Goal: Task Accomplishment & Management: Use online tool/utility

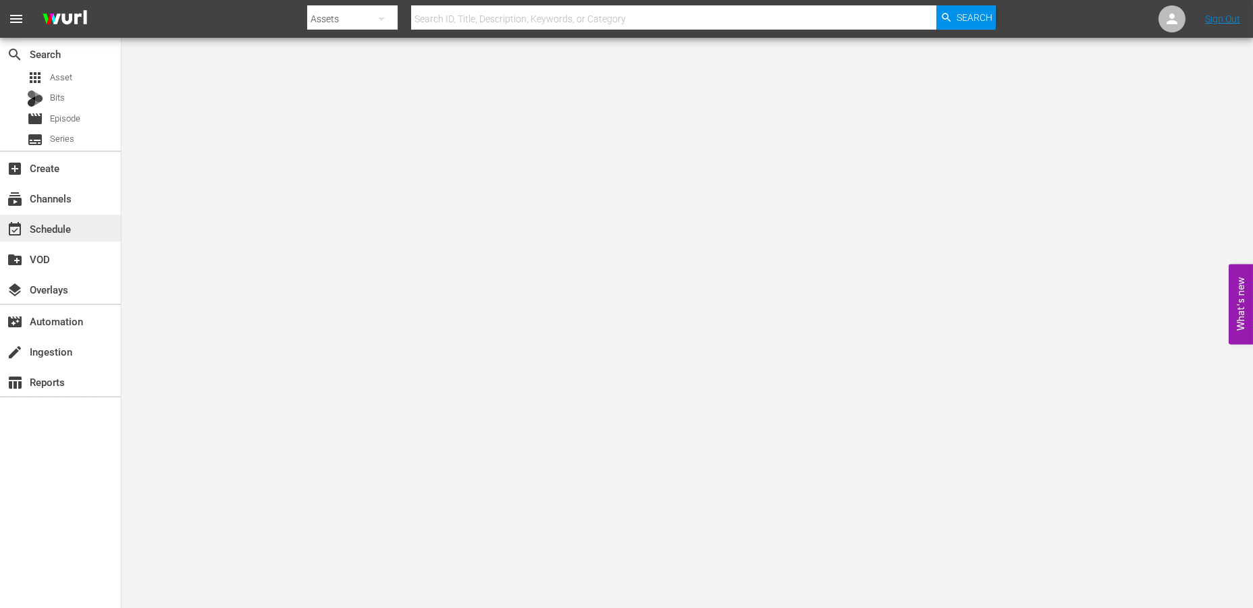
click at [53, 229] on div "event_available Schedule" at bounding box center [38, 227] width 76 height 12
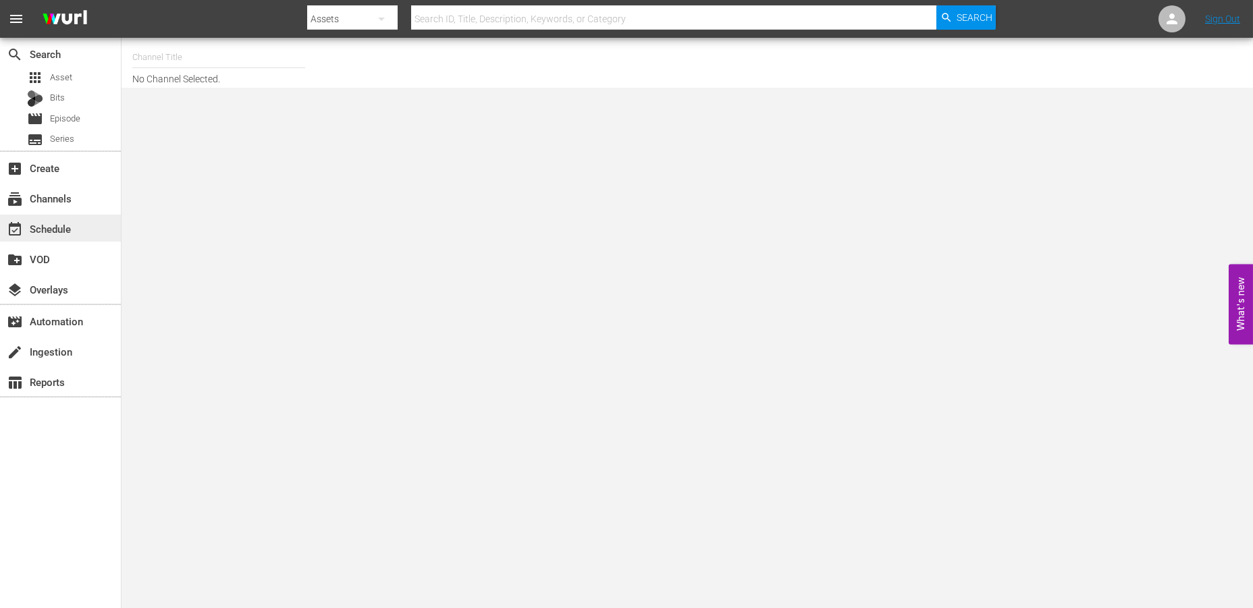
click at [39, 227] on div "event_available Schedule" at bounding box center [38, 227] width 76 height 12
click at [38, 225] on div "event_available Schedule" at bounding box center [38, 227] width 76 height 12
click at [175, 44] on input "text" at bounding box center [218, 57] width 173 height 32
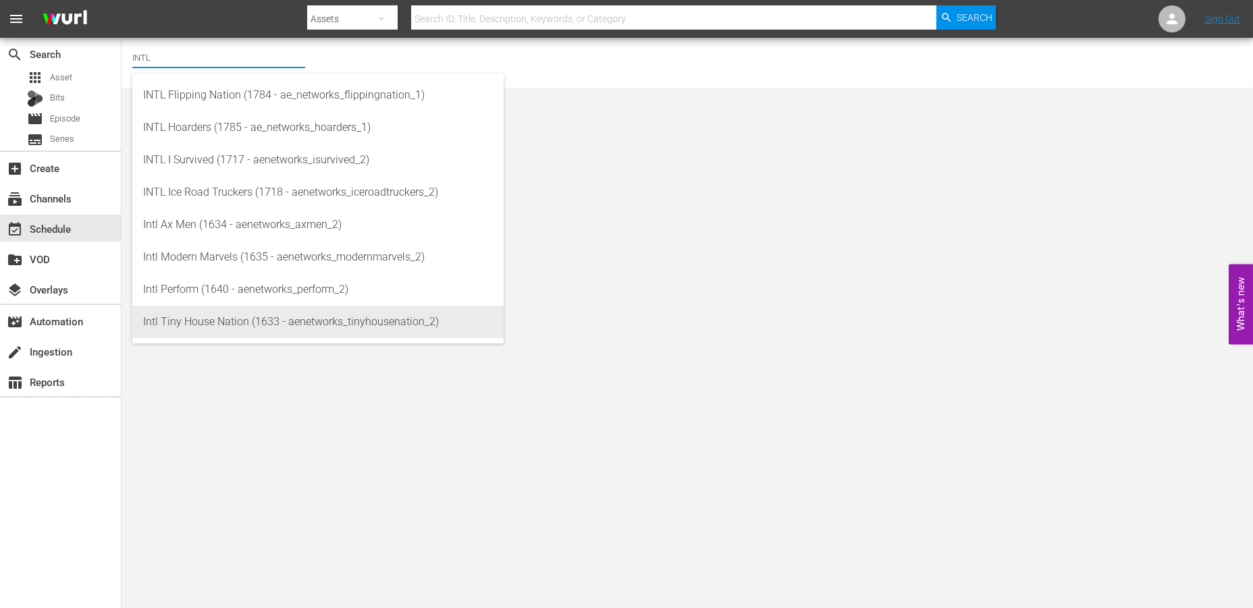
click at [183, 315] on div "Intl Tiny House Nation (1633 - aenetworks_tinyhousenation_2)" at bounding box center [318, 322] width 350 height 32
type input "Intl Tiny House Nation (1633 - aenetworks_tinyhousenation_2)"
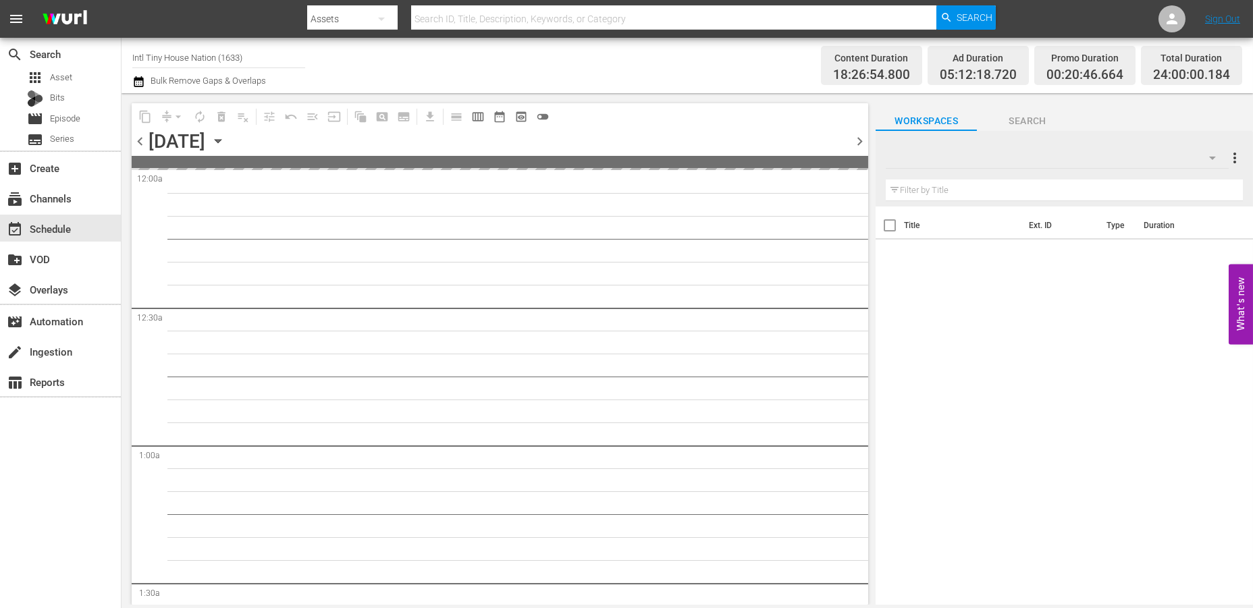
click at [225, 143] on icon "button" at bounding box center [218, 141] width 15 height 15
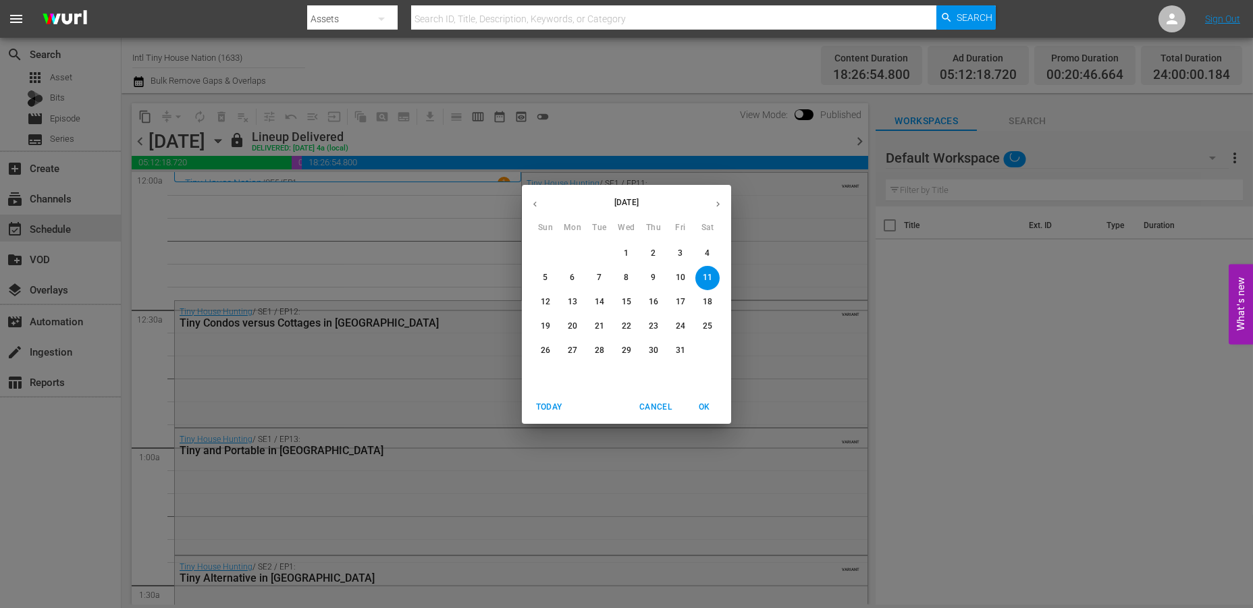
click at [624, 348] on p "29" at bounding box center [626, 350] width 9 height 11
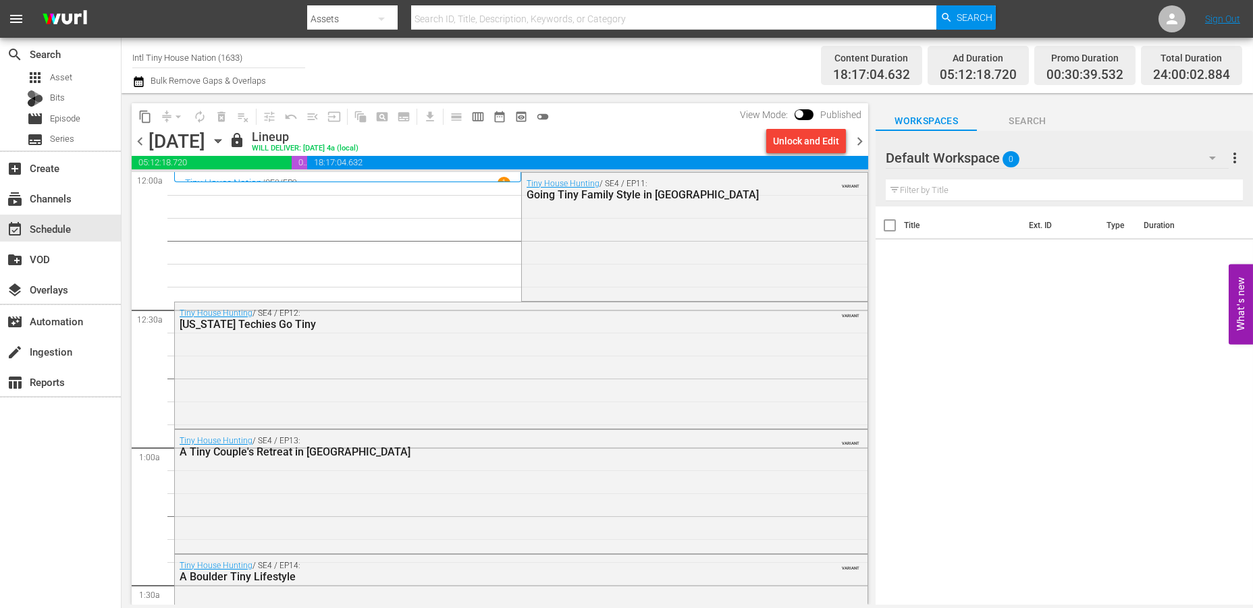
click at [221, 141] on icon "button" at bounding box center [218, 141] width 6 height 3
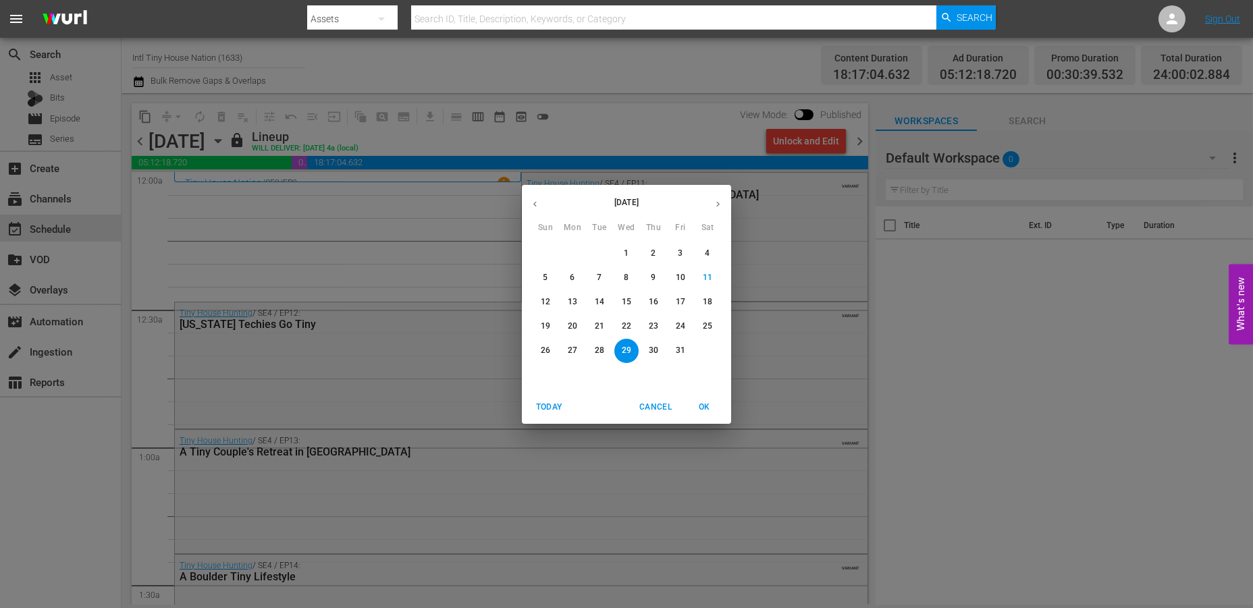
click at [647, 351] on span "30" at bounding box center [653, 350] width 24 height 11
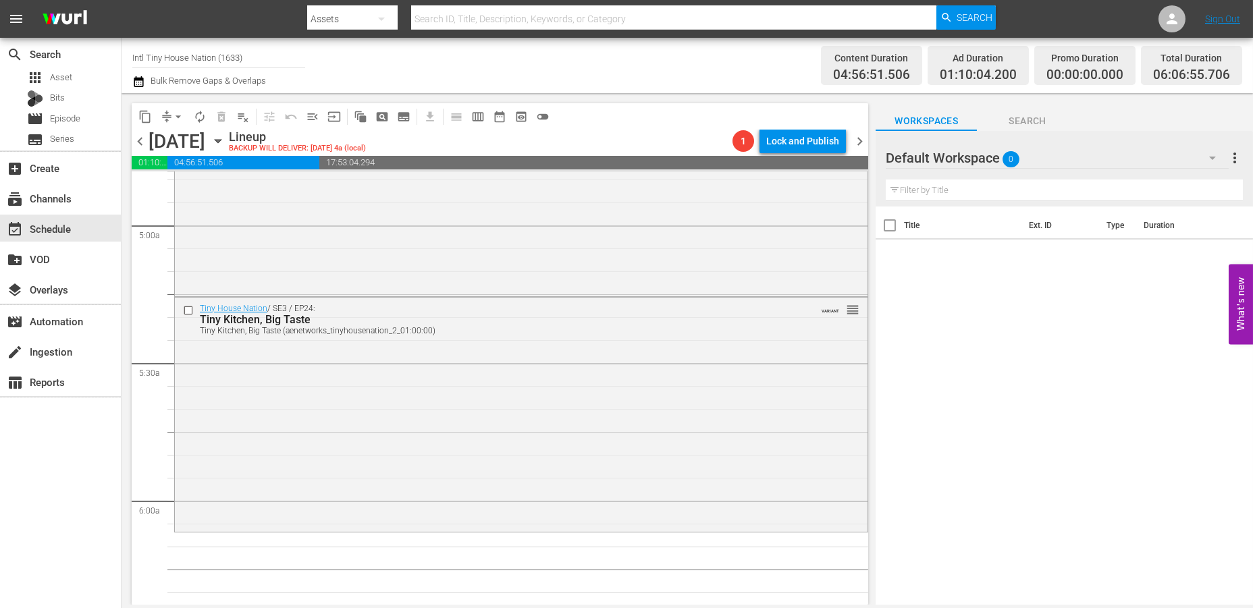
scroll to position [1350, 0]
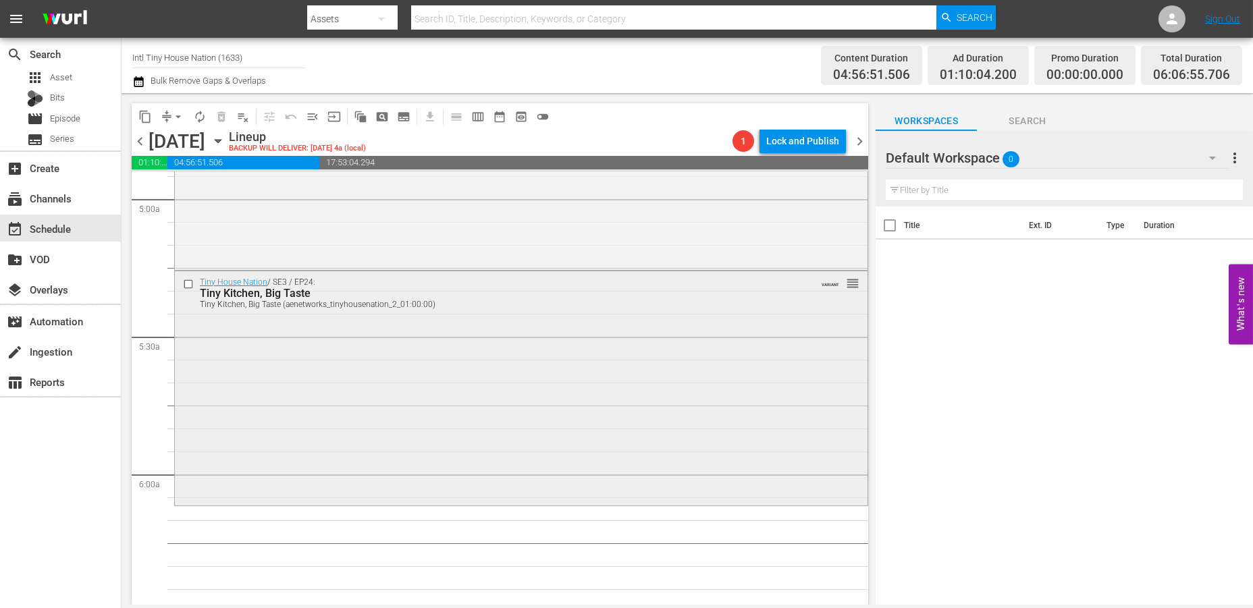
click at [283, 390] on div "Tiny House Nation / SE3 / EP24: Tiny Kitchen, Big Taste Tiny Kitchen, Big Taste…" at bounding box center [521, 387] width 693 height 232
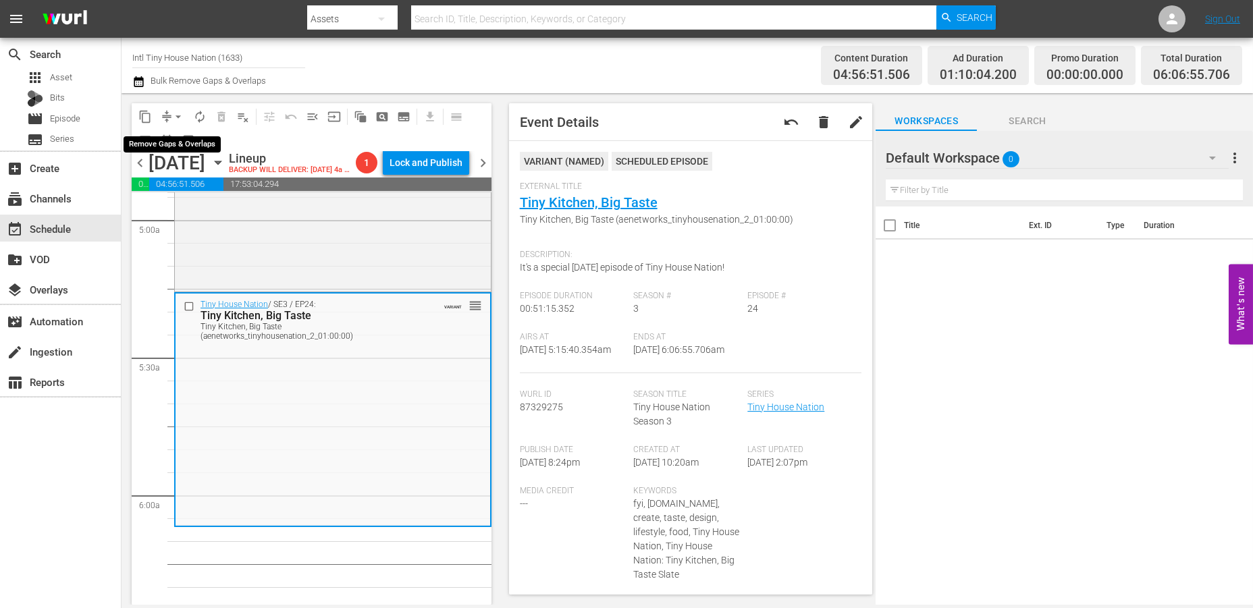
click at [179, 111] on span "arrow_drop_down" at bounding box center [178, 117] width 14 height 14
click at [171, 142] on li "Align to Midnight" at bounding box center [179, 143] width 142 height 22
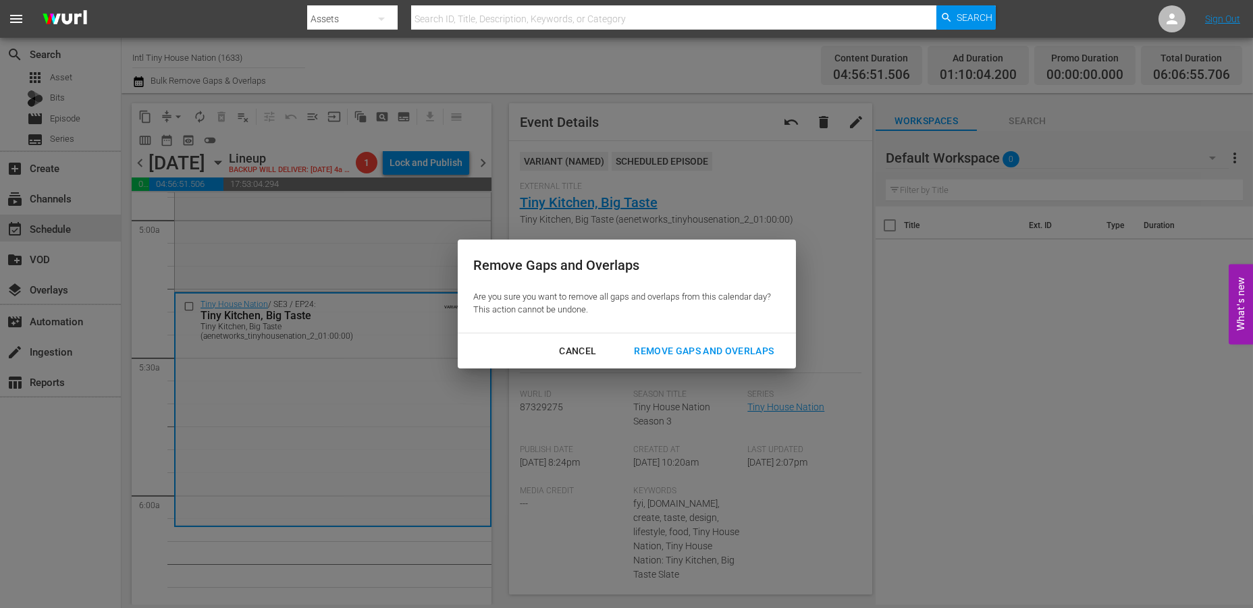
click at [668, 347] on div "Remove Gaps and Overlaps" at bounding box center [703, 351] width 161 height 17
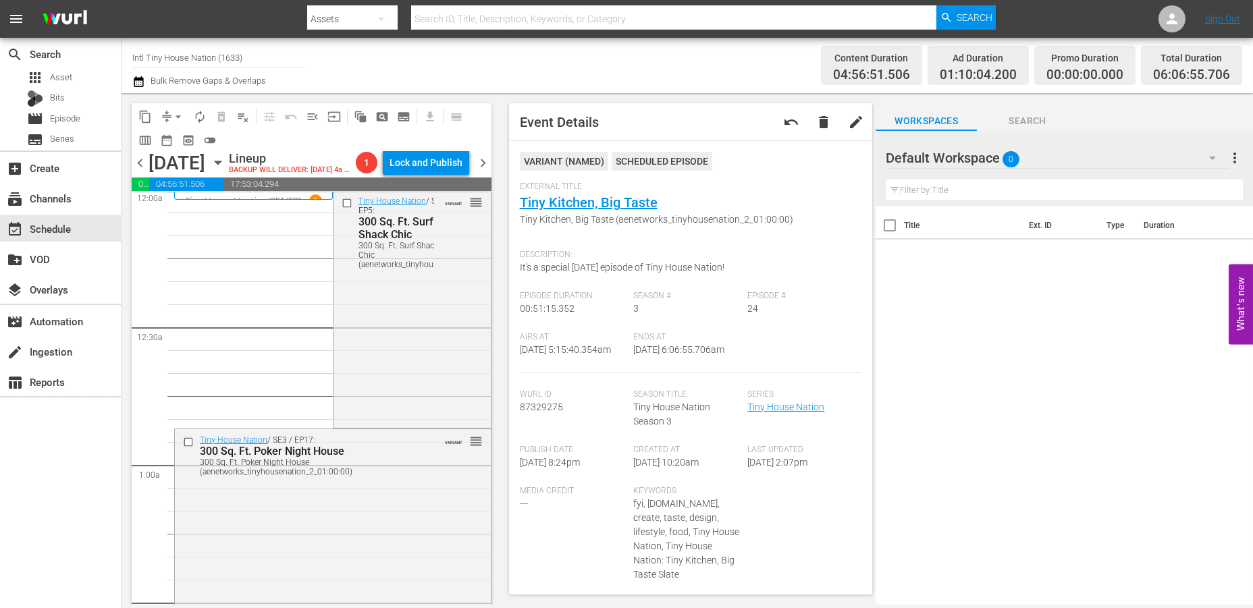
scroll to position [0, 0]
click at [388, 346] on div "Tiny House Nation / SE3 / EP5: 300 Sq. Ft. Surf Shack Chic 300 Sq. Ft. Surf Sha…" at bounding box center [411, 311] width 157 height 234
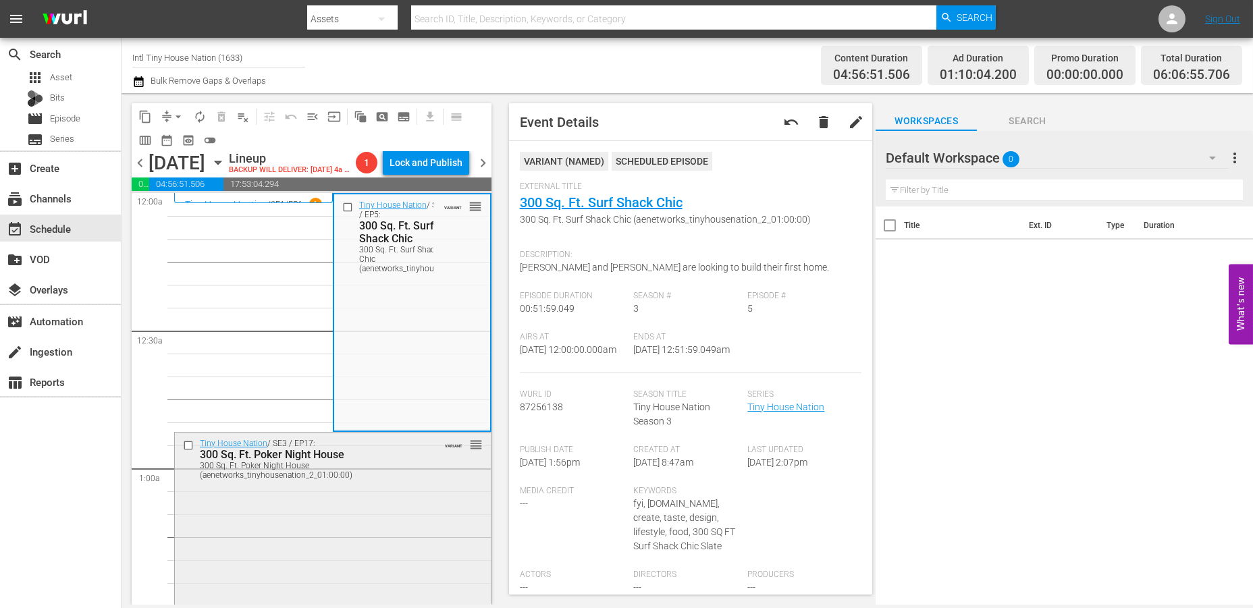
click at [377, 519] on div "Tiny House Nation / SE3 / EP17: 300 Sq. Ft. Poker Night House 300 Sq. Ft. Poker…" at bounding box center [333, 553] width 316 height 240
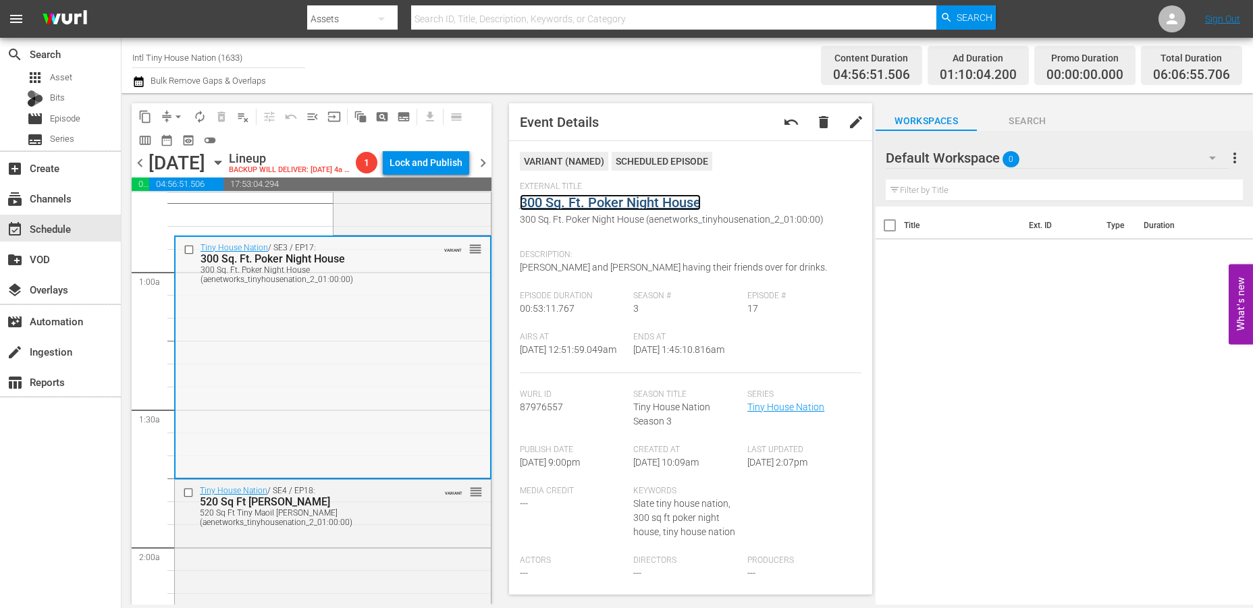
scroll to position [300, 0]
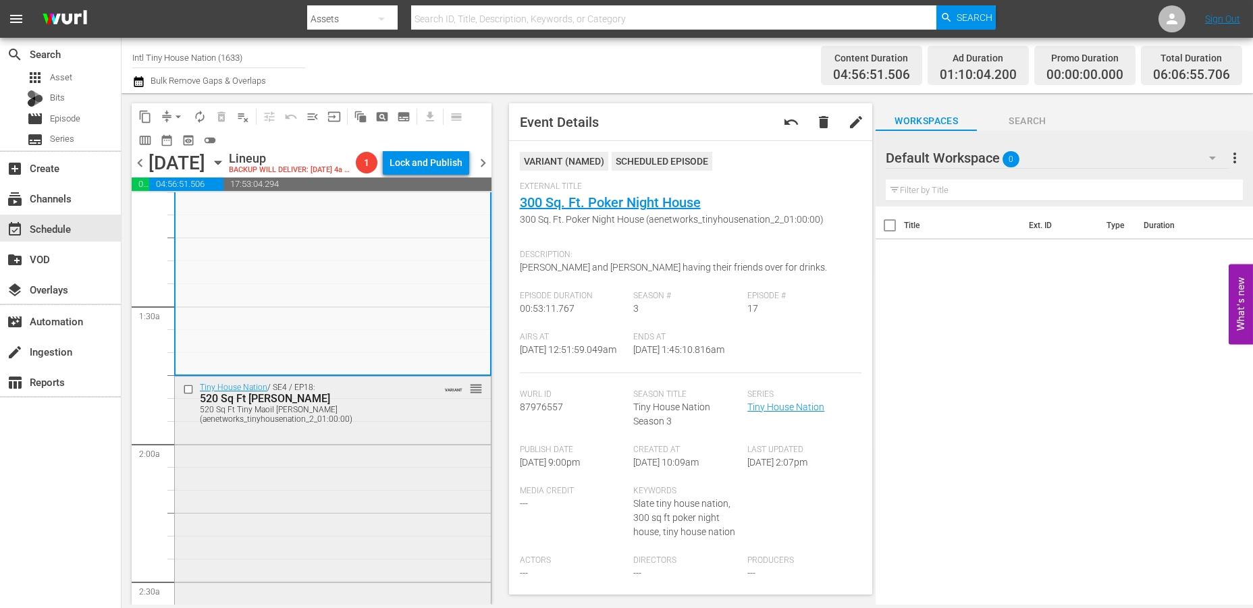
click at [363, 481] on div "Tiny House Nation / SE4 / EP18: 520 Sq Ft Tiny Maoil Hale 520 Sq Ft Tiny Maoil …" at bounding box center [333, 496] width 316 height 238
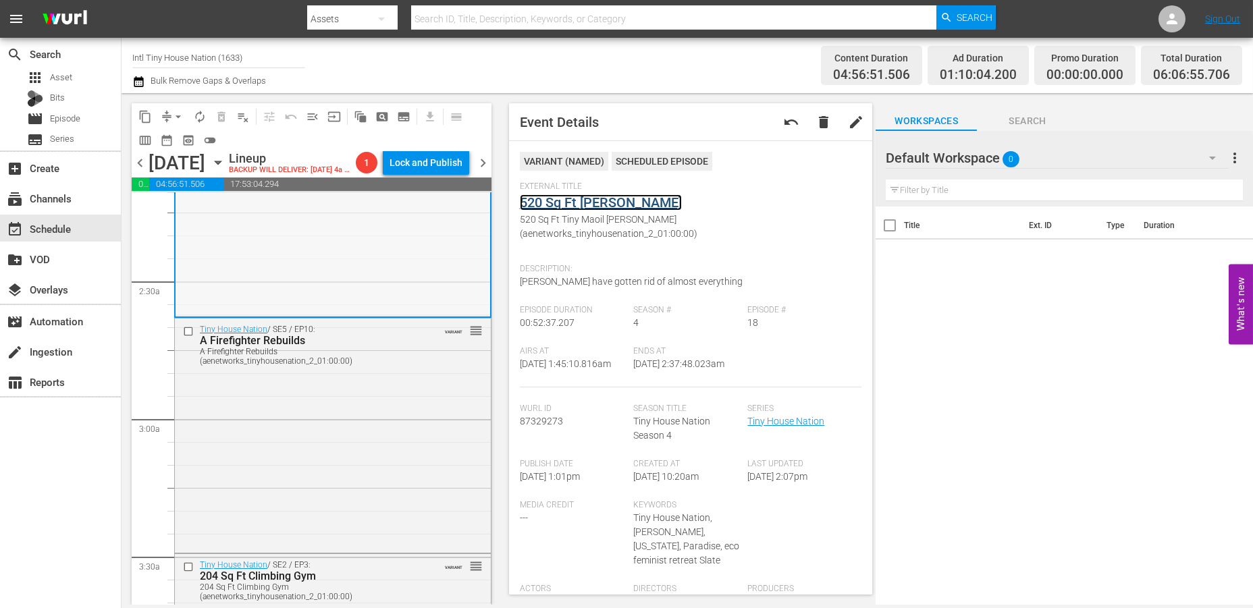
scroll to position [675, 0]
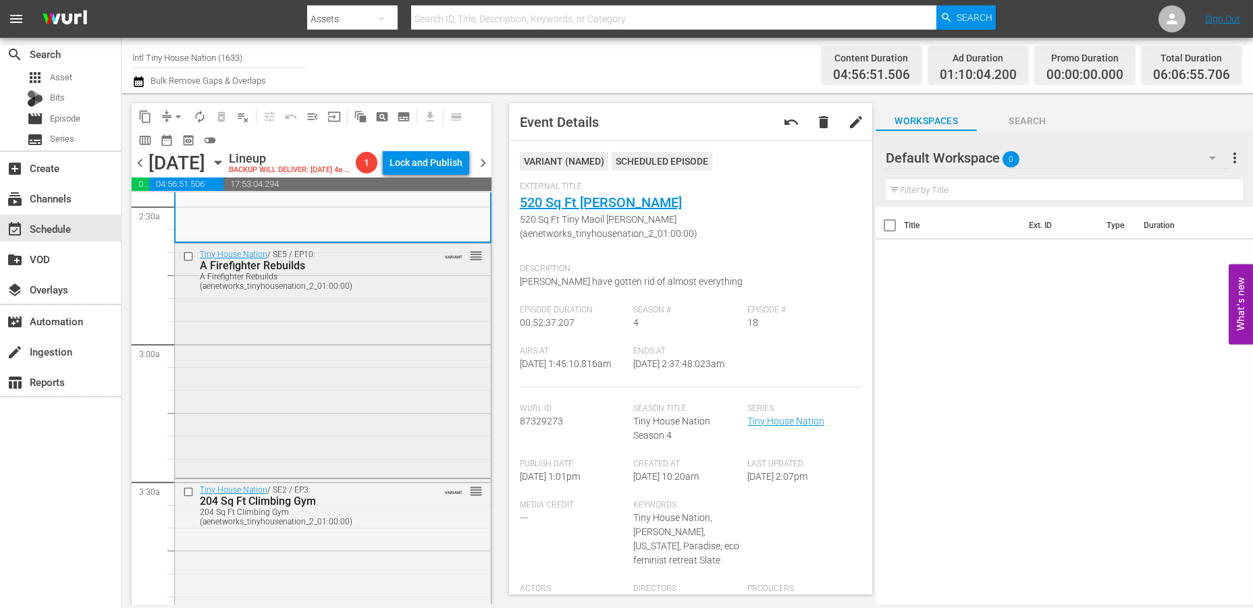
click at [350, 373] on div "Tiny House Nation / SE5 / EP10: A Firefighter Rebuilds A Firefighter Rebuilds (…" at bounding box center [333, 360] width 316 height 232
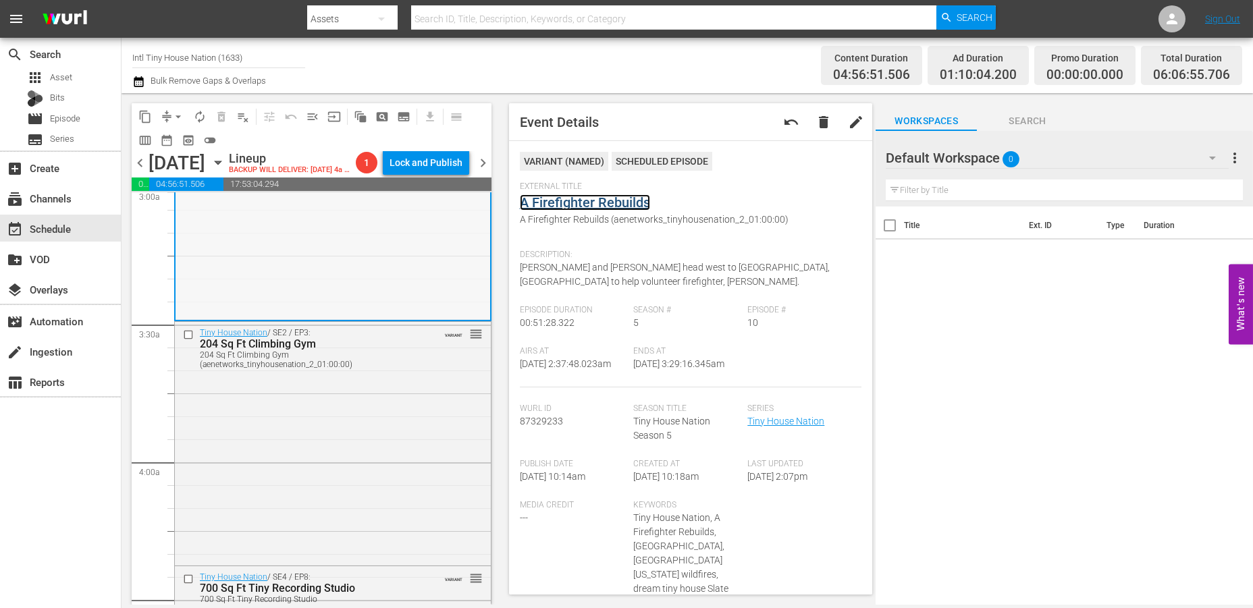
scroll to position [900, 0]
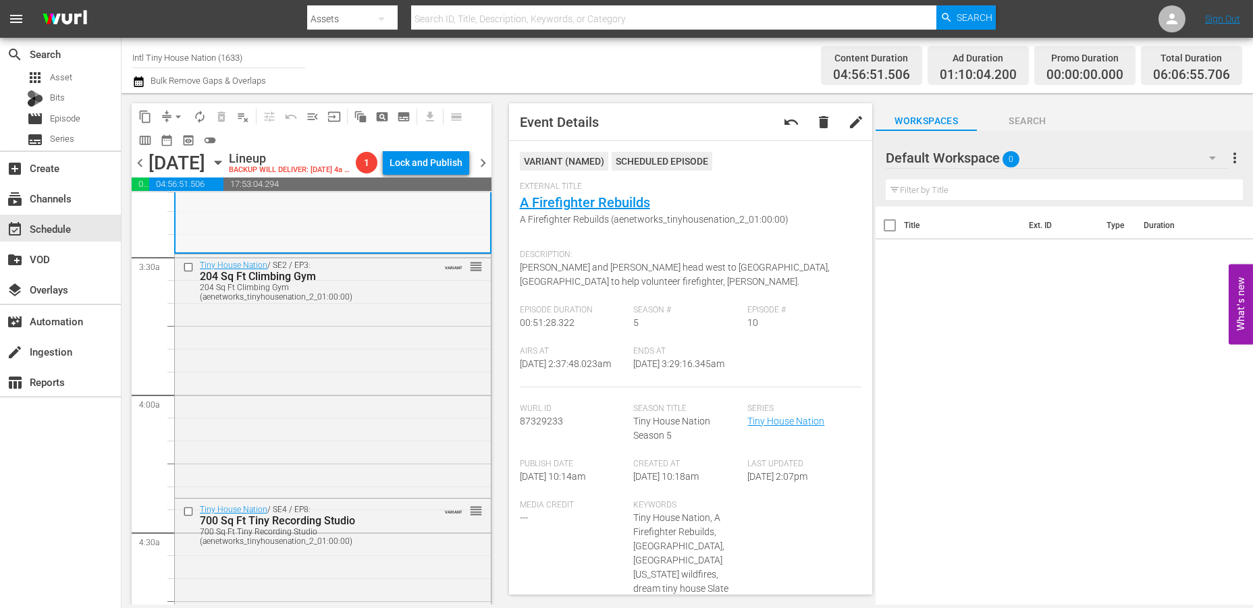
click at [381, 369] on div "Tiny House Nation / SE2 / EP3: 204 Sq Ft Climbing Gym 204 Sq Ft Climbing Gym (a…" at bounding box center [333, 375] width 316 height 240
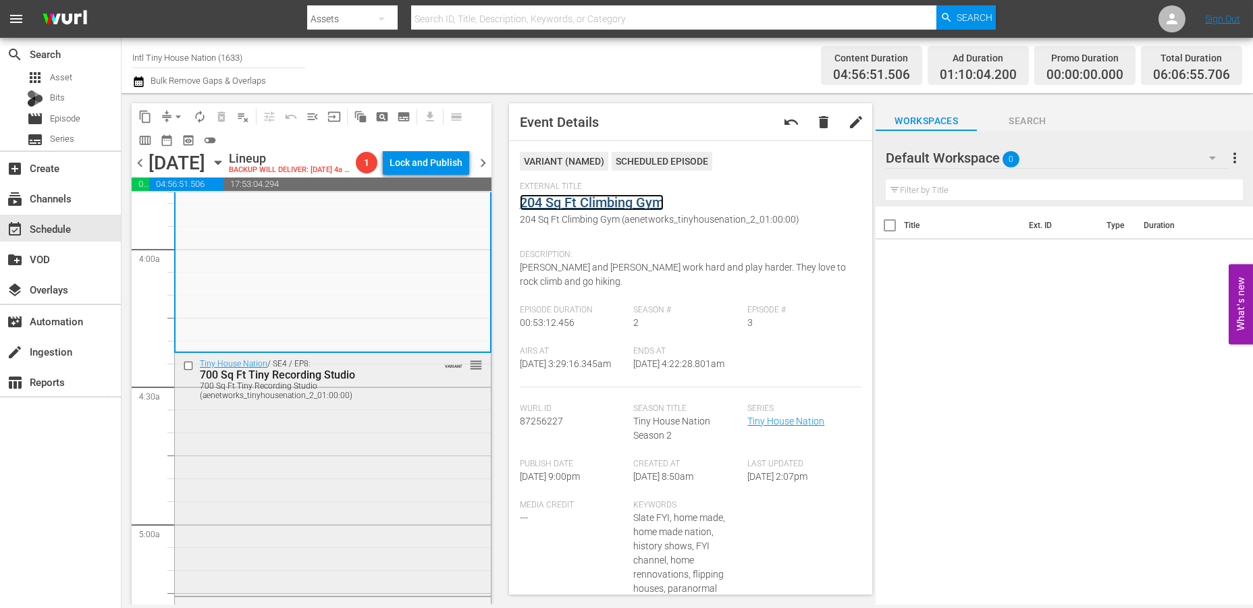
scroll to position [1050, 0]
click at [347, 475] on div "Tiny House Nation / SE4 / EP8: 700 Sq Ft Tiny Recording Studio 700 Sq Ft Tiny R…" at bounding box center [333, 469] width 316 height 240
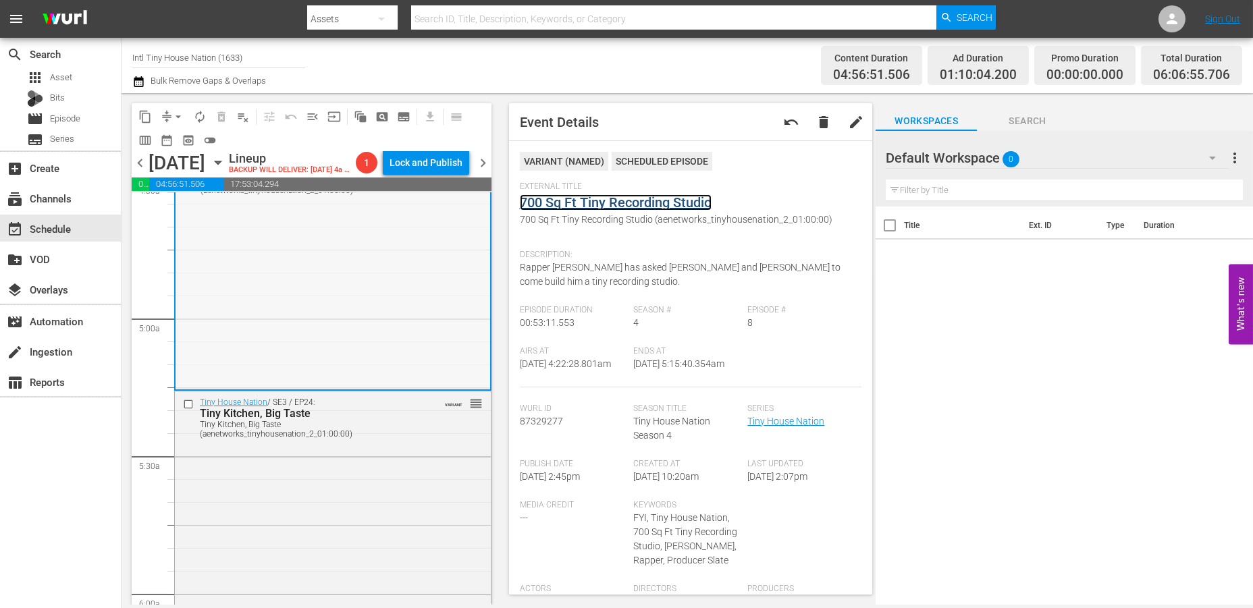
scroll to position [1275, 0]
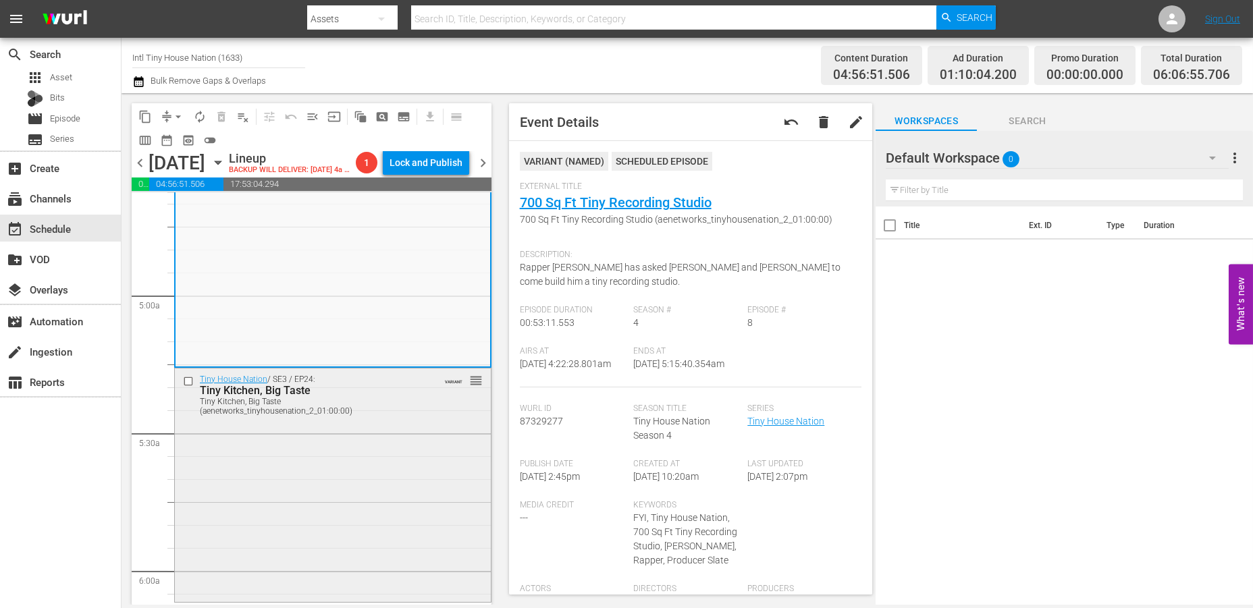
click at [396, 458] on div "Tiny House Nation / SE3 / EP24: Tiny Kitchen, Big Taste Tiny Kitchen, Big Taste…" at bounding box center [333, 485] width 316 height 232
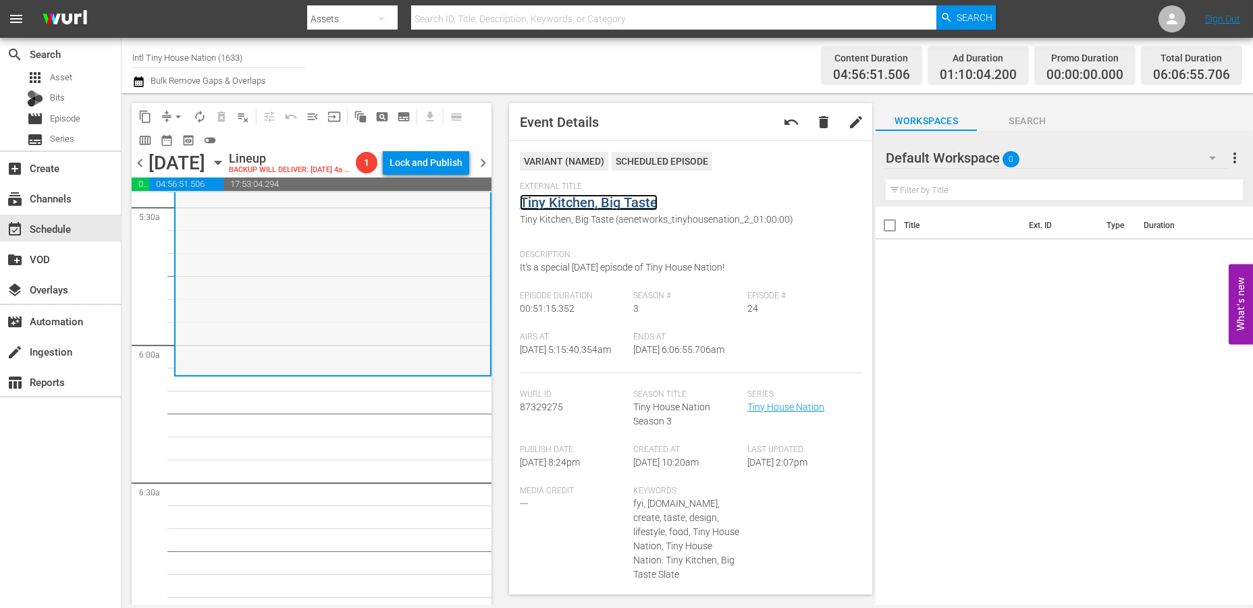
scroll to position [1500, 0]
click at [329, 325] on div "Tiny House Nation / SE3 / EP24: Tiny Kitchen, Big Taste Tiny Kitchen, Big Taste…" at bounding box center [333, 260] width 315 height 232
click at [174, 113] on span "arrow_drop_down" at bounding box center [178, 117] width 14 height 14
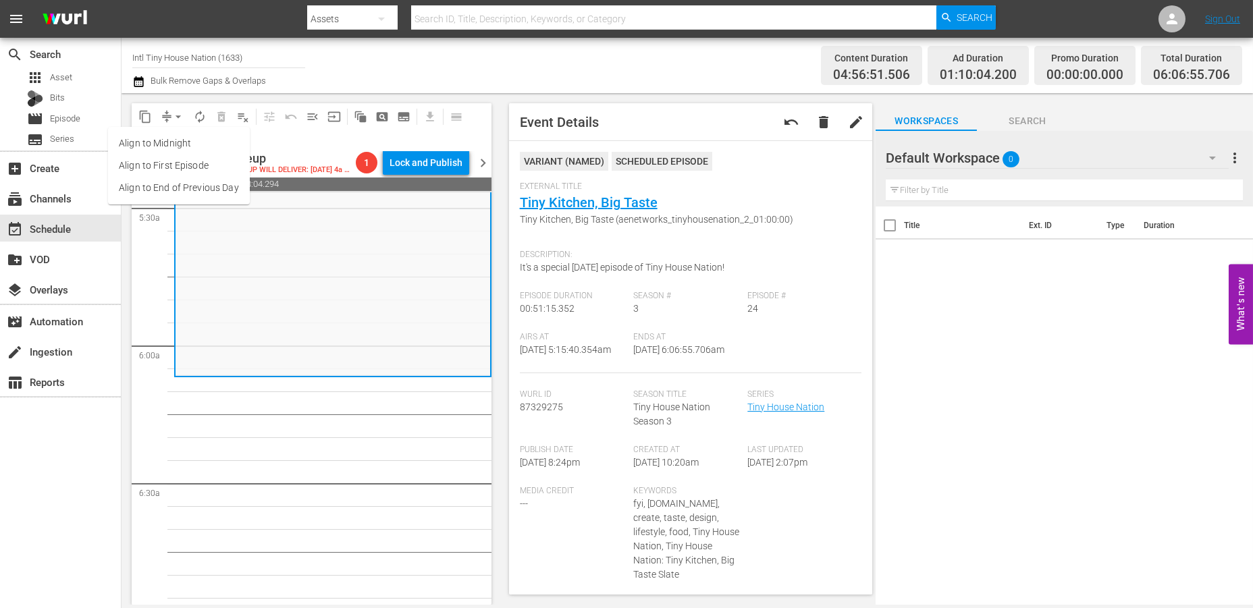
click at [156, 142] on li "Align to Midnight" at bounding box center [179, 143] width 142 height 22
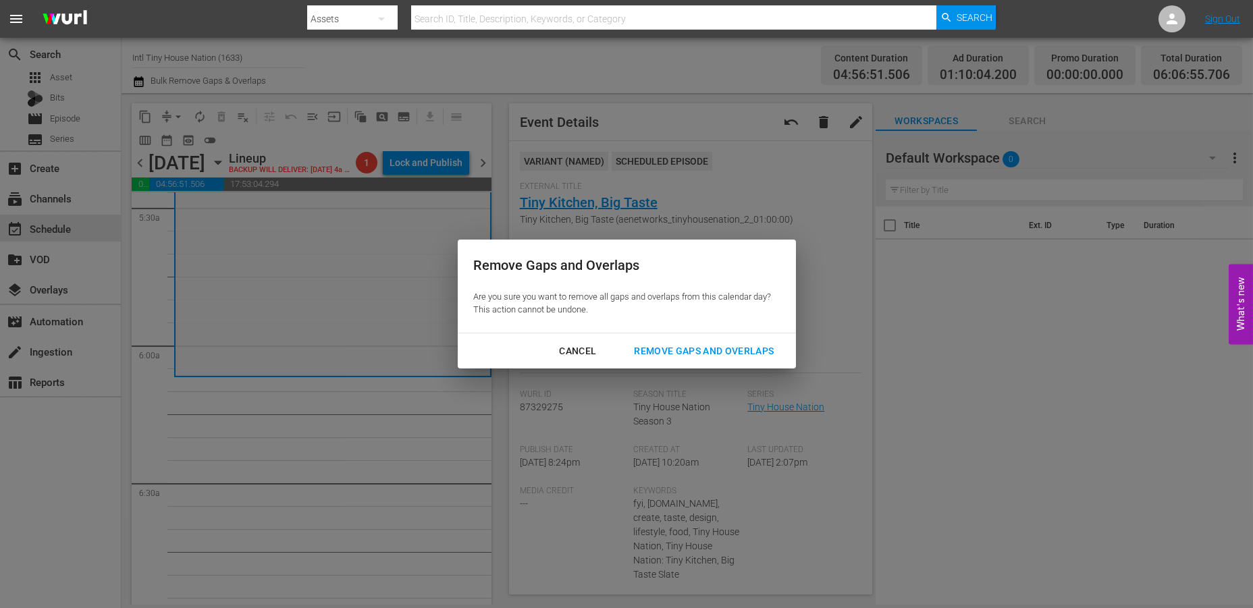
click at [704, 346] on div "Remove Gaps and Overlaps" at bounding box center [703, 351] width 161 height 17
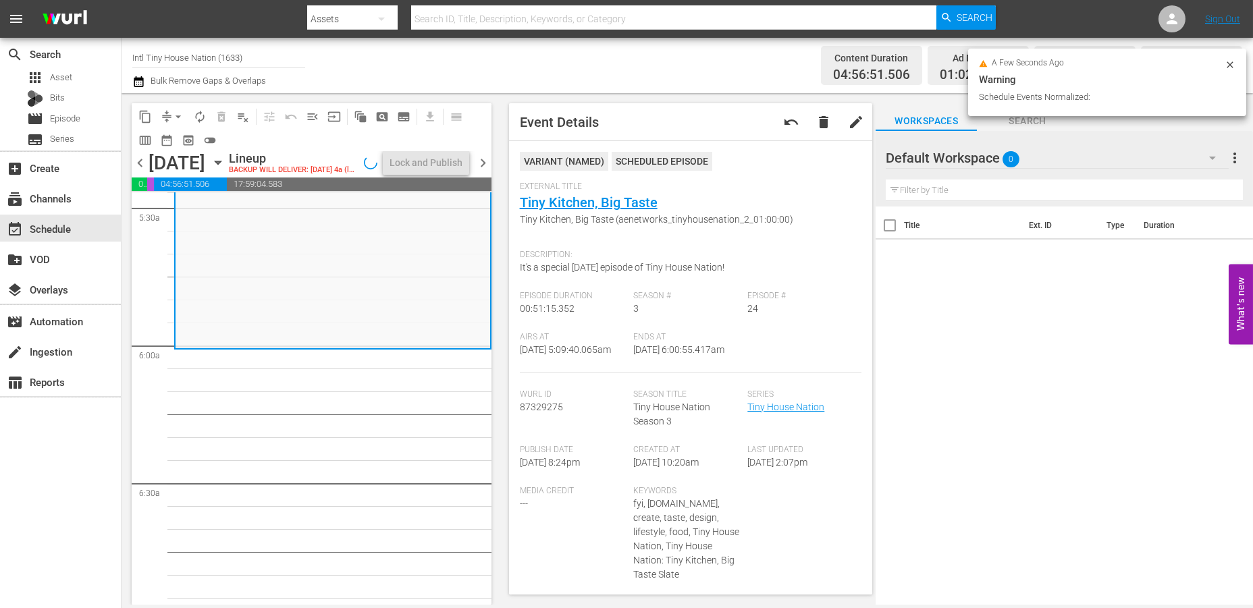
scroll to position [1477, 0]
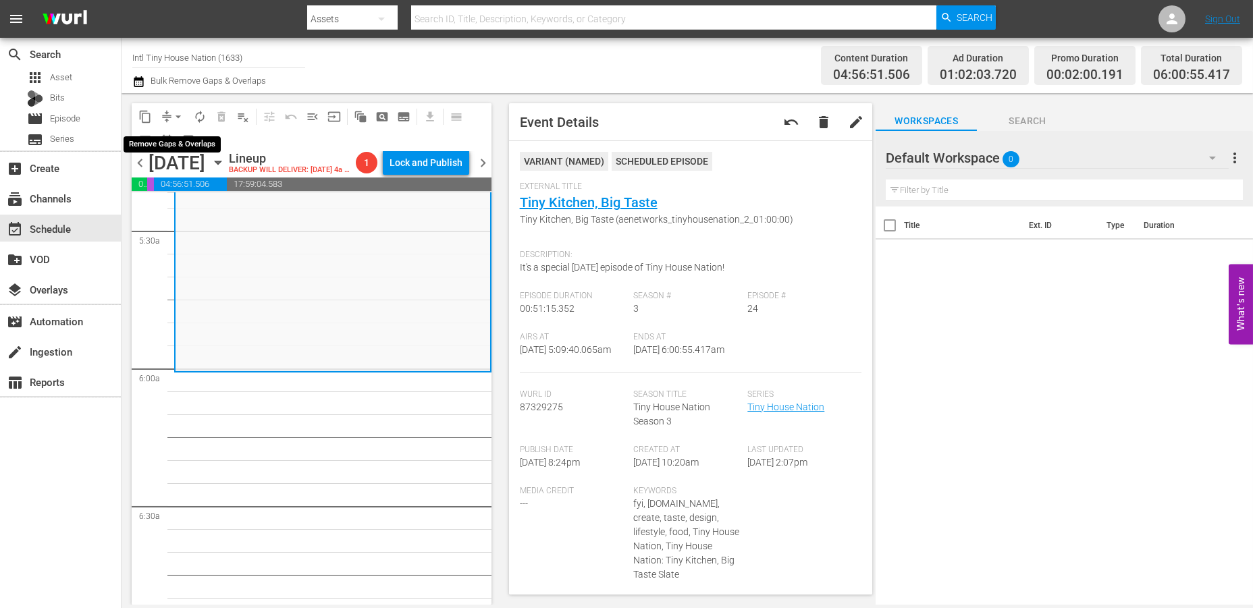
click at [172, 113] on span "arrow_drop_down" at bounding box center [178, 117] width 14 height 14
click at [165, 144] on li "Align to Midnight" at bounding box center [179, 143] width 142 height 22
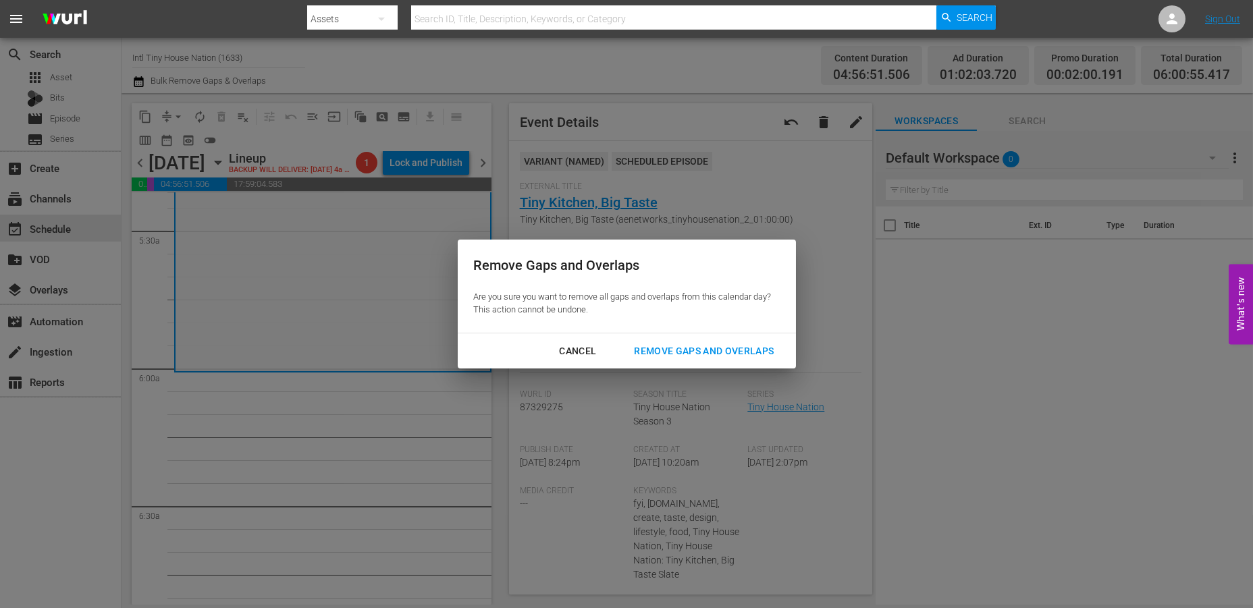
click at [694, 352] on div "Remove Gaps and Overlaps" at bounding box center [703, 351] width 161 height 17
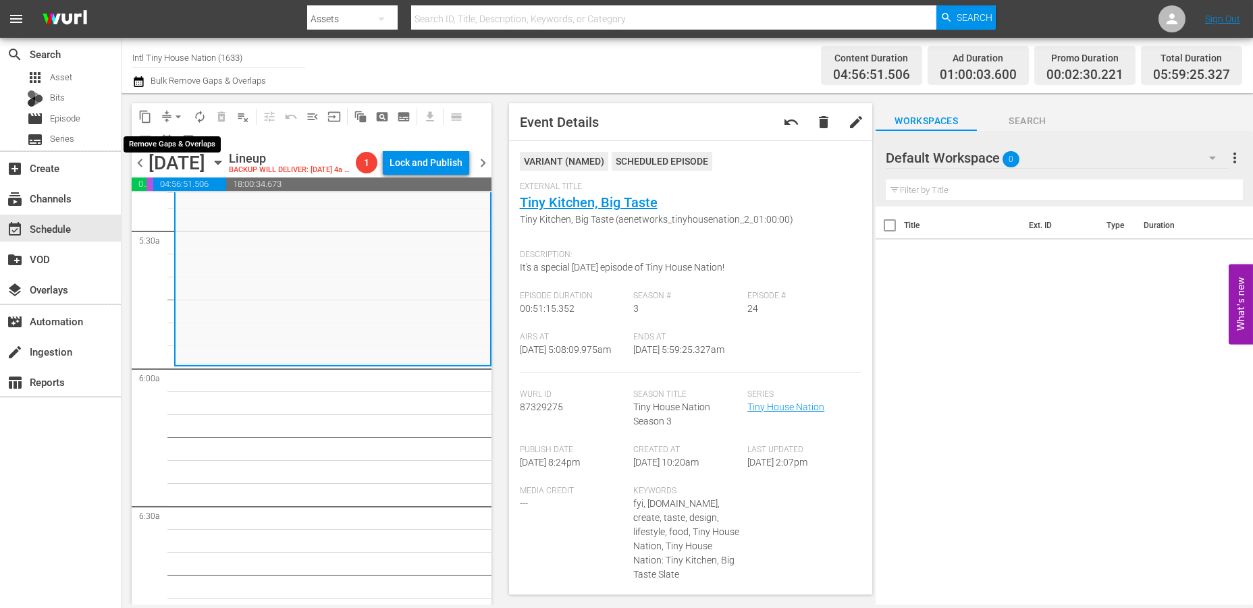
click at [174, 110] on span "arrow_drop_down" at bounding box center [178, 117] width 14 height 14
click at [157, 144] on li "Align to Midnight" at bounding box center [179, 143] width 142 height 22
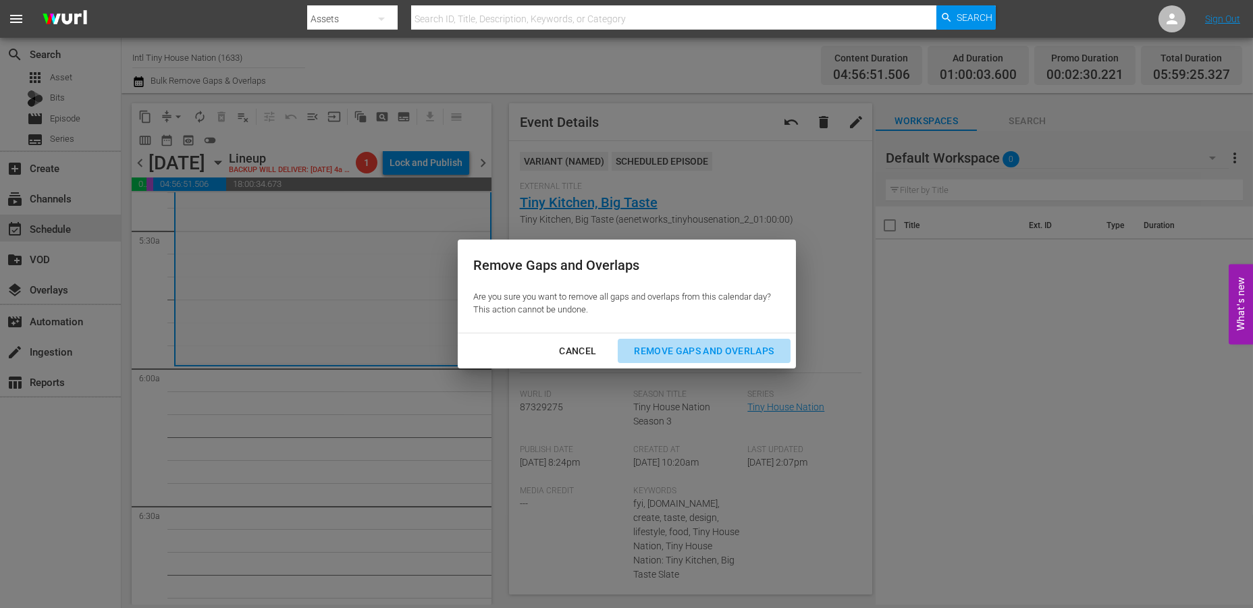
click at [672, 348] on div "Remove Gaps and Overlaps" at bounding box center [703, 351] width 161 height 17
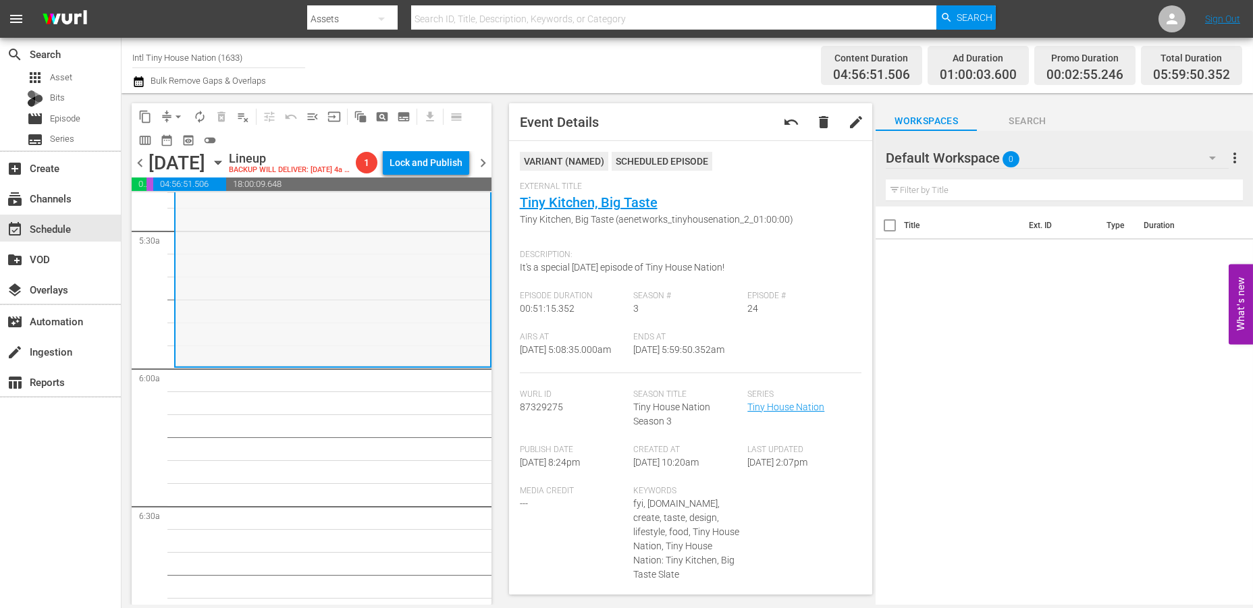
click at [298, 286] on div "Tiny House Nation / SE3 / EP24: Tiny Kitchen, Big Taste Tiny Kitchen, Big Taste…" at bounding box center [333, 250] width 315 height 232
click at [182, 113] on span "arrow_drop_down" at bounding box center [178, 117] width 14 height 14
click at [163, 142] on li "Align to Midnight" at bounding box center [179, 143] width 142 height 22
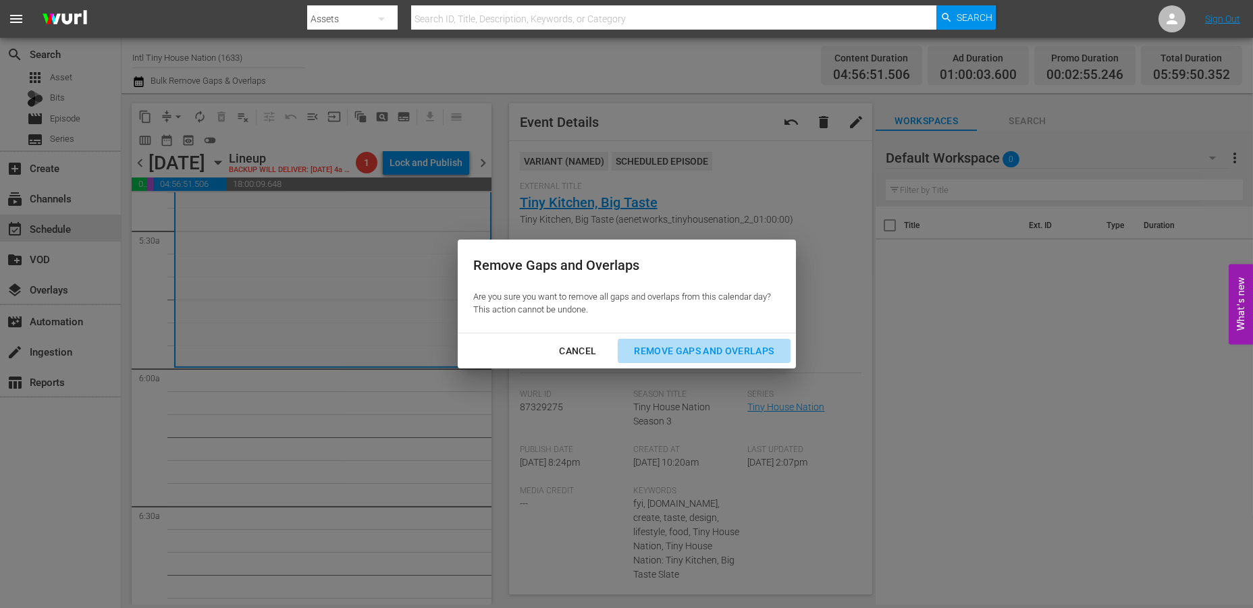
click at [675, 350] on div "Remove Gaps and Overlaps" at bounding box center [703, 351] width 161 height 17
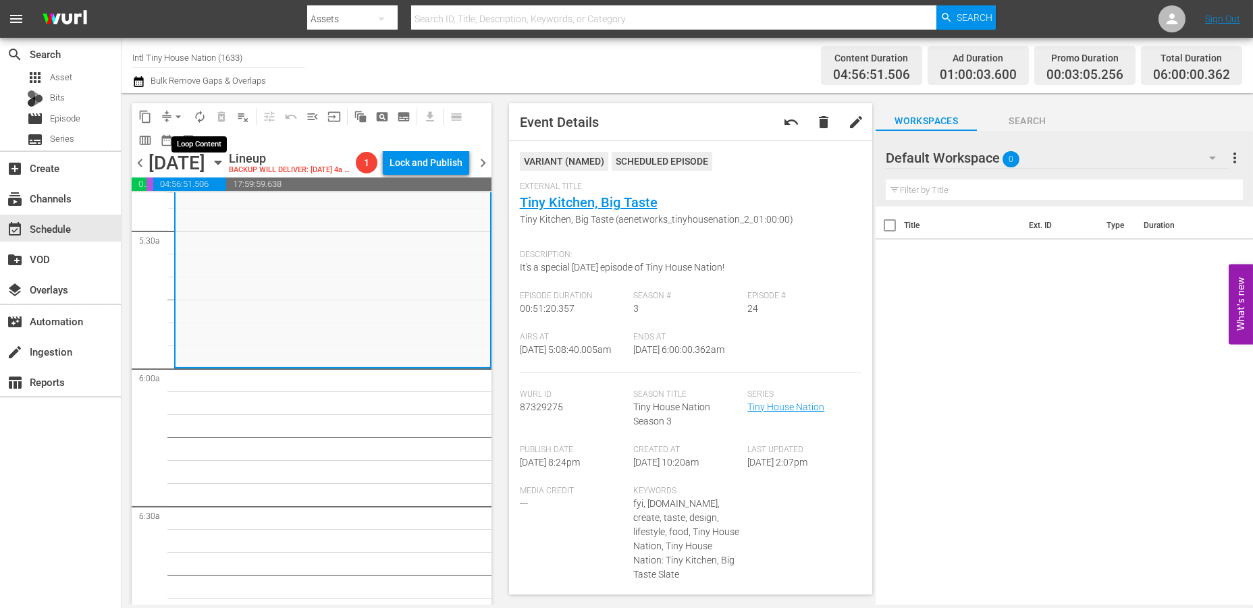
click at [196, 115] on span "autorenew_outlined" at bounding box center [200, 117] width 14 height 14
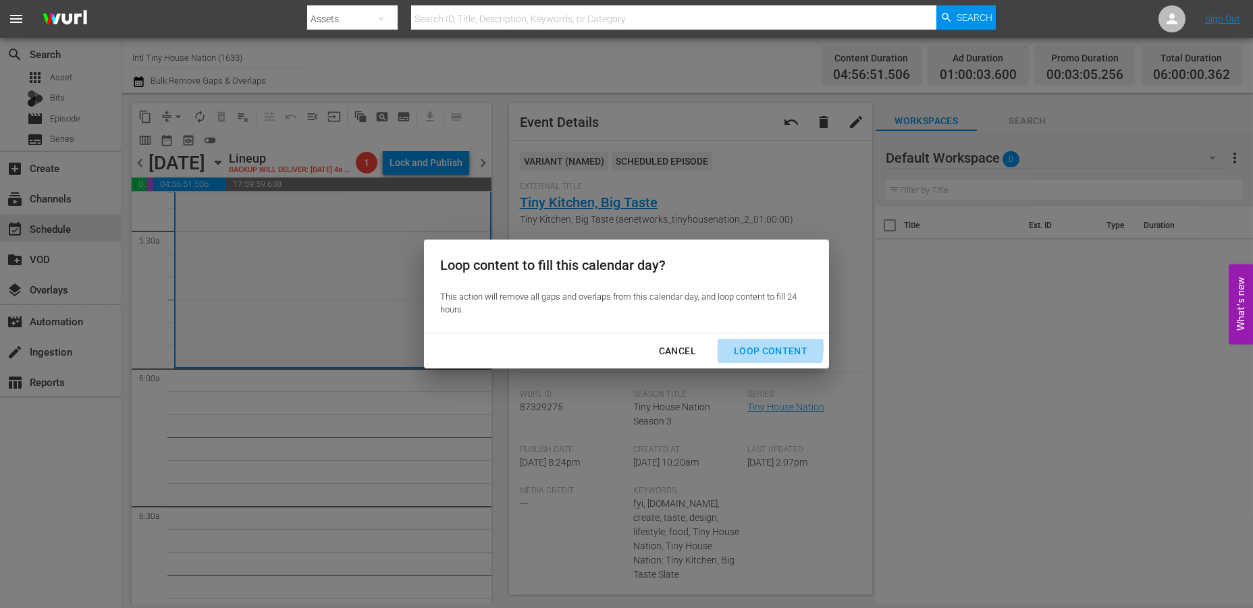
click at [749, 348] on div "Loop Content" at bounding box center [770, 351] width 95 height 17
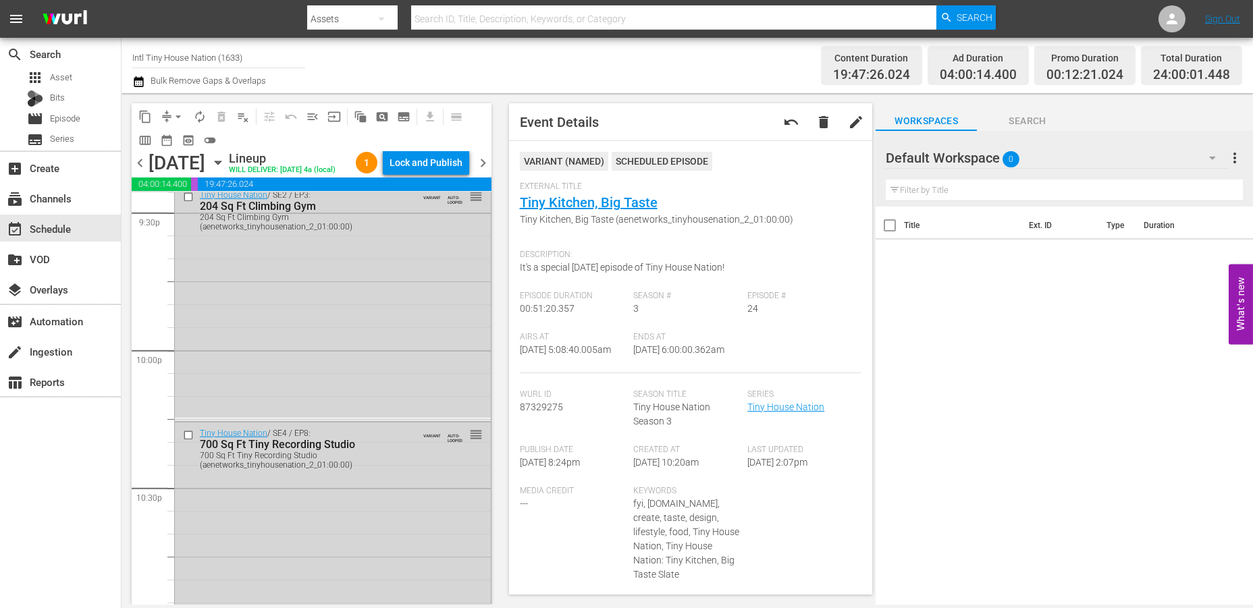
scroll to position [6221, 0]
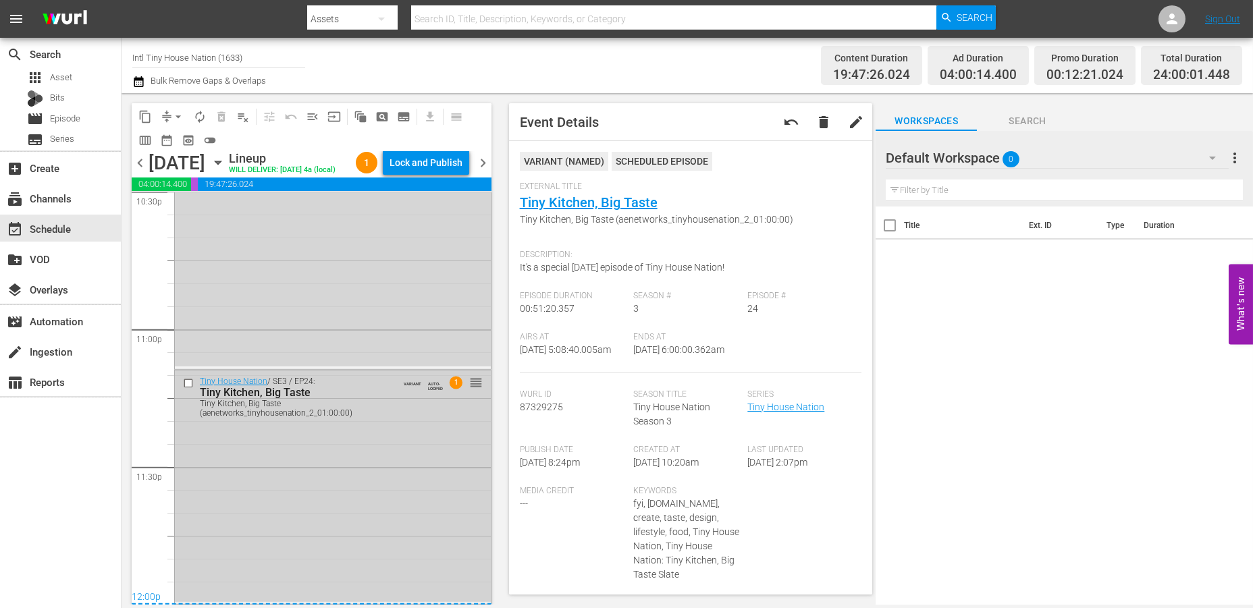
click at [371, 508] on div "Tiny House Nation / SE3 / EP24: Tiny Kitchen, Big Taste Tiny Kitchen, Big Taste…" at bounding box center [333, 487] width 316 height 232
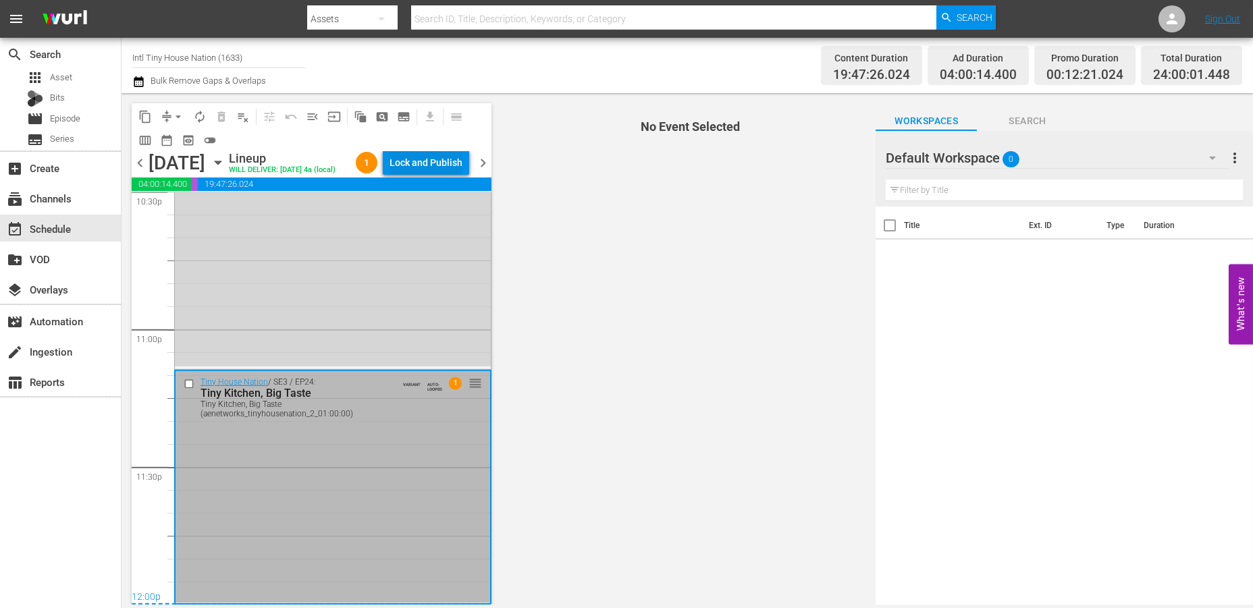
click at [434, 162] on div "Lock and Publish" at bounding box center [426, 163] width 73 height 24
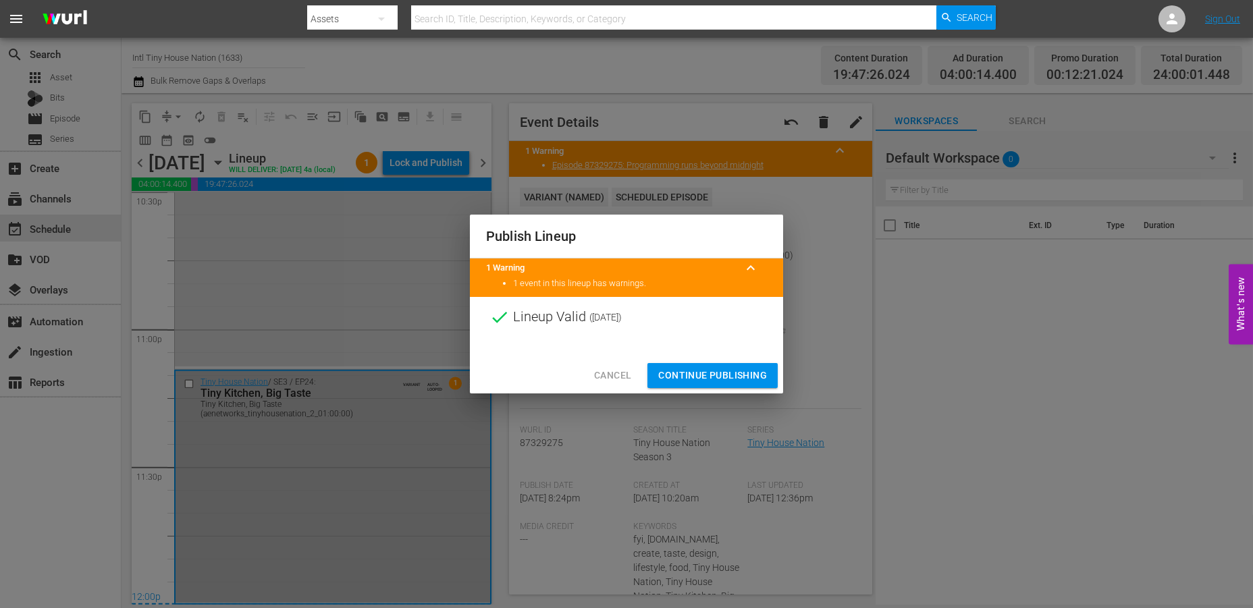
click at [697, 374] on span "Continue Publishing" at bounding box center [712, 375] width 109 height 17
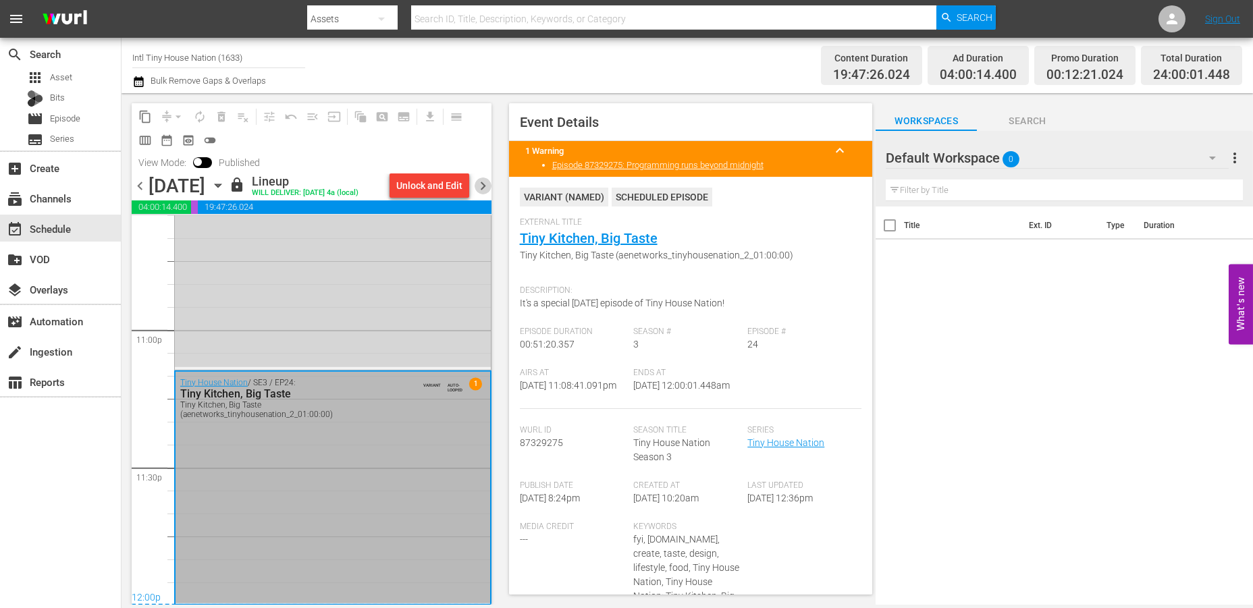
click at [484, 182] on span "chevron_right" at bounding box center [483, 186] width 17 height 17
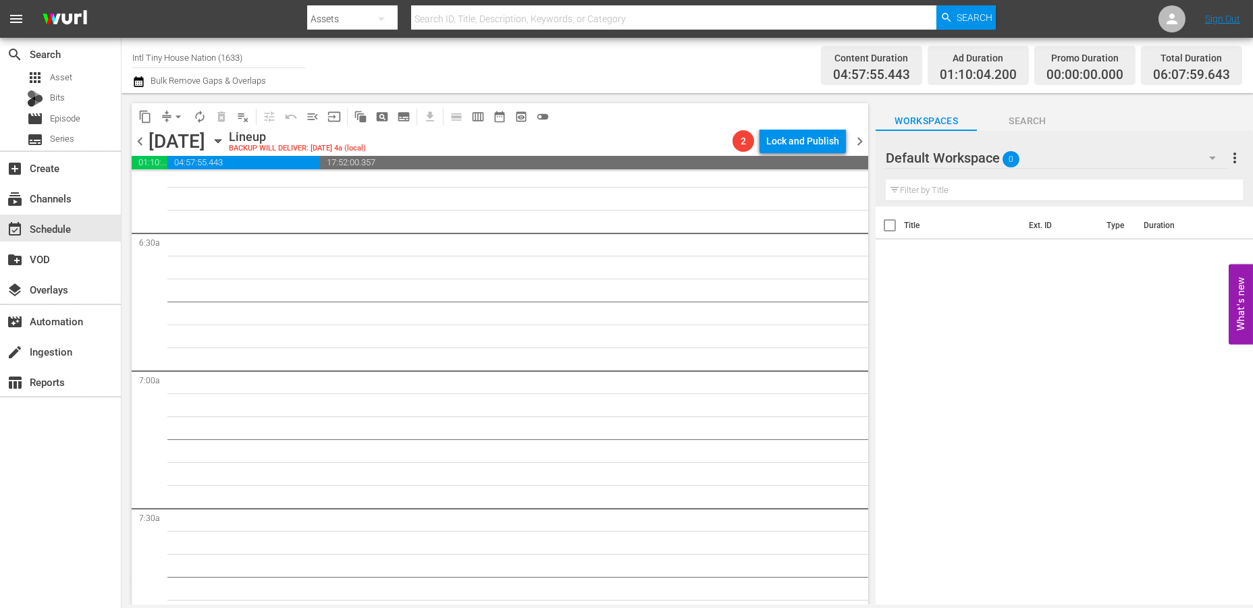
scroll to position [1368, 0]
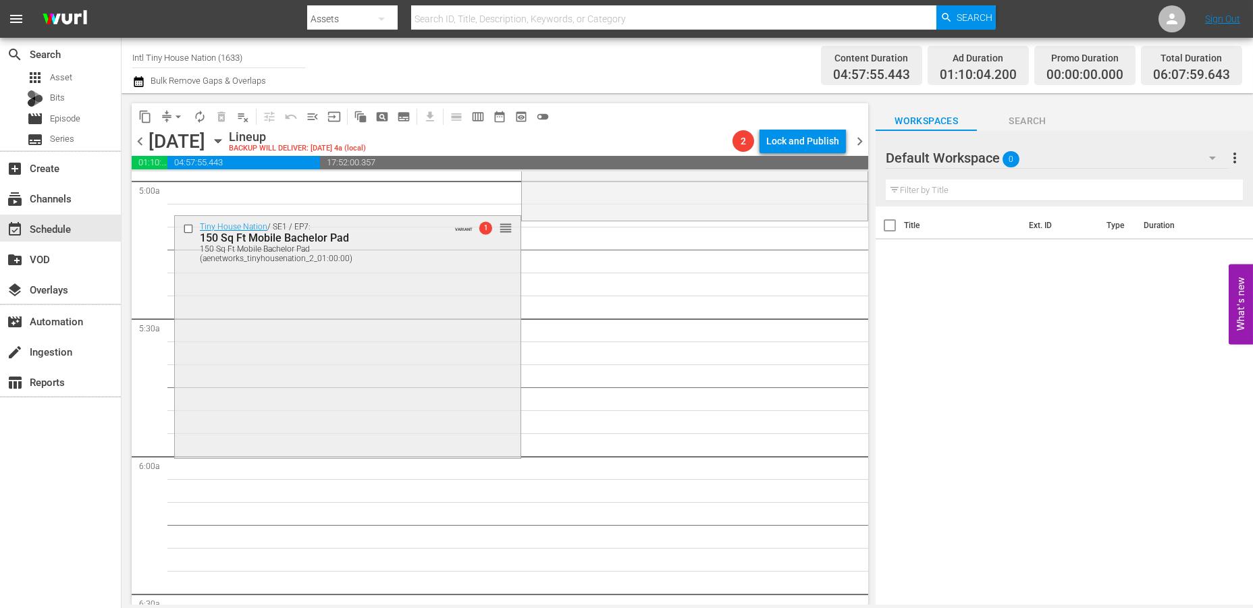
click at [309, 354] on div "Tiny House Nation / SE1 / EP7: 150 Sq Ft Mobile Bachelor Pad 150 Sq Ft Mobile B…" at bounding box center [348, 336] width 346 height 240
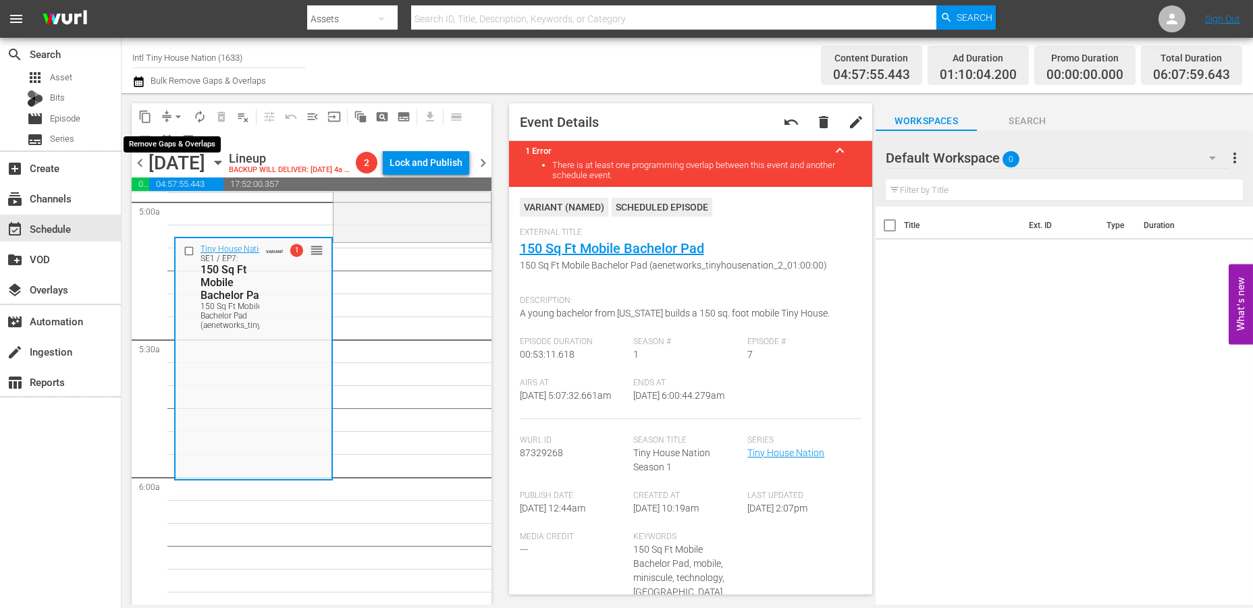
click at [179, 113] on span "arrow_drop_down" at bounding box center [178, 117] width 14 height 14
click at [180, 144] on li "Align to Midnight" at bounding box center [179, 143] width 142 height 22
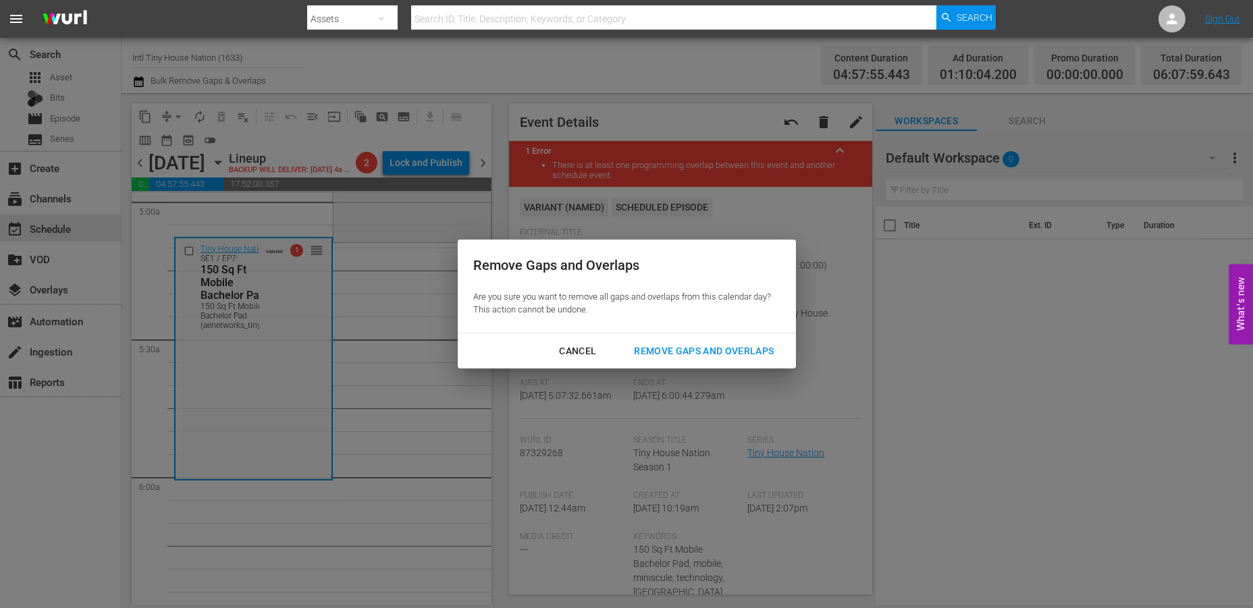
drag, startPoint x: 664, startPoint y: 352, endPoint x: 657, endPoint y: 352, distance: 7.4
click at [664, 352] on div "Remove Gaps and Overlaps" at bounding box center [703, 351] width 161 height 17
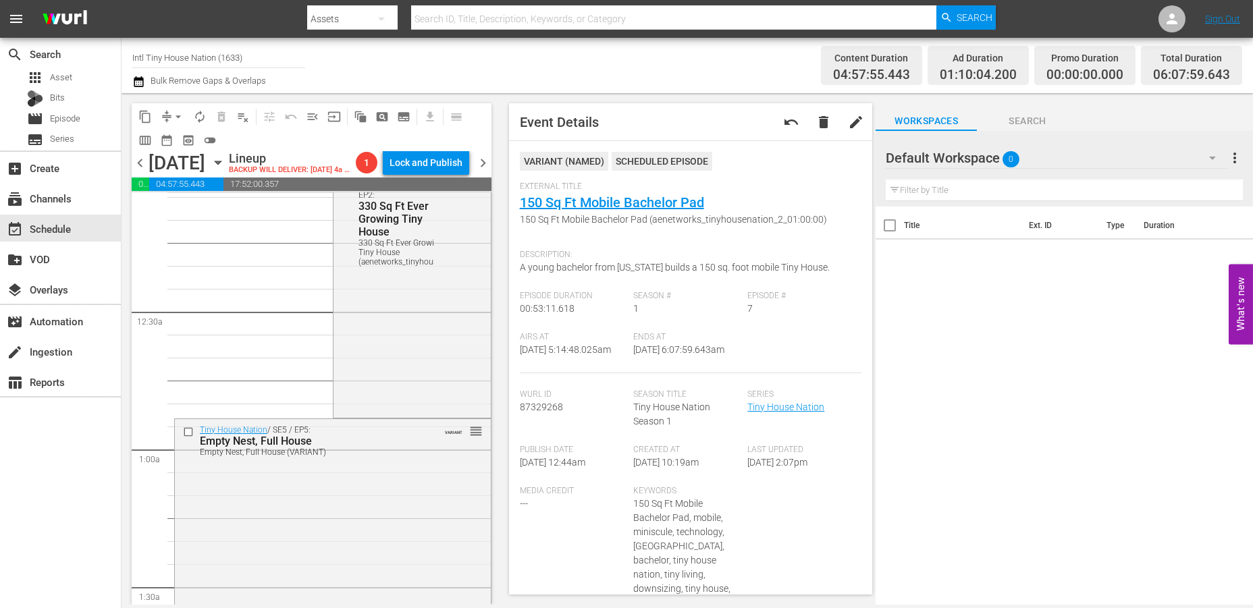
scroll to position [0, 0]
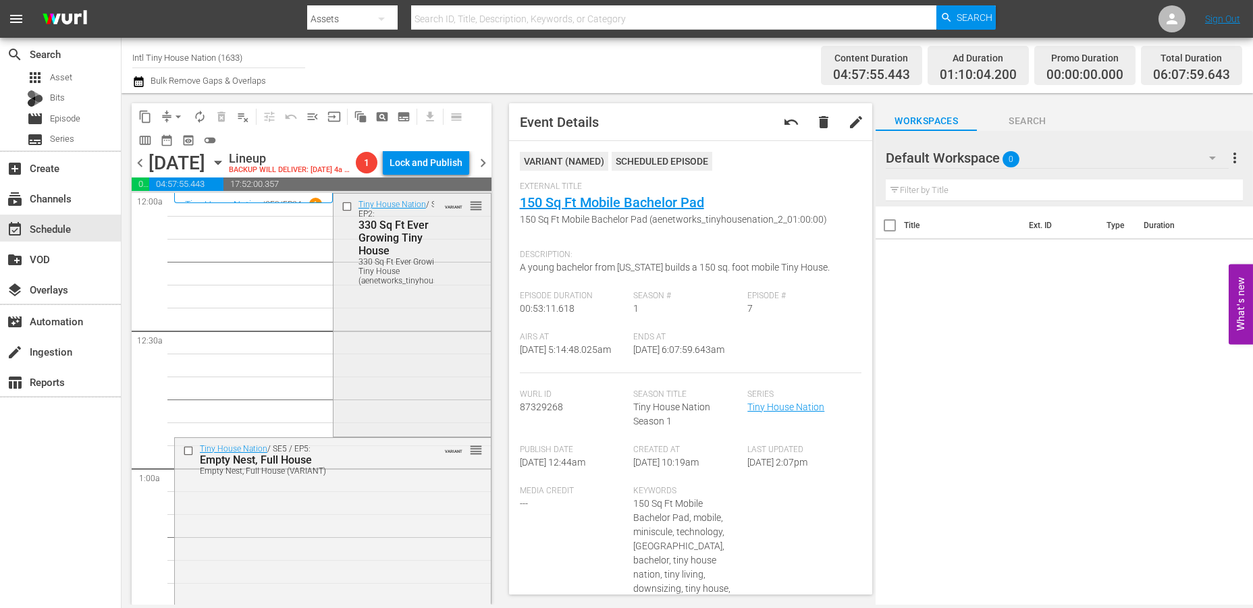
click at [374, 340] on div "Tiny House Nation / SE4 / EP2: 330 Sq Ft Ever Growing Tiny House 330 Sq Ft Ever…" at bounding box center [411, 314] width 157 height 240
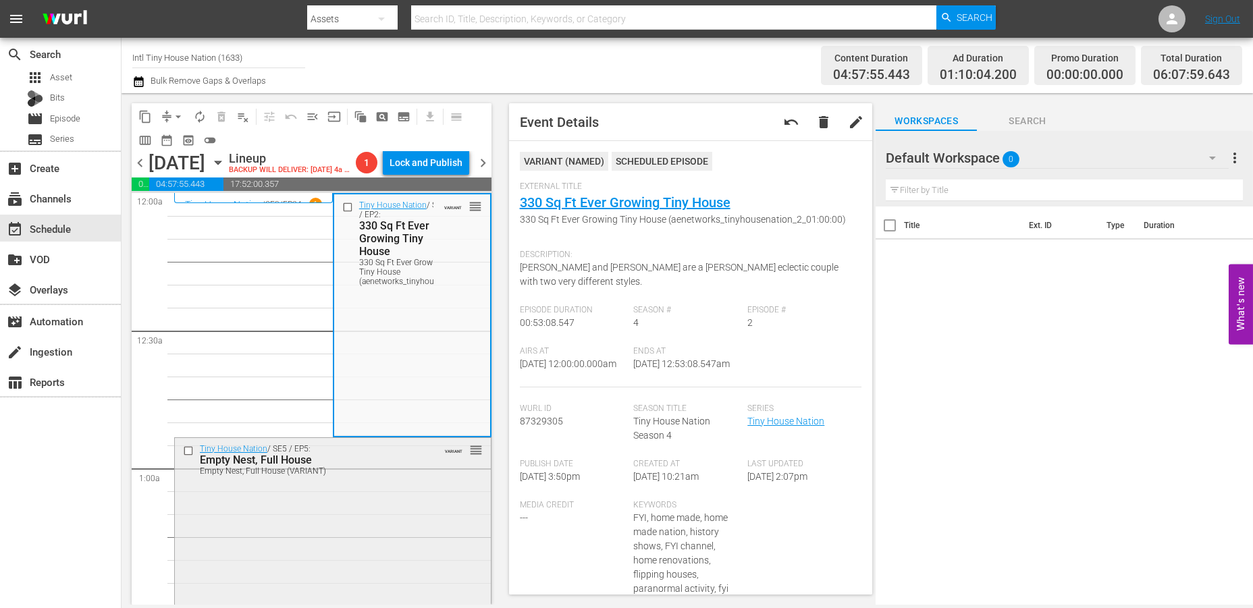
click at [347, 533] on div "Tiny House Nation / SE5 / EP5: Empty Nest, Full House Empty Nest, Full House (V…" at bounding box center [333, 555] width 316 height 234
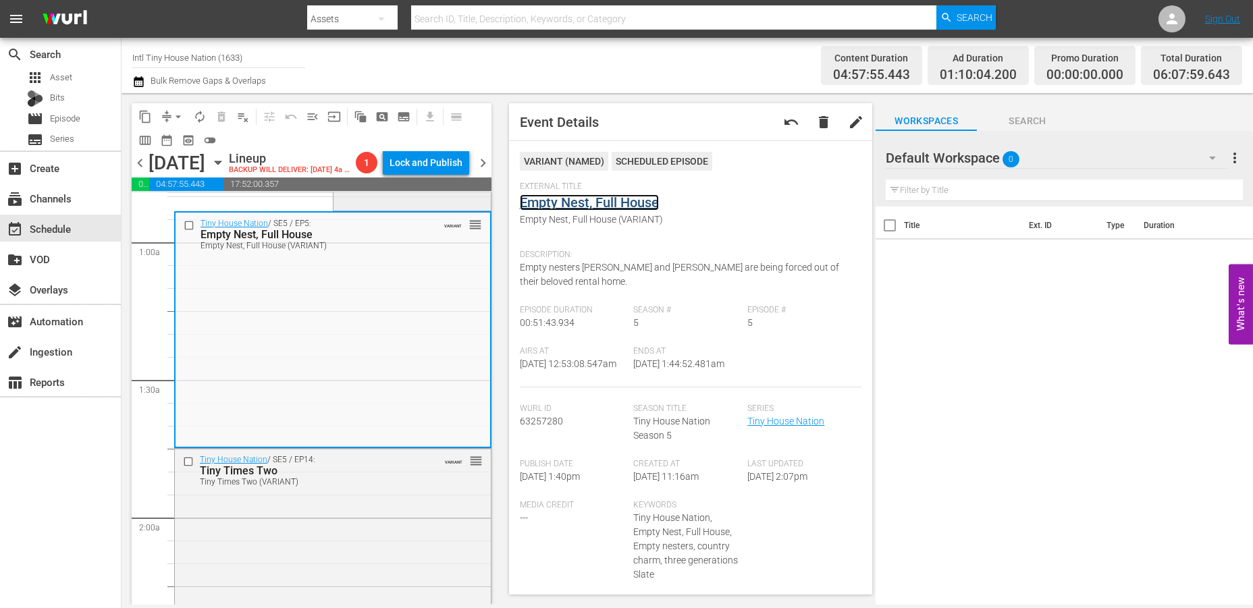
scroll to position [375, 0]
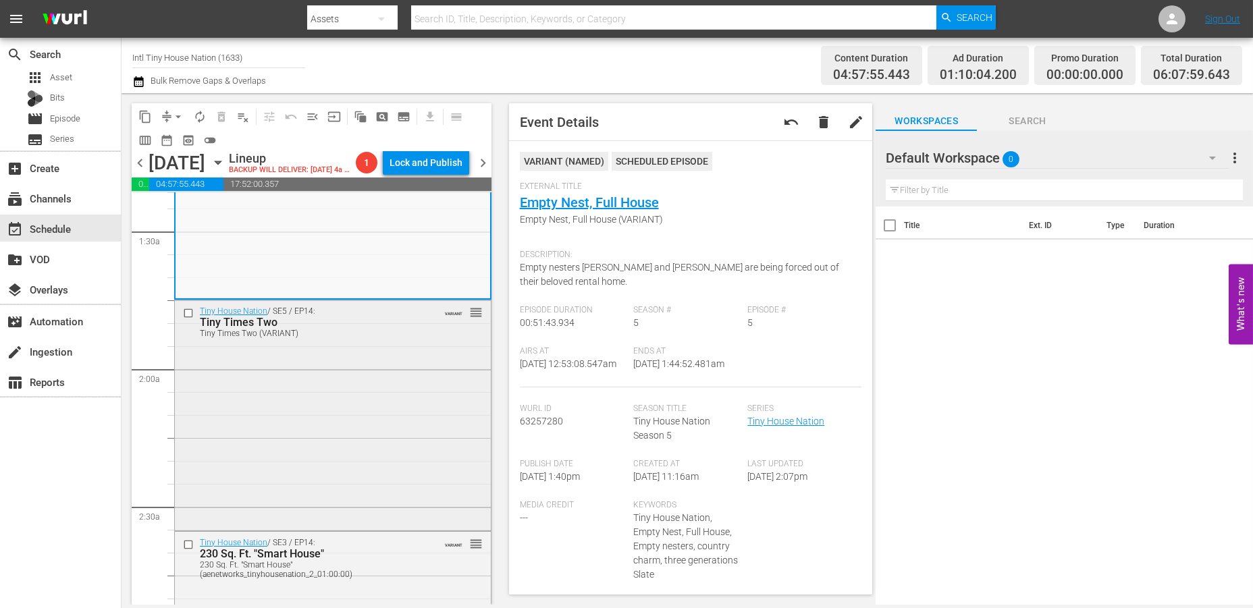
click at [359, 361] on div "Tiny House Nation / SE5 / EP14: Tiny Times Two Tiny Times Two (VARIANT) VARIANT…" at bounding box center [333, 413] width 316 height 227
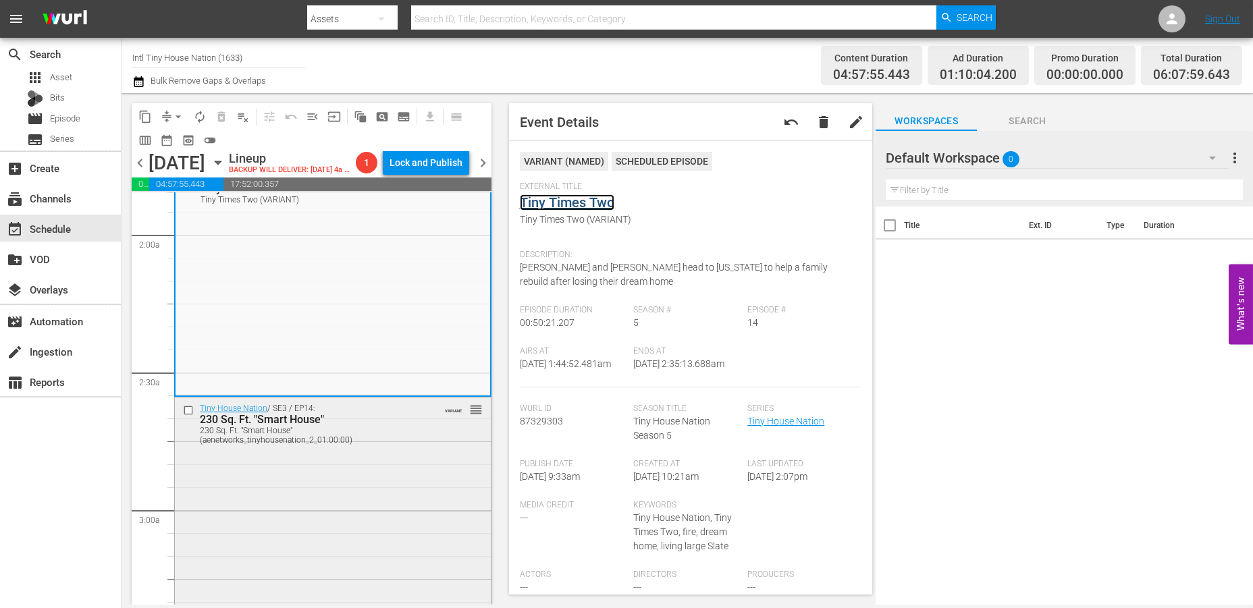
scroll to position [525, 0]
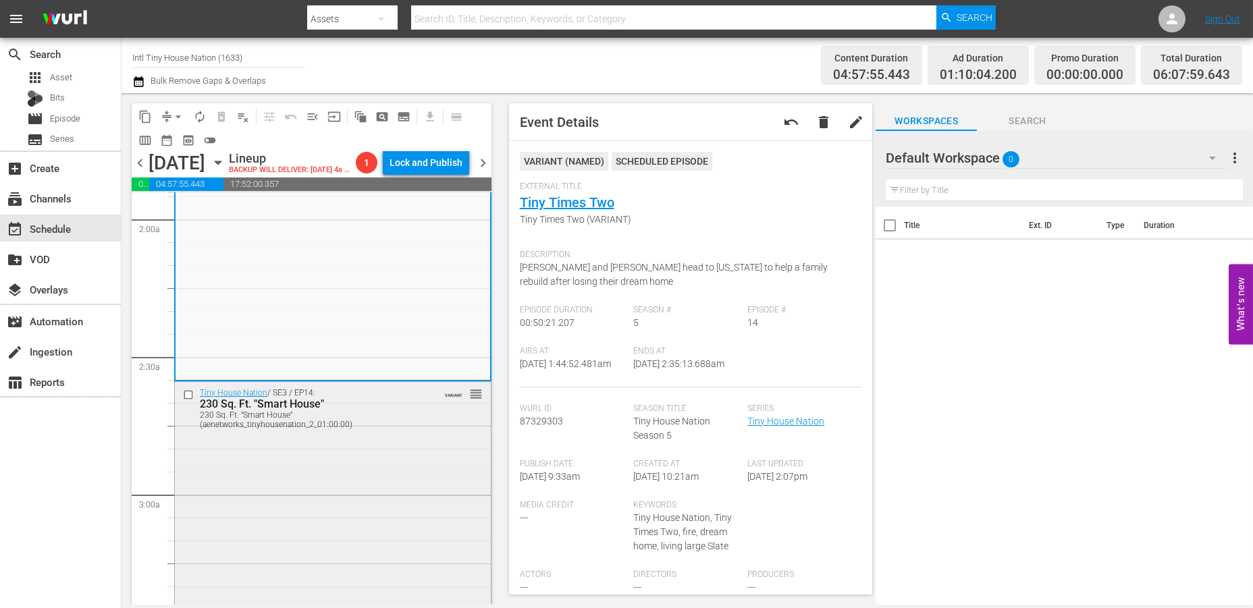
click at [346, 458] on div "Tiny House Nation / SE3 / EP14: 230 Sq. Ft. "Smart House" 230 Sq. Ft. "Smart Ho…" at bounding box center [333, 502] width 316 height 240
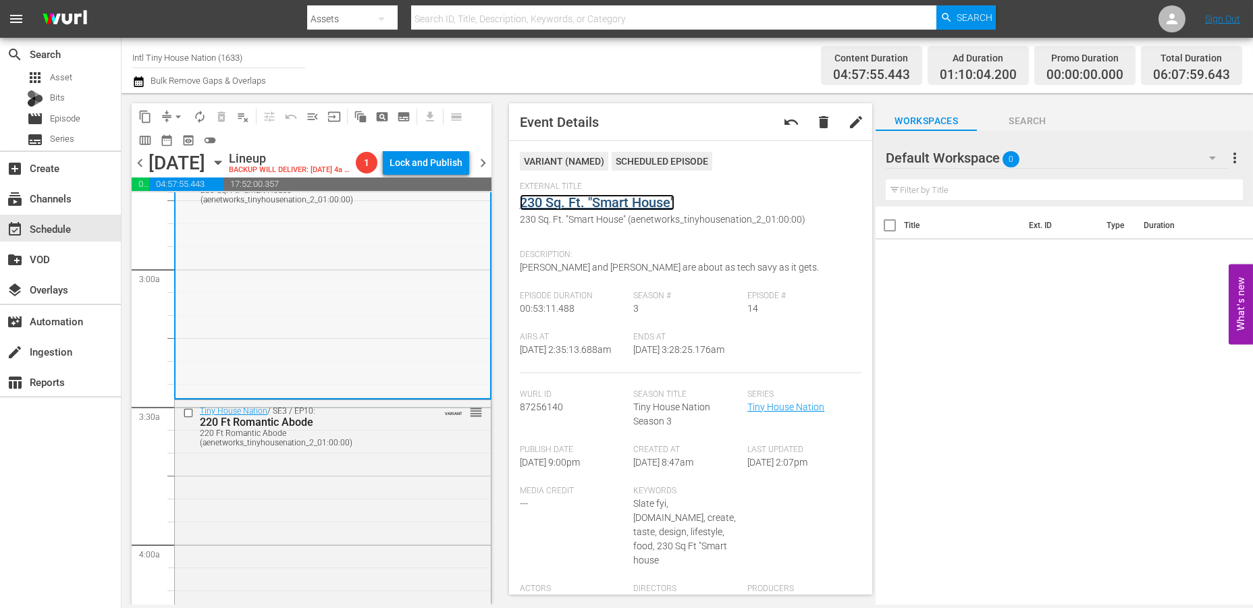
scroll to position [900, 0]
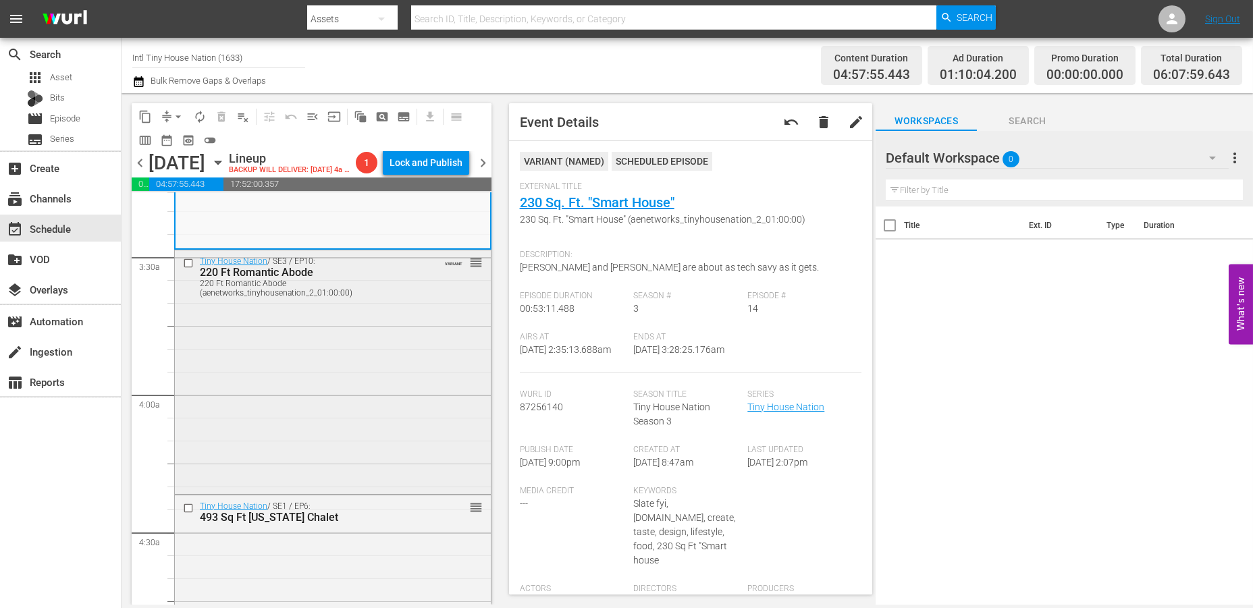
click at [367, 394] on div "Tiny House Nation / SE3 / EP10: 220 Ft Romantic Abode 220 Ft Romantic Abode (ae…" at bounding box center [333, 370] width 316 height 240
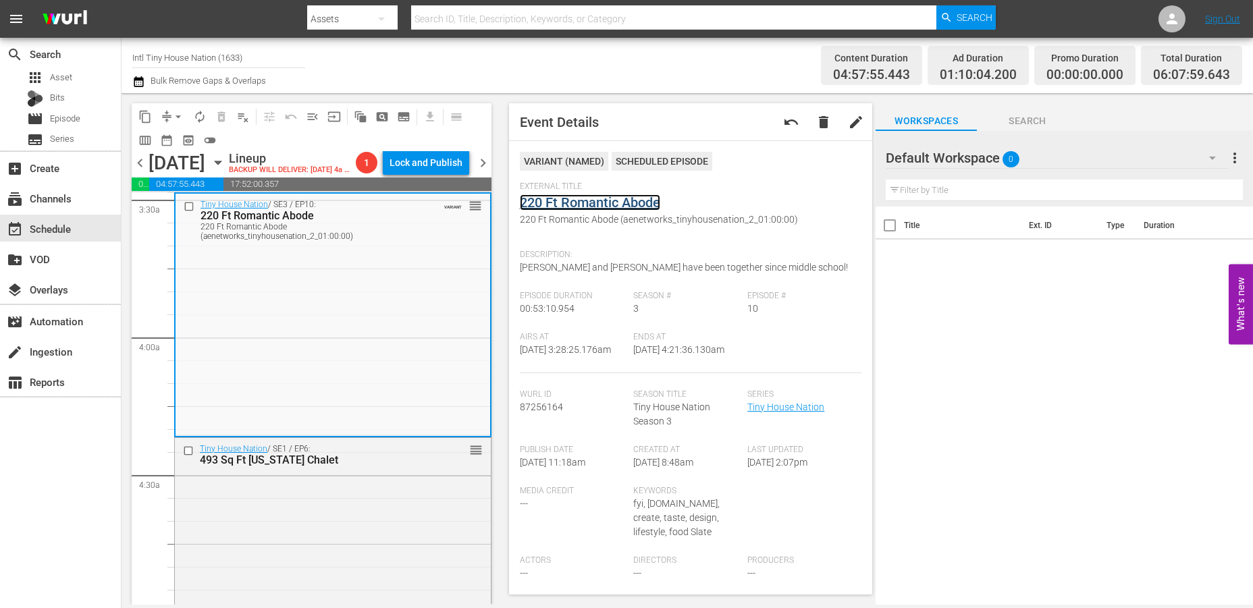
scroll to position [1125, 0]
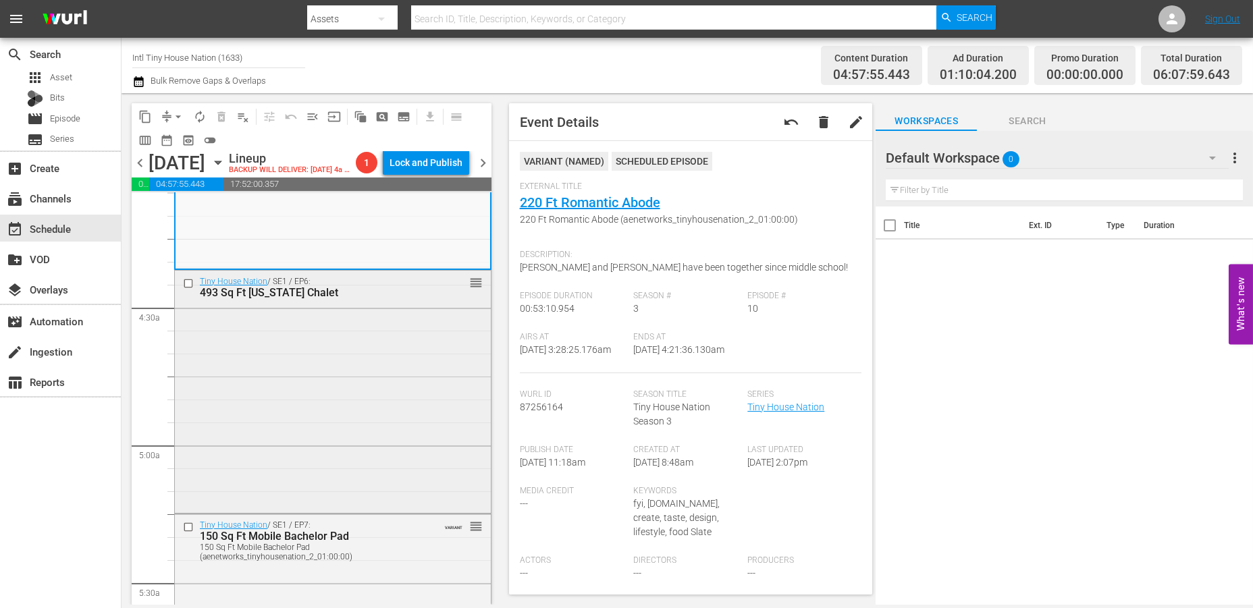
click at [371, 402] on div "Tiny House Nation / SE1 / EP6: 493 Sq Ft Vermont Chalet reorder" at bounding box center [333, 391] width 316 height 240
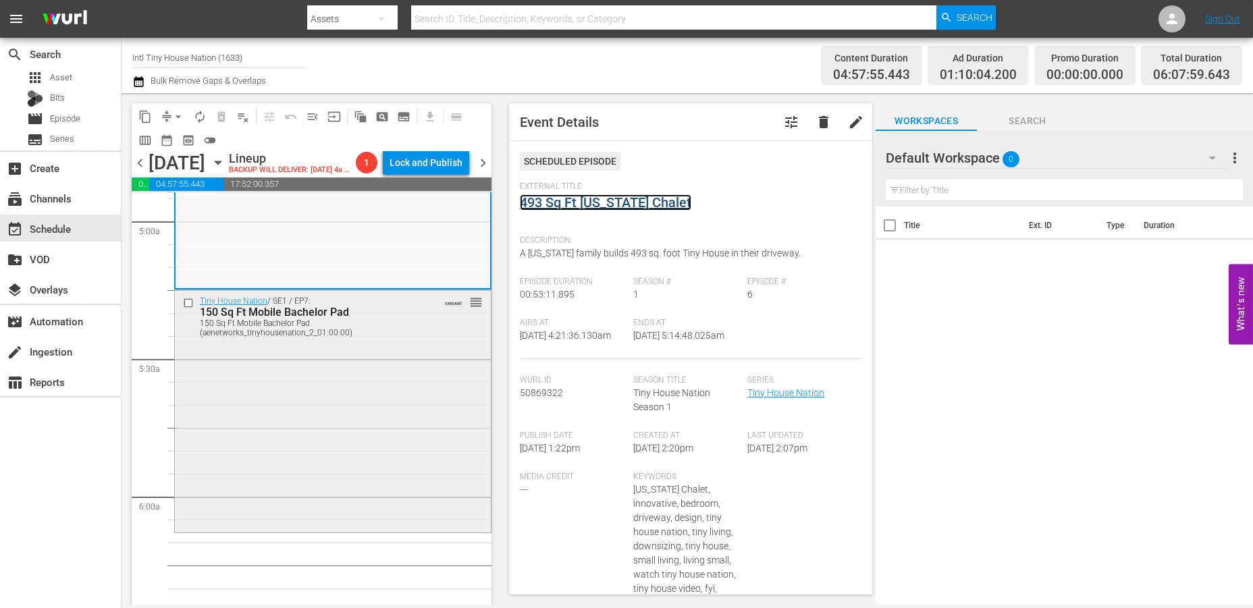
scroll to position [1350, 0]
click at [385, 357] on div "Tiny House Nation / SE1 / EP7: 150 Sq Ft Mobile Bachelor Pad 150 Sq Ft Mobile B…" at bounding box center [333, 409] width 316 height 240
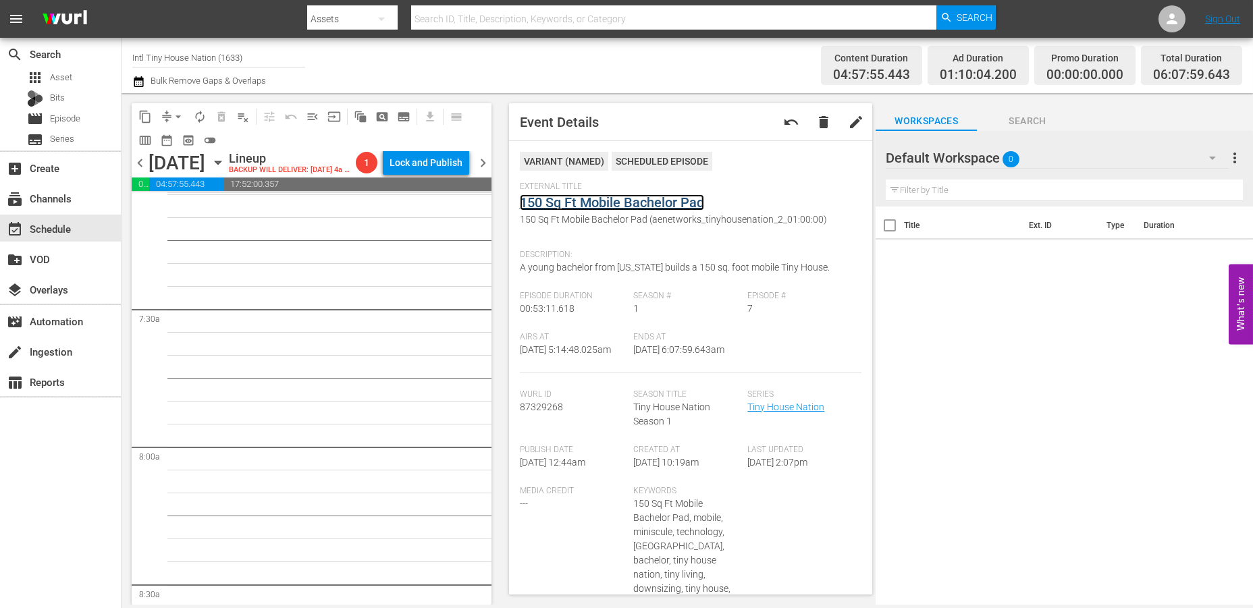
scroll to position [1575, 0]
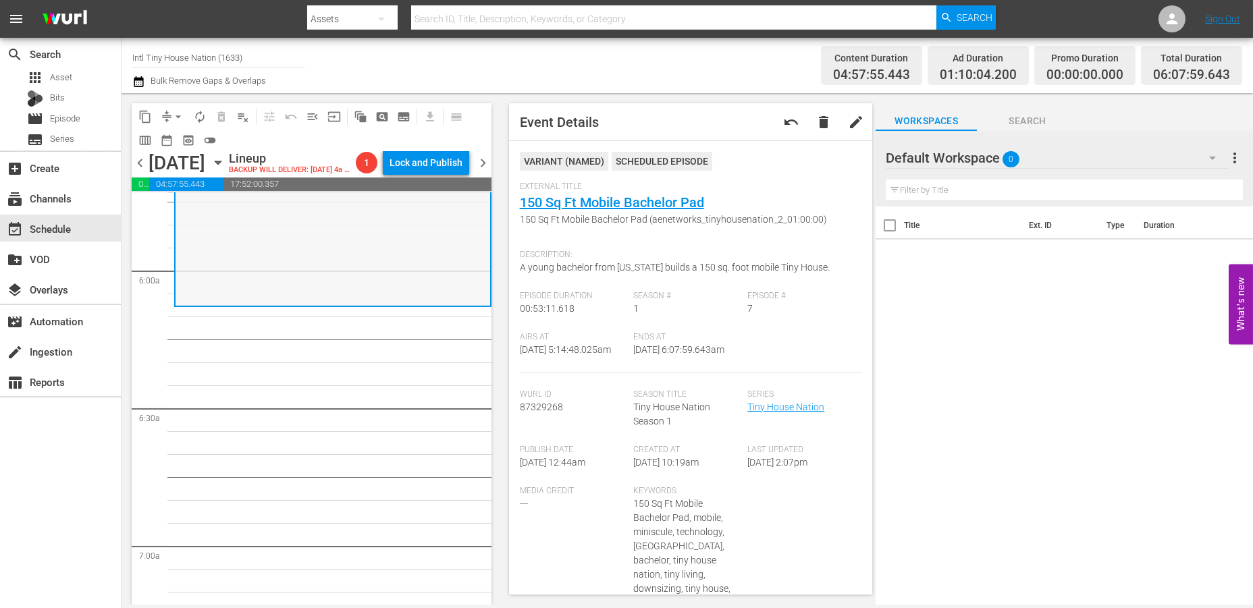
click at [305, 263] on div "Tiny House Nation / SE1 / EP7: 150 Sq Ft Mobile Bachelor Pad 150 Sq Ft Mobile B…" at bounding box center [333, 185] width 315 height 240
click at [178, 115] on span "arrow_drop_down" at bounding box center [178, 117] width 14 height 14
click at [162, 139] on li "Align to Midnight" at bounding box center [179, 143] width 142 height 22
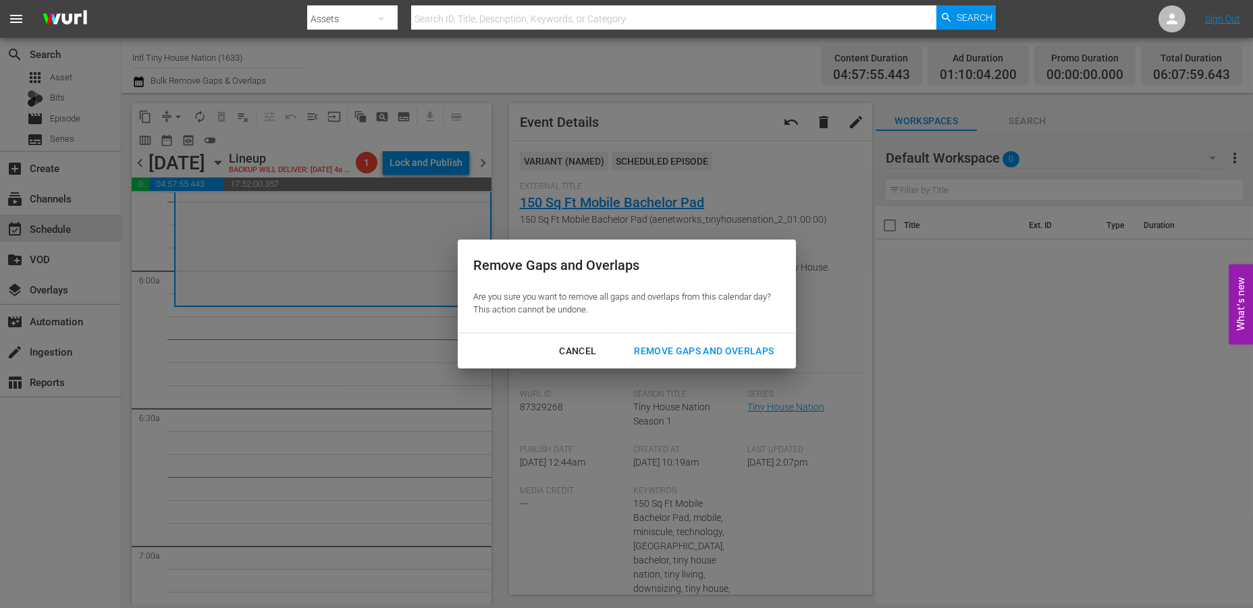
click at [676, 347] on div "Remove Gaps and Overlaps" at bounding box center [703, 351] width 161 height 17
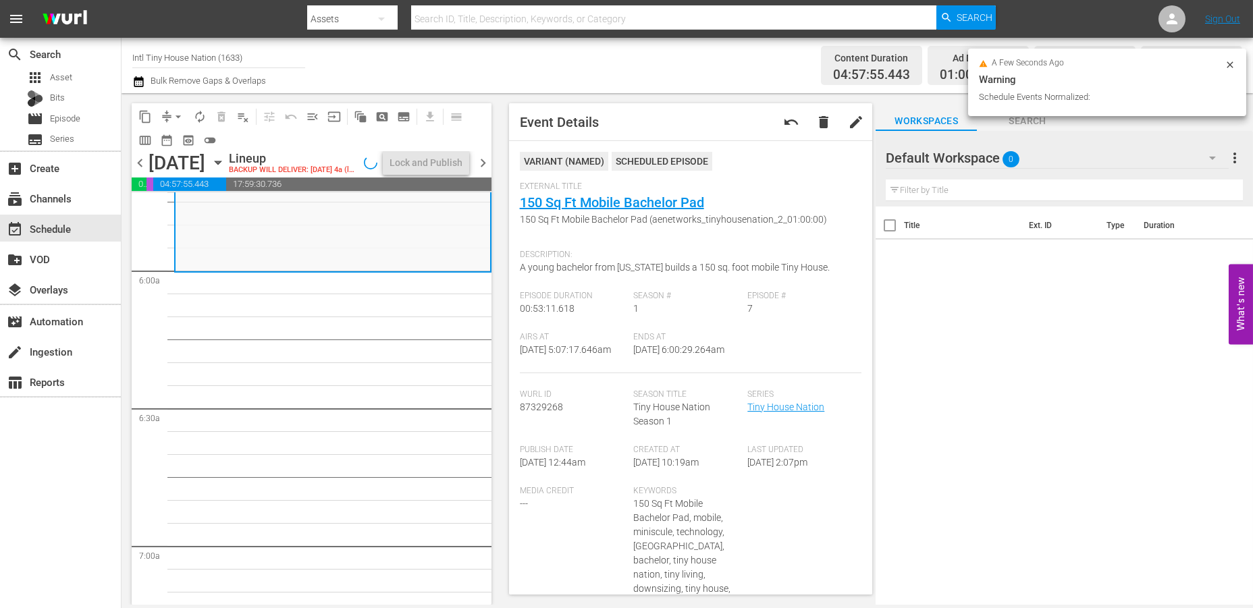
scroll to position [1552, 0]
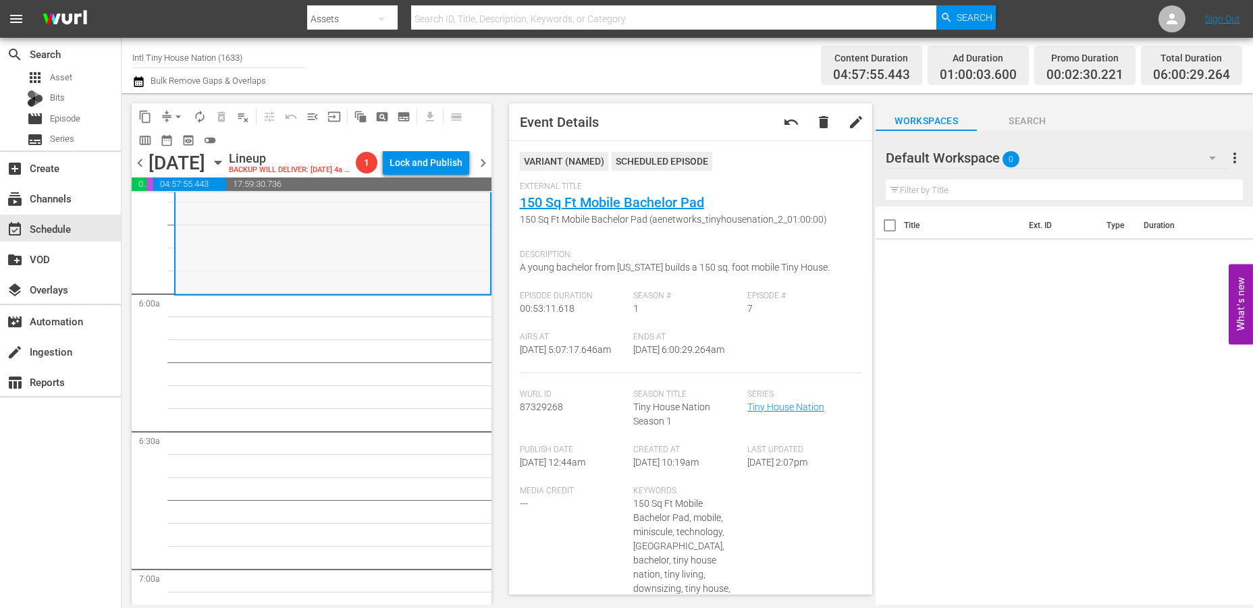
click at [390, 249] on div "Tiny House Nation / SE1 / EP7: 150 Sq Ft Mobile Bachelor Pad 150 Sq Ft Mobile B…" at bounding box center [333, 173] width 315 height 240
click at [177, 112] on span "arrow_drop_down" at bounding box center [178, 117] width 14 height 14
click at [167, 142] on li "Align to Midnight" at bounding box center [179, 143] width 142 height 22
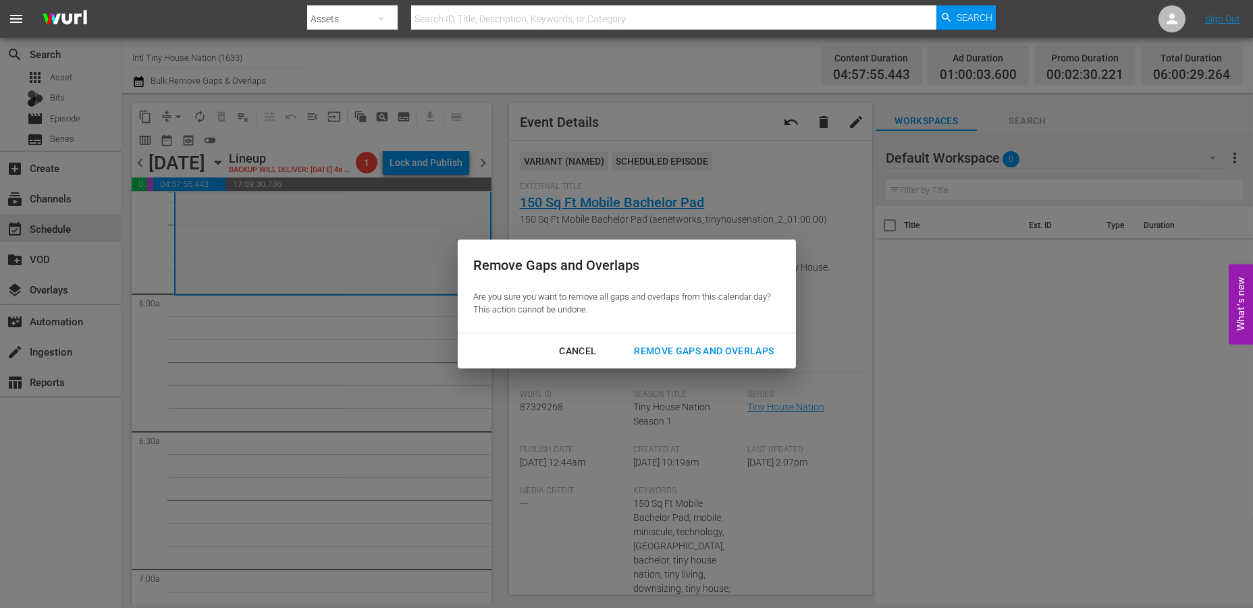
drag, startPoint x: 670, startPoint y: 346, endPoint x: 662, endPoint y: 358, distance: 15.2
click at [670, 346] on div "Remove Gaps and Overlaps" at bounding box center [703, 351] width 161 height 17
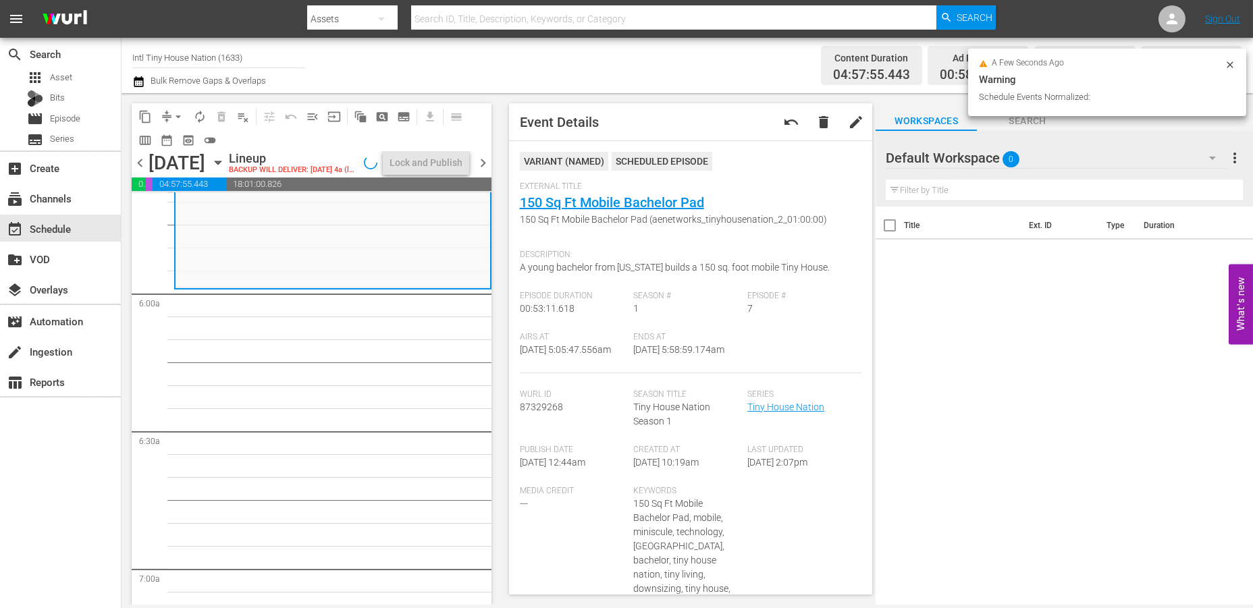
scroll to position [1575, 0]
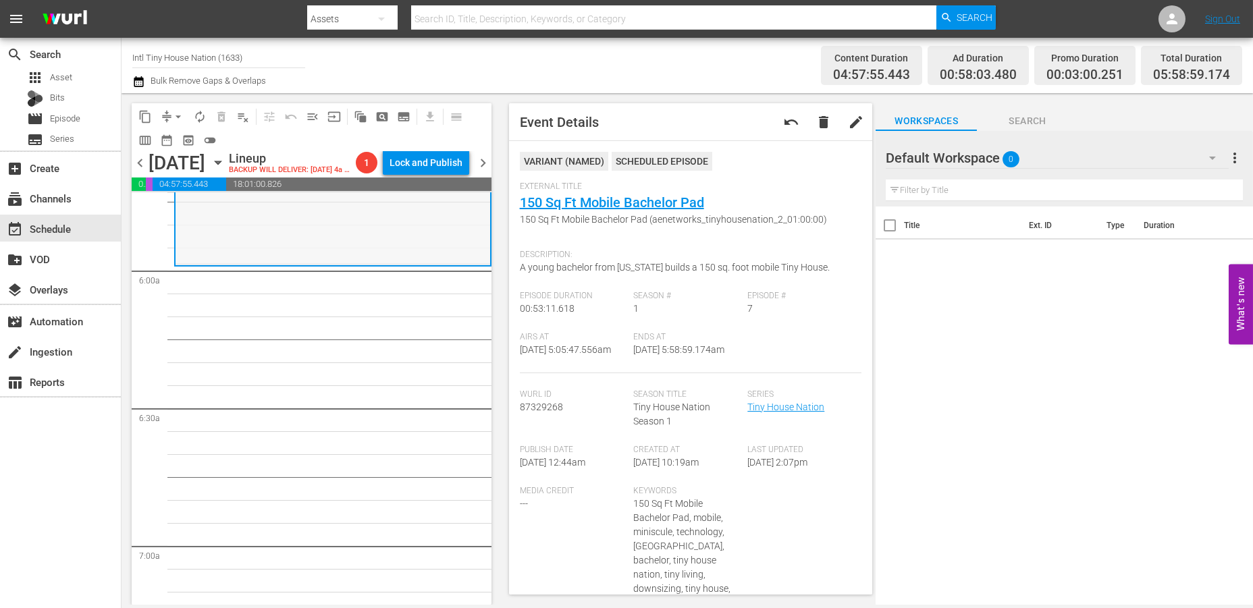
click at [261, 238] on div "Tiny House Nation / SE1 / EP7: 150 Sq Ft Mobile Bachelor Pad 150 Sq Ft Mobile B…" at bounding box center [333, 143] width 315 height 240
click at [177, 115] on span "arrow_drop_down" at bounding box center [178, 117] width 14 height 14
click at [161, 142] on li "Align to Midnight" at bounding box center [179, 143] width 142 height 22
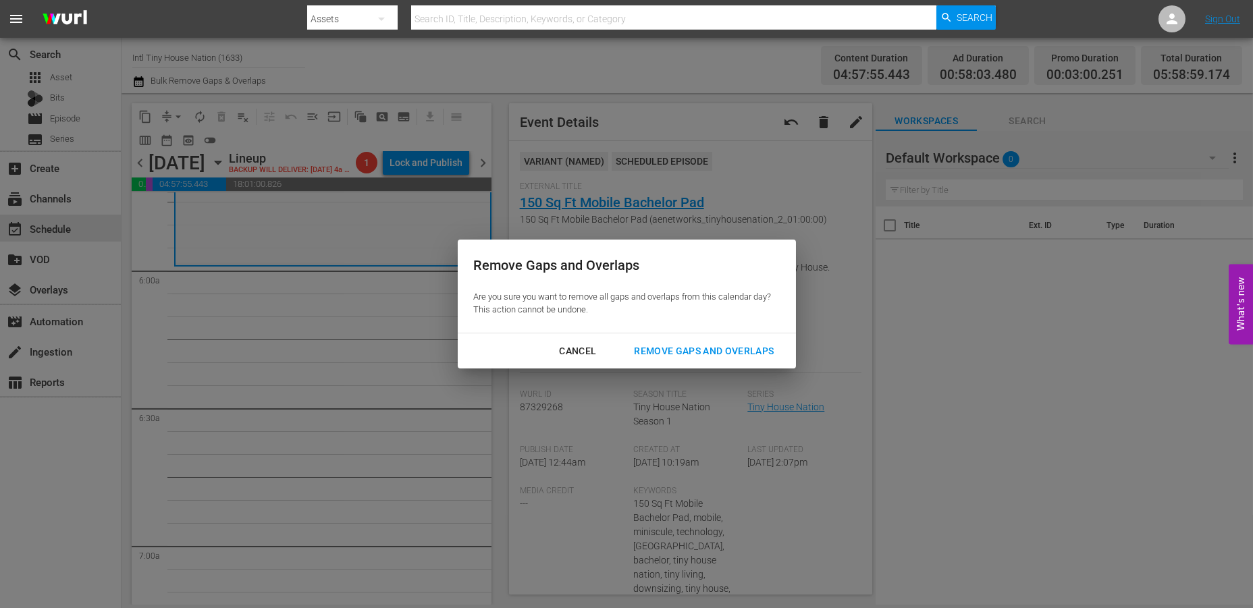
click at [668, 353] on div "Remove Gaps and Overlaps" at bounding box center [703, 351] width 161 height 17
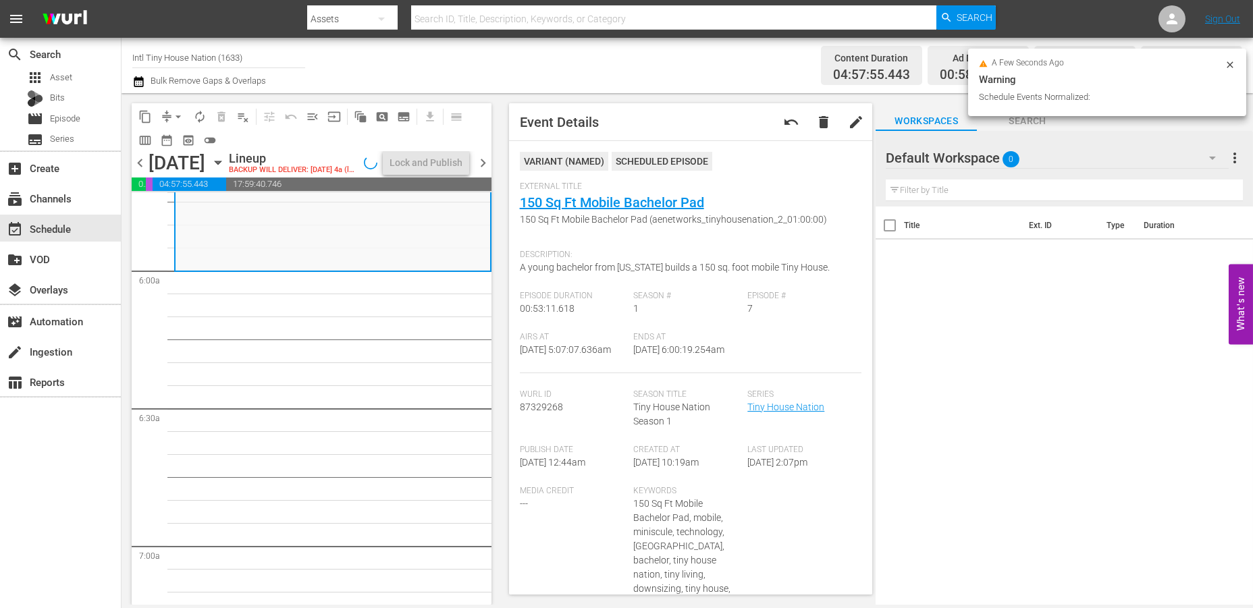
scroll to position [1551, 0]
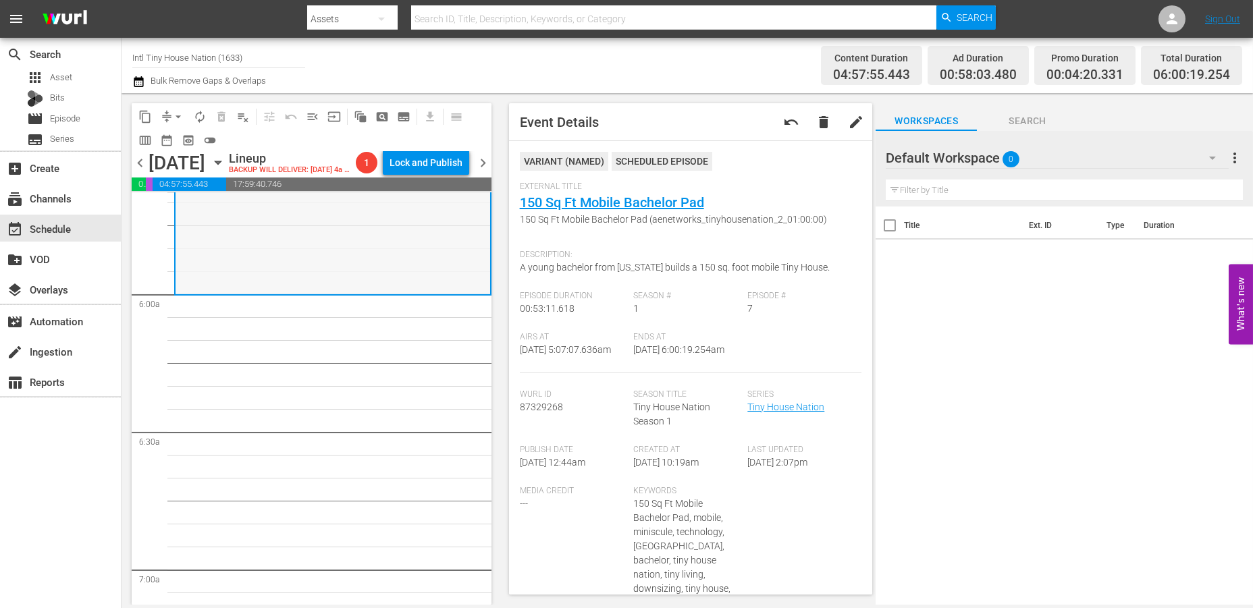
click at [298, 230] on div "Tiny House Nation / SE1 / EP7: 150 Sq Ft Mobile Bachelor Pad 150 Sq Ft Mobile B…" at bounding box center [333, 173] width 315 height 240
click at [179, 113] on span "arrow_drop_down" at bounding box center [178, 117] width 14 height 14
click at [165, 138] on li "Align to Midnight" at bounding box center [179, 143] width 142 height 22
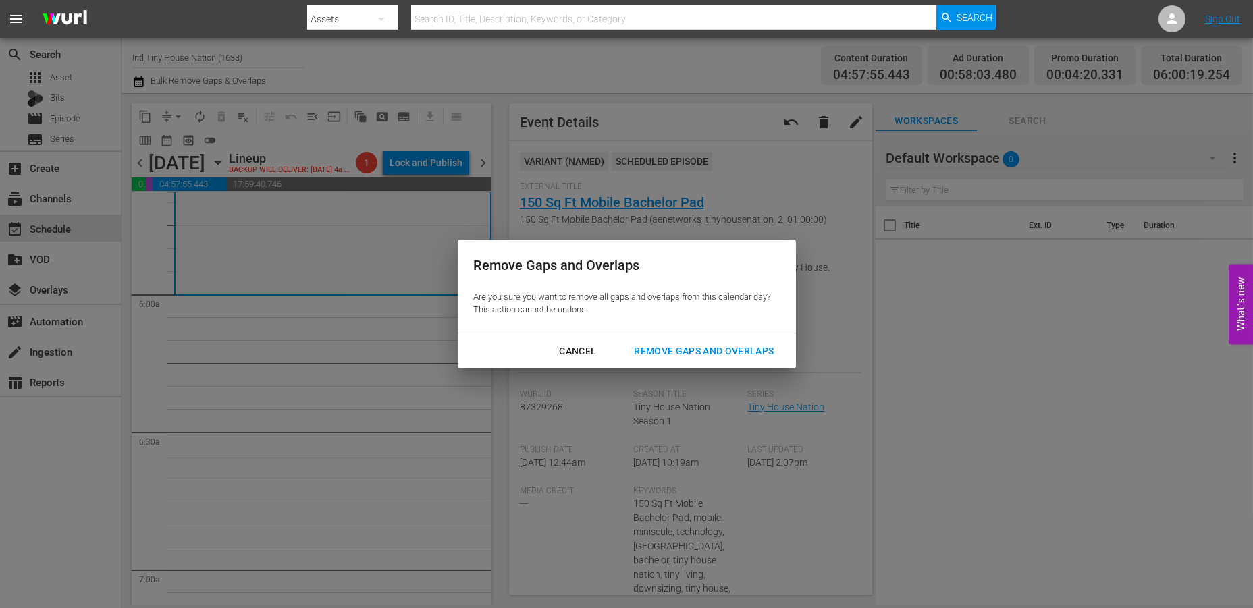
click at [676, 347] on div "Remove Gaps and Overlaps" at bounding box center [703, 351] width 161 height 17
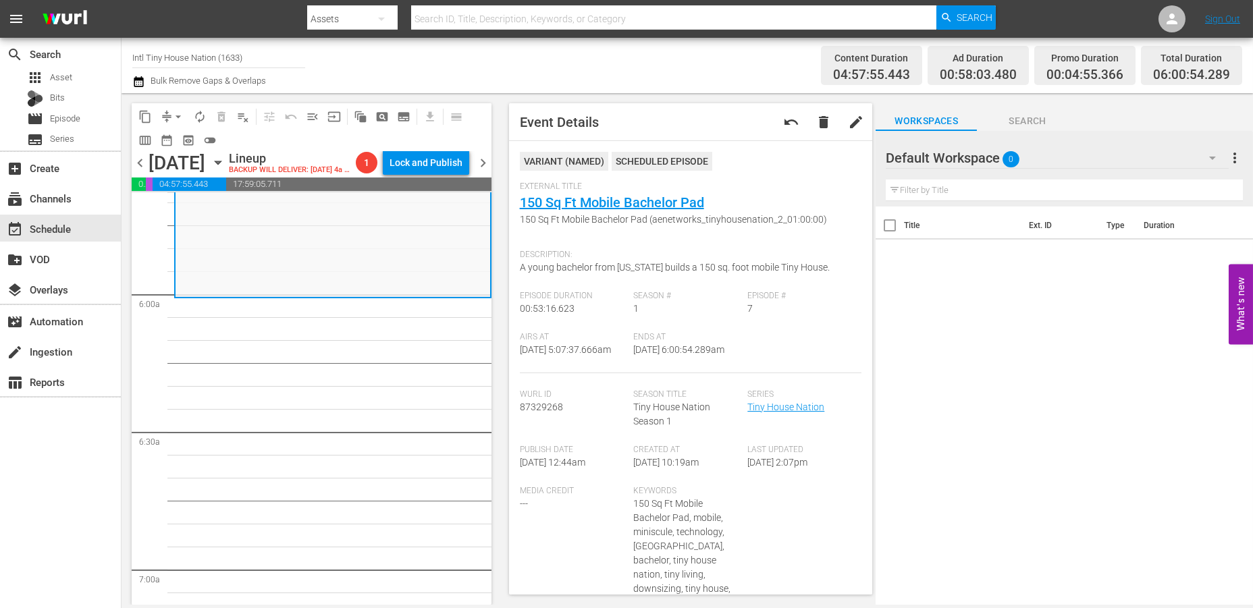
scroll to position [1528, 0]
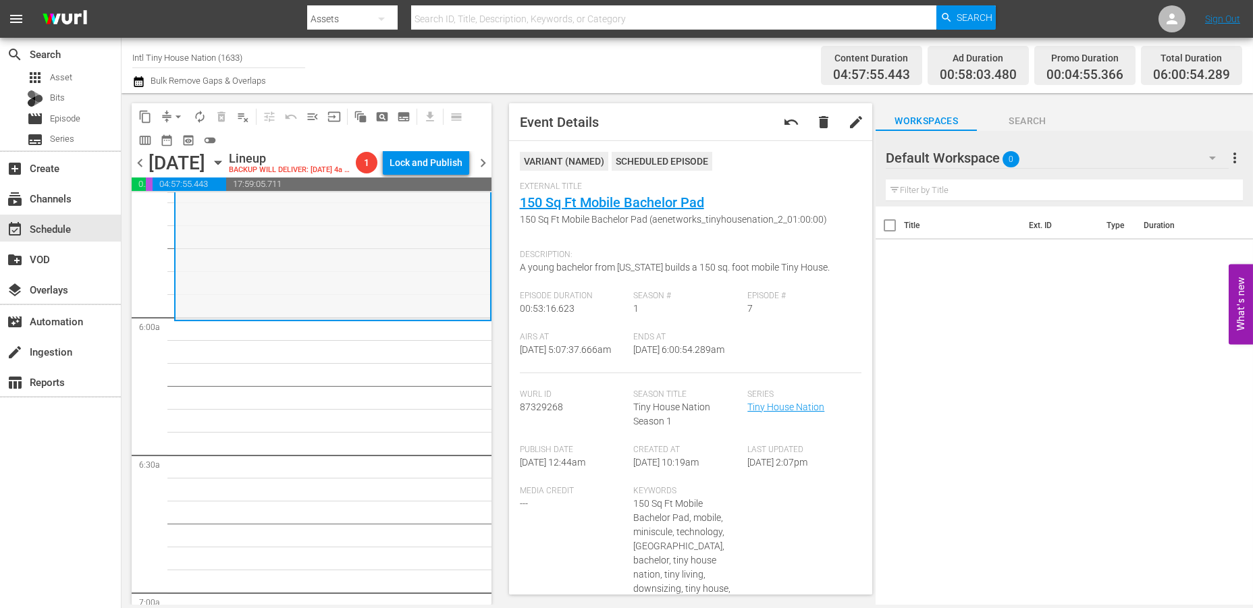
click at [326, 287] on div "Tiny House Nation / SE1 / EP7: 150 Sq Ft Mobile Bachelor Pad 150 Sq Ft Mobile B…" at bounding box center [333, 198] width 315 height 240
click at [175, 111] on span "arrow_drop_down" at bounding box center [178, 117] width 14 height 14
click at [180, 142] on li "Align to Midnight" at bounding box center [179, 143] width 142 height 22
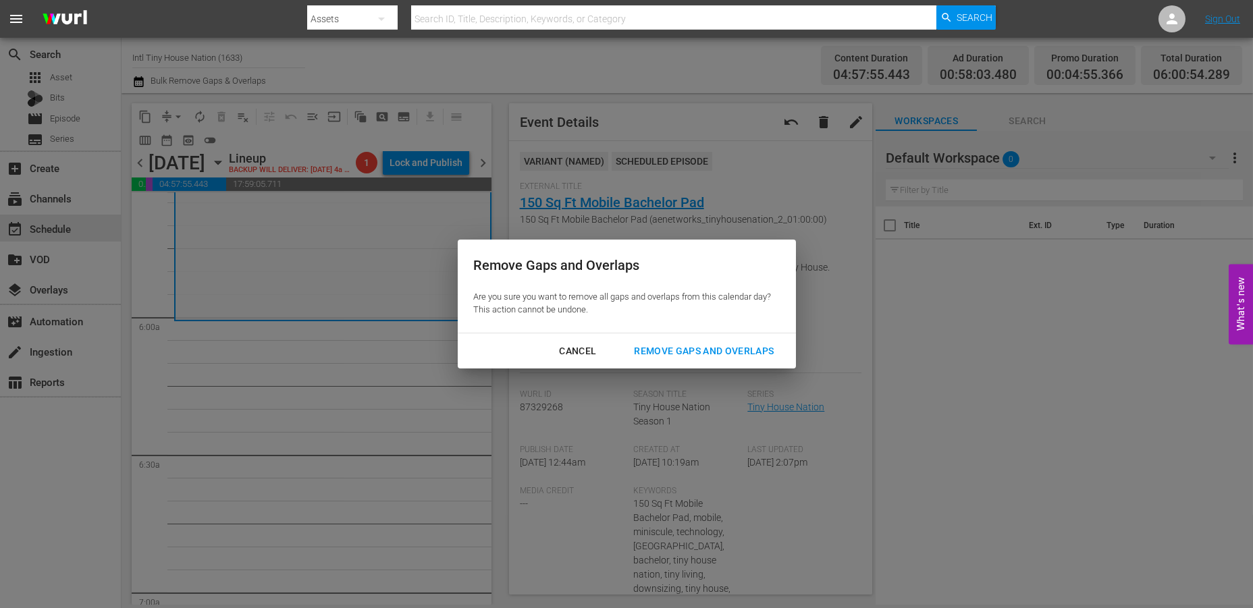
click at [699, 354] on div "Remove Gaps and Overlaps" at bounding box center [703, 351] width 161 height 17
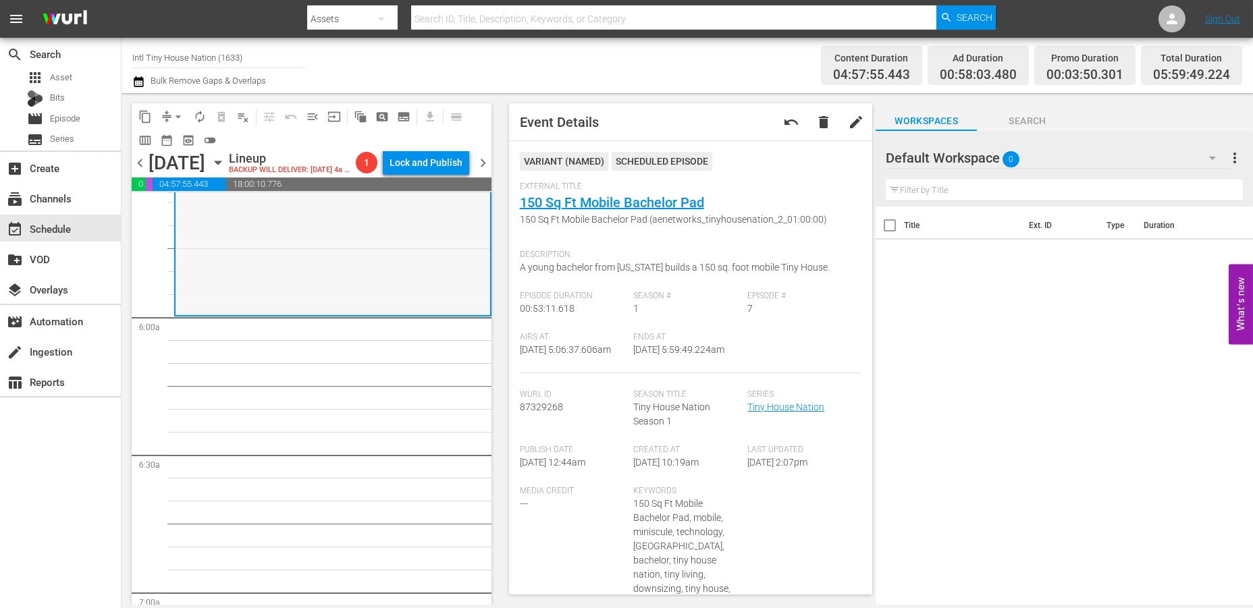
click at [263, 271] on div "Tiny House Nation / SE1 / EP7: 150 Sq Ft Mobile Bachelor Pad 150 Sq Ft Mobile B…" at bounding box center [333, 194] width 315 height 240
click at [178, 113] on span "arrow_drop_down" at bounding box center [178, 117] width 14 height 14
click at [170, 137] on li "Align to Midnight" at bounding box center [179, 143] width 142 height 22
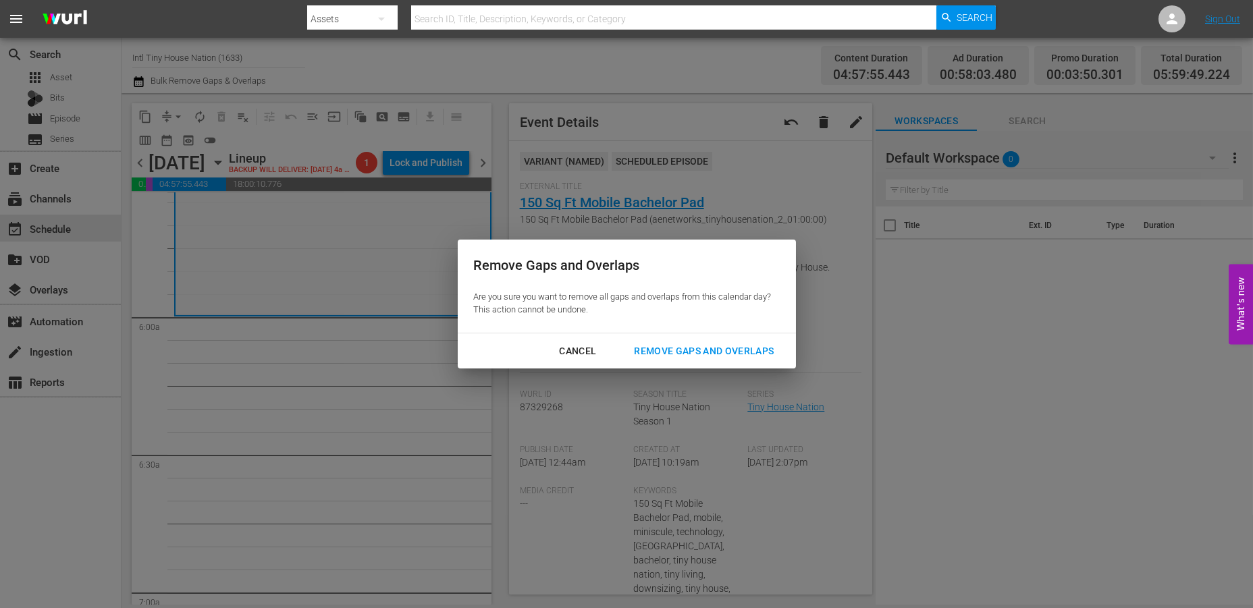
click at [680, 348] on div "Remove Gaps and Overlaps" at bounding box center [703, 351] width 161 height 17
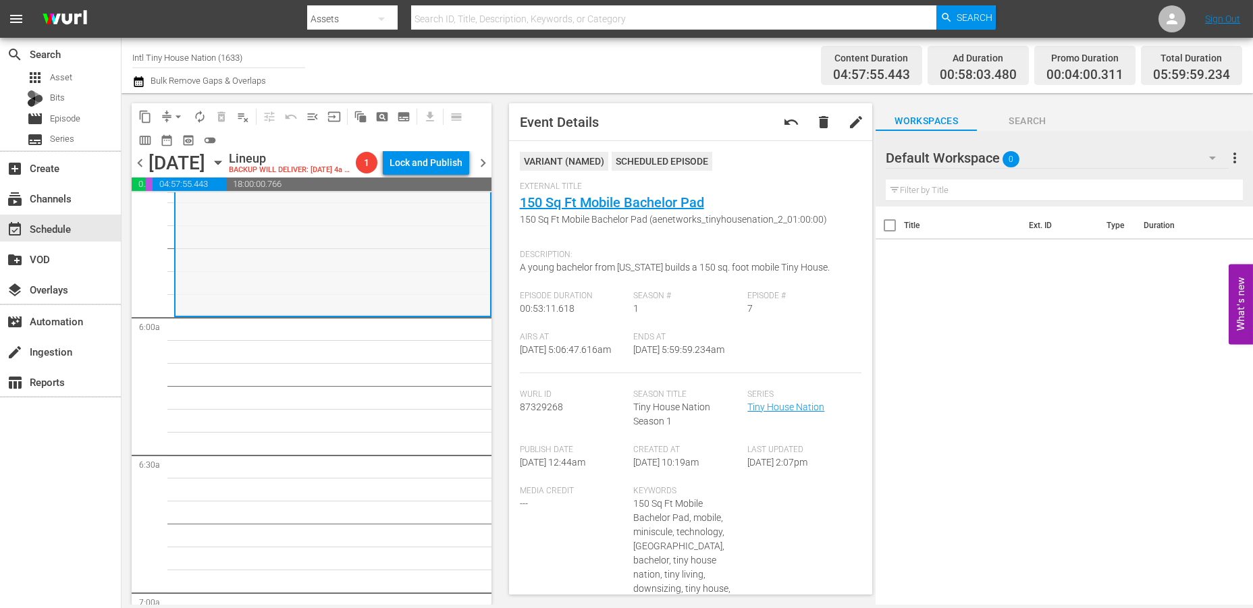
click at [366, 269] on div "Tiny House Nation / SE1 / EP7: 150 Sq Ft Mobile Bachelor Pad 150 Sq Ft Mobile B…" at bounding box center [333, 194] width 315 height 240
click at [178, 111] on span "arrow_drop_down" at bounding box center [178, 117] width 14 height 14
click at [167, 140] on li "Align to Midnight" at bounding box center [179, 143] width 142 height 22
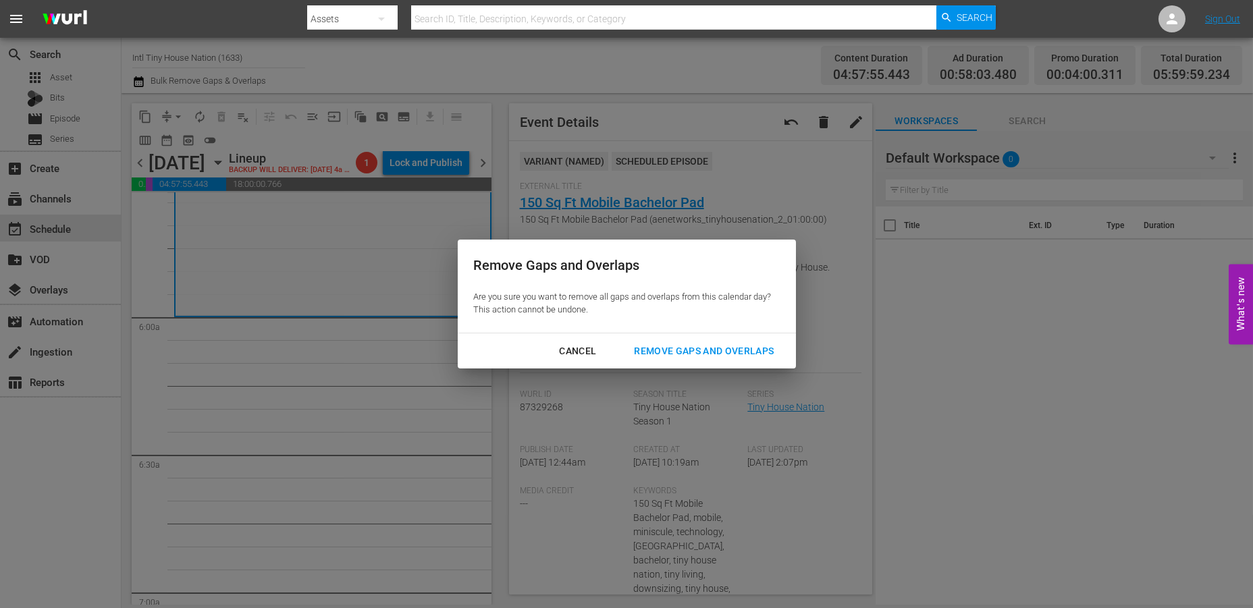
click at [713, 344] on div "Remove Gaps and Overlaps" at bounding box center [703, 351] width 161 height 17
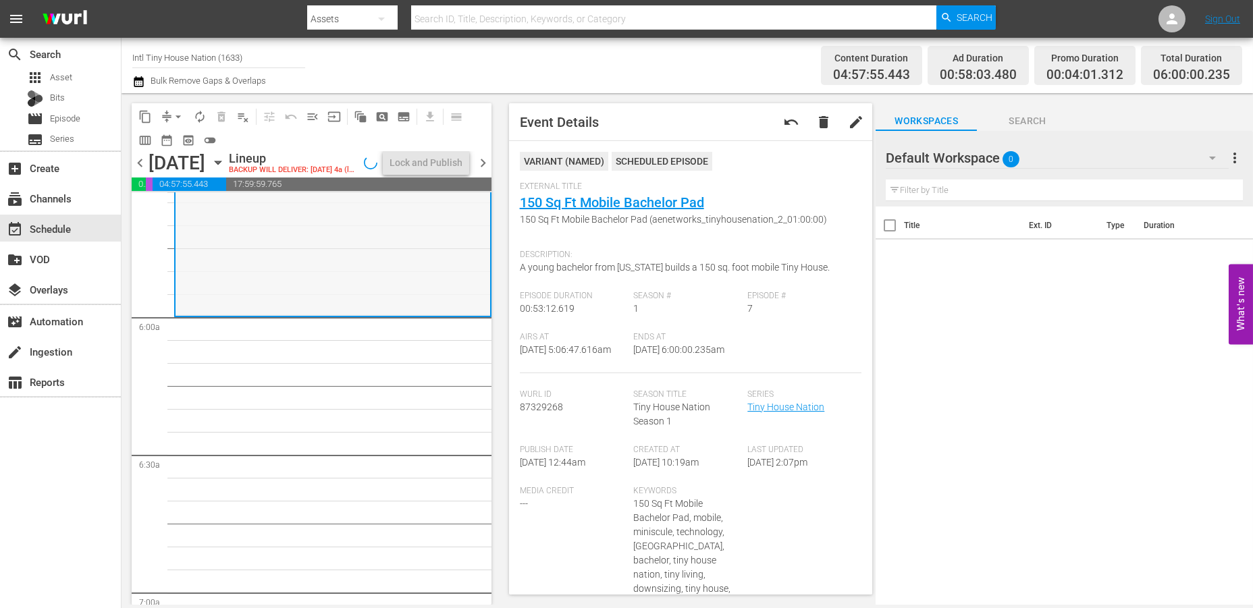
click at [383, 263] on div "Tiny House Nation / SE1 / EP7: 150 Sq Ft Mobile Bachelor Pad 150 Sq Ft Mobile B…" at bounding box center [333, 194] width 315 height 240
click at [201, 115] on span "autorenew_outlined" at bounding box center [200, 117] width 14 height 14
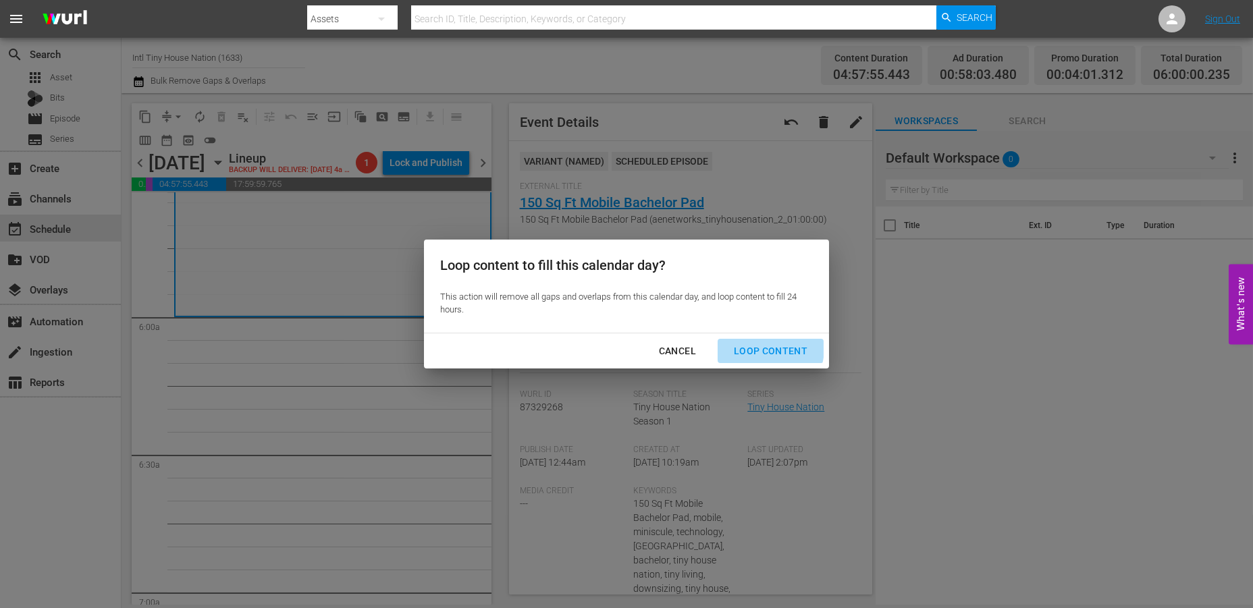
click at [760, 348] on div "Loop Content" at bounding box center [770, 351] width 95 height 17
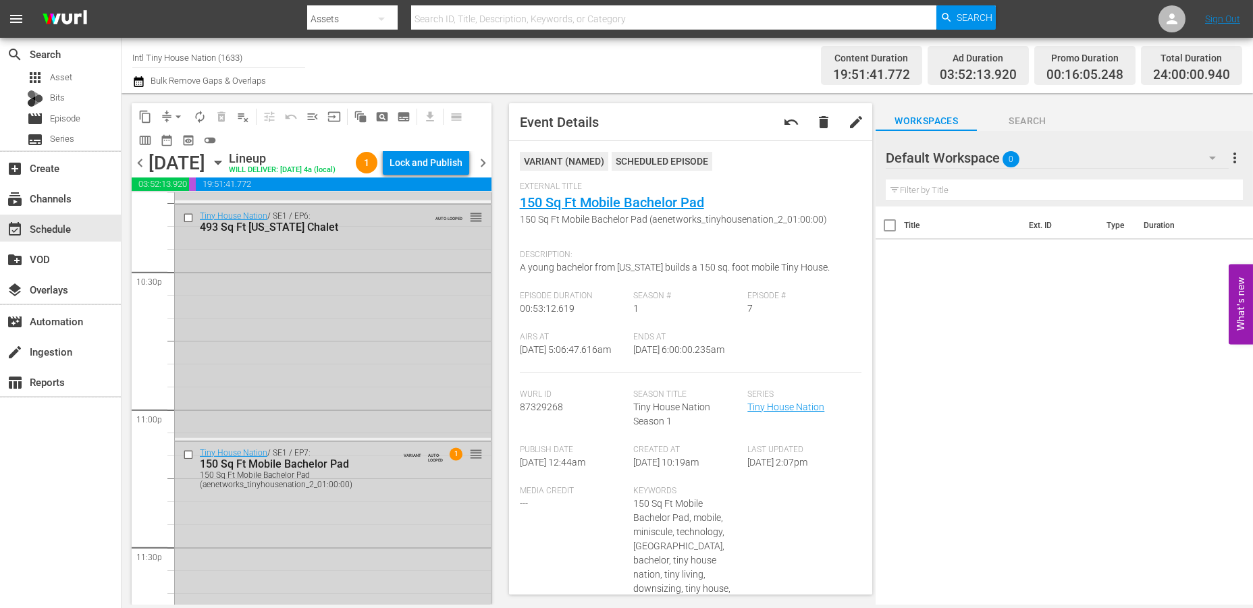
scroll to position [6198, 0]
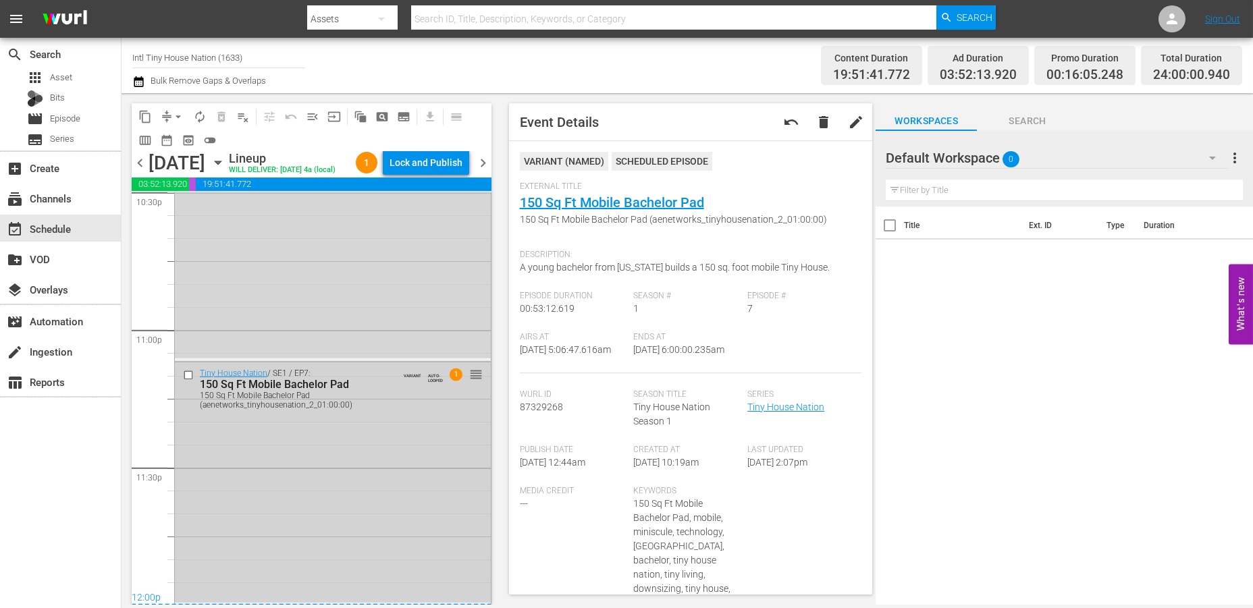
click at [304, 449] on div "Tiny House Nation / SE1 / EP7: 150 Sq Ft Mobile Bachelor Pad 150 Sq Ft Mobile B…" at bounding box center [333, 483] width 316 height 240
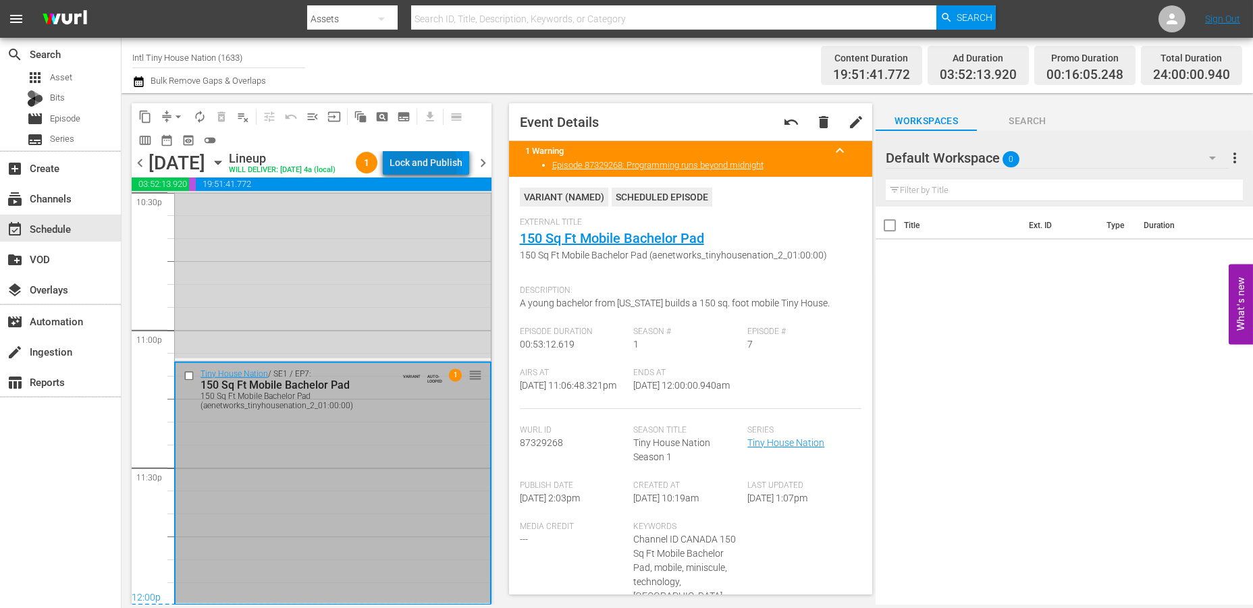
click at [419, 165] on div "Lock and Publish" at bounding box center [426, 163] width 73 height 24
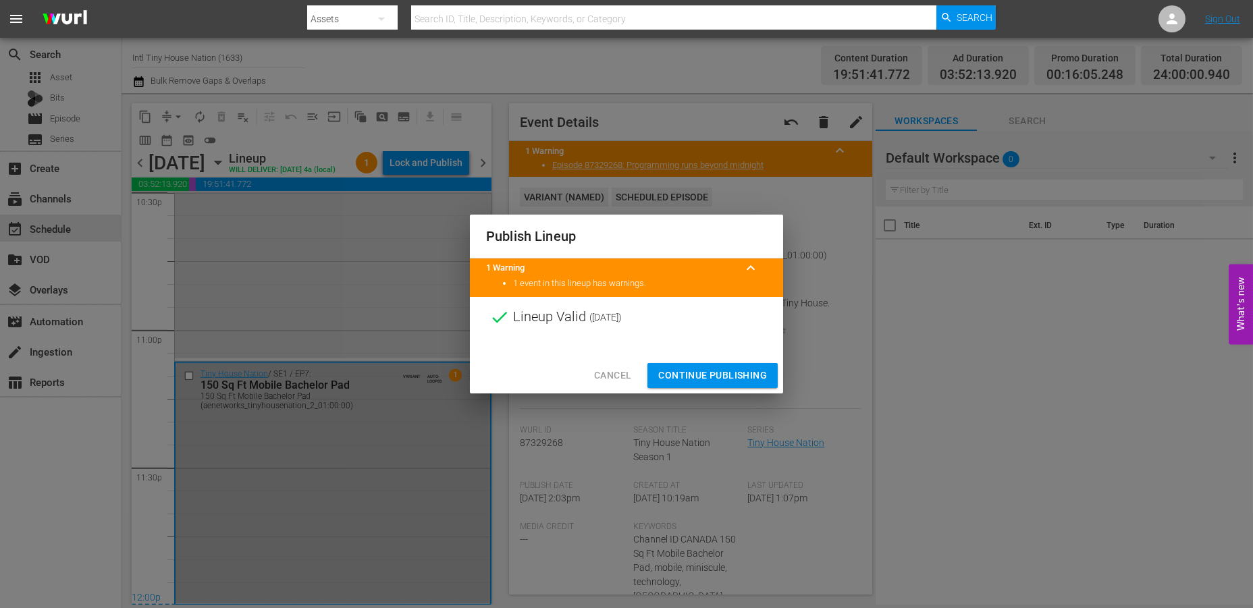
click at [680, 374] on span "Continue Publishing" at bounding box center [712, 375] width 109 height 17
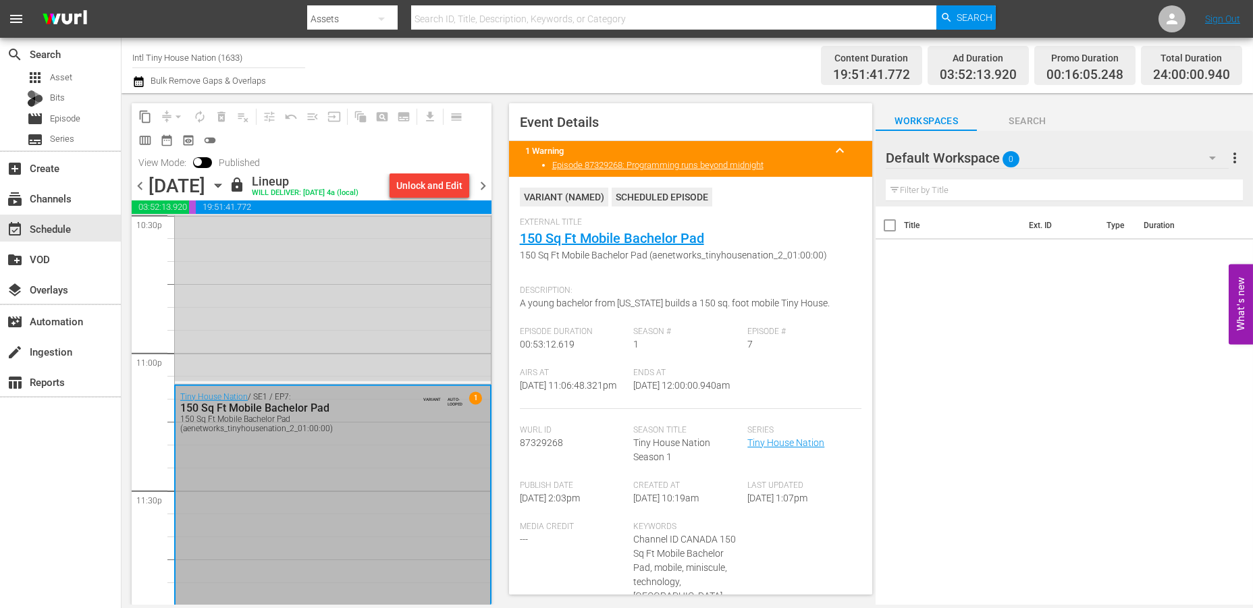
click at [478, 186] on span "chevron_right" at bounding box center [483, 186] width 17 height 17
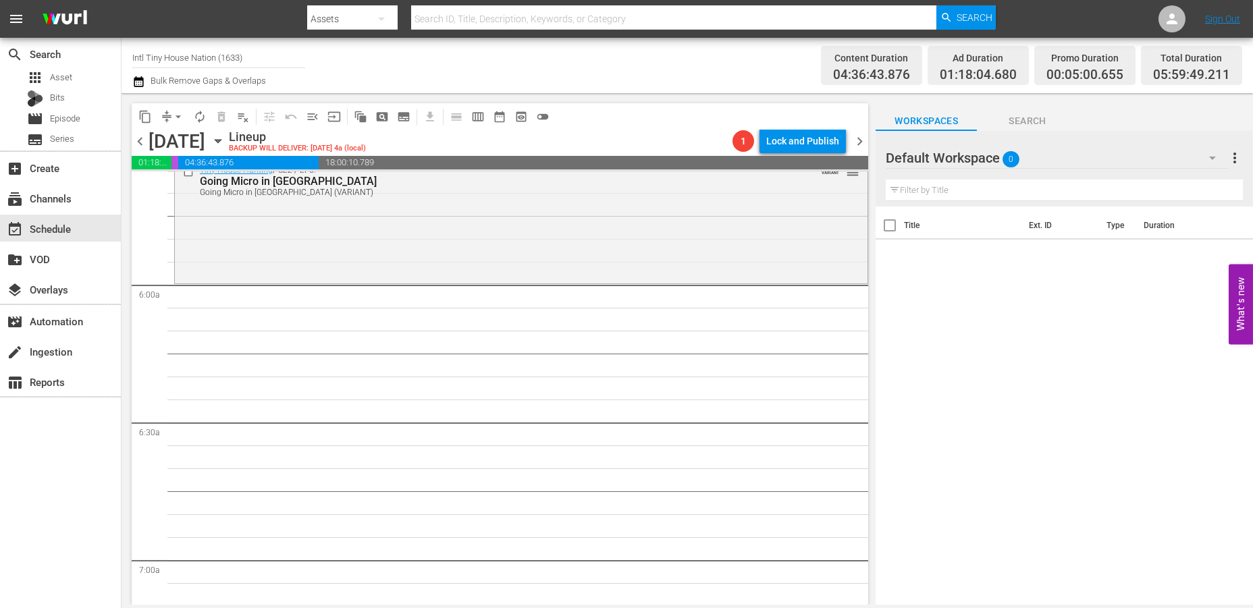
scroll to position [1423, 0]
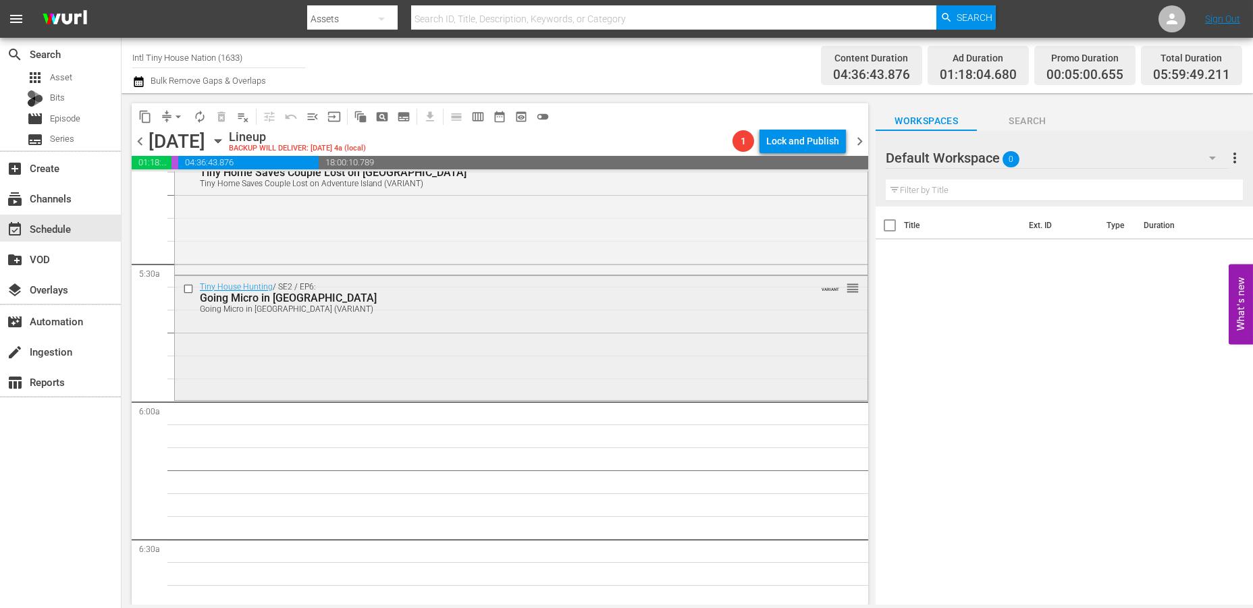
click at [446, 365] on div "Tiny House Hunting / SE2 / EP6: Going Micro in Gotham Going Micro in Gotham (VA…" at bounding box center [521, 337] width 693 height 122
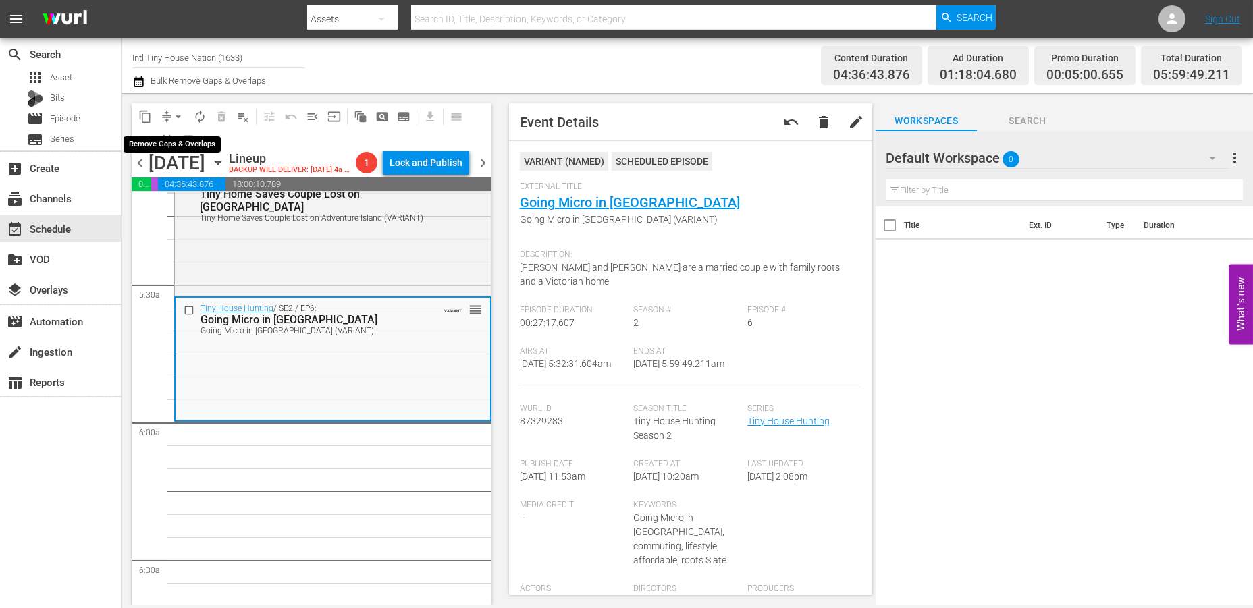
click at [174, 115] on span "arrow_drop_down" at bounding box center [178, 117] width 14 height 14
click at [175, 142] on li "Align to Midnight" at bounding box center [179, 143] width 142 height 22
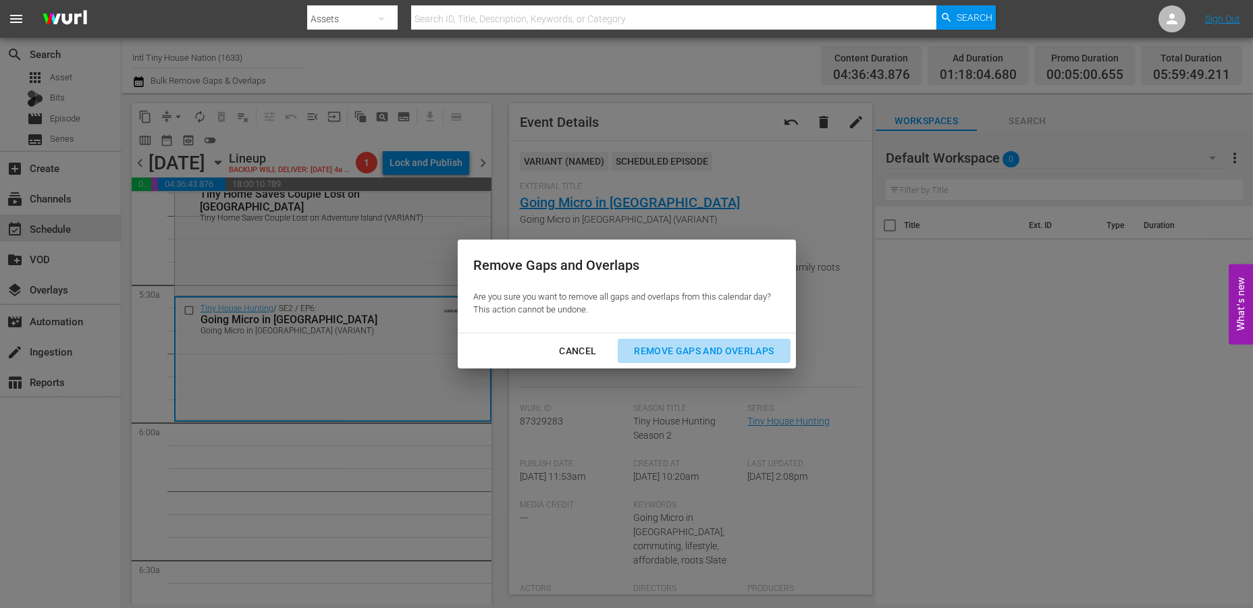
click at [671, 346] on div "Remove Gaps and Overlaps" at bounding box center [703, 351] width 161 height 17
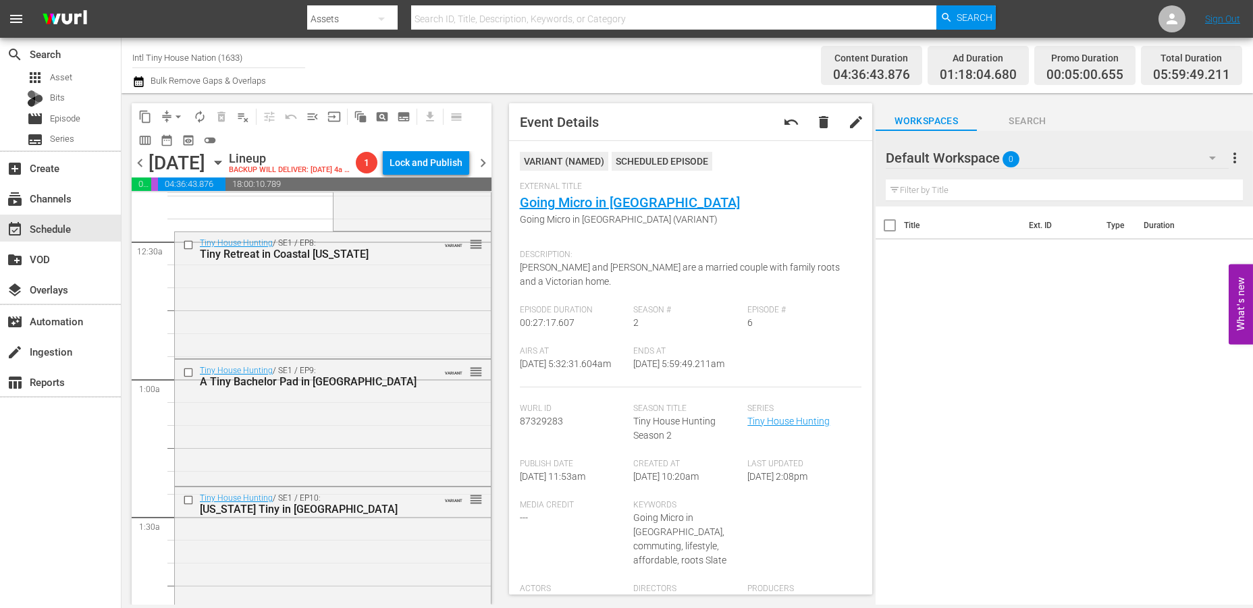
scroll to position [0, 0]
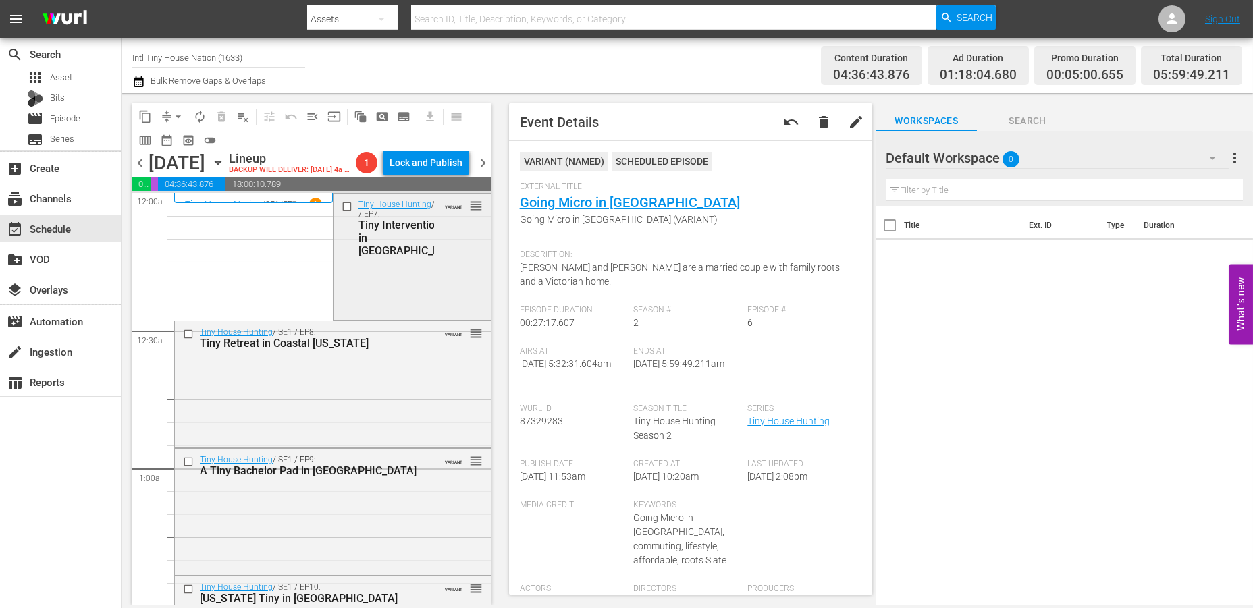
click at [390, 311] on div "Tiny House Hunting / SE1 / EP7: Tiny Intervention in Cape Cod VARIANT reorder" at bounding box center [411, 256] width 157 height 124
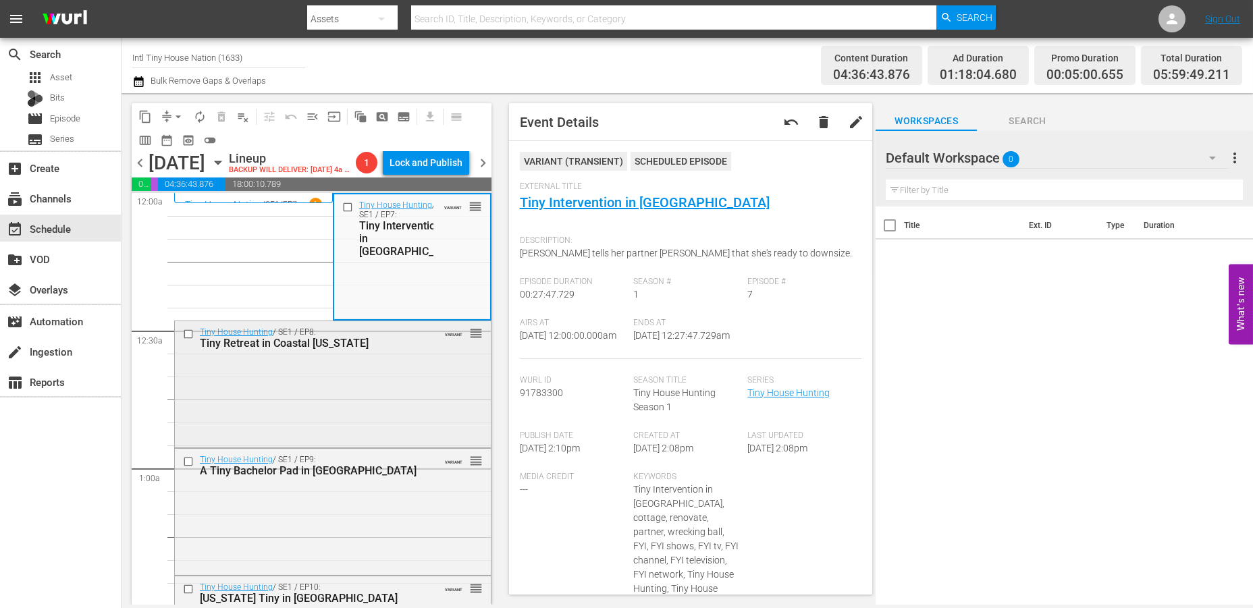
click at [347, 427] on div "Tiny House Hunting / SE1 / EP8: Tiny Retreat in Coastal Maine VARIANT reorder" at bounding box center [333, 383] width 316 height 124
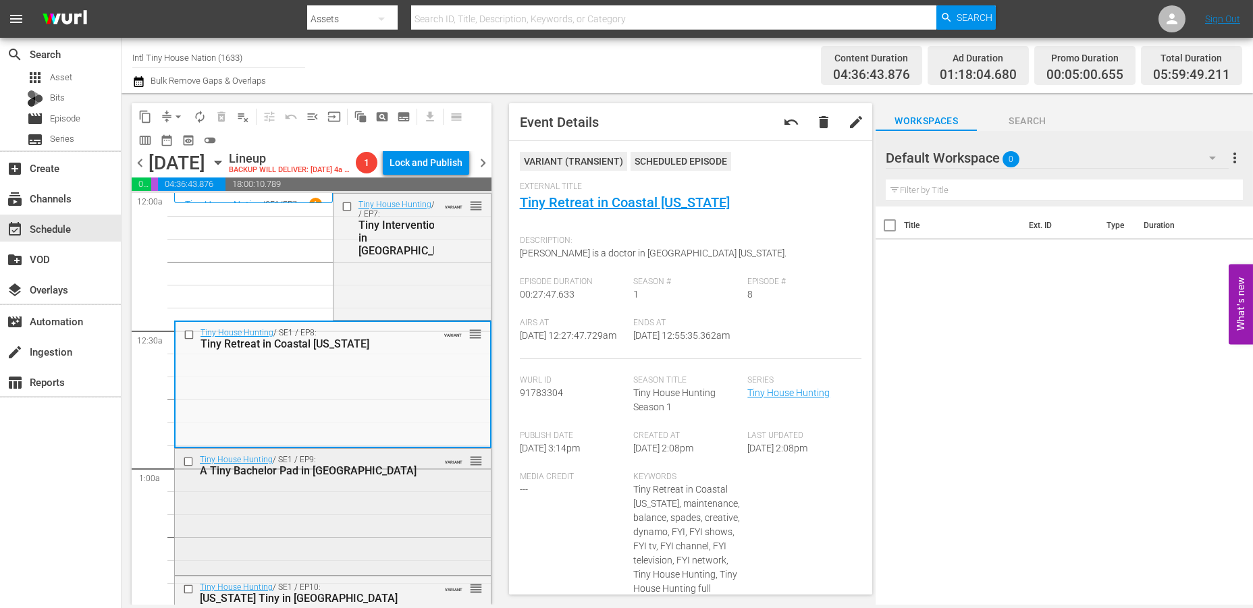
click at [363, 540] on div "Tiny House Hunting / SE1 / EP9: A Tiny Bachelor Pad in Phoenix VARIANT reorder" at bounding box center [333, 511] width 316 height 124
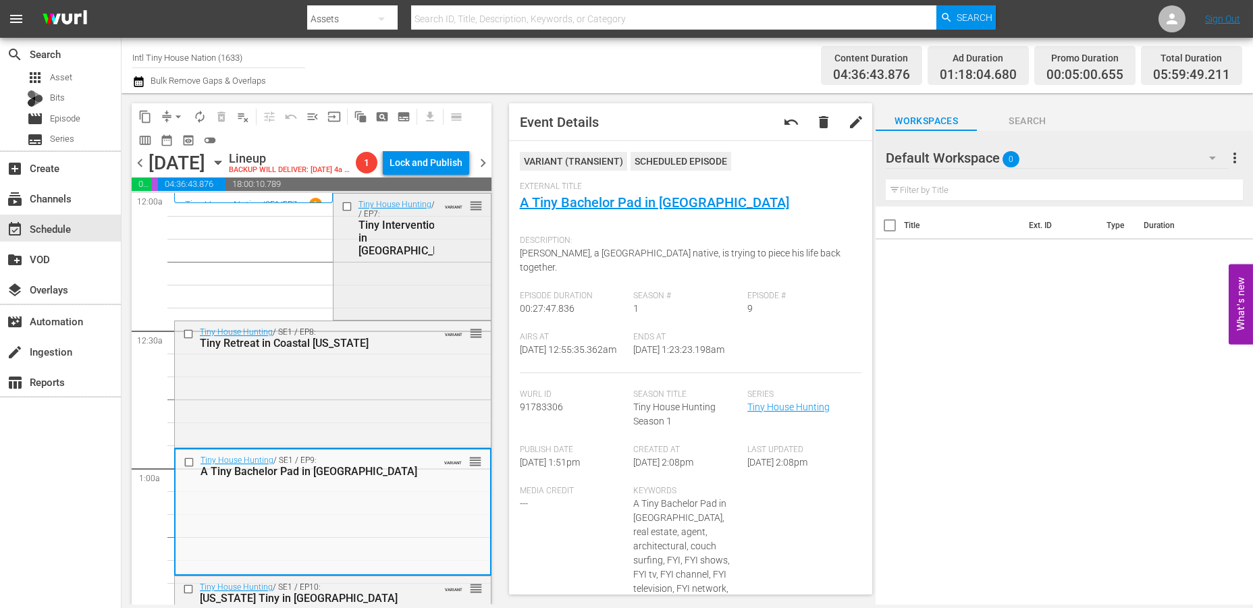
click at [381, 317] on div "Tiny House Hunting / SE1 / EP7: Tiny Intervention in Cape Cod VARIANT reorder" at bounding box center [411, 256] width 157 height 124
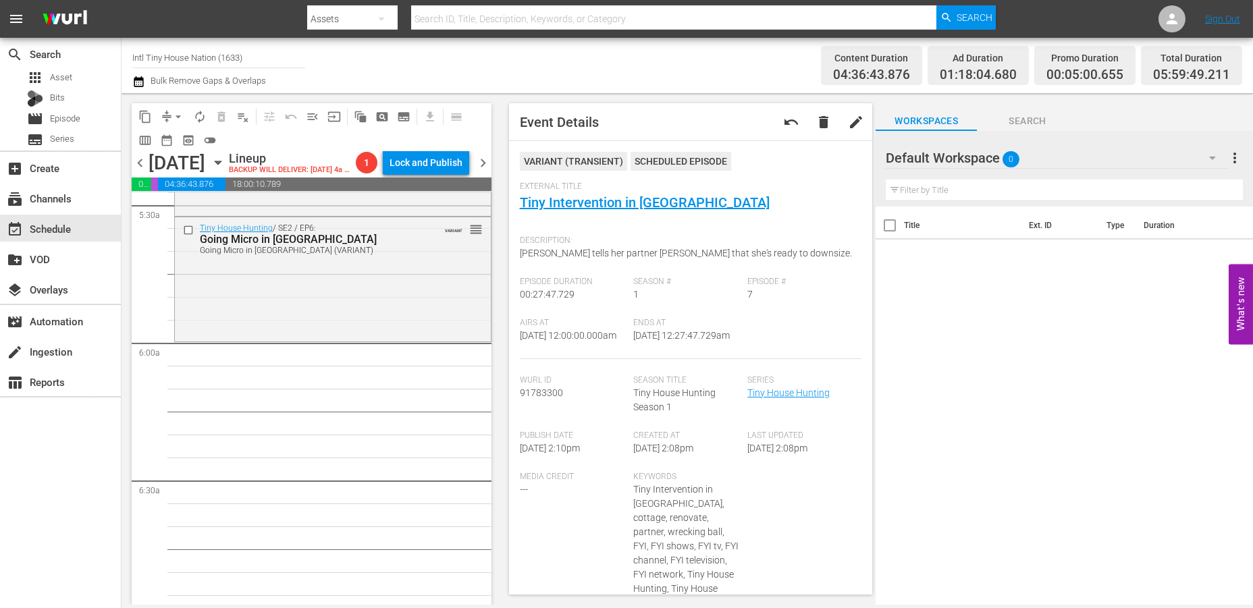
scroll to position [1500, 0]
click at [375, 328] on div "Tiny House Hunting / SE2 / EP6: Going Micro in Gotham Going Micro in Gotham (VA…" at bounding box center [333, 281] width 316 height 122
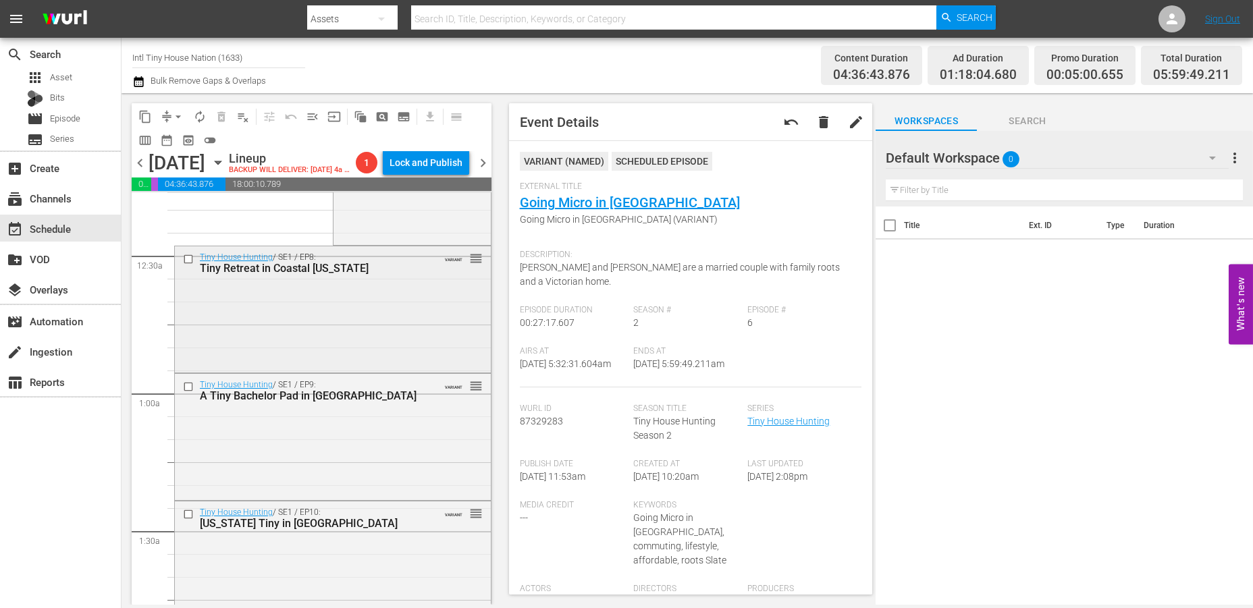
scroll to position [0, 0]
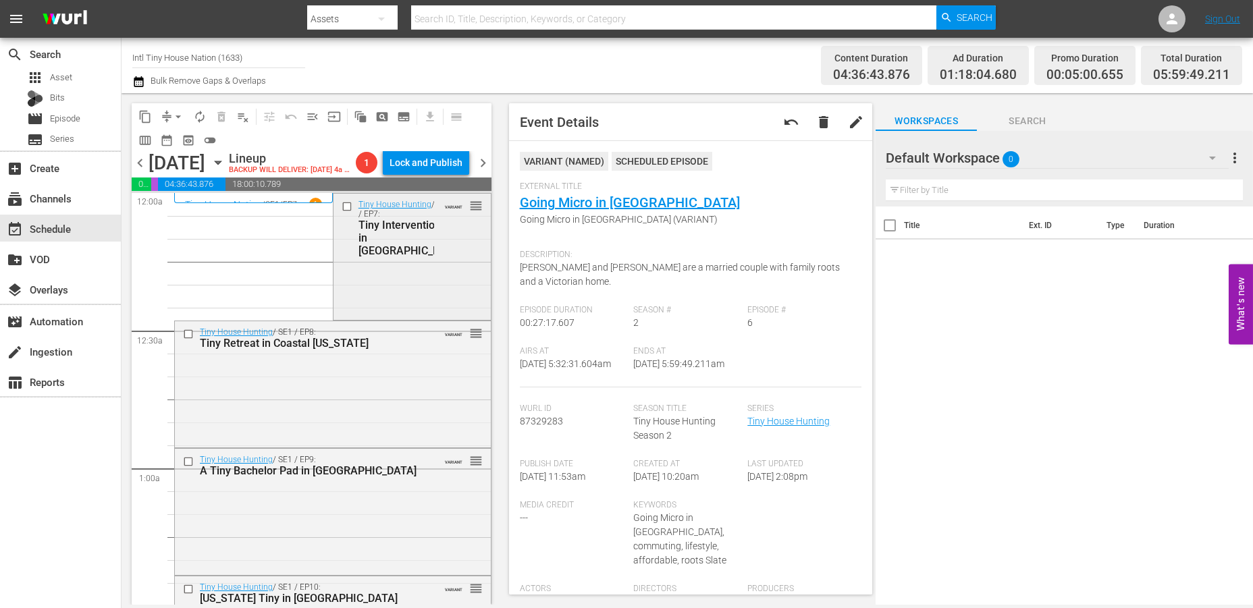
click at [423, 317] on div "Tiny House Hunting / SE1 / EP7: Tiny Intervention in Cape Cod VARIANT reorder" at bounding box center [411, 256] width 157 height 124
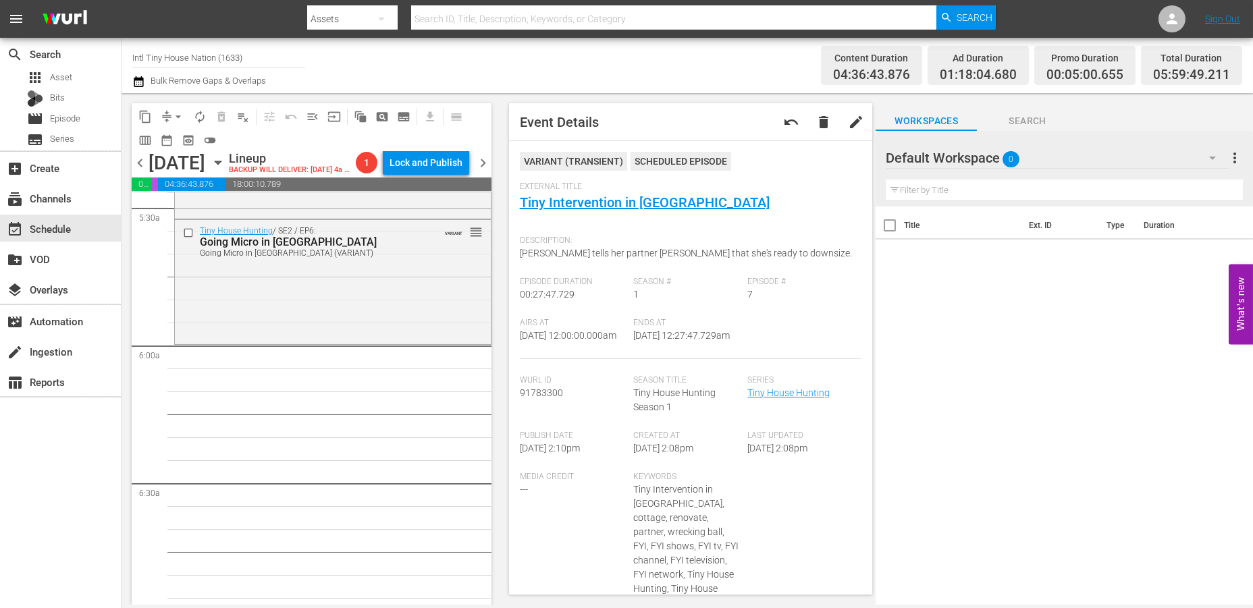
scroll to position [1575, 0]
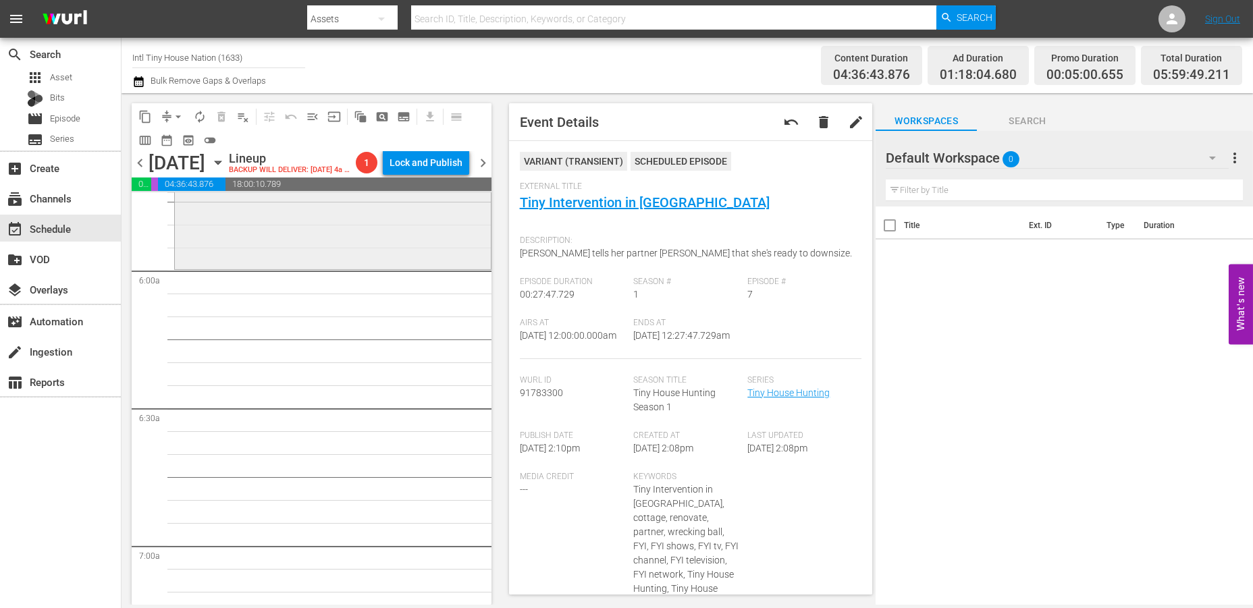
click at [255, 255] on div "Tiny House Hunting / SE2 / EP6: Going Micro in Gotham Going Micro in Gotham (VA…" at bounding box center [333, 206] width 316 height 122
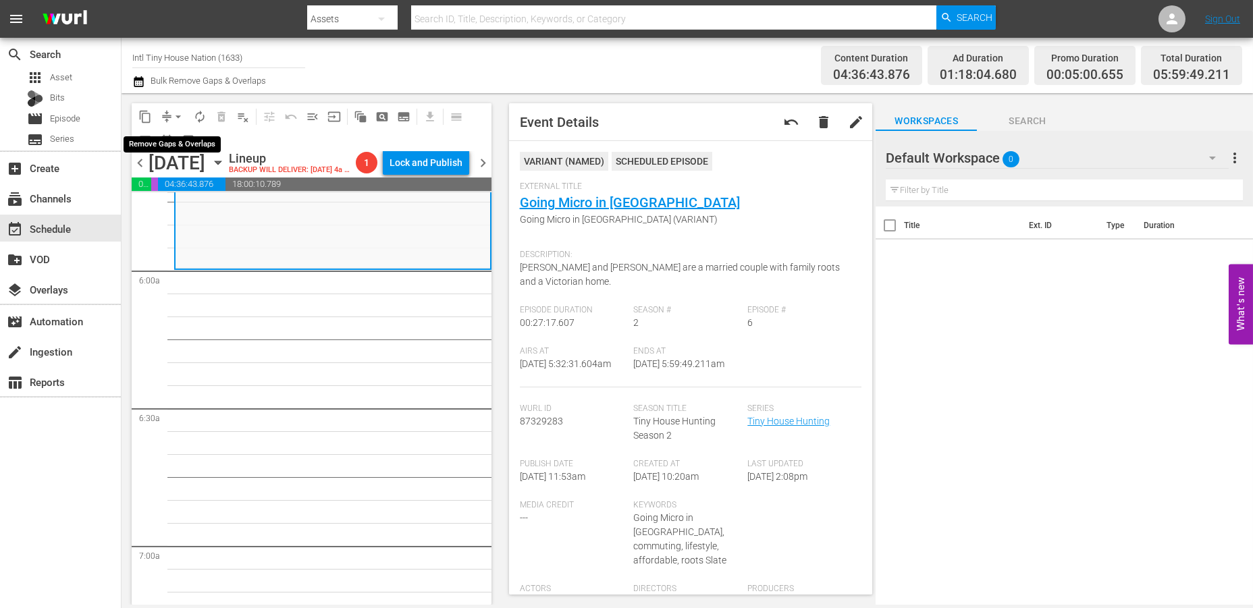
click at [169, 111] on button "arrow_drop_down" at bounding box center [178, 117] width 22 height 22
click at [166, 137] on li "Align to Midnight" at bounding box center [179, 143] width 142 height 22
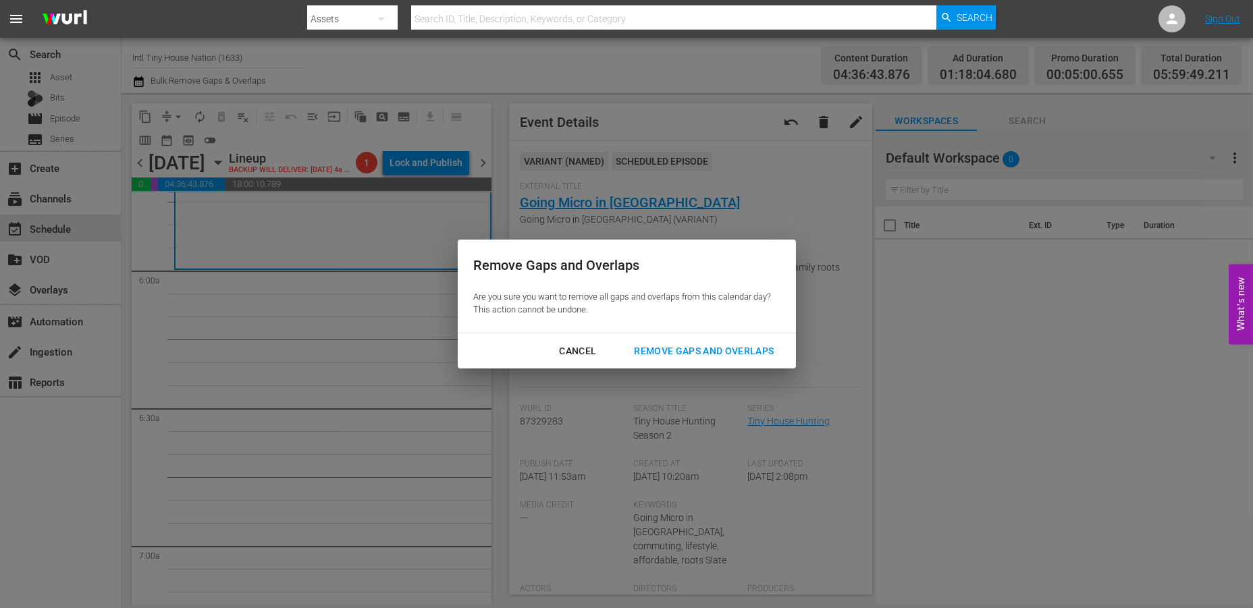
click at [710, 345] on div "Remove Gaps and Overlaps" at bounding box center [703, 351] width 161 height 17
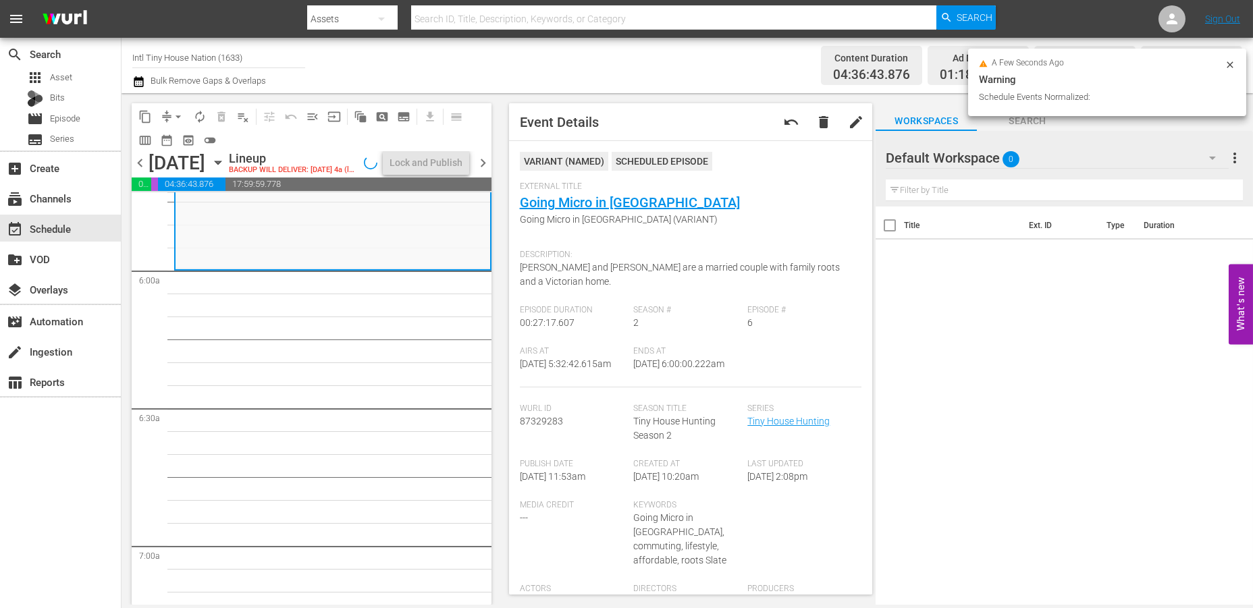
scroll to position [1598, 0]
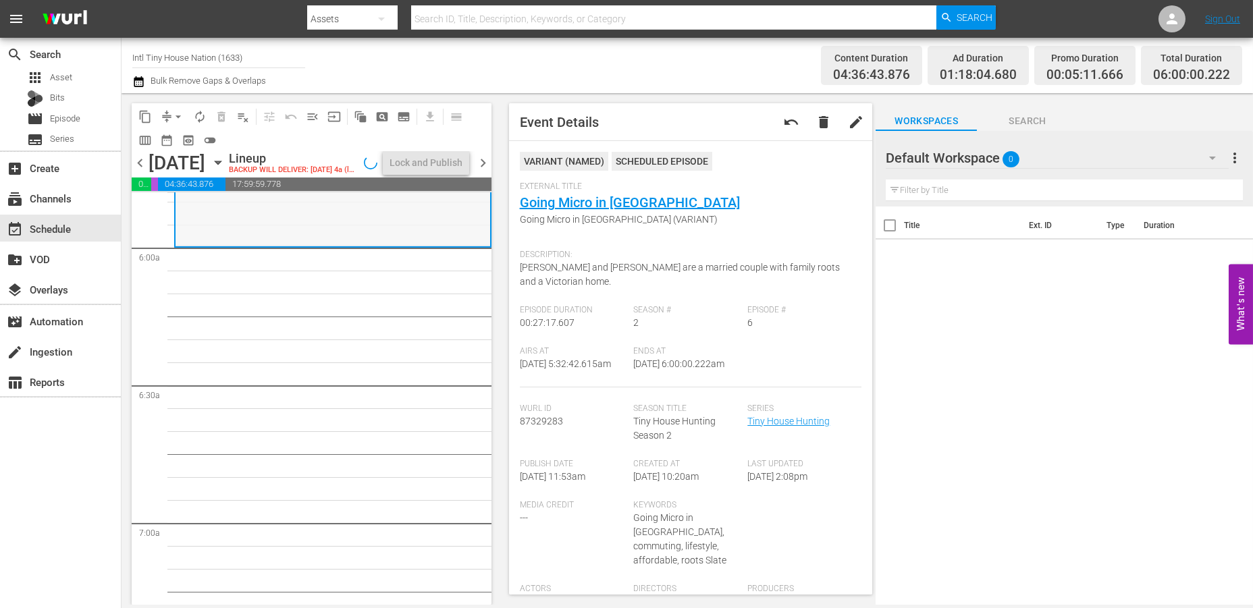
click at [290, 236] on div "Tiny House Hunting / SE2 / EP6: Going Micro in Gotham Going Micro in Gotham (VA…" at bounding box center [333, 185] width 315 height 122
click at [198, 115] on span "autorenew_outlined" at bounding box center [200, 117] width 14 height 14
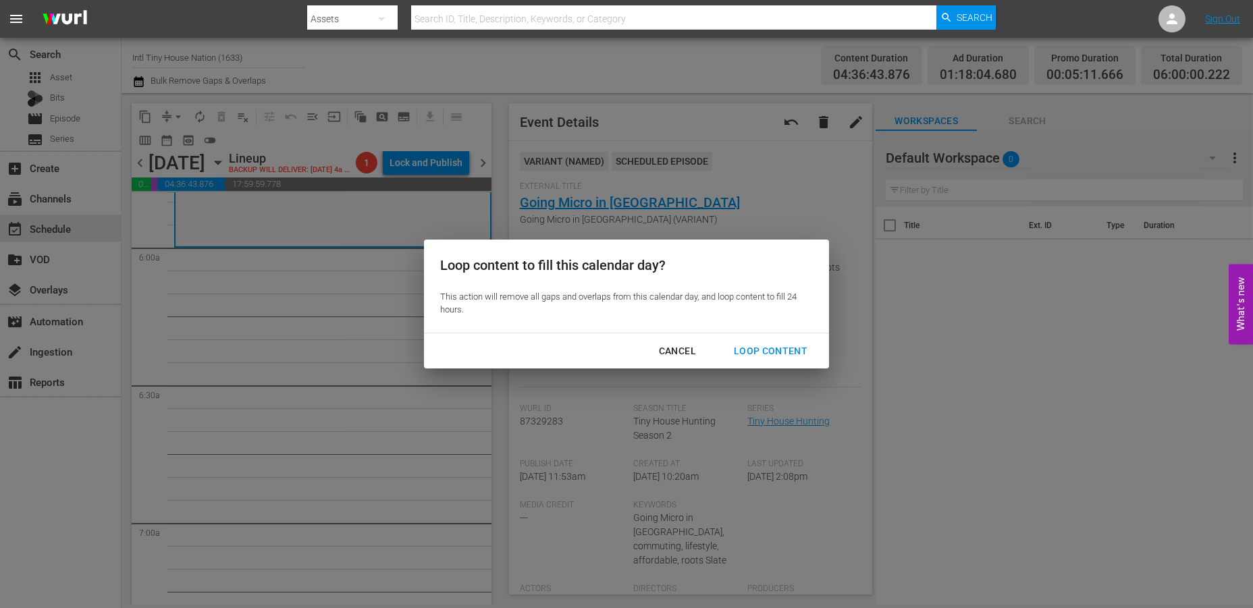
click at [669, 350] on div "Cancel" at bounding box center [677, 351] width 59 height 17
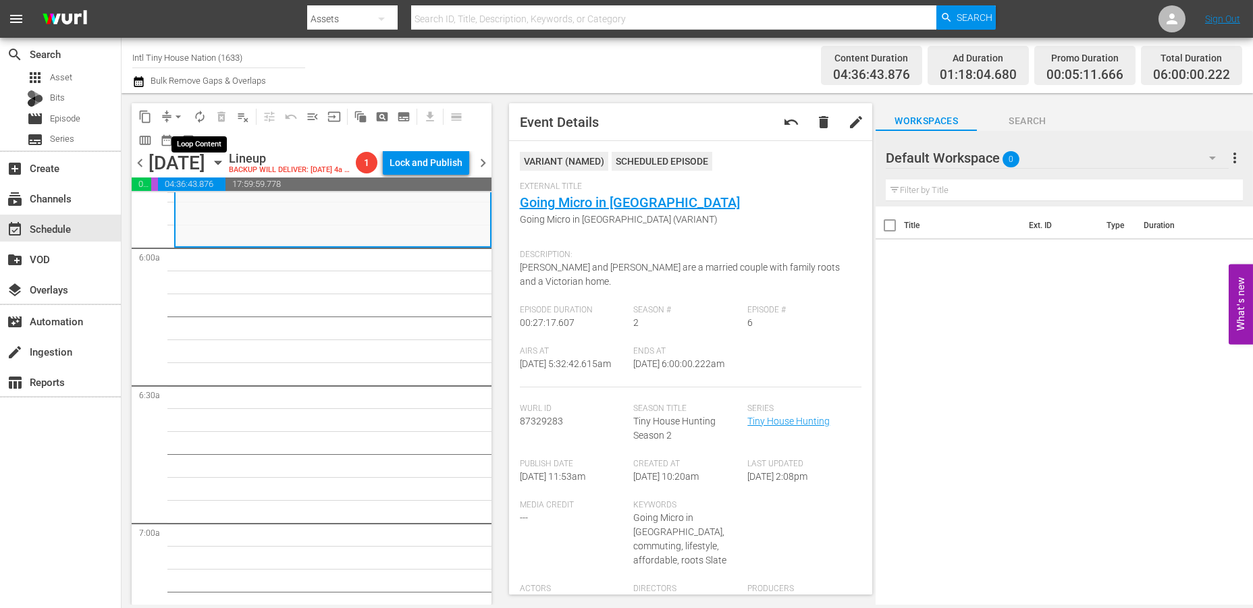
click at [201, 116] on span "autorenew_outlined" at bounding box center [200, 117] width 14 height 14
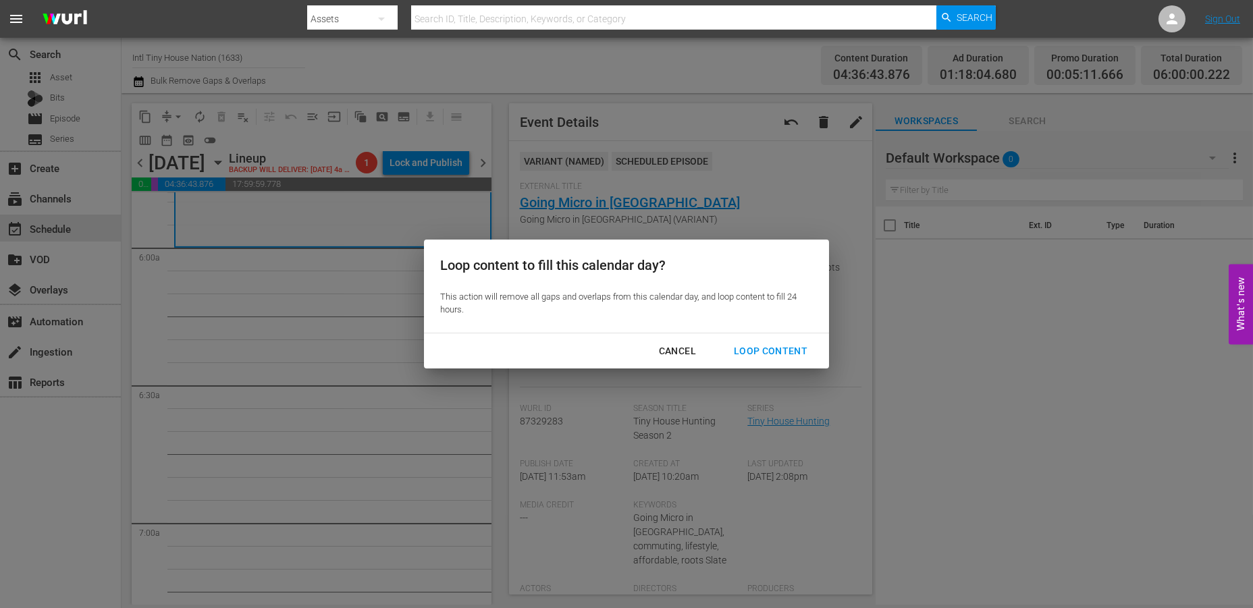
click at [751, 351] on div "Loop Content" at bounding box center [770, 351] width 95 height 17
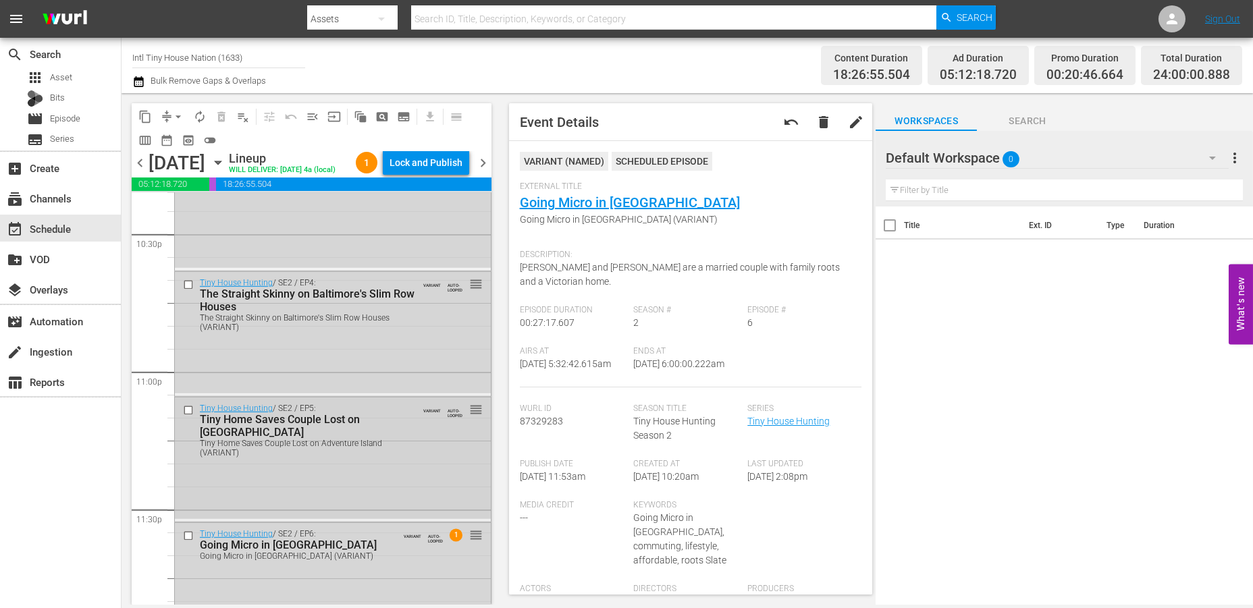
scroll to position [6221, 0]
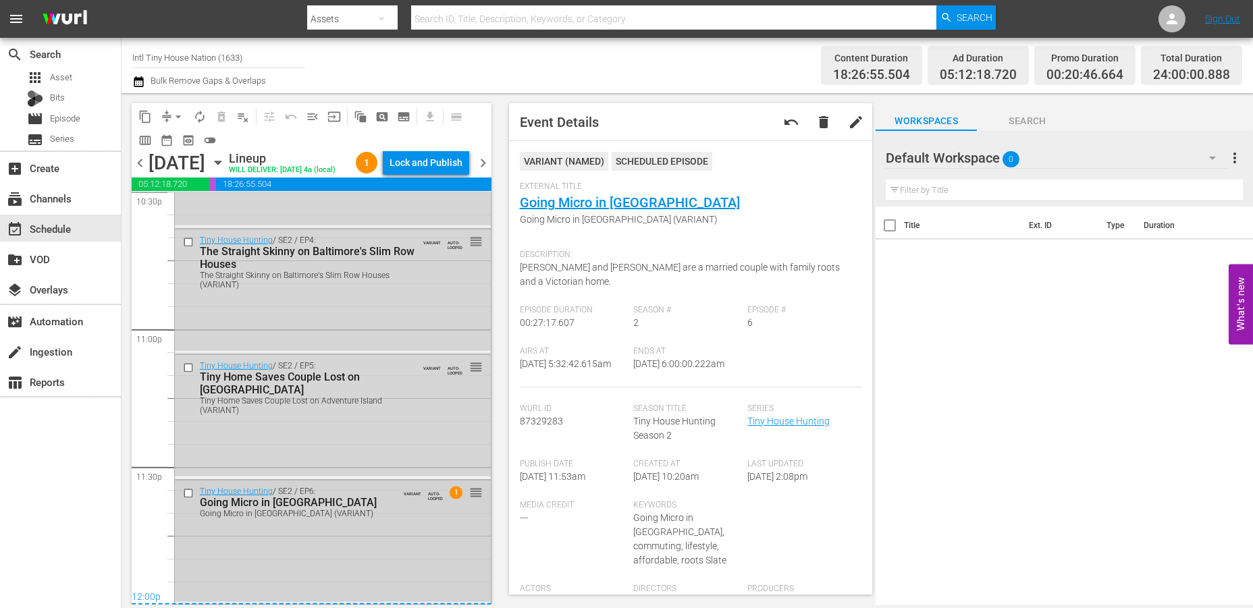
click at [354, 547] on div "Tiny House Hunting / SE2 / EP6: Going Micro in Gotham Going Micro in Gotham (VA…" at bounding box center [333, 542] width 316 height 122
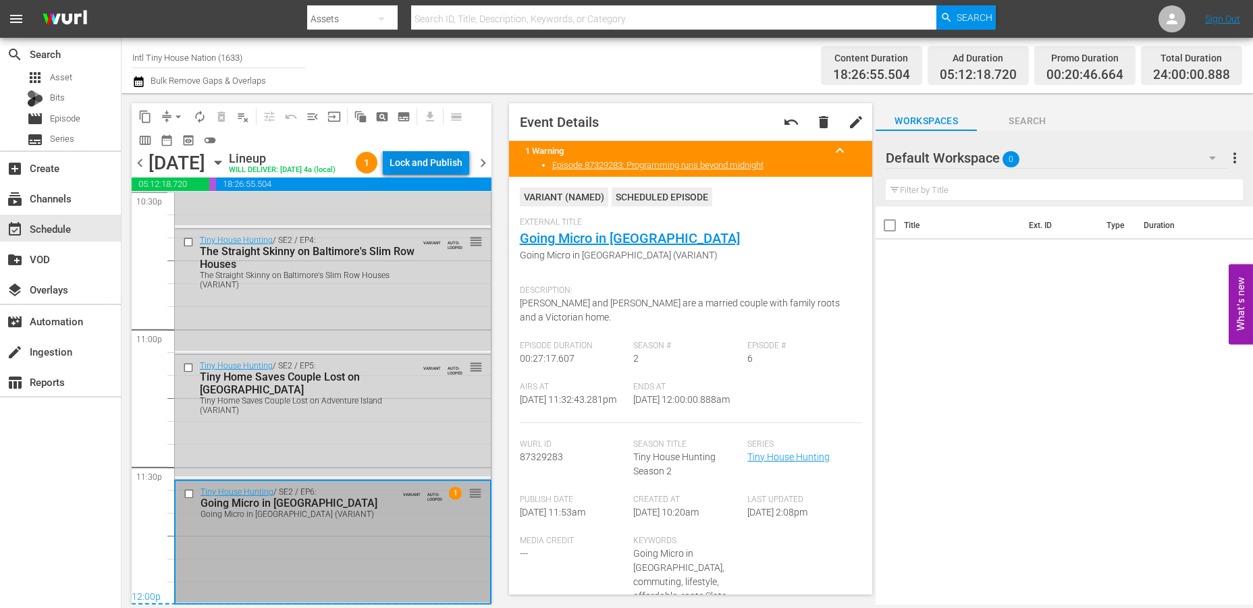
click at [430, 153] on div "Lock and Publish" at bounding box center [426, 163] width 73 height 24
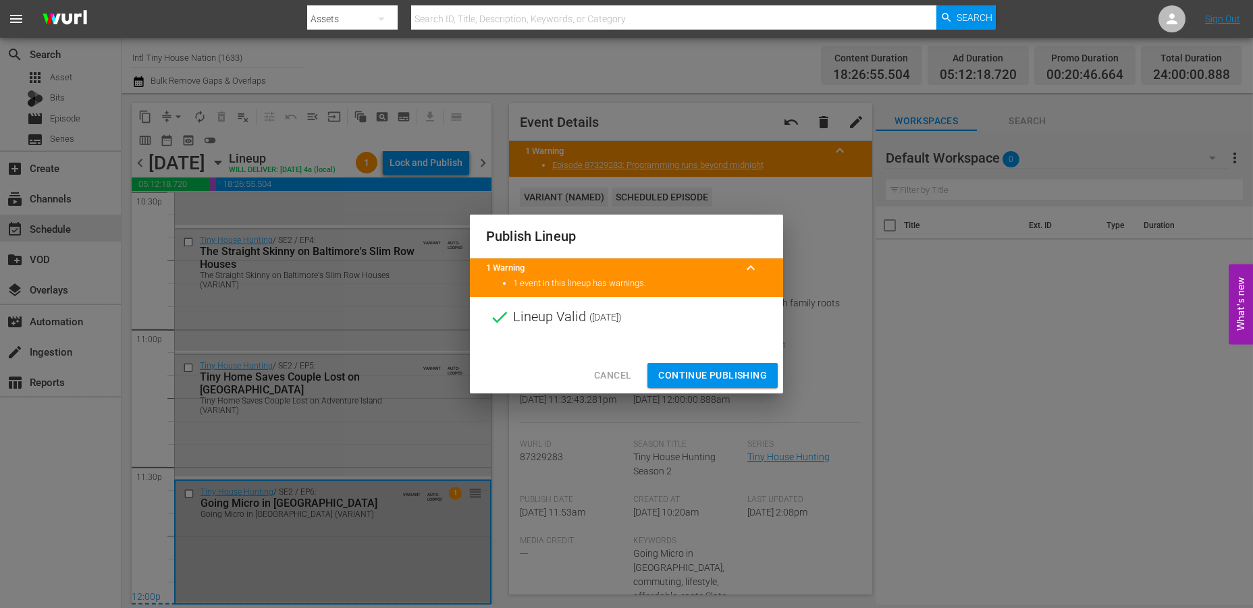
click at [706, 371] on span "Continue Publishing" at bounding box center [712, 375] width 109 height 17
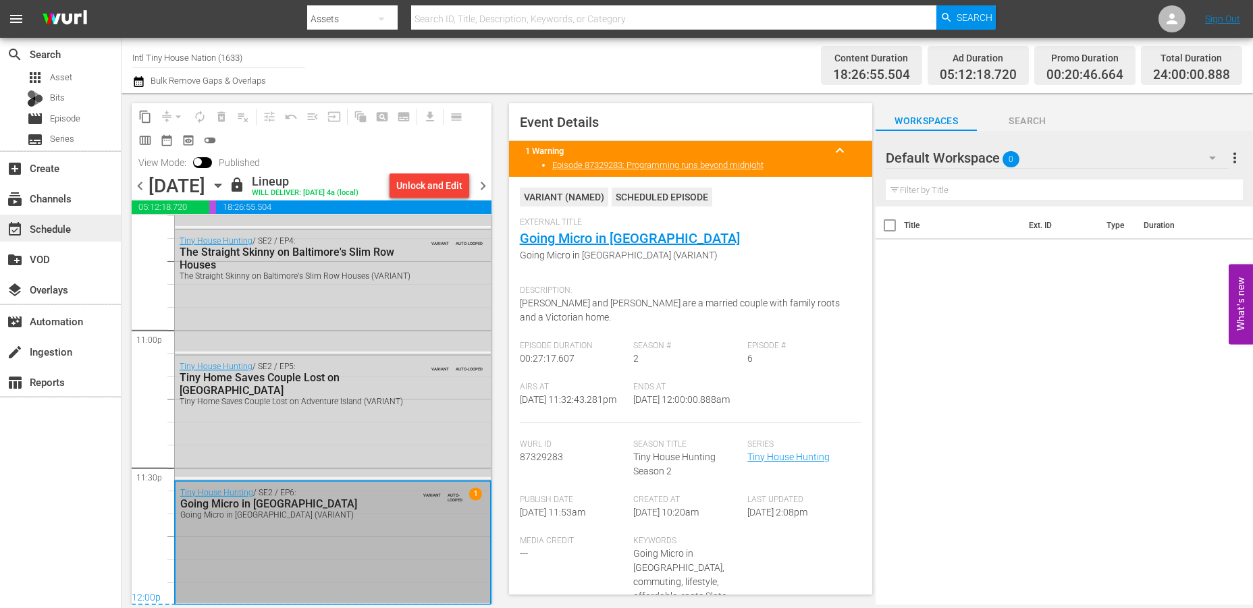
click at [37, 230] on div "event_available Schedule" at bounding box center [38, 227] width 76 height 12
click at [210, 55] on input "Intl Tiny House Nation (1633)" at bounding box center [218, 57] width 173 height 32
drag, startPoint x: 283, startPoint y: 59, endPoint x: 90, endPoint y: 25, distance: 195.5
click at [122, 0] on div "search Search apps Asset Bits movie Episode subtitles Series add_box Create sub…" at bounding box center [687, 0] width 1131 height 0
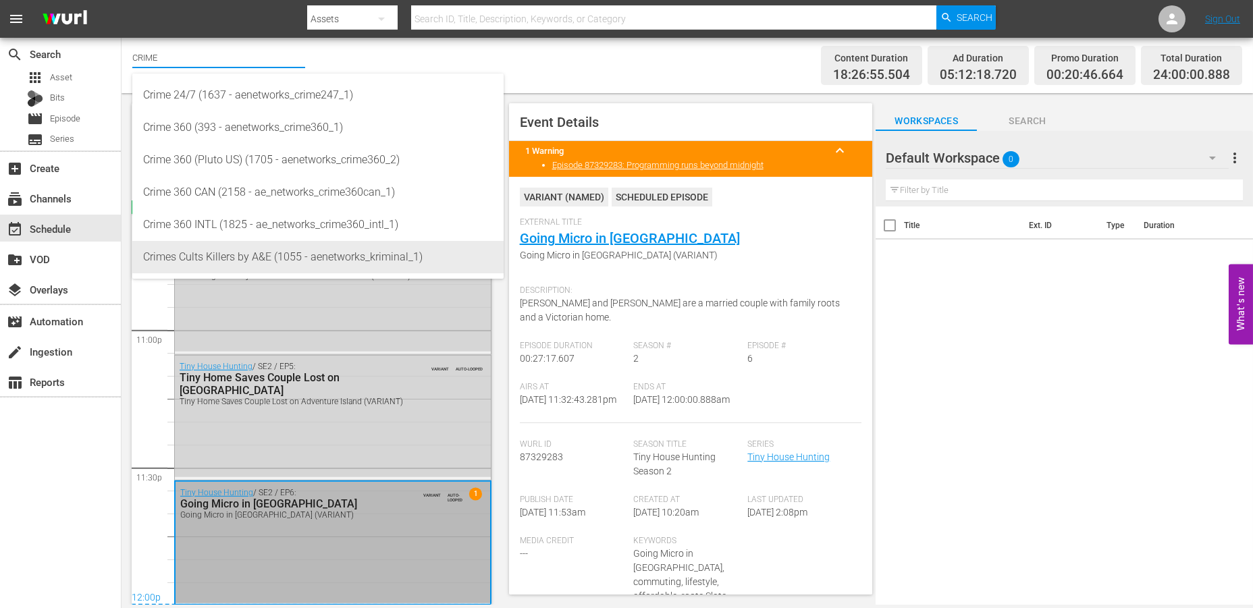
click at [194, 263] on div "Crimes Cults Killers by A&E (1055 - aenetworks_kriminal_1)" at bounding box center [318, 257] width 350 height 32
type input "Crimes Cults Killers by A&E (1055 - aenetworks_kriminal_1)"
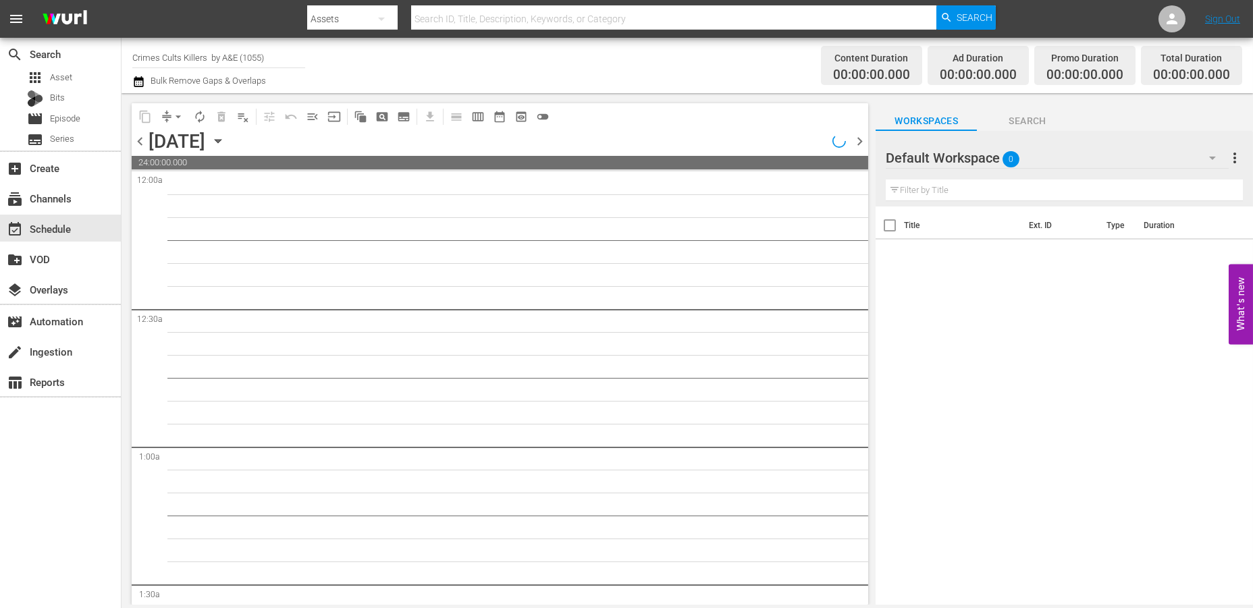
click at [221, 141] on icon "button" at bounding box center [218, 141] width 6 height 3
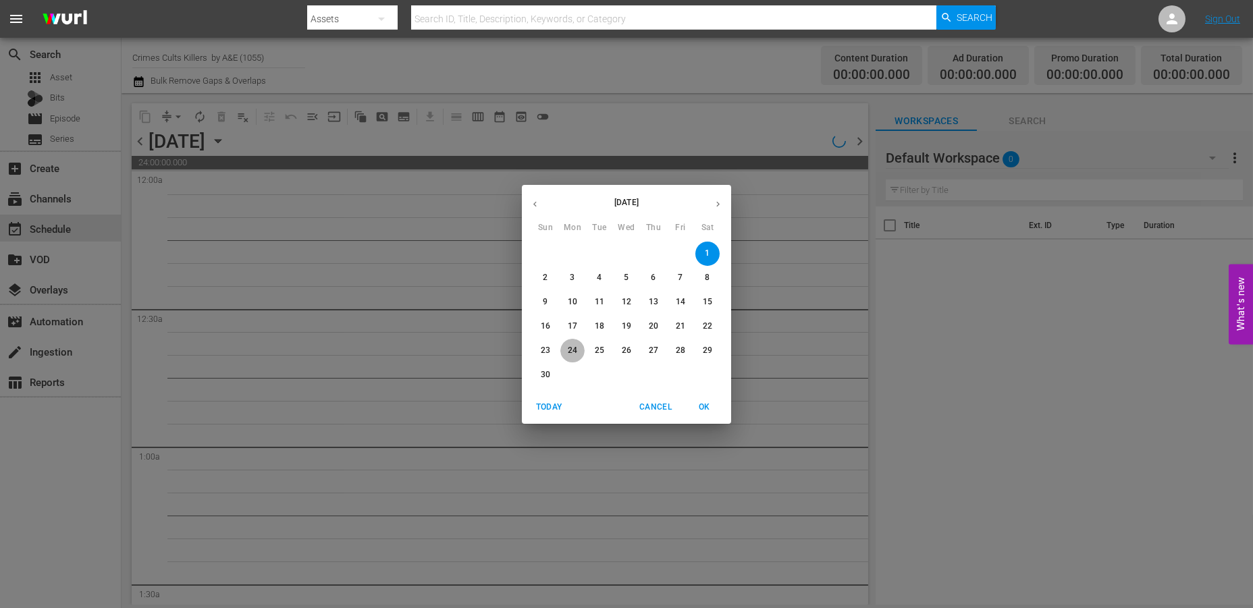
click at [568, 350] on p "24" at bounding box center [572, 350] width 9 height 11
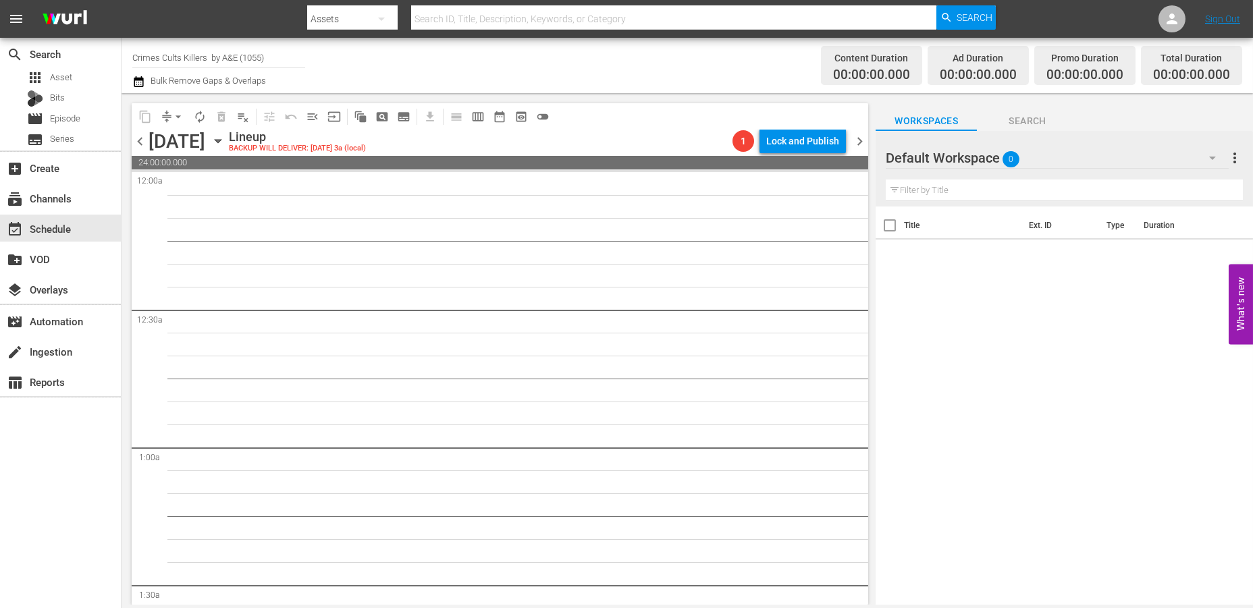
click at [221, 140] on icon "button" at bounding box center [218, 141] width 6 height 3
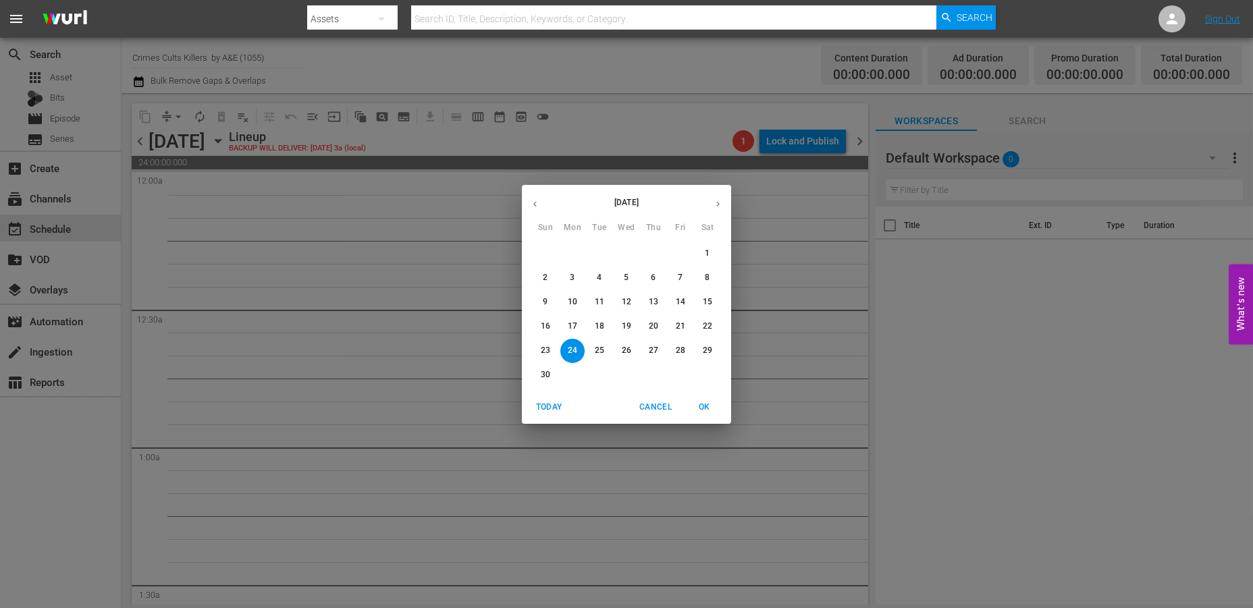
click at [532, 202] on icon "button" at bounding box center [535, 204] width 10 height 10
click at [571, 351] on p "27" at bounding box center [572, 350] width 9 height 11
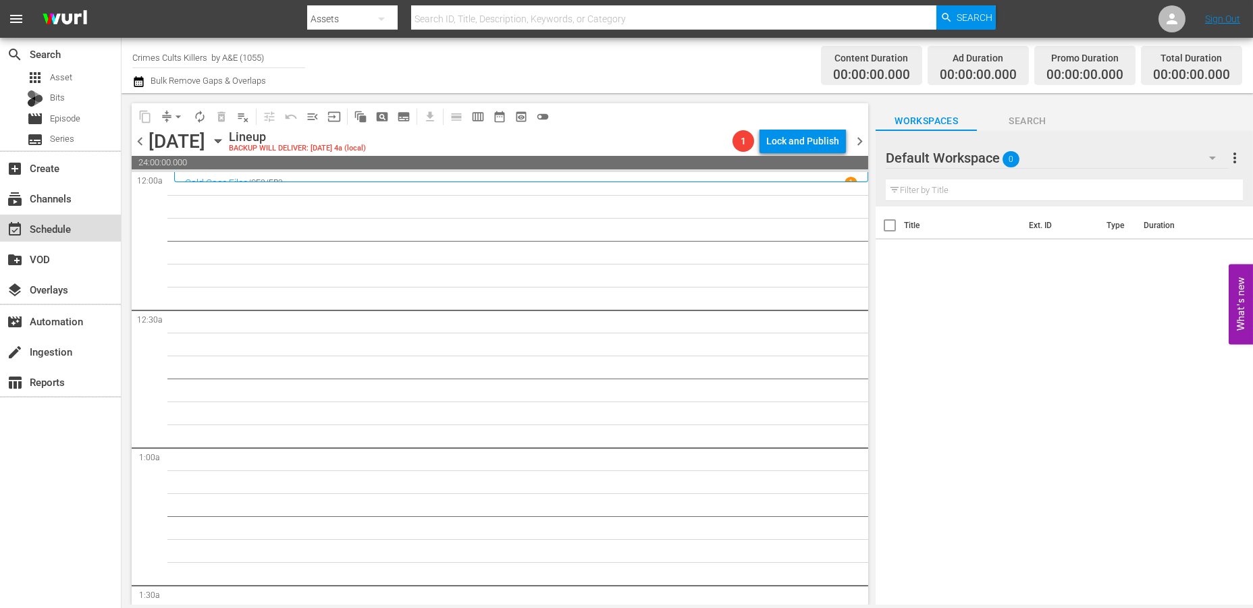
click at [46, 231] on div "event_available Schedule" at bounding box center [38, 227] width 76 height 12
drag, startPoint x: 266, startPoint y: 54, endPoint x: 93, endPoint y: 49, distance: 172.9
click at [122, 0] on div "search Search apps Asset Bits movie Episode subtitles Series add_box Create sub…" at bounding box center [687, 0] width 1131 height 0
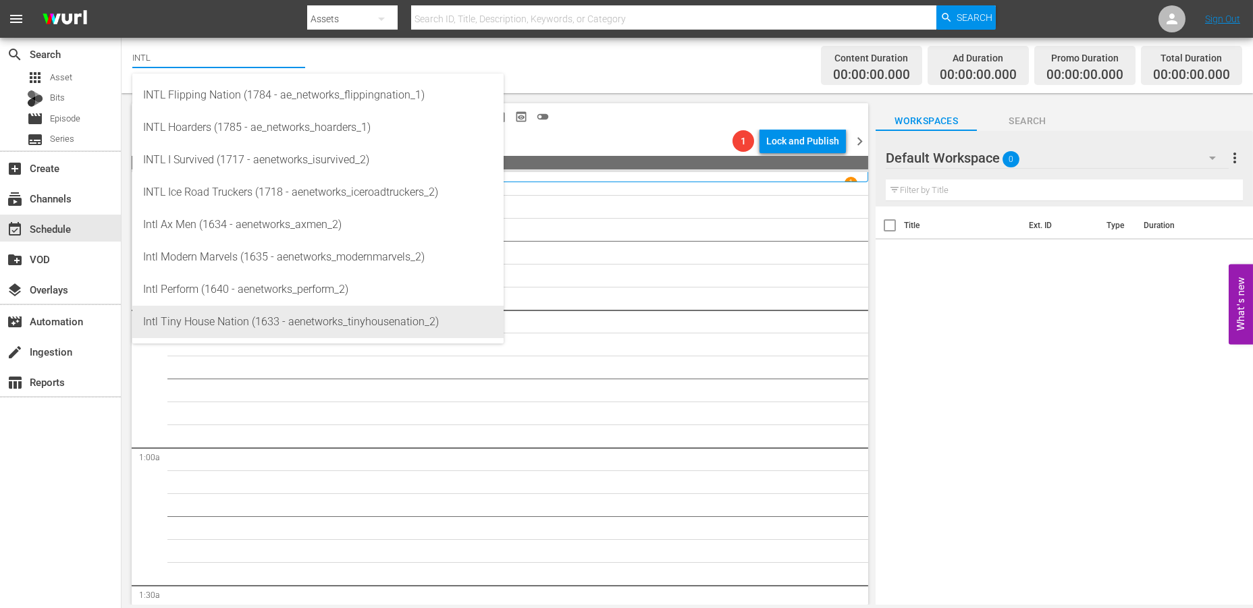
click at [198, 319] on div "Intl Tiny House Nation (1633 - aenetworks_tinyhousenation_2)" at bounding box center [318, 322] width 350 height 32
type input "Intl Tiny House Nation (1633 - aenetworks_tinyhousenation_2)"
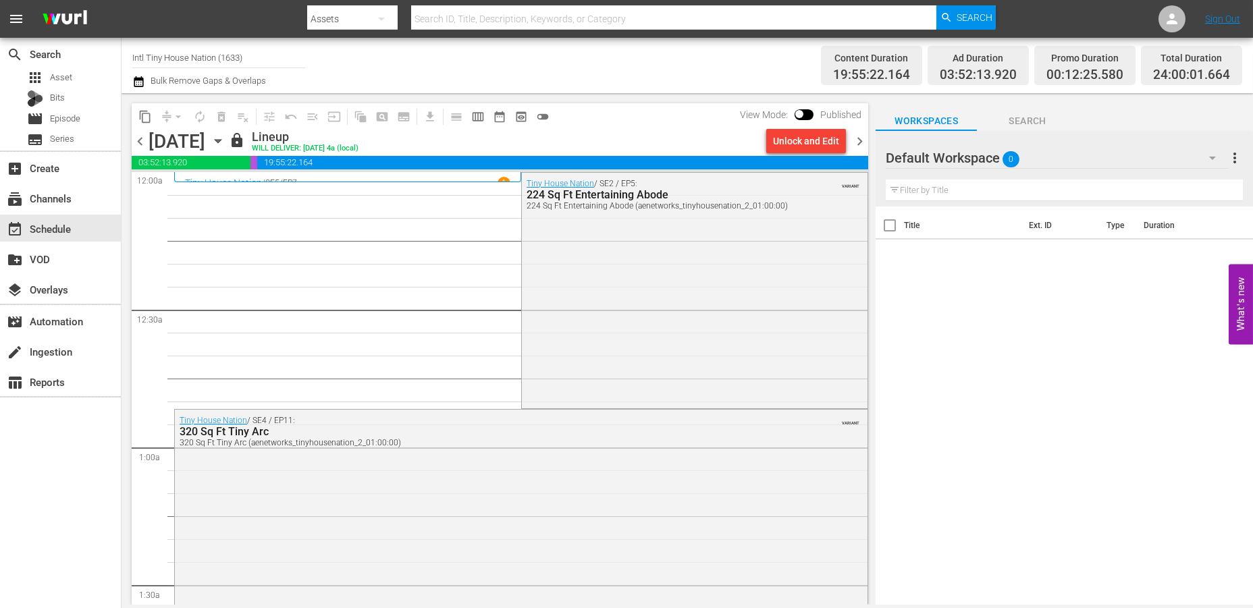
click at [859, 142] on span "chevron_right" at bounding box center [859, 141] width 17 height 17
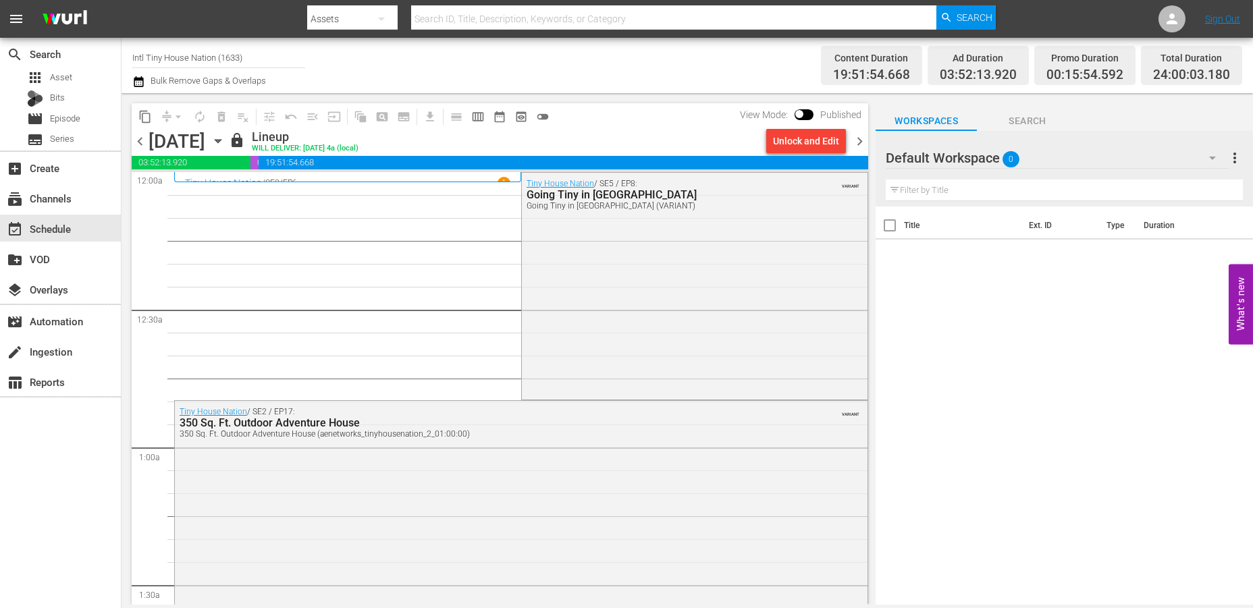
click at [859, 142] on span "chevron_right" at bounding box center [859, 141] width 17 height 17
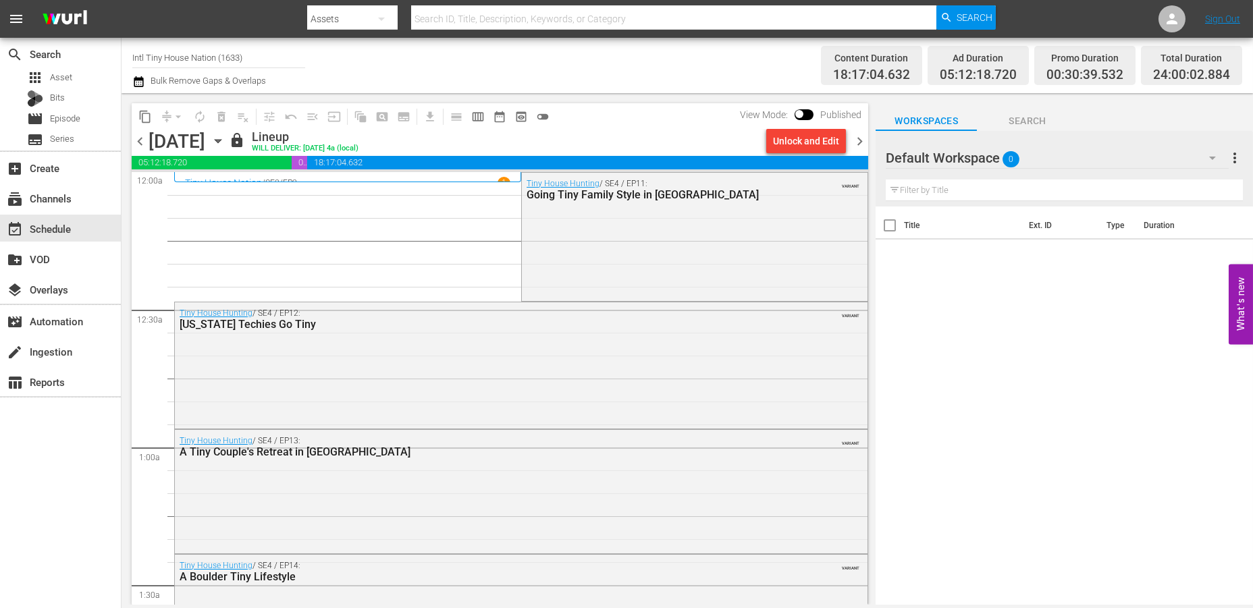
click at [861, 142] on span "chevron_right" at bounding box center [859, 141] width 17 height 17
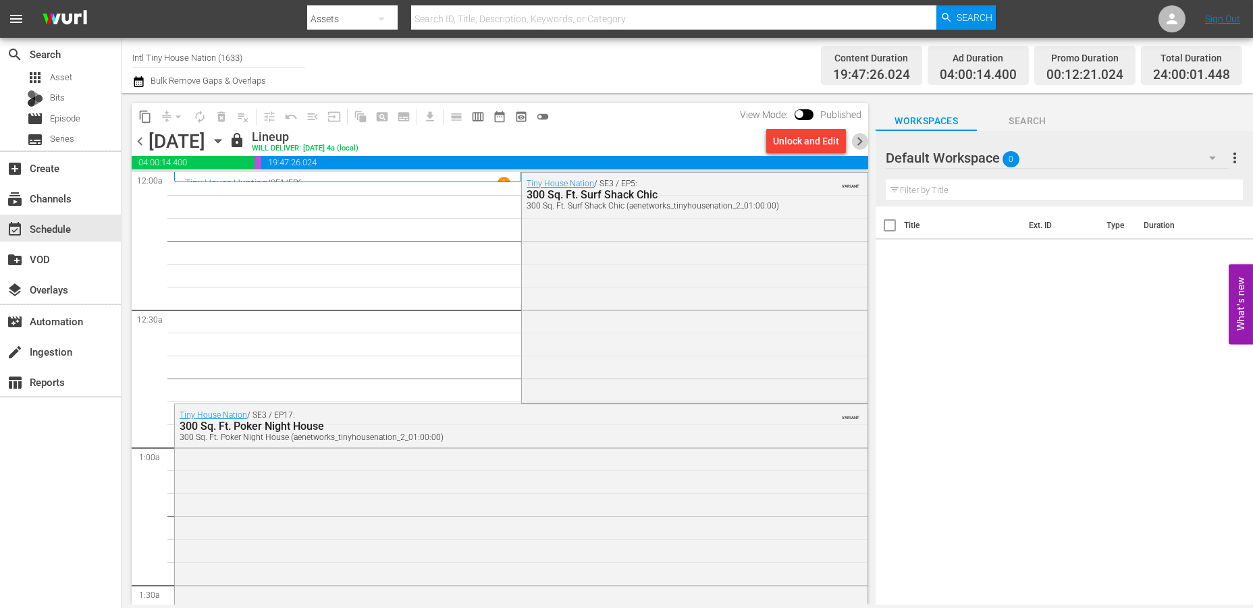
click at [861, 142] on span "chevron_right" at bounding box center [859, 141] width 17 height 17
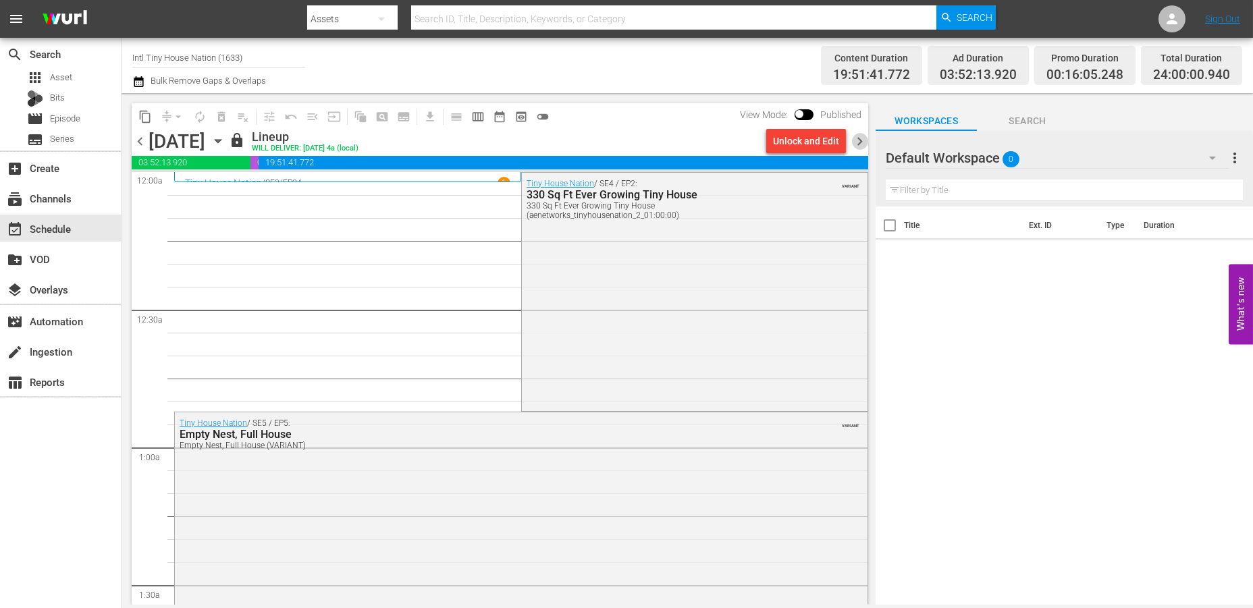
click at [861, 142] on span "chevron_right" at bounding box center [859, 141] width 17 height 17
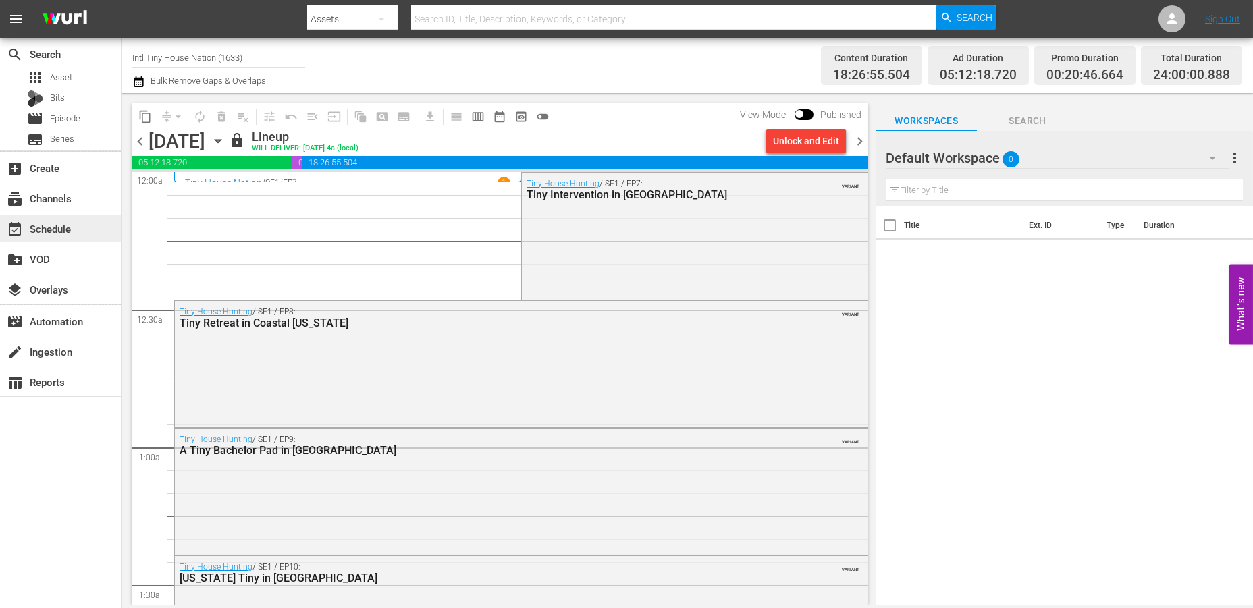
click at [38, 221] on div "event_available Schedule" at bounding box center [38, 227] width 76 height 12
click at [47, 225] on div "event_available Schedule" at bounding box center [38, 227] width 76 height 12
drag, startPoint x: 250, startPoint y: 59, endPoint x: 51, endPoint y: 55, distance: 199.2
click at [122, 0] on div "search Search apps Asset Bits movie Episode subtitles Series add_box Create sub…" at bounding box center [687, 0] width 1131 height 0
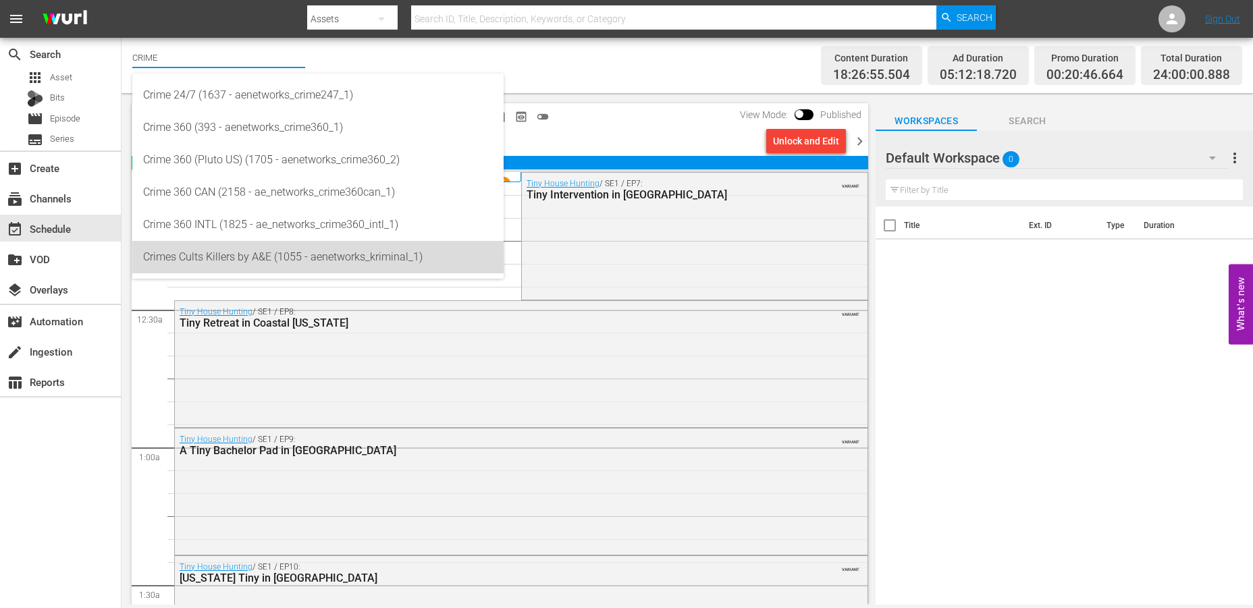
click at [184, 252] on div "Crimes Cults Killers by A&E (1055 - aenetworks_kriminal_1)" at bounding box center [318, 257] width 350 height 32
type input "Crimes Cults Killers by A&E (1055 - aenetworks_kriminal_1)"
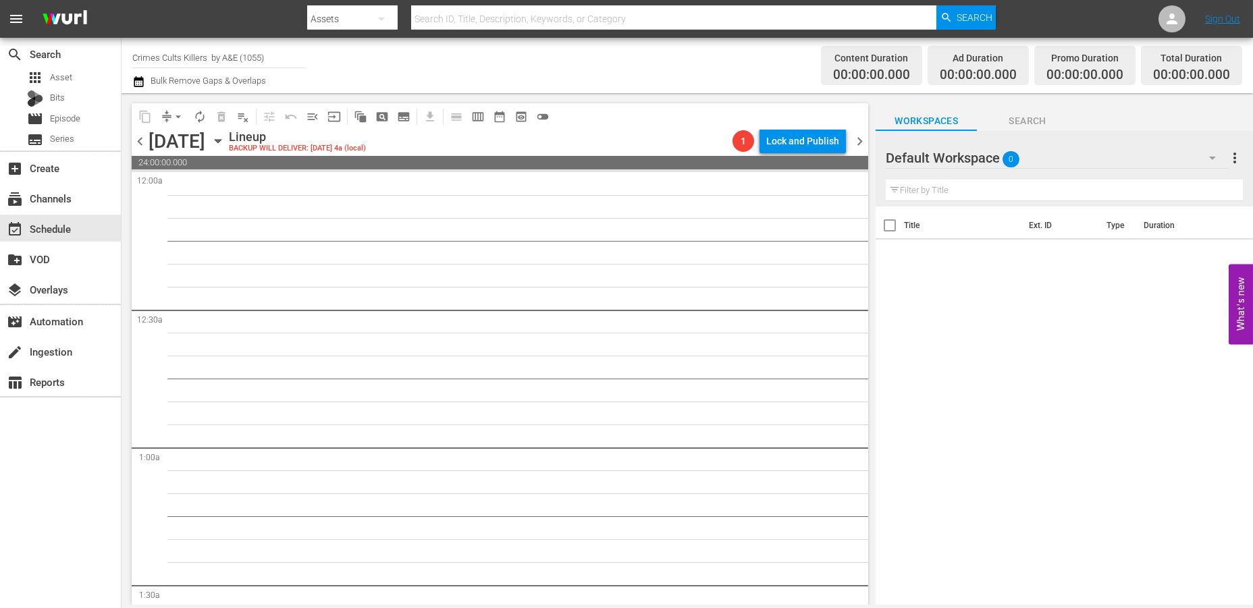
click at [221, 140] on icon "button" at bounding box center [218, 141] width 6 height 3
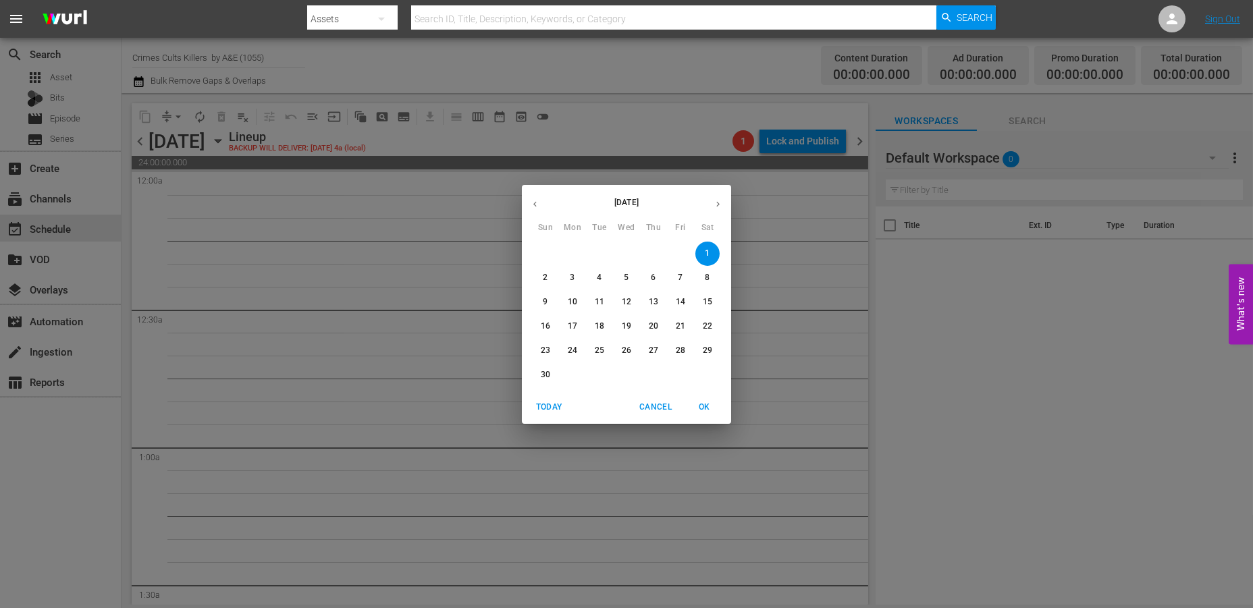
click at [531, 202] on icon "button" at bounding box center [535, 204] width 10 height 10
click at [575, 350] on p "27" at bounding box center [572, 350] width 9 height 11
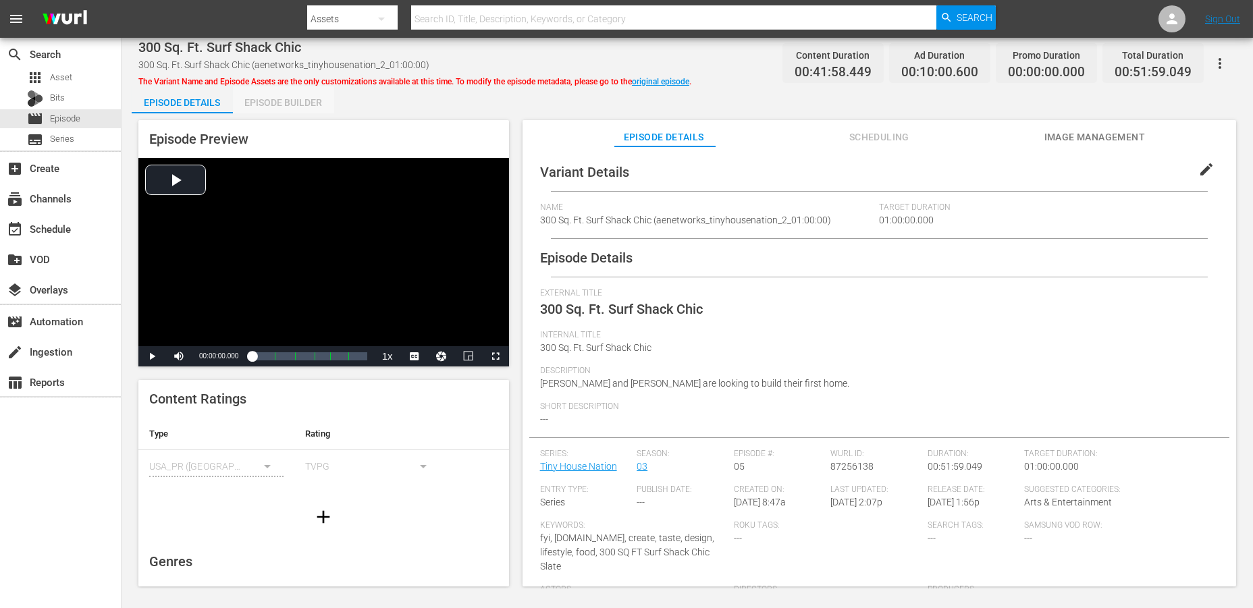
click at [282, 101] on div "Episode Builder" at bounding box center [283, 102] width 101 height 32
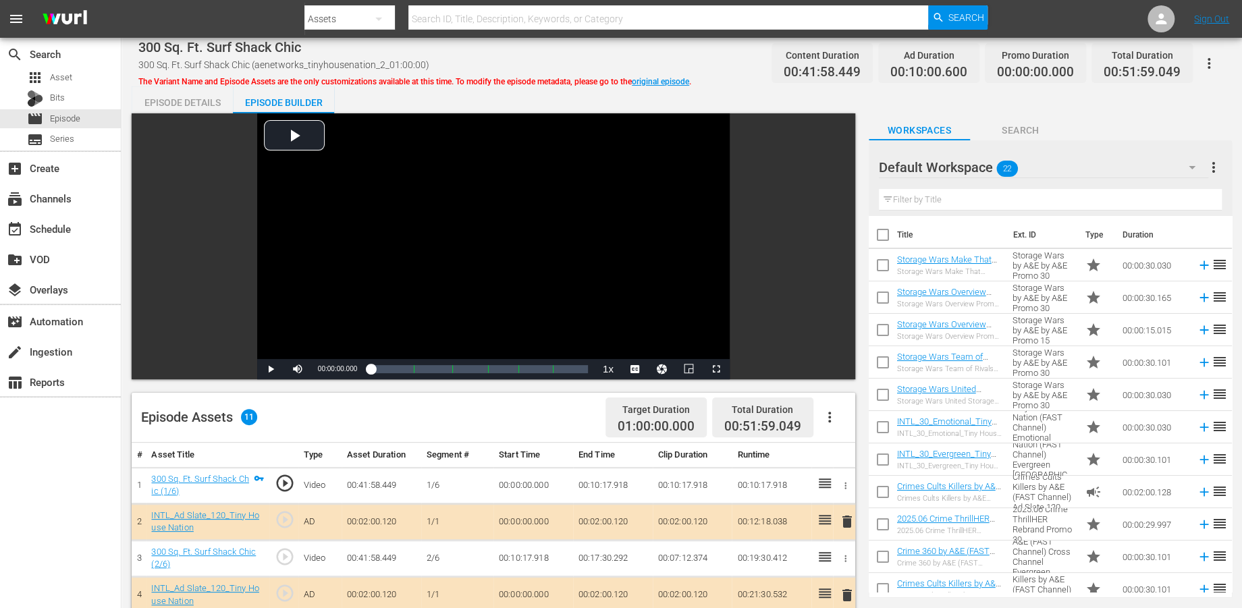
click at [1127, 163] on icon "button" at bounding box center [1192, 167] width 16 height 16
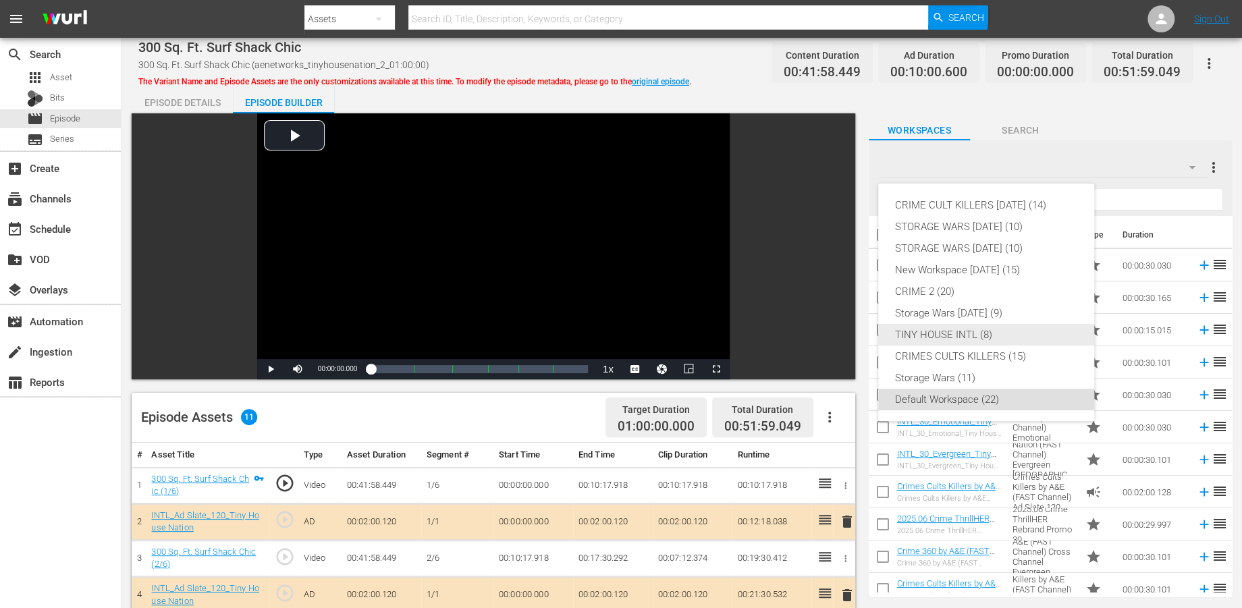
click at [959, 333] on div "TINY HOUSE INTL (8)" at bounding box center [987, 335] width 184 height 22
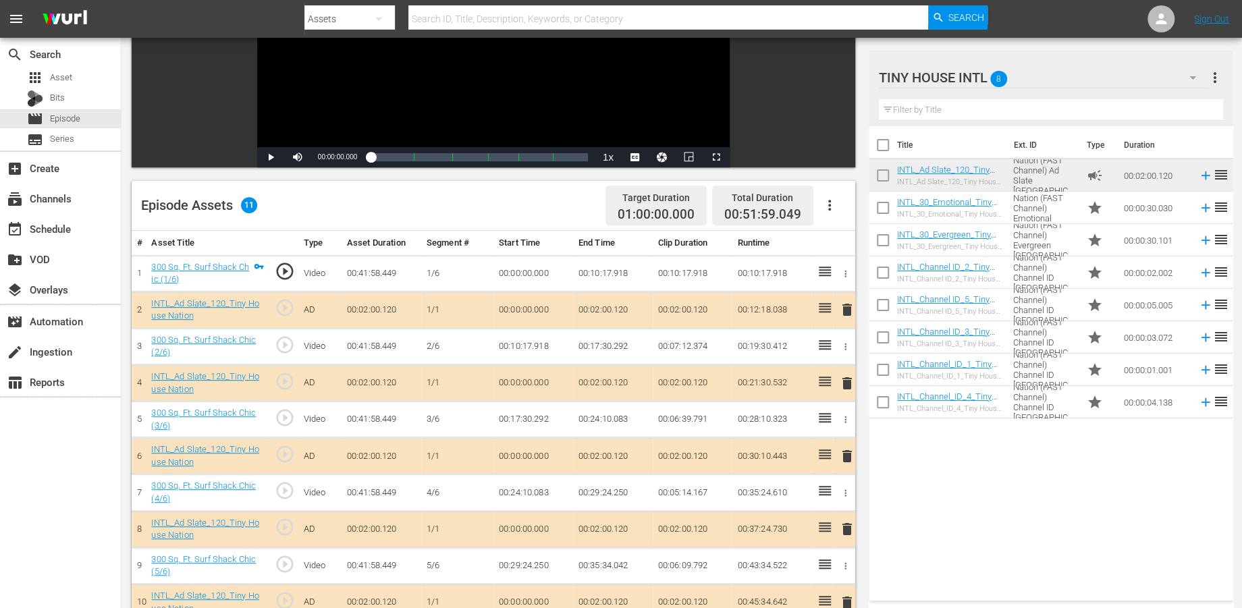
scroll to position [300, 0]
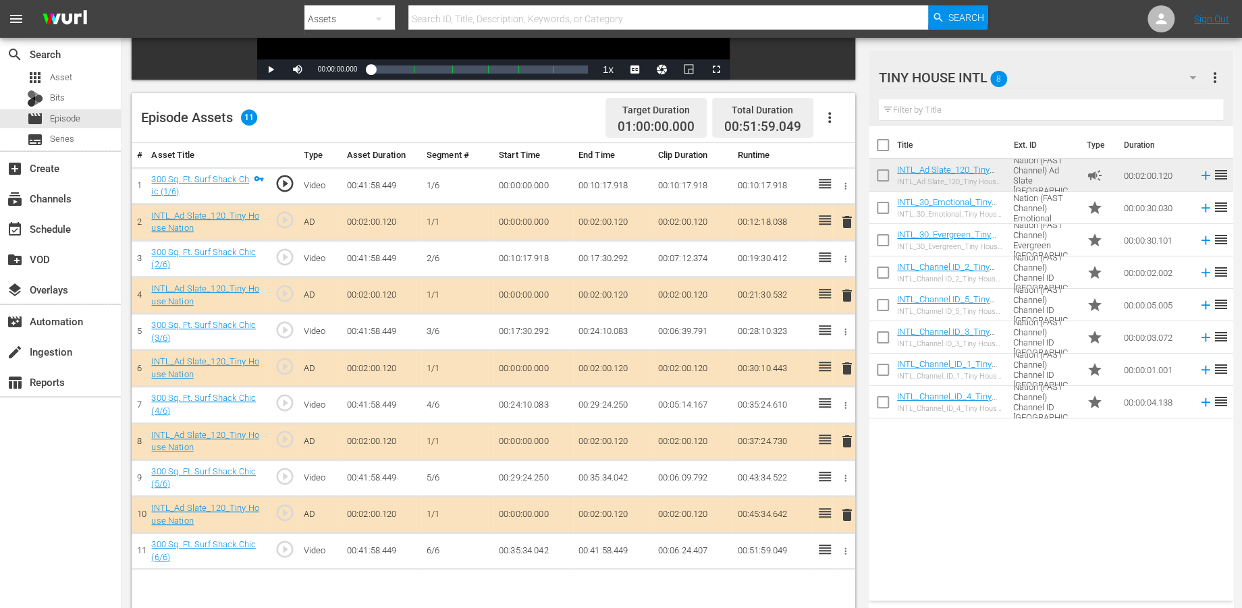
click at [845, 221] on span "delete" at bounding box center [846, 222] width 16 height 16
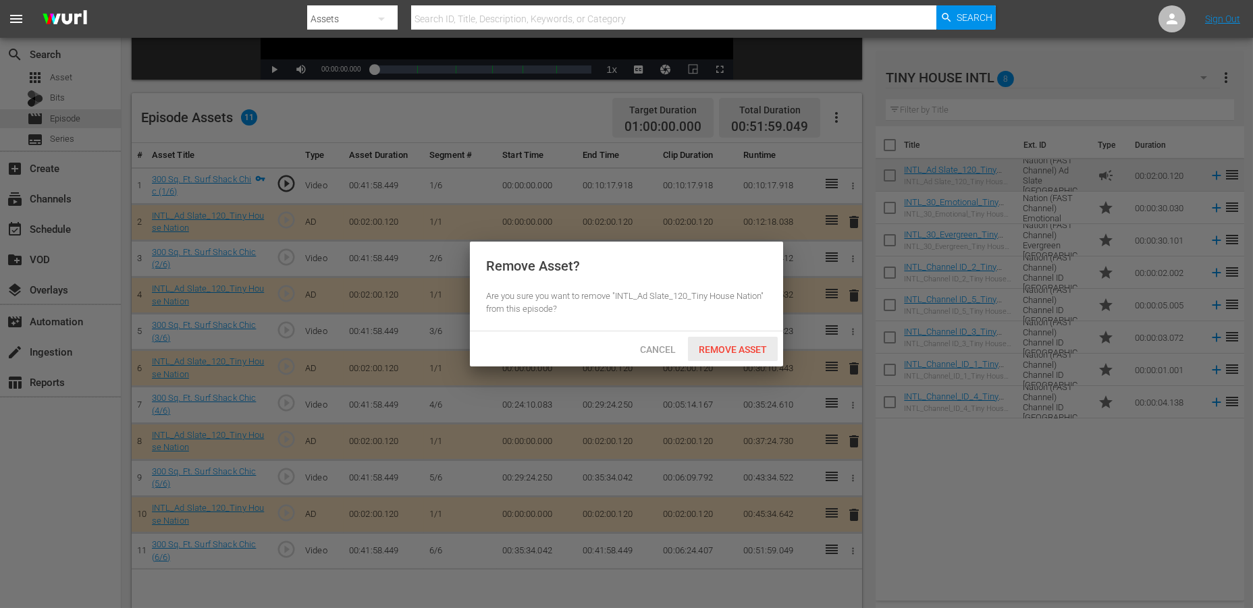
click at [720, 350] on span "Remove Asset" at bounding box center [733, 349] width 90 height 11
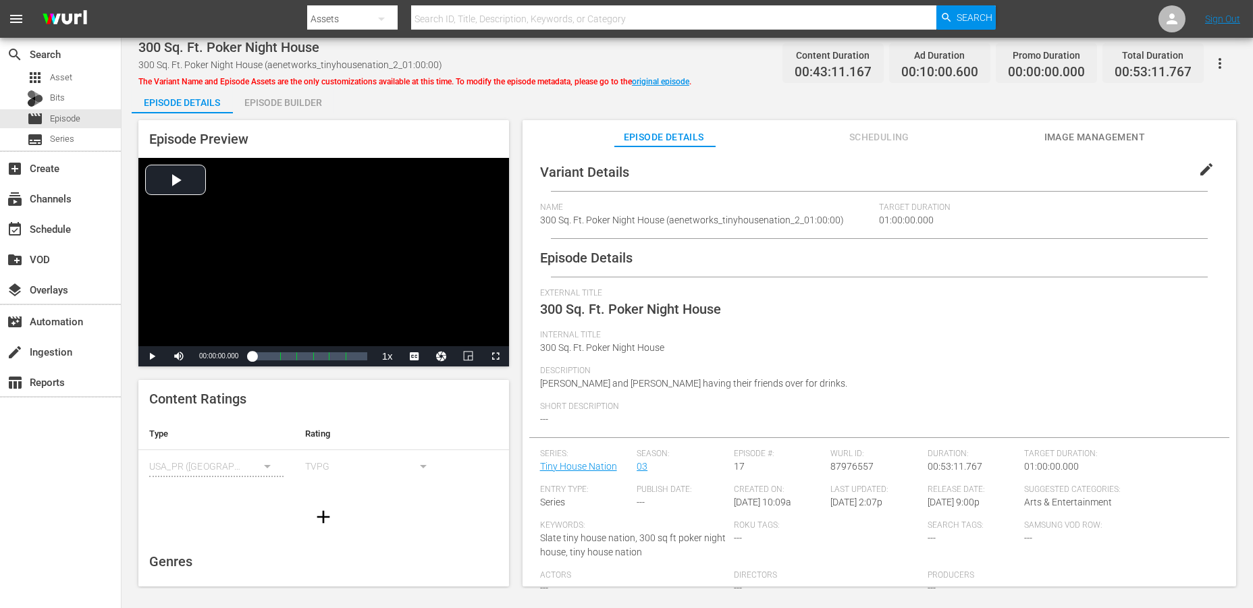
click at [313, 101] on div "Episode Builder" at bounding box center [283, 102] width 101 height 32
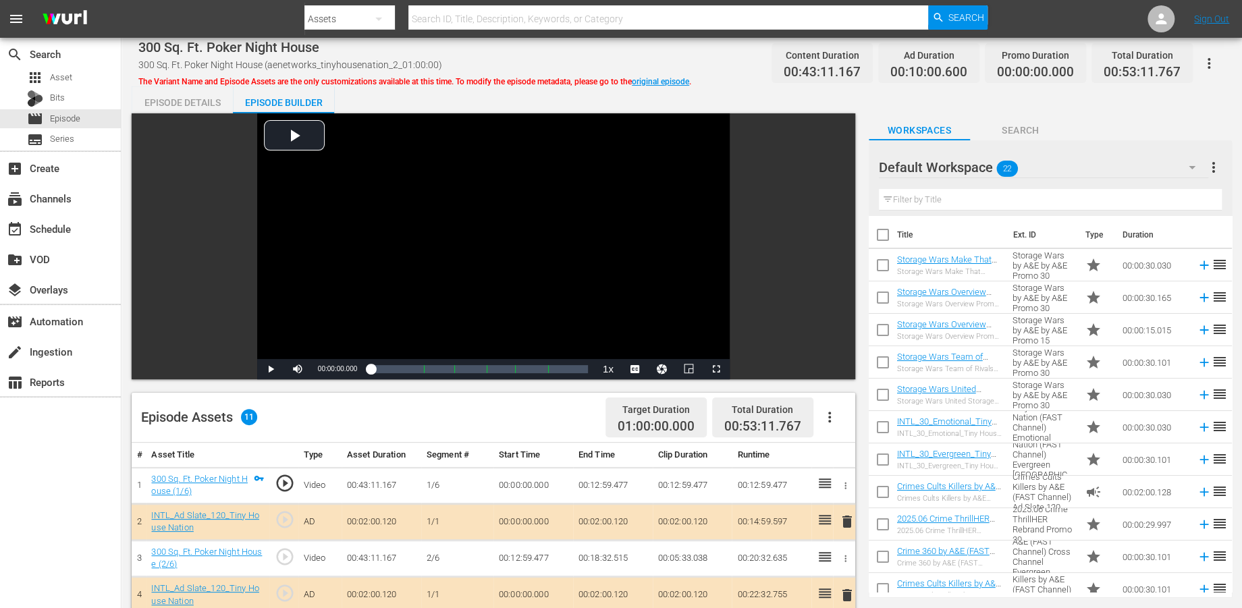
click at [1127, 165] on icon "button" at bounding box center [1192, 167] width 16 height 16
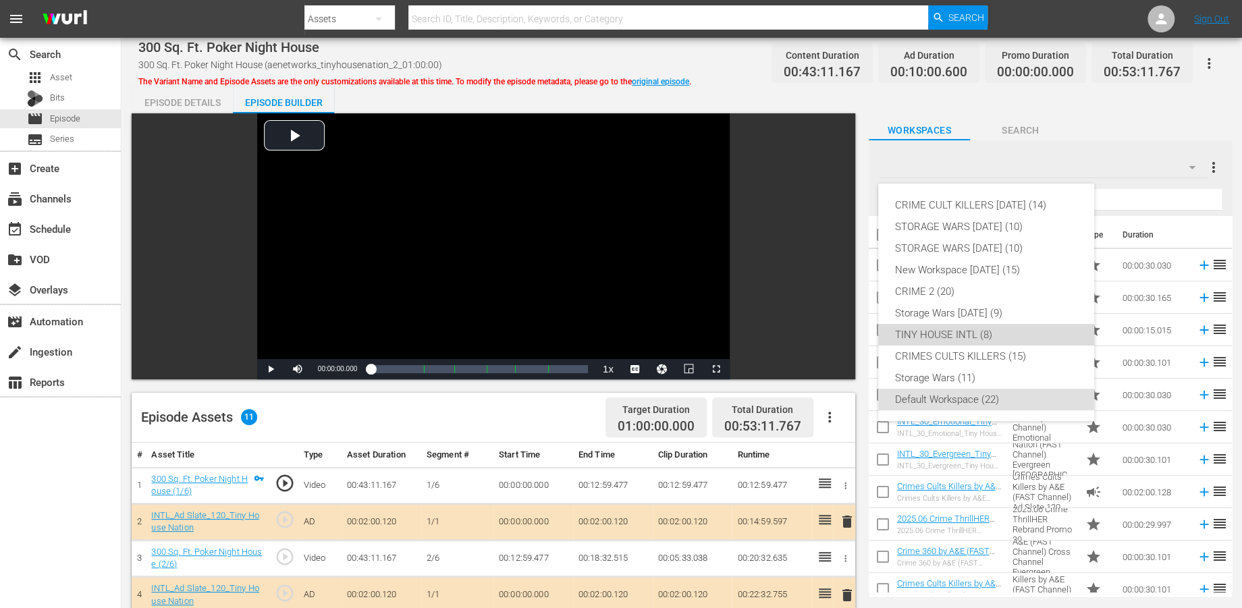
click at [957, 330] on div "TINY HOUSE INTL (8)" at bounding box center [987, 335] width 184 height 22
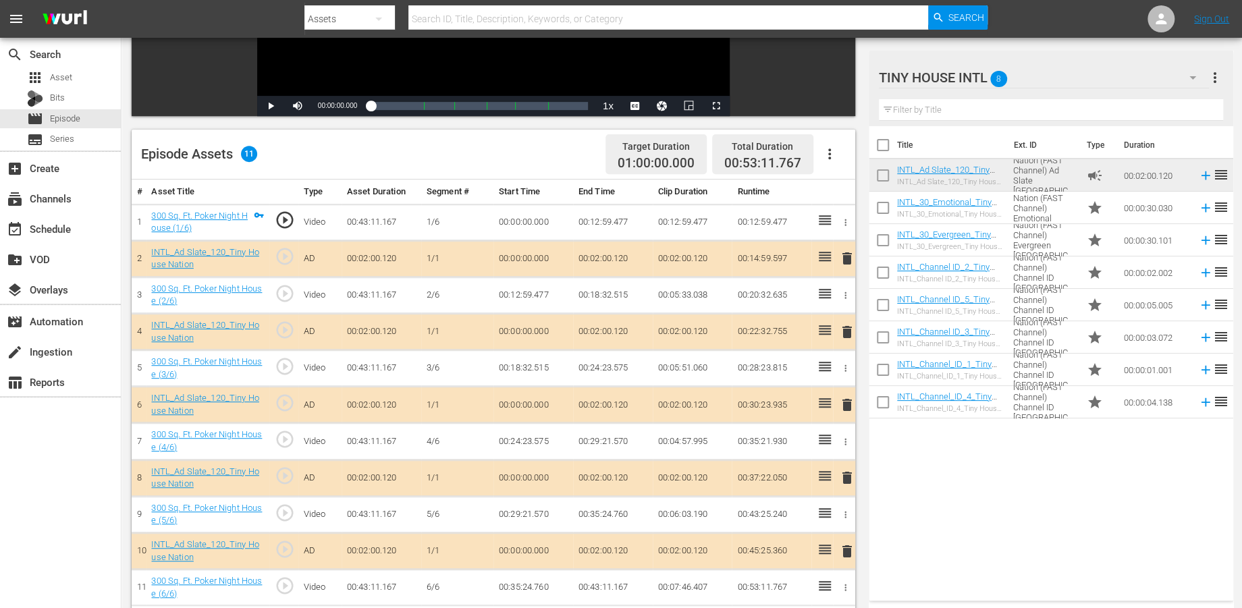
scroll to position [300, 0]
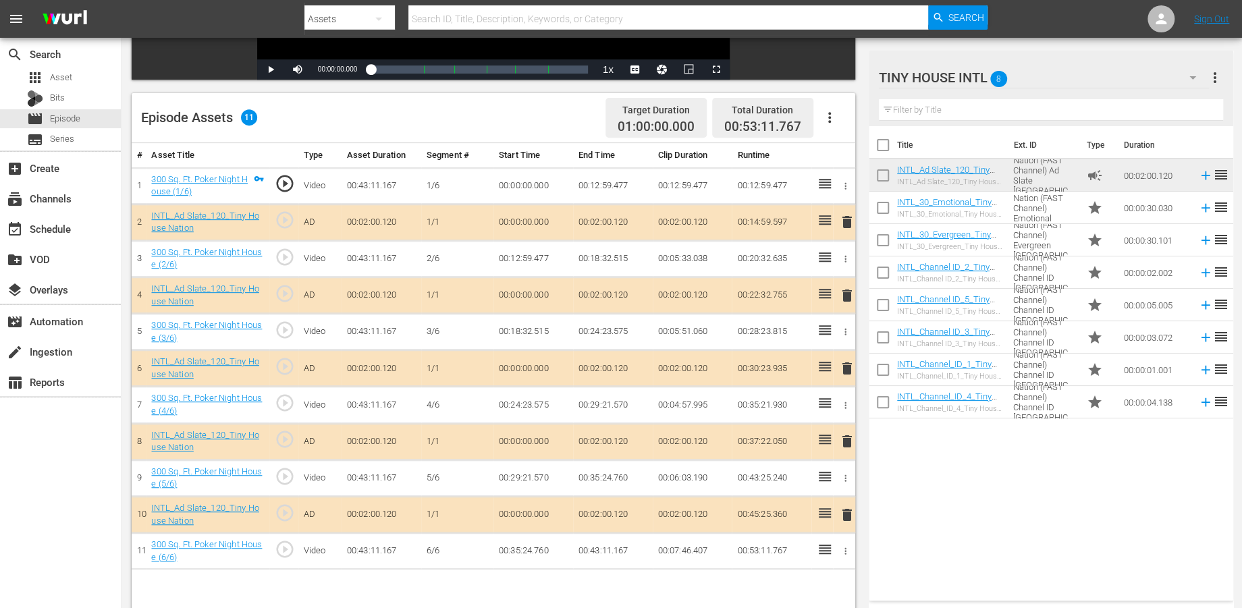
click at [848, 290] on span "delete" at bounding box center [846, 296] width 16 height 16
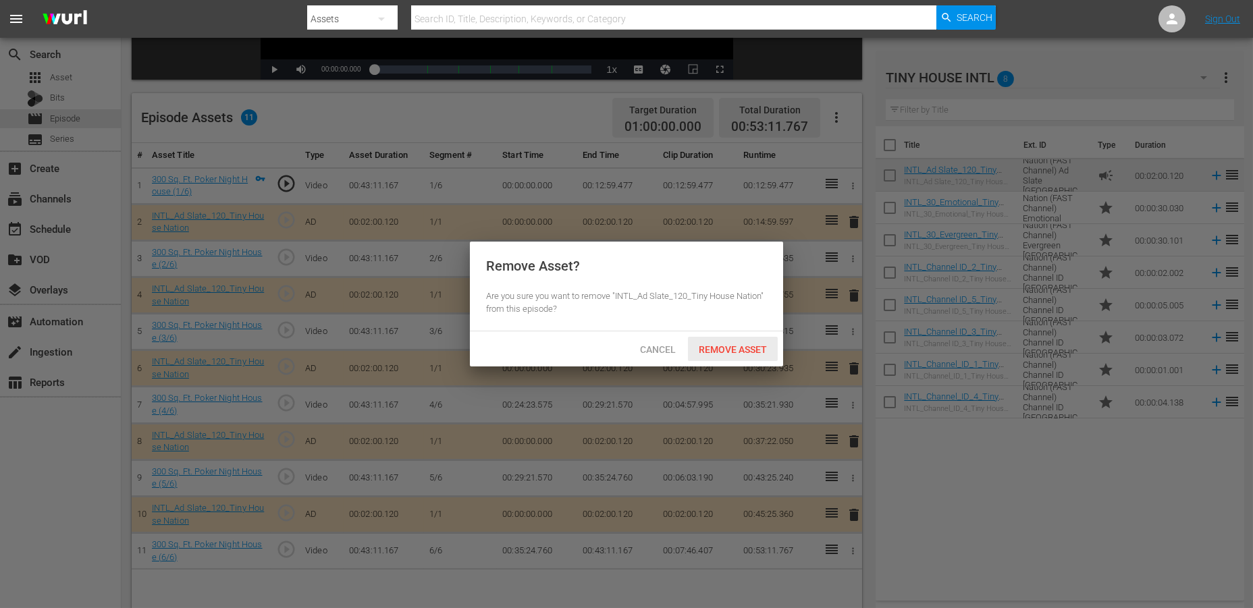
click at [734, 346] on span "Remove Asset" at bounding box center [733, 349] width 90 height 11
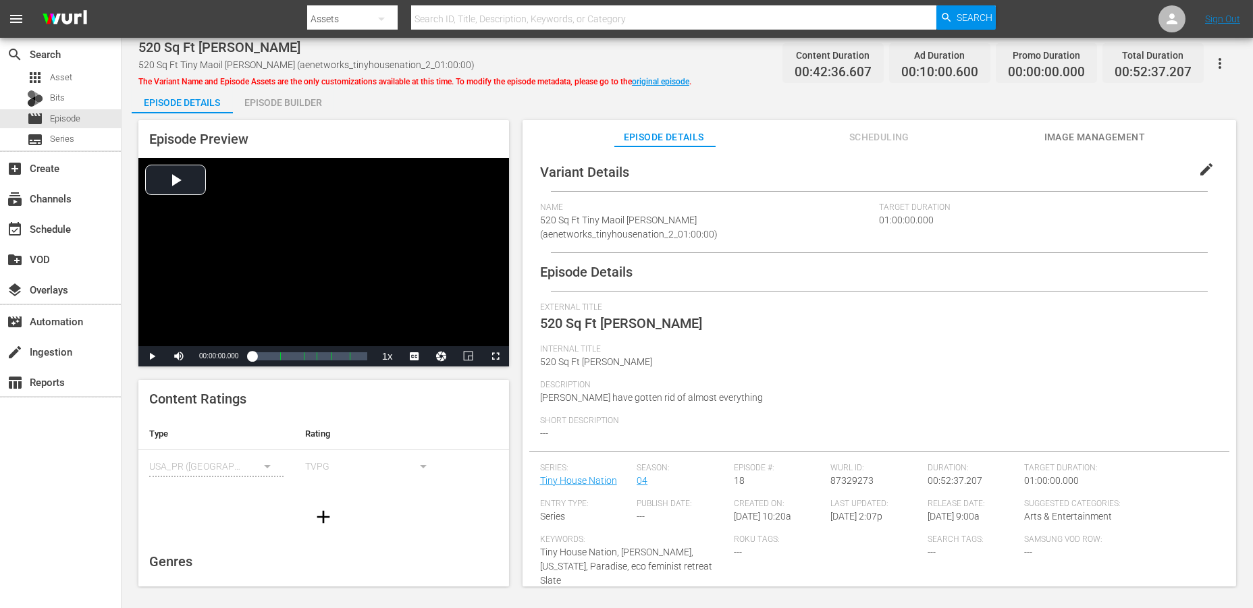
click at [272, 100] on div "Episode Builder" at bounding box center [283, 102] width 101 height 32
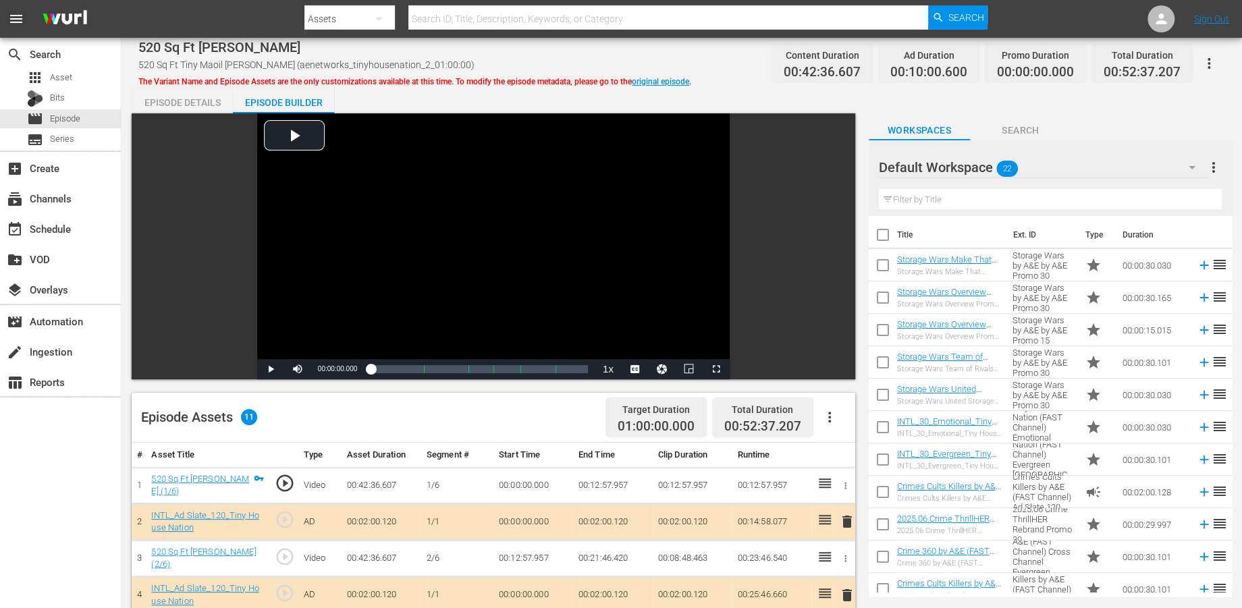
click at [1127, 169] on icon "button" at bounding box center [1192, 167] width 16 height 16
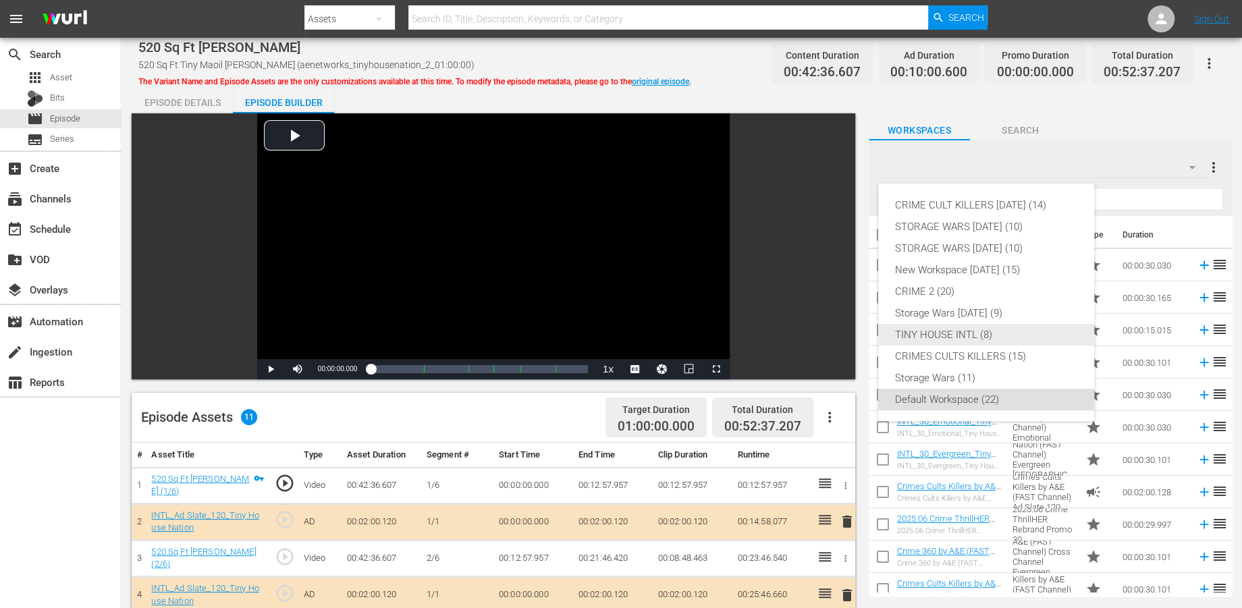
click at [957, 329] on div "TINY HOUSE INTL (8)" at bounding box center [987, 335] width 184 height 22
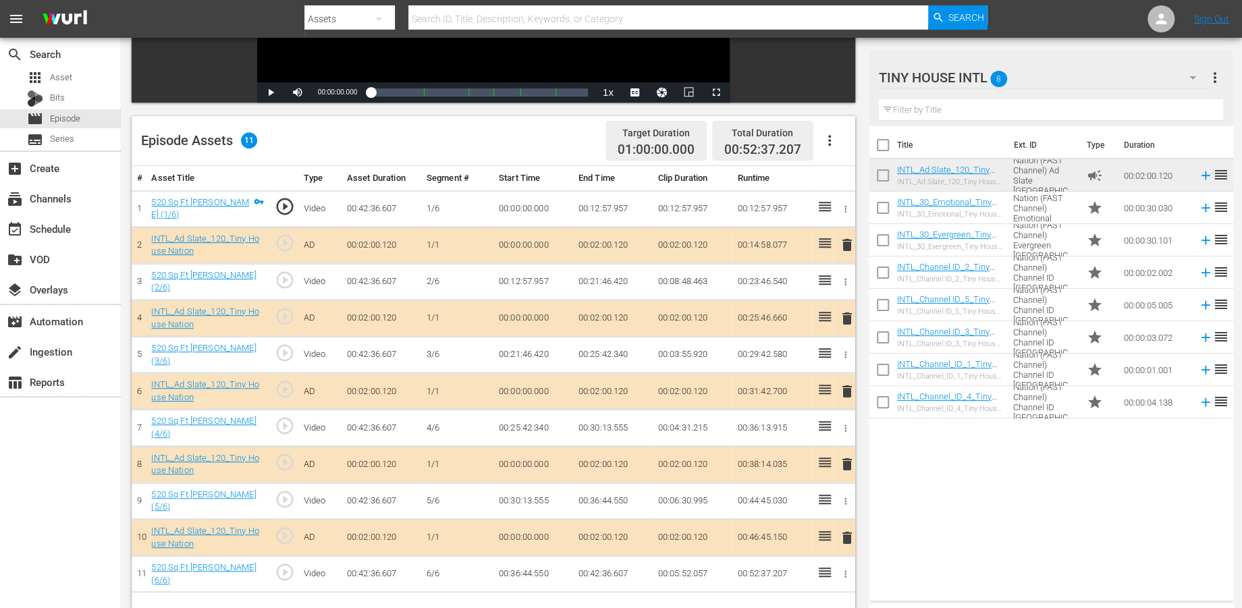
scroll to position [300, 0]
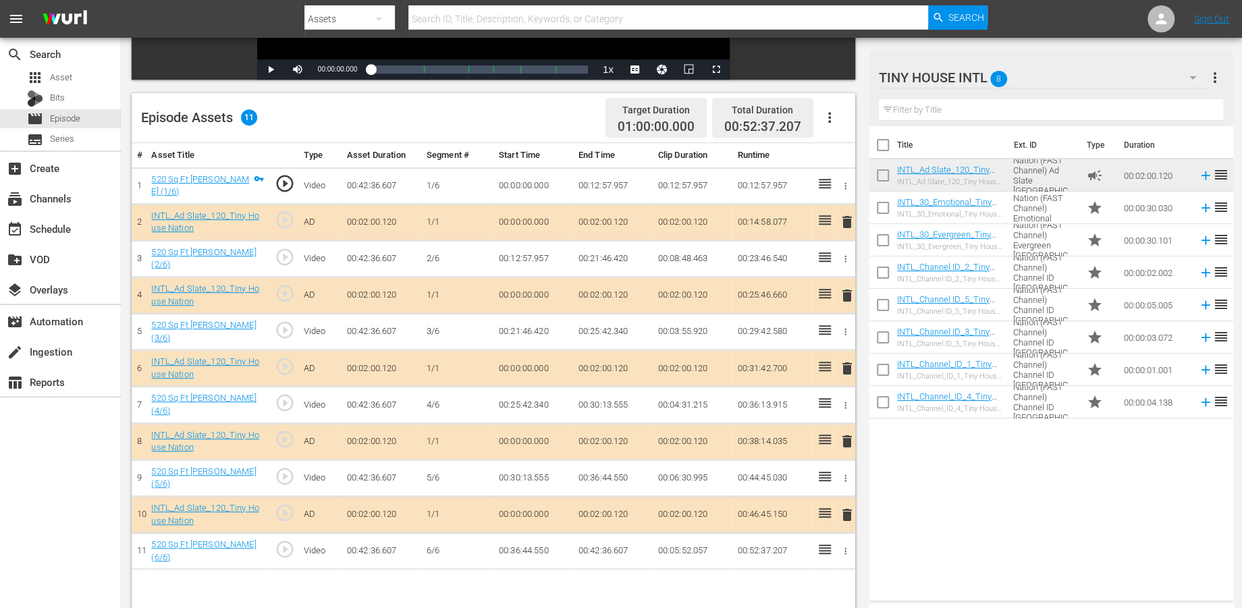
click at [846, 369] on span "delete" at bounding box center [846, 369] width 16 height 16
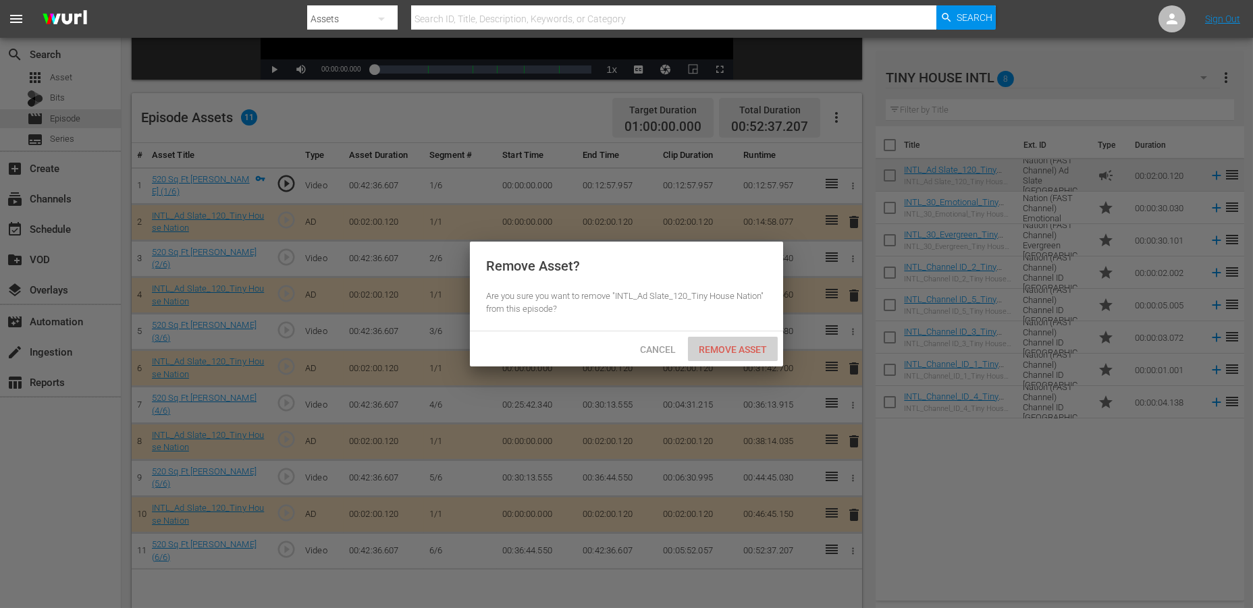
click at [732, 349] on span "Remove Asset" at bounding box center [733, 349] width 90 height 11
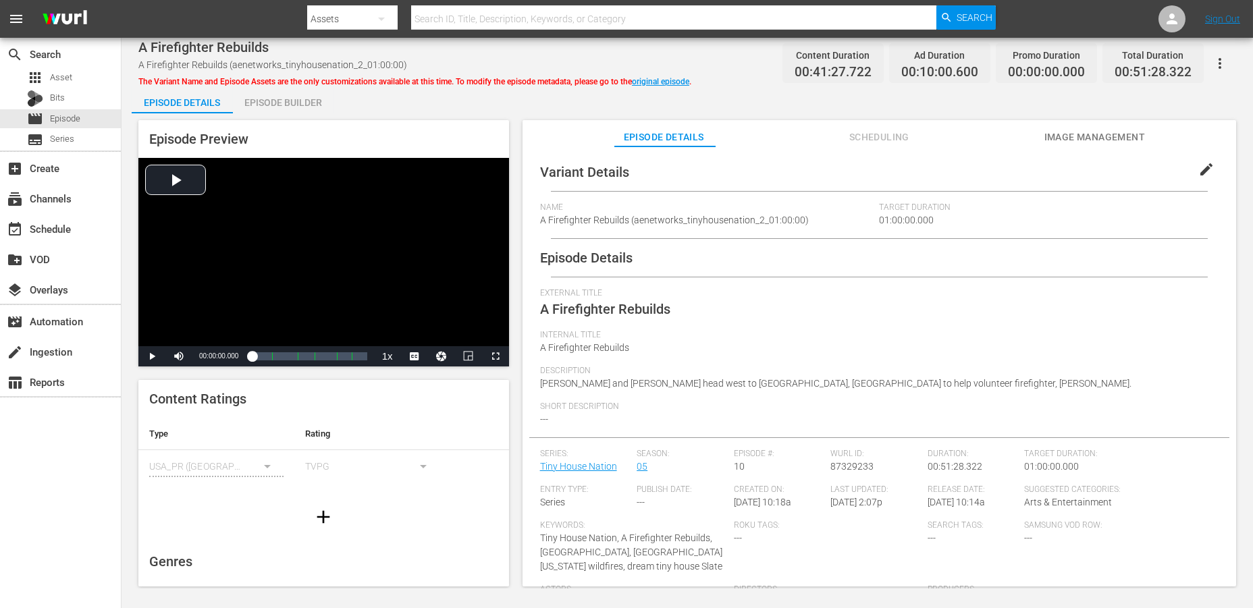
click at [266, 100] on div "Episode Builder" at bounding box center [283, 102] width 101 height 32
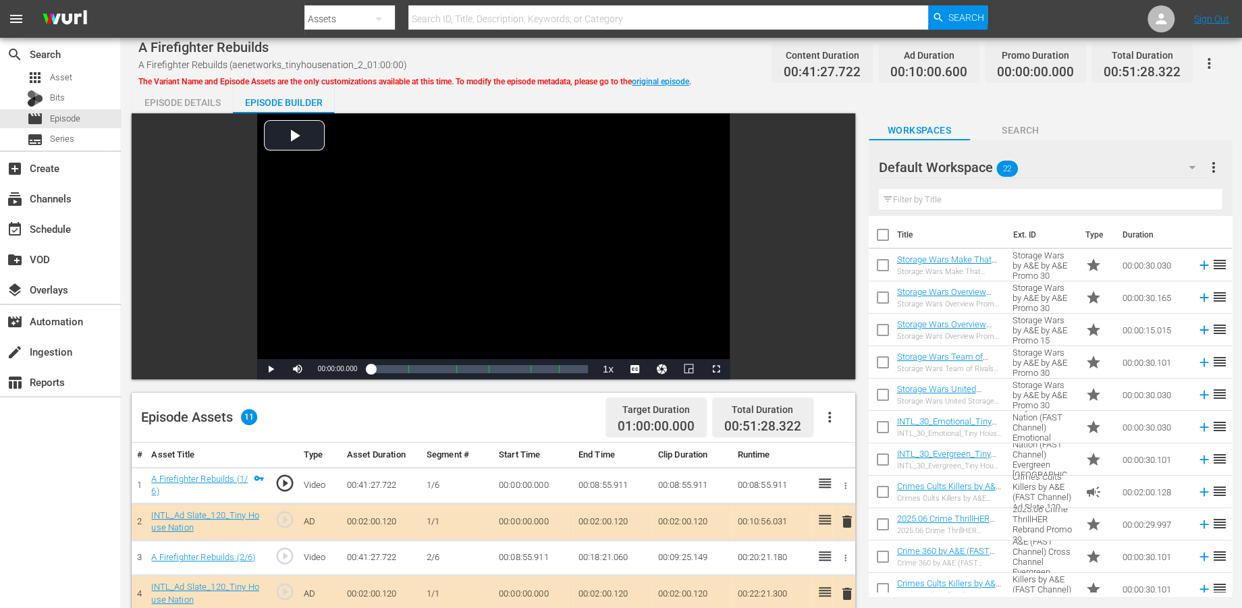
click at [1127, 166] on icon "button" at bounding box center [1192, 167] width 7 height 3
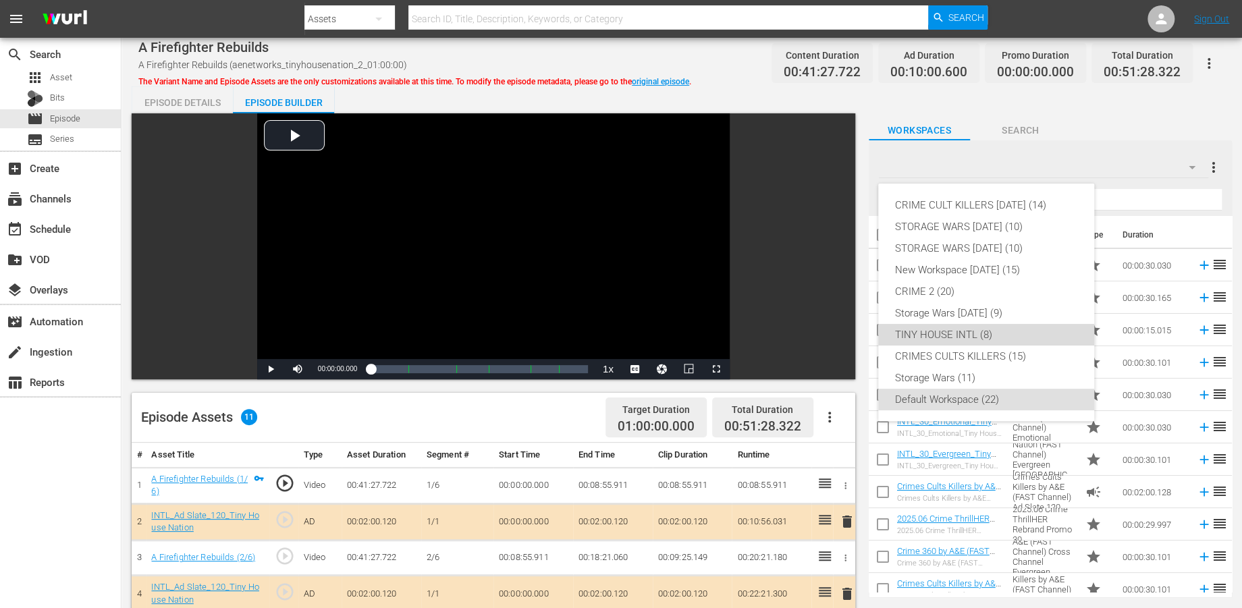
click at [949, 333] on div "TINY HOUSE INTL (8)" at bounding box center [987, 335] width 184 height 22
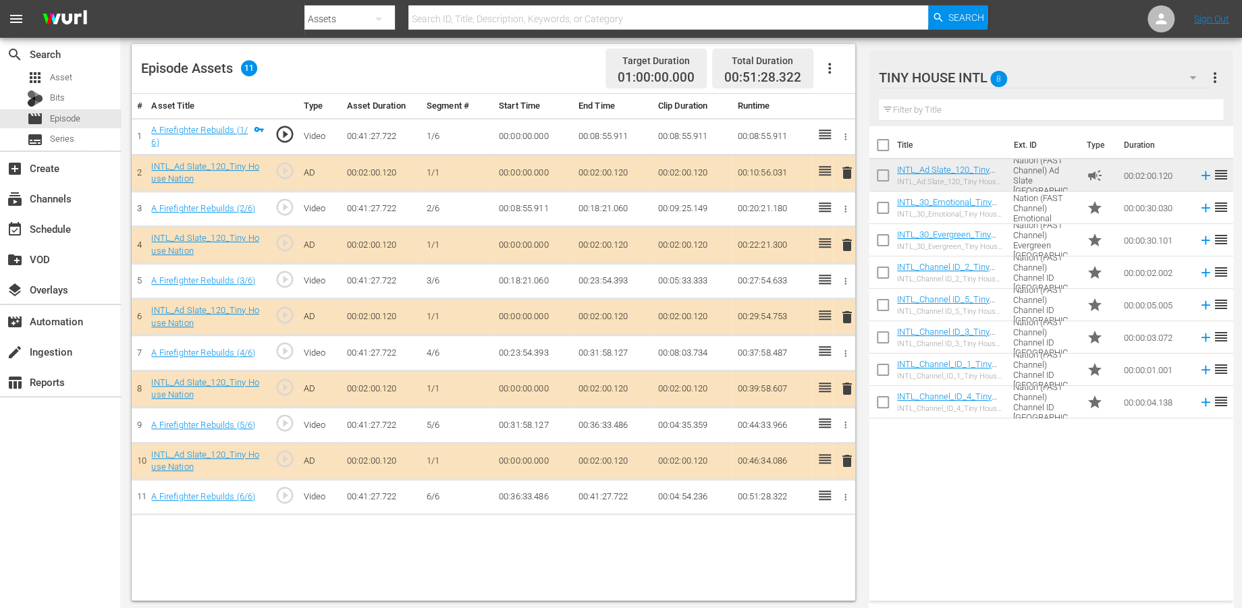
scroll to position [350, 0]
click at [846, 385] on span "delete" at bounding box center [846, 387] width 16 height 16
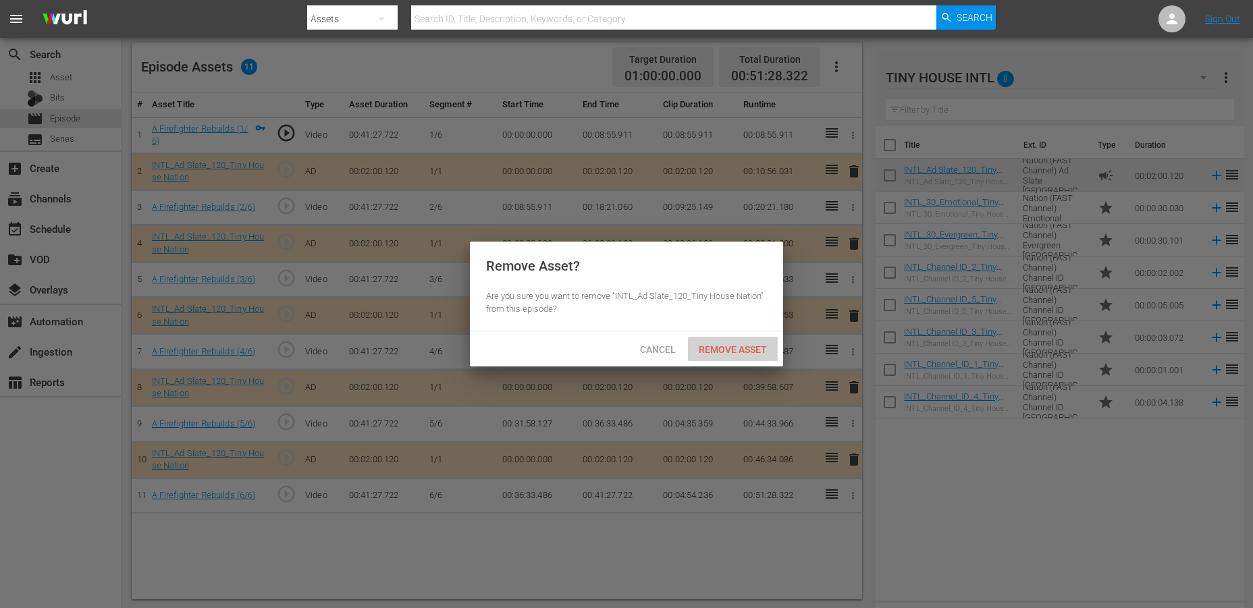
click at [737, 345] on span "Remove Asset" at bounding box center [733, 349] width 90 height 11
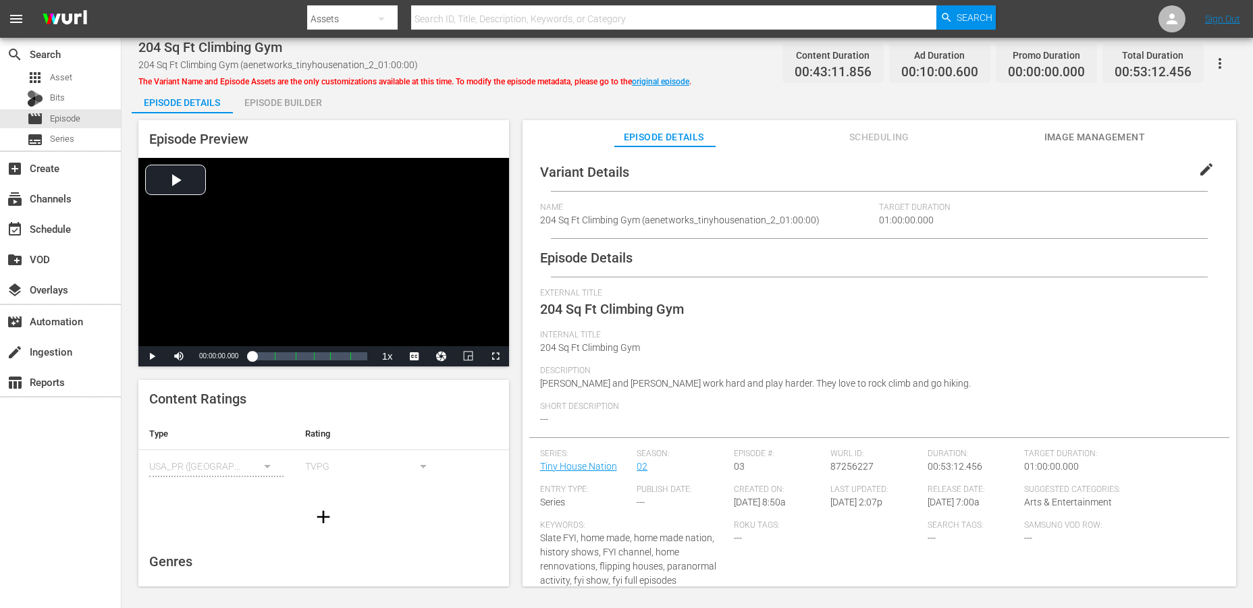
click at [295, 98] on div "Episode Builder" at bounding box center [283, 102] width 101 height 32
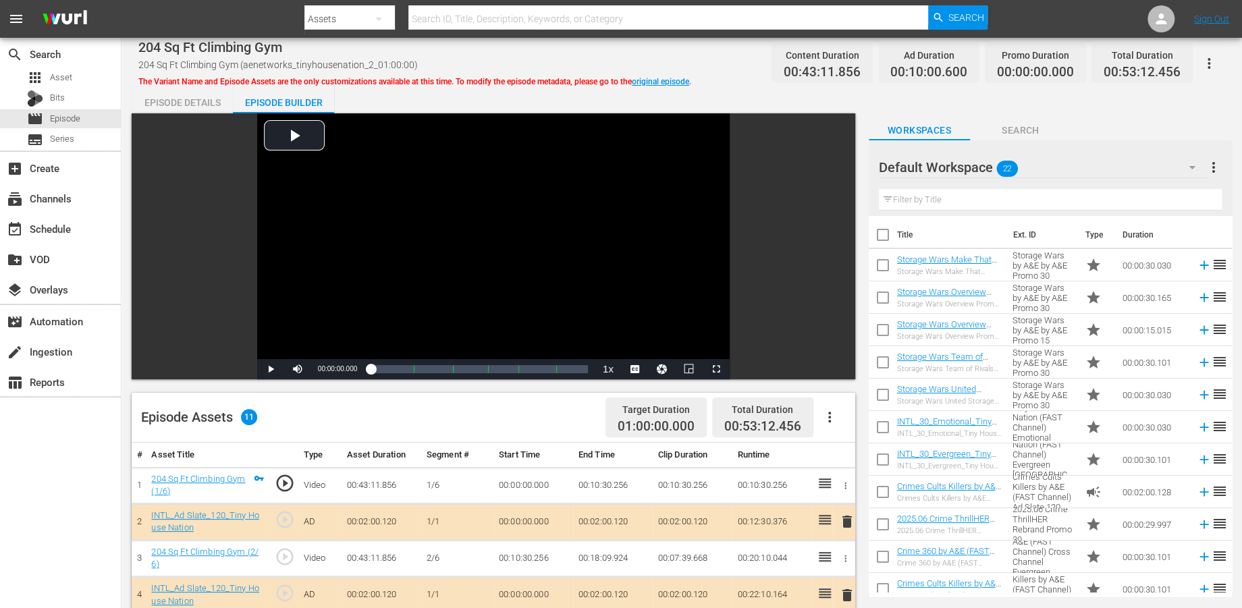
click at [1127, 167] on icon "button" at bounding box center [1192, 167] width 16 height 16
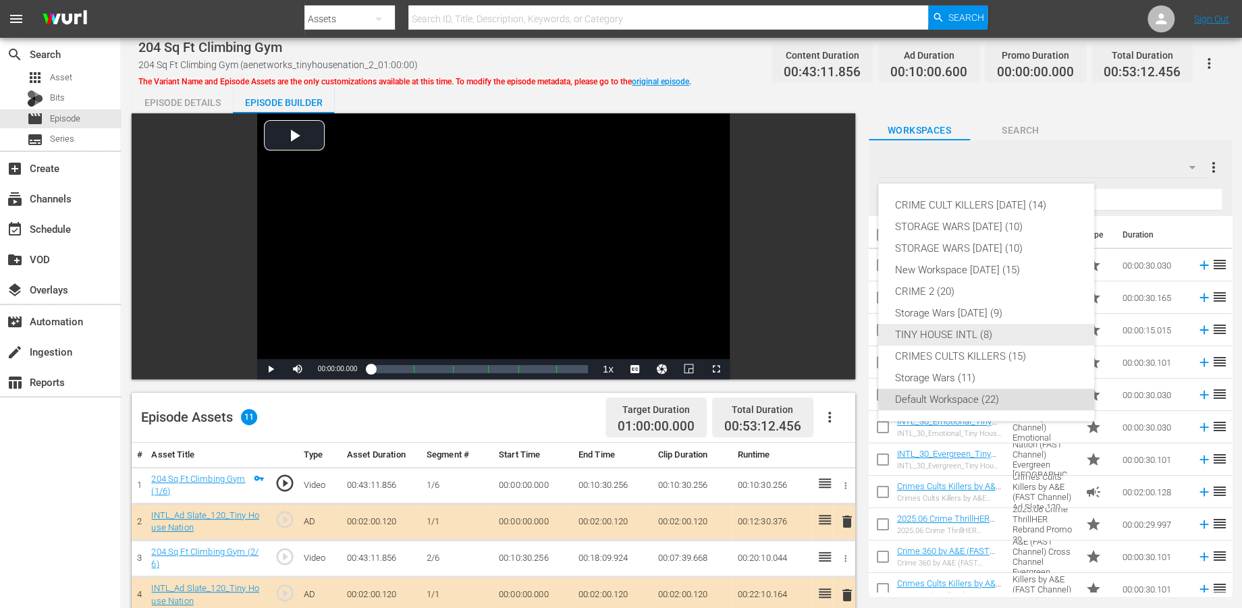
click at [926, 334] on div "TINY HOUSE INTL (8)" at bounding box center [987, 335] width 184 height 22
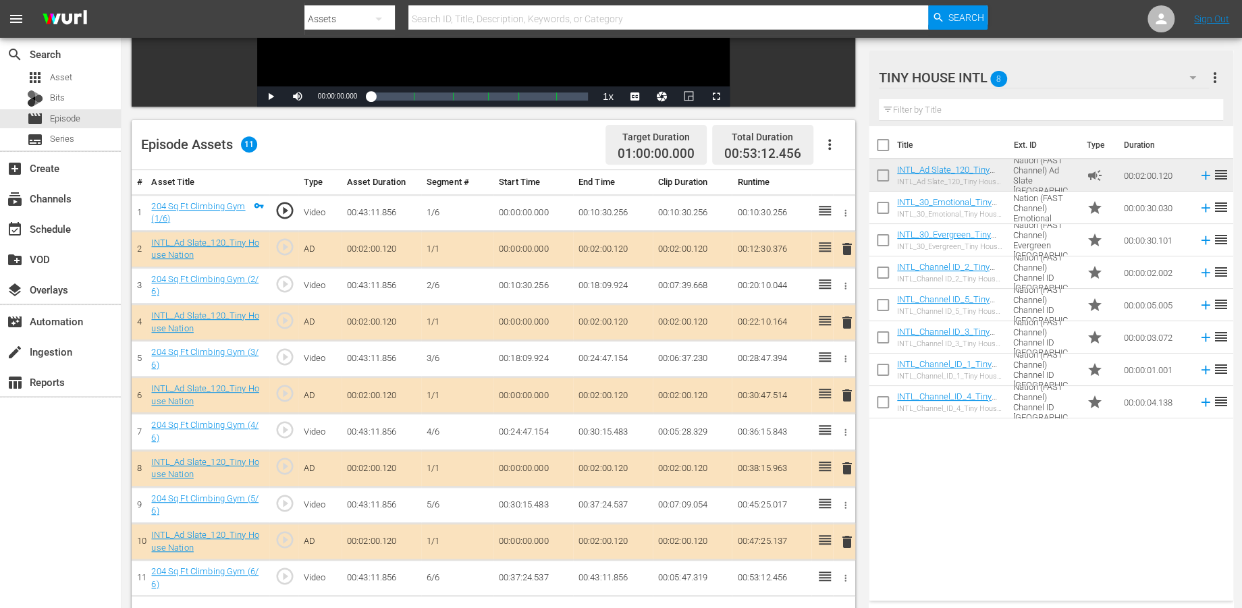
scroll to position [300, 0]
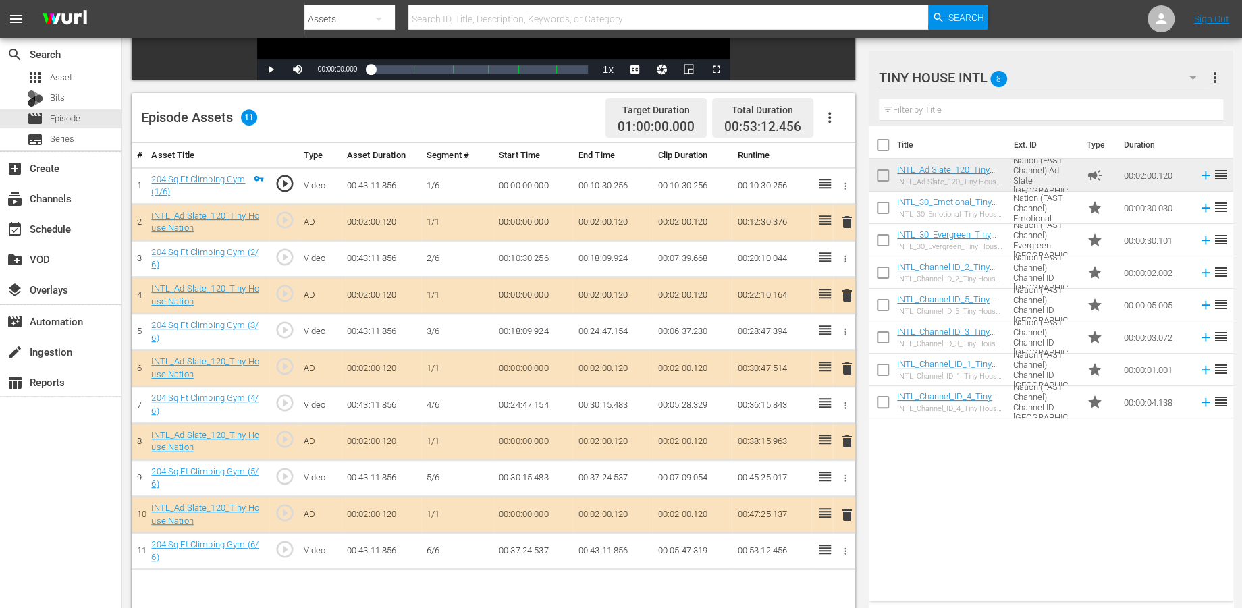
click at [845, 516] on span "delete" at bounding box center [846, 515] width 16 height 16
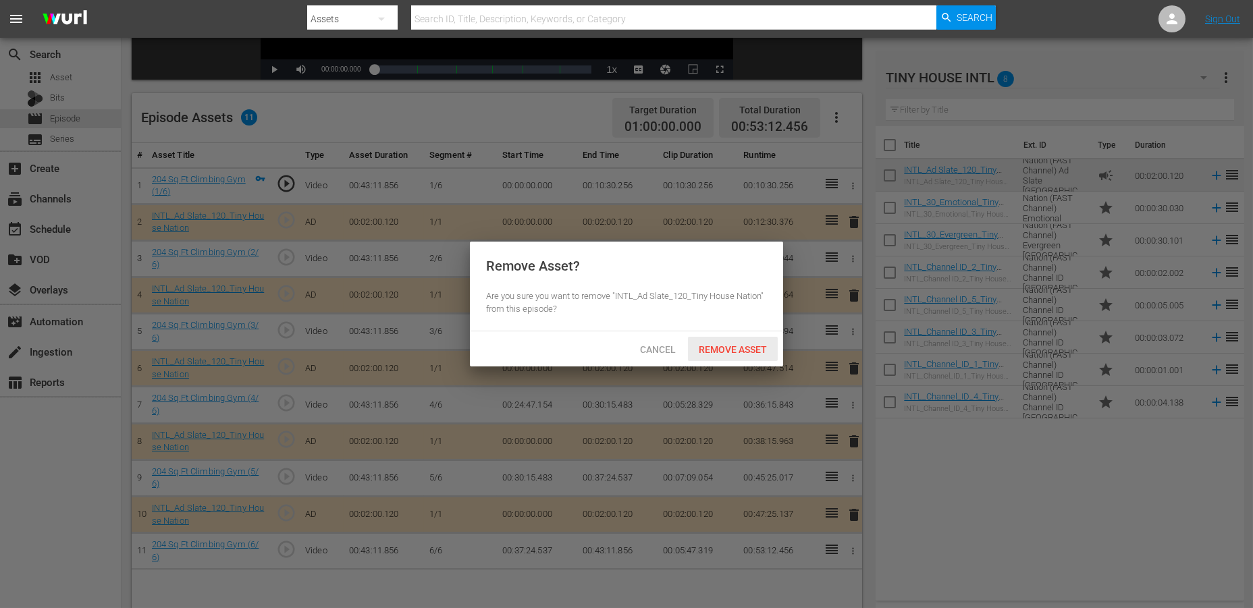
click at [705, 348] on span "Remove Asset" at bounding box center [733, 349] width 90 height 11
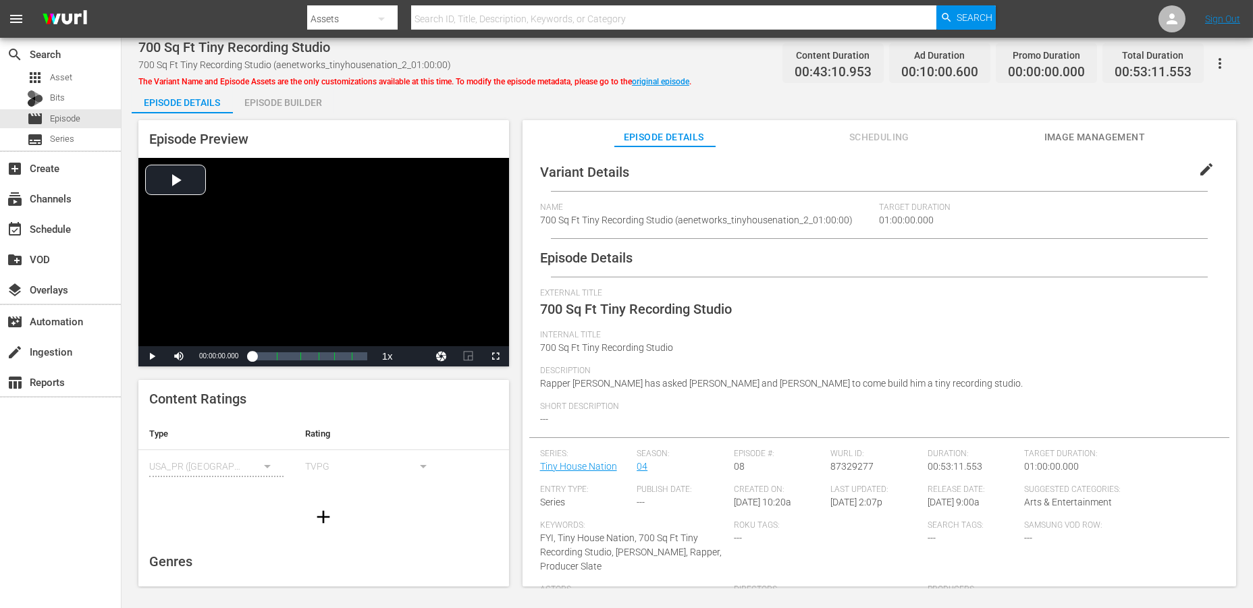
click at [271, 99] on div "Episode Builder" at bounding box center [283, 102] width 101 height 32
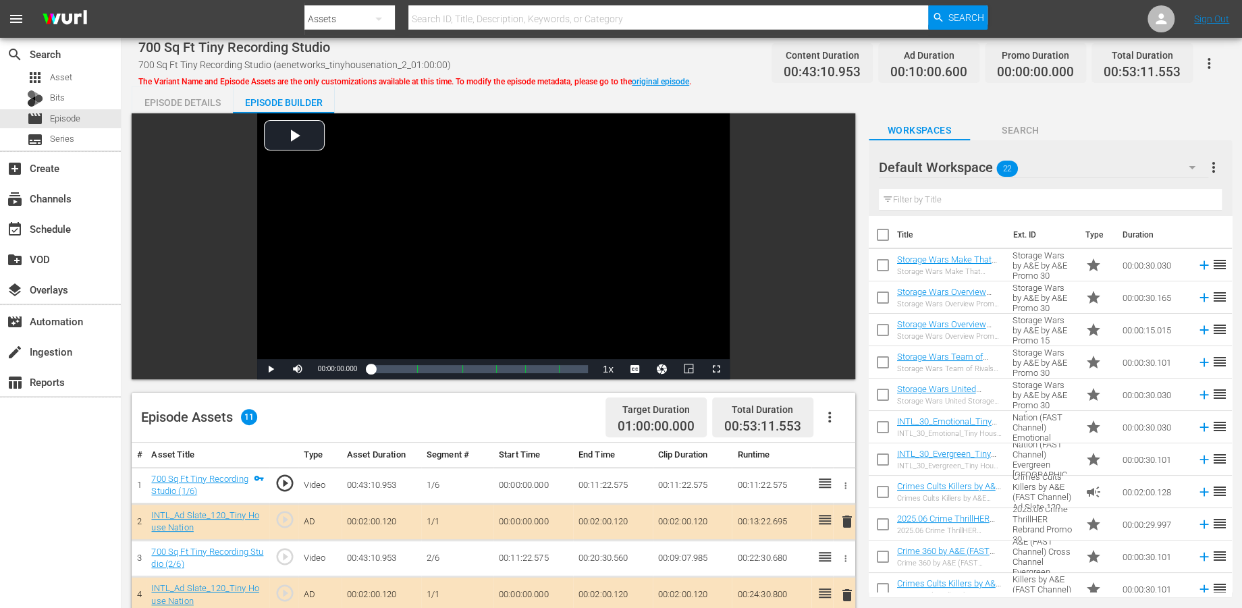
click at [1127, 169] on icon "button" at bounding box center [1192, 167] width 16 height 16
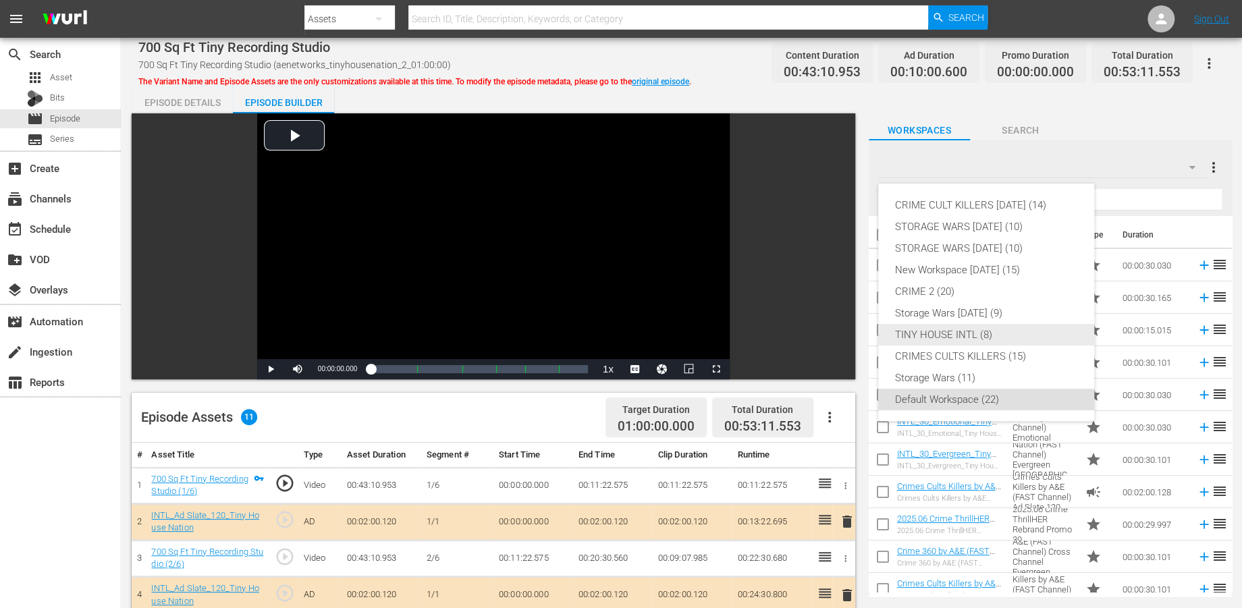
click at [960, 333] on div "TINY HOUSE INTL (8)" at bounding box center [987, 335] width 184 height 22
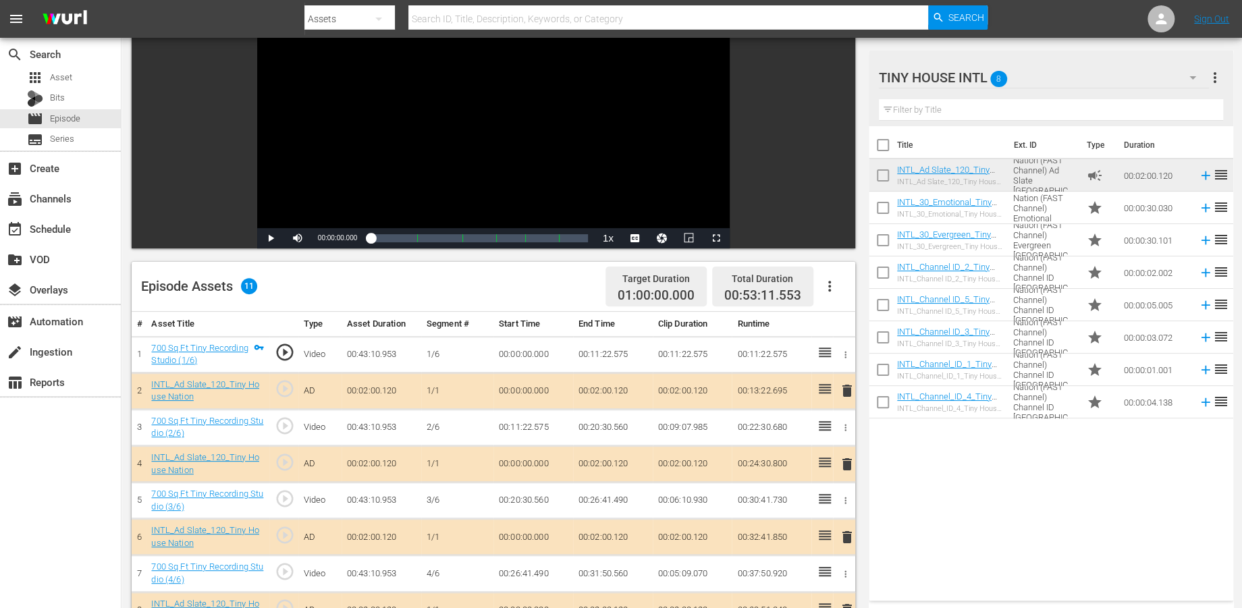
scroll to position [300, 0]
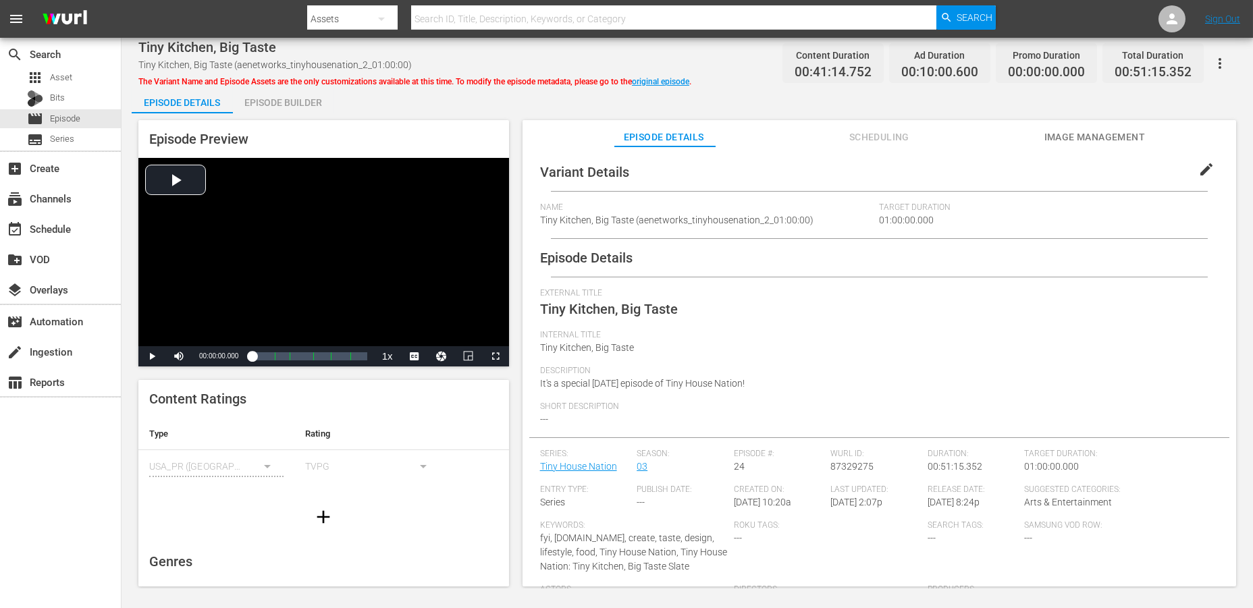
click at [289, 102] on div "Episode Builder" at bounding box center [283, 102] width 101 height 32
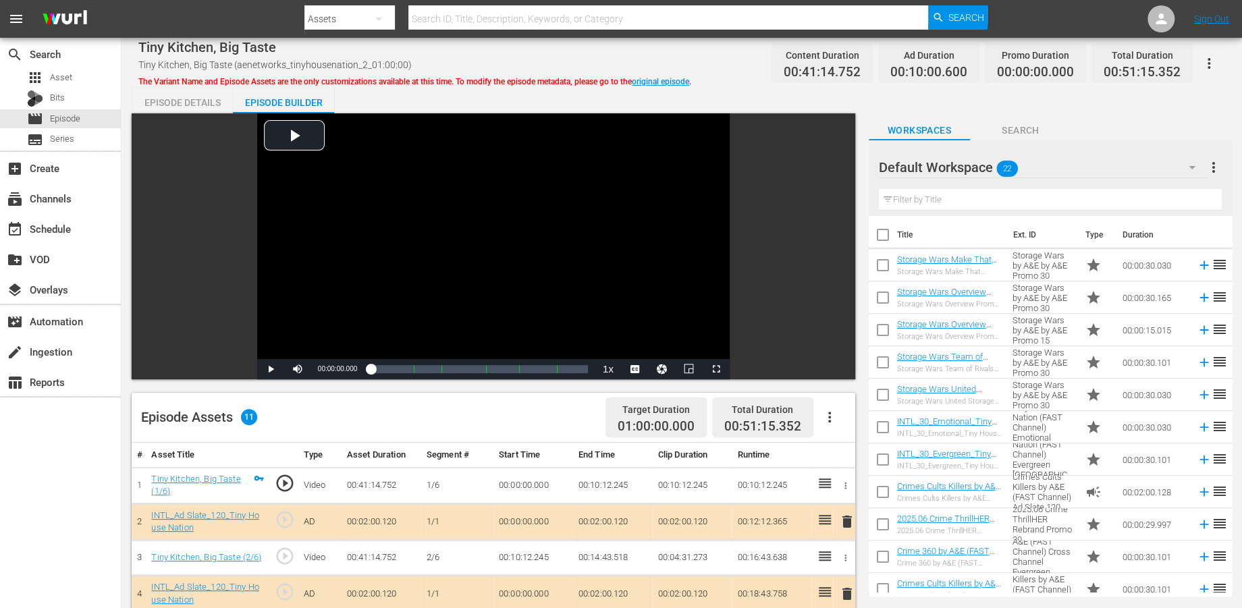
click at [1127, 163] on icon "button" at bounding box center [1192, 167] width 16 height 16
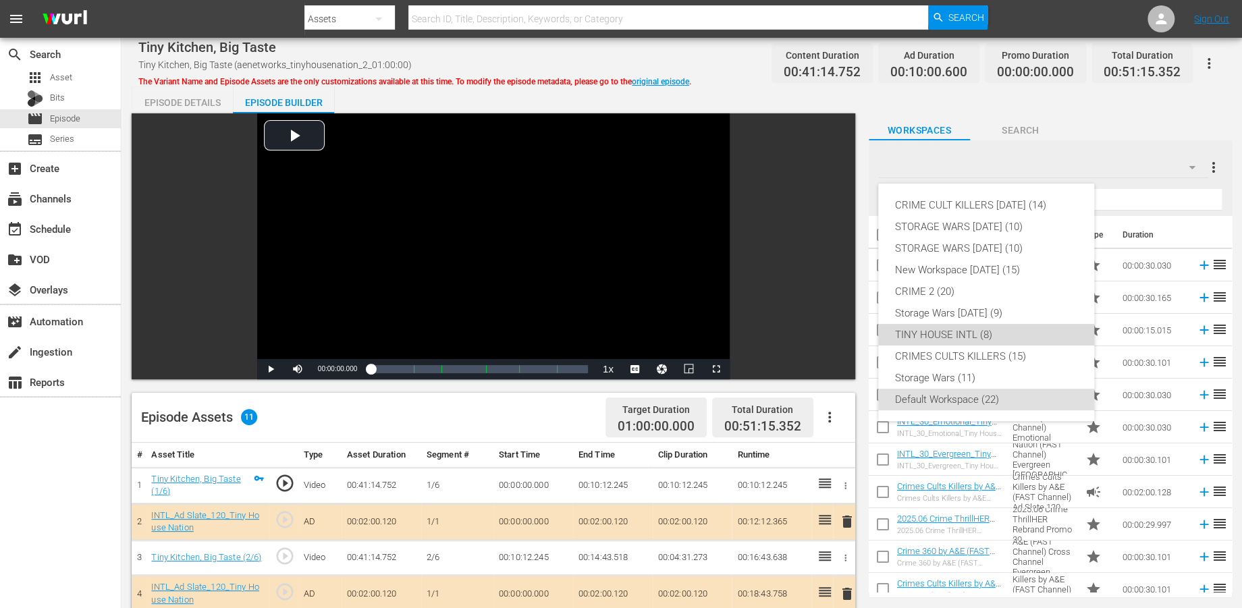
click at [952, 331] on div "TINY HOUSE INTL (8)" at bounding box center [987, 335] width 184 height 22
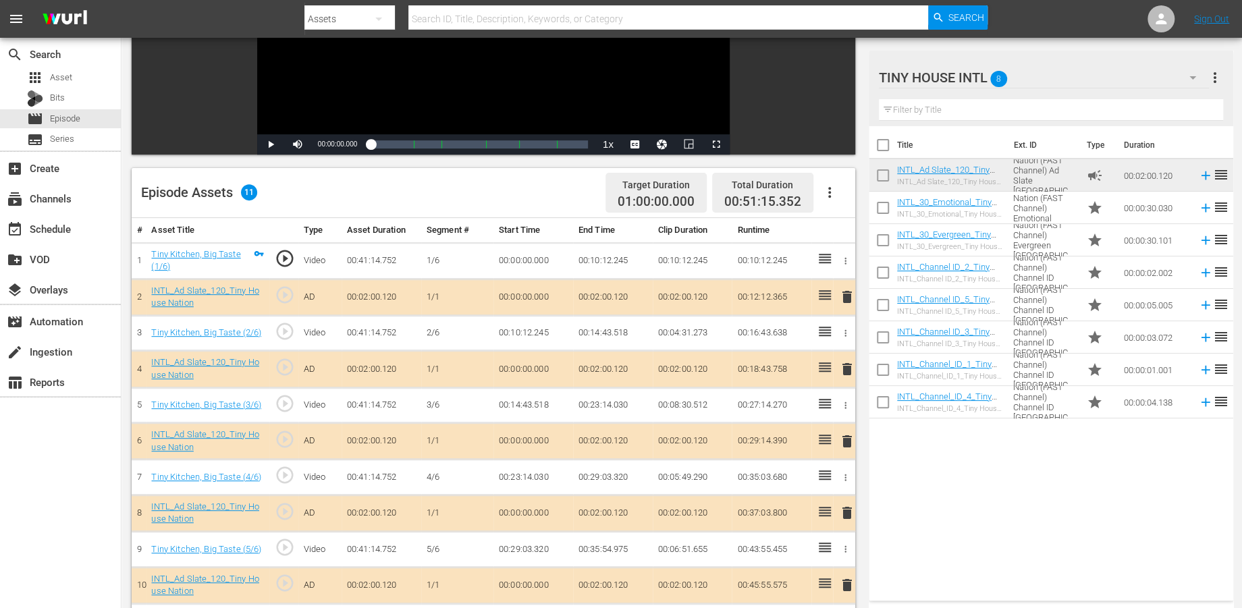
scroll to position [350, 0]
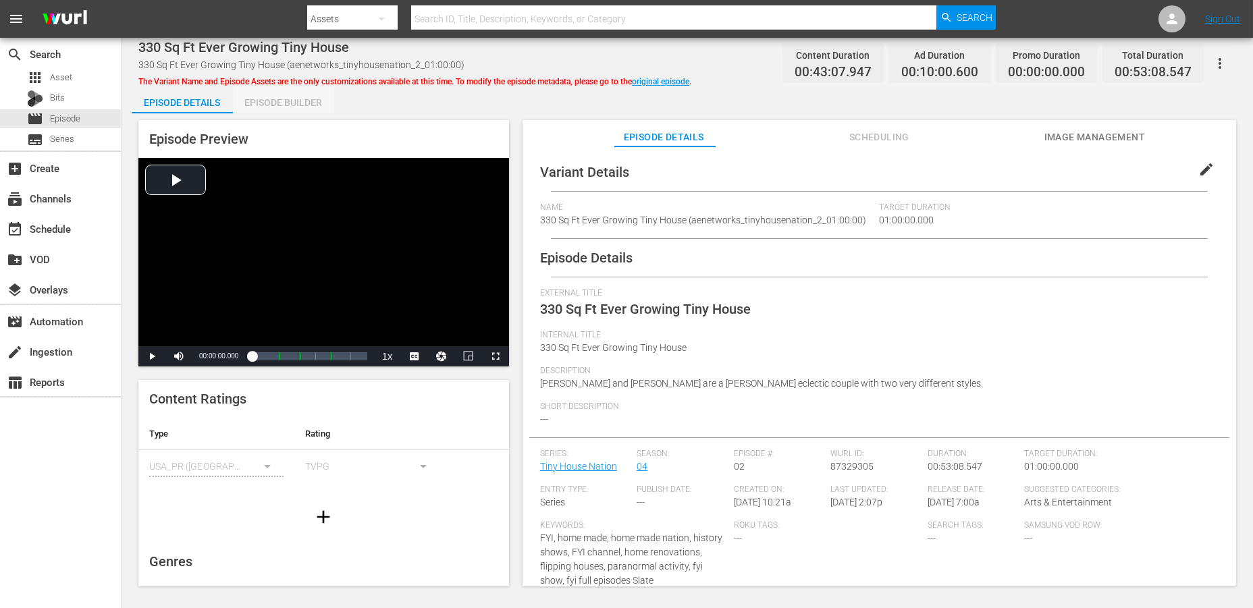
click at [267, 98] on div "Episode Builder" at bounding box center [283, 102] width 101 height 32
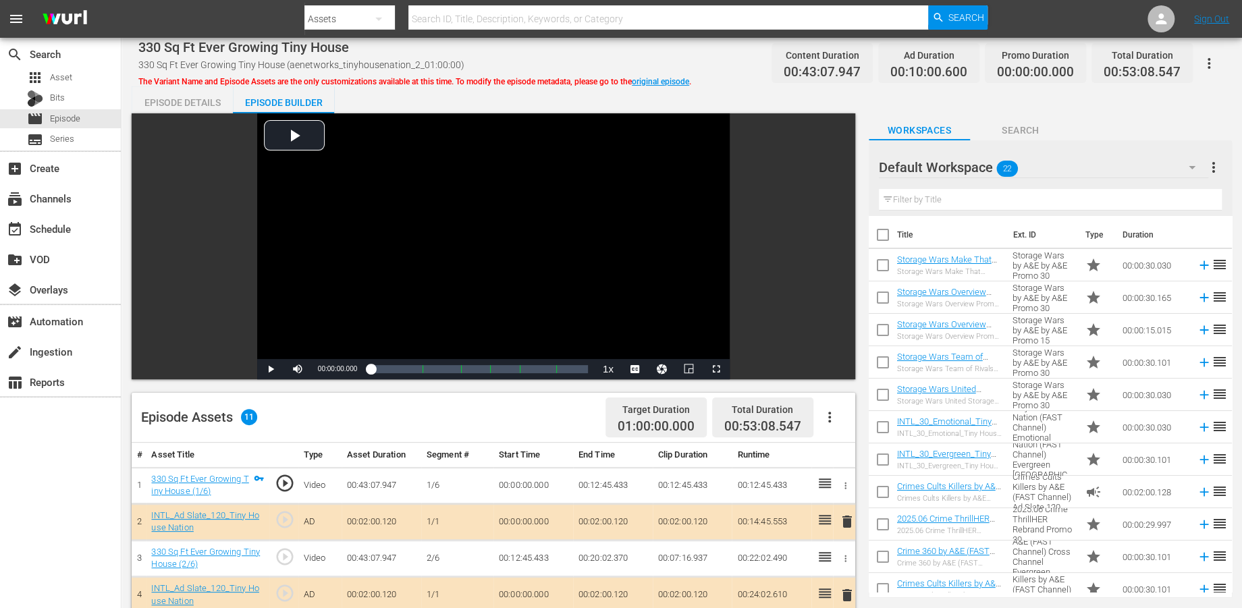
click at [1127, 166] on icon "button" at bounding box center [1192, 167] width 7 height 3
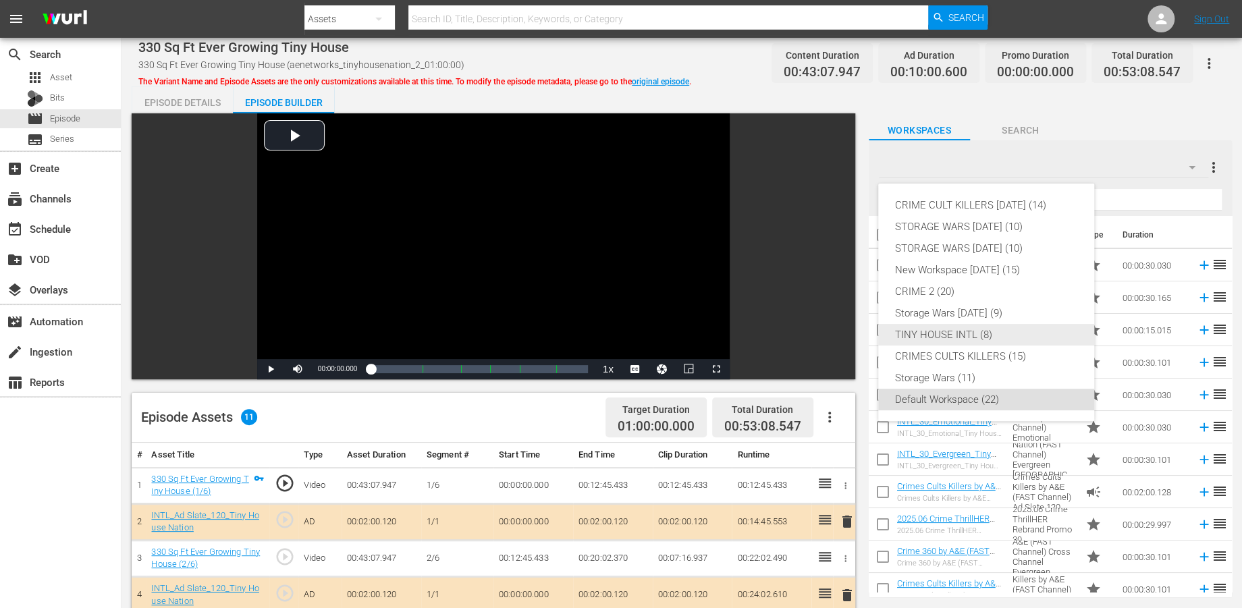
click at [922, 335] on div "TINY HOUSE INTL (8)" at bounding box center [987, 335] width 184 height 22
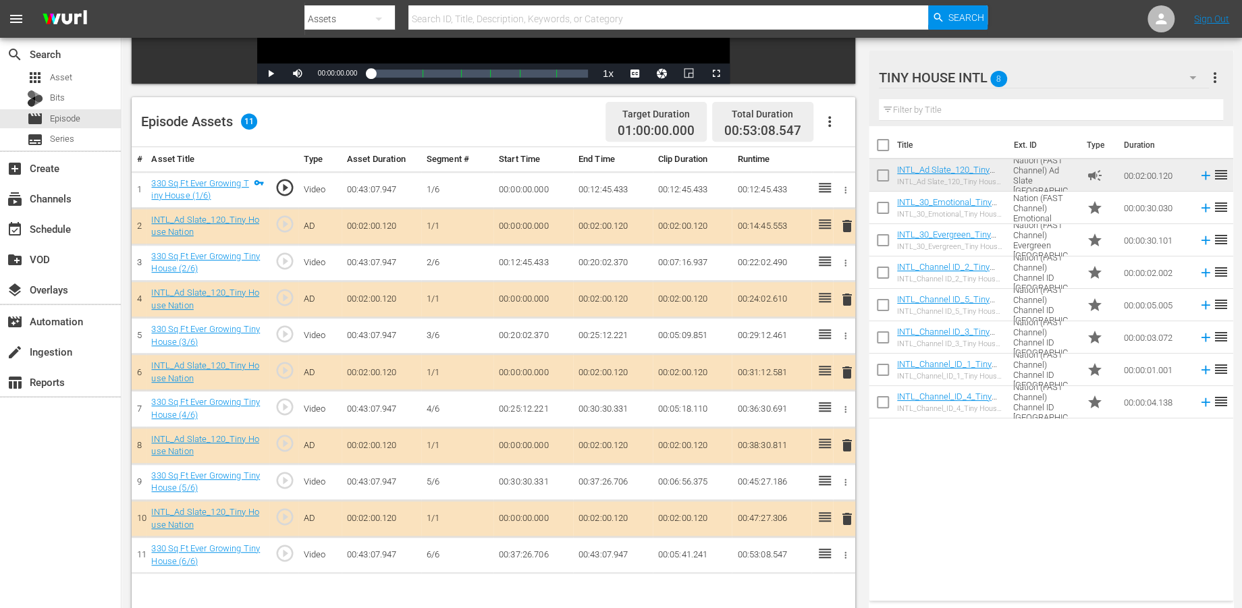
scroll to position [300, 0]
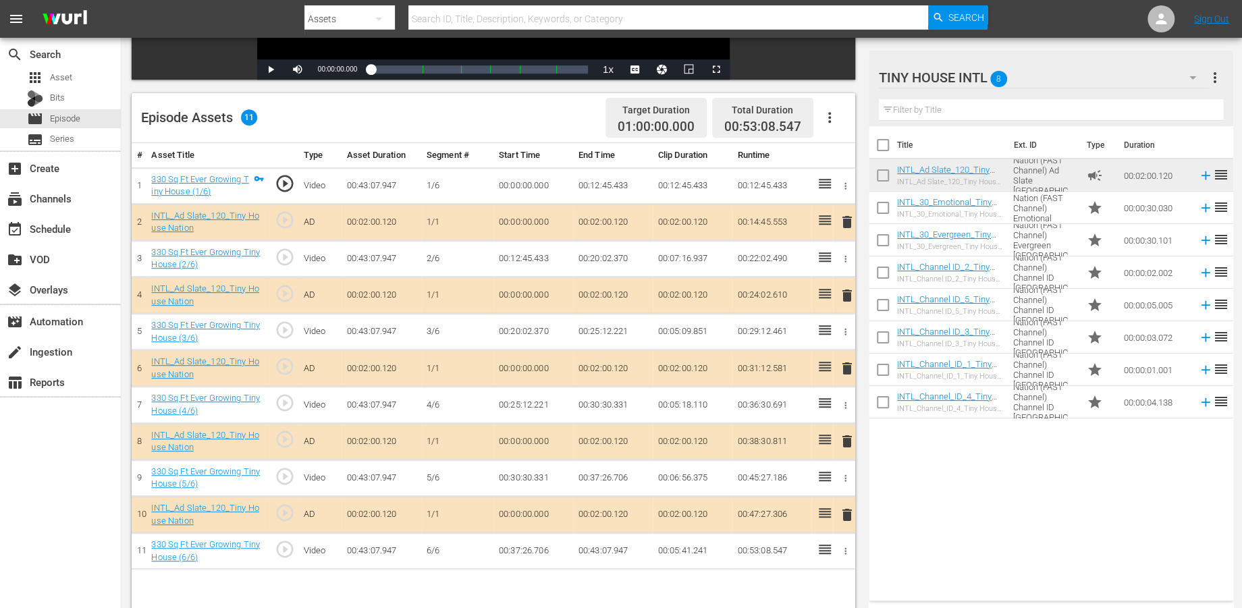
click at [847, 221] on span "delete" at bounding box center [846, 222] width 16 height 16
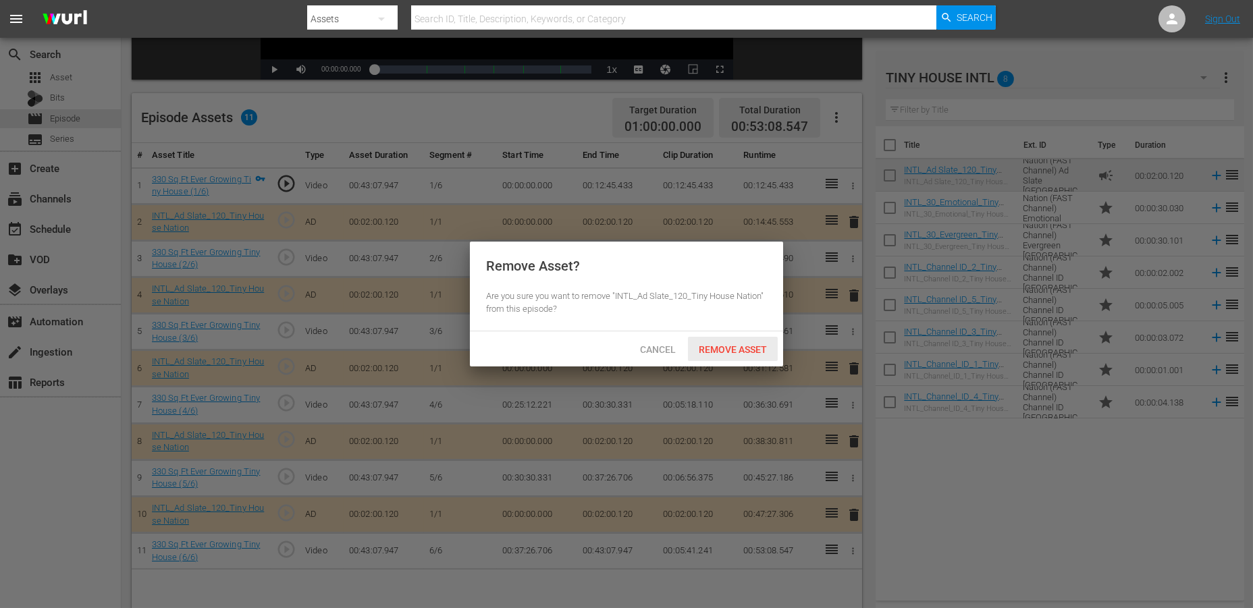
click at [728, 346] on span "Remove Asset" at bounding box center [733, 349] width 90 height 11
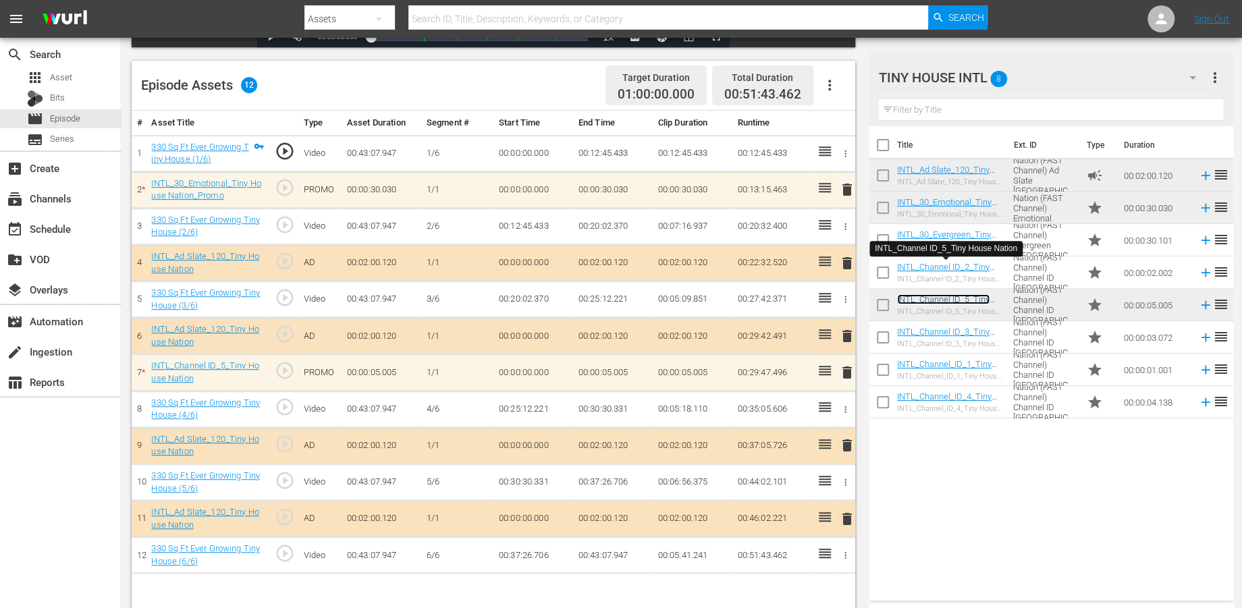
scroll to position [350, 0]
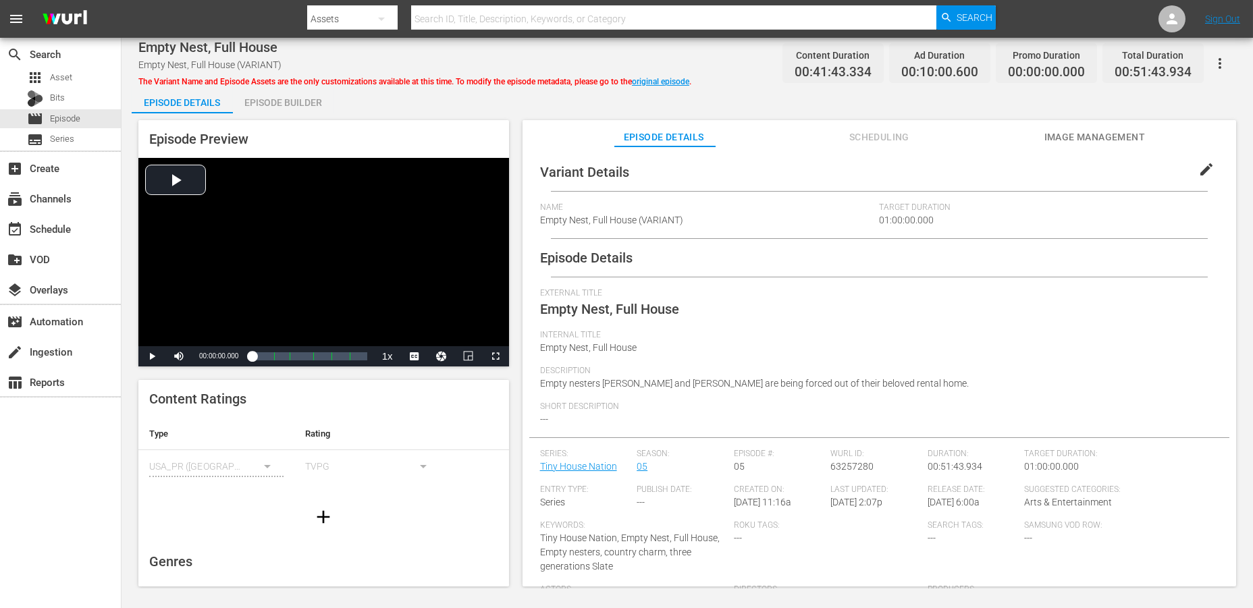
click at [294, 103] on div "Episode Builder" at bounding box center [283, 102] width 101 height 32
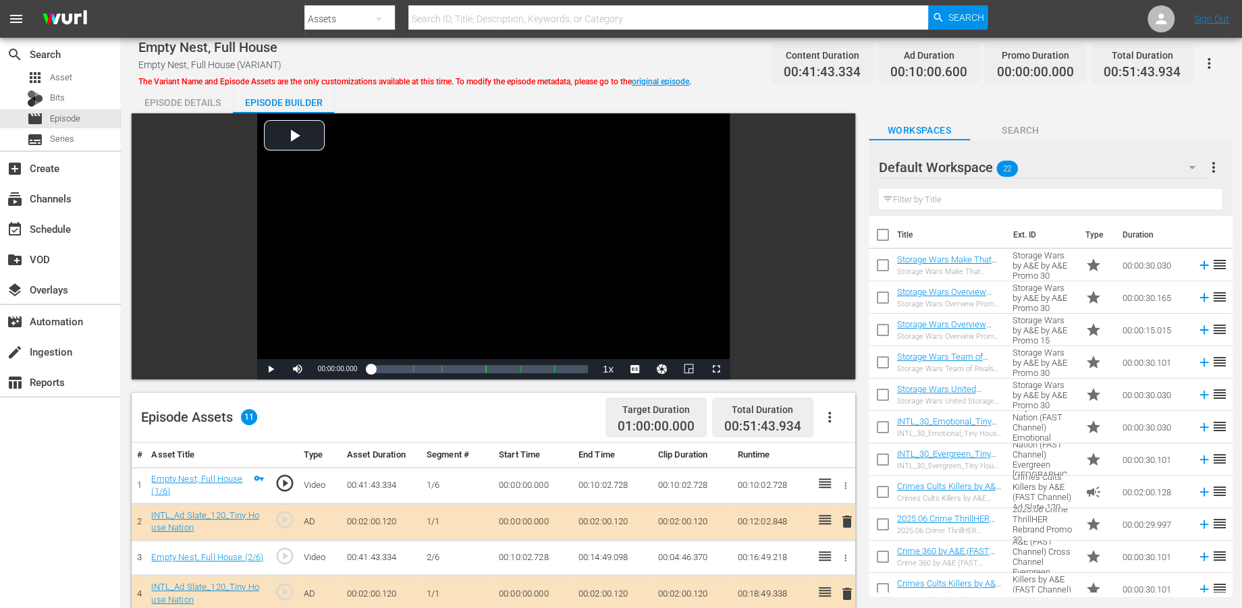
click at [1127, 167] on icon "button" at bounding box center [1192, 167] width 16 height 16
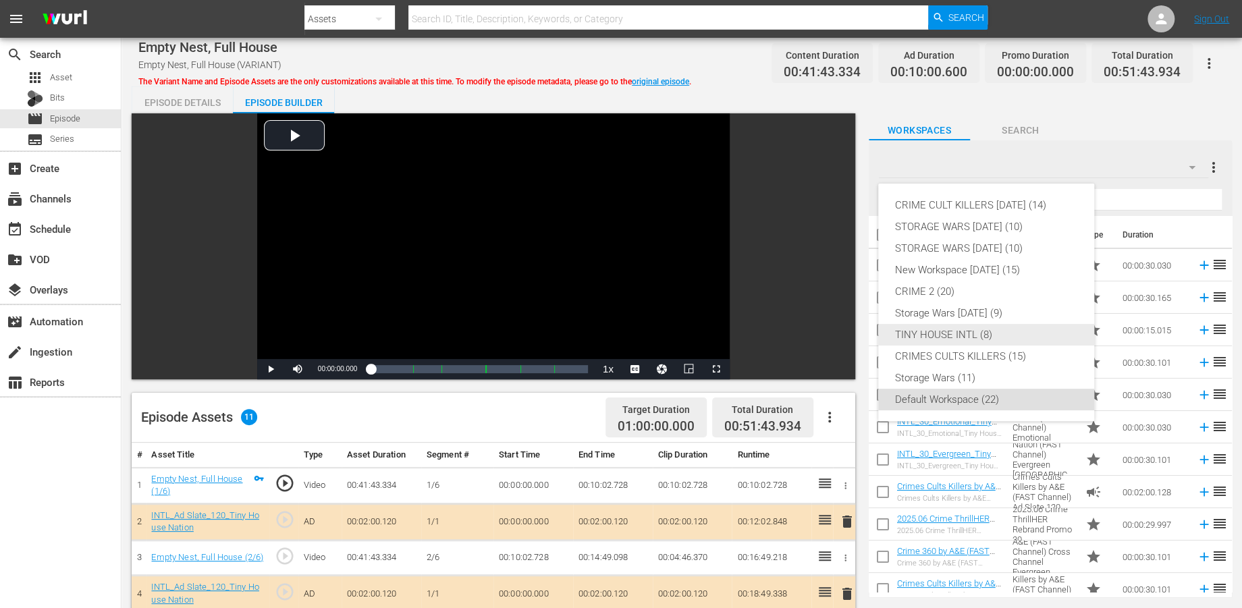
click at [926, 336] on div "TINY HOUSE INTL (8)" at bounding box center [987, 335] width 184 height 22
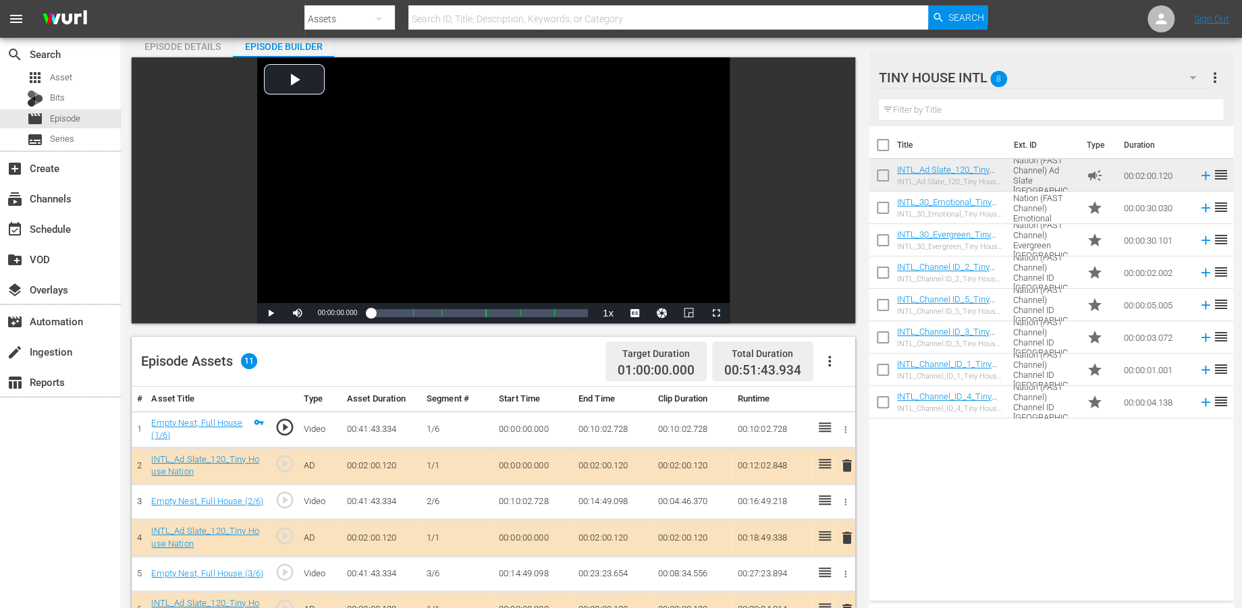
scroll to position [225, 0]
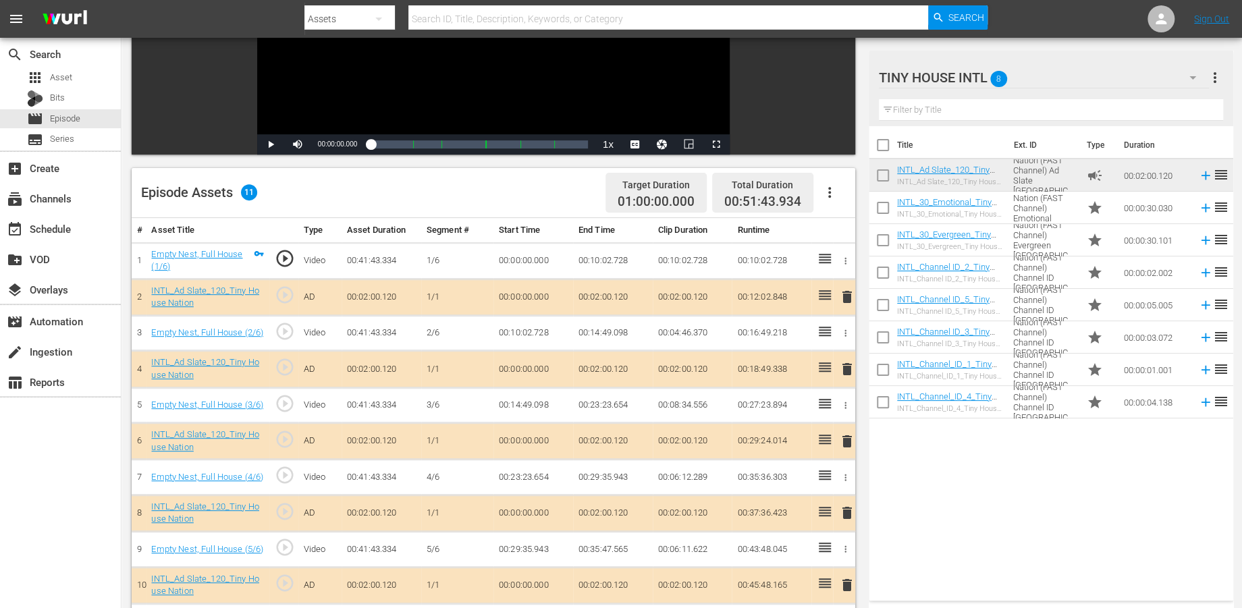
click at [844, 369] on span "delete" at bounding box center [846, 369] width 16 height 16
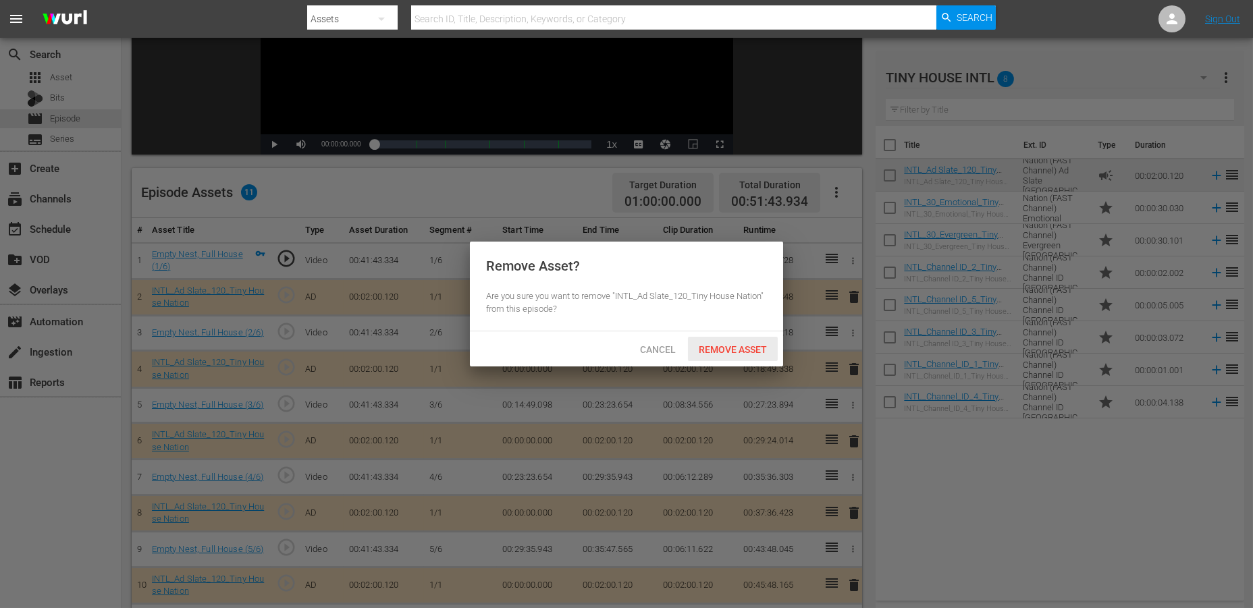
click at [734, 349] on span "Remove Asset" at bounding box center [733, 349] width 90 height 11
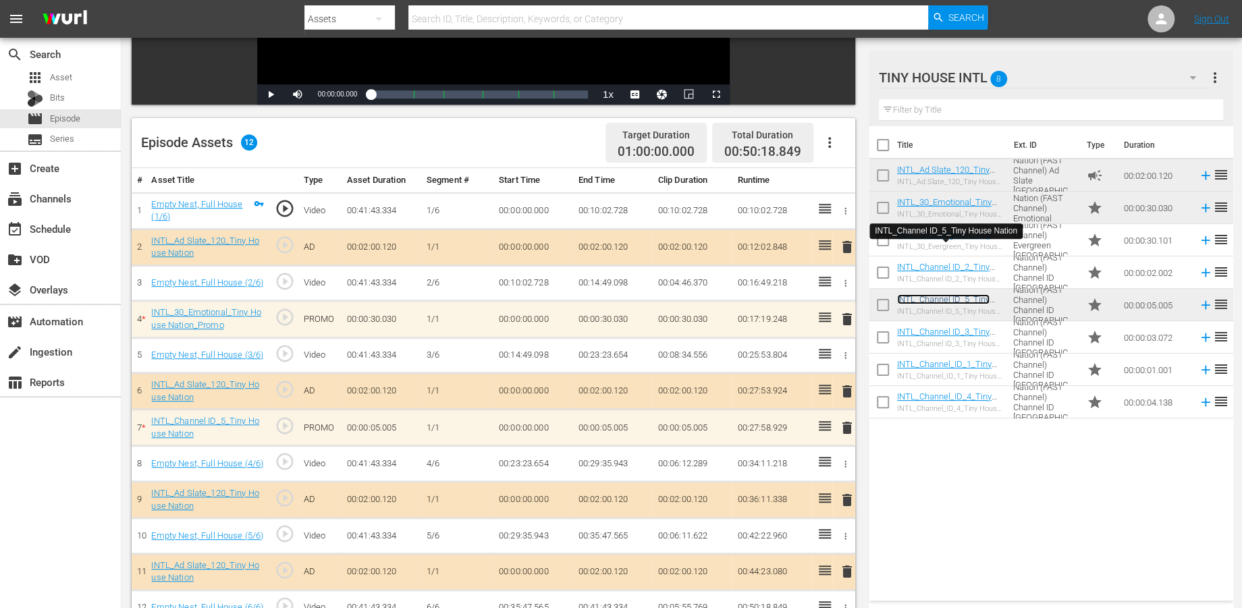
scroll to position [350, 0]
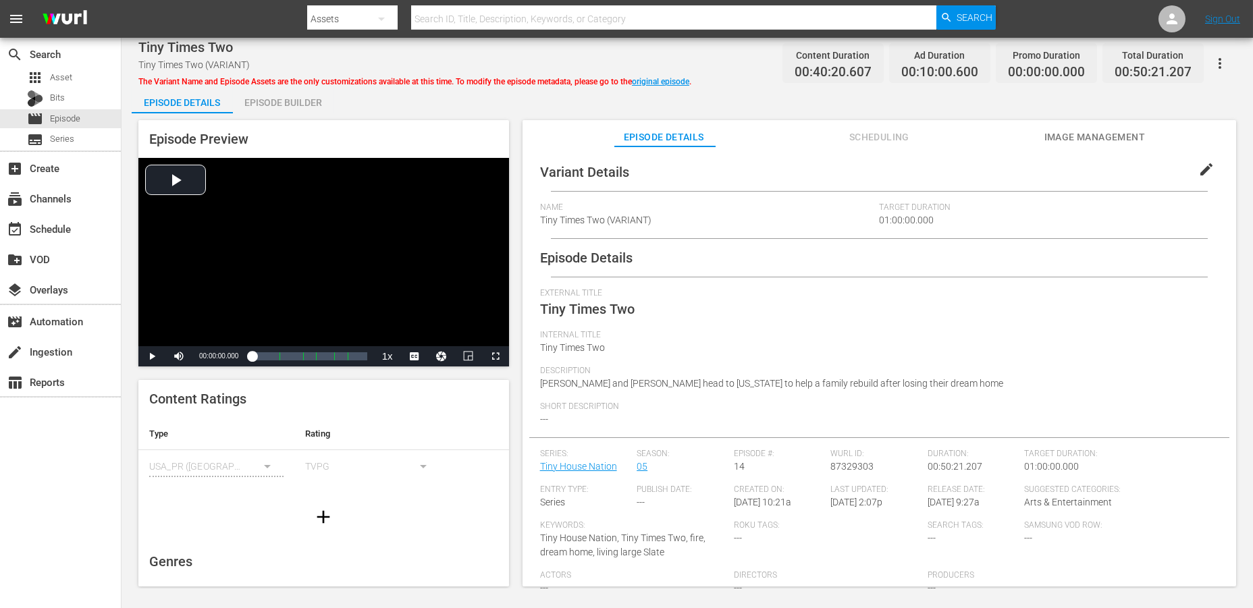
click at [286, 103] on div "Episode Builder" at bounding box center [283, 102] width 101 height 32
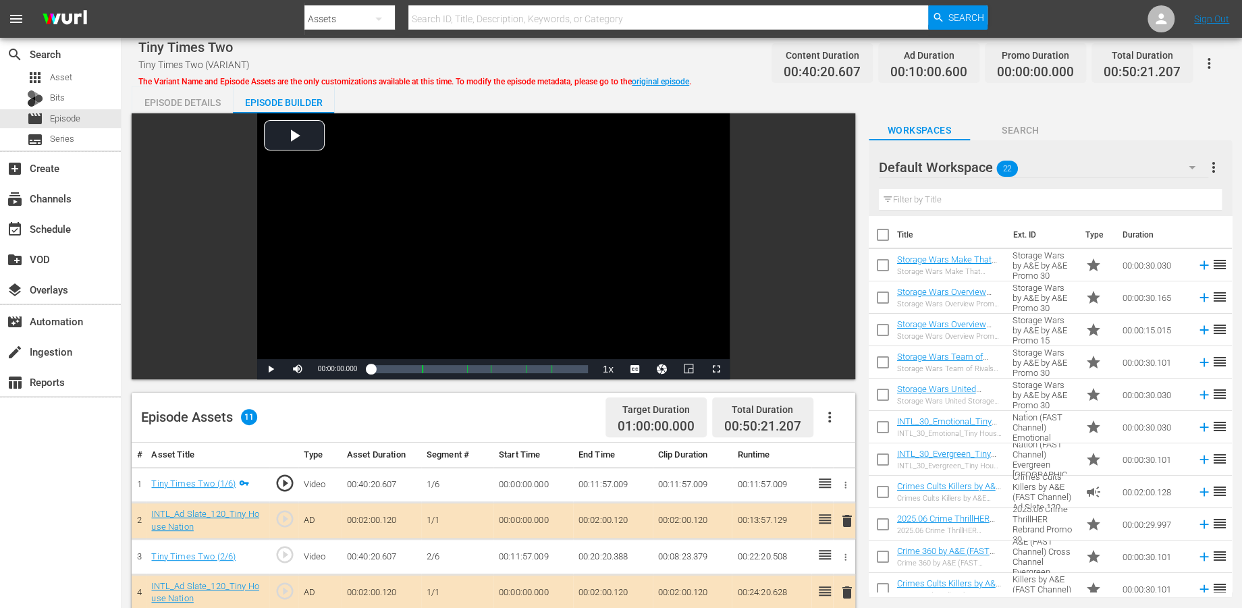
click at [1127, 171] on icon "button" at bounding box center [1192, 167] width 16 height 16
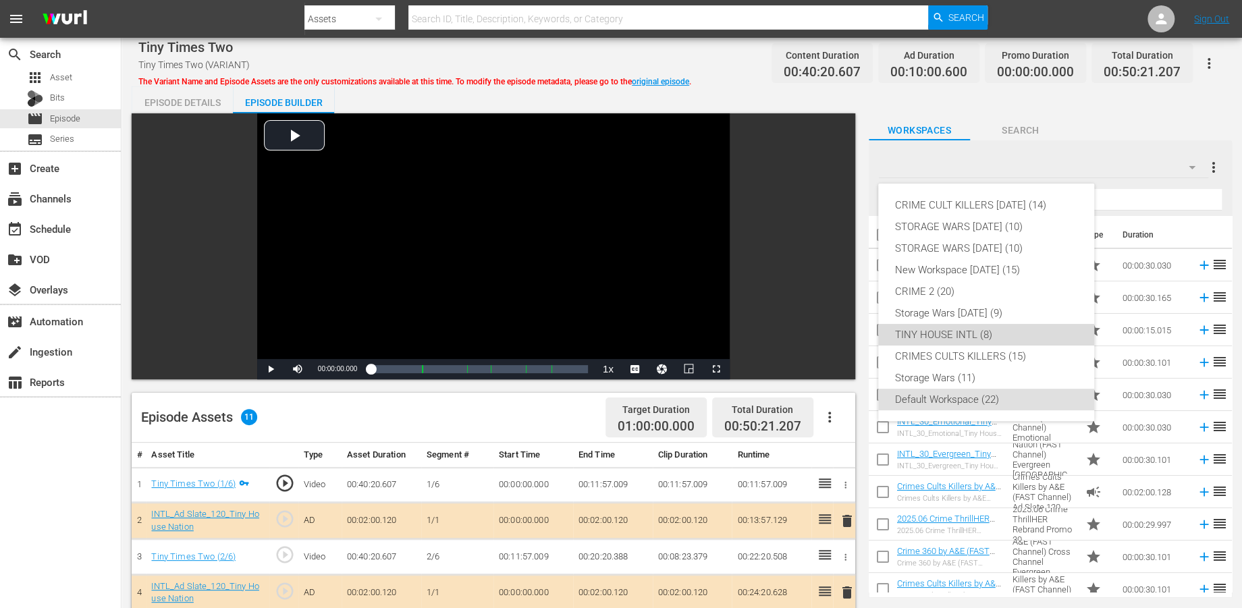
click at [948, 330] on div "TINY HOUSE INTL (8)" at bounding box center [987, 335] width 184 height 22
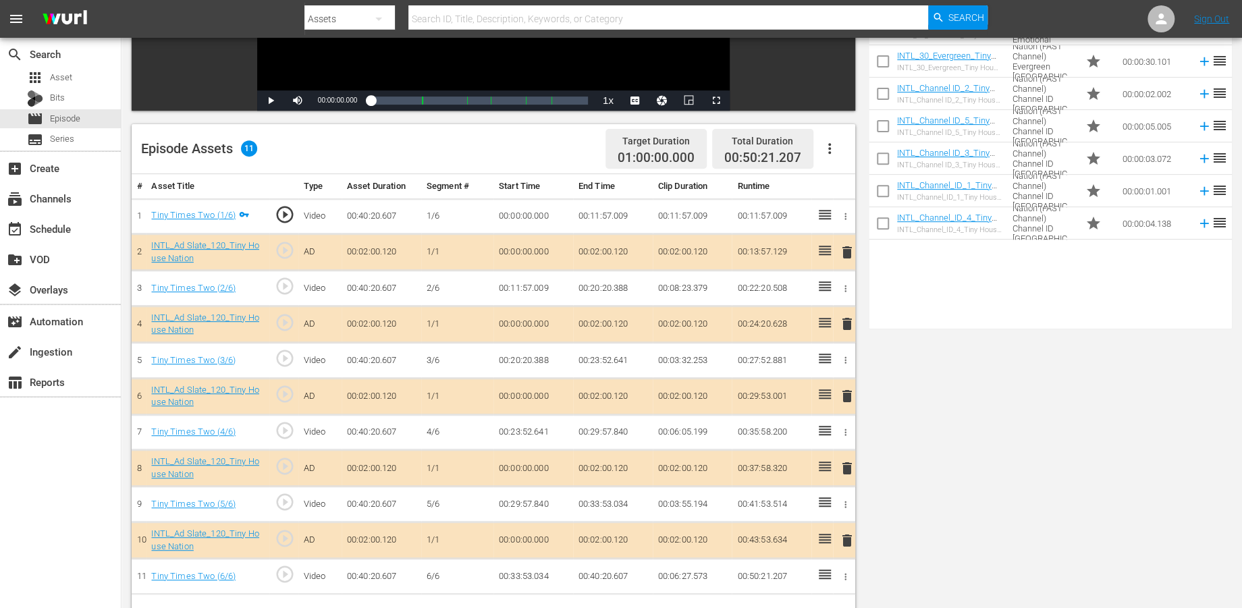
scroll to position [300, 0]
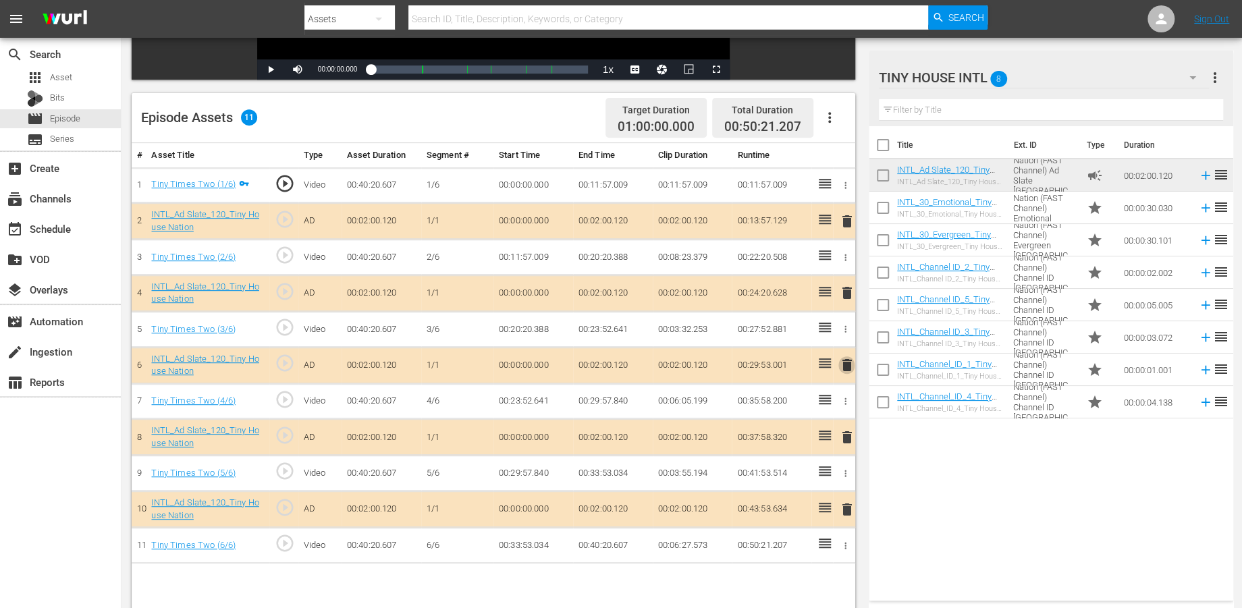
click at [844, 362] on span "delete" at bounding box center [846, 365] width 16 height 16
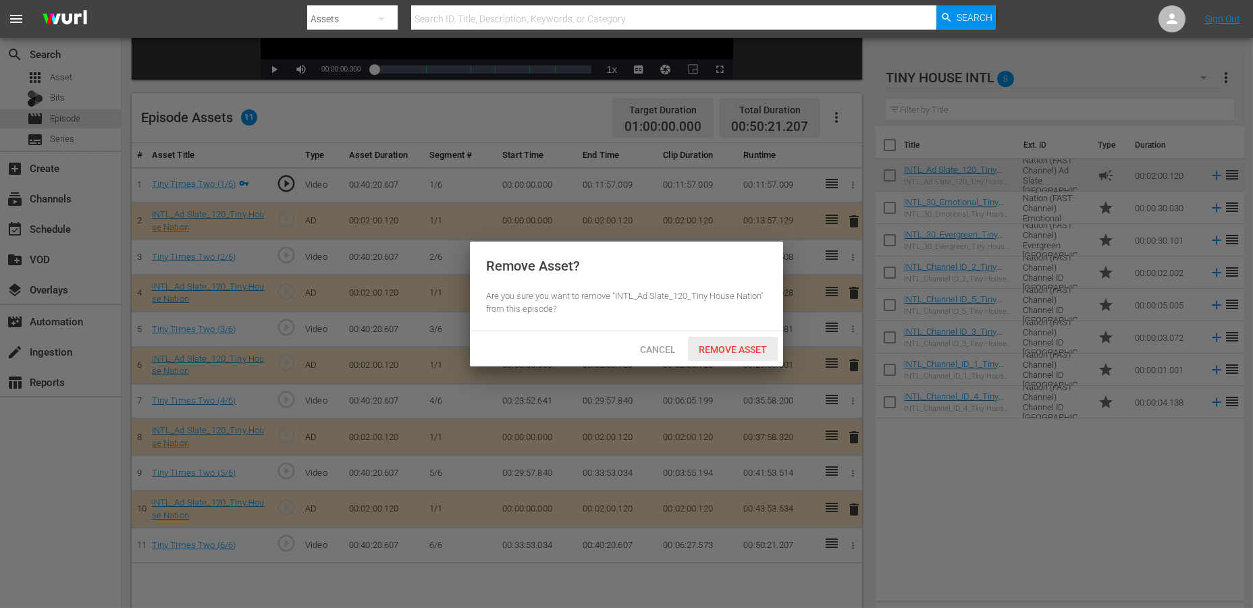
click at [719, 346] on span "Remove Asset" at bounding box center [733, 349] width 90 height 11
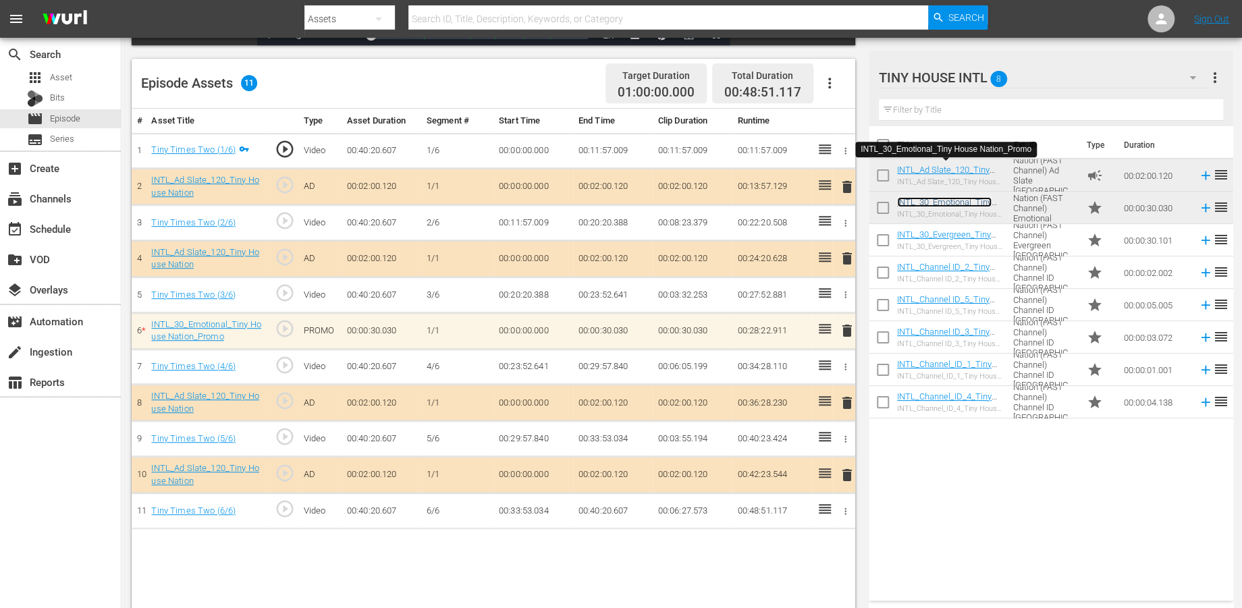
scroll to position [350, 0]
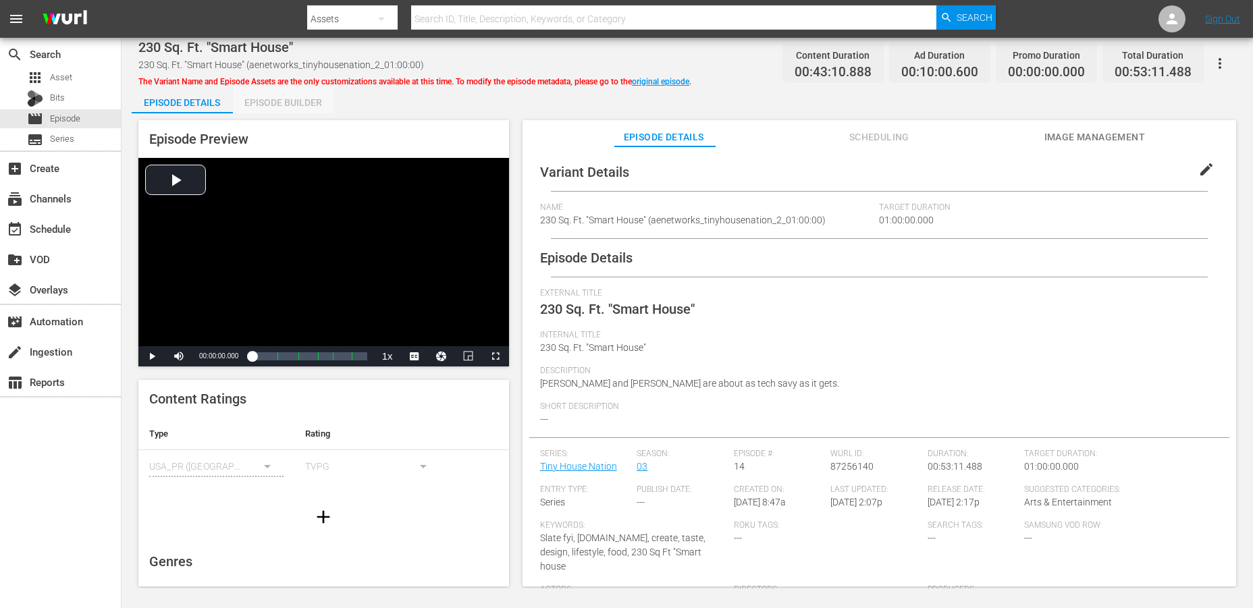
click at [306, 101] on div "Episode Builder" at bounding box center [283, 102] width 101 height 32
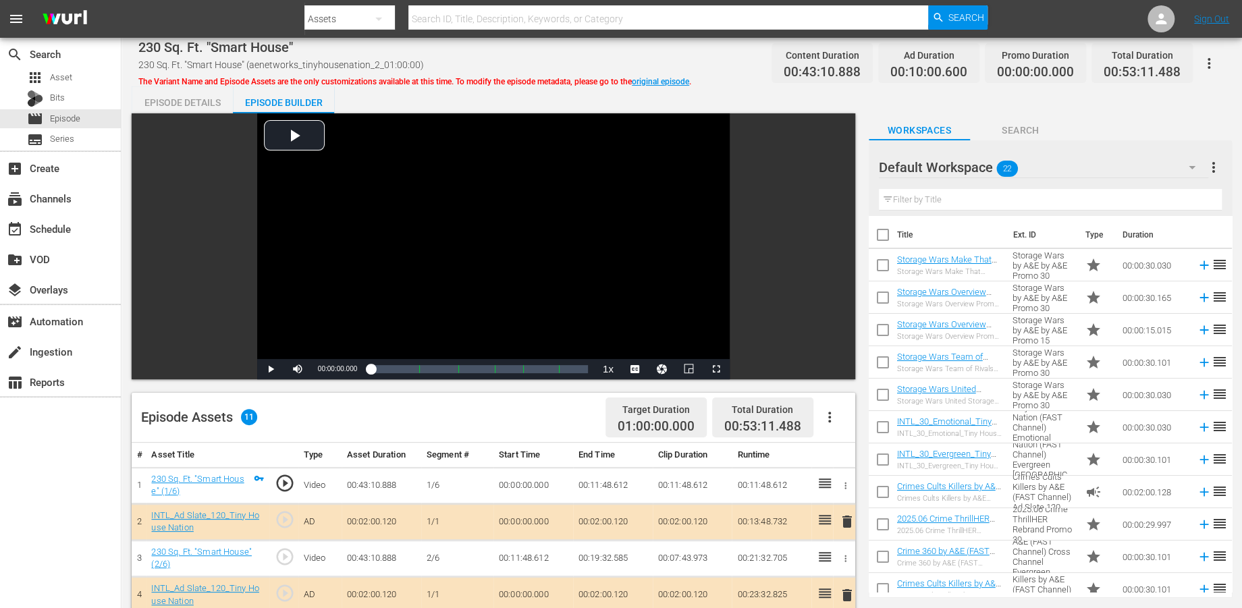
click at [1127, 167] on icon "button" at bounding box center [1192, 167] width 16 height 16
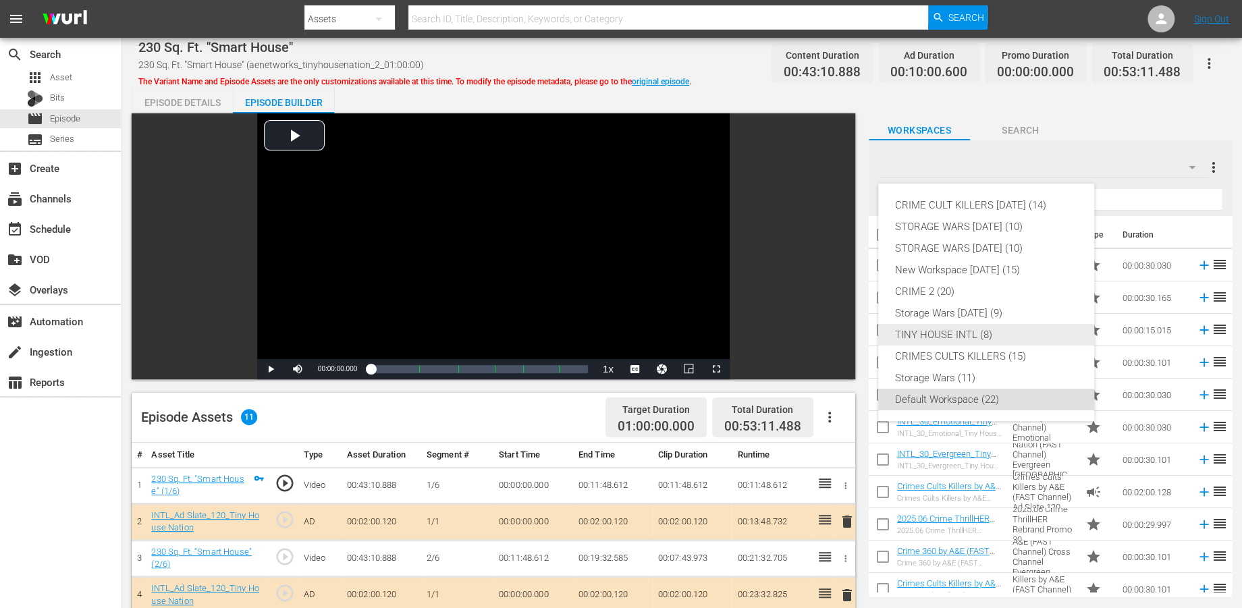
click at [953, 331] on div "TINY HOUSE INTL (8)" at bounding box center [987, 335] width 184 height 22
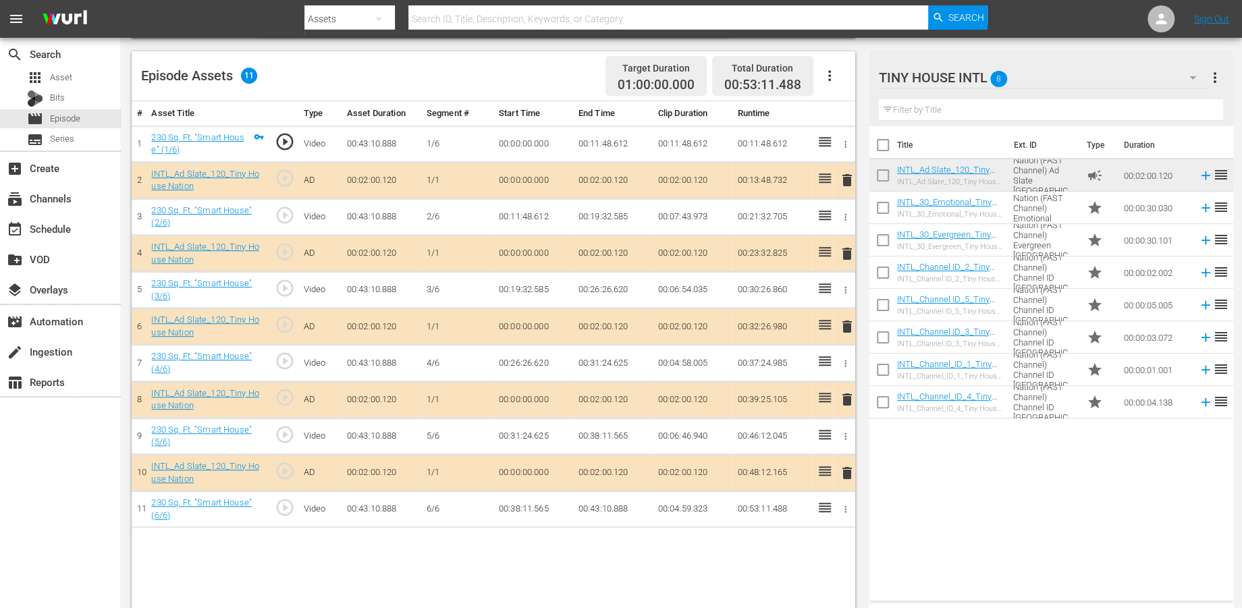
scroll to position [350, 0]
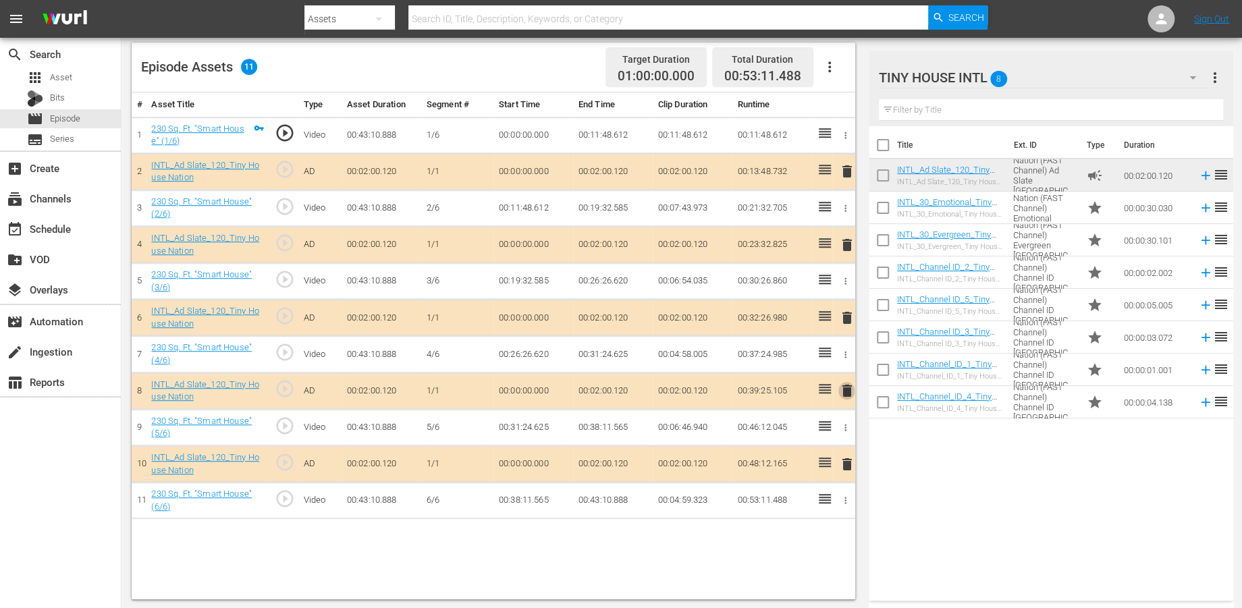
click at [848, 390] on span "delete" at bounding box center [846, 391] width 16 height 16
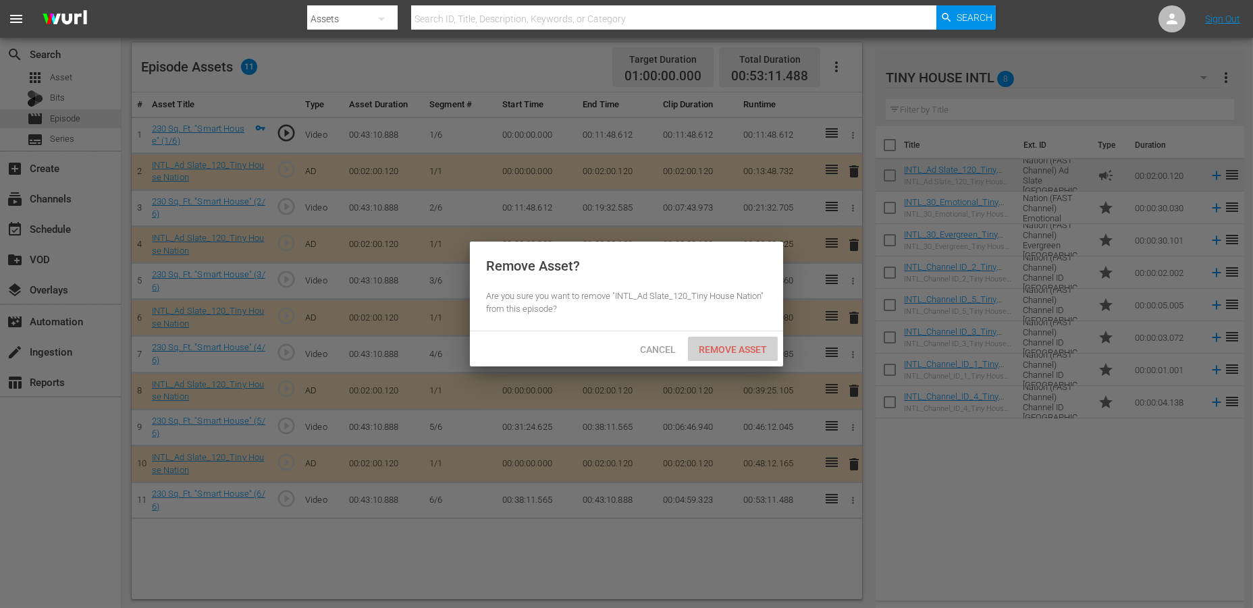
click at [747, 350] on span "Remove Asset" at bounding box center [733, 349] width 90 height 11
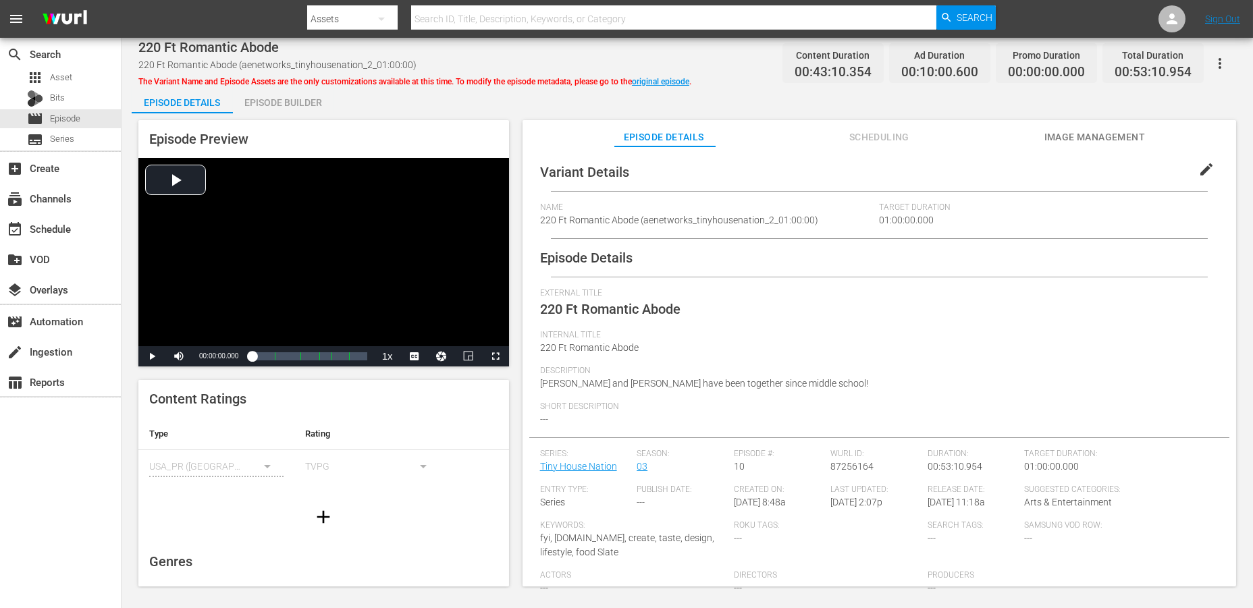
click at [284, 103] on div "Episode Builder" at bounding box center [283, 102] width 101 height 32
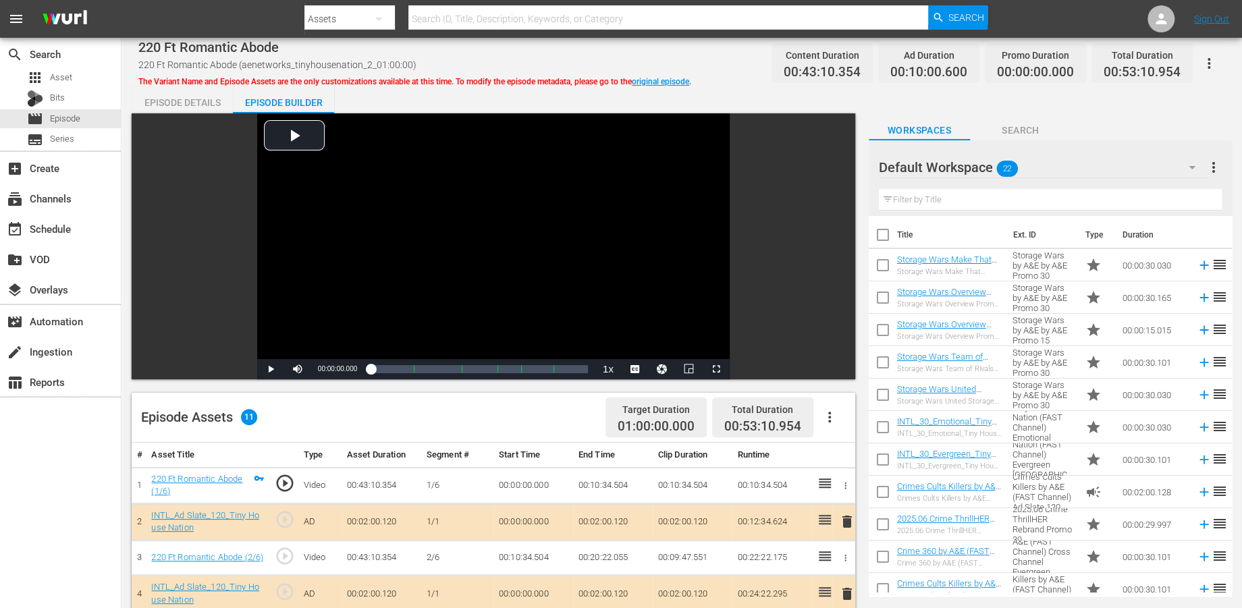
click at [1127, 169] on icon "button" at bounding box center [1192, 167] width 16 height 16
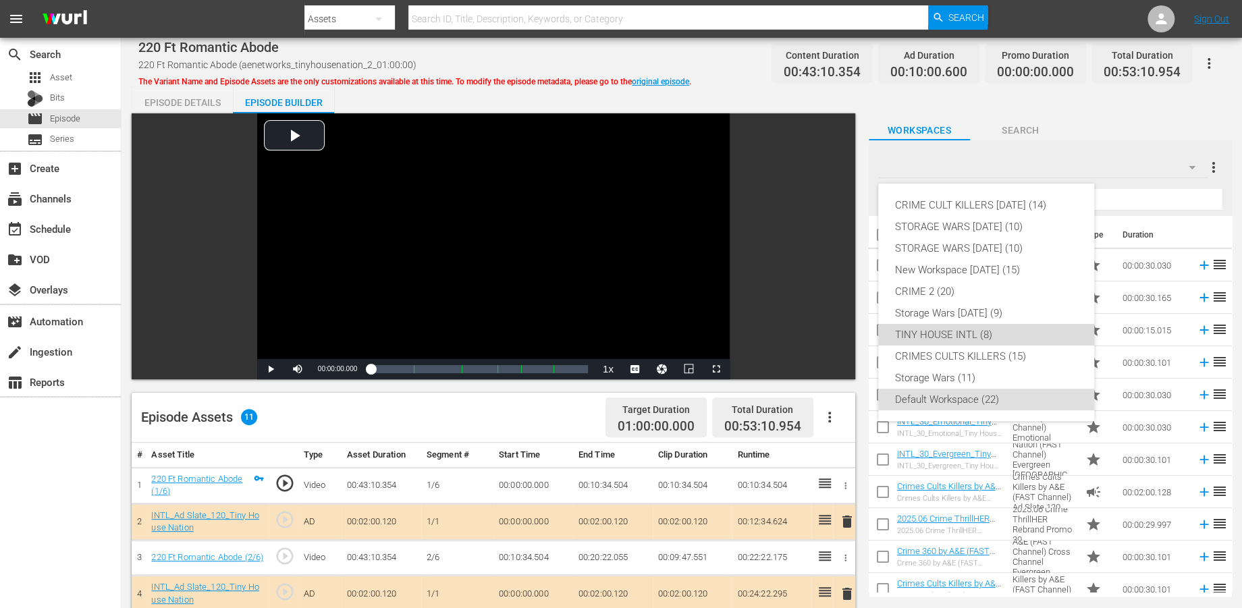
drag, startPoint x: 938, startPoint y: 331, endPoint x: 940, endPoint y: 338, distance: 7.9
click at [940, 338] on div "TINY HOUSE INTL (8)" at bounding box center [987, 335] width 184 height 22
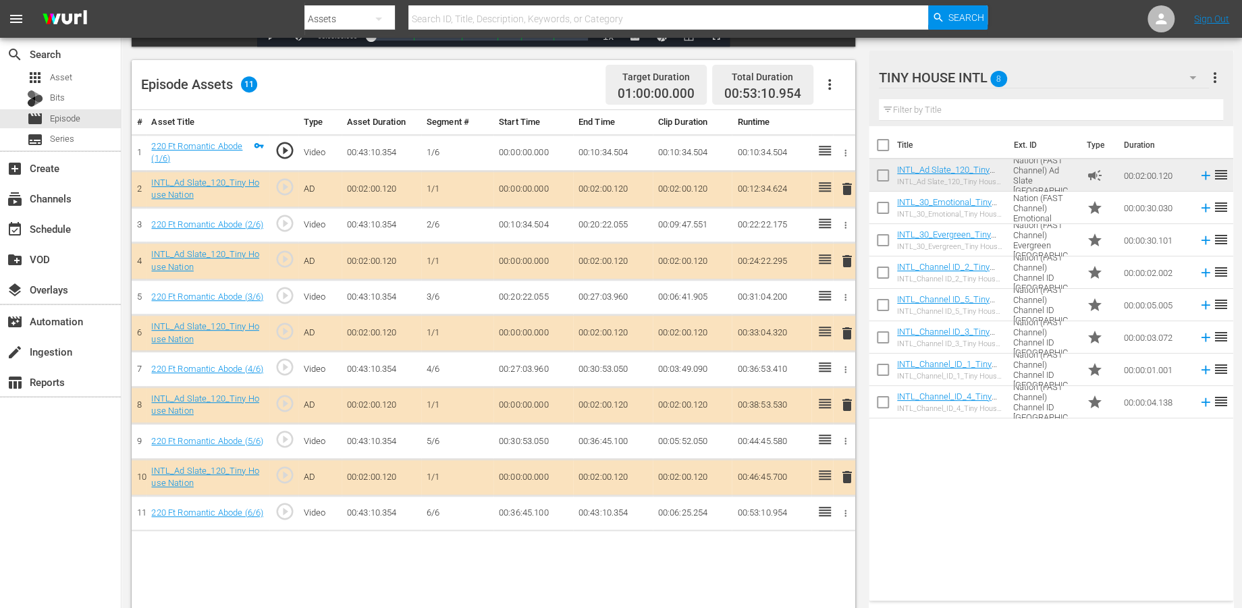
scroll to position [350, 0]
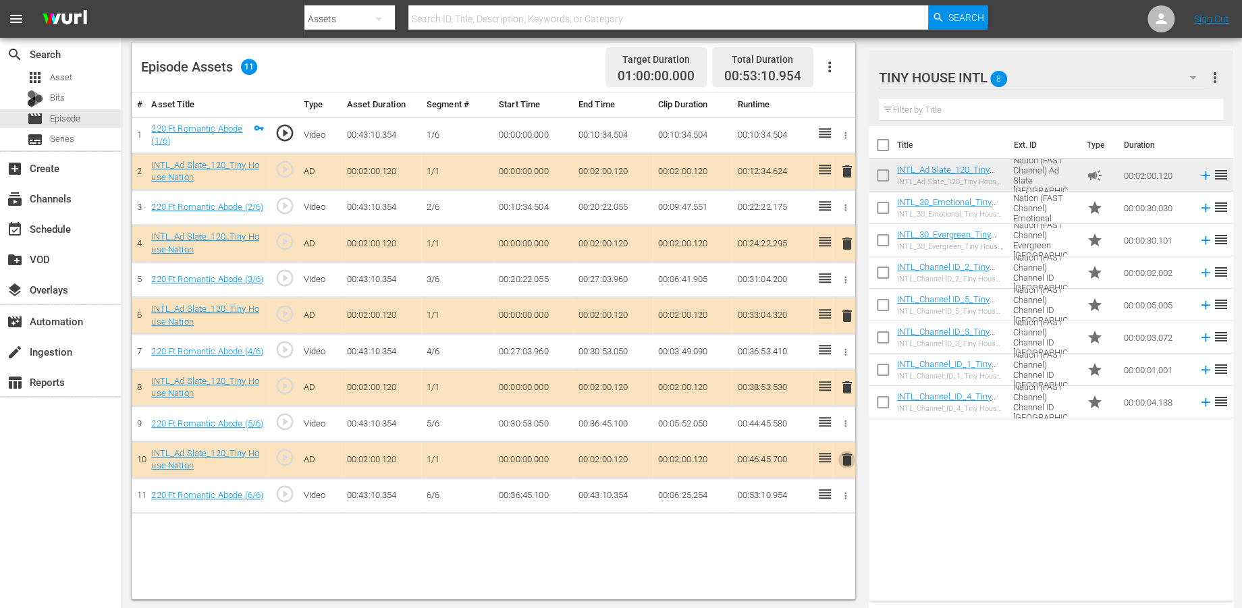
click at [844, 462] on span "delete" at bounding box center [846, 460] width 16 height 16
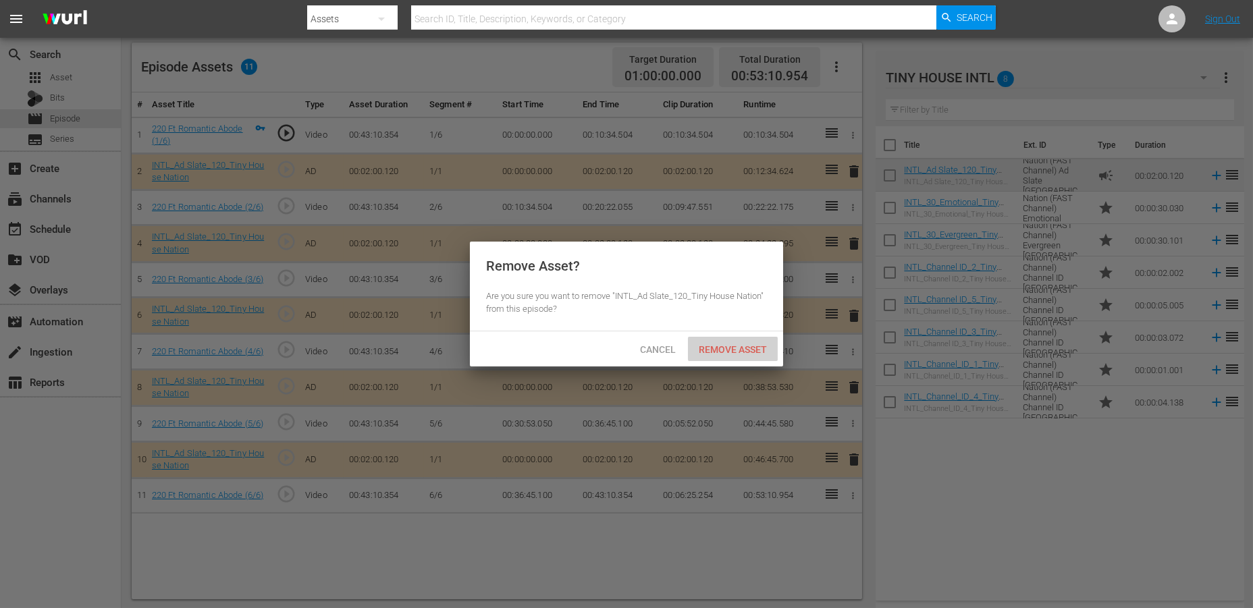
click at [708, 350] on span "Remove Asset" at bounding box center [733, 349] width 90 height 11
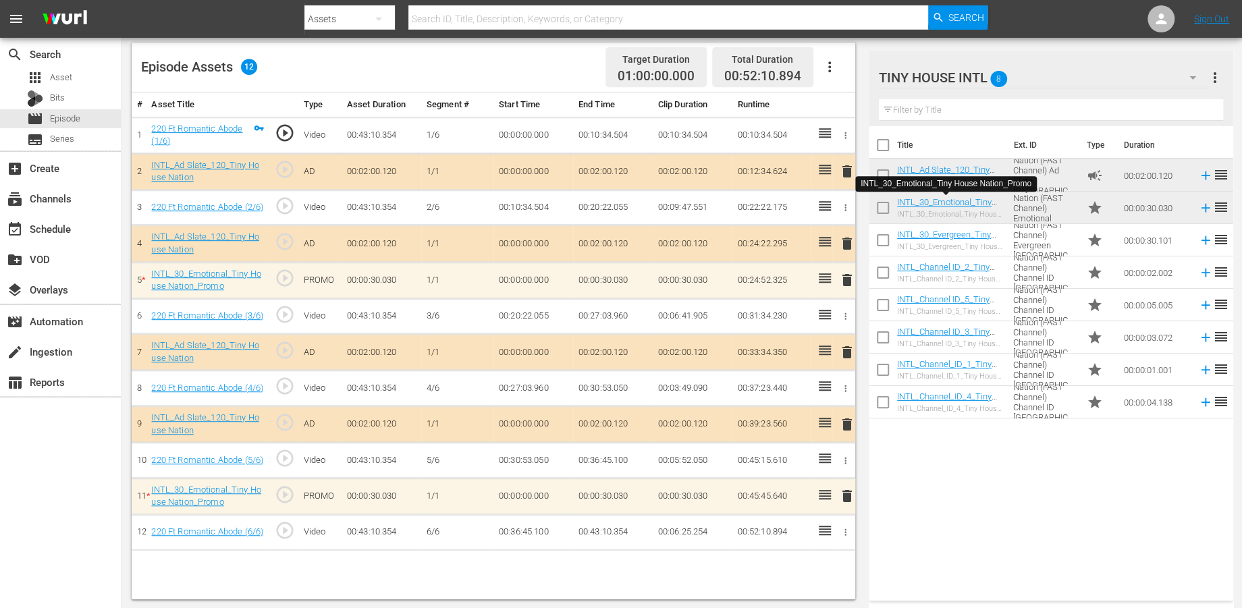
click at [848, 282] on span "delete" at bounding box center [846, 280] width 16 height 16
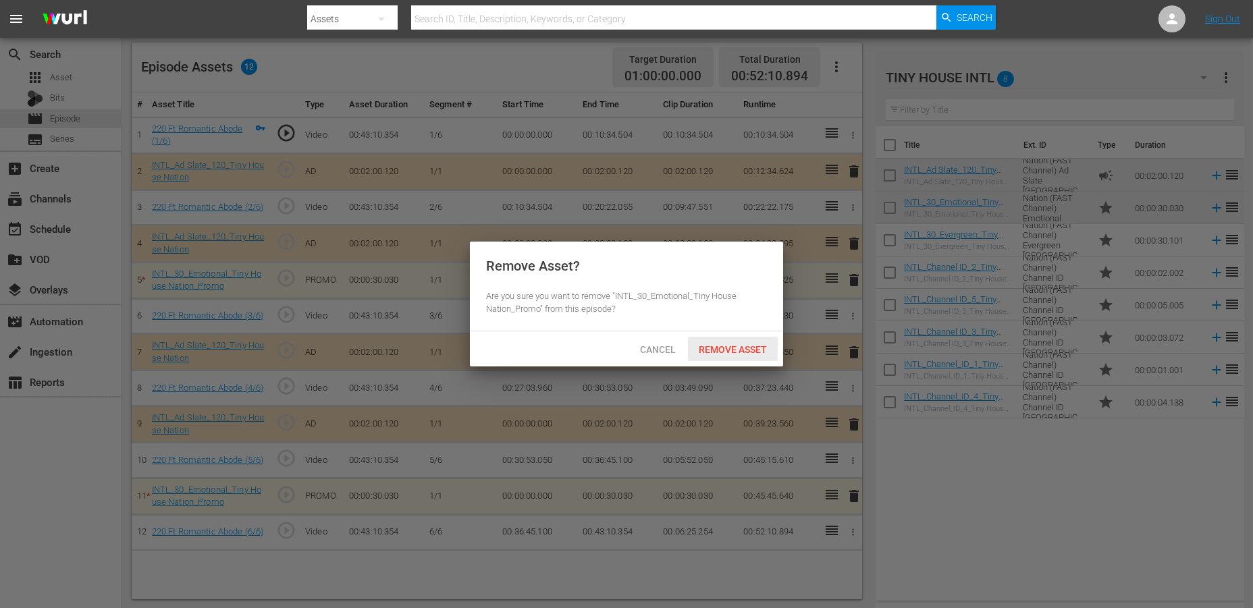
click at [716, 346] on span "Remove Asset" at bounding box center [733, 349] width 90 height 11
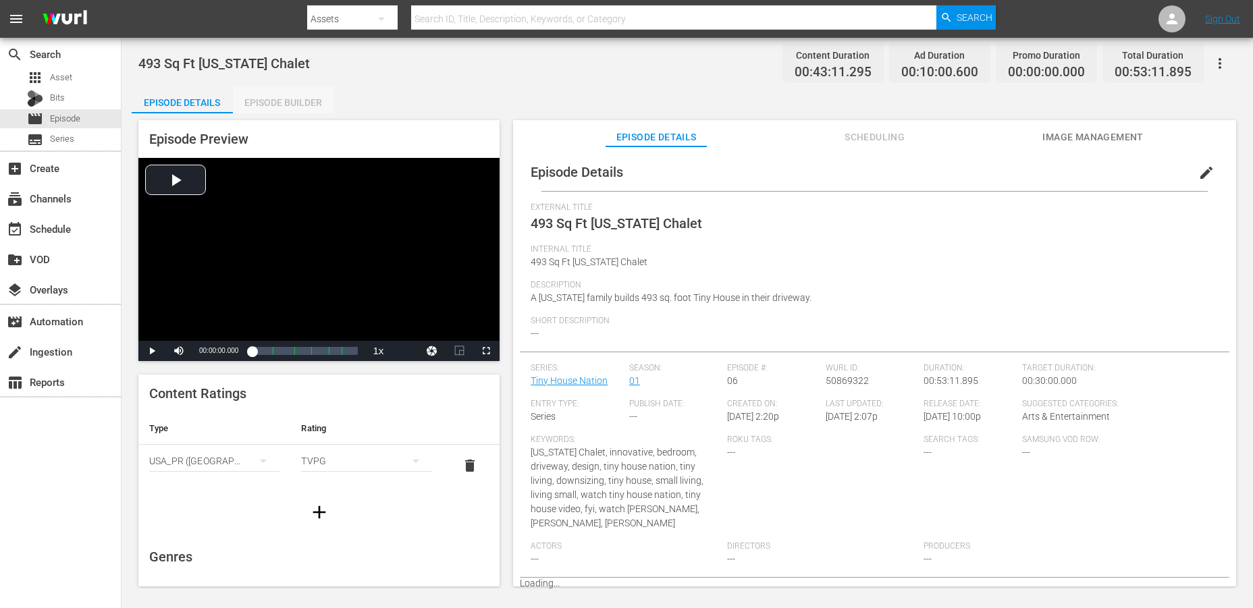
click at [266, 96] on div "Episode Builder" at bounding box center [283, 102] width 101 height 32
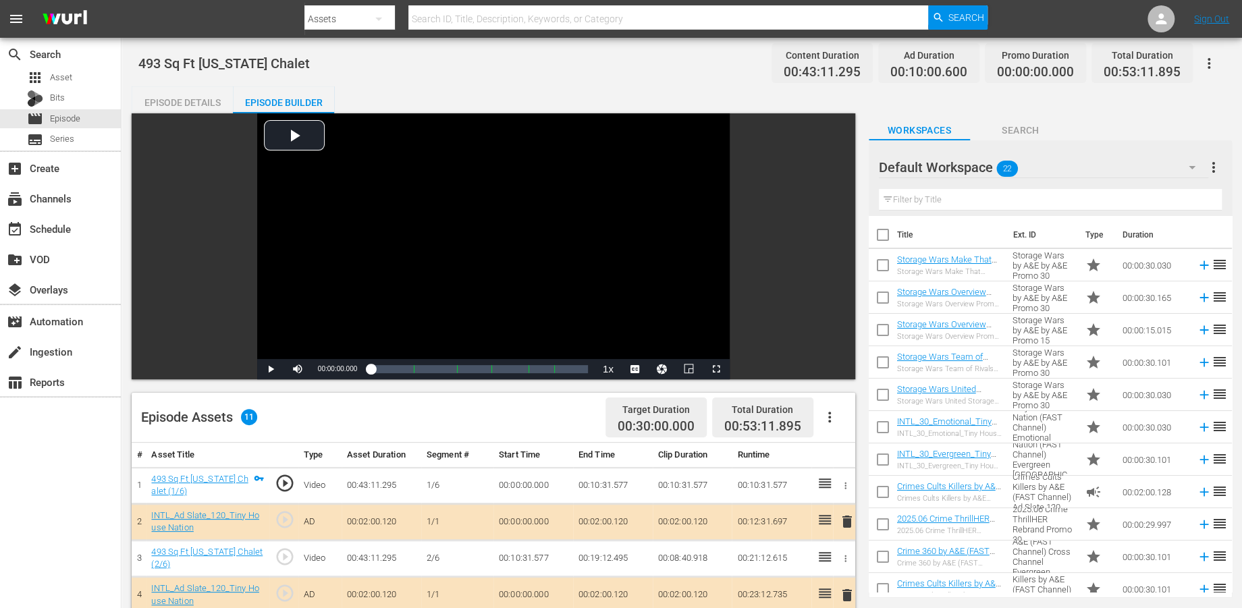
click at [1127, 167] on icon "button" at bounding box center [1192, 167] width 7 height 3
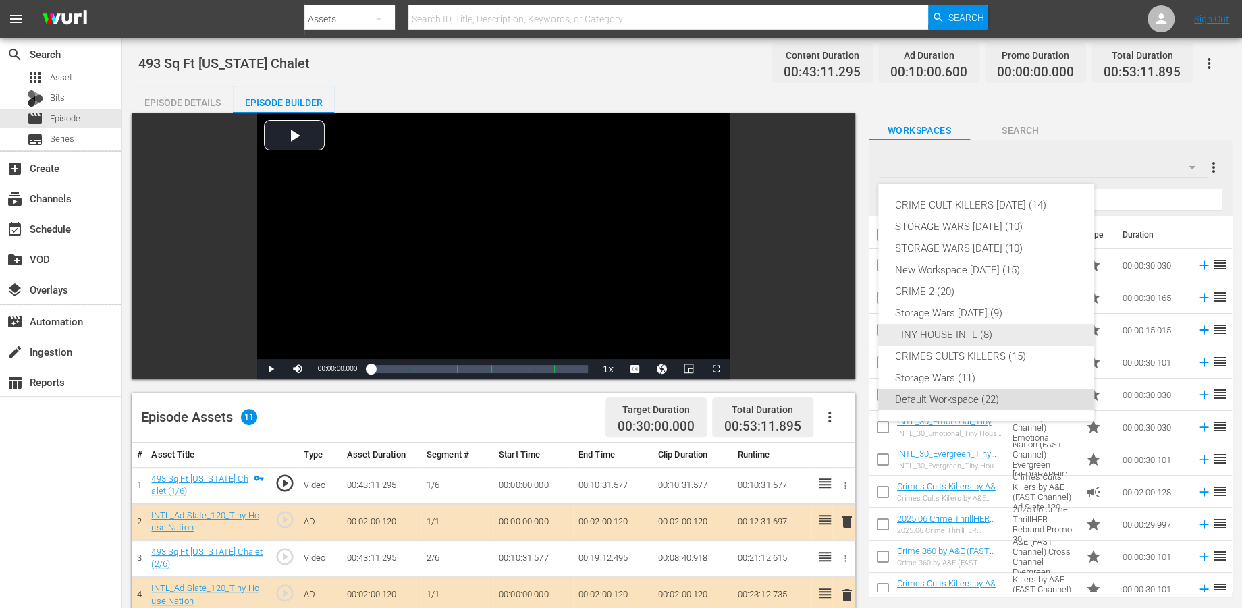
click at [922, 331] on div "TINY HOUSE INTL (8)" at bounding box center [987, 335] width 184 height 22
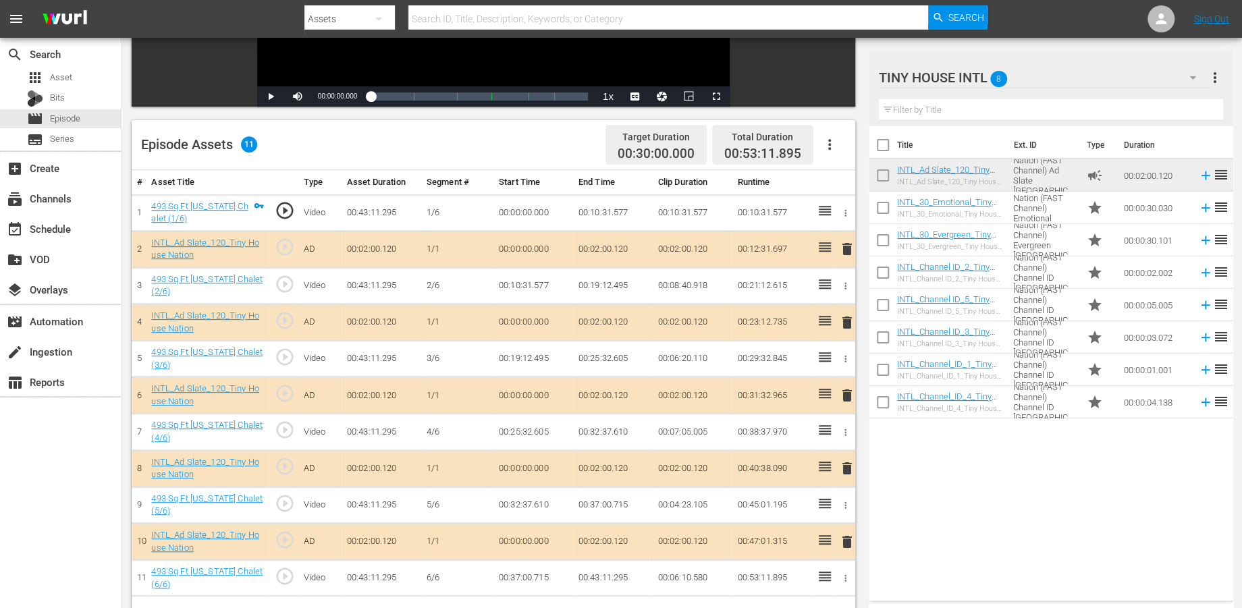
scroll to position [300, 0]
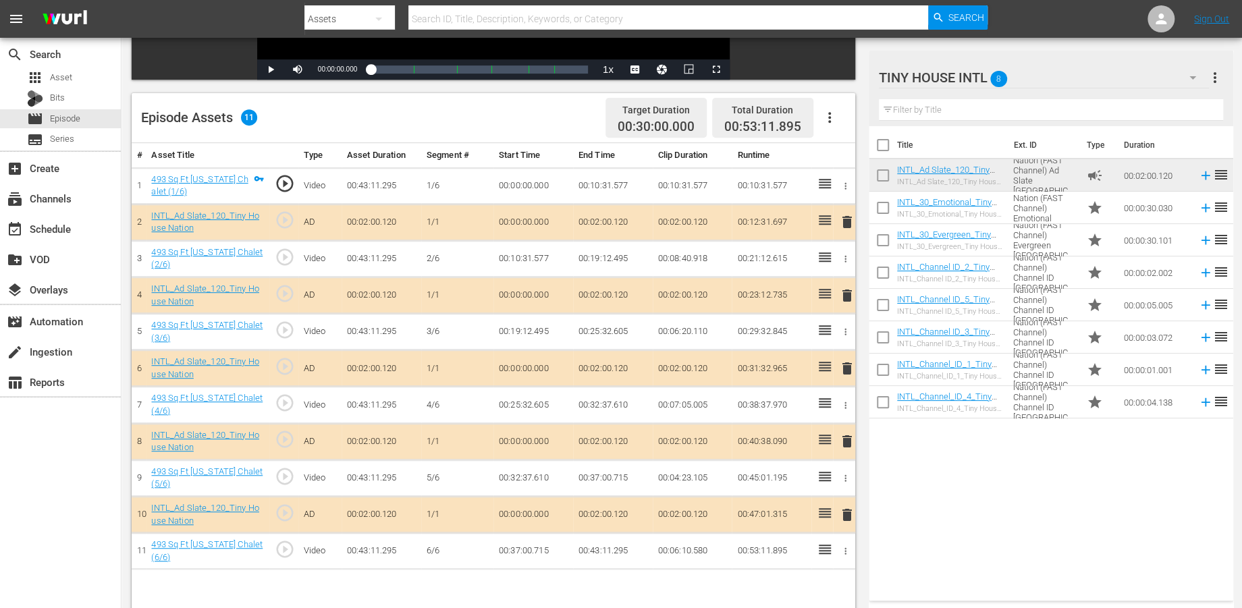
click at [848, 222] on span "delete" at bounding box center [846, 222] width 16 height 16
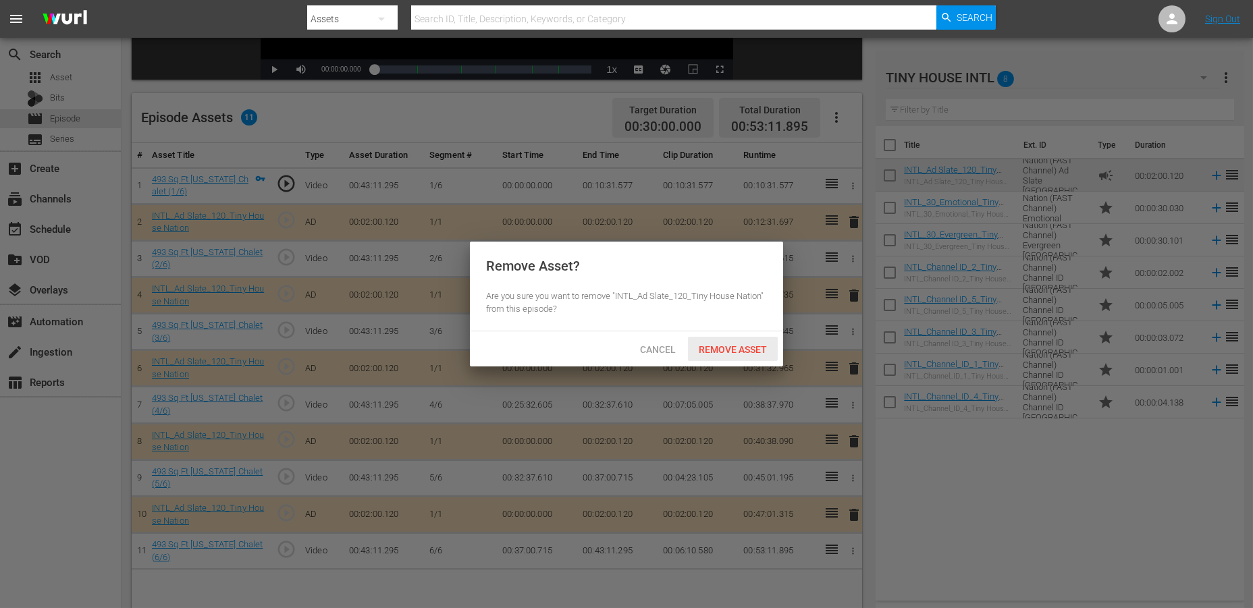
click at [714, 348] on span "Remove Asset" at bounding box center [733, 349] width 90 height 11
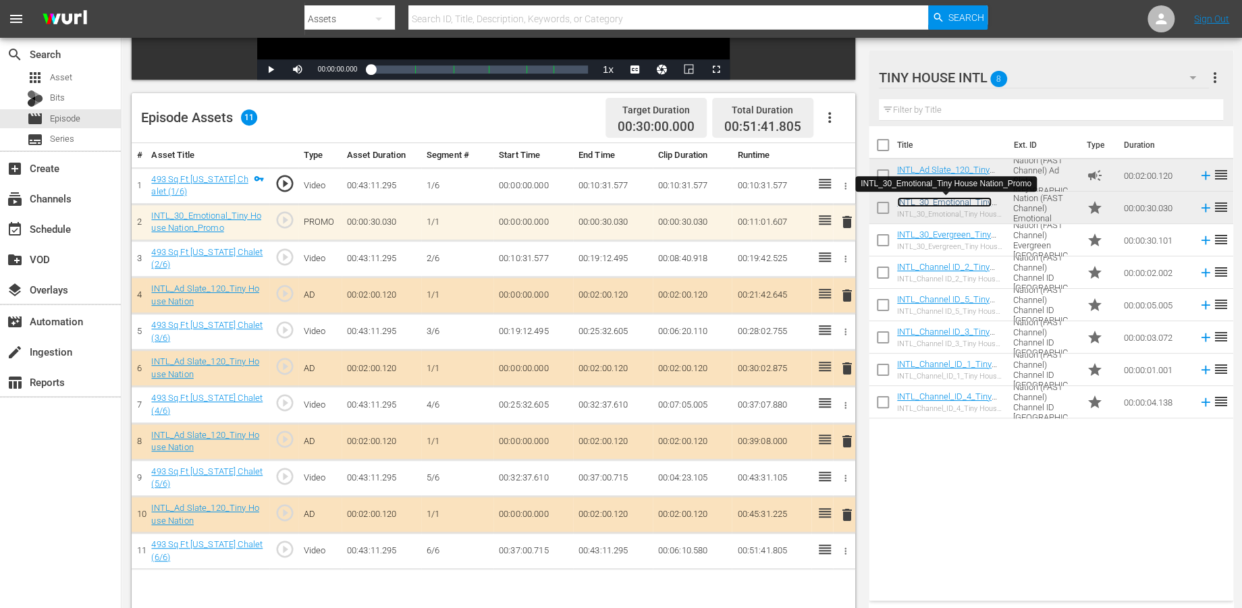
scroll to position [350, 0]
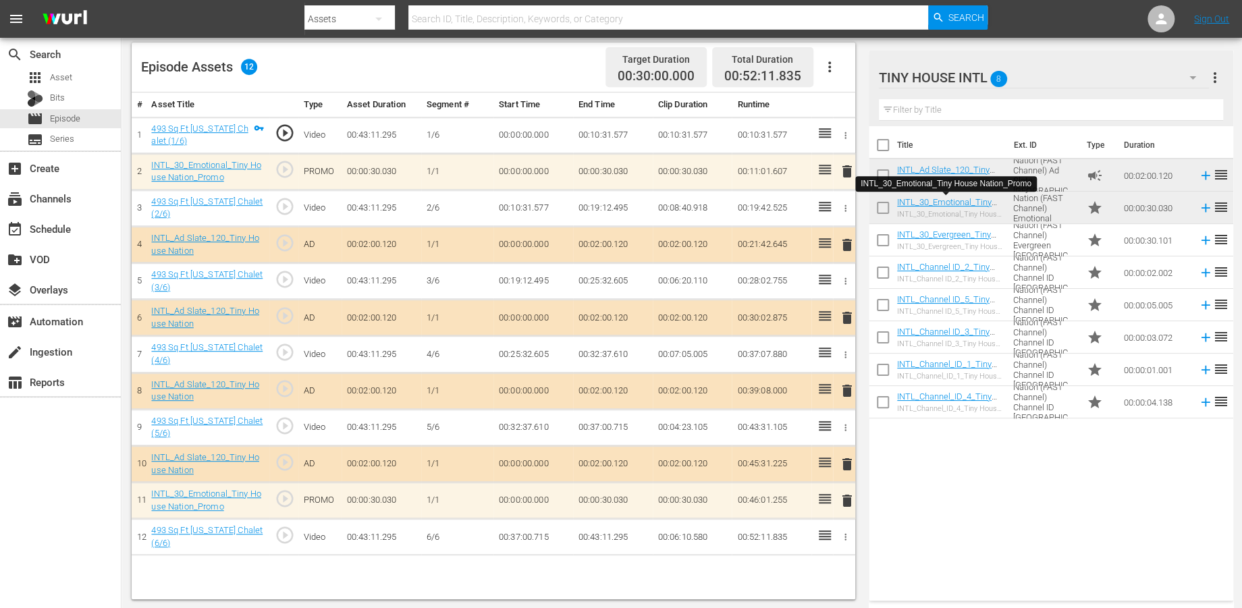
click at [846, 499] on span "delete" at bounding box center [846, 501] width 16 height 16
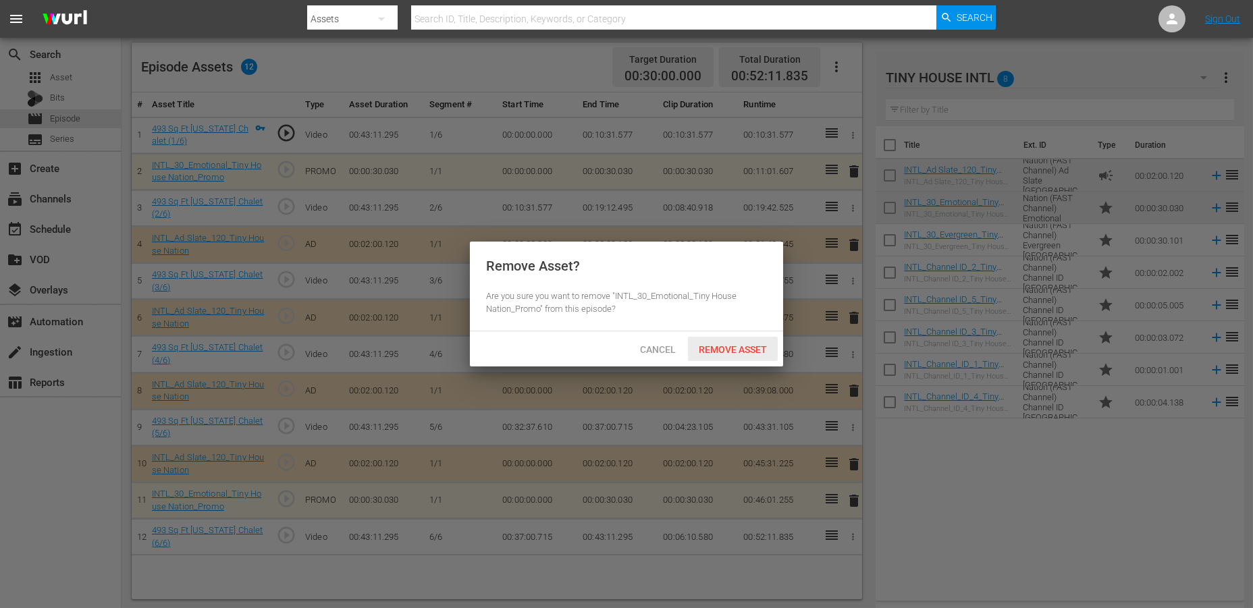
click at [726, 346] on span "Remove Asset" at bounding box center [733, 349] width 90 height 11
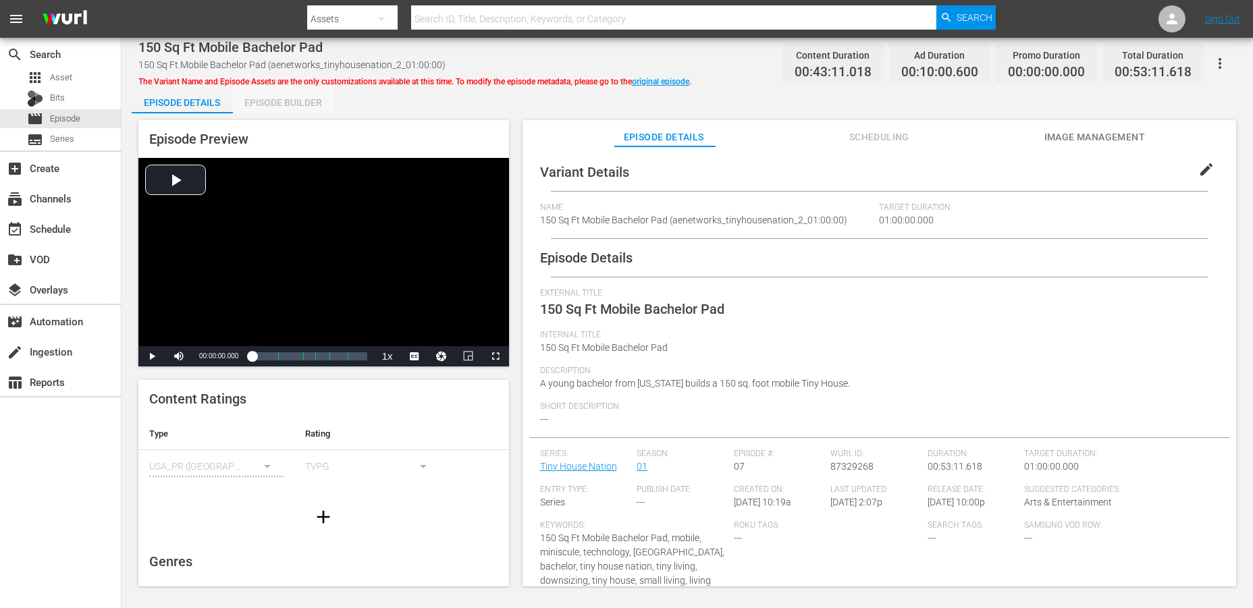
click at [286, 101] on div "Episode Builder" at bounding box center [283, 102] width 101 height 32
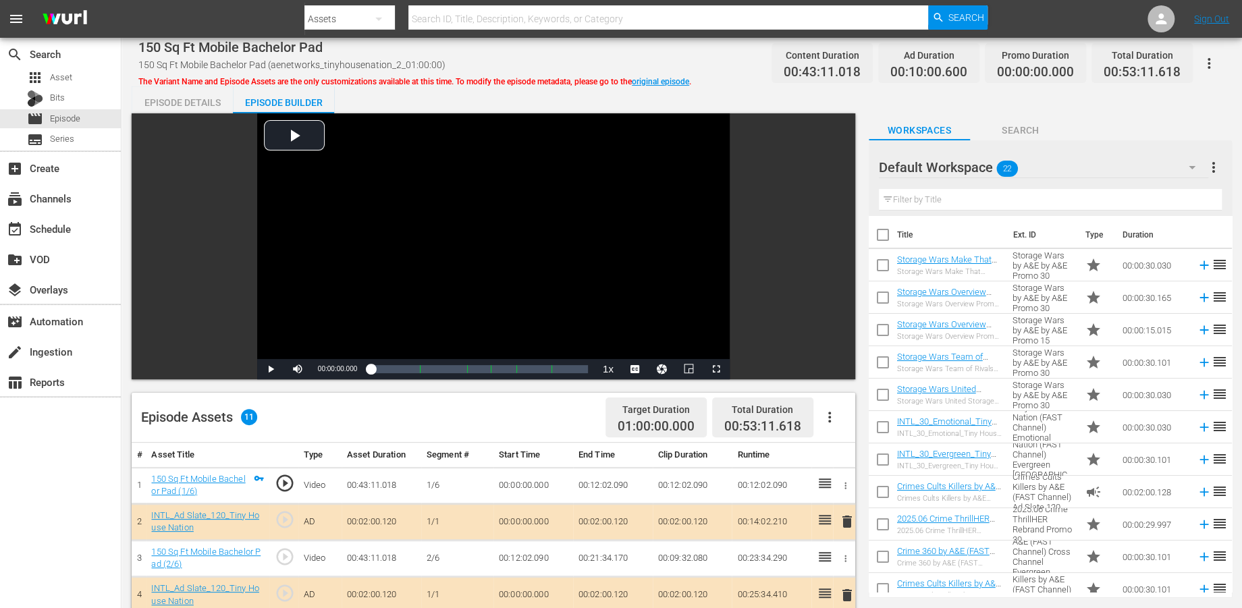
click at [1127, 170] on icon "button" at bounding box center [1192, 167] width 16 height 16
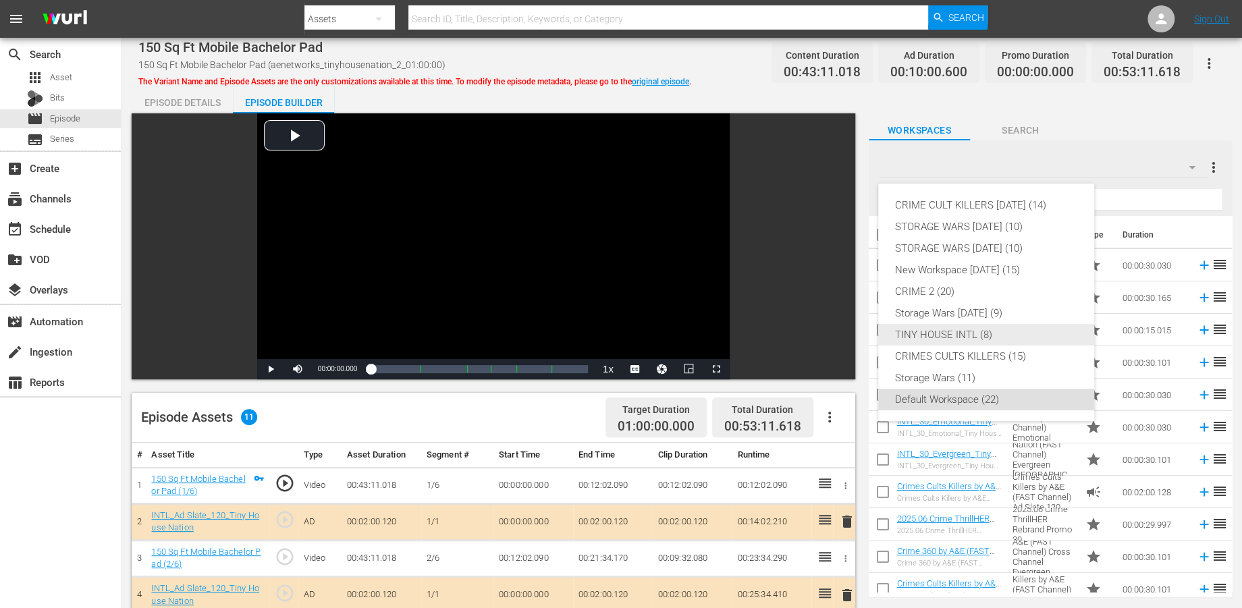
click at [938, 335] on div "TINY HOUSE INTL (8)" at bounding box center [987, 335] width 184 height 22
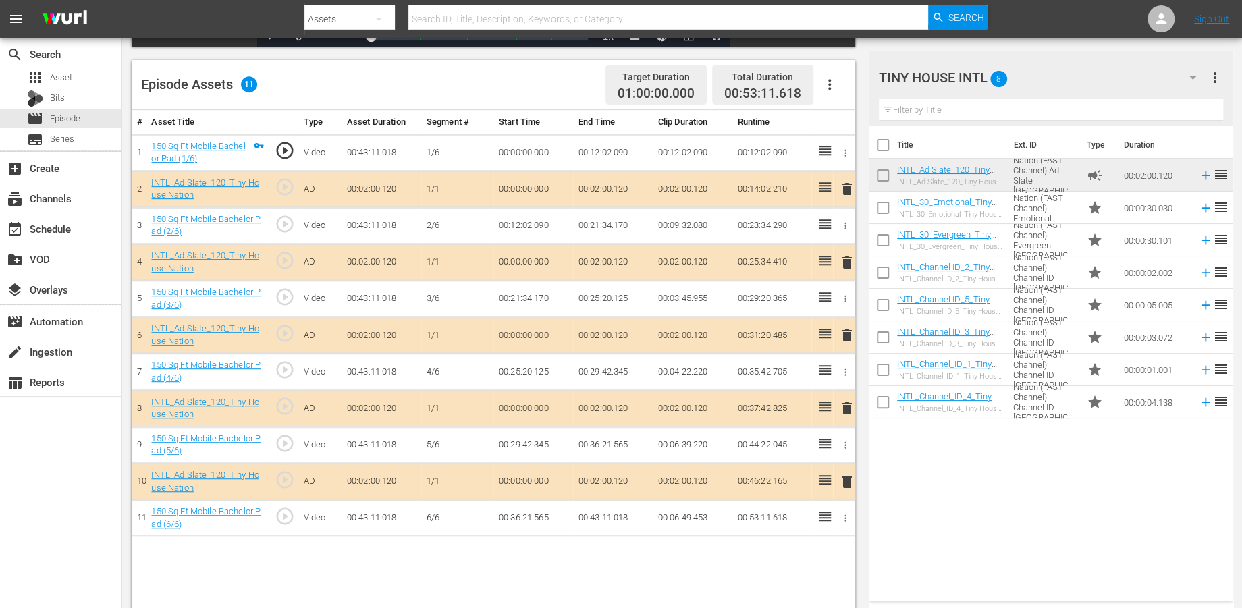
scroll to position [350, 0]
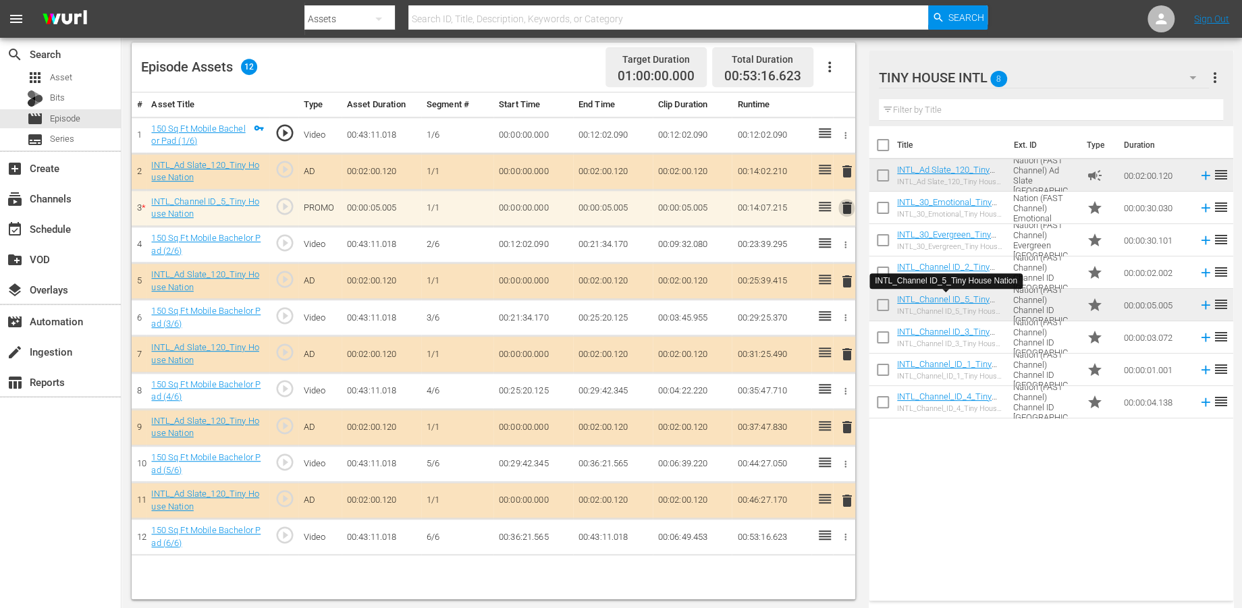
click at [846, 207] on span "delete" at bounding box center [846, 208] width 16 height 16
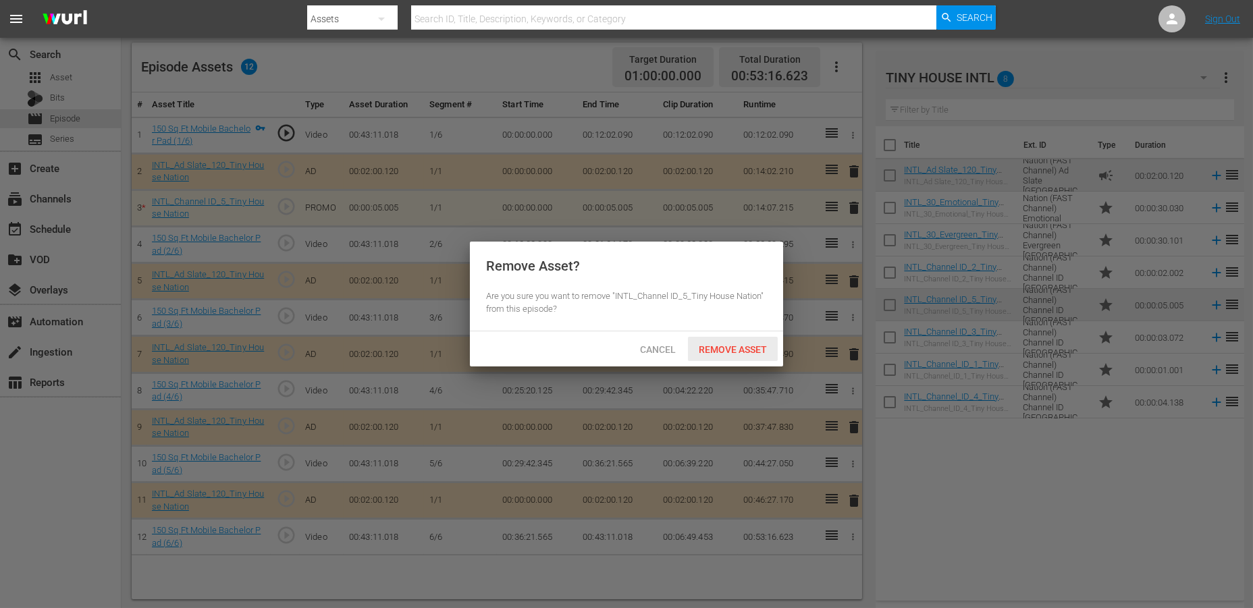
click at [726, 348] on span "Remove Asset" at bounding box center [733, 349] width 90 height 11
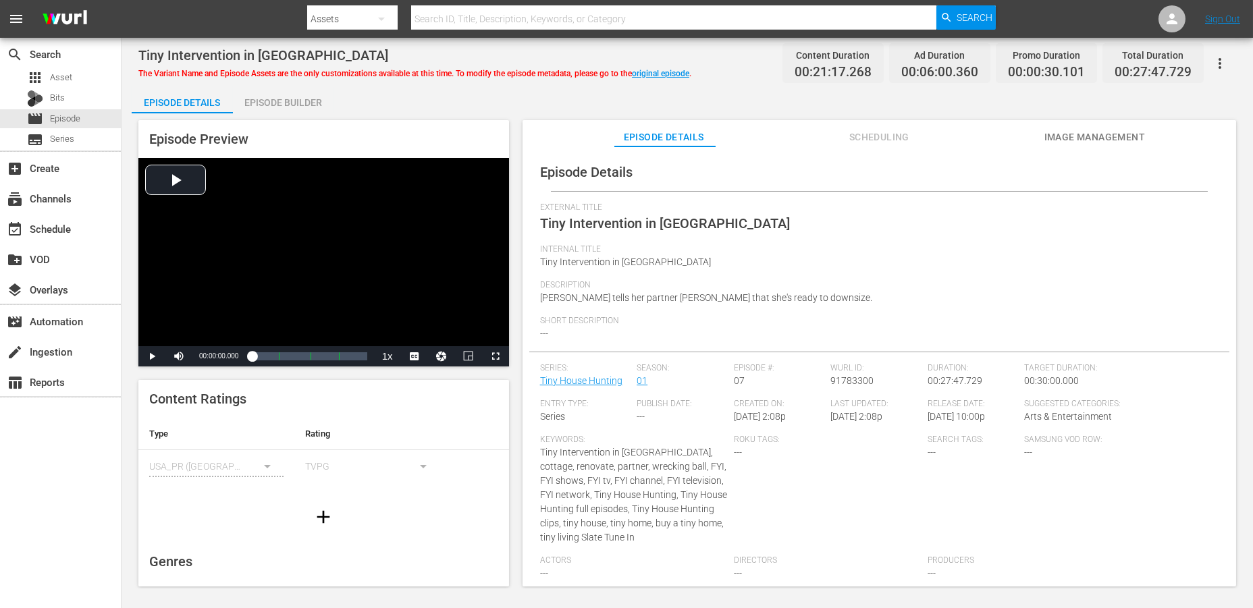
click at [263, 103] on div "Episode Builder" at bounding box center [283, 102] width 101 height 32
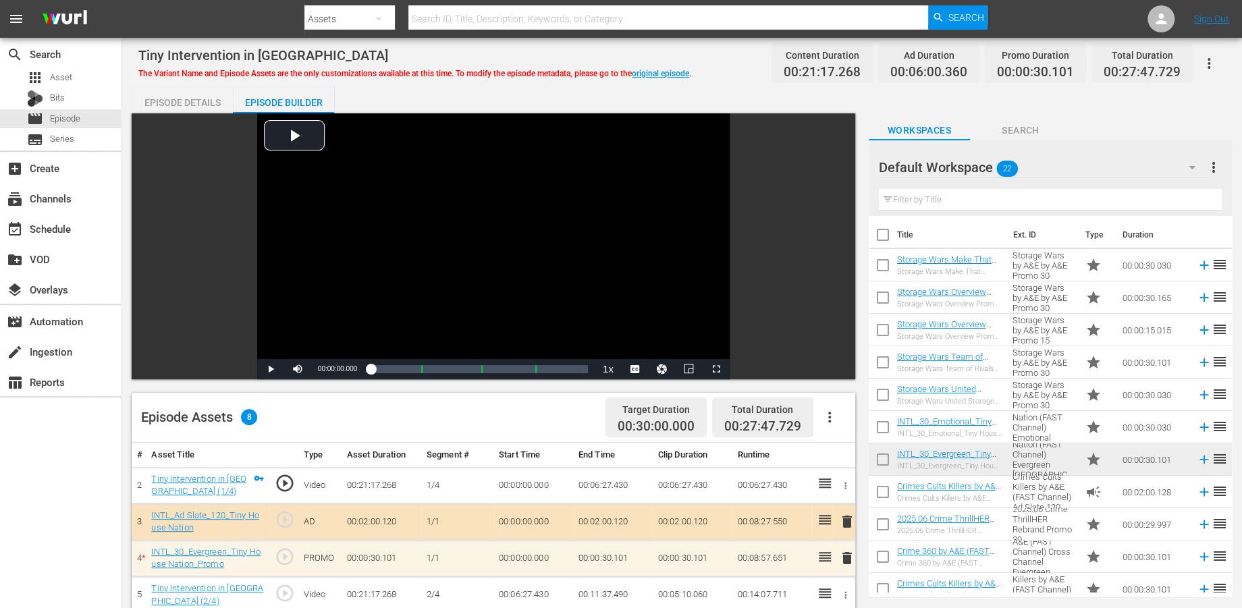
click at [1127, 161] on icon "button" at bounding box center [1192, 167] width 16 height 16
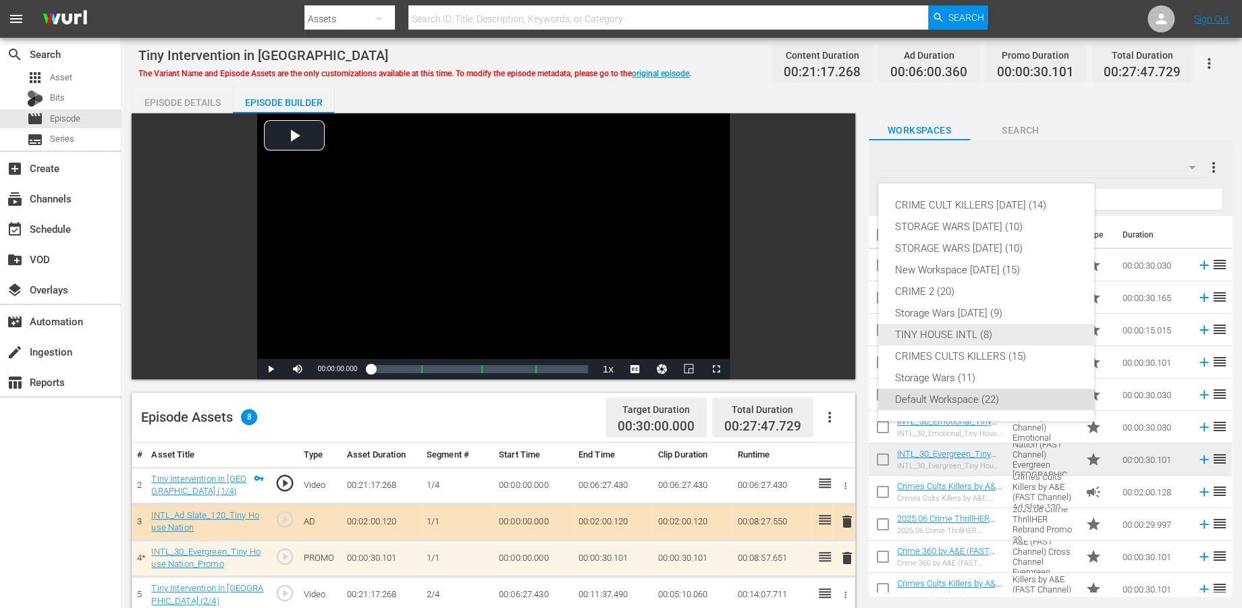
click at [924, 335] on div "TINY HOUSE INTL (8)" at bounding box center [987, 335] width 184 height 22
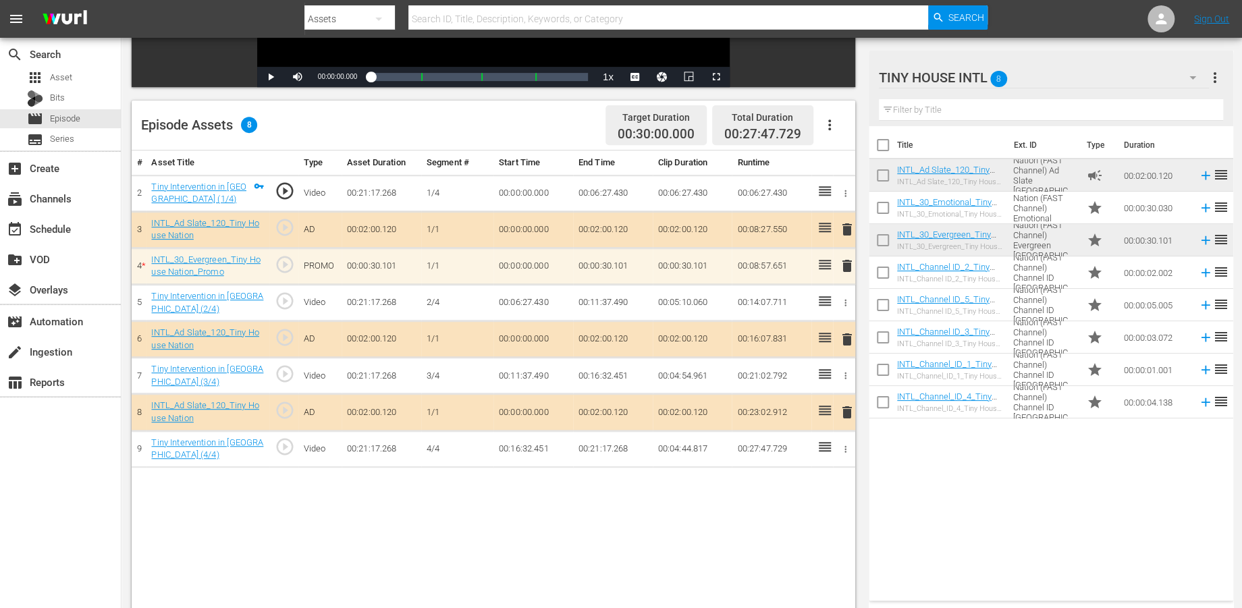
scroll to position [300, 0]
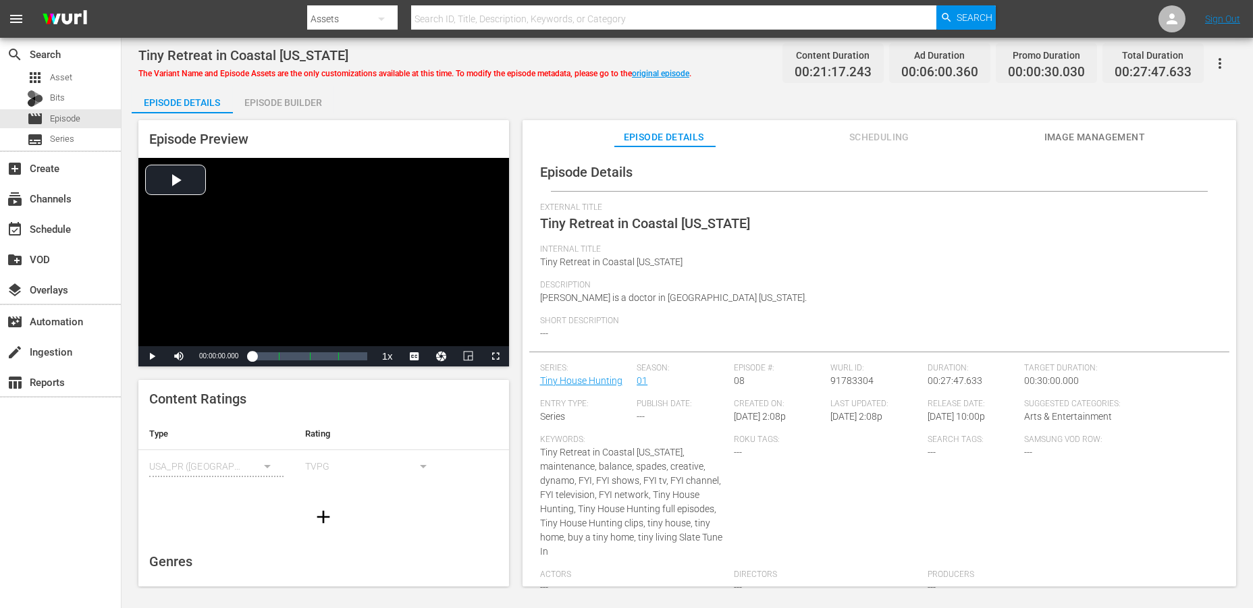
drag, startPoint x: 290, startPoint y: 103, endPoint x: 405, endPoint y: 56, distance: 123.9
click at [291, 102] on div "Episode Builder" at bounding box center [283, 102] width 101 height 32
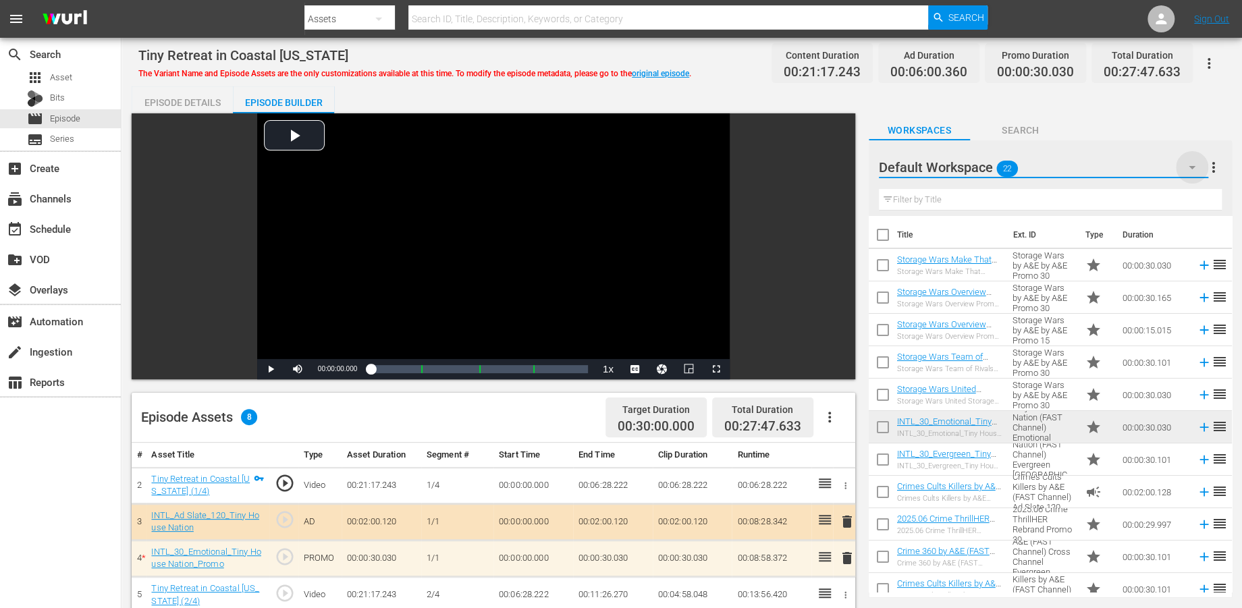
click at [1127, 165] on icon "button" at bounding box center [1192, 167] width 16 height 16
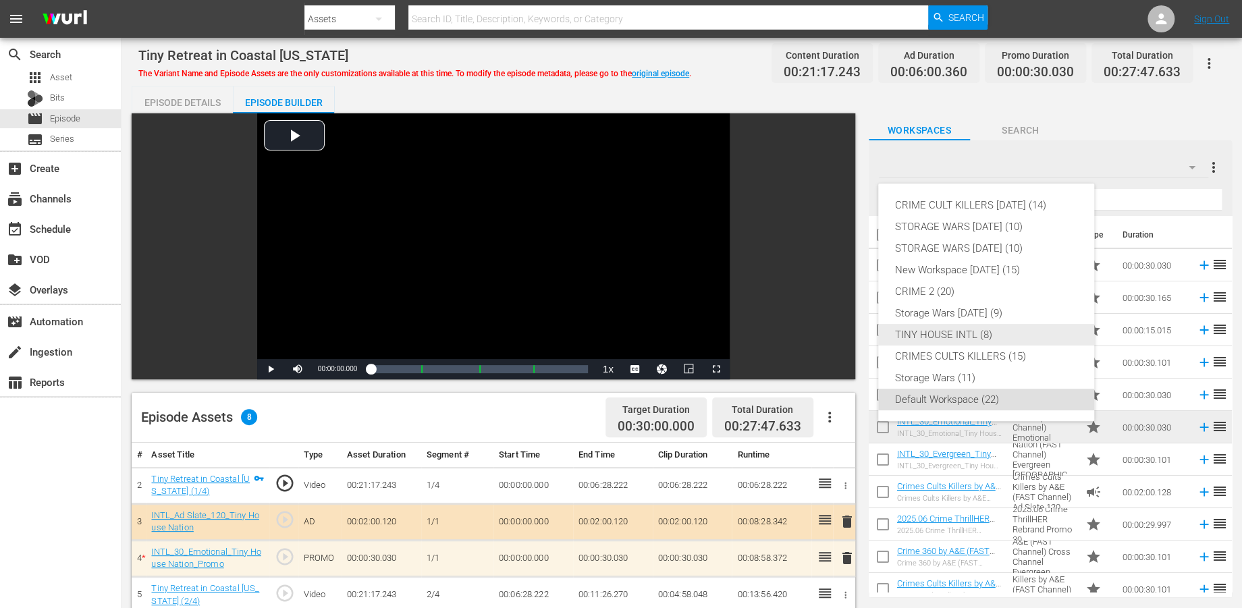
click at [916, 331] on div "TINY HOUSE INTL (8)" at bounding box center [987, 335] width 184 height 22
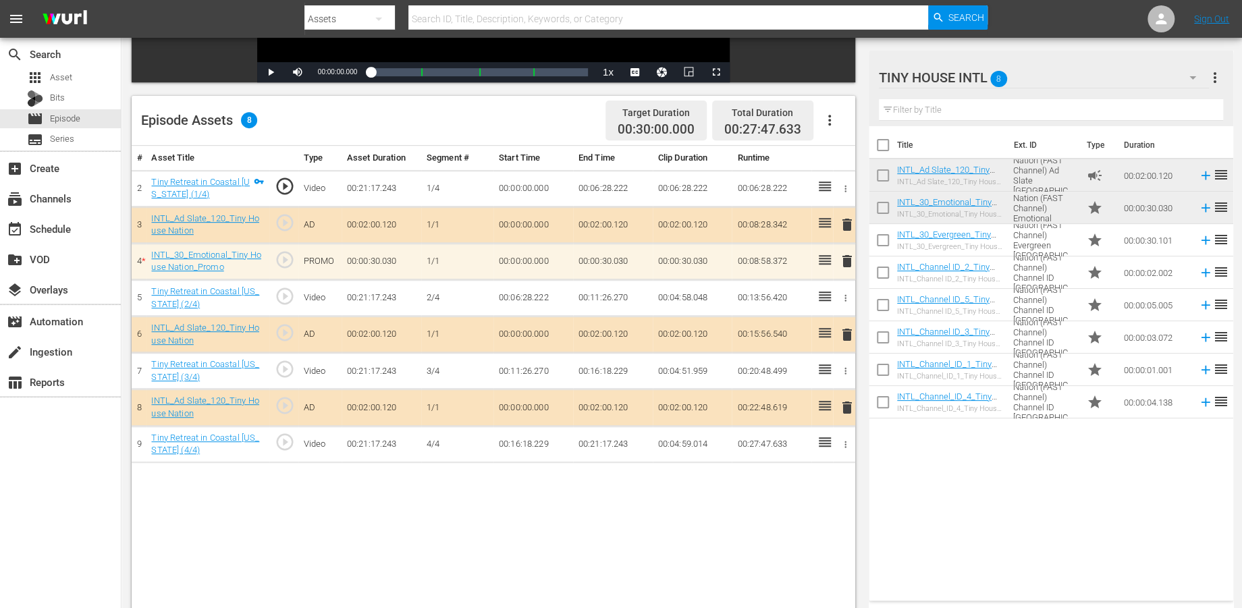
scroll to position [300, 0]
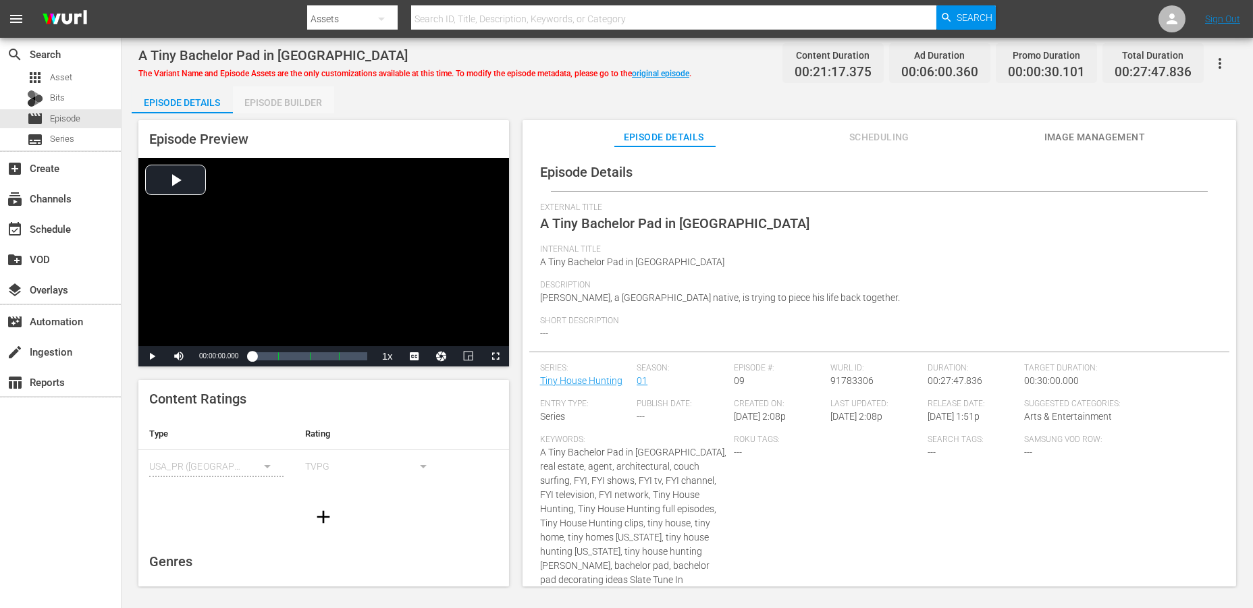
click at [310, 102] on div "Episode Builder" at bounding box center [283, 102] width 101 height 32
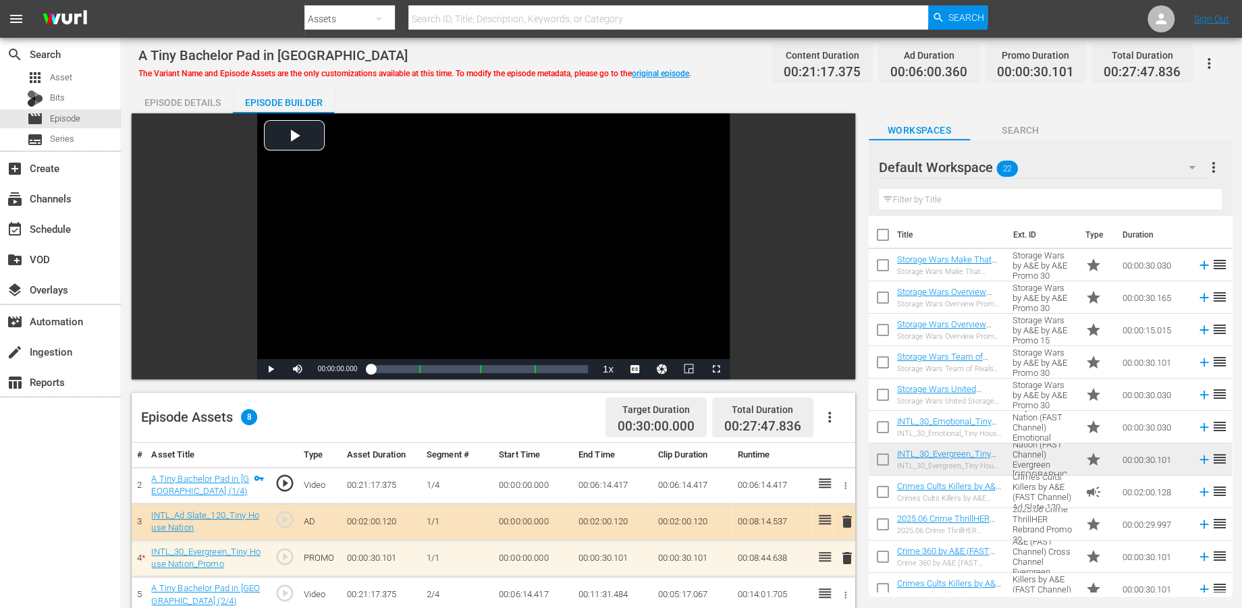
click at [1127, 167] on icon "button" at bounding box center [1192, 167] width 7 height 3
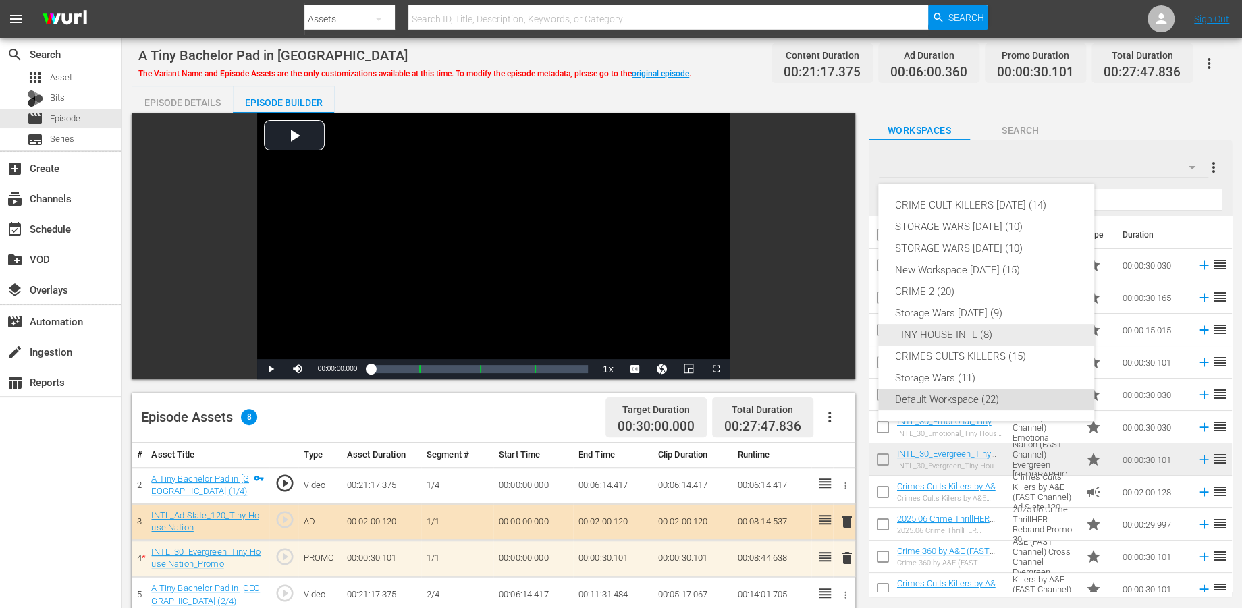
click at [925, 335] on div "TINY HOUSE INTL (8)" at bounding box center [987, 335] width 184 height 22
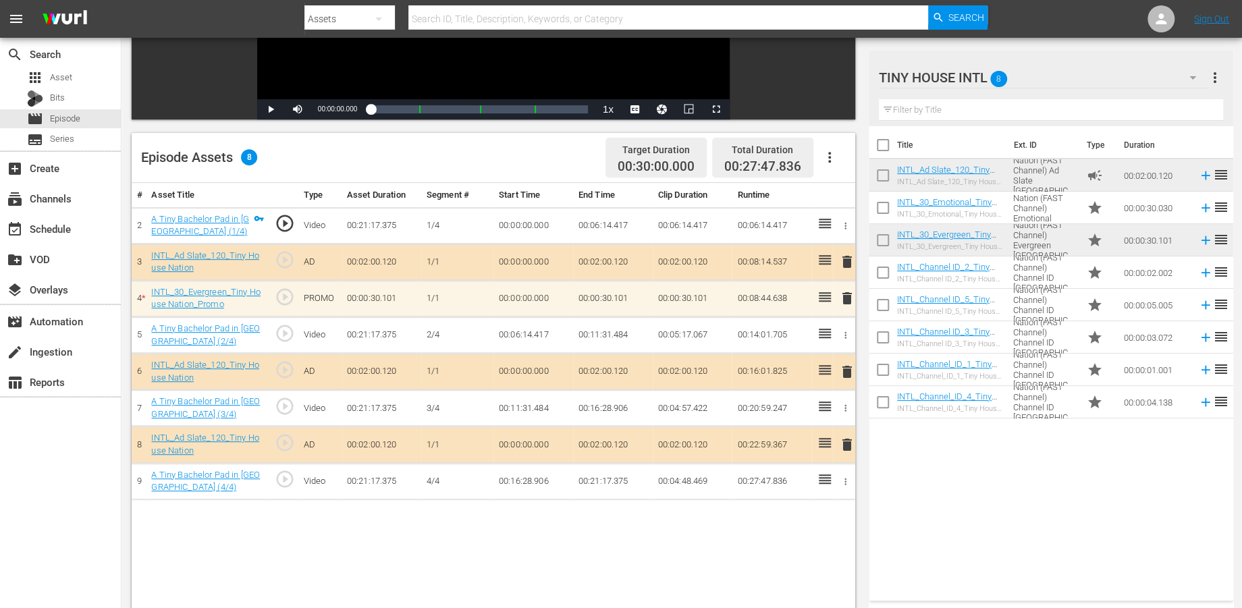
scroll to position [300, 0]
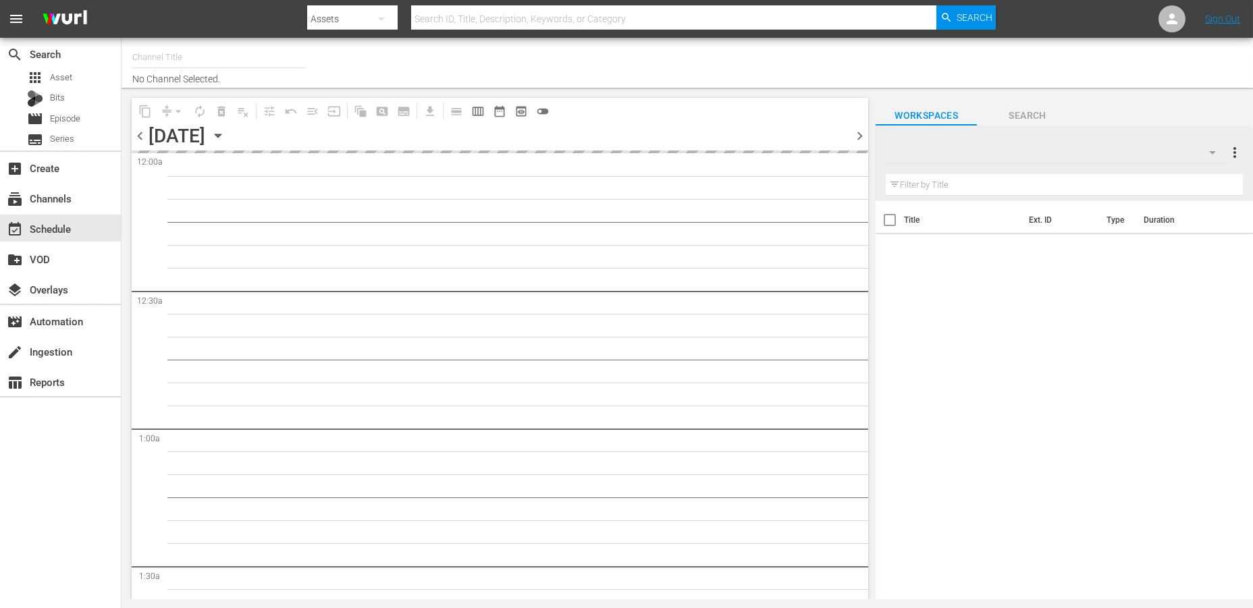
type input "Crimes Cults Killers by A&E (1055)"
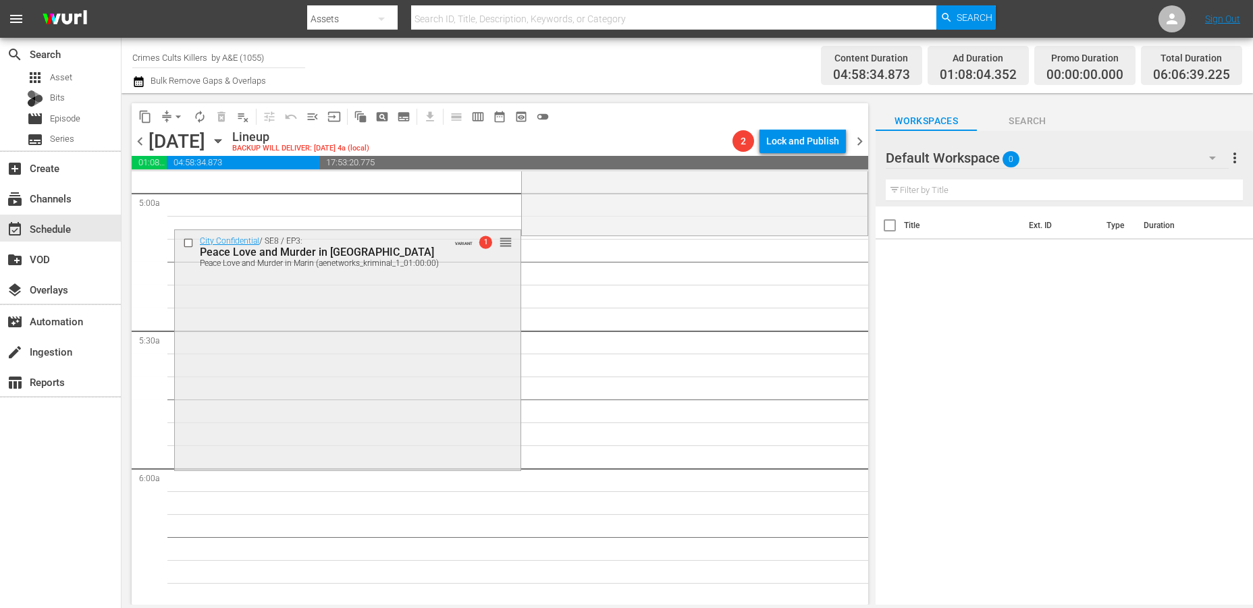
scroll to position [1425, 0]
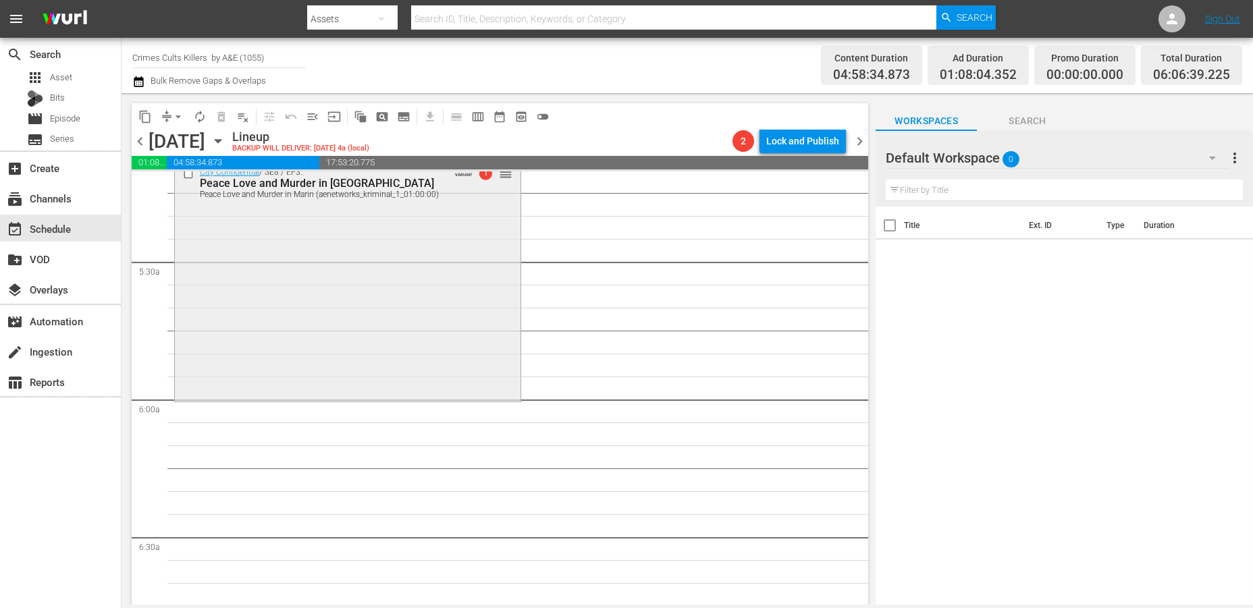
click at [315, 325] on div "City Confidential / SE8 / EP3: Peace Love and Murder in Marin Peace Love and Mu…" at bounding box center [348, 280] width 346 height 238
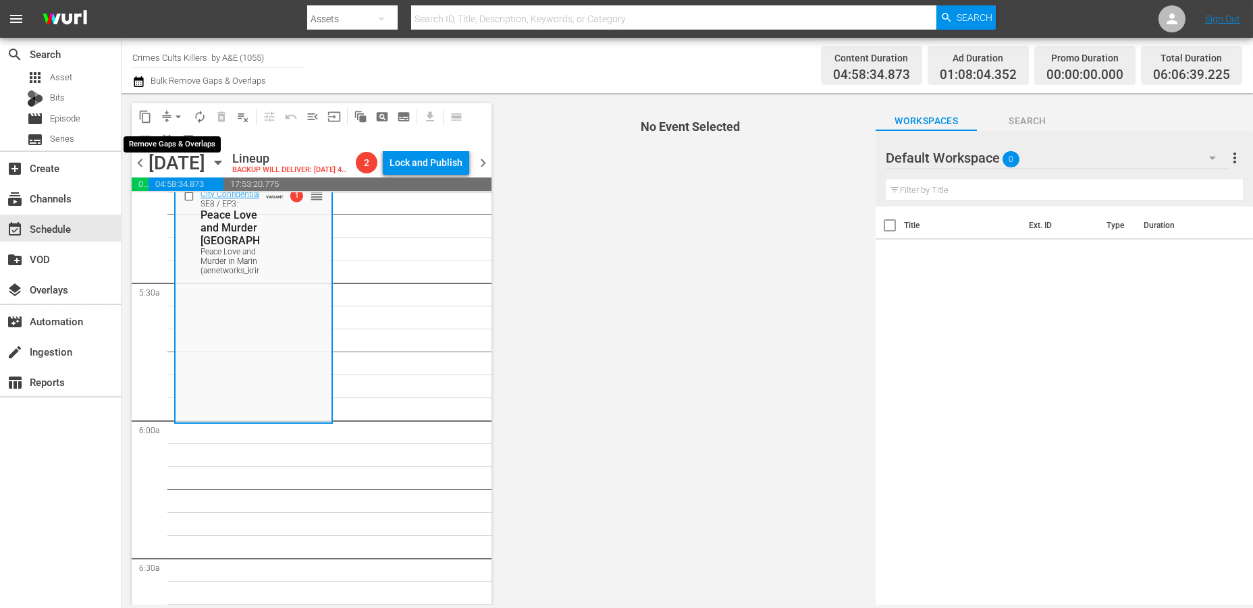
click at [174, 115] on span "arrow_drop_down" at bounding box center [178, 117] width 14 height 14
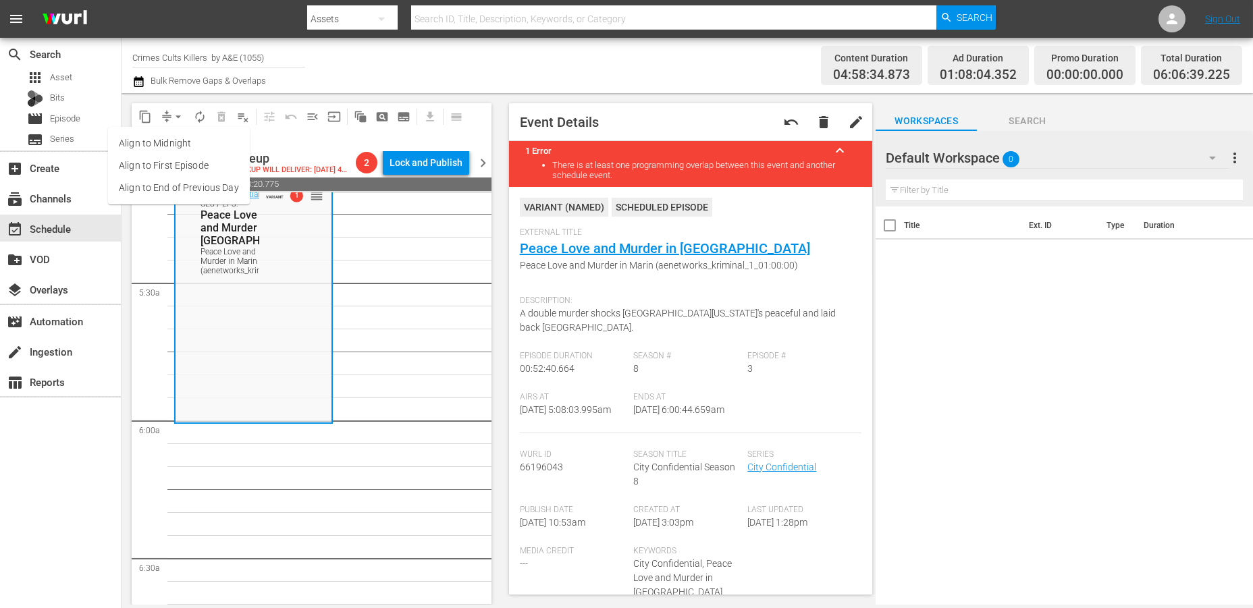
click at [172, 142] on li "Align to Midnight" at bounding box center [179, 143] width 142 height 22
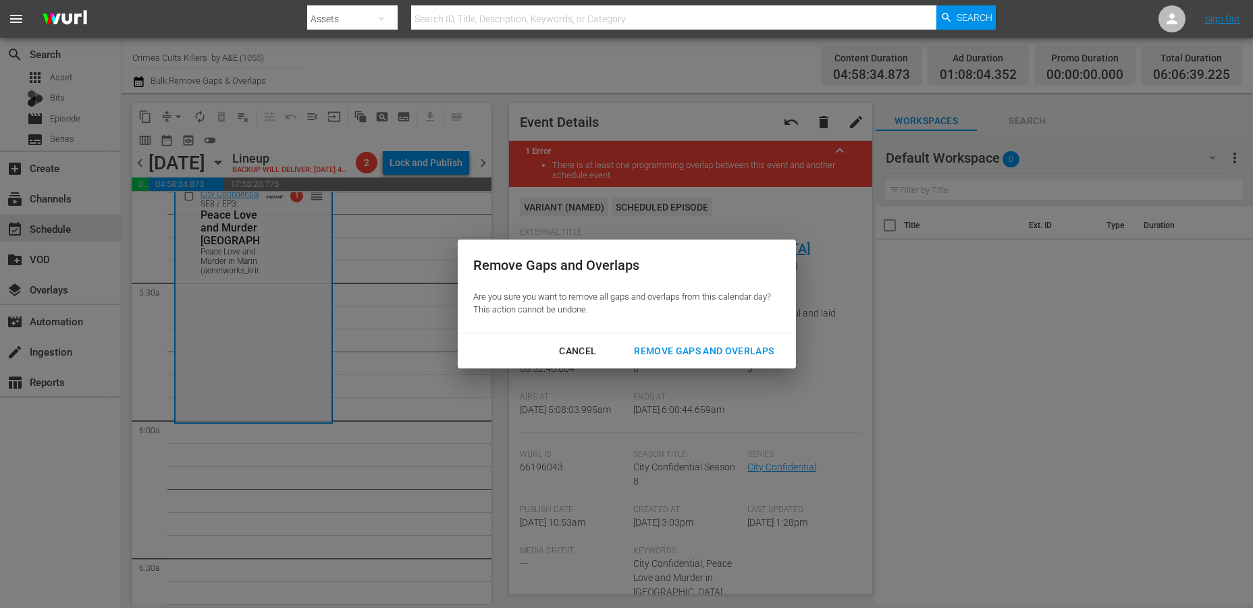
drag, startPoint x: 700, startPoint y: 351, endPoint x: 714, endPoint y: 292, distance: 60.4
click at [701, 350] on div "Remove Gaps and Overlaps" at bounding box center [703, 351] width 161 height 17
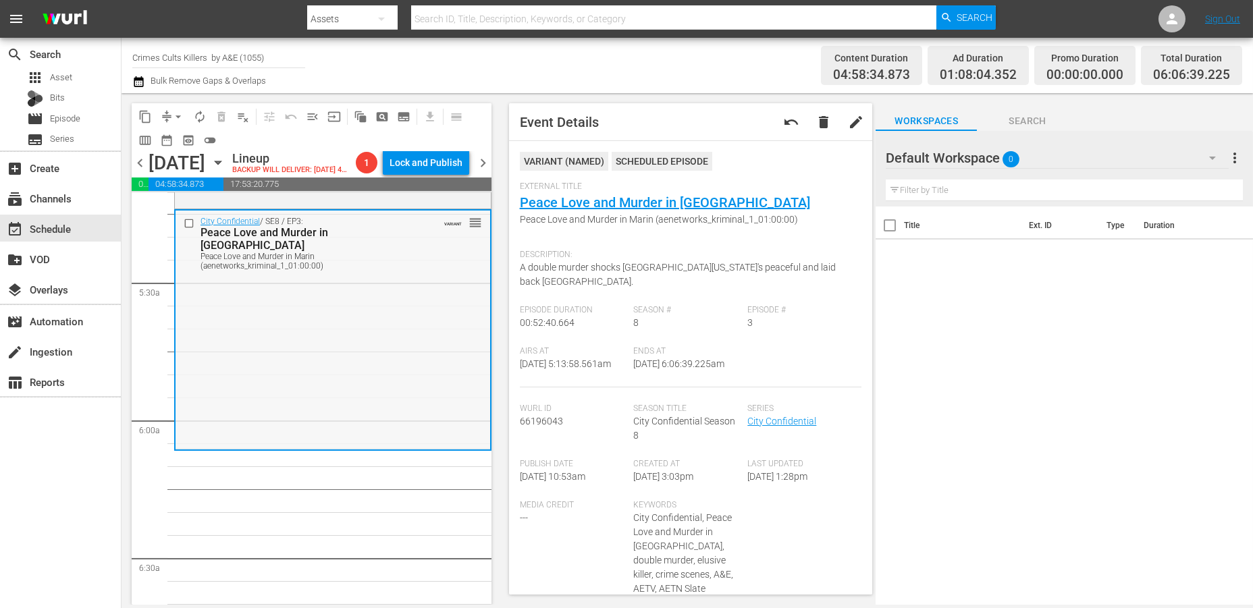
click at [276, 361] on div "City Confidential / SE8 / EP3: Peace Love and Murder in Marin Peace Love and Mu…" at bounding box center [333, 330] width 315 height 238
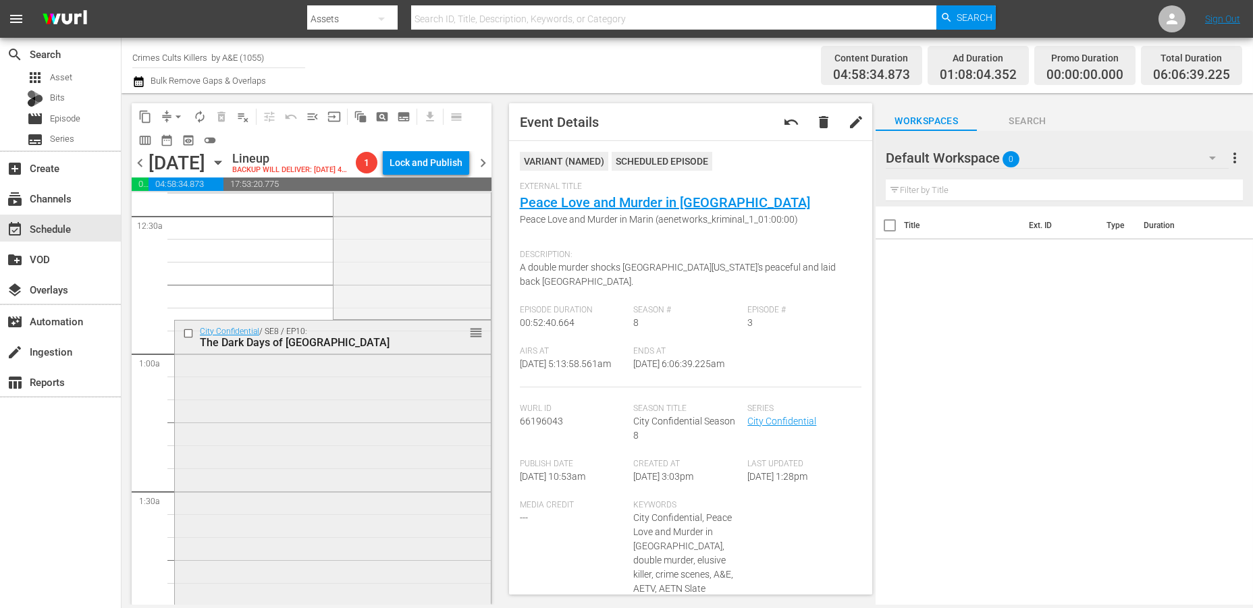
scroll to position [0, 0]
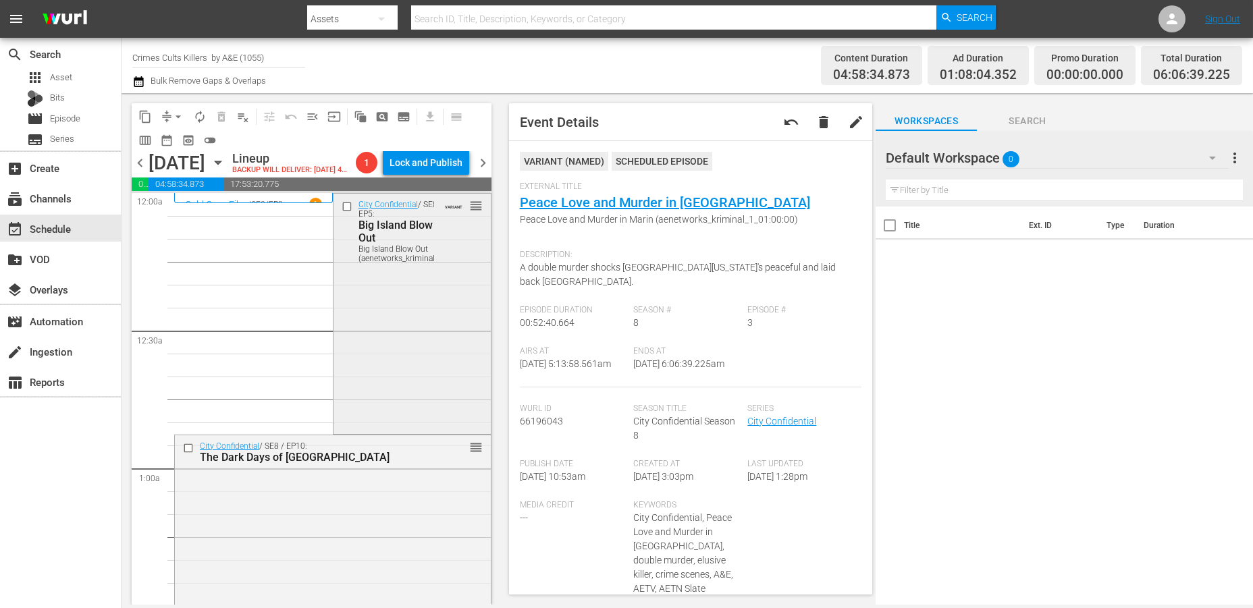
click at [385, 344] on div "City Confidential / SE8 / EP5: Big Island Blow Out Big Island Blow Out (aenetwo…" at bounding box center [411, 313] width 157 height 238
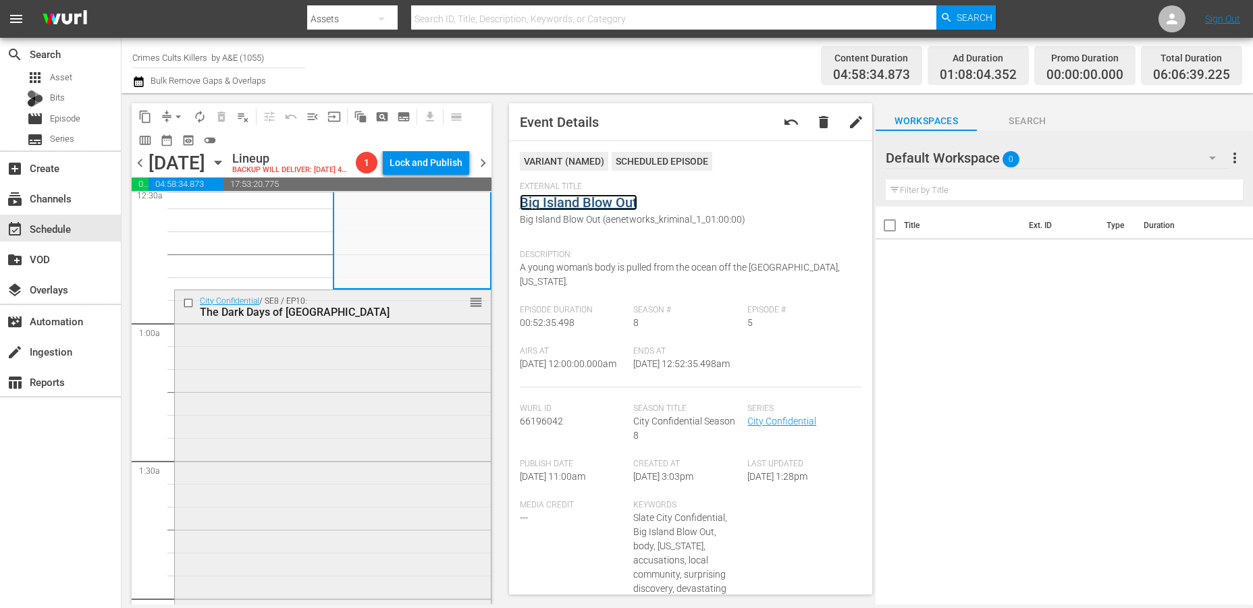
scroll to position [150, 0]
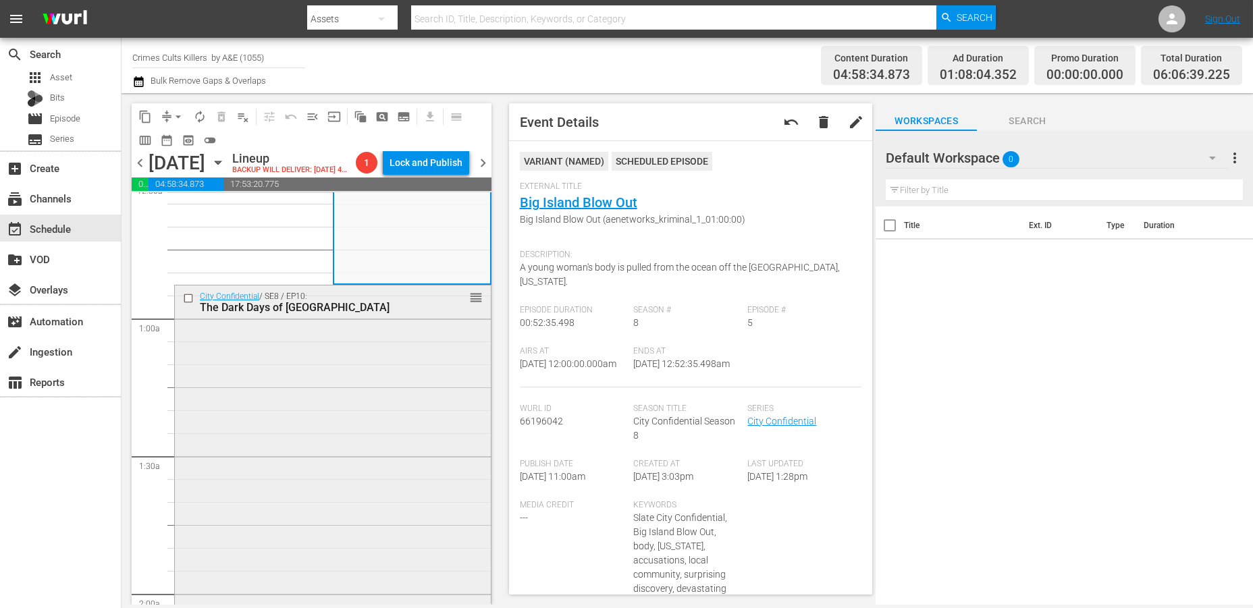
click at [380, 401] on div "City Confidential / SE8 / EP10: The Dark Days of Bucks County reorder" at bounding box center [333, 521] width 316 height 471
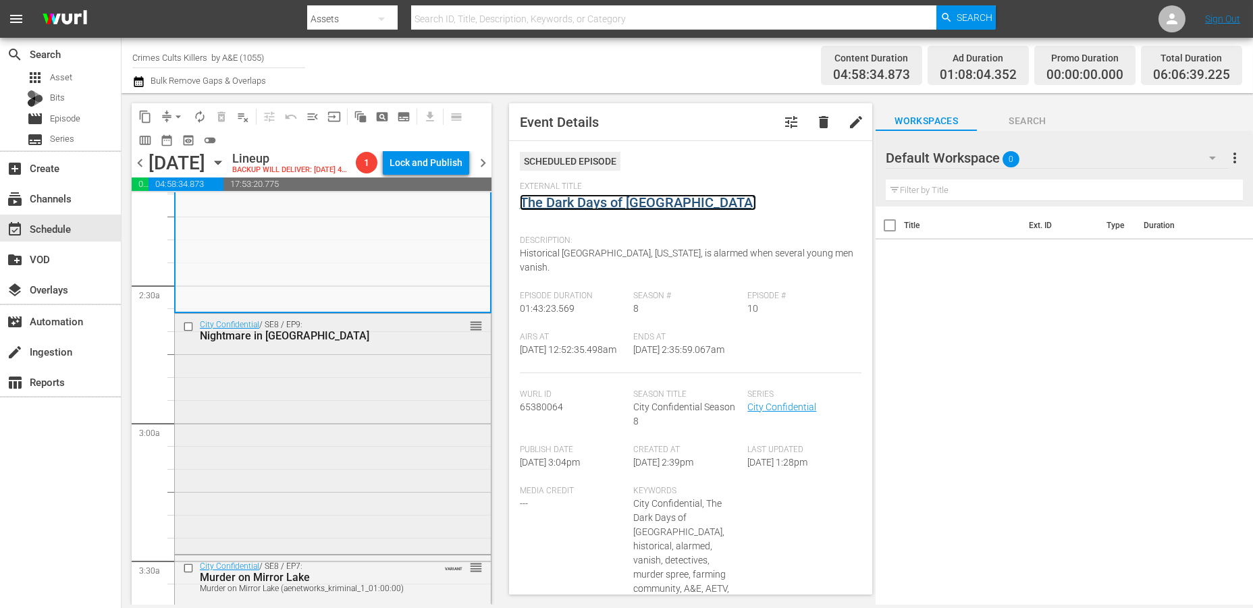
scroll to position [599, 0]
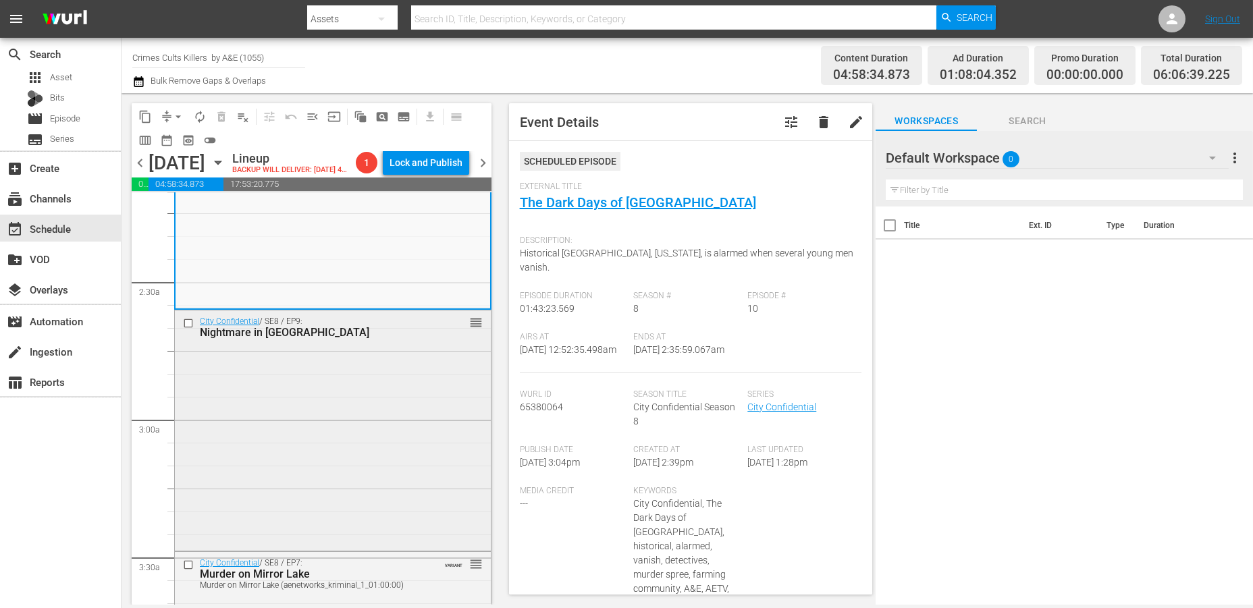
click at [361, 400] on div "City Confidential / SE8 / EP9: Nightmare in New England reorder" at bounding box center [333, 430] width 316 height 238
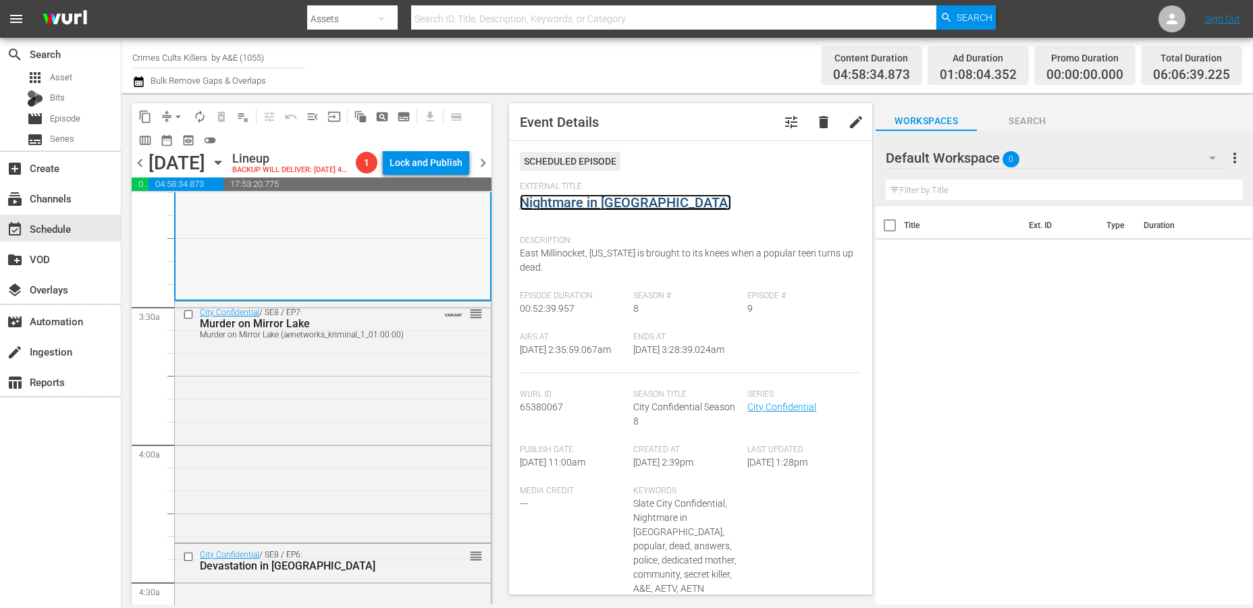
scroll to position [900, 0]
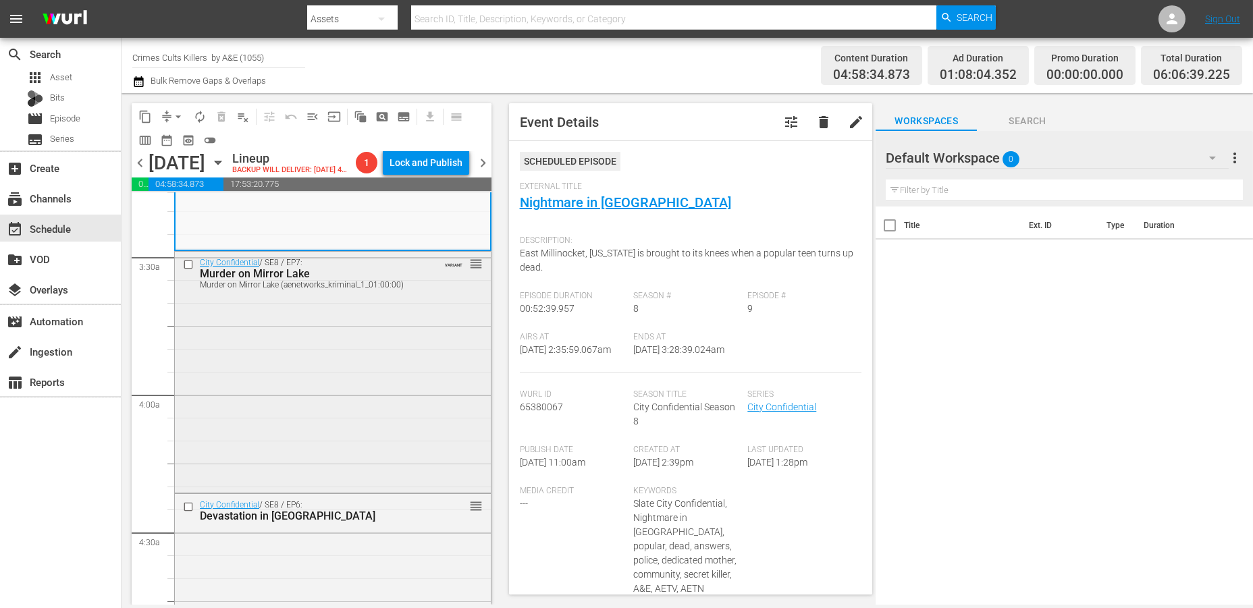
click at [371, 404] on div "City Confidential / SE8 / EP7: Murder on Mirror Lake Murder on Mirror Lake (aen…" at bounding box center [333, 371] width 316 height 238
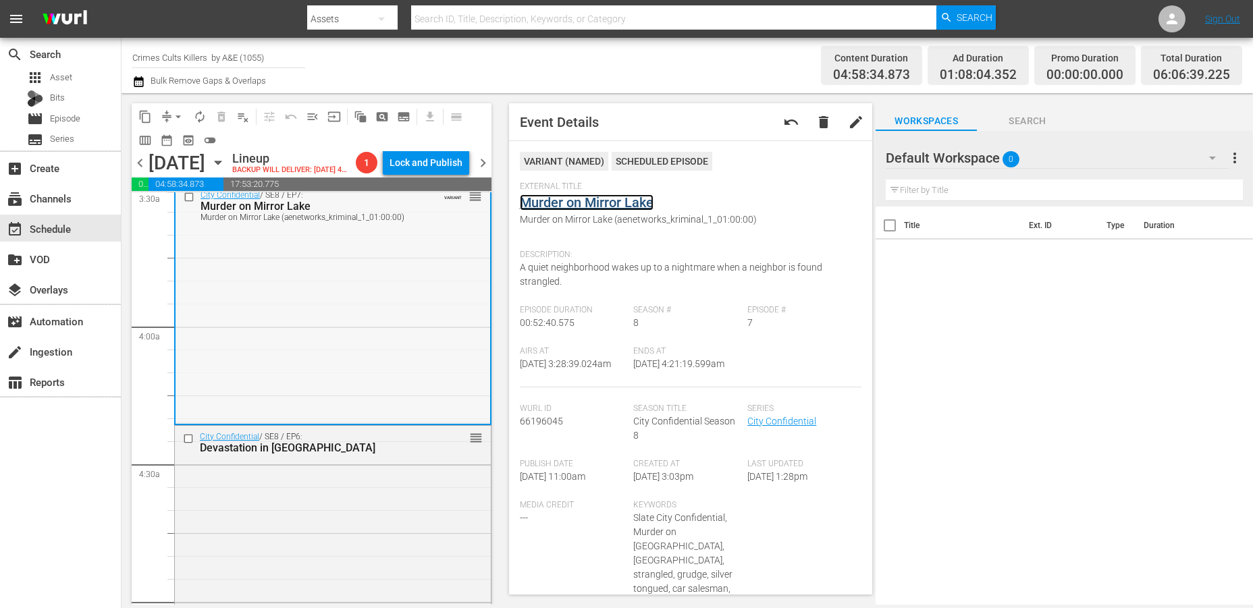
scroll to position [1050, 0]
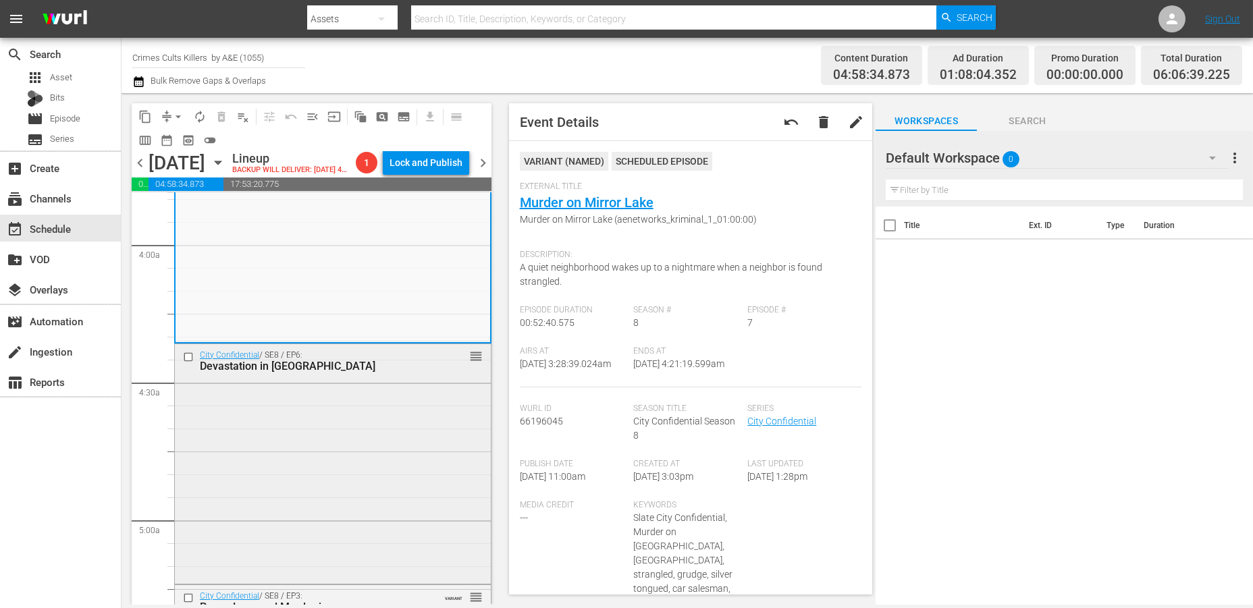
click at [379, 420] on div "City Confidential / SE8 / EP6: Devastation in Delta Township reorder" at bounding box center [333, 463] width 316 height 238
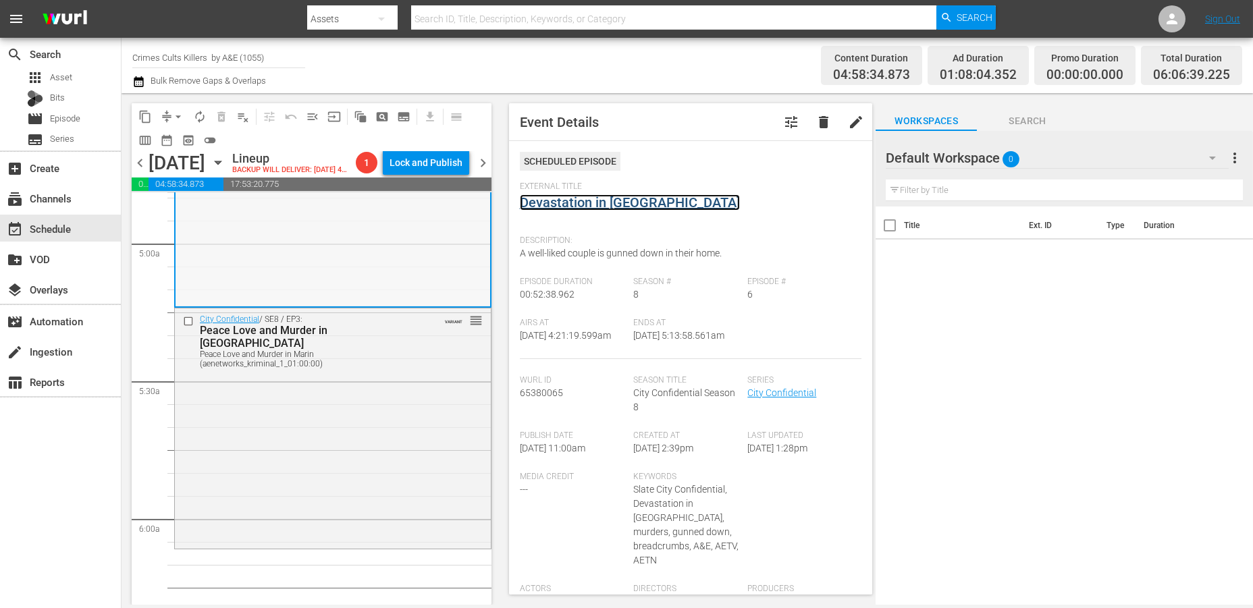
scroll to position [1350, 0]
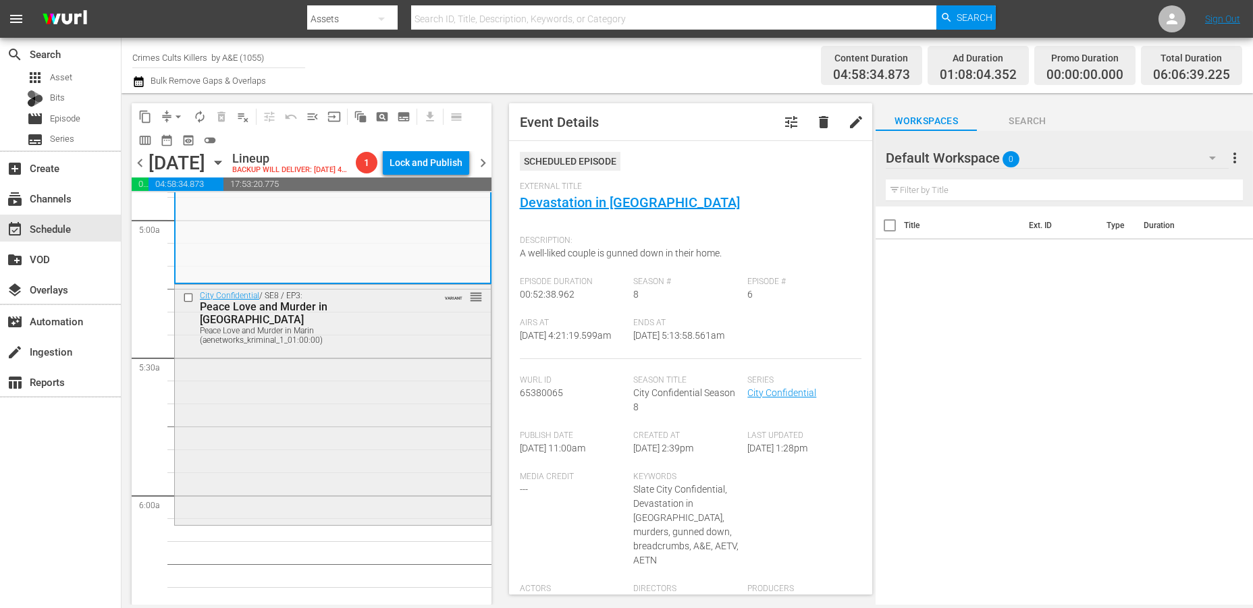
click at [394, 365] on div "City Confidential / SE8 / EP3: Peace Love and Murder in Marin Peace Love and Mu…" at bounding box center [333, 404] width 316 height 238
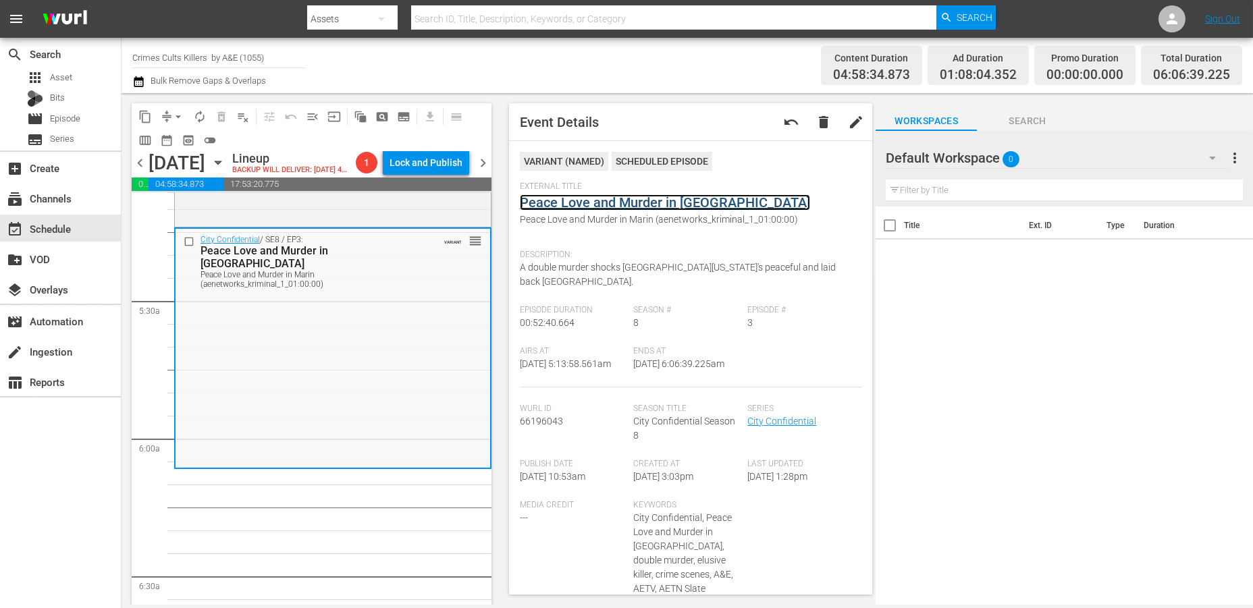
scroll to position [1425, 0]
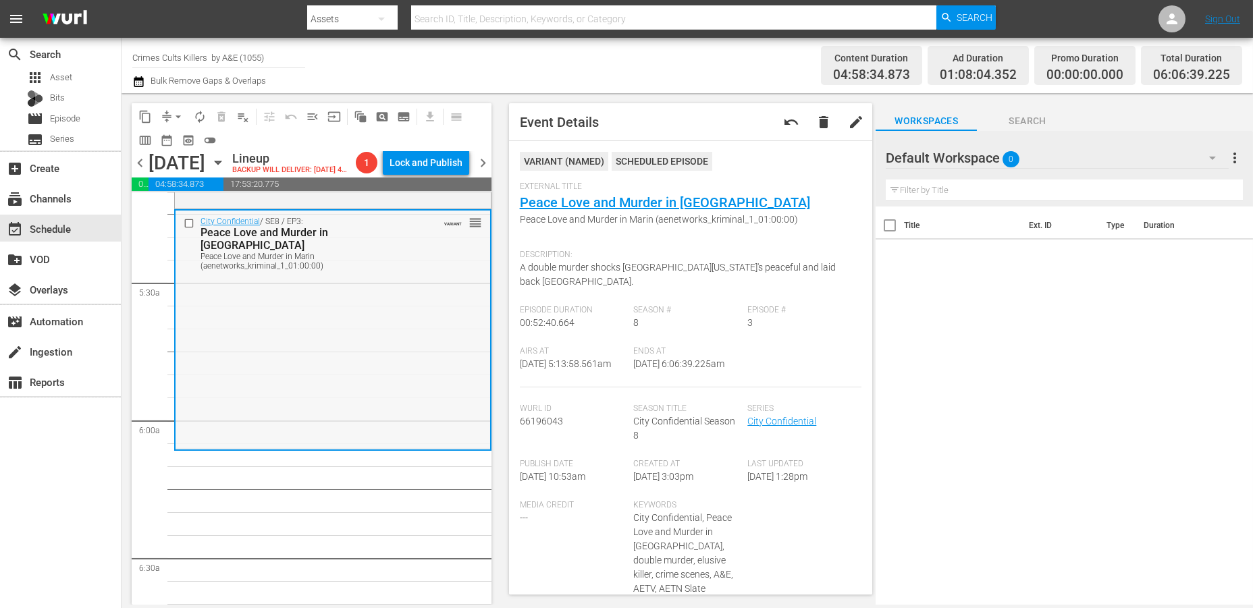
click at [306, 388] on div "City Confidential / SE8 / EP3: Peace Love and Murder in Marin Peace Love and Mu…" at bounding box center [333, 330] width 315 height 238
click at [309, 394] on div "City Confidential / SE8 / EP3: Peace Love and Murder in Marin Peace Love and Mu…" at bounding box center [333, 330] width 315 height 238
click at [176, 115] on span "arrow_drop_down" at bounding box center [178, 117] width 14 height 14
click at [177, 138] on li "Align to Midnight" at bounding box center [179, 143] width 142 height 22
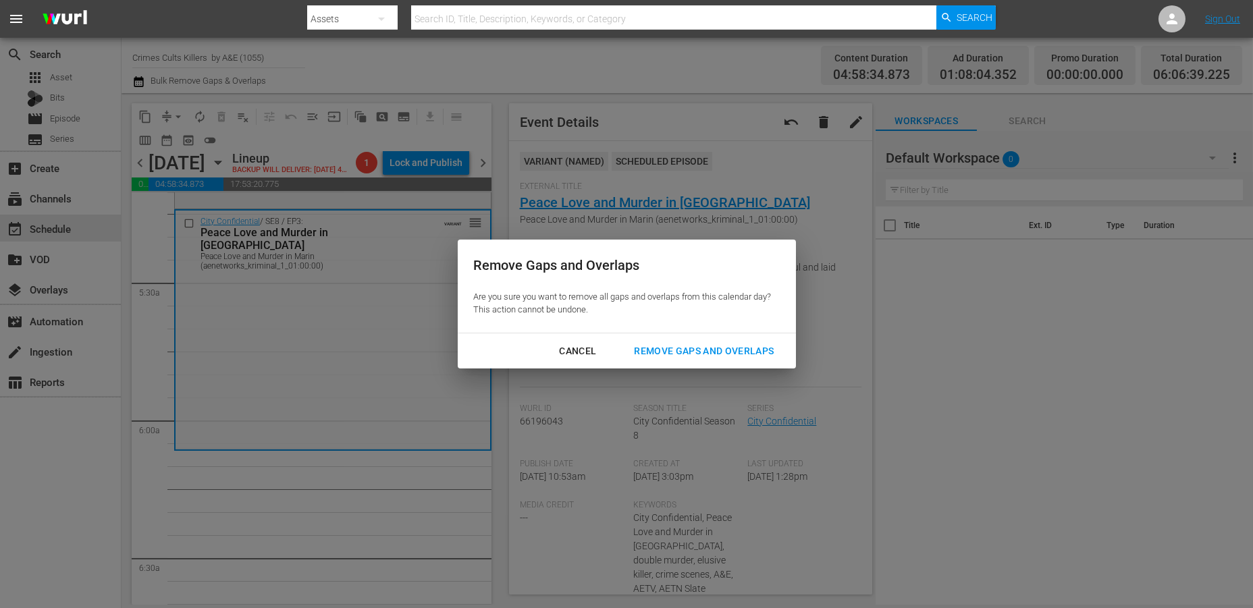
click at [670, 351] on div "Remove Gaps and Overlaps" at bounding box center [703, 351] width 161 height 17
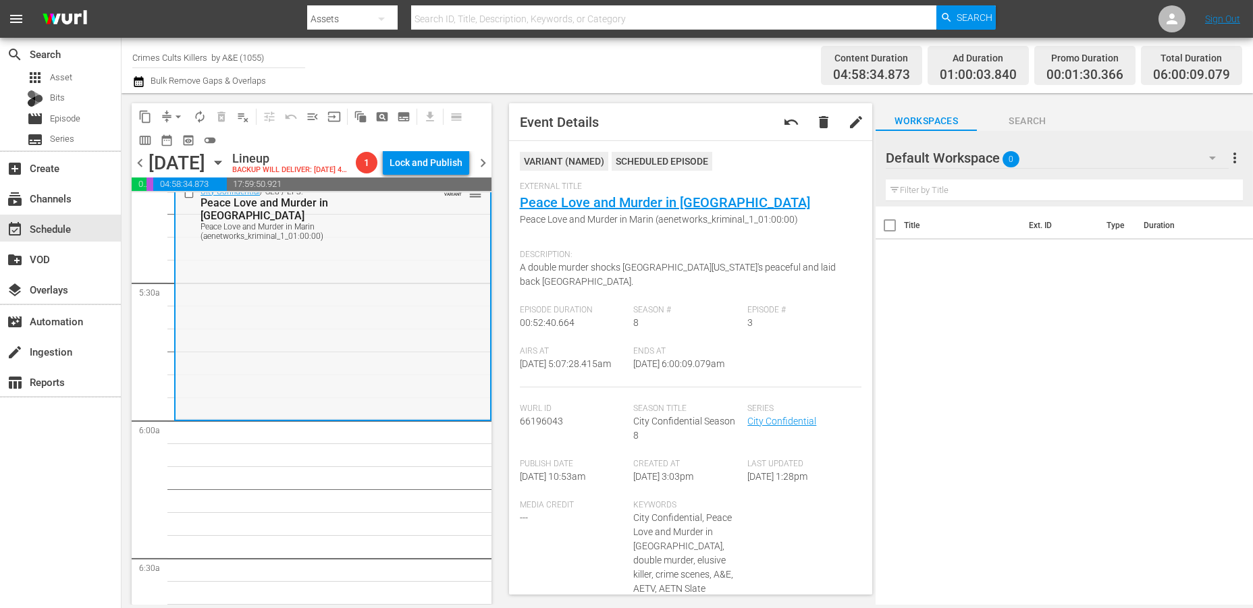
click at [365, 339] on div "City Confidential / SE8 / EP3: Peace Love and Murder in Marin Peace Love and Mu…" at bounding box center [333, 300] width 315 height 238
click at [174, 116] on span "arrow_drop_down" at bounding box center [178, 117] width 14 height 14
click at [168, 138] on li "Align to Midnight" at bounding box center [179, 143] width 142 height 22
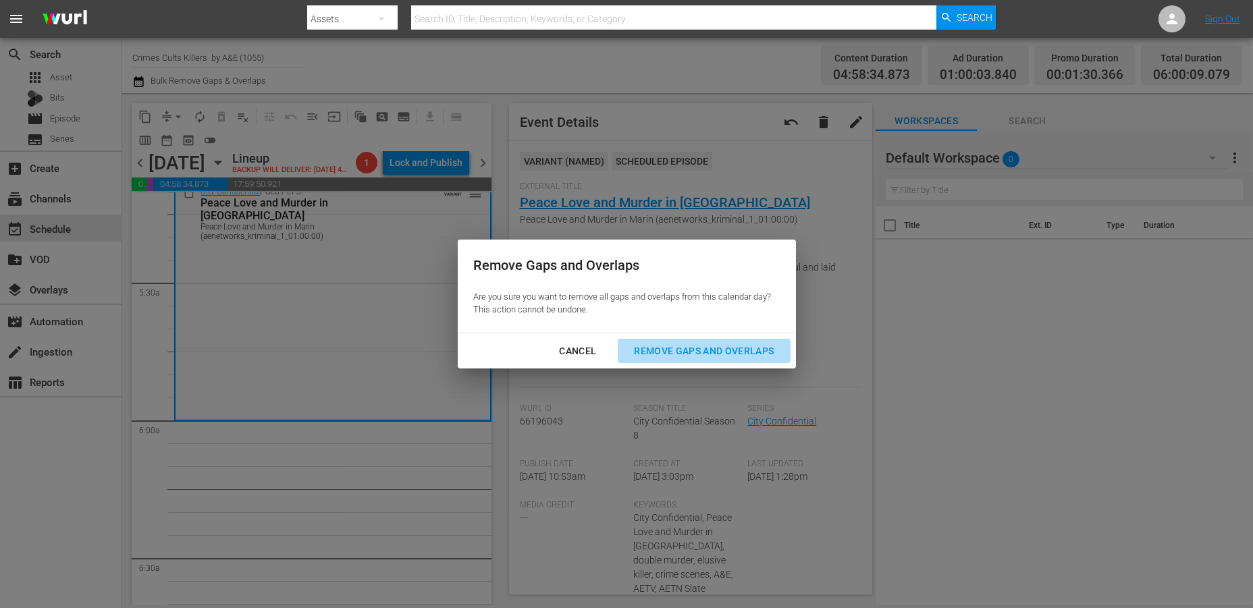
click at [682, 347] on div "Remove Gaps and Overlaps" at bounding box center [703, 351] width 161 height 17
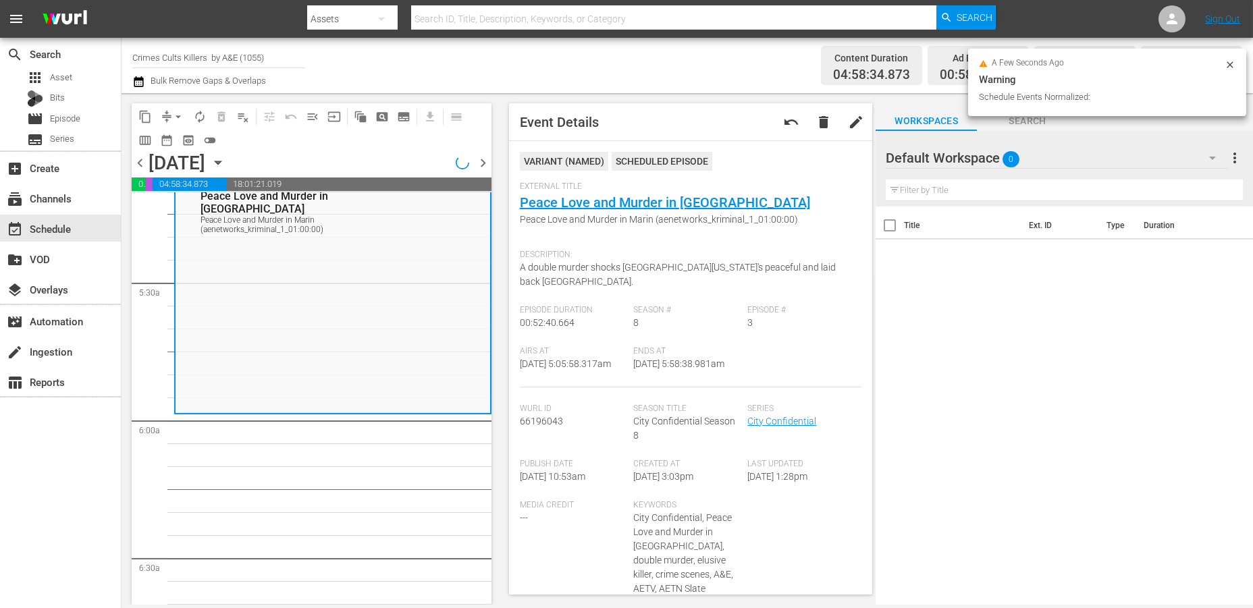
scroll to position [1447, 0]
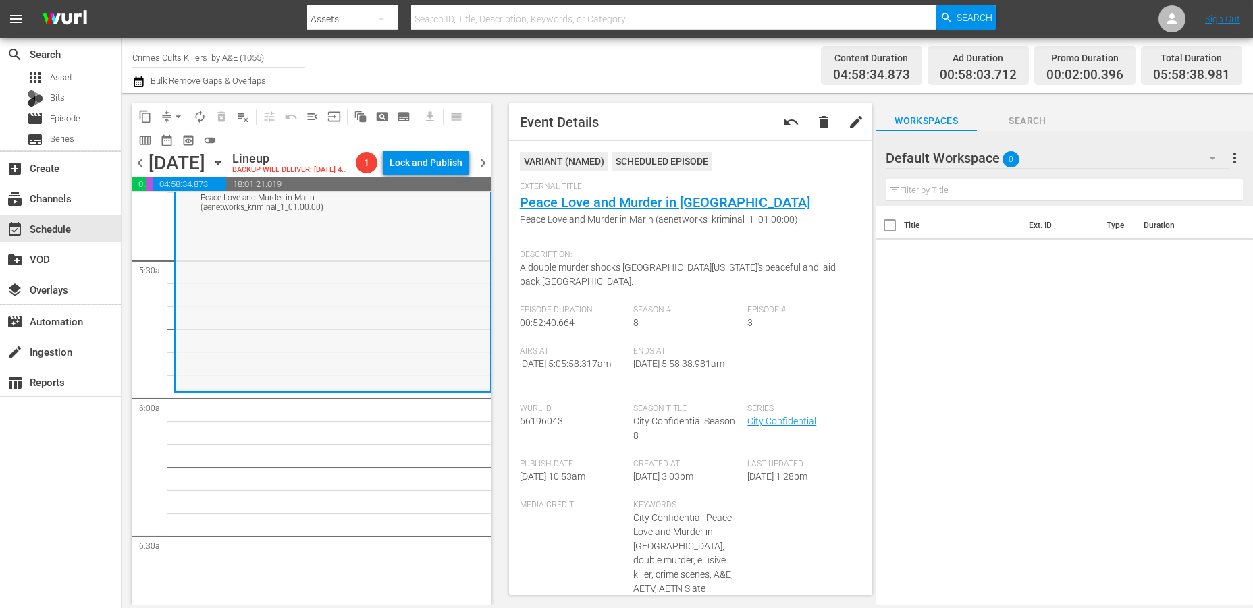
click at [266, 317] on div "City Confidential / SE8 / EP3: Peace Love and Murder in Marin Peace Love and Mu…" at bounding box center [333, 271] width 315 height 238
click at [174, 115] on span "arrow_drop_down" at bounding box center [178, 117] width 14 height 14
click at [169, 138] on li "Align to Midnight" at bounding box center [179, 143] width 142 height 22
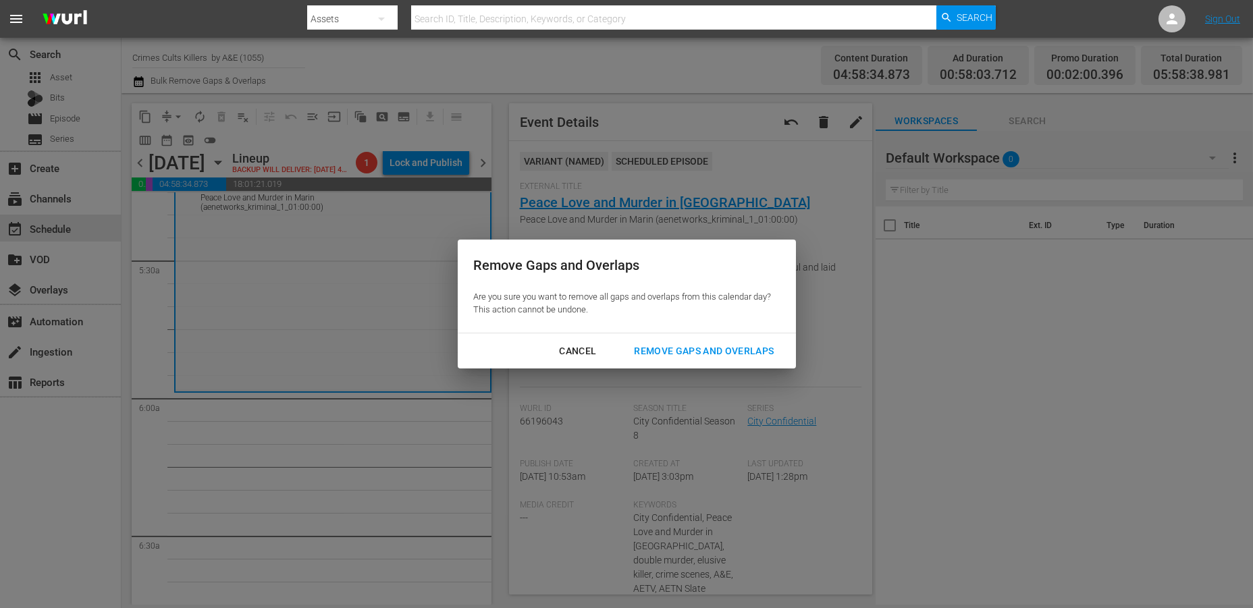
click at [705, 350] on div "Remove Gaps and Overlaps" at bounding box center [703, 351] width 161 height 17
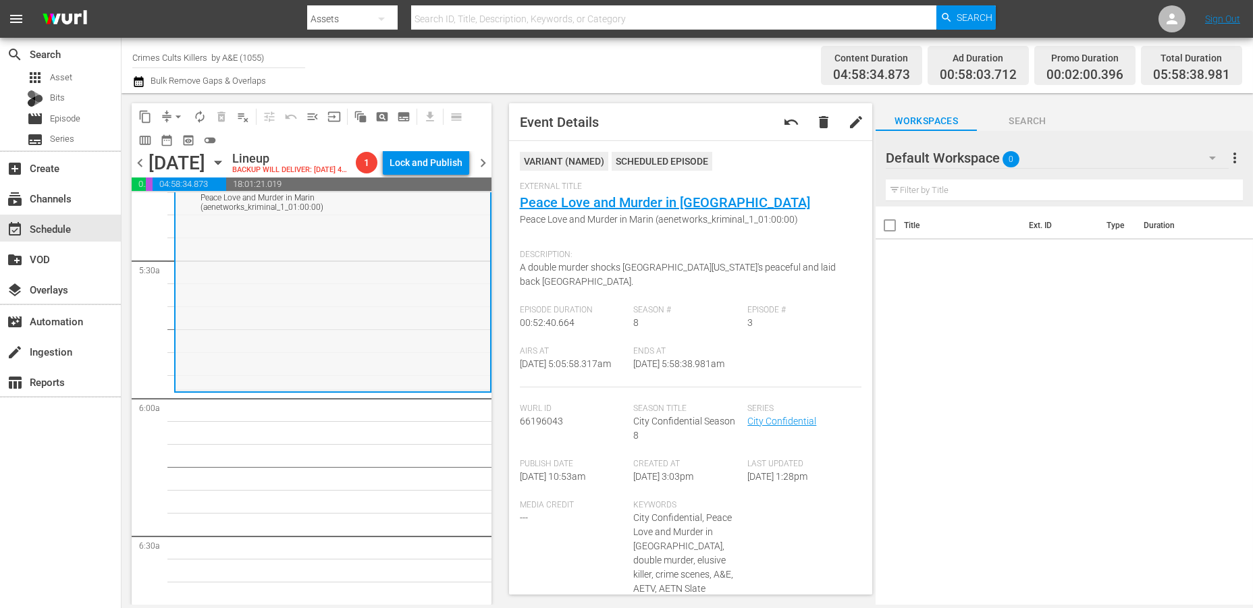
click at [307, 327] on div "City Confidential / SE8 / EP3: Peace Love and Murder in Marin Peace Love and Mu…" at bounding box center [333, 271] width 315 height 238
click at [175, 111] on span "arrow_drop_down" at bounding box center [178, 117] width 14 height 14
click at [182, 143] on li "Align to Midnight" at bounding box center [179, 143] width 142 height 22
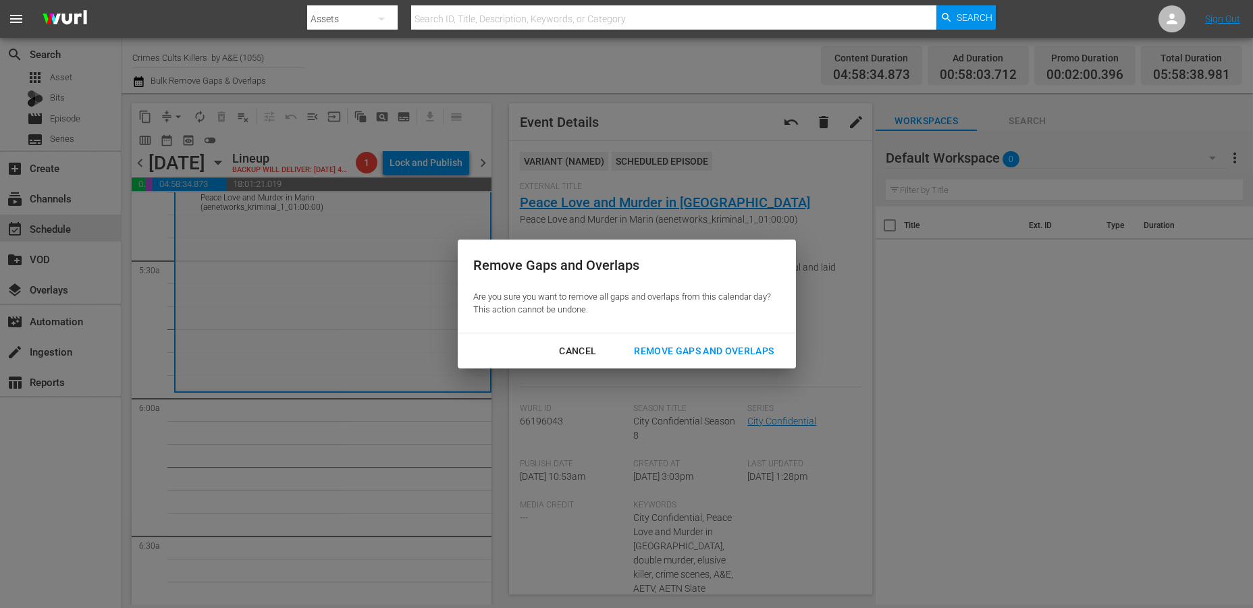
click at [683, 344] on div "Remove Gaps and Overlaps" at bounding box center [703, 351] width 161 height 17
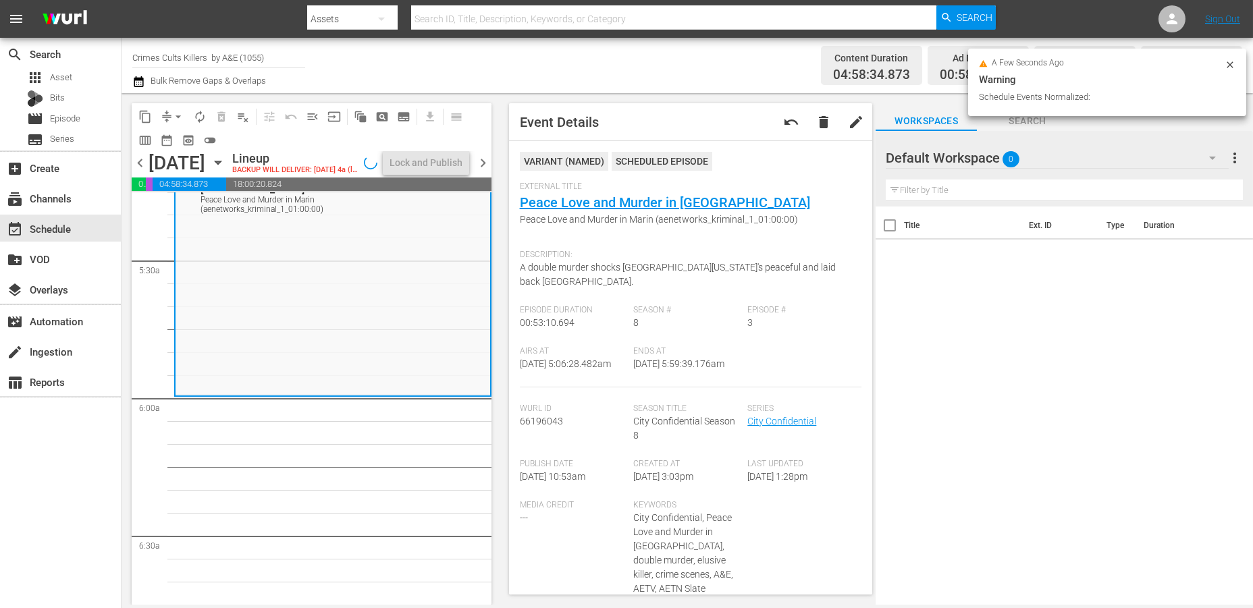
scroll to position [1425, 0]
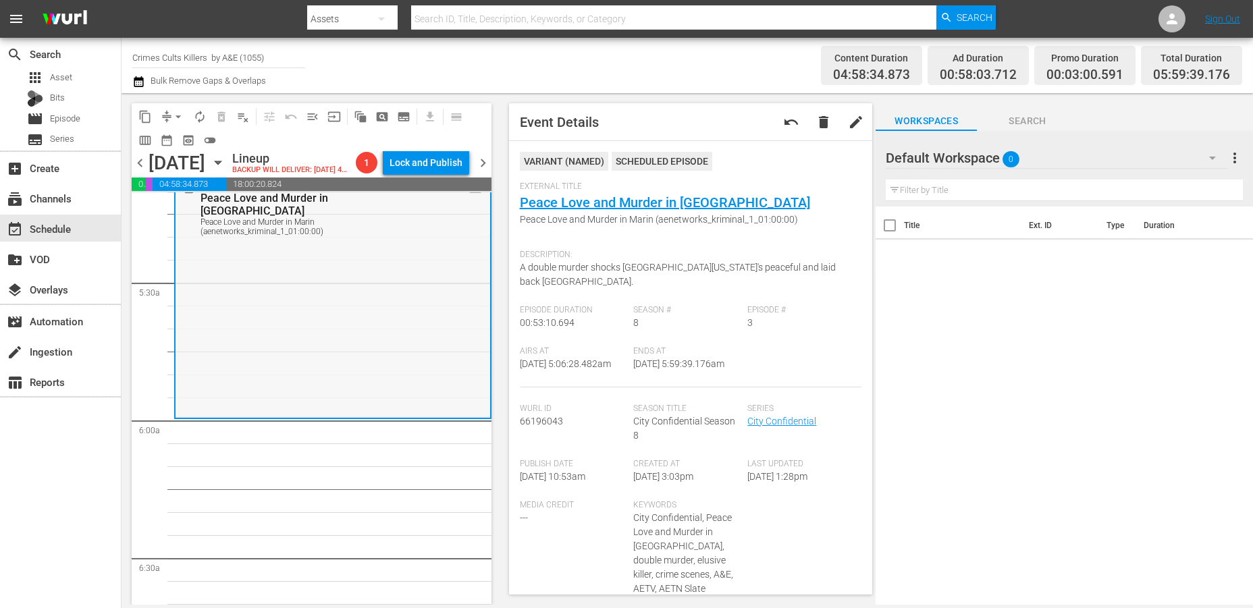
click at [315, 305] on div "City Confidential / SE8 / EP3: Peace Love and Murder in Marin Peace Love and Mu…" at bounding box center [333, 296] width 315 height 240
click at [176, 115] on span "arrow_drop_down" at bounding box center [178, 117] width 14 height 14
click at [180, 142] on li "Align to Midnight" at bounding box center [179, 143] width 142 height 22
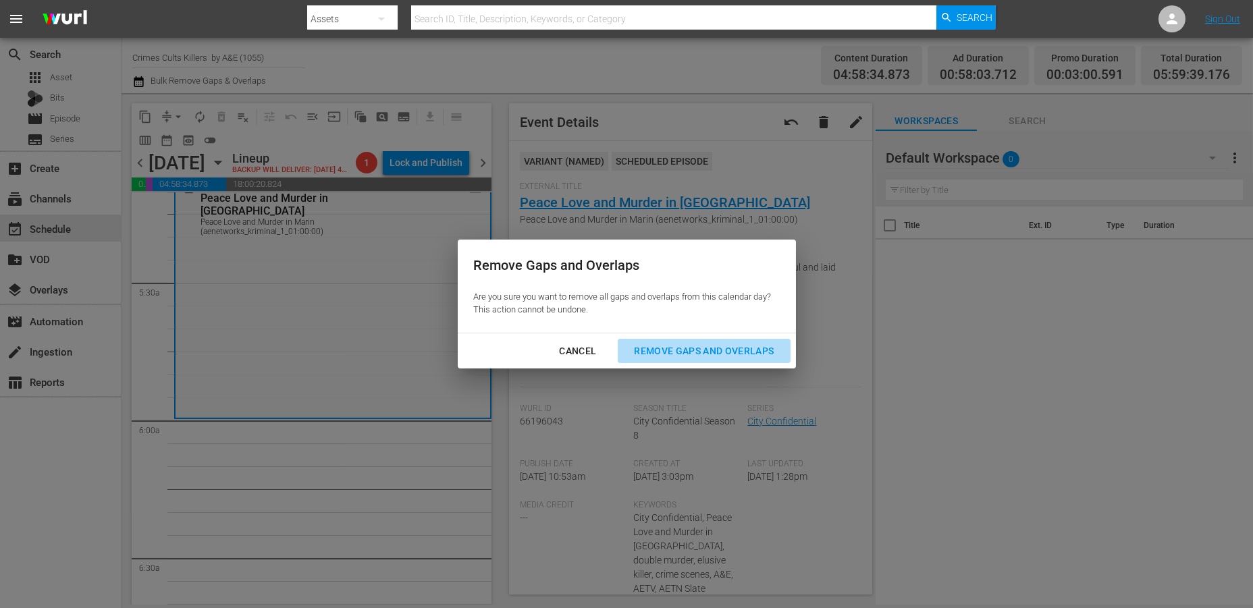
click at [697, 350] on div "Remove Gaps and Overlaps" at bounding box center [703, 351] width 161 height 17
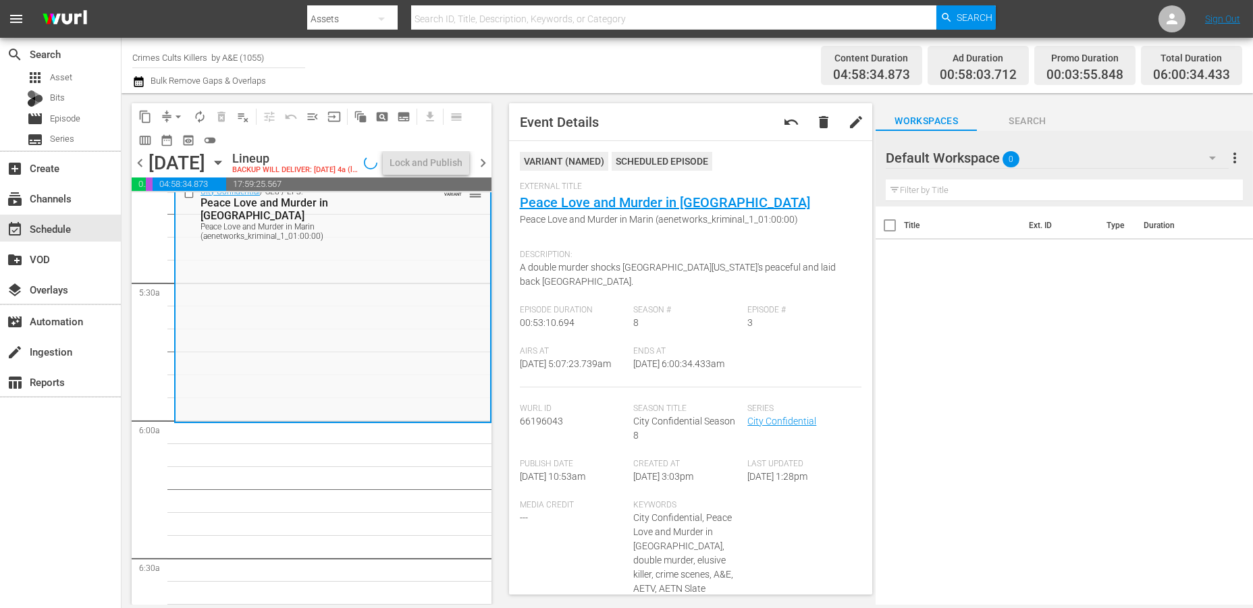
scroll to position [1447, 0]
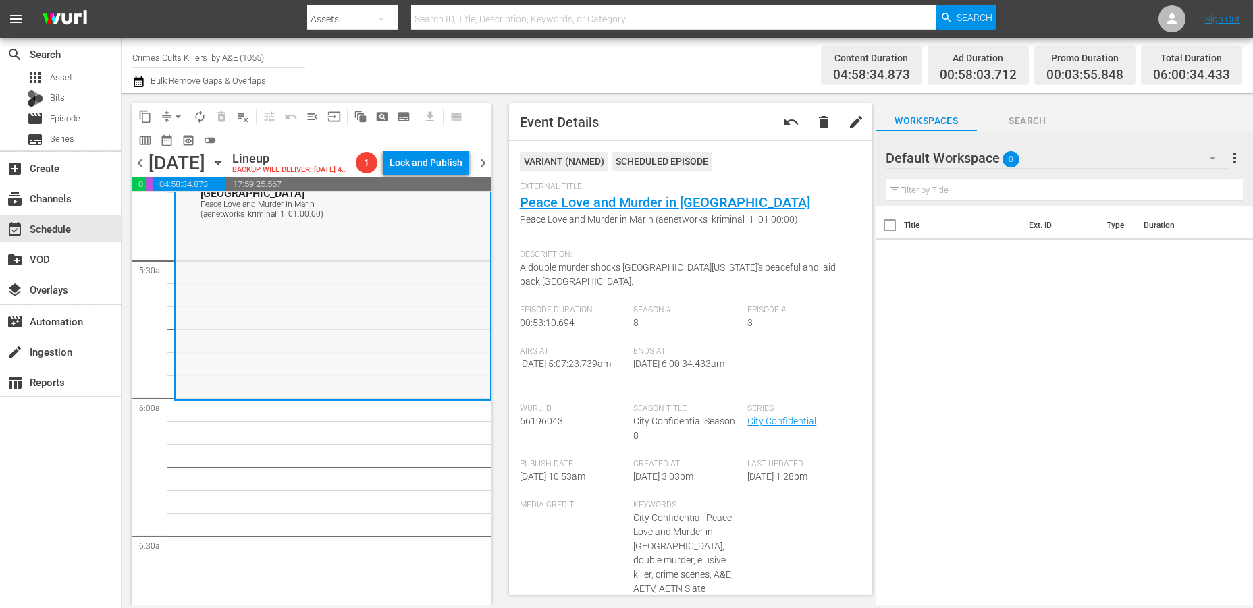
click at [237, 342] on div "City Confidential / SE8 / EP3: Peace Love and Murder in Marin Peace Love and Mu…" at bounding box center [333, 279] width 315 height 240
click at [180, 116] on span "arrow_drop_down" at bounding box center [178, 117] width 14 height 14
click at [162, 142] on li "Align to Midnight" at bounding box center [179, 143] width 142 height 22
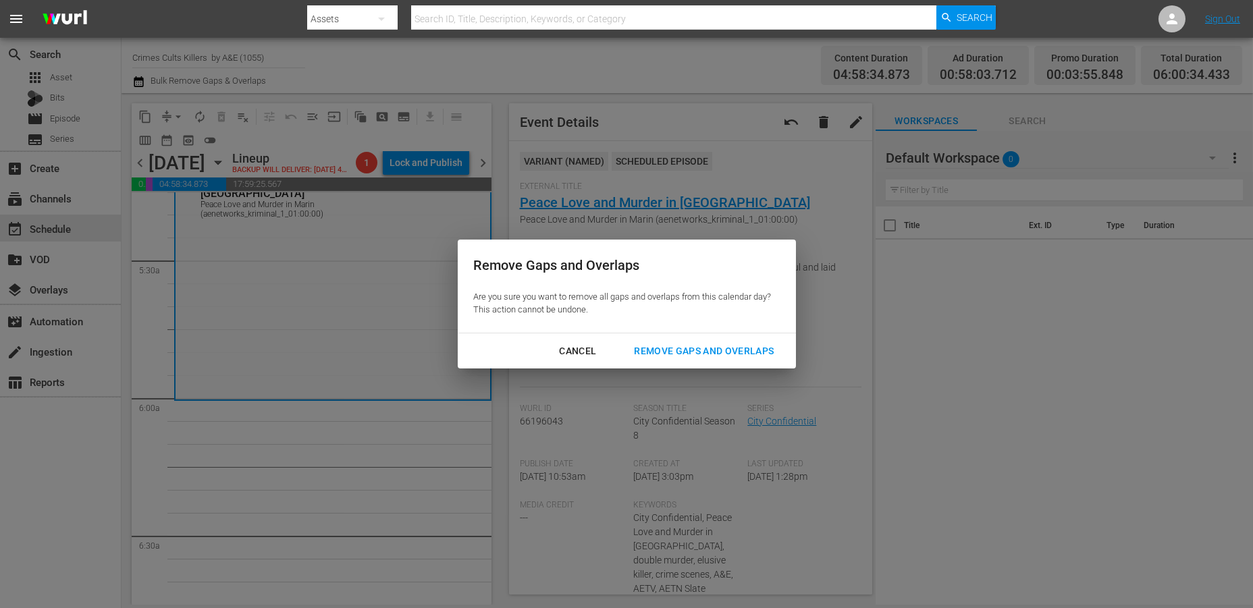
click at [697, 350] on div "Remove Gaps and Overlaps" at bounding box center [703, 351] width 161 height 17
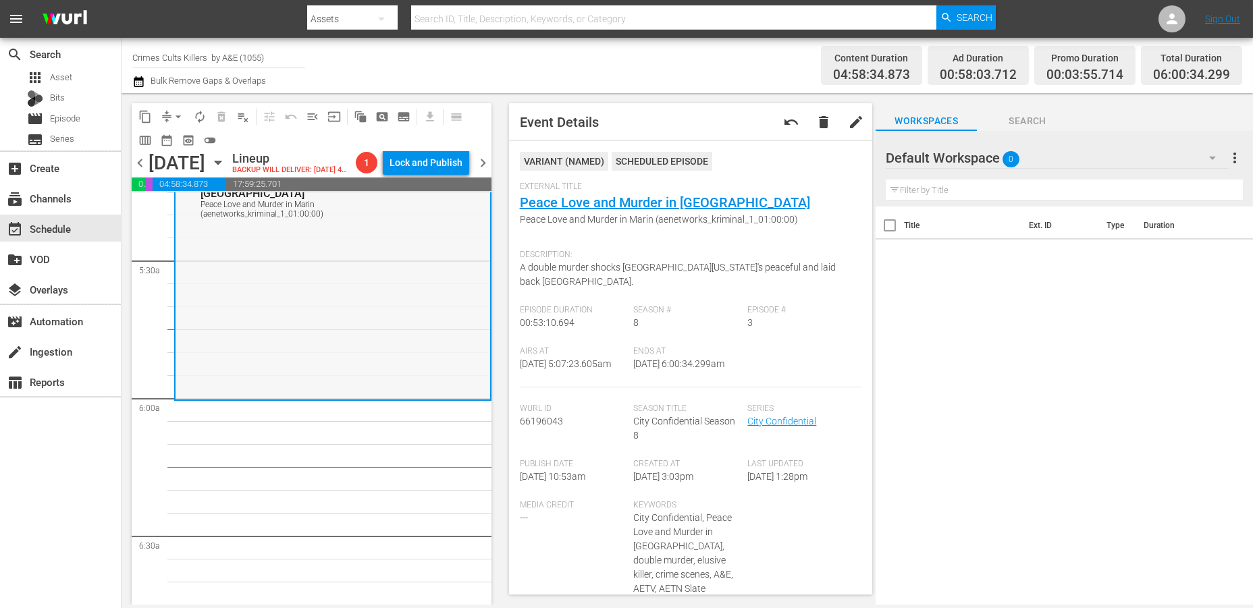
click at [315, 325] on div "City Confidential / SE8 / EP3: Peace Love and Murder in Marin Peace Love and Mu…" at bounding box center [333, 279] width 315 height 240
click at [171, 116] on span "arrow_drop_down" at bounding box center [178, 117] width 14 height 14
click at [174, 142] on li "Align to Midnight" at bounding box center [179, 143] width 142 height 22
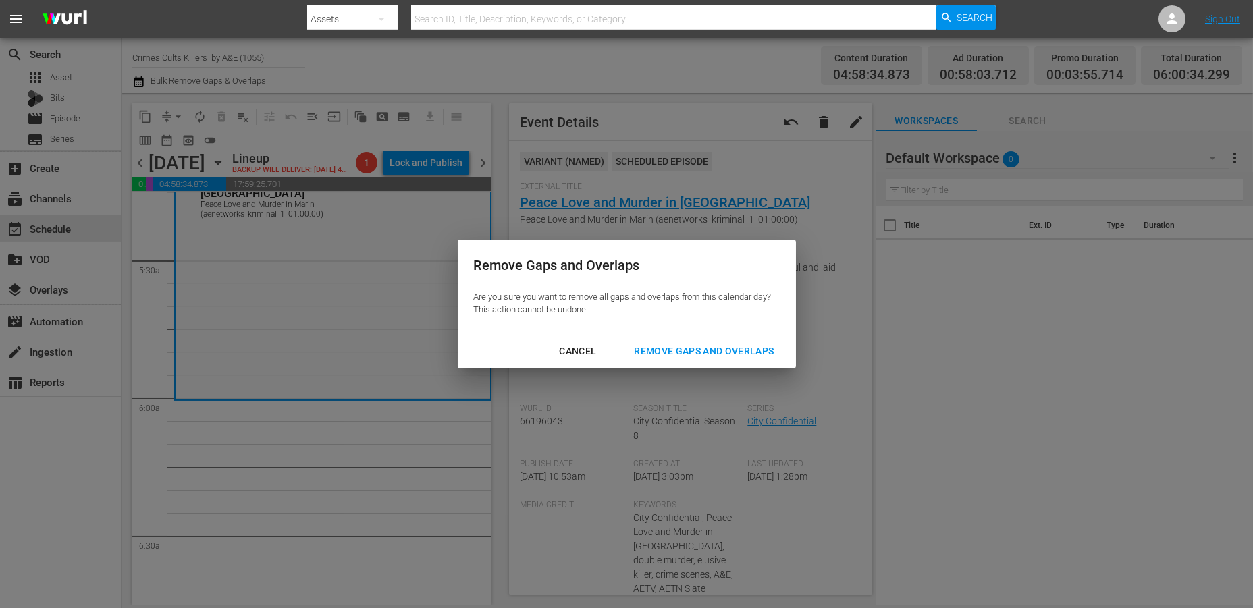
click at [680, 344] on div "Remove Gaps and Overlaps" at bounding box center [703, 351] width 161 height 17
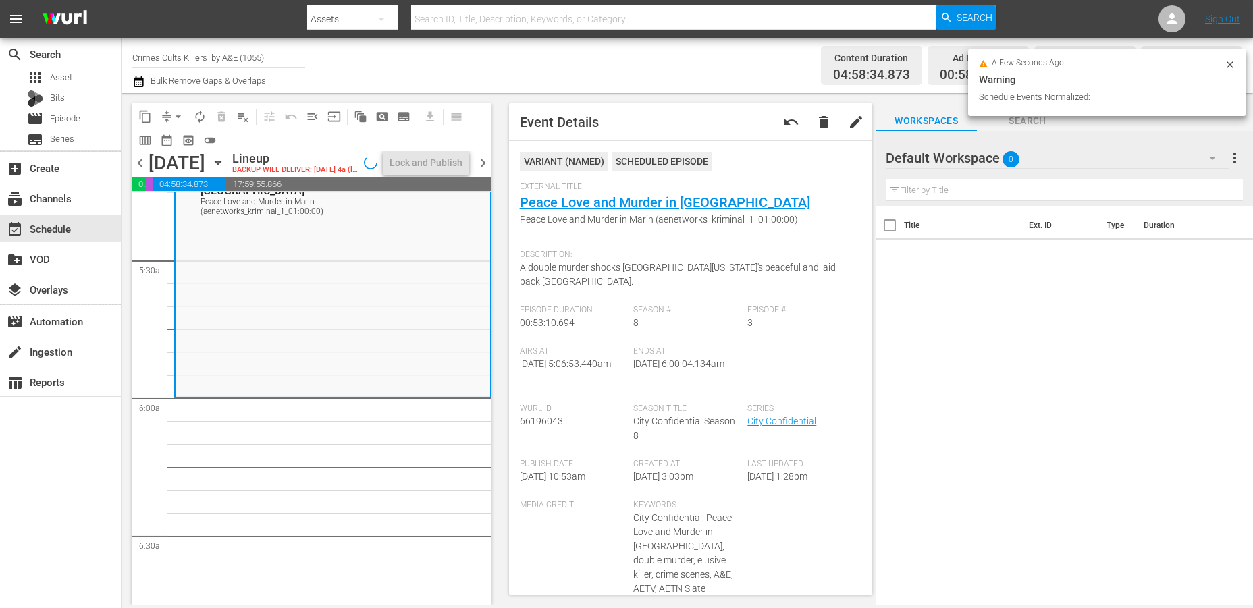
scroll to position [1425, 0]
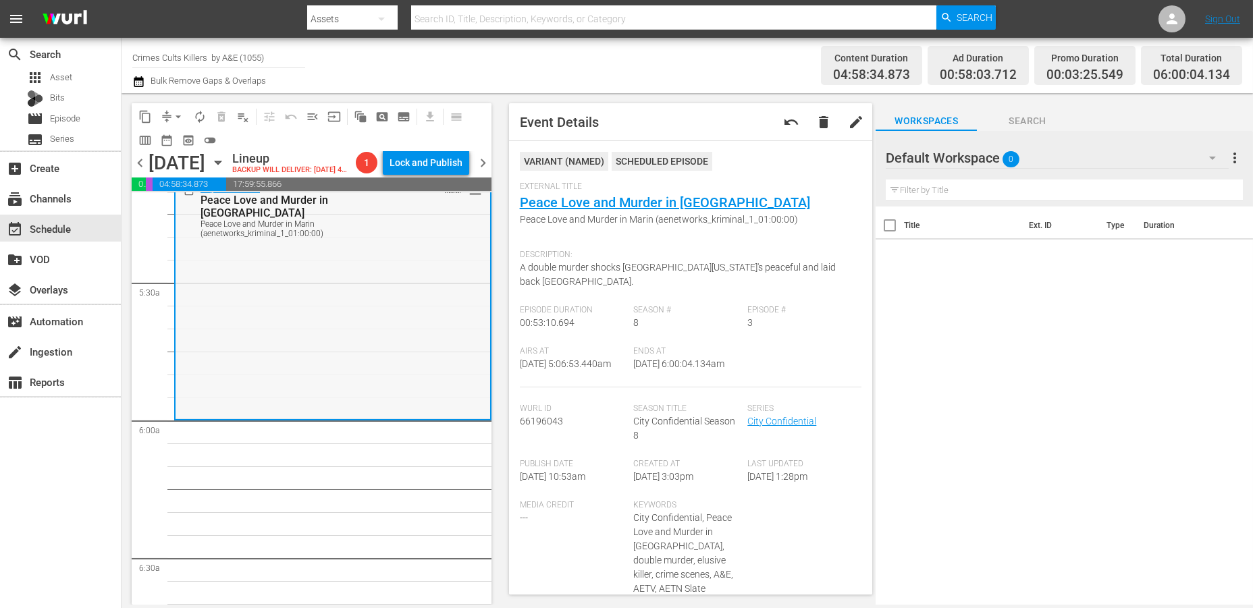
click at [257, 336] on div "City Confidential / SE8 / EP3: Peace Love and Murder in Marin Peace Love and Mu…" at bounding box center [333, 298] width 315 height 240
click at [171, 111] on span "arrow_drop_down" at bounding box center [178, 117] width 14 height 14
click at [168, 136] on li "Align to Midnight" at bounding box center [179, 143] width 142 height 22
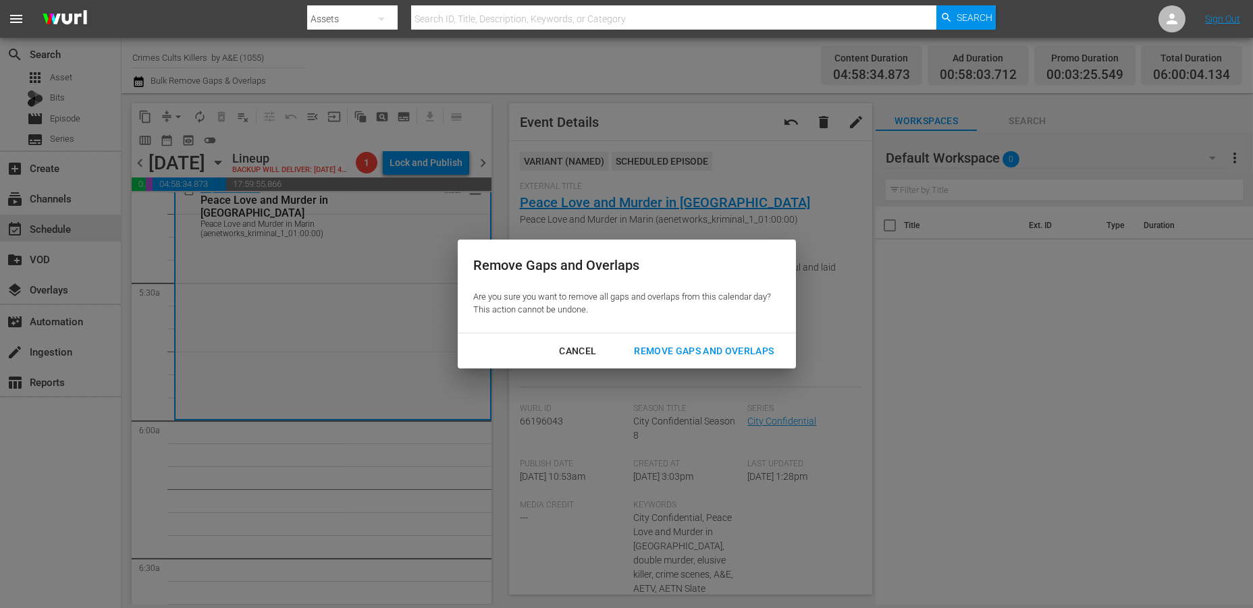
click at [693, 345] on div "Remove Gaps and Overlaps" at bounding box center [703, 351] width 161 height 17
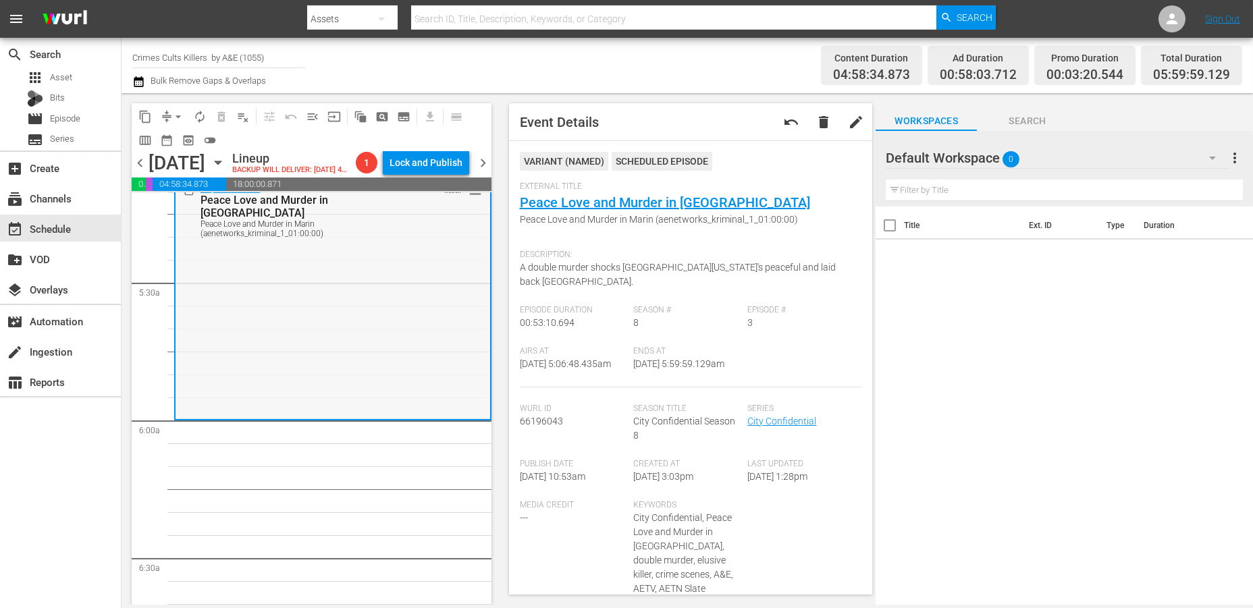
click at [267, 296] on div "City Confidential / SE8 / EP3: Peace Love and Murder in Marin Peace Love and Mu…" at bounding box center [333, 298] width 315 height 240
click at [176, 115] on span "arrow_drop_down" at bounding box center [178, 117] width 14 height 14
click at [165, 138] on li "Align to Midnight" at bounding box center [179, 143] width 142 height 22
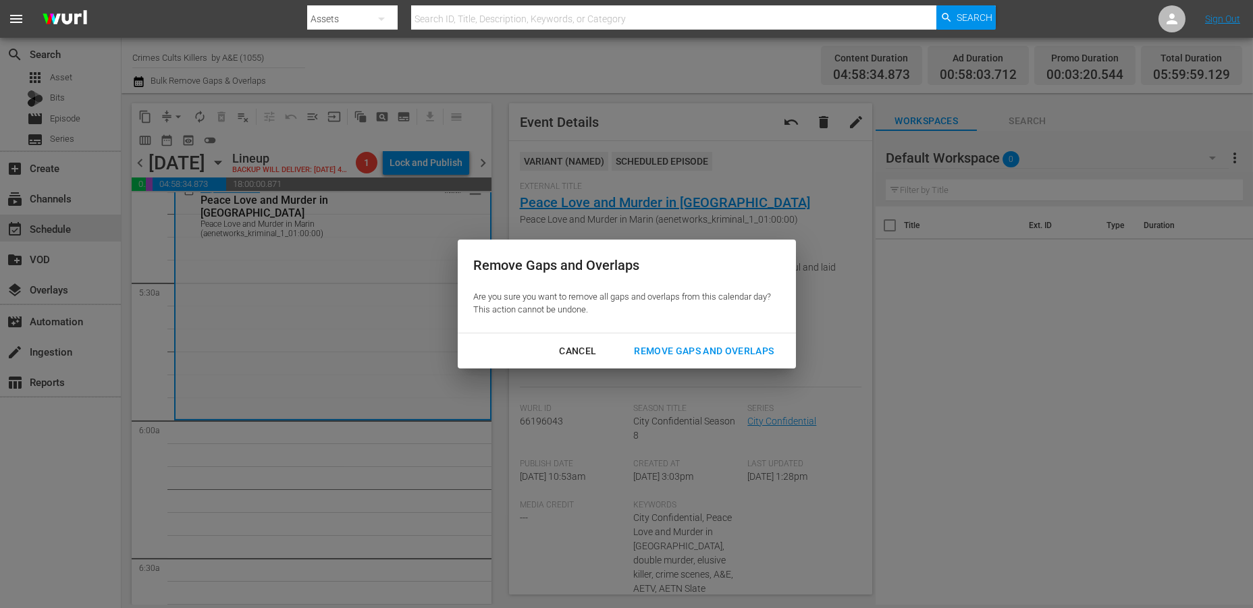
click at [704, 352] on div "Remove Gaps and Overlaps" at bounding box center [703, 351] width 161 height 17
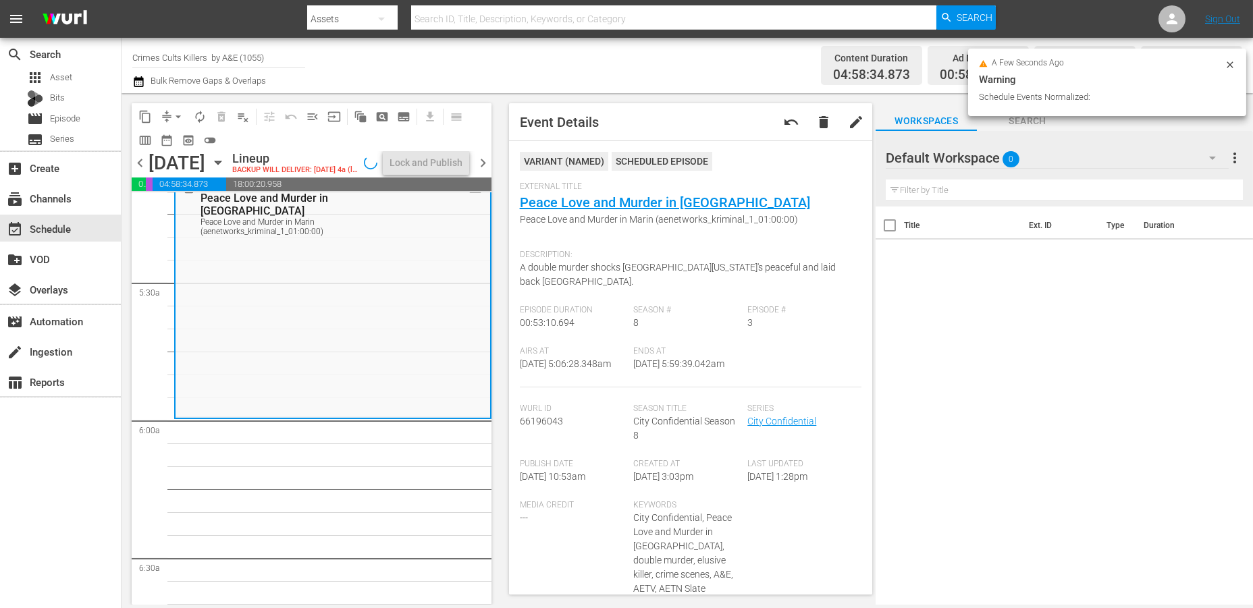
scroll to position [1447, 0]
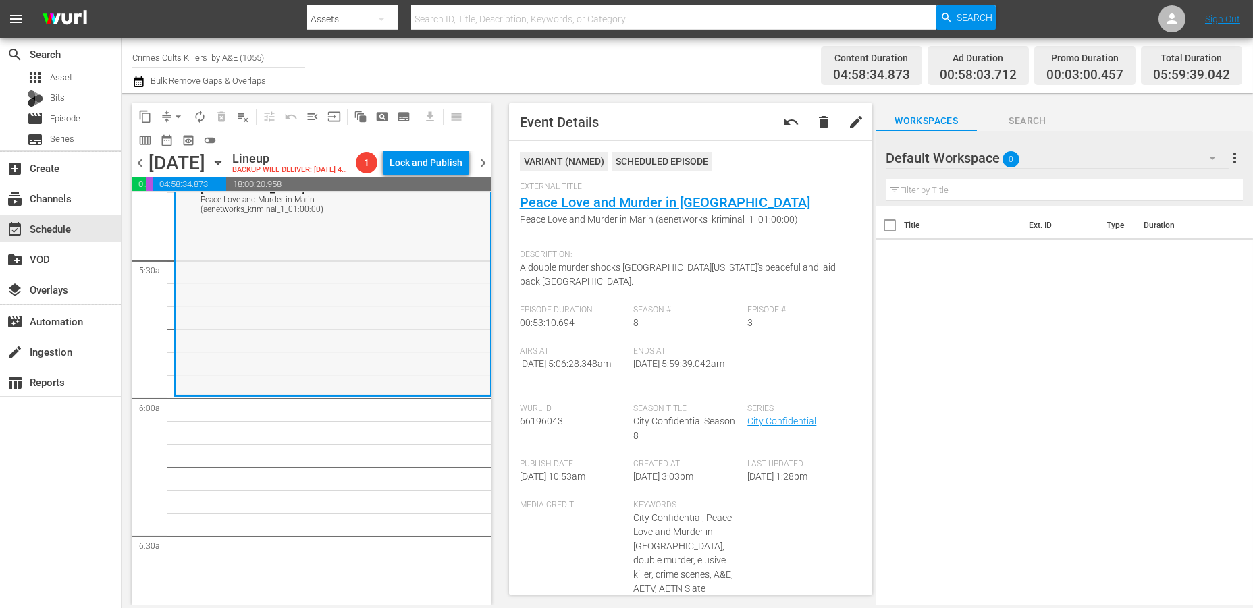
click at [341, 304] on div "City Confidential / SE8 / EP3: Peace Love and Murder in Marin Peace Love and Mu…" at bounding box center [333, 274] width 315 height 240
click at [178, 113] on span "arrow_drop_down" at bounding box center [178, 117] width 14 height 14
click at [171, 138] on li "Align to Midnight" at bounding box center [179, 143] width 142 height 22
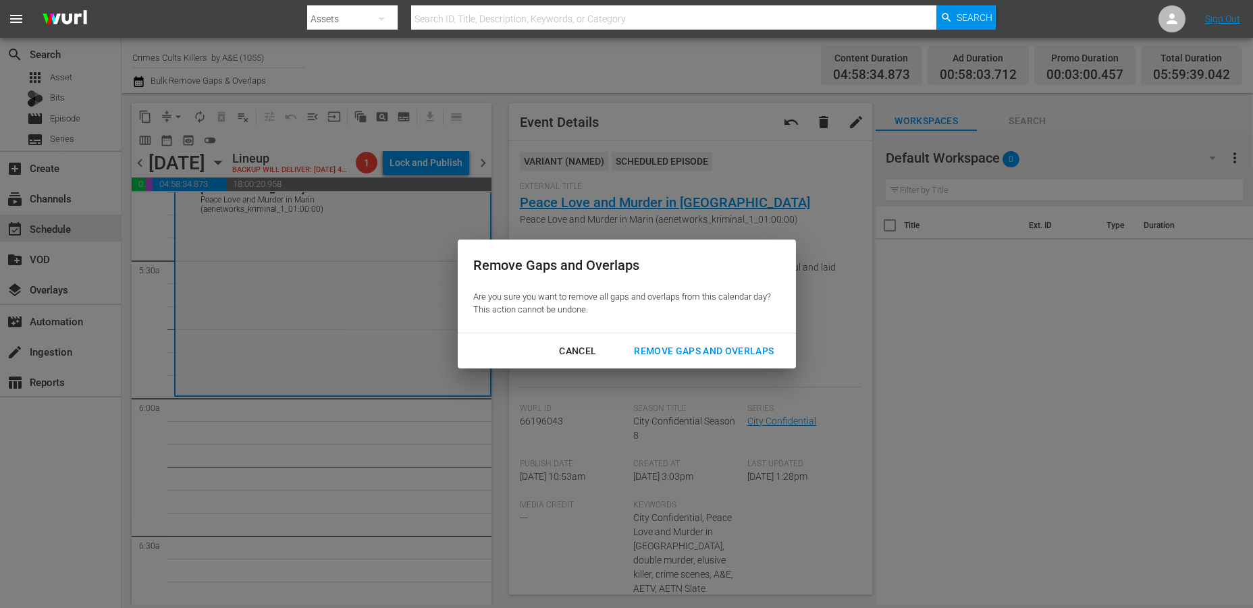
click at [685, 347] on div "Remove Gaps and Overlaps" at bounding box center [703, 351] width 161 height 17
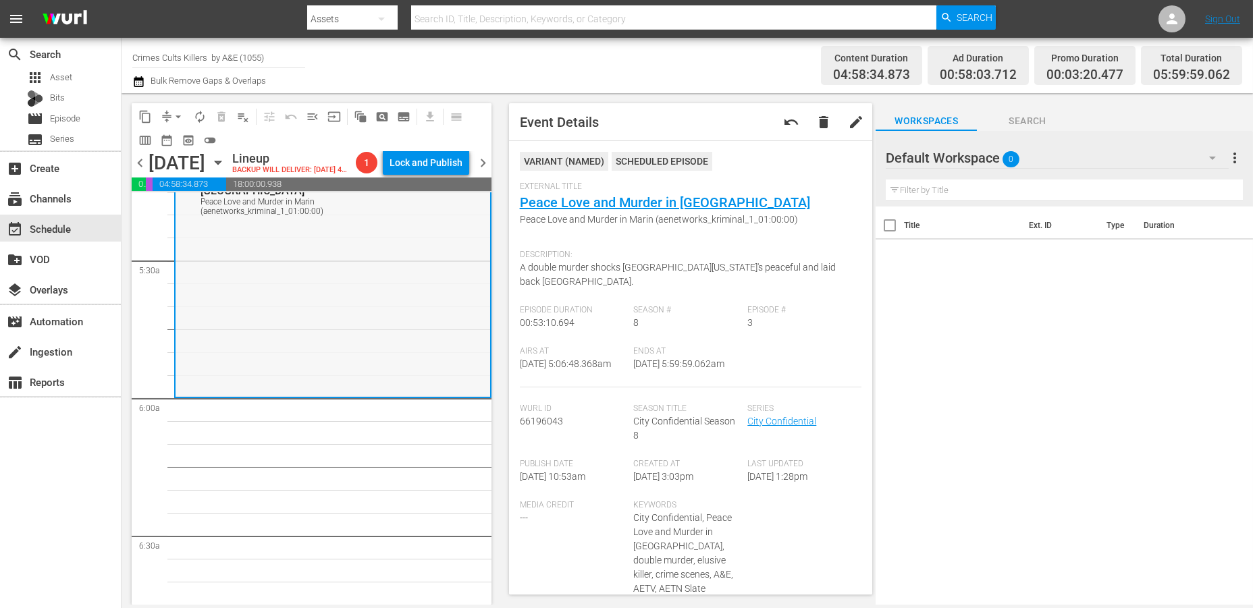
click at [294, 291] on div "City Confidential / SE8 / EP3: Peace Love and Murder in Marin Peace Love and Mu…" at bounding box center [333, 276] width 315 height 240
click at [182, 116] on span "arrow_drop_down" at bounding box center [178, 117] width 14 height 14
click at [180, 139] on li "Align to Midnight" at bounding box center [179, 143] width 142 height 22
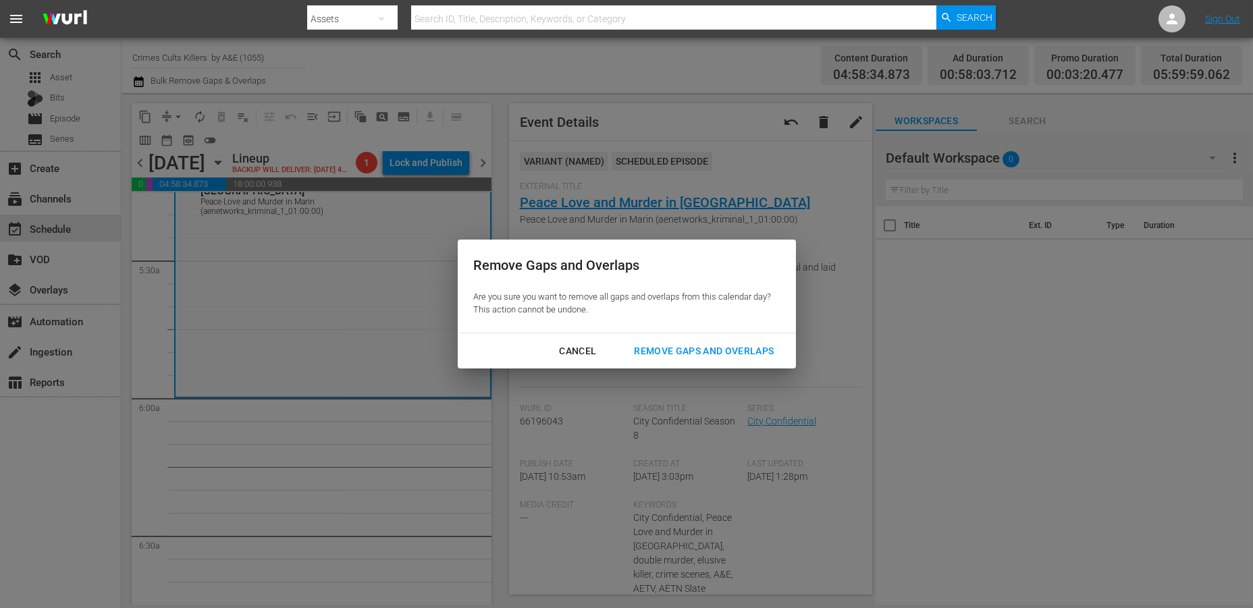
click at [711, 352] on div "Remove Gaps and Overlaps" at bounding box center [703, 351] width 161 height 17
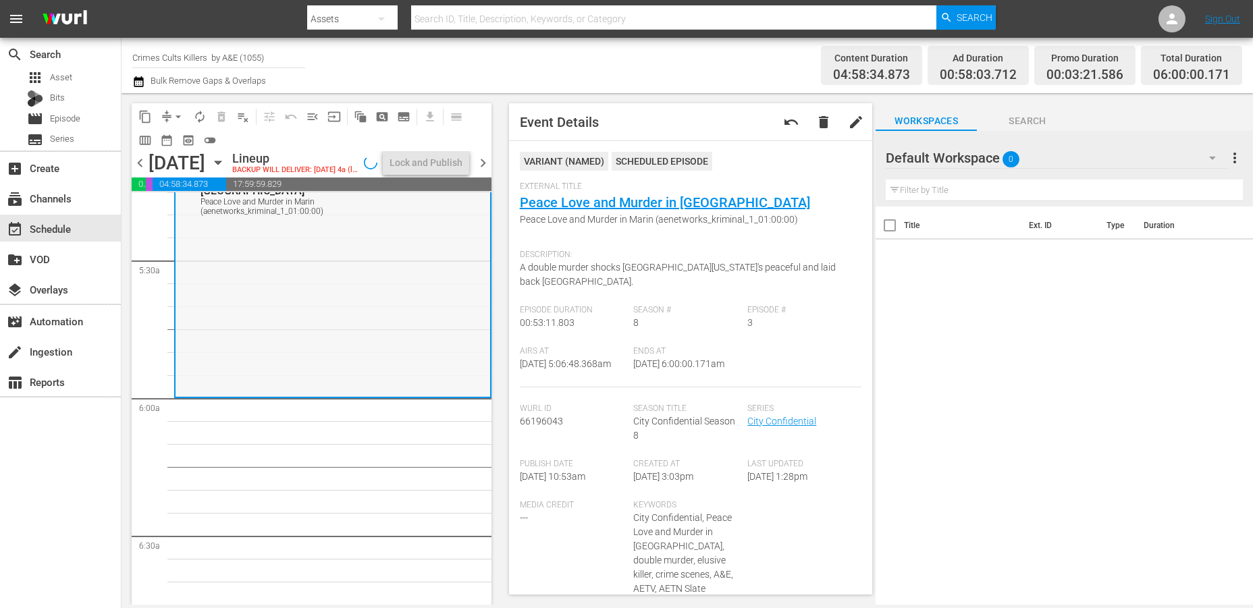
click at [258, 269] on div "City Confidential / SE8 / EP3: Peace Love and Murder in Marin Peace Love and Mu…" at bounding box center [333, 276] width 315 height 240
click at [195, 113] on span "autorenew_outlined" at bounding box center [200, 117] width 14 height 14
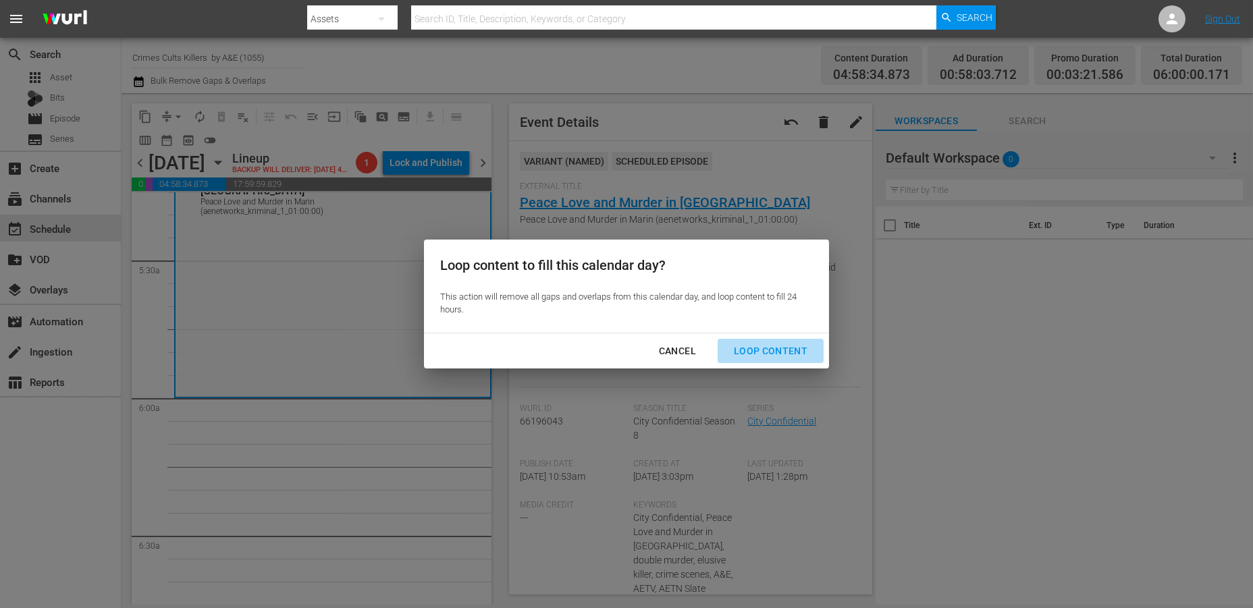
click at [772, 350] on div "Loop Content" at bounding box center [770, 351] width 95 height 17
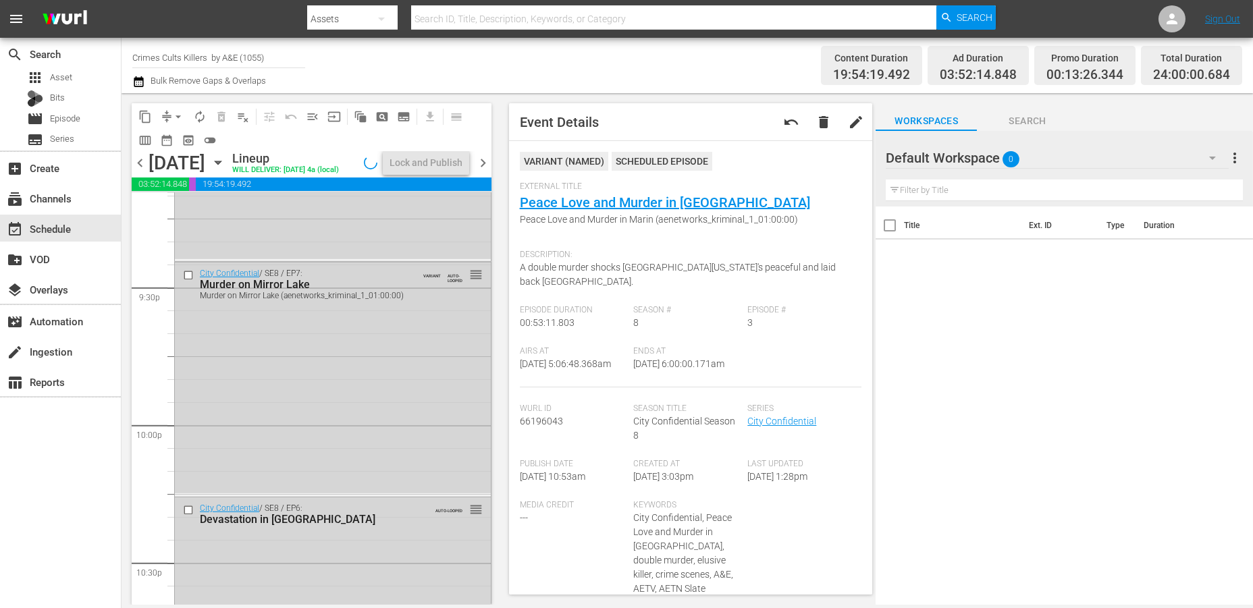
scroll to position [6221, 0]
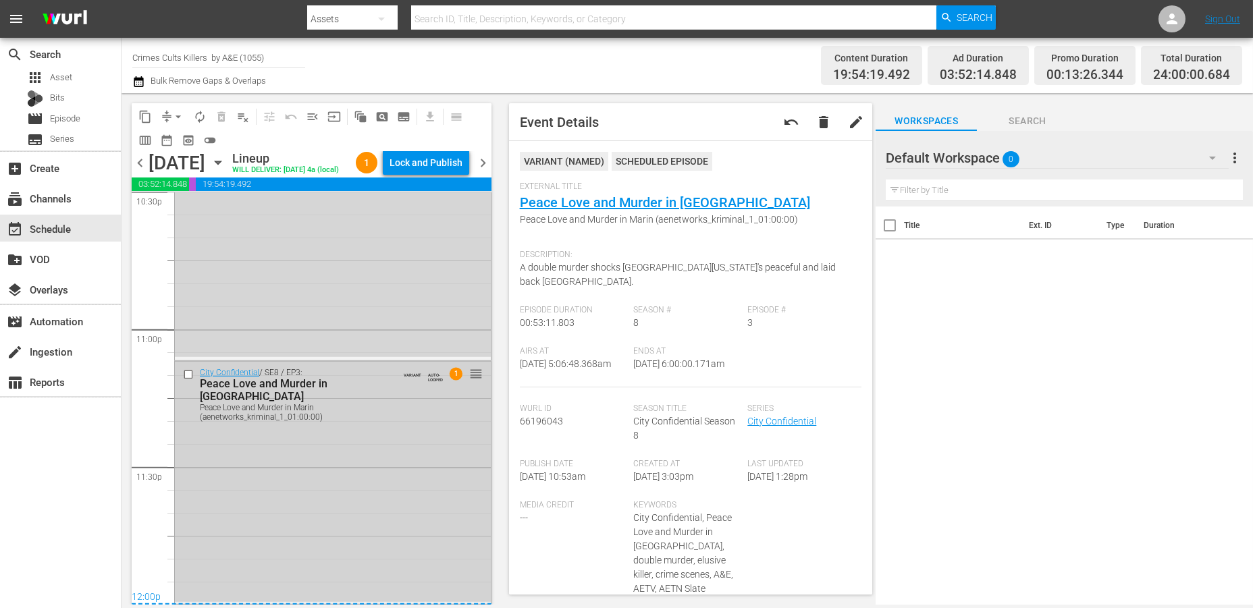
click at [375, 529] on div "City Confidential / SE8 / EP3: Peace Love and Murder in Marin Peace Love and Mu…" at bounding box center [333, 482] width 316 height 240
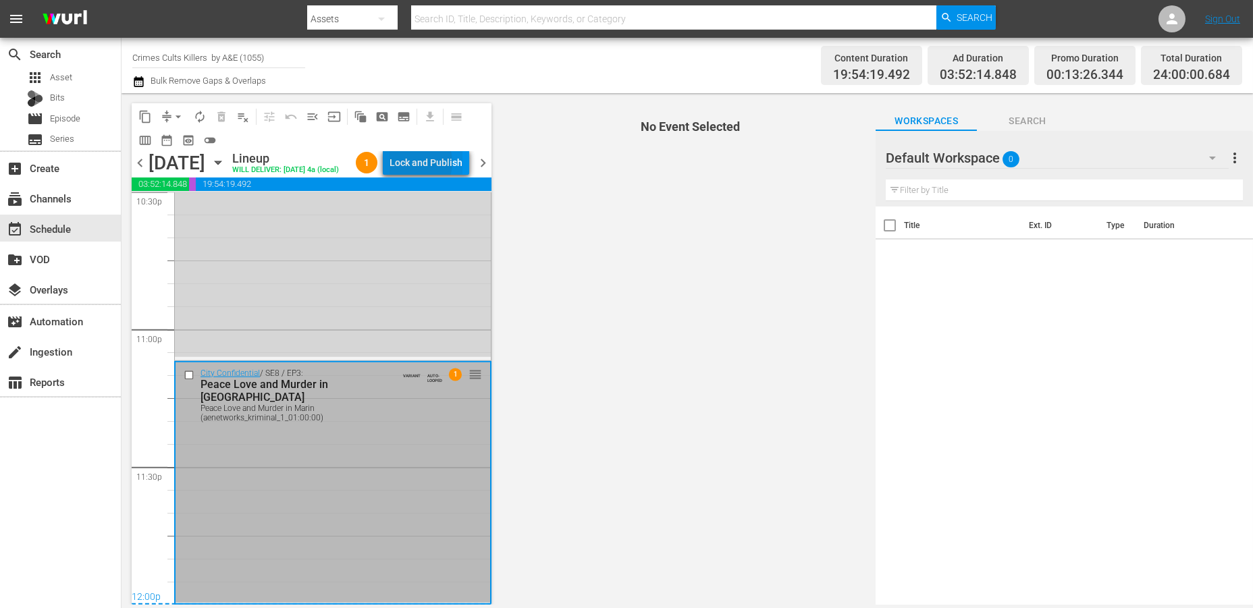
click at [419, 165] on div "Lock and Publish" at bounding box center [426, 163] width 73 height 24
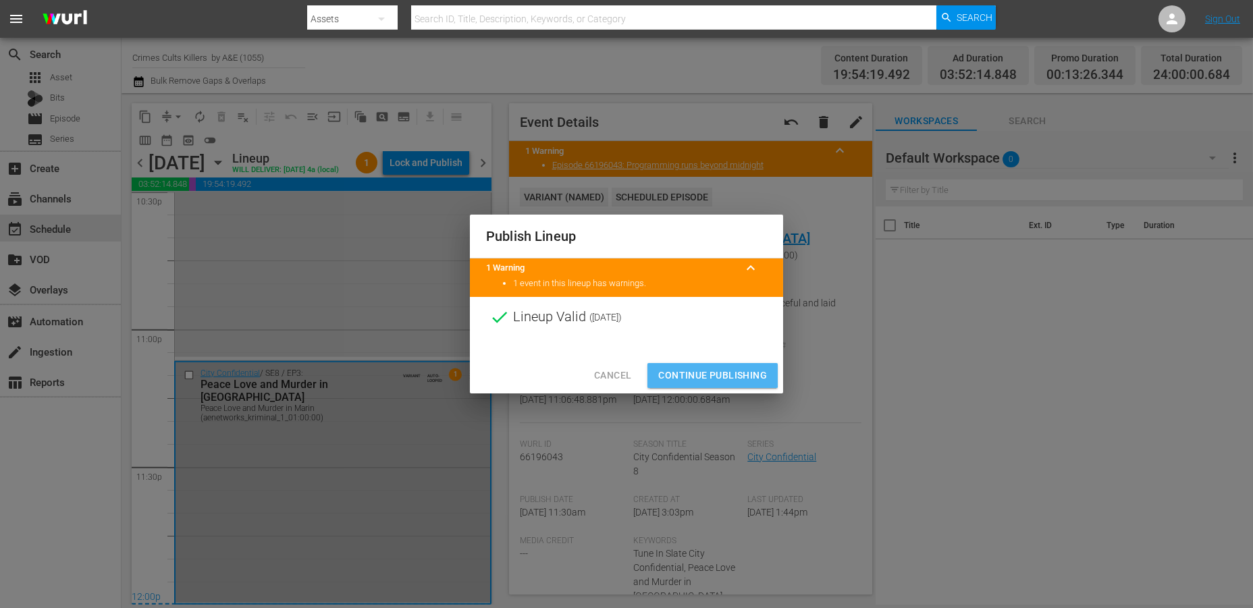
click at [697, 371] on span "Continue Publishing" at bounding box center [712, 375] width 109 height 17
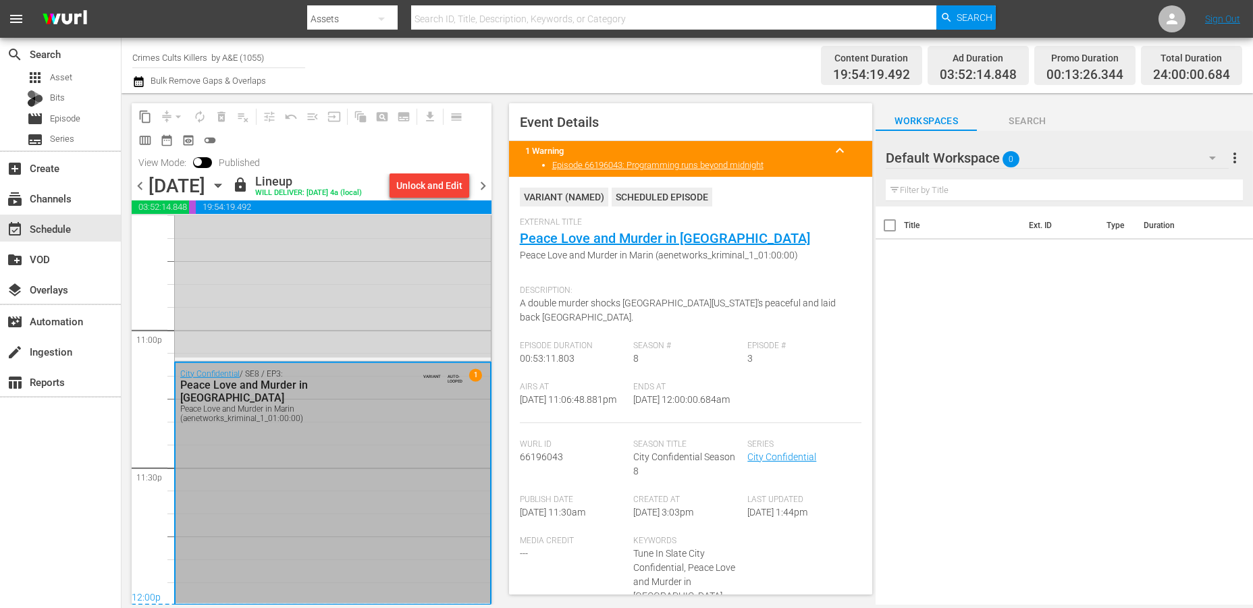
click at [479, 183] on span "chevron_right" at bounding box center [483, 186] width 17 height 17
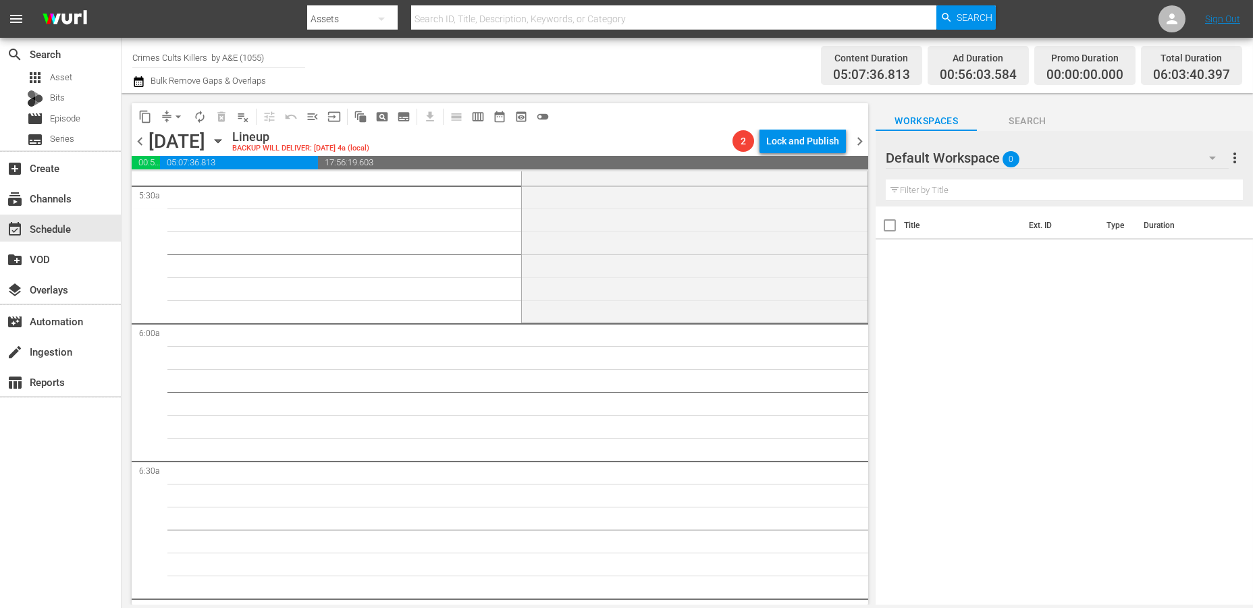
scroll to position [1425, 0]
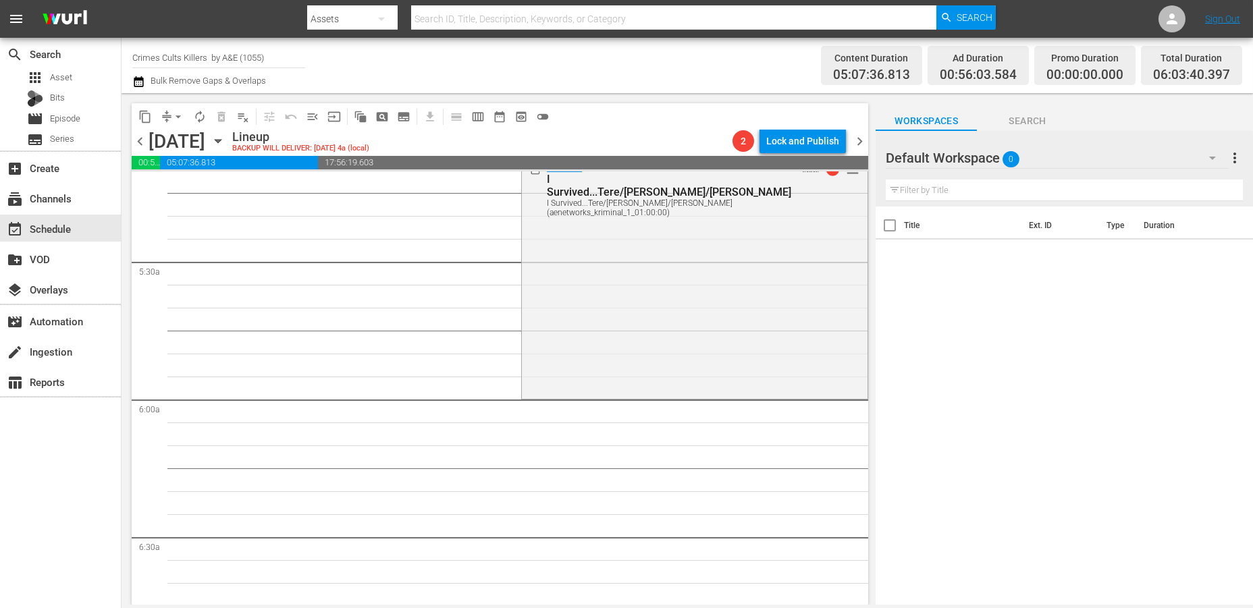
click at [550, 343] on div "I Survived / SE6 / EP2: I Survived...Tere/Christa/Brian I Survived...Tere/Chris…" at bounding box center [695, 276] width 346 height 238
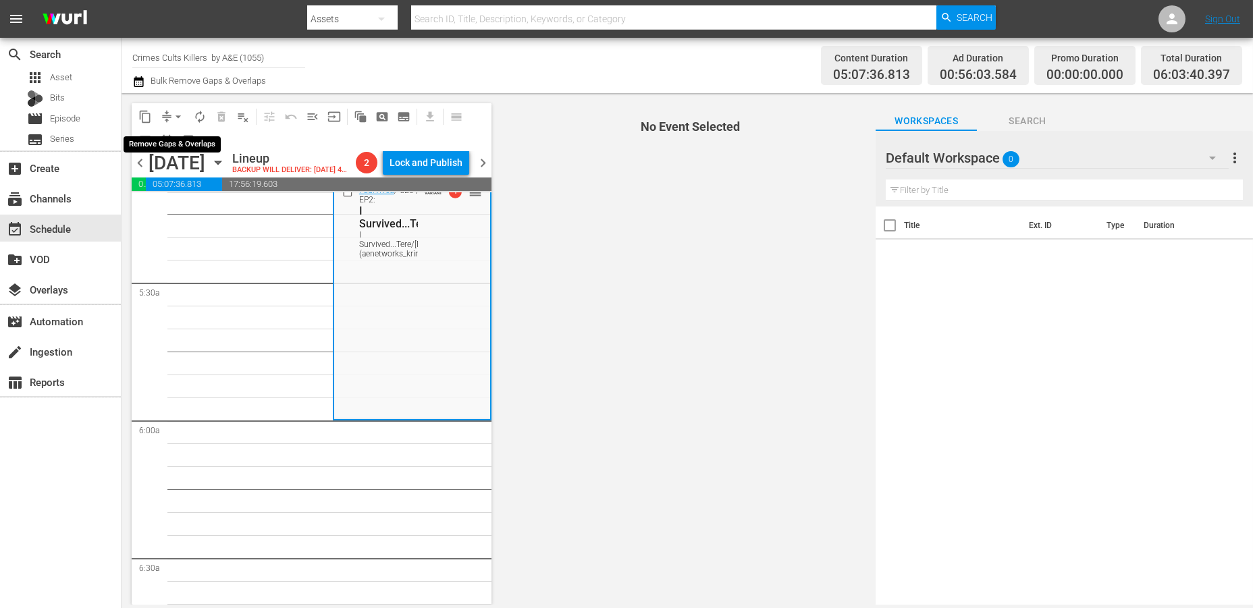
click at [170, 112] on button "arrow_drop_down" at bounding box center [178, 117] width 22 height 22
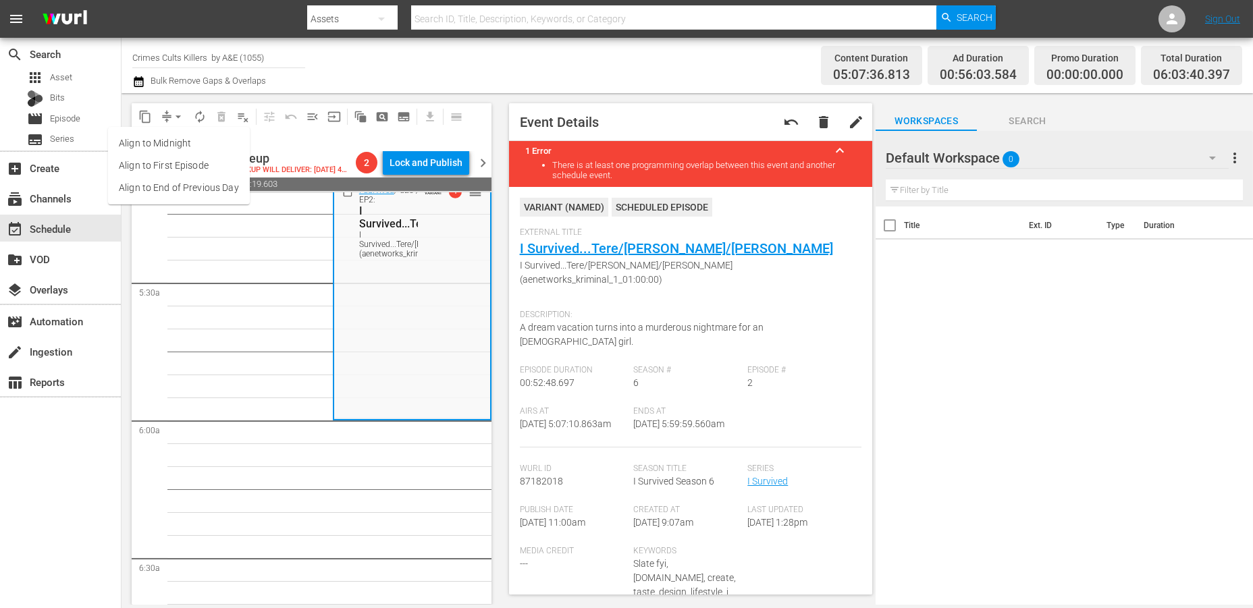
click at [167, 137] on li "Align to Midnight" at bounding box center [179, 143] width 142 height 22
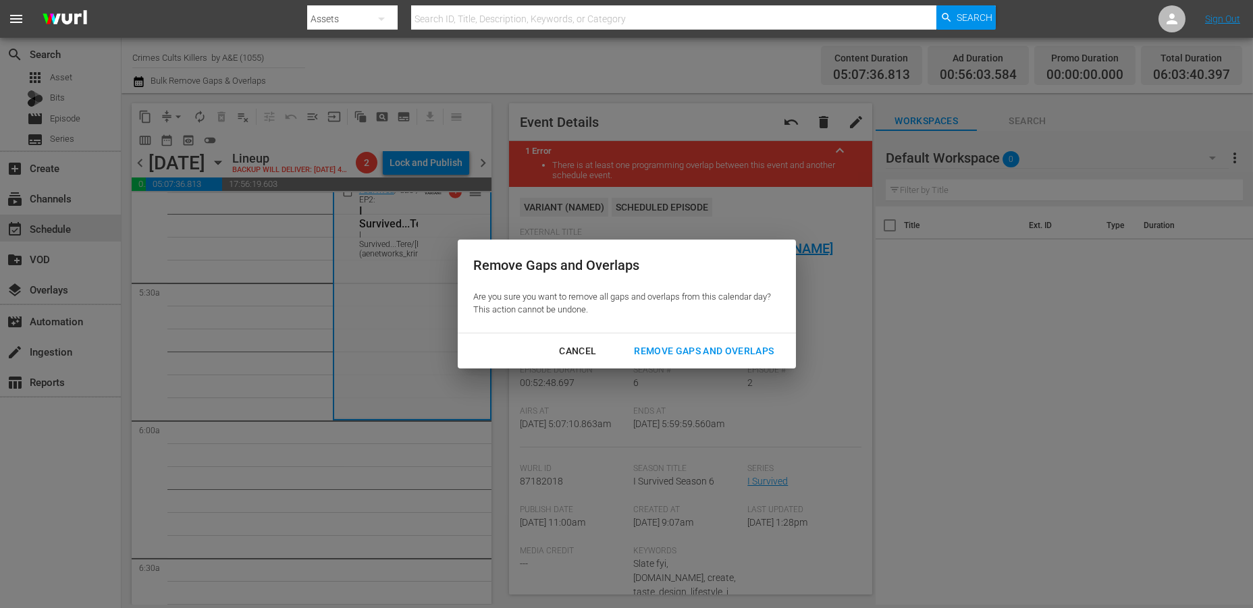
drag, startPoint x: 691, startPoint y: 348, endPoint x: 764, endPoint y: 87, distance: 270.4
click at [691, 346] on div "Remove Gaps and Overlaps" at bounding box center [703, 351] width 161 height 17
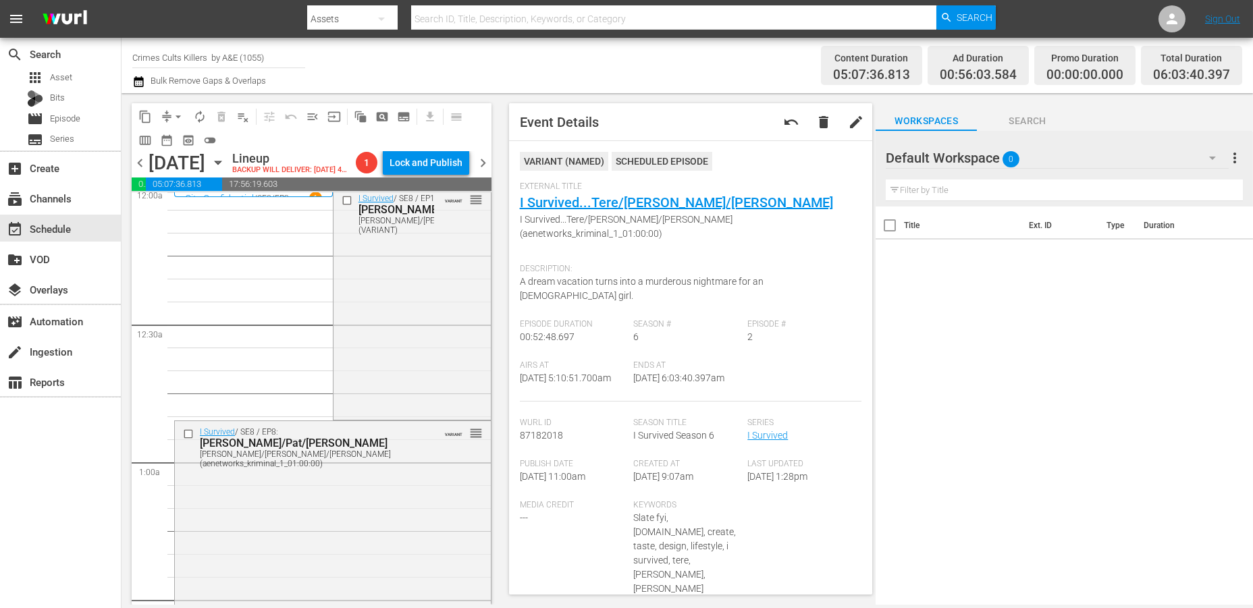
scroll to position [0, 0]
click at [421, 322] on div "I Survived / SE8 / EP10: Donna/Michael/Sheila Donna/Michael/Sheila (VARIANT) VA…" at bounding box center [411, 309] width 157 height 230
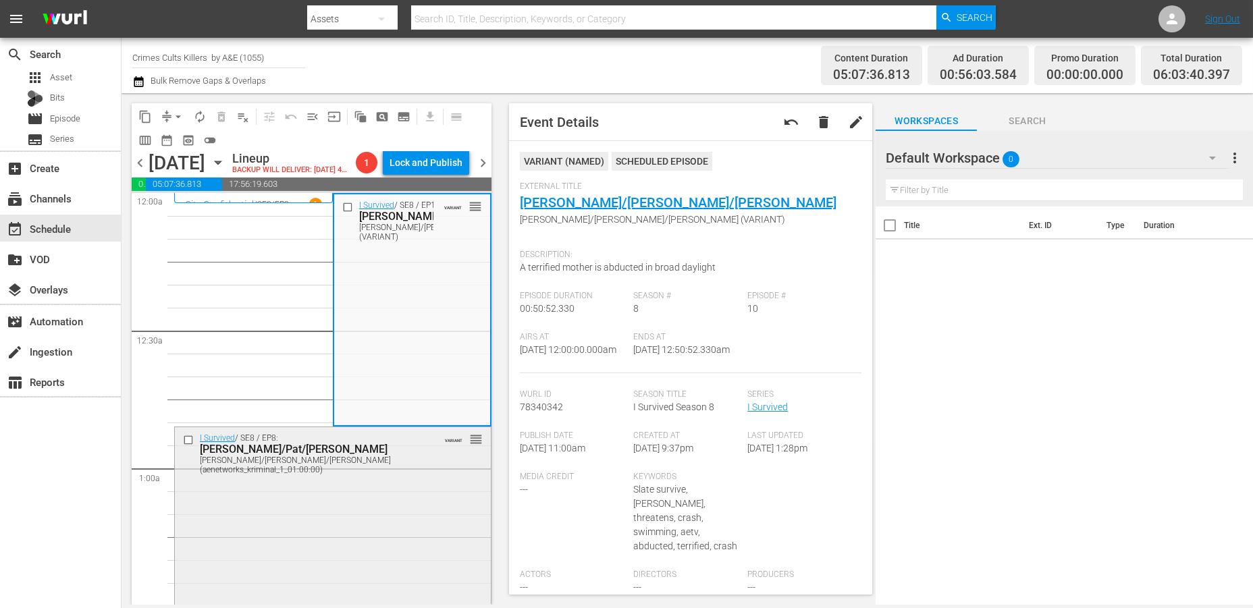
click at [347, 533] on div "I Survived / SE8 / EP8: Angela/Pat/Tricia Angela/Pat/Tricia (aenetworks_krimina…" at bounding box center [333, 541] width 316 height 228
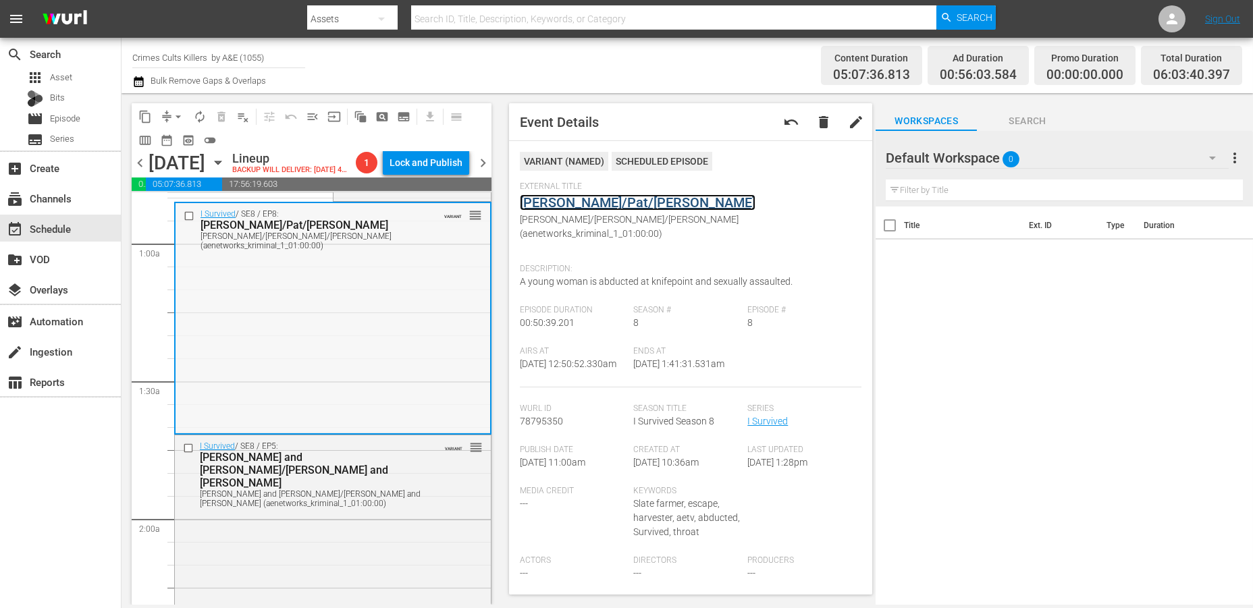
scroll to position [300, 0]
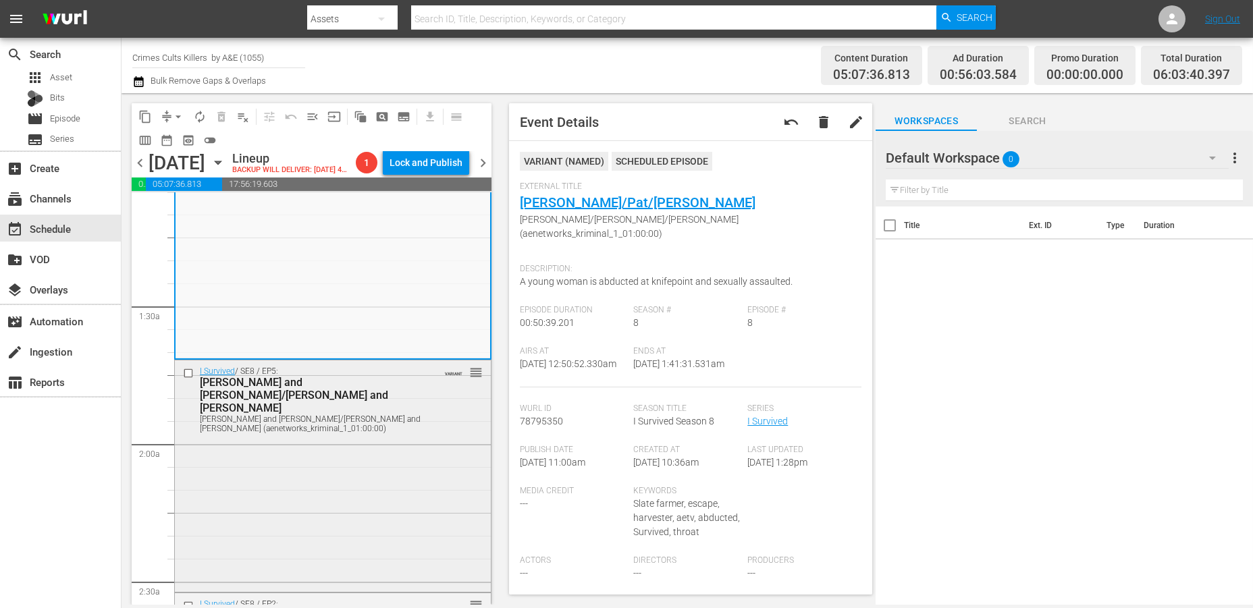
click at [380, 451] on div "I Survived / SE8 / EP5: Kim and Nina/Michael and Charles Kim and Nina/Michael a…" at bounding box center [333, 476] width 316 height 230
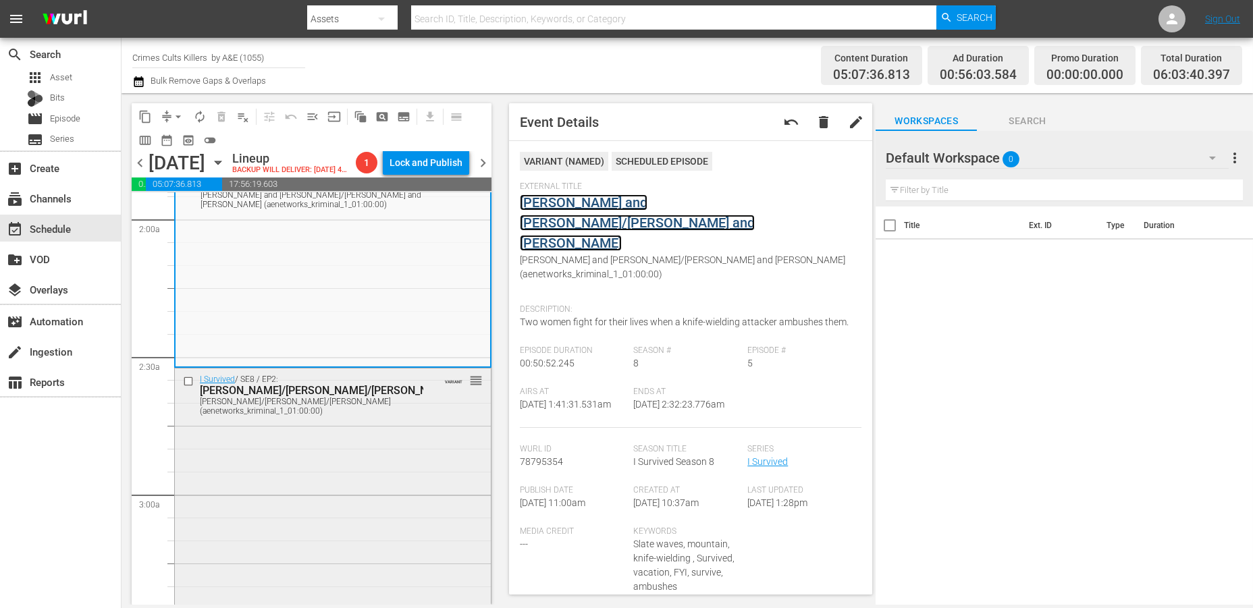
scroll to position [675, 0]
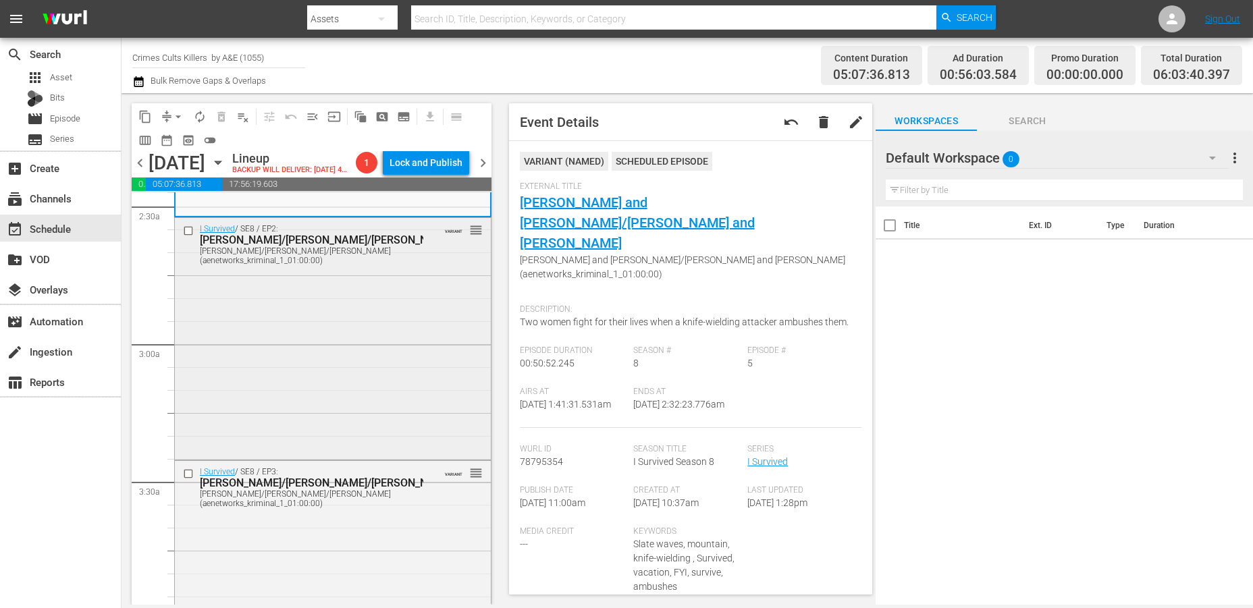
click at [337, 331] on div "I Survived / SE8 / EP2: Lisa/Chris/Jeannette Lisa/Chris/Jeannette (aenetworks_k…" at bounding box center [333, 337] width 316 height 238
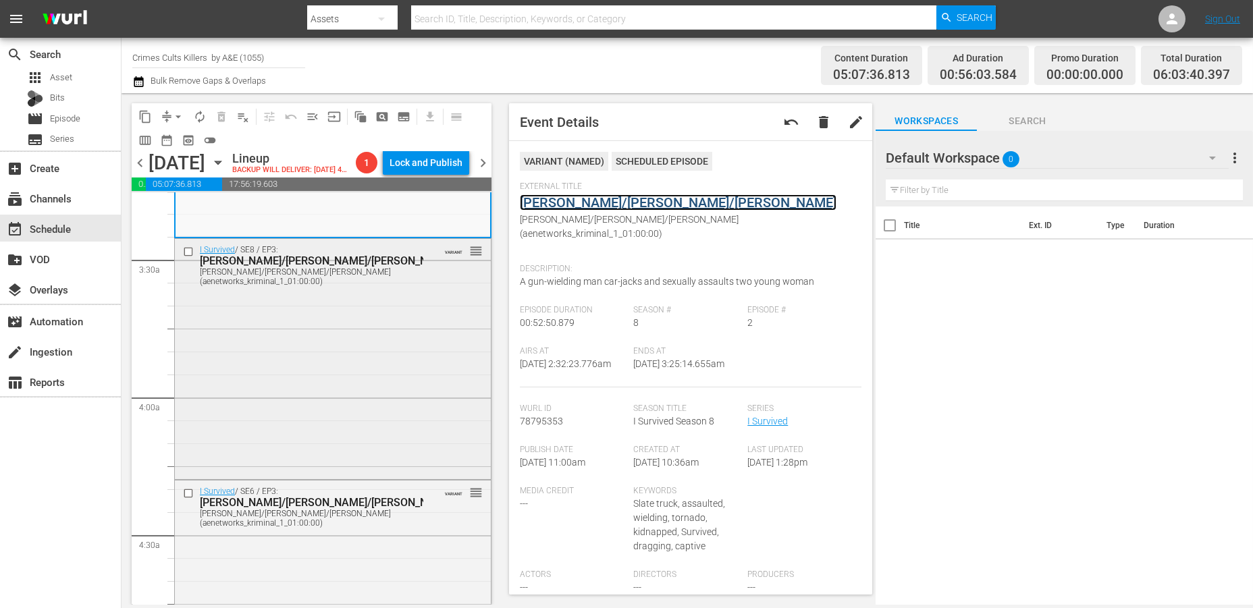
scroll to position [900, 0]
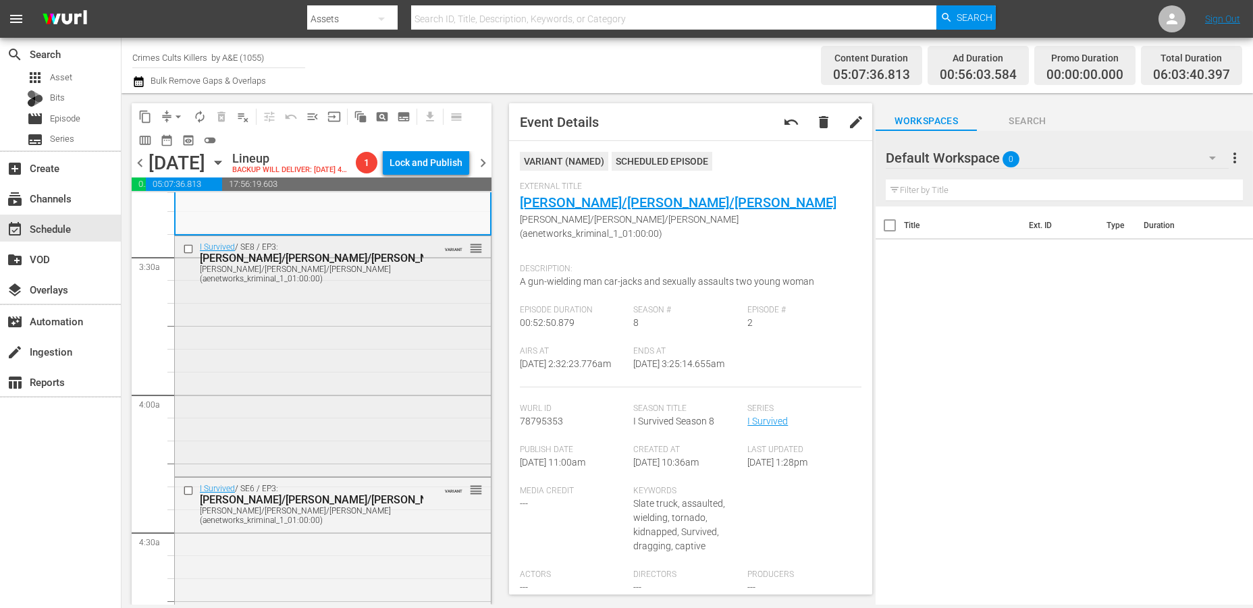
click at [380, 413] on div "I Survived / SE8 / EP3: Kaye/Johnny/Scott Kaye/Johnny/Scott (aenetworks_krimina…" at bounding box center [333, 355] width 316 height 238
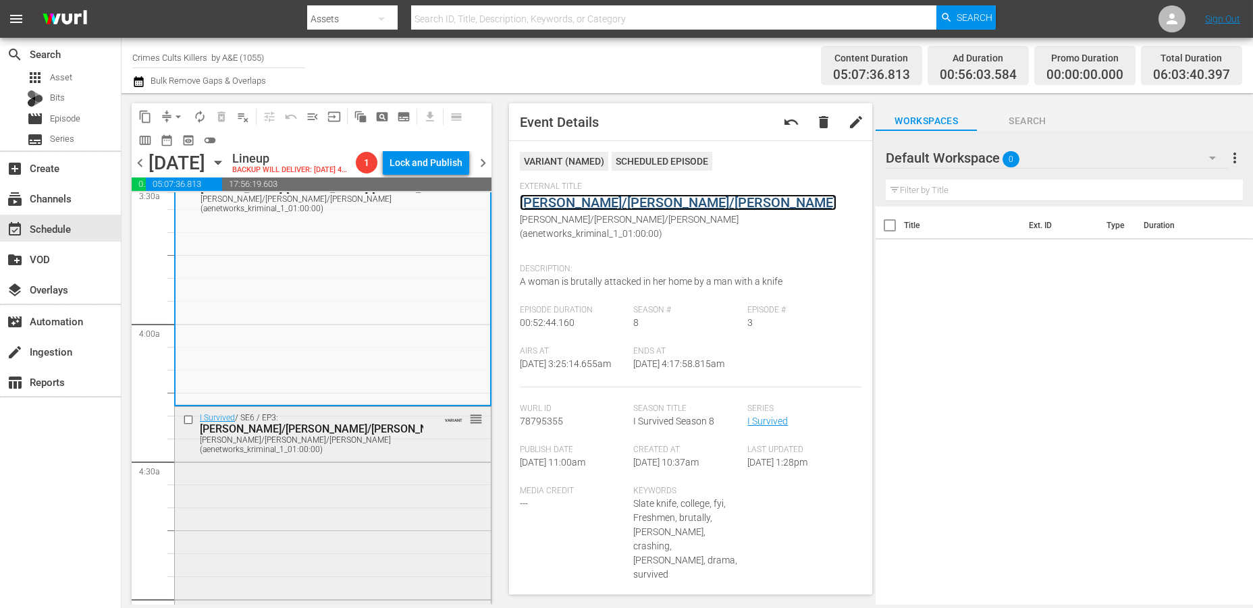
scroll to position [1125, 0]
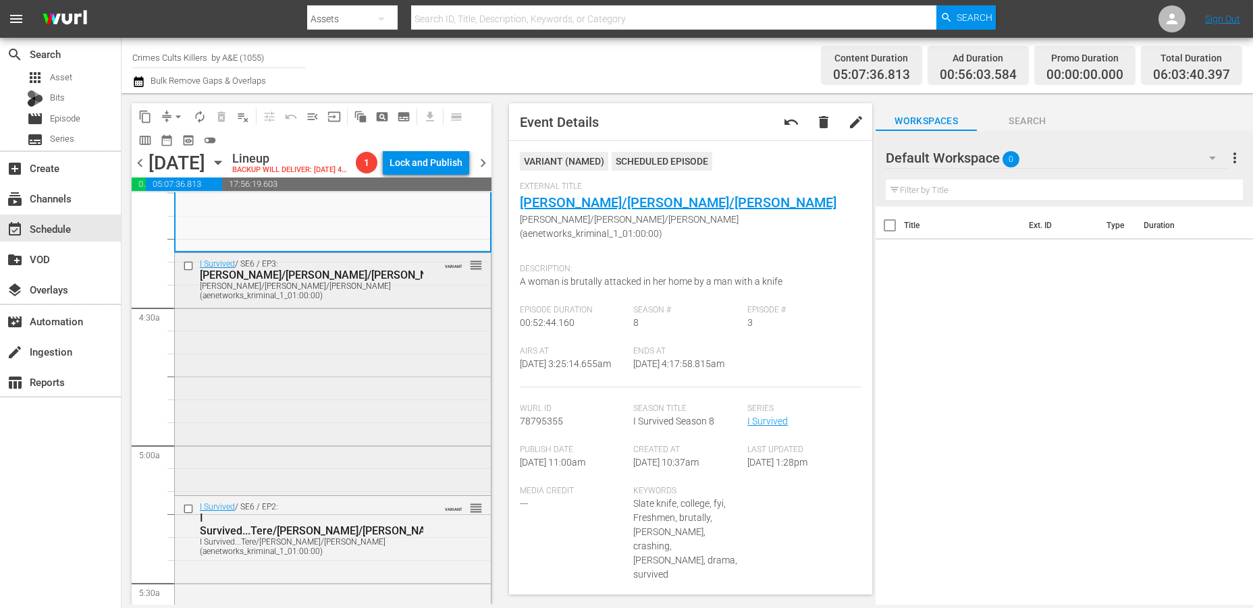
click at [381, 414] on div "I Survived / SE6 / EP3: Gracia/Michelle/Richard Gracia/Michelle/Richard (aenetw…" at bounding box center [333, 372] width 316 height 239
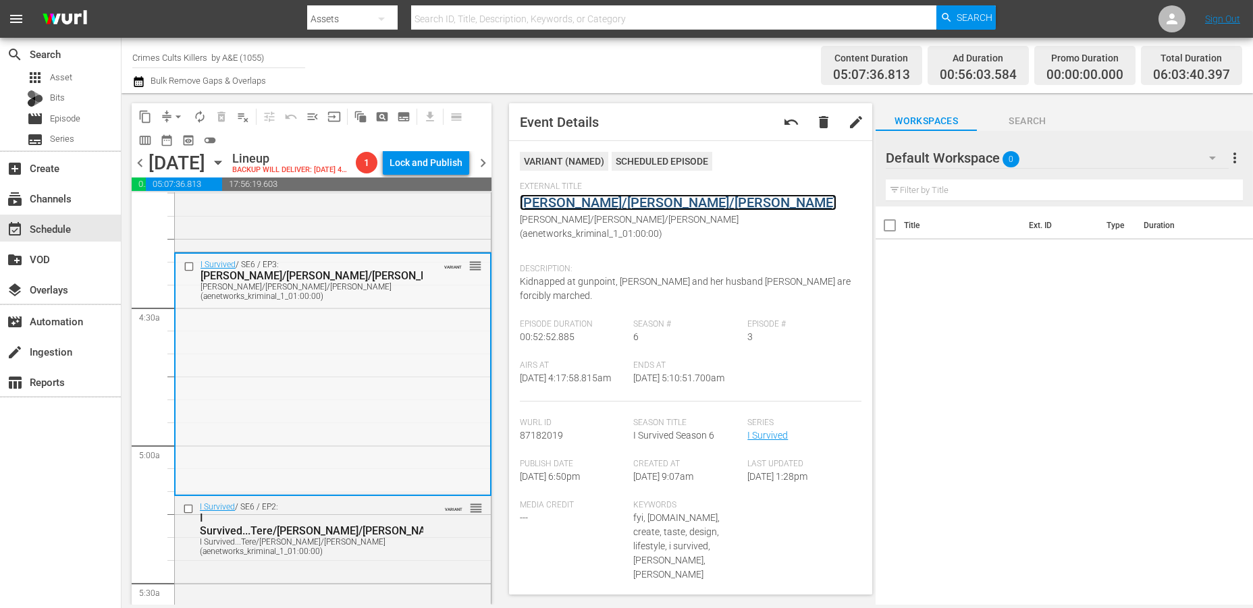
scroll to position [1275, 0]
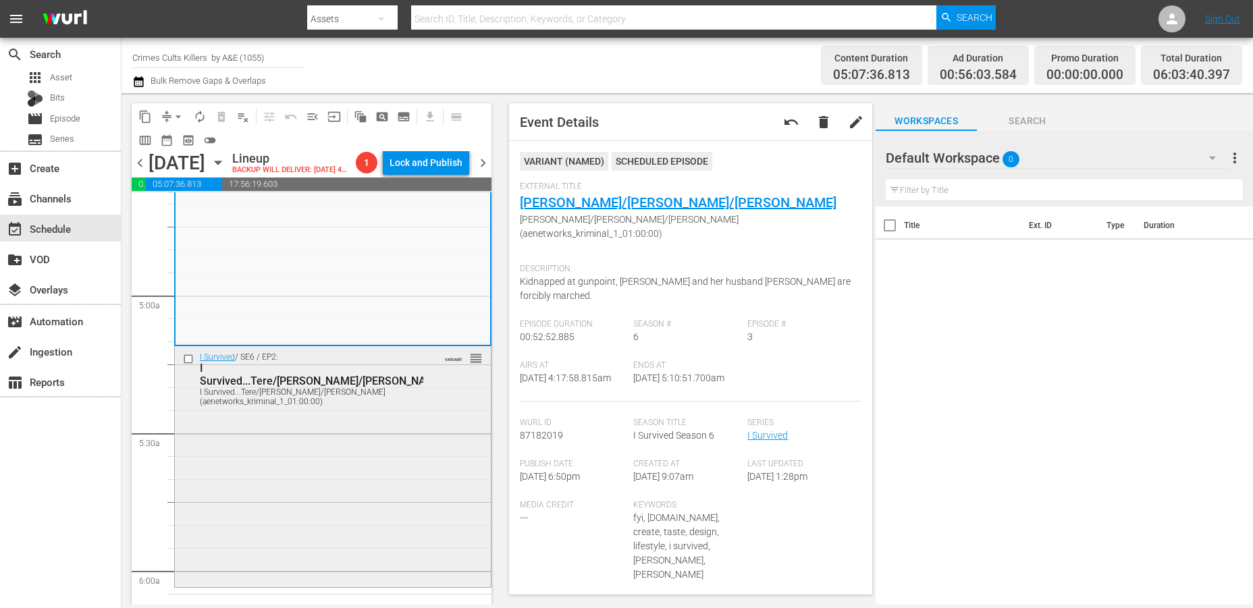
click at [348, 443] on div "I Survived / SE6 / EP2: I Survived...Tere/Christa/Brian I Survived...Tere/Chris…" at bounding box center [333, 465] width 316 height 238
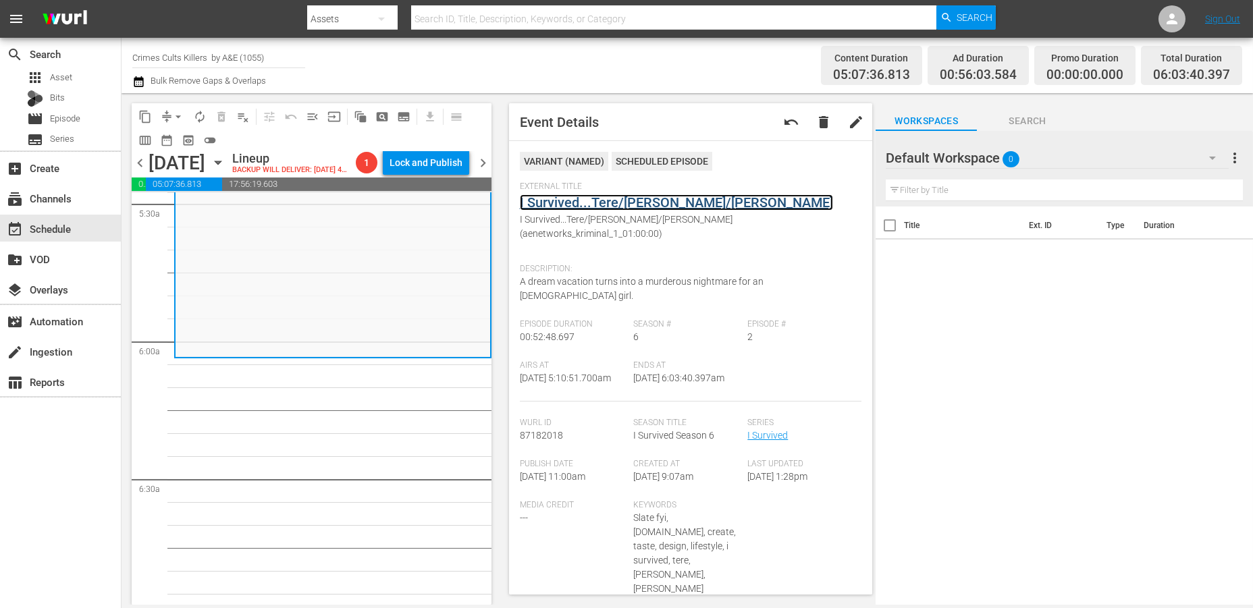
scroll to position [1500, 0]
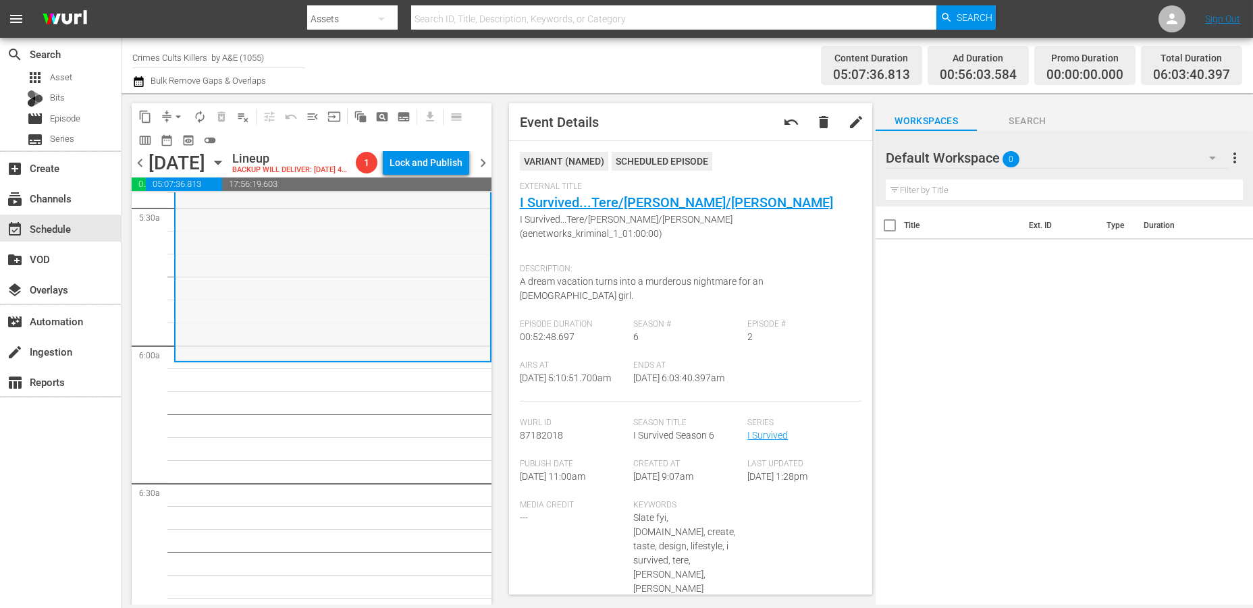
click at [270, 337] on div "I Survived / SE6 / EP2: I Survived...Tere/Christa/Brian I Survived...Tere/Chris…" at bounding box center [333, 241] width 315 height 238
click at [283, 333] on div "I Survived / SE6 / EP2: I Survived...Tere/Christa/Brian I Survived...Tere/Chris…" at bounding box center [333, 241] width 315 height 238
click at [198, 115] on span "autorenew_outlined" at bounding box center [200, 117] width 14 height 14
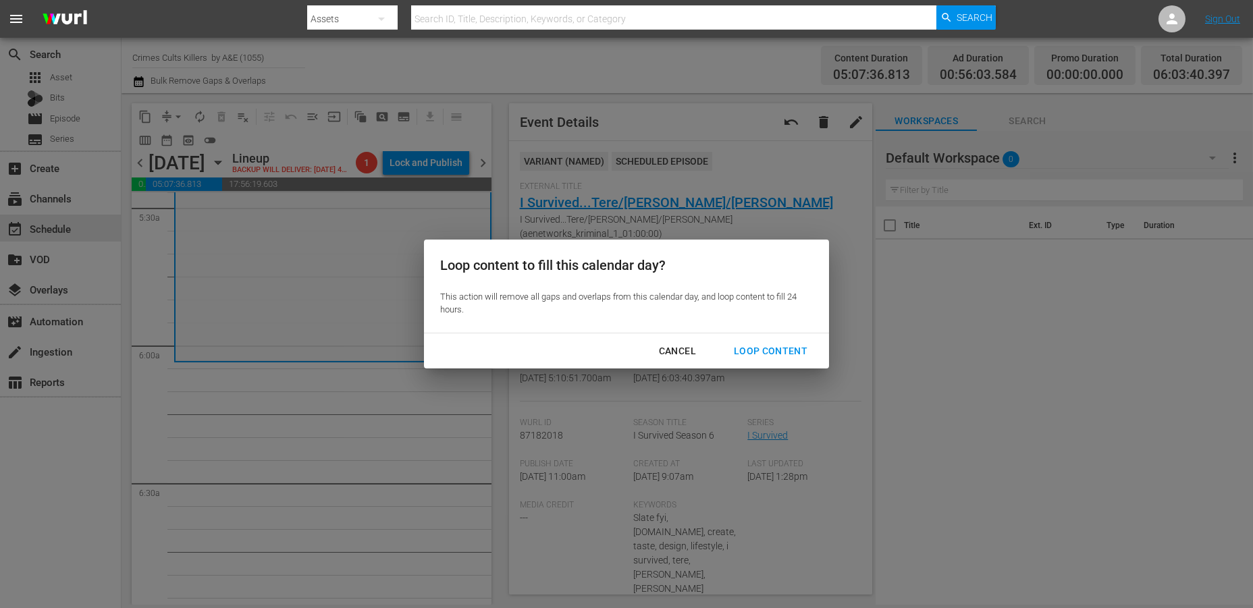
click at [673, 346] on div "Cancel" at bounding box center [677, 351] width 59 height 17
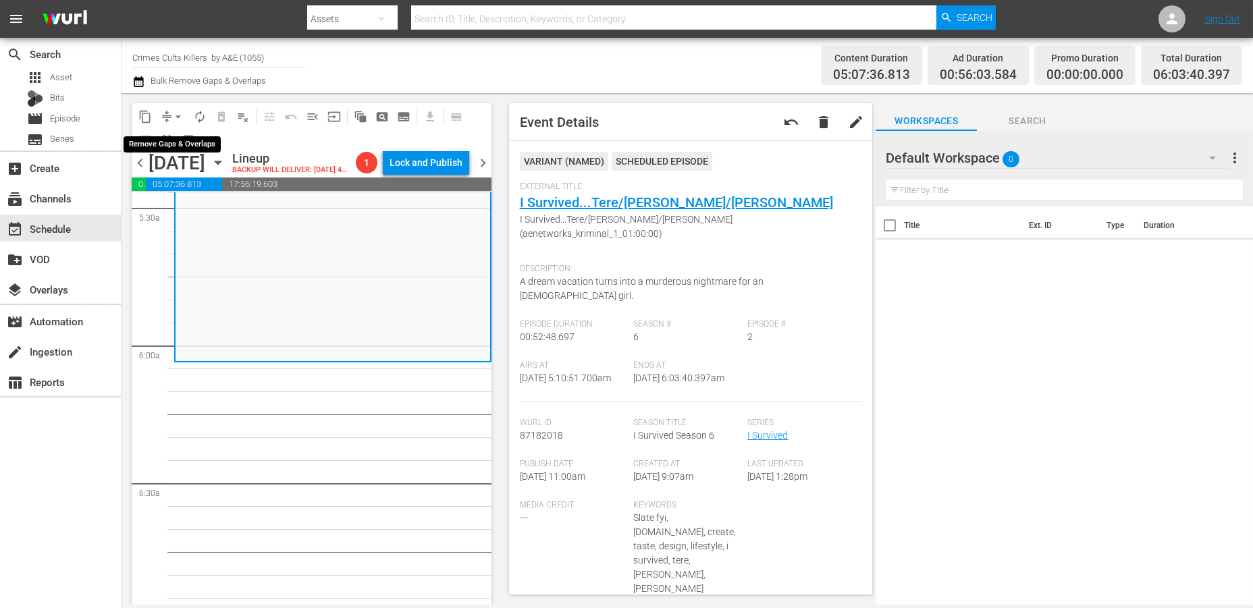
click at [174, 115] on span "arrow_drop_down" at bounding box center [178, 117] width 14 height 14
click at [172, 140] on li "Align to Midnight" at bounding box center [179, 143] width 142 height 22
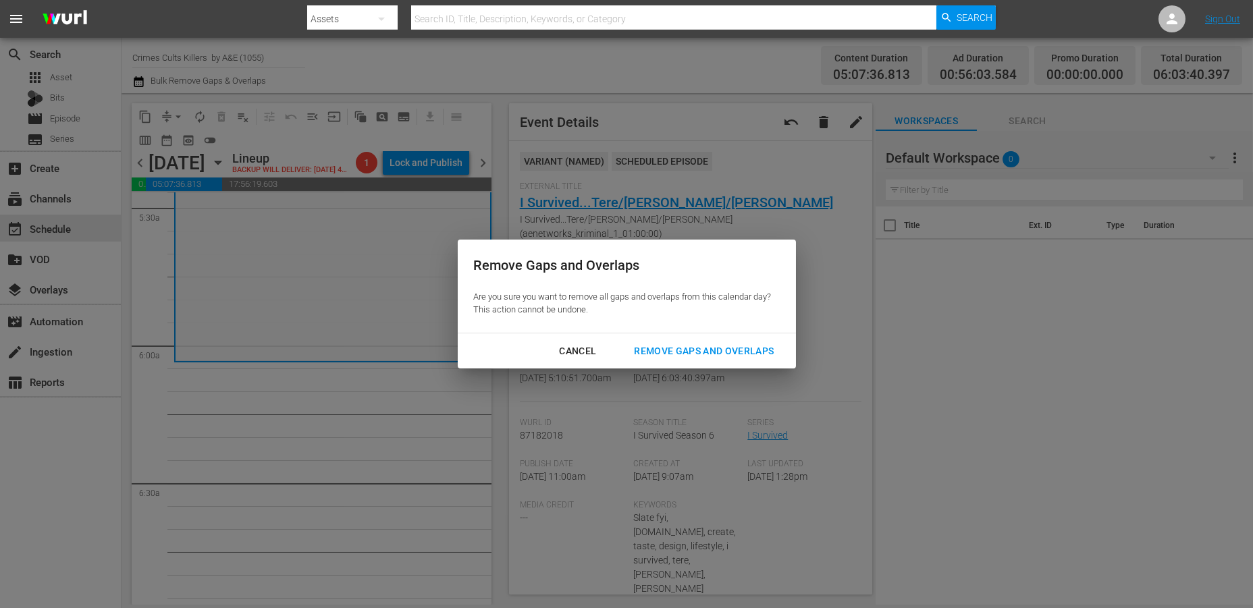
click at [678, 354] on div "Remove Gaps and Overlaps" at bounding box center [703, 351] width 161 height 17
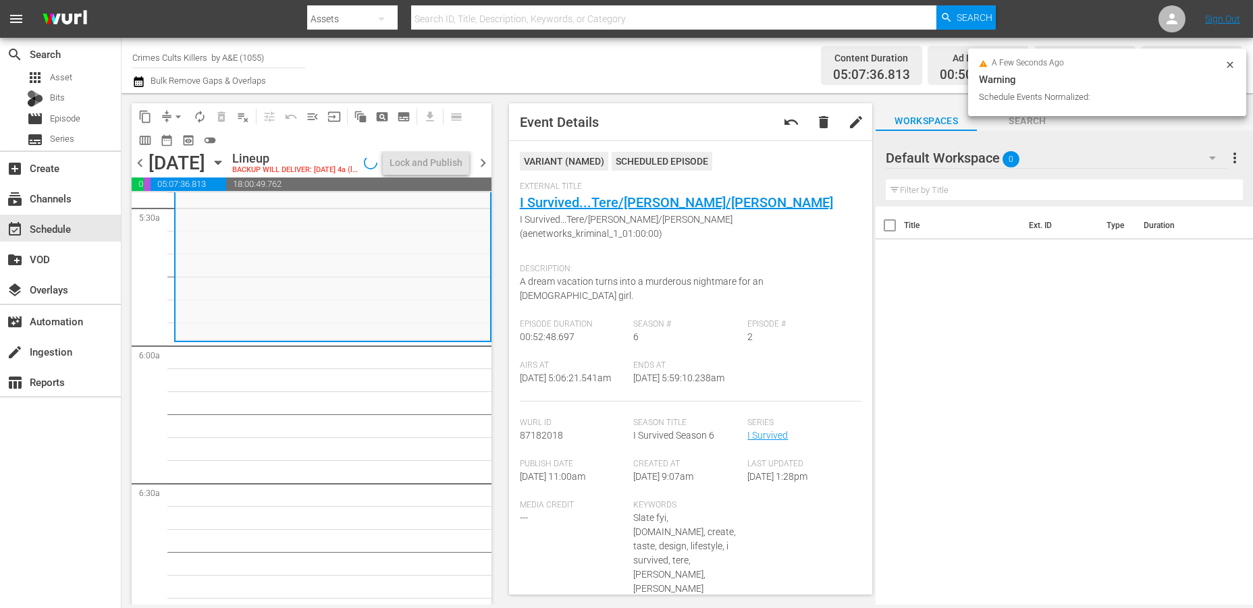
scroll to position [1477, 0]
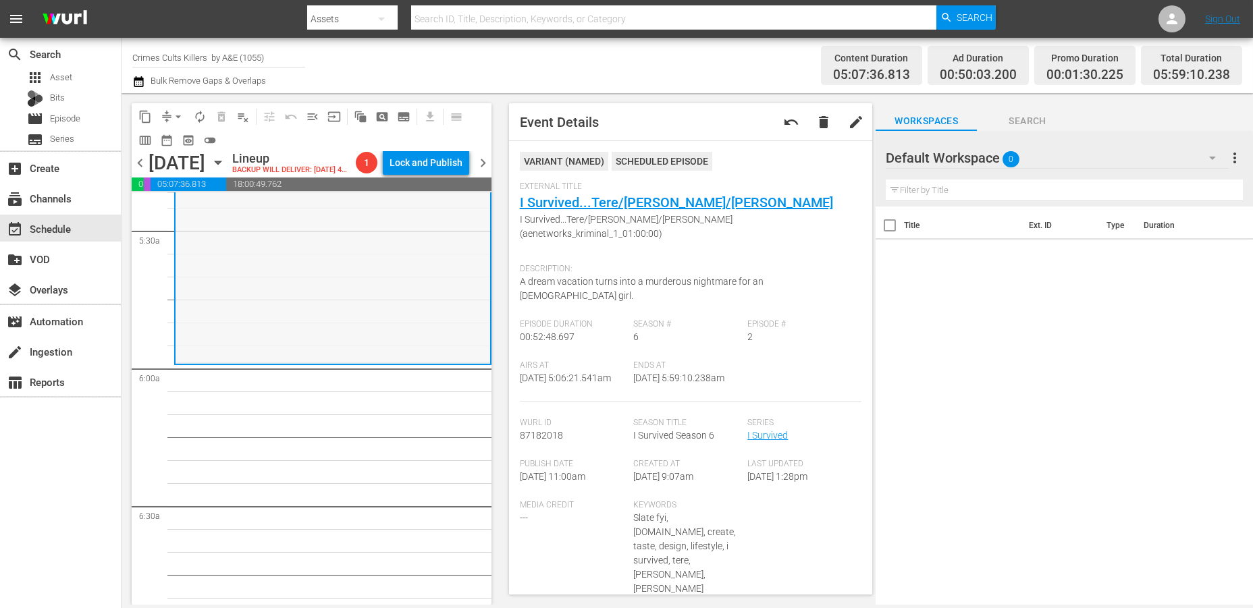
click at [259, 292] on div "I Survived / SE6 / EP2: I Survived...Tere/Christa/Brian I Survived...Tere/Chris…" at bounding box center [333, 243] width 315 height 238
click at [176, 110] on span "arrow_drop_down" at bounding box center [178, 117] width 14 height 14
click at [165, 141] on li "Align to Midnight" at bounding box center [179, 143] width 142 height 22
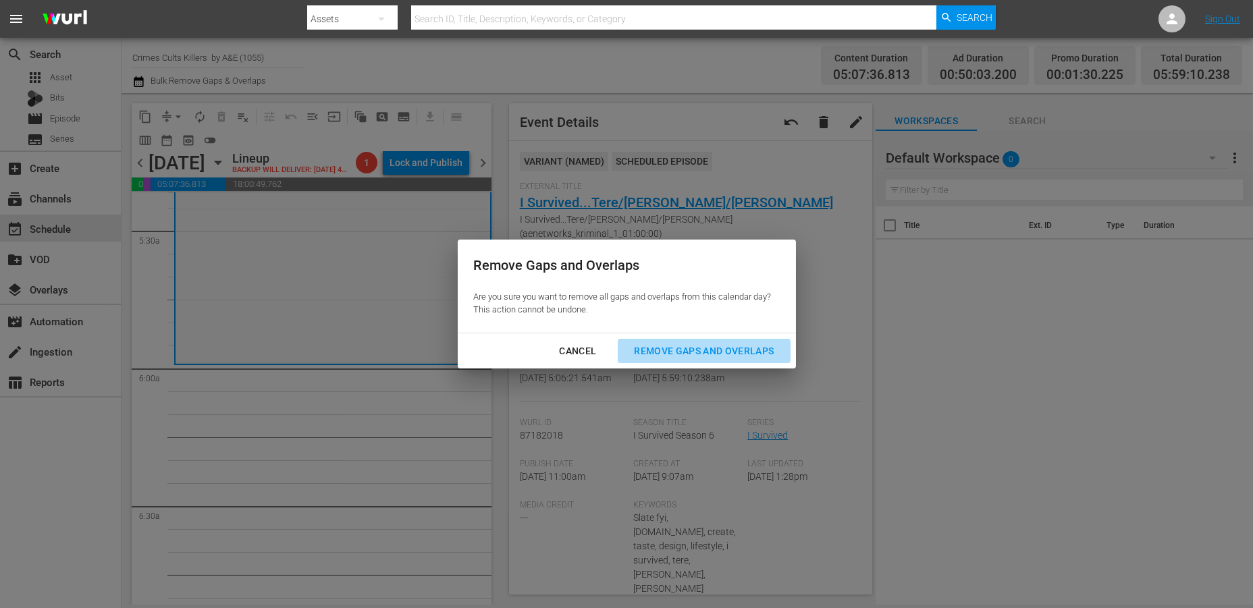
click at [710, 352] on div "Remove Gaps and Overlaps" at bounding box center [703, 351] width 161 height 17
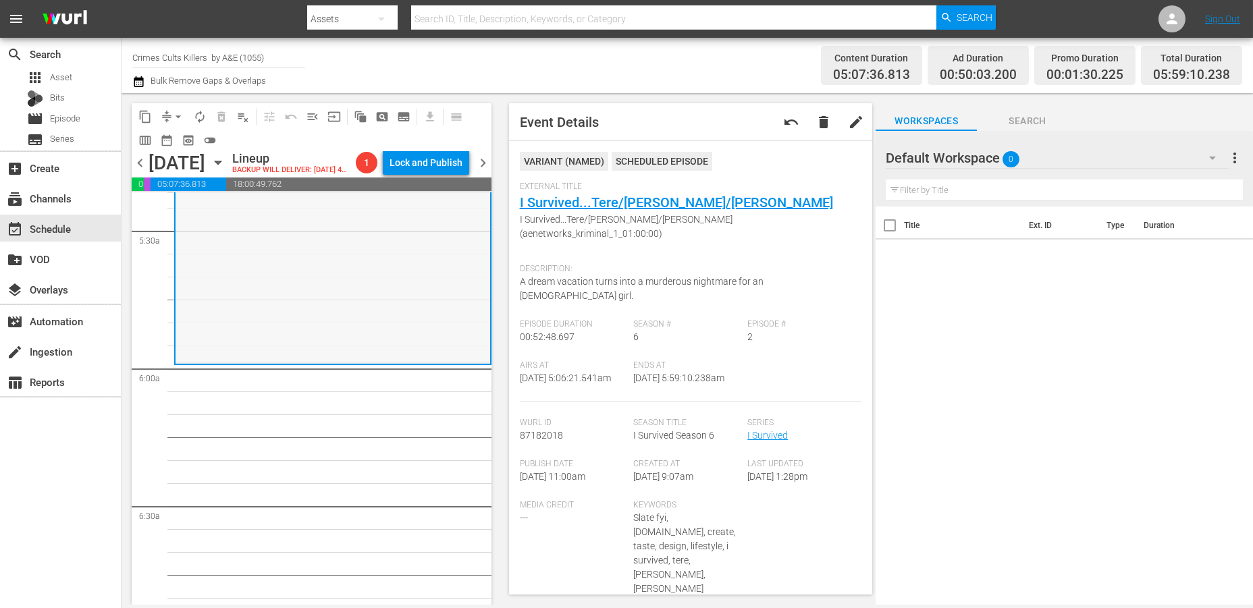
click at [274, 326] on div "I Survived / SE6 / EP2: I Survived...Tere/Christa/Brian I Survived...Tere/Chris…" at bounding box center [333, 243] width 315 height 238
click at [174, 115] on span "arrow_drop_down" at bounding box center [178, 117] width 14 height 14
click at [190, 144] on li "Align to Midnight" at bounding box center [179, 143] width 142 height 22
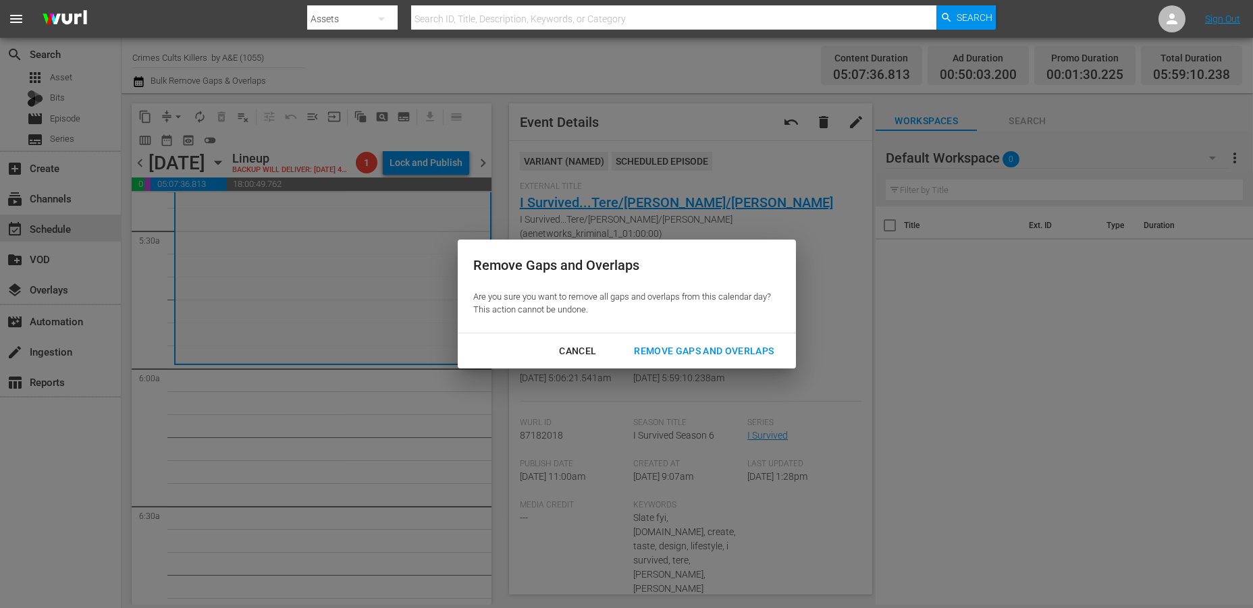
click at [712, 346] on div "Remove Gaps and Overlaps" at bounding box center [703, 351] width 161 height 17
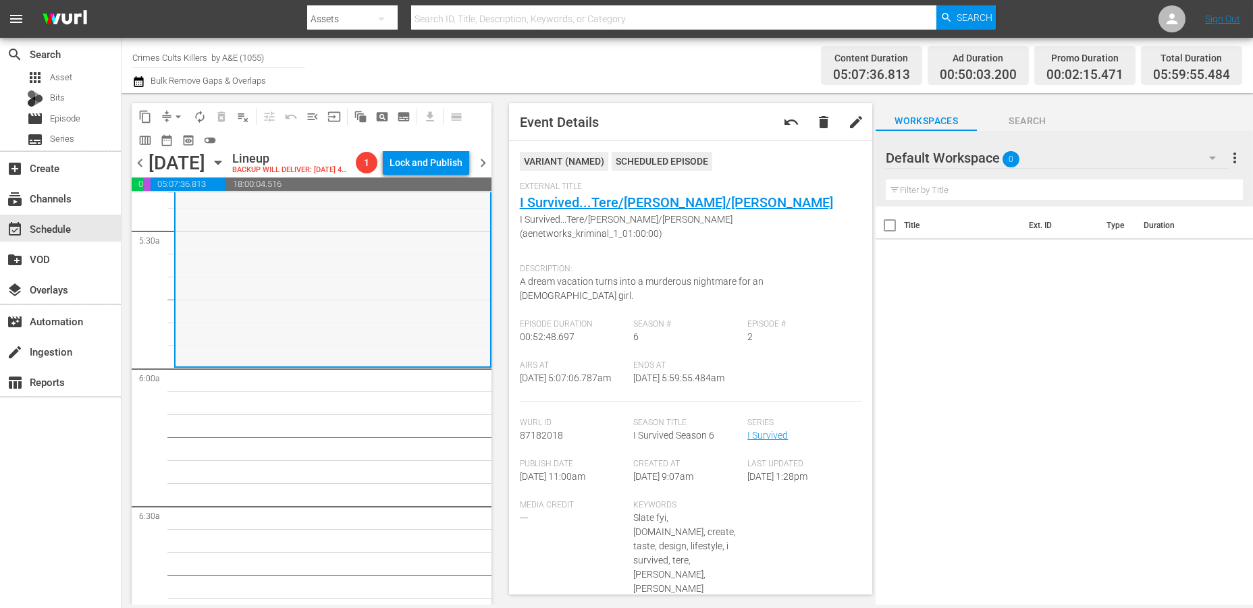
click at [266, 286] on div "I Survived / SE6 / EP2: I Survived...Tere/Christa/Brian I Survived...Tere/Chris…" at bounding box center [333, 247] width 315 height 238
click at [178, 117] on span "arrow_drop_down" at bounding box center [178, 117] width 14 height 14
click at [173, 138] on li "Align to Midnight" at bounding box center [179, 143] width 142 height 22
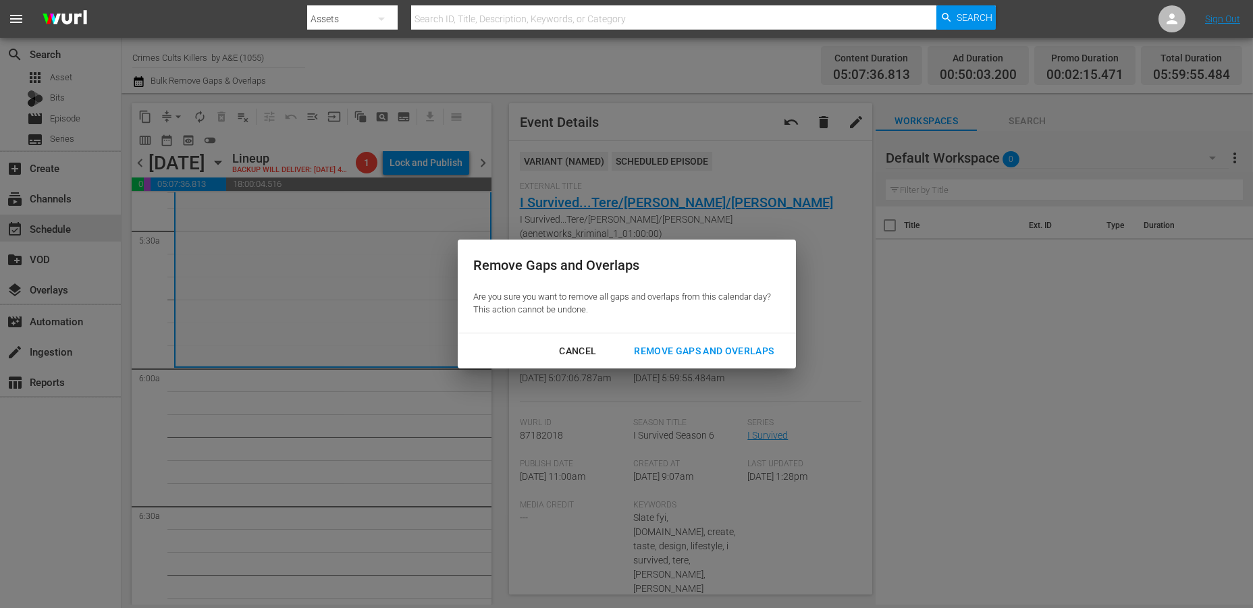
drag, startPoint x: 726, startPoint y: 347, endPoint x: 747, endPoint y: 361, distance: 25.8
click at [739, 357] on div "Remove Gaps and Overlaps" at bounding box center [703, 351] width 161 height 17
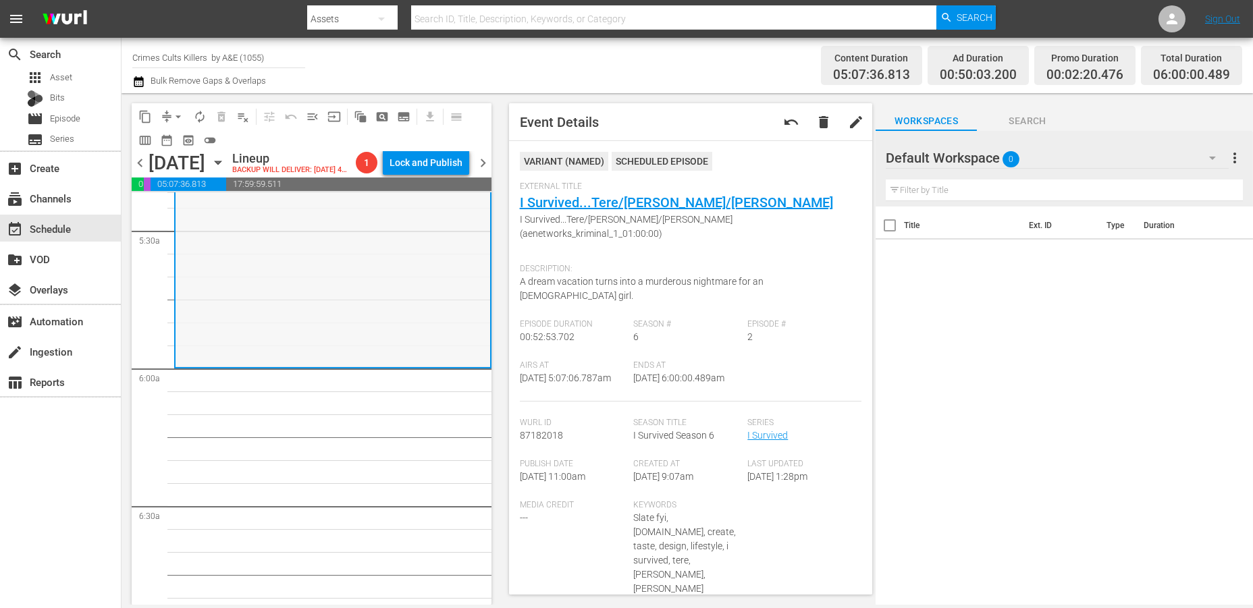
click at [215, 300] on div "I Survived / SE6 / EP2: I Survived...Tere/Christa/Brian I Survived...Tere/Chris…" at bounding box center [333, 247] width 315 height 239
click at [201, 117] on span "autorenew_outlined" at bounding box center [200, 117] width 14 height 14
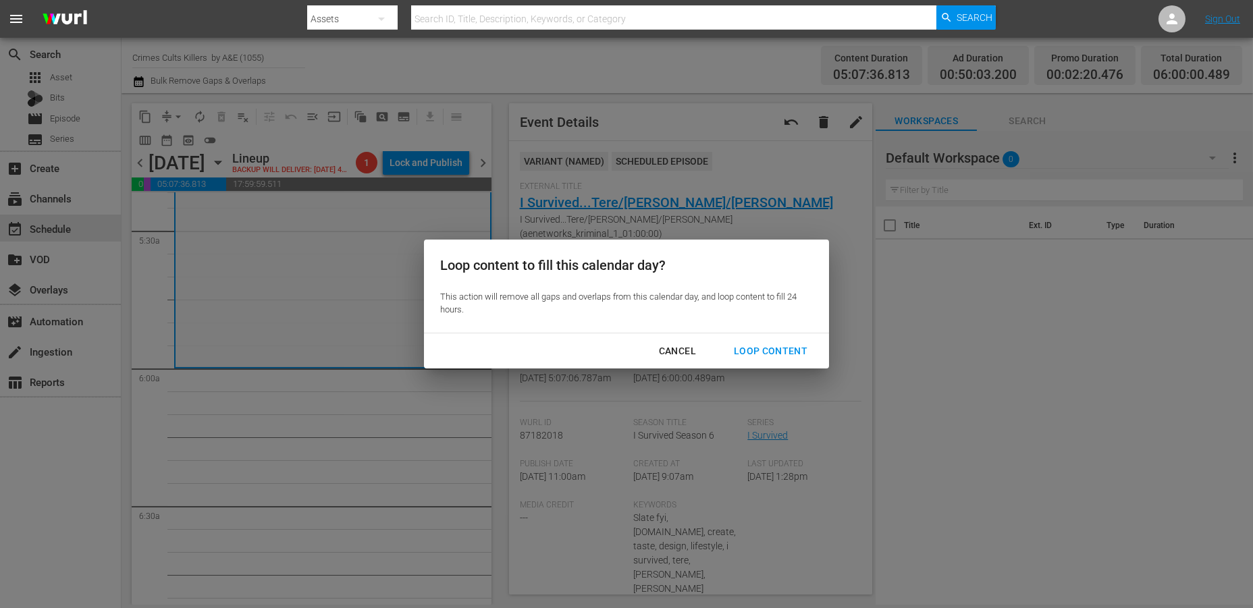
click at [778, 347] on div "Loop Content" at bounding box center [770, 351] width 95 height 17
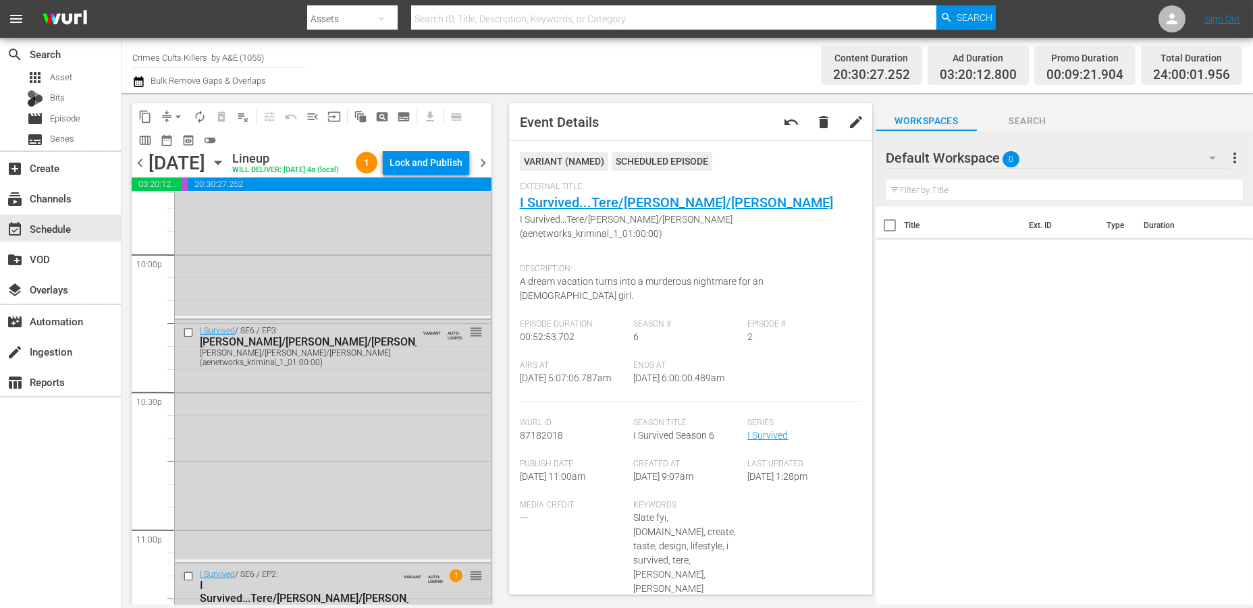
scroll to position [6203, 0]
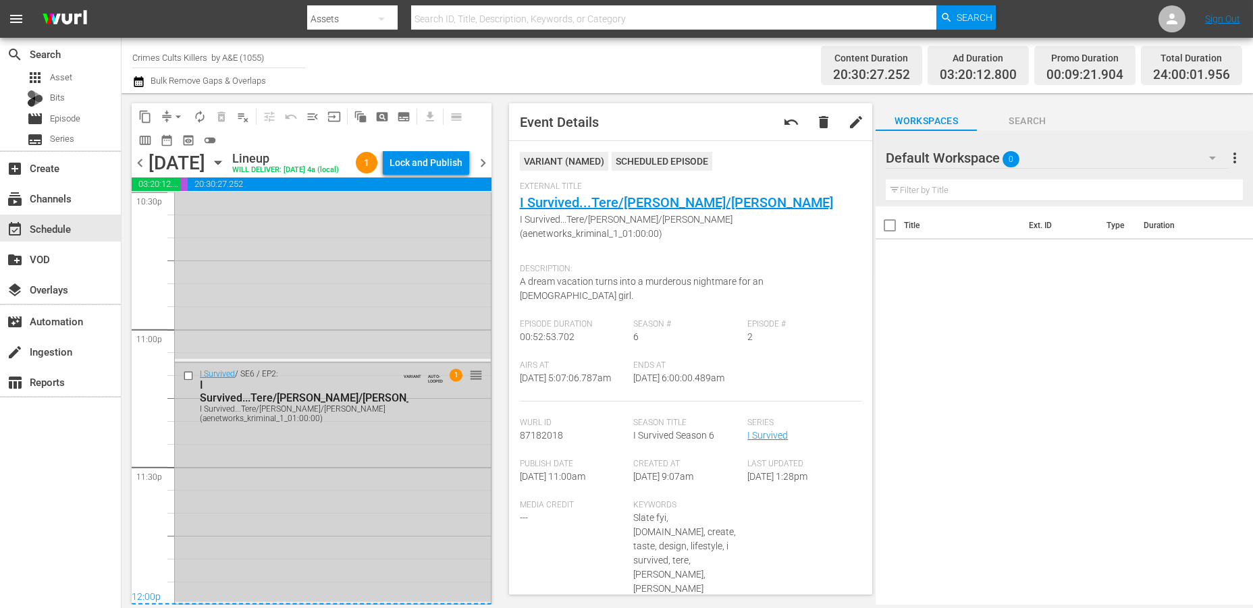
click at [225, 518] on div "I Survived / SE6 / EP2: I Survived...Tere/Christa/Brian I Survived...Tere/Chris…" at bounding box center [333, 482] width 316 height 239
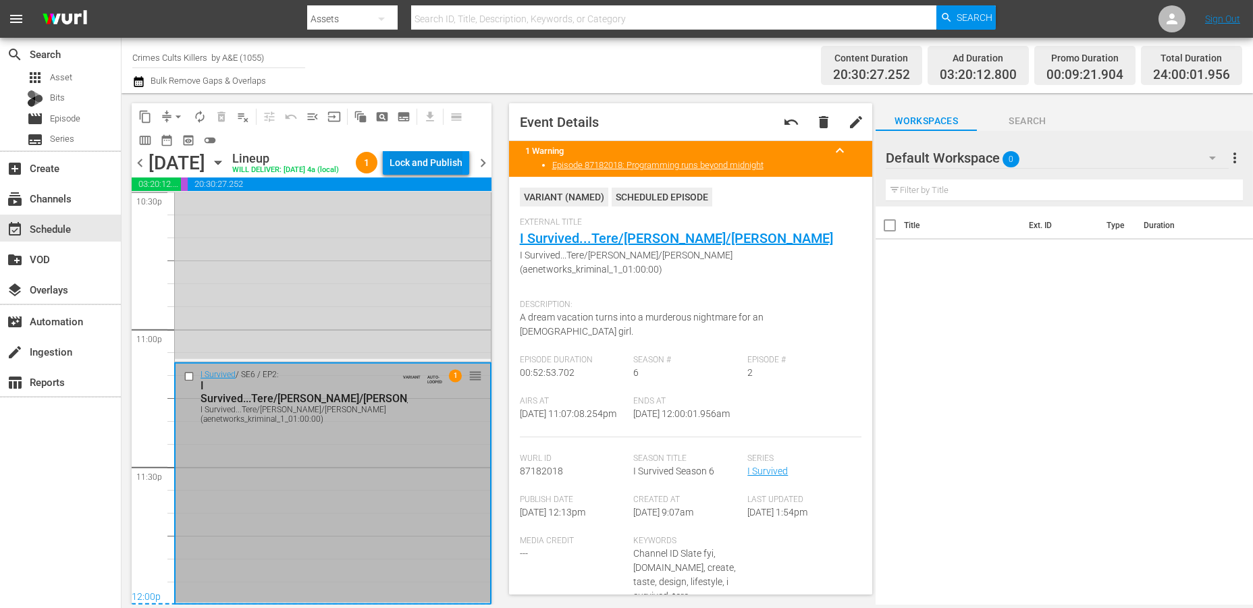
click at [415, 165] on div "Lock and Publish" at bounding box center [426, 163] width 73 height 24
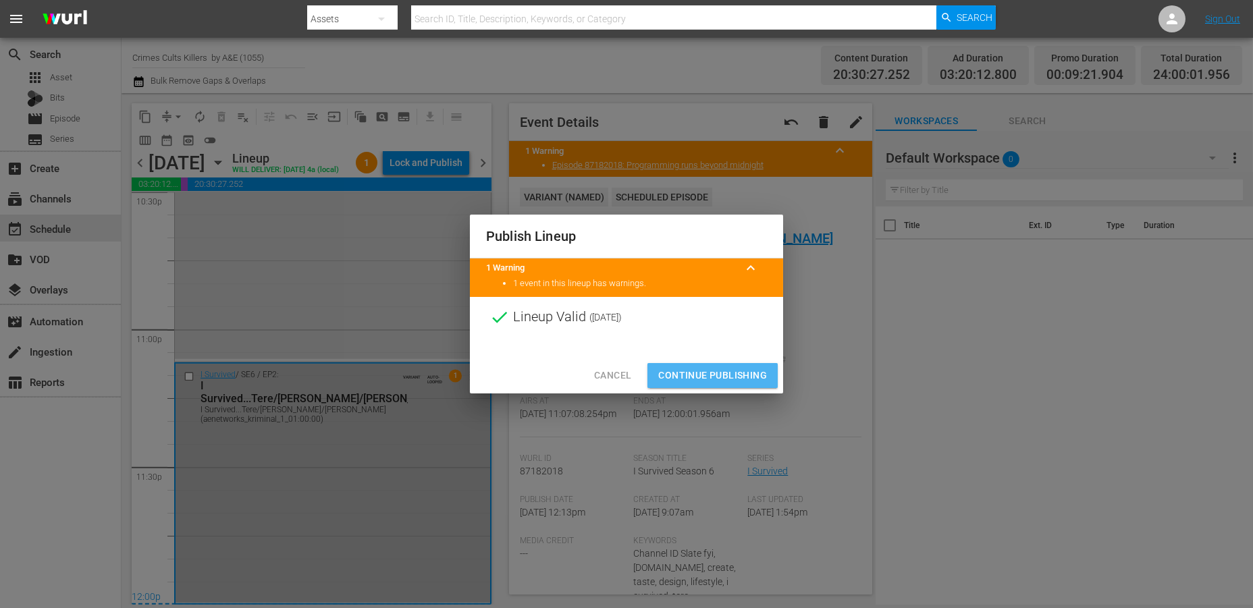
click at [682, 375] on span "Continue Publishing" at bounding box center [712, 375] width 109 height 17
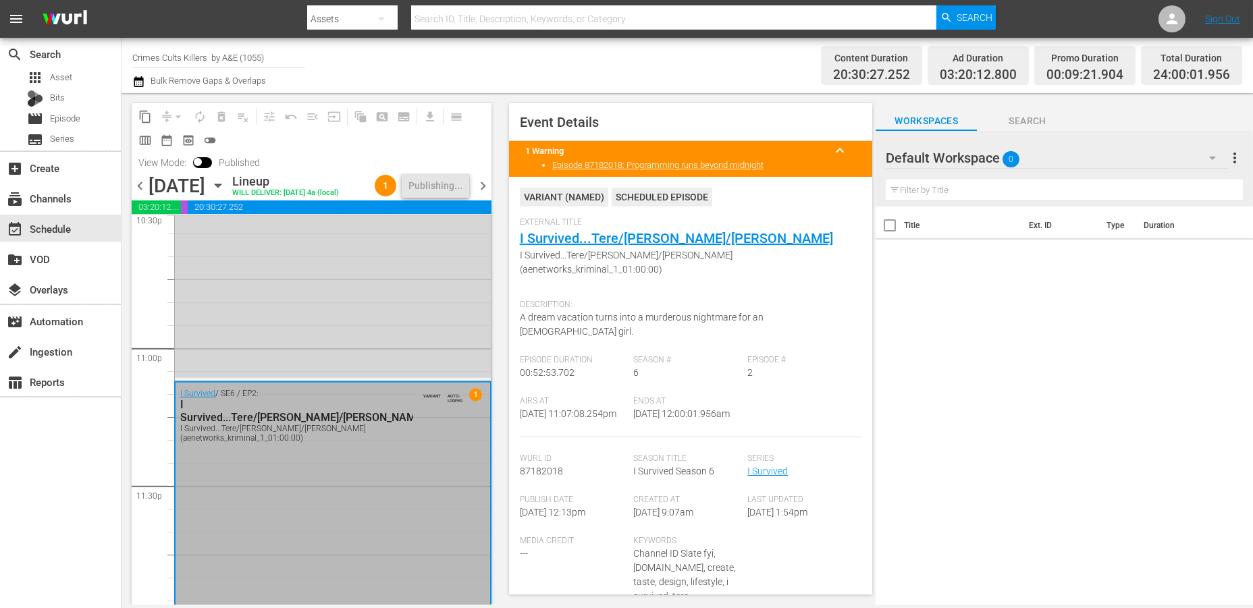
click at [485, 180] on span "chevron_right" at bounding box center [483, 186] width 17 height 17
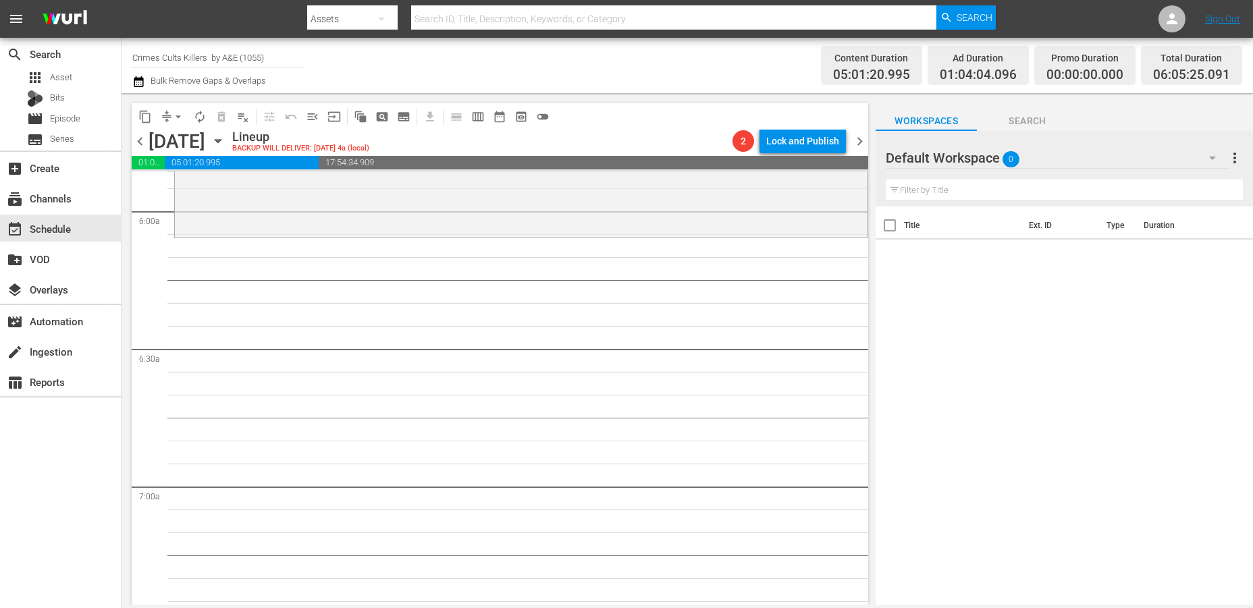
scroll to position [1369, 0]
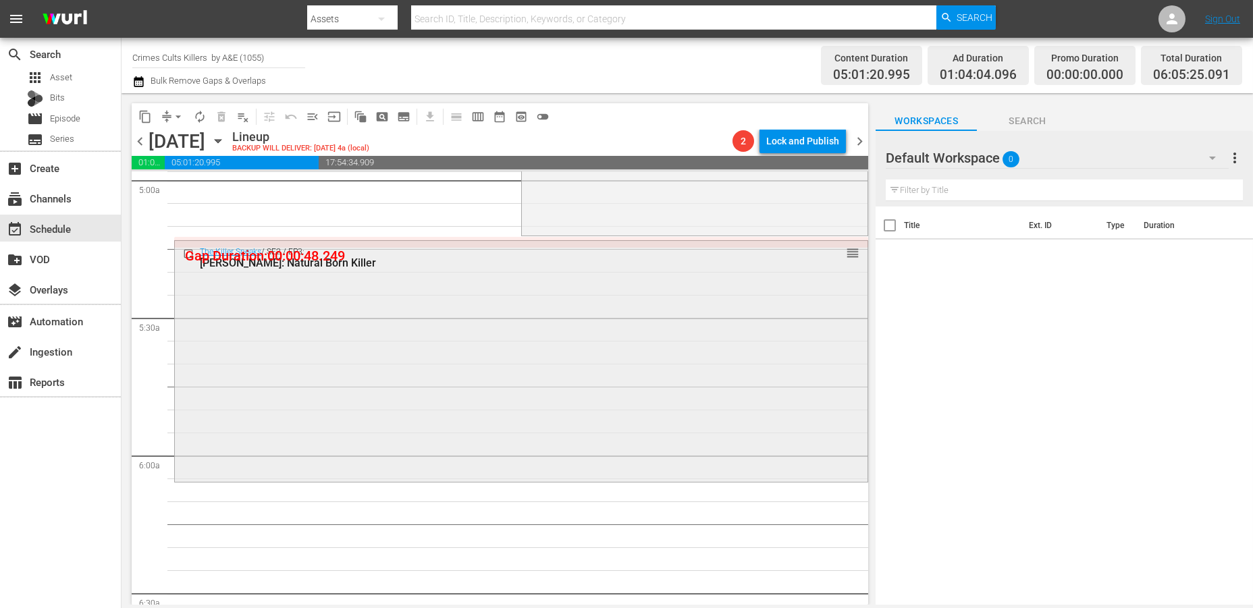
click at [253, 344] on div "The Killer Speaks / SE2 / EP3: Lawrence Tarbert: Natural Born Killer reorder" at bounding box center [521, 360] width 693 height 238
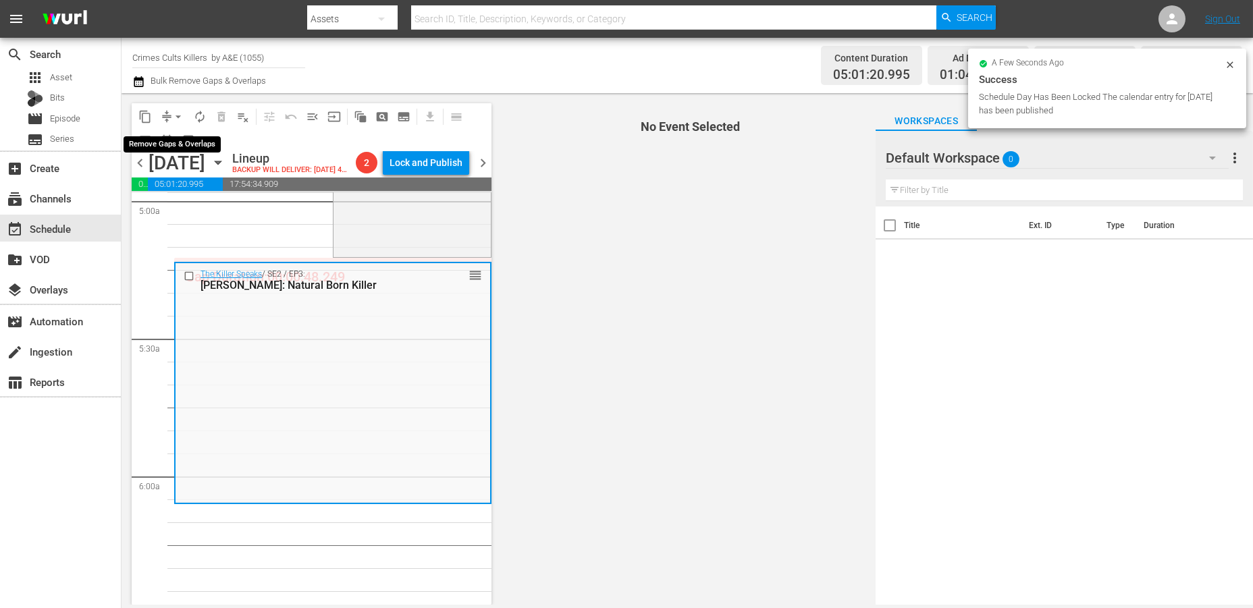
click at [176, 115] on span "arrow_drop_down" at bounding box center [178, 117] width 14 height 14
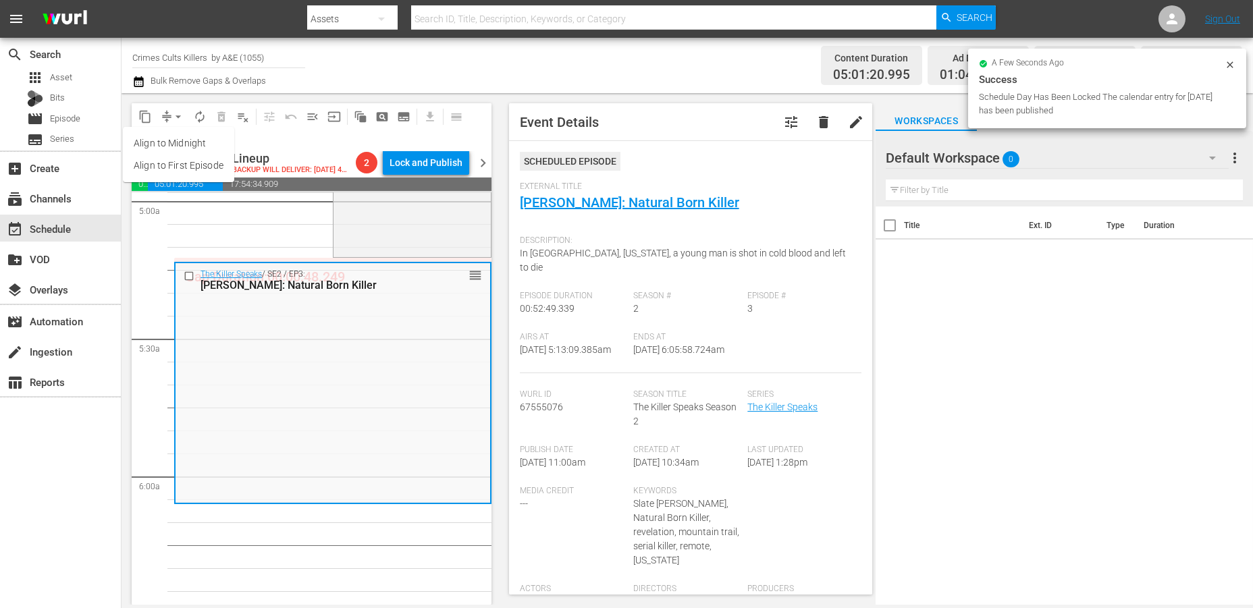
click at [174, 135] on li "Align to Midnight" at bounding box center [178, 143] width 111 height 22
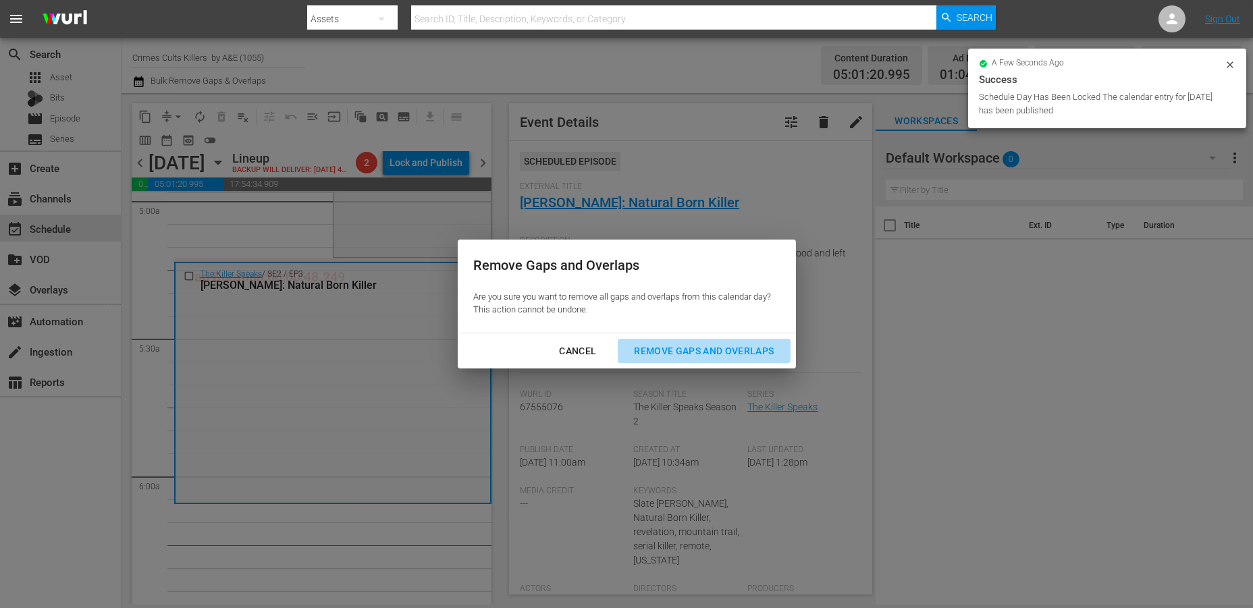
click at [720, 345] on div "Remove Gaps and Overlaps" at bounding box center [703, 351] width 161 height 17
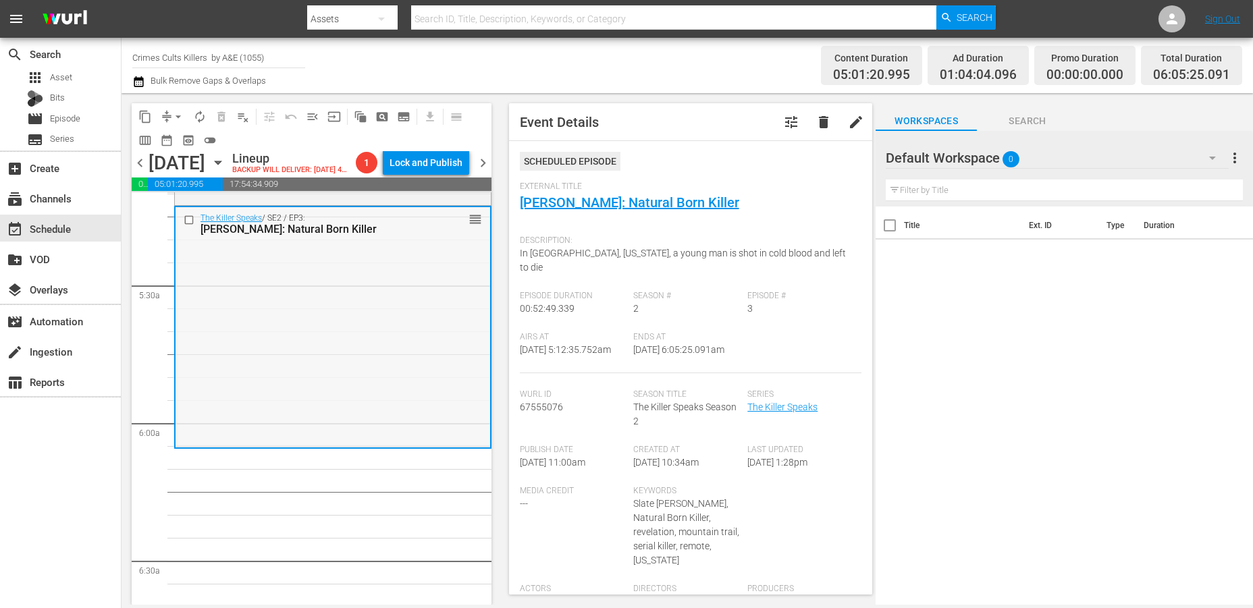
scroll to position [1425, 0]
click at [261, 367] on div "The Killer Speaks / SE2 / EP3: Lawrence Tarbert: Natural Born Killer reorder" at bounding box center [333, 324] width 315 height 238
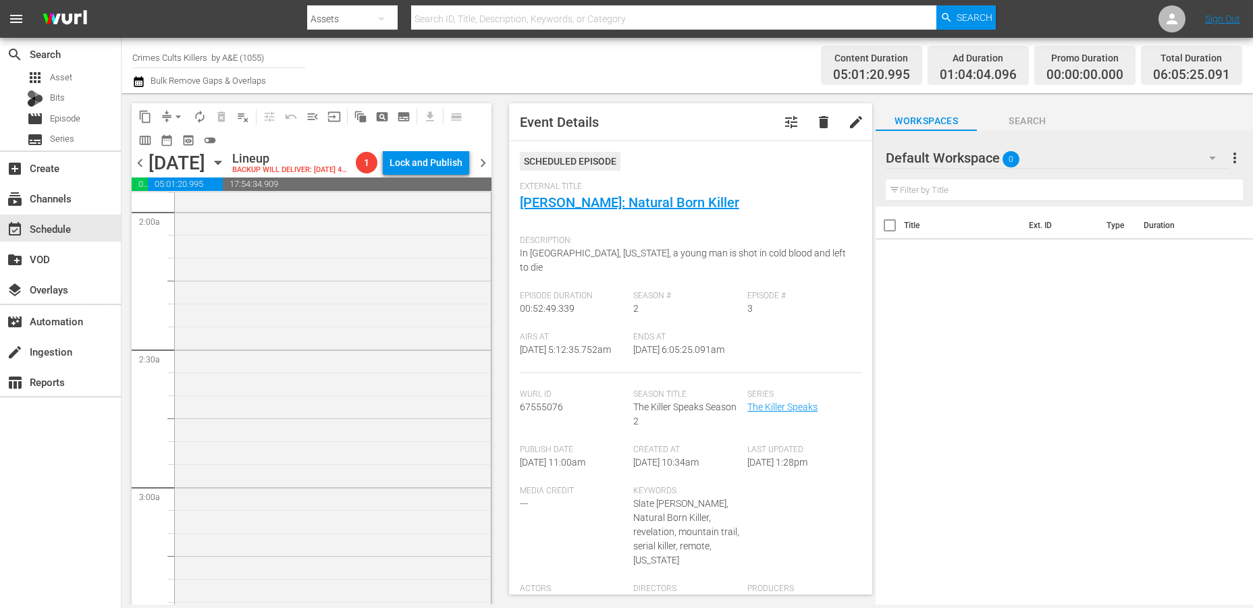
scroll to position [0, 0]
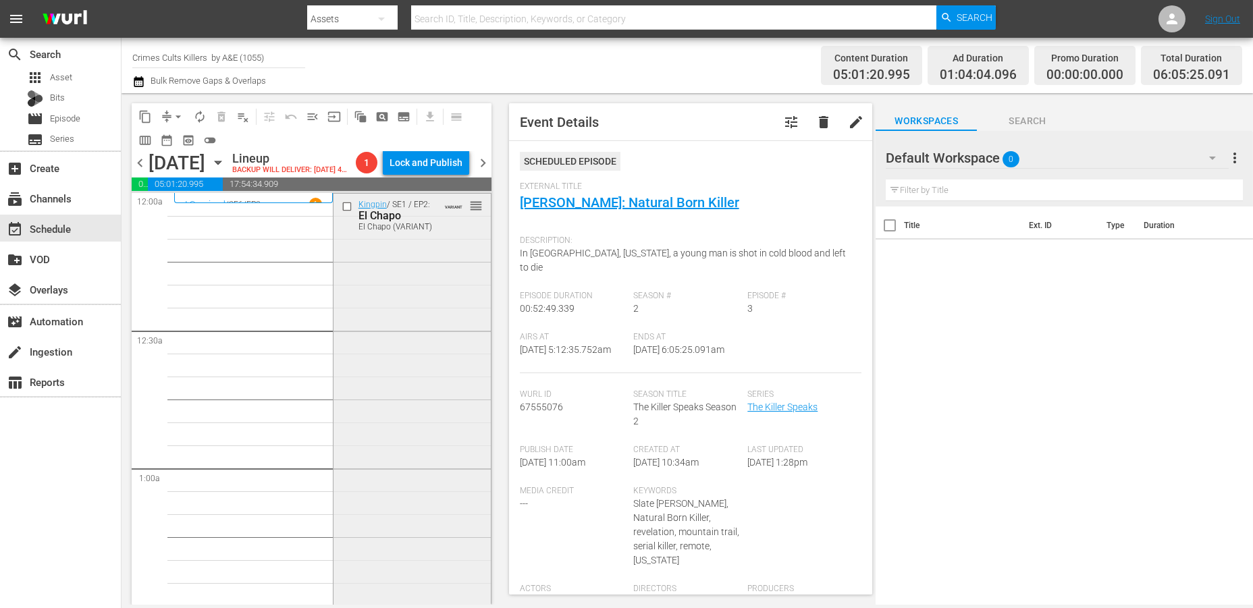
click at [419, 333] on div "Kingpin / SE1 / EP2: El Chapo El Chapo (VARIANT) VARIANT reorder" at bounding box center [411, 431] width 157 height 474
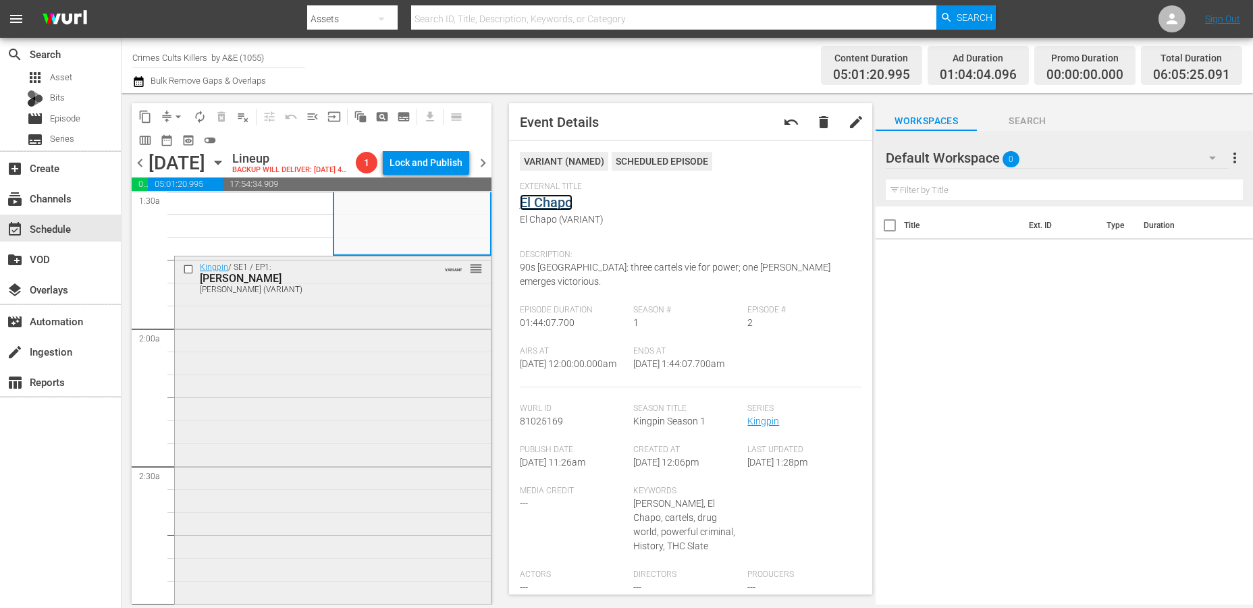
scroll to position [450, 0]
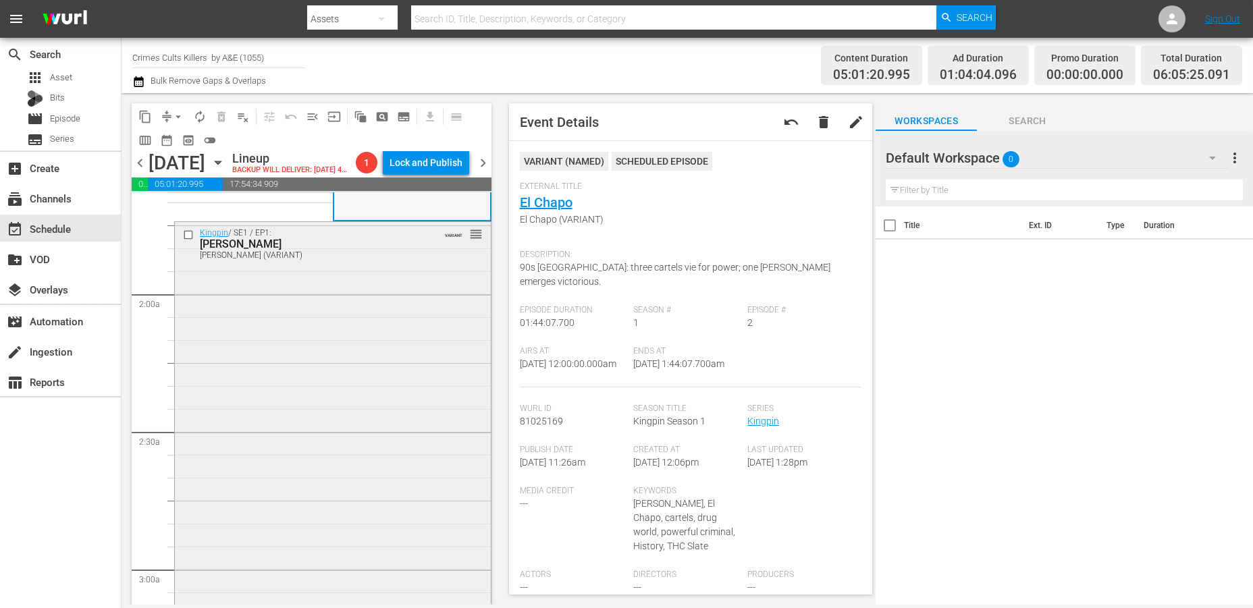
click at [296, 361] on div "Kingpin / SE1 / EP1: Whitey Bulger Whitey Bulger (VARIANT) VARIANT reorder" at bounding box center [333, 459] width 316 height 475
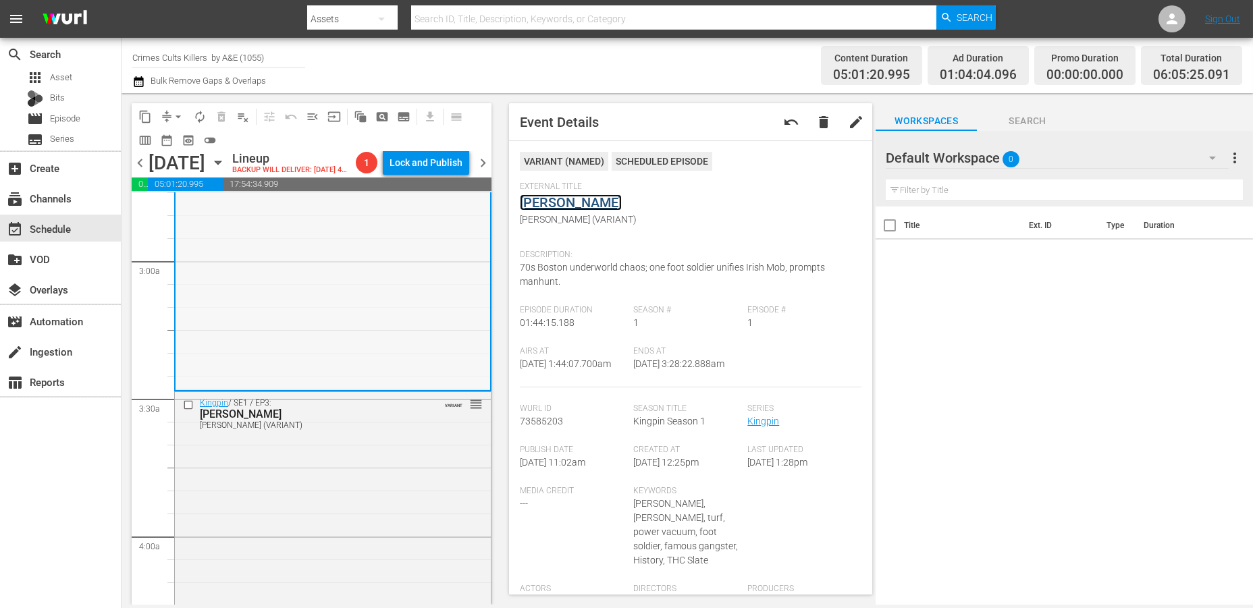
scroll to position [900, 0]
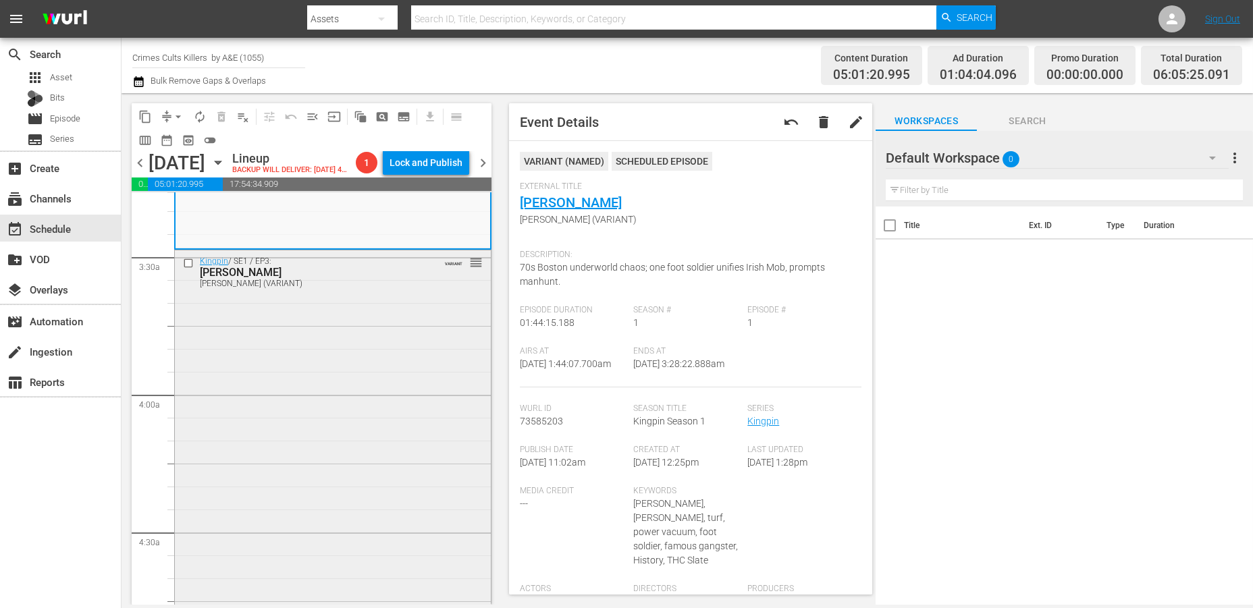
click at [333, 377] on div "Kingpin / SE1 / EP3: Pablo Escobar Pablo Escobar (VARIANT) VARIANT reorder" at bounding box center [333, 487] width 316 height 475
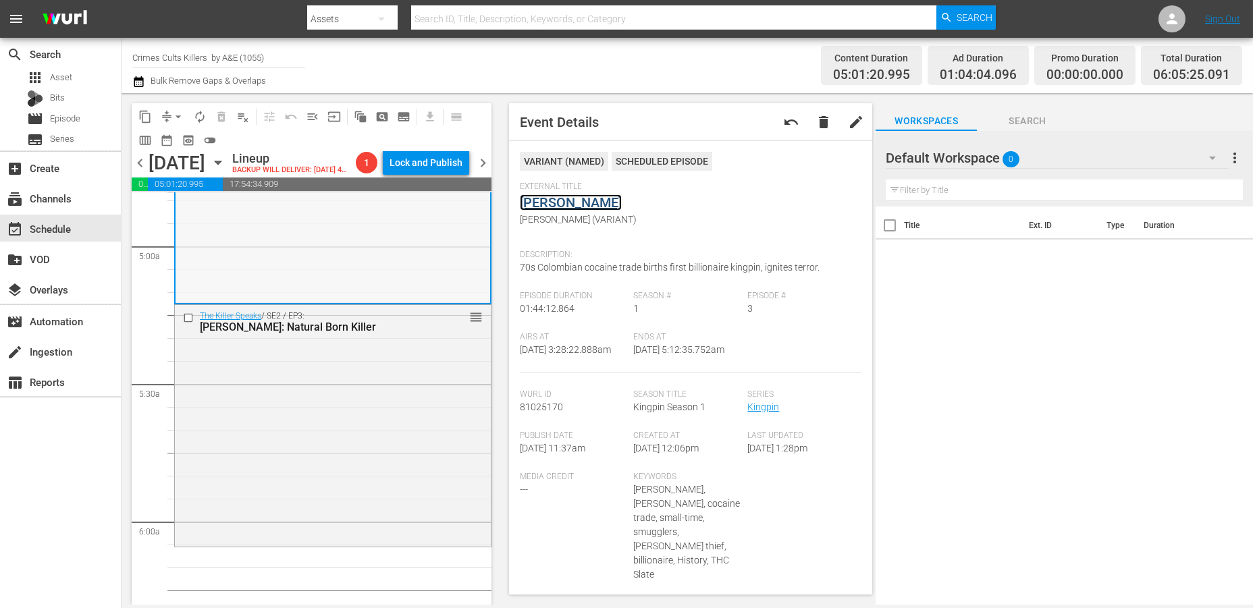
scroll to position [1425, 0]
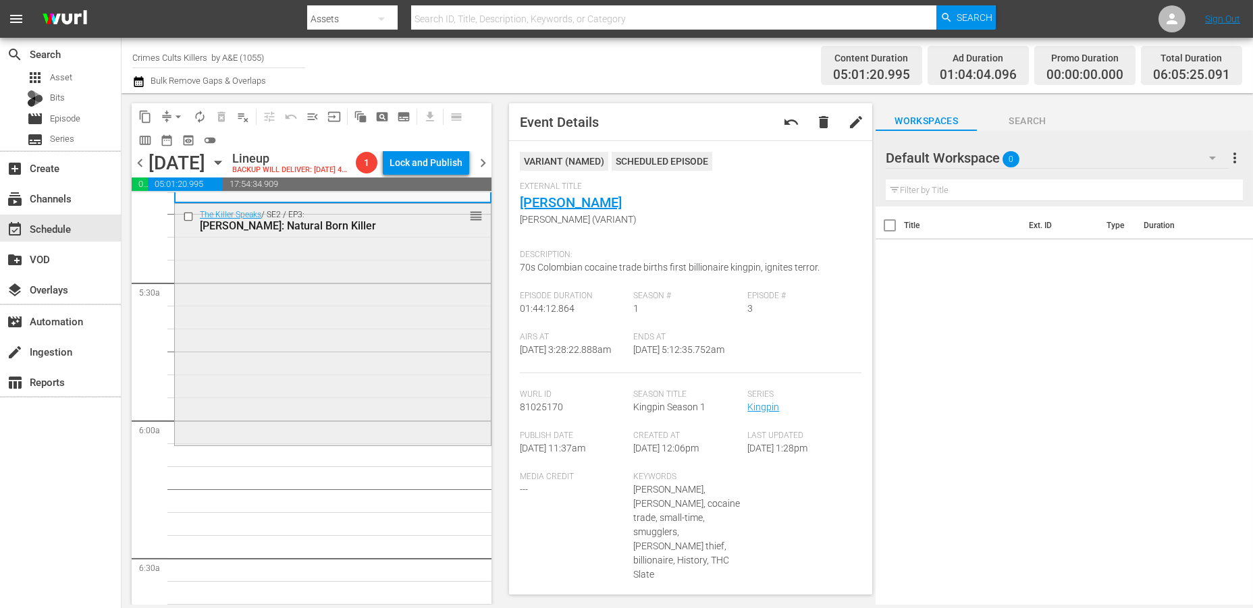
click at [273, 320] on div "The Killer Speaks / SE2 / EP3: Lawrence Tarbert: Natural Born Killer reorder" at bounding box center [333, 323] width 316 height 238
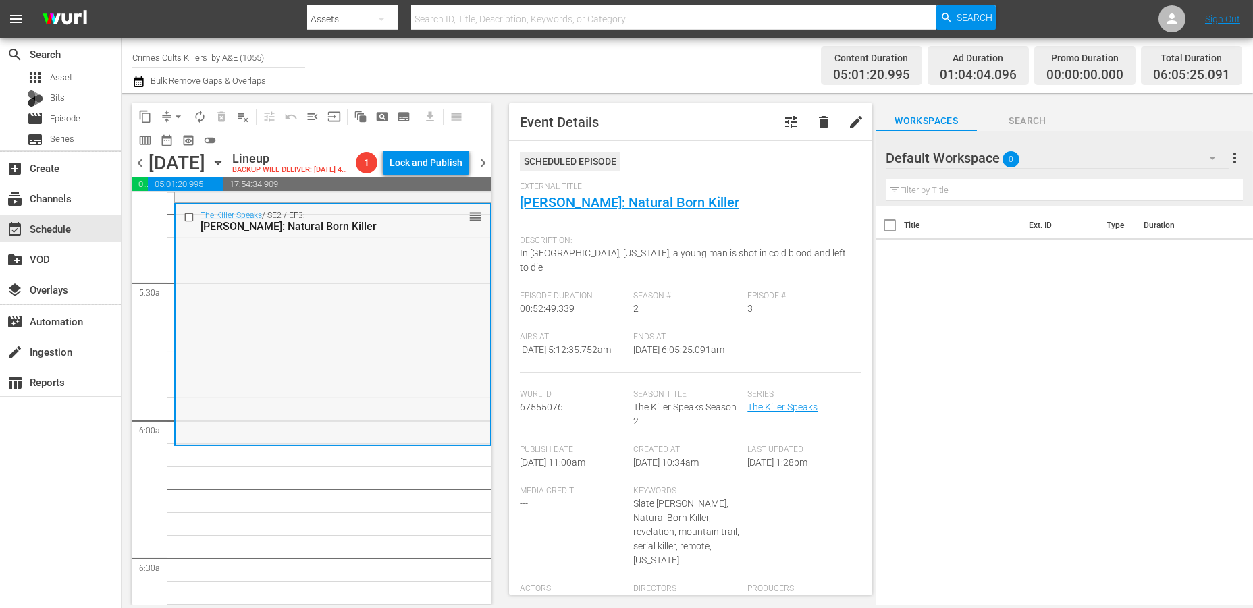
click at [243, 371] on div "The Killer Speaks / SE2 / EP3: Lawrence Tarbert: Natural Born Killer reorder" at bounding box center [333, 324] width 315 height 238
click at [179, 112] on span "arrow_drop_down" at bounding box center [178, 117] width 14 height 14
click at [157, 142] on li "Align to Midnight" at bounding box center [179, 143] width 142 height 22
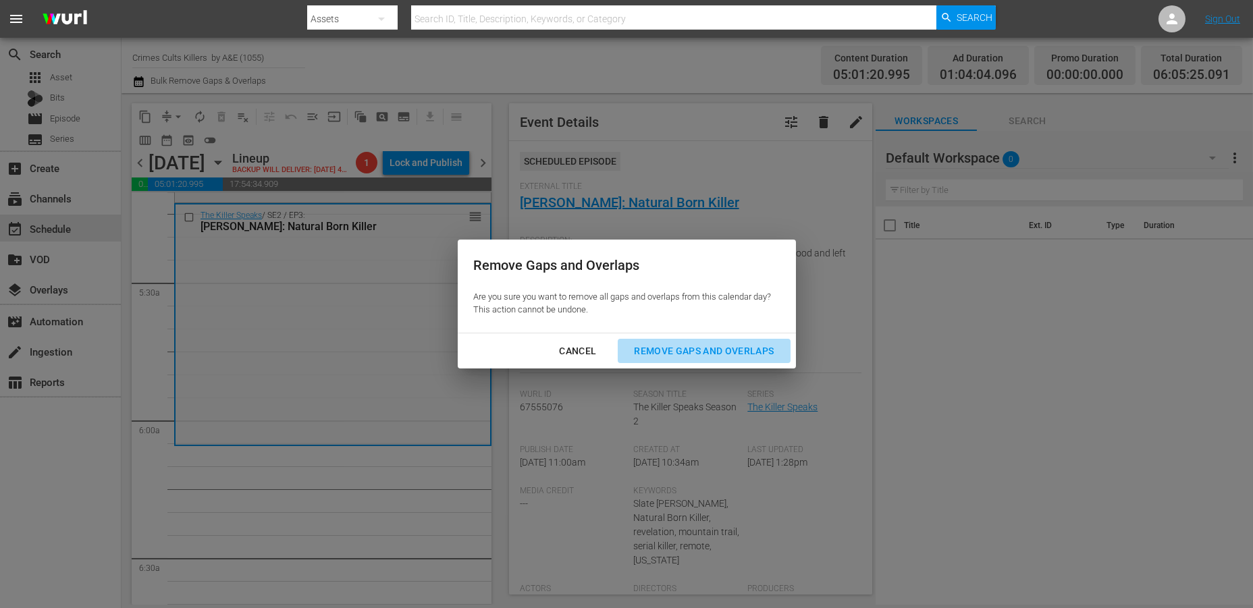
click at [712, 350] on div "Remove Gaps and Overlaps" at bounding box center [703, 351] width 161 height 17
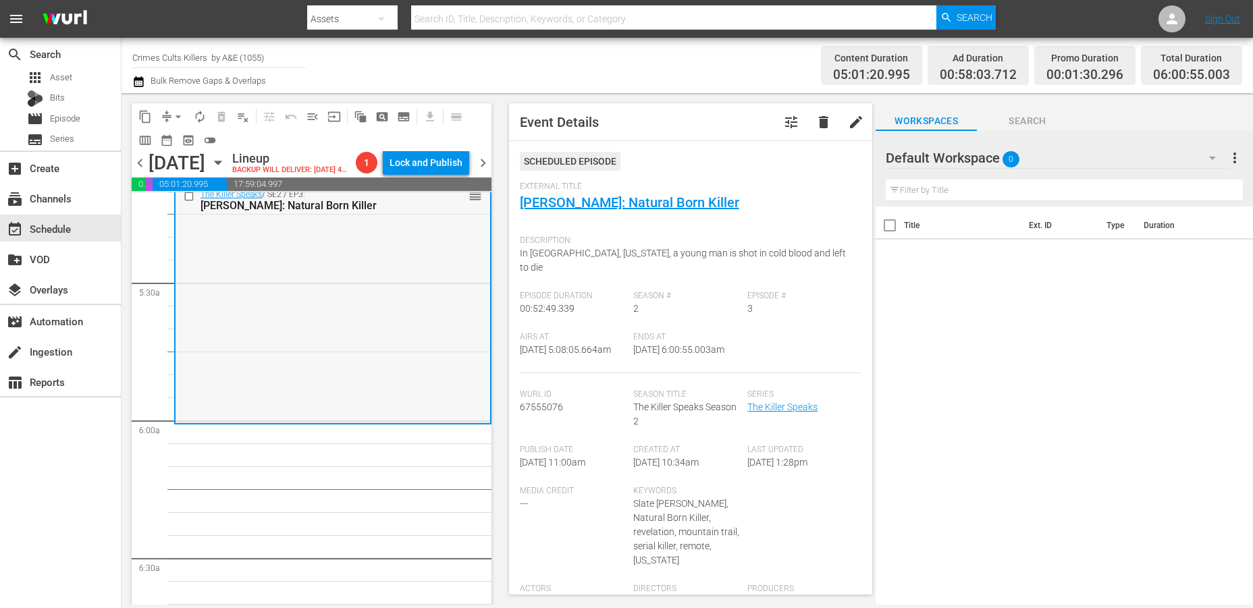
click at [308, 386] on div "The Killer Speaks / SE2 / EP3: Lawrence Tarbert: Natural Born Killer reorder" at bounding box center [333, 303] width 315 height 238
click at [179, 111] on span "arrow_drop_down" at bounding box center [178, 117] width 14 height 14
click at [167, 142] on li "Align to Midnight" at bounding box center [179, 143] width 142 height 22
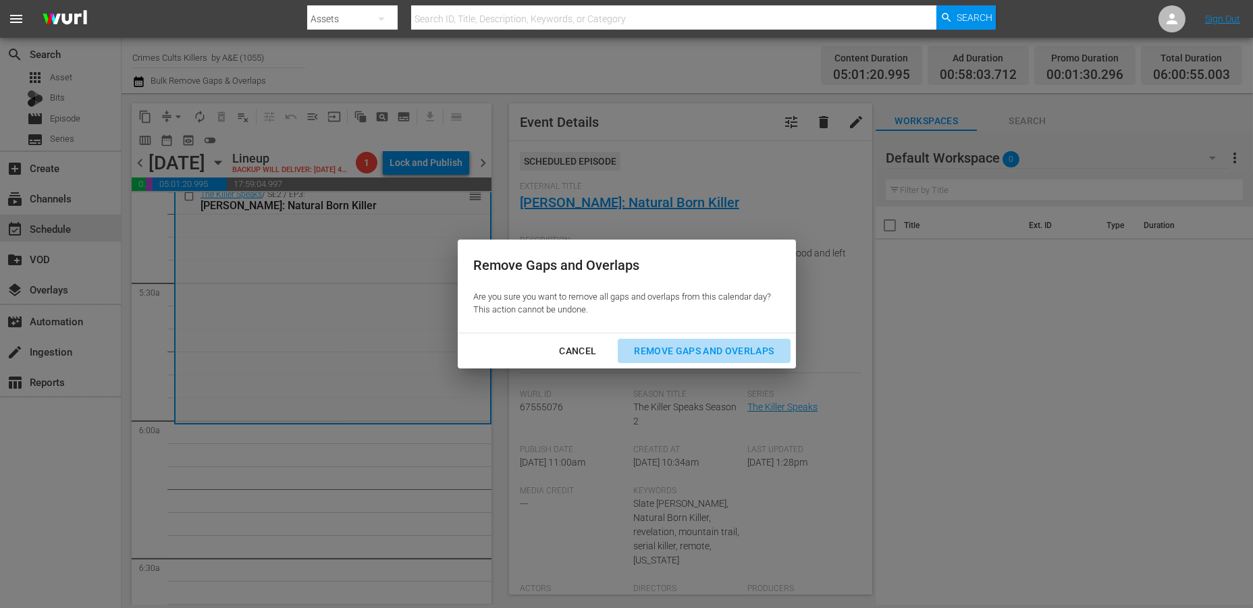
click at [657, 352] on div "Remove Gaps and Overlaps" at bounding box center [703, 351] width 161 height 17
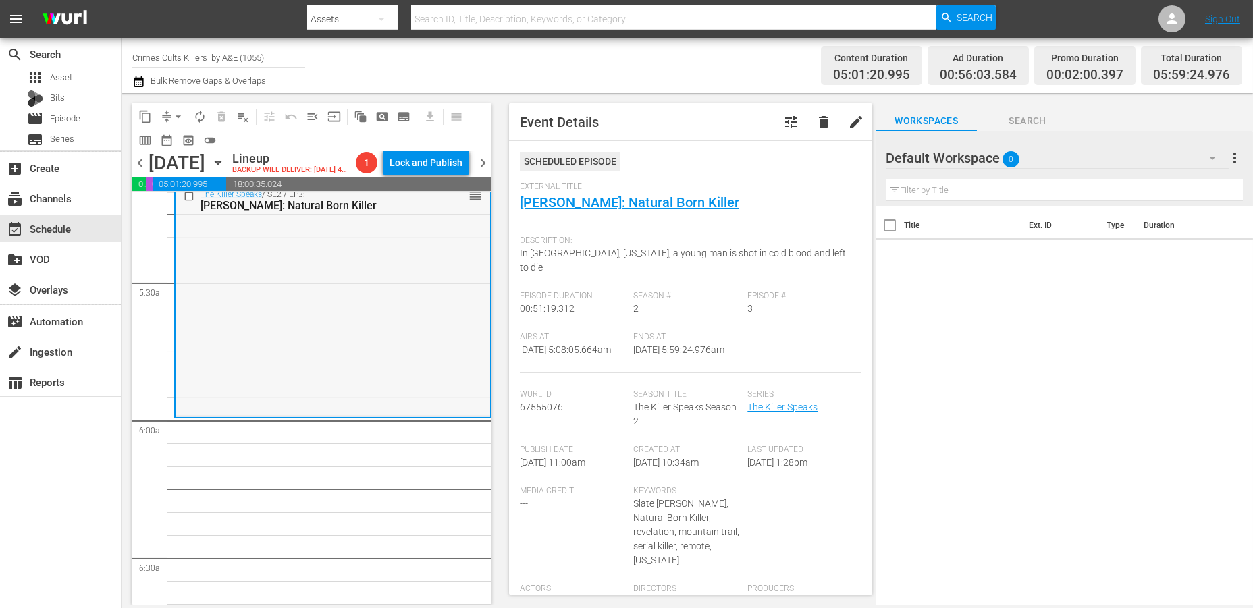
click at [225, 371] on div "The Killer Speaks / SE2 / EP3: Lawrence Tarbert: Natural Born Killer reorder" at bounding box center [333, 300] width 315 height 232
click at [179, 114] on span "arrow_drop_down" at bounding box center [178, 117] width 14 height 14
click at [170, 138] on li "Align to Midnight" at bounding box center [179, 143] width 142 height 22
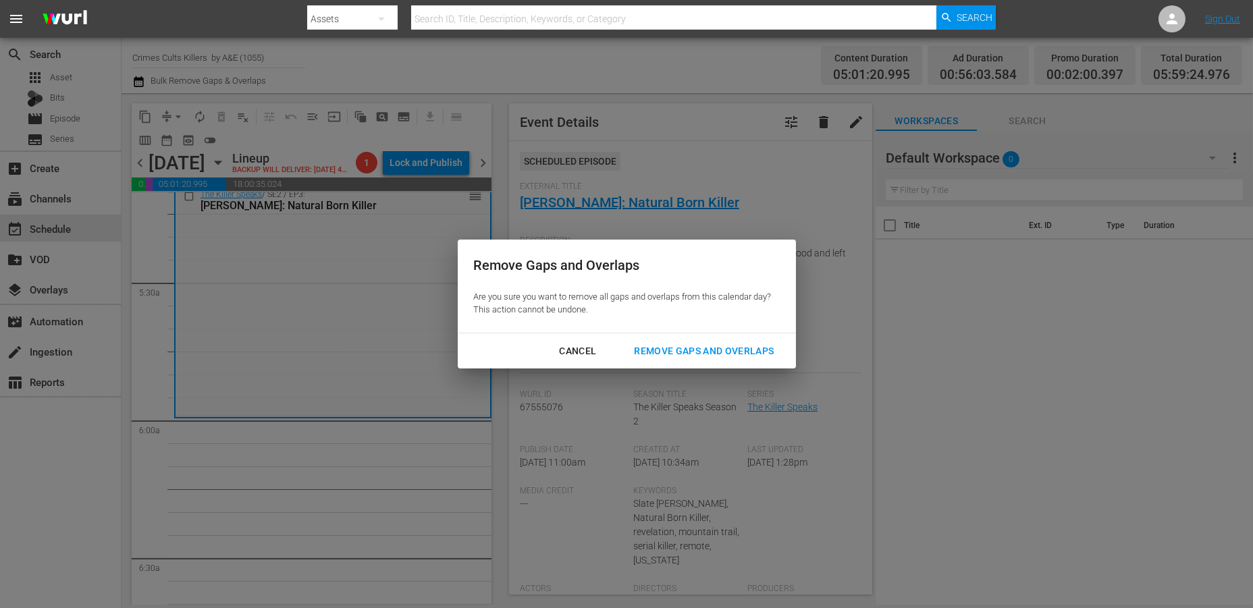
click at [656, 349] on div "Remove Gaps and Overlaps" at bounding box center [703, 351] width 161 height 17
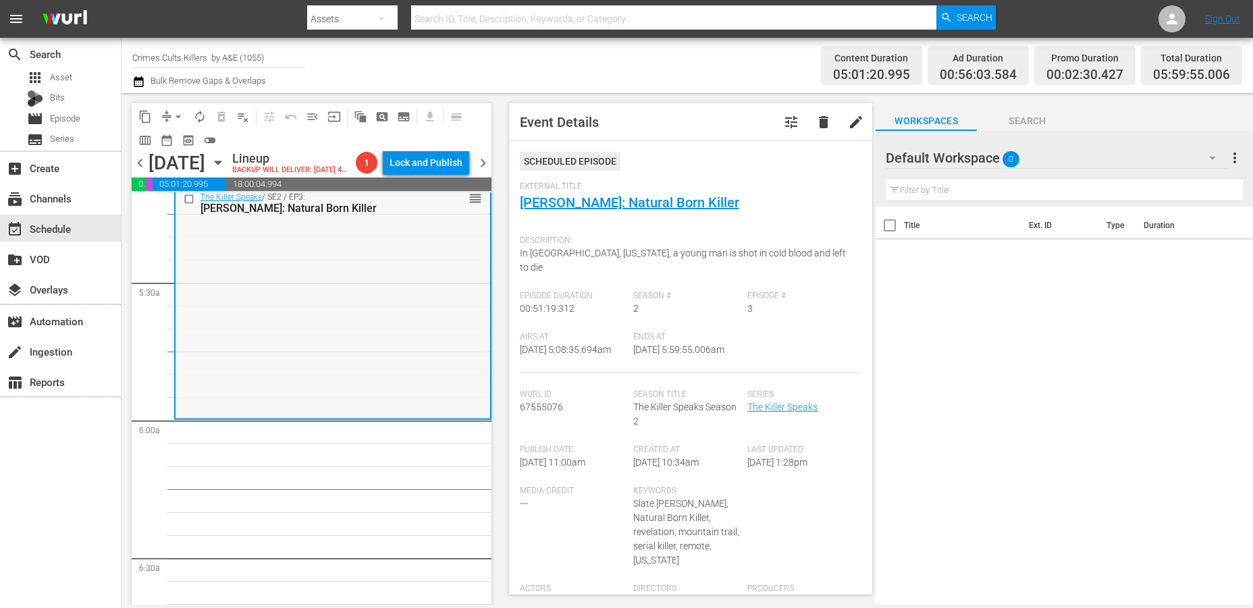
click at [270, 340] on div "The Killer Speaks / SE2 / EP3: Lawrence Tarbert: Natural Born Killer reorder" at bounding box center [333, 302] width 315 height 232
click at [176, 116] on span "arrow_drop_down" at bounding box center [178, 117] width 14 height 14
click at [174, 139] on li "Align to Midnight" at bounding box center [179, 143] width 142 height 22
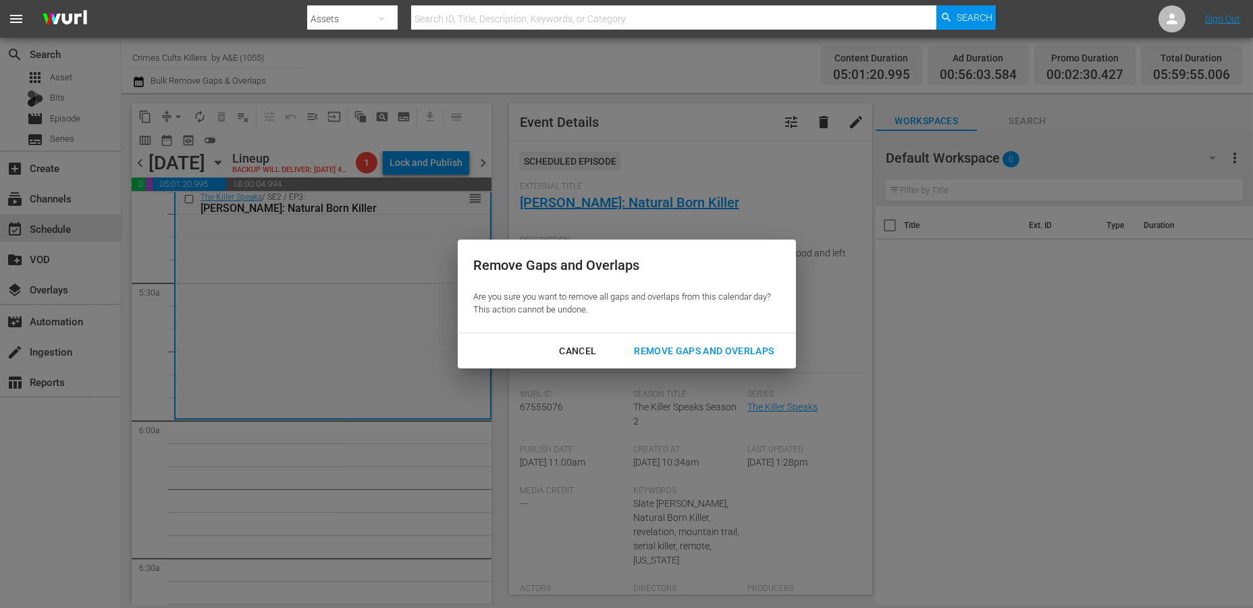
click at [724, 346] on div "Remove Gaps and Overlaps" at bounding box center [703, 351] width 161 height 17
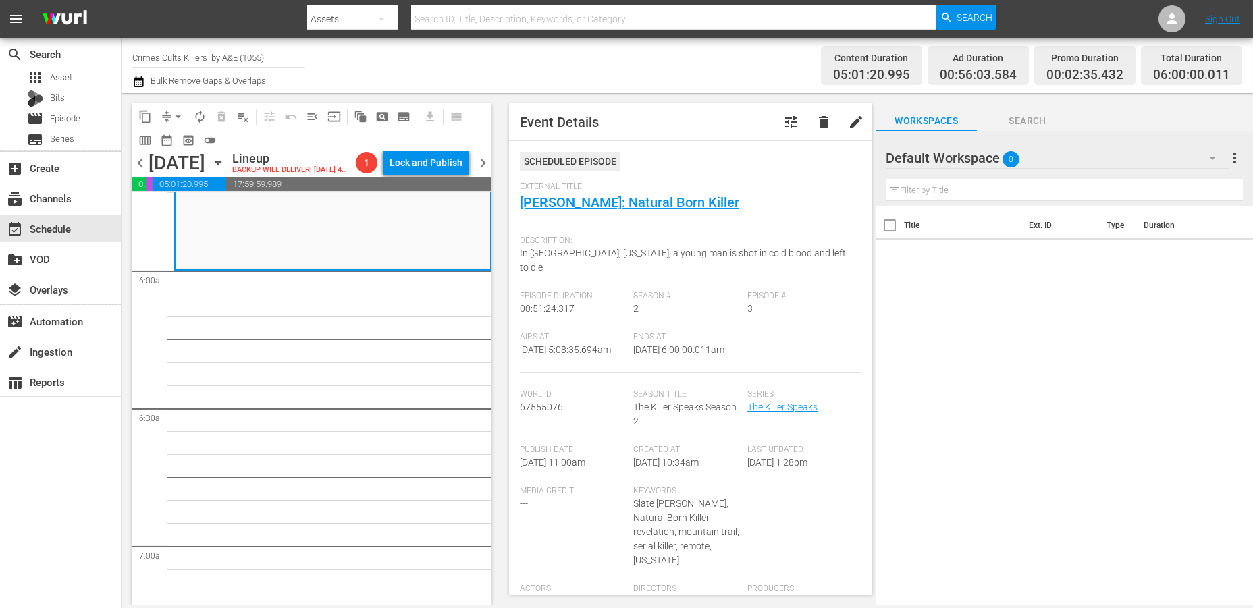
scroll to position [1275, 0]
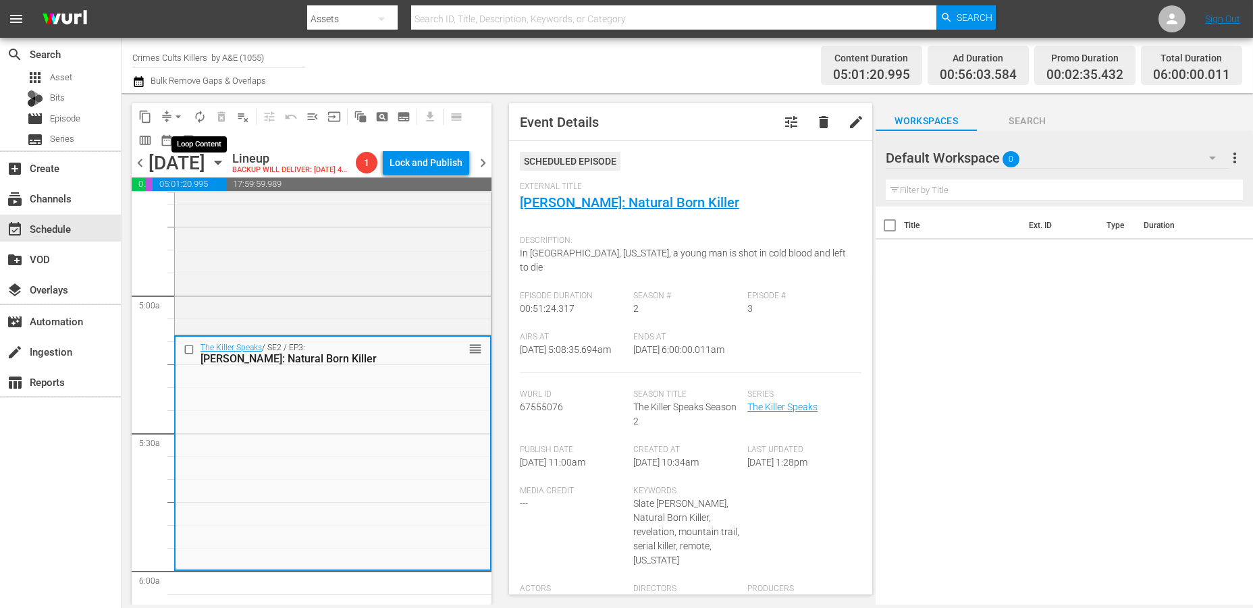
click at [194, 113] on span "autorenew_outlined" at bounding box center [200, 117] width 14 height 14
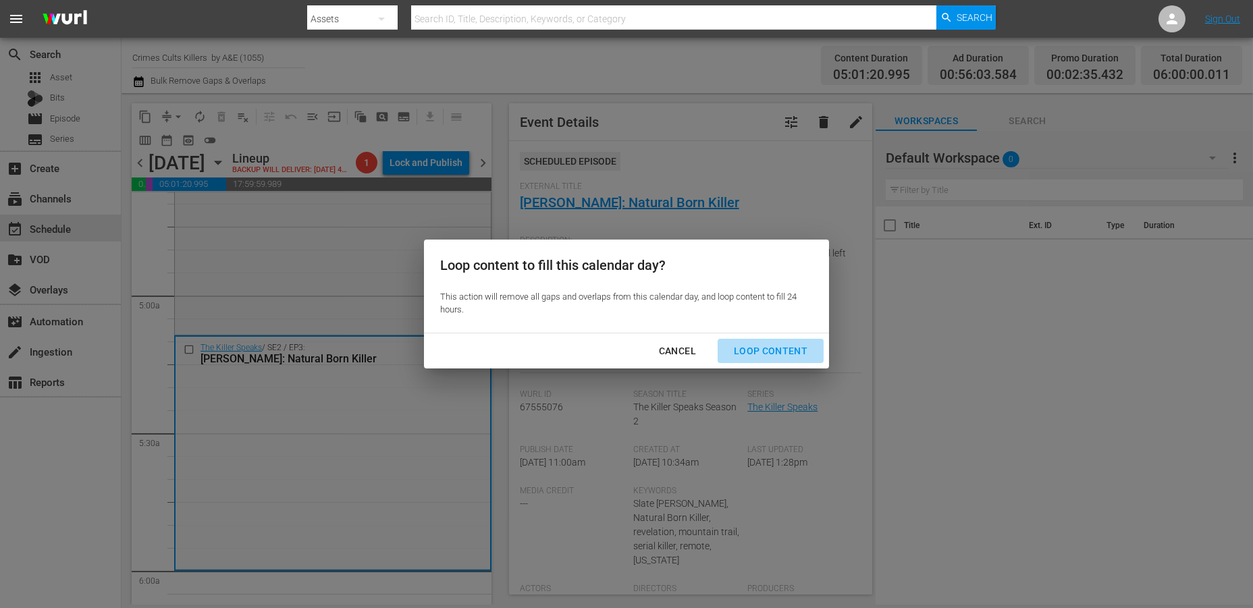
click at [776, 346] on div "Loop Content" at bounding box center [770, 351] width 95 height 17
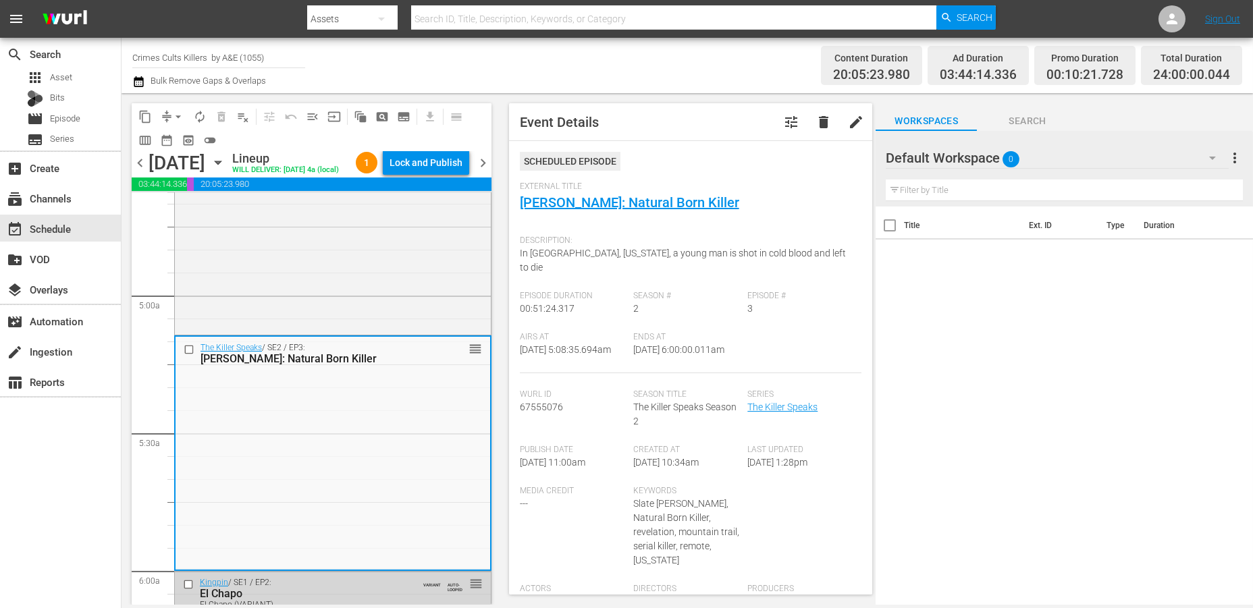
click at [435, 165] on div "Lock and Publish" at bounding box center [426, 163] width 73 height 24
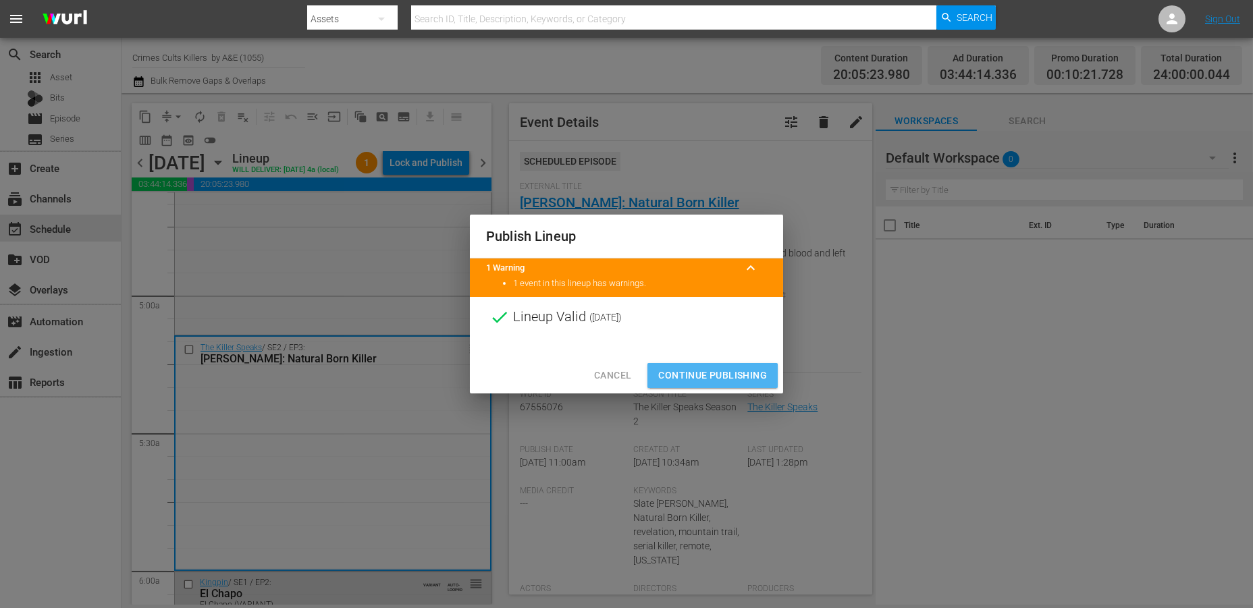
click at [689, 381] on span "Continue Publishing" at bounding box center [712, 375] width 109 height 17
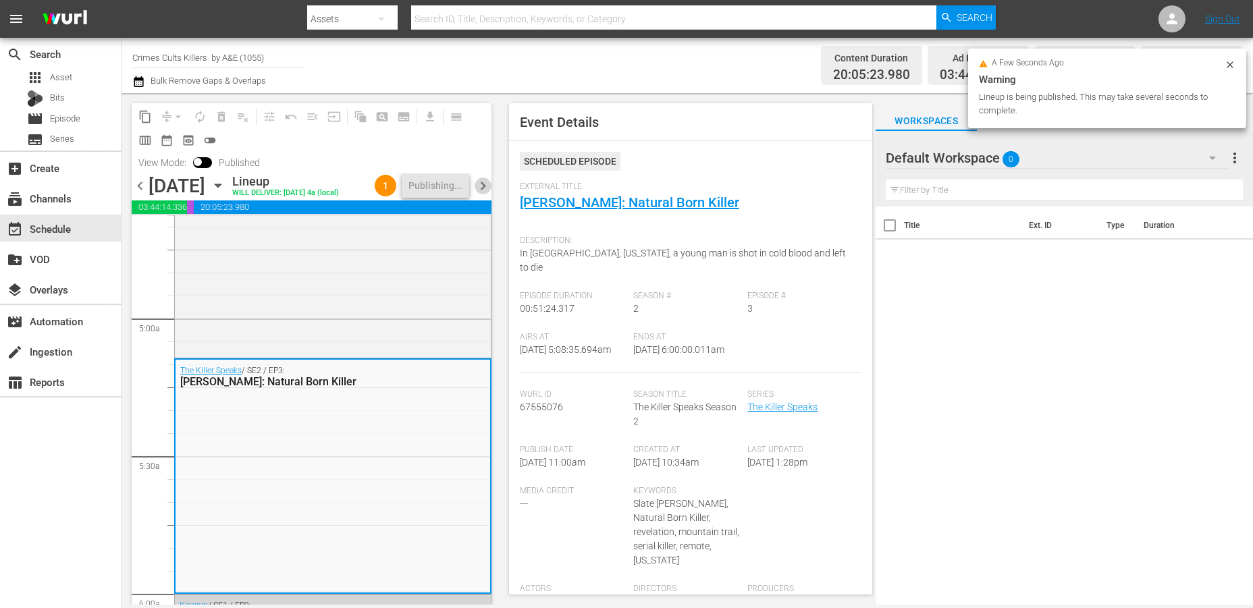
click at [491, 192] on span "chevron_right" at bounding box center [483, 186] width 17 height 17
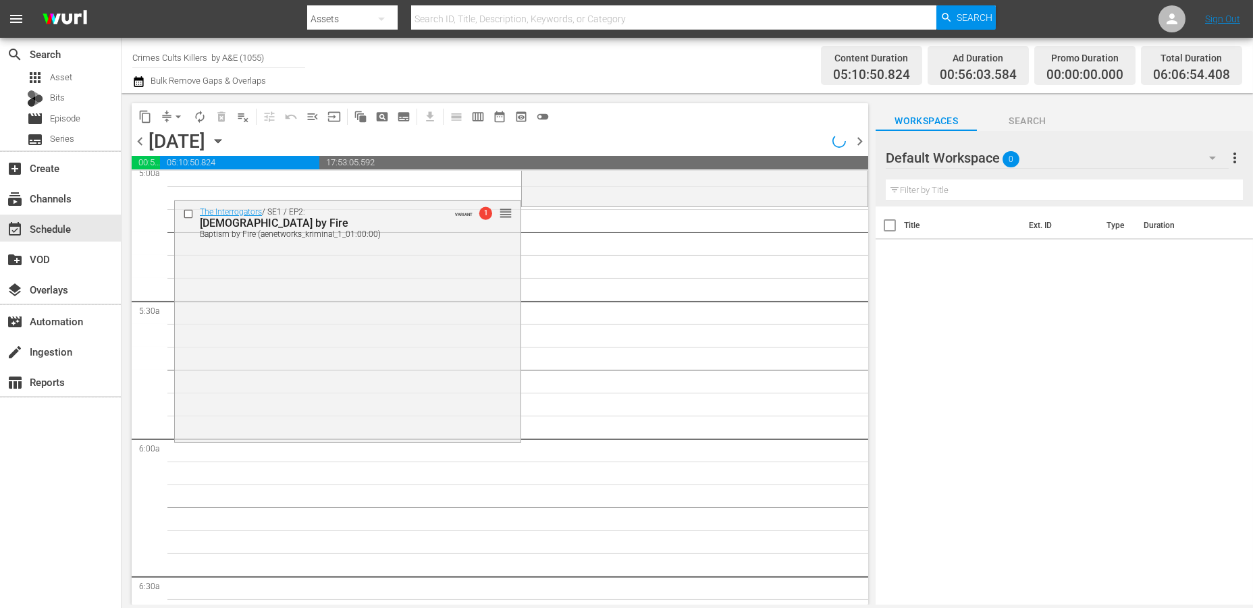
scroll to position [1428, 0]
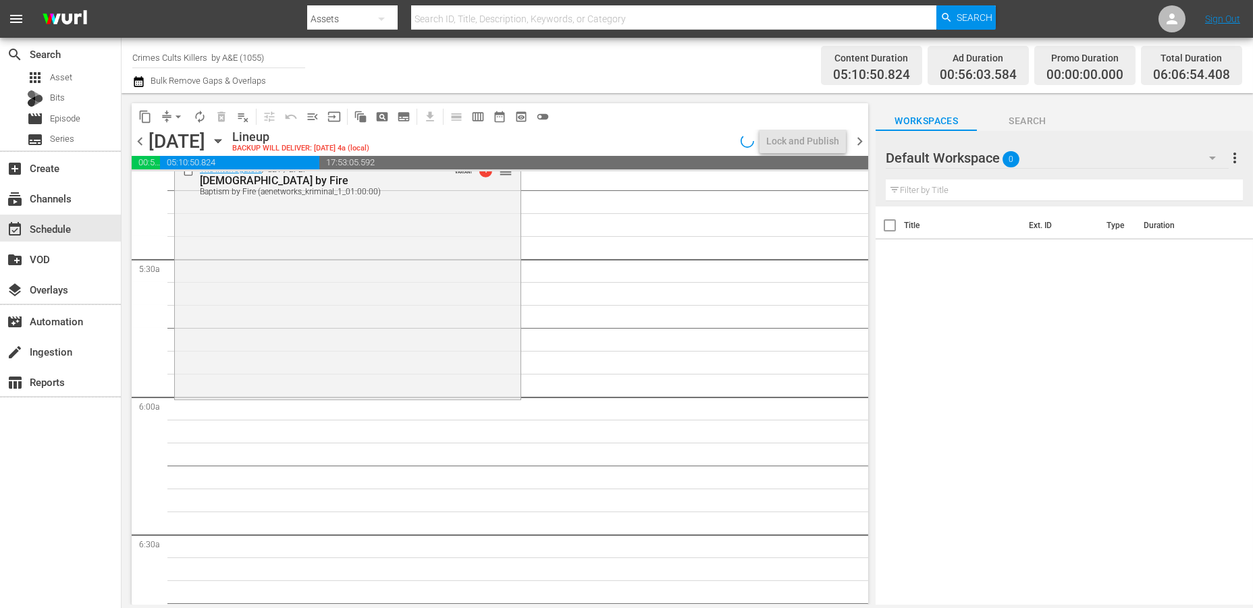
click at [303, 349] on div "The Interrogators / SE1 / EP2: Baptism by Fire Baptism by Fire (aenetworks_krim…" at bounding box center [348, 278] width 346 height 239
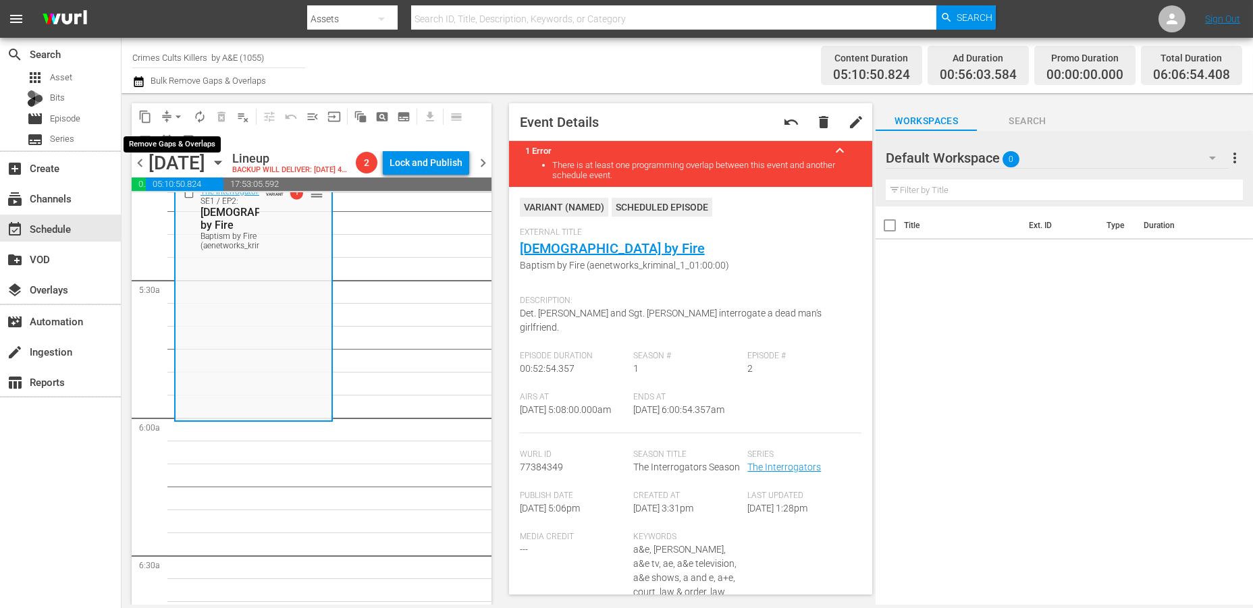
click at [176, 110] on span "arrow_drop_down" at bounding box center [178, 117] width 14 height 14
click at [157, 138] on li "Align to Midnight" at bounding box center [178, 143] width 111 height 22
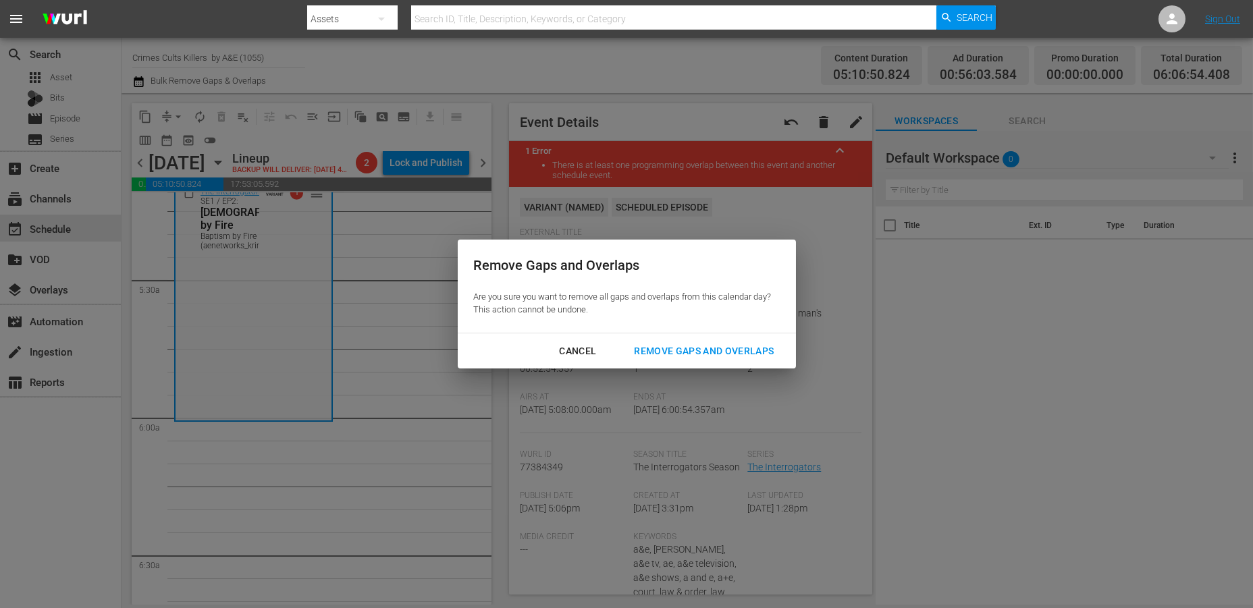
click at [680, 356] on div "Remove Gaps and Overlaps" at bounding box center [703, 351] width 161 height 17
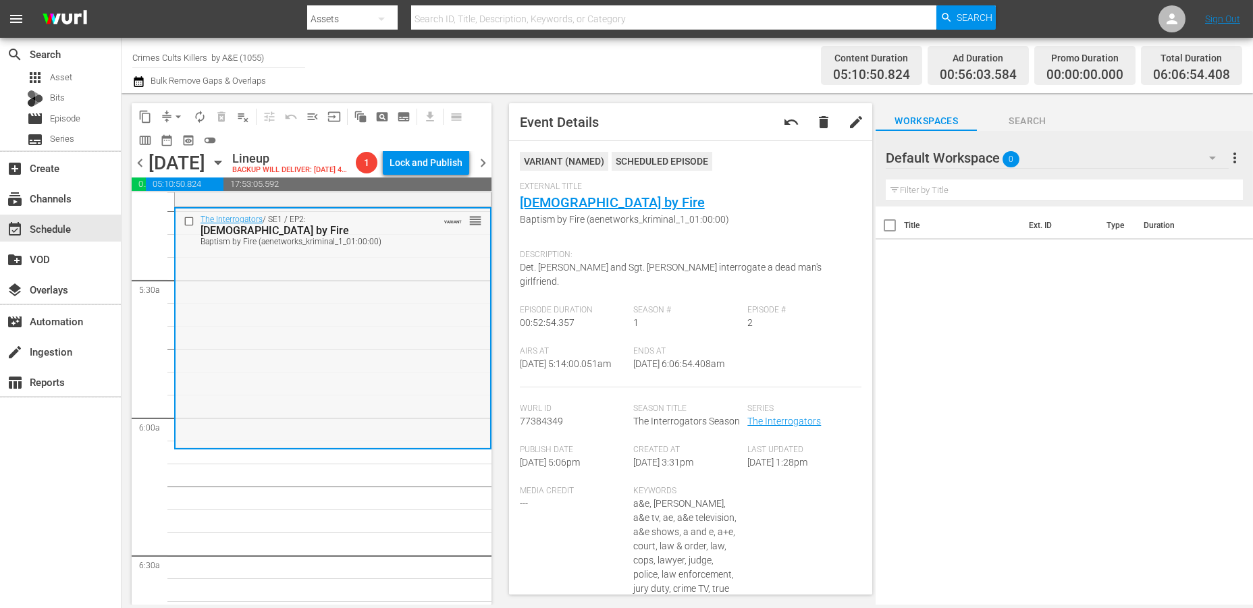
click at [255, 411] on div "The Interrogators / SE1 / EP2: Baptism by Fire Baptism by Fire (aenetworks_krim…" at bounding box center [333, 328] width 315 height 239
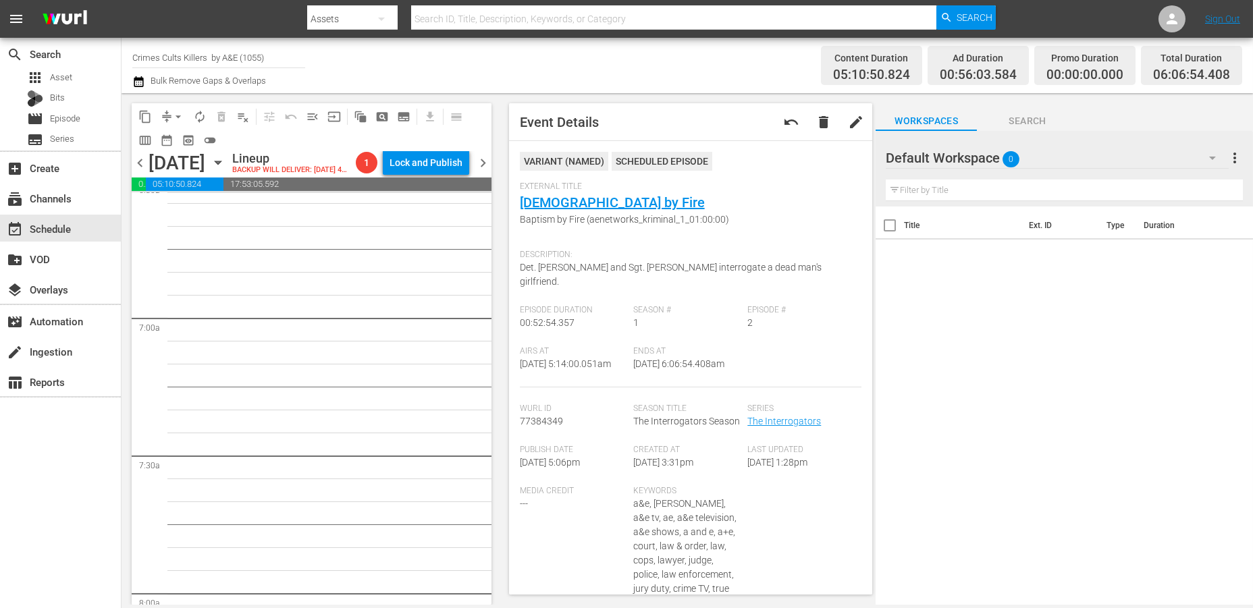
scroll to position [1503, 0]
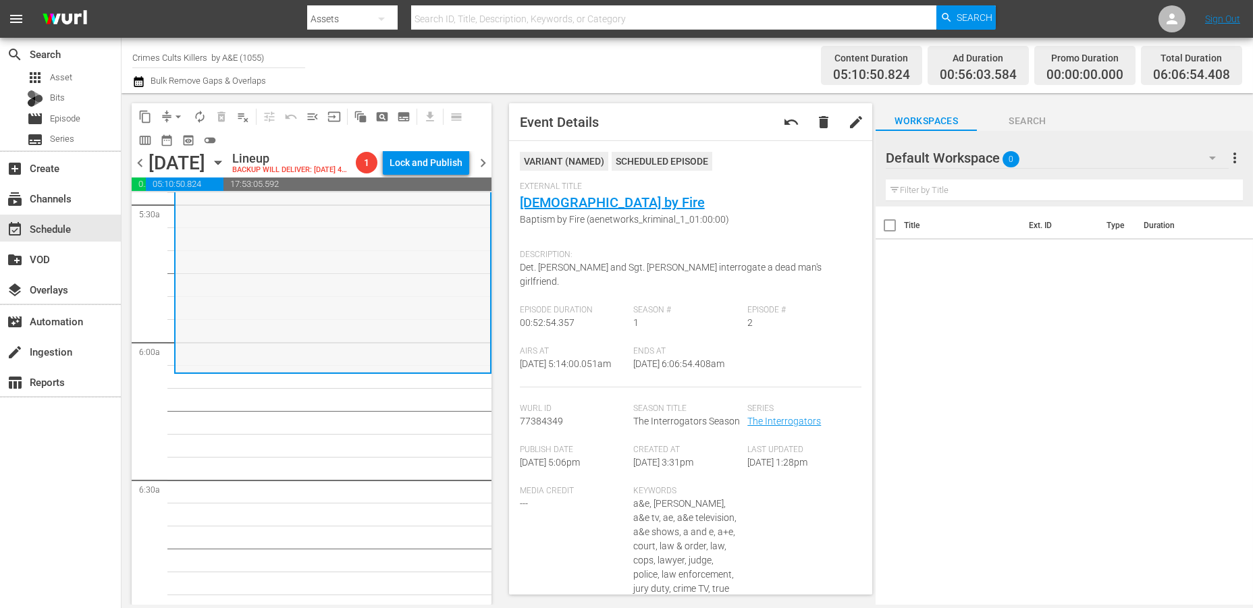
click at [291, 314] on div "The Interrogators / SE1 / EP2: Baptism by Fire Baptism by Fire (aenetworks_krim…" at bounding box center [333, 252] width 315 height 239
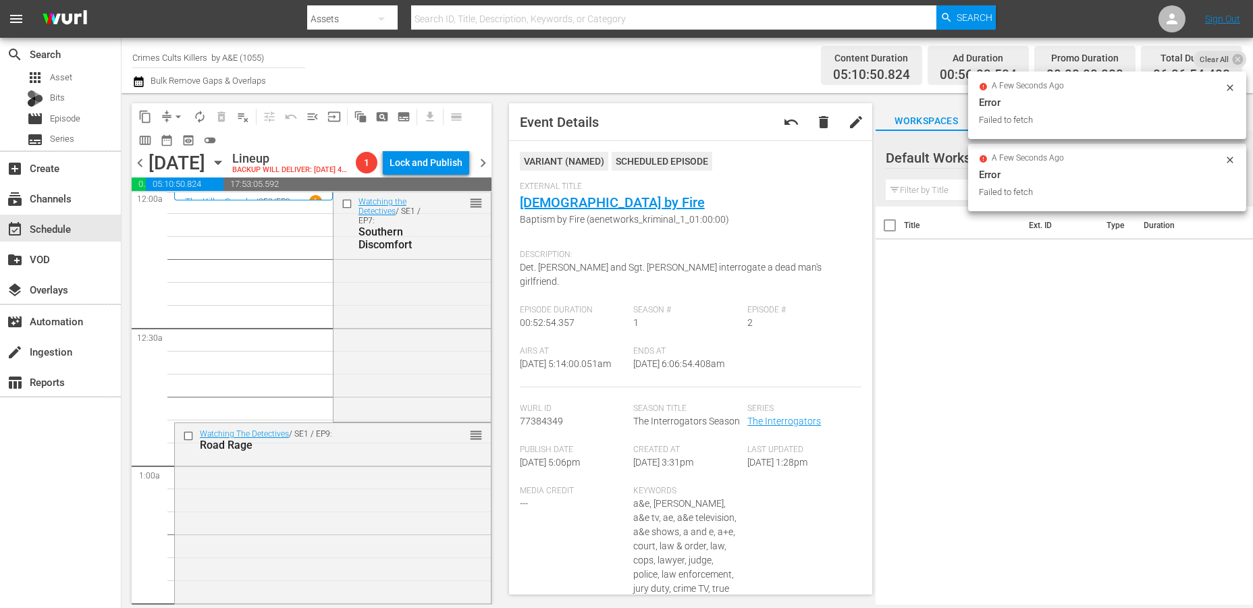
scroll to position [0, 0]
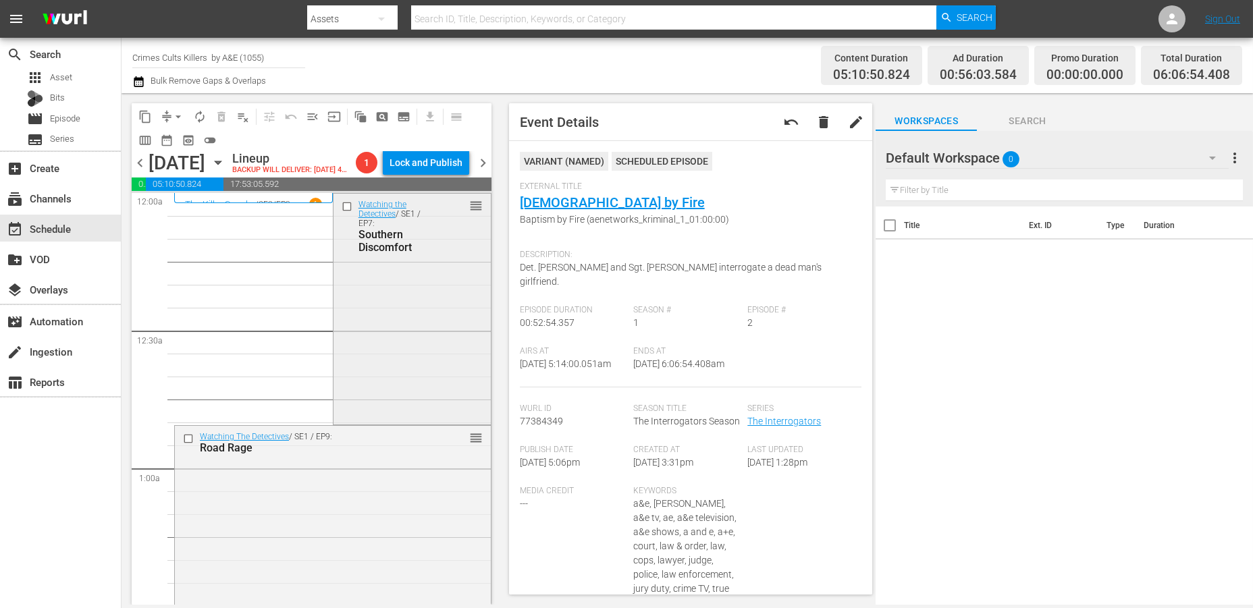
click at [371, 340] on div "Watching the Detectives / SE1 / EP7: Southern Discomfort reorder" at bounding box center [411, 308] width 157 height 228
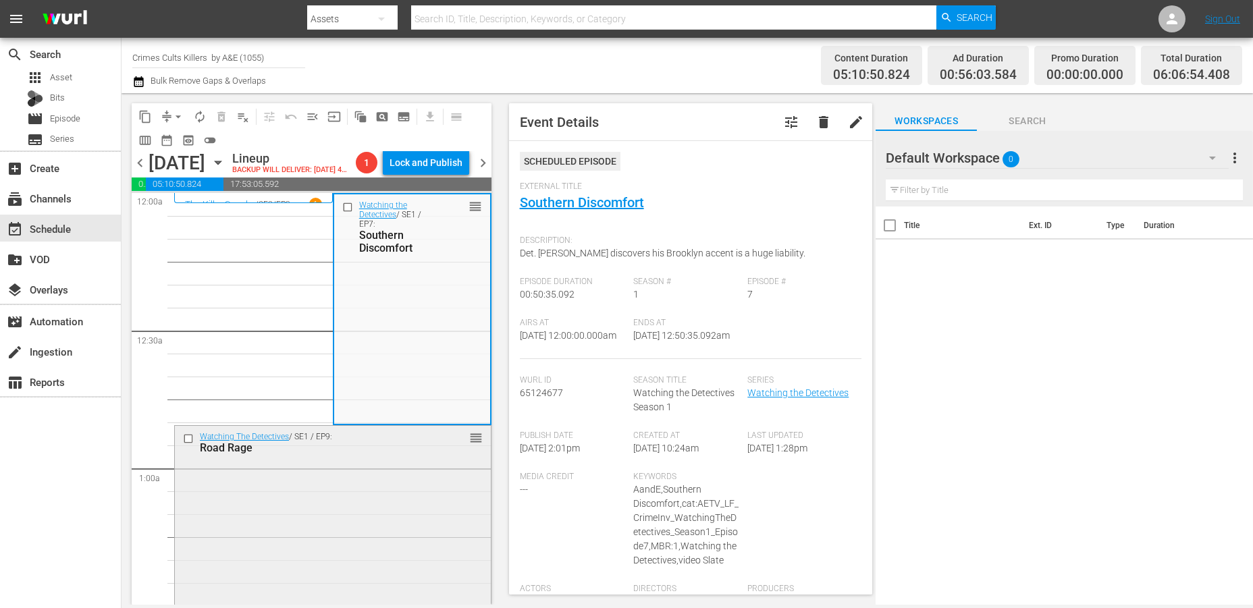
click at [328, 530] on div "Watching The Detectives / SE1 / EP9: Road Rage reorder" at bounding box center [333, 543] width 316 height 234
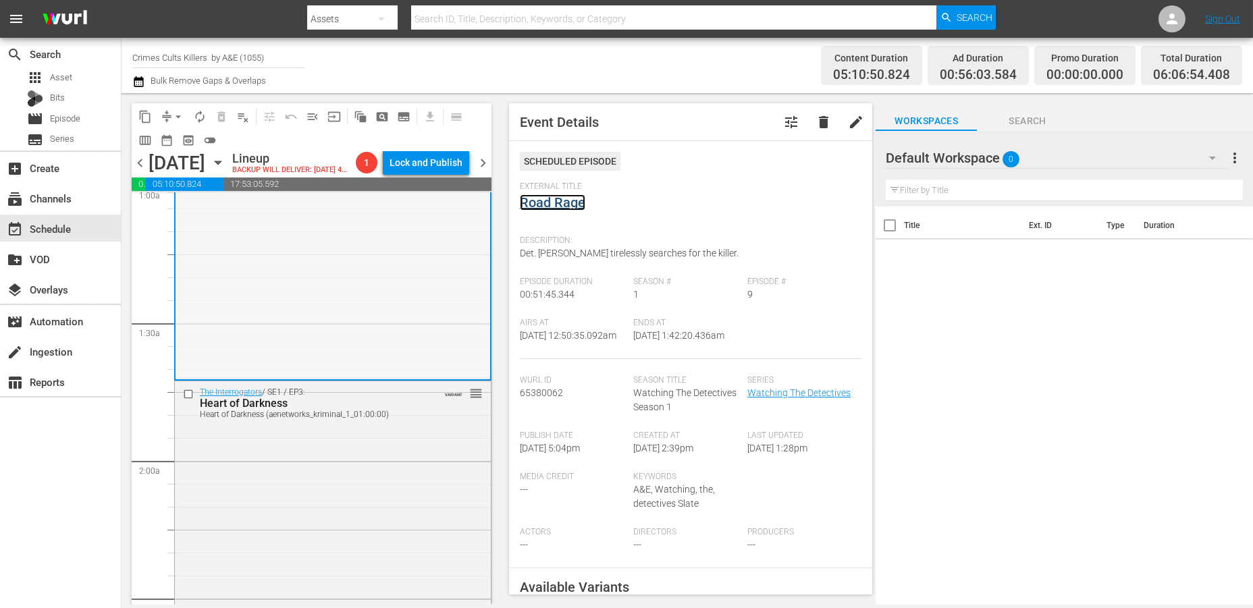
scroll to position [375, 0]
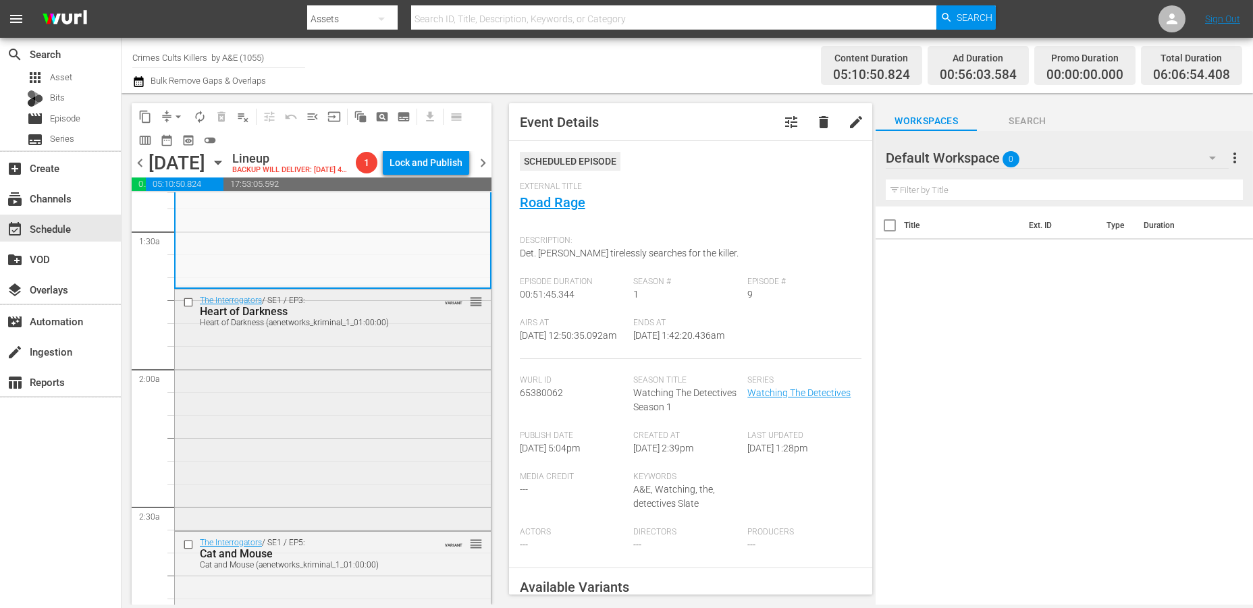
click at [302, 447] on div "The Interrogators / SE1 / EP3: Heart of Darkness Heart of Darkness (aenetworks_…" at bounding box center [333, 409] width 316 height 239
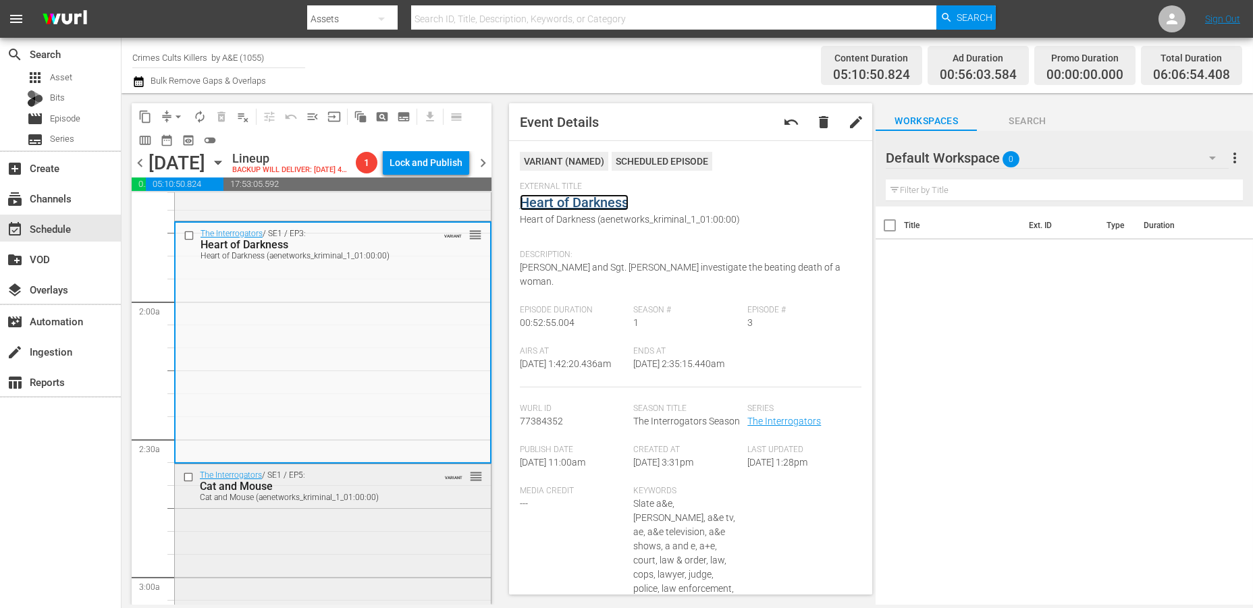
scroll to position [599, 0]
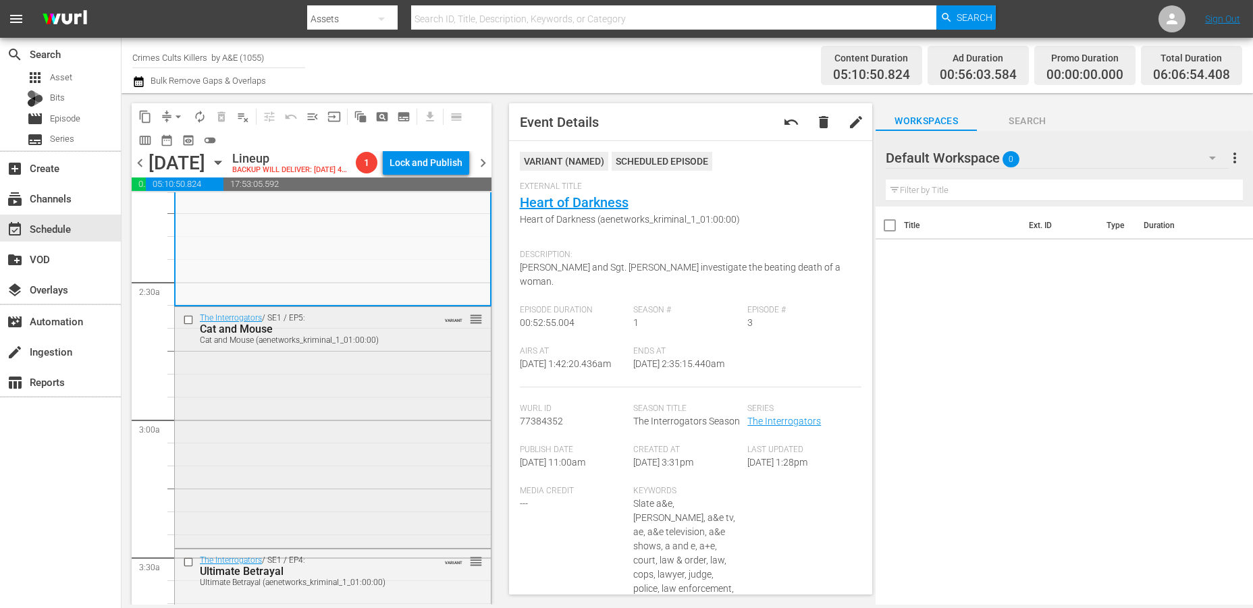
click at [342, 435] on div "The Interrogators / SE1 / EP5: Cat and Mouse Cat and Mouse (aenetworks_kriminal…" at bounding box center [333, 426] width 316 height 239
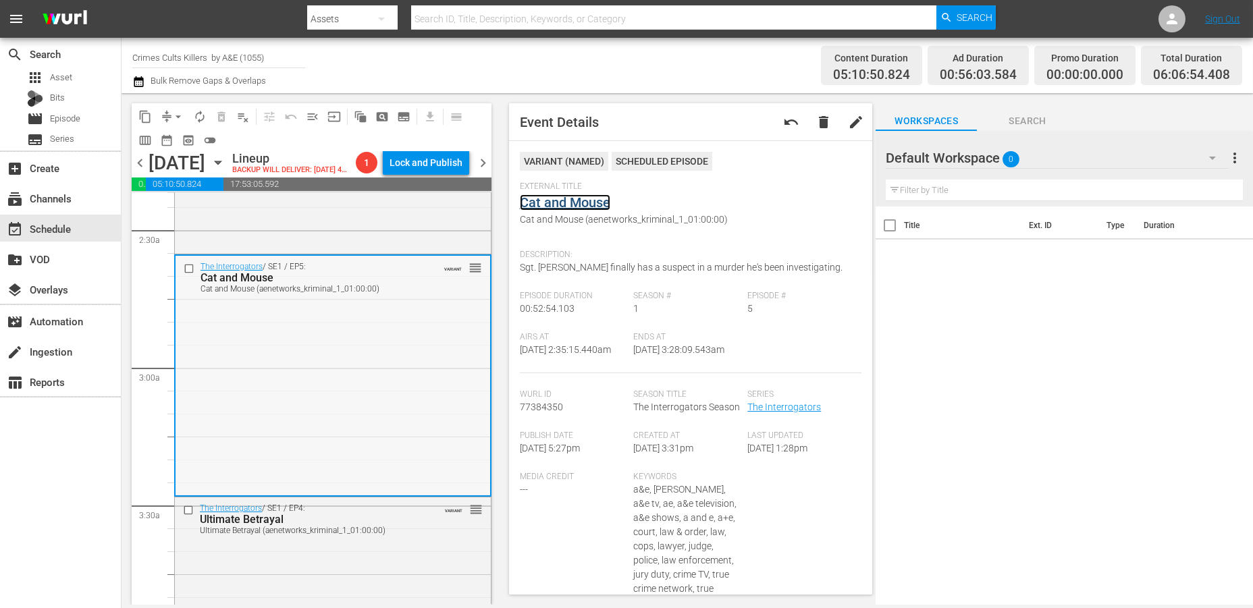
scroll to position [750, 0]
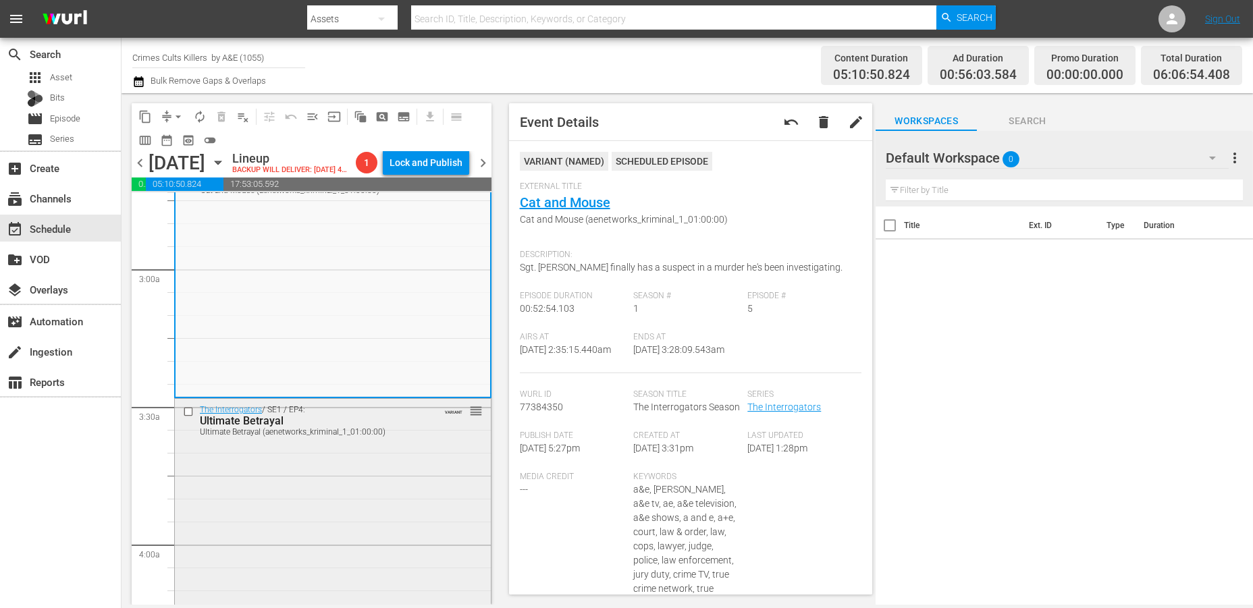
click at [272, 500] on div "The Interrogators / SE1 / EP4: Ultimate Betrayal Ultimate Betrayal (aenetworks_…" at bounding box center [333, 518] width 316 height 239
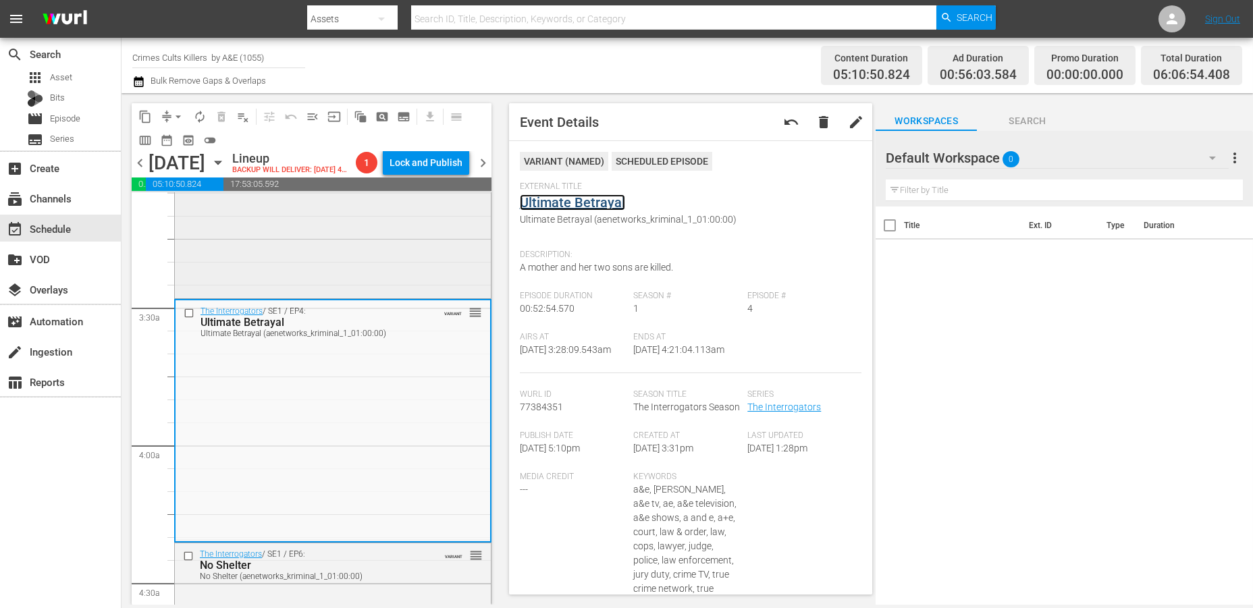
scroll to position [975, 0]
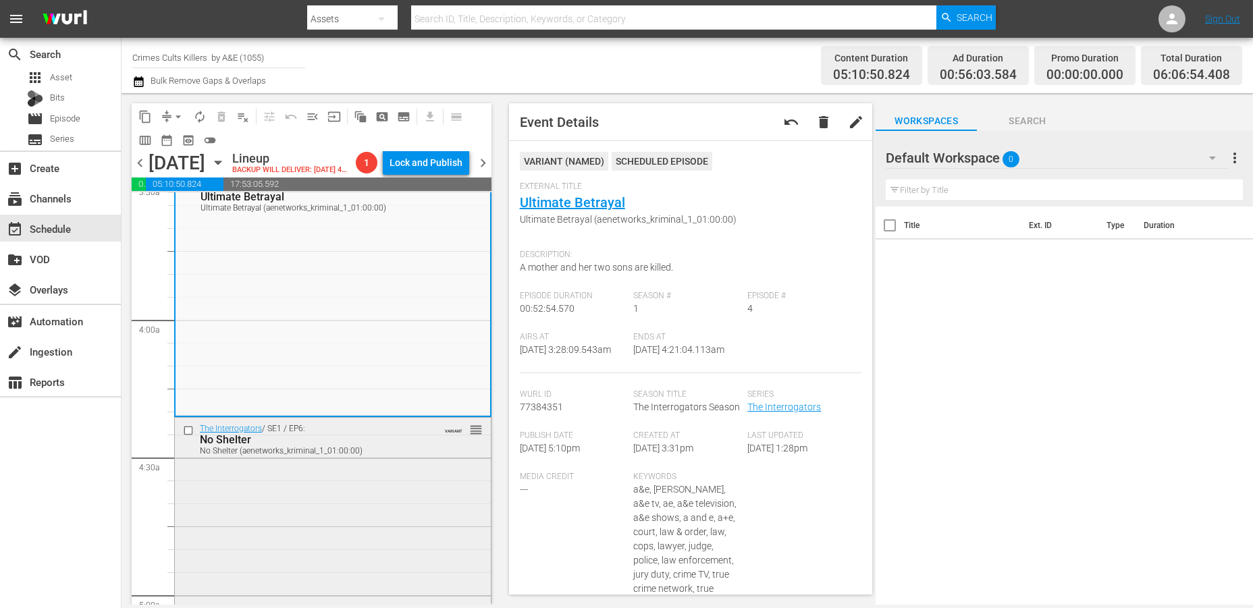
click at [355, 516] on div "The Interrogators / SE1 / EP6: No Shelter No Shelter (aenetworks_kriminal_1_01:…" at bounding box center [333, 537] width 316 height 239
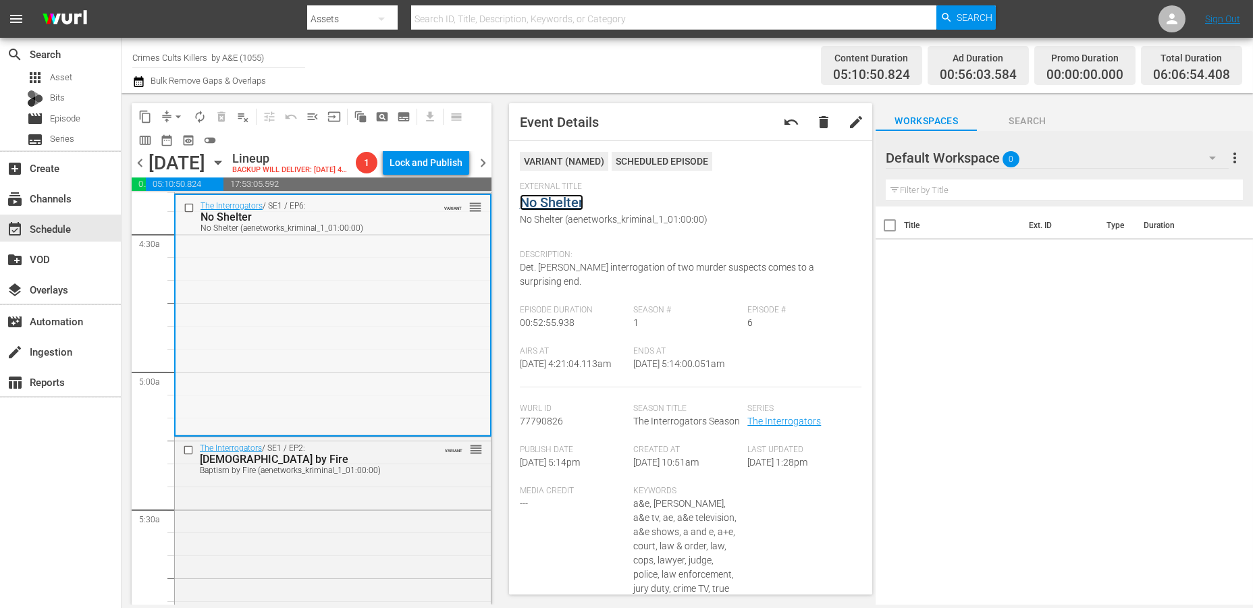
scroll to position [1200, 0]
click at [325, 507] on div "The Interrogators / SE1 / EP2: Baptism by Fire Baptism by Fire (aenetworks_krim…" at bounding box center [333, 555] width 316 height 239
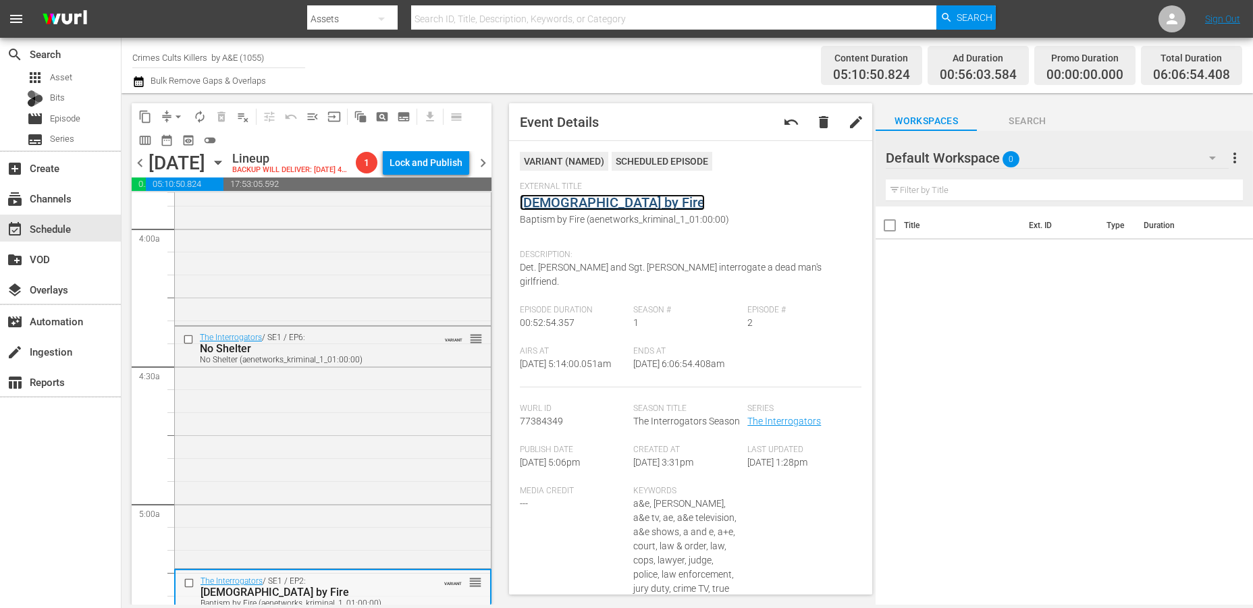
scroll to position [1350, 0]
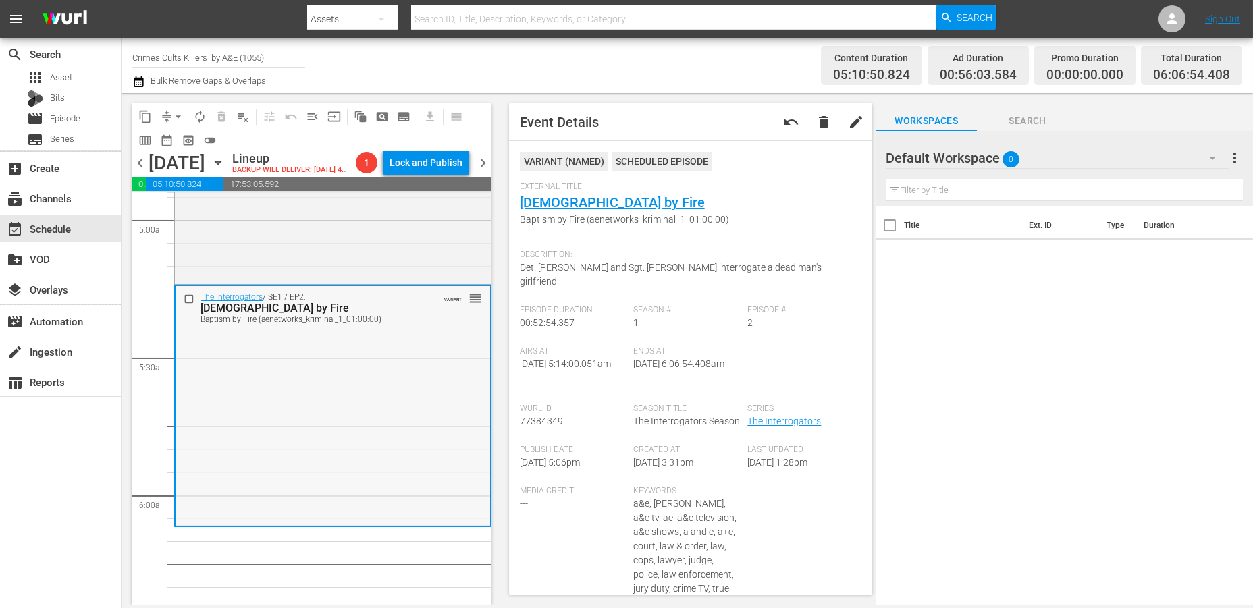
click at [236, 450] on div "The Interrogators / SE1 / EP2: Baptism by Fire Baptism by Fire (aenetworks_krim…" at bounding box center [333, 405] width 315 height 239
click at [278, 417] on div "The Interrogators / SE1 / EP2: Baptism by Fire Baptism by Fire (aenetworks_krim…" at bounding box center [333, 405] width 315 height 239
click at [174, 113] on span "arrow_drop_down" at bounding box center [178, 117] width 14 height 14
click at [156, 142] on li "Align to Midnight" at bounding box center [179, 143] width 142 height 22
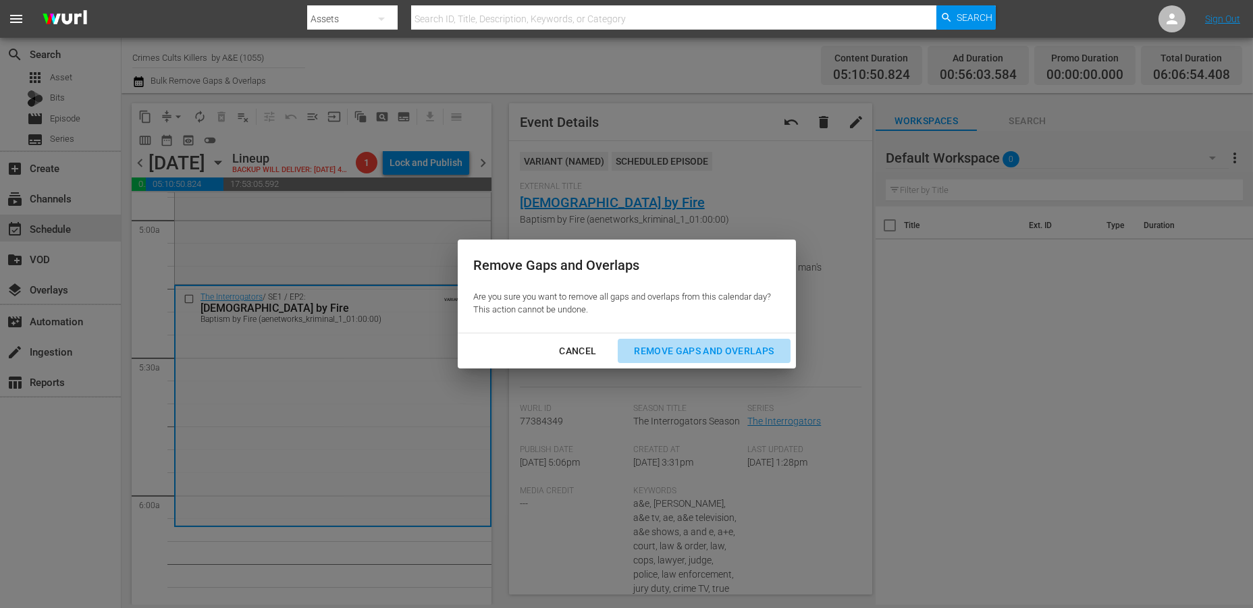
click at [648, 348] on div "Remove Gaps and Overlaps" at bounding box center [703, 351] width 161 height 17
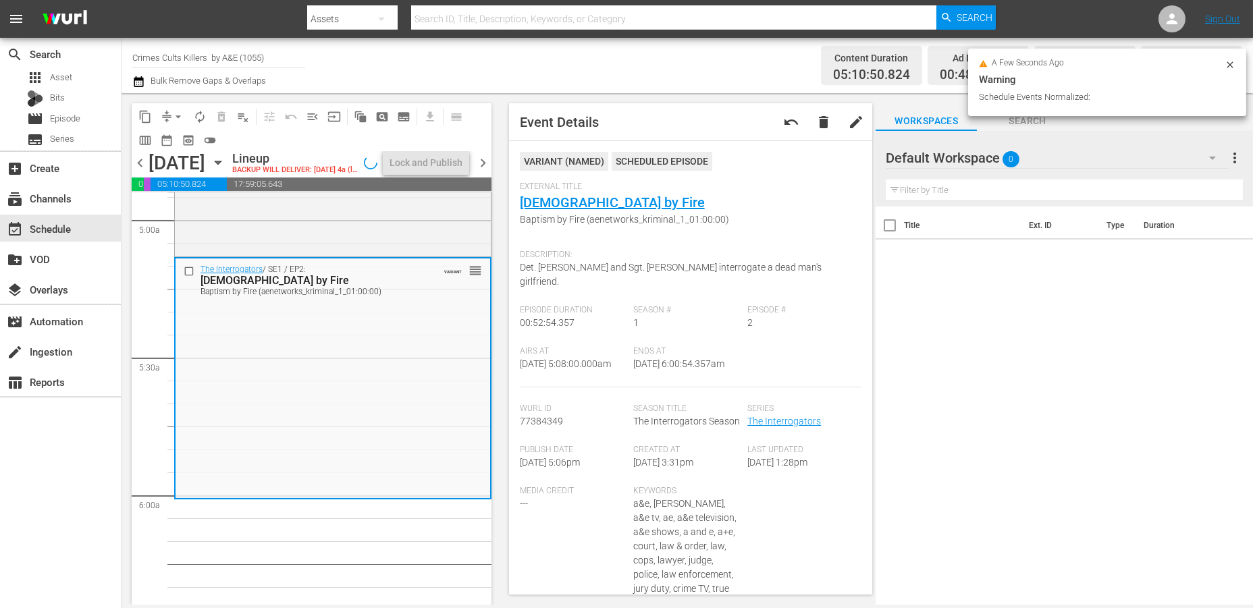
scroll to position [1395, 0]
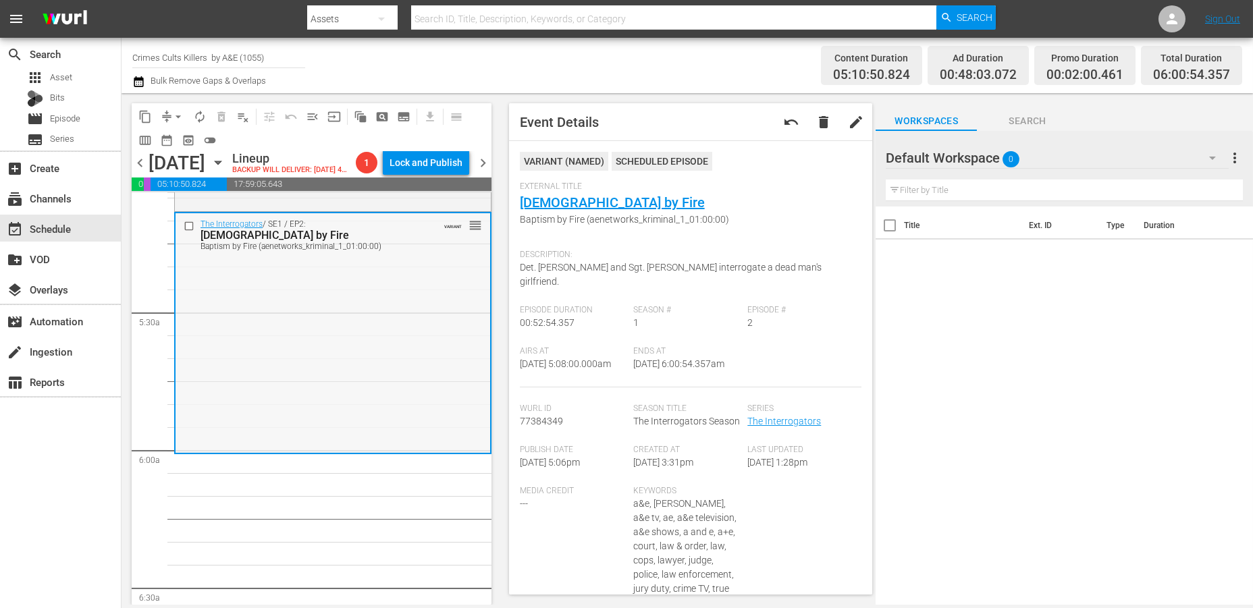
click at [278, 391] on div "The Interrogators / SE1 / EP2: Baptism by Fire Baptism by Fire (aenetworks_krim…" at bounding box center [333, 332] width 315 height 239
click at [174, 113] on span "arrow_drop_down" at bounding box center [178, 117] width 14 height 14
click at [168, 140] on li "Align to Midnight" at bounding box center [179, 143] width 142 height 22
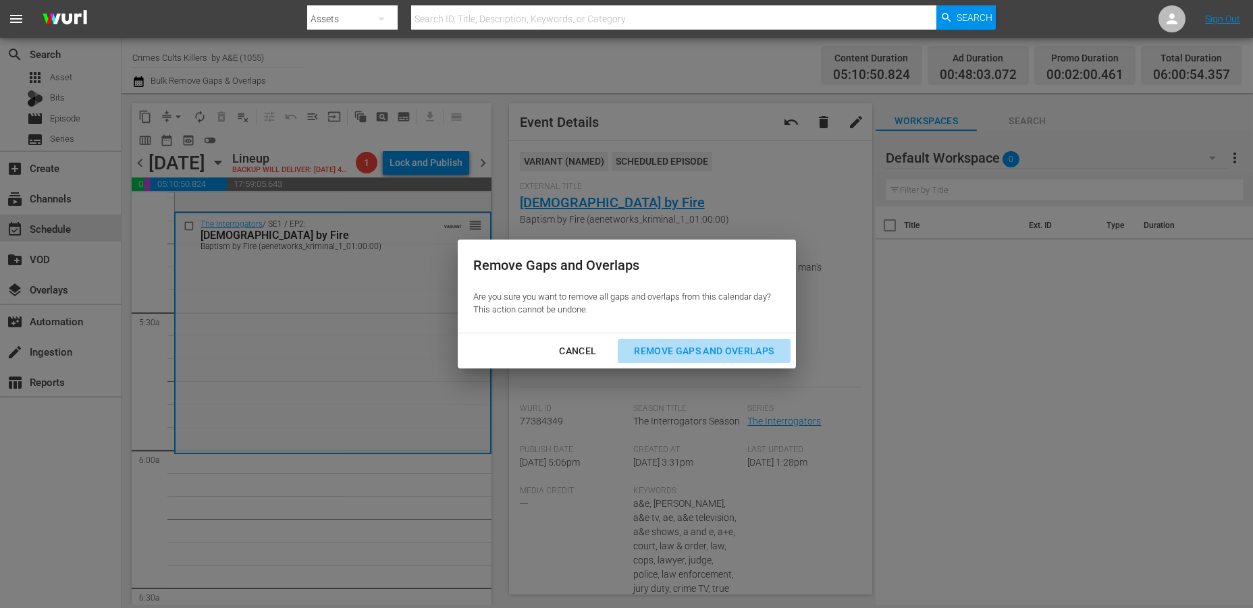
click at [660, 350] on div "Remove Gaps and Overlaps" at bounding box center [703, 351] width 161 height 17
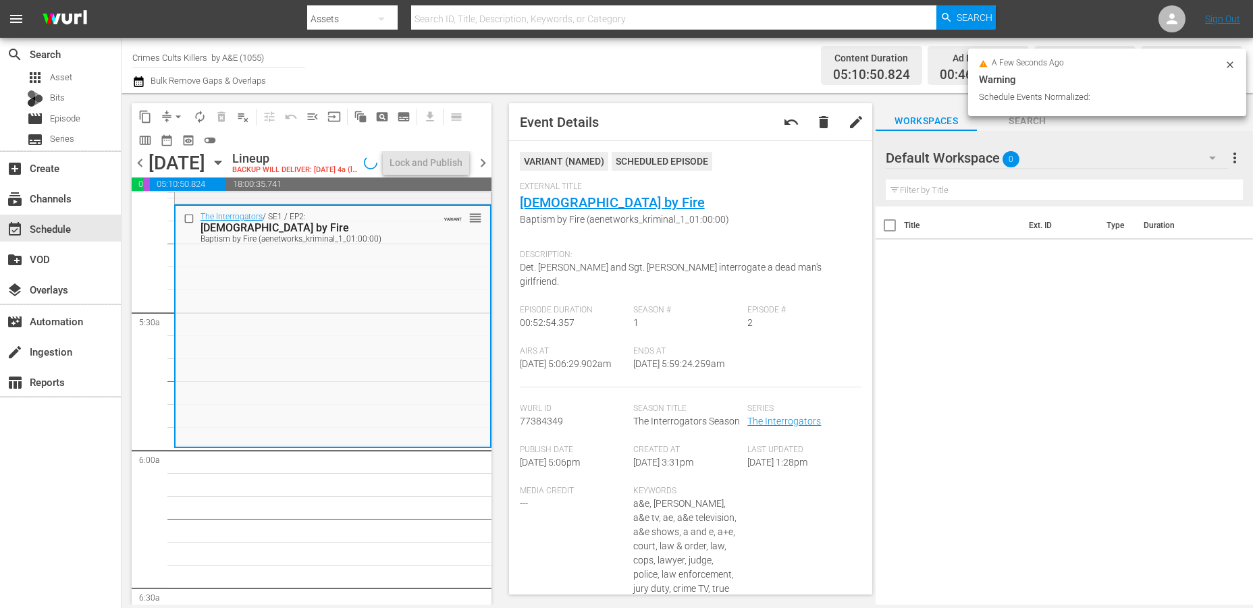
scroll to position [1372, 0]
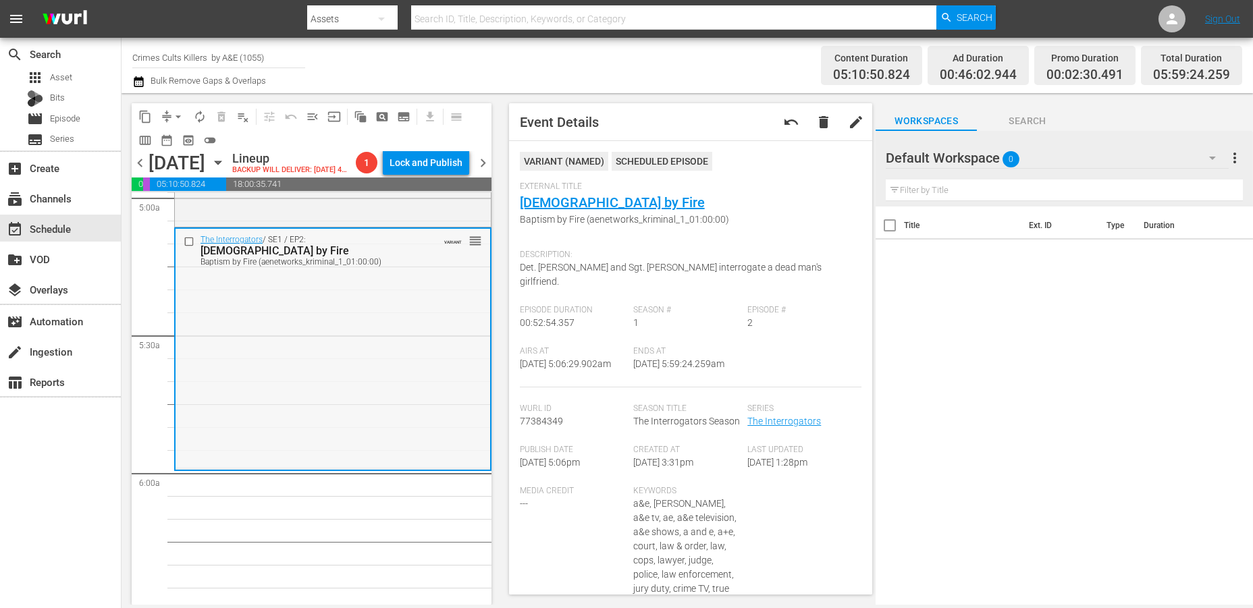
click at [290, 358] on div "The Interrogators / SE1 / EP2: Baptism by Fire Baptism by Fire (aenetworks_krim…" at bounding box center [333, 348] width 315 height 239
click at [177, 115] on span "arrow_drop_down" at bounding box center [178, 117] width 14 height 14
click at [165, 142] on li "Align to Midnight" at bounding box center [179, 143] width 142 height 22
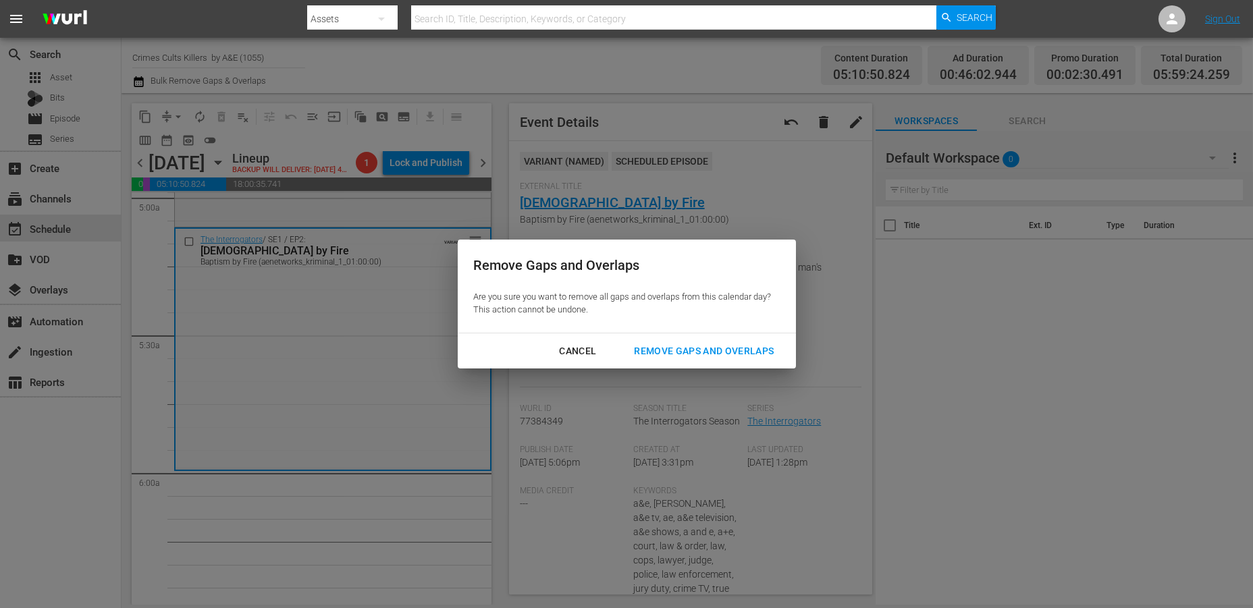
click at [652, 350] on div "Remove Gaps and Overlaps" at bounding box center [703, 351] width 161 height 17
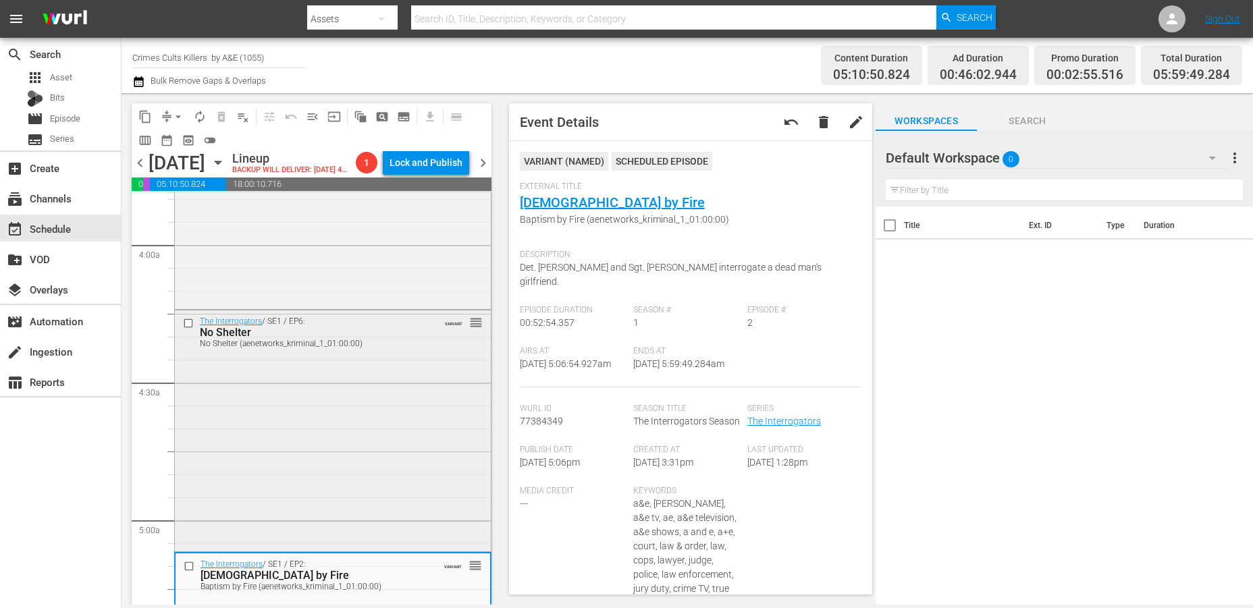
scroll to position [1125, 0]
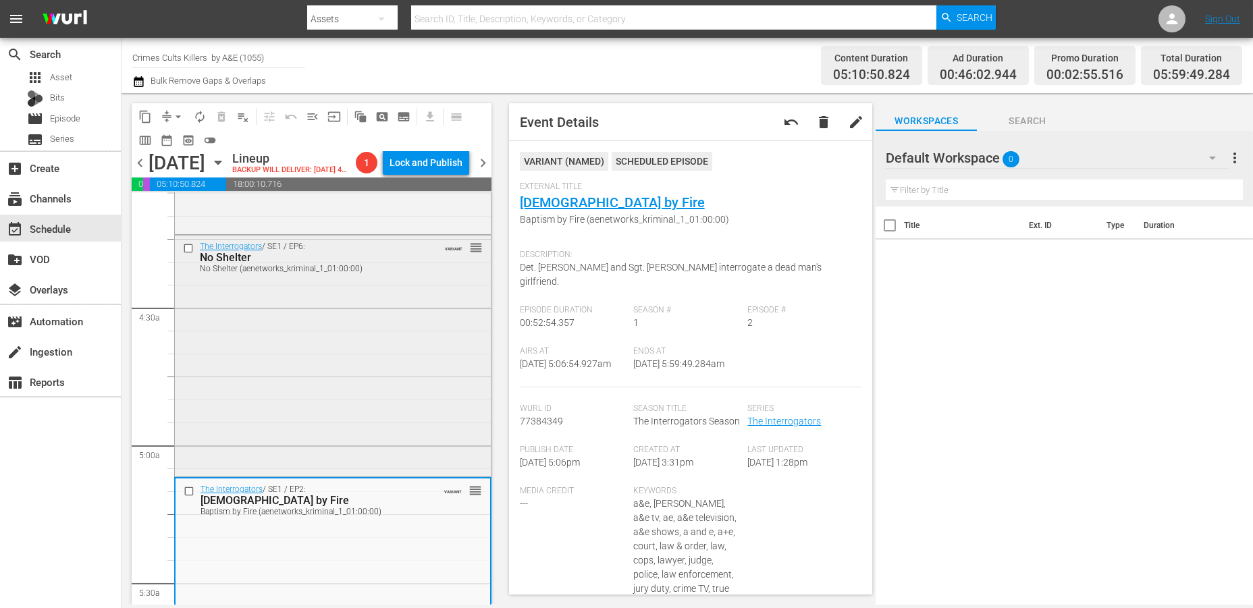
click at [234, 407] on div "The Interrogators / SE1 / EP6: No Shelter No Shelter (aenetworks_kriminal_1_01:…" at bounding box center [333, 355] width 316 height 239
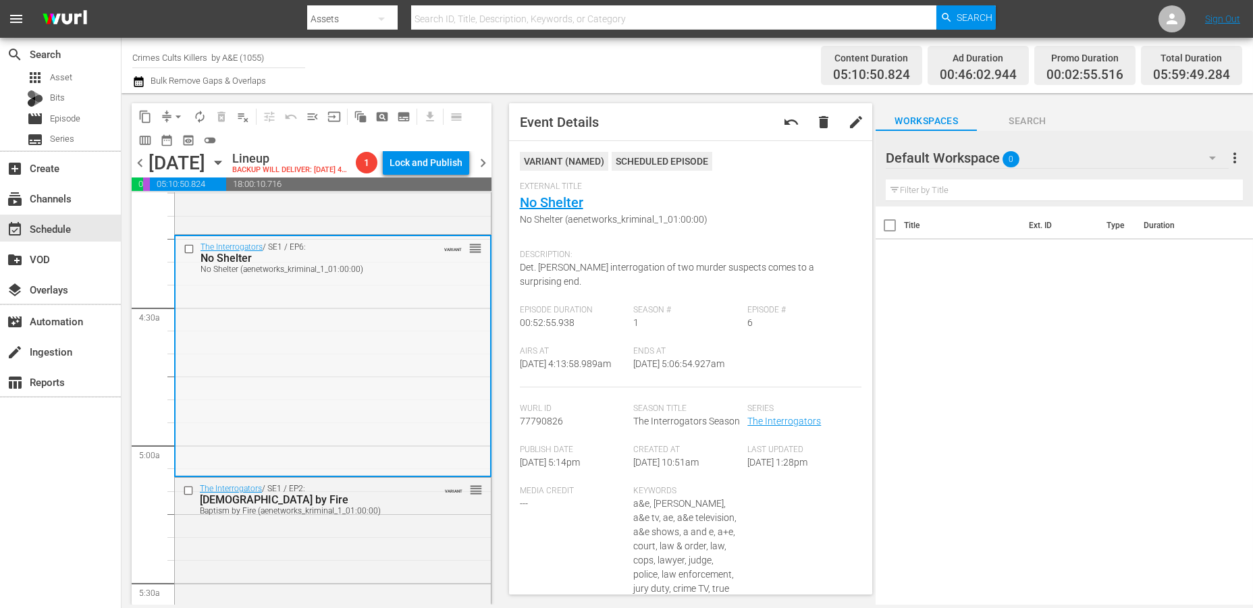
click at [293, 407] on div "The Interrogators / SE1 / EP6: No Shelter No Shelter (aenetworks_kriminal_1_01:…" at bounding box center [333, 355] width 315 height 239
click at [292, 370] on div "The Interrogators / SE1 / EP6: No Shelter No Shelter (aenetworks_kriminal_1_01:…" at bounding box center [333, 355] width 315 height 239
click at [180, 112] on span "arrow_drop_down" at bounding box center [178, 117] width 14 height 14
click at [173, 135] on li "Align to Midnight" at bounding box center [179, 143] width 142 height 22
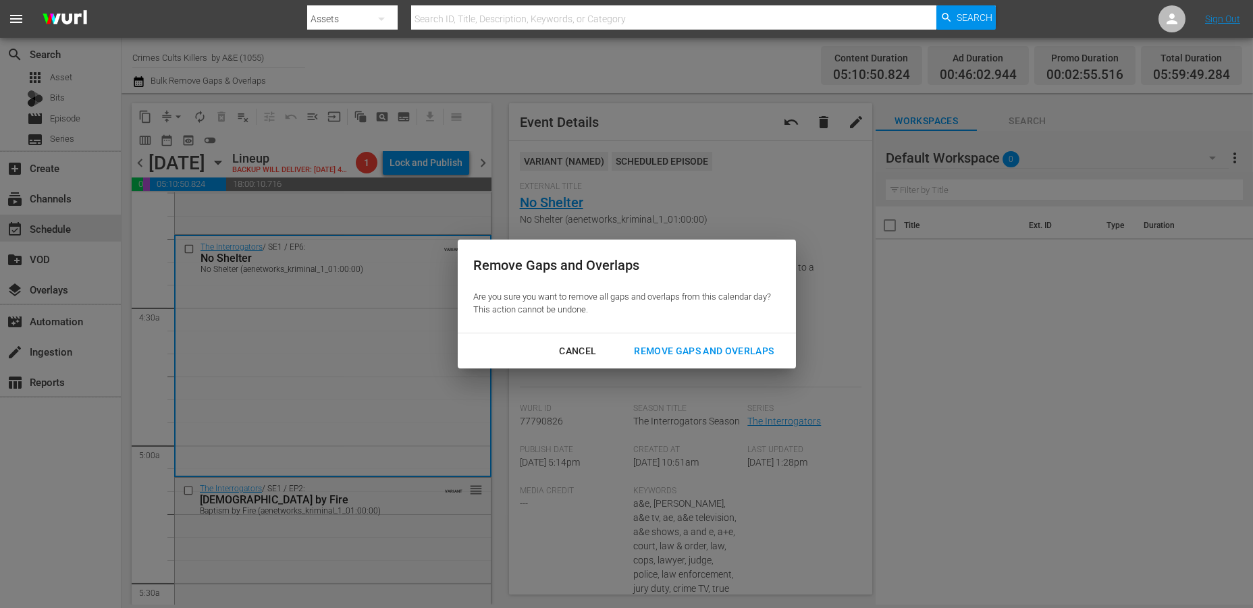
click at [673, 354] on div "Remove Gaps and Overlaps" at bounding box center [703, 351] width 161 height 17
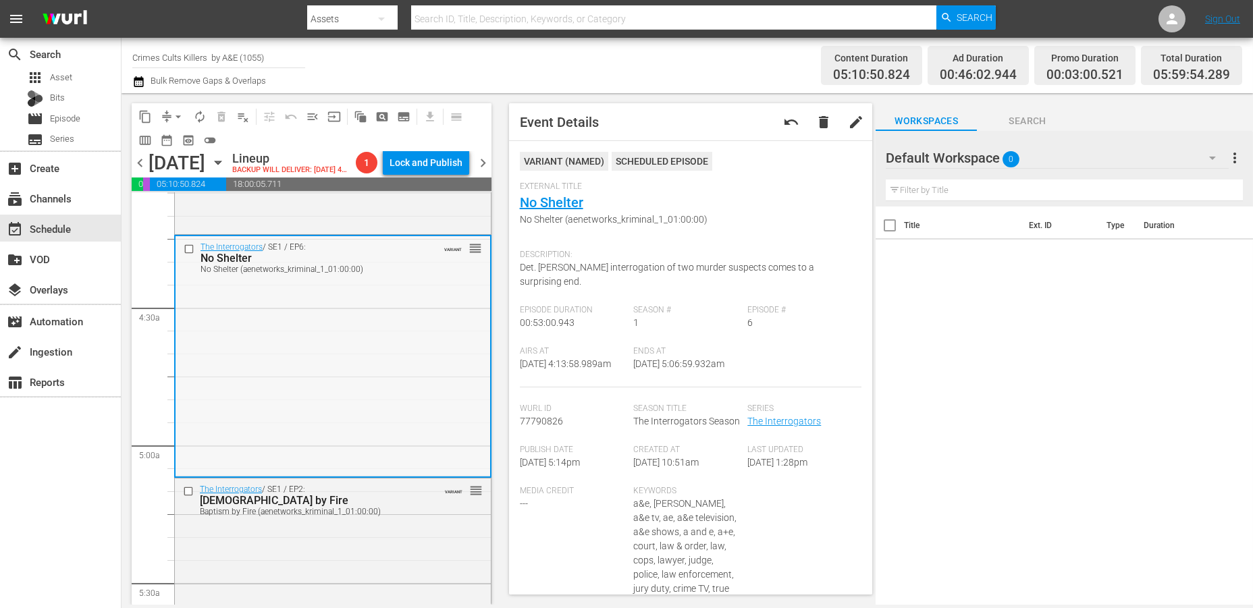
click at [237, 438] on div "The Interrogators / SE1 / EP6: No Shelter No Shelter (aenetworks_kriminal_1_01:…" at bounding box center [333, 356] width 315 height 240
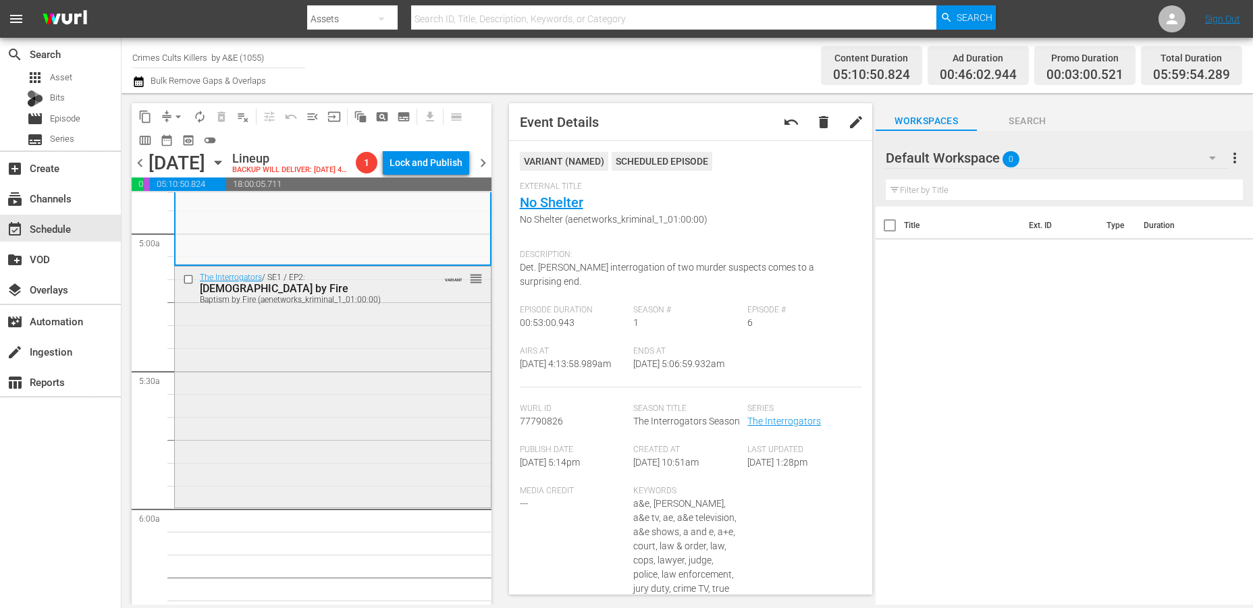
scroll to position [1350, 0]
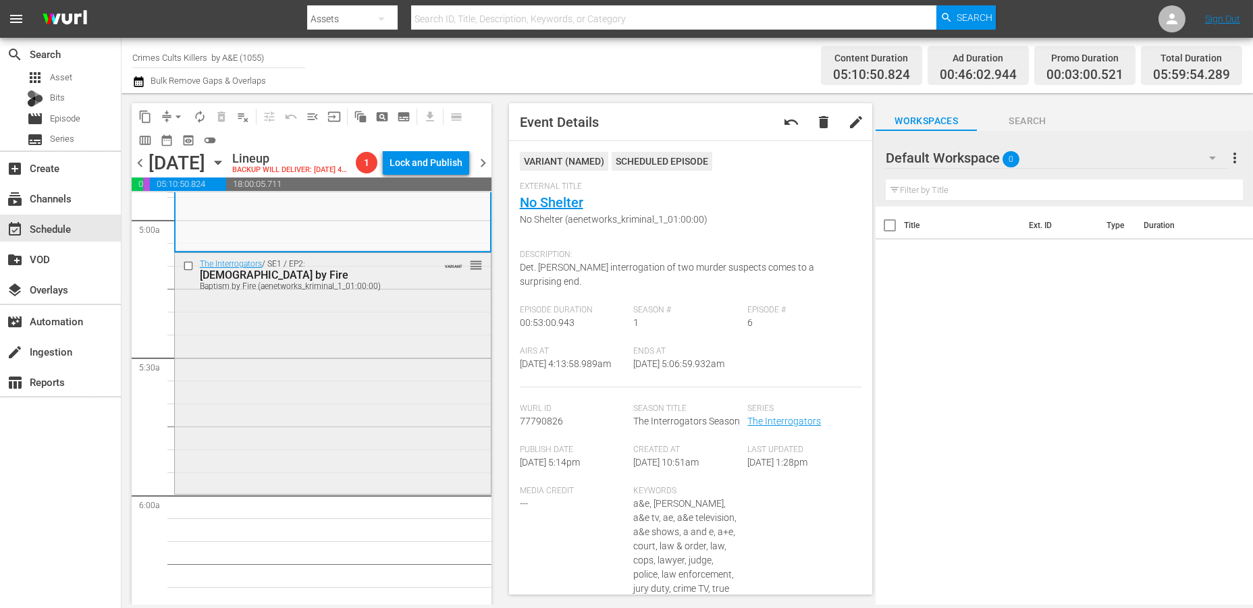
click at [215, 451] on div "The Interrogators / SE1 / EP2: Baptism by Fire Baptism by Fire (aenetworks_krim…" at bounding box center [333, 372] width 316 height 239
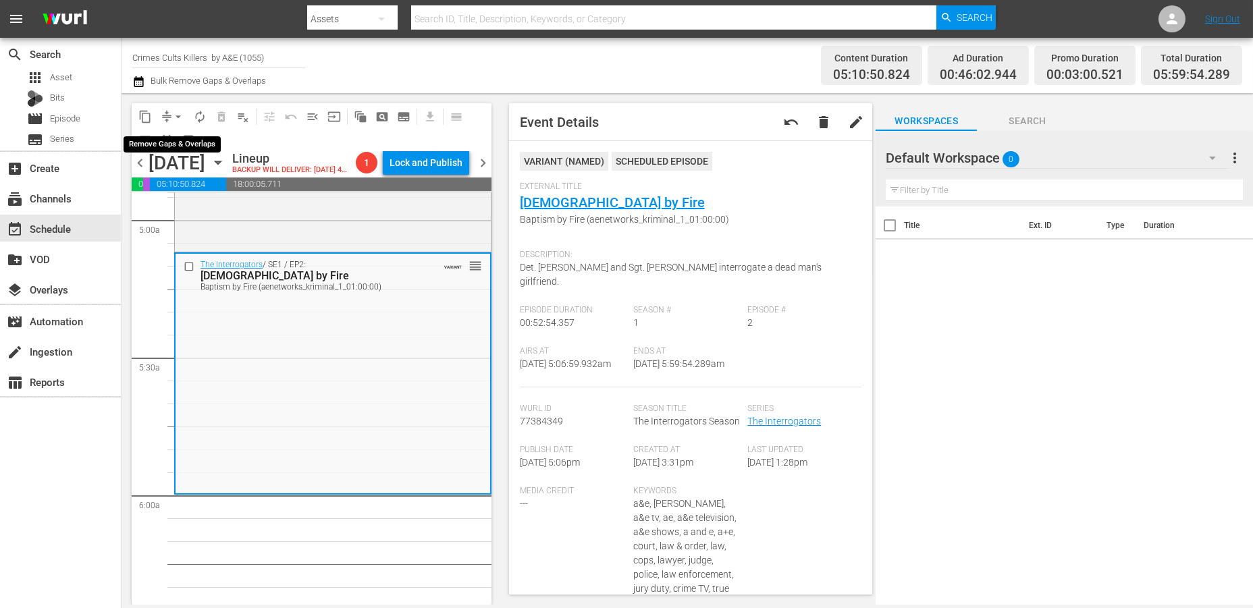
click at [174, 113] on span "arrow_drop_down" at bounding box center [178, 117] width 14 height 14
click at [161, 138] on li "Align to Midnight" at bounding box center [179, 143] width 142 height 22
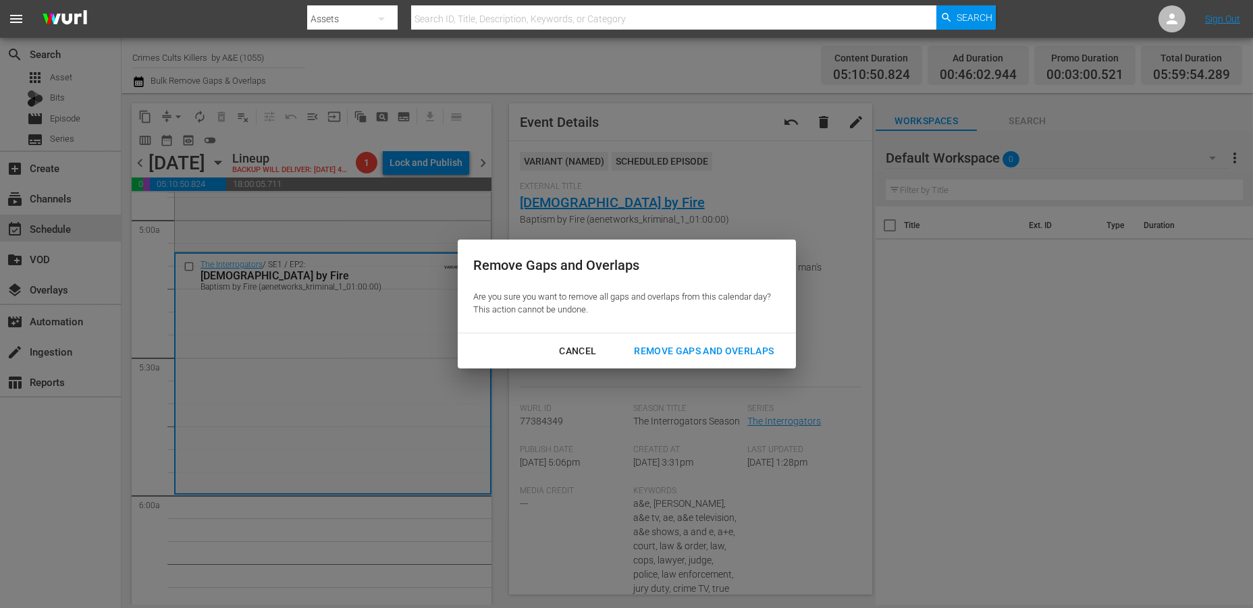
click at [708, 346] on div "Remove Gaps and Overlaps" at bounding box center [703, 351] width 161 height 17
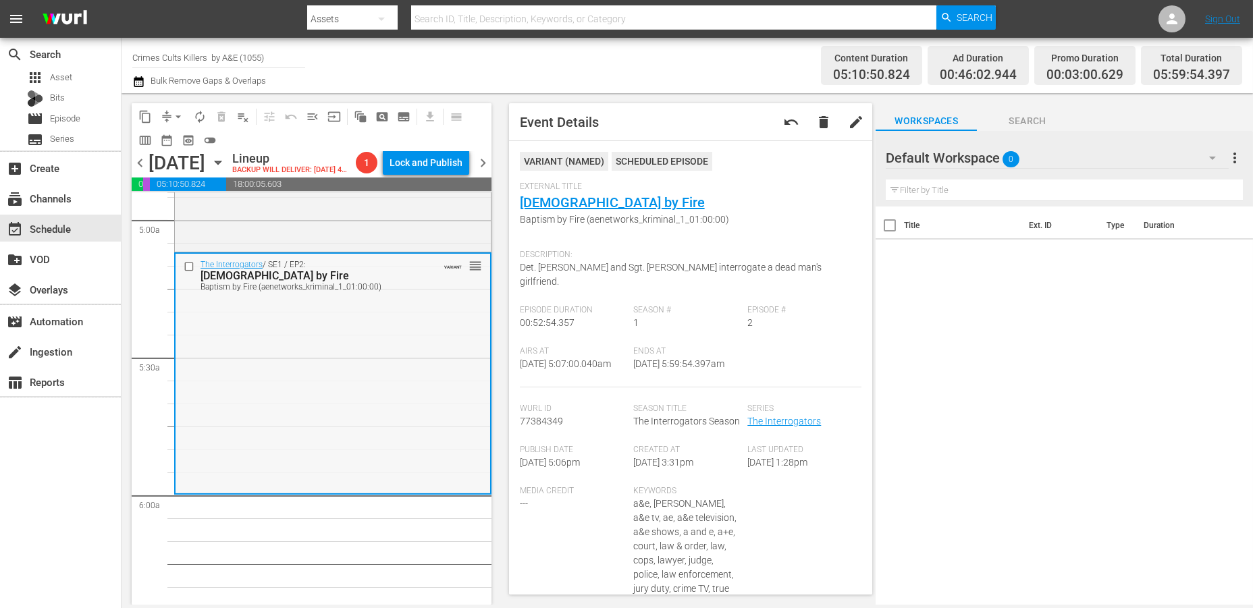
click at [277, 394] on div "The Interrogators / SE1 / EP2: Baptism by Fire Baptism by Fire (aenetworks_krim…" at bounding box center [333, 373] width 315 height 239
drag, startPoint x: 178, startPoint y: 115, endPoint x: 178, endPoint y: 124, distance: 8.1
click at [176, 115] on span "arrow_drop_down" at bounding box center [178, 117] width 14 height 14
click at [168, 143] on li "Align to Midnight" at bounding box center [179, 143] width 142 height 22
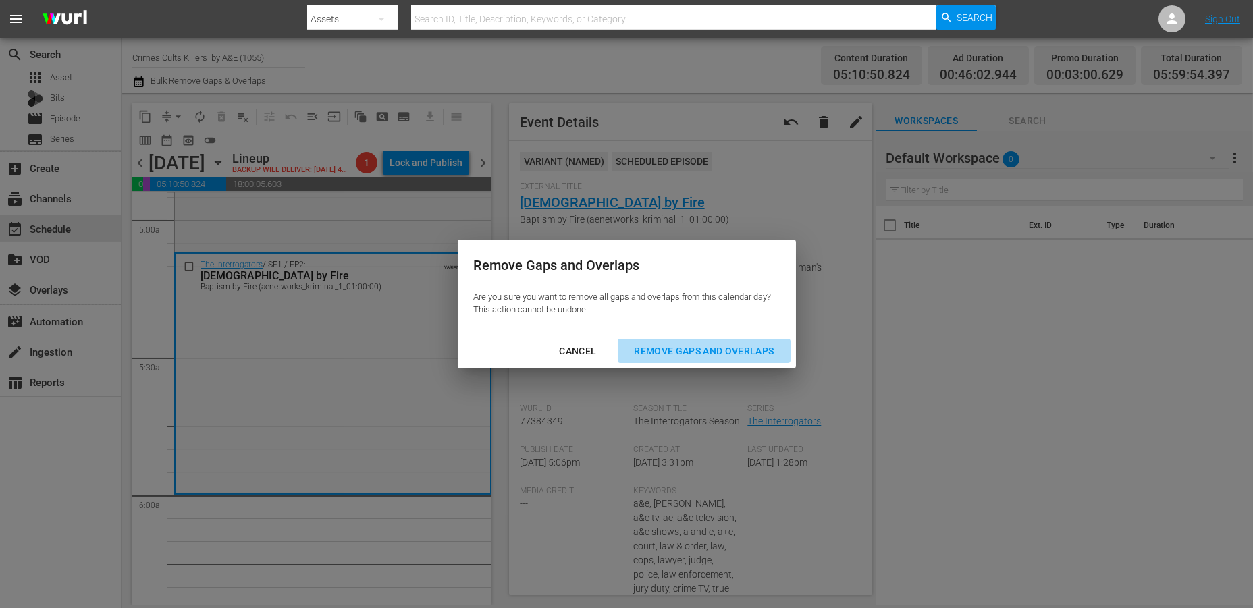
click at [684, 349] on div "Remove Gaps and Overlaps" at bounding box center [703, 351] width 161 height 17
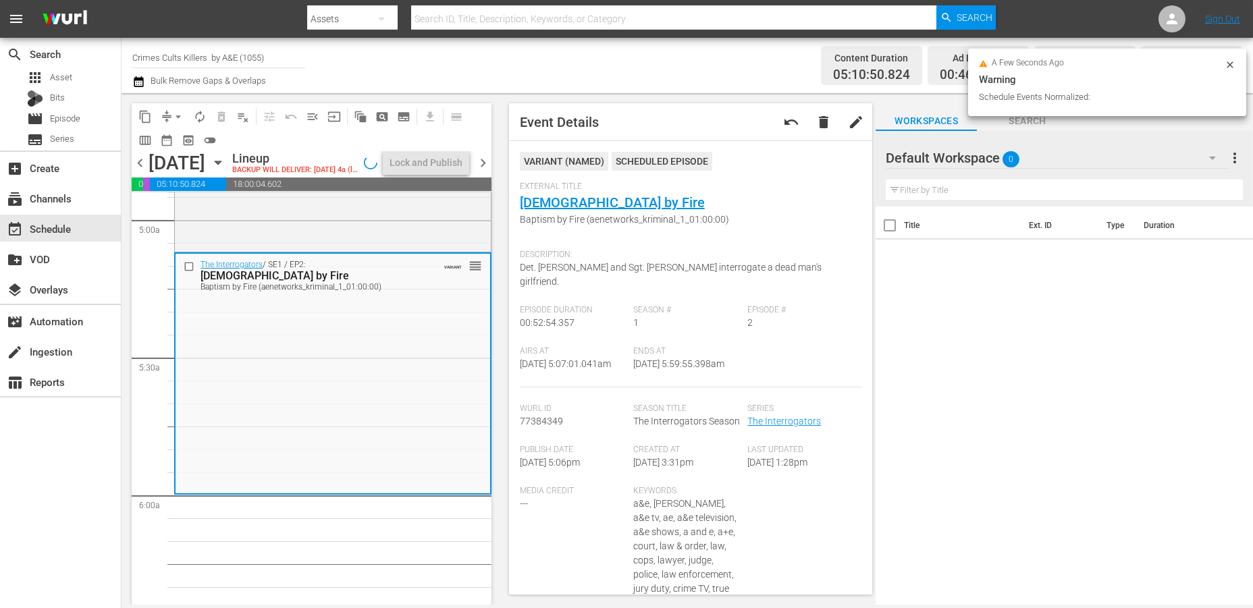
scroll to position [1372, 0]
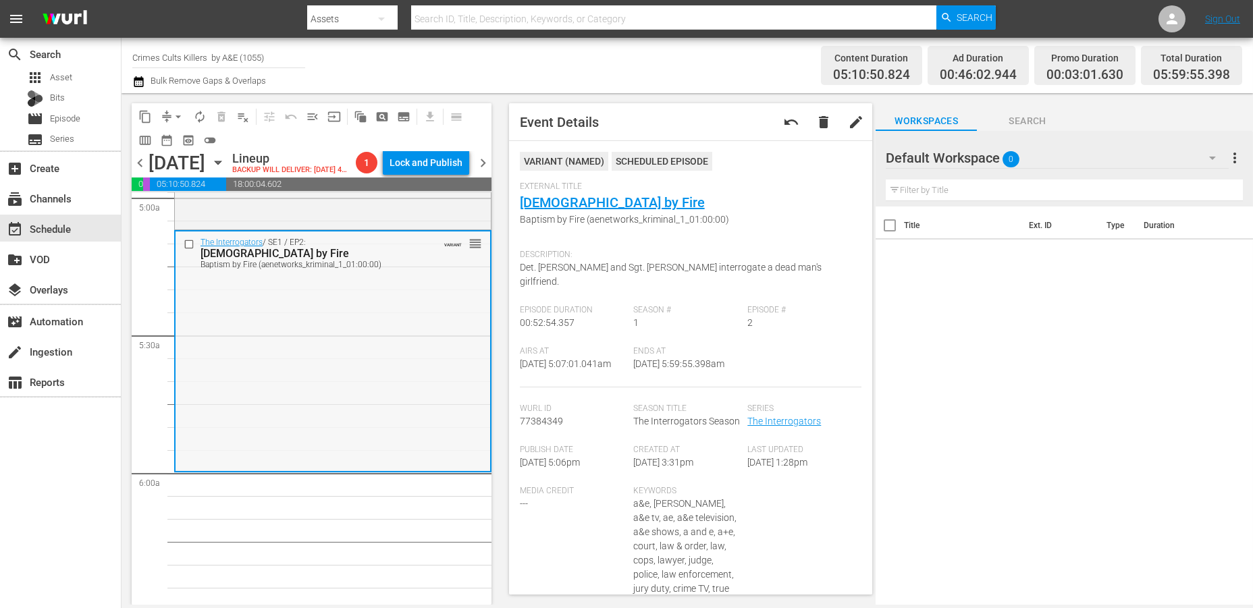
click at [289, 354] on div "The Interrogators / SE1 / EP2: Baptism by Fire Baptism by Fire (aenetworks_krim…" at bounding box center [333, 351] width 315 height 239
click at [182, 115] on span "arrow_drop_down" at bounding box center [178, 117] width 14 height 14
click at [150, 144] on li "Align to Midnight" at bounding box center [179, 143] width 142 height 22
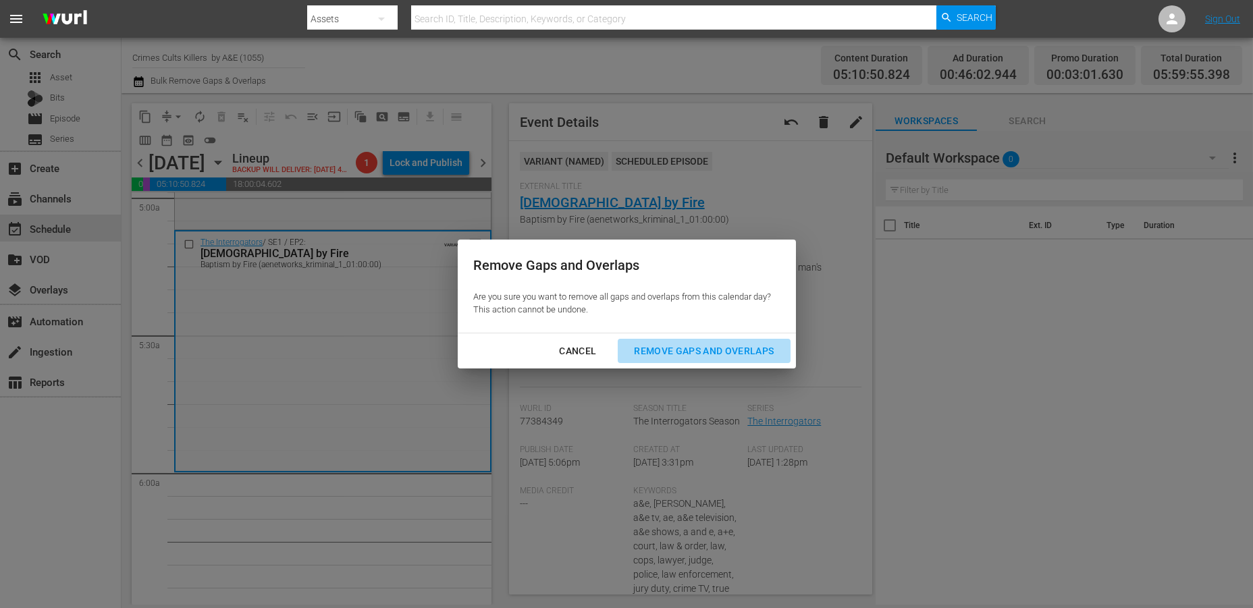
click at [666, 350] on div "Remove Gaps and Overlaps" at bounding box center [703, 351] width 161 height 17
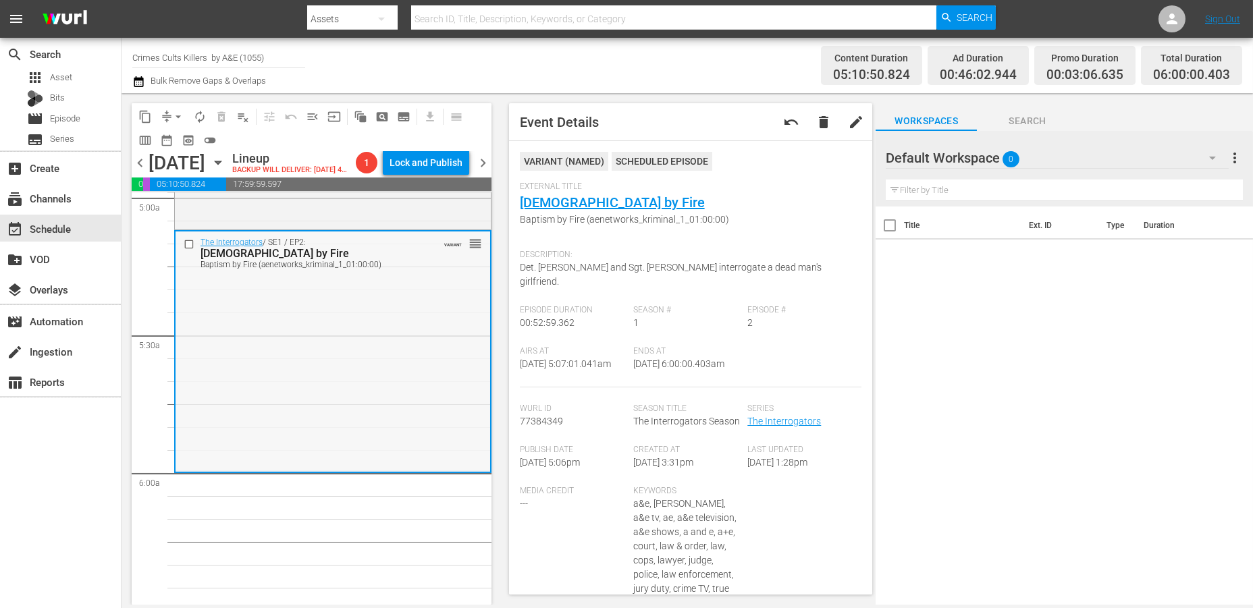
click at [313, 440] on div "The Interrogators / SE1 / EP2: Baptism by Fire Baptism by Fire (aenetworks_krim…" at bounding box center [333, 351] width 315 height 239
click at [198, 115] on span "autorenew_outlined" at bounding box center [200, 117] width 14 height 14
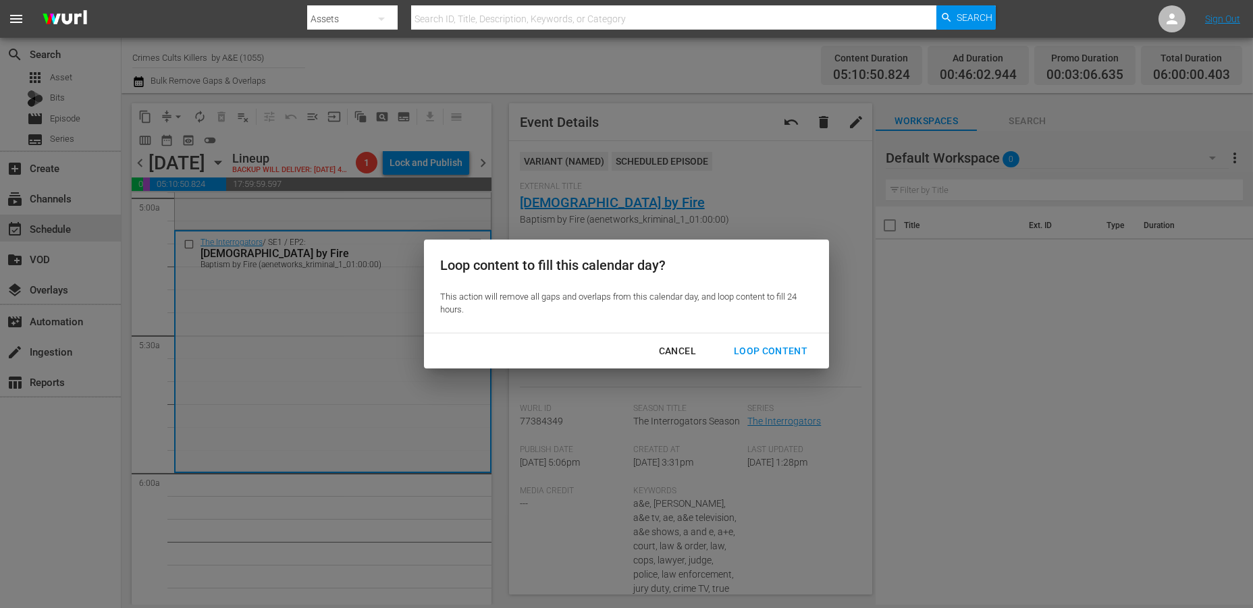
click at [775, 350] on div "Loop Content" at bounding box center [770, 351] width 95 height 17
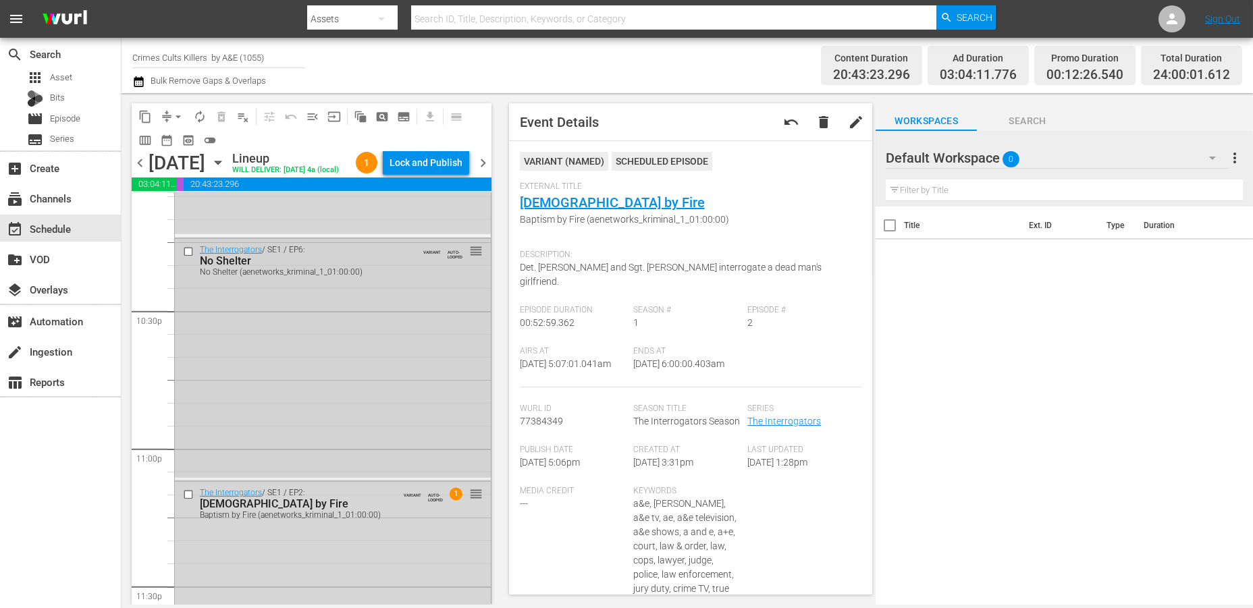
scroll to position [6221, 0]
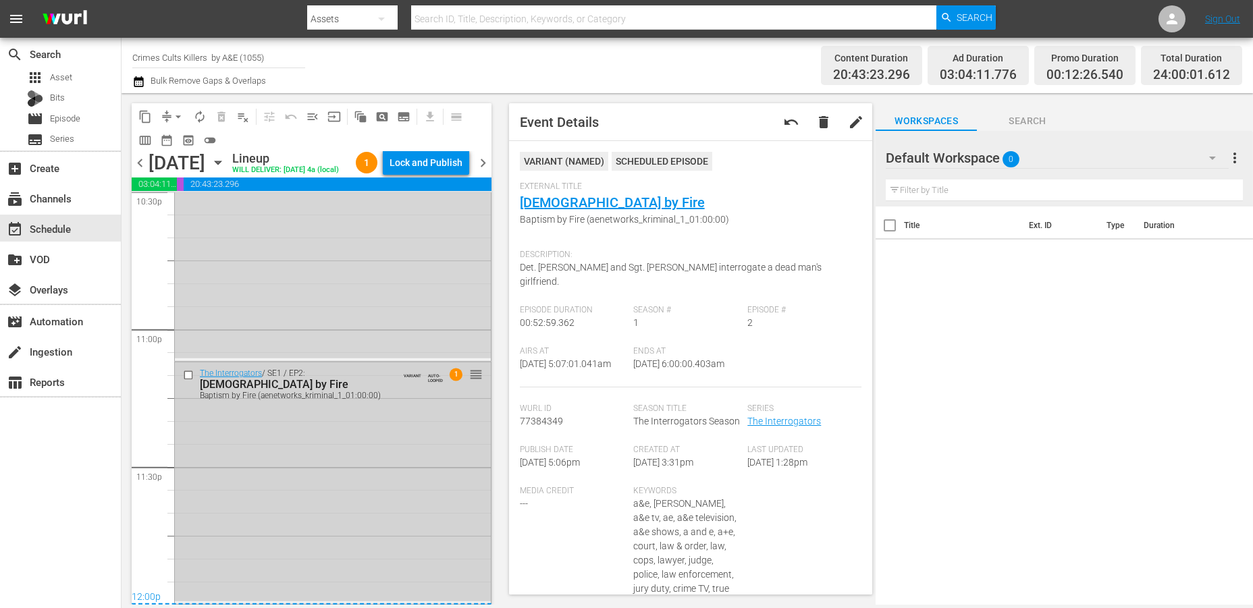
click at [266, 475] on div "The Interrogators / SE1 / EP2: Baptism by Fire Baptism by Fire (aenetworks_krim…" at bounding box center [333, 482] width 316 height 239
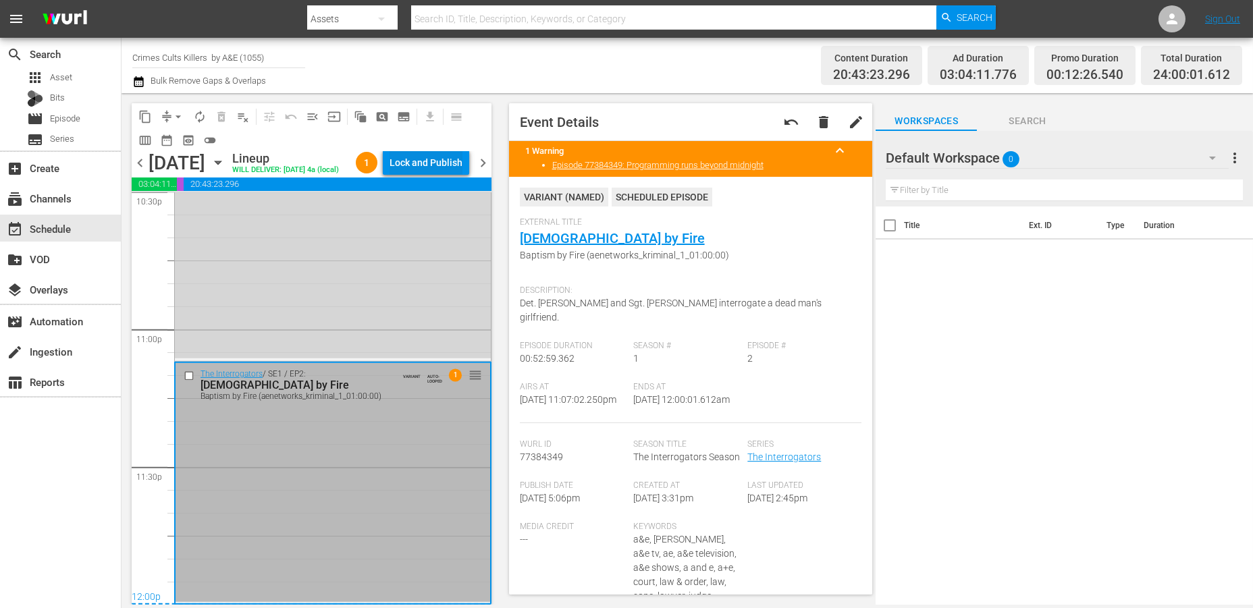
click at [425, 165] on div "Lock and Publish" at bounding box center [426, 163] width 73 height 24
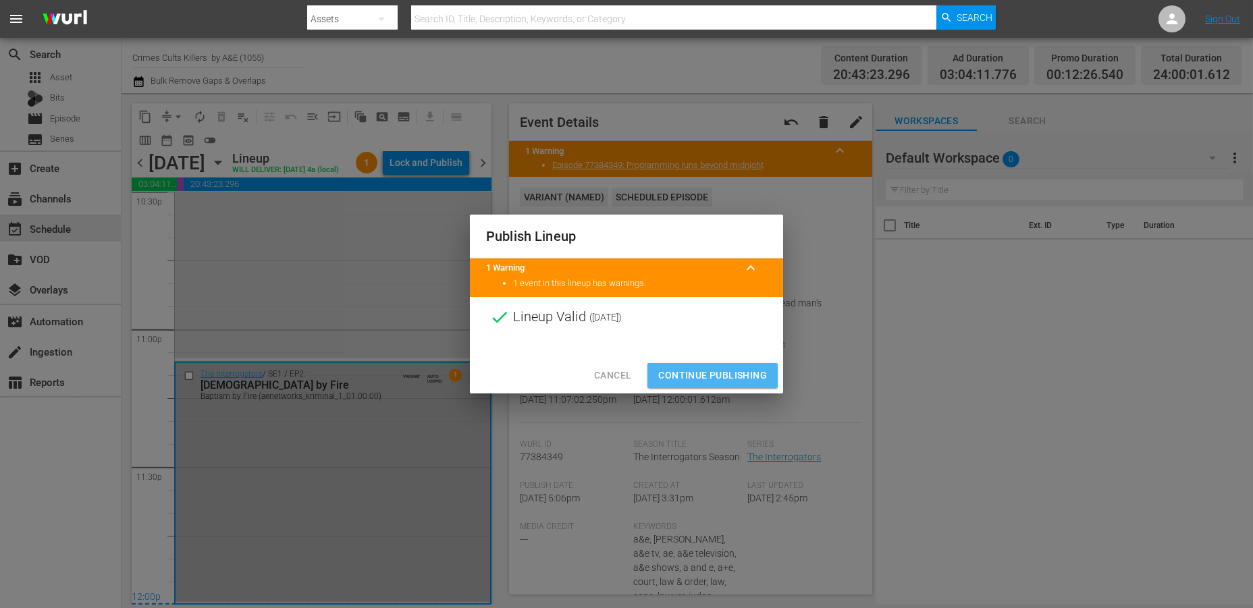
click at [701, 371] on span "Continue Publishing" at bounding box center [712, 375] width 109 height 17
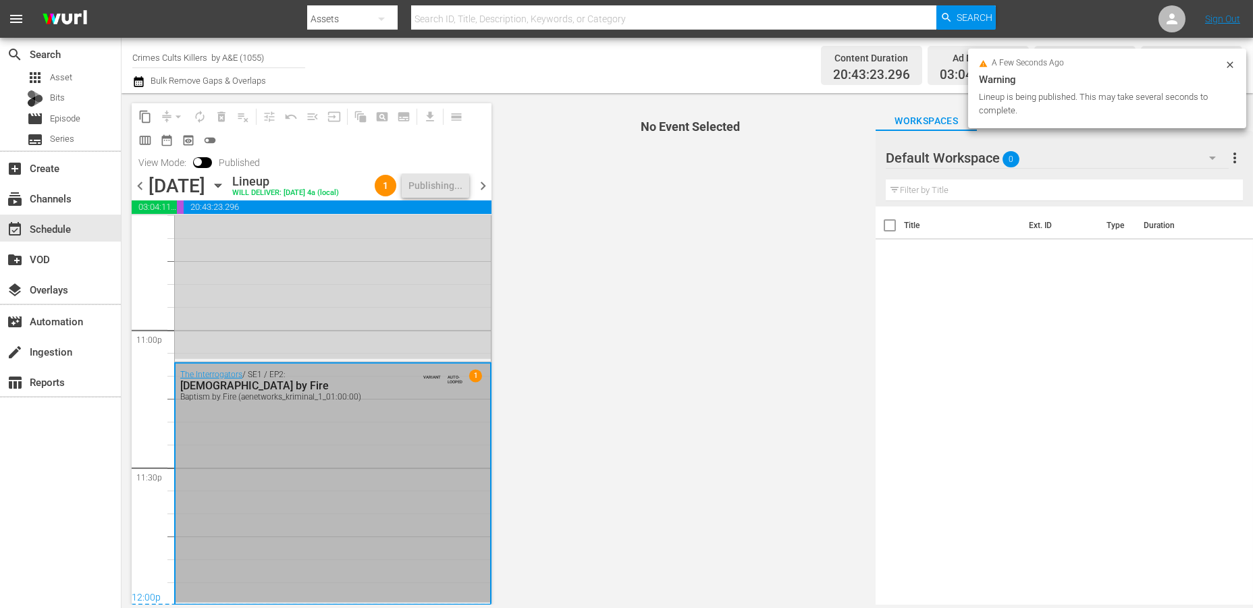
click at [480, 194] on span "chevron_right" at bounding box center [483, 186] width 17 height 17
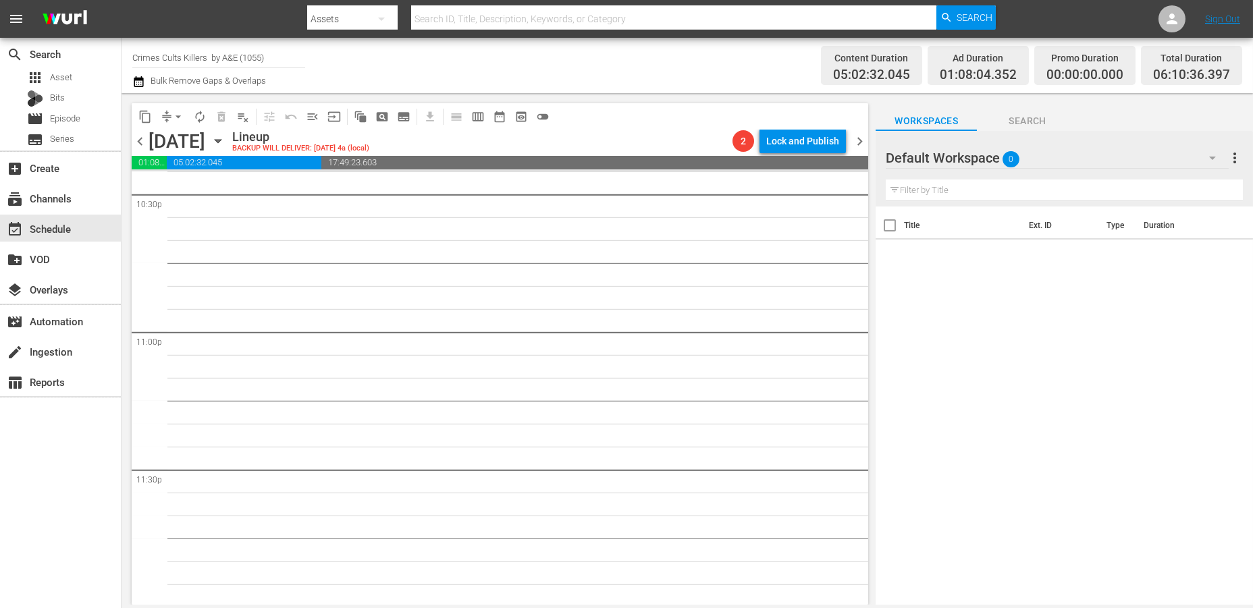
scroll to position [6177, 0]
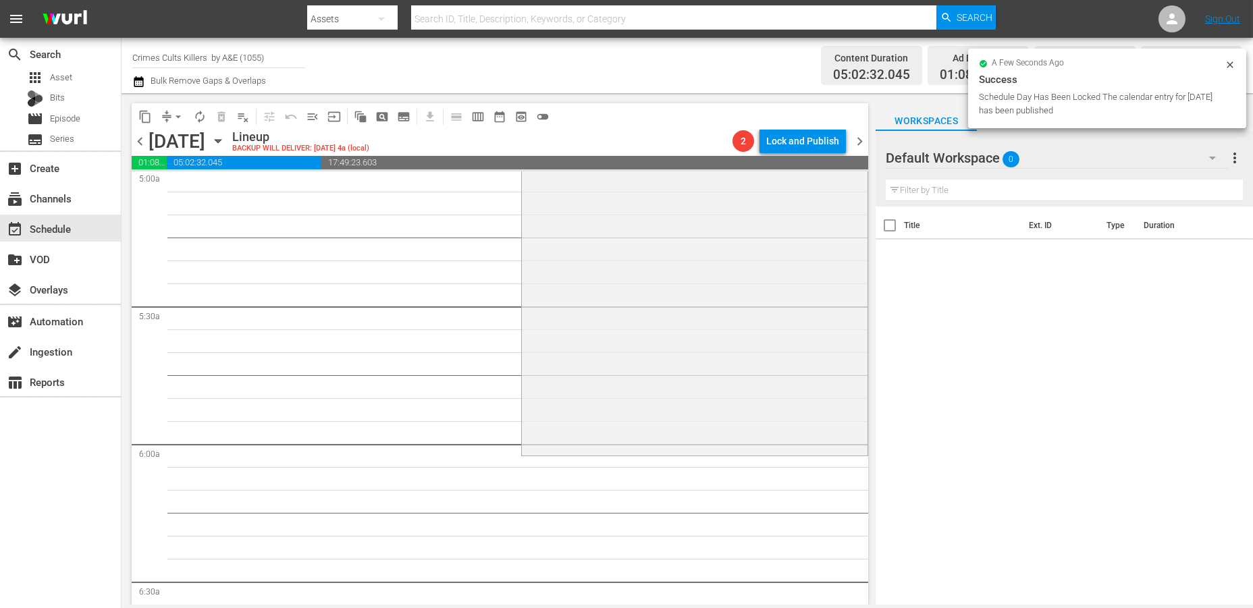
scroll to position [1507, 0]
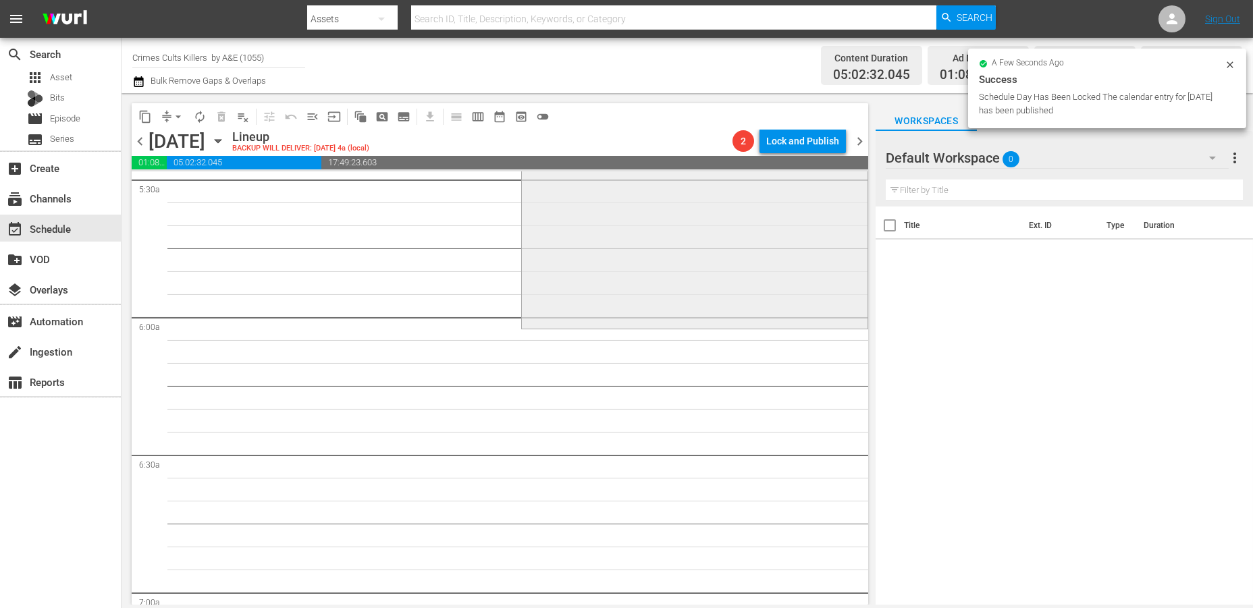
click at [570, 275] on div "The Murder of Laci Peterson / SE1 / EP6: Reasonable Doubt? Reasonable Doubt? (a…" at bounding box center [695, 148] width 346 height 357
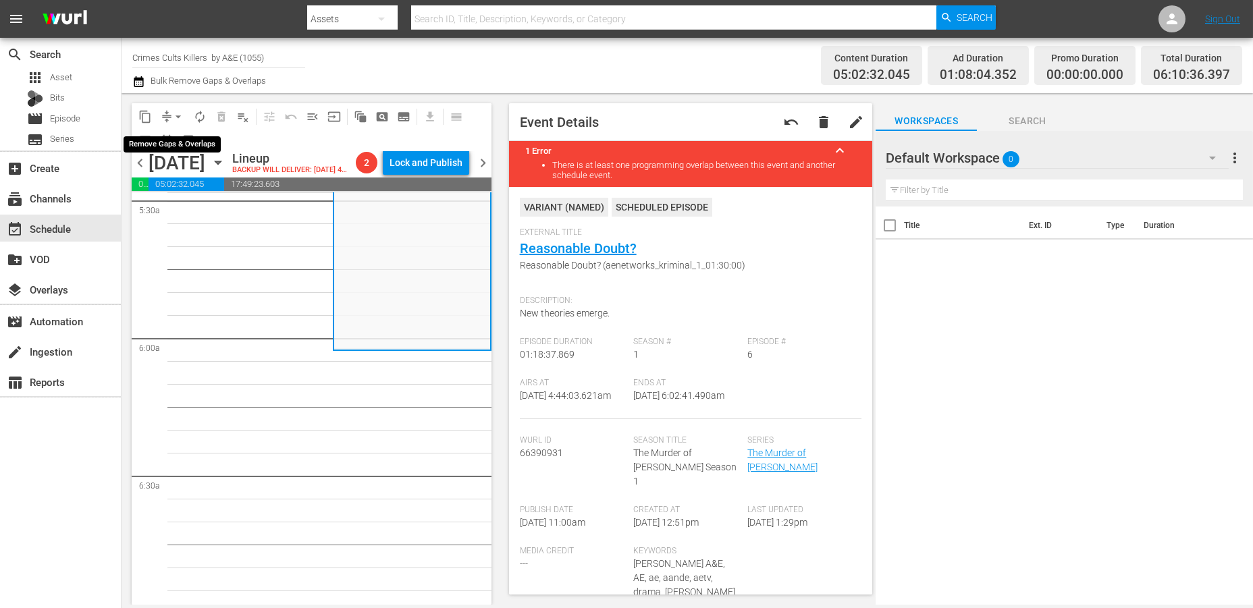
drag, startPoint x: 177, startPoint y: 111, endPoint x: 170, endPoint y: 107, distance: 8.2
click at [174, 110] on span "arrow_drop_down" at bounding box center [178, 117] width 14 height 14
click at [151, 141] on li "Align to Midnight" at bounding box center [178, 143] width 111 height 22
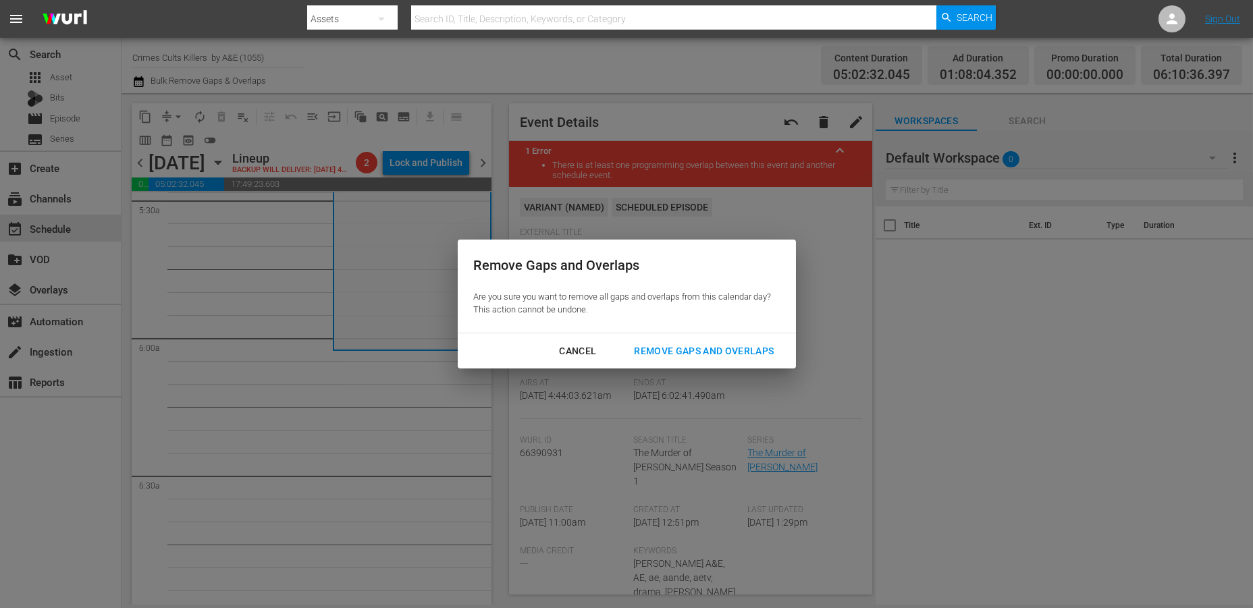
click at [699, 350] on div "Remove Gaps and Overlaps" at bounding box center [703, 351] width 161 height 17
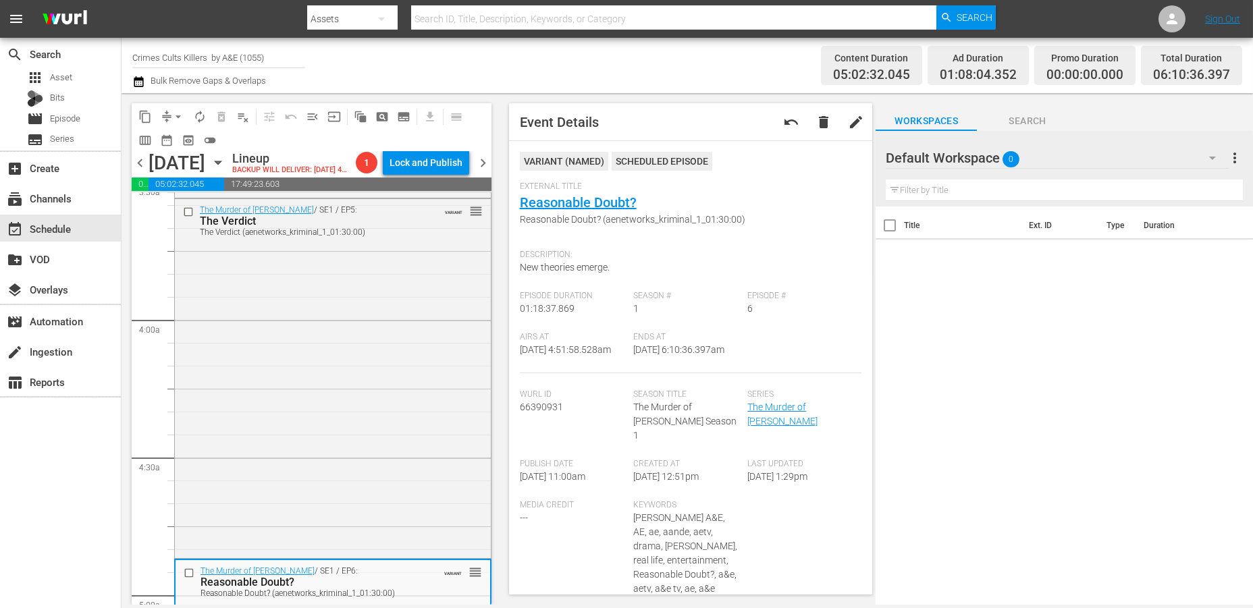
scroll to position [0, 0]
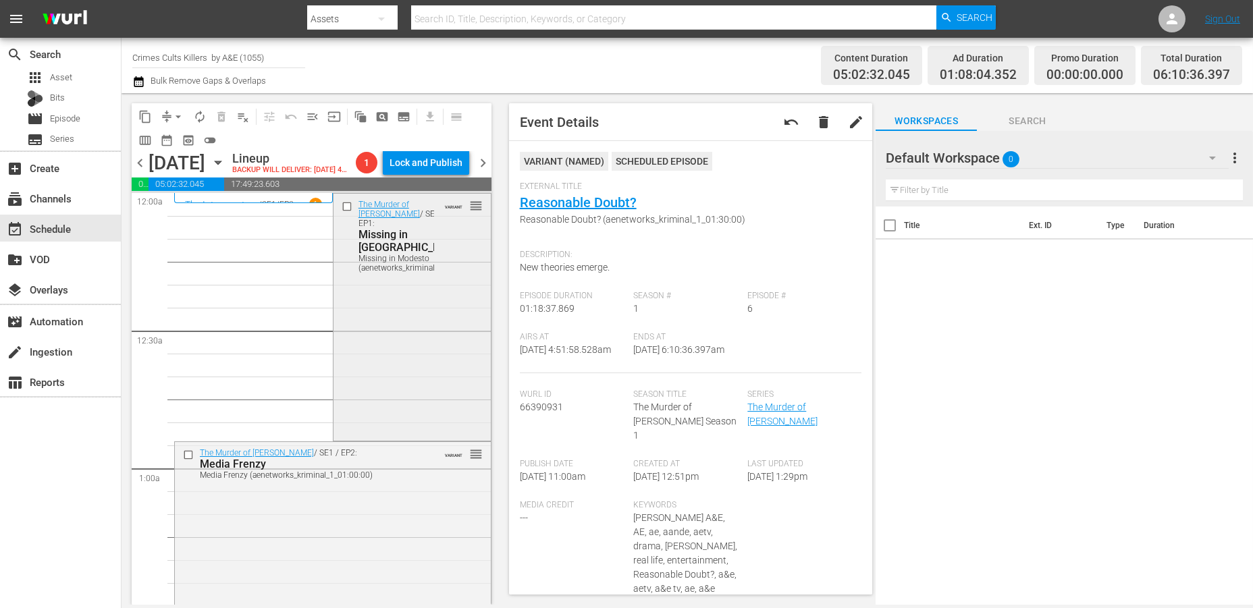
click at [364, 342] on div "The Murder of Laci Peterson / SE1 / EP1: Missing in Modesto Missing in Modesto …" at bounding box center [411, 316] width 157 height 244
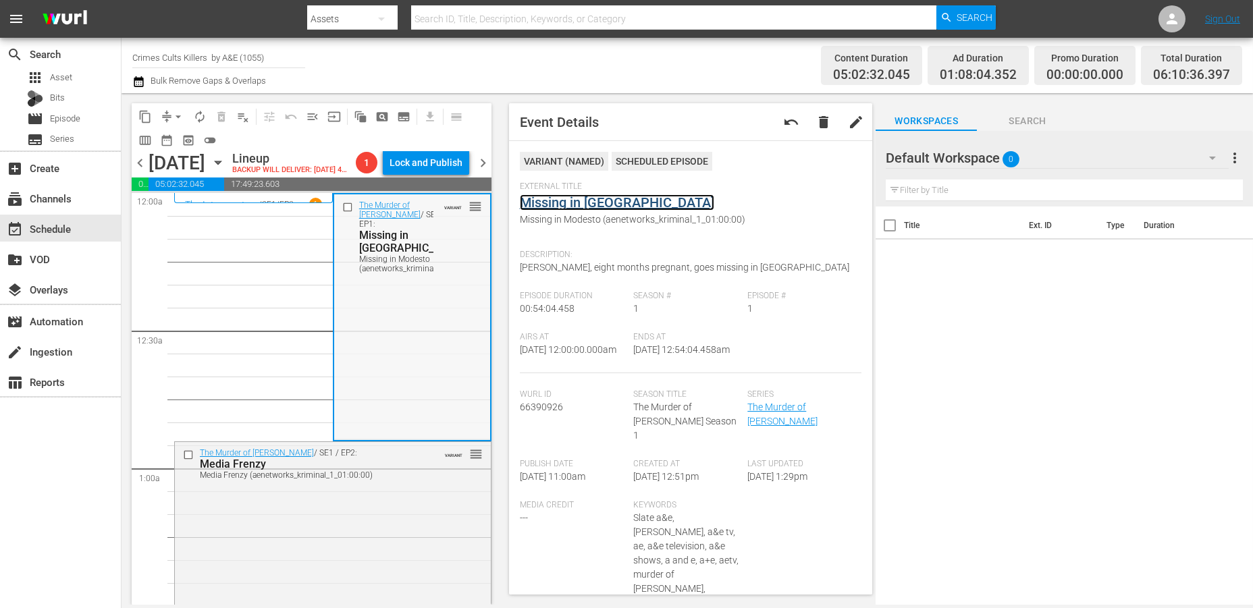
scroll to position [150, 0]
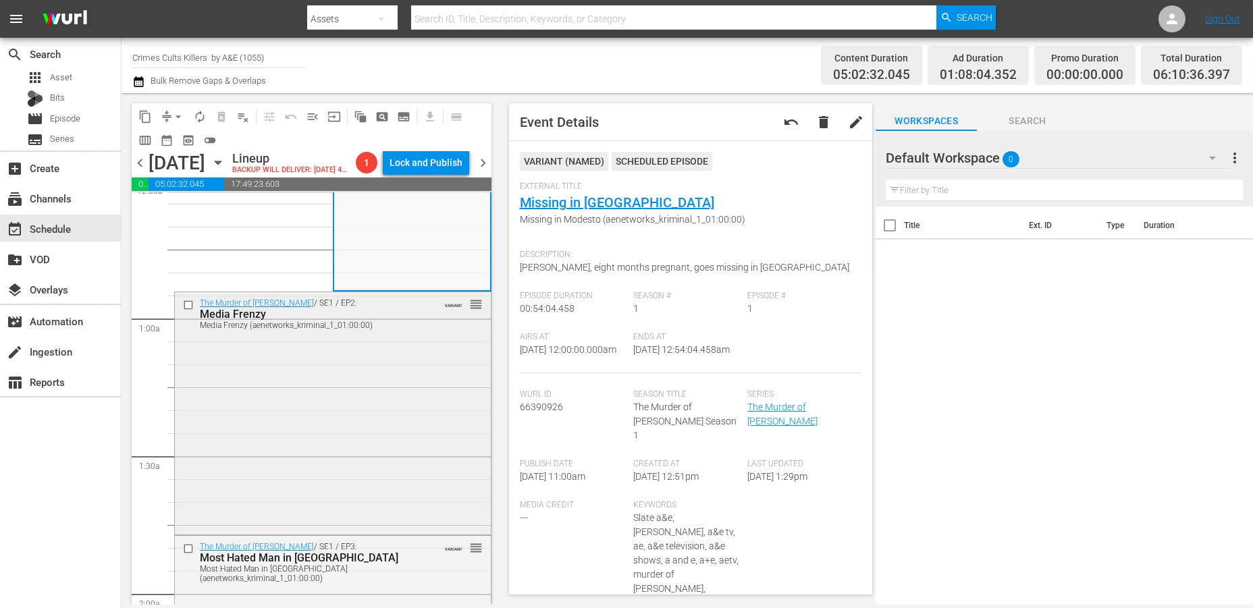
click at [375, 385] on div "The Murder of Laci Peterson / SE1 / EP2: Media Frenzy Media Frenzy (aenetworks_…" at bounding box center [333, 412] width 316 height 240
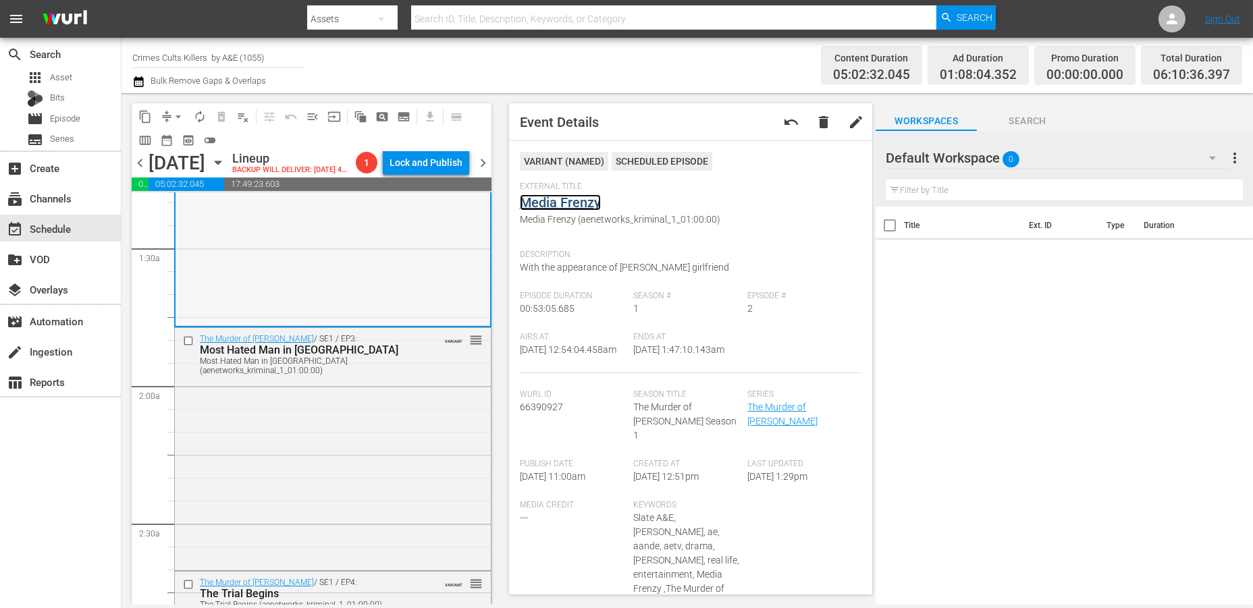
scroll to position [375, 0]
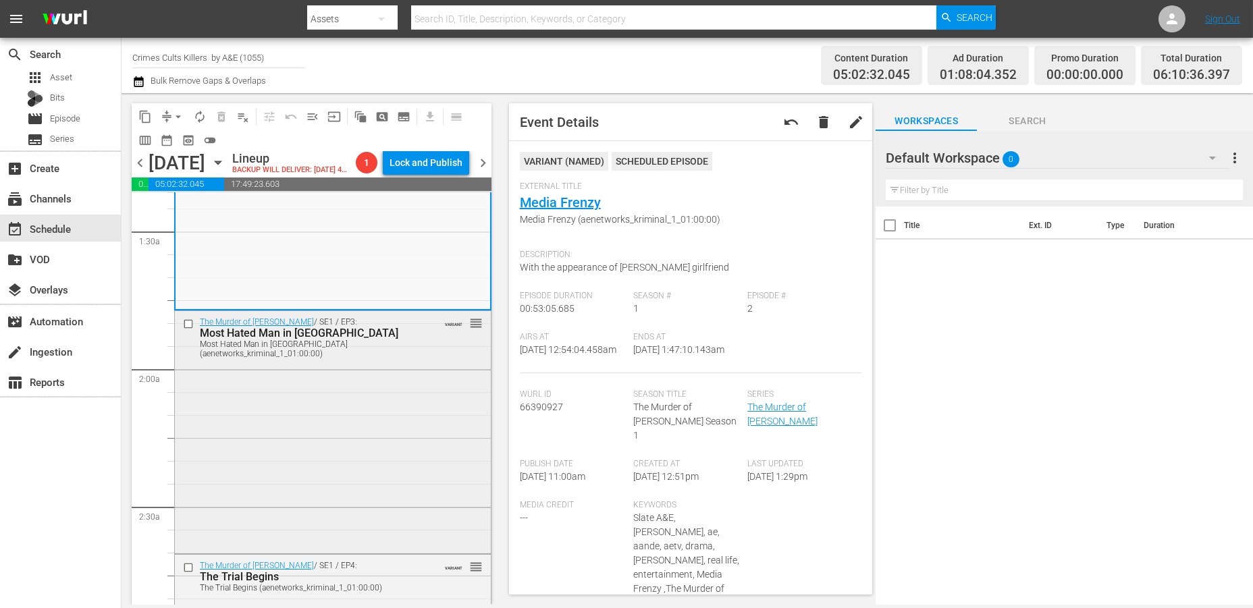
click at [332, 415] on div "The Murder of Laci Peterson / SE1 / EP3: Most Hated Man in America Most Hated M…" at bounding box center [333, 431] width 316 height 240
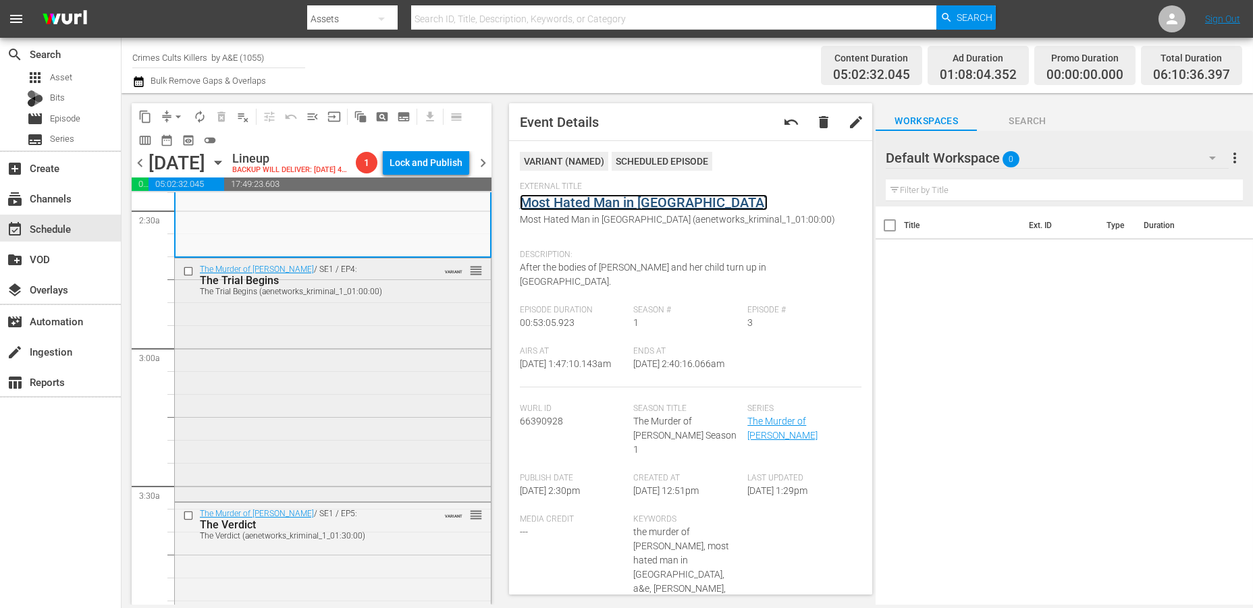
scroll to position [675, 0]
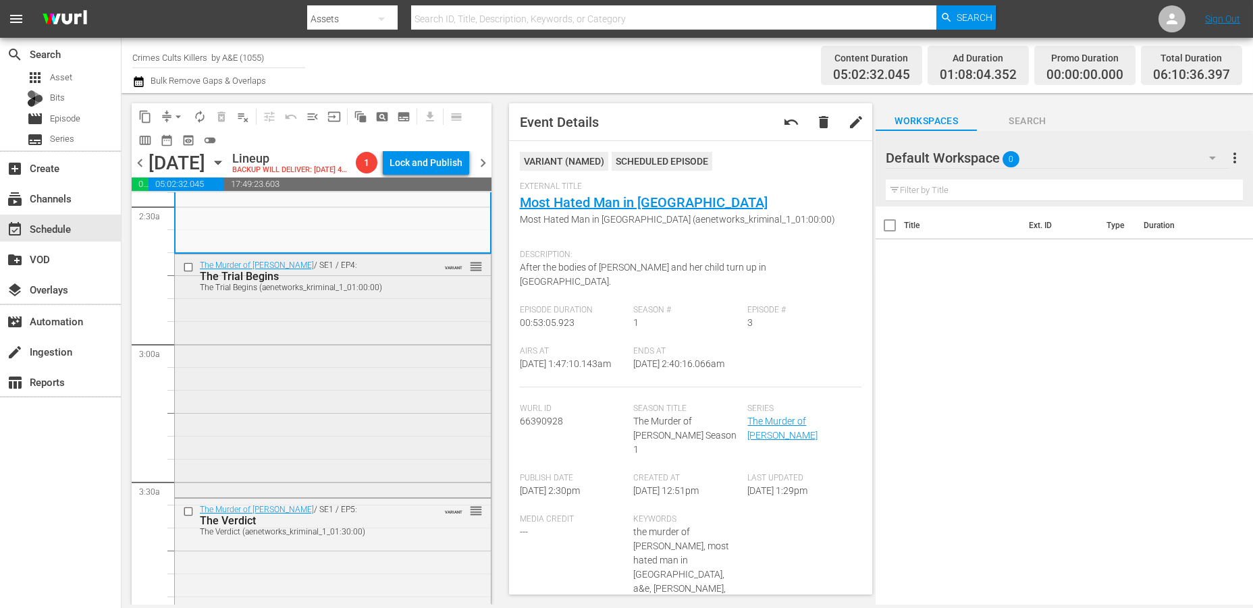
click at [299, 413] on div "The Murder of Laci Peterson / SE1 / EP4: The Trial Begins The Trial Begins (aen…" at bounding box center [333, 375] width 316 height 240
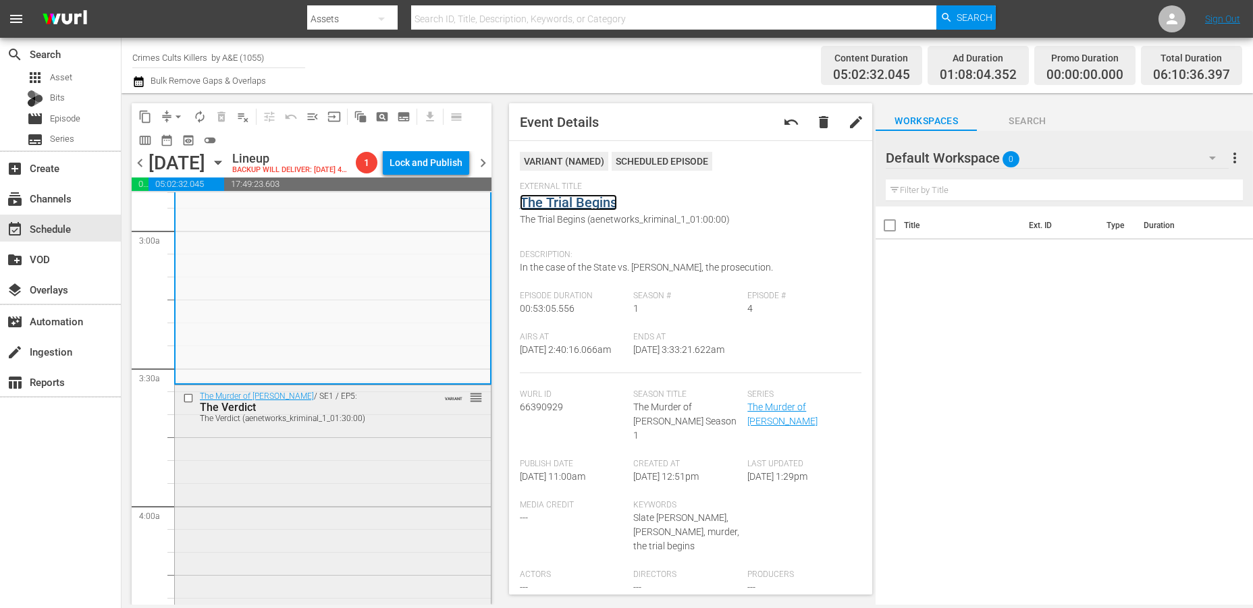
scroll to position [825, 0]
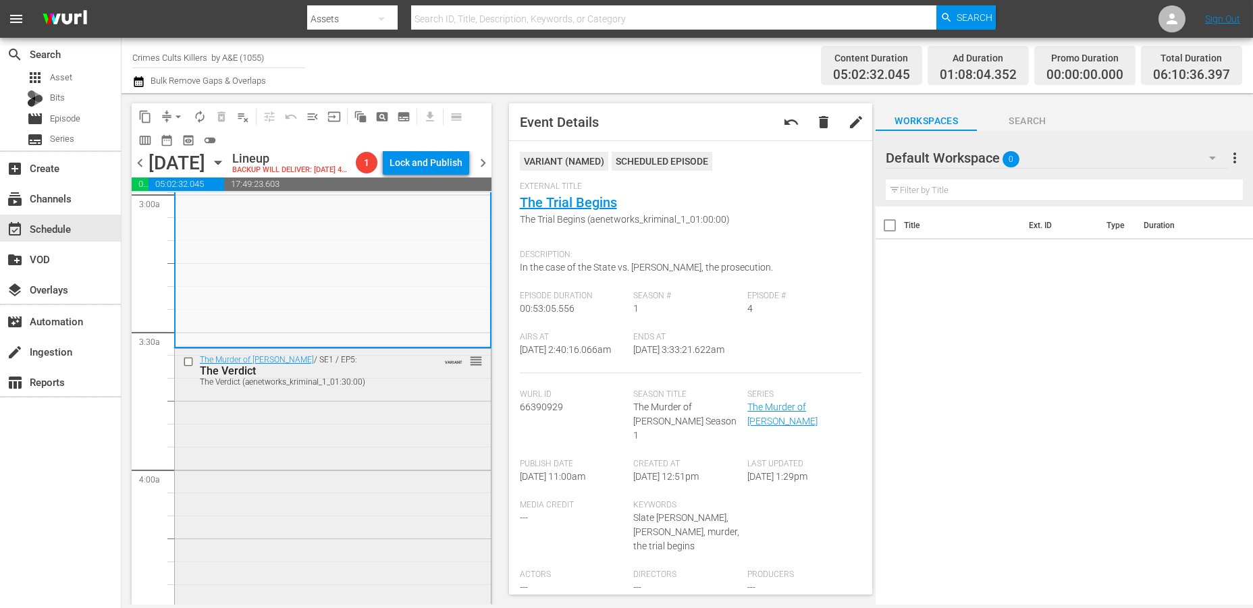
click at [299, 442] on div "The Murder of Laci Peterson / SE1 / EP5: The Verdict The Verdict (aenetworks_kr…" at bounding box center [333, 527] width 316 height 357
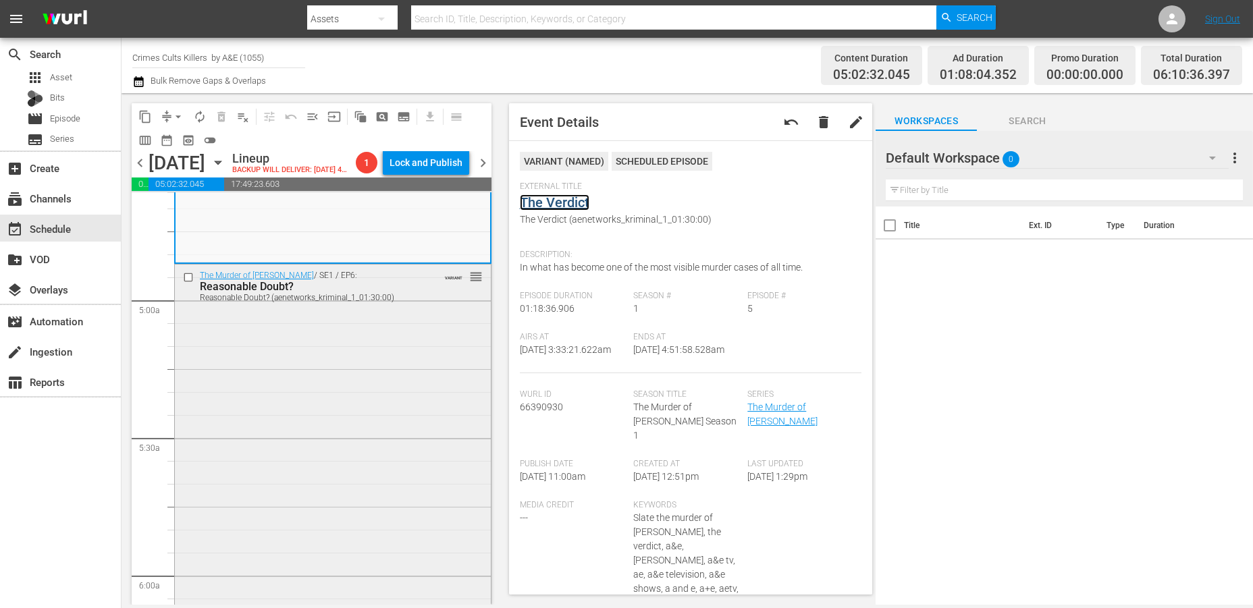
scroll to position [1275, 0]
click at [312, 331] on div "The Murder of Laci Peterson / SE1 / EP6: Reasonable Doubt? Reasonable Doubt? (a…" at bounding box center [333, 438] width 316 height 357
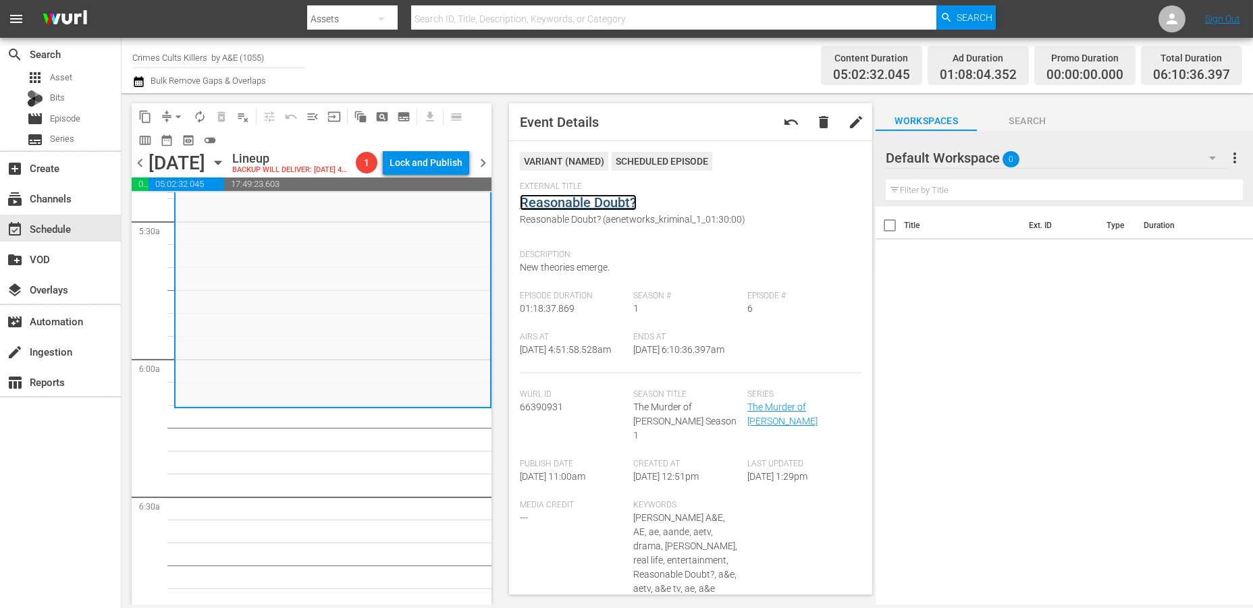
scroll to position [1425, 0]
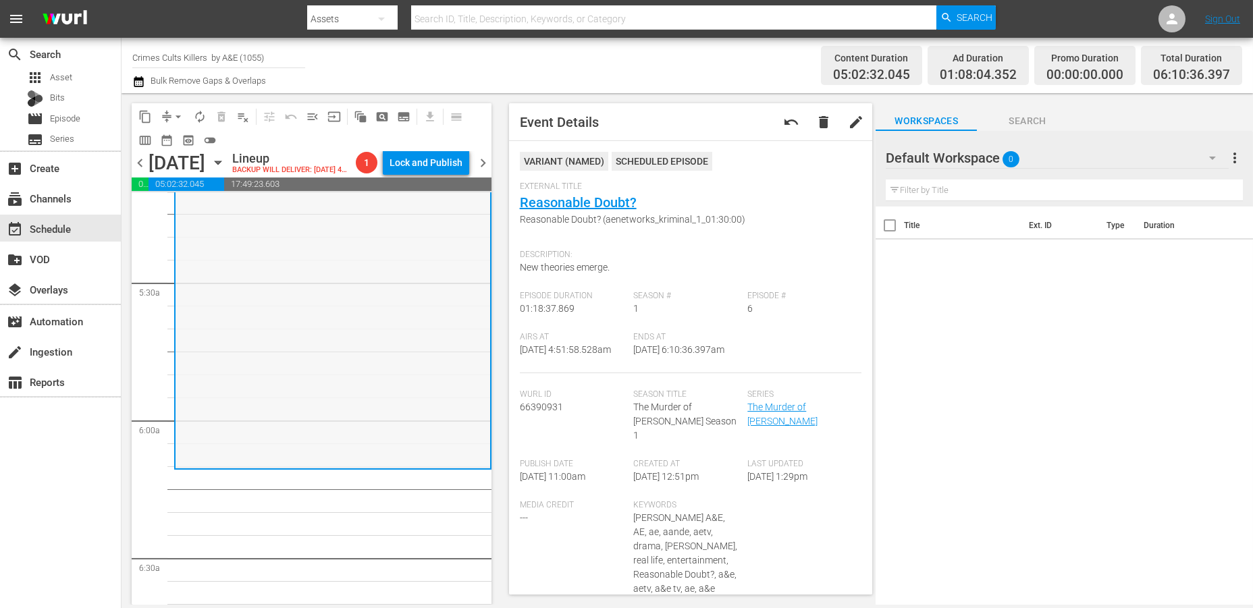
click at [271, 333] on div "The Murder of Laci Peterson / SE1 / EP6: Reasonable Doubt? Reasonable Doubt? (a…" at bounding box center [333, 288] width 315 height 357
click at [178, 111] on span "arrow_drop_down" at bounding box center [178, 117] width 14 height 14
click at [182, 140] on li "Align to Midnight" at bounding box center [179, 143] width 142 height 22
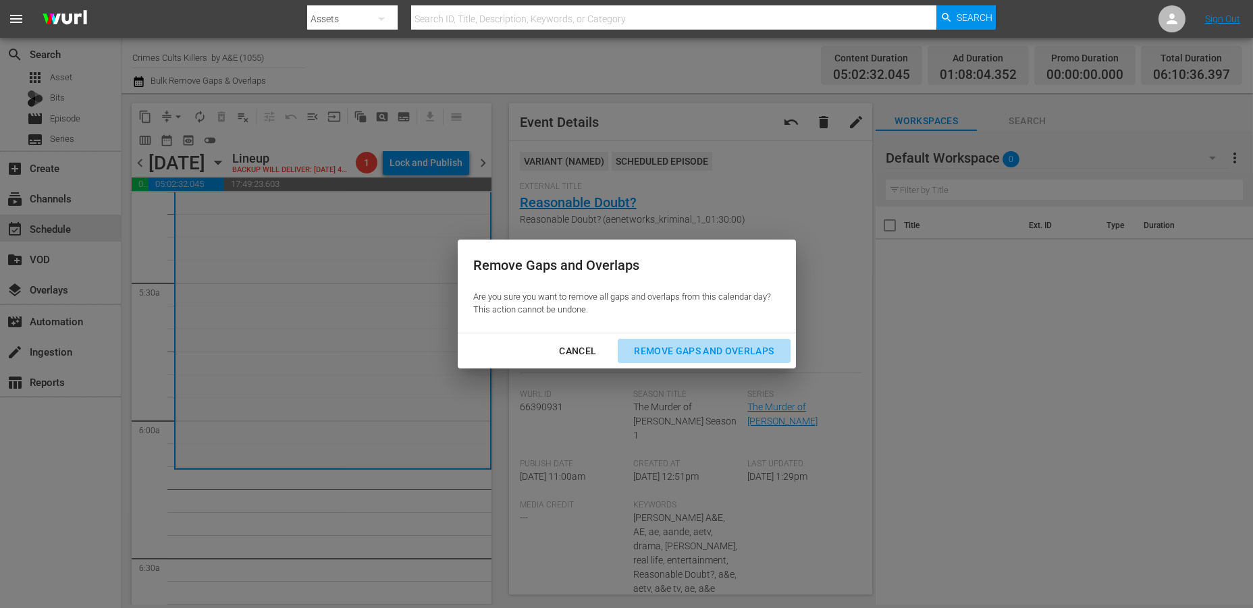
click at [675, 346] on div "Remove Gaps and Overlaps" at bounding box center [703, 351] width 161 height 17
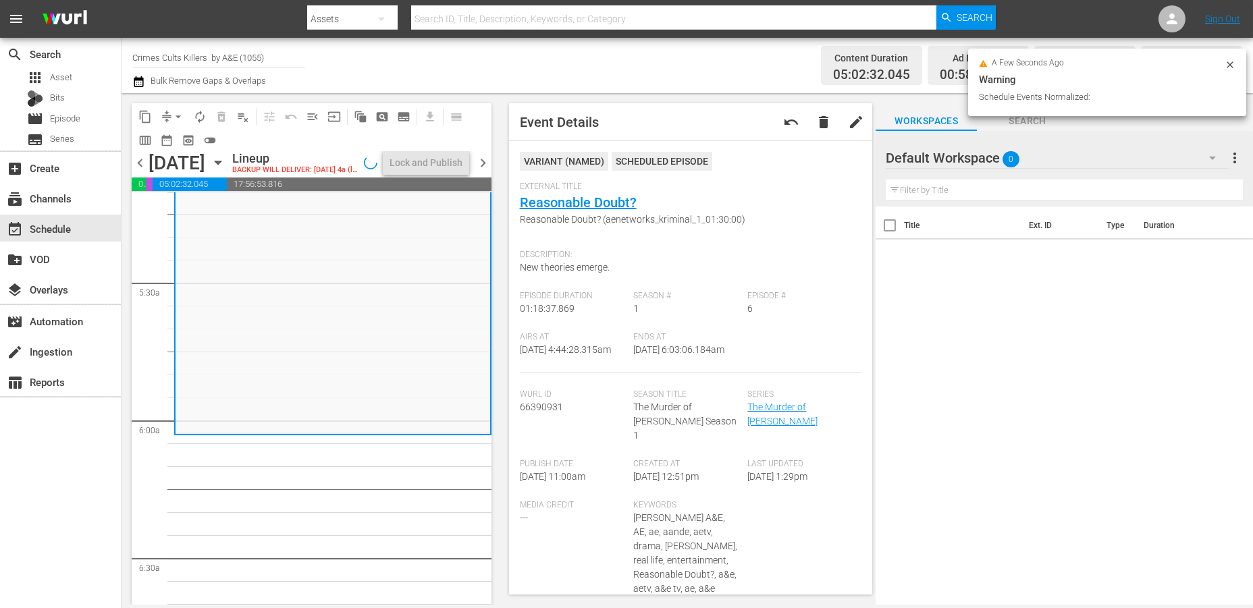
scroll to position [1447, 0]
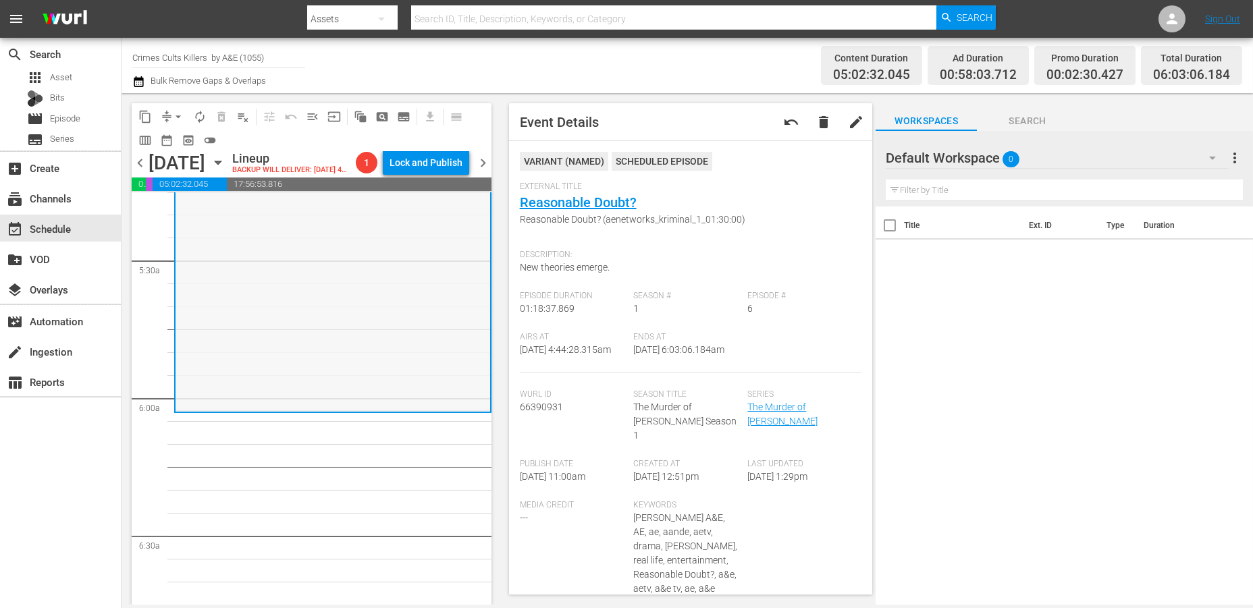
click at [284, 367] on div "The Murder of Laci Peterson / SE1 / EP6: Reasonable Doubt? Reasonable Doubt? (a…" at bounding box center [333, 231] width 315 height 357
click at [175, 113] on span "arrow_drop_down" at bounding box center [178, 117] width 14 height 14
click at [176, 144] on li "Align to Midnight" at bounding box center [179, 143] width 142 height 22
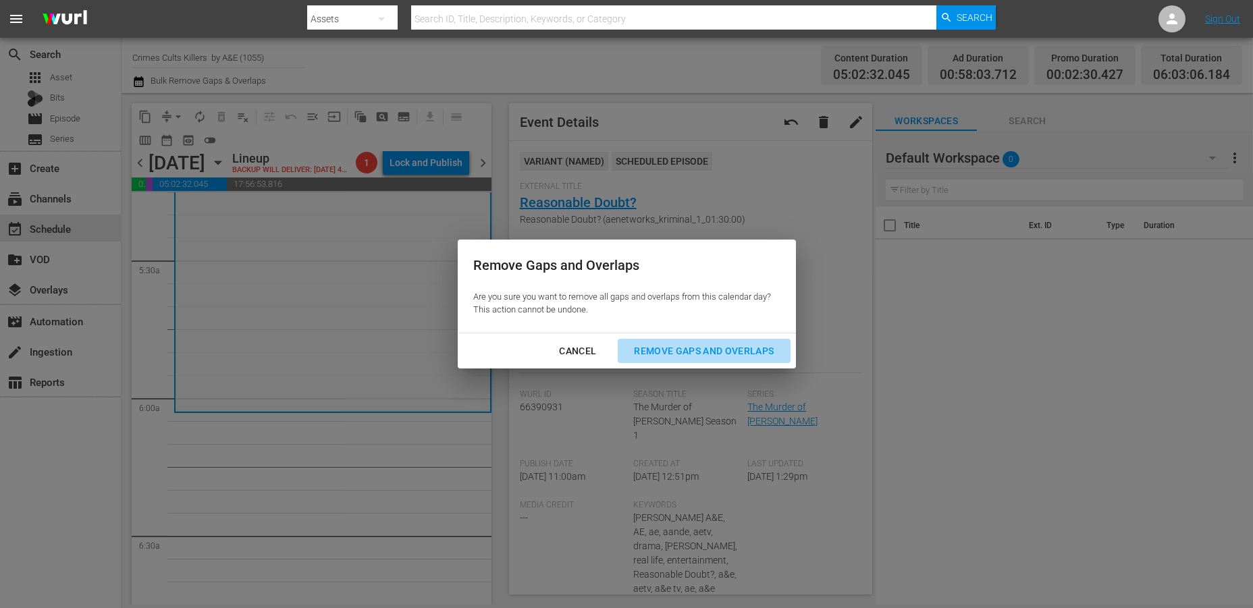
click at [667, 349] on div "Remove Gaps and Overlaps" at bounding box center [703, 351] width 161 height 17
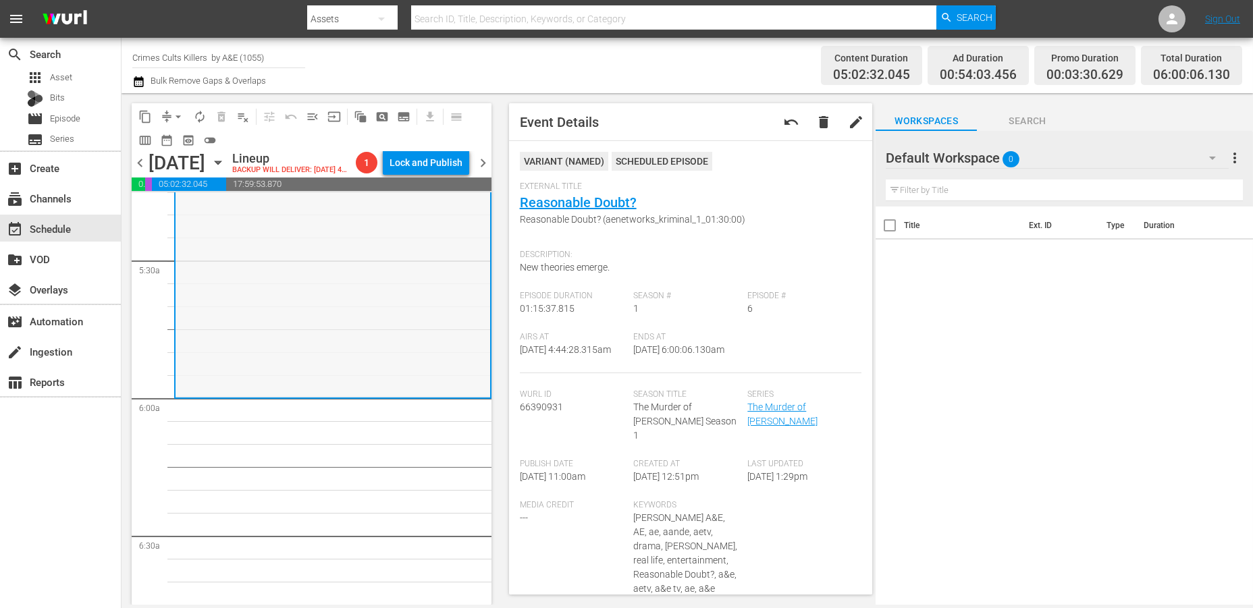
click at [263, 325] on div "The Murder of Laci Peterson / SE1 / EP6: Reasonable Doubt? Reasonable Doubt? (a…" at bounding box center [333, 224] width 315 height 343
click at [177, 116] on span "arrow_drop_down" at bounding box center [178, 117] width 14 height 14
click at [174, 141] on li "Align to Midnight" at bounding box center [179, 143] width 142 height 22
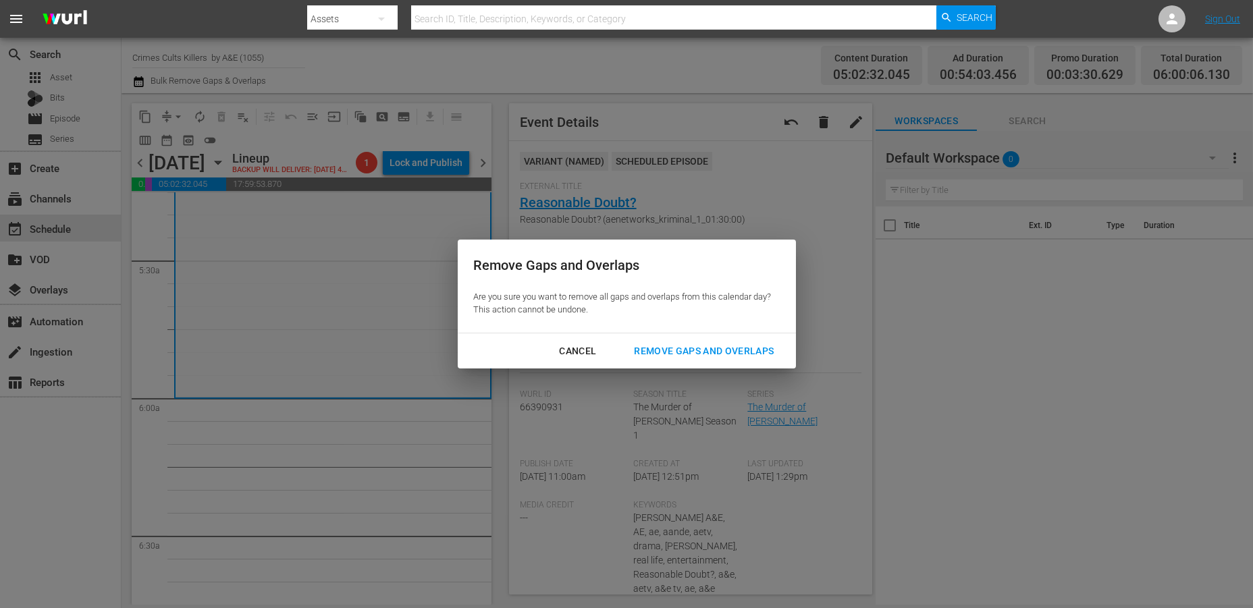
click at [718, 350] on div "Remove Gaps and Overlaps" at bounding box center [703, 351] width 161 height 17
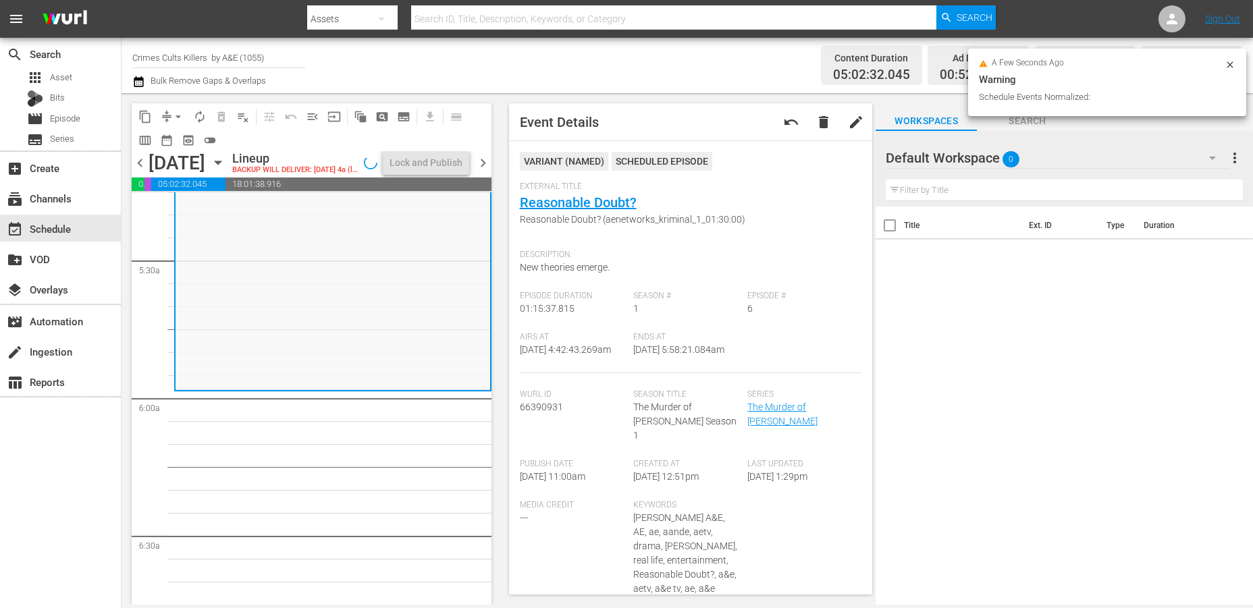
scroll to position [1425, 0]
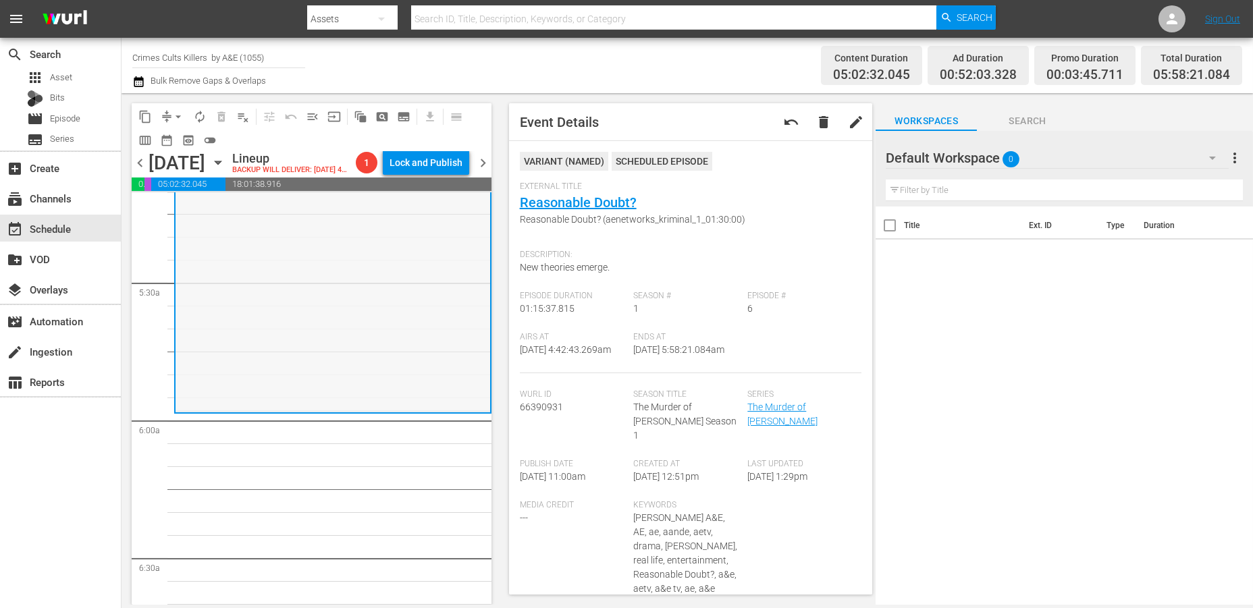
click at [263, 288] on div "The Murder of Laci Peterson / SE1 / EP6: Reasonable Doubt? Reasonable Doubt? (a…" at bounding box center [333, 239] width 315 height 343
click at [180, 112] on span "arrow_drop_down" at bounding box center [178, 117] width 14 height 14
click at [169, 143] on li "Align to Midnight" at bounding box center [179, 143] width 142 height 22
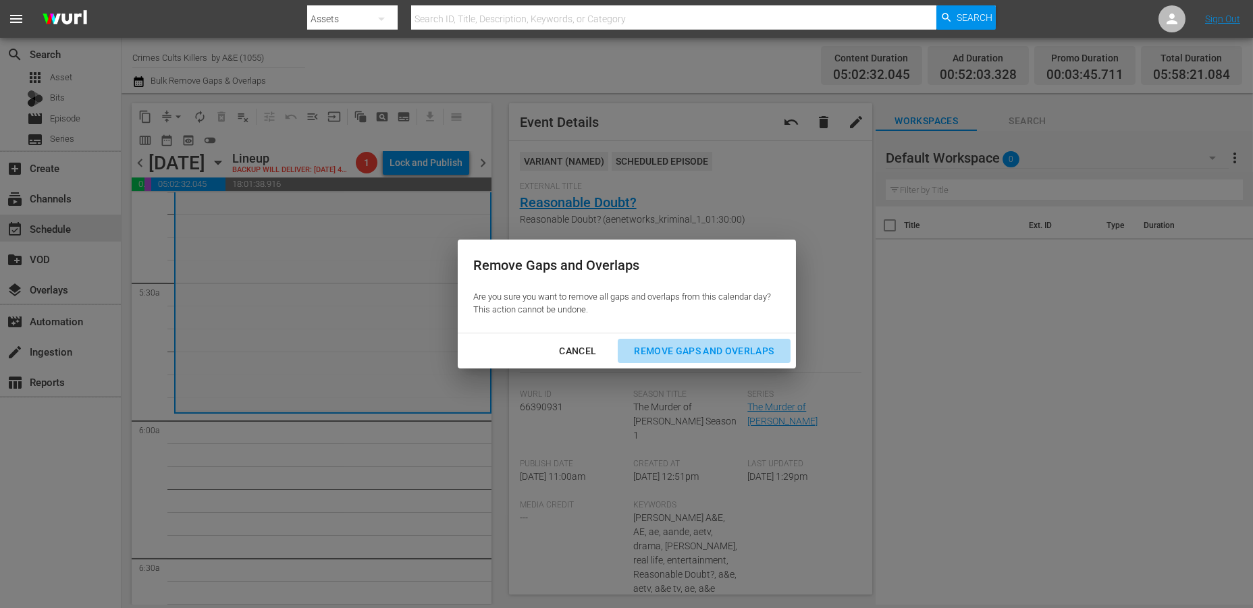
click at [656, 347] on div "Remove Gaps and Overlaps" at bounding box center [703, 351] width 161 height 17
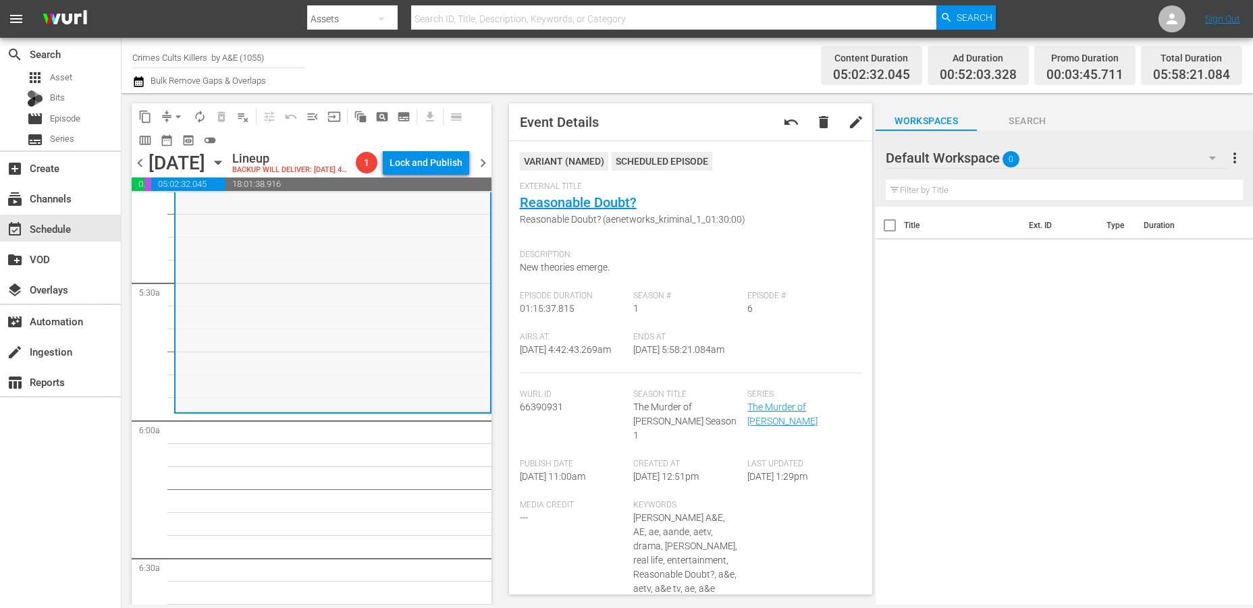
click at [298, 363] on div "The Murder of Laci Peterson / SE1 / EP6: Reasonable Doubt? Reasonable Doubt? (a…" at bounding box center [333, 239] width 315 height 343
click at [174, 115] on span "arrow_drop_down" at bounding box center [178, 117] width 14 height 14
click at [180, 142] on li "Align to Midnight" at bounding box center [179, 143] width 142 height 22
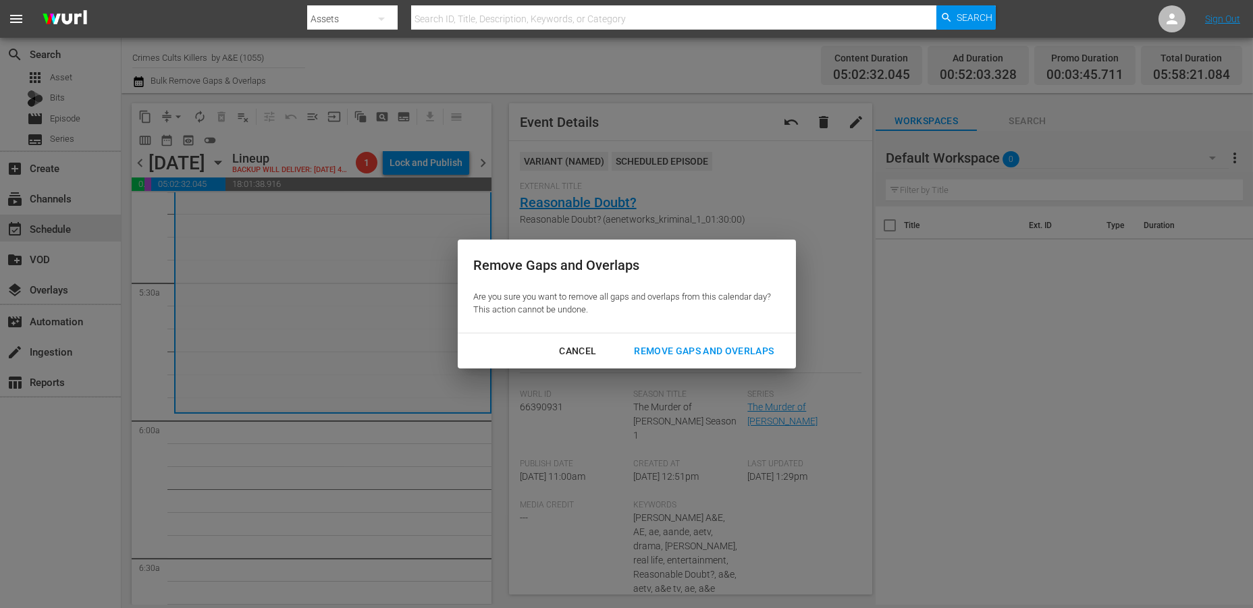
click at [704, 351] on div "Remove Gaps and Overlaps" at bounding box center [703, 351] width 161 height 17
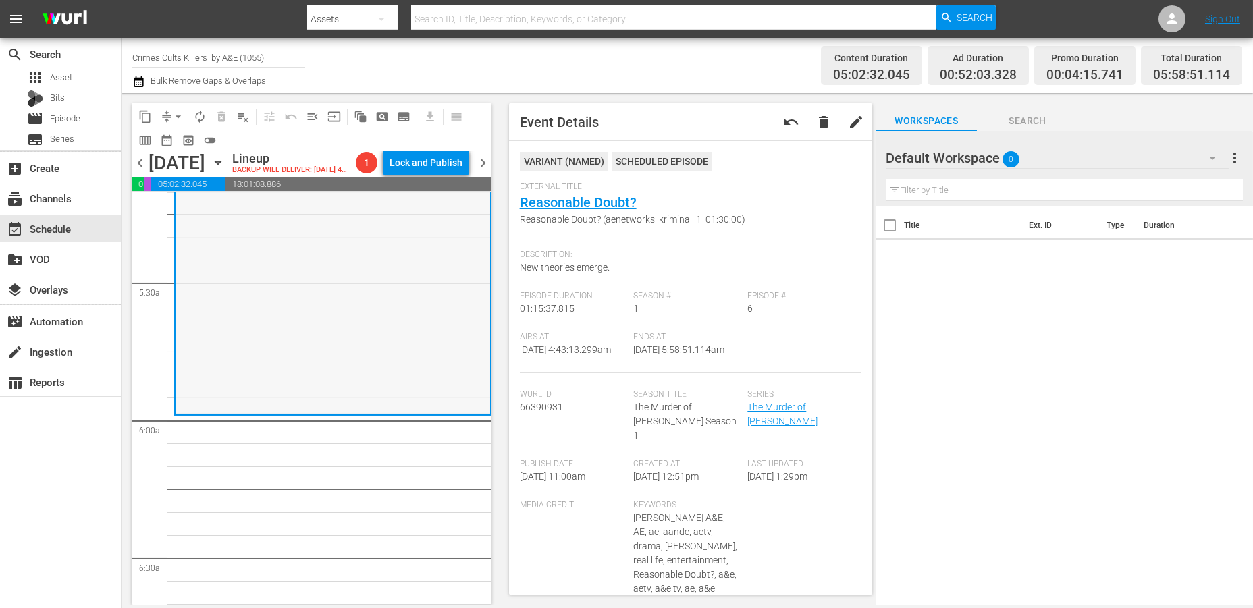
click at [245, 286] on div "The Murder of Laci Peterson / SE1 / EP6: Reasonable Doubt? Reasonable Doubt? (a…" at bounding box center [333, 241] width 315 height 343
click at [176, 114] on span "arrow_drop_down" at bounding box center [178, 117] width 14 height 14
click at [166, 139] on li "Align to Midnight" at bounding box center [179, 143] width 142 height 22
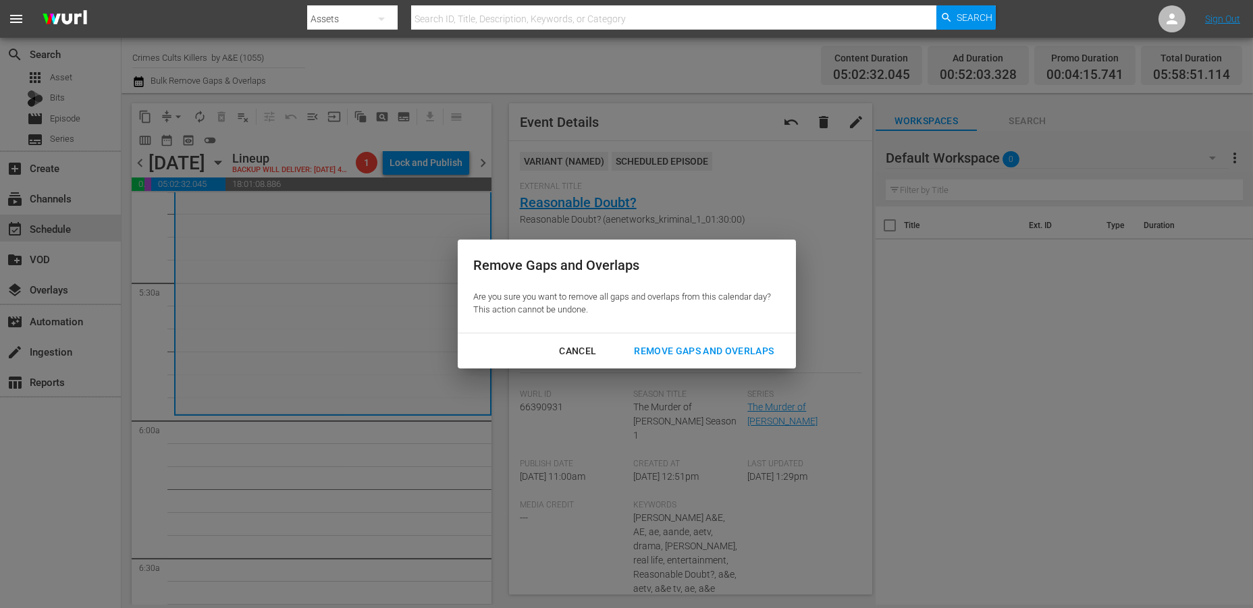
click at [683, 351] on div "Remove Gaps and Overlaps" at bounding box center [703, 351] width 161 height 17
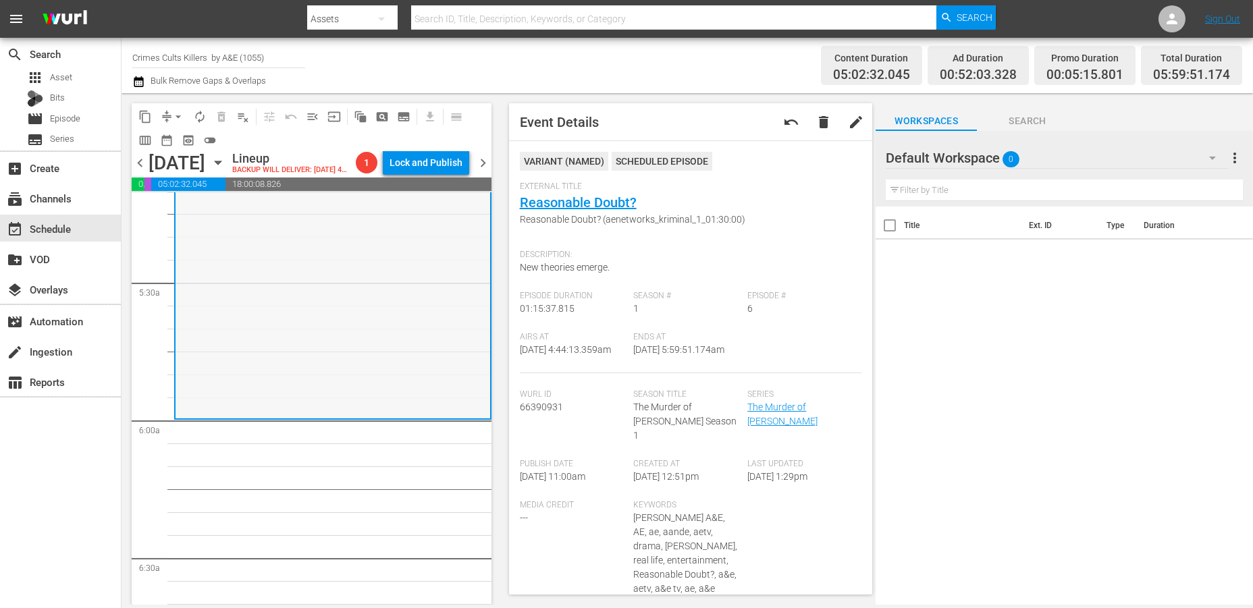
click at [254, 317] on div "The Murder of Laci Peterson / SE1 / EP6: Reasonable Doubt? Reasonable Doubt? (a…" at bounding box center [333, 245] width 315 height 343
click at [182, 112] on span "arrow_drop_down" at bounding box center [178, 117] width 14 height 14
click at [148, 138] on li "Align to Midnight" at bounding box center [179, 143] width 142 height 22
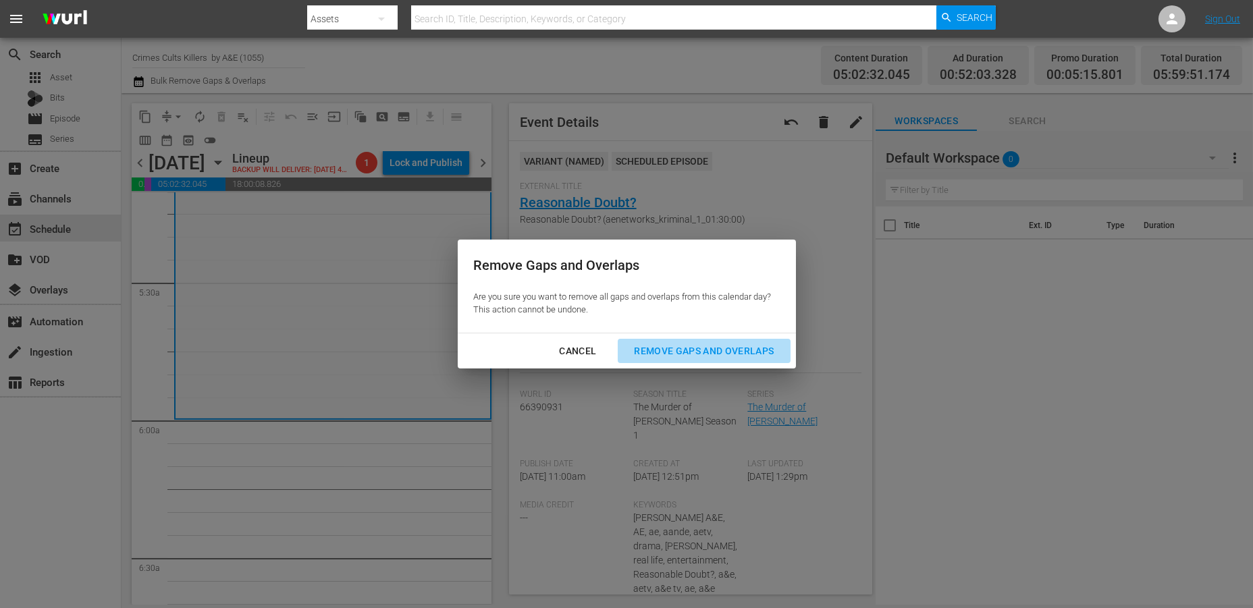
click at [705, 343] on div "Remove Gaps and Overlaps" at bounding box center [703, 351] width 161 height 17
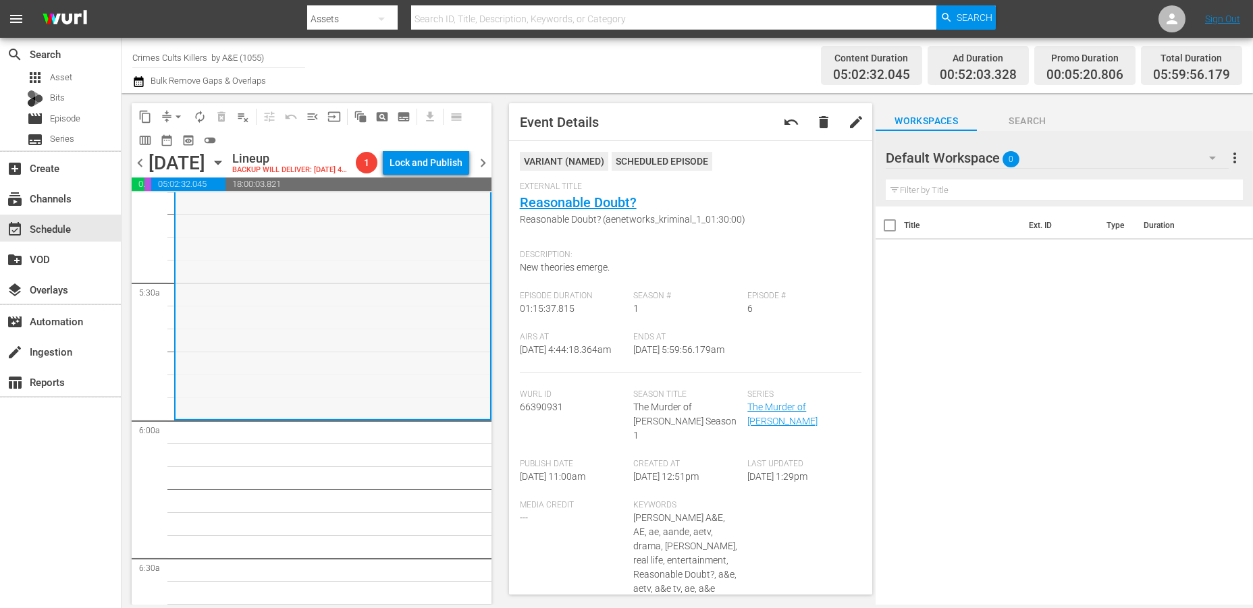
click at [257, 294] on div "The Murder of Laci Peterson / SE1 / EP6: Reasonable Doubt? Reasonable Doubt? (a…" at bounding box center [333, 245] width 315 height 343
click at [176, 111] on span "arrow_drop_down" at bounding box center [178, 117] width 14 height 14
click at [174, 141] on li "Align to Midnight" at bounding box center [179, 143] width 142 height 22
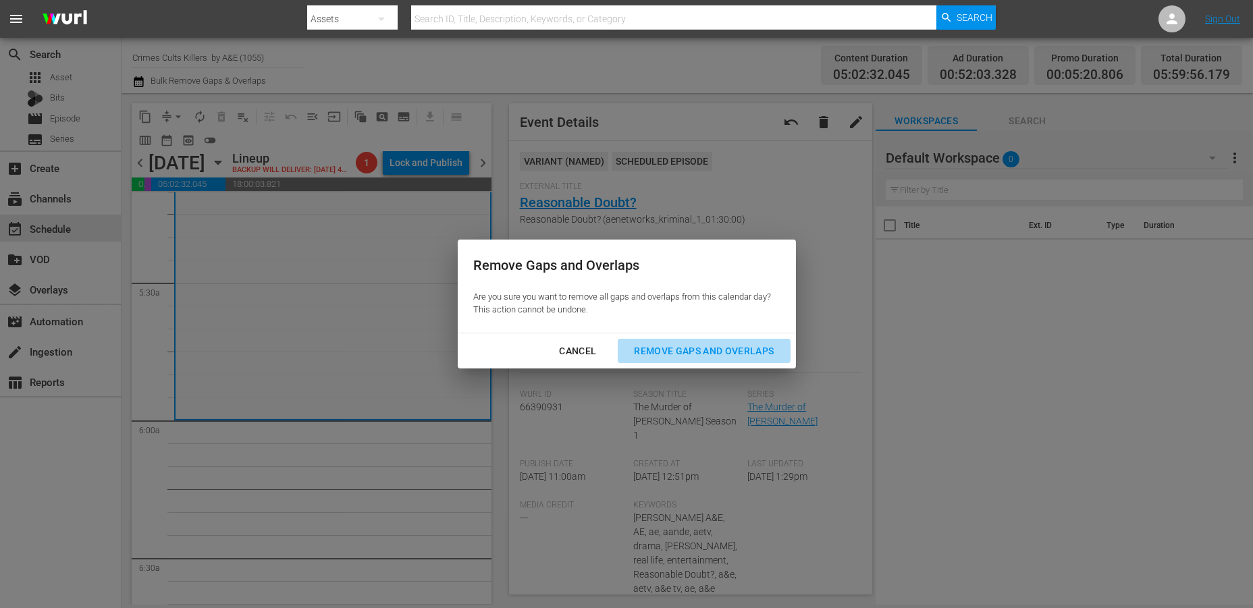
click at [674, 350] on div "Remove Gaps and Overlaps" at bounding box center [703, 351] width 161 height 17
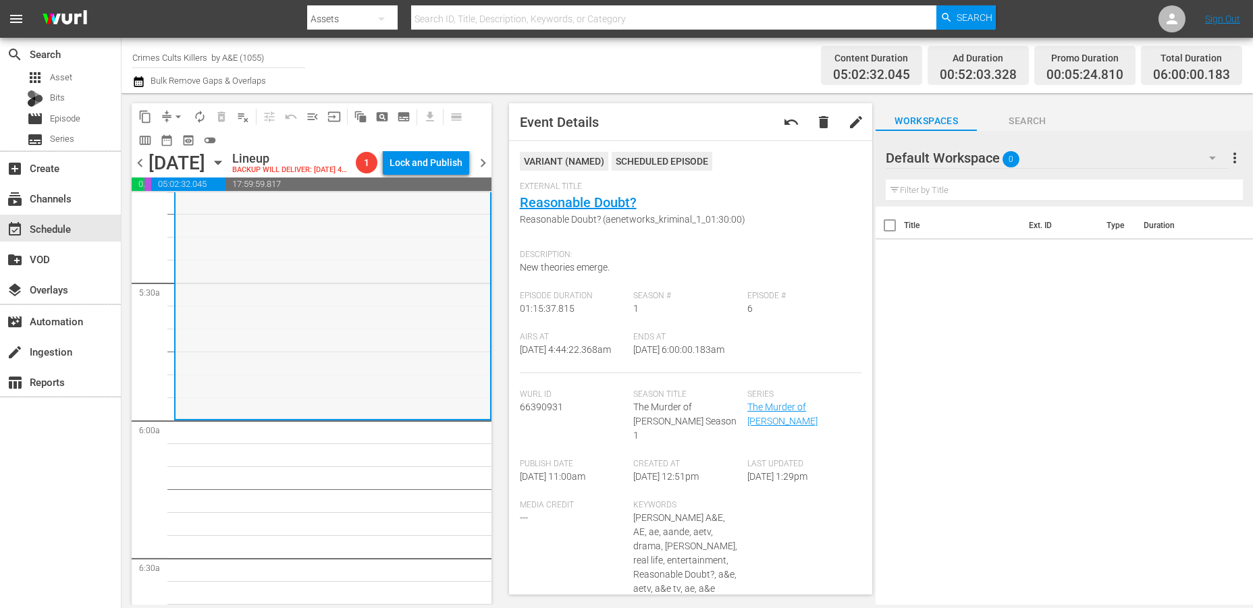
click at [248, 311] on div "The Murder of Laci Peterson / SE1 / EP6: Reasonable Doubt? Reasonable Doubt? (a…" at bounding box center [333, 246] width 315 height 343
click at [198, 112] on span "autorenew_outlined" at bounding box center [200, 117] width 14 height 14
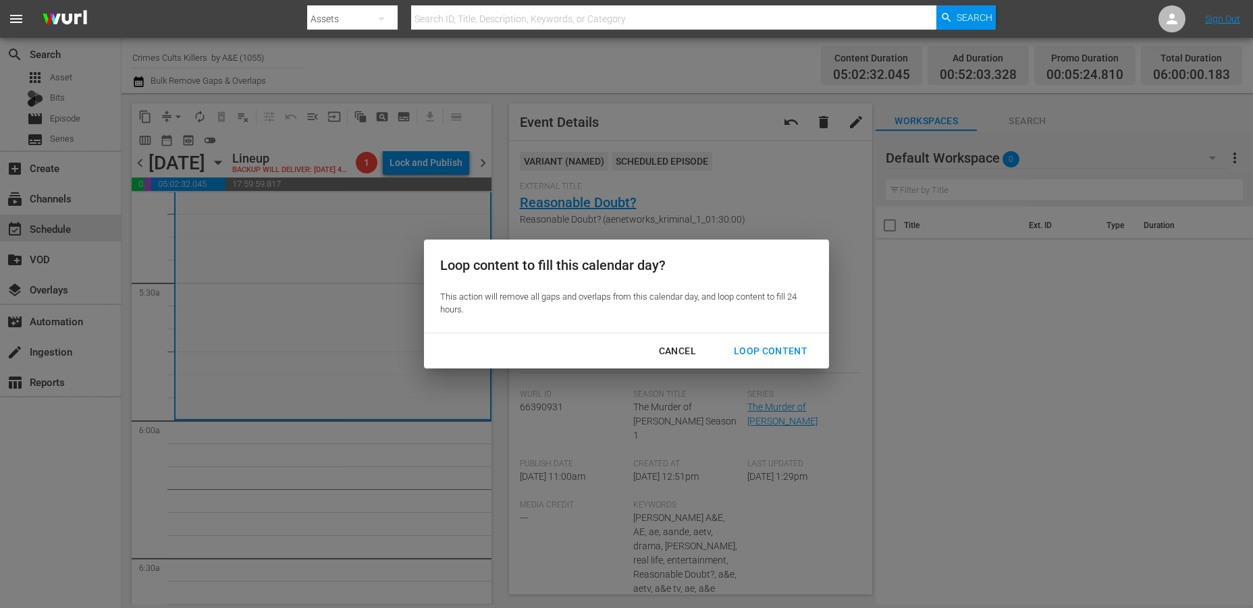
click at [757, 346] on div "Loop Content" at bounding box center [770, 351] width 95 height 17
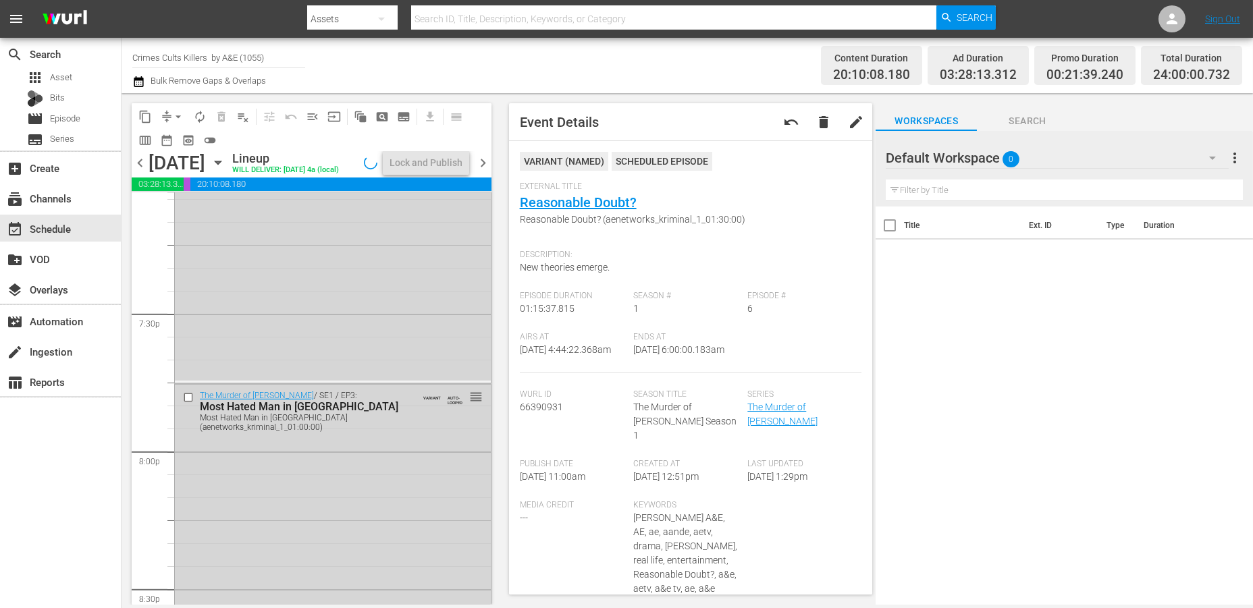
scroll to position [6198, 0]
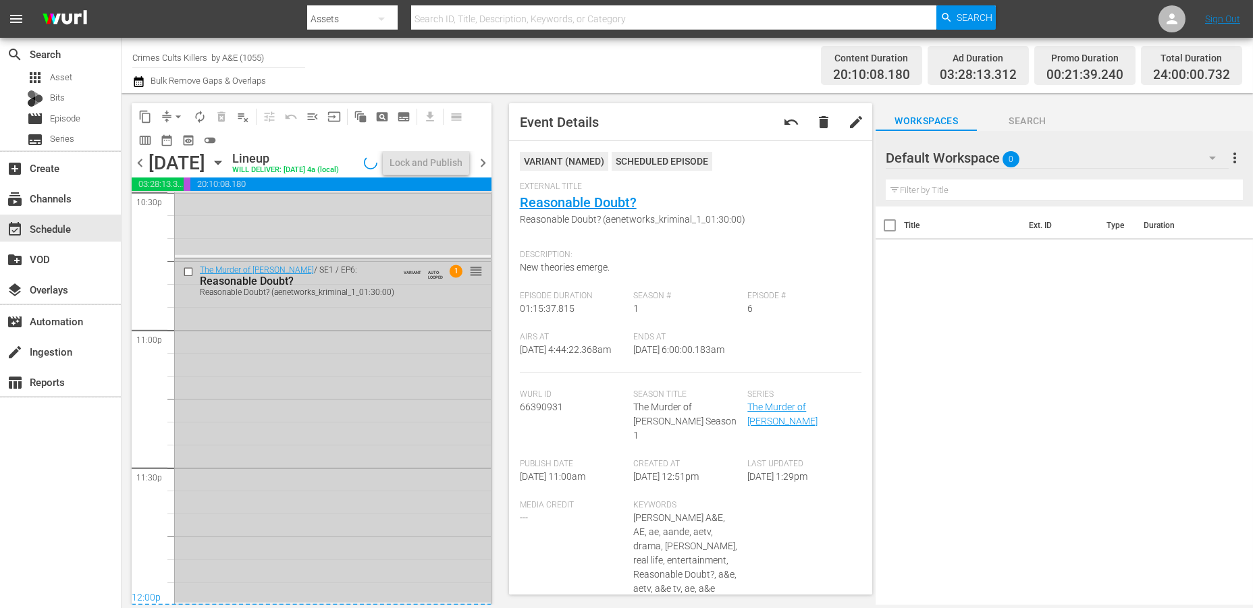
click at [239, 473] on div "The Murder of Laci Peterson / SE1 / EP6: Reasonable Doubt? Reasonable Doubt? (a…" at bounding box center [333, 430] width 316 height 343
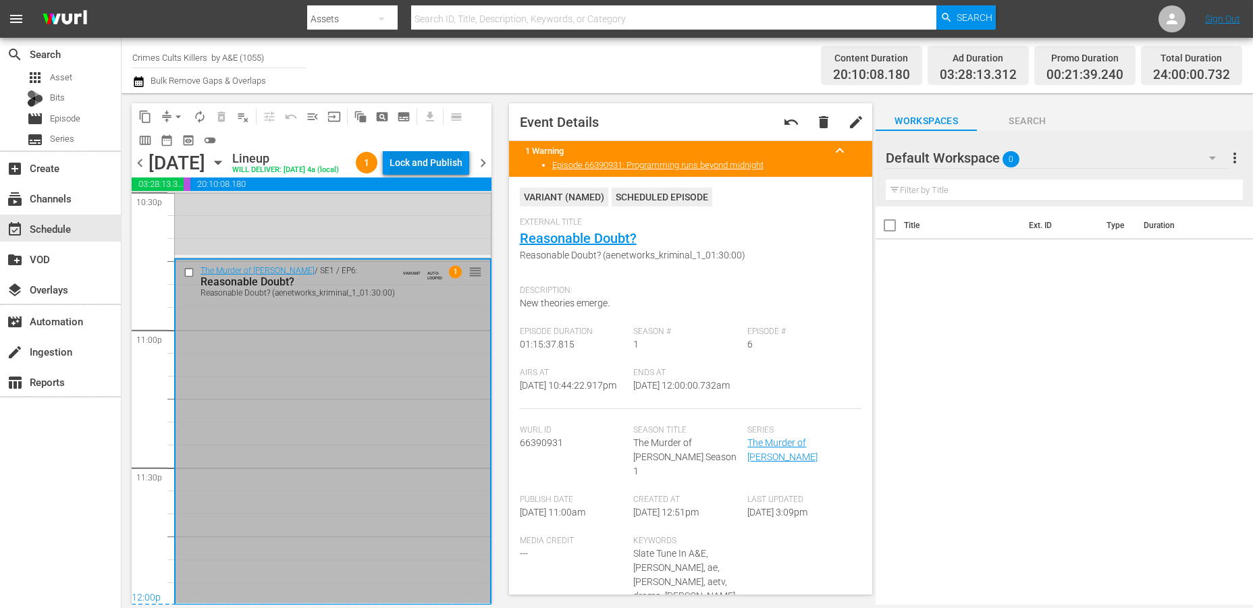
click at [427, 157] on div "Lock and Publish" at bounding box center [426, 163] width 73 height 24
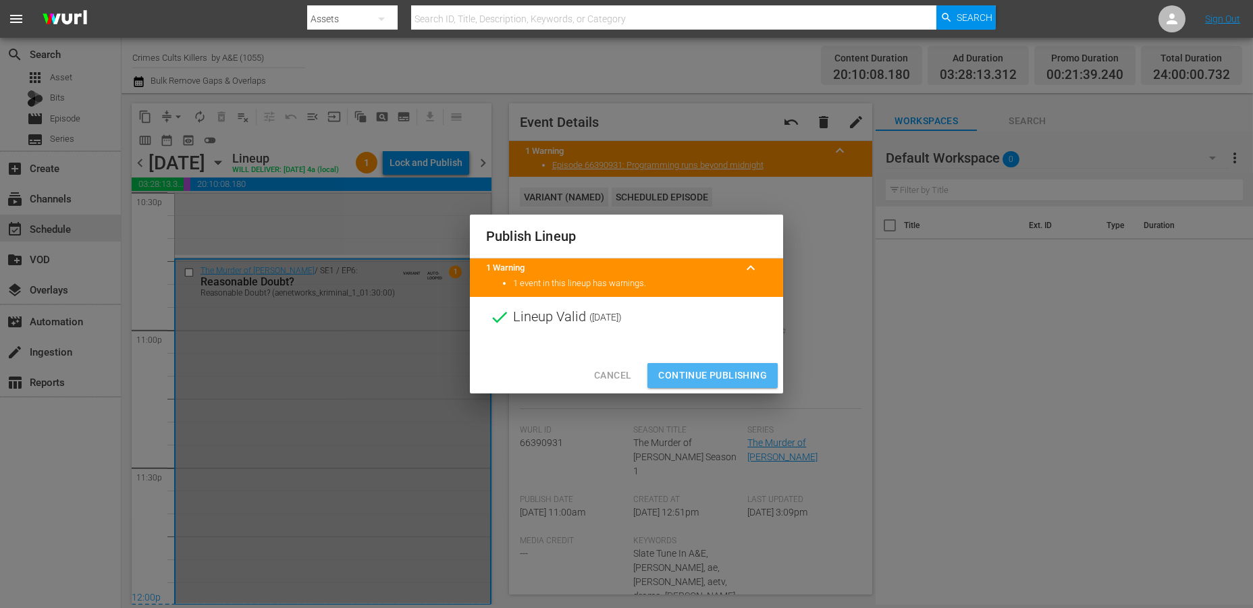
click at [722, 371] on span "Continue Publishing" at bounding box center [712, 375] width 109 height 17
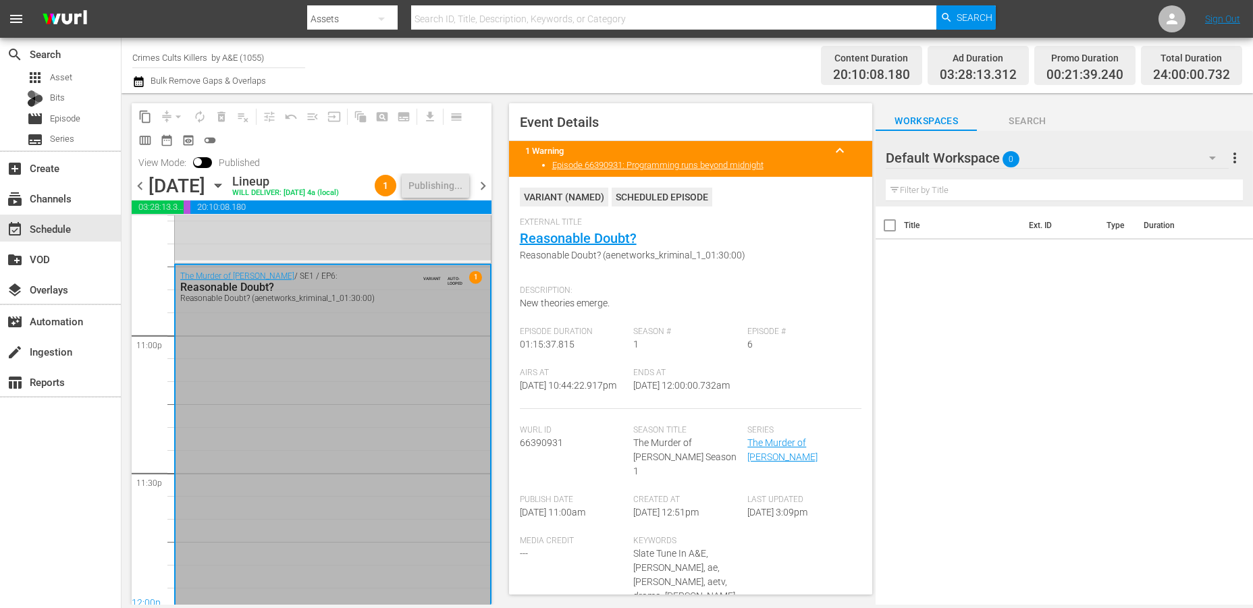
scroll to position [6221, 0]
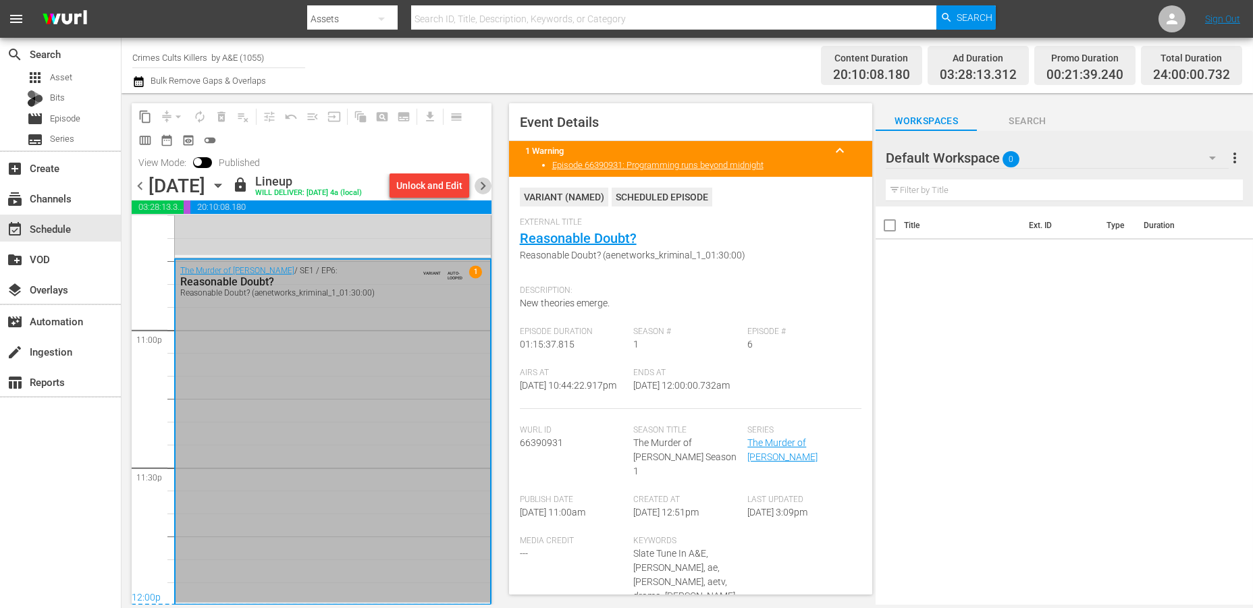
click at [485, 188] on span "chevron_right" at bounding box center [483, 186] width 17 height 17
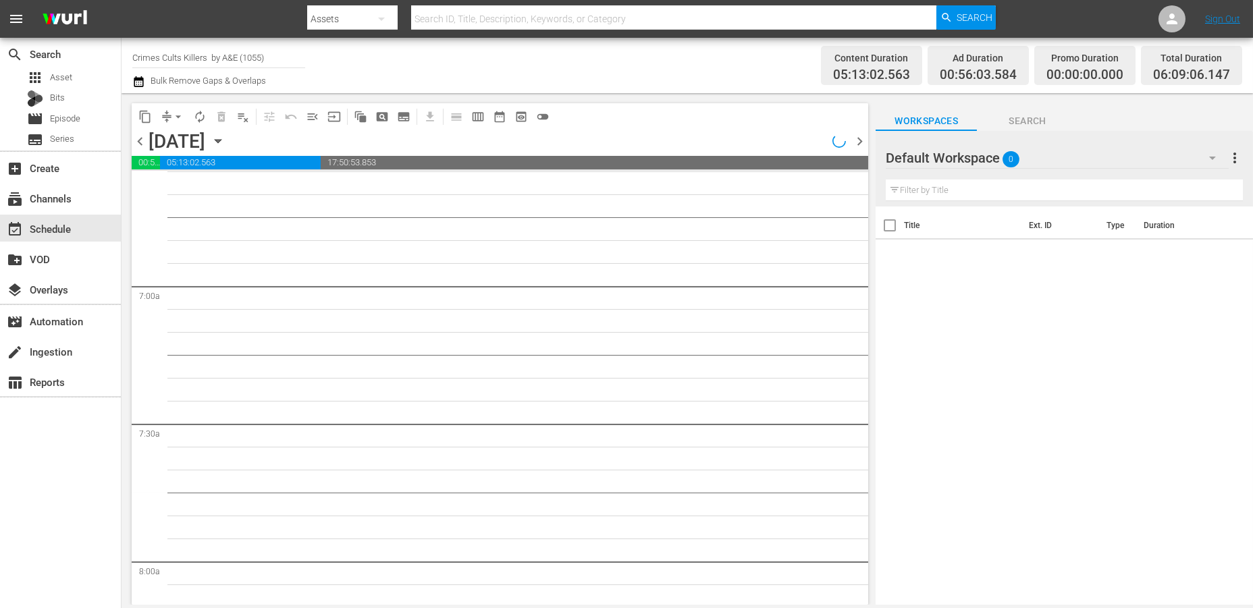
scroll to position [1538, 0]
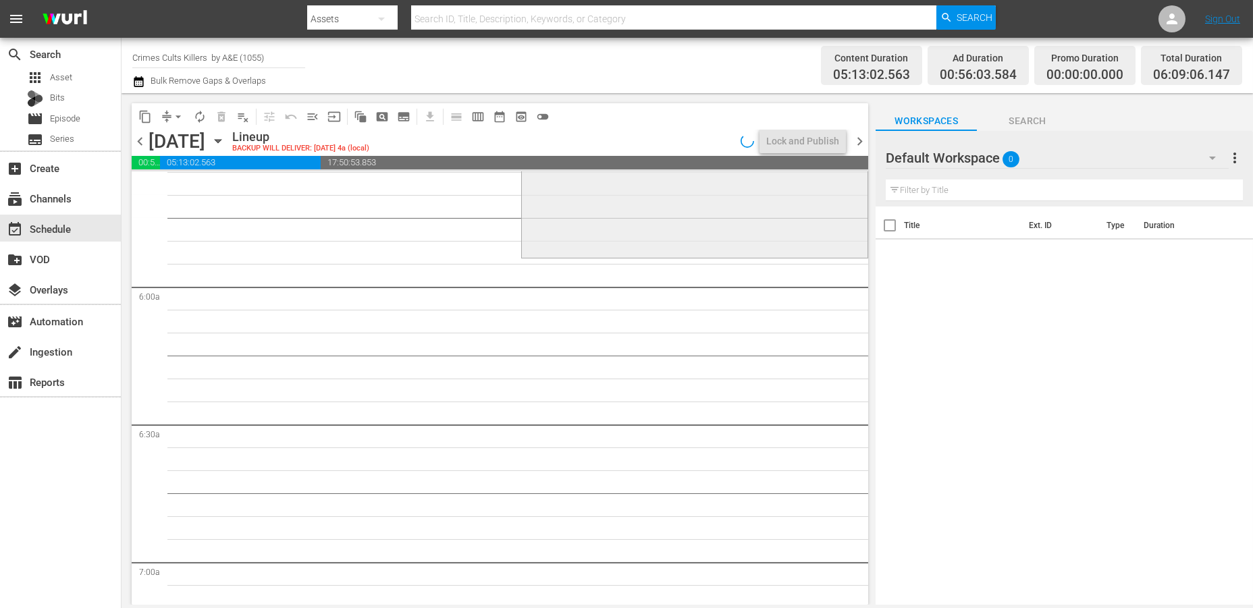
click at [558, 223] on div "Crime 360 / SE2 / EP11: In Broad Daylight 1 reorder" at bounding box center [695, 137] width 346 height 238
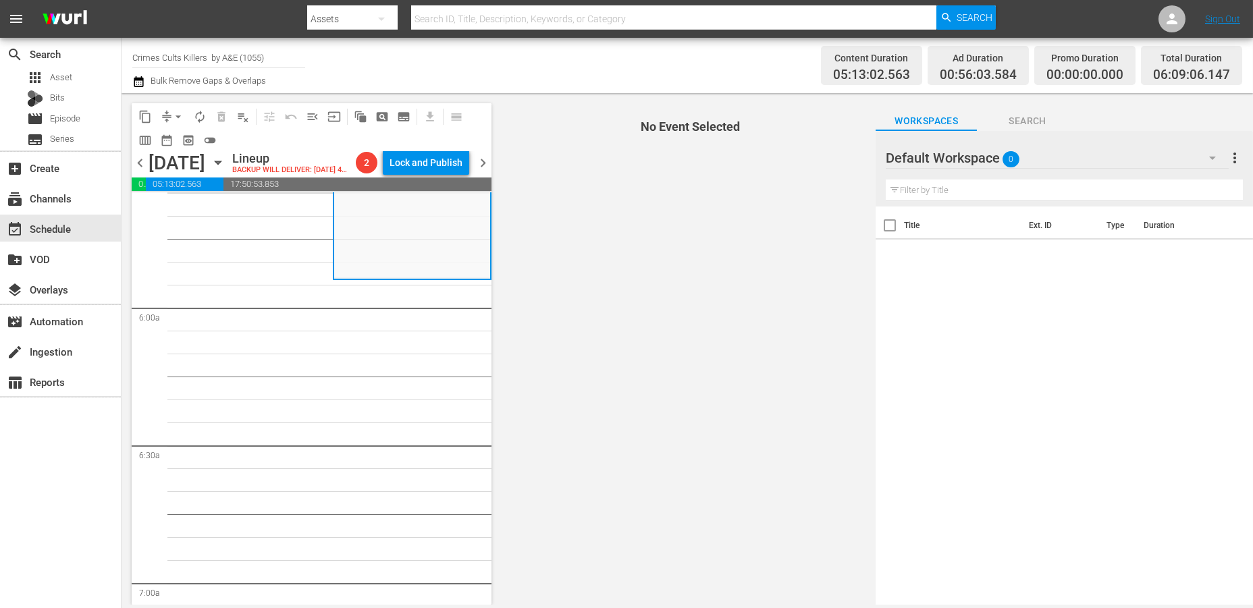
click at [342, 269] on div "Crime 360 / SE2 / EP11: In Broad Daylight 1 reorder" at bounding box center [412, 159] width 156 height 238
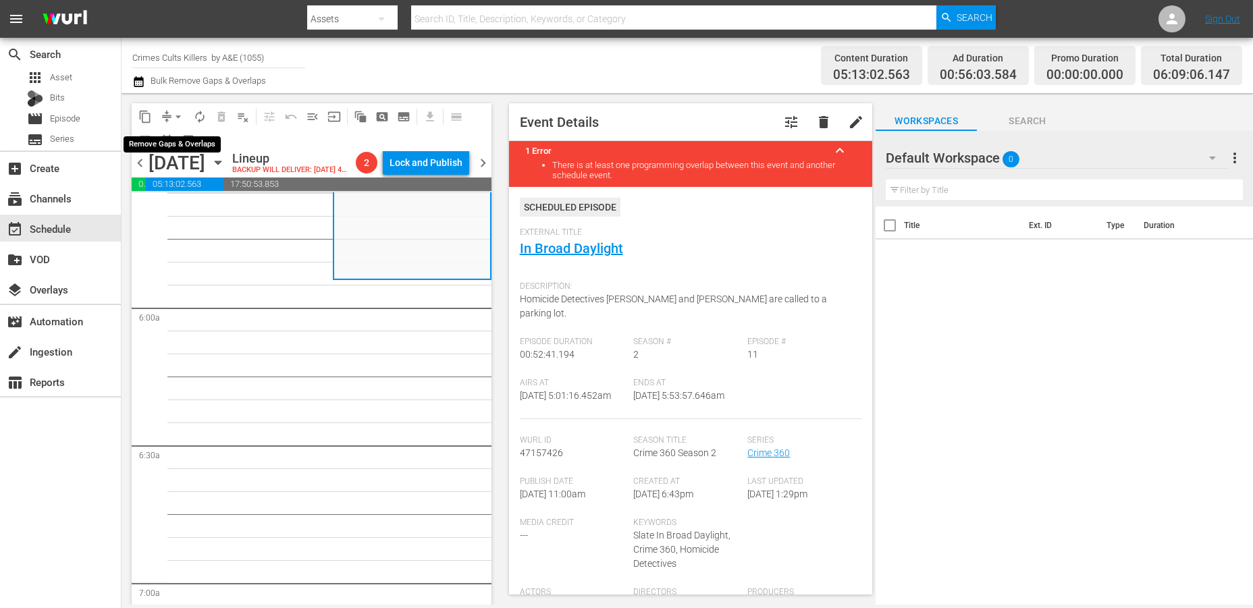
click at [181, 112] on span "arrow_drop_down" at bounding box center [178, 117] width 14 height 14
click at [164, 144] on li "Align to Midnight" at bounding box center [179, 143] width 142 height 22
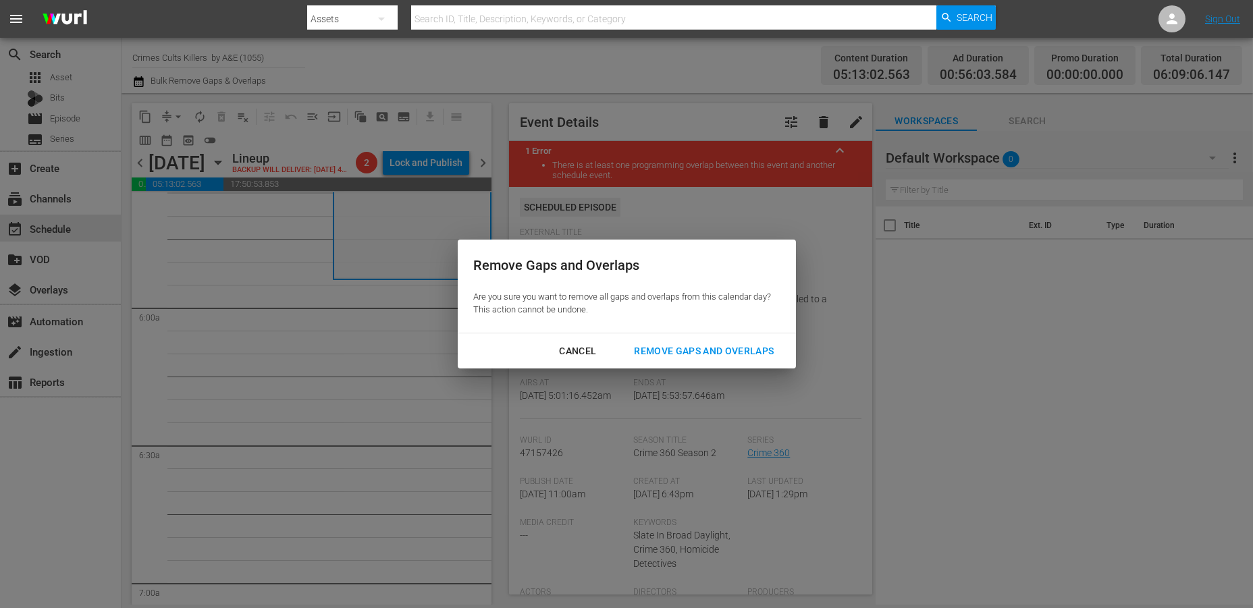
click at [721, 346] on div "Remove Gaps and Overlaps" at bounding box center [703, 351] width 161 height 17
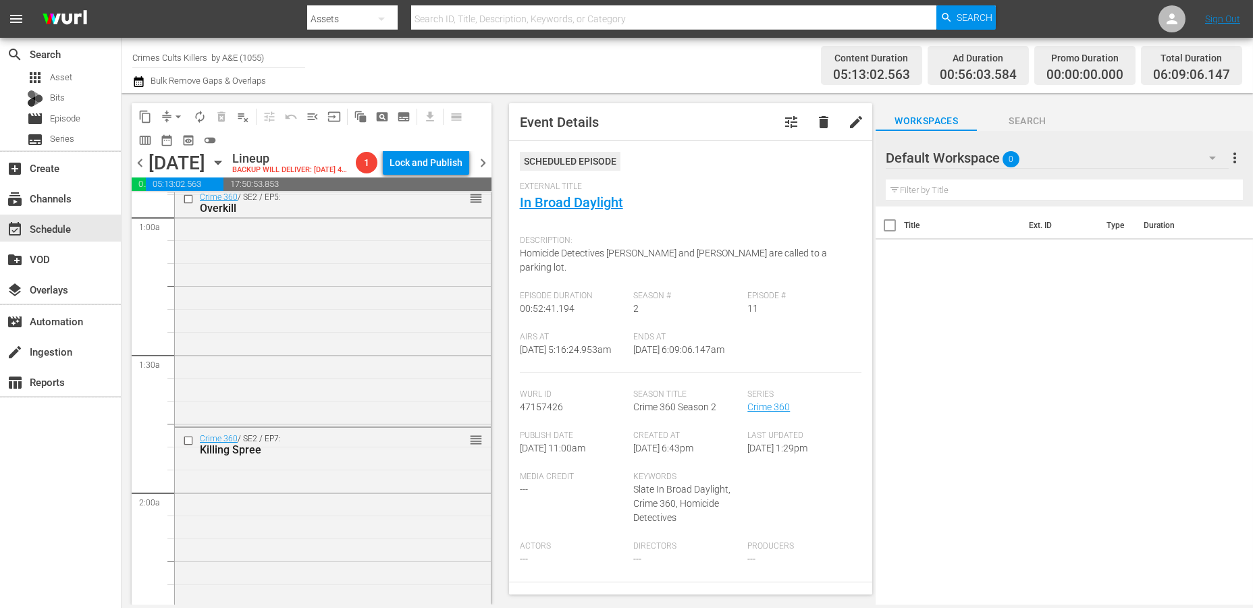
scroll to position [0, 0]
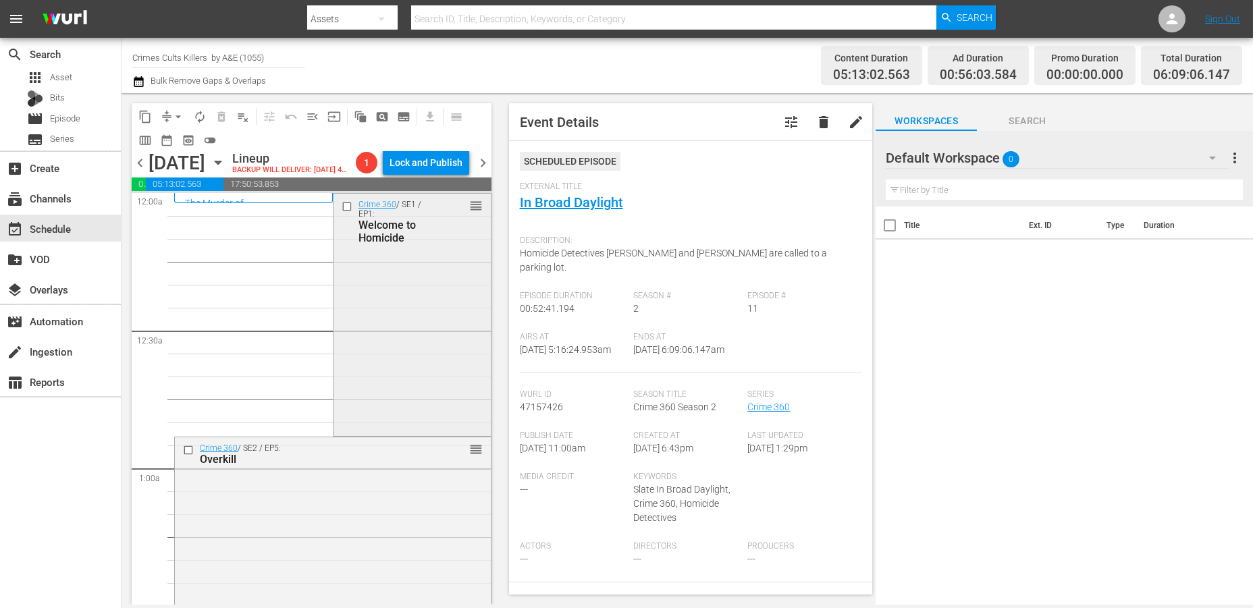
click at [405, 322] on div "Crime 360 / SE1 / EP1: Welcome to Homicide reorder" at bounding box center [411, 313] width 157 height 239
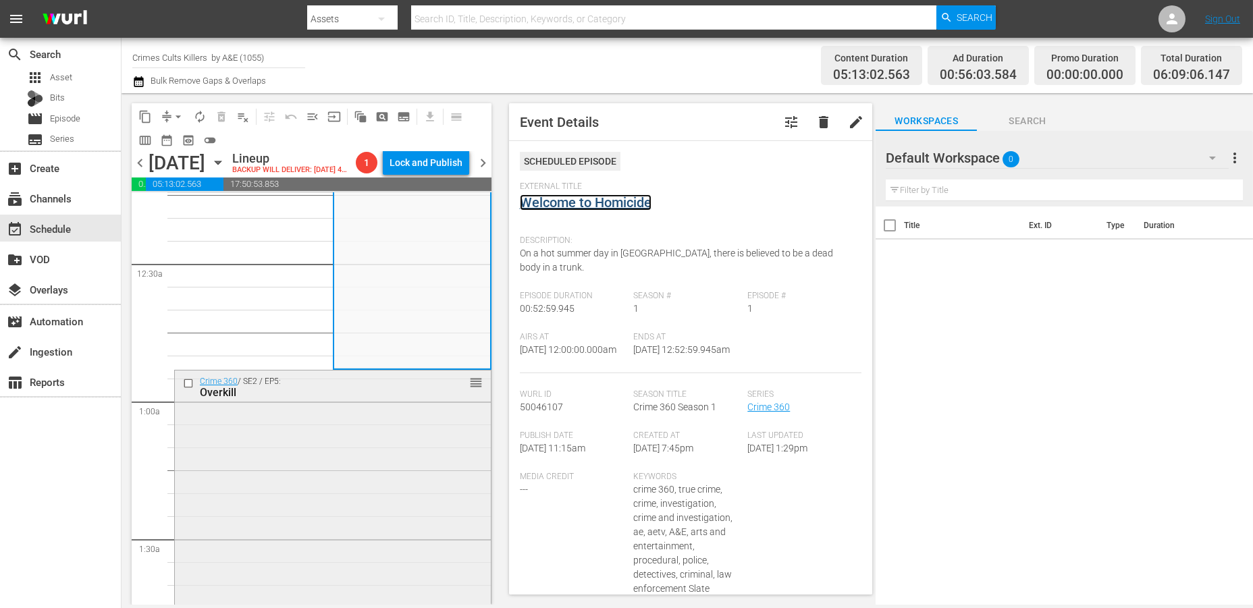
scroll to position [150, 0]
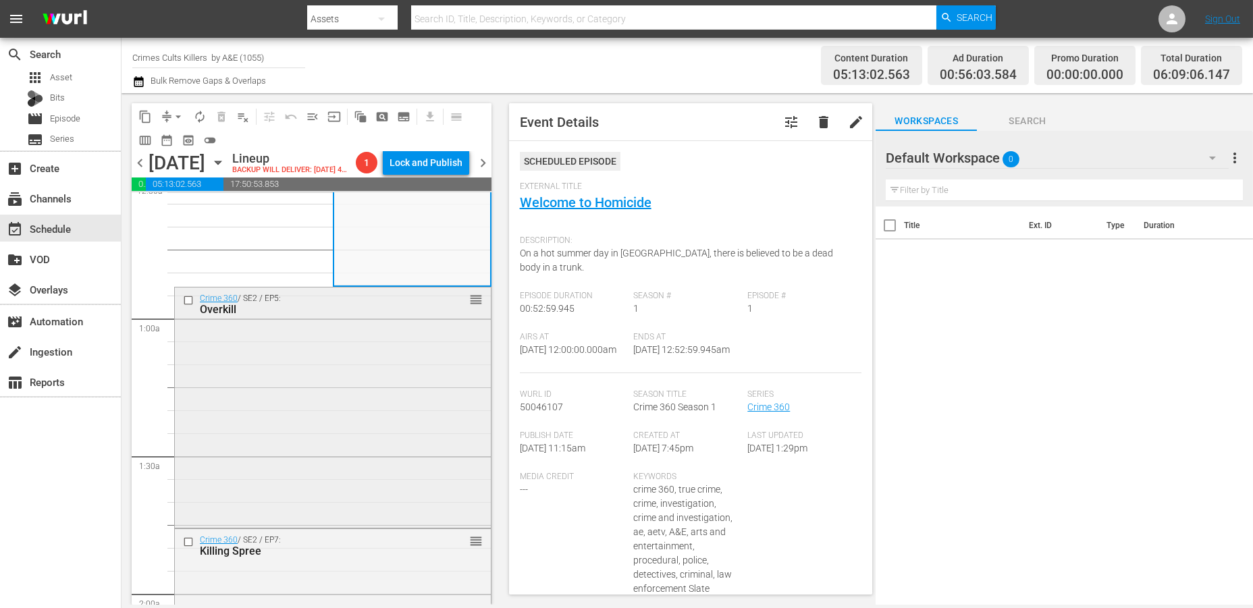
click at [361, 426] on div "Crime 360 / SE2 / EP5: Overkill reorder" at bounding box center [333, 407] width 316 height 238
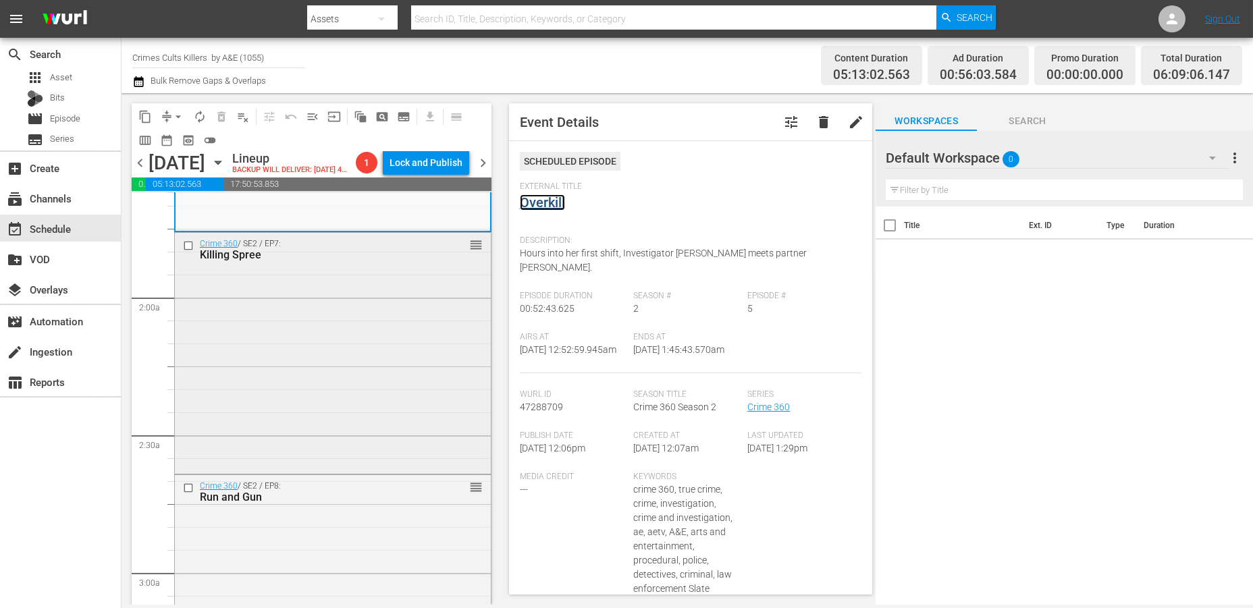
scroll to position [450, 0]
click at [358, 381] on div "Crime 360 / SE2 / EP7: Killing Spree reorder" at bounding box center [333, 349] width 316 height 238
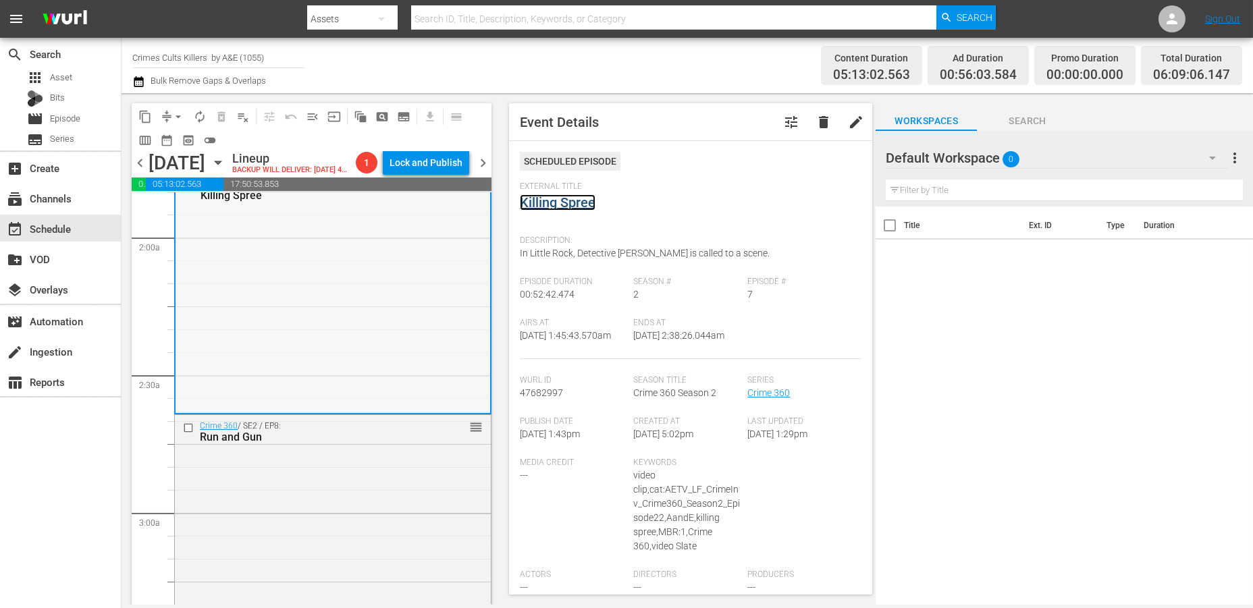
scroll to position [675, 0]
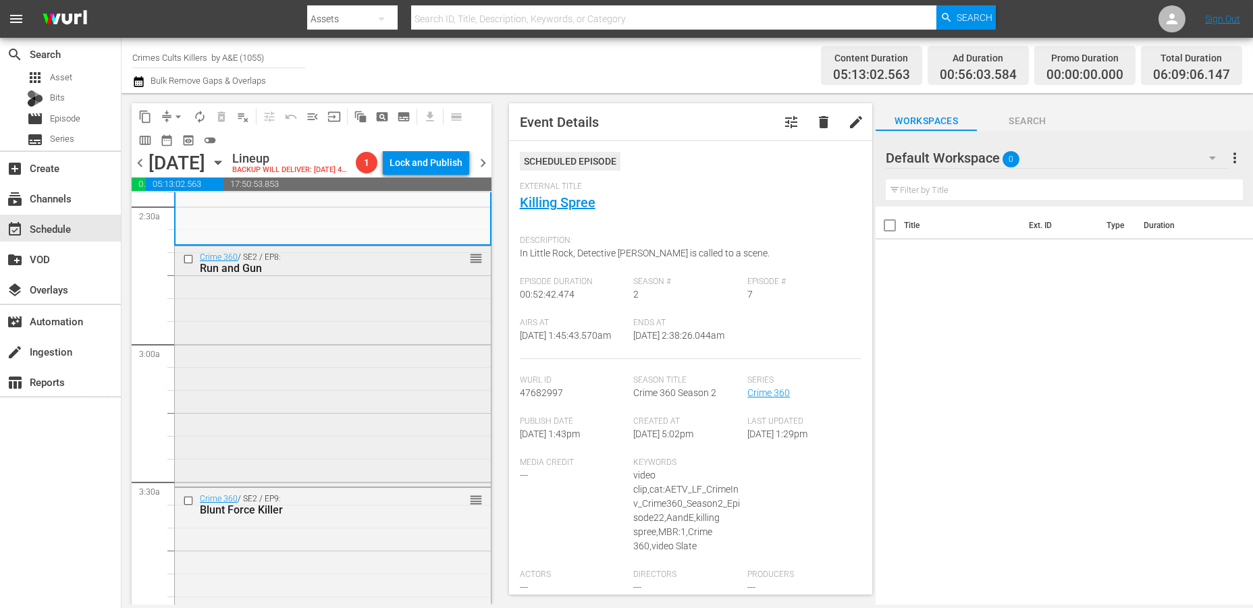
click at [338, 371] on div "Crime 360 / SE2 / EP8: Run and Gun reorder" at bounding box center [333, 365] width 316 height 238
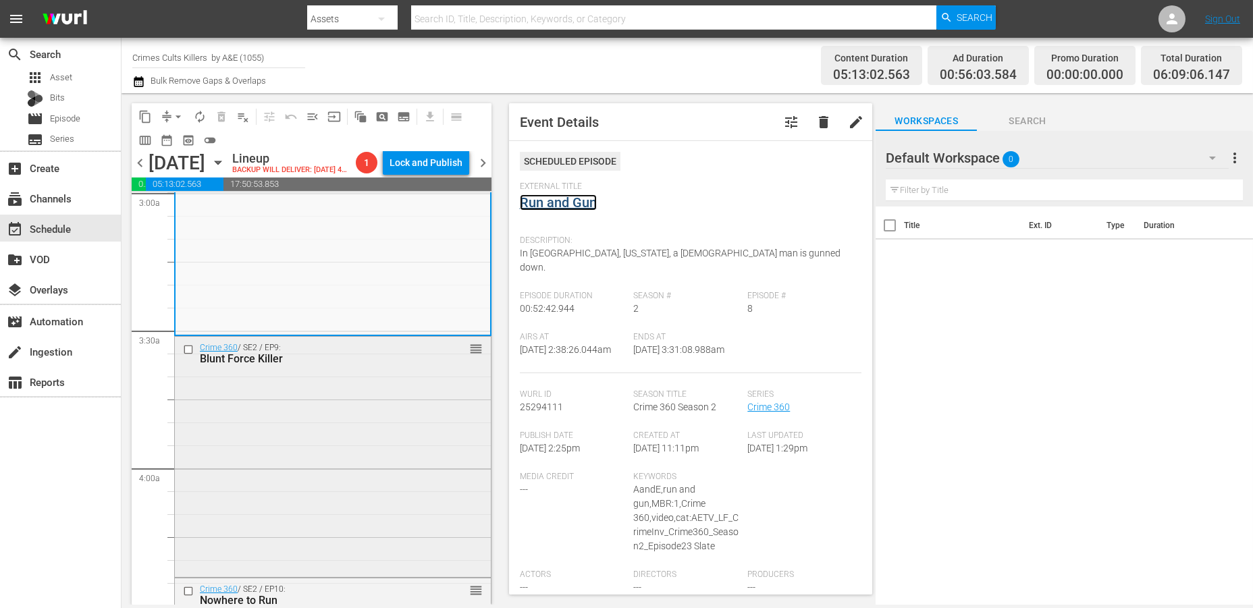
scroll to position [900, 0]
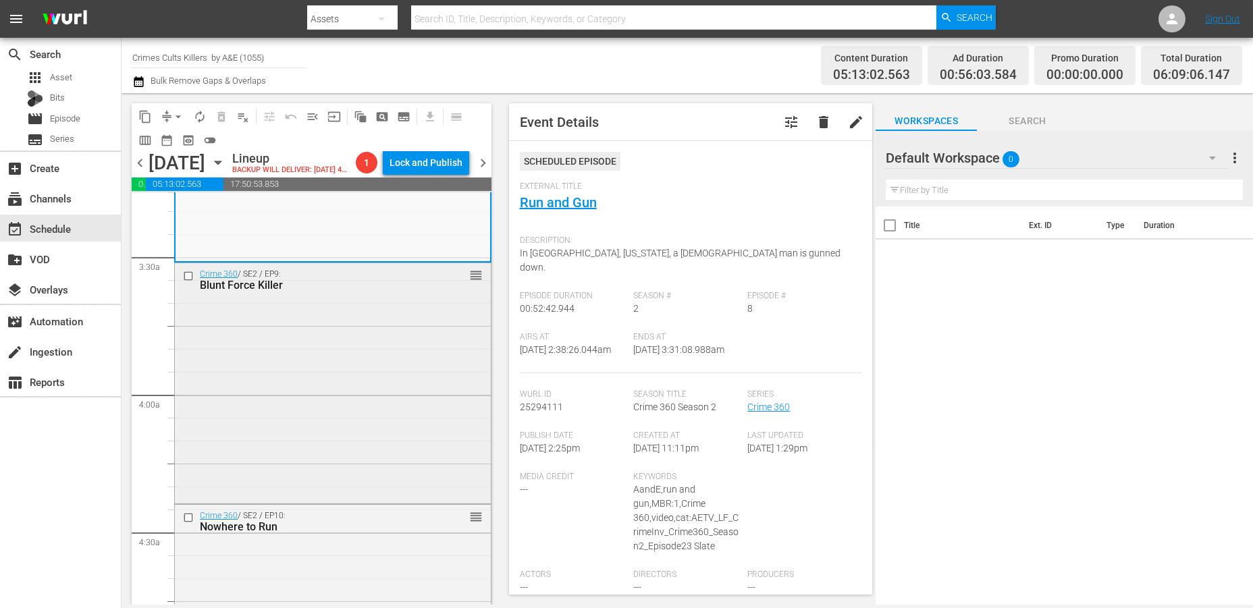
click at [283, 401] on div "Crime 360 / SE2 / EP9: Blunt Force Killer reorder" at bounding box center [333, 382] width 316 height 238
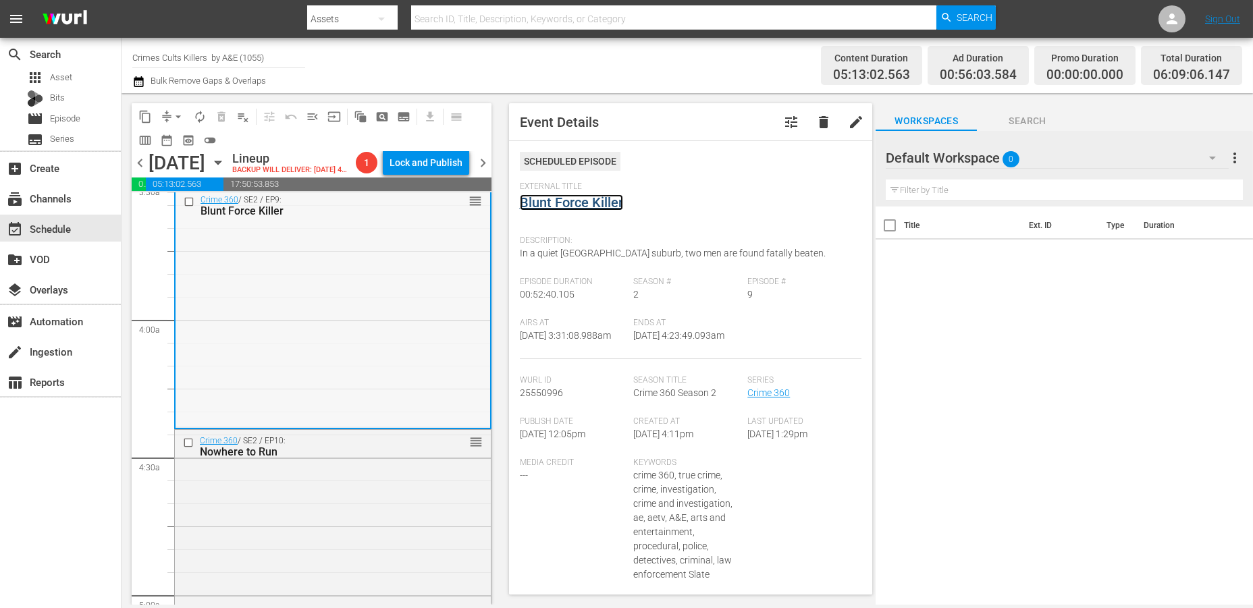
scroll to position [1125, 0]
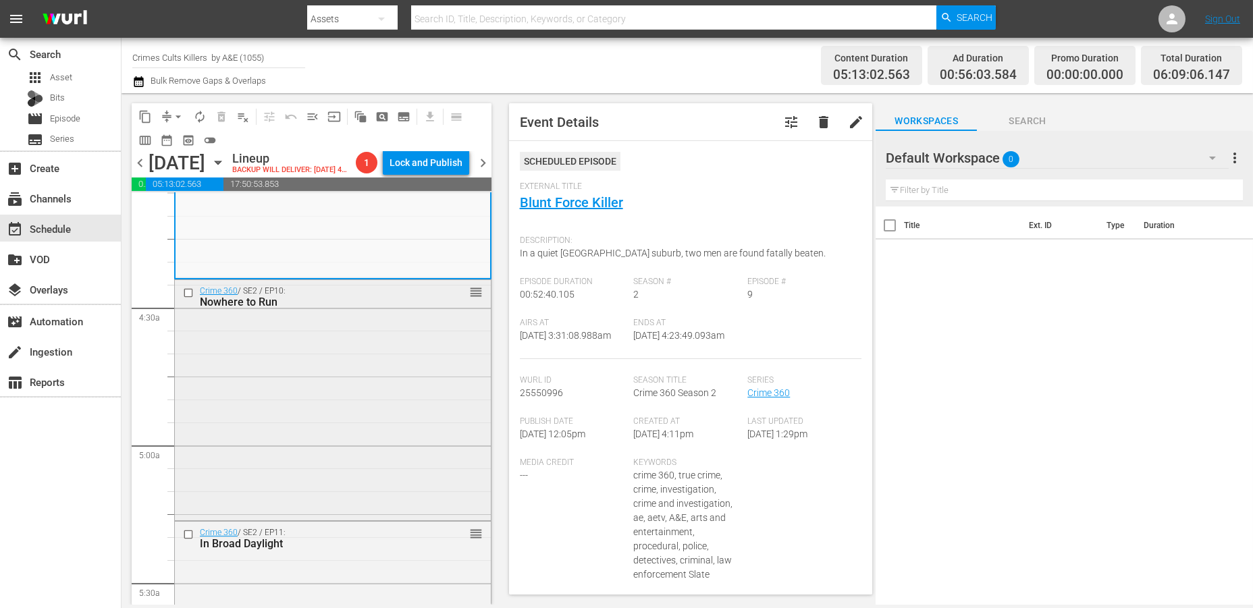
click at [369, 371] on div "Crime 360 / SE2 / EP10: Nowhere to Run reorder" at bounding box center [333, 399] width 316 height 238
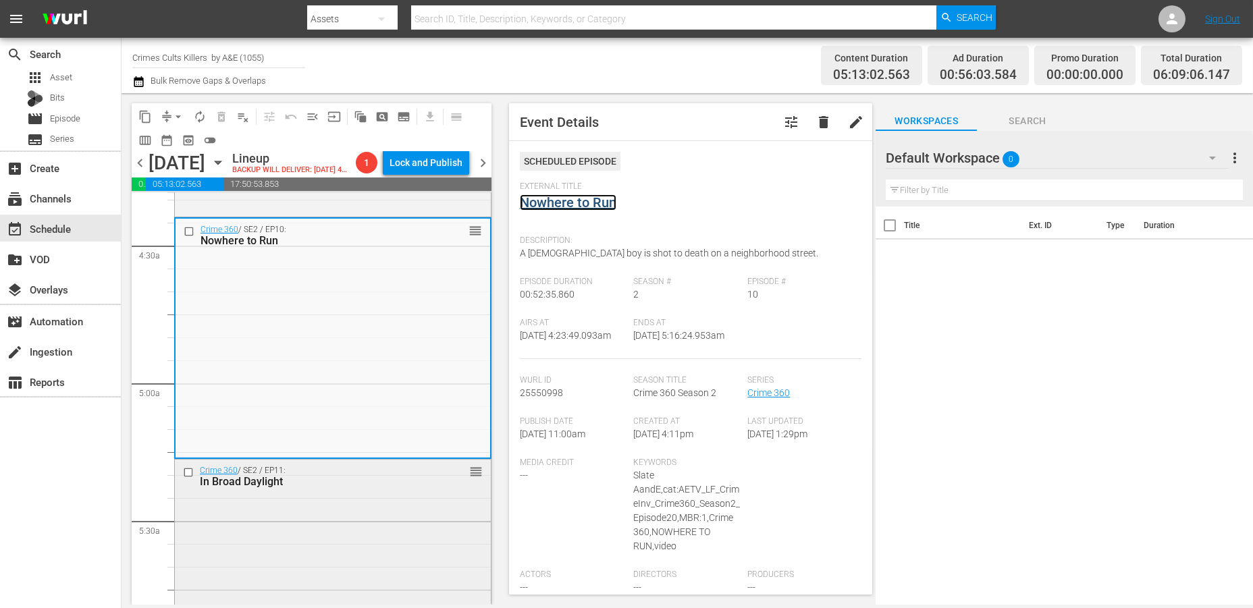
scroll to position [1275, 0]
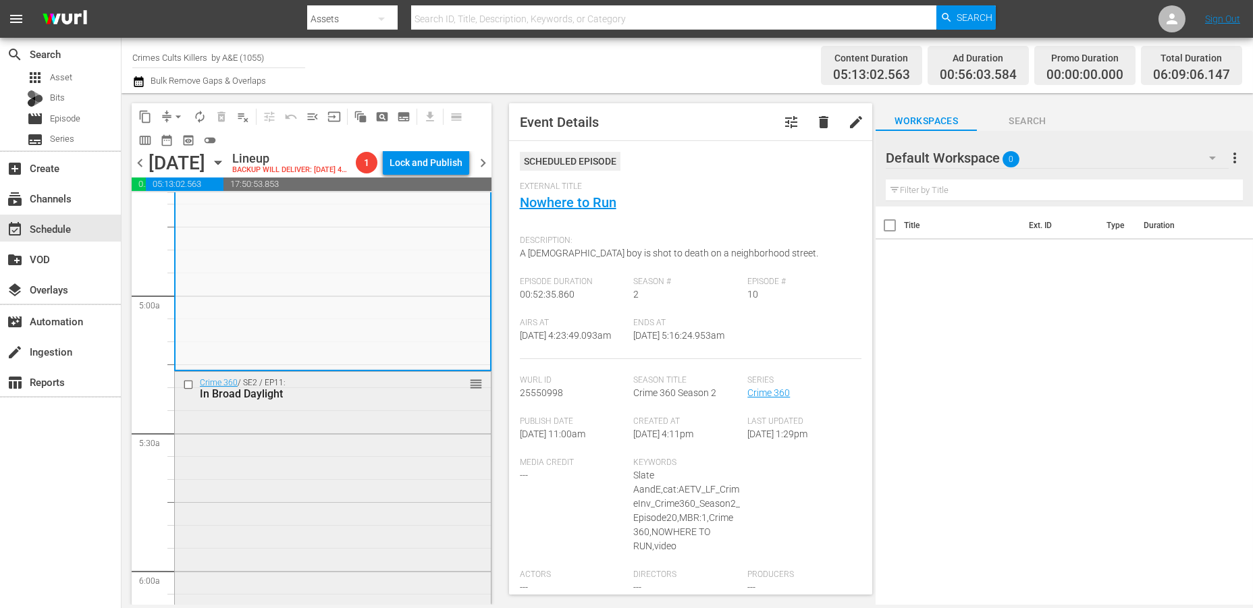
click at [375, 405] on div "Crime 360 / SE2 / EP11: In Broad Daylight reorder" at bounding box center [333, 388] width 316 height 33
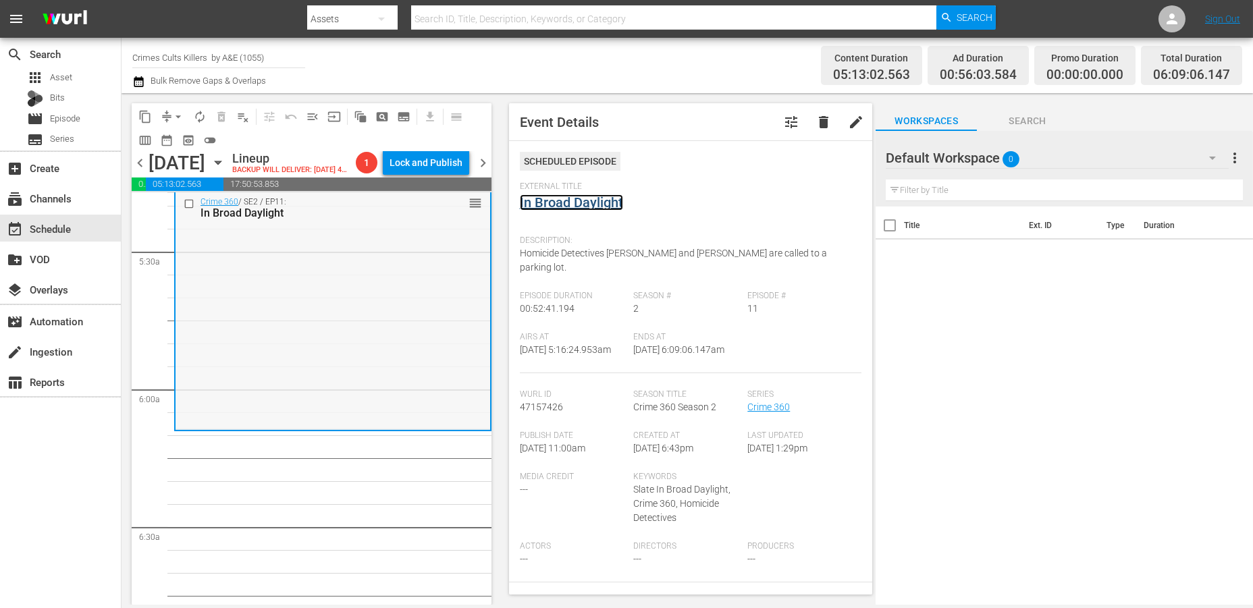
scroll to position [1425, 0]
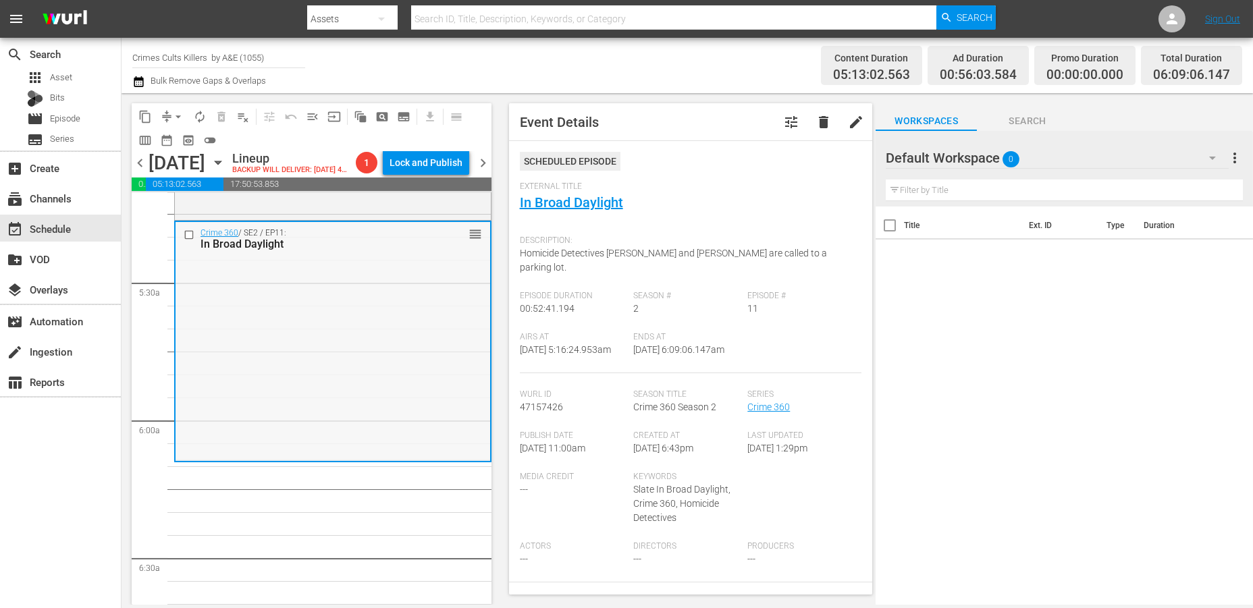
click at [234, 367] on div "Crime 360 / SE2 / EP11: In Broad Daylight reorder" at bounding box center [333, 341] width 315 height 238
click at [267, 350] on div "Crime 360 / SE2 / EP11: In Broad Daylight reorder" at bounding box center [333, 341] width 315 height 238
click at [180, 113] on span "arrow_drop_down" at bounding box center [178, 117] width 14 height 14
click at [174, 138] on li "Align to Midnight" at bounding box center [179, 143] width 142 height 22
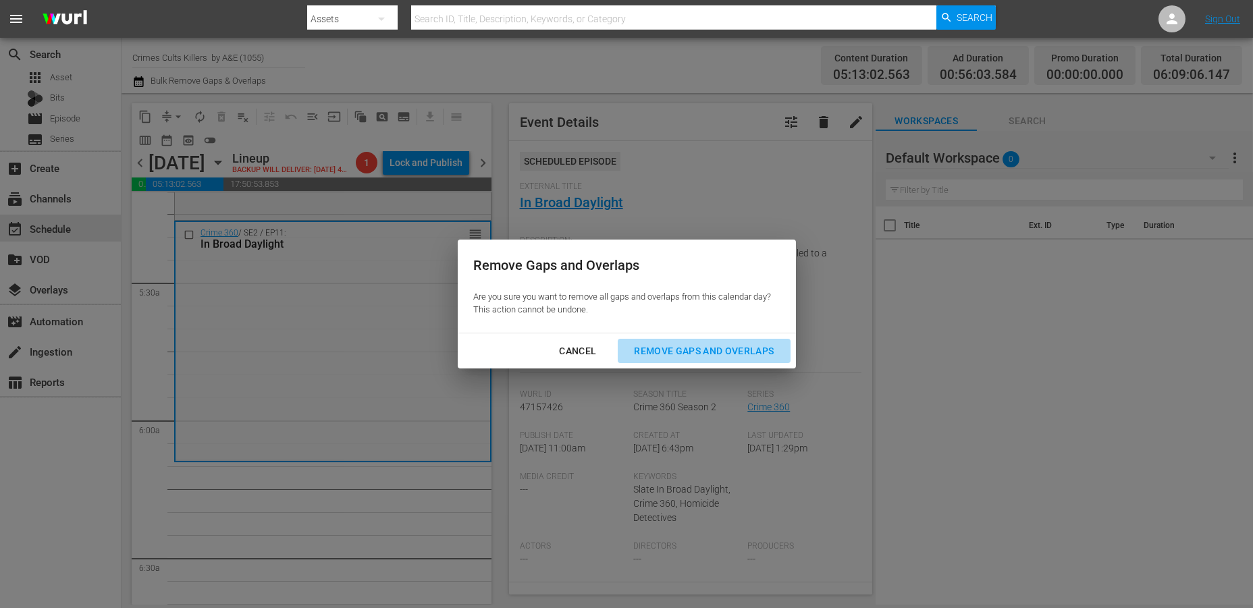
click at [723, 350] on div "Remove Gaps and Overlaps" at bounding box center [703, 351] width 161 height 17
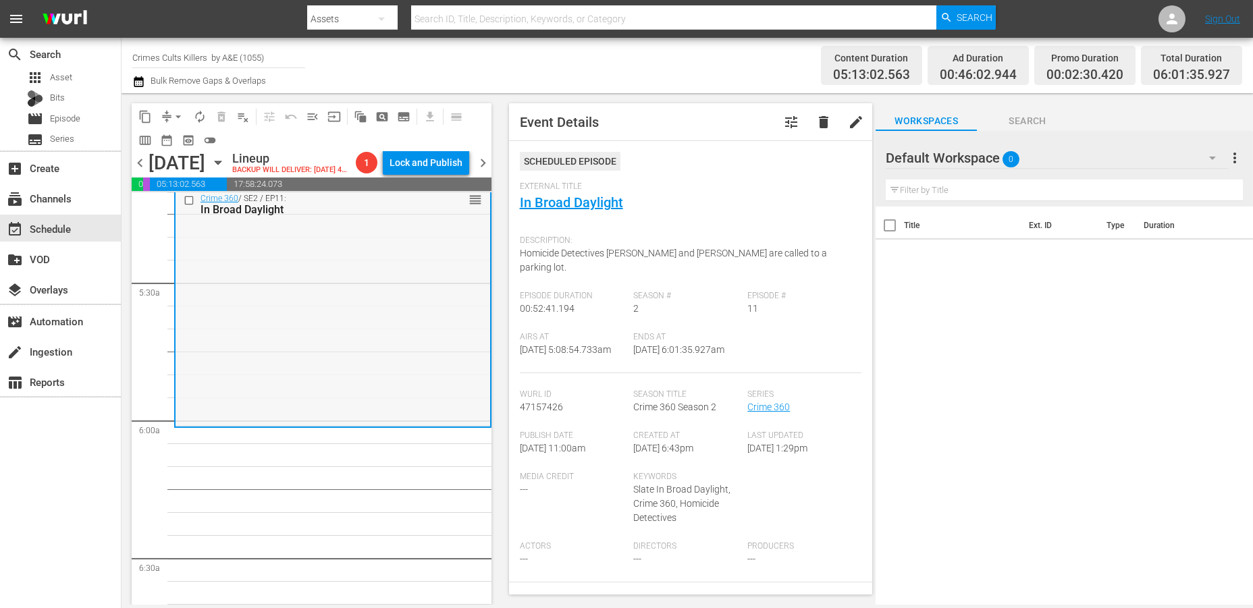
click at [267, 343] on div "Crime 360 / SE2 / EP11: In Broad Daylight reorder" at bounding box center [333, 307] width 315 height 238
click at [180, 115] on span "arrow_drop_down" at bounding box center [178, 117] width 14 height 14
click at [160, 139] on li "Align to Midnight" at bounding box center [179, 143] width 142 height 22
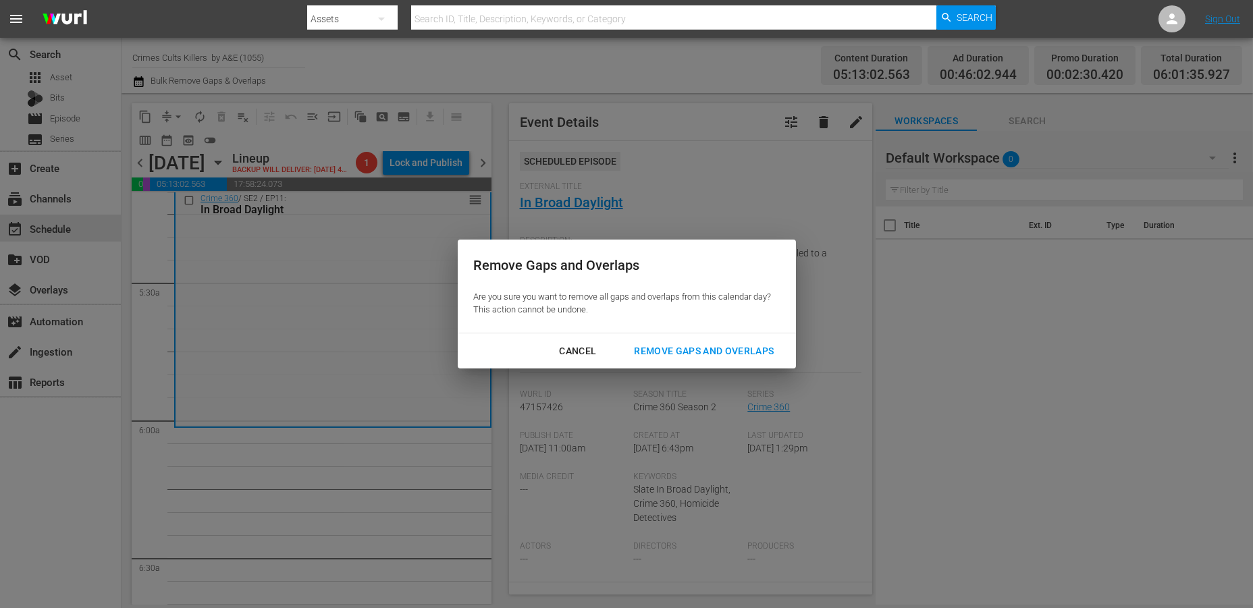
click at [692, 350] on div "Remove Gaps and Overlaps" at bounding box center [703, 351] width 161 height 17
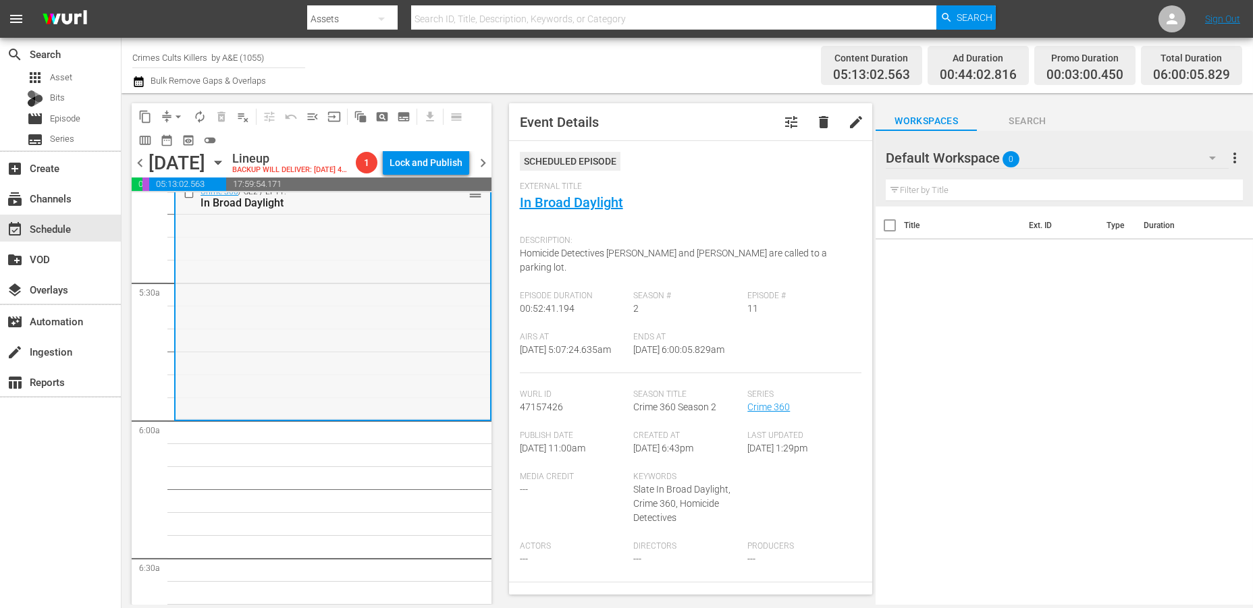
click at [260, 402] on div "Crime 360 / SE2 / EP11: In Broad Daylight reorder" at bounding box center [333, 300] width 315 height 238
click at [176, 116] on span "arrow_drop_down" at bounding box center [178, 117] width 14 height 14
click at [169, 140] on li "Align to Midnight" at bounding box center [179, 143] width 142 height 22
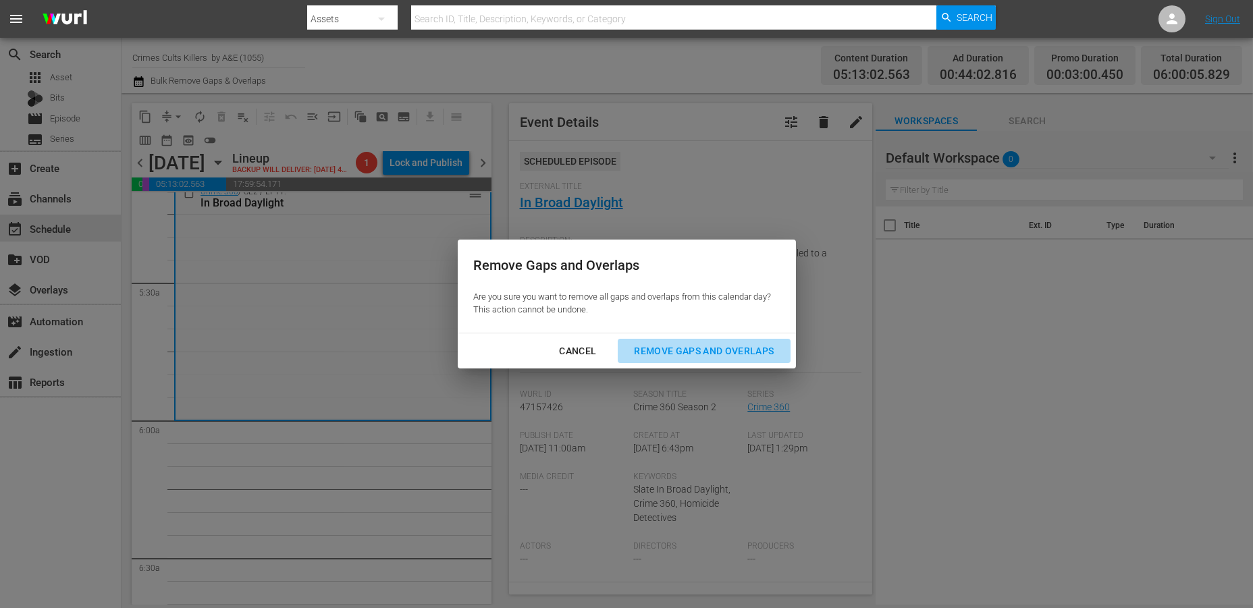
click at [720, 346] on div "Remove Gaps and Overlaps" at bounding box center [703, 351] width 161 height 17
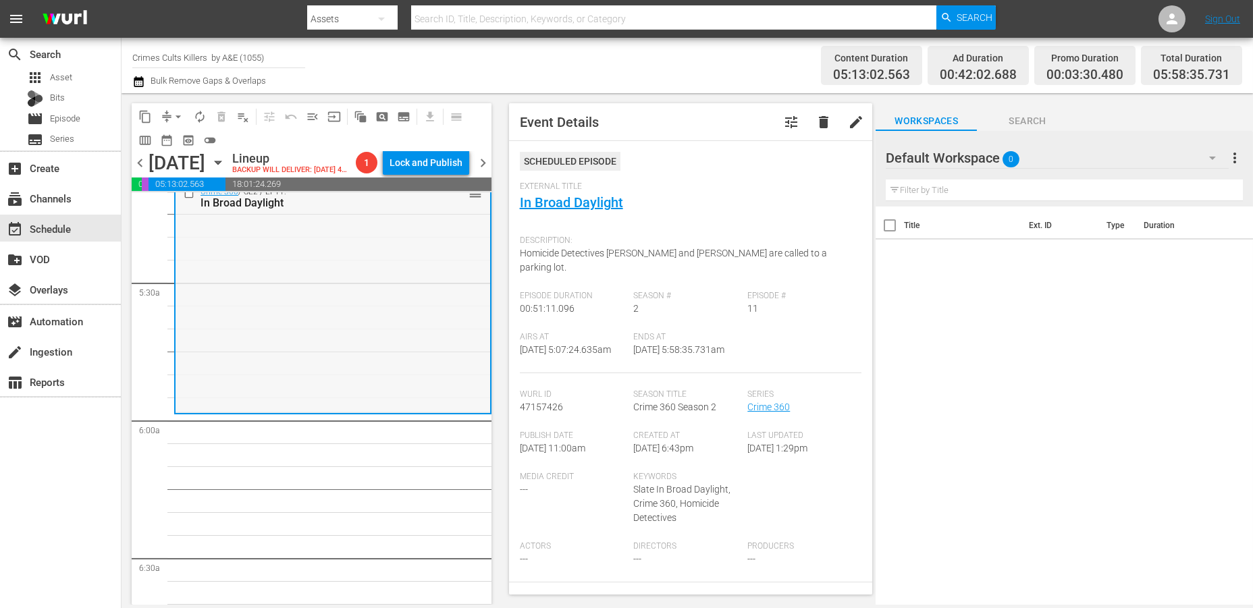
click at [264, 321] on div "Crime 360 / SE2 / EP11: In Broad Daylight reorder" at bounding box center [333, 296] width 315 height 231
click at [181, 116] on span "arrow_drop_down" at bounding box center [178, 117] width 14 height 14
click at [166, 138] on li "Align to Midnight" at bounding box center [179, 143] width 142 height 22
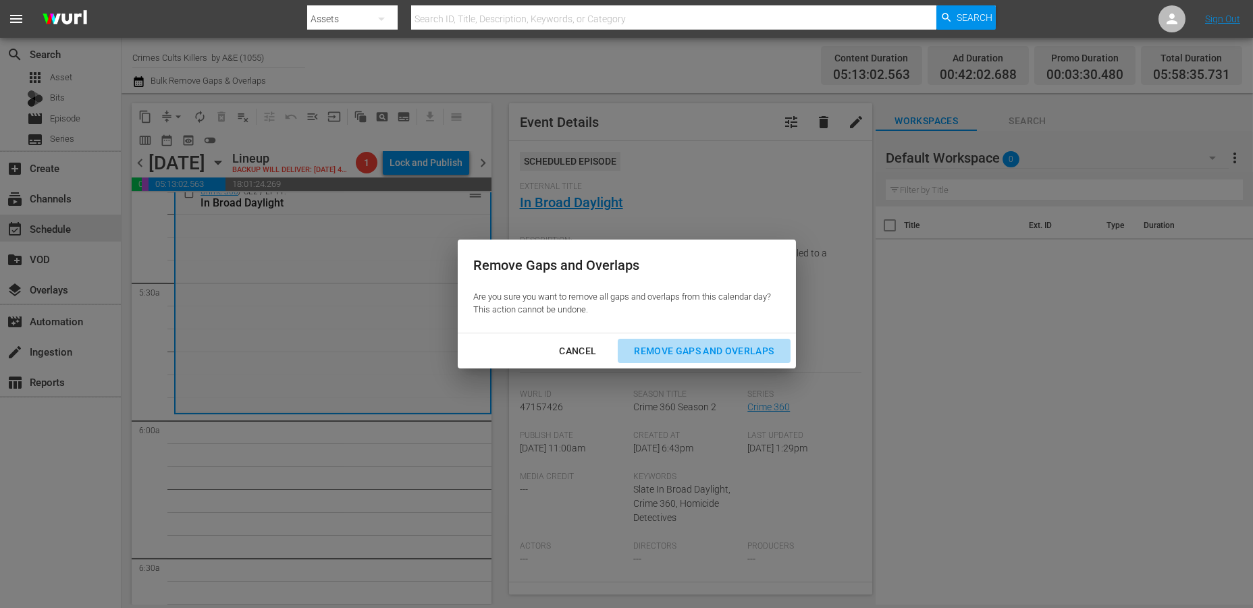
click at [703, 350] on div "Remove Gaps and Overlaps" at bounding box center [703, 351] width 161 height 17
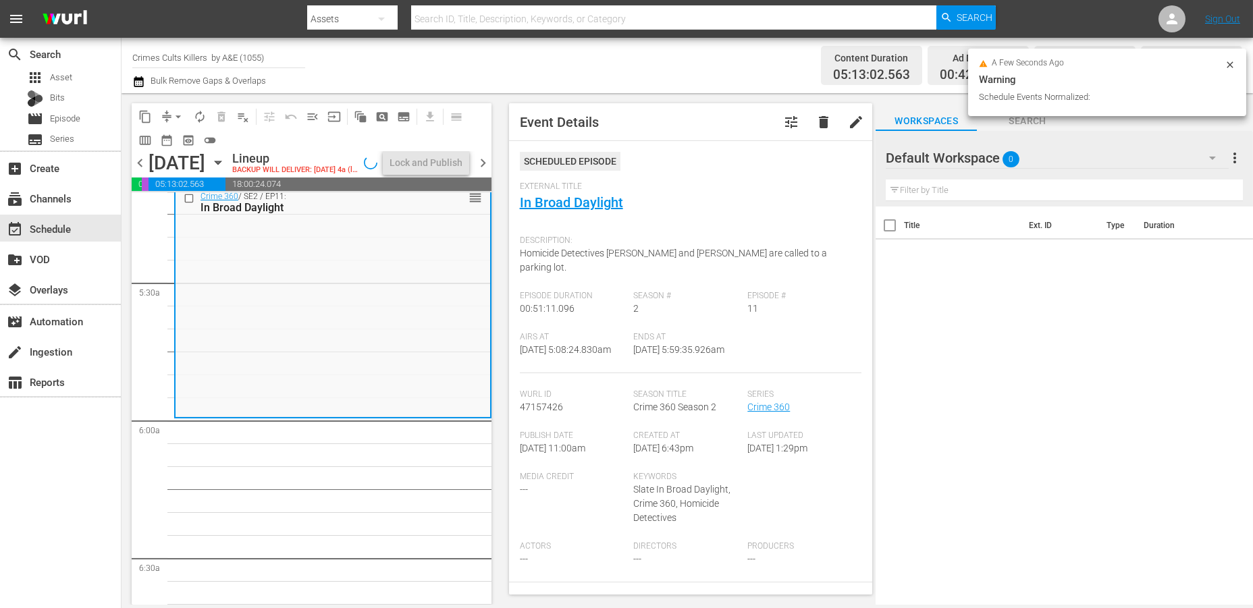
scroll to position [1447, 0]
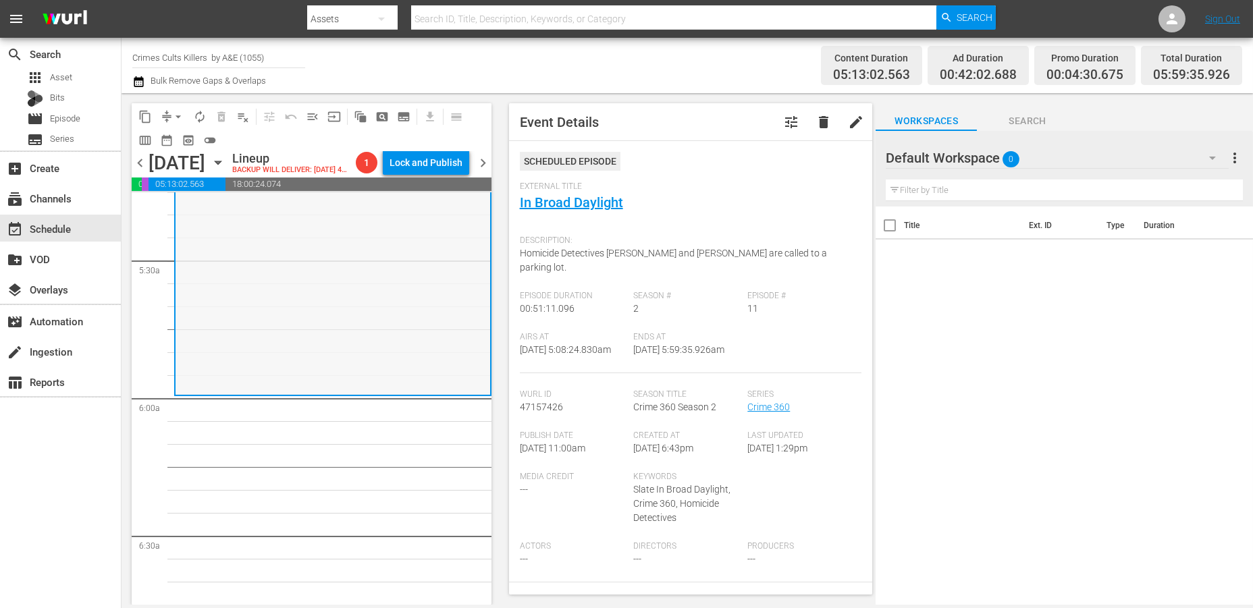
click at [251, 277] on div "Crime 360 / SE2 / EP11: In Broad Daylight reorder" at bounding box center [333, 278] width 315 height 231
click at [173, 109] on button "arrow_drop_down" at bounding box center [178, 117] width 22 height 22
click at [175, 142] on li "Align to Midnight" at bounding box center [179, 143] width 142 height 22
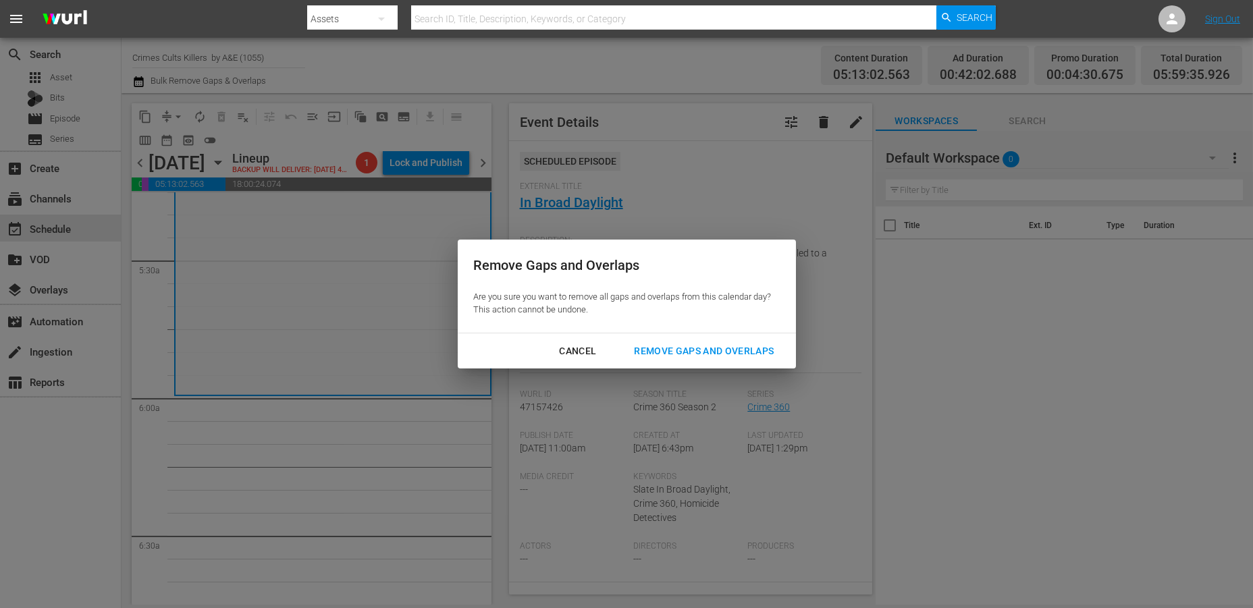
click at [700, 348] on div "Remove Gaps and Overlaps" at bounding box center [703, 351] width 161 height 17
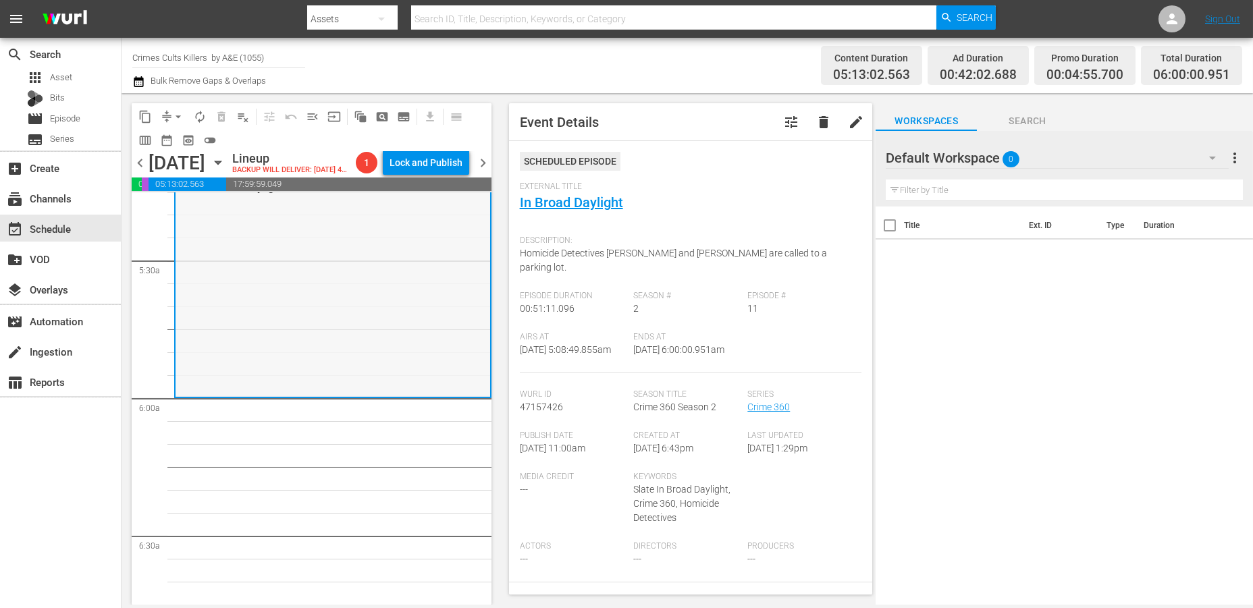
click at [211, 355] on div "Crime 360 / SE2 / EP11: In Broad Daylight reorder" at bounding box center [333, 280] width 315 height 231
click at [176, 116] on span "arrow_drop_down" at bounding box center [178, 117] width 14 height 14
click at [174, 141] on li "Align to Midnight" at bounding box center [179, 143] width 142 height 22
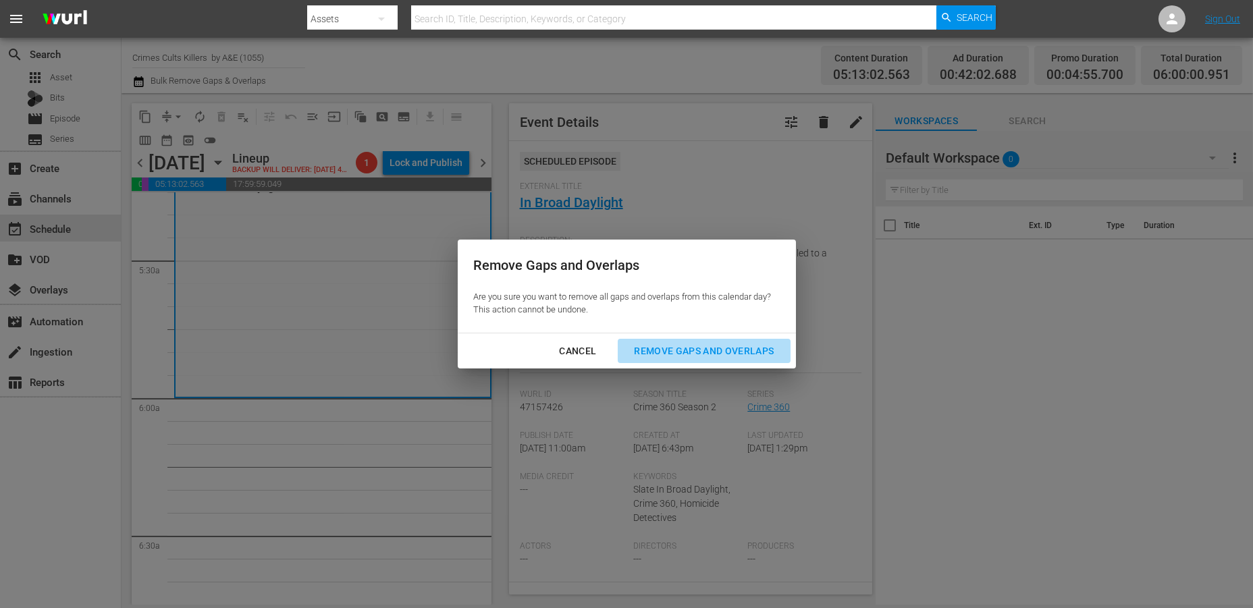
click at [671, 348] on div "Remove Gaps and Overlaps" at bounding box center [703, 351] width 161 height 17
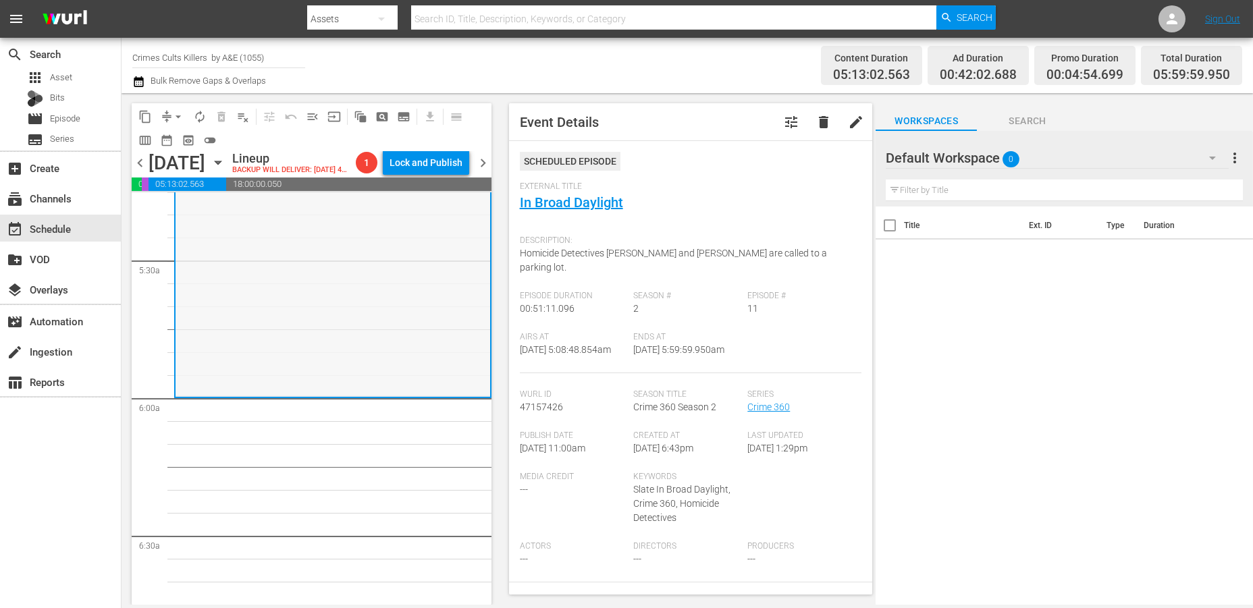
click at [232, 356] on div "Crime 360 / SE2 / EP11: In Broad Daylight reorder" at bounding box center [333, 280] width 315 height 231
click at [180, 115] on span "arrow_drop_down" at bounding box center [178, 117] width 14 height 14
click at [171, 138] on li "Align to Midnight" at bounding box center [179, 143] width 142 height 22
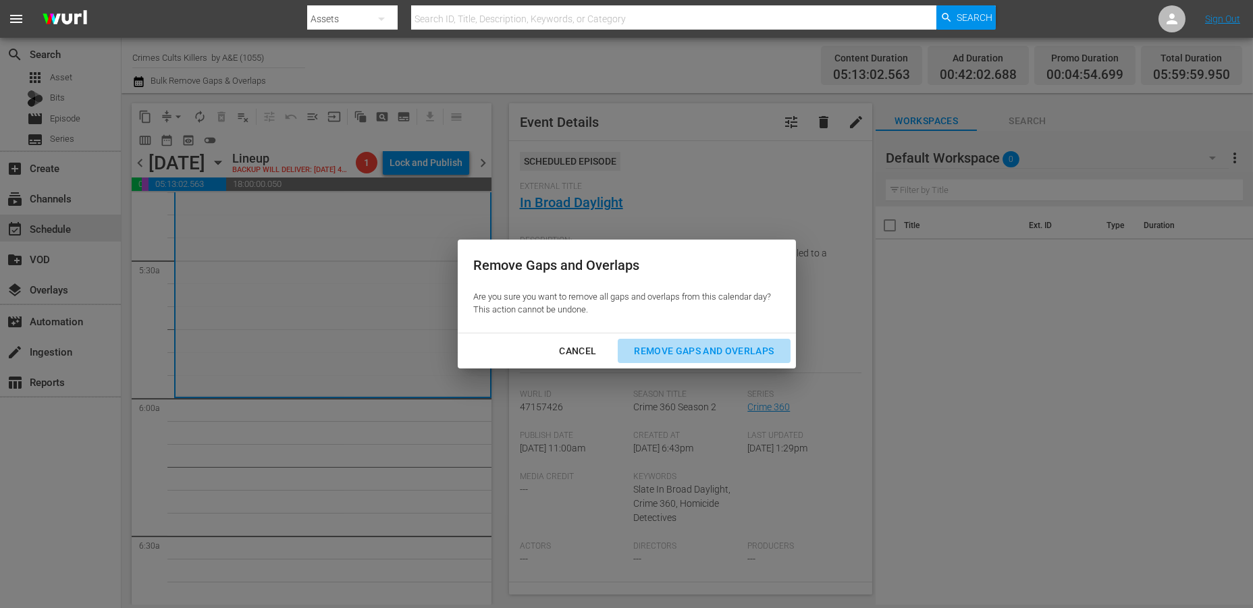
click at [707, 354] on div "Remove Gaps and Overlaps" at bounding box center [703, 351] width 161 height 17
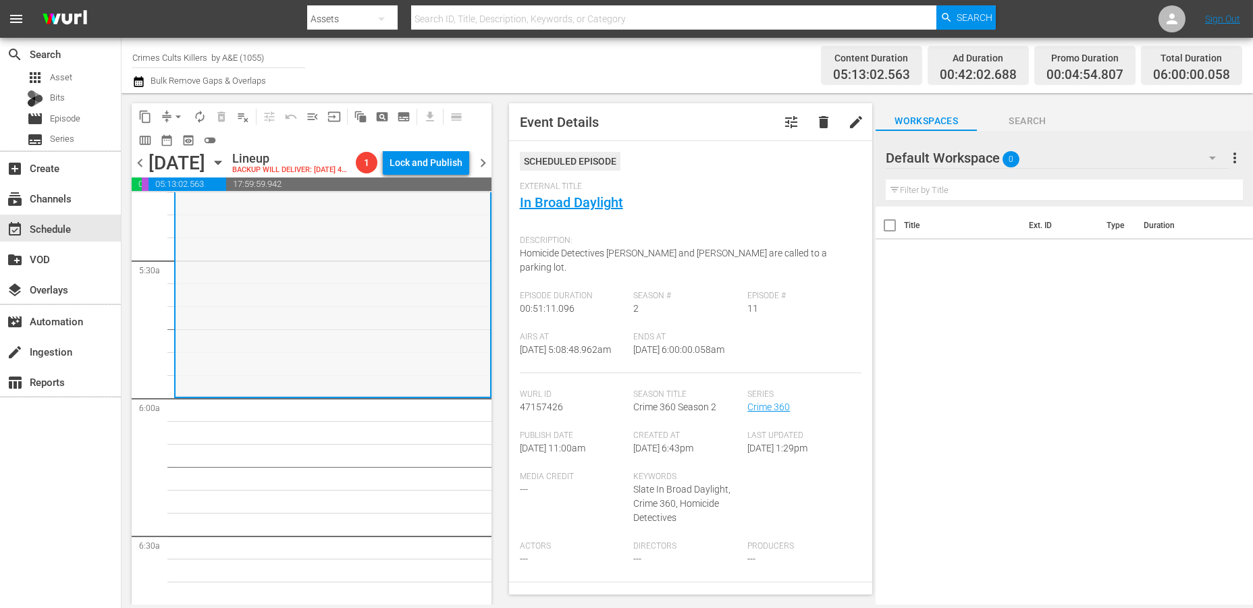
click at [255, 269] on div "Crime 360 / SE2 / EP11: In Broad Daylight reorder" at bounding box center [333, 280] width 315 height 231
click at [173, 113] on span "arrow_drop_down" at bounding box center [178, 117] width 14 height 14
click at [205, 138] on li "Align to Midnight" at bounding box center [179, 143] width 142 height 22
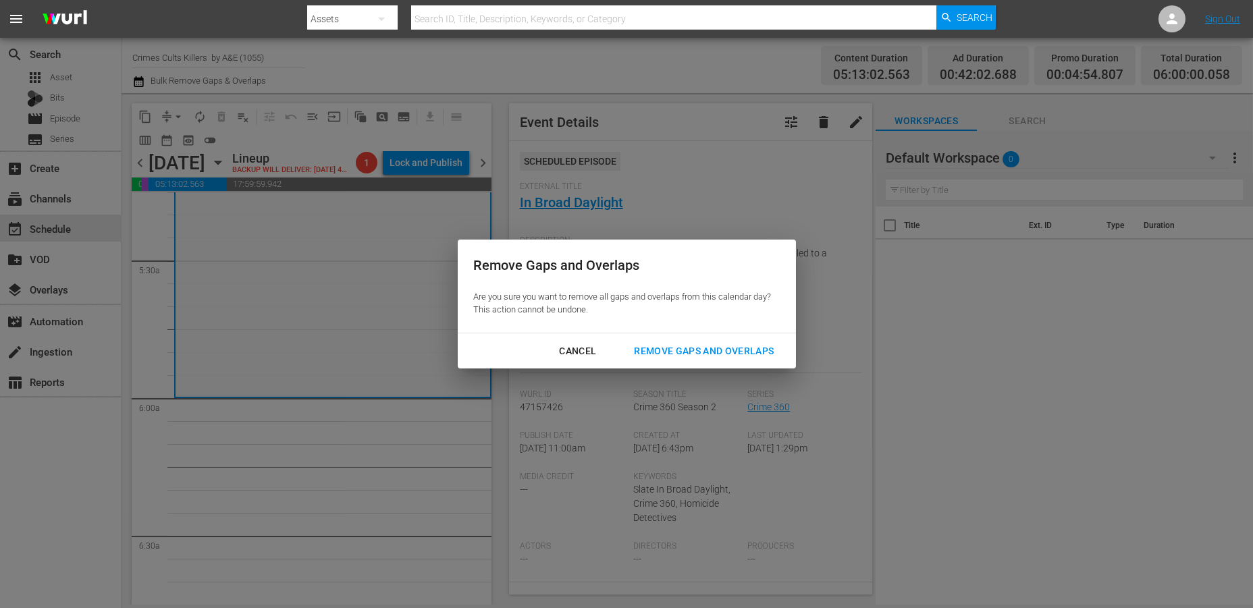
click at [695, 346] on div "Remove Gaps and Overlaps" at bounding box center [703, 351] width 161 height 17
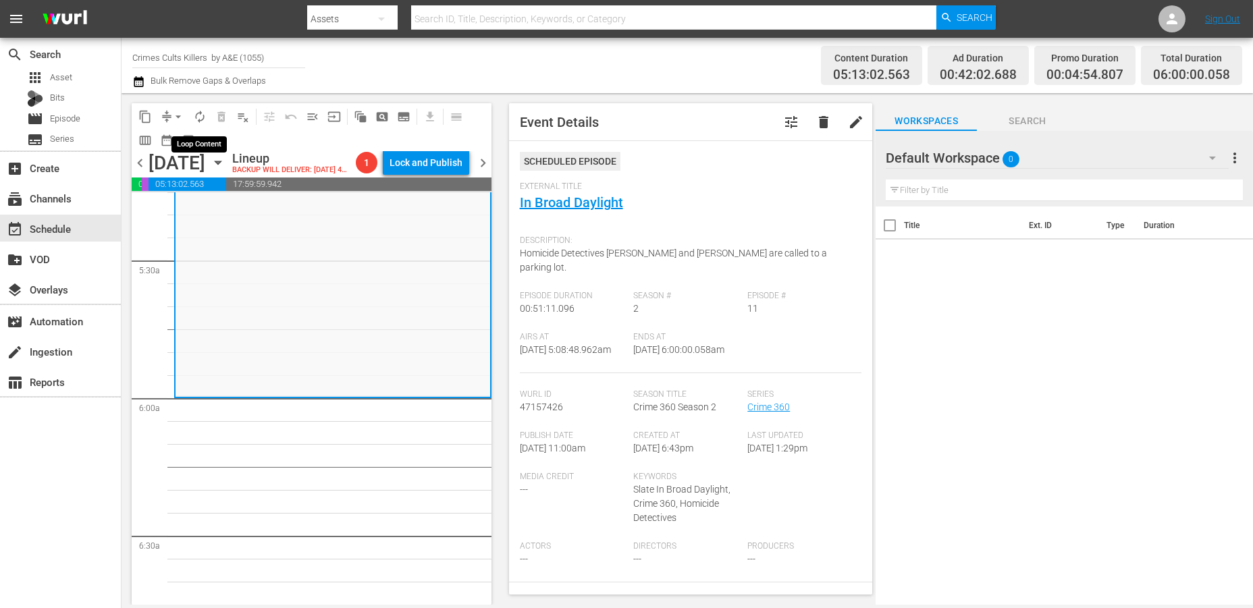
click at [200, 118] on span "autorenew_outlined" at bounding box center [200, 117] width 14 height 14
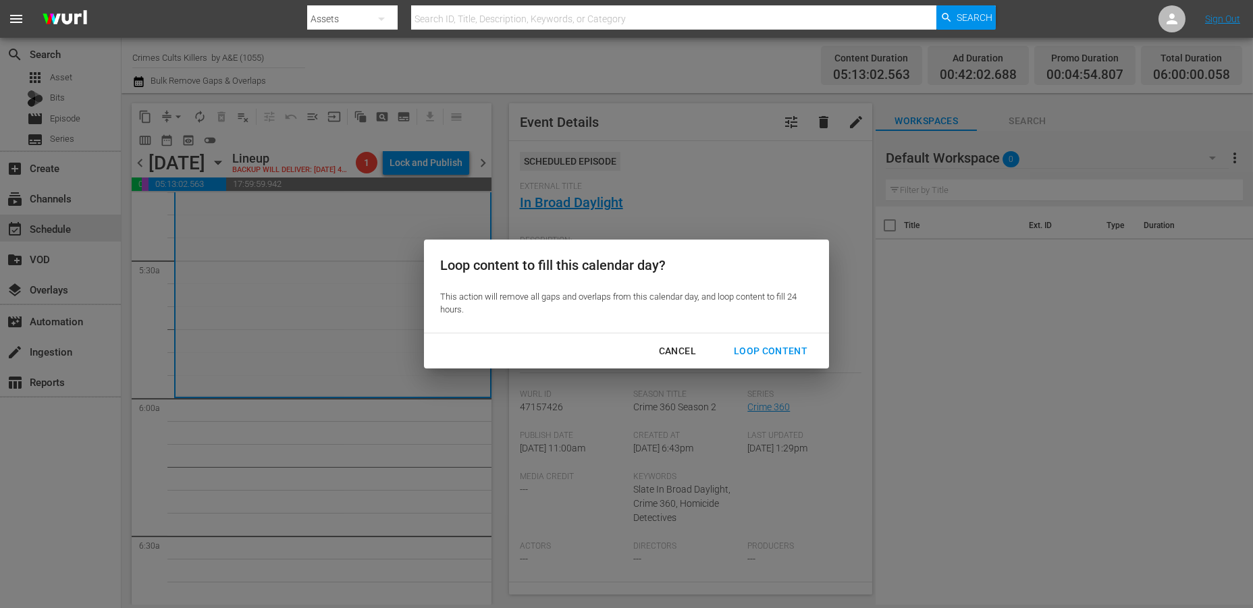
click at [767, 350] on div "Loop Content" at bounding box center [770, 351] width 95 height 17
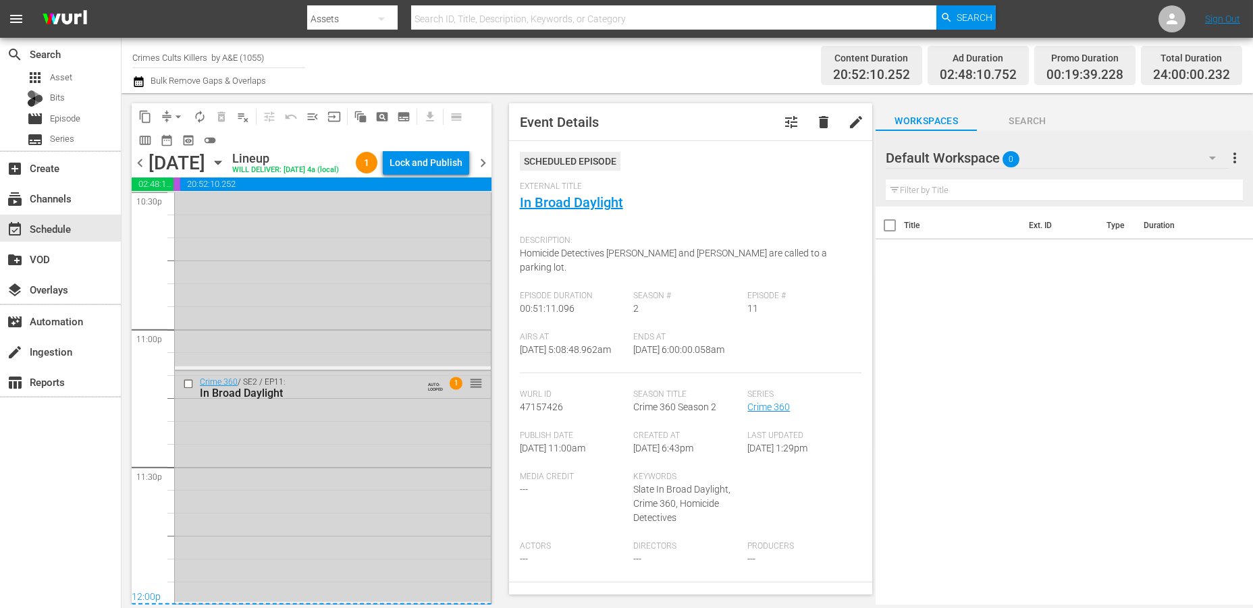
scroll to position [6221, 0]
click at [317, 467] on div "Crime 360 / SE2 / EP11: In Broad Daylight AUTO-LOOPED 1 reorder" at bounding box center [333, 486] width 316 height 231
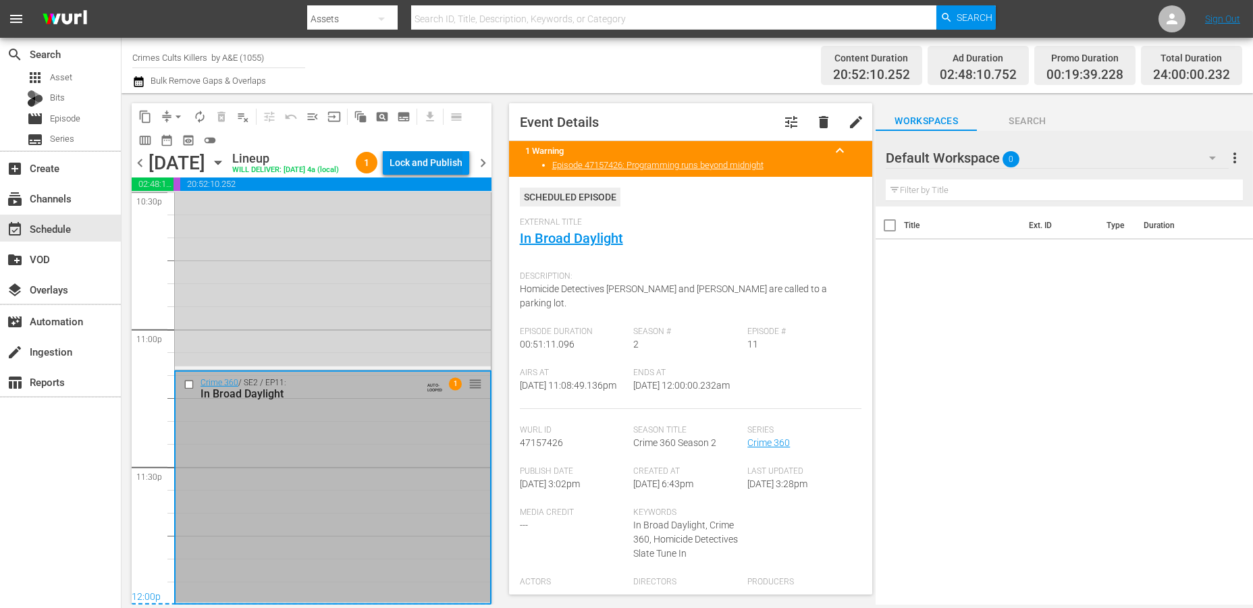
click at [423, 171] on div "Lock and Publish" at bounding box center [426, 163] width 73 height 24
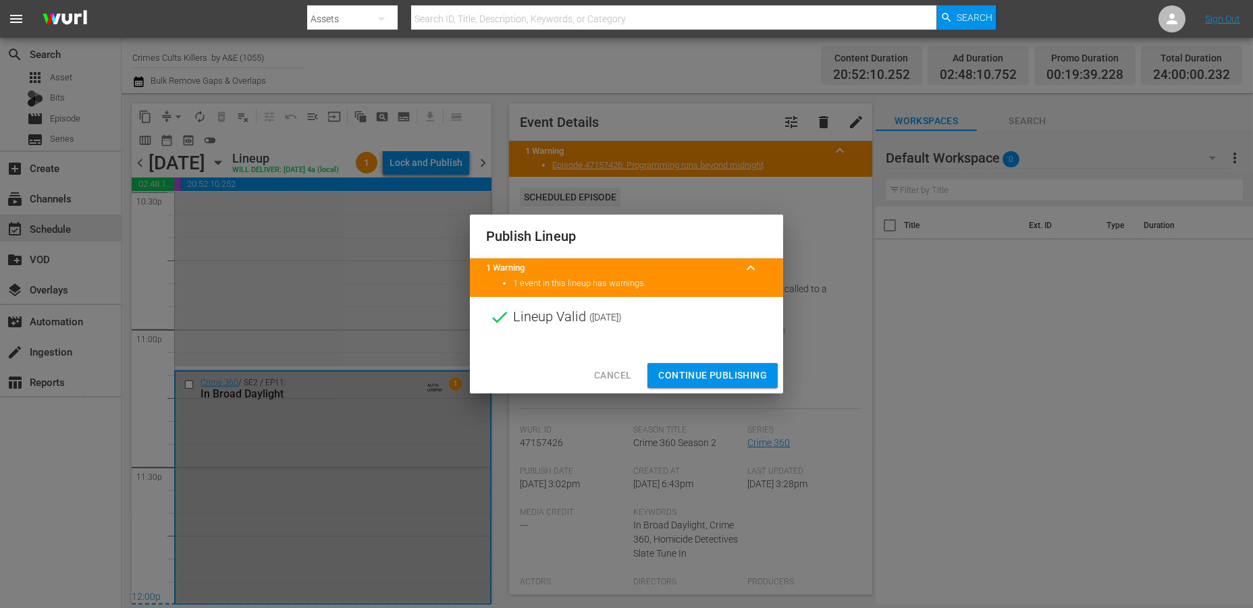
click at [704, 377] on span "Continue Publishing" at bounding box center [712, 375] width 109 height 17
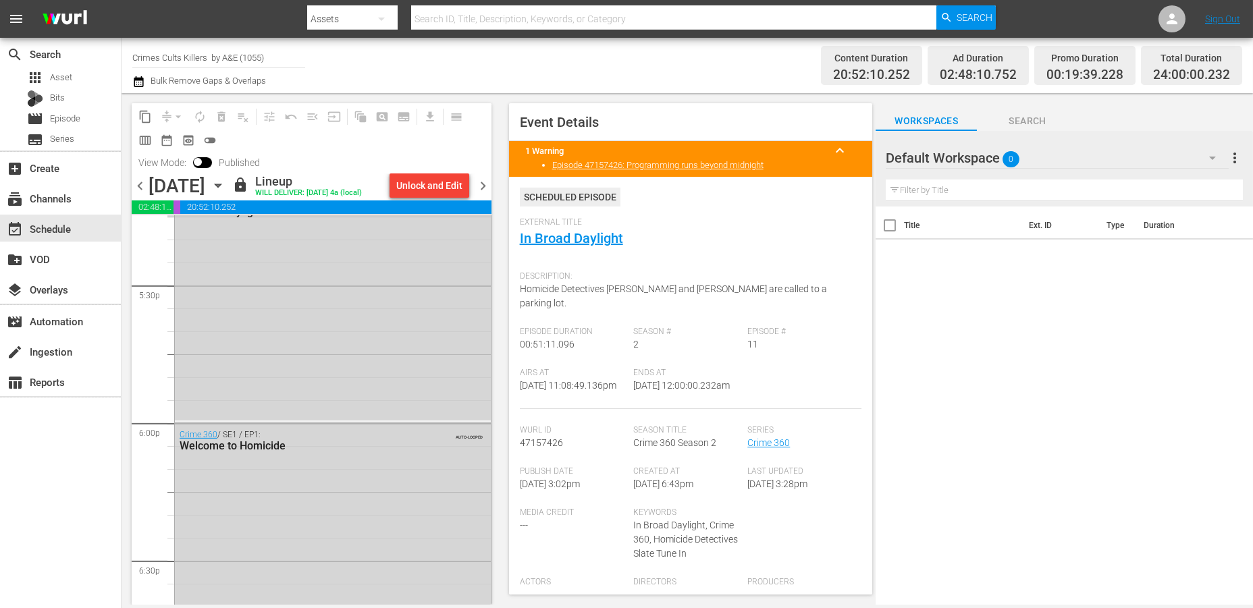
scroll to position [4646, 0]
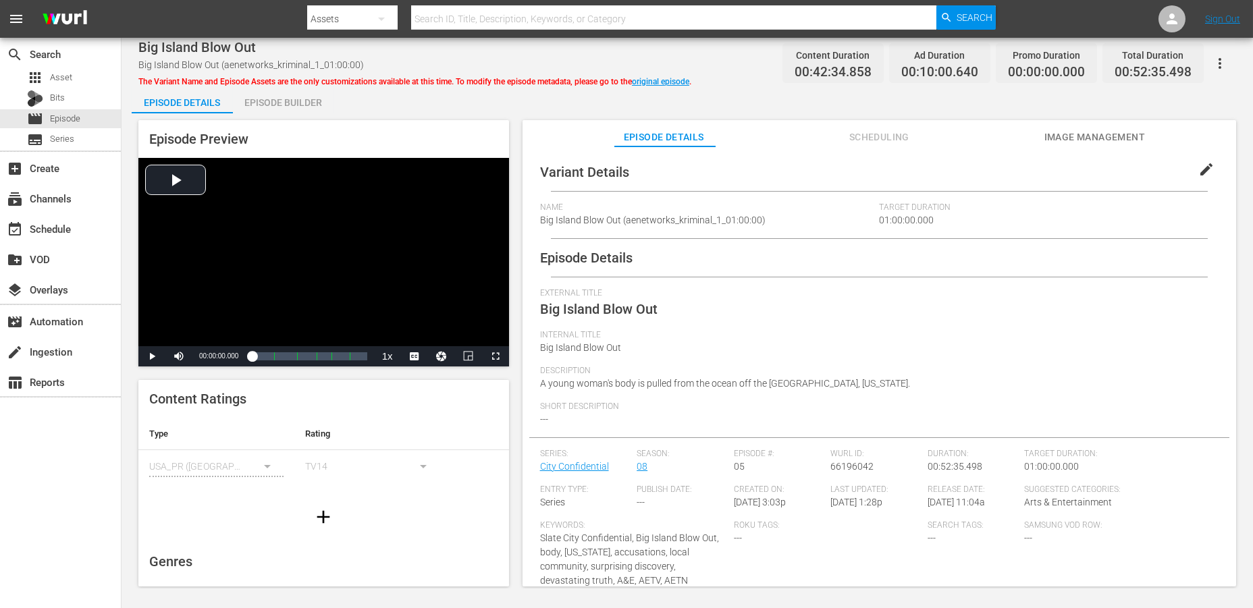
click at [273, 101] on div "Episode Builder" at bounding box center [283, 102] width 101 height 32
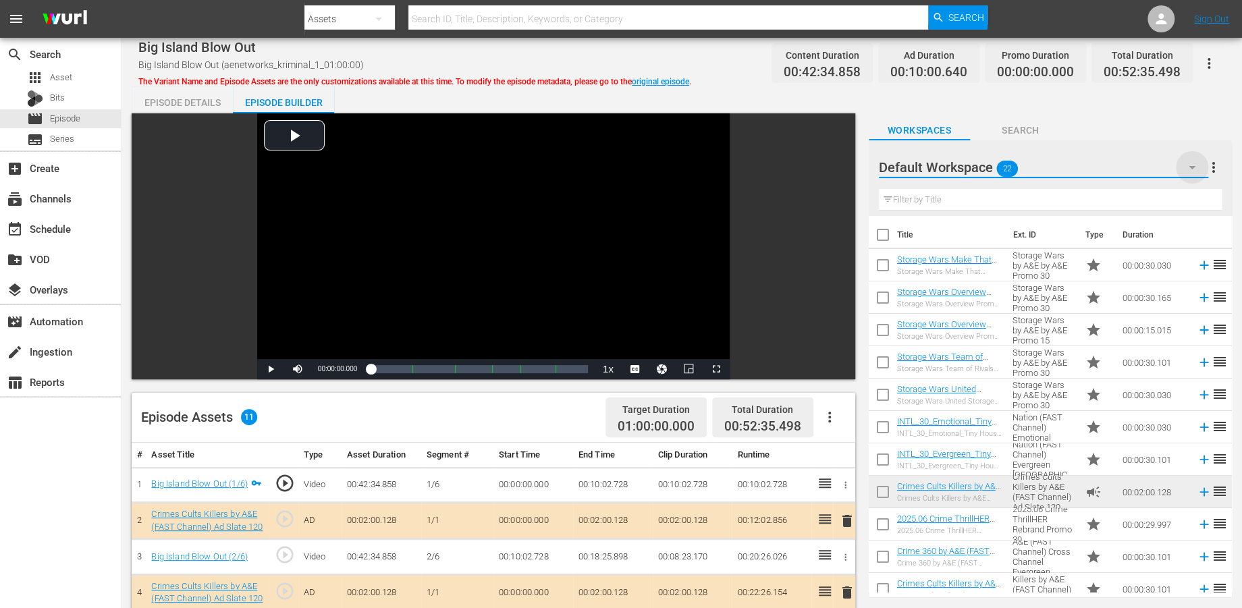
click at [1127, 167] on icon "button" at bounding box center [1192, 167] width 16 height 16
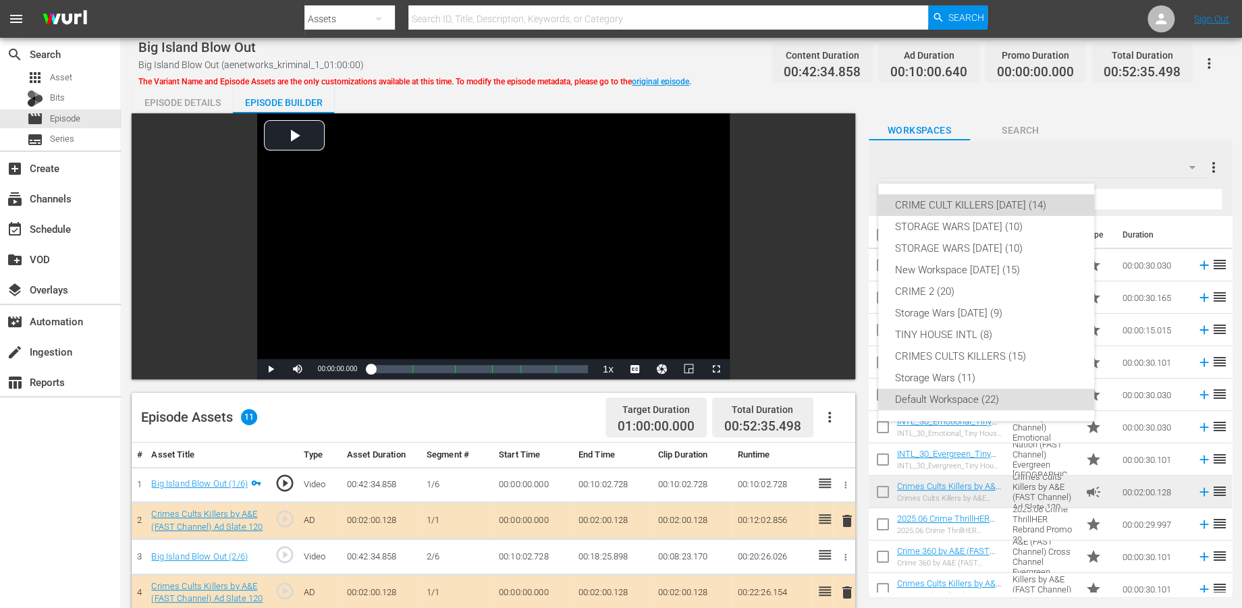
click at [956, 207] on div "CRIME CULT KILLERS [DATE] (14)" at bounding box center [987, 205] width 184 height 22
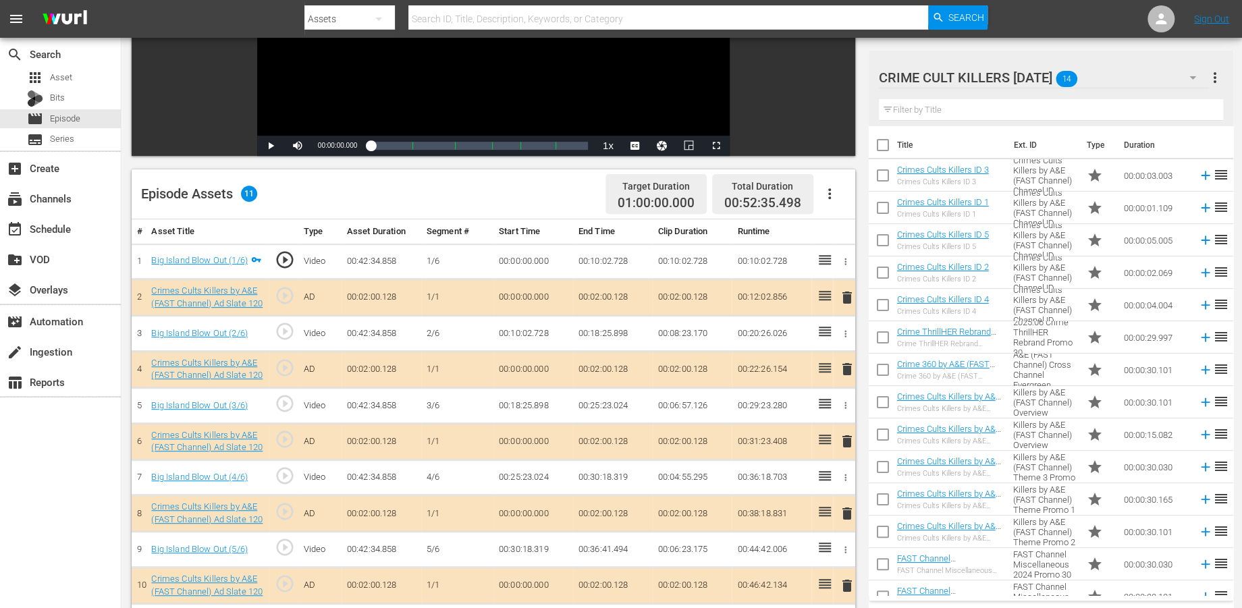
scroll to position [225, 0]
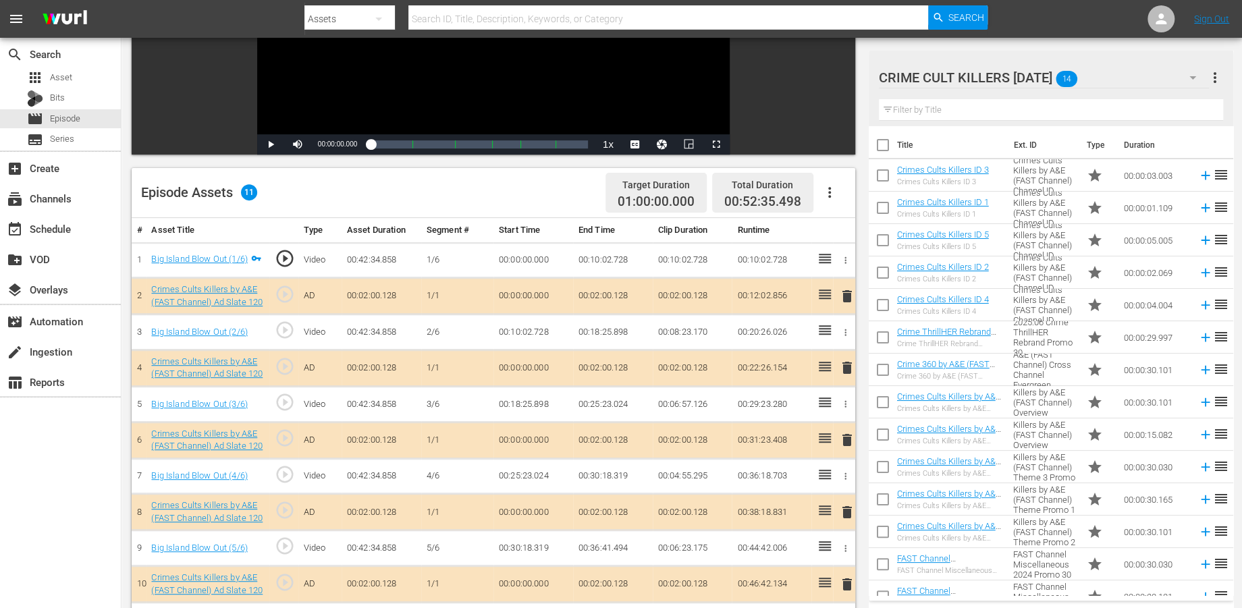
click at [847, 296] on span "delete" at bounding box center [846, 296] width 16 height 16
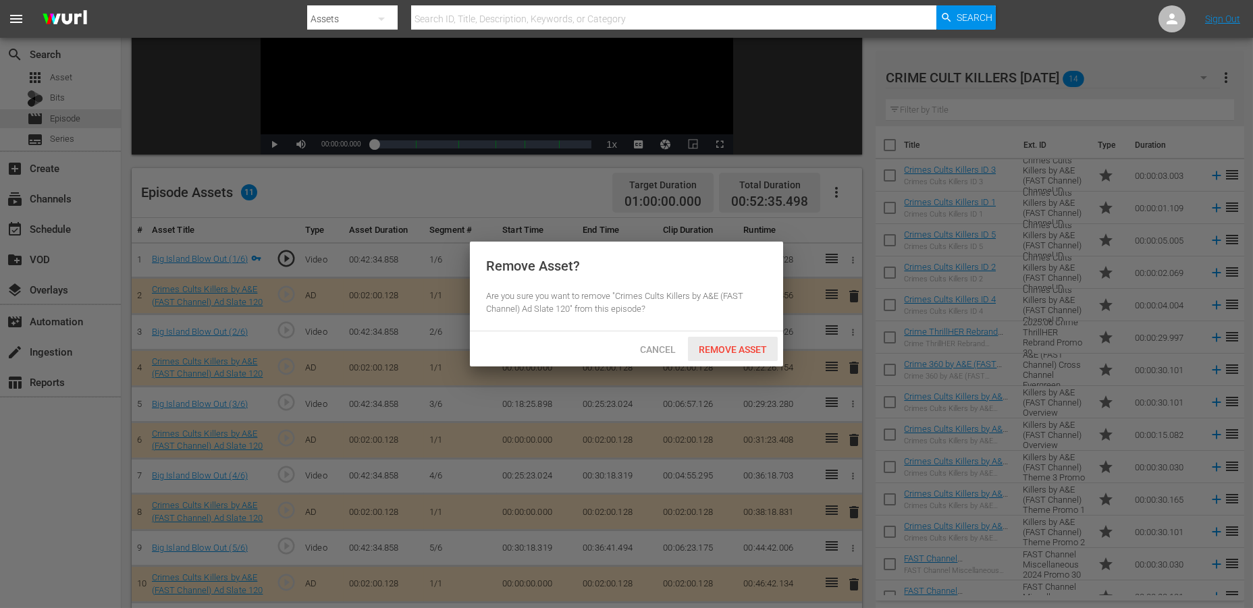
click at [712, 344] on span "Remove Asset" at bounding box center [733, 349] width 90 height 11
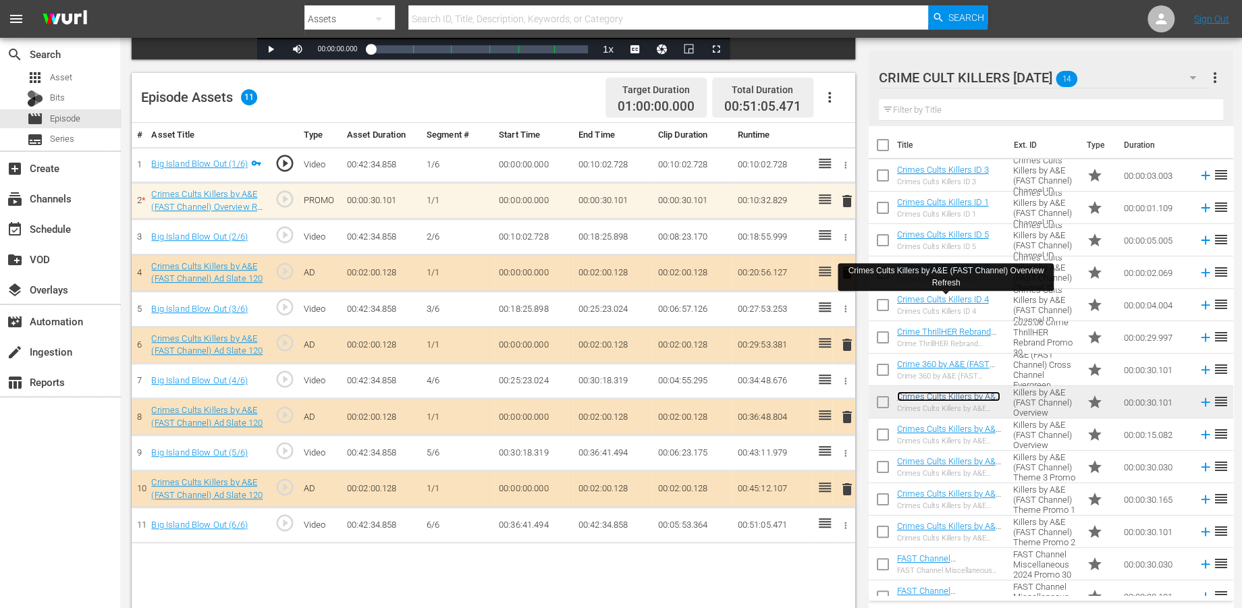
scroll to position [350, 0]
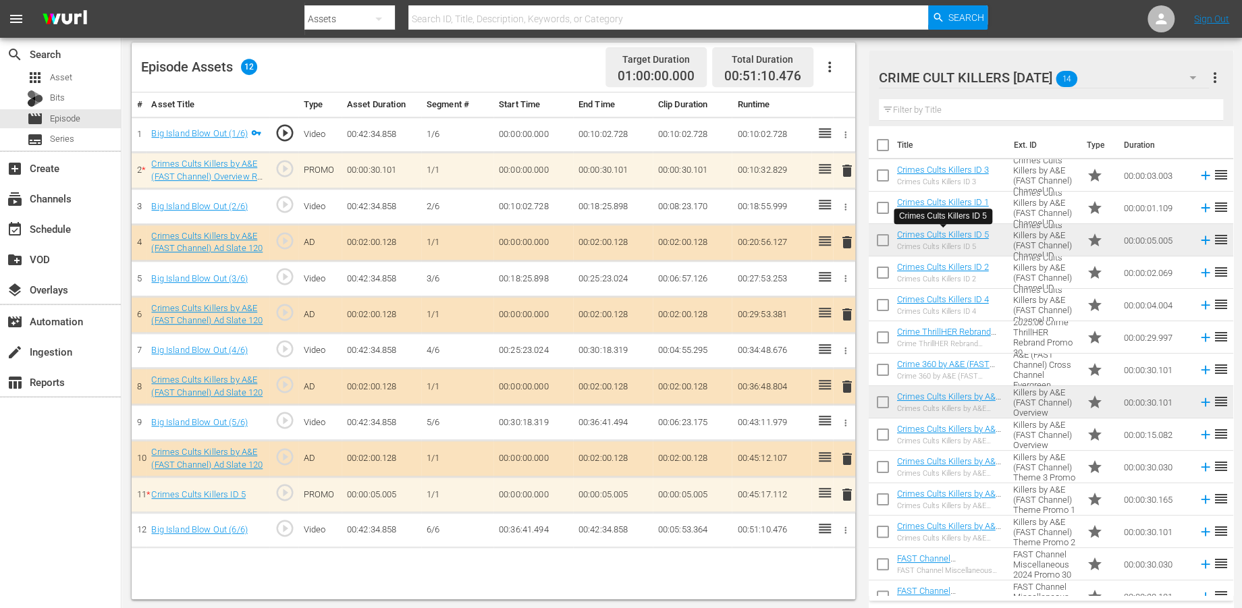
click at [848, 487] on span "delete" at bounding box center [846, 495] width 16 height 16
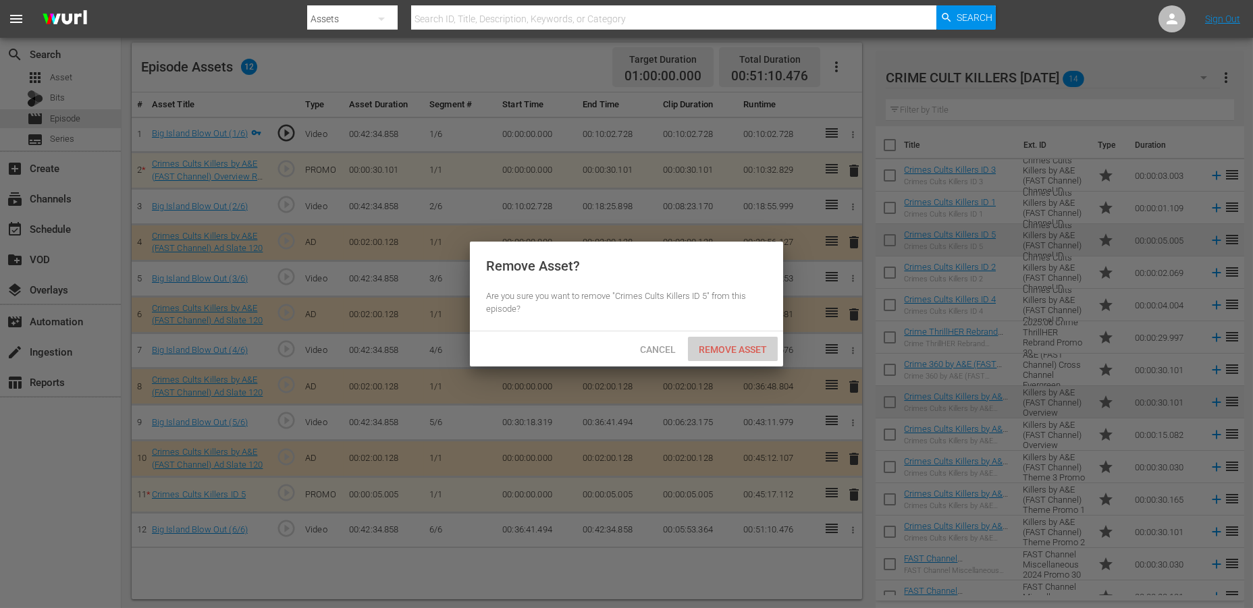
click at [739, 346] on span "Remove Asset" at bounding box center [733, 349] width 90 height 11
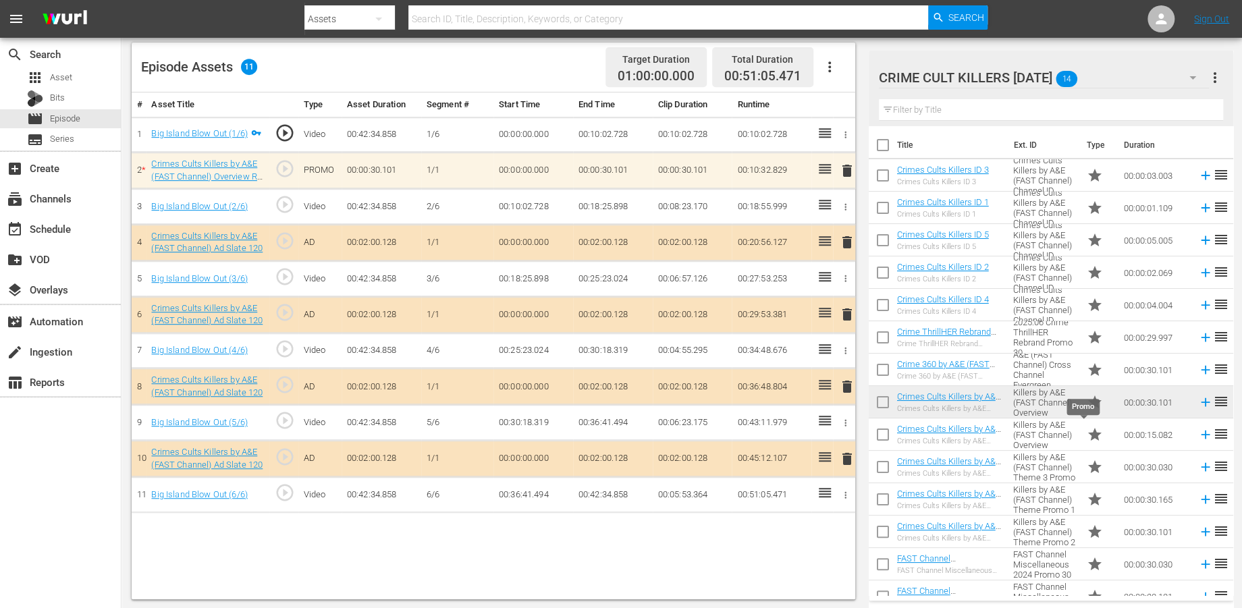
scroll to position [18, 0]
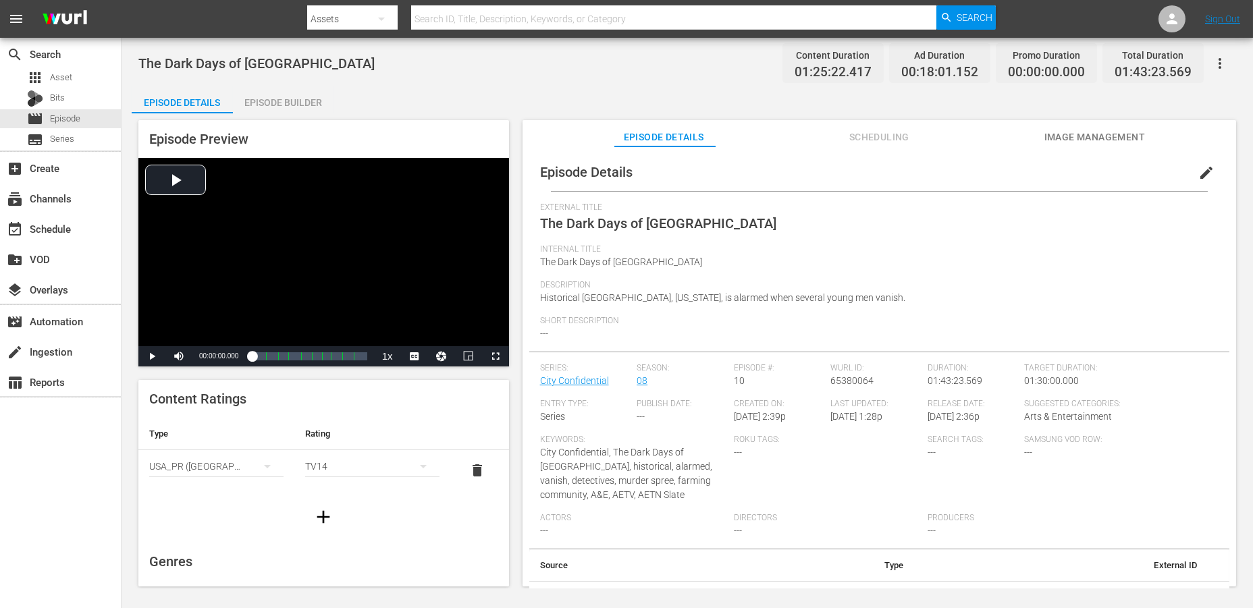
click at [298, 99] on div "Episode Builder" at bounding box center [283, 102] width 101 height 32
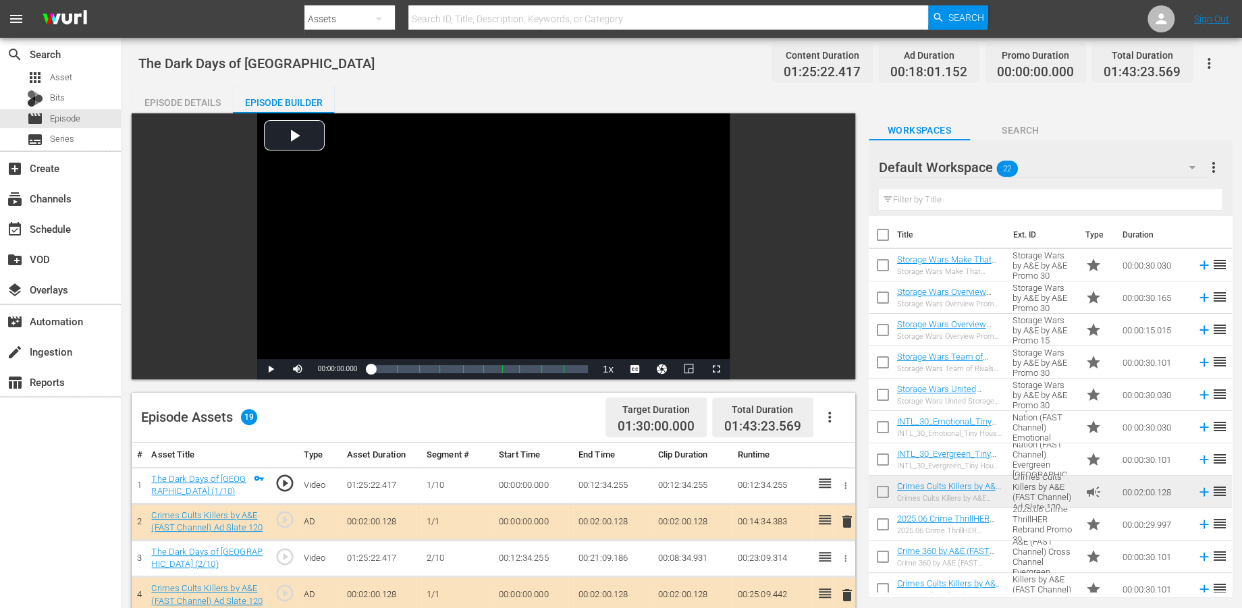
click at [1127, 166] on icon "button" at bounding box center [1192, 167] width 7 height 3
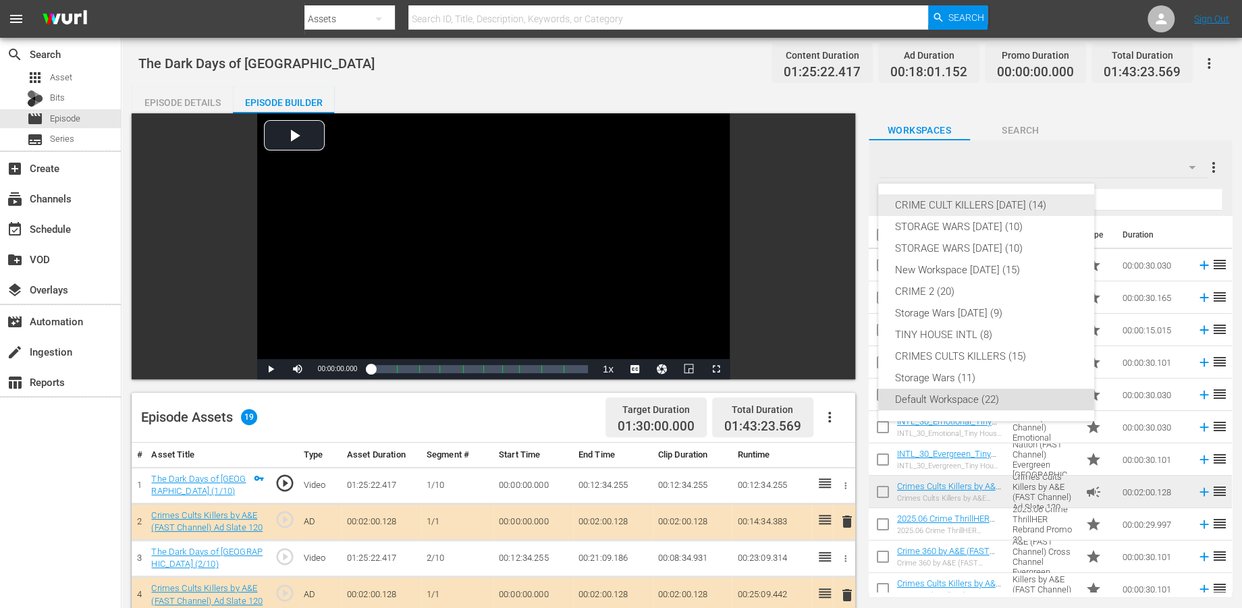
click at [969, 202] on div "CRIME CULT KILLERS [DATE] (14)" at bounding box center [987, 205] width 184 height 22
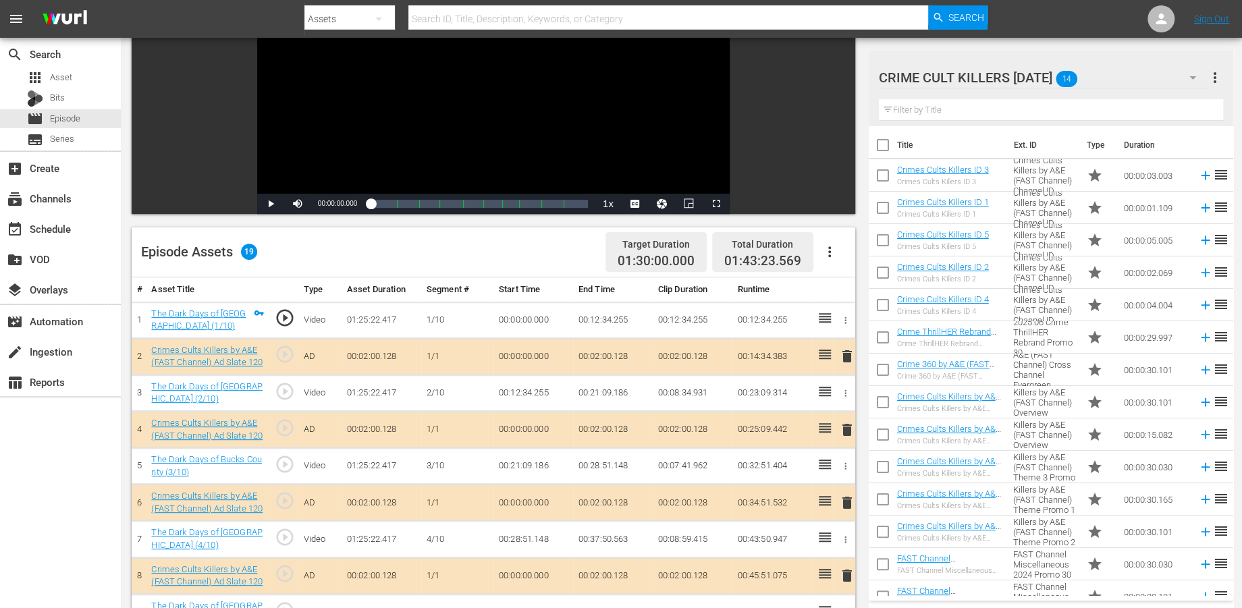
scroll to position [300, 0]
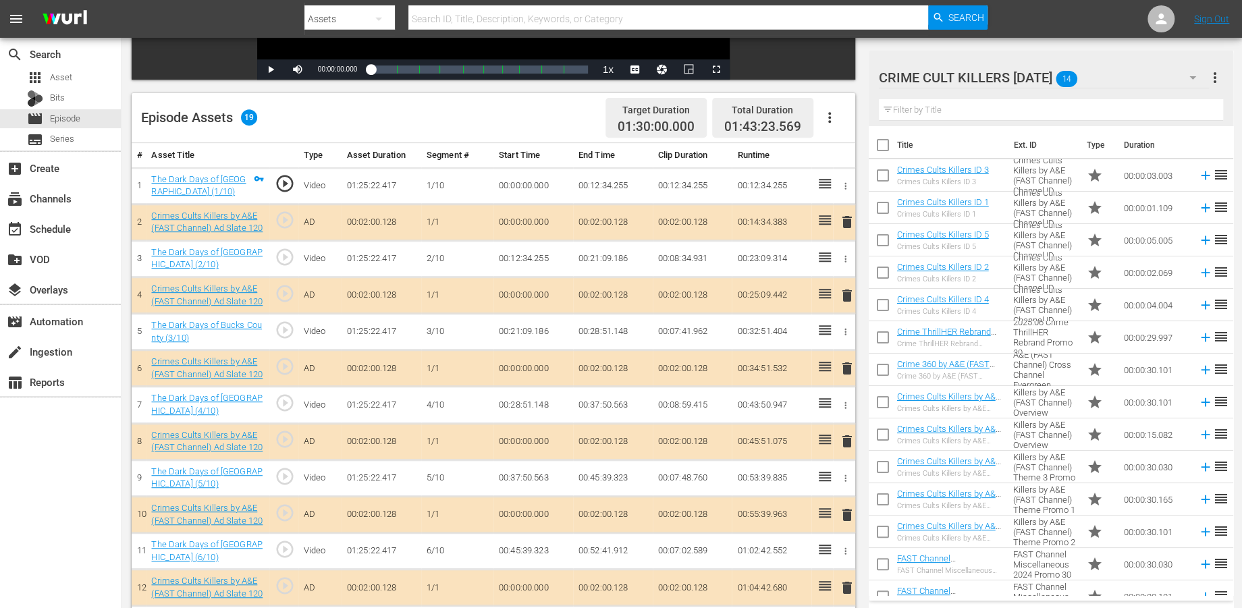
click at [844, 296] on span "delete" at bounding box center [846, 296] width 16 height 16
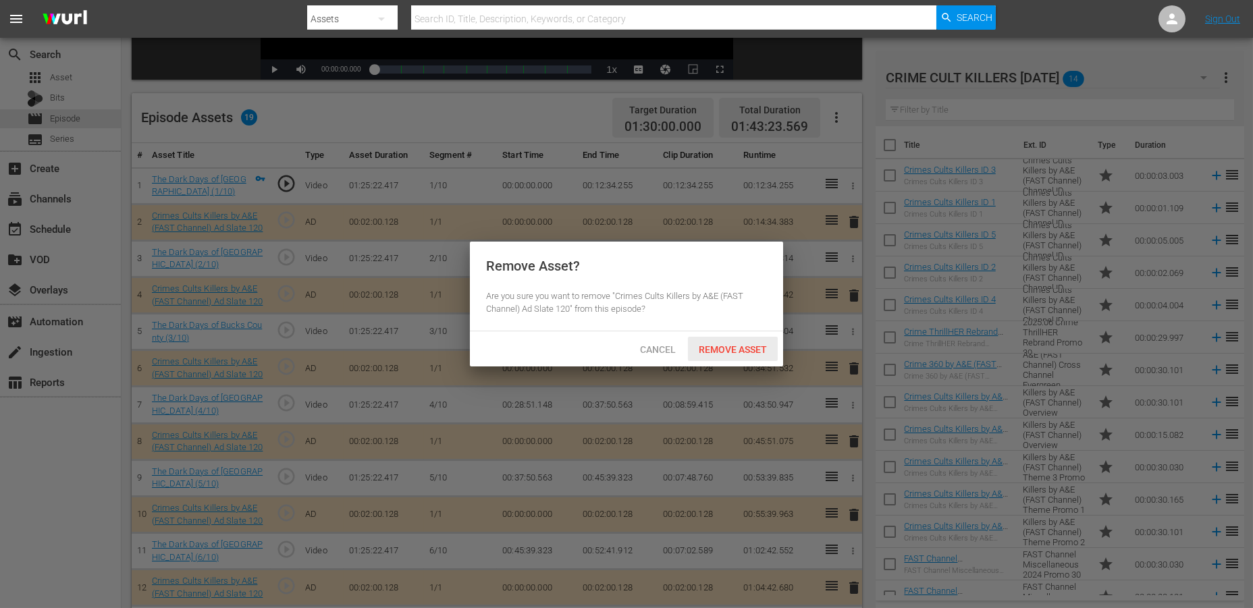
click at [751, 345] on span "Remove Asset" at bounding box center [733, 349] width 90 height 11
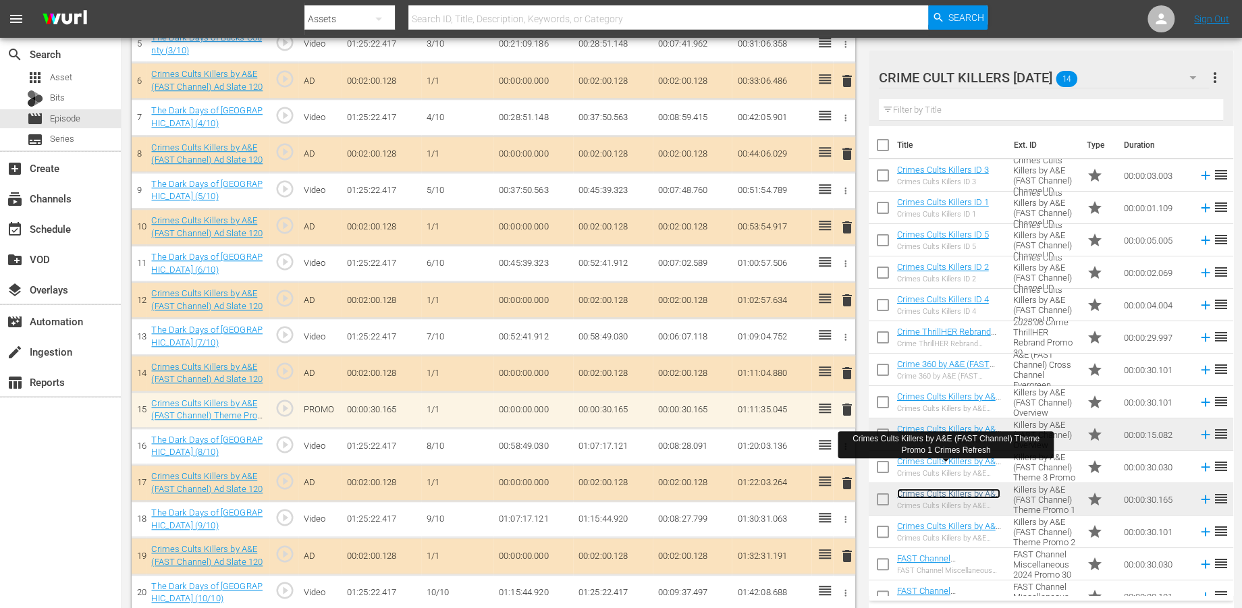
scroll to position [599, 0]
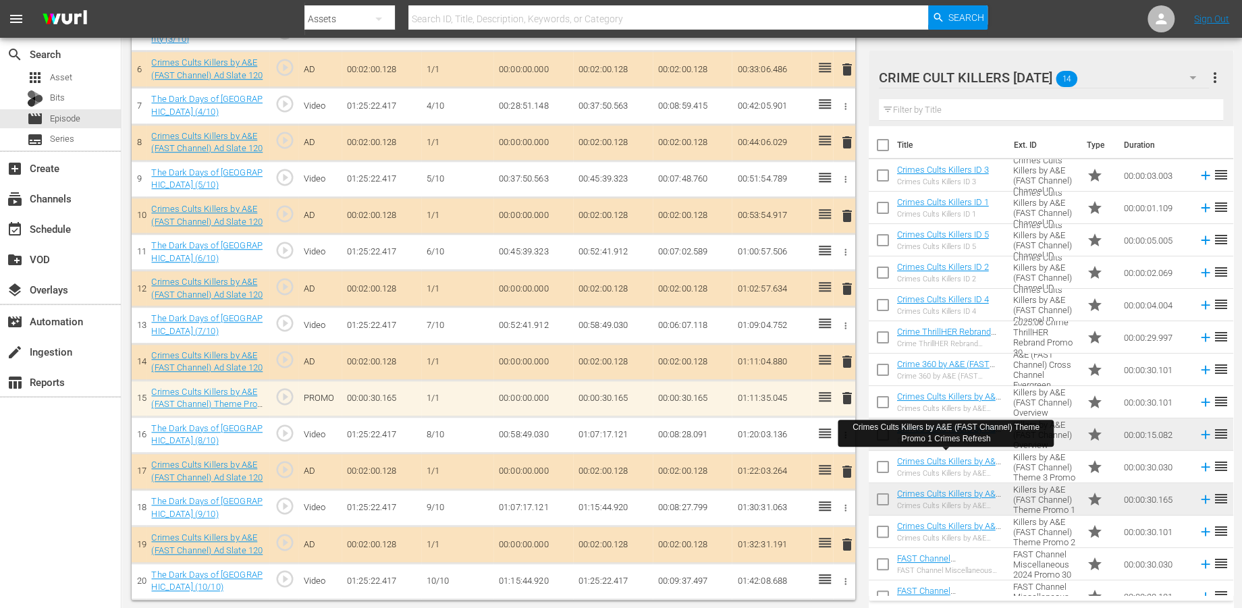
click at [844, 396] on span "delete" at bounding box center [846, 398] width 16 height 16
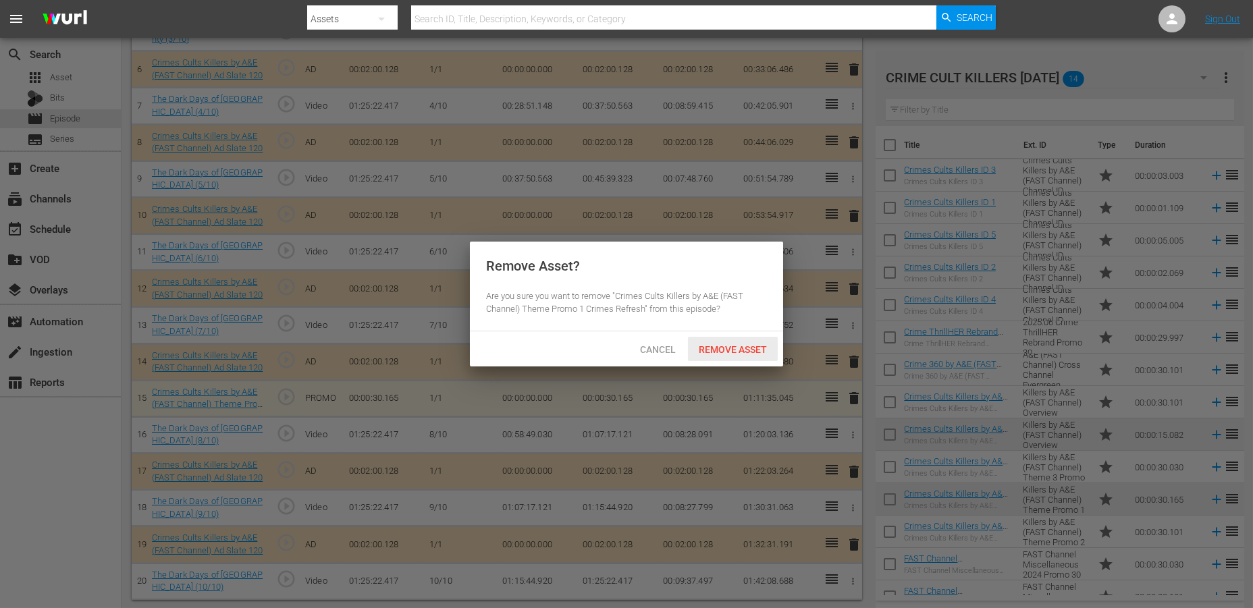
click at [711, 348] on span "Remove Asset" at bounding box center [733, 349] width 90 height 11
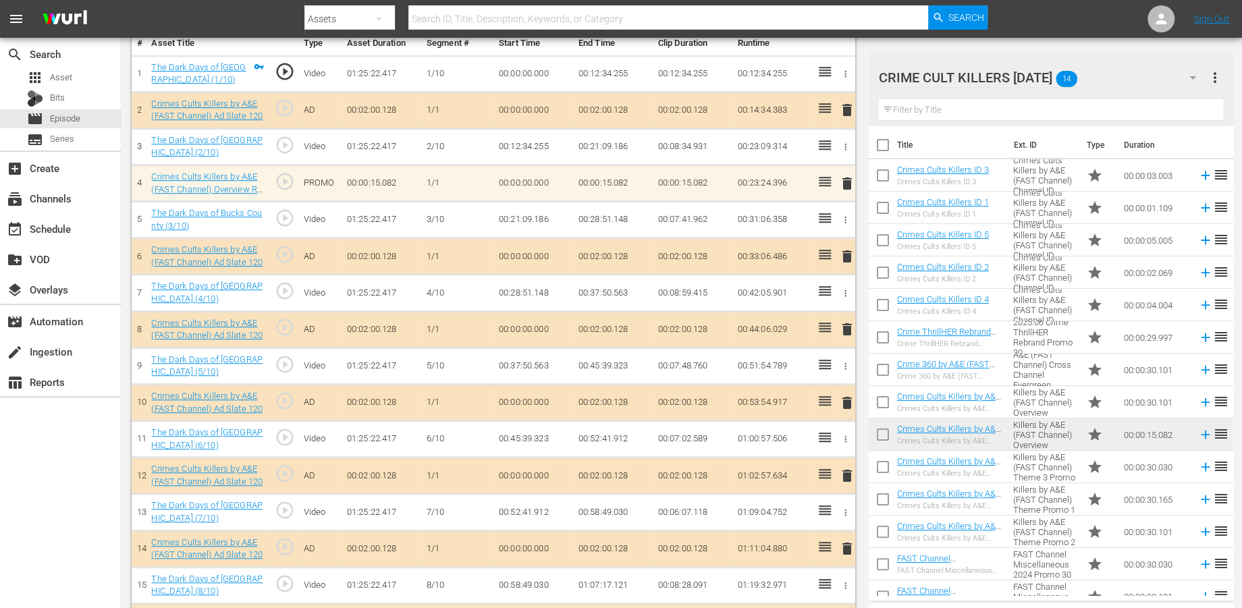
scroll to position [338, 0]
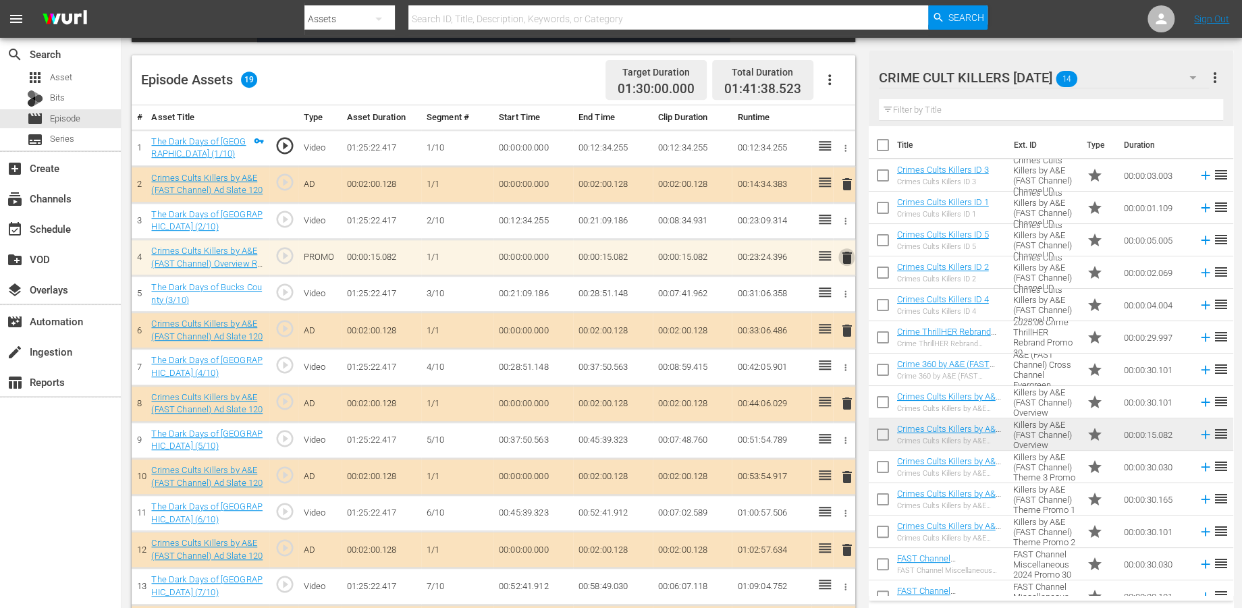
click at [845, 255] on span "delete" at bounding box center [846, 258] width 16 height 16
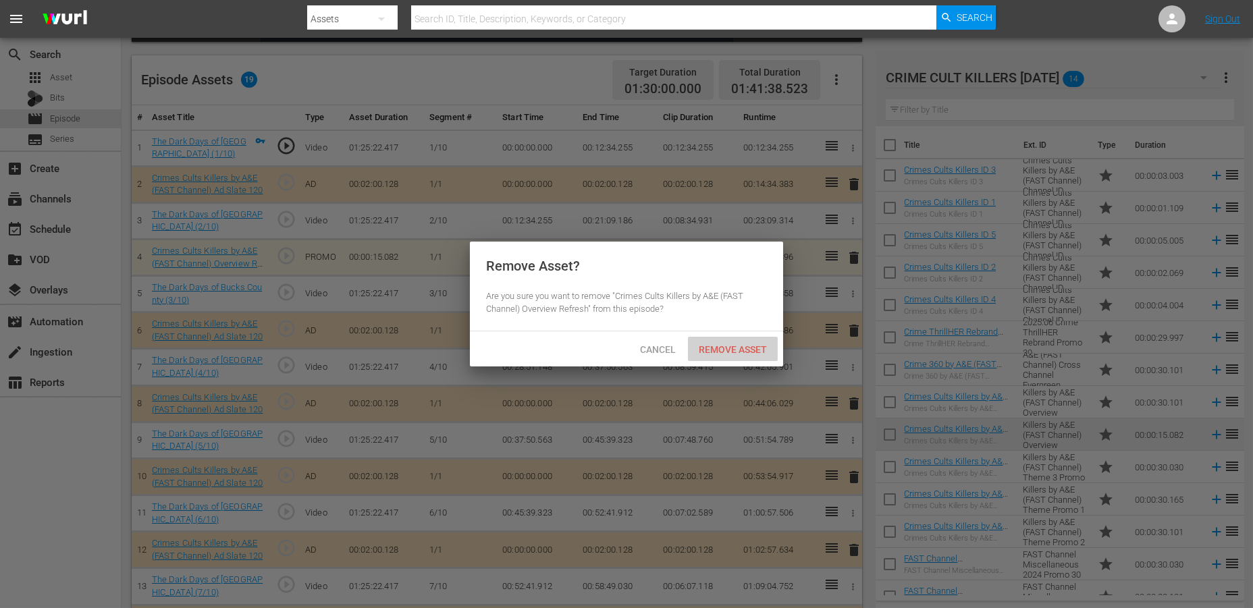
click at [732, 346] on span "Remove Asset" at bounding box center [733, 349] width 90 height 11
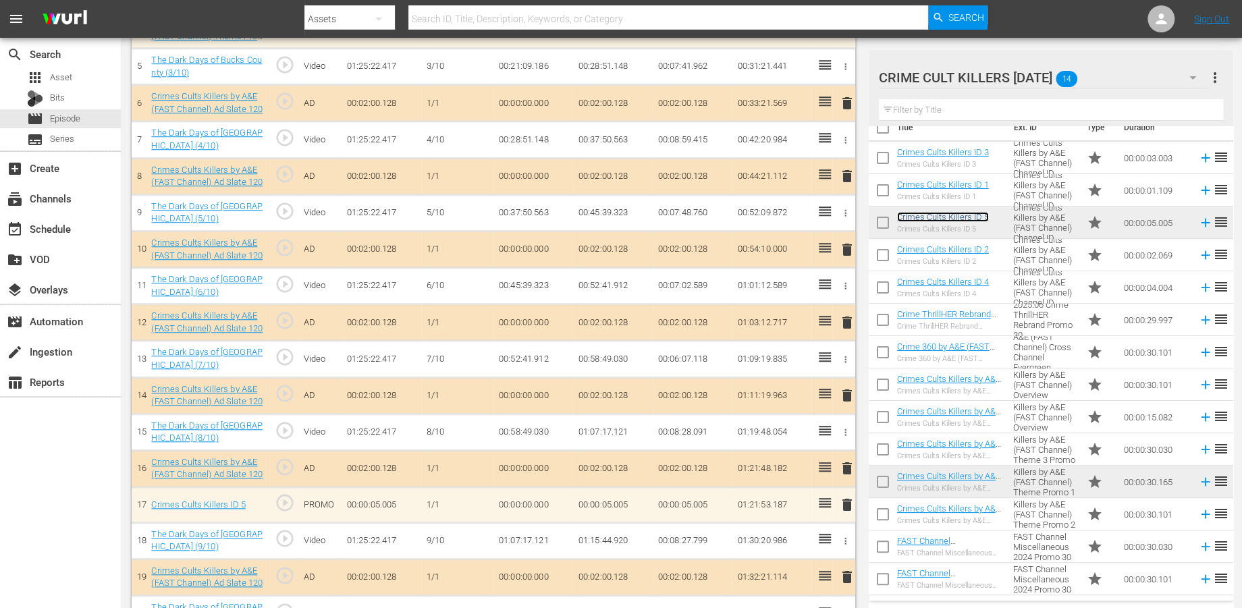
scroll to position [562, 0]
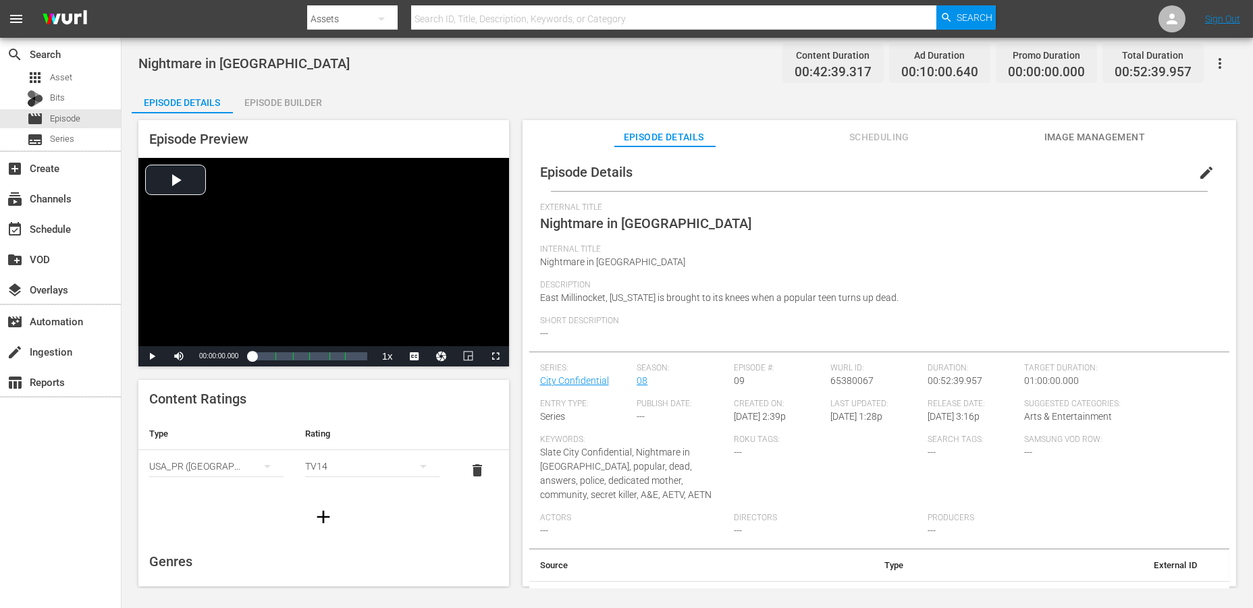
click at [283, 96] on div "Episode Builder" at bounding box center [283, 102] width 101 height 32
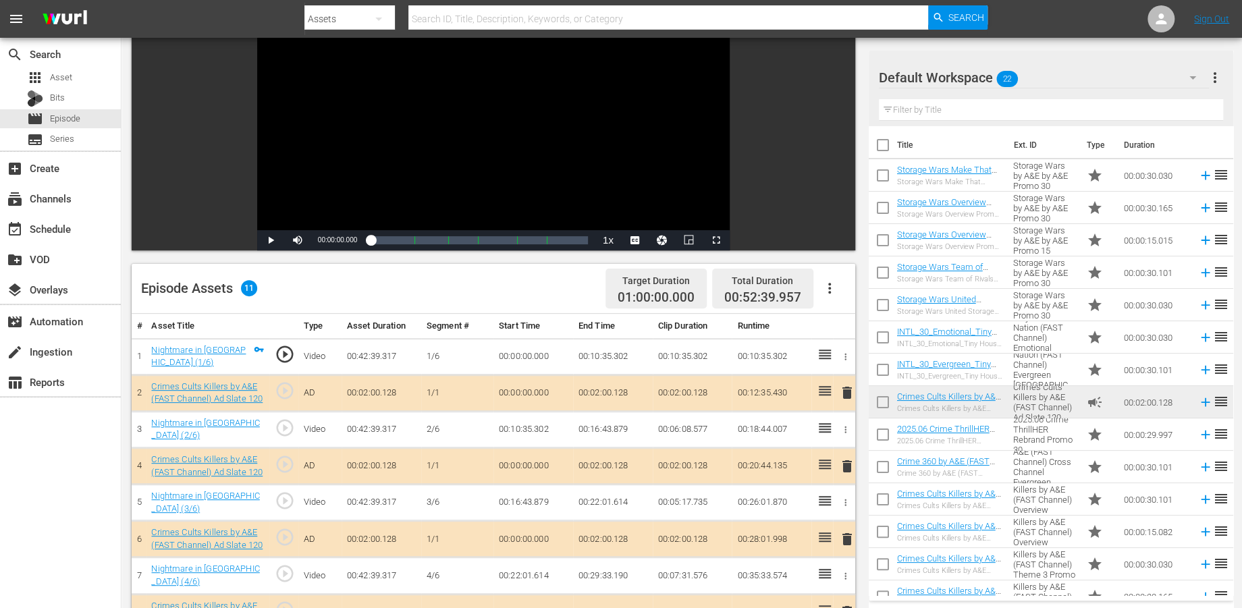
scroll to position [225, 0]
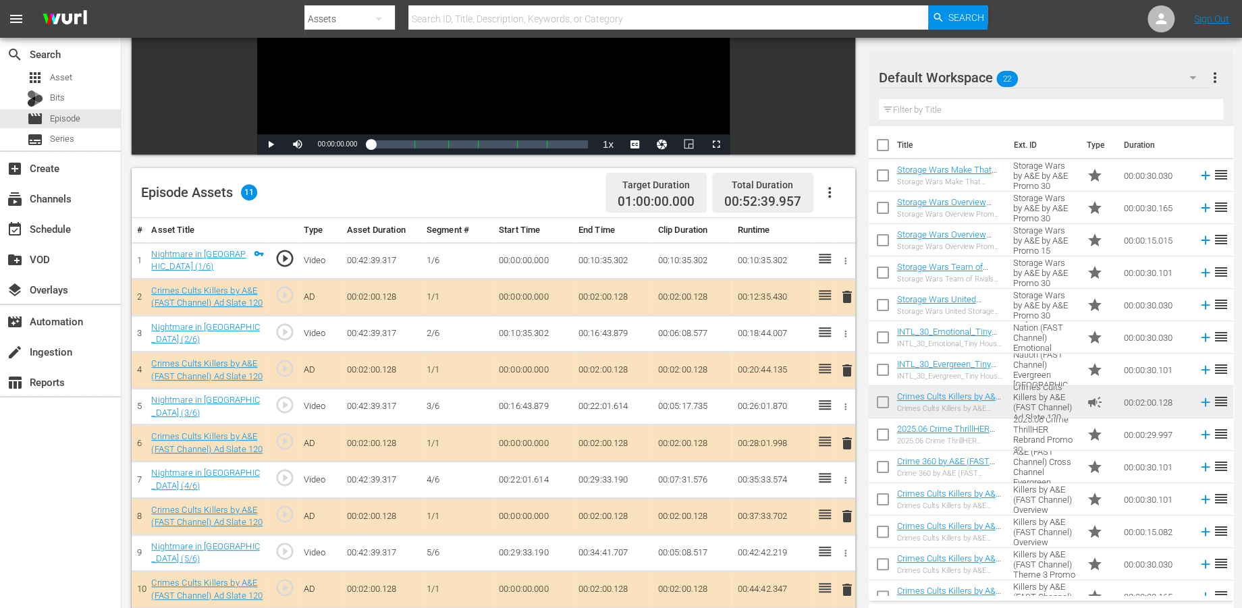
click at [847, 446] on span "delete" at bounding box center [846, 443] width 16 height 16
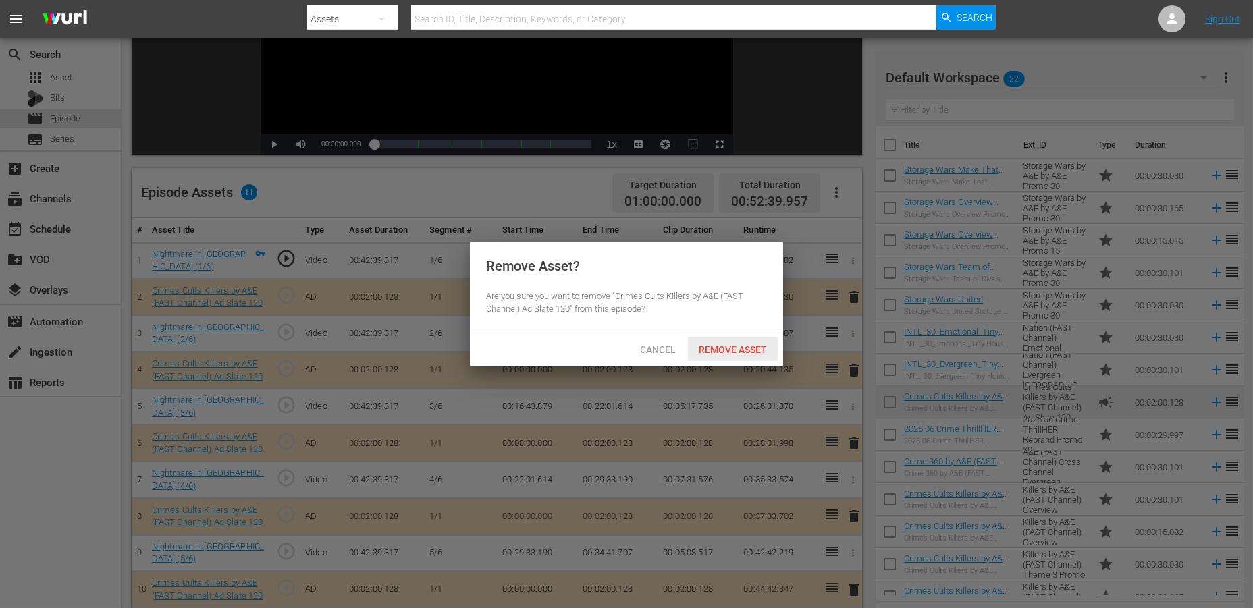
click at [724, 350] on span "Remove Asset" at bounding box center [733, 349] width 90 height 11
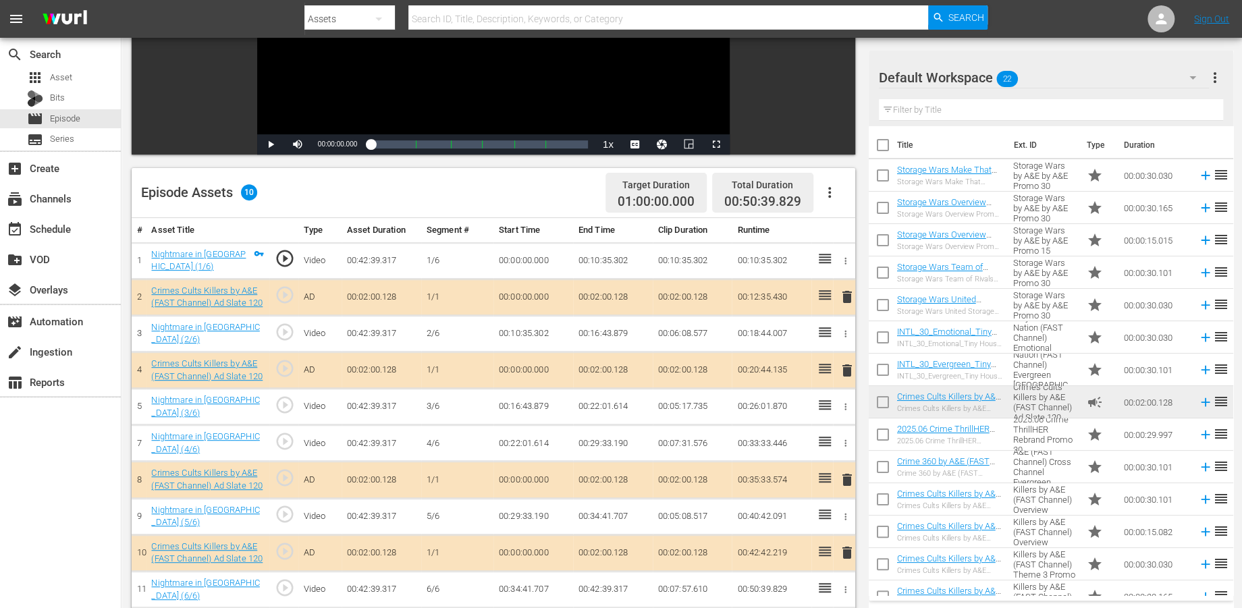
click at [1127, 74] on icon "button" at bounding box center [1193, 78] width 16 height 16
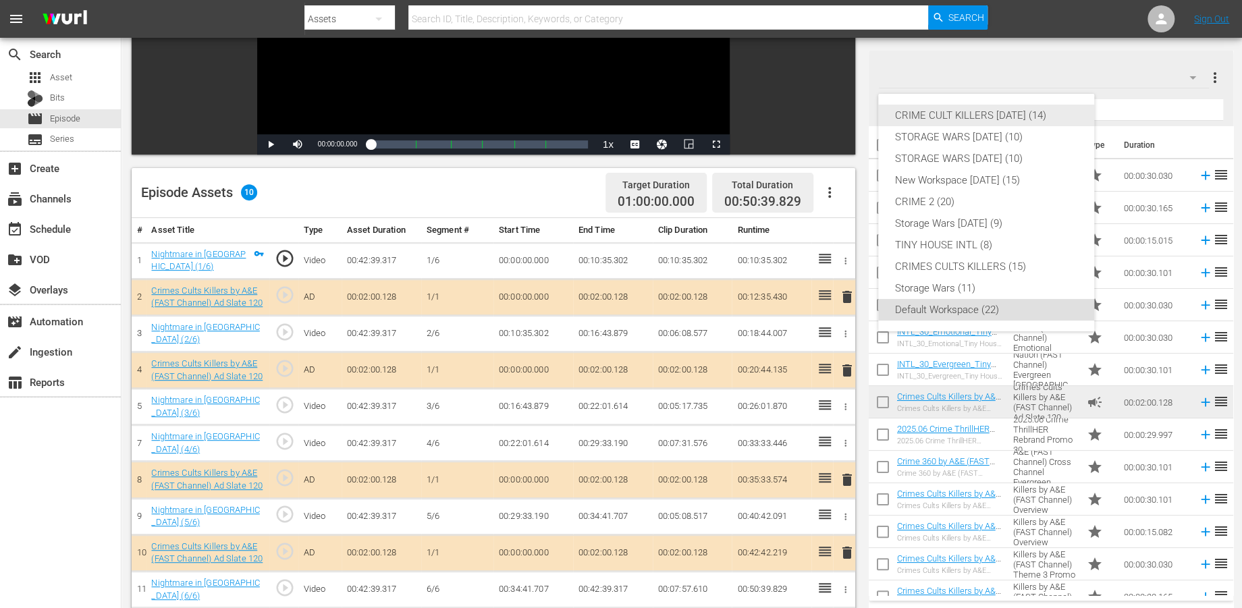
click at [1003, 112] on div "CRIME CULT KILLERS [DATE] (14)" at bounding box center [987, 116] width 184 height 22
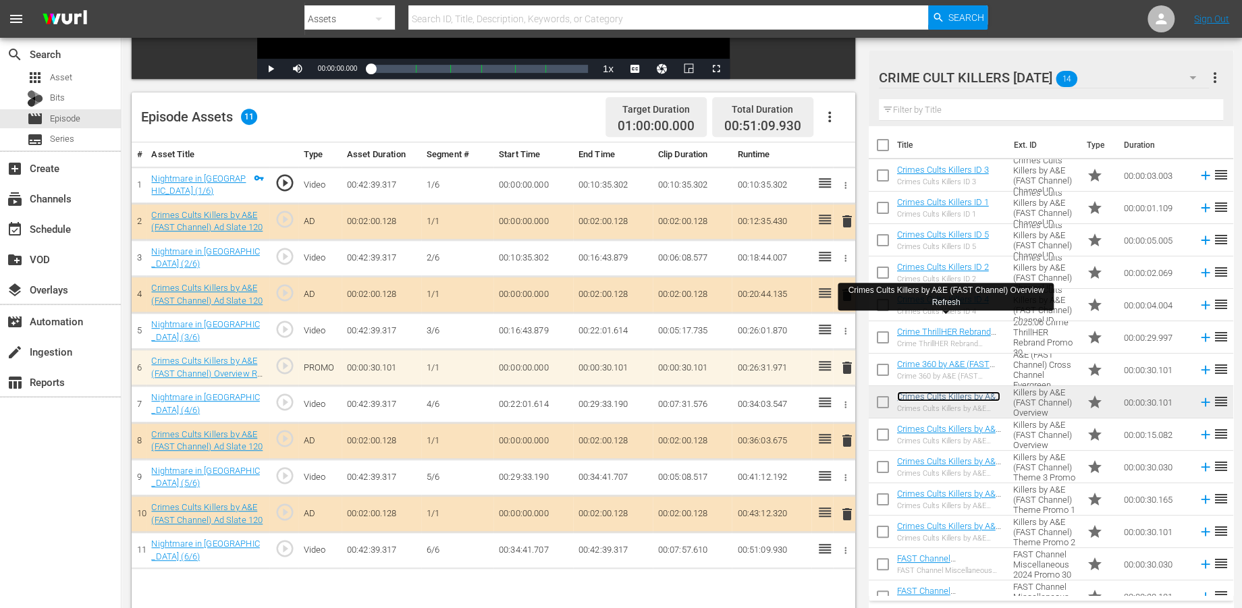
scroll to position [350, 0]
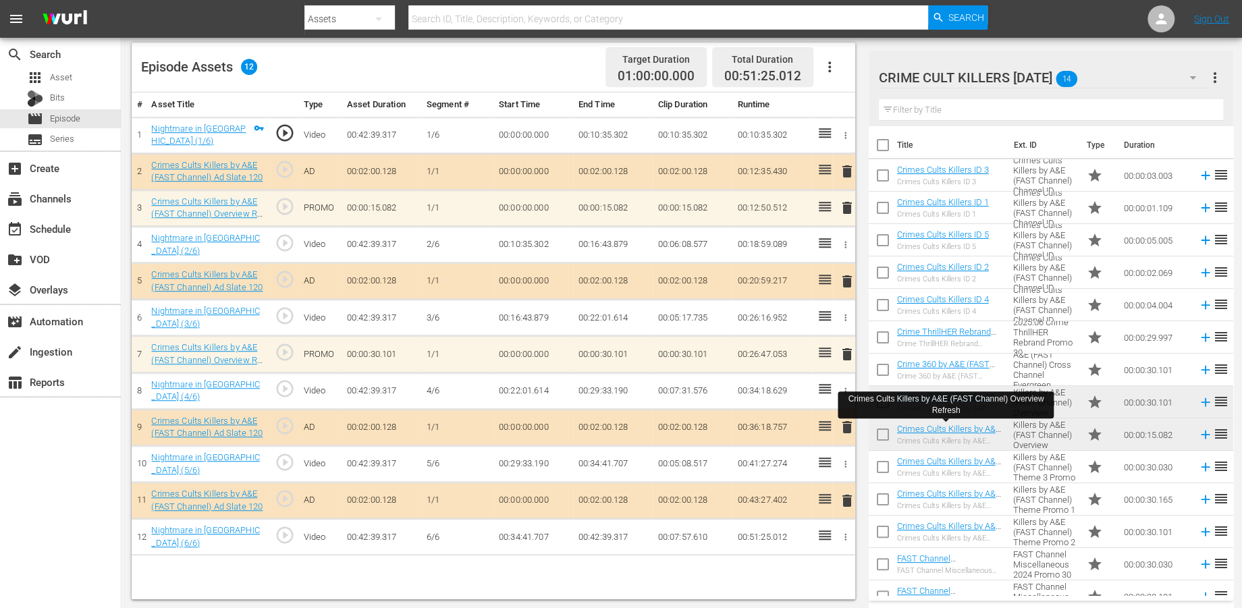
click at [849, 208] on span "delete" at bounding box center [846, 208] width 16 height 16
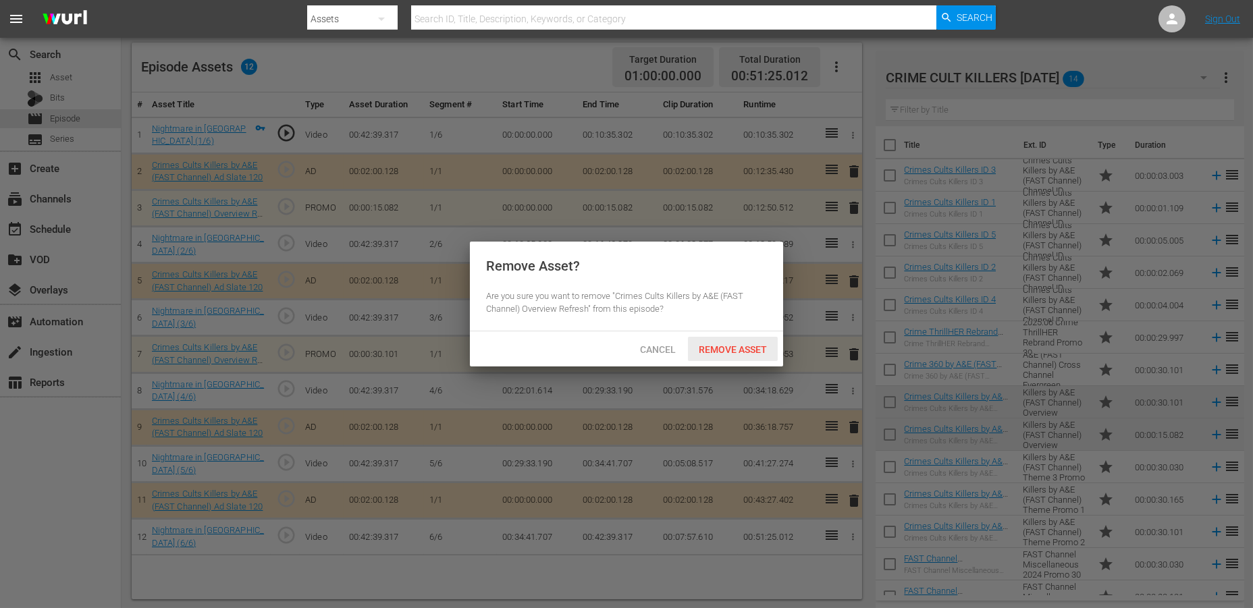
click at [707, 348] on span "Remove Asset" at bounding box center [733, 349] width 90 height 11
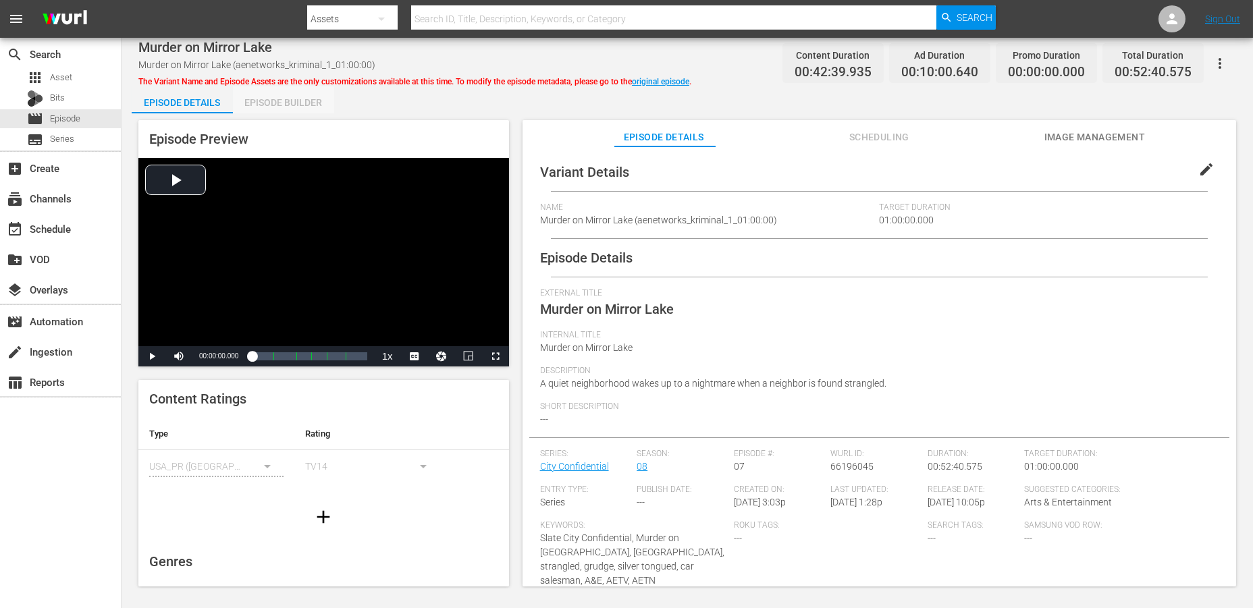
click at [289, 100] on div "Episode Builder" at bounding box center [283, 102] width 101 height 32
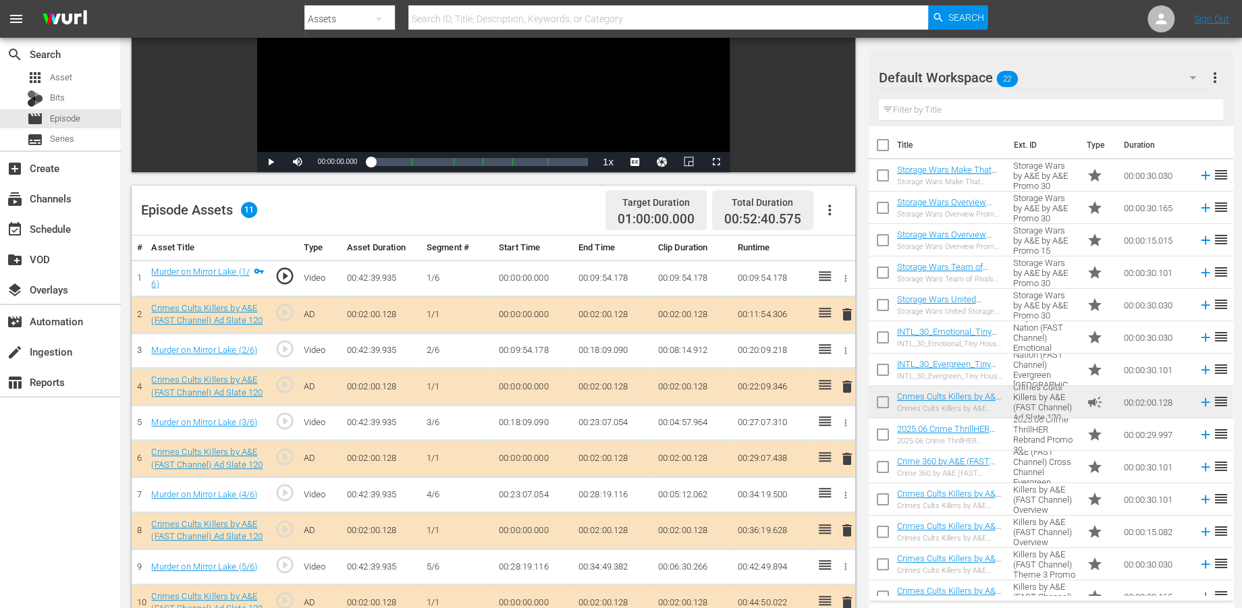
scroll to position [300, 0]
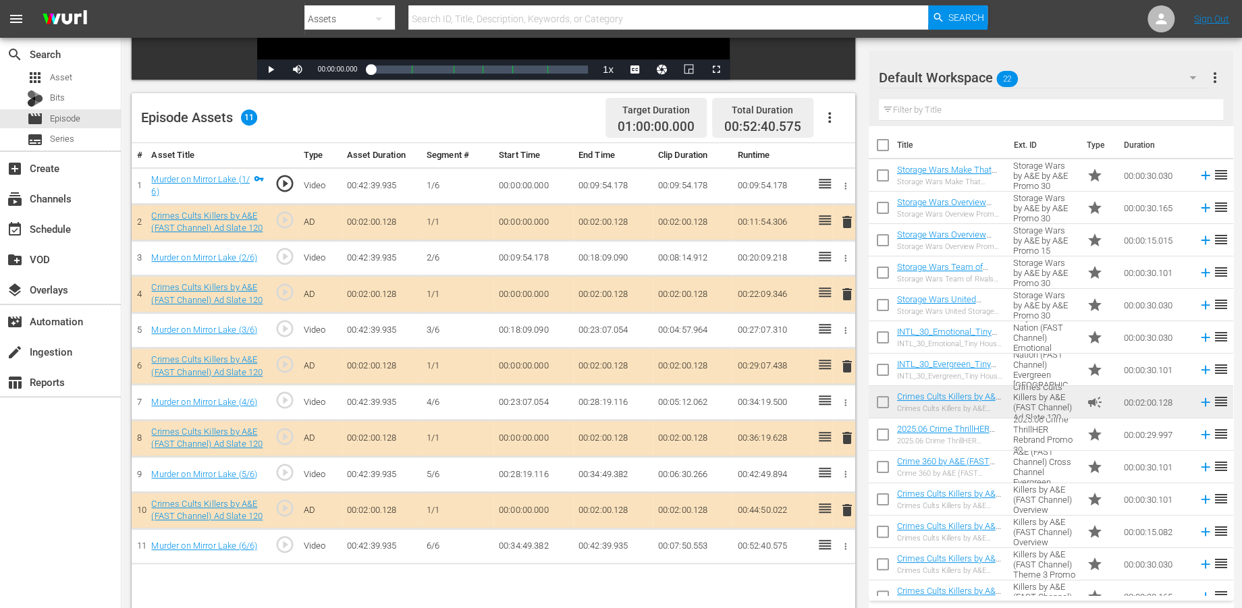
click at [845, 437] on span "delete" at bounding box center [846, 438] width 16 height 16
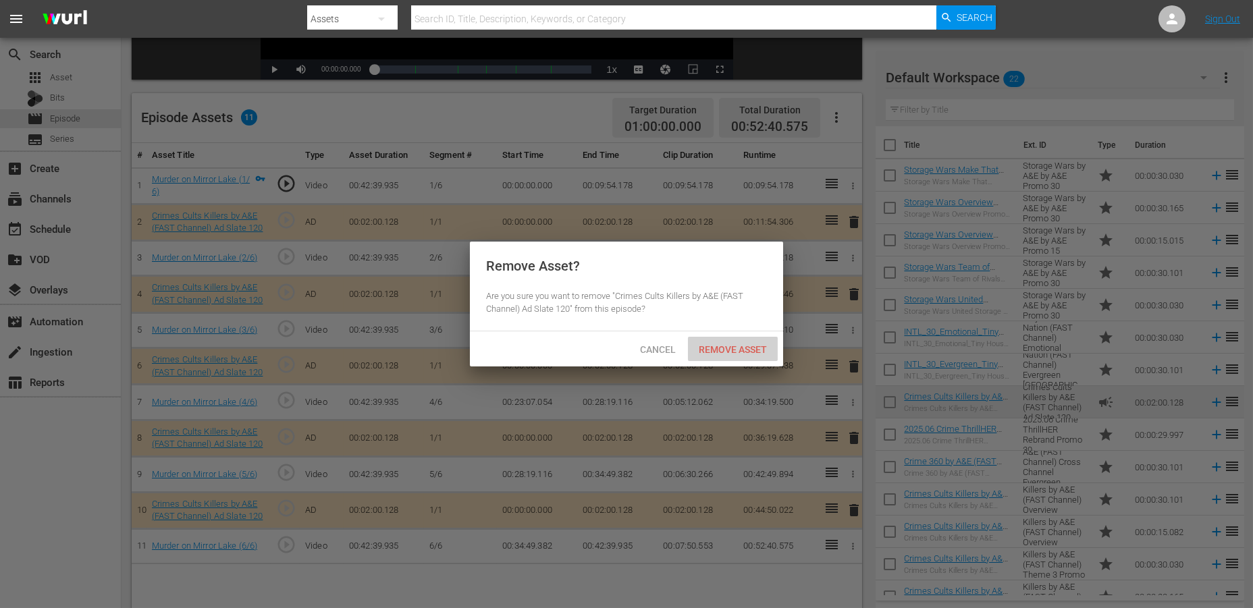
click at [720, 348] on span "Remove Asset" at bounding box center [733, 349] width 90 height 11
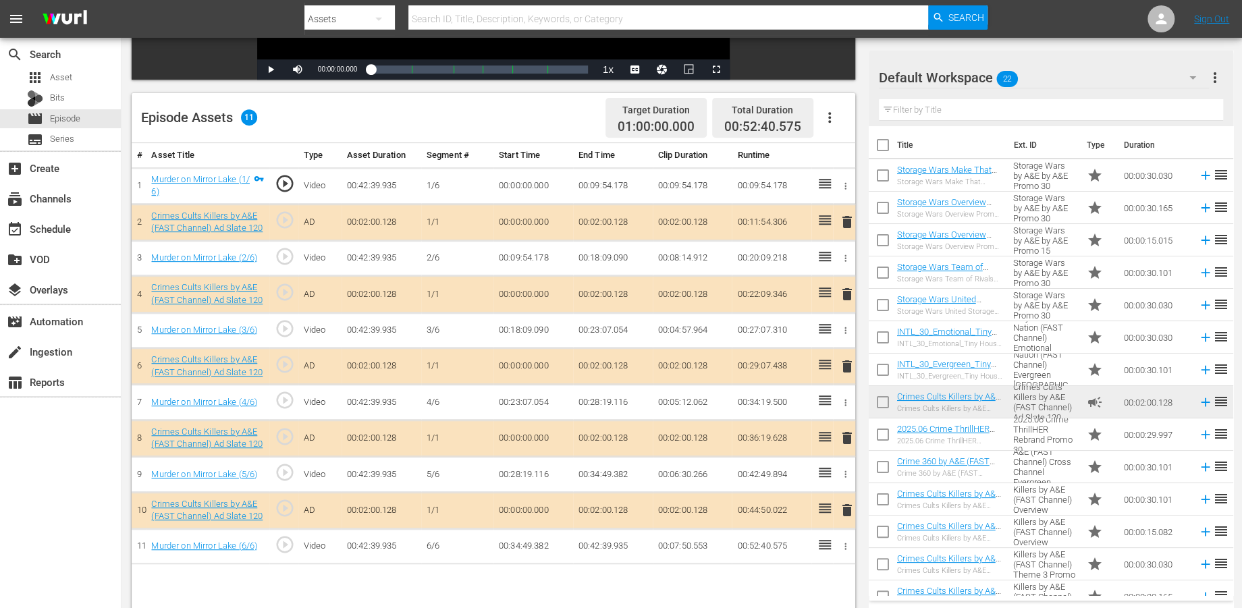
click at [1127, 78] on icon "button" at bounding box center [1193, 78] width 16 height 16
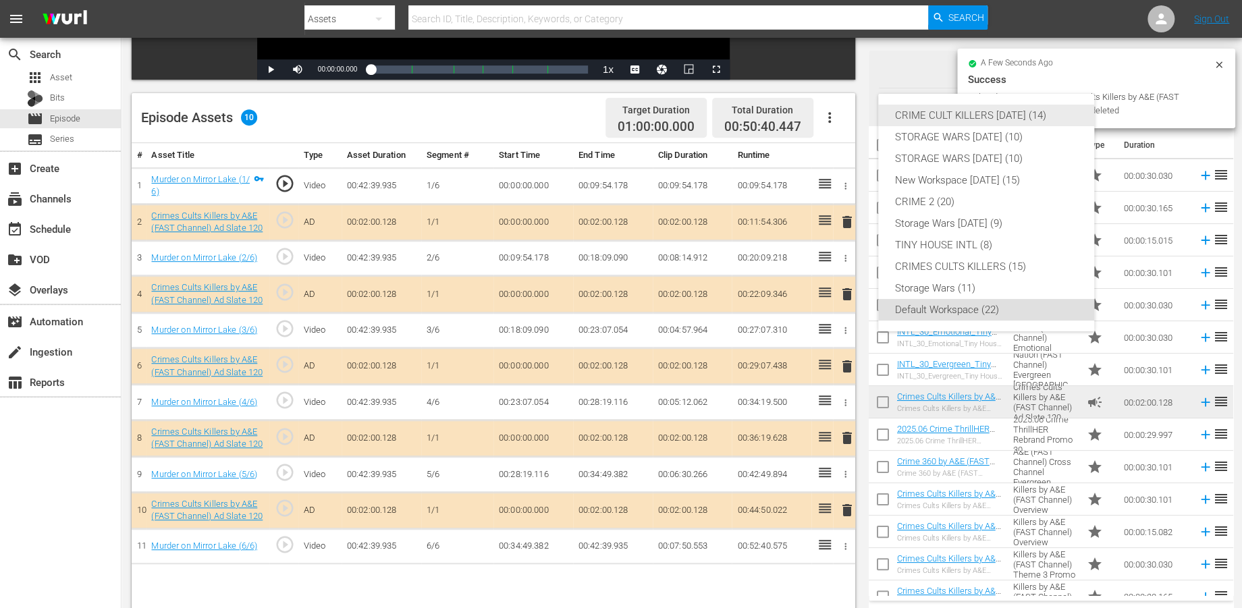
click at [965, 115] on div "CRIME CULT KILLERS [DATE] (14)" at bounding box center [987, 116] width 184 height 22
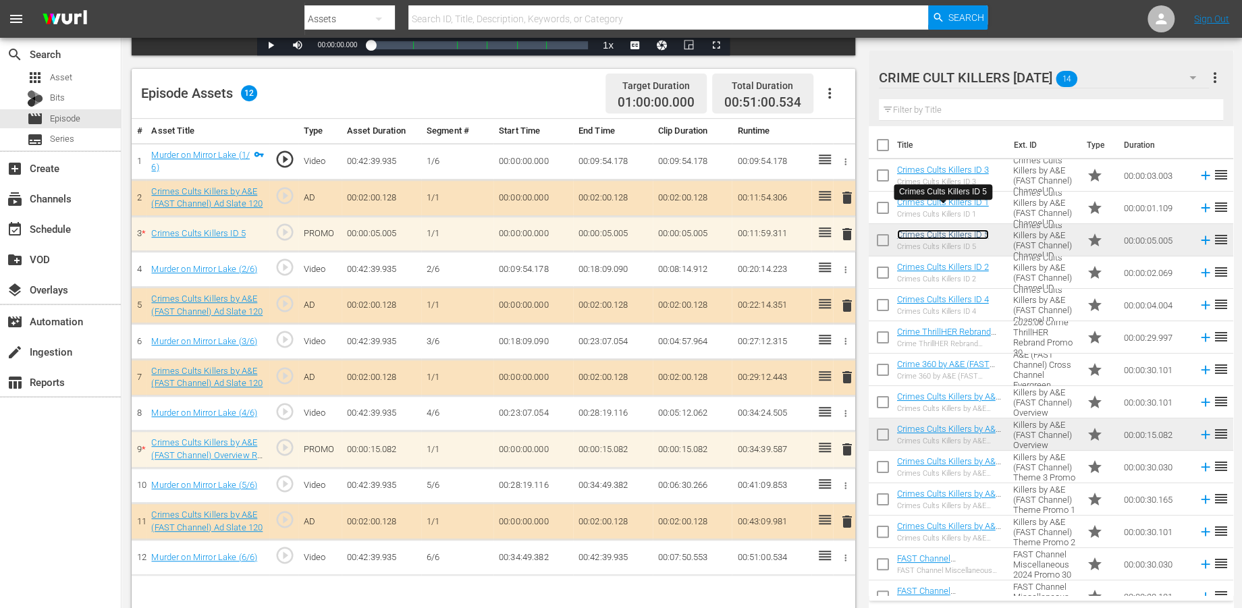
scroll to position [350, 0]
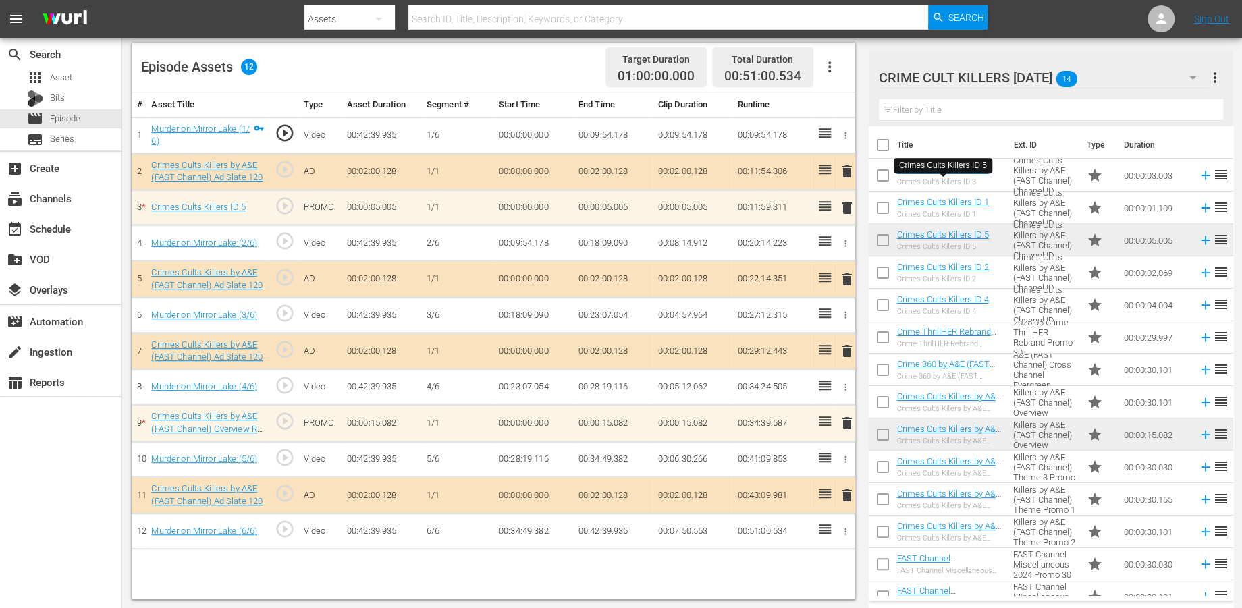
click at [845, 417] on span "delete" at bounding box center [846, 423] width 16 height 16
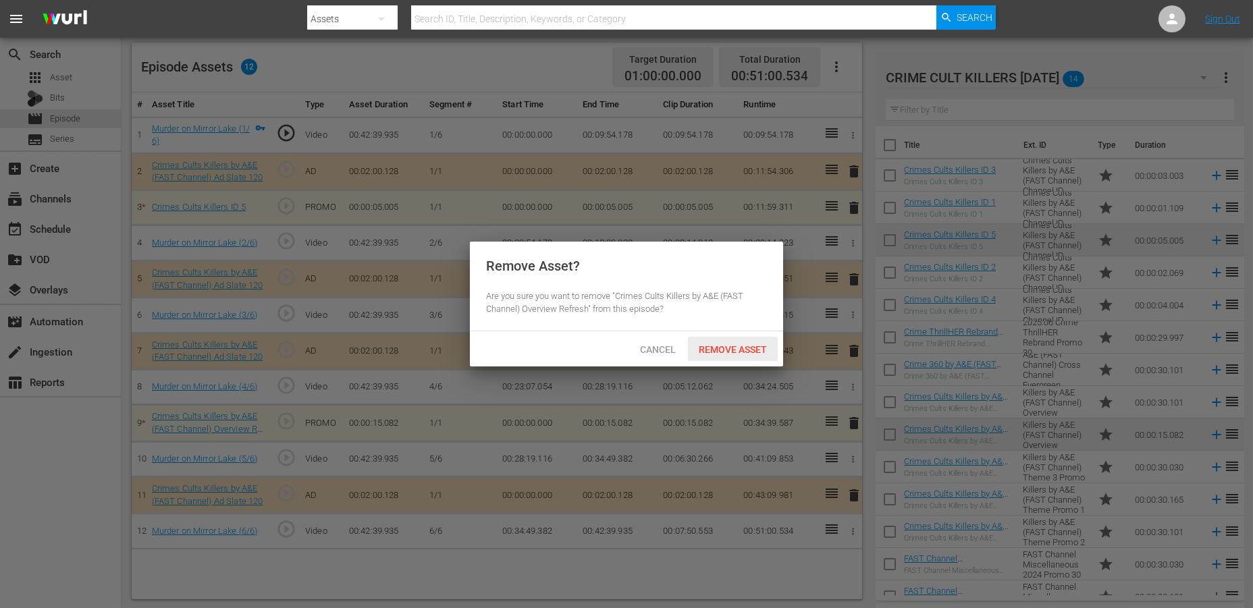
click at [734, 346] on span "Remove Asset" at bounding box center [733, 349] width 90 height 11
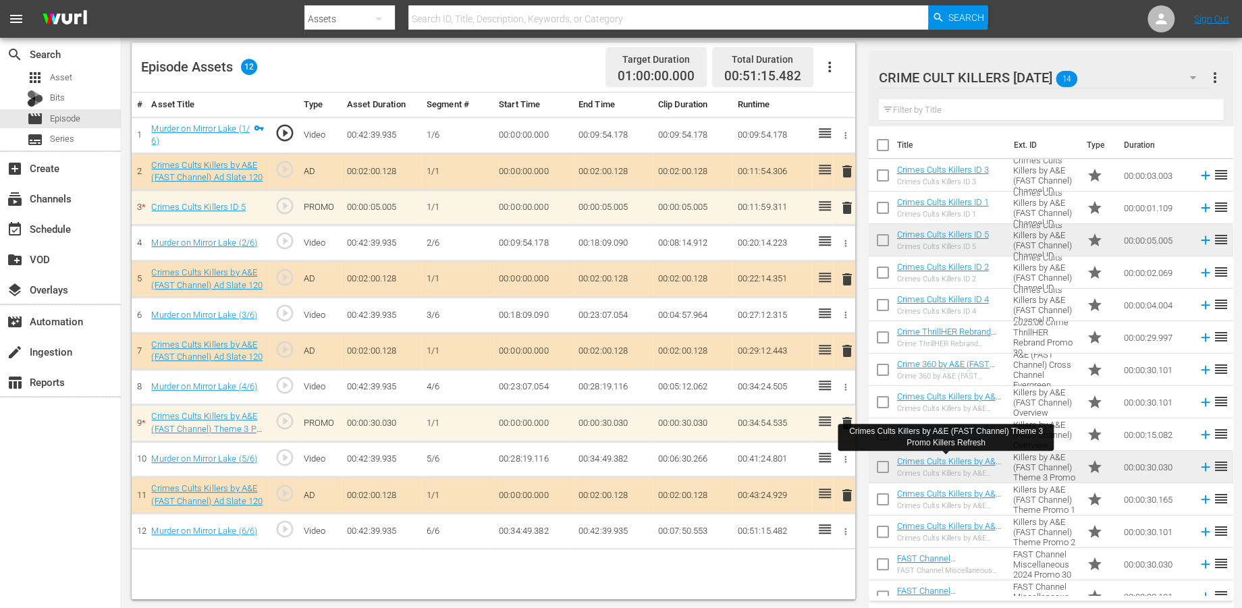
click at [849, 207] on span "delete" at bounding box center [846, 208] width 16 height 16
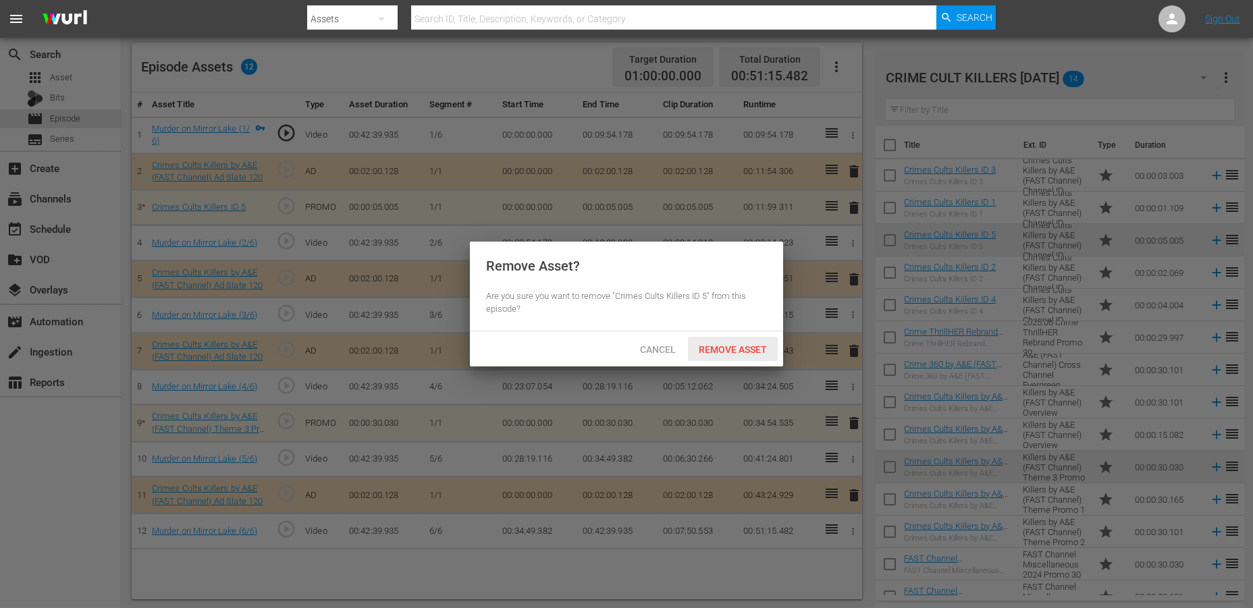
click at [717, 342] on div "Remove Asset" at bounding box center [733, 349] width 90 height 25
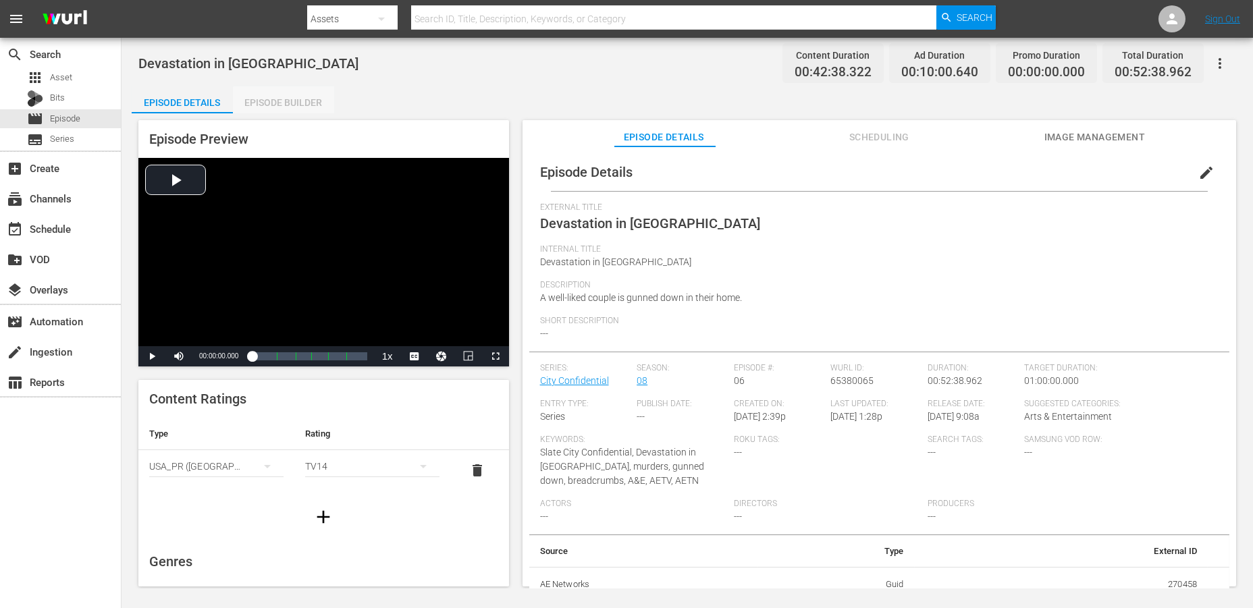
click at [301, 103] on div "Episode Builder" at bounding box center [283, 102] width 101 height 32
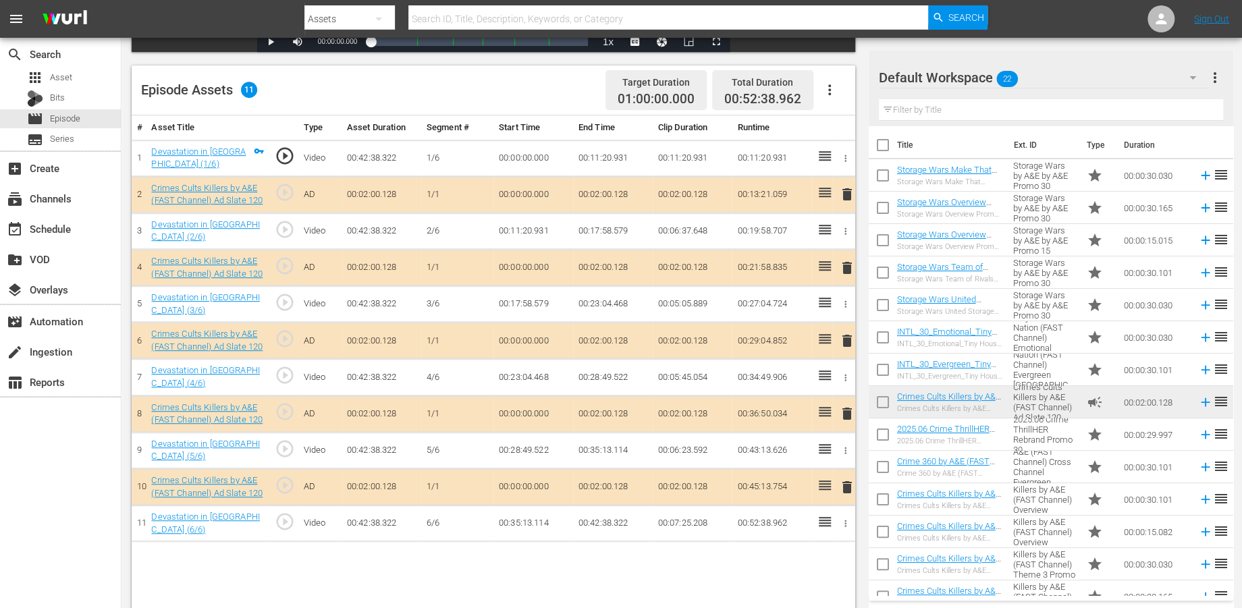
scroll to position [350, 0]
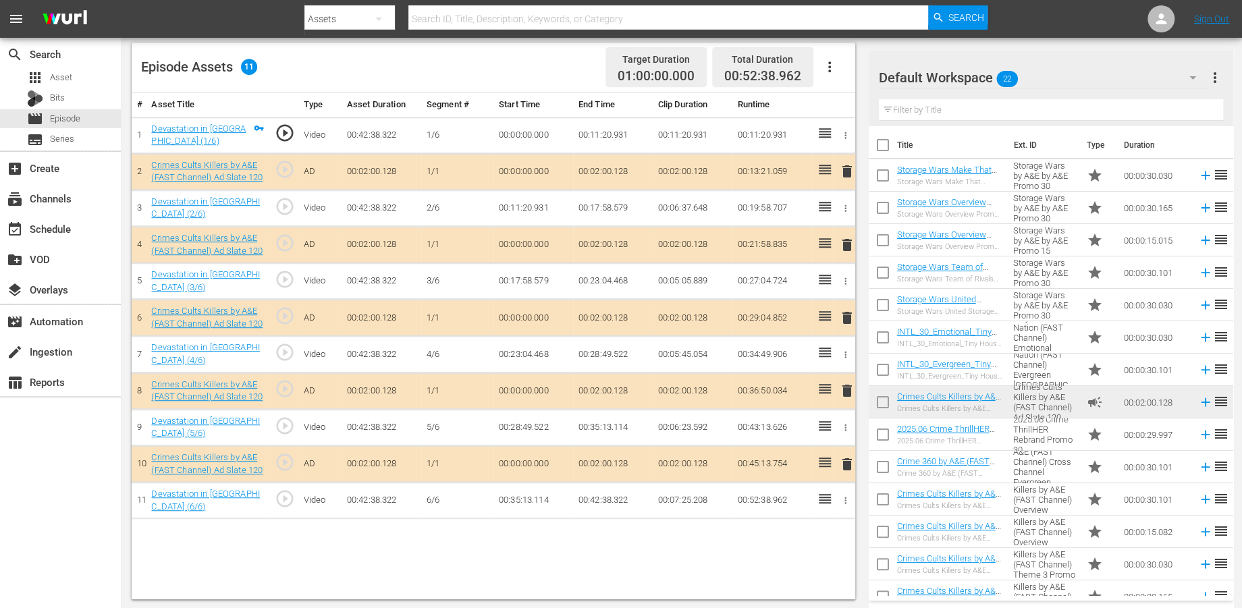
click at [847, 463] on span "delete" at bounding box center [846, 464] width 16 height 16
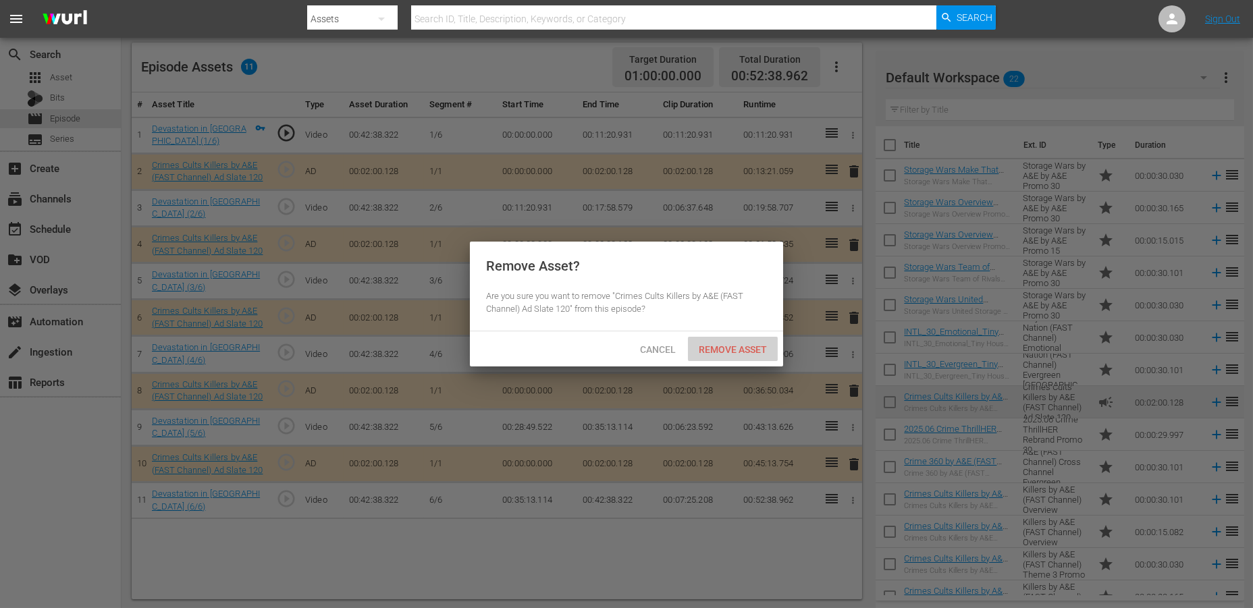
click at [716, 350] on span "Remove Asset" at bounding box center [733, 349] width 90 height 11
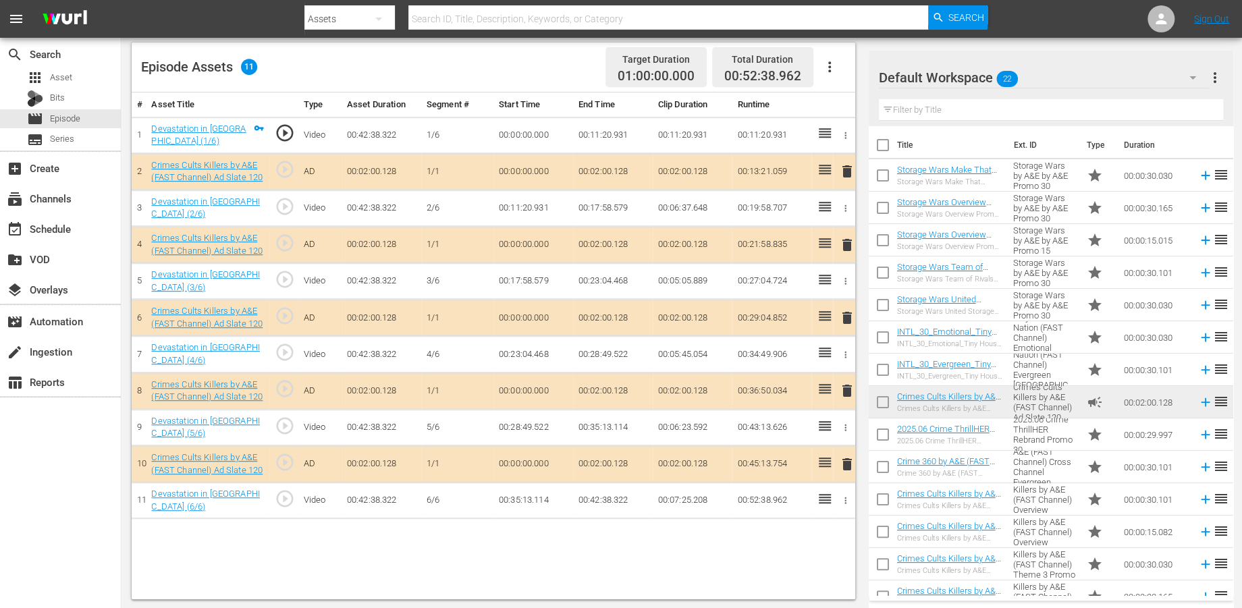
click at [1127, 83] on icon "button" at bounding box center [1193, 78] width 16 height 16
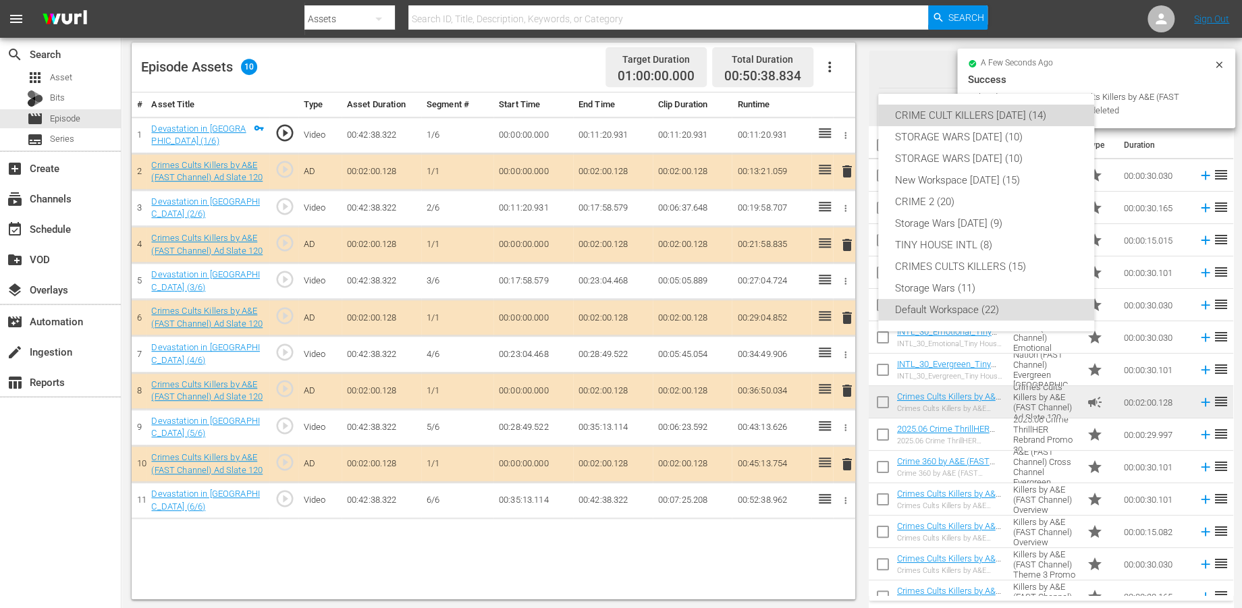
click at [949, 114] on div "CRIME CULT KILLERS [DATE] (14)" at bounding box center [987, 116] width 184 height 22
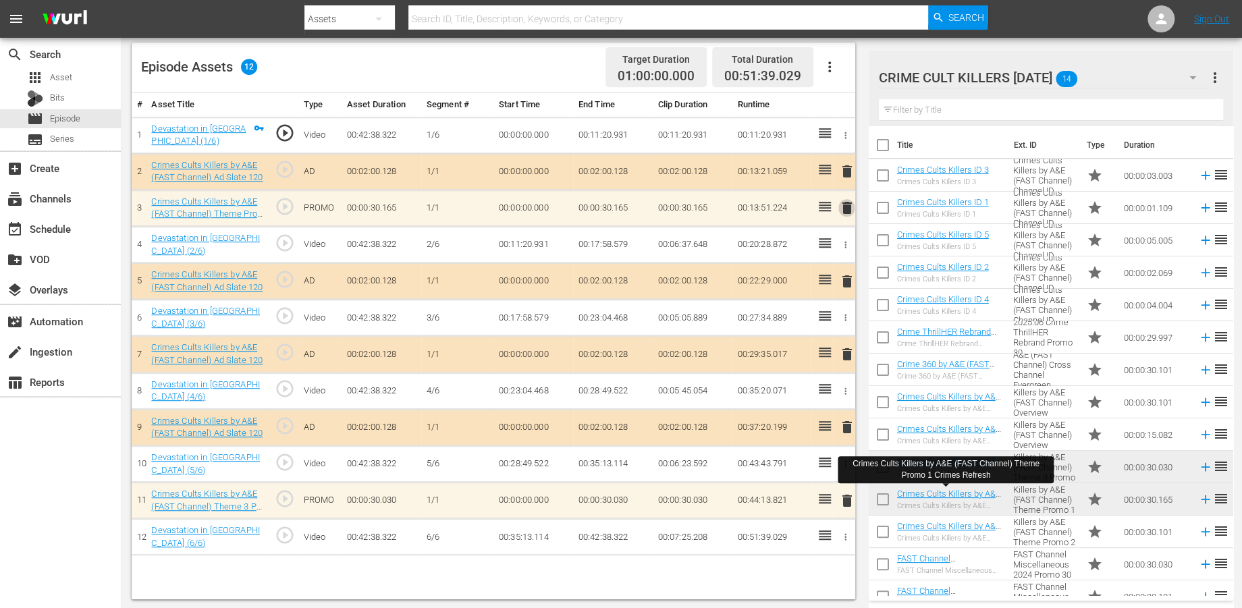
click at [848, 207] on span "delete" at bounding box center [846, 208] width 16 height 16
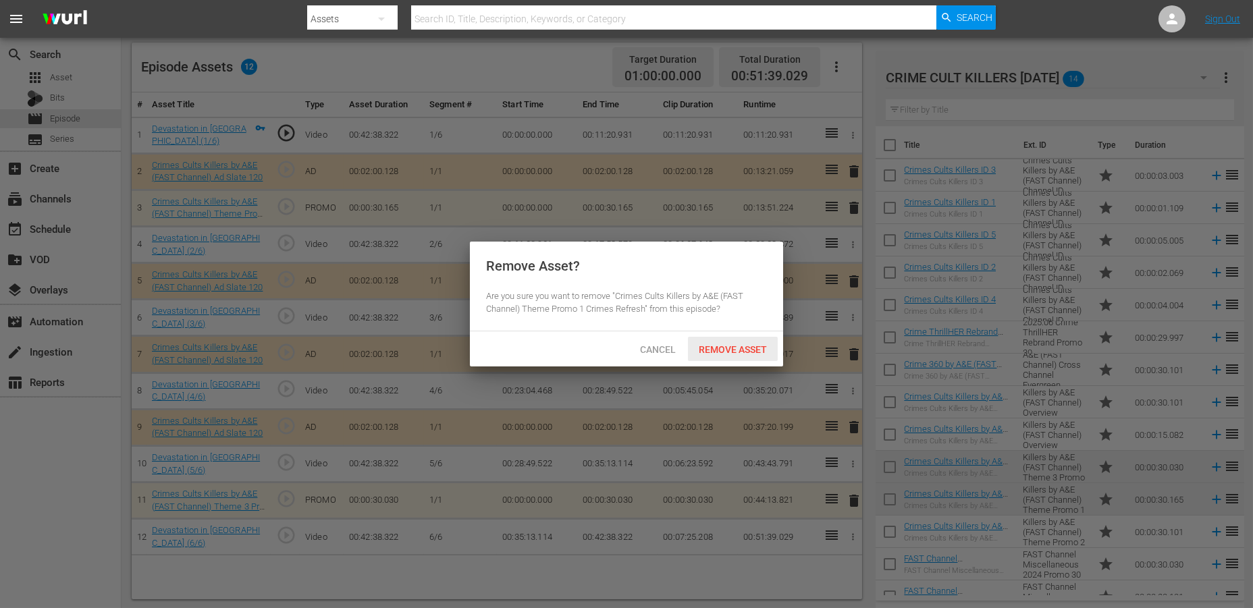
click at [714, 347] on span "Remove Asset" at bounding box center [733, 349] width 90 height 11
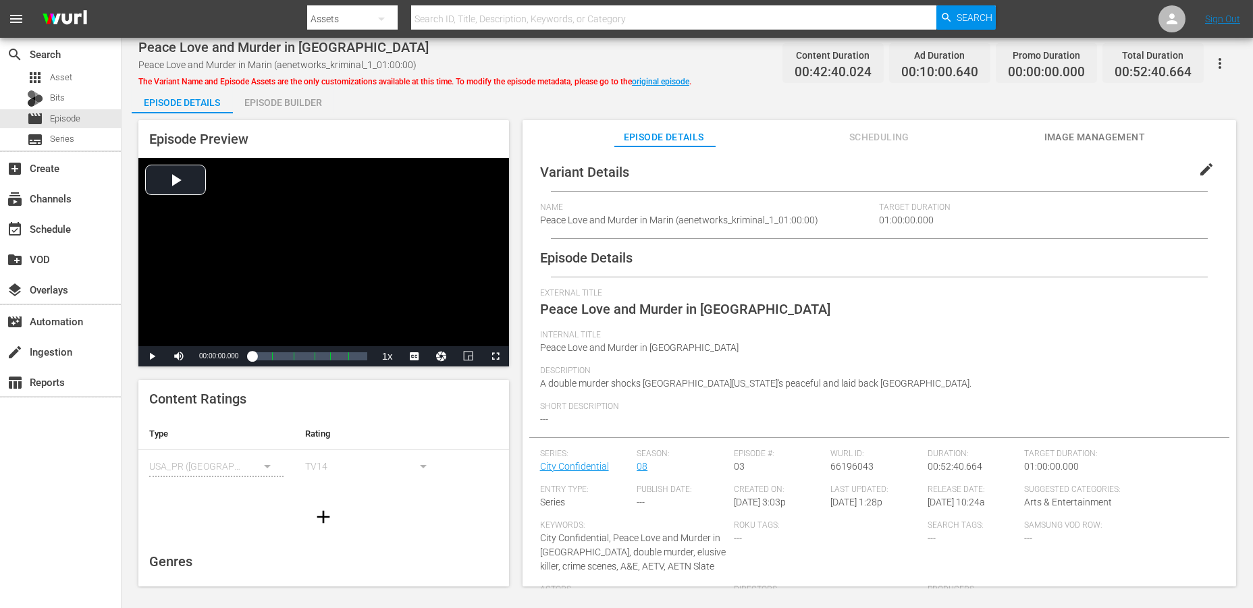
click at [275, 97] on div "Episode Builder" at bounding box center [283, 102] width 101 height 32
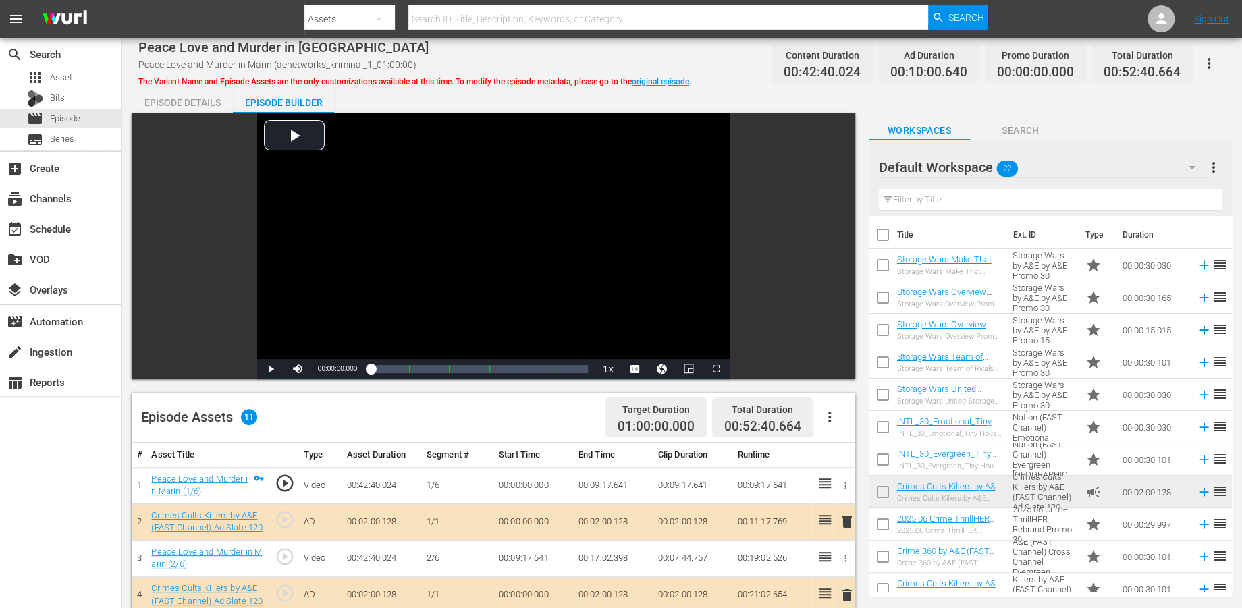
click at [1127, 167] on icon "button" at bounding box center [1192, 167] width 16 height 16
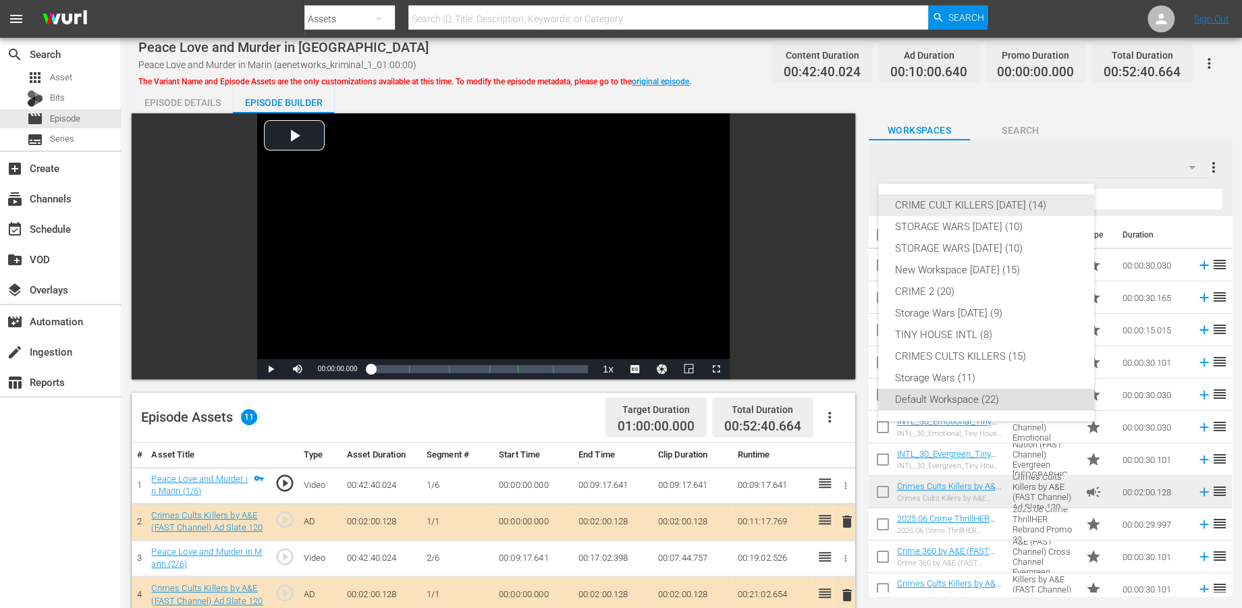
click at [964, 203] on div "CRIME CULT KILLERS [DATE] (14)" at bounding box center [987, 205] width 184 height 22
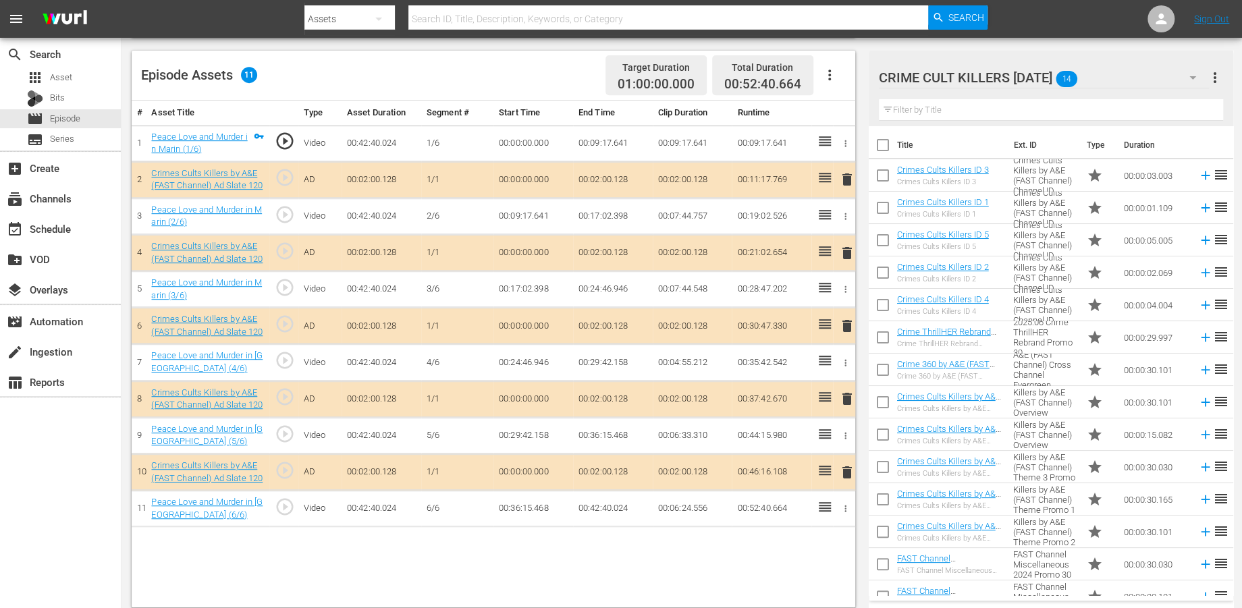
scroll to position [350, 0]
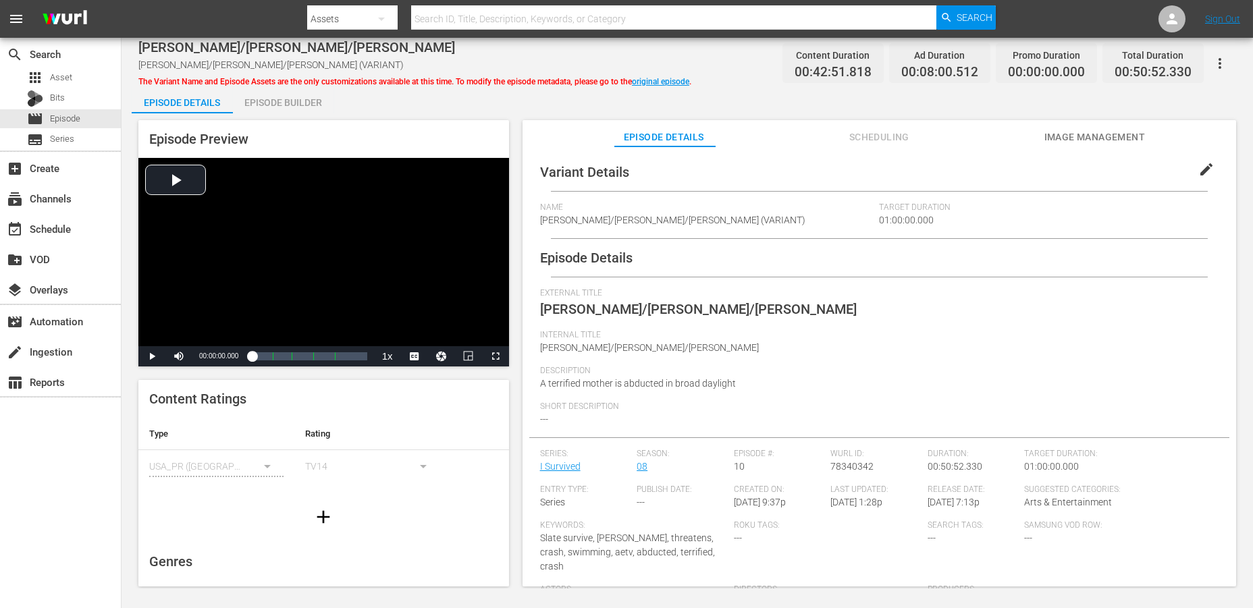
click at [281, 102] on div "Episode Builder" at bounding box center [283, 102] width 101 height 32
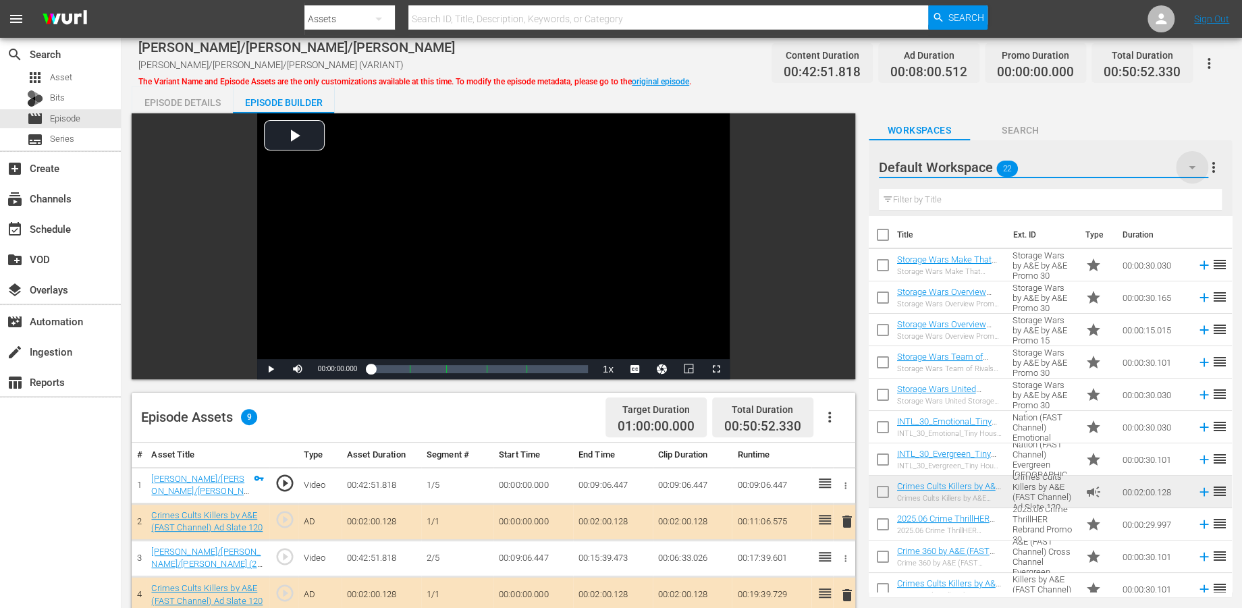
click at [1127, 167] on icon "button" at bounding box center [1192, 167] width 16 height 16
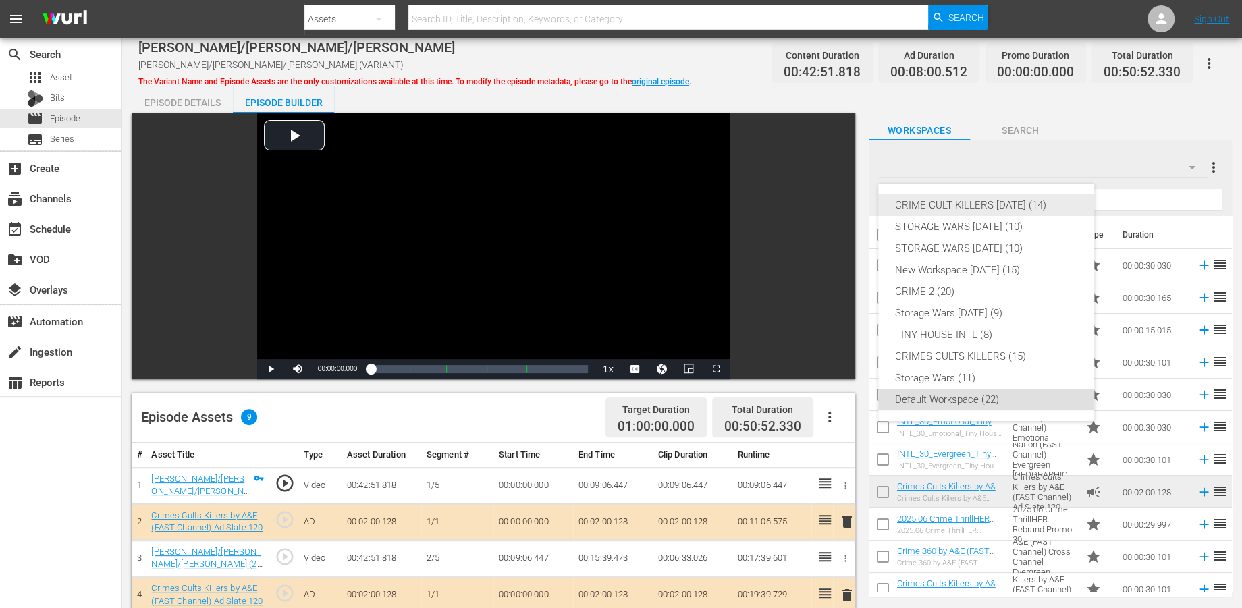
click at [984, 207] on div "CRIME CULT KILLERS [DATE] (14)" at bounding box center [987, 205] width 184 height 22
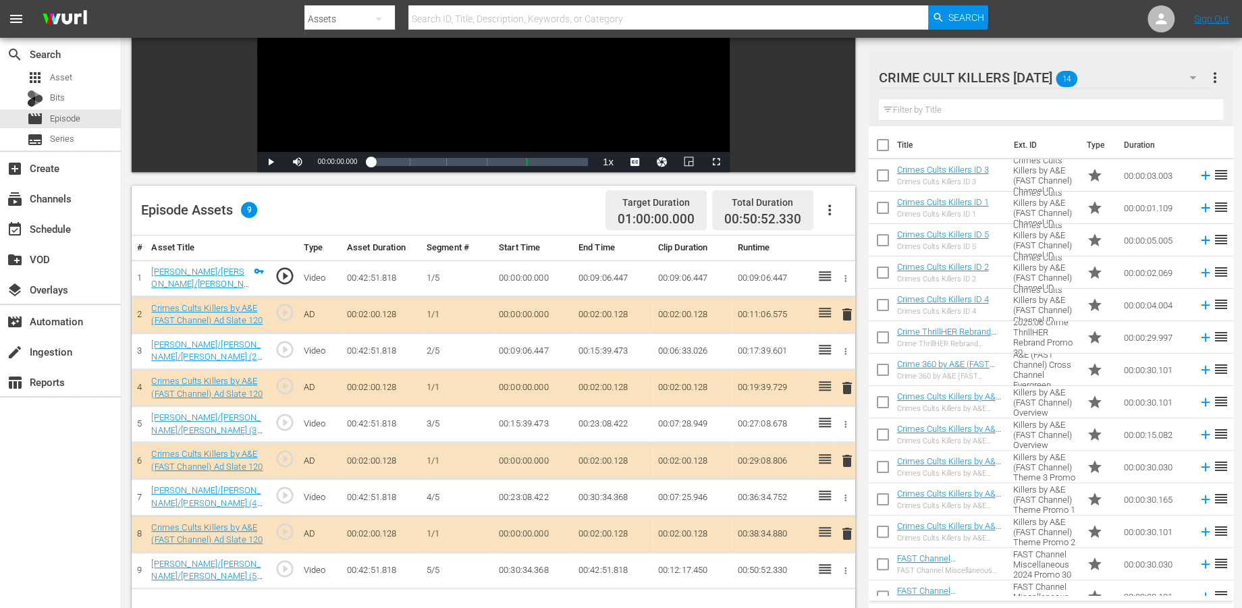
scroll to position [300, 0]
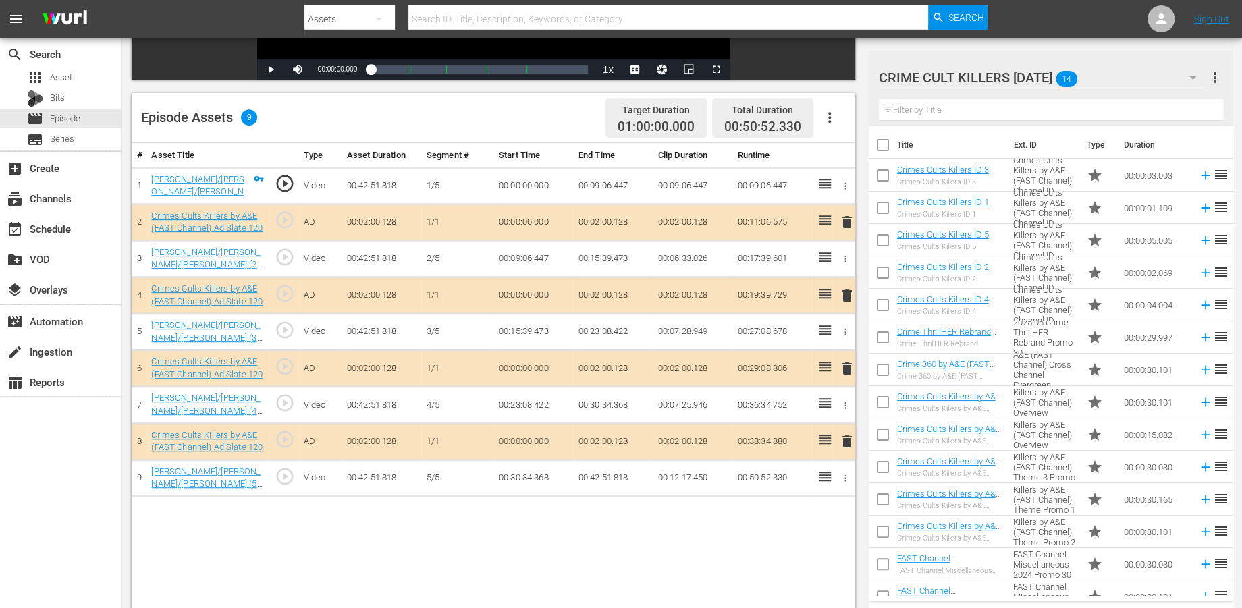
click at [847, 224] on span "delete" at bounding box center [846, 222] width 16 height 16
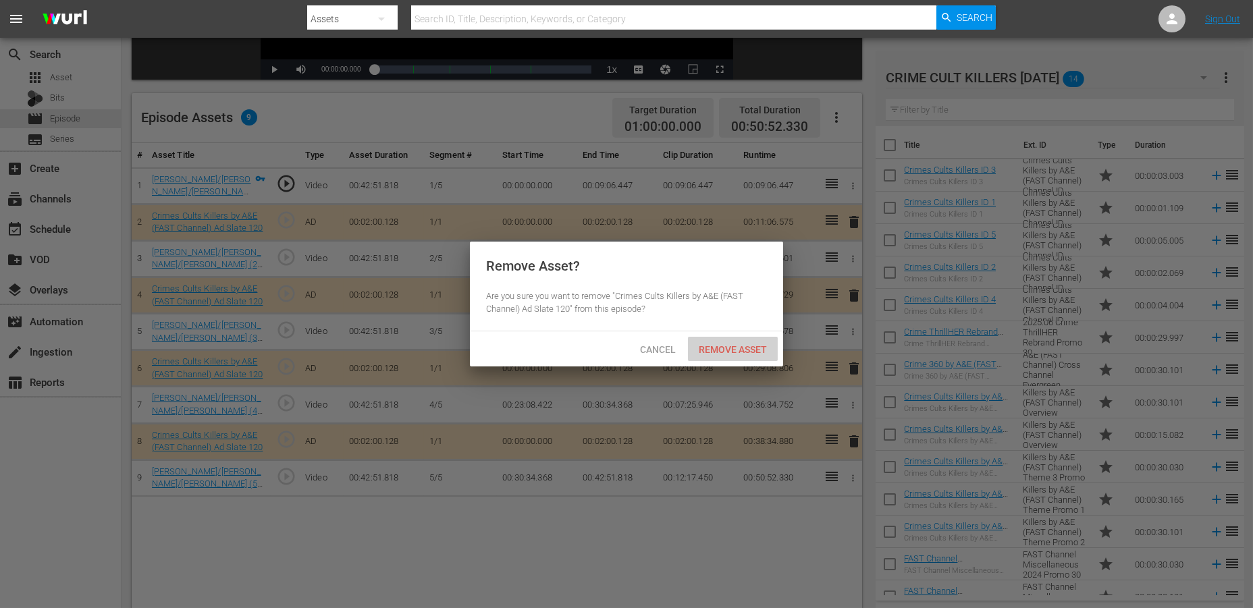
click at [732, 346] on span "Remove Asset" at bounding box center [733, 349] width 90 height 11
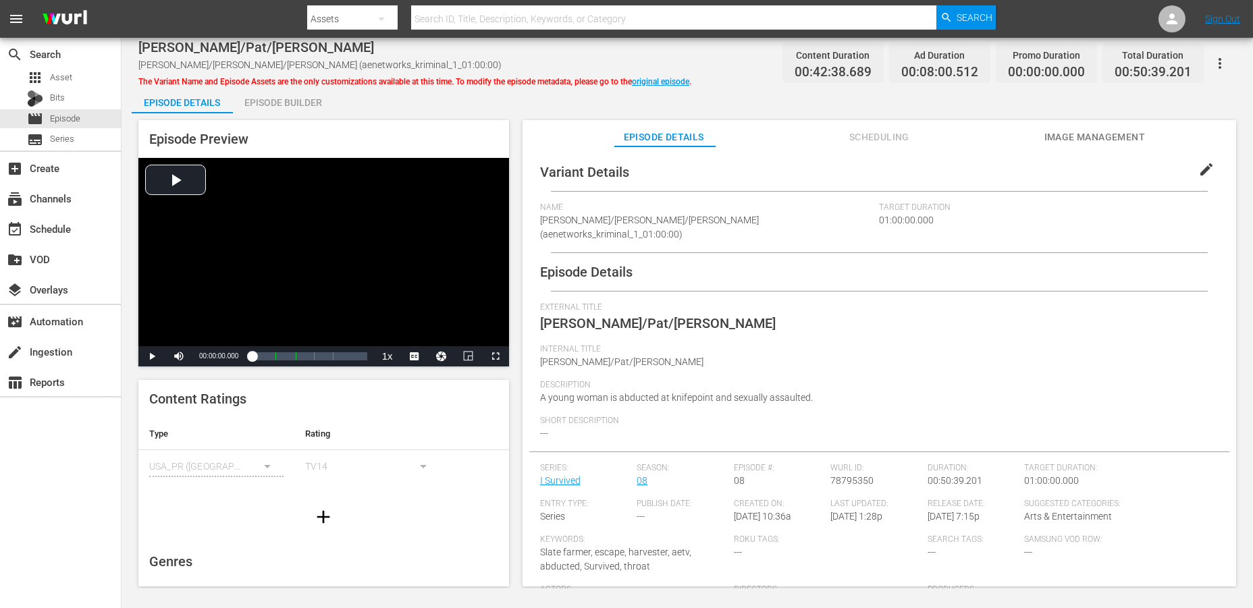
click at [293, 90] on div "Episode Builder" at bounding box center [283, 102] width 101 height 32
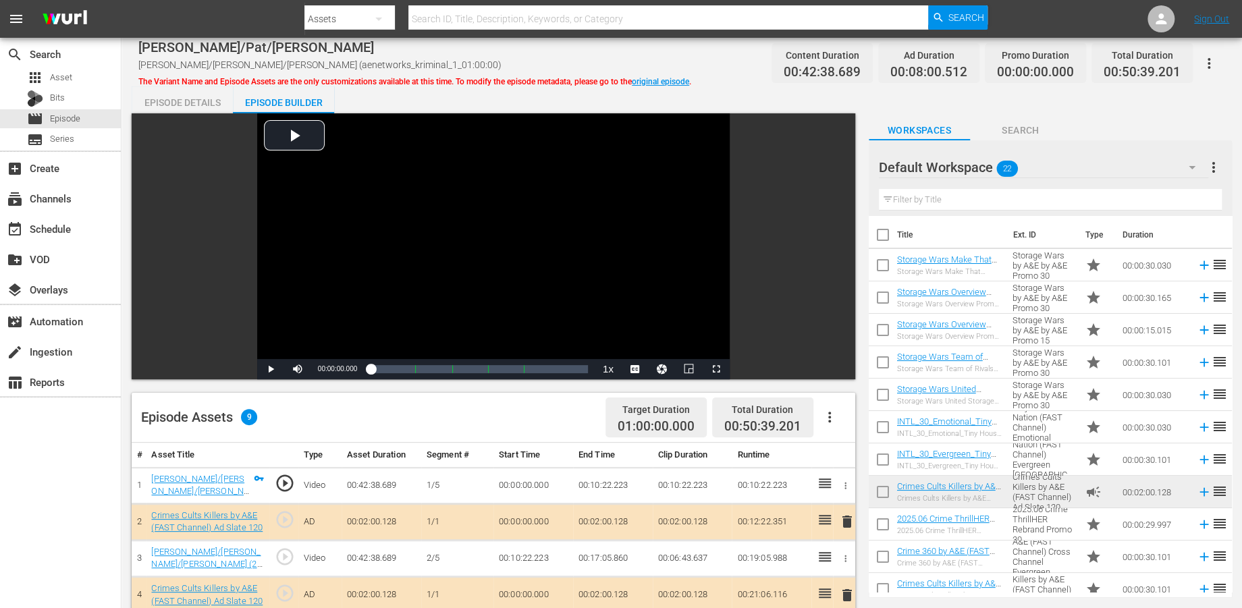
click at [1127, 169] on icon "button" at bounding box center [1192, 167] width 16 height 16
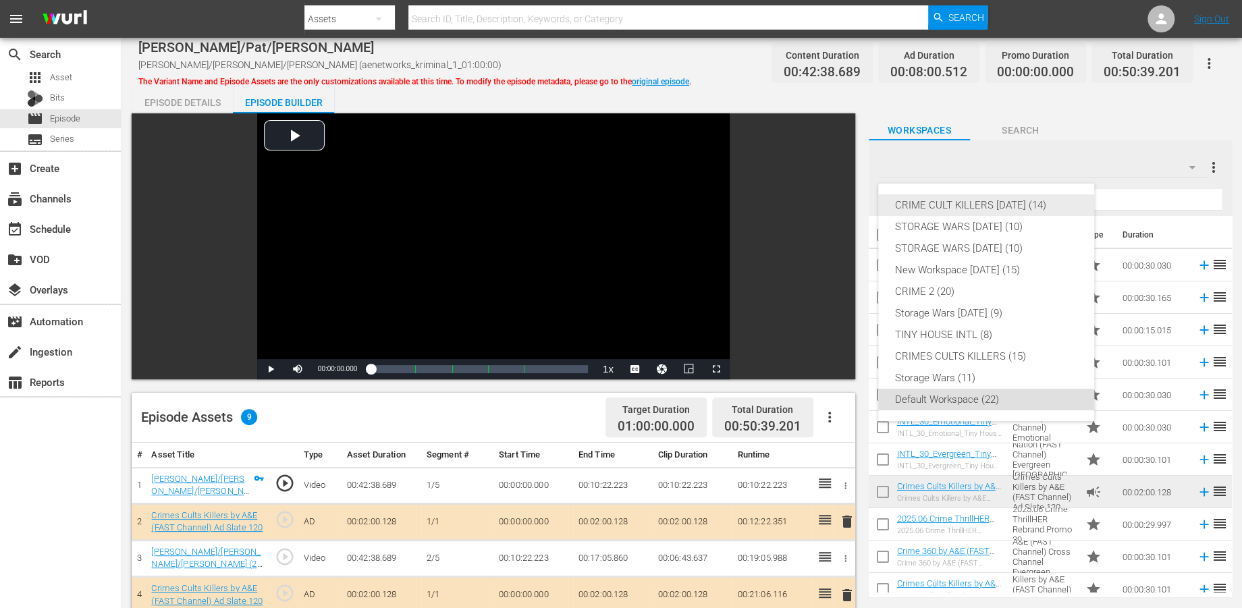
click at [971, 204] on div "CRIME CULT KILLERS [DATE] (14)" at bounding box center [987, 205] width 184 height 22
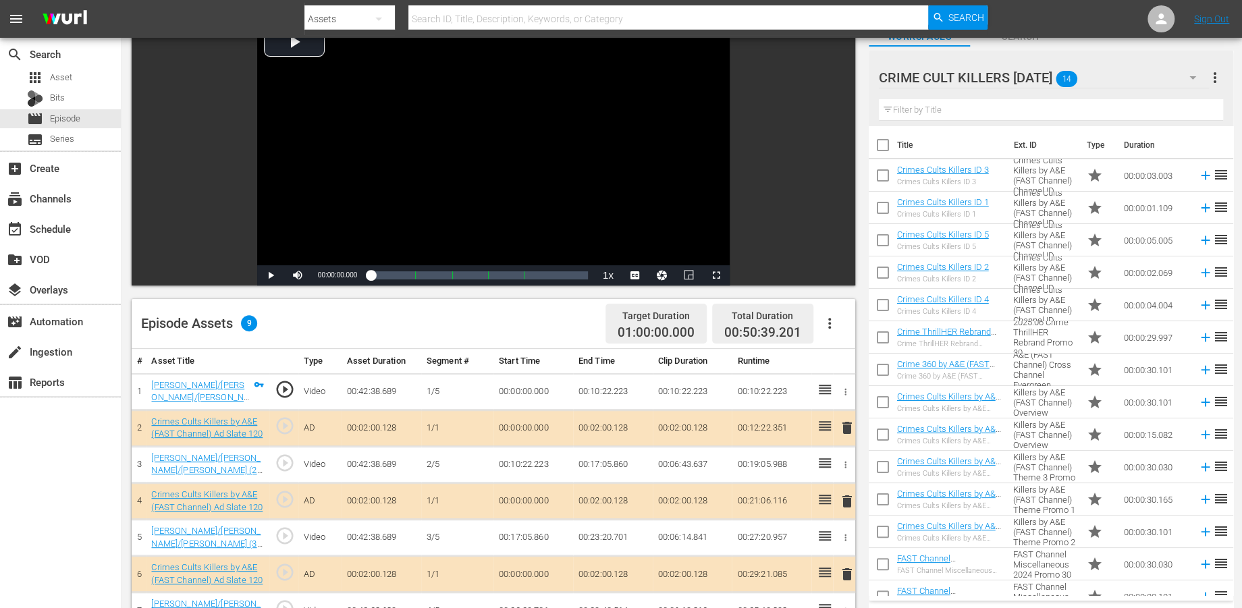
scroll to position [225, 0]
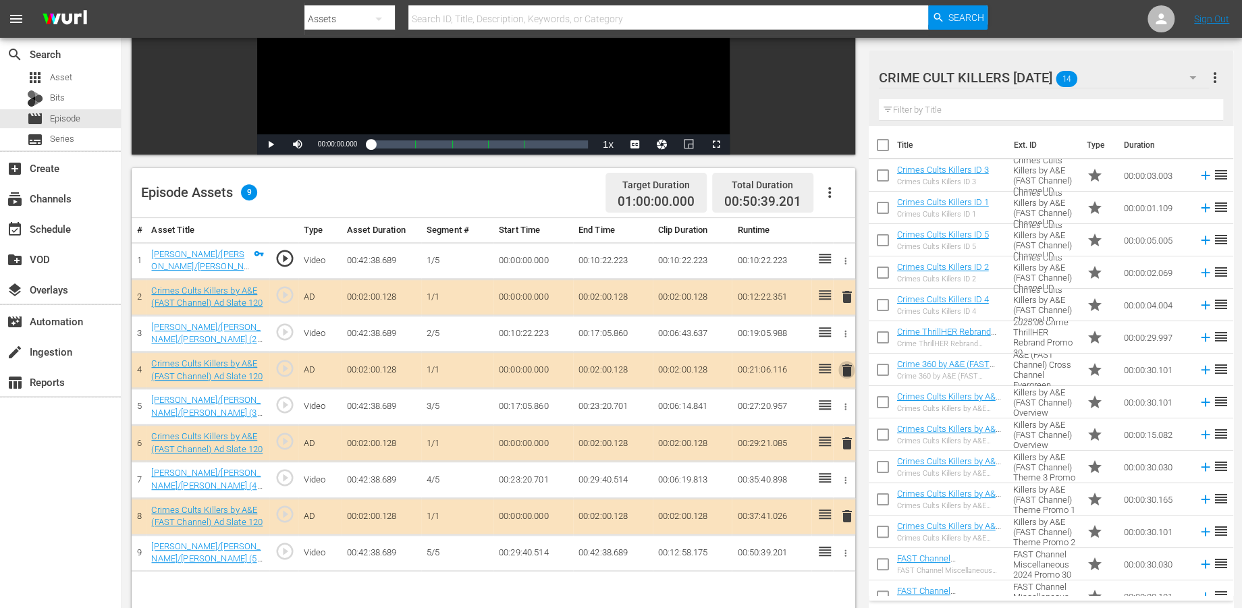
click at [849, 365] on span "delete" at bounding box center [846, 371] width 16 height 16
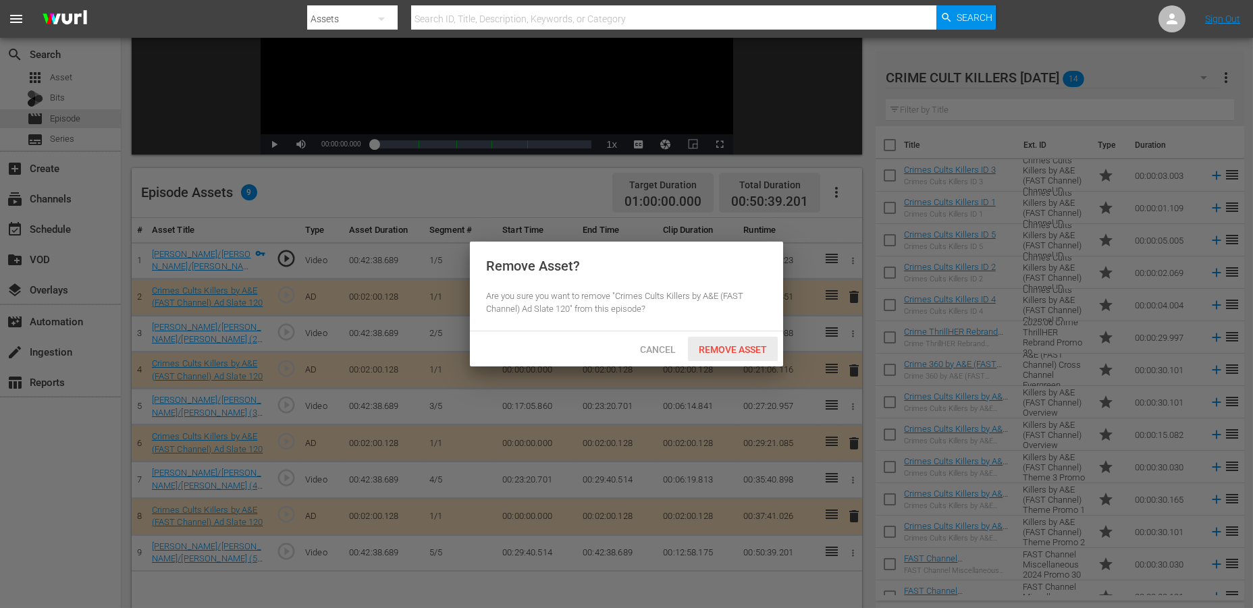
click at [707, 347] on span "Remove Asset" at bounding box center [733, 349] width 90 height 11
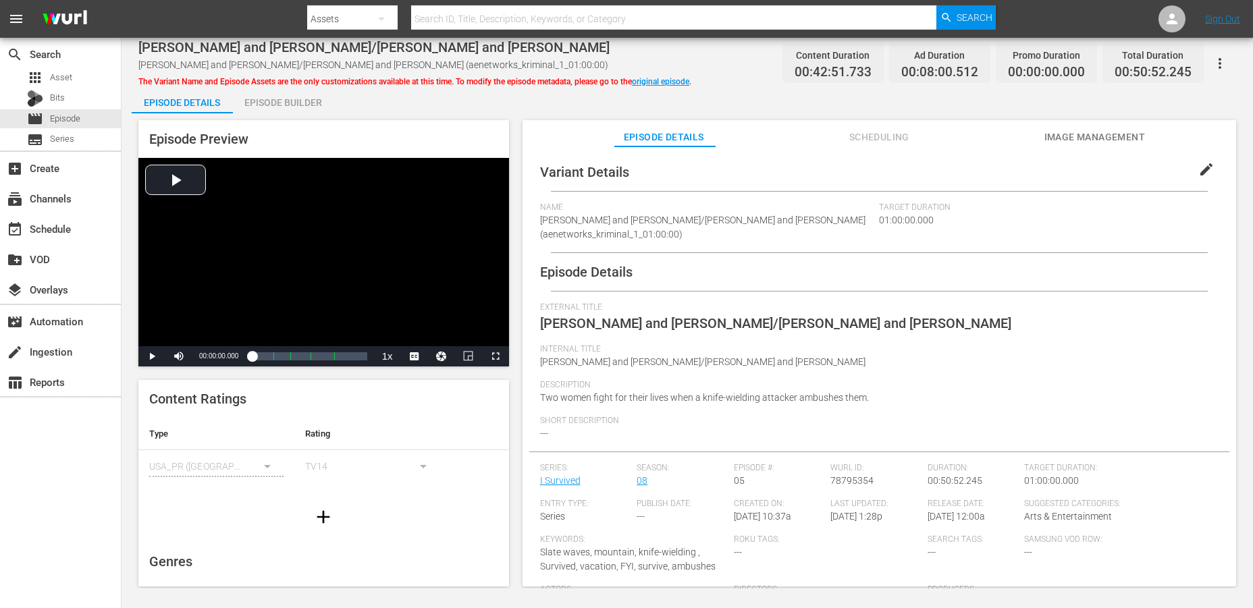
click at [286, 100] on div "Episode Builder" at bounding box center [283, 102] width 101 height 32
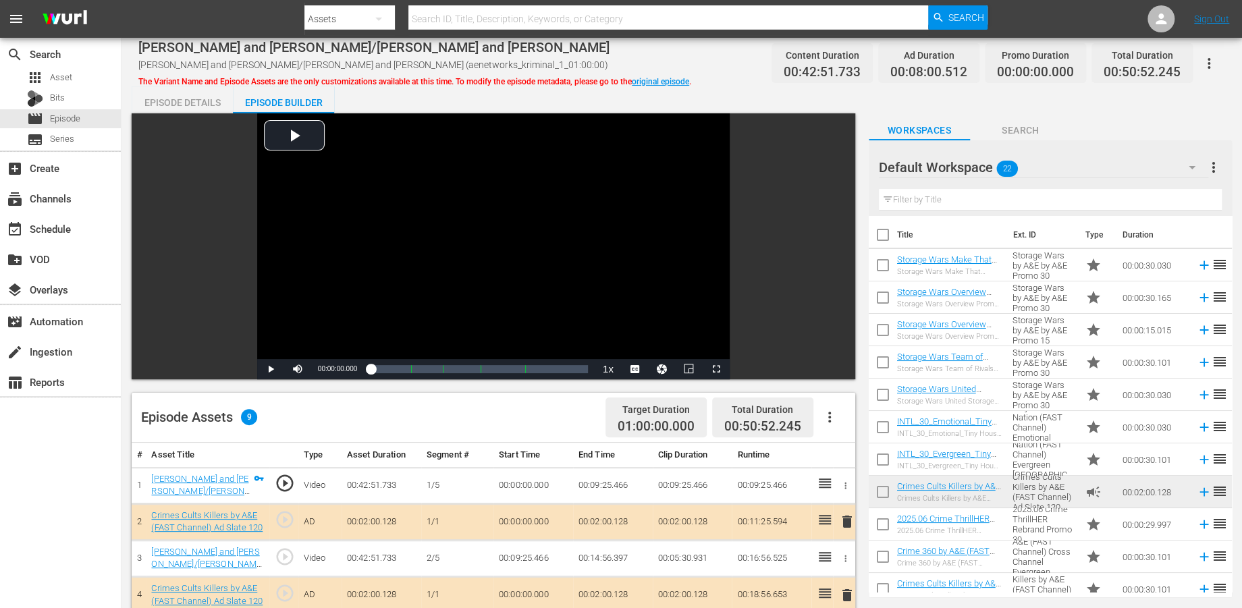
click at [1127, 162] on icon "button" at bounding box center [1192, 167] width 16 height 16
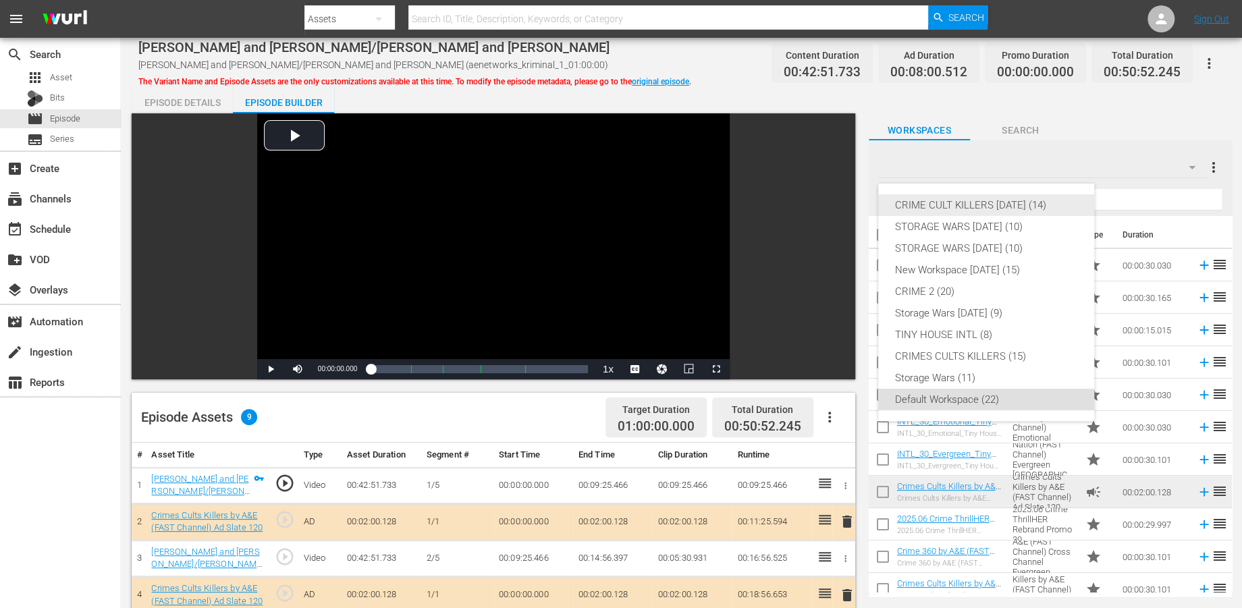
click at [995, 206] on div "CRIME CULT KILLERS [DATE] (14)" at bounding box center [987, 205] width 184 height 22
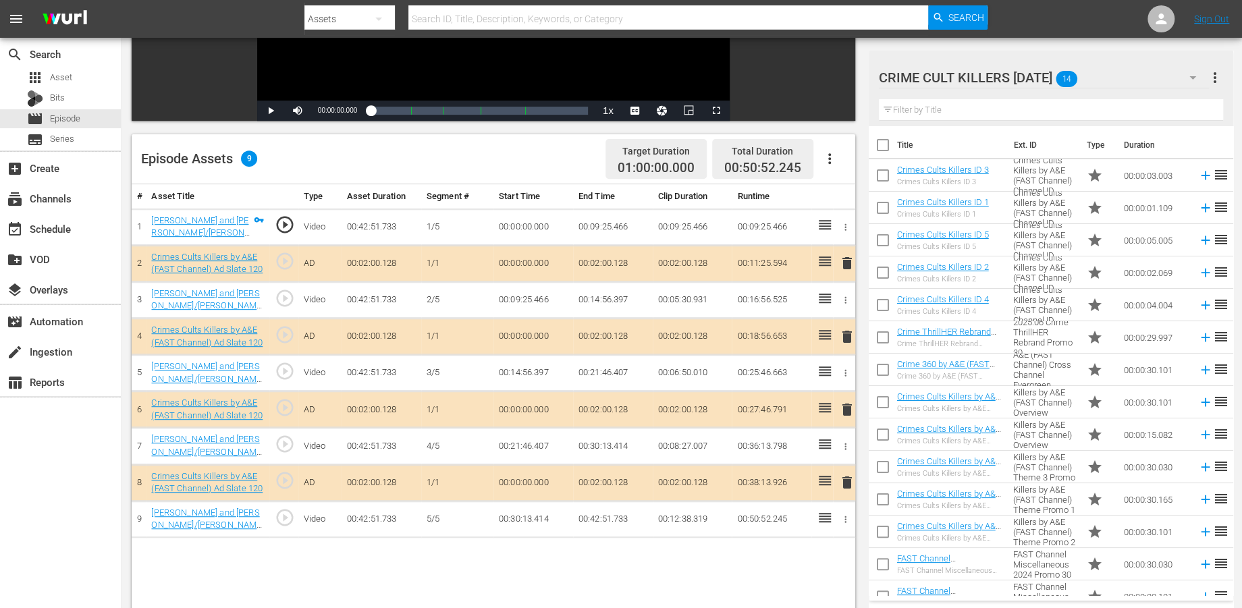
scroll to position [300, 0]
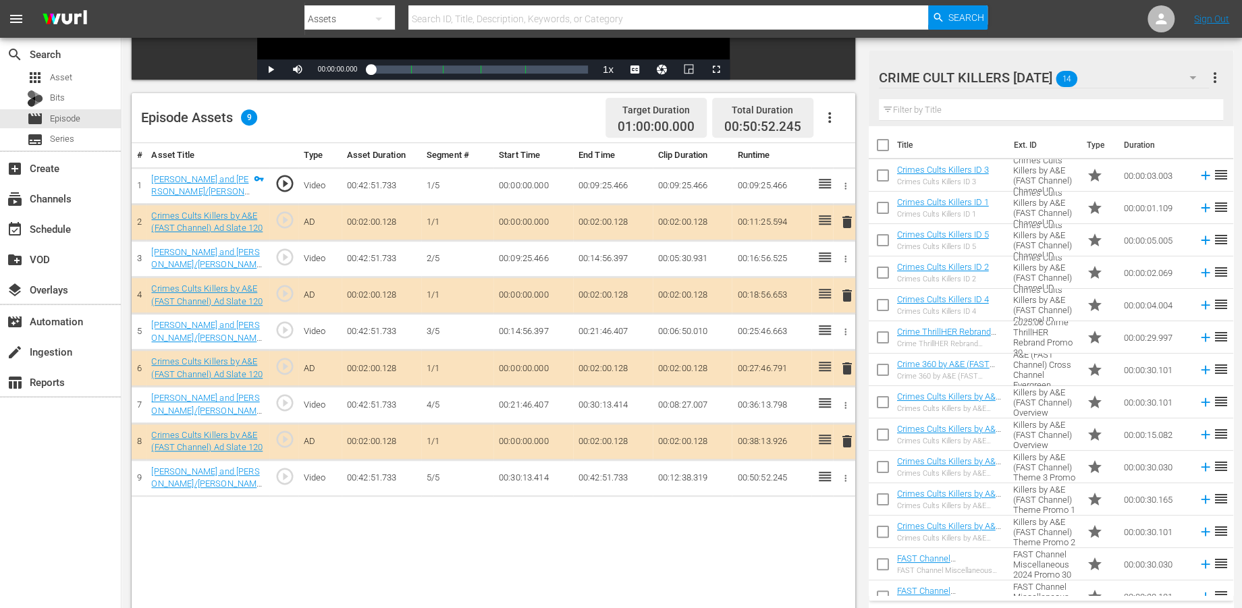
click at [845, 366] on span "delete" at bounding box center [846, 369] width 16 height 16
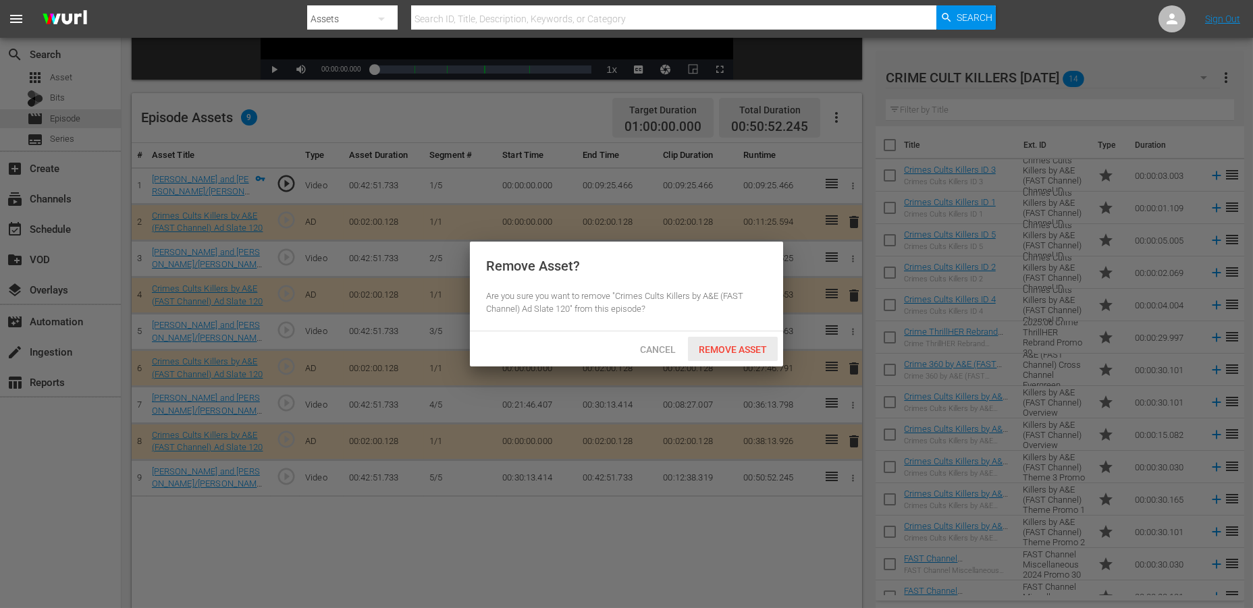
click at [729, 346] on span "Remove Asset" at bounding box center [733, 349] width 90 height 11
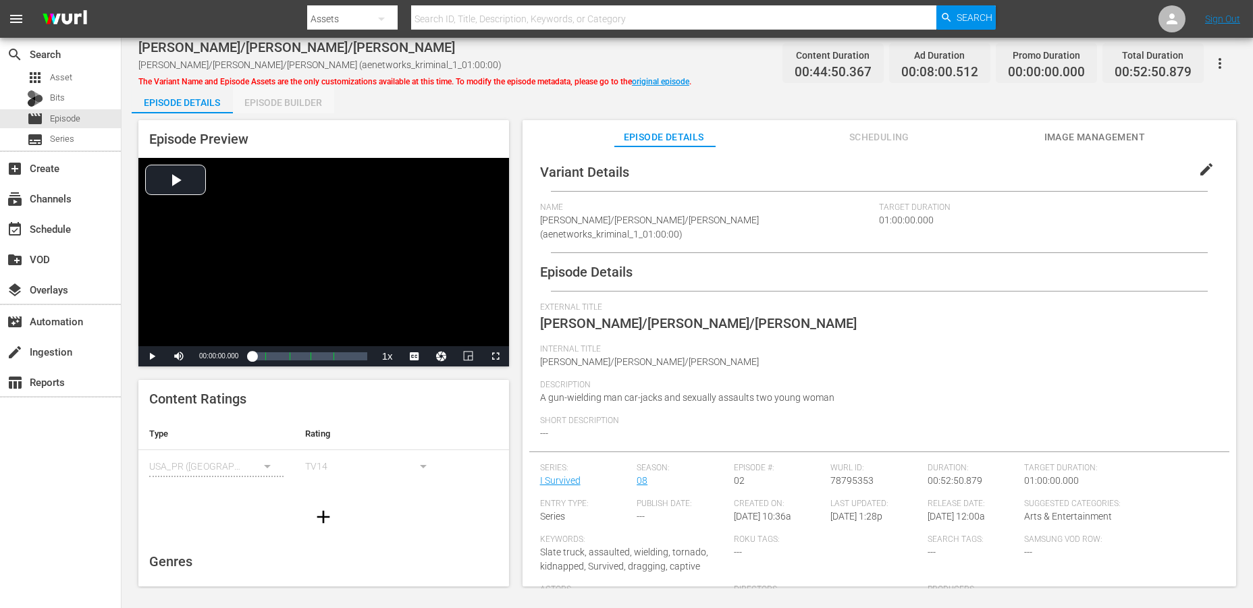
click at [286, 101] on div "Episode Builder" at bounding box center [283, 102] width 101 height 32
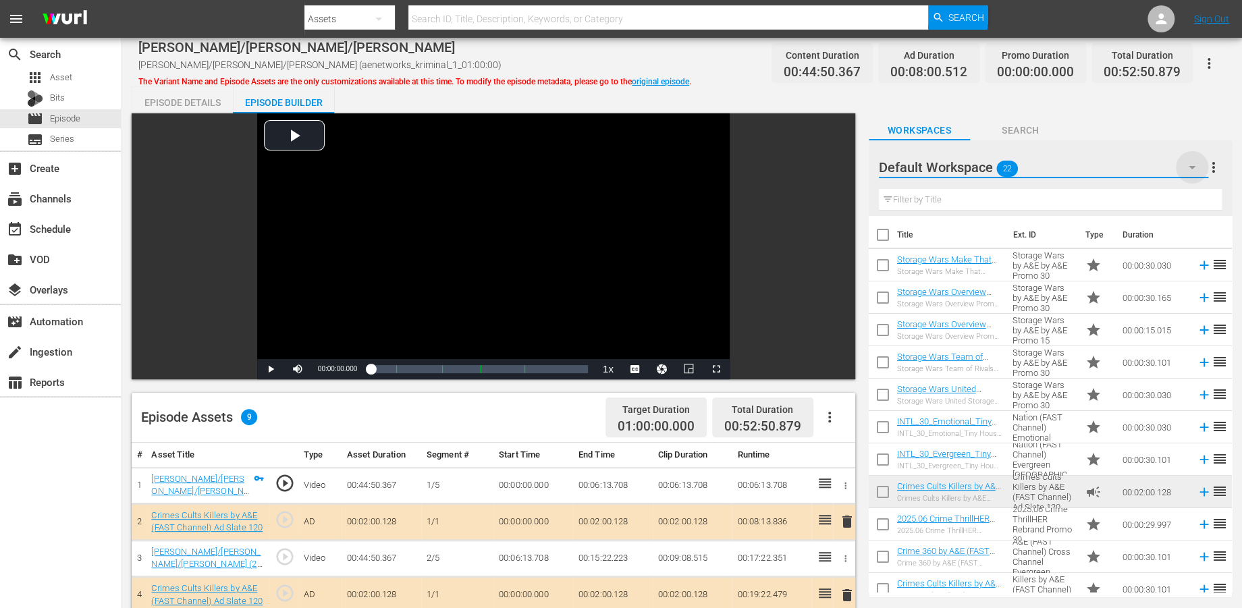
click at [1127, 168] on icon "button" at bounding box center [1192, 167] width 16 height 16
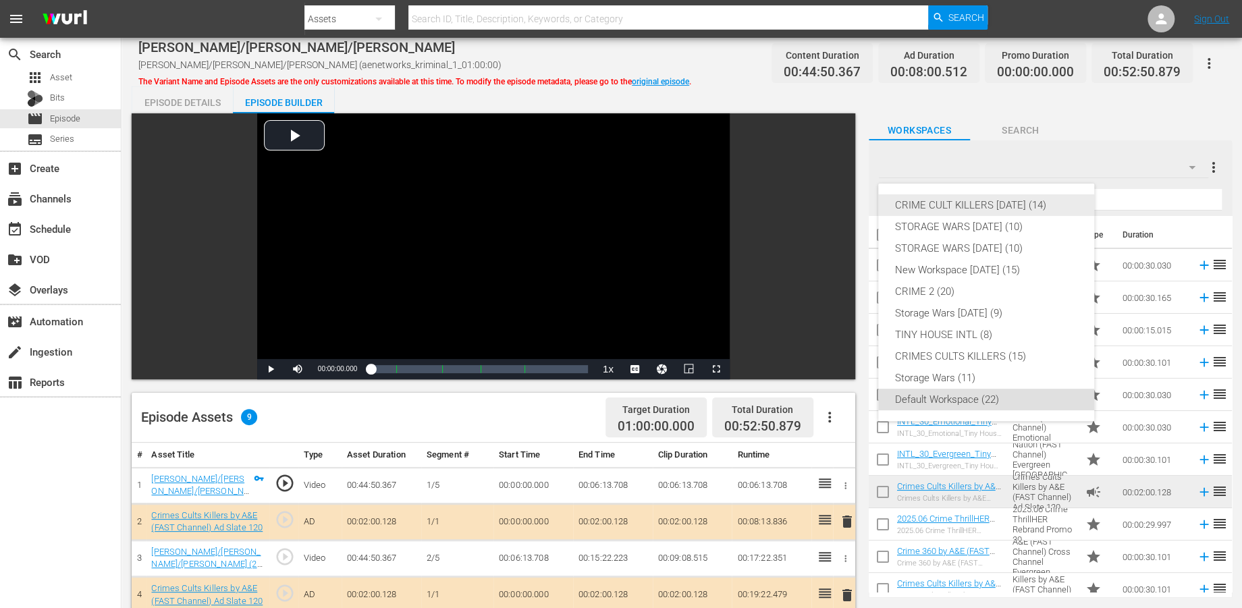
click at [966, 203] on div "CRIME CULT KILLERS [DATE] (14)" at bounding box center [987, 205] width 184 height 22
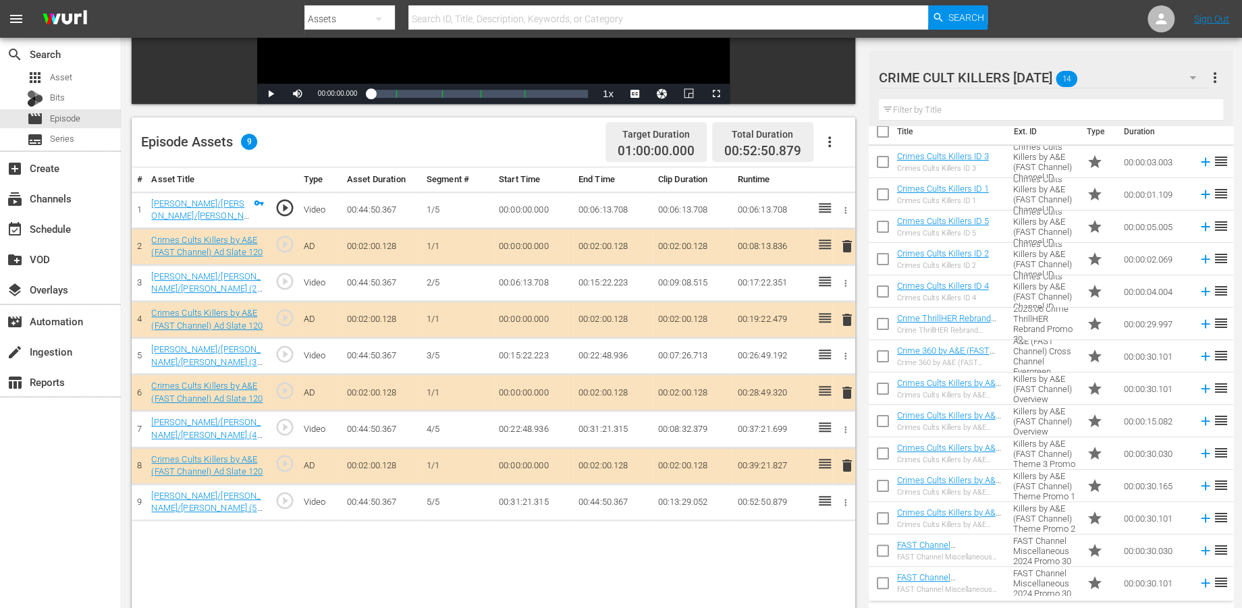
scroll to position [18, 0]
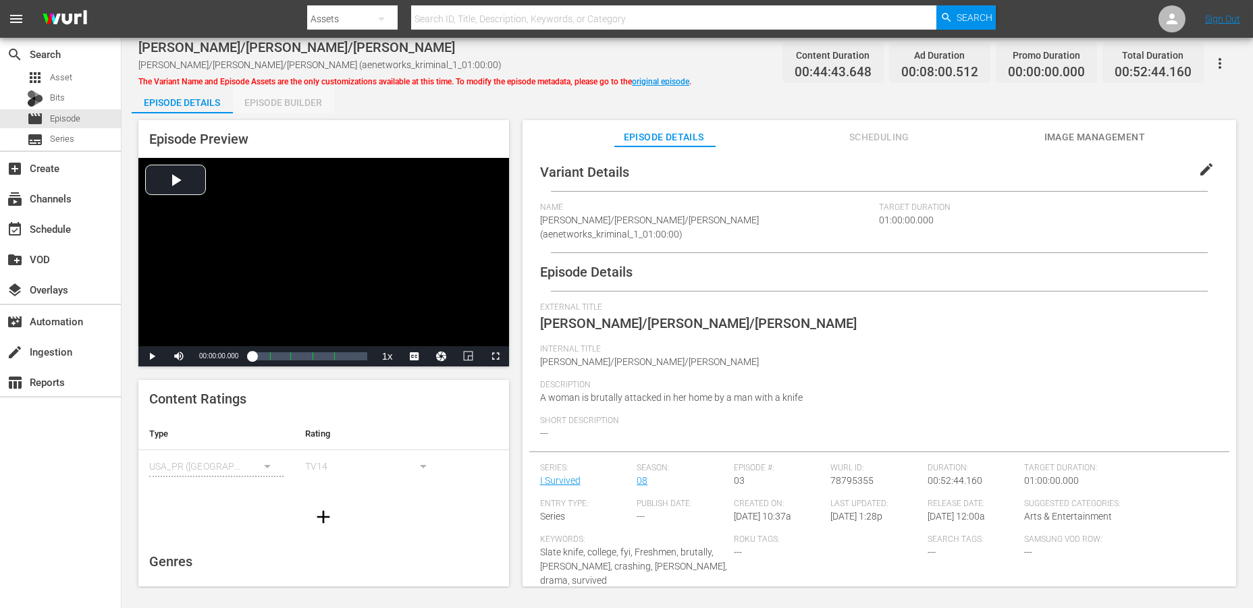
click at [272, 101] on div "Episode Builder" at bounding box center [283, 102] width 101 height 32
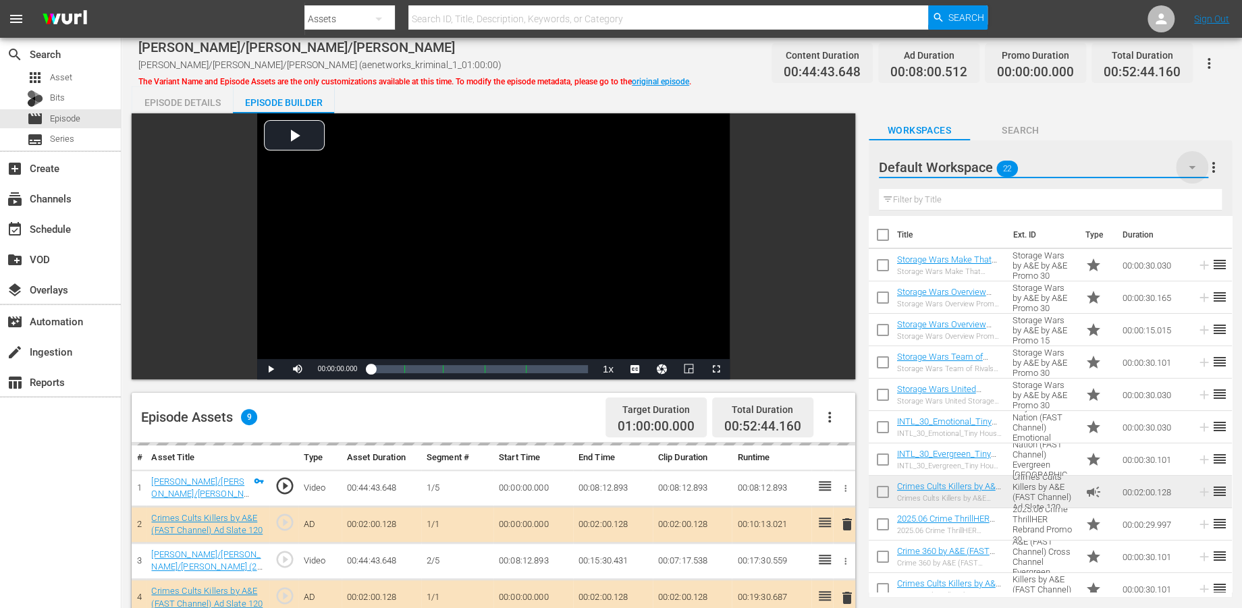
click at [1127, 168] on icon "button" at bounding box center [1192, 167] width 16 height 16
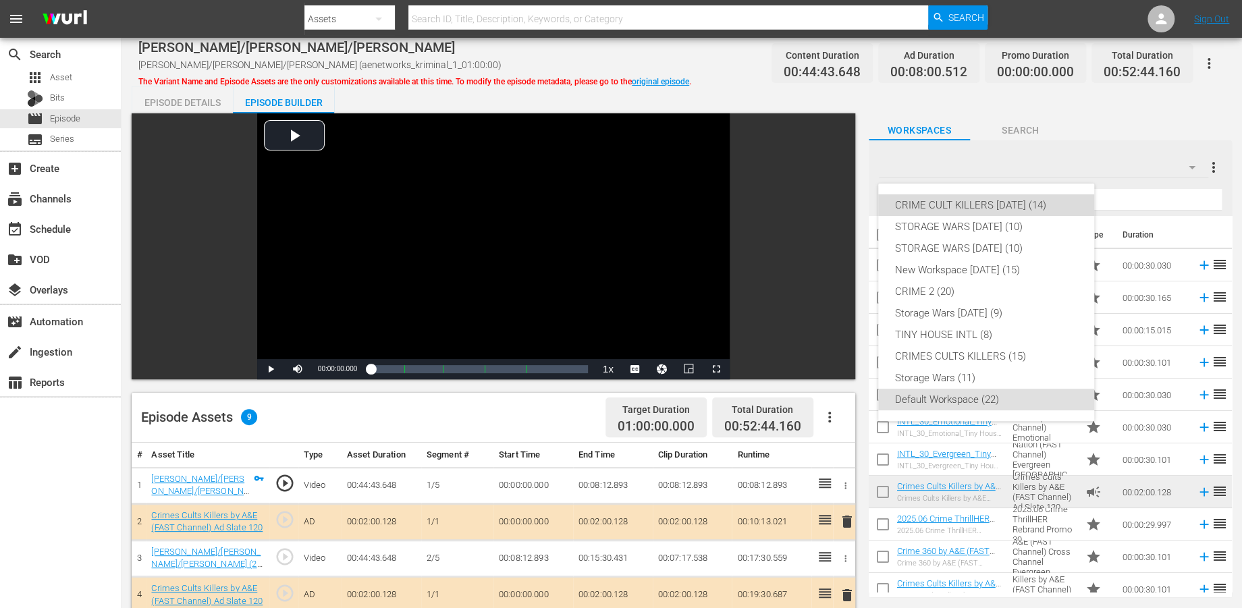
click at [941, 200] on div "CRIME CULT KILLERS [DATE] (14)" at bounding box center [987, 205] width 184 height 22
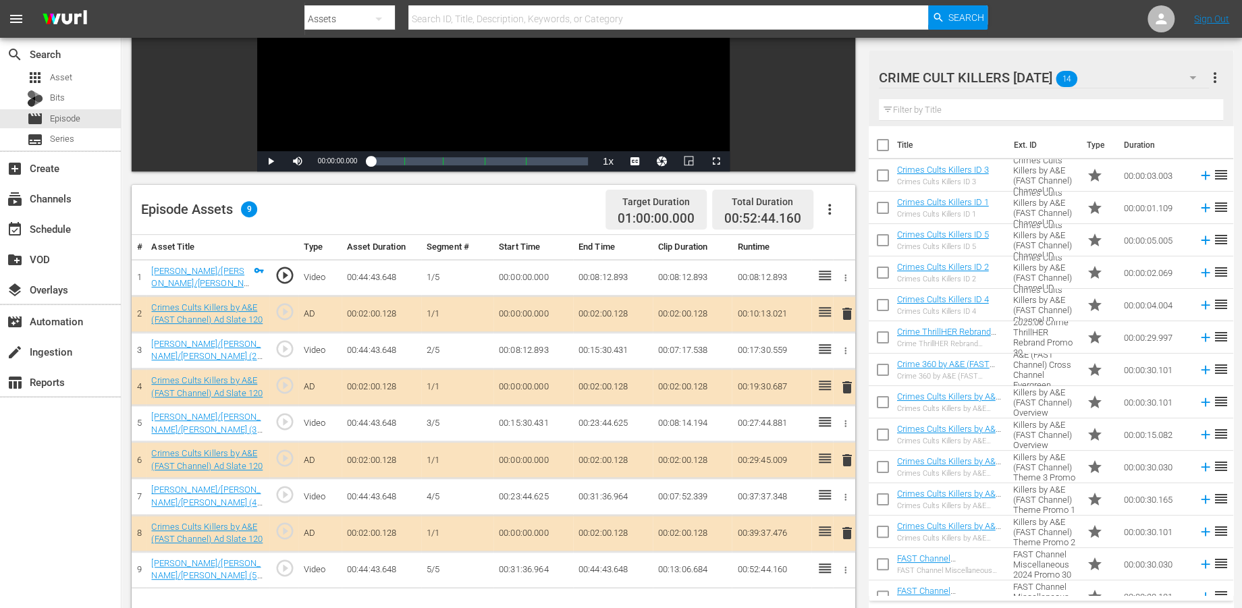
scroll to position [300, 0]
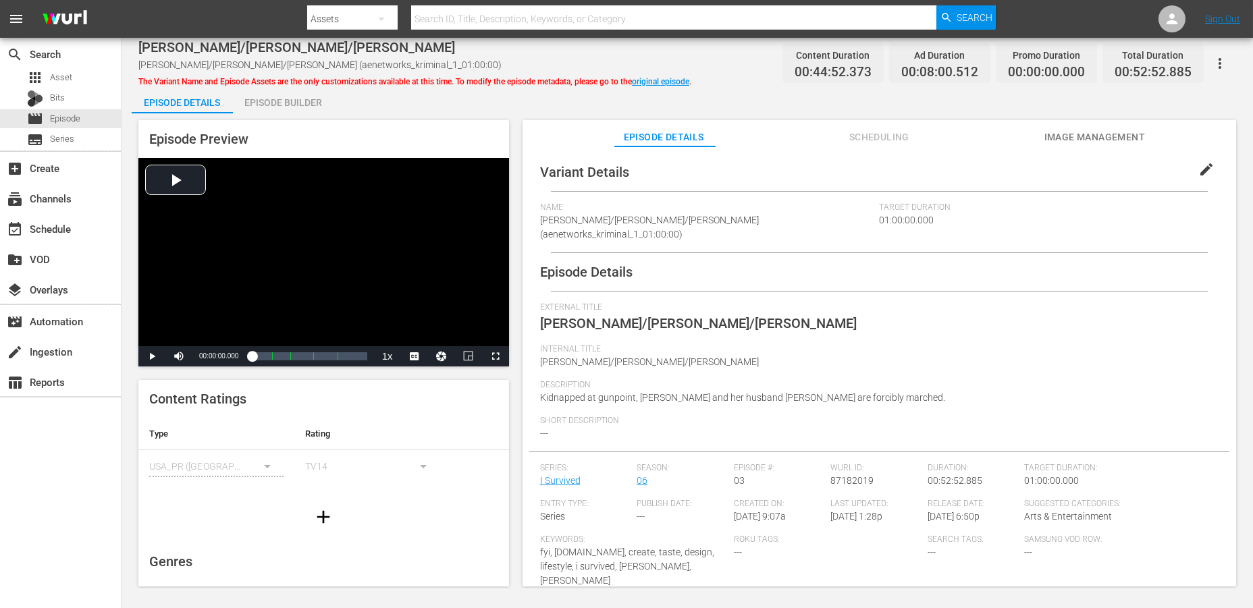
click at [292, 96] on div "Episode Builder" at bounding box center [283, 102] width 101 height 32
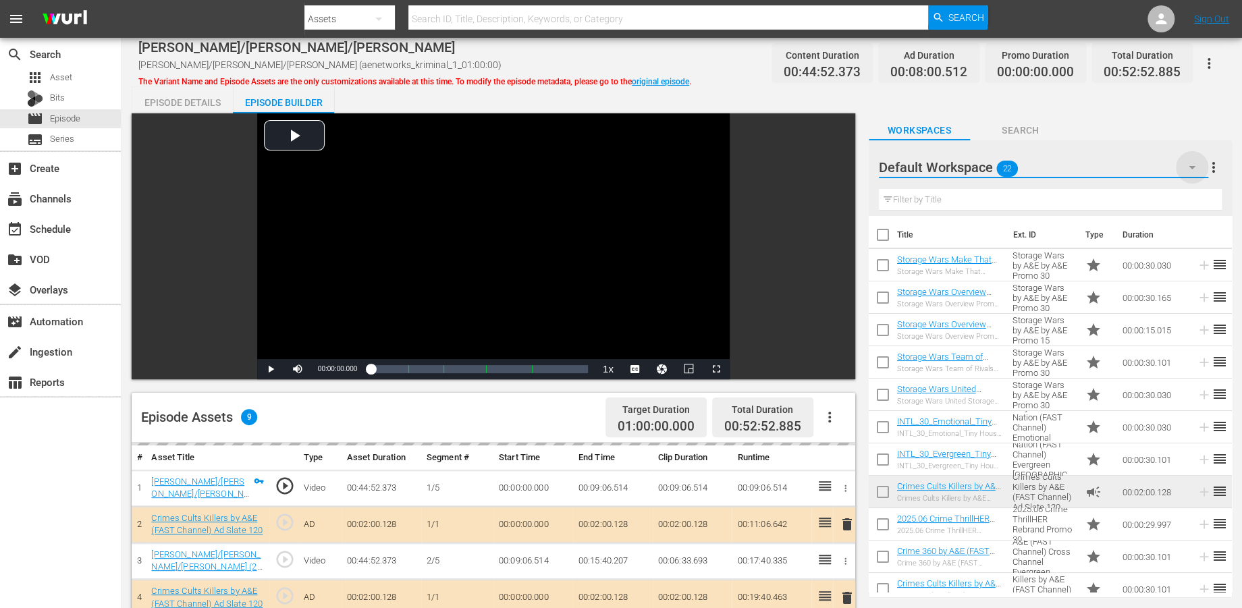
click at [1127, 167] on icon "button" at bounding box center [1192, 167] width 16 height 16
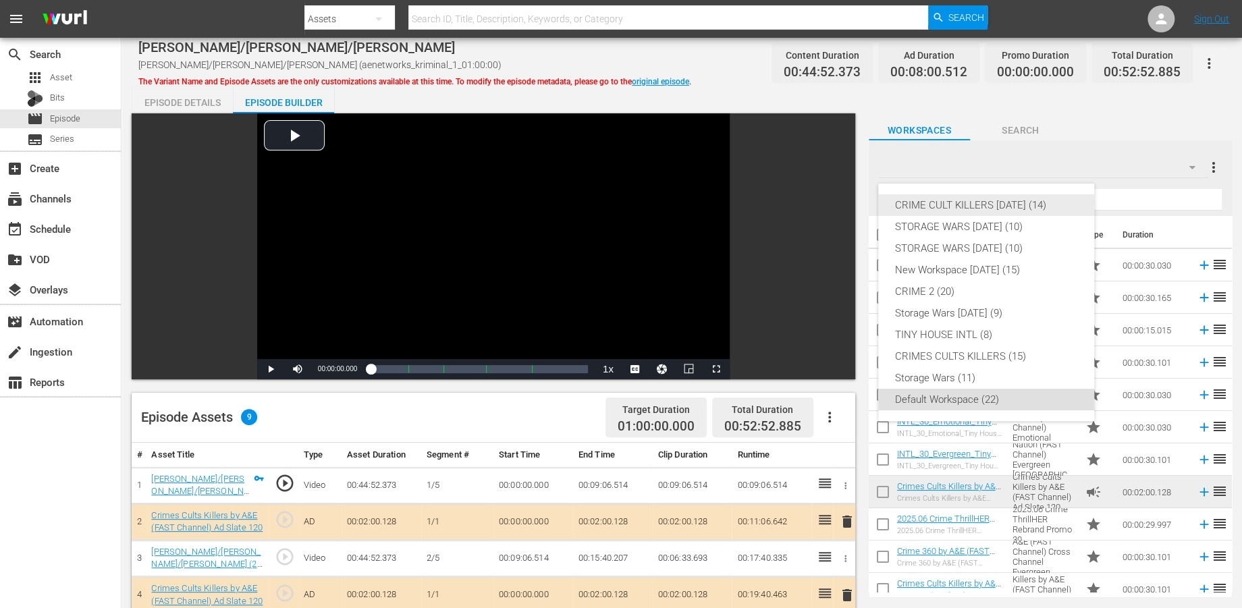
click at [947, 203] on div "CRIME CULT KILLERS [DATE] (14)" at bounding box center [987, 205] width 184 height 22
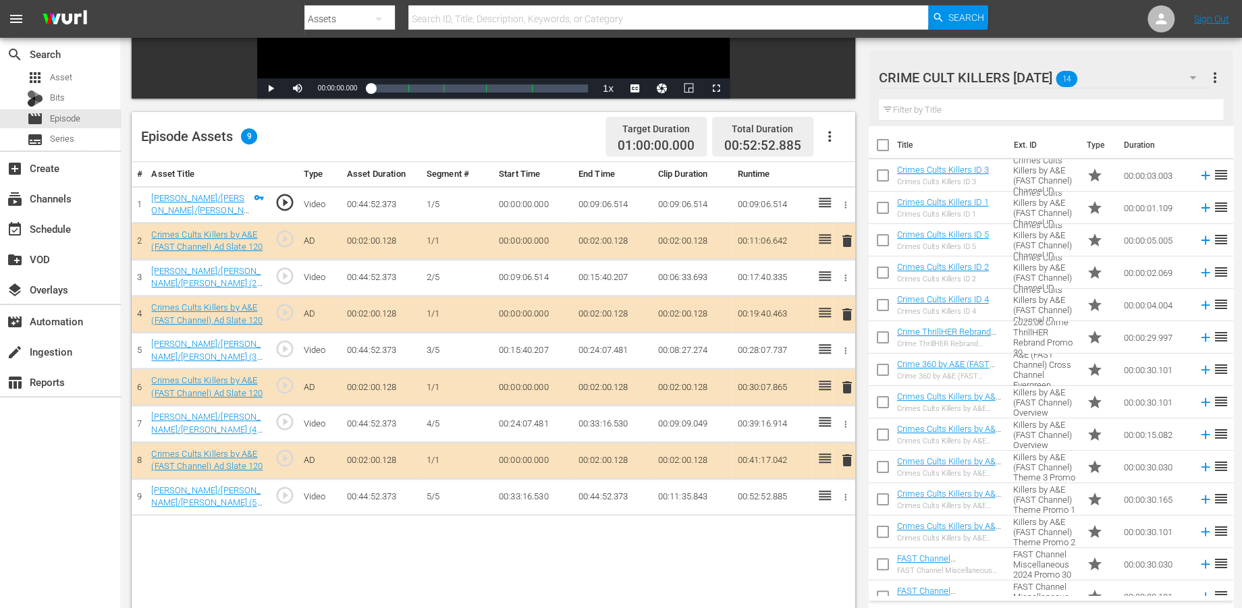
scroll to position [300, 0]
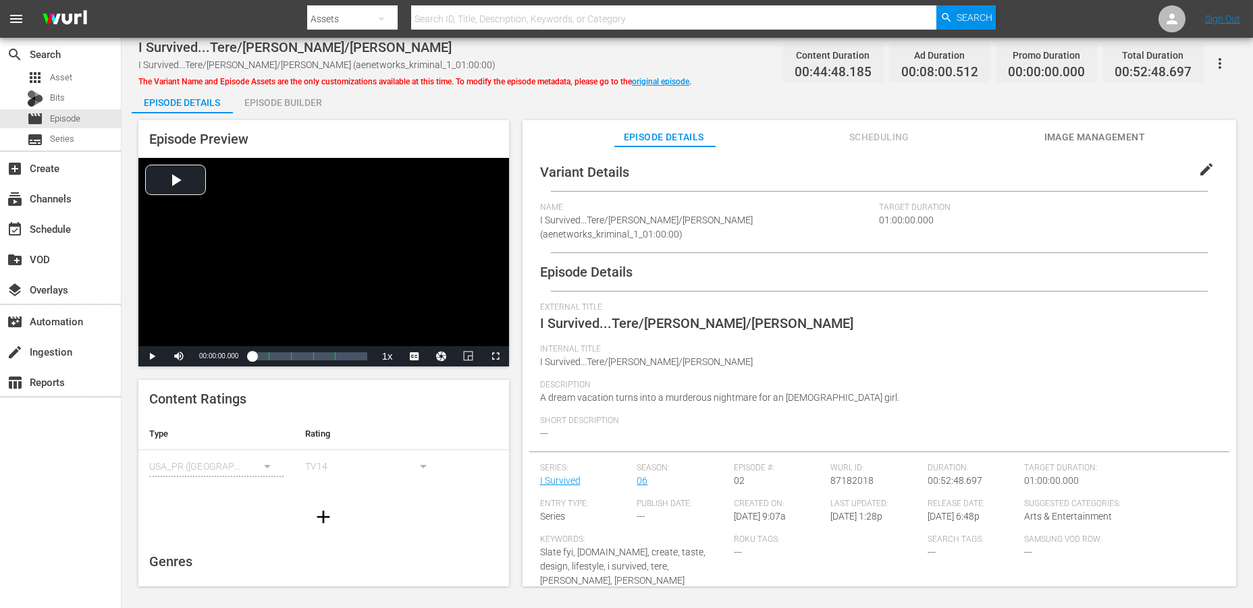
click at [298, 97] on div "Episode Builder" at bounding box center [283, 102] width 101 height 32
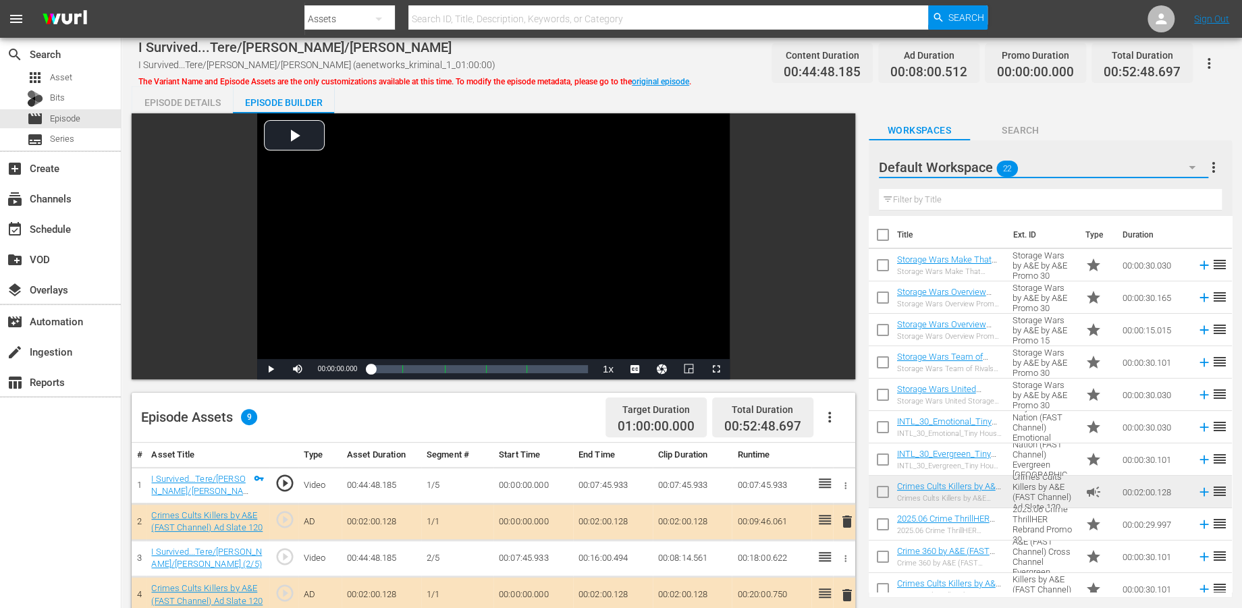
click at [1127, 165] on icon "button" at bounding box center [1192, 167] width 16 height 16
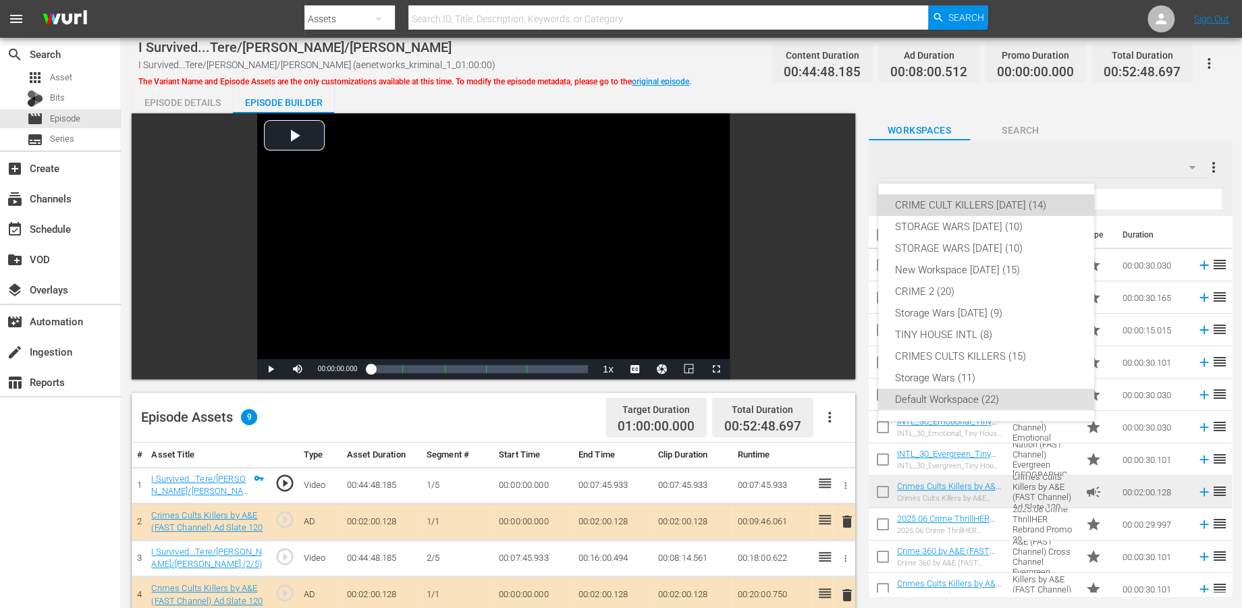
click at [980, 199] on div "CRIME CULT KILLERS [DATE] (14)" at bounding box center [987, 205] width 184 height 22
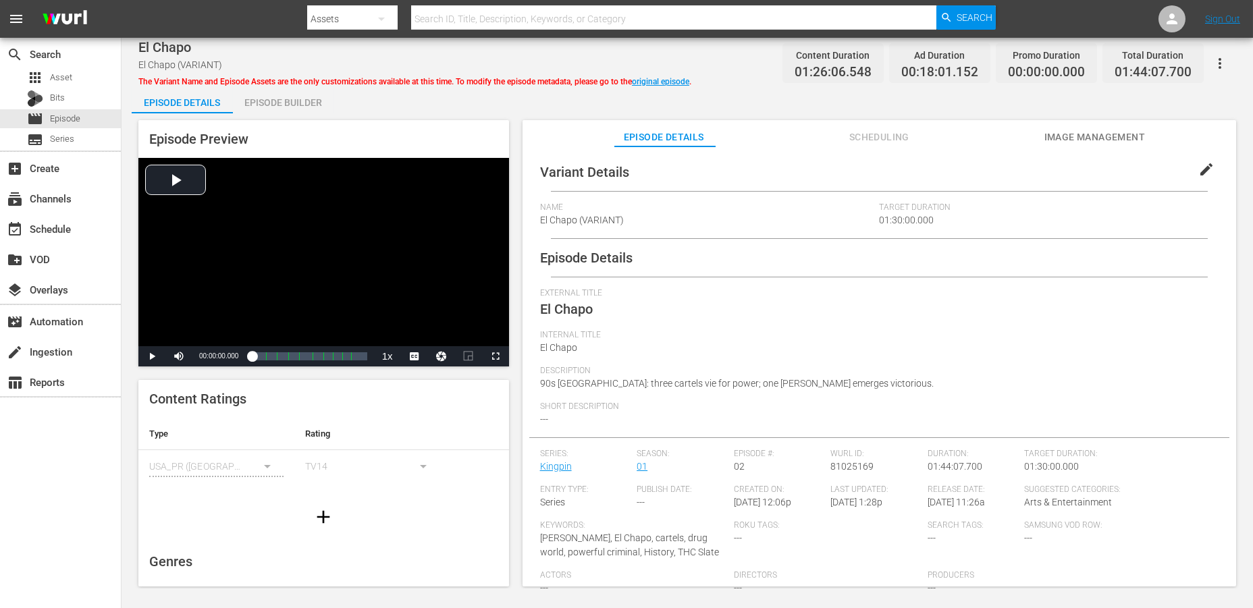
click at [294, 99] on div "Episode Builder" at bounding box center [283, 102] width 101 height 32
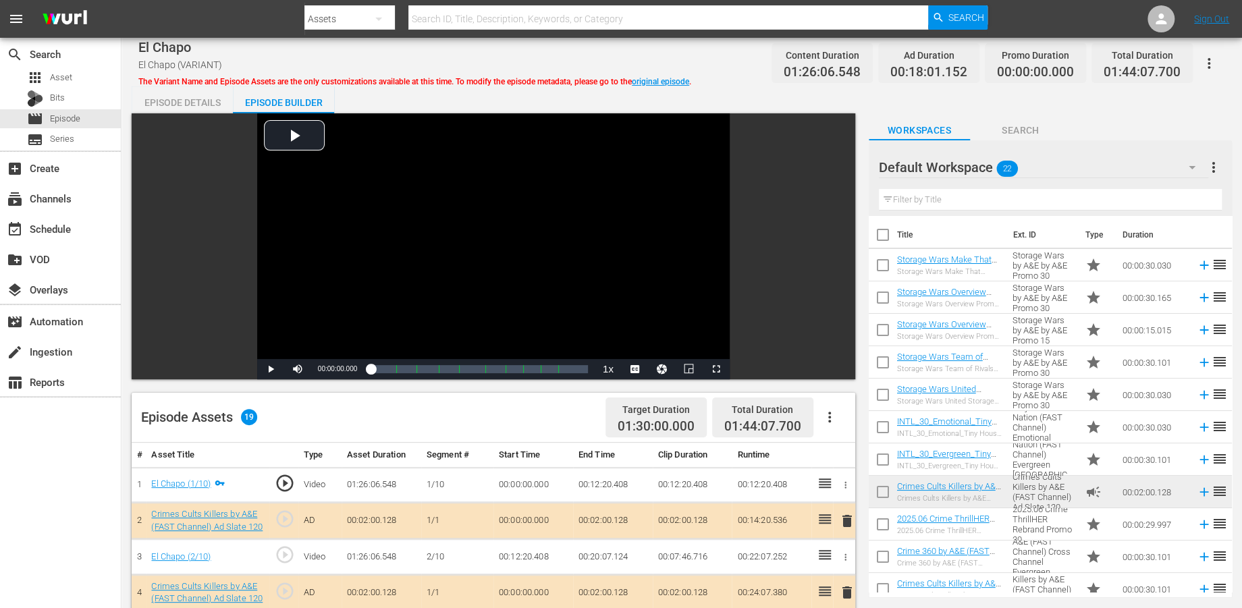
click at [1127, 162] on icon "button" at bounding box center [1192, 167] width 16 height 16
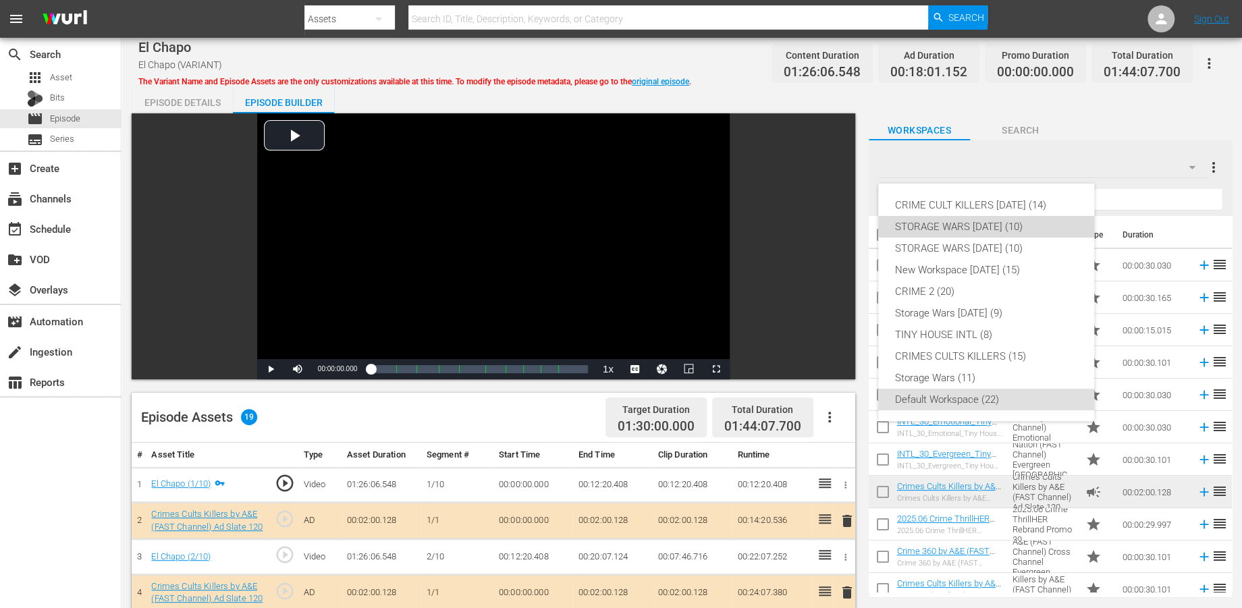
click at [957, 228] on div "STORAGE WARS [DATE] (10)" at bounding box center [987, 227] width 184 height 22
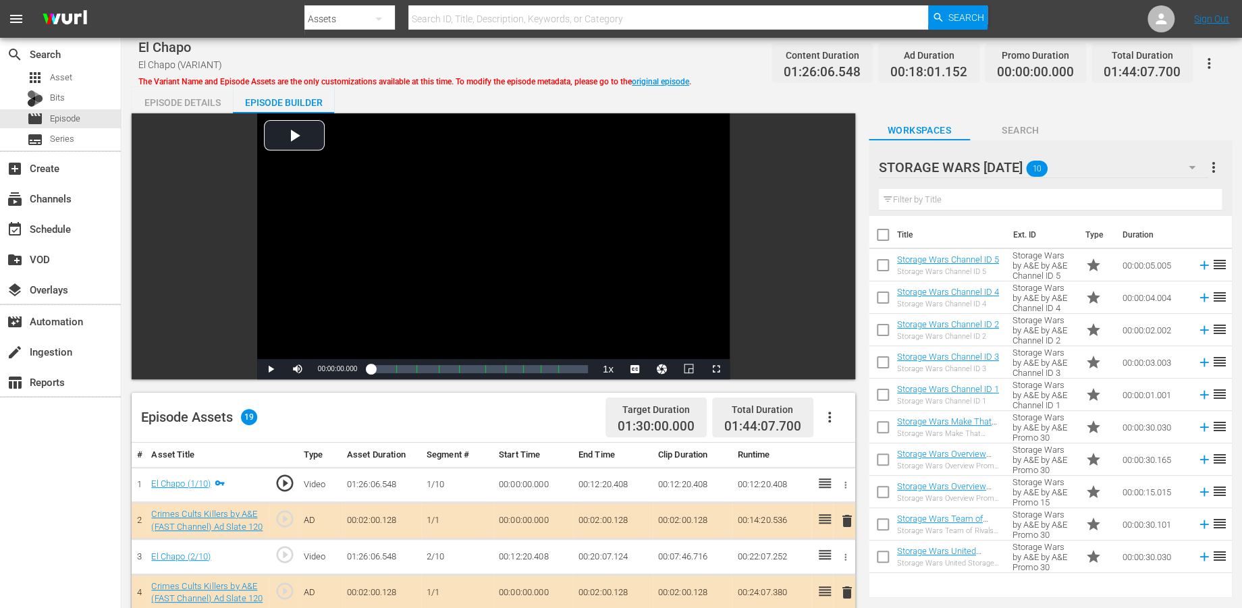
click at [1127, 170] on icon "button" at bounding box center [1192, 167] width 16 height 16
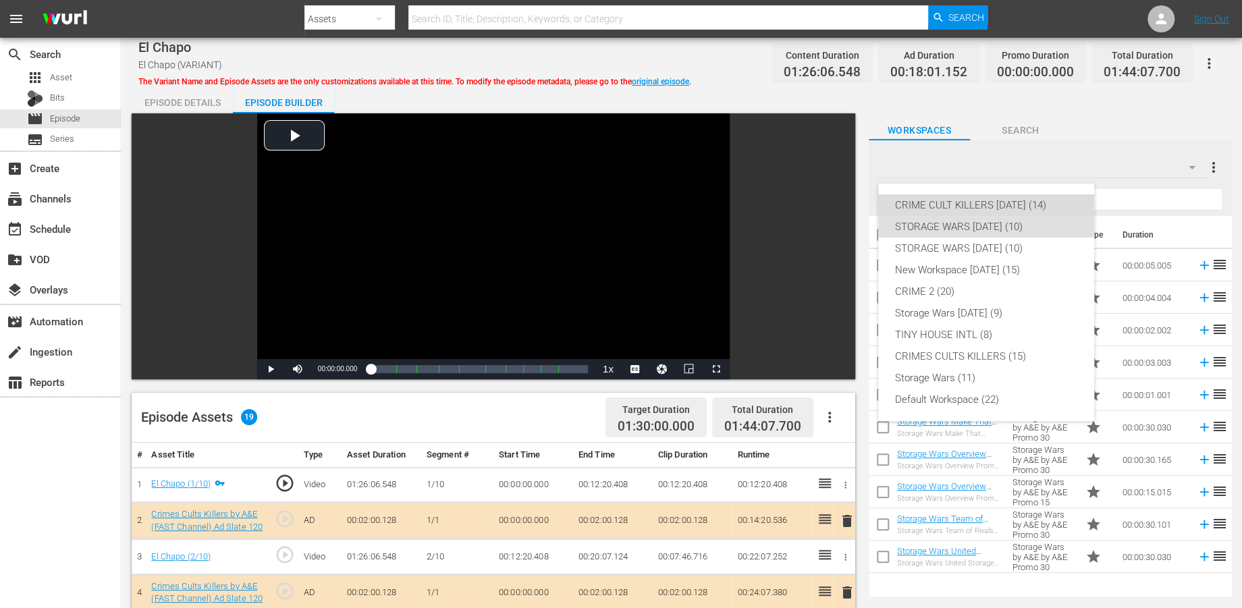
click at [938, 201] on div "CRIME CULT KILLERS [DATE] (14)" at bounding box center [987, 205] width 184 height 22
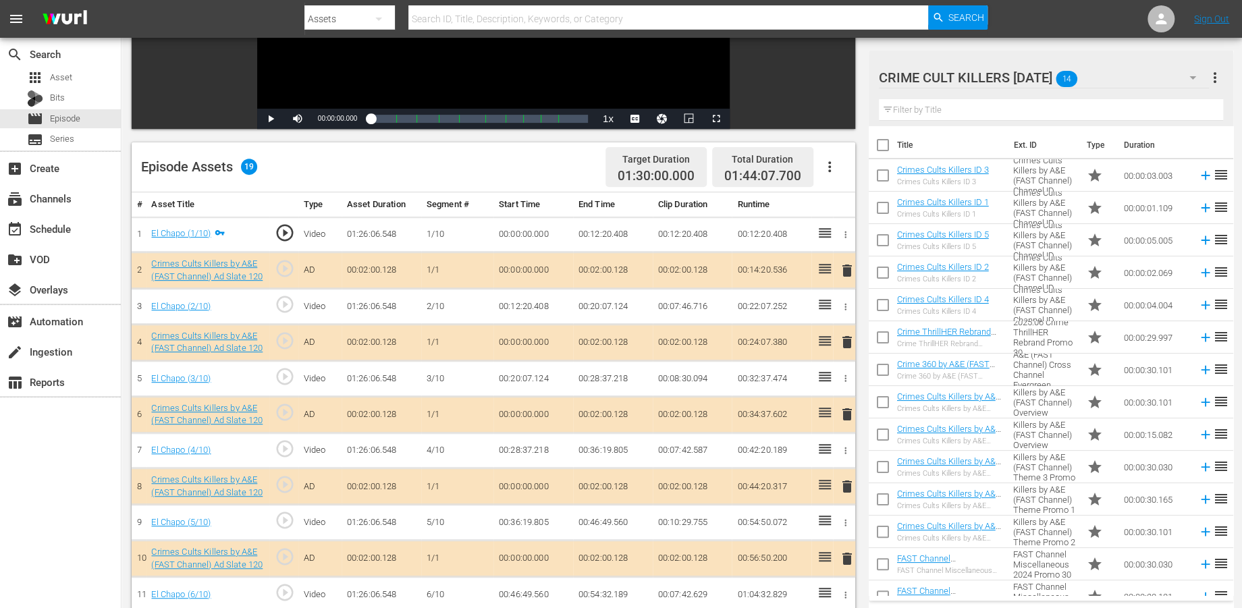
scroll to position [300, 0]
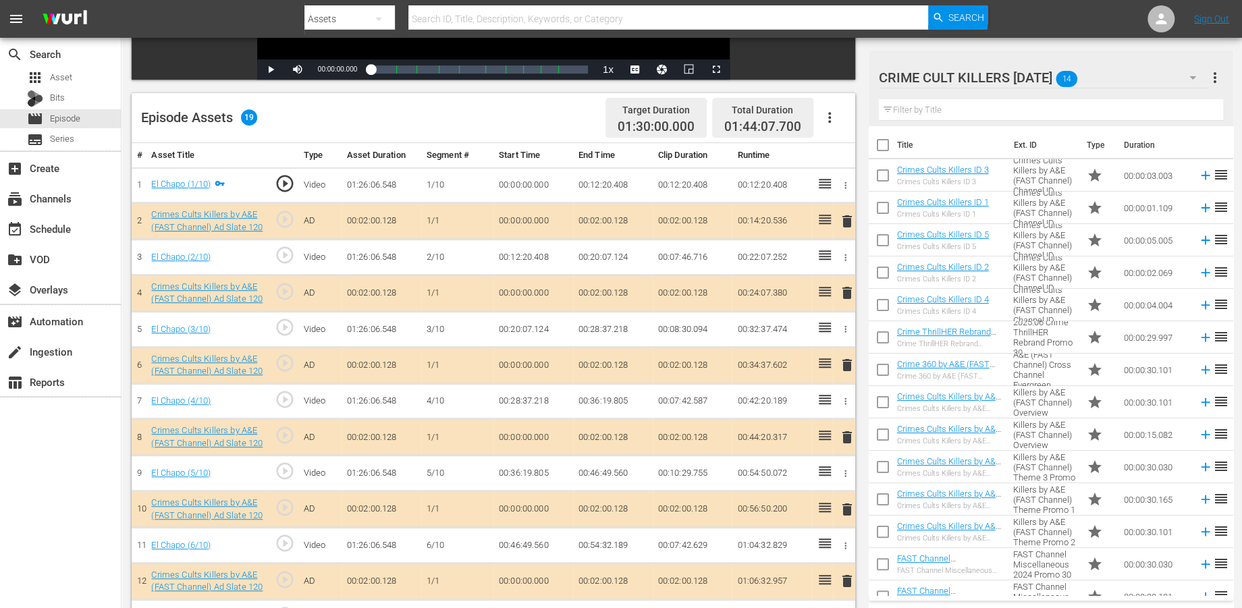
click at [847, 290] on span "delete" at bounding box center [846, 293] width 16 height 16
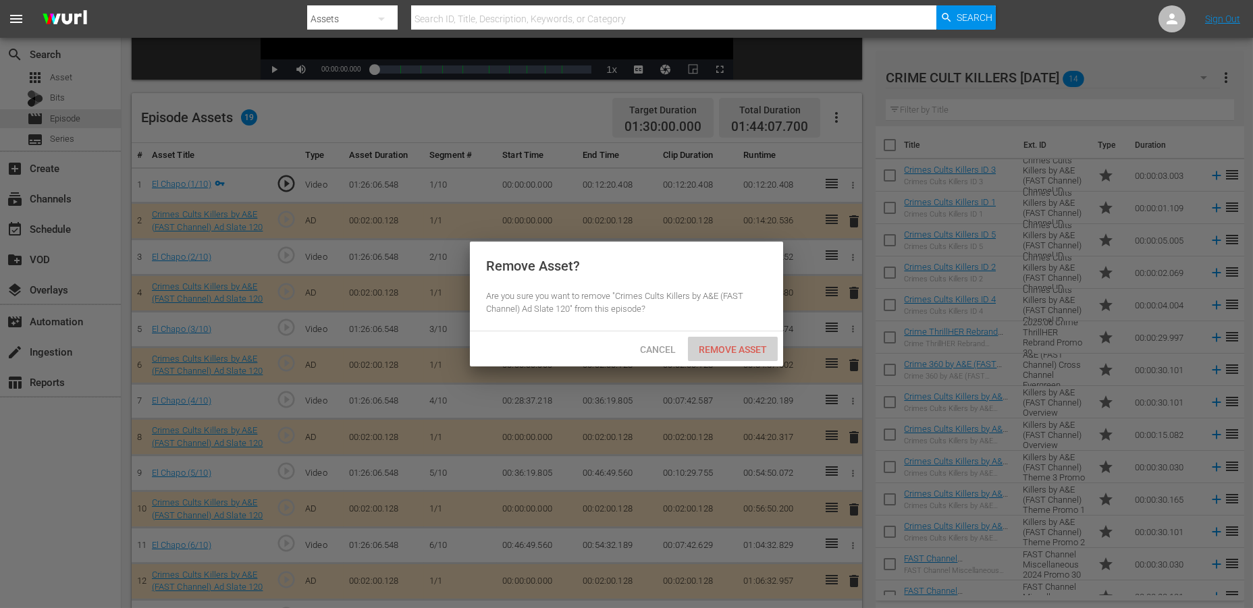
click at [722, 348] on span "Remove Asset" at bounding box center [733, 349] width 90 height 11
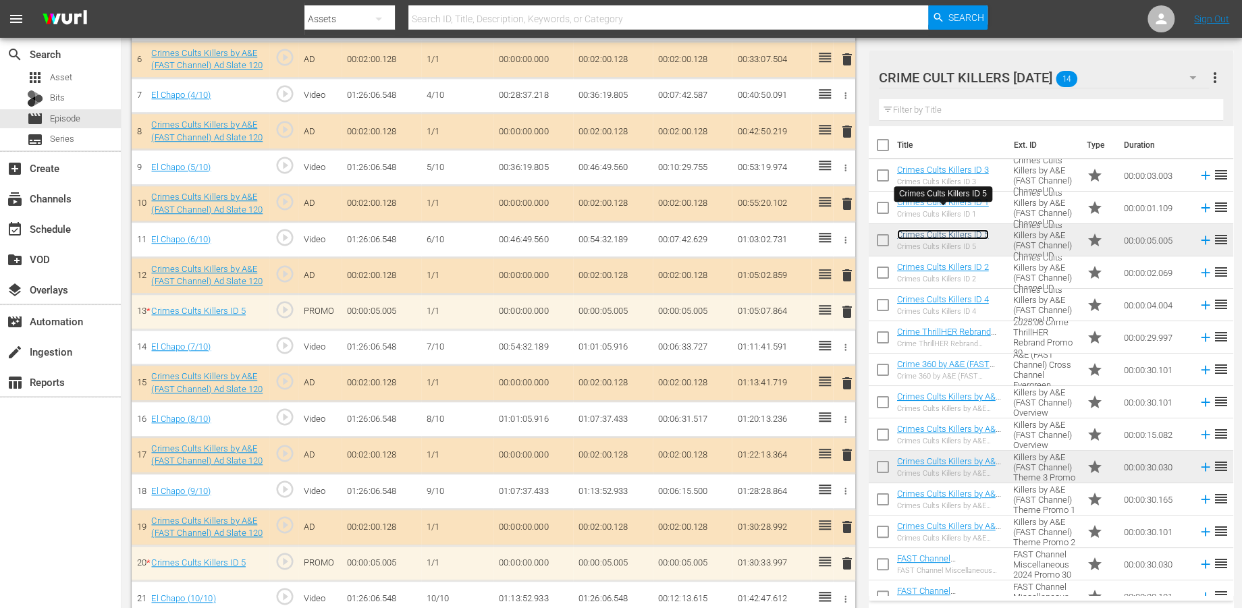
scroll to position [618, 0]
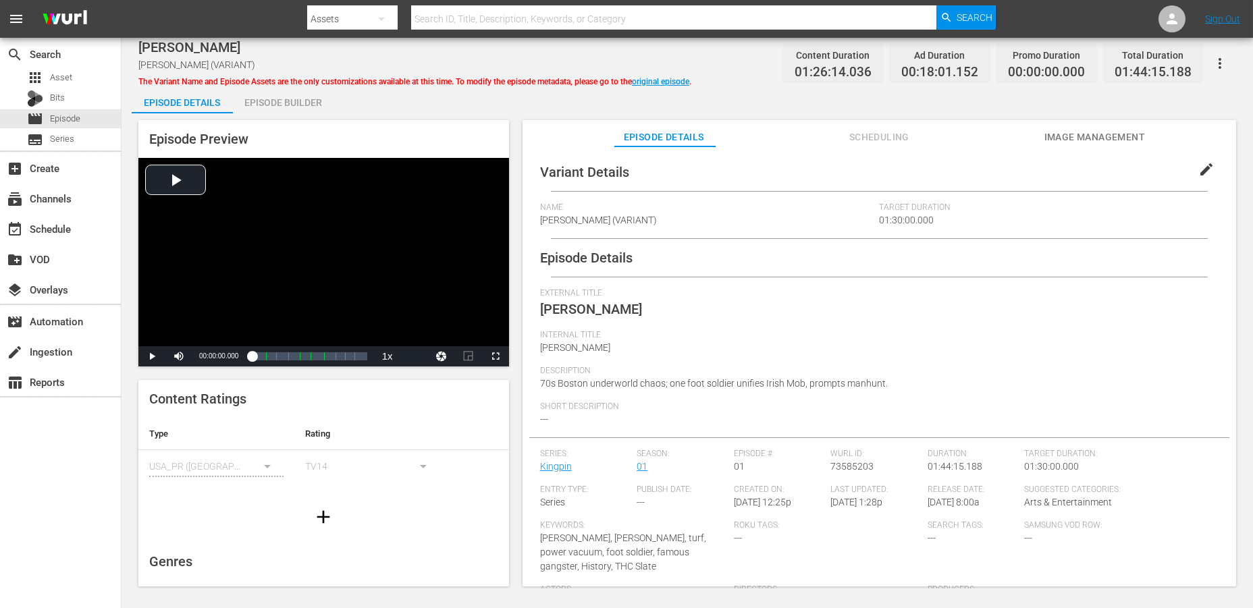
click at [305, 101] on div "Episode Builder" at bounding box center [283, 102] width 101 height 32
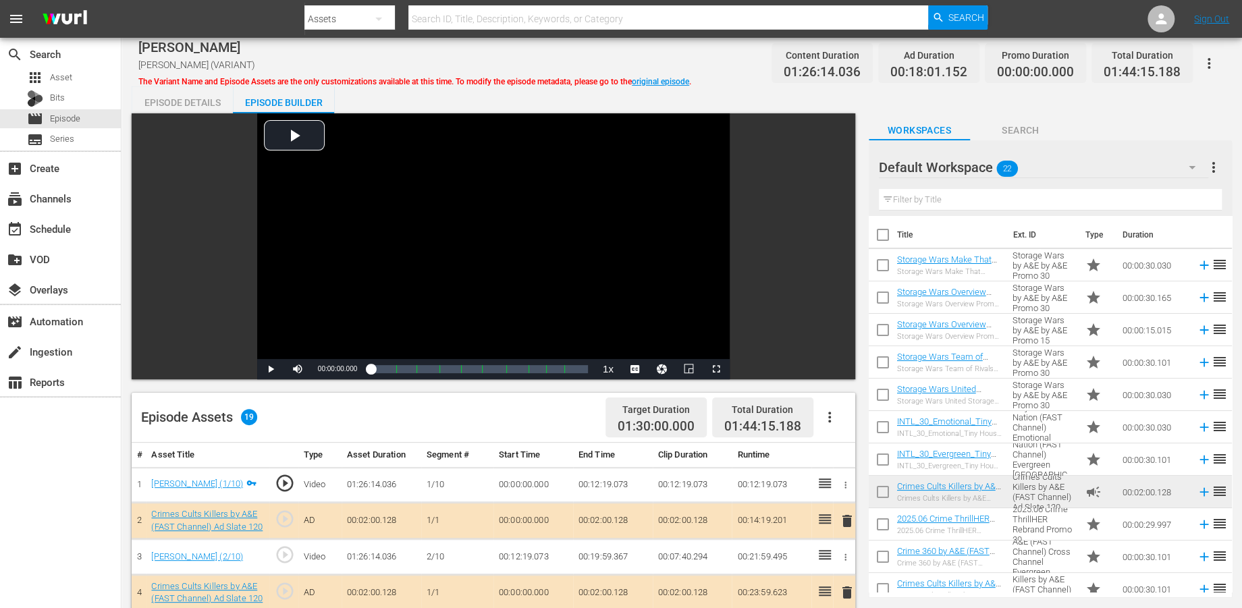
click at [1127, 164] on icon "button" at bounding box center [1192, 167] width 16 height 16
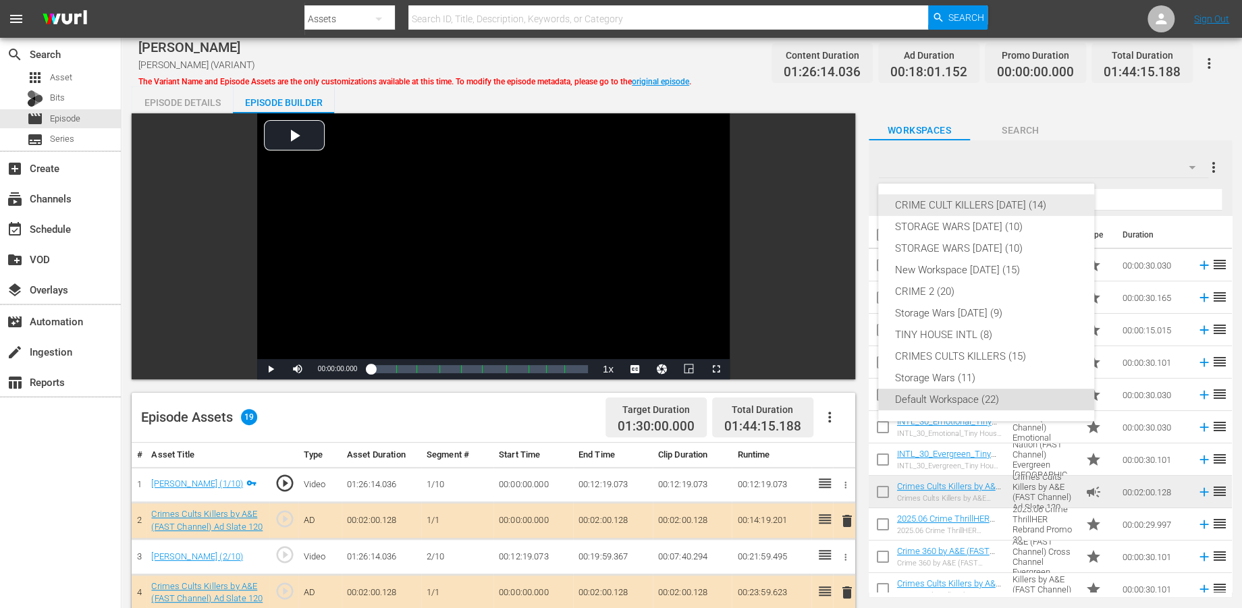
click at [932, 202] on div "CRIME CULT KILLERS [DATE] (14)" at bounding box center [987, 205] width 184 height 22
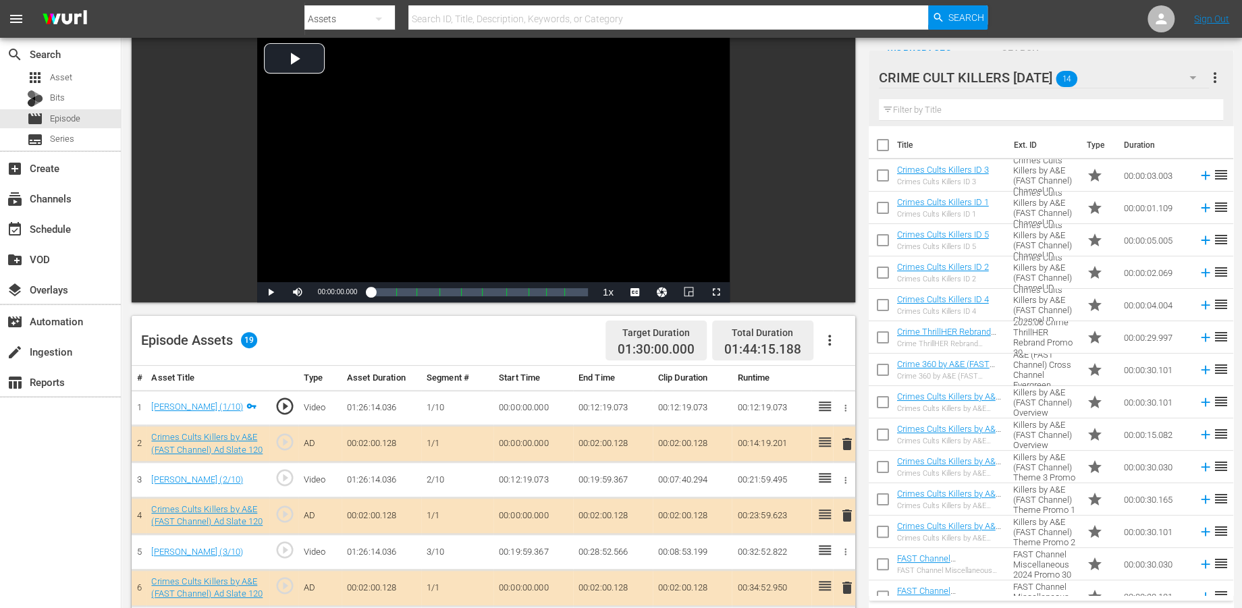
scroll to position [300, 0]
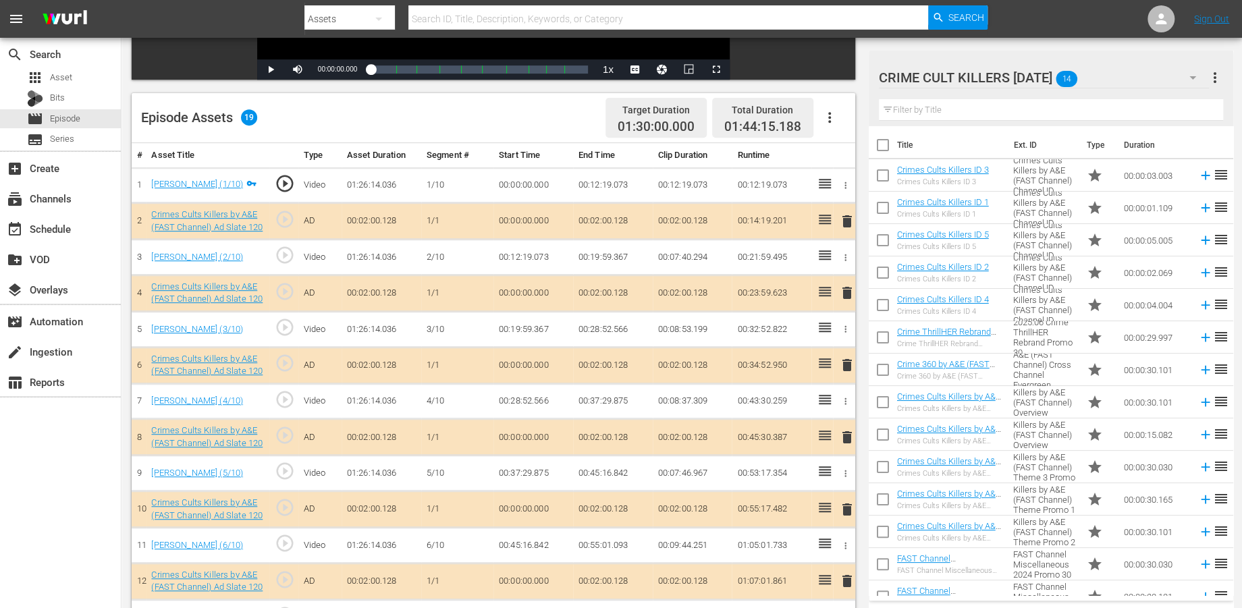
click at [848, 435] on span "delete" at bounding box center [846, 437] width 16 height 16
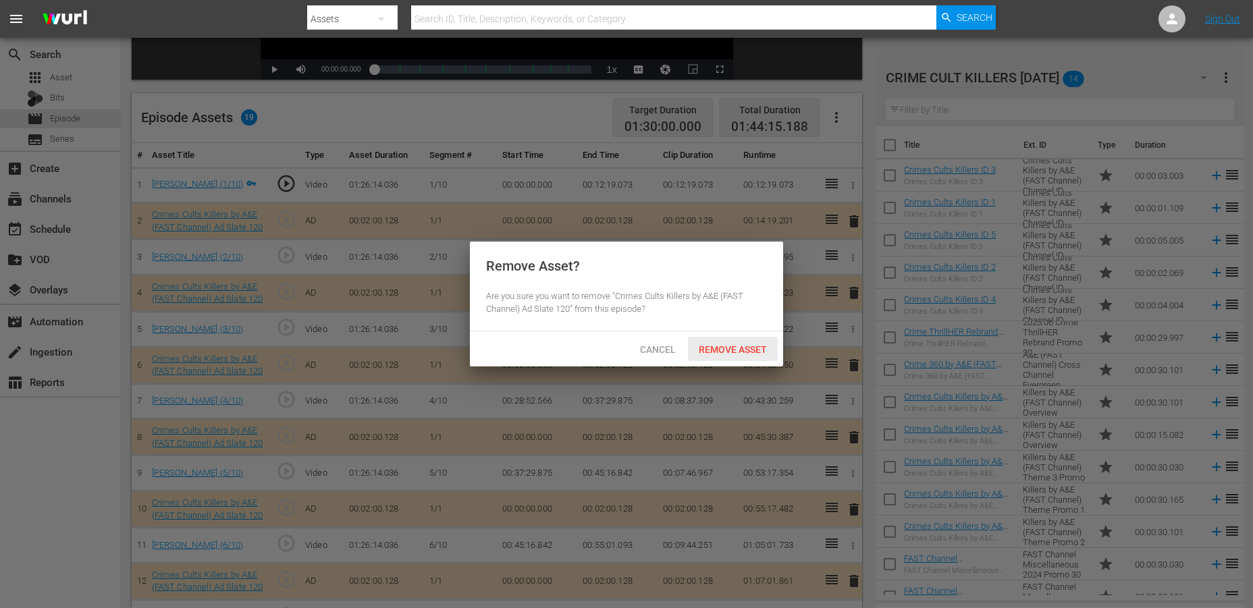
click at [736, 346] on span "Remove Asset" at bounding box center [733, 349] width 90 height 11
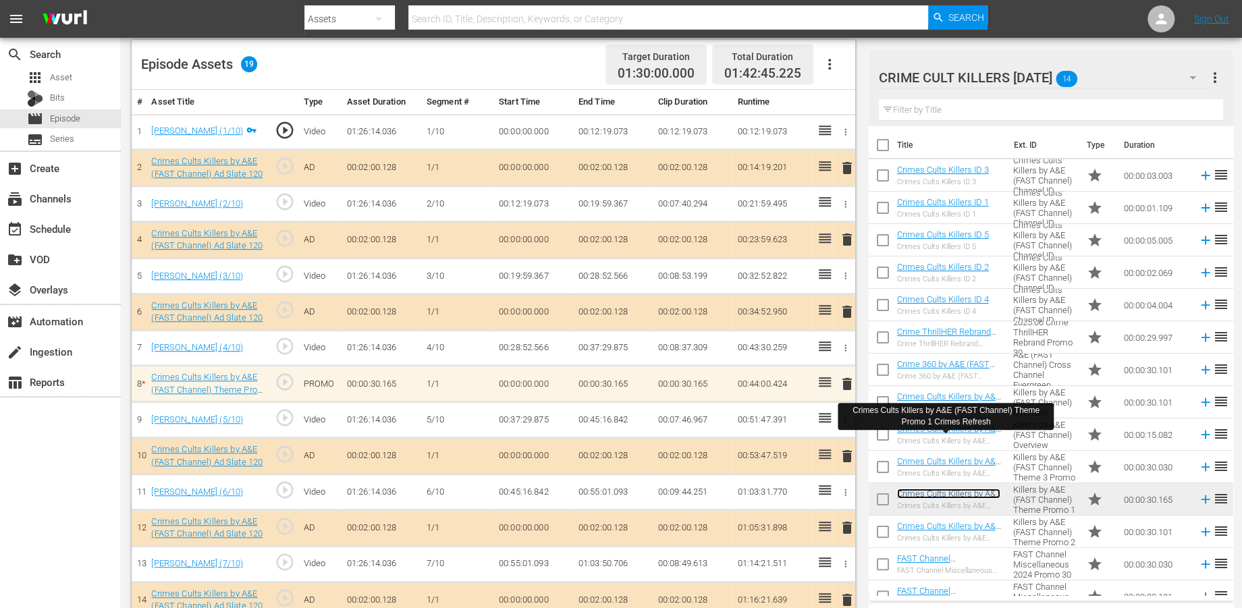
scroll to position [548, 0]
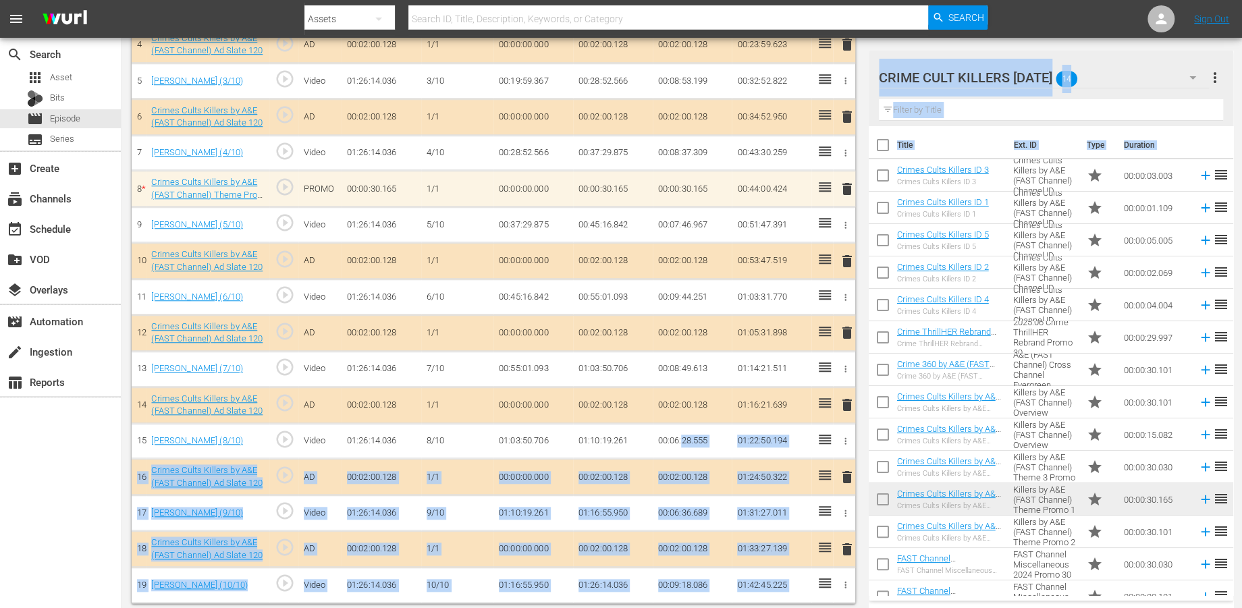
drag, startPoint x: 928, startPoint y: 236, endPoint x: 680, endPoint y: 423, distance: 310.8
click at [740, 467] on td "01:24:50.322" at bounding box center [772, 477] width 80 height 36
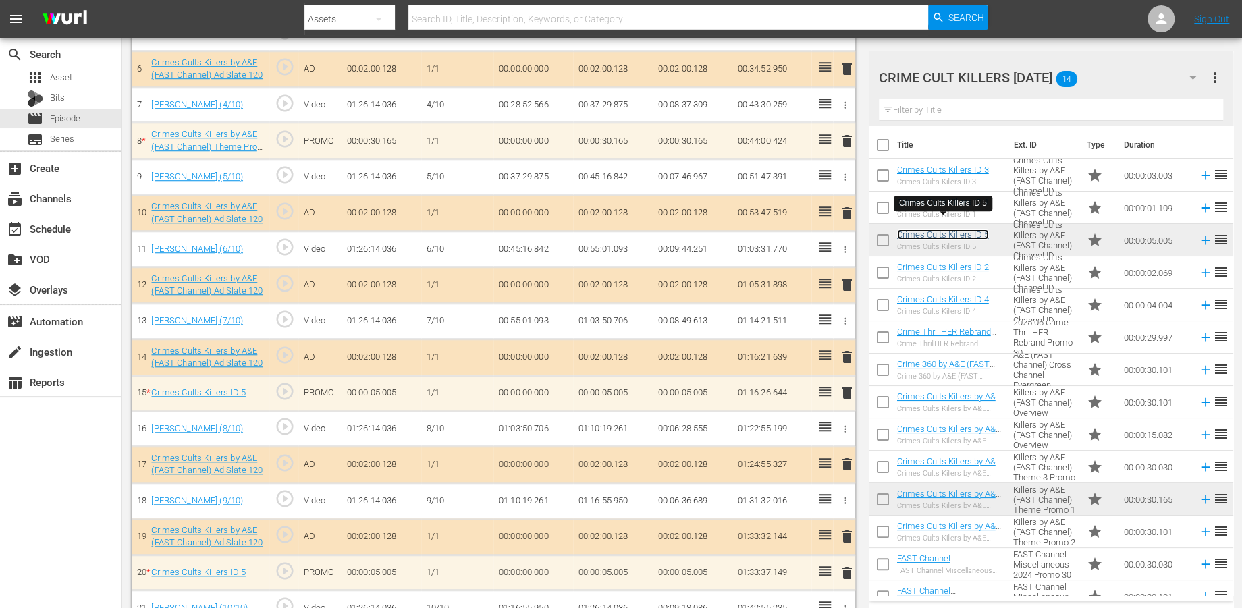
scroll to position [618, 0]
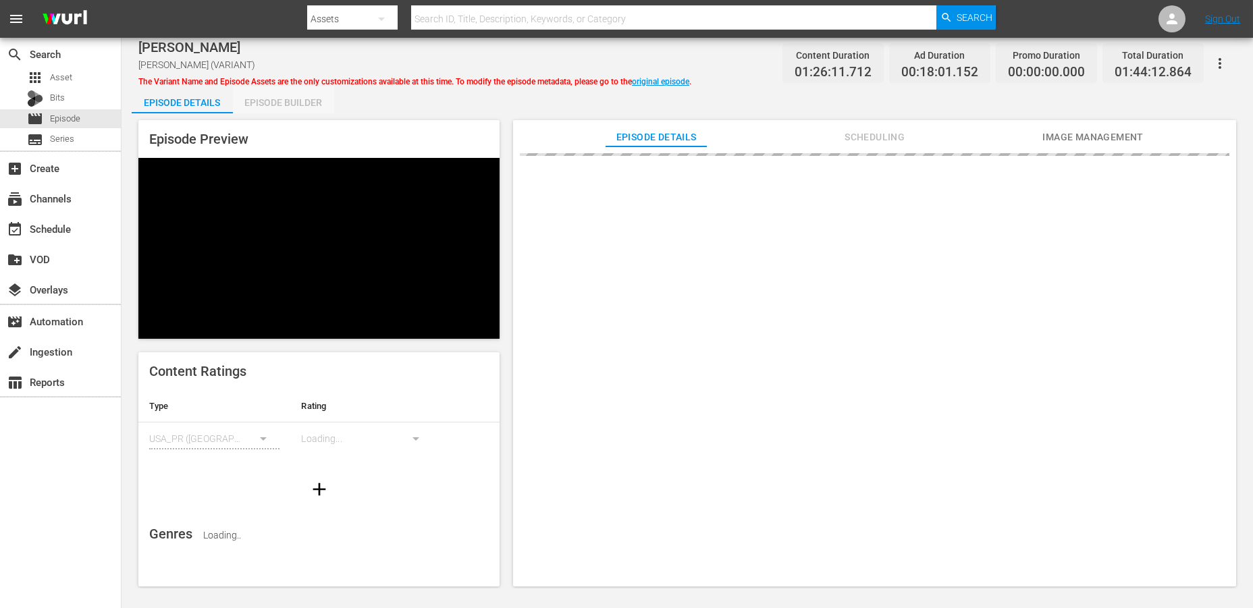
click at [281, 105] on div "Episode Builder" at bounding box center [283, 102] width 101 height 32
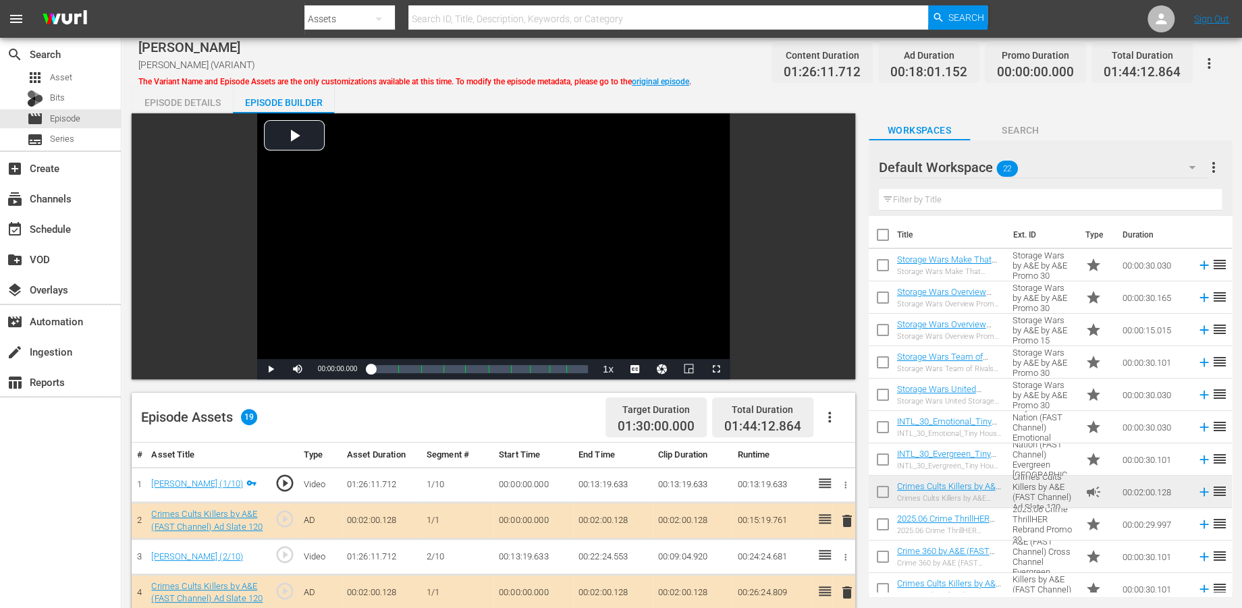
click at [1127, 168] on icon "button" at bounding box center [1192, 167] width 16 height 16
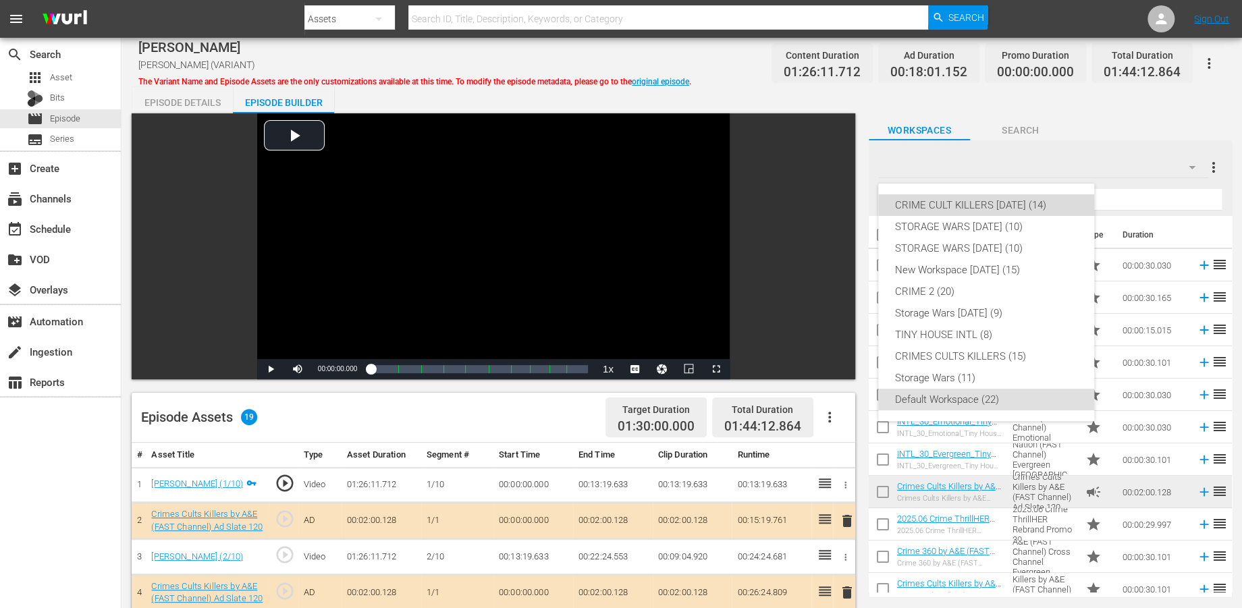
click at [1000, 205] on div "CRIME CULT KILLERS [DATE] (14)" at bounding box center [987, 205] width 184 height 22
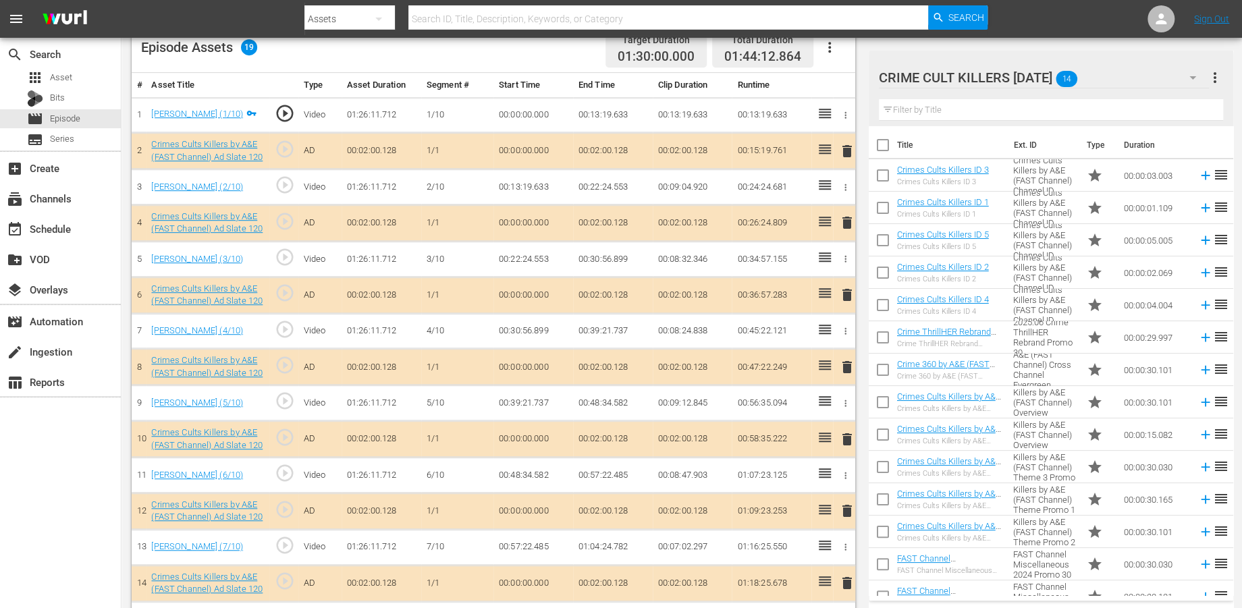
scroll to position [375, 0]
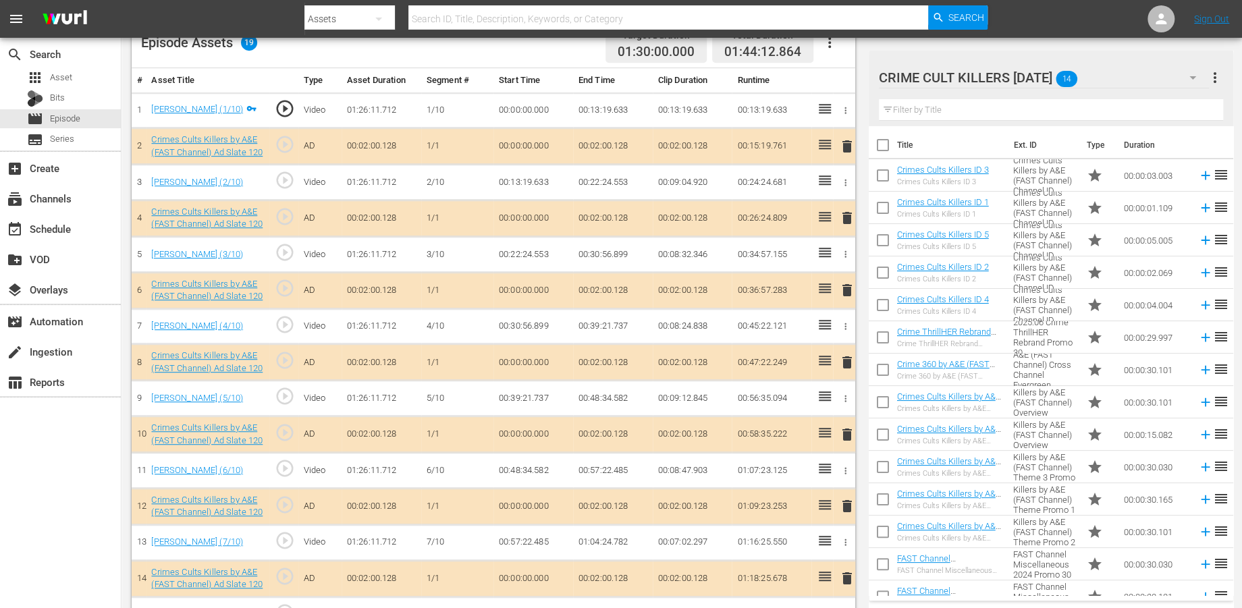
click at [849, 502] on span "delete" at bounding box center [846, 506] width 16 height 16
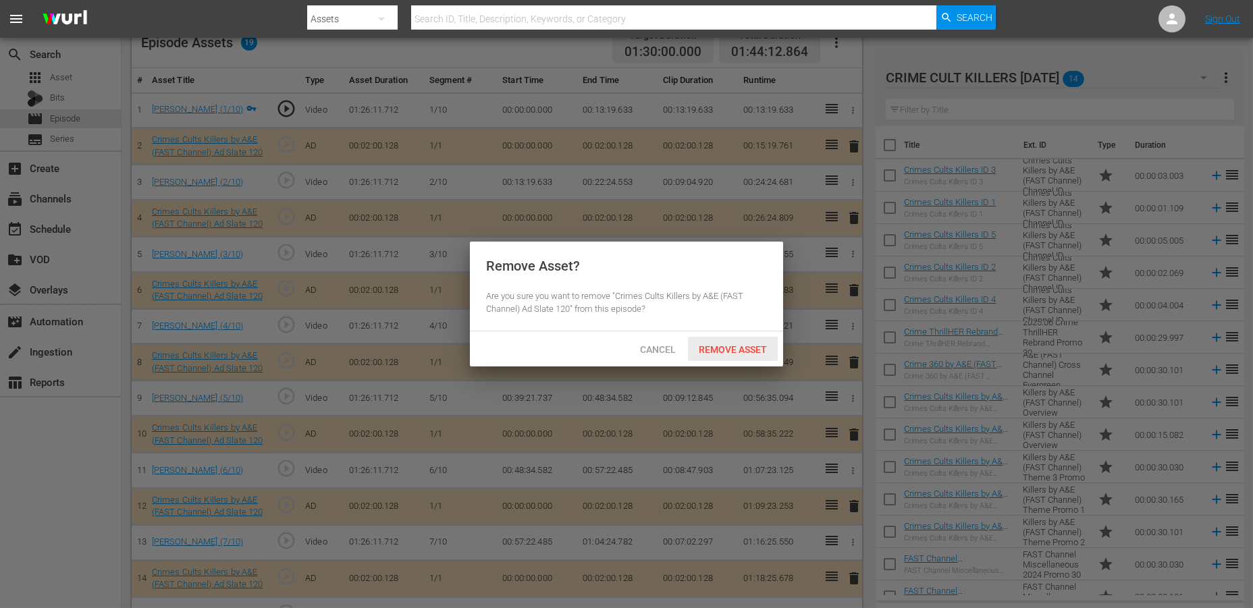
click at [730, 346] on span "Remove Asset" at bounding box center [733, 349] width 90 height 11
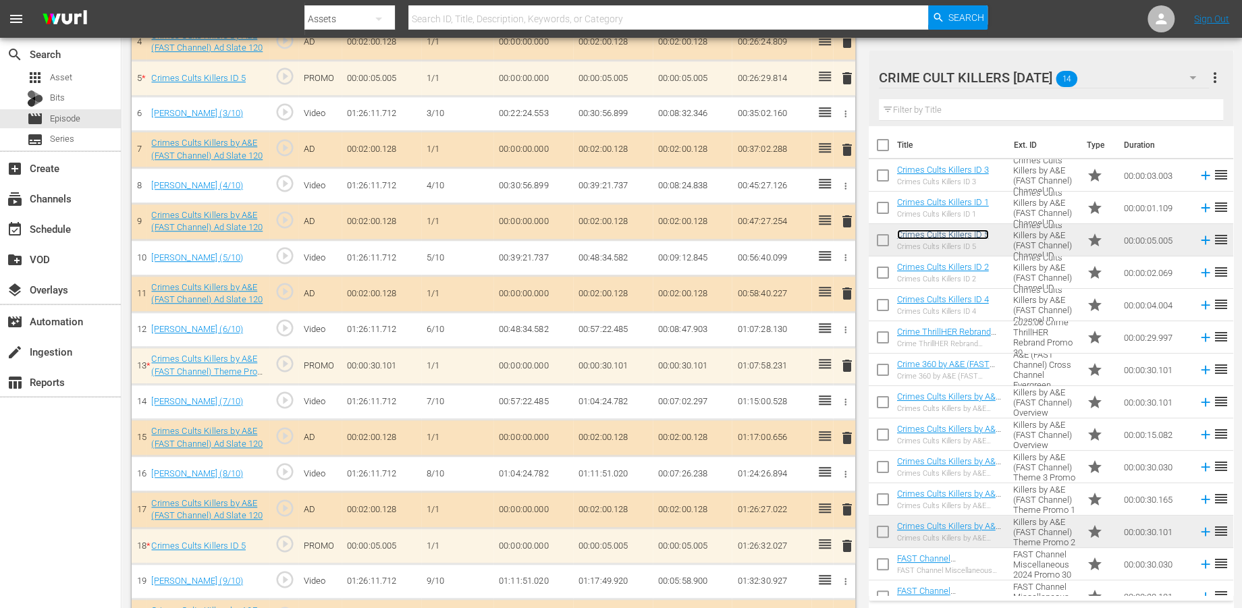
scroll to position [548, 0]
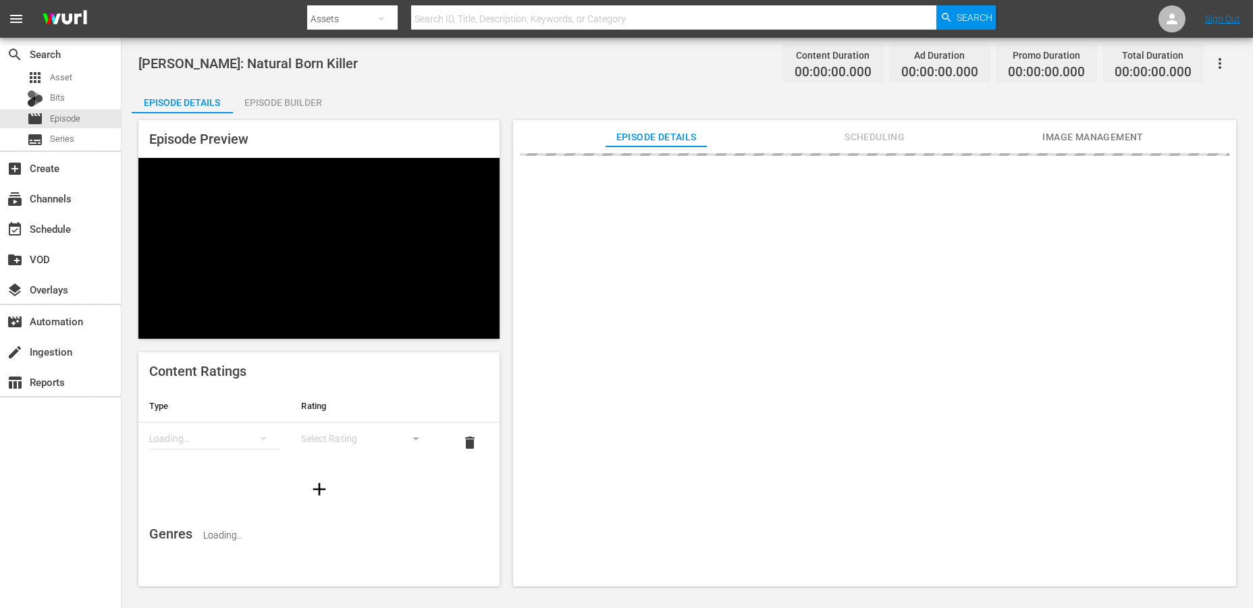
click at [284, 99] on div "Episode Builder" at bounding box center [283, 102] width 101 height 32
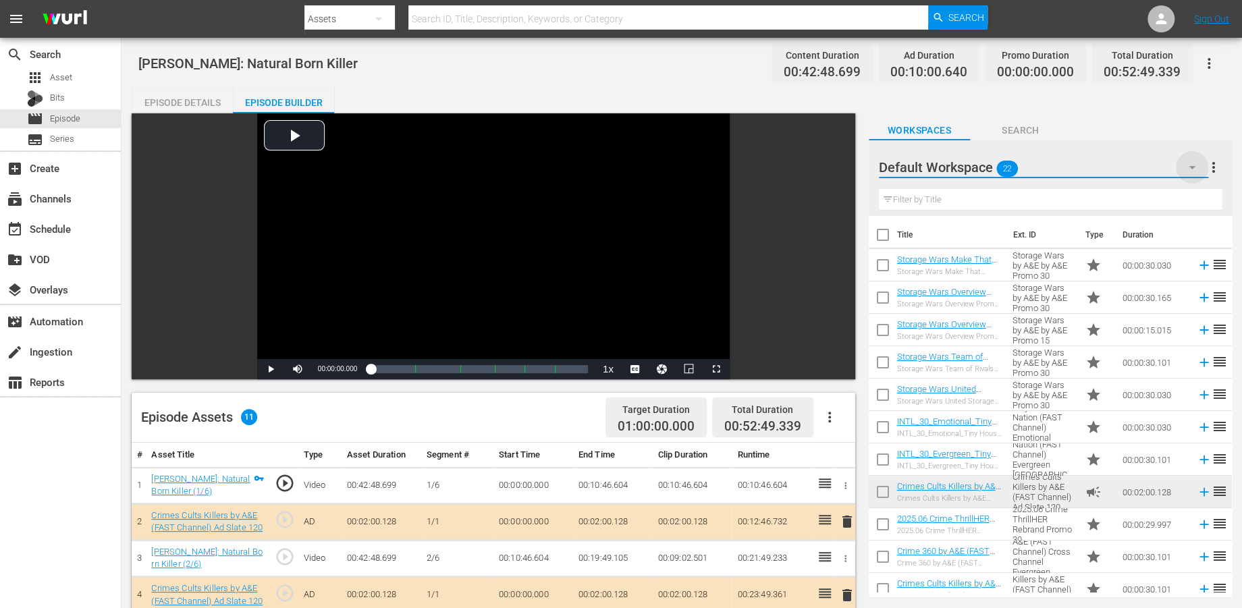
click at [1127, 168] on icon "button" at bounding box center [1192, 167] width 16 height 16
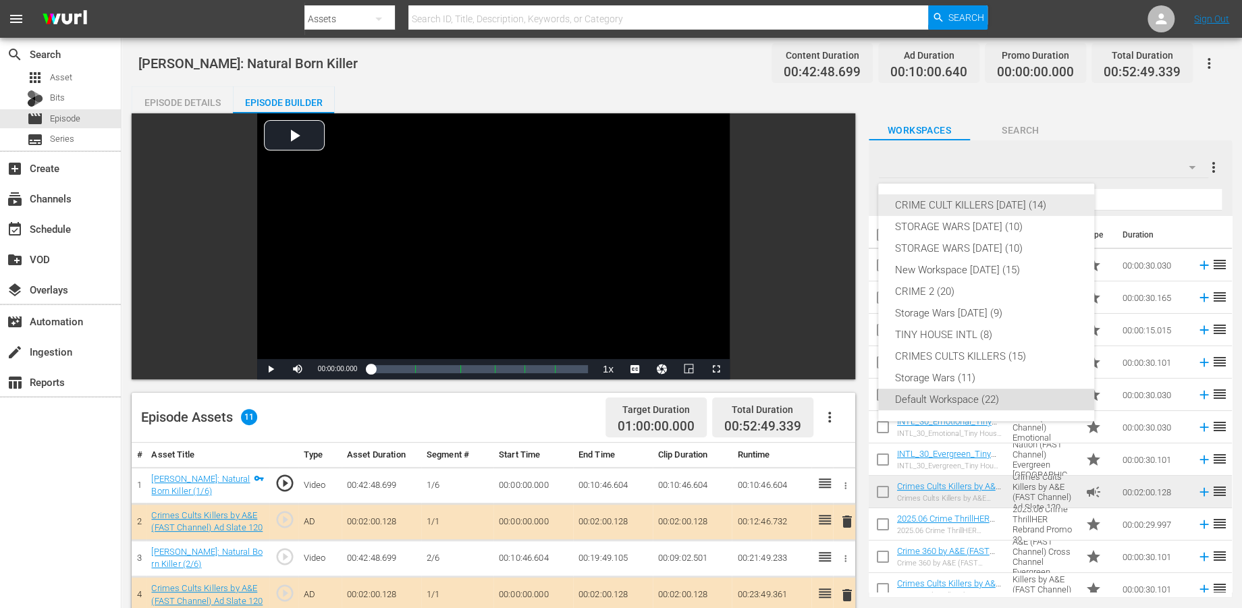
click at [957, 203] on div "CRIME CULT KILLERS [DATE] (14)" at bounding box center [987, 205] width 184 height 22
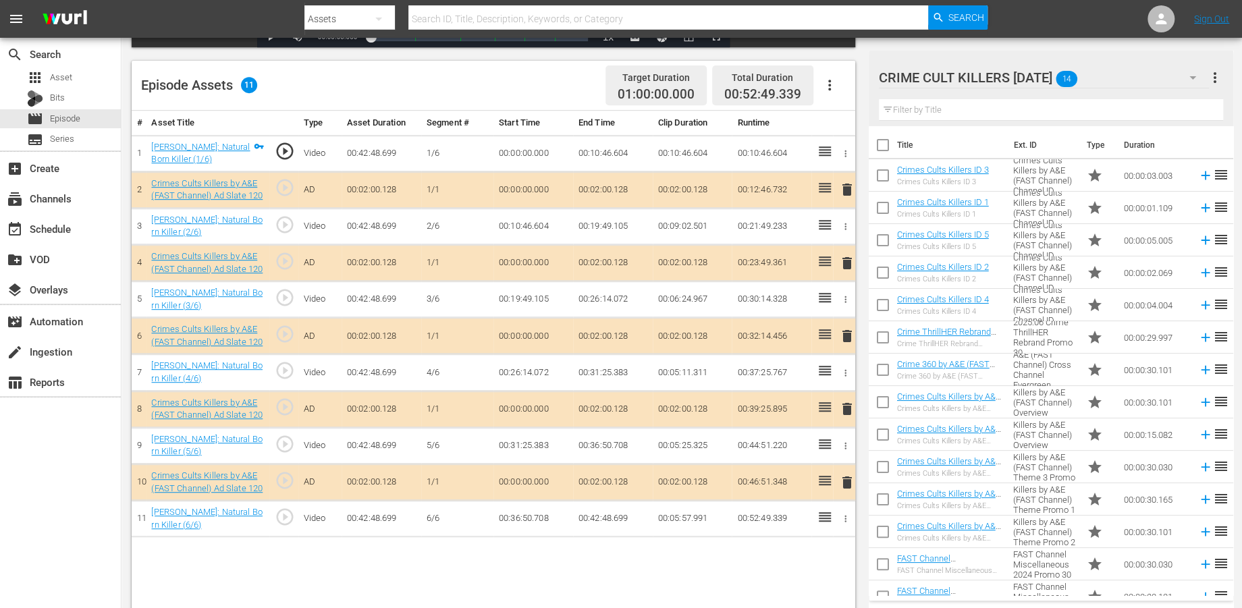
scroll to position [350, 0]
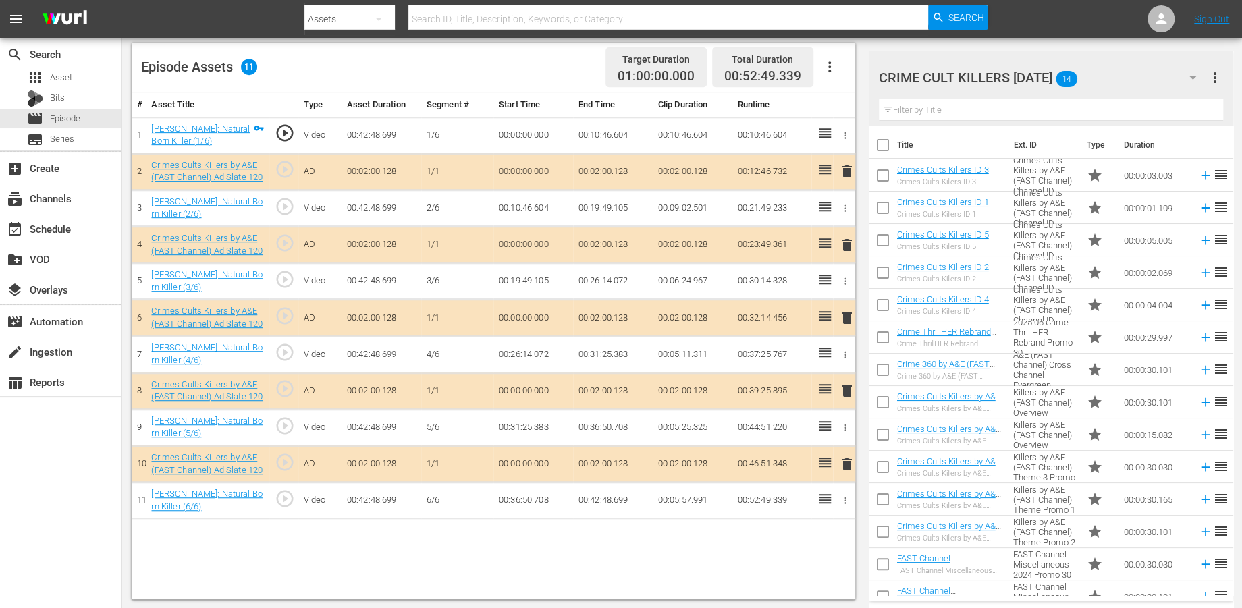
click at [843, 246] on span "delete" at bounding box center [846, 245] width 16 height 16
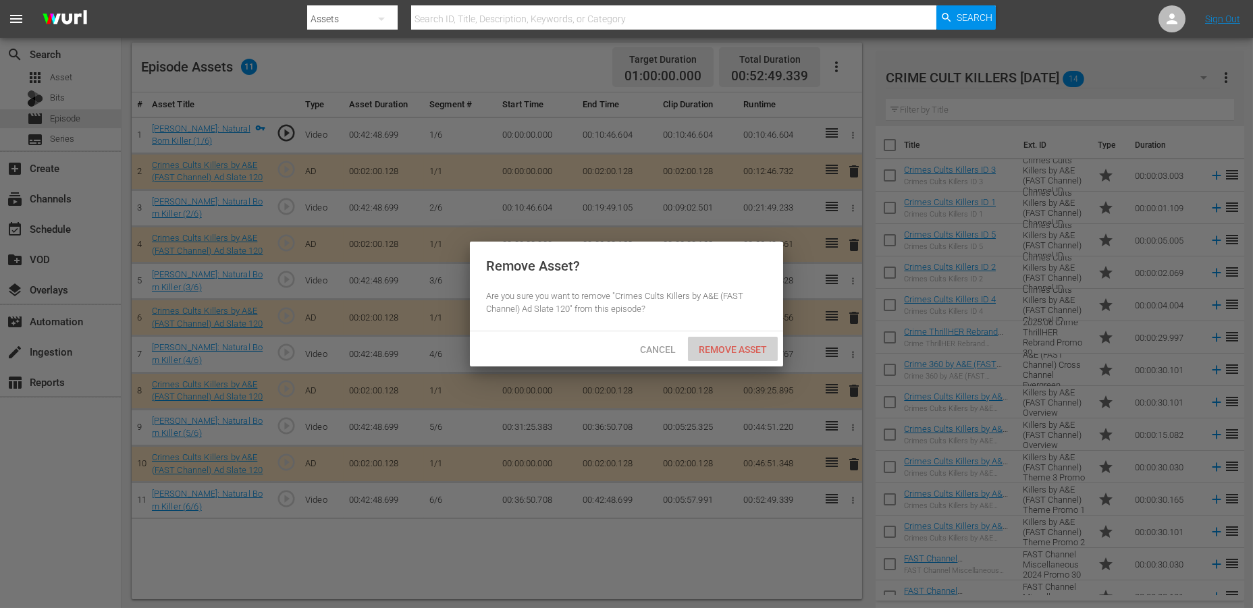
click at [703, 347] on span "Remove Asset" at bounding box center [733, 349] width 90 height 11
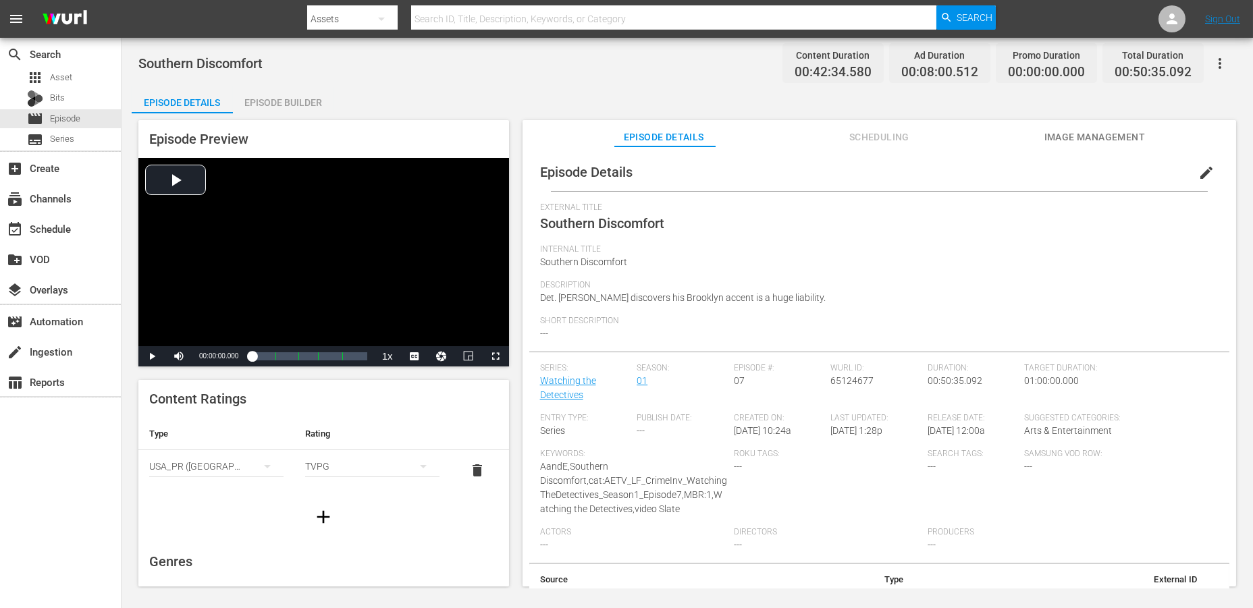
drag, startPoint x: 290, startPoint y: 96, endPoint x: 308, endPoint y: 95, distance: 17.6
click at [291, 96] on div "Episode Builder" at bounding box center [283, 102] width 101 height 32
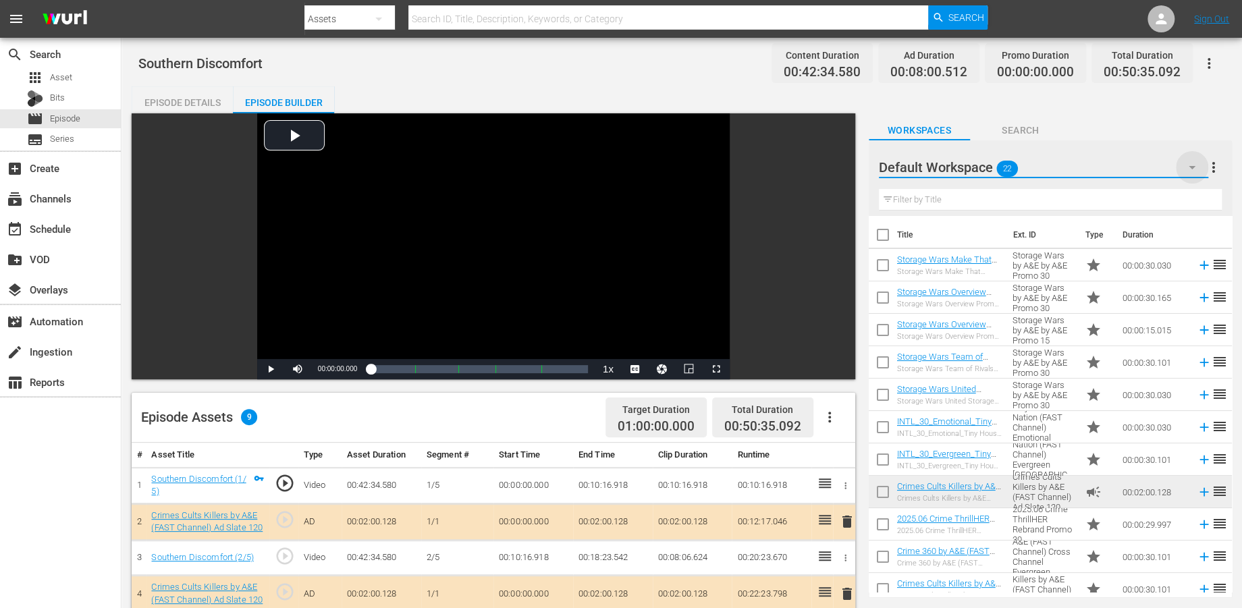
click at [1127, 166] on icon "button" at bounding box center [1192, 167] width 7 height 3
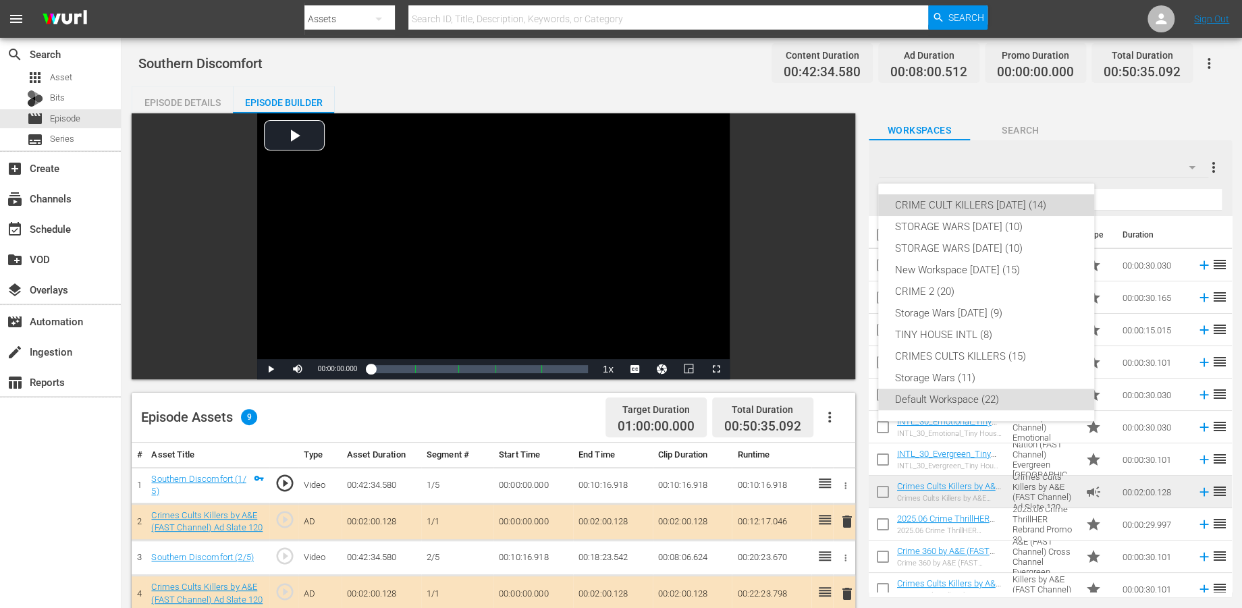
click at [976, 203] on div "CRIME CULT KILLERS [DATE] (14)" at bounding box center [987, 205] width 184 height 22
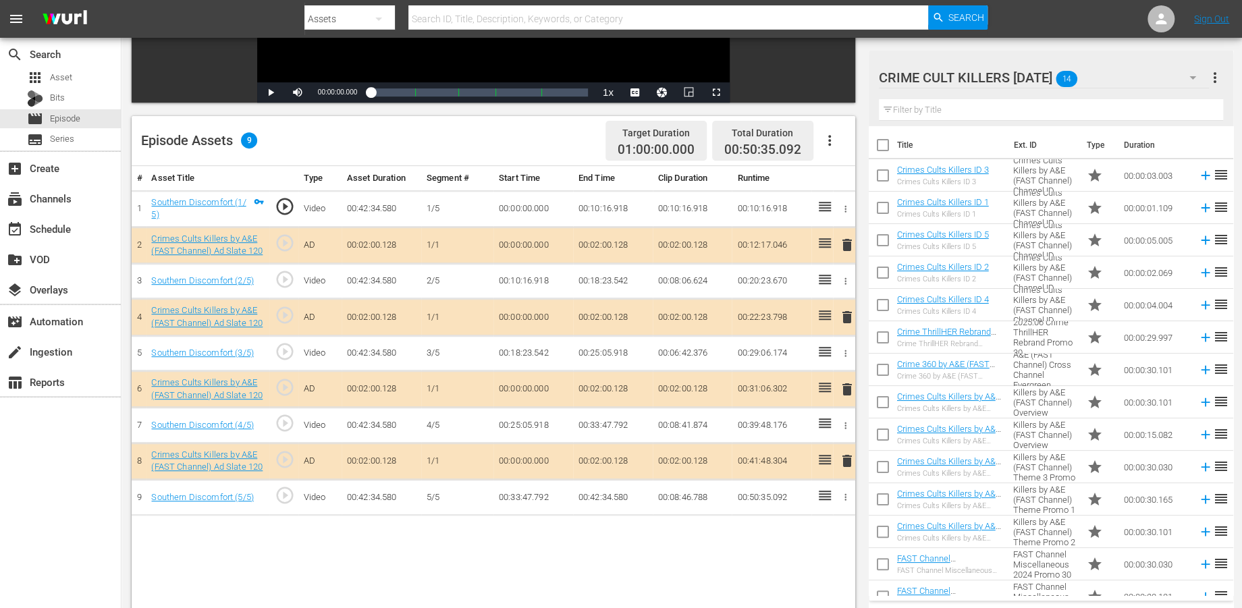
scroll to position [300, 0]
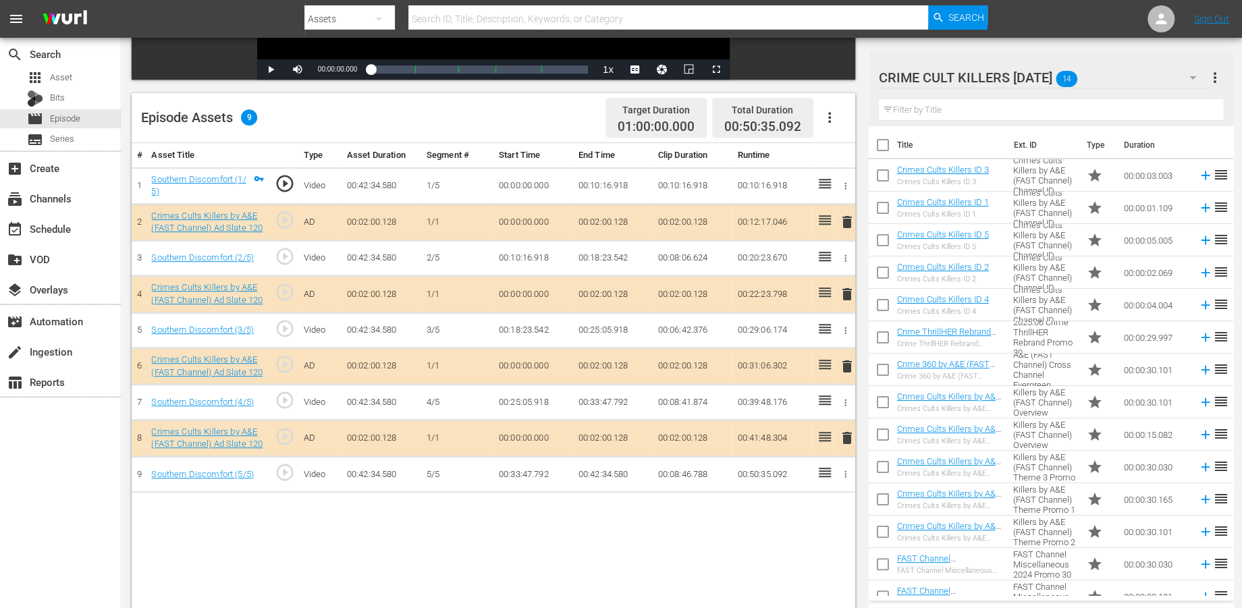
click at [845, 223] on span "delete" at bounding box center [846, 222] width 16 height 16
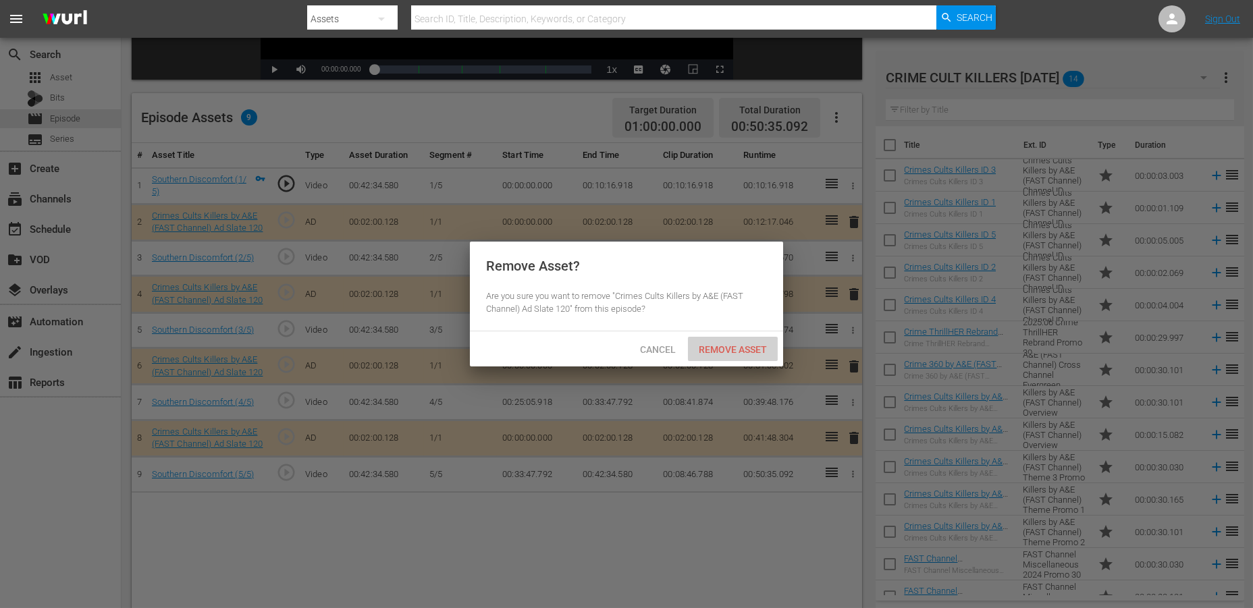
click at [729, 348] on span "Remove Asset" at bounding box center [733, 349] width 90 height 11
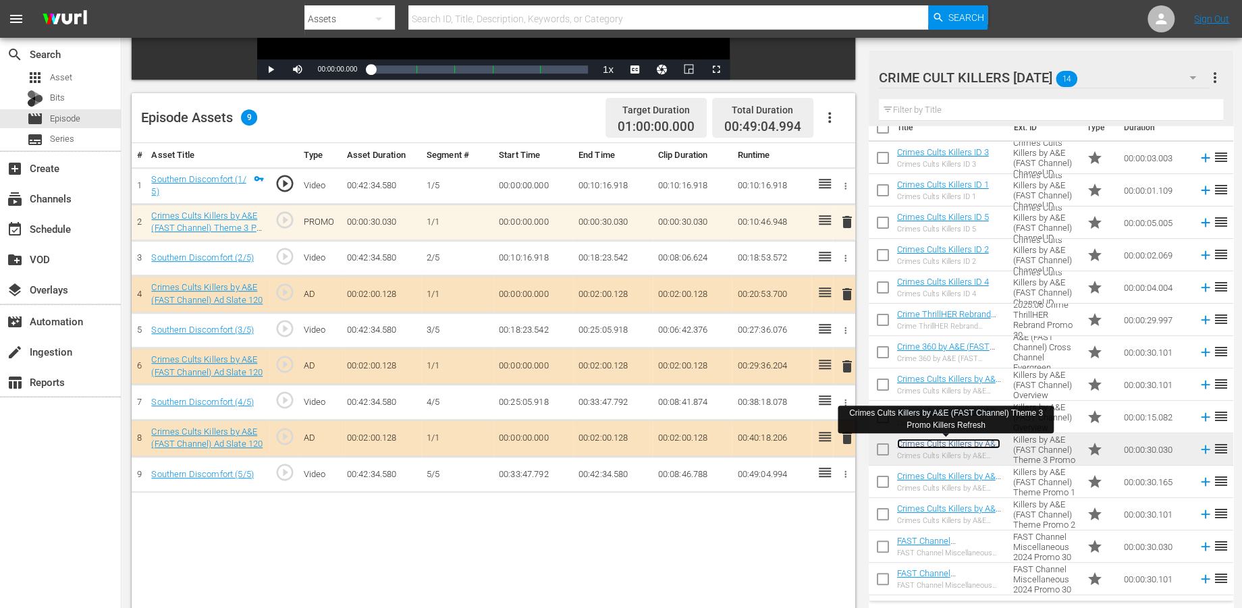
scroll to position [350, 0]
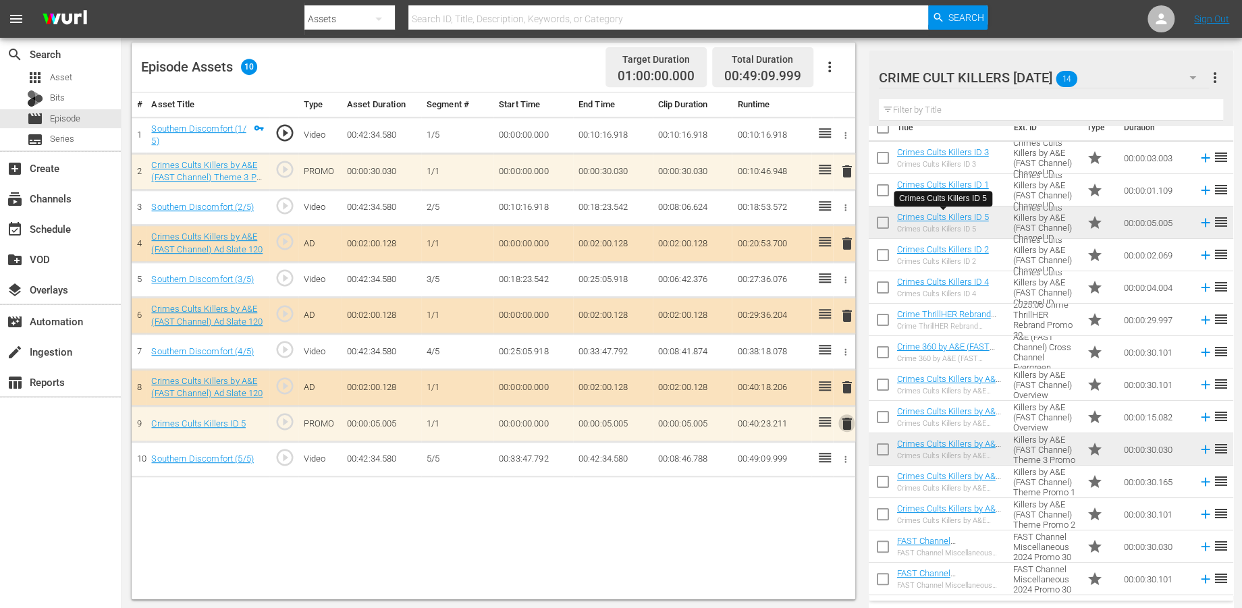
click at [847, 419] on span "delete" at bounding box center [846, 424] width 16 height 16
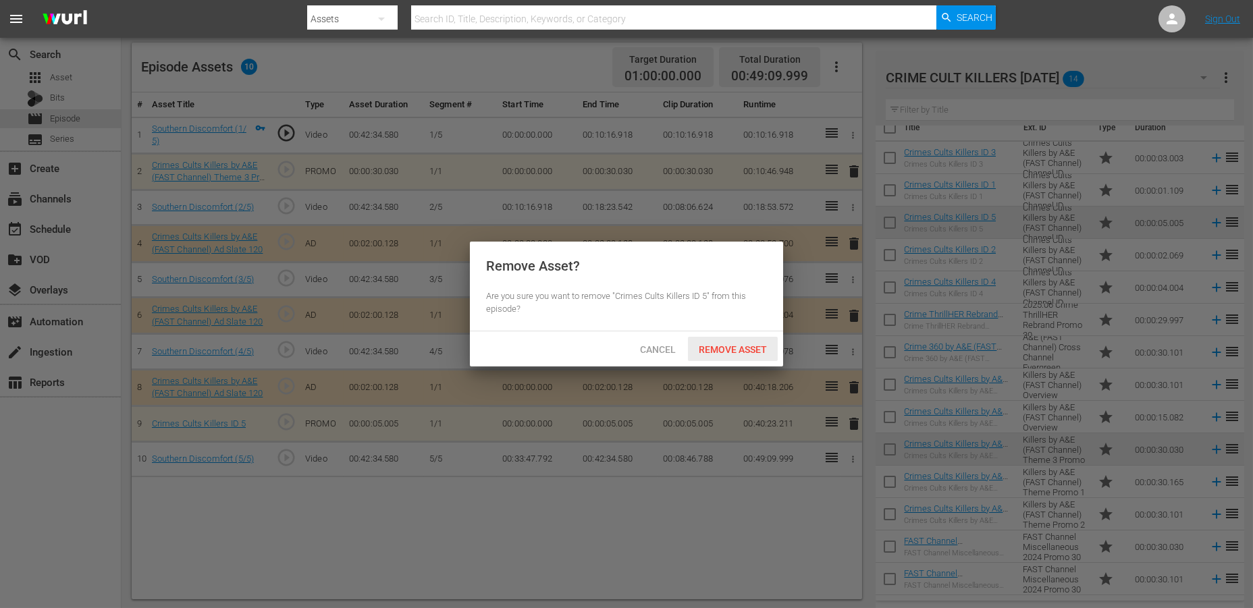
click at [732, 346] on span "Remove Asset" at bounding box center [733, 349] width 90 height 11
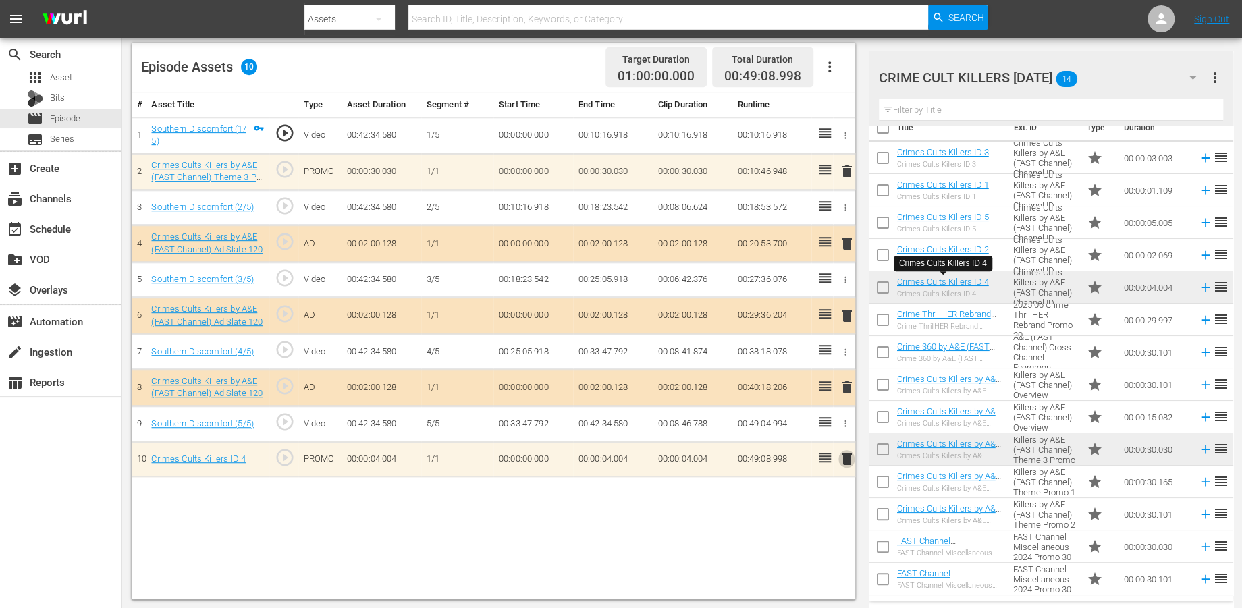
click at [843, 458] on span "delete" at bounding box center [846, 459] width 16 height 16
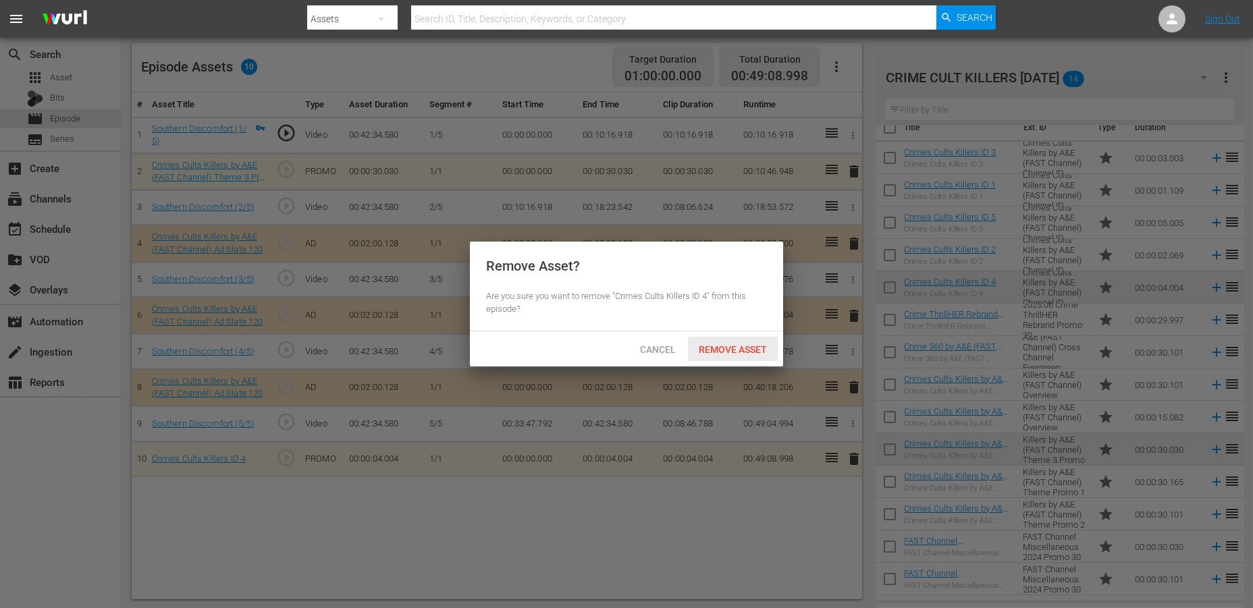
click at [731, 350] on span "Remove Asset" at bounding box center [733, 349] width 90 height 11
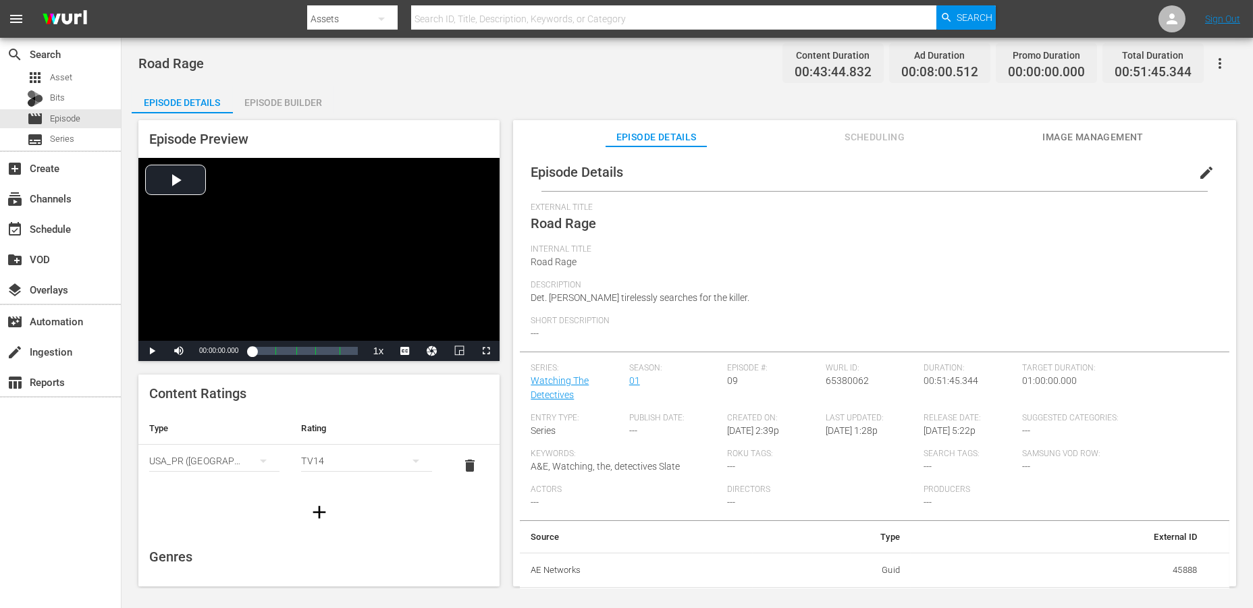
click at [276, 102] on div "Episode Builder" at bounding box center [283, 102] width 101 height 32
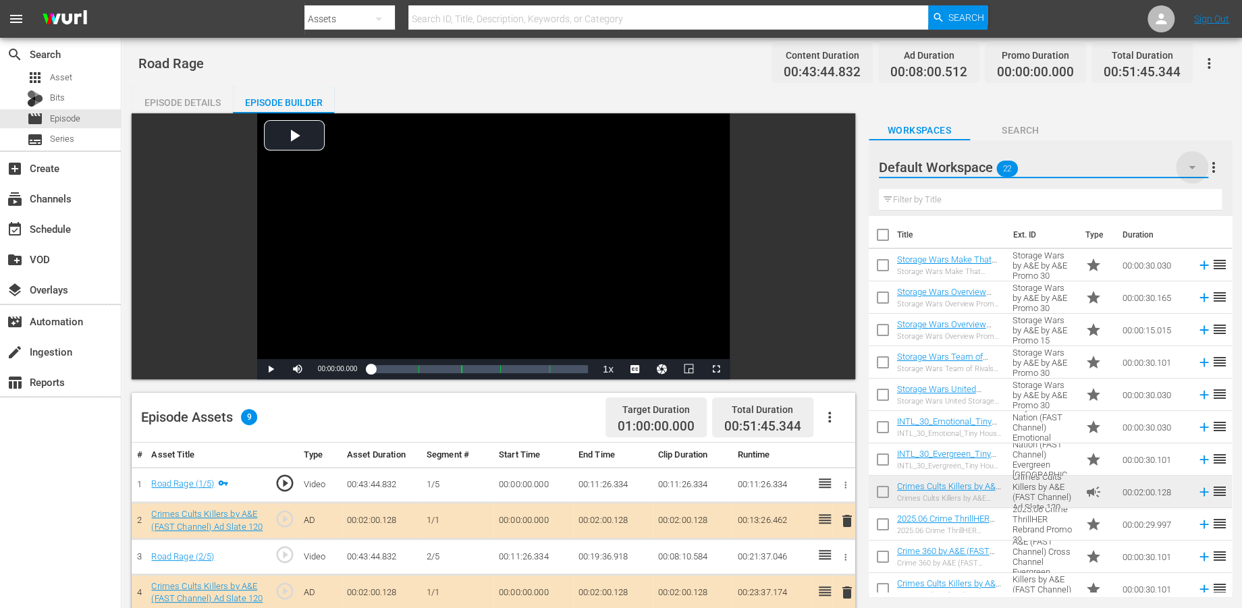
click at [1127, 165] on icon "button" at bounding box center [1192, 167] width 16 height 16
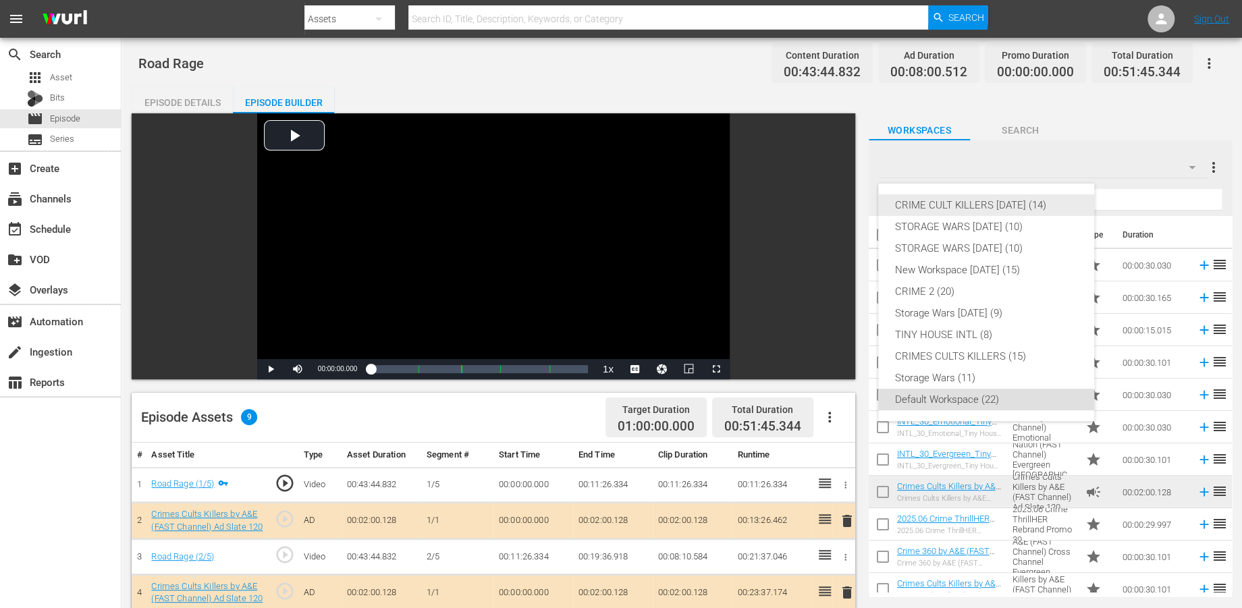
click at [1027, 204] on div "CRIME CULT KILLERS [DATE] (14)" at bounding box center [987, 205] width 184 height 22
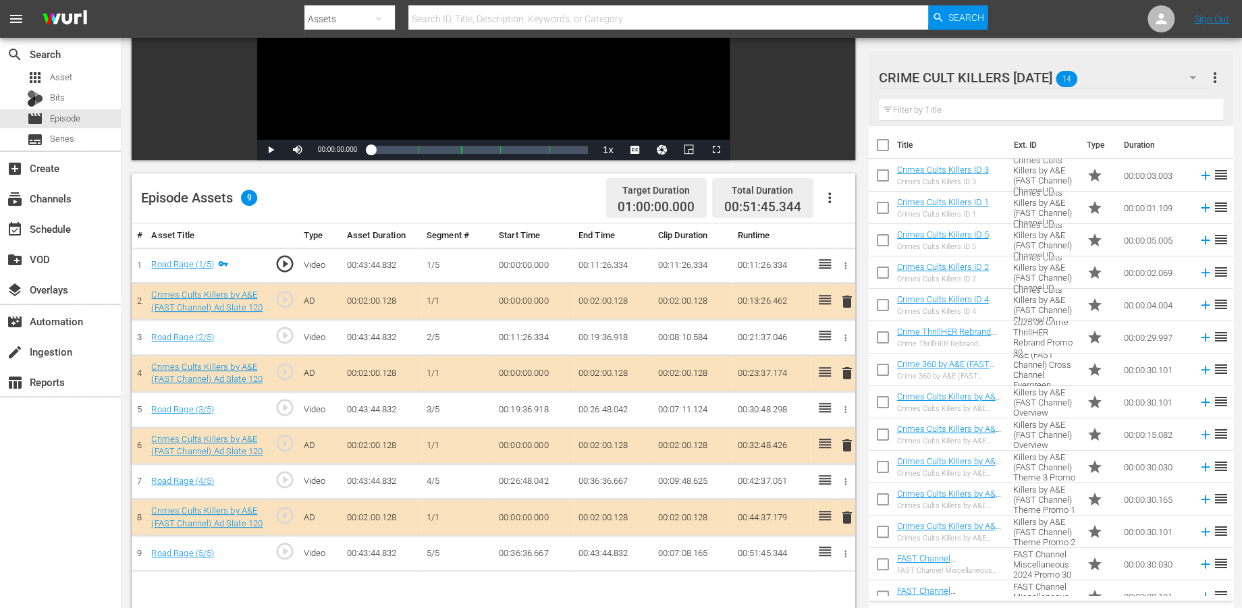
scroll to position [225, 0]
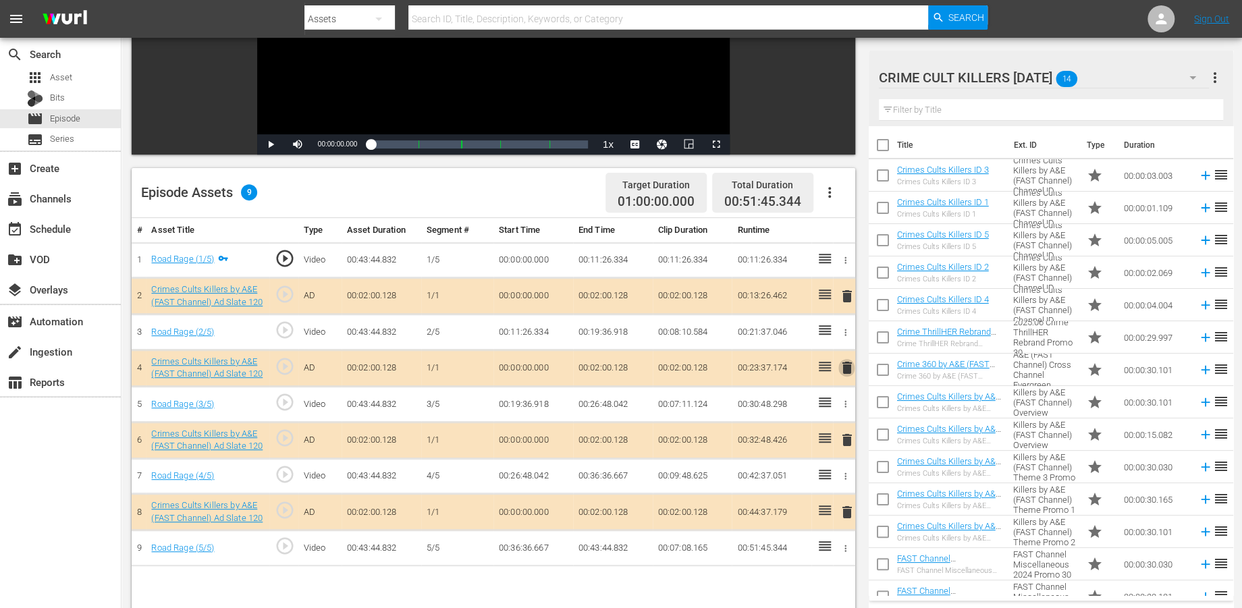
click at [847, 371] on span "delete" at bounding box center [846, 368] width 16 height 16
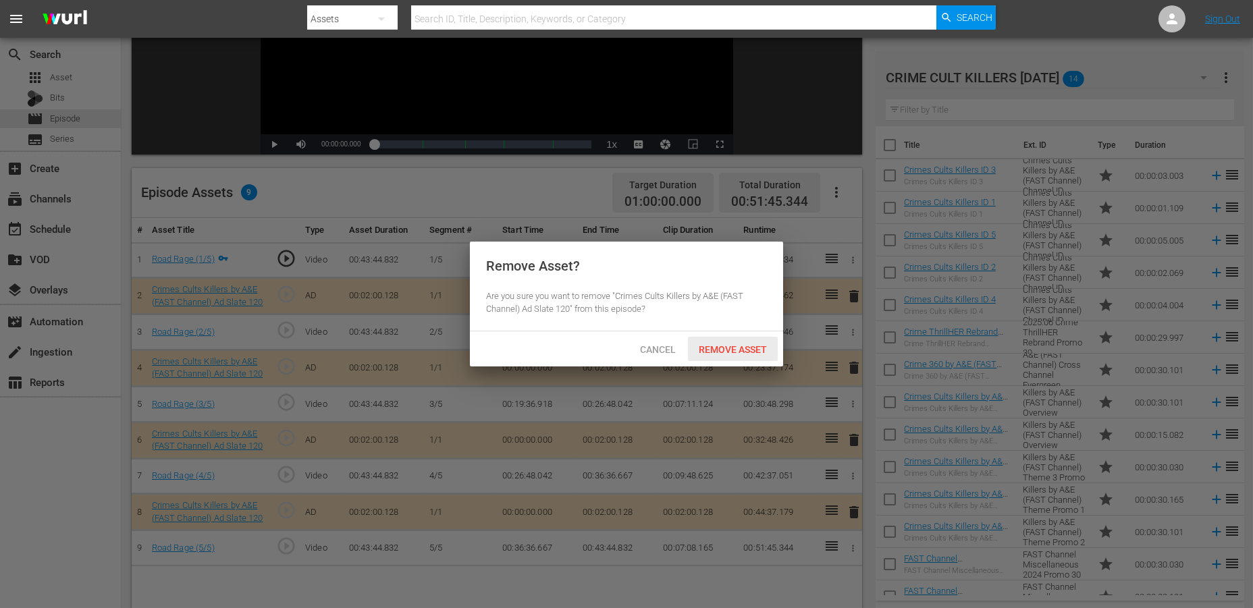
click at [705, 350] on span "Remove Asset" at bounding box center [733, 349] width 90 height 11
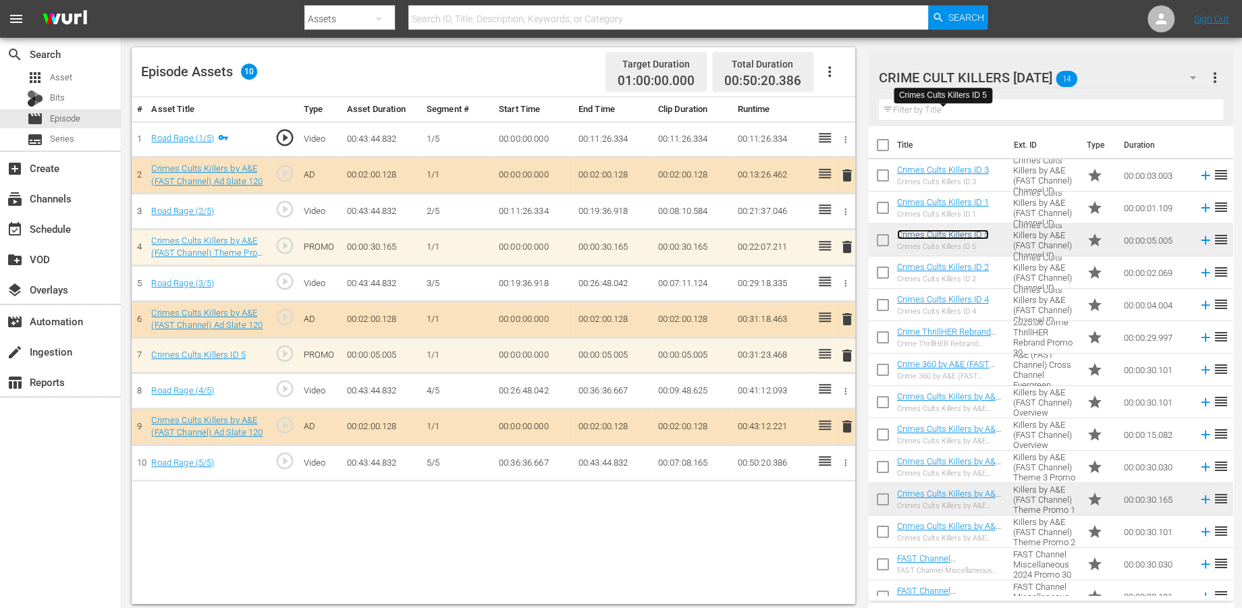
scroll to position [350, 0]
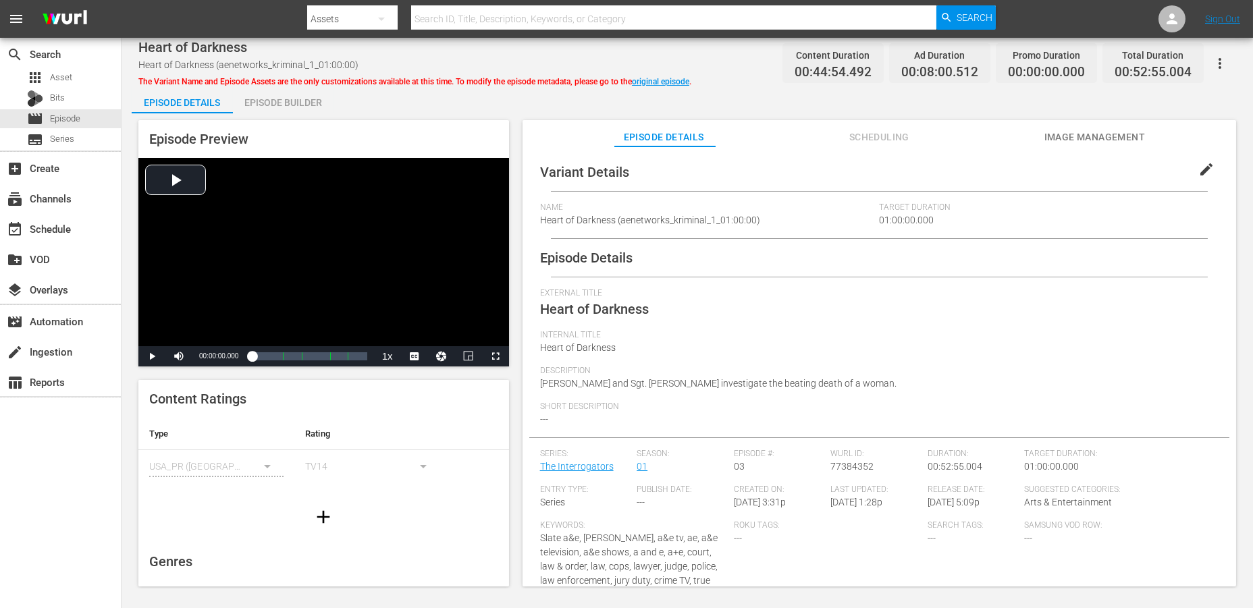
click at [284, 100] on div "Episode Builder" at bounding box center [283, 102] width 101 height 32
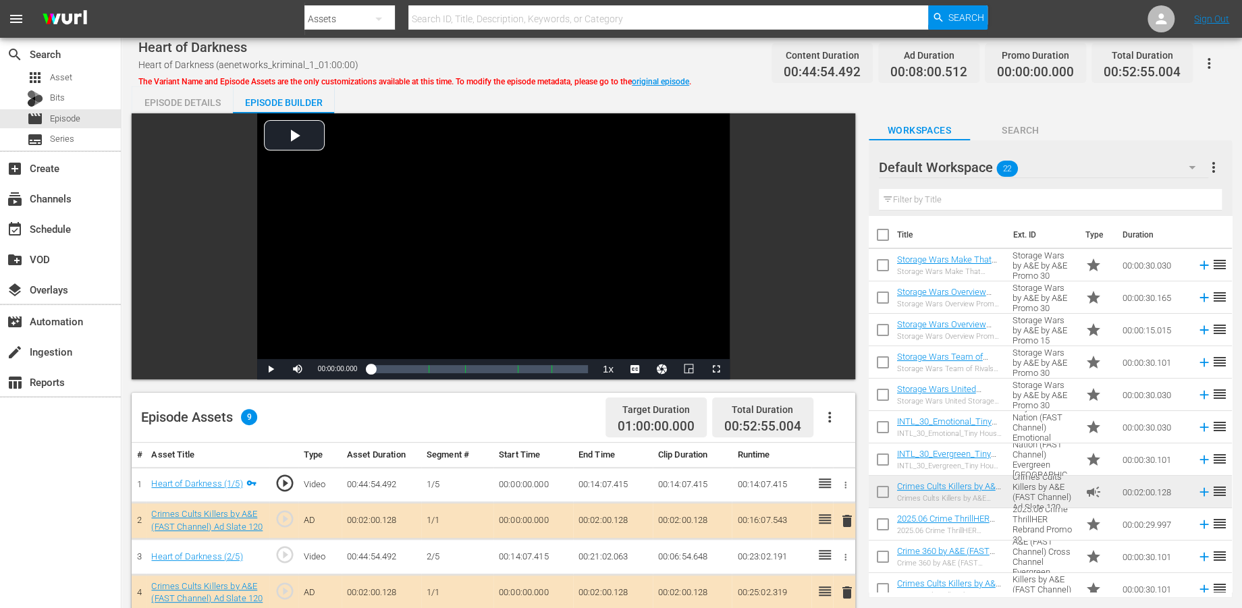
click at [1127, 171] on icon "button" at bounding box center [1192, 167] width 16 height 16
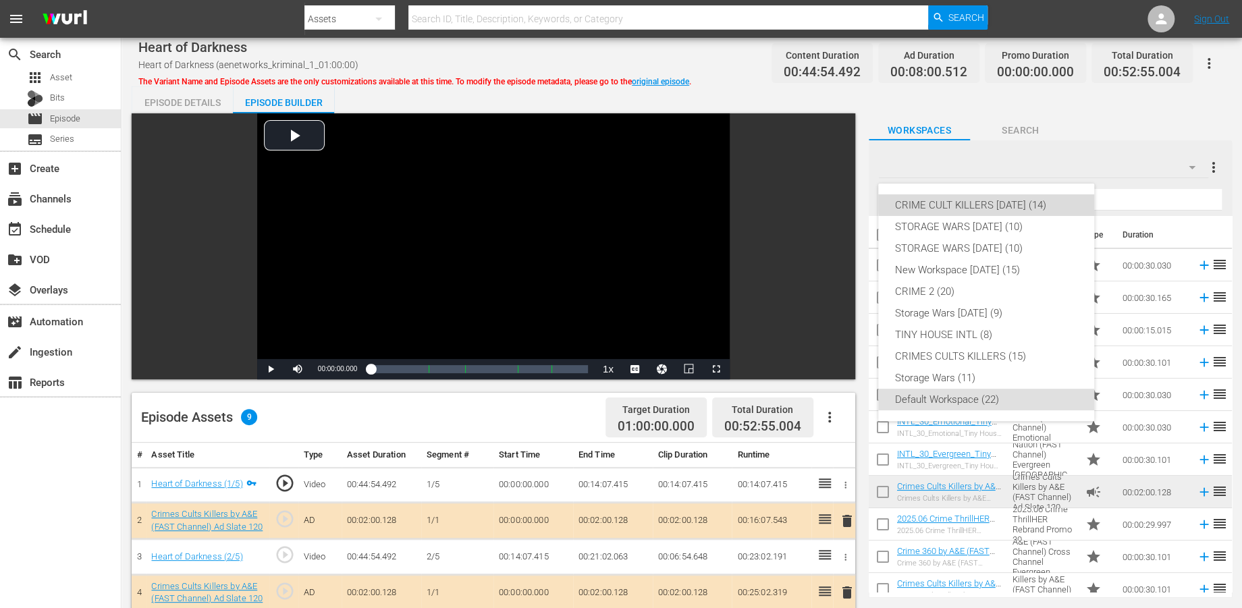
click at [1019, 199] on div "CRIME CULT KILLERS [DATE] (14)" at bounding box center [987, 205] width 184 height 22
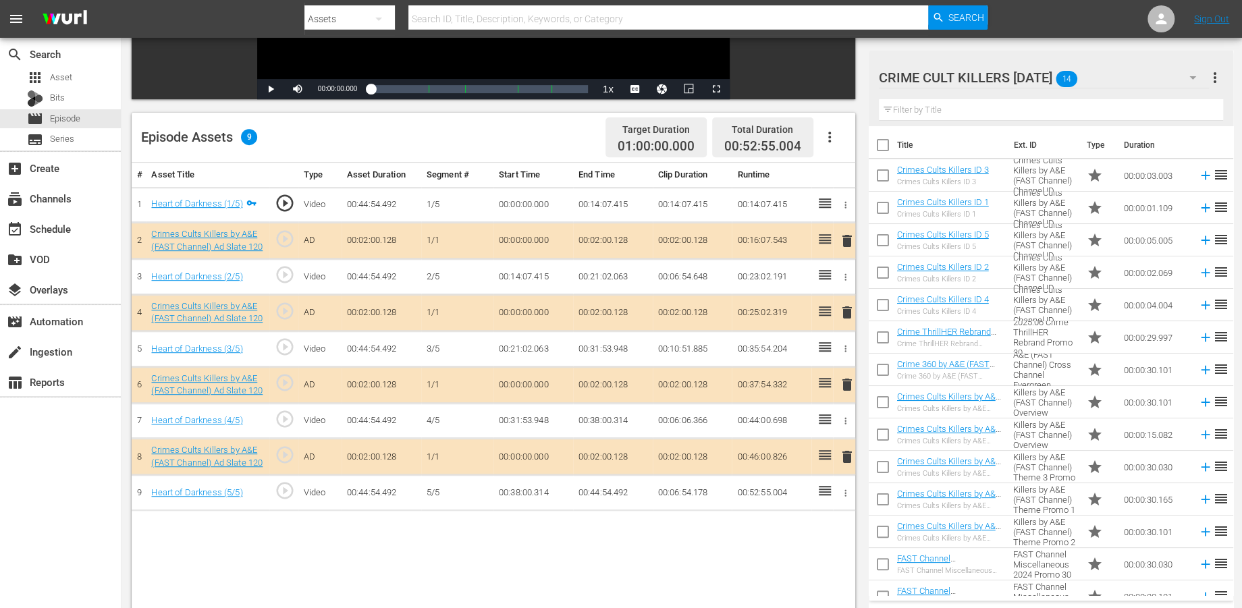
scroll to position [300, 0]
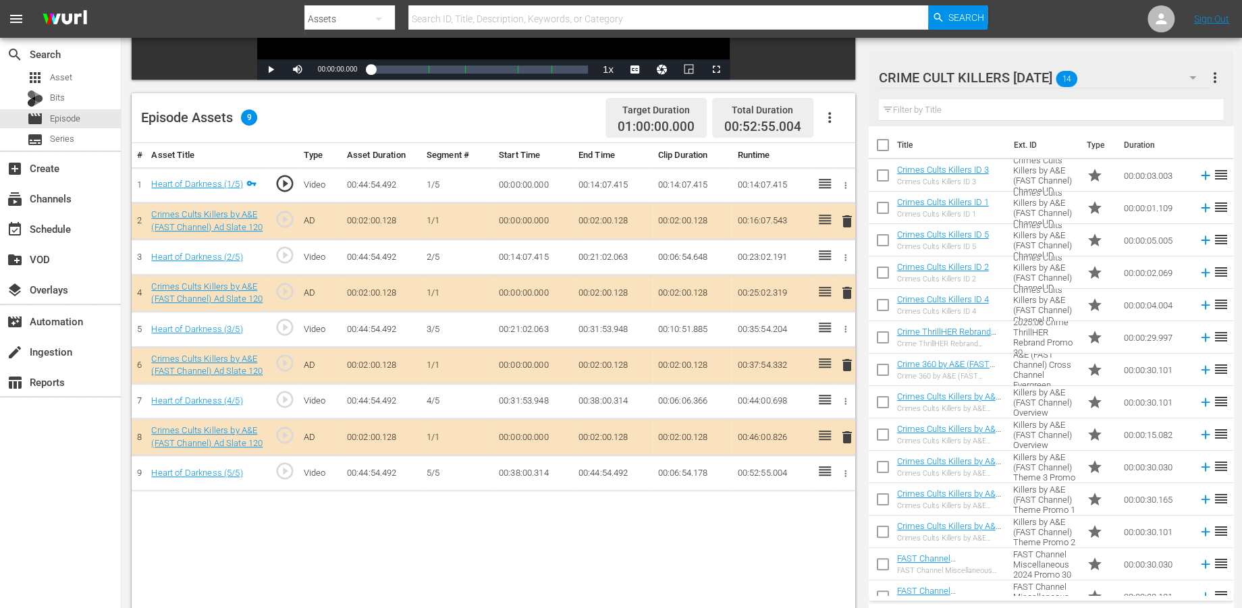
click at [846, 365] on span "delete" at bounding box center [846, 365] width 16 height 16
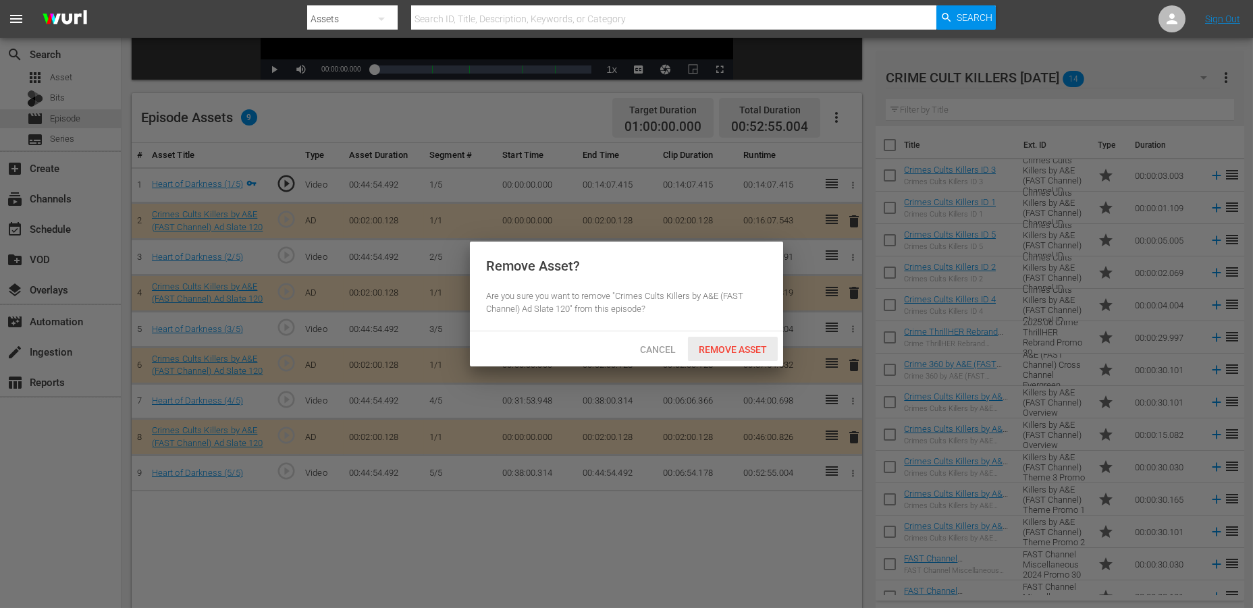
click at [729, 350] on span "Remove Asset" at bounding box center [733, 349] width 90 height 11
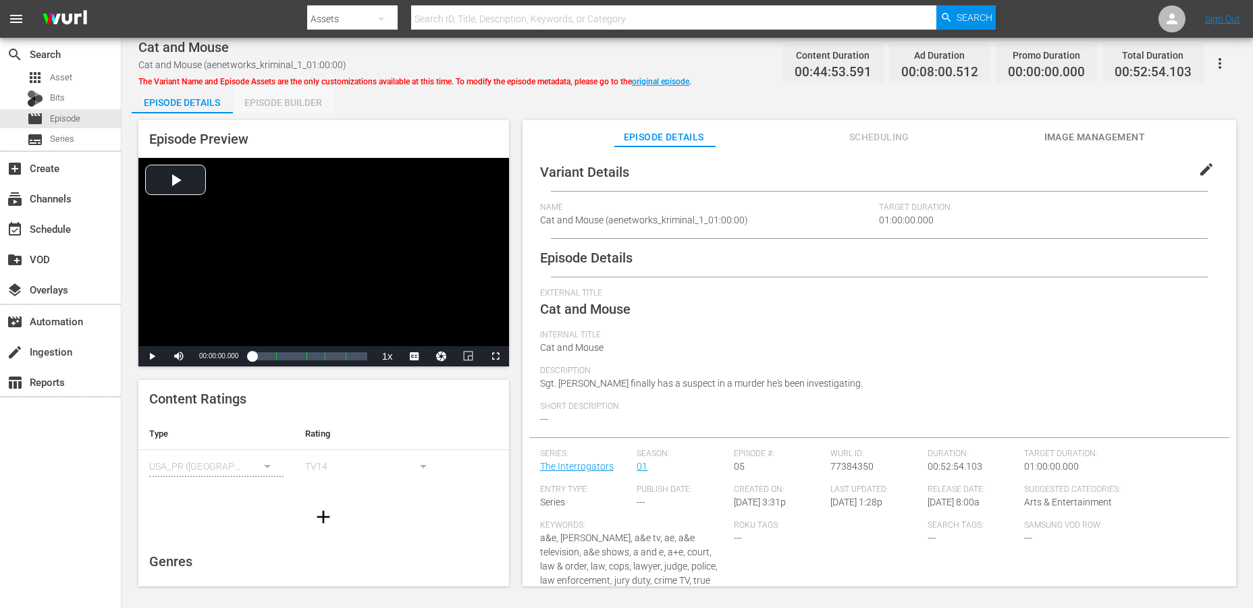
click at [279, 98] on div "Episode Builder" at bounding box center [283, 102] width 101 height 32
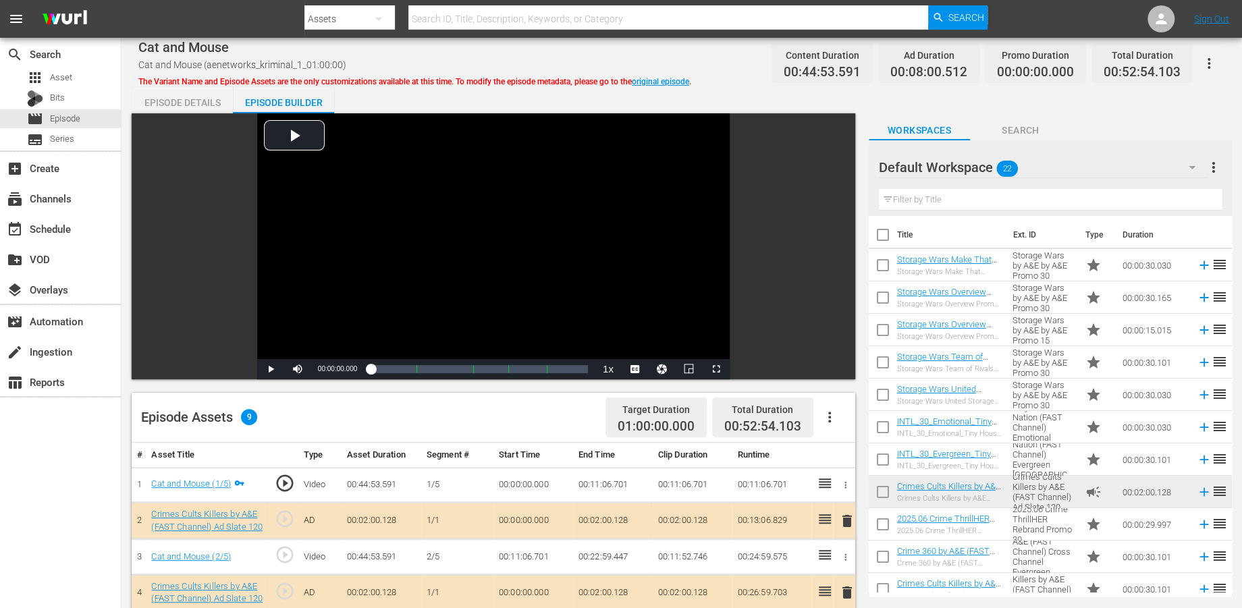
click at [1127, 169] on icon "button" at bounding box center [1192, 167] width 16 height 16
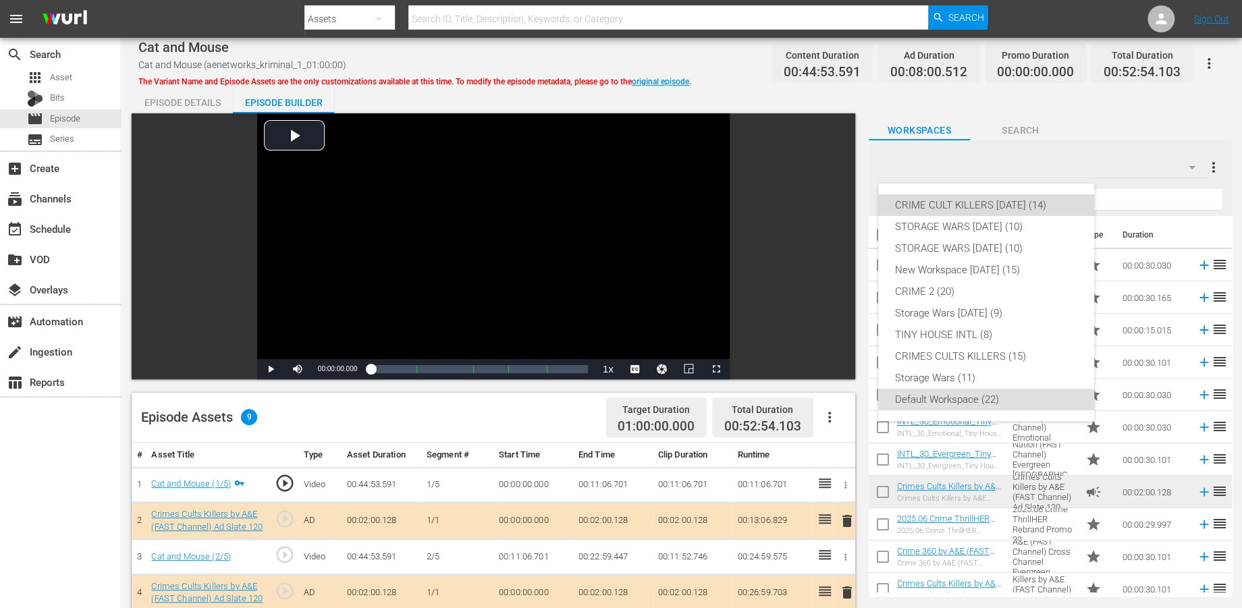
click at [907, 200] on div "CRIME CULT KILLERS [DATE] (14)" at bounding box center [987, 205] width 184 height 22
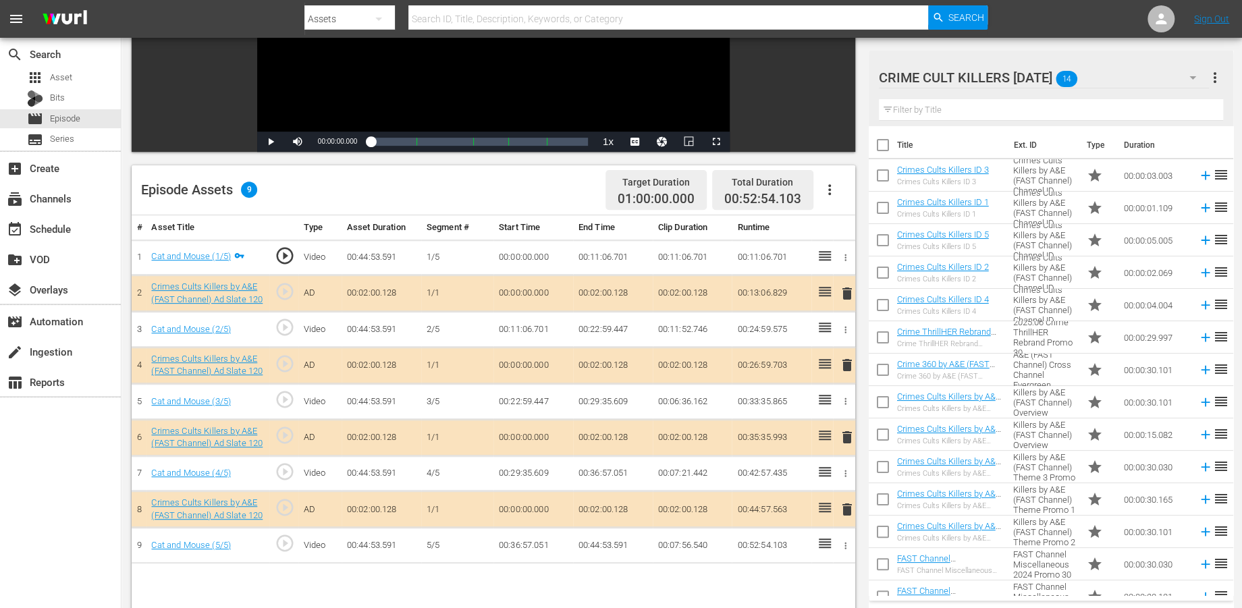
scroll to position [300, 0]
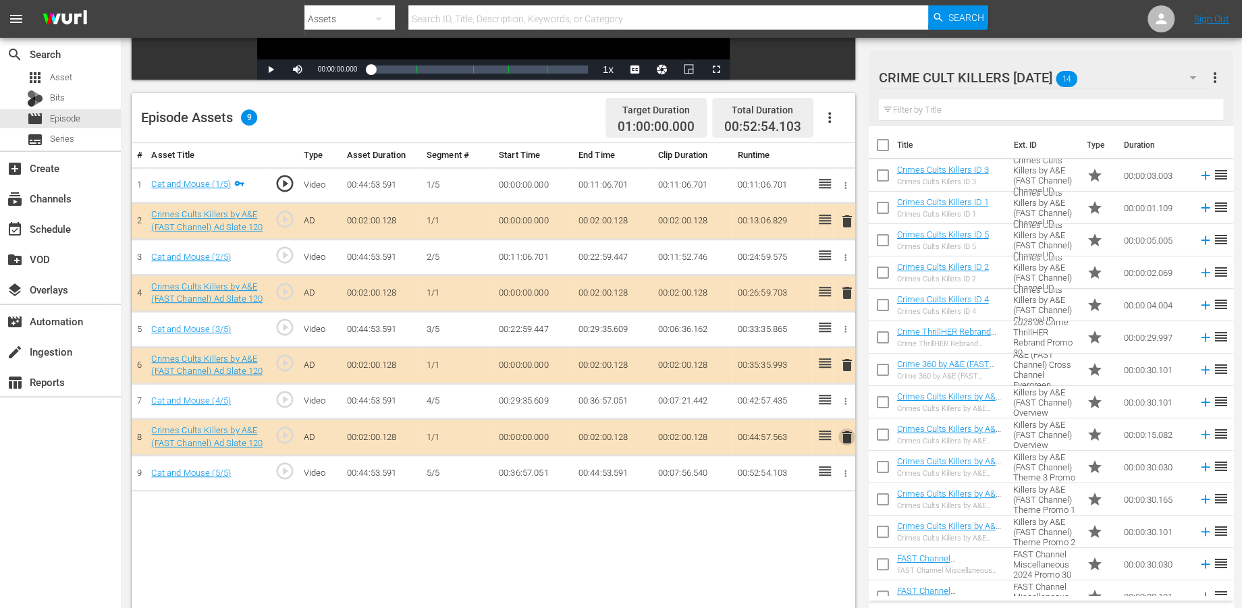
click at [845, 432] on span "delete" at bounding box center [846, 437] width 16 height 16
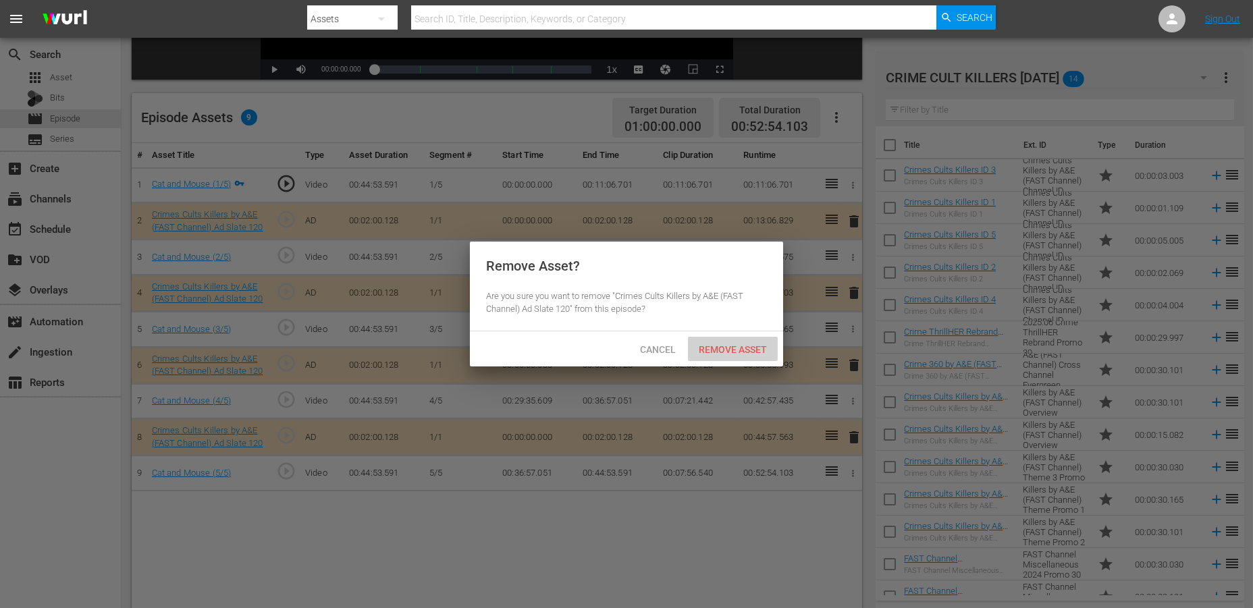
click at [728, 348] on span "Remove Asset" at bounding box center [733, 349] width 90 height 11
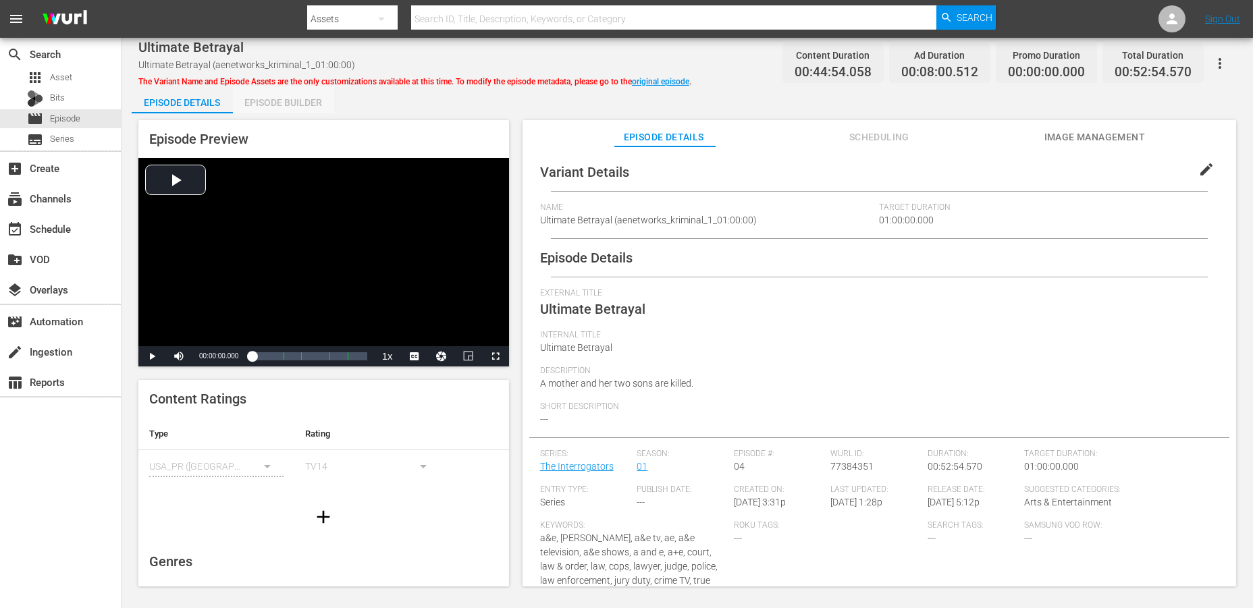
click at [273, 103] on div "Episode Builder" at bounding box center [283, 102] width 101 height 32
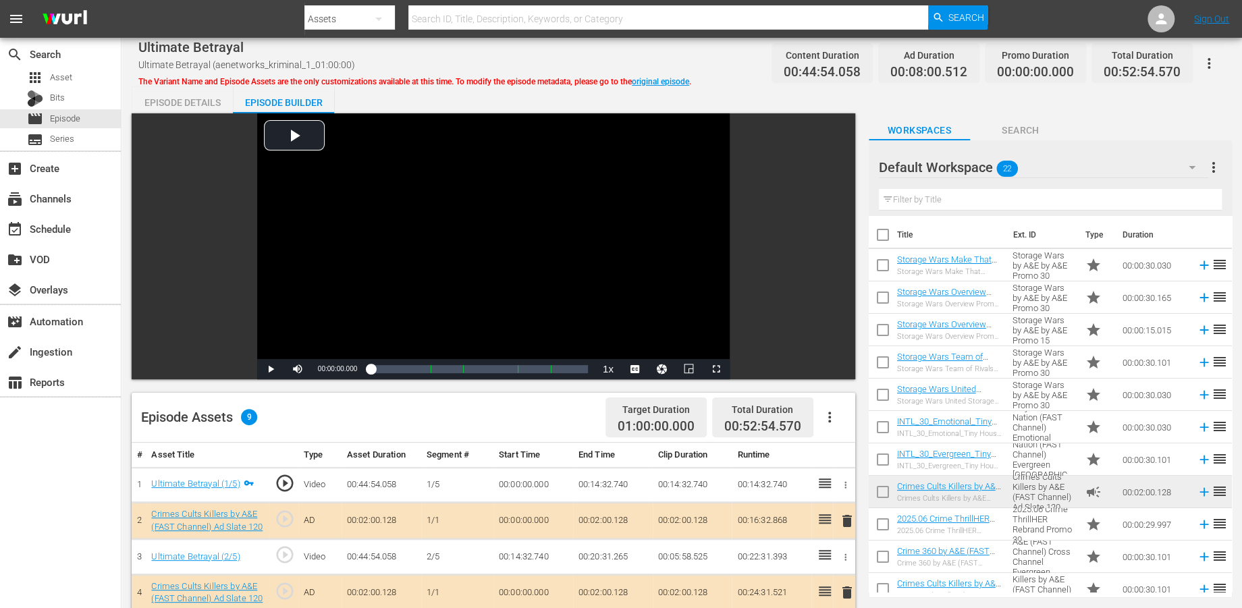
click at [1127, 163] on icon "button" at bounding box center [1192, 167] width 16 height 16
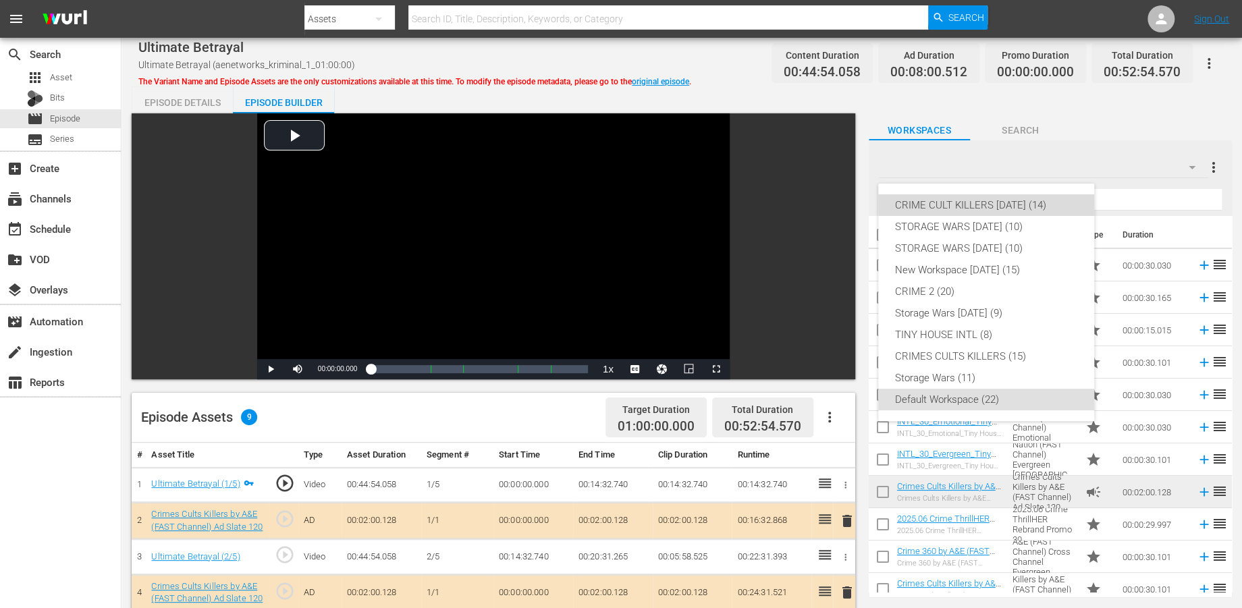
click at [998, 200] on div "CRIME CULT KILLERS [DATE] (14)" at bounding box center [987, 205] width 184 height 22
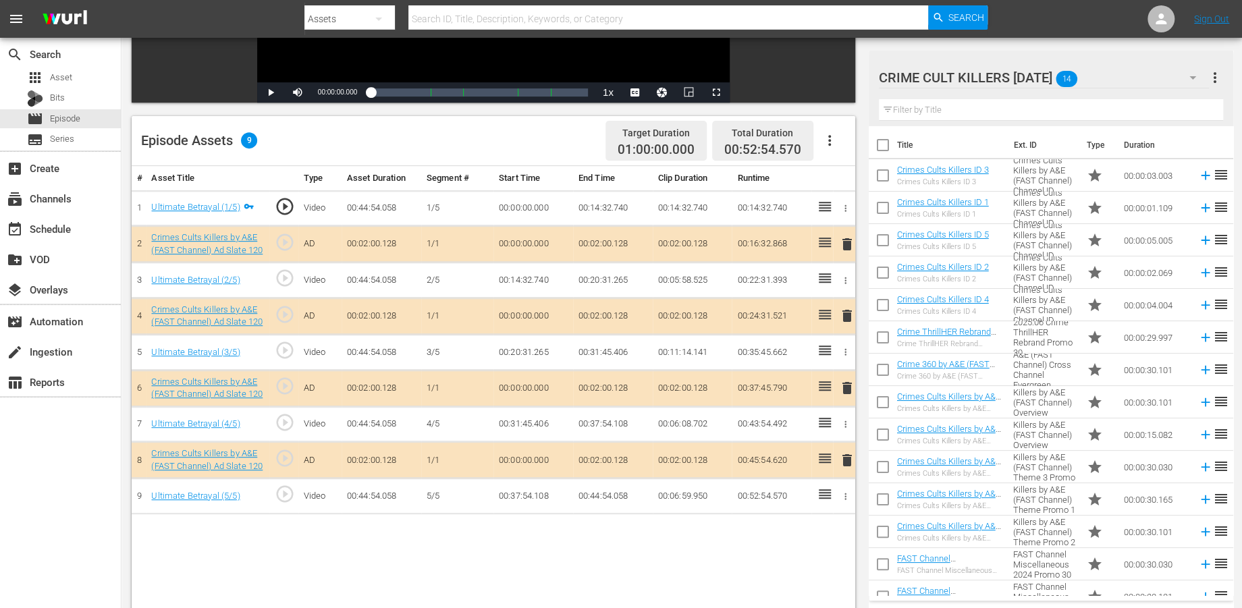
scroll to position [300, 0]
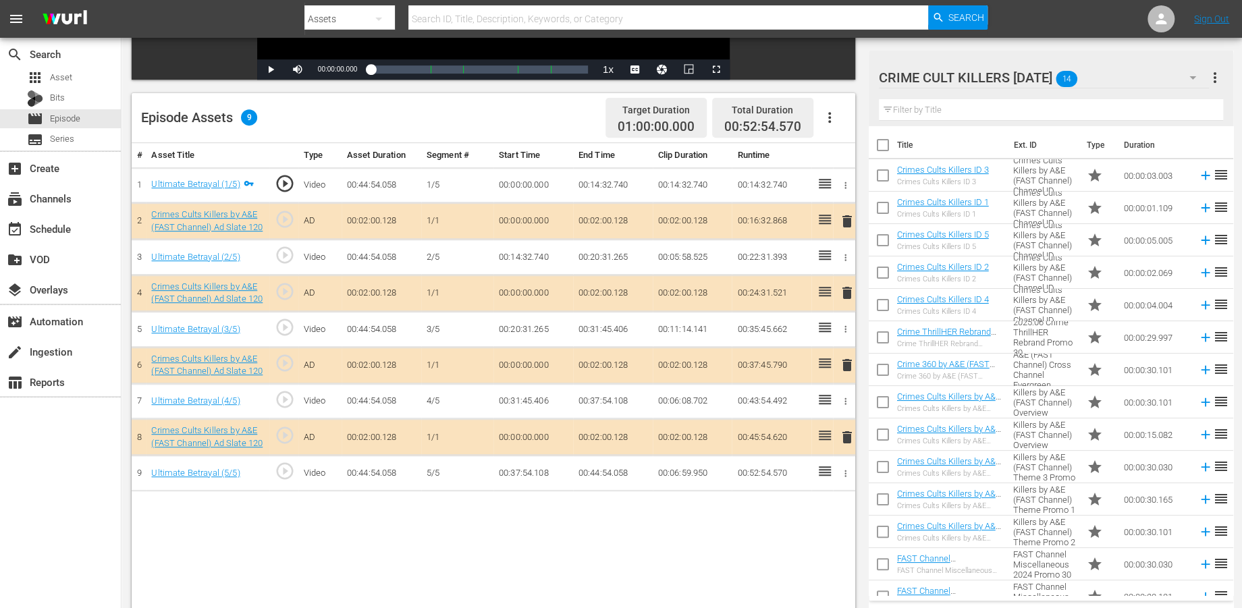
click at [847, 219] on span "delete" at bounding box center [846, 221] width 16 height 16
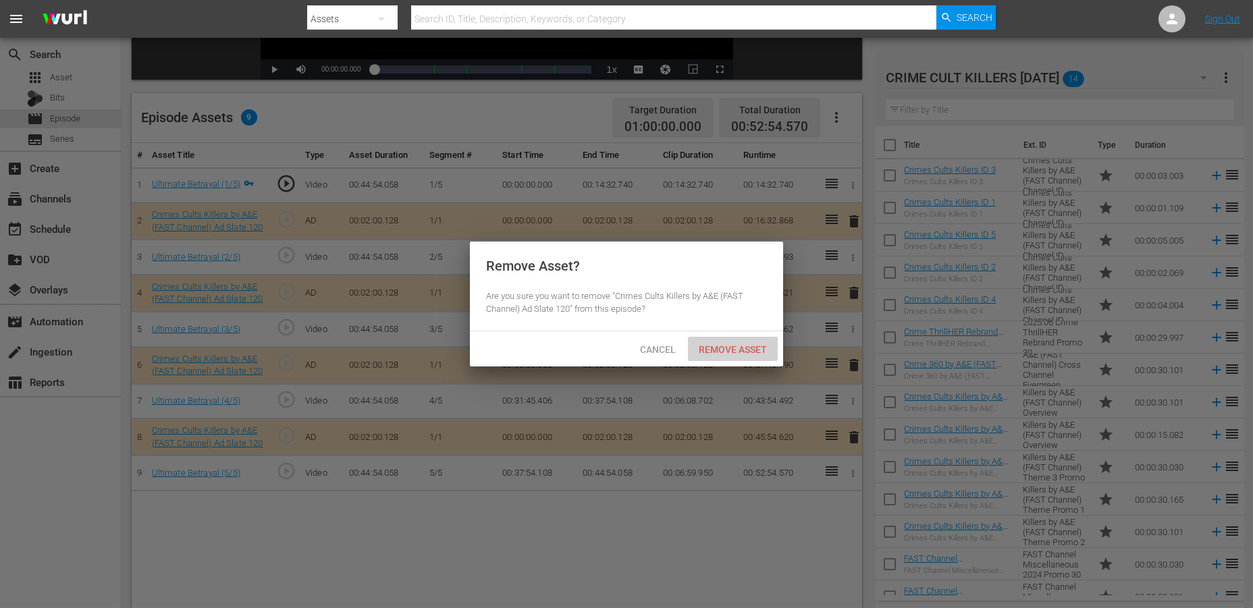
click at [708, 344] on span "Remove Asset" at bounding box center [733, 349] width 90 height 11
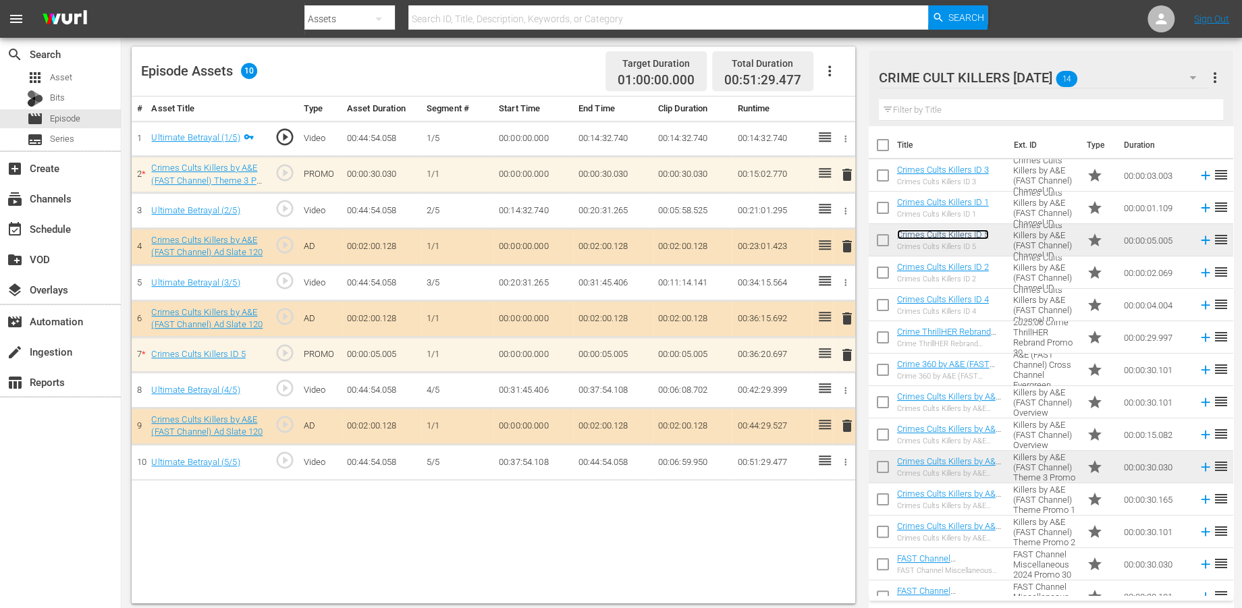
scroll to position [350, 0]
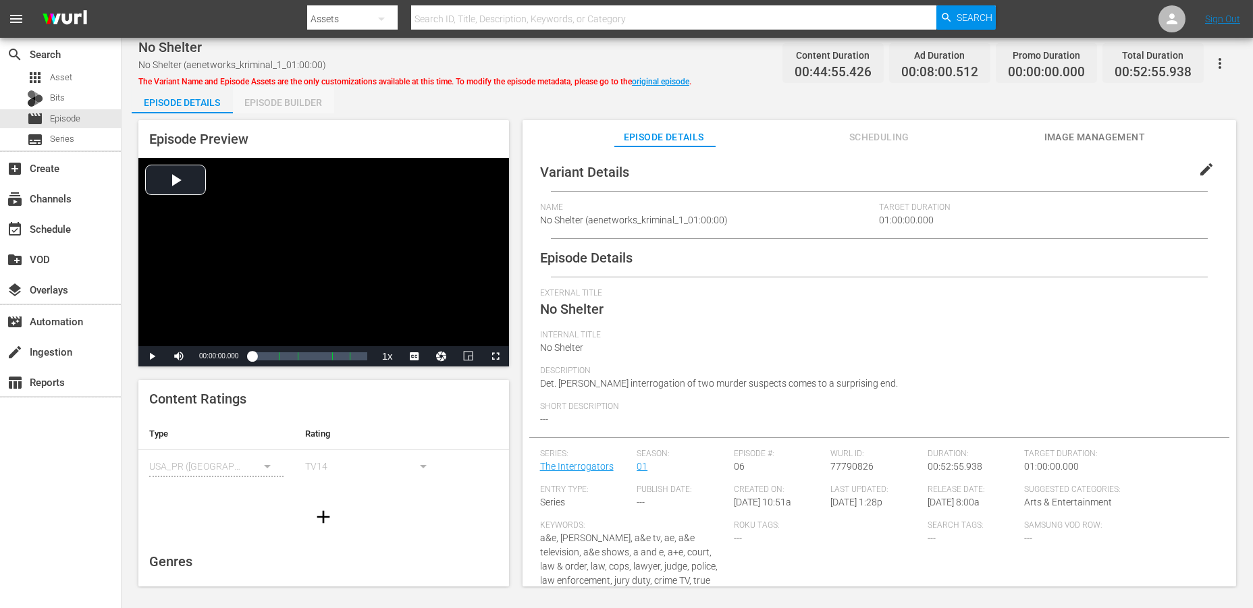
drag, startPoint x: 276, startPoint y: 99, endPoint x: 481, endPoint y: 132, distance: 207.2
click at [277, 99] on div "Episode Builder" at bounding box center [283, 102] width 101 height 32
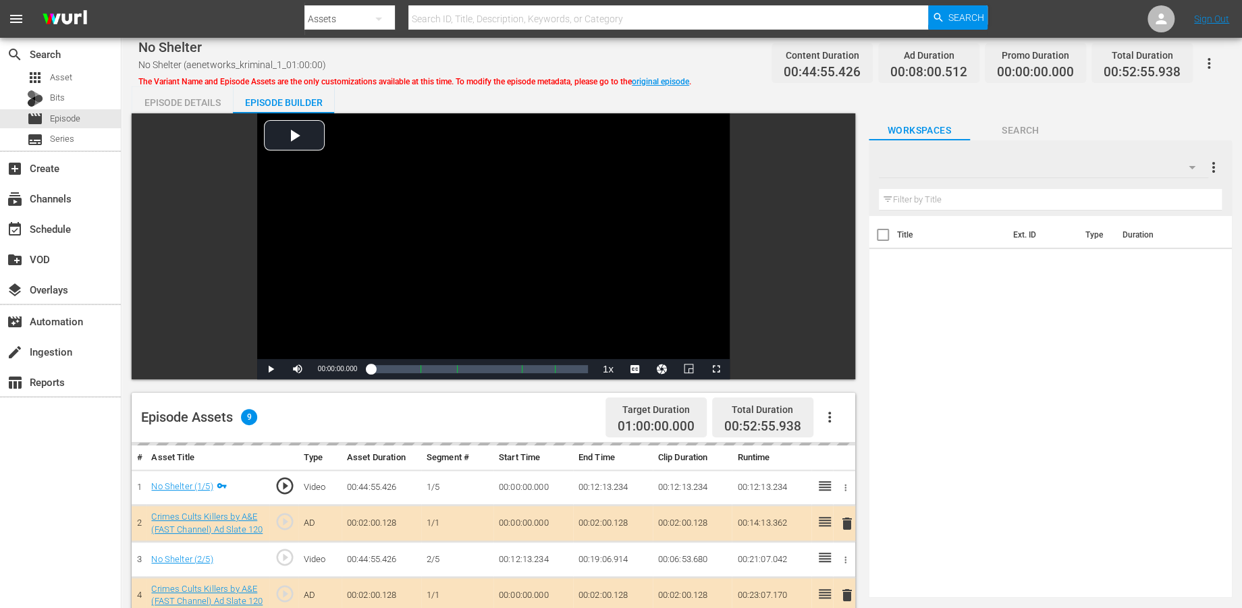
click at [1127, 159] on icon "button" at bounding box center [1192, 167] width 16 height 16
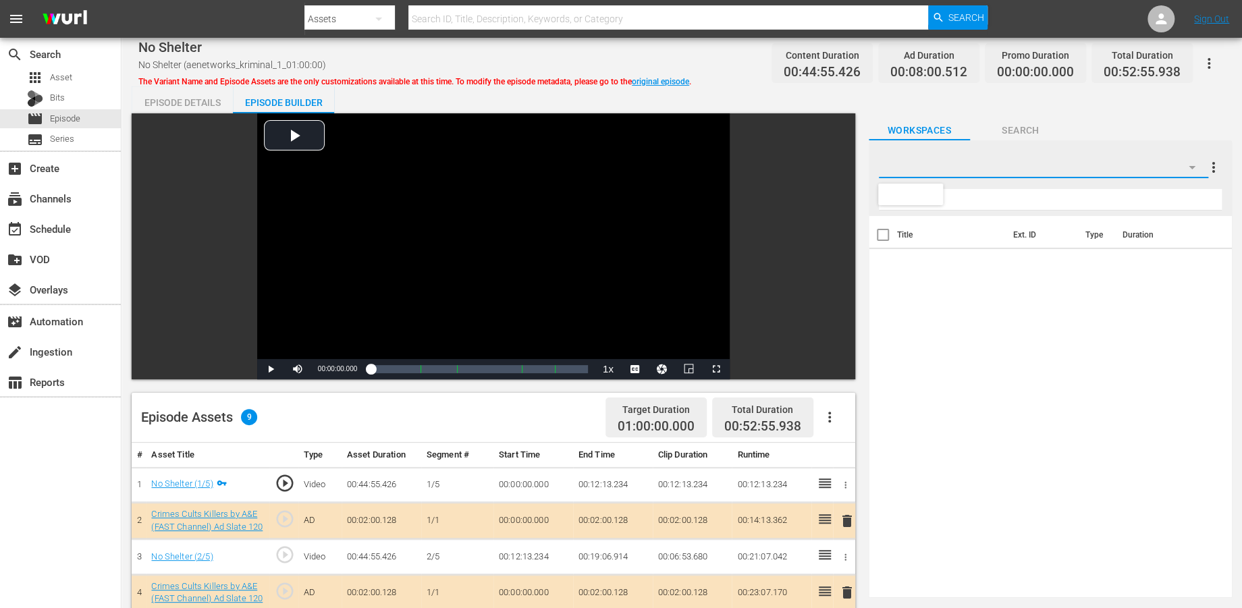
click at [1127, 165] on div at bounding box center [621, 304] width 1242 height 608
click at [1127, 168] on button "button" at bounding box center [1192, 167] width 32 height 32
click at [1004, 126] on div at bounding box center [621, 304] width 1242 height 608
click at [920, 124] on span "Workspaces" at bounding box center [919, 130] width 101 height 17
click at [1127, 163] on icon "button" at bounding box center [1192, 167] width 16 height 16
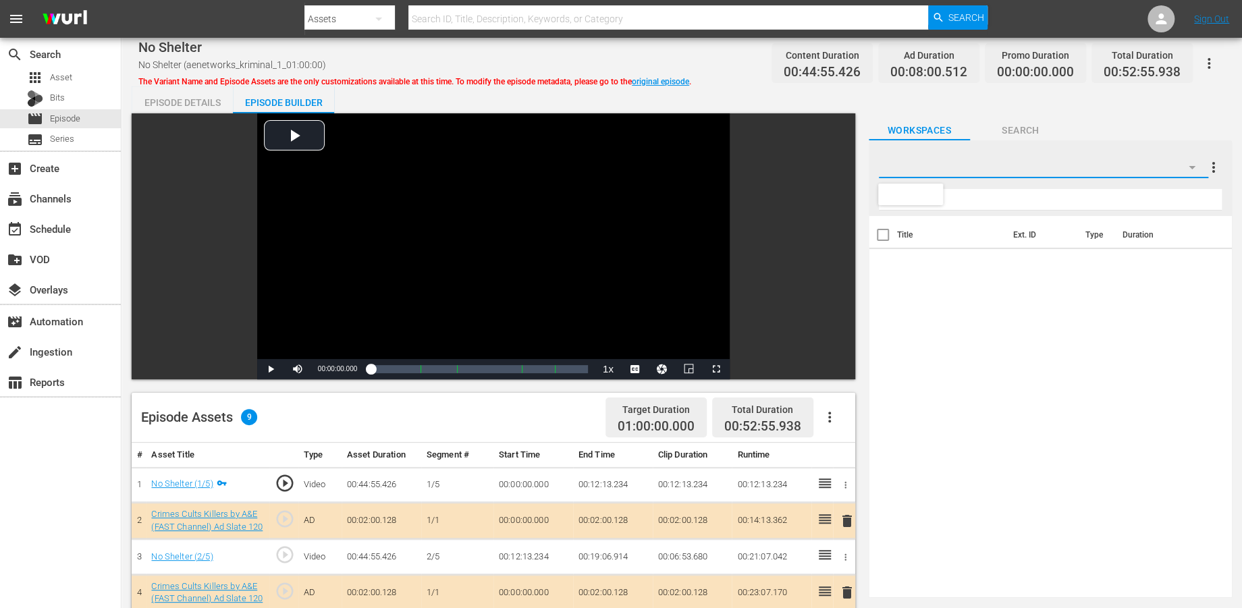
click at [277, 99] on div at bounding box center [621, 304] width 1242 height 608
click at [1127, 166] on icon "button" at bounding box center [1192, 167] width 16 height 16
click at [1019, 133] on div at bounding box center [621, 304] width 1242 height 608
click at [898, 123] on span "Workspaces" at bounding box center [919, 130] width 101 height 17
click at [911, 363] on div "Title Ext. ID Type Duration" at bounding box center [1050, 404] width 363 height 376
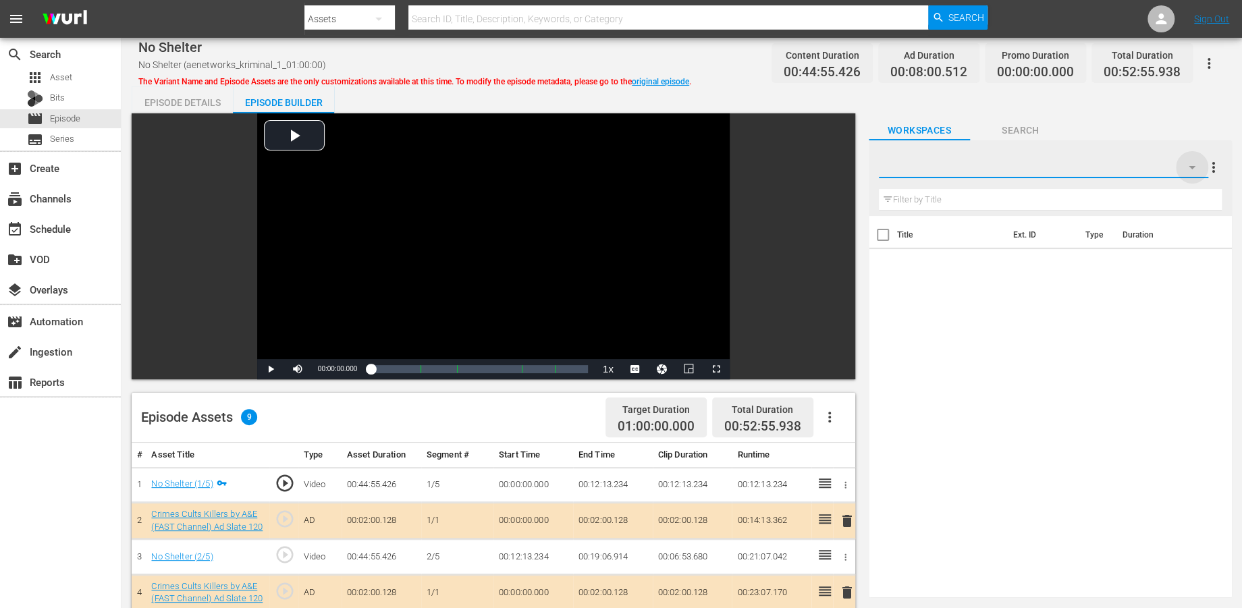
click at [1127, 168] on icon "button" at bounding box center [1192, 167] width 7 height 3
click at [1021, 132] on div at bounding box center [621, 304] width 1242 height 608
click at [912, 129] on span "Workspaces" at bounding box center [919, 130] width 101 height 17
click at [1127, 169] on icon "button" at bounding box center [1192, 167] width 16 height 16
click at [1127, 219] on div at bounding box center [621, 304] width 1242 height 608
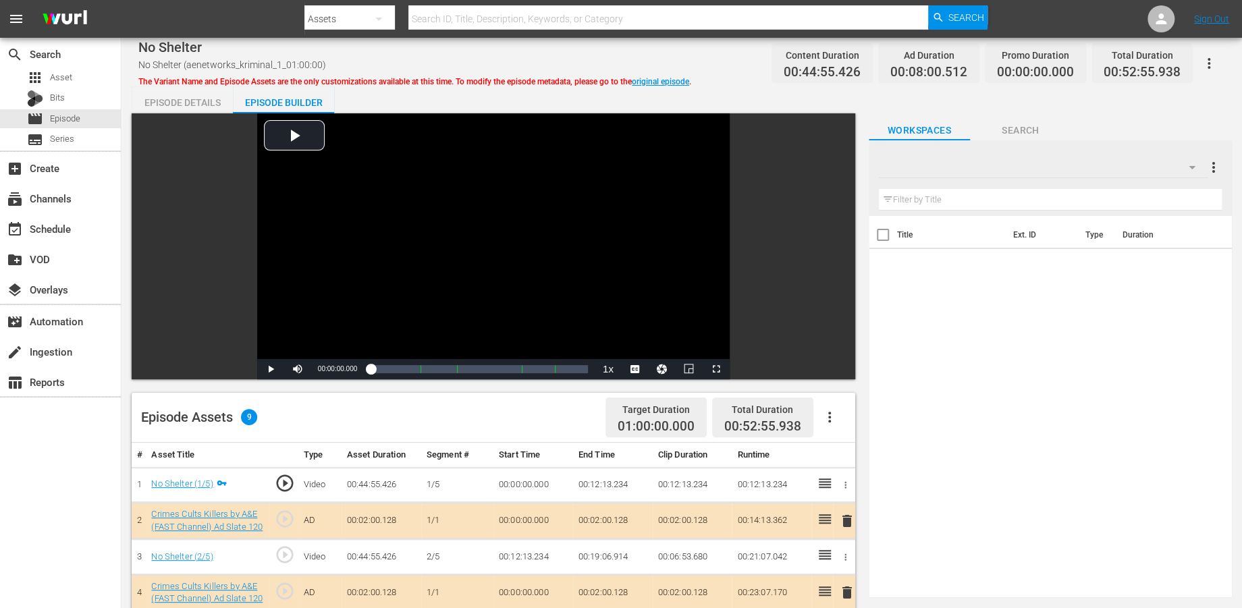
click at [1127, 167] on span "more_vert" at bounding box center [1214, 167] width 16 height 16
click at [996, 346] on div "Title Ext. ID Type Duration" at bounding box center [1050, 404] width 363 height 376
click at [1028, 131] on span "Search" at bounding box center [1020, 130] width 101 height 17
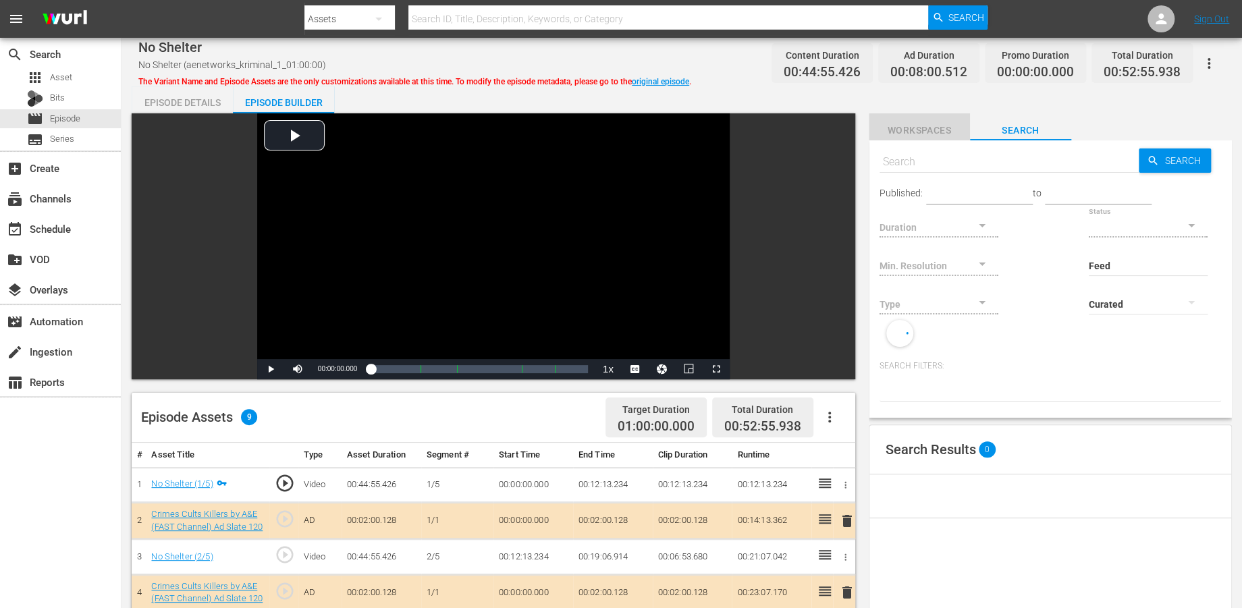
click at [925, 128] on span "Workspaces" at bounding box center [919, 130] width 101 height 17
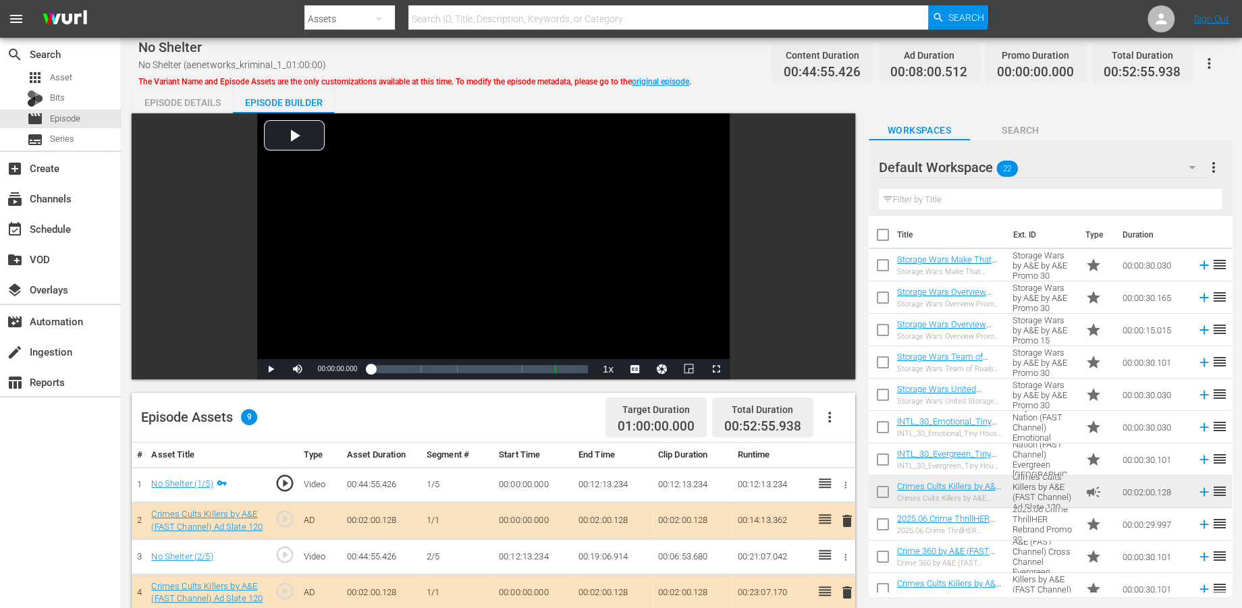
click at [1127, 168] on icon "button" at bounding box center [1192, 167] width 16 height 16
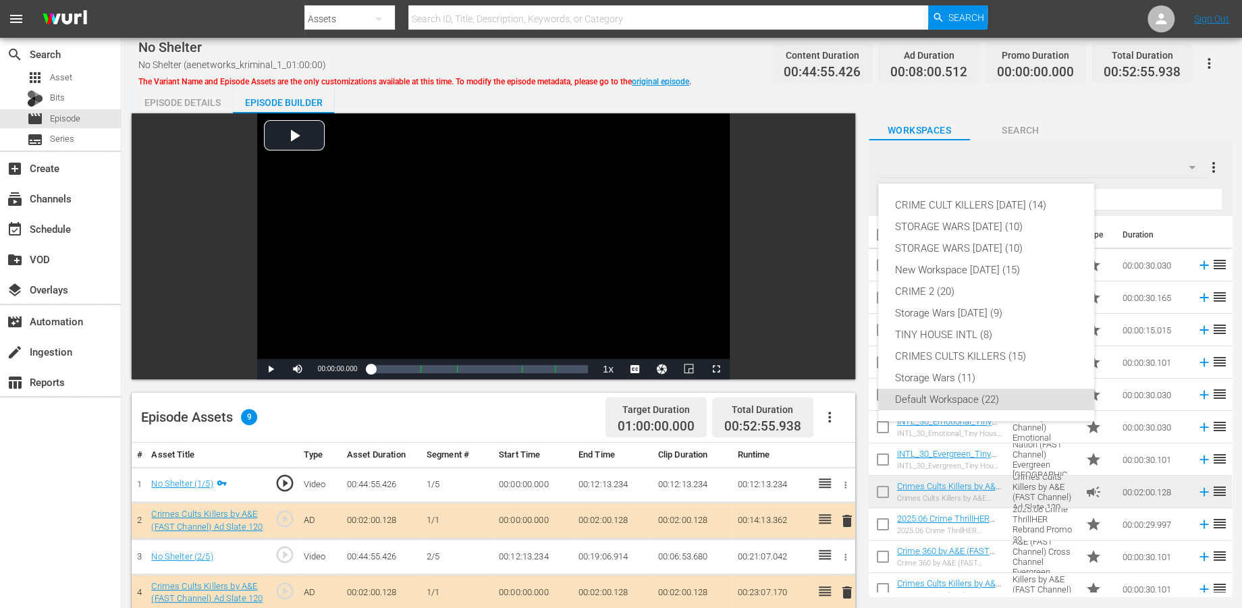
click at [1127, 168] on div "CRIME CULT KILLERS OCT 20 25 (14) STORAGE WARS OCT 20 25 (10) STORAGE WARS SEPT…" at bounding box center [621, 304] width 1242 height 608
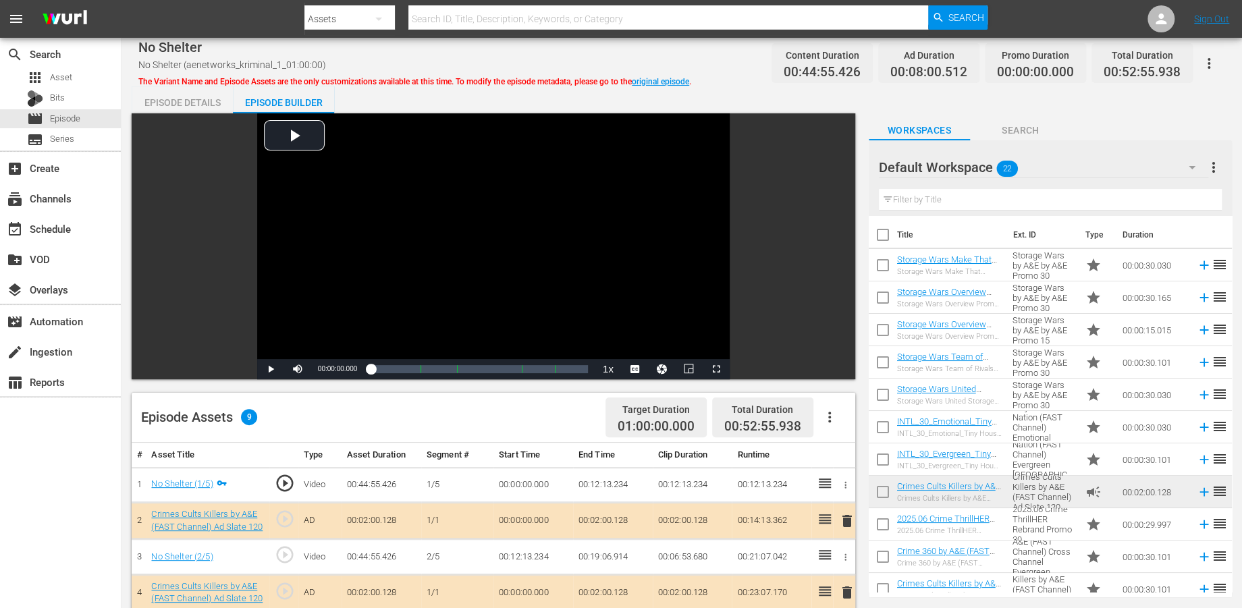
click at [1127, 168] on icon "button" at bounding box center [1192, 167] width 16 height 16
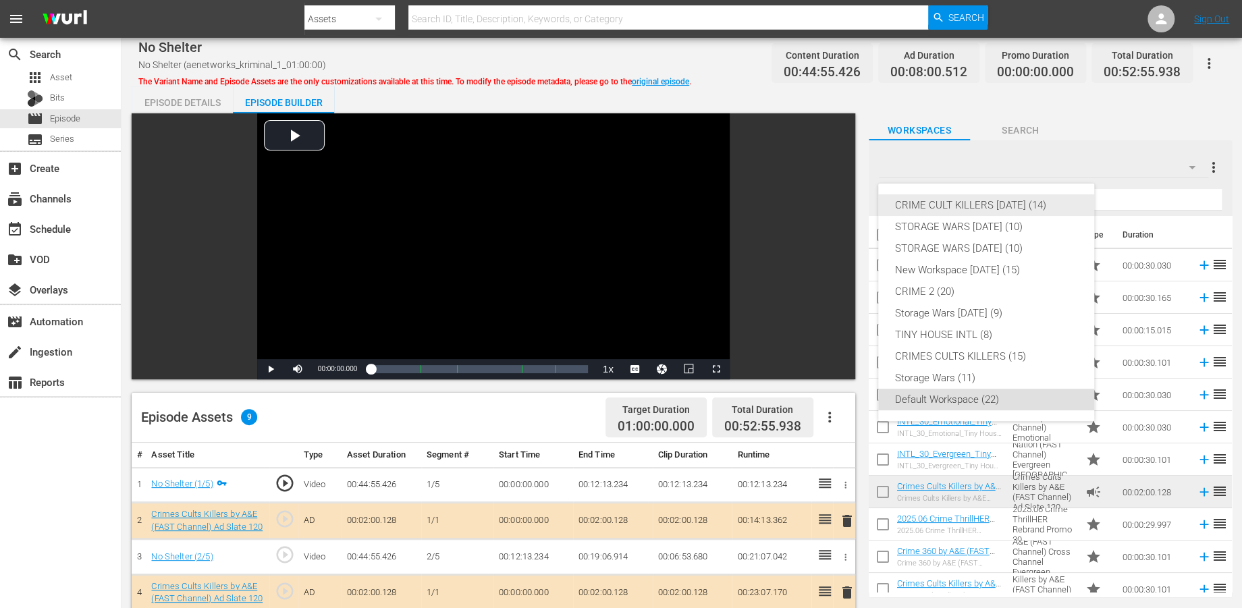
click at [934, 206] on div "CRIME CULT KILLERS [DATE] (14)" at bounding box center [987, 205] width 184 height 22
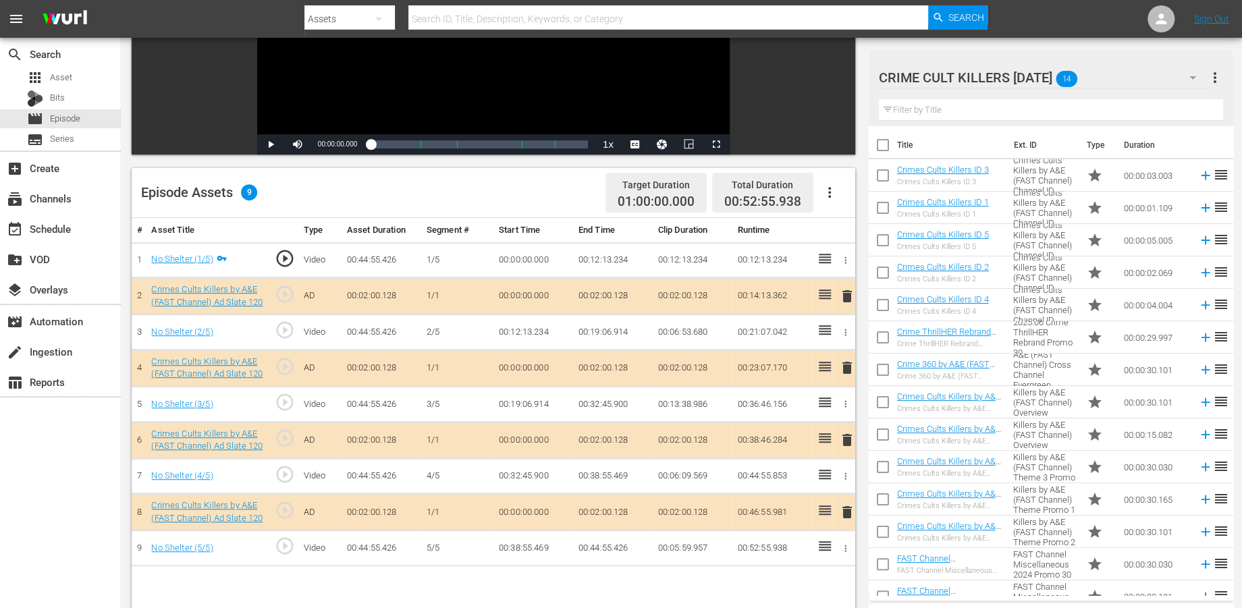
scroll to position [300, 0]
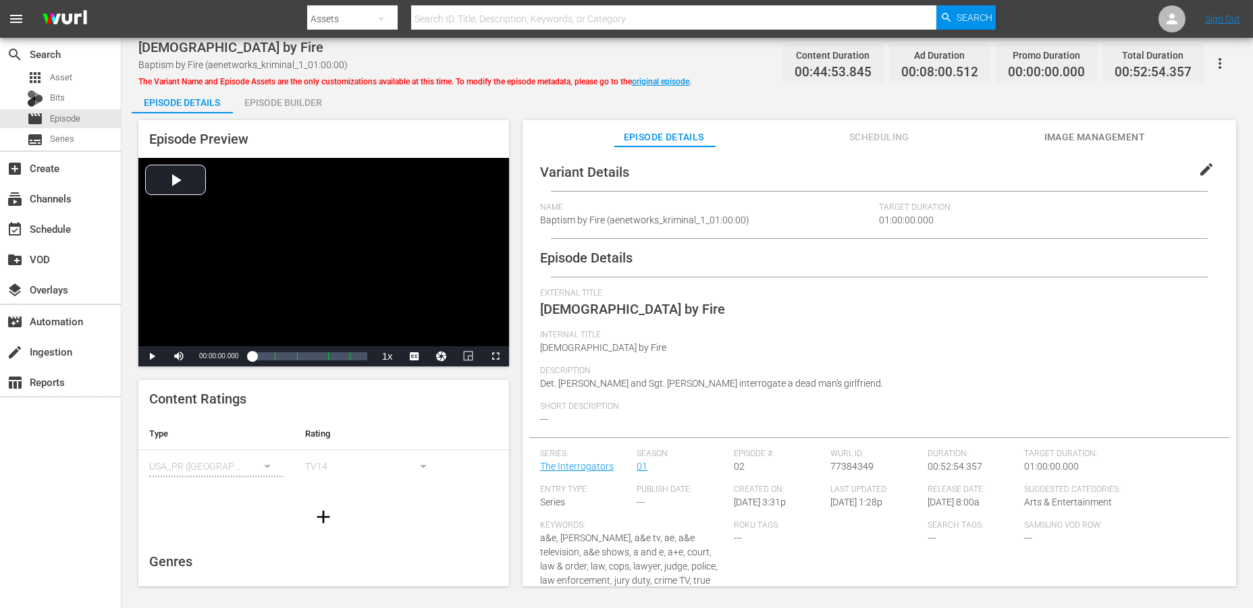
click at [278, 97] on div "Episode Builder" at bounding box center [283, 102] width 101 height 32
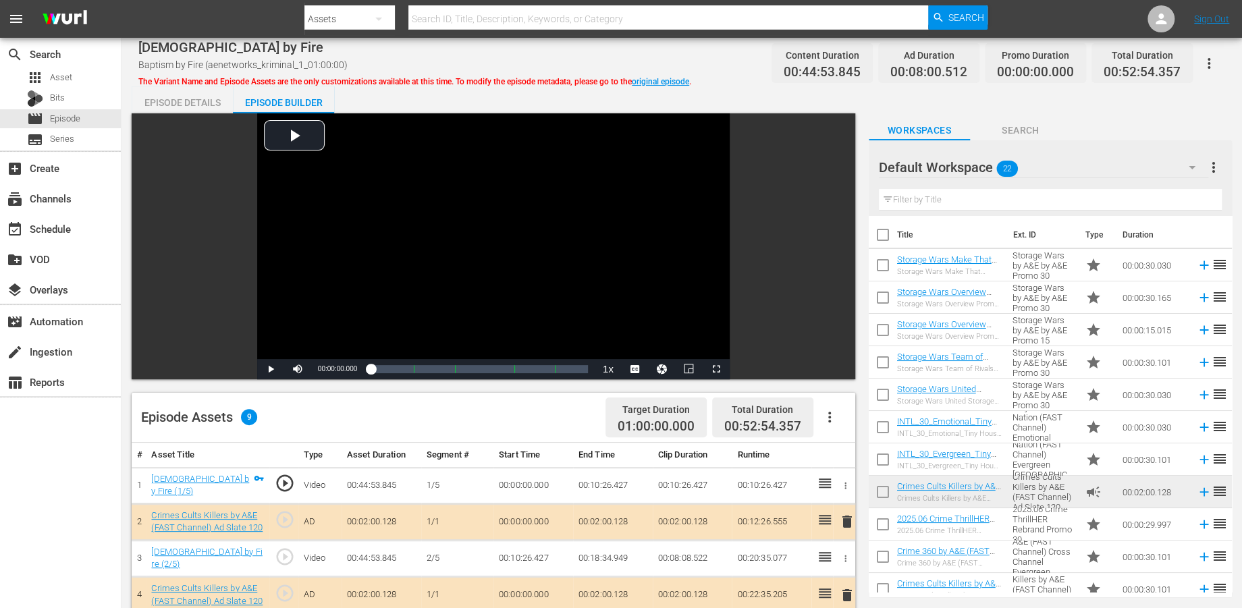
click at [1127, 167] on icon "button" at bounding box center [1192, 167] width 7 height 3
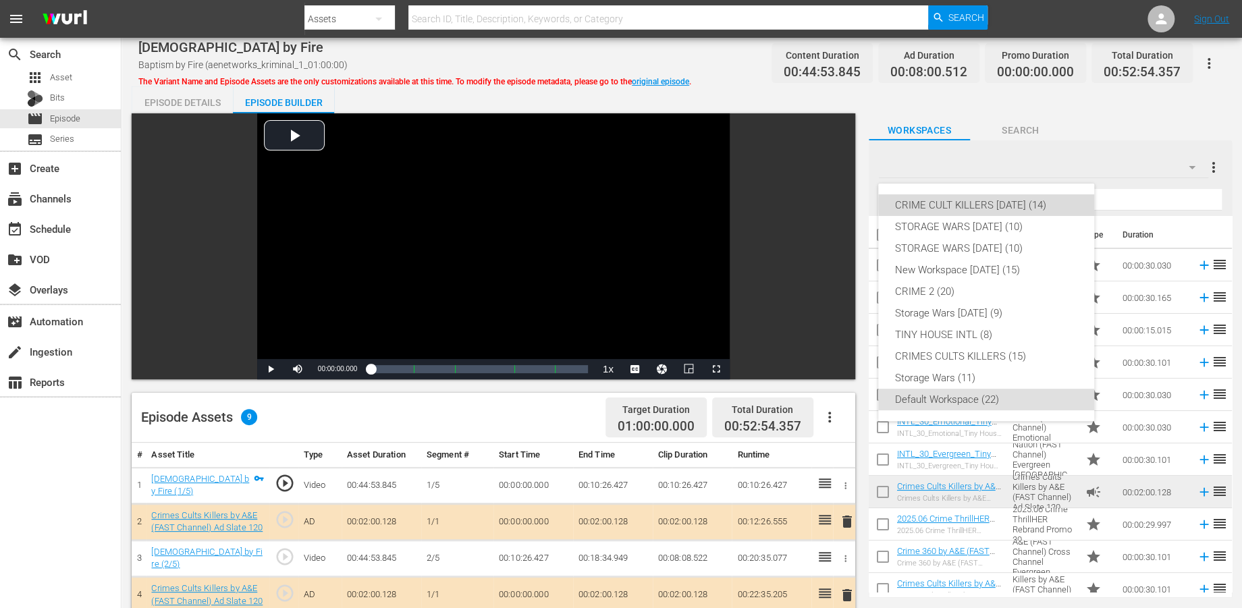
click at [1003, 204] on div "CRIME CULT KILLERS [DATE] (14)" at bounding box center [987, 205] width 184 height 22
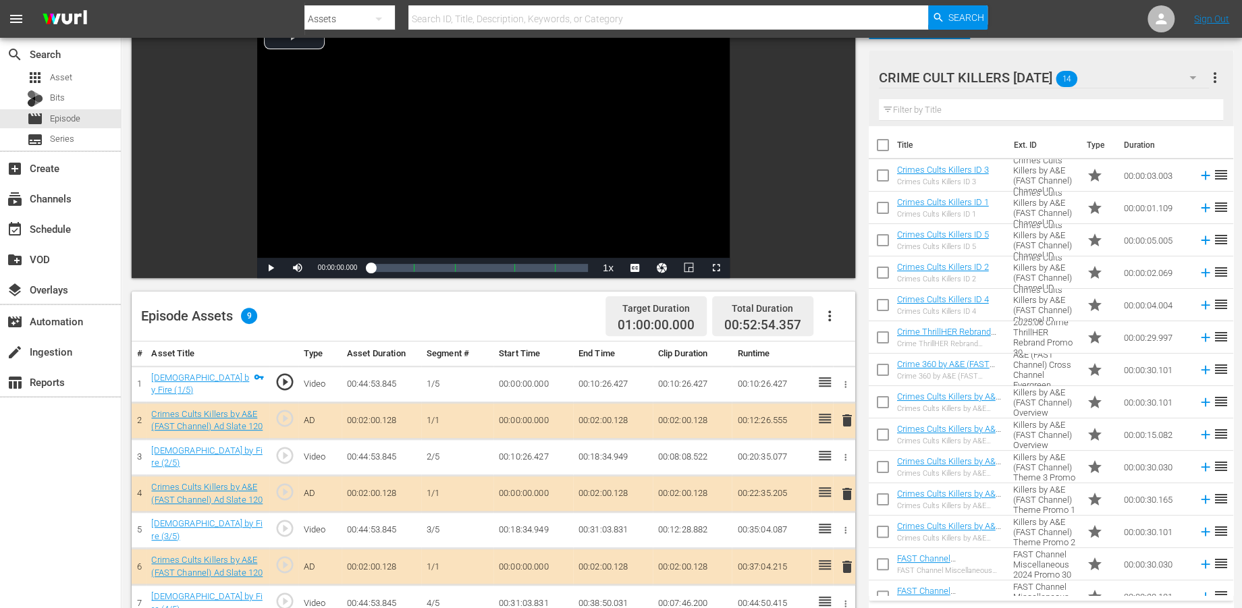
scroll to position [300, 0]
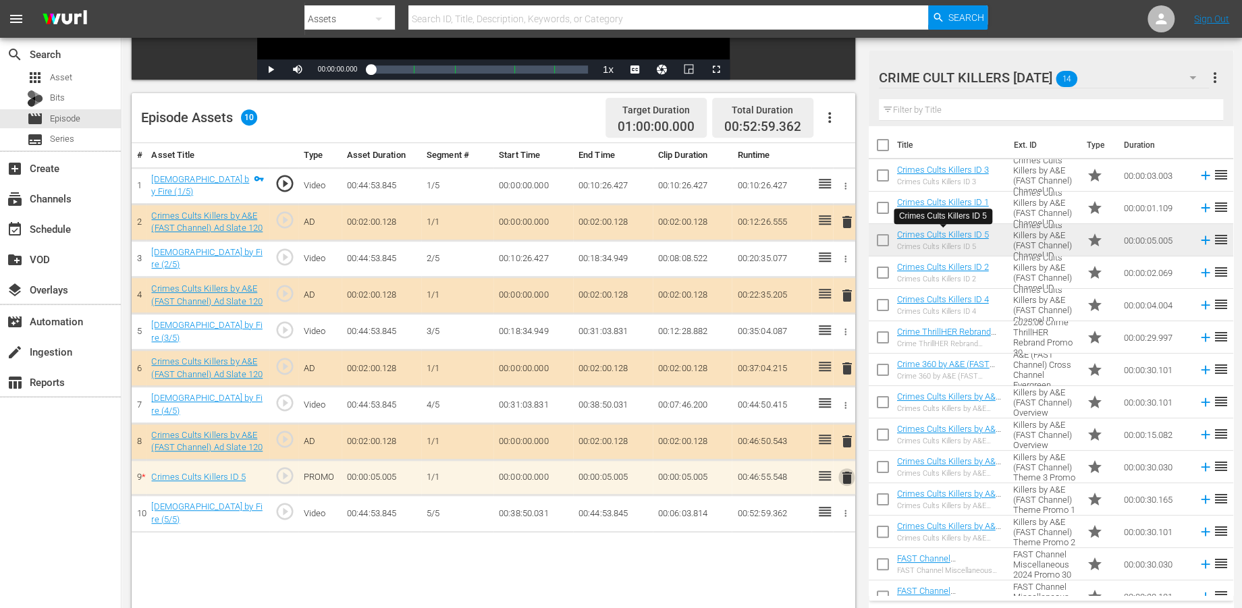
click at [846, 470] on span "delete" at bounding box center [846, 478] width 16 height 16
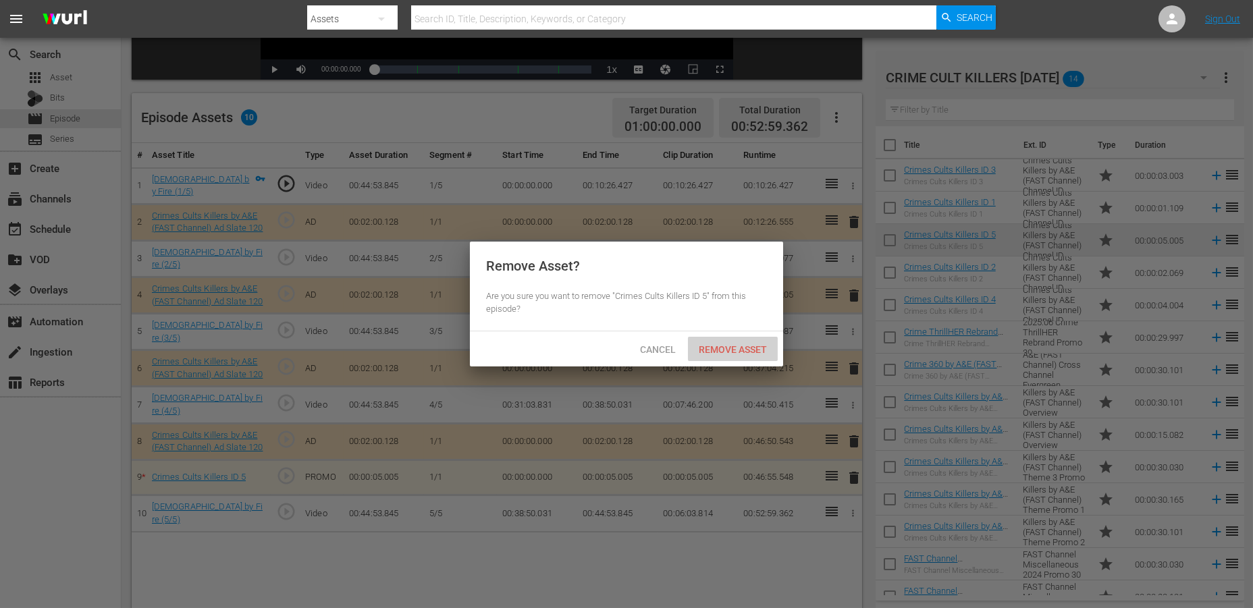
click at [722, 347] on span "Remove Asset" at bounding box center [733, 349] width 90 height 11
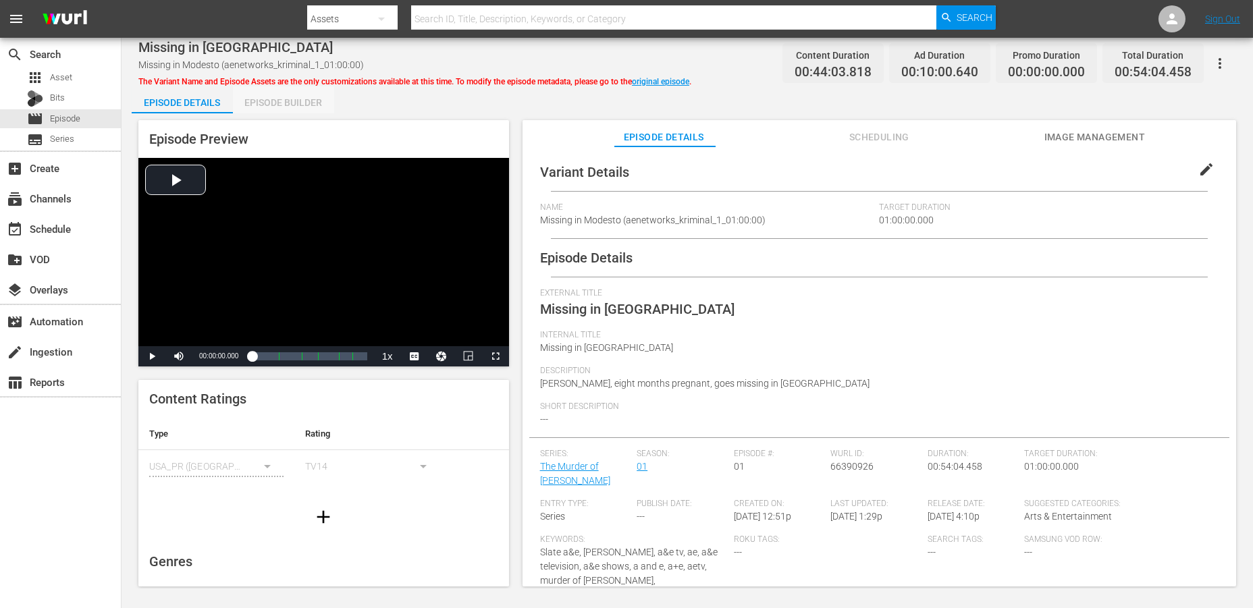
click at [290, 104] on div "Episode Builder" at bounding box center [283, 102] width 101 height 32
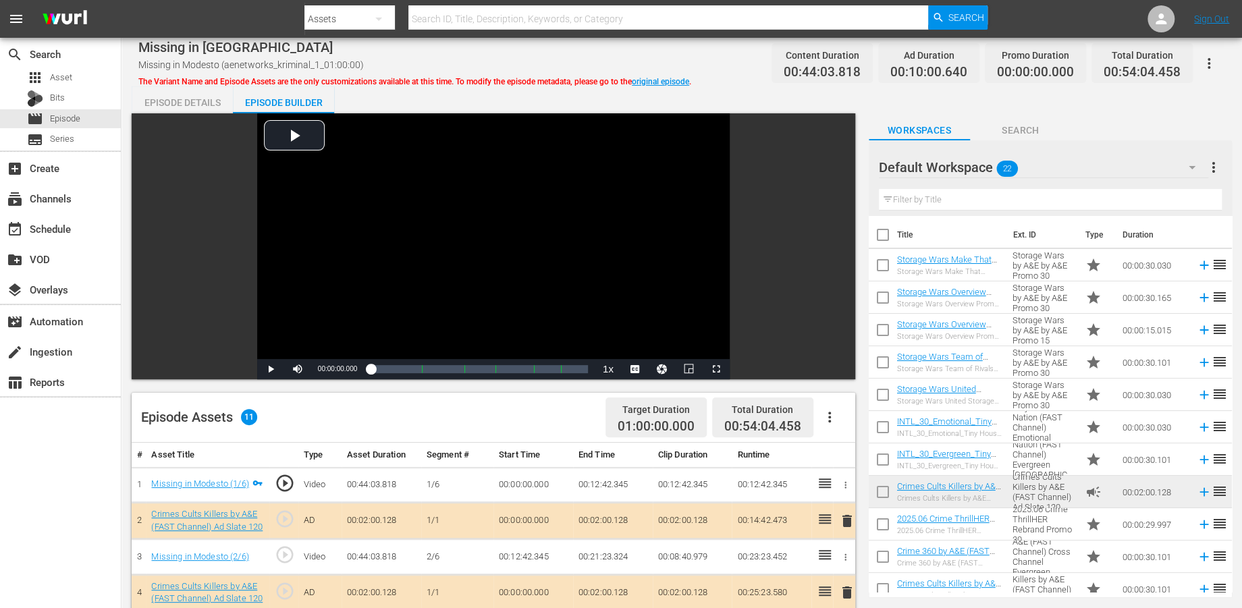
click at [1127, 171] on icon "button" at bounding box center [1192, 167] width 16 height 16
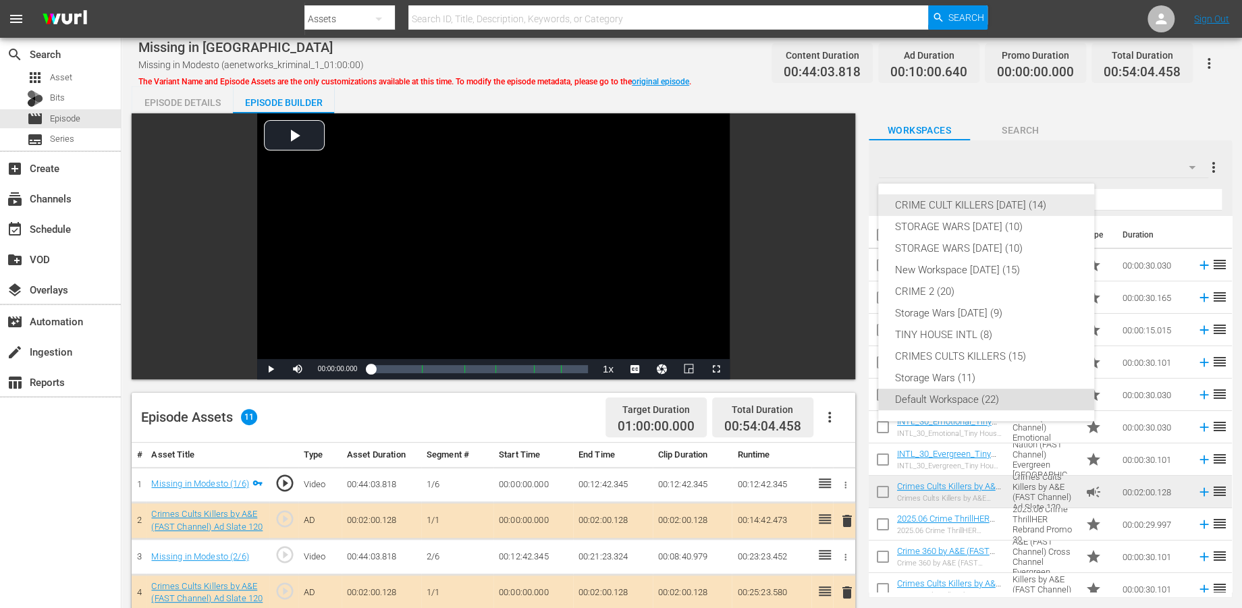
click at [968, 203] on div "CRIME CULT KILLERS [DATE] (14)" at bounding box center [987, 205] width 184 height 22
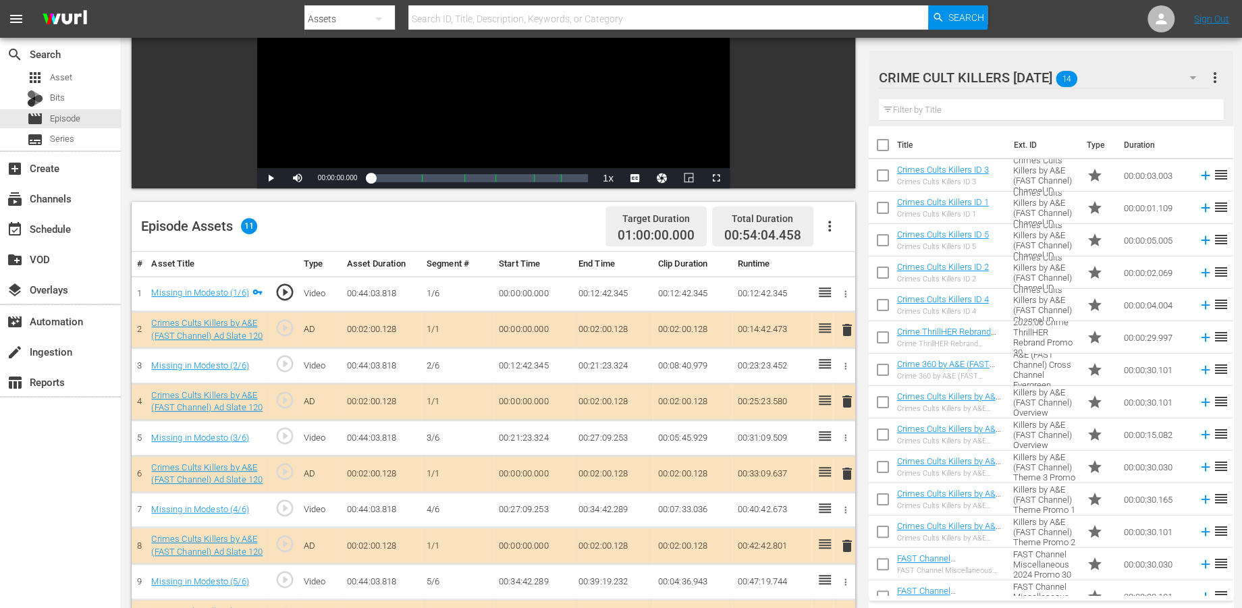
scroll to position [225, 0]
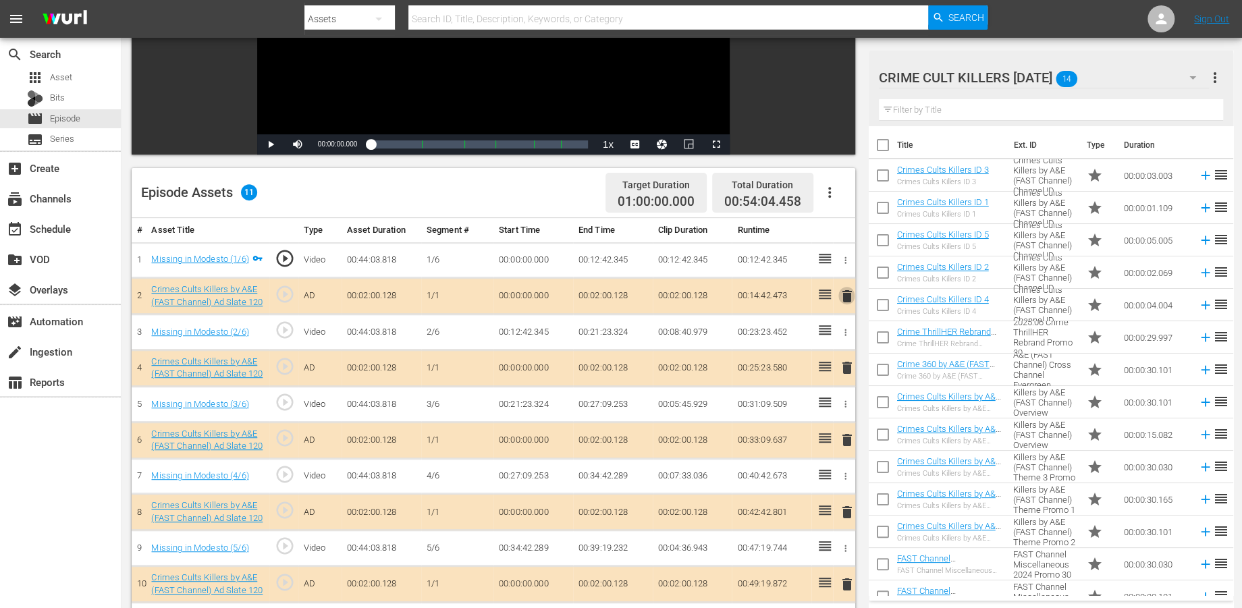
click at [847, 290] on span "delete" at bounding box center [846, 296] width 16 height 16
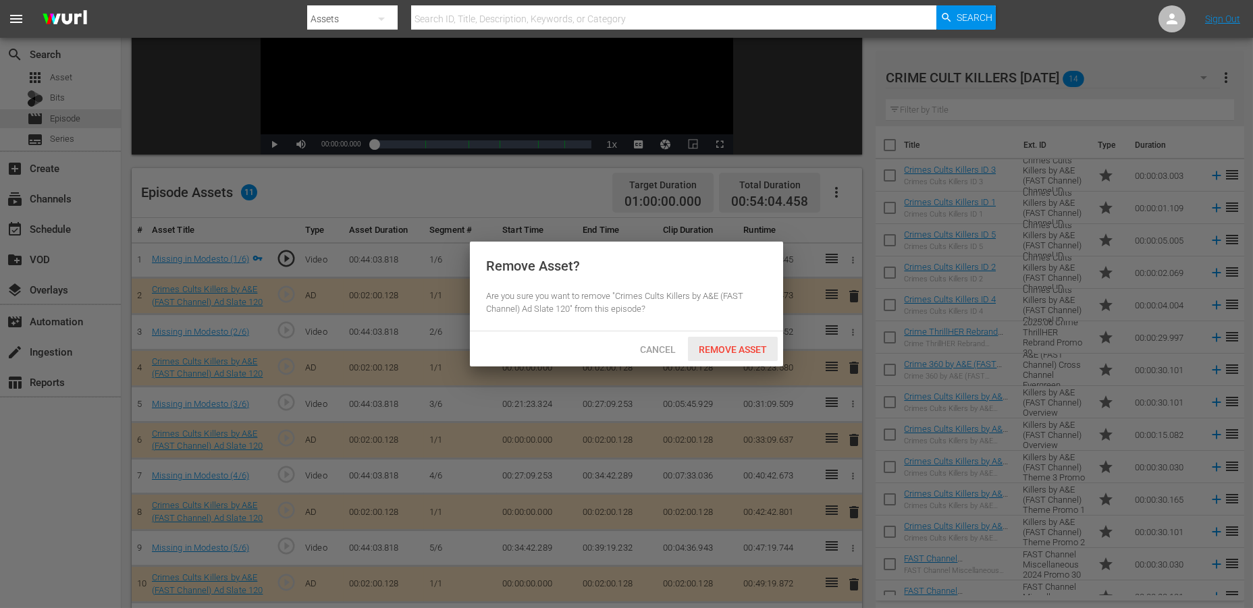
click at [752, 349] on span "Remove Asset" at bounding box center [733, 349] width 90 height 11
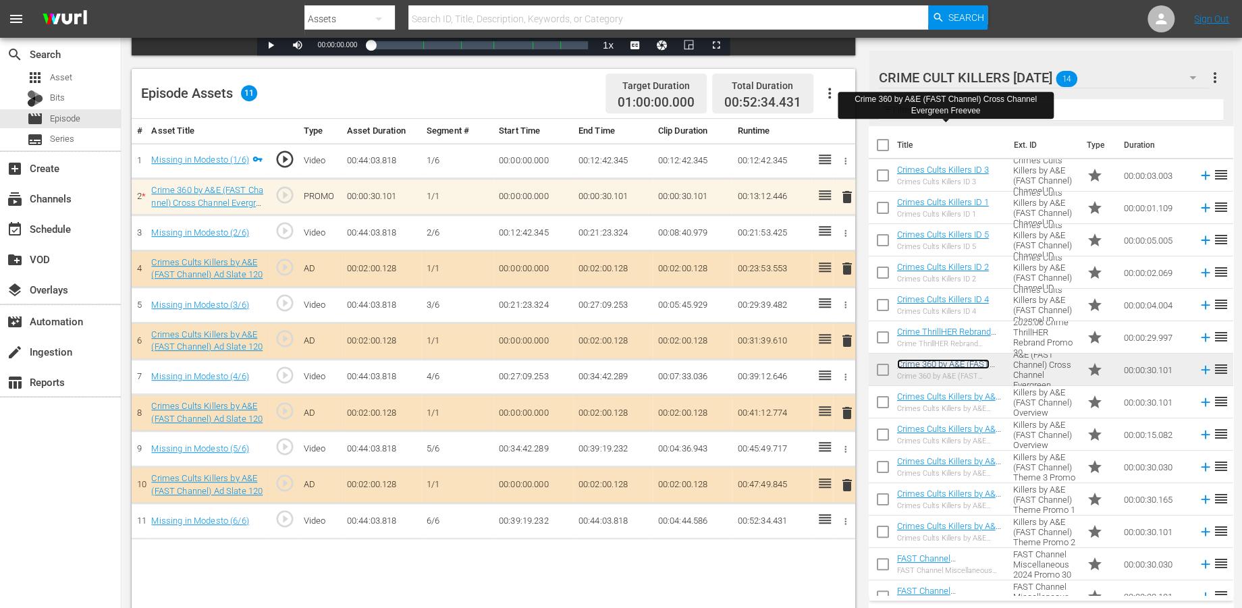
scroll to position [350, 0]
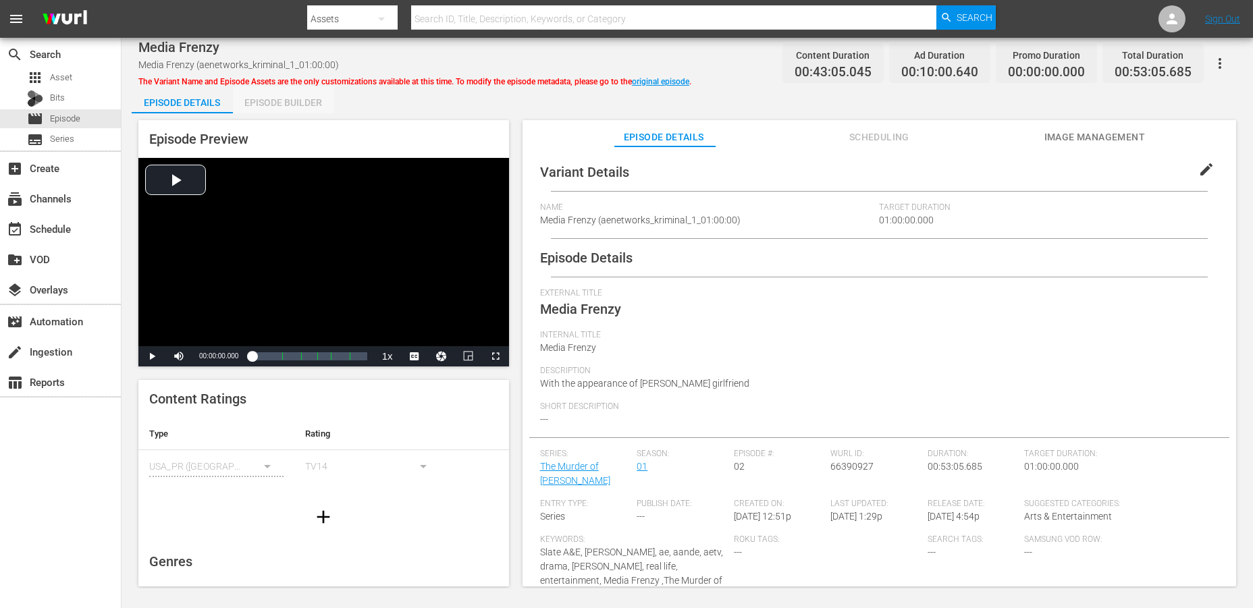
click at [293, 103] on div "Episode Builder" at bounding box center [283, 102] width 101 height 32
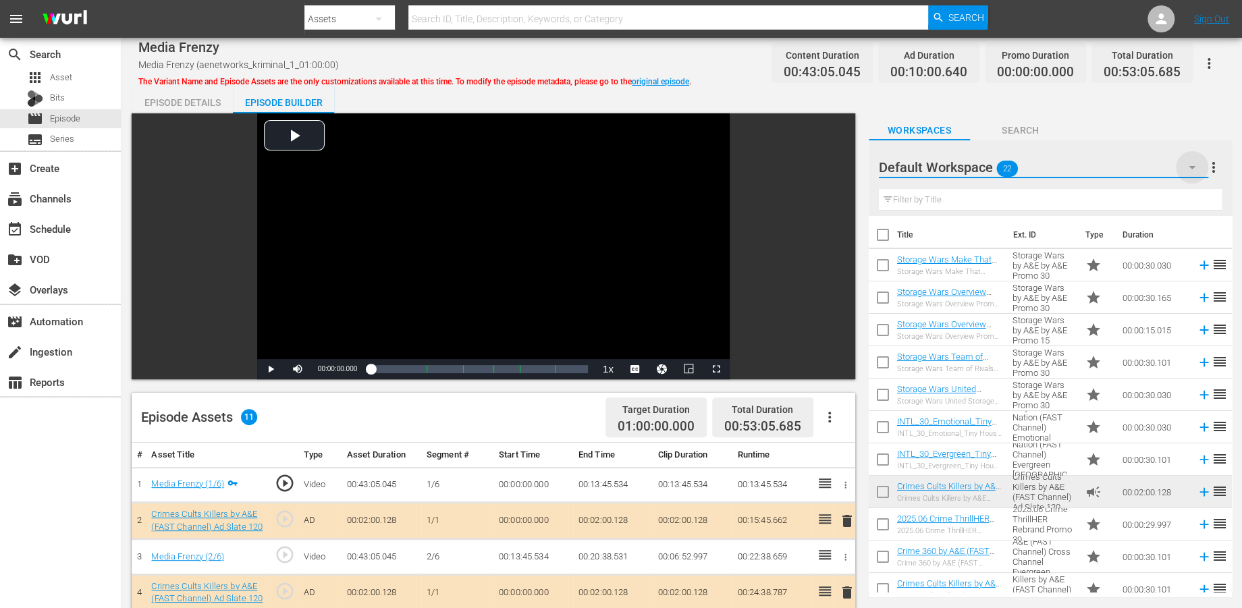
click at [1127, 165] on icon "button" at bounding box center [1192, 167] width 16 height 16
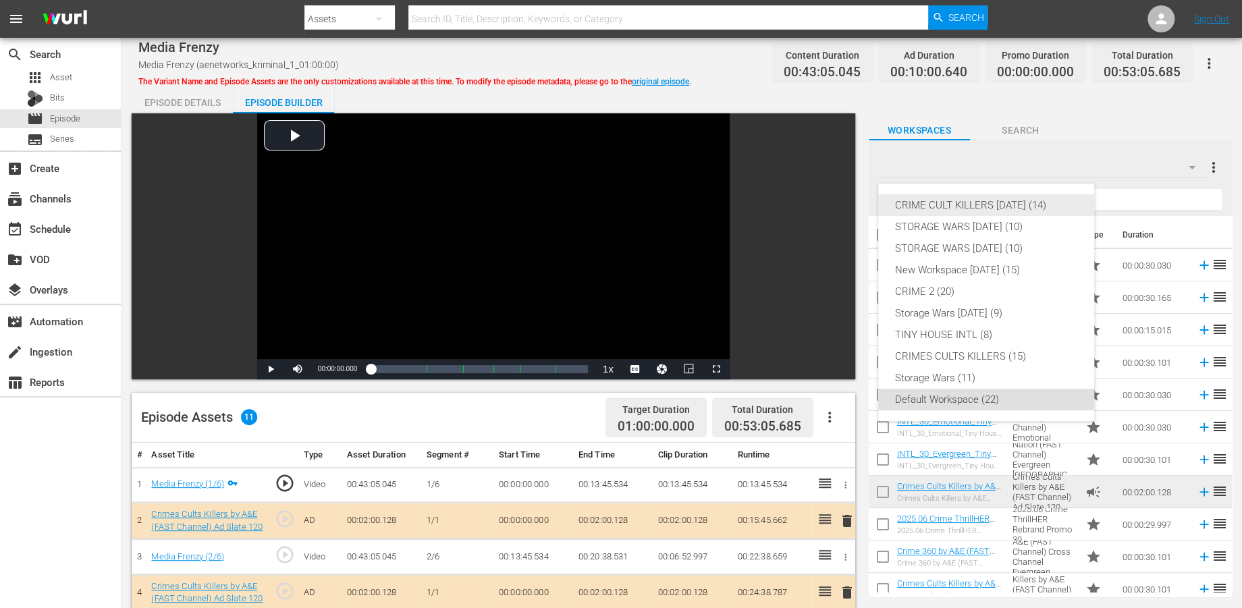
click at [1011, 205] on div "CRIME CULT KILLERS [DATE] (14)" at bounding box center [987, 205] width 184 height 22
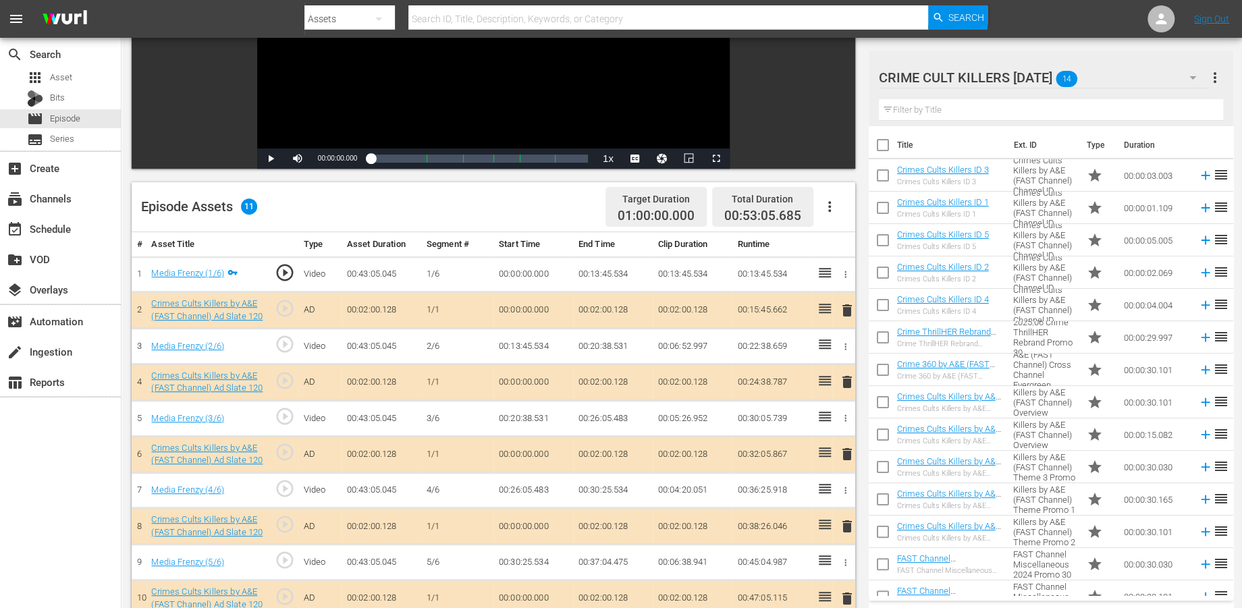
scroll to position [225, 0]
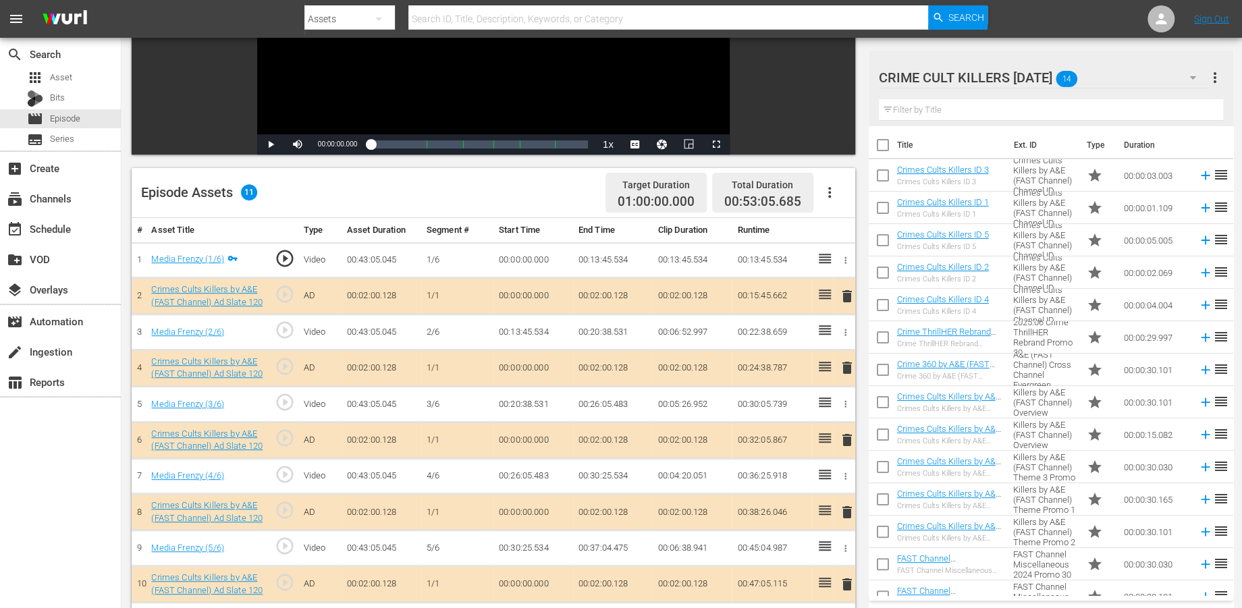
click at [849, 365] on span "delete" at bounding box center [846, 368] width 16 height 16
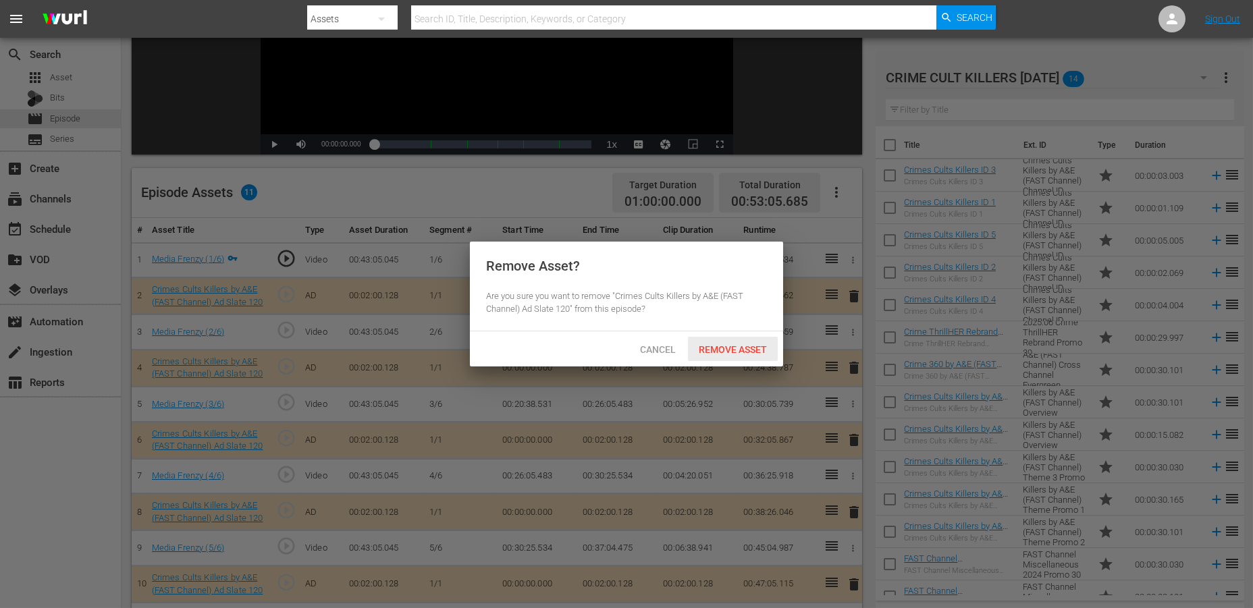
click at [720, 342] on div "Remove Asset" at bounding box center [733, 349] width 90 height 25
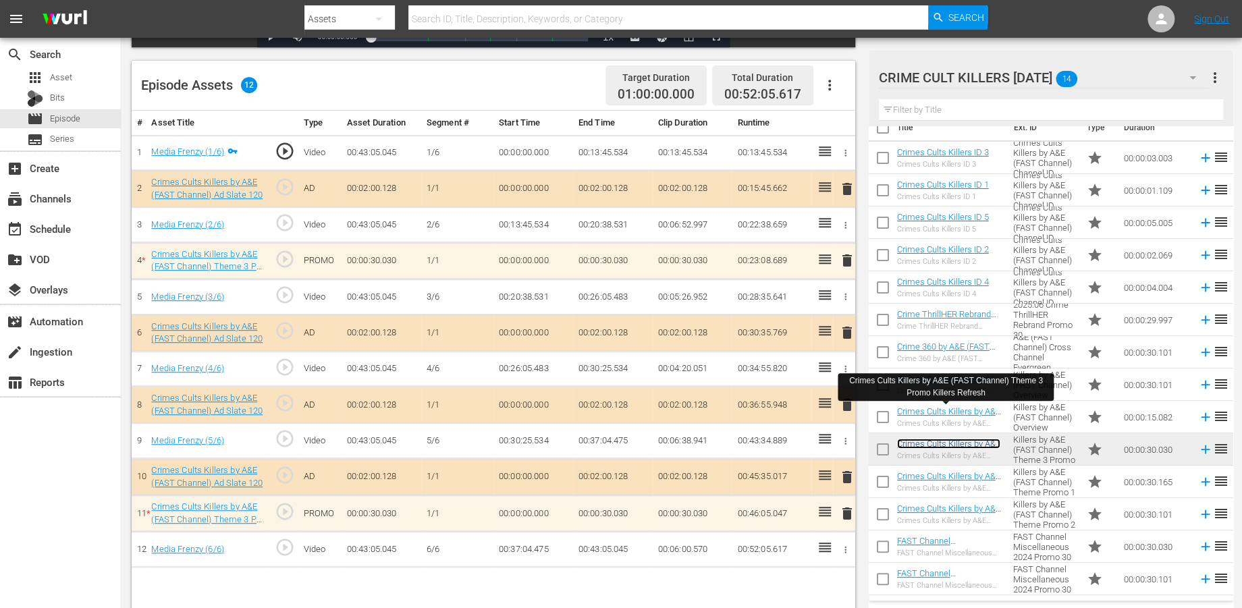
scroll to position [350, 0]
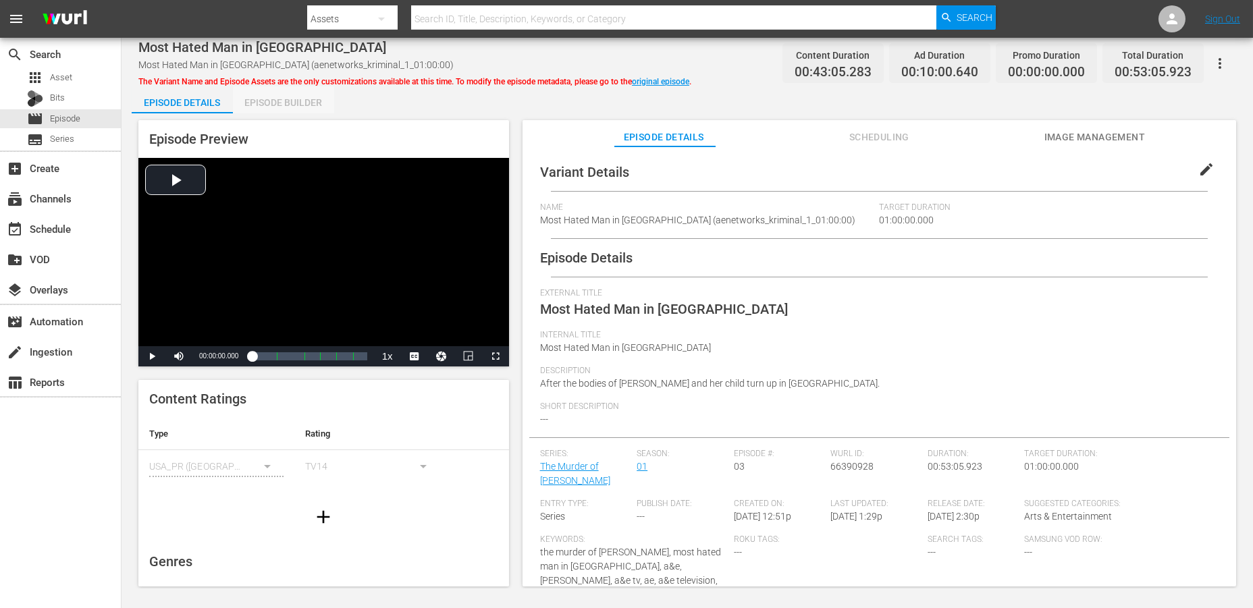
click at [299, 104] on div "Episode Builder" at bounding box center [283, 102] width 101 height 32
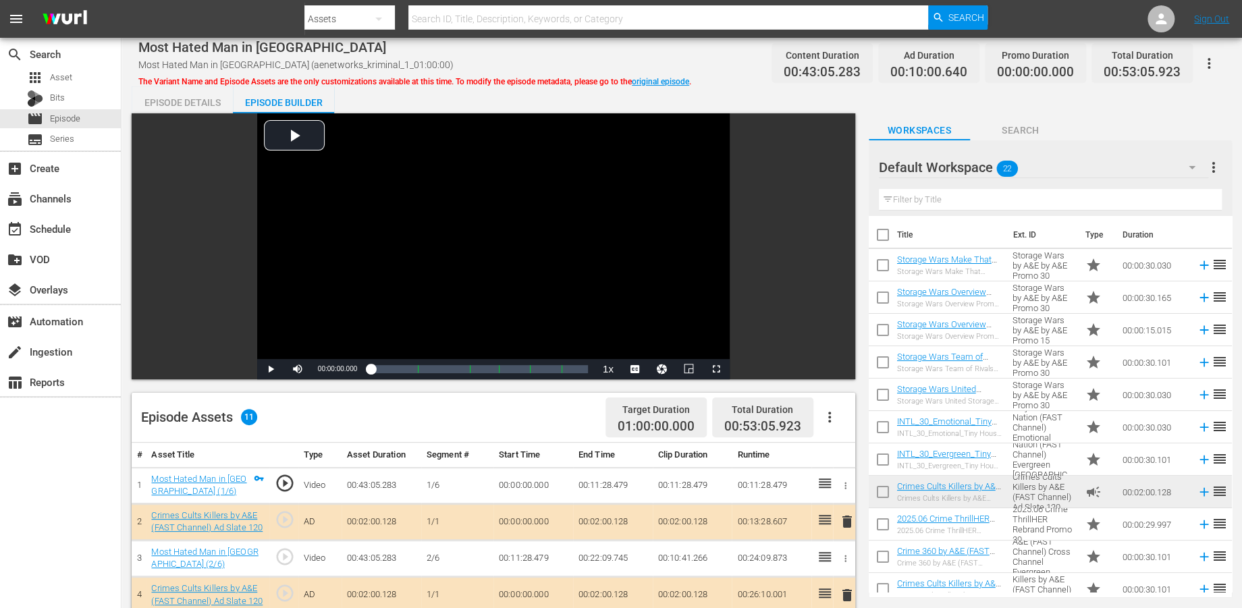
click at [1127, 165] on icon "button" at bounding box center [1192, 167] width 16 height 16
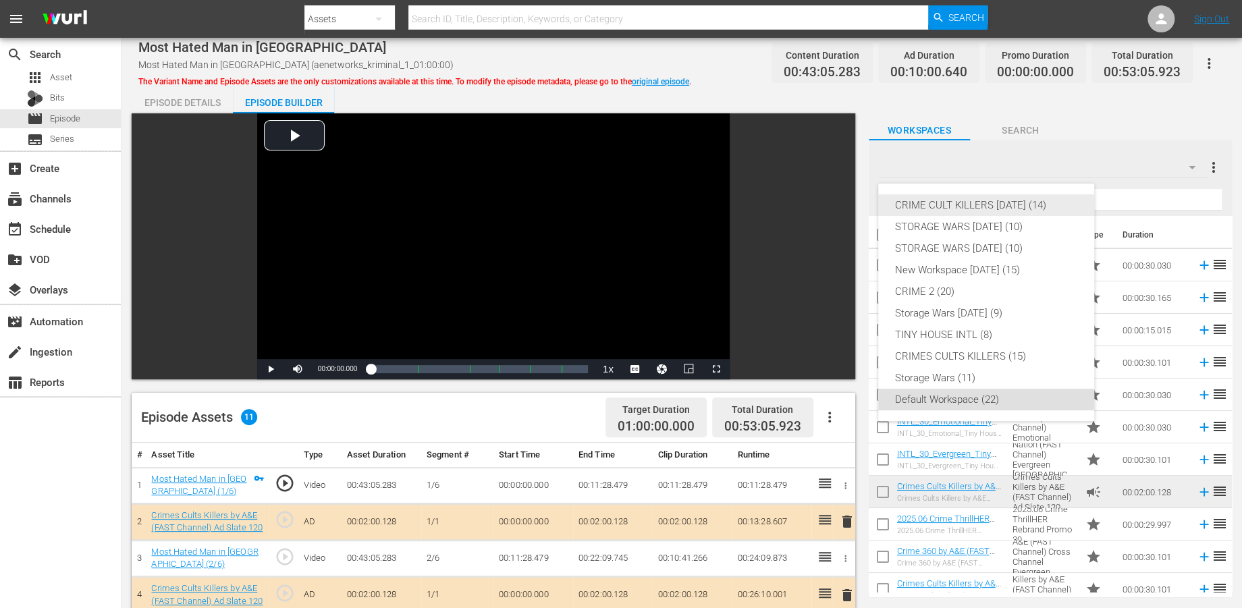
click at [1028, 200] on div "CRIME CULT KILLERS [DATE] (14)" at bounding box center [987, 205] width 184 height 22
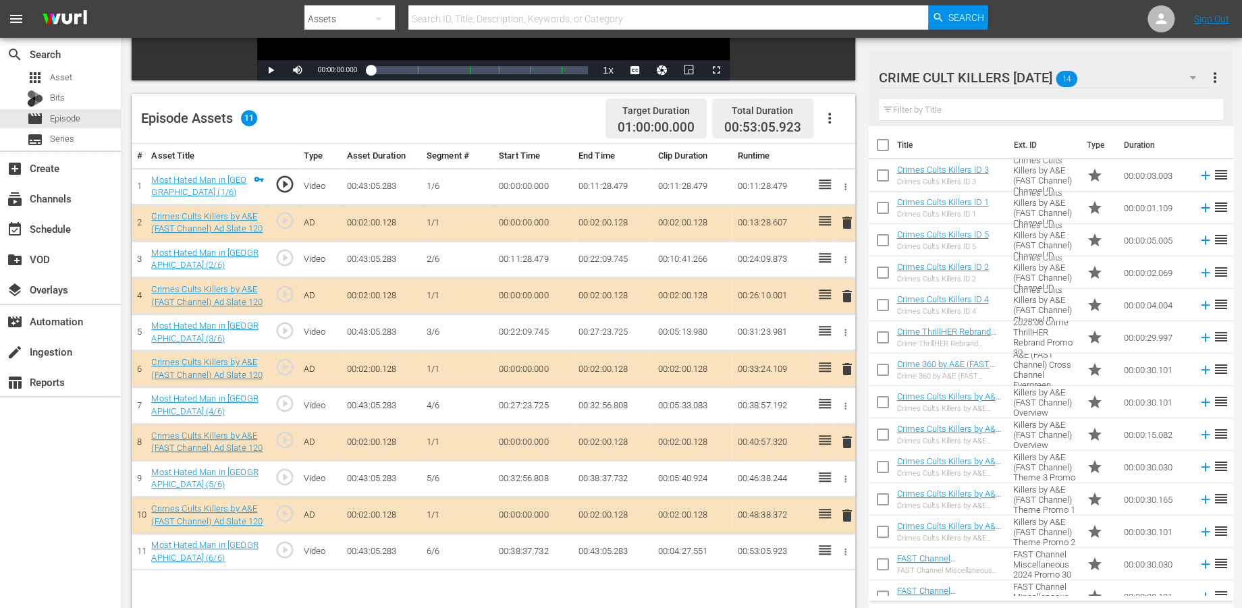
scroll to position [300, 0]
click at [844, 365] on span "delete" at bounding box center [846, 369] width 16 height 16
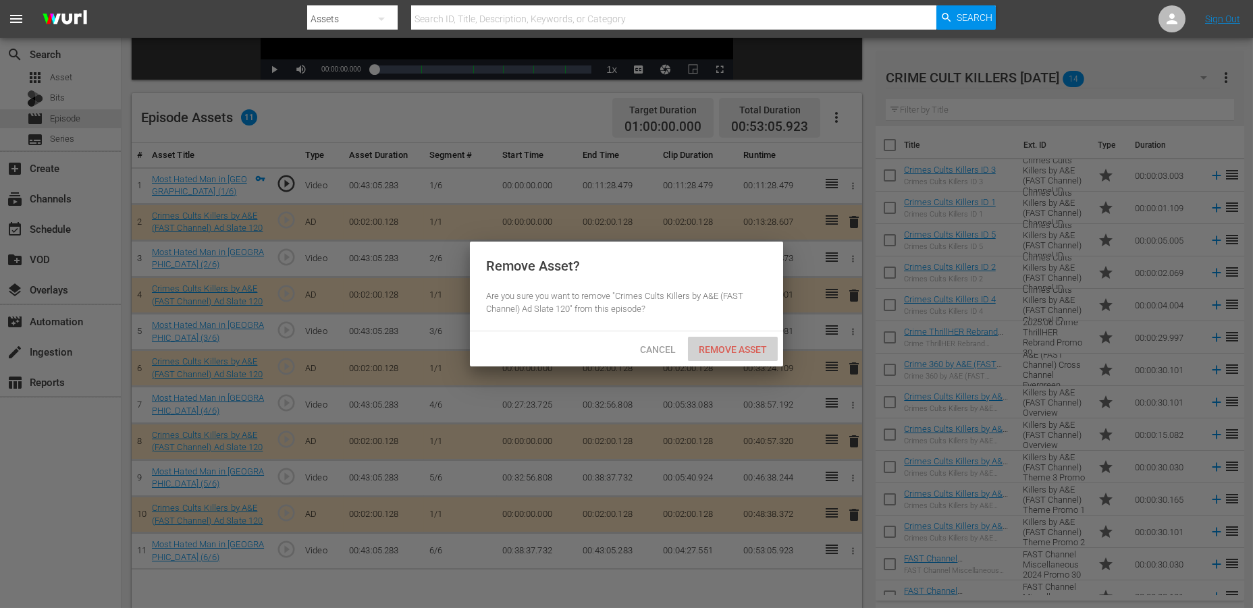
click at [742, 347] on span "Remove Asset" at bounding box center [733, 349] width 90 height 11
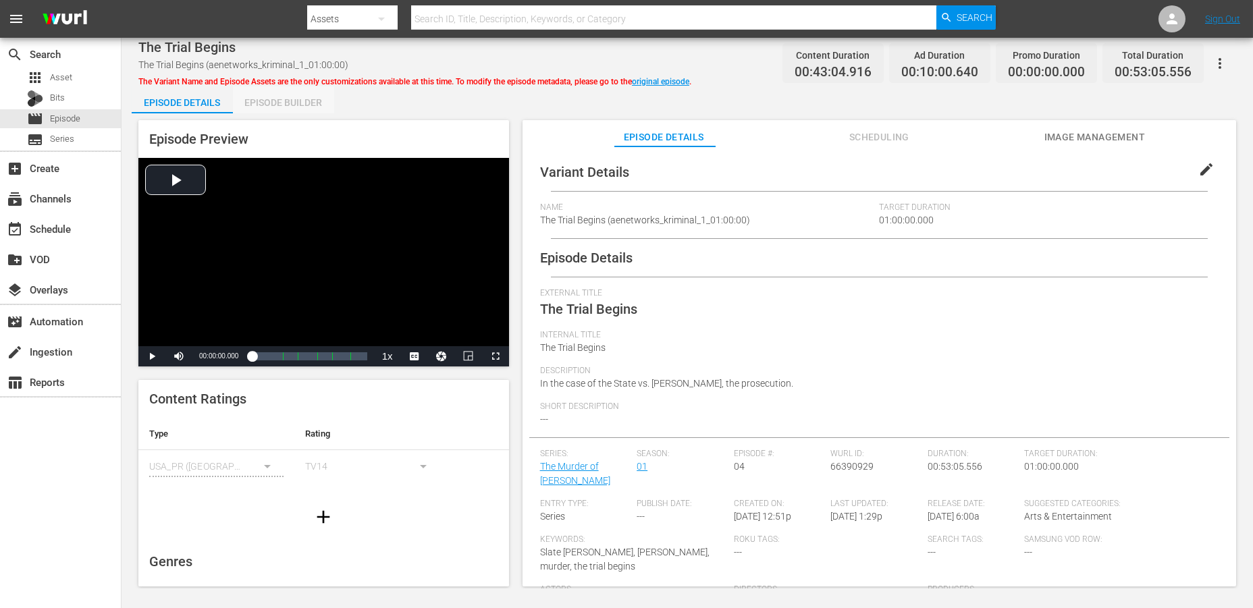
click at [288, 102] on div "Episode Builder" at bounding box center [283, 102] width 101 height 32
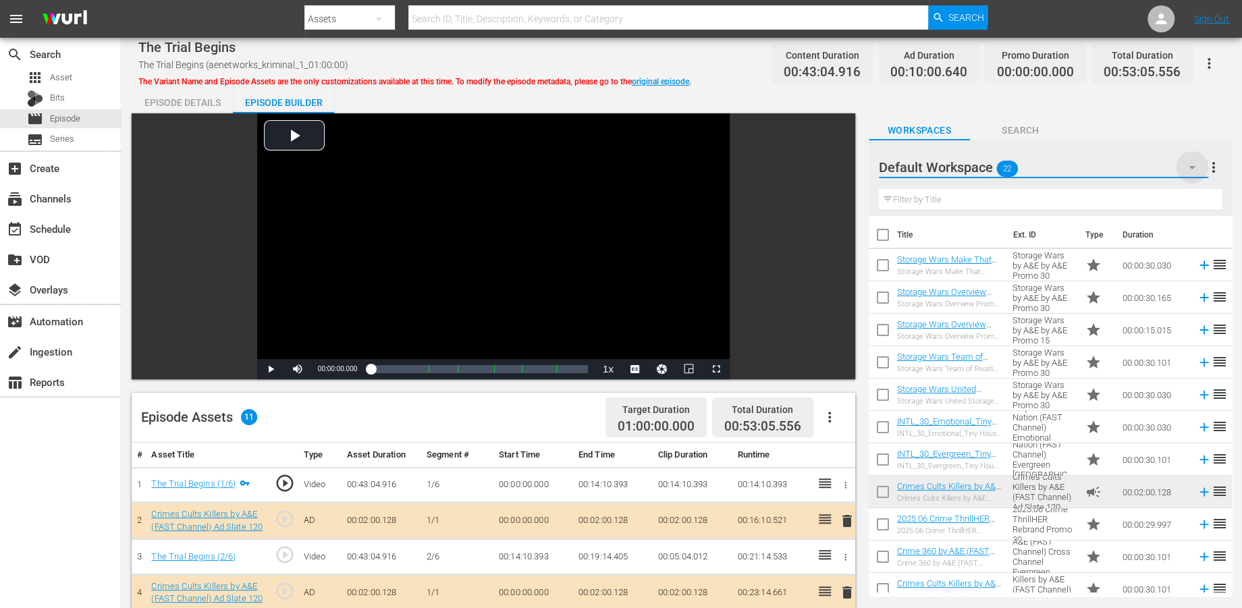
click at [1127, 168] on icon "button" at bounding box center [1192, 167] width 7 height 3
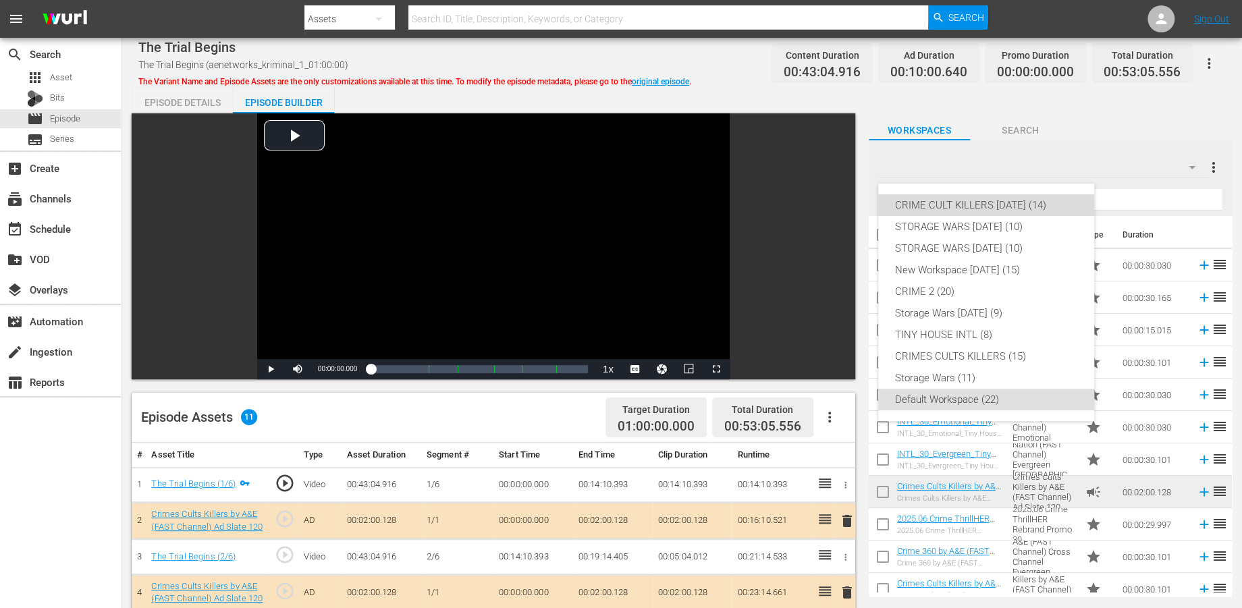
click at [986, 203] on div "CRIME CULT KILLERS [DATE] (14)" at bounding box center [987, 205] width 184 height 22
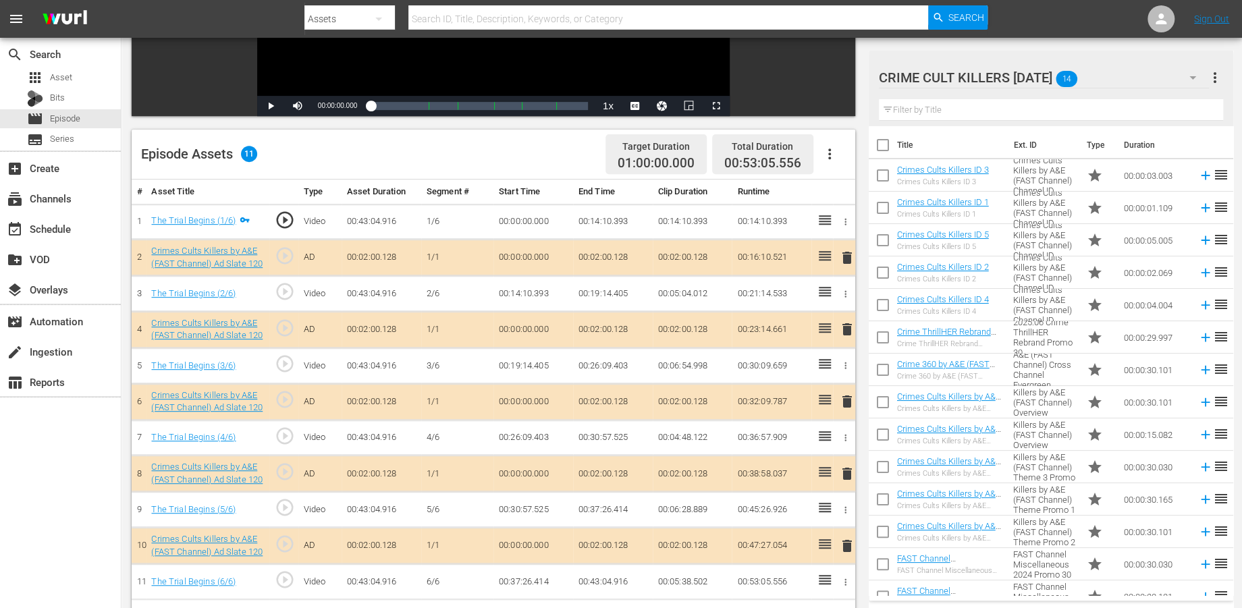
scroll to position [300, 0]
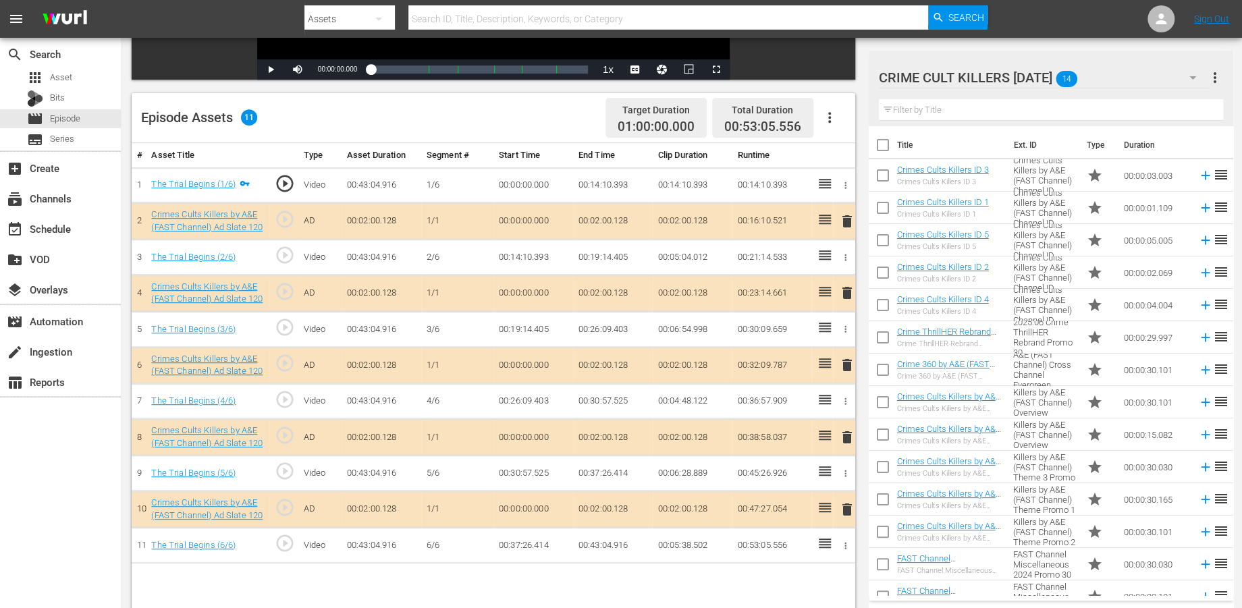
click at [847, 435] on span "delete" at bounding box center [846, 437] width 16 height 16
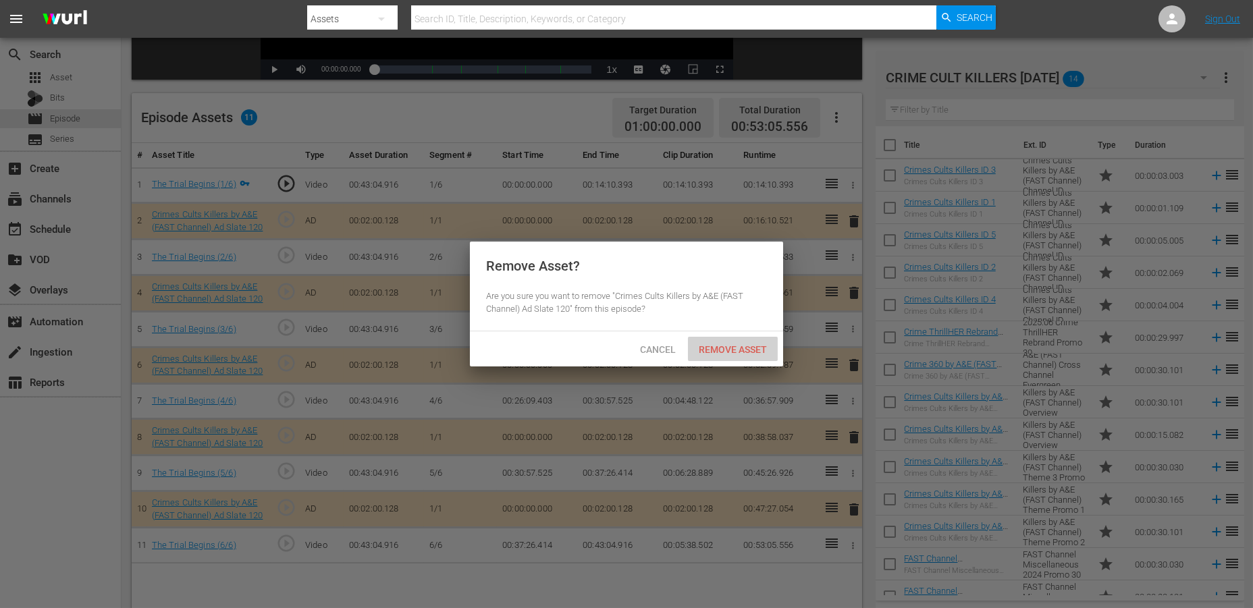
click at [724, 350] on span "Remove Asset" at bounding box center [733, 349] width 90 height 11
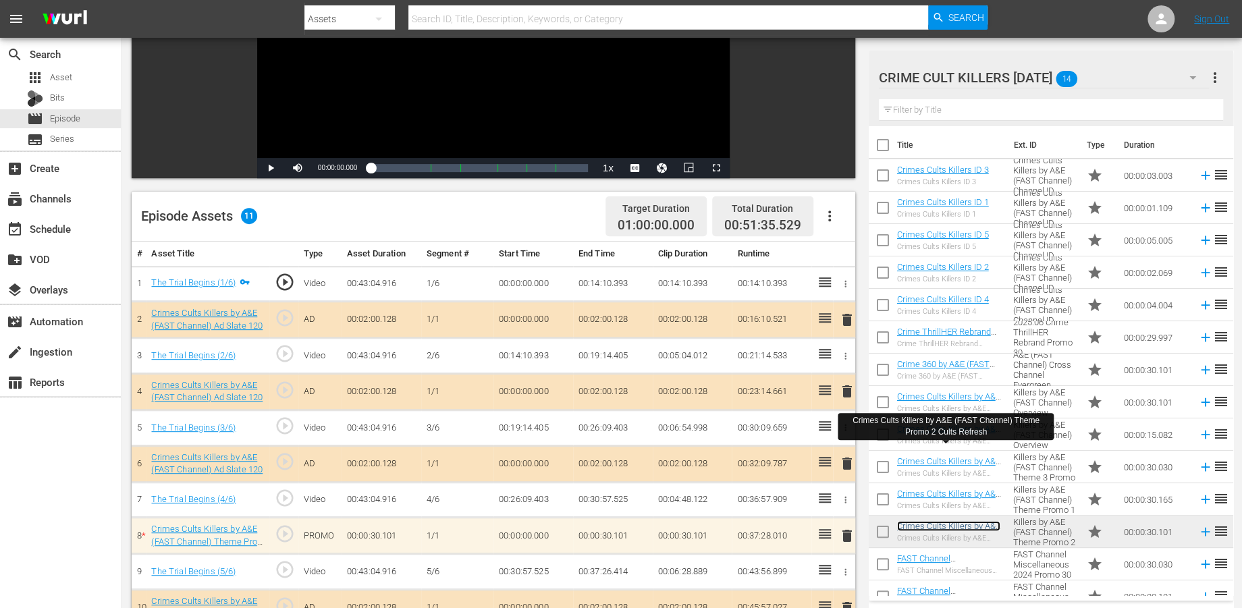
scroll to position [350, 0]
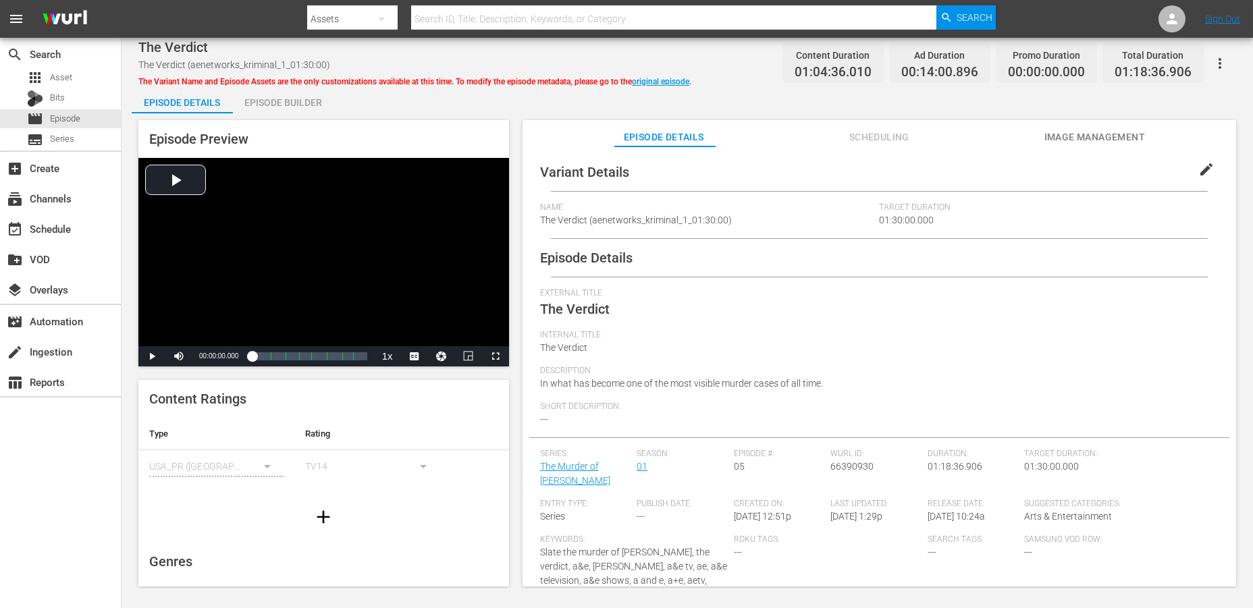
click at [282, 105] on div "Episode Builder" at bounding box center [283, 102] width 101 height 32
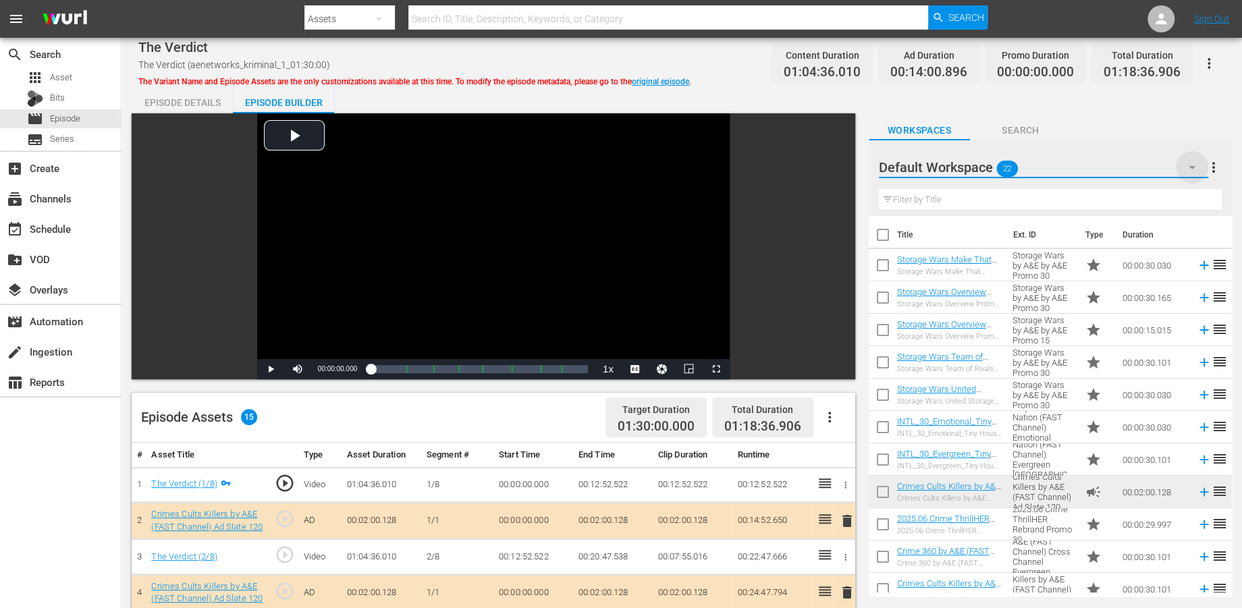
click at [1127, 164] on icon "button" at bounding box center [1192, 167] width 16 height 16
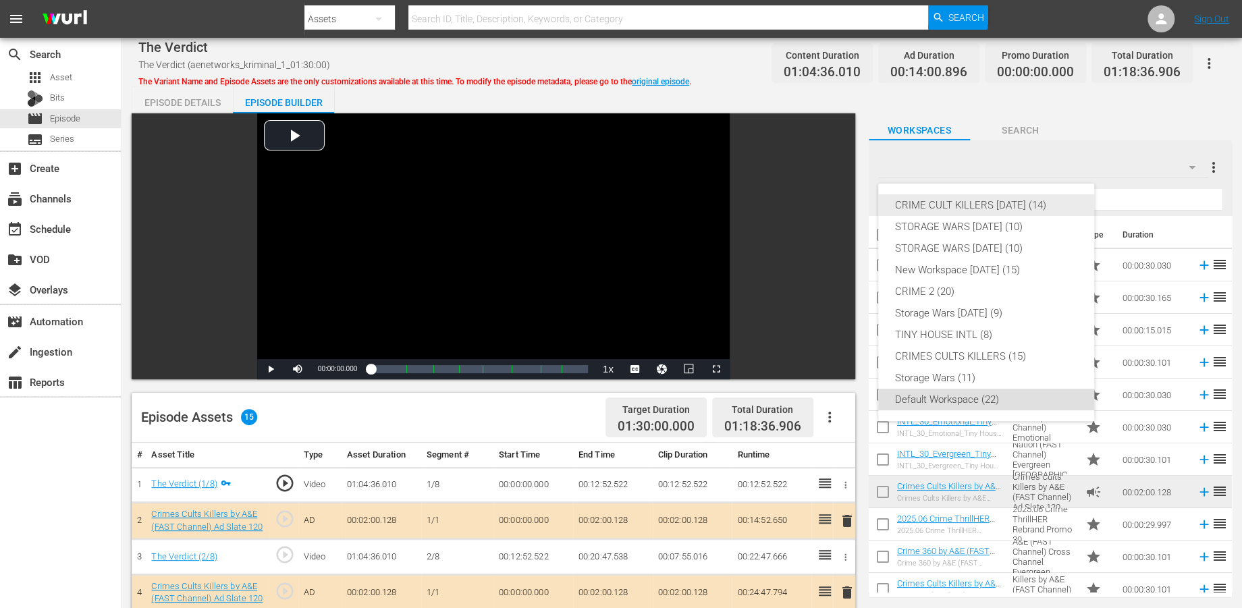
click at [971, 207] on div "CRIME CULT KILLERS [DATE] (14)" at bounding box center [987, 205] width 184 height 22
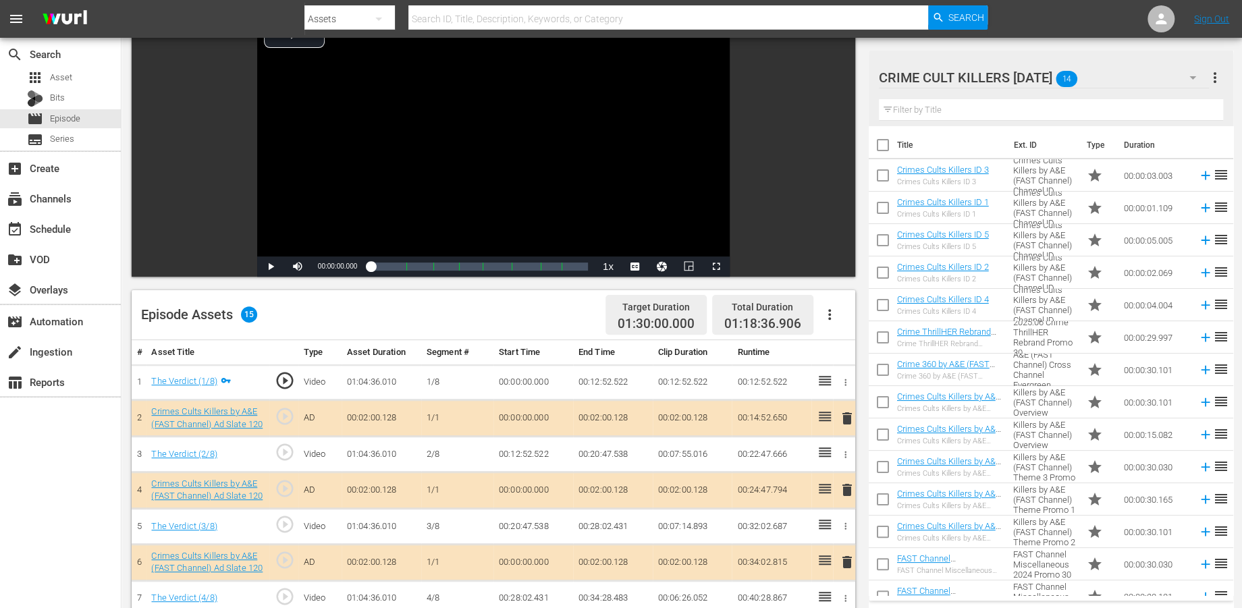
scroll to position [300, 0]
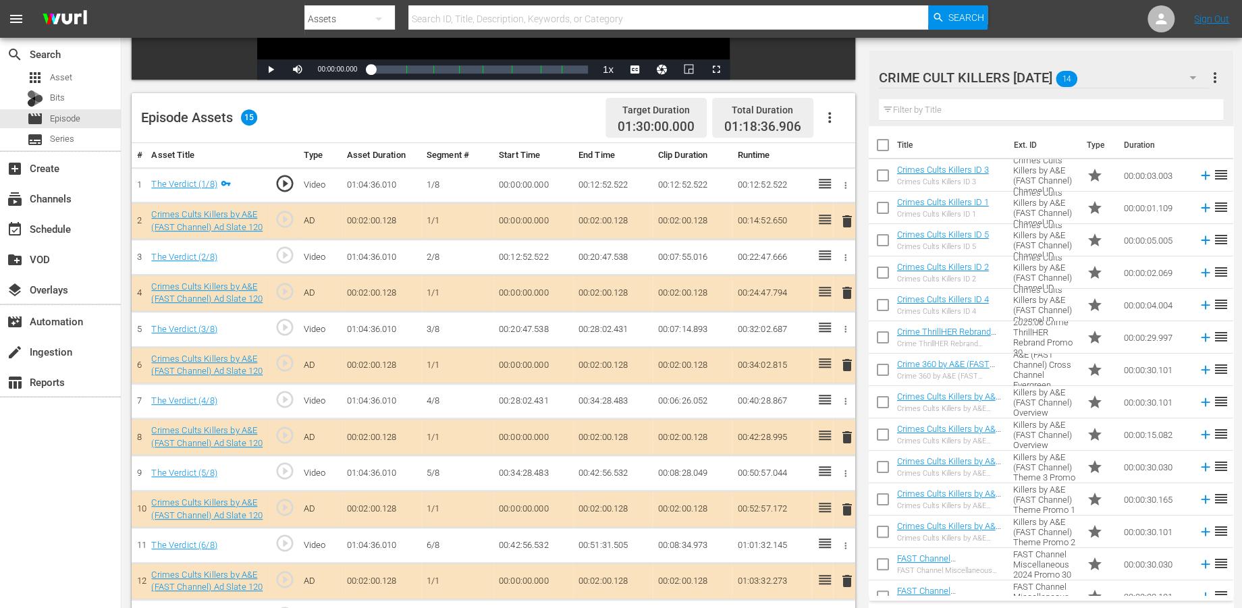
click at [843, 506] on span "delete" at bounding box center [846, 510] width 16 height 16
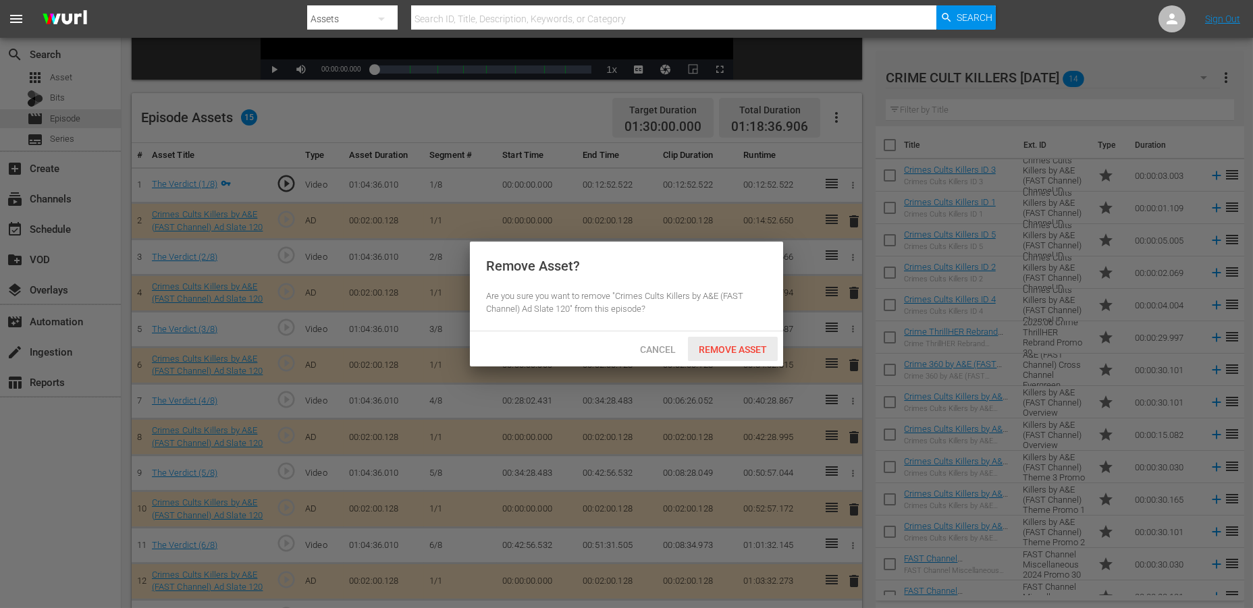
click at [710, 342] on div "Remove Asset" at bounding box center [733, 349] width 90 height 25
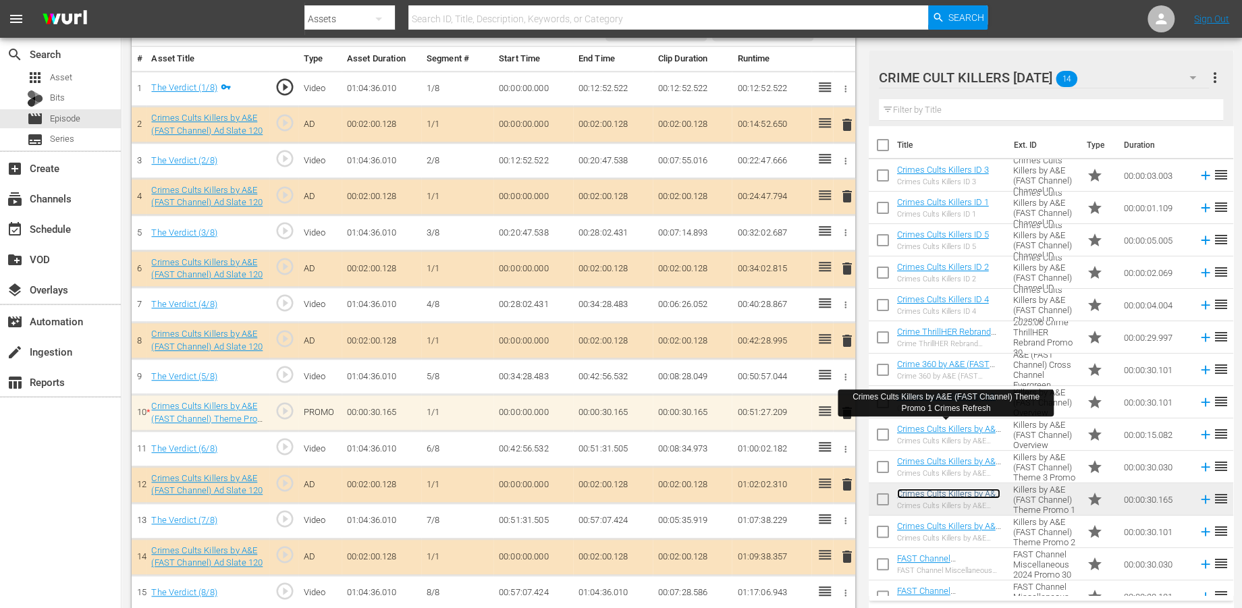
scroll to position [405, 0]
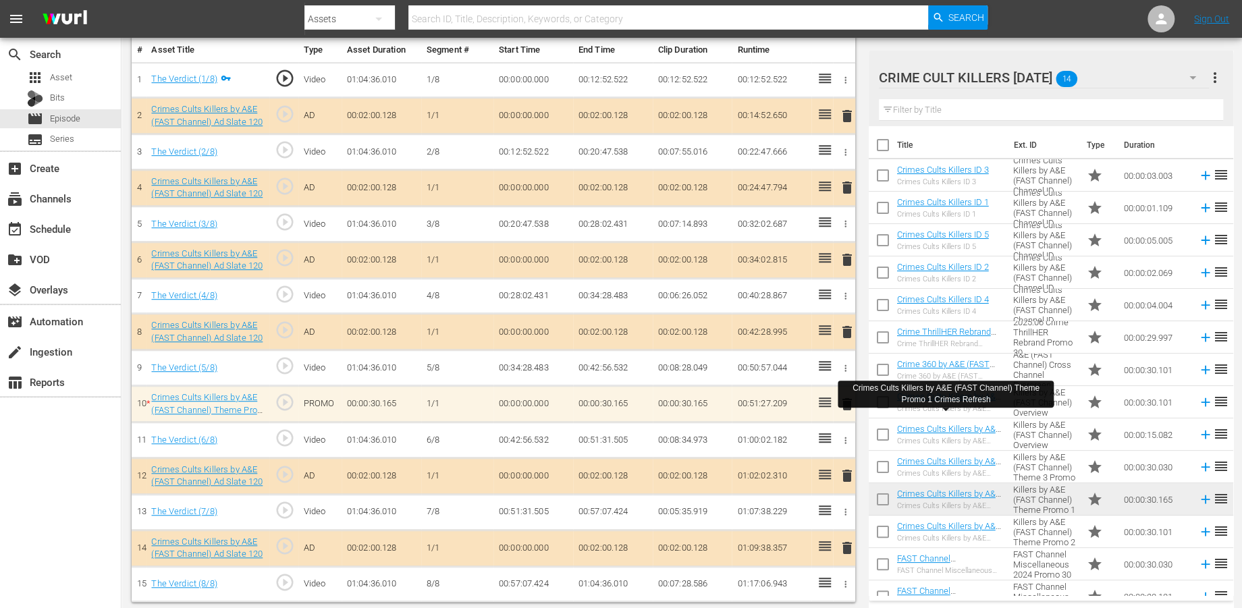
drag, startPoint x: 851, startPoint y: 185, endPoint x: 844, endPoint y: 185, distance: 7.4
click at [847, 185] on span "delete" at bounding box center [846, 188] width 16 height 16
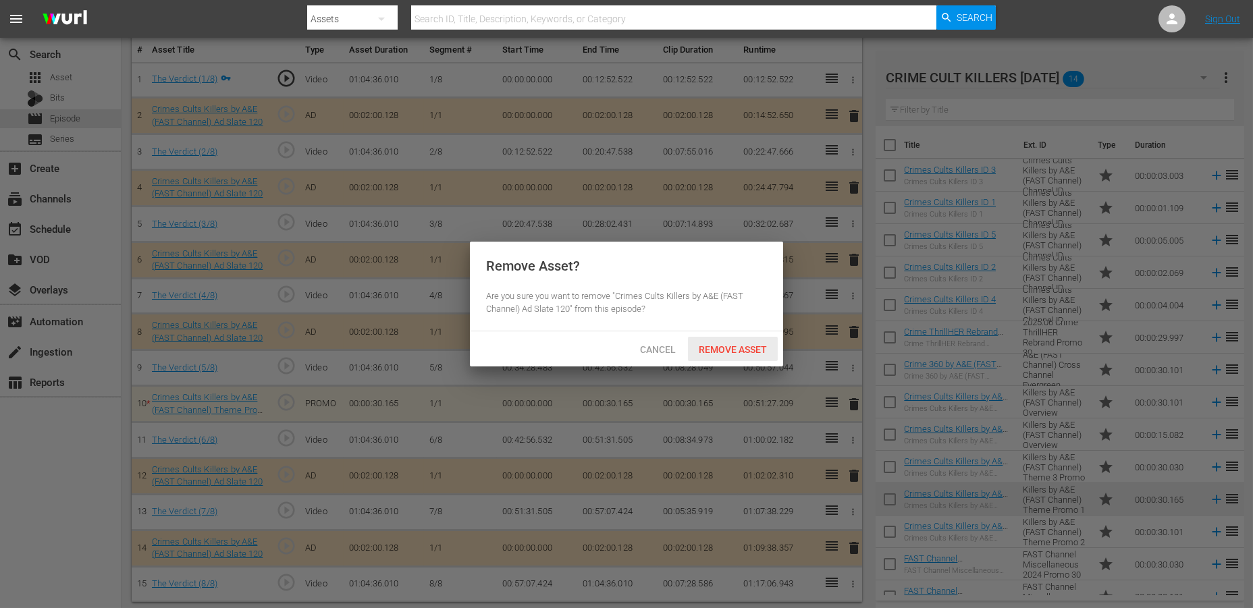
click at [725, 345] on span "Remove Asset" at bounding box center [733, 349] width 90 height 11
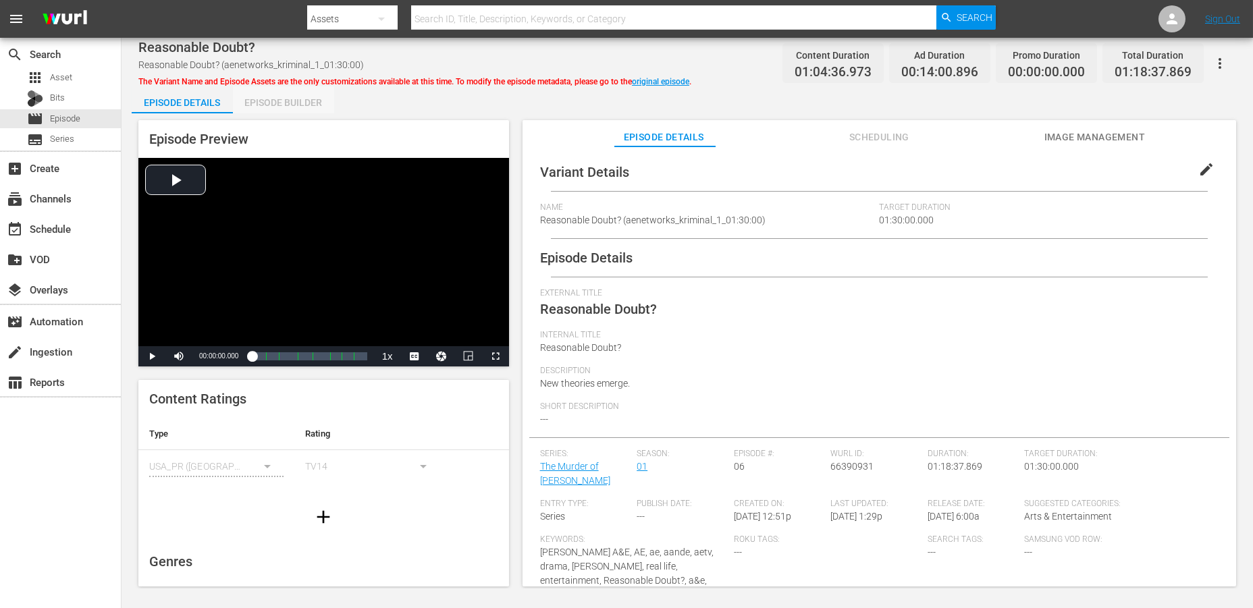
click at [289, 99] on div "Episode Builder" at bounding box center [283, 102] width 101 height 32
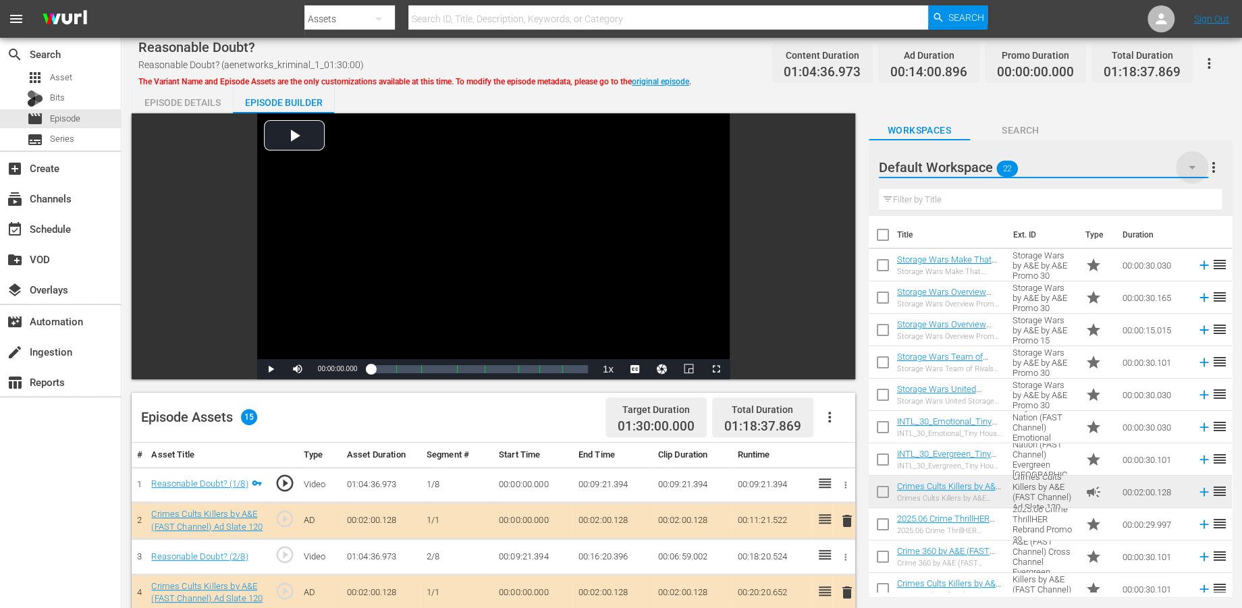
click at [1127, 174] on icon "button" at bounding box center [1192, 167] width 16 height 16
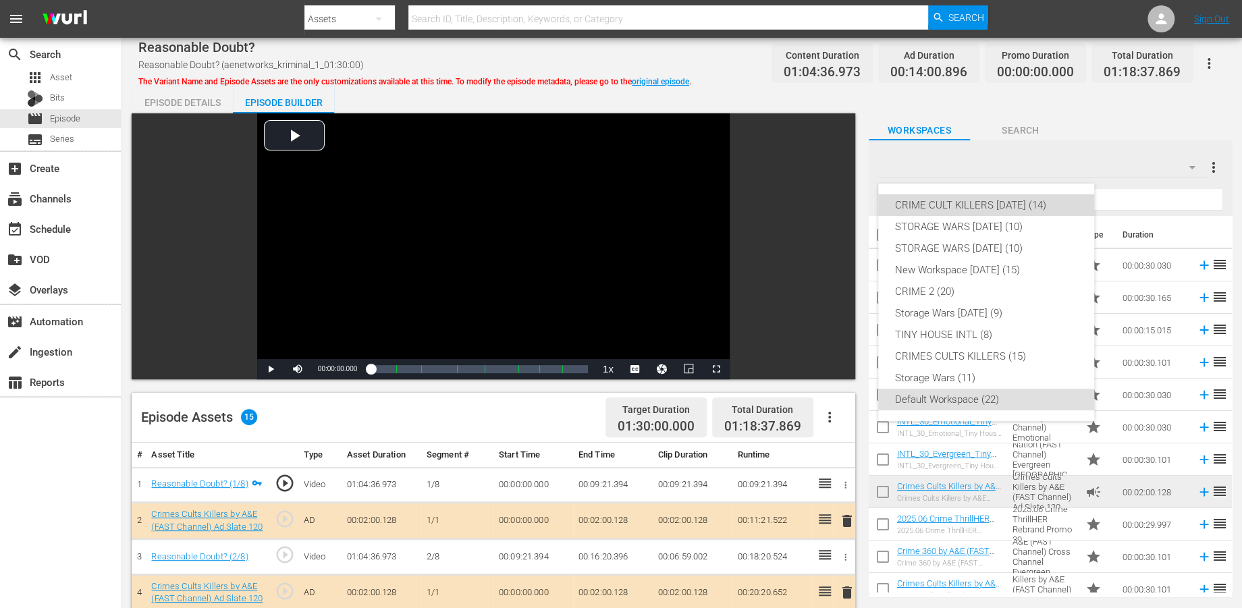
click at [949, 200] on div "CRIME CULT KILLERS [DATE] (14)" at bounding box center [987, 205] width 184 height 22
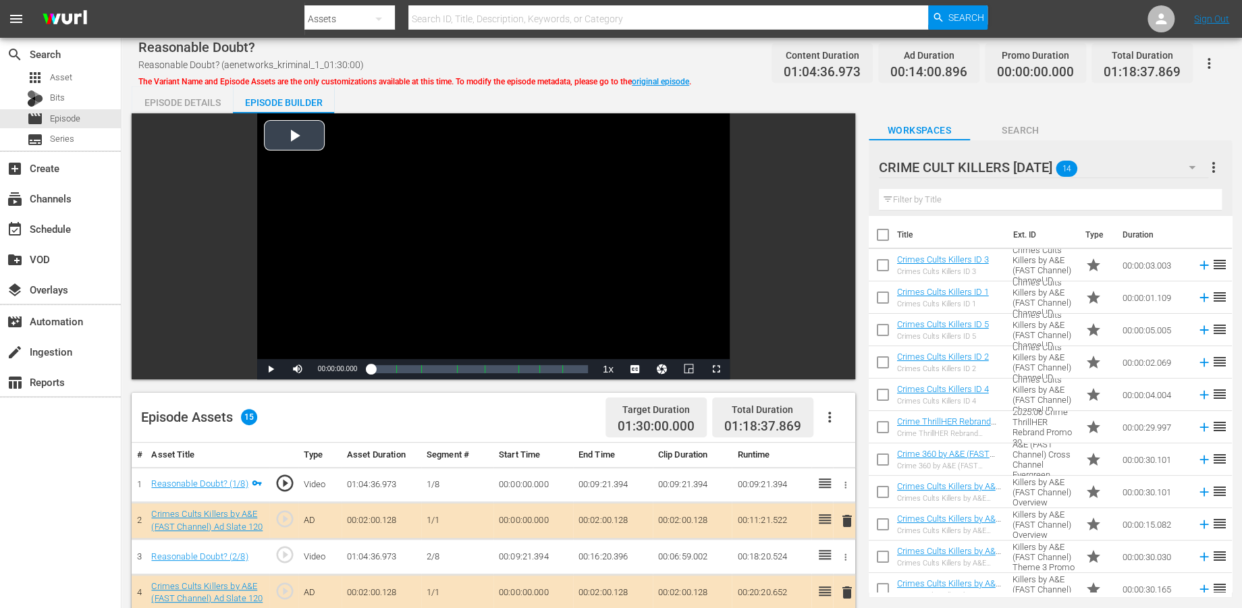
scroll to position [375, 0]
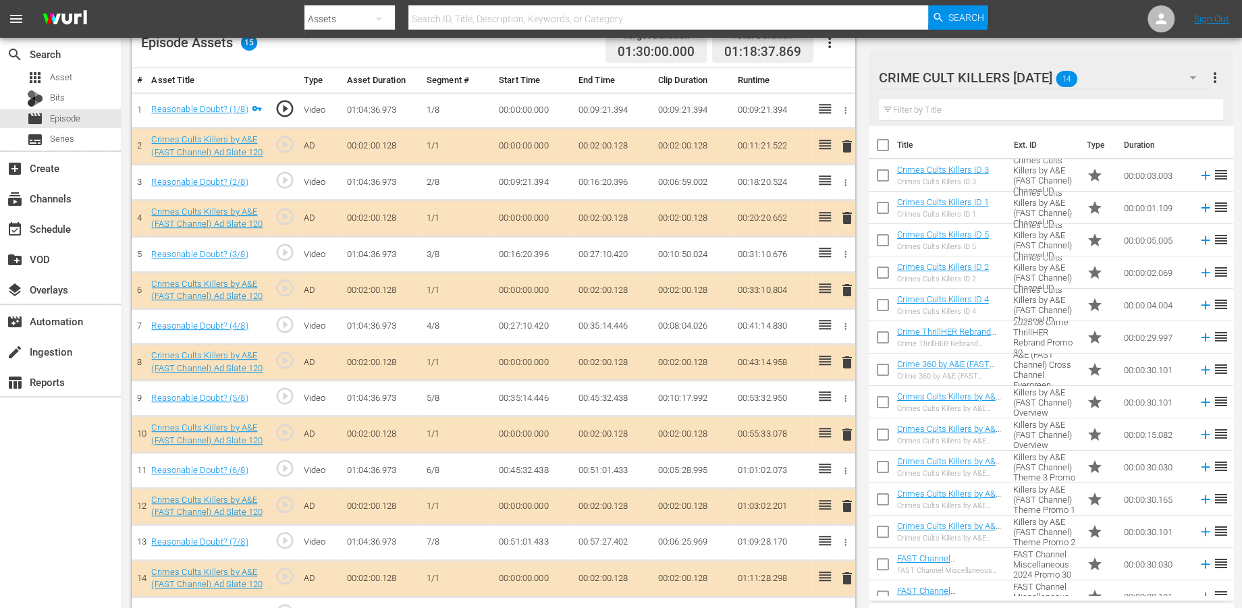
click at [845, 213] on span "delete" at bounding box center [846, 218] width 16 height 16
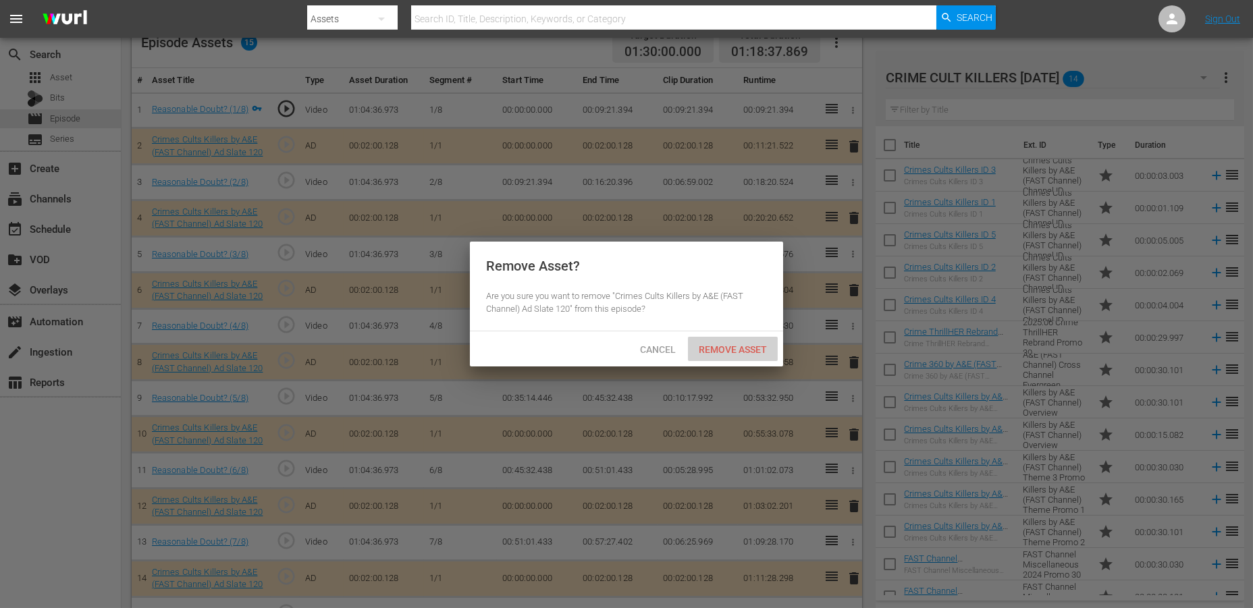
click at [714, 346] on span "Remove Asset" at bounding box center [733, 349] width 90 height 11
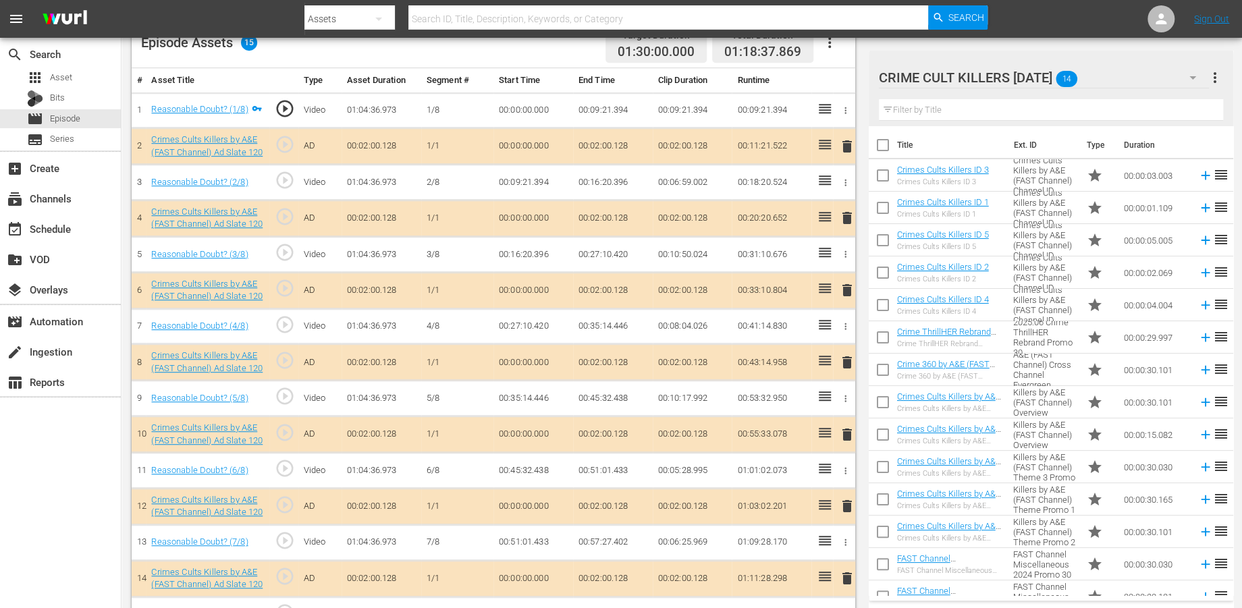
scroll to position [405, 0]
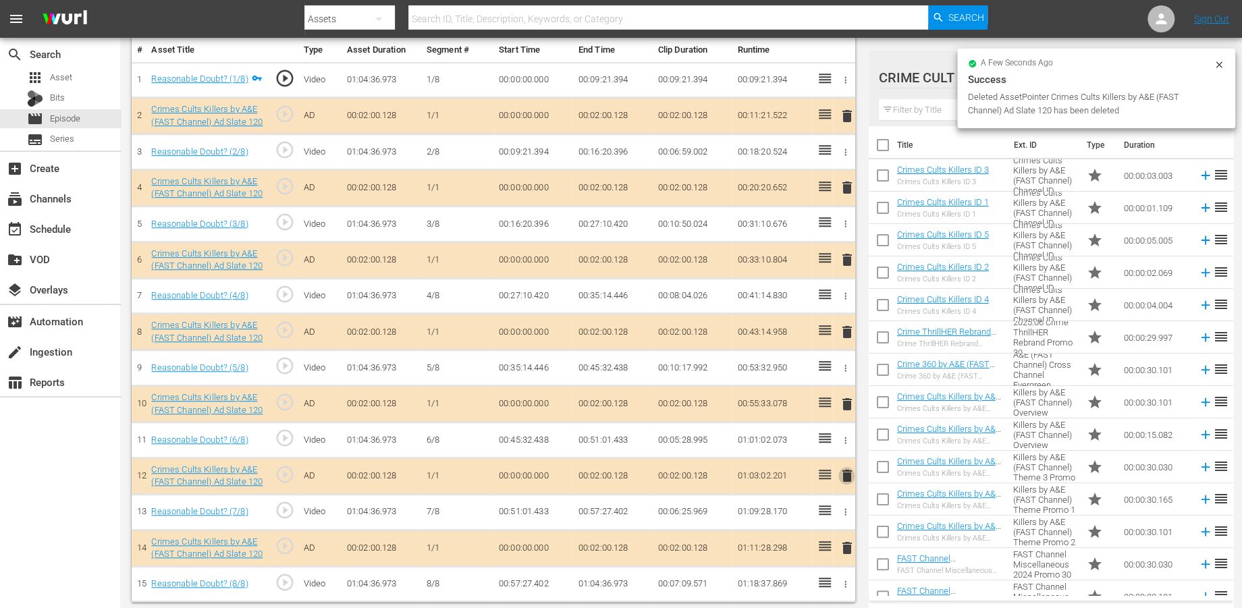
click at [849, 469] on span "delete" at bounding box center [846, 476] width 16 height 16
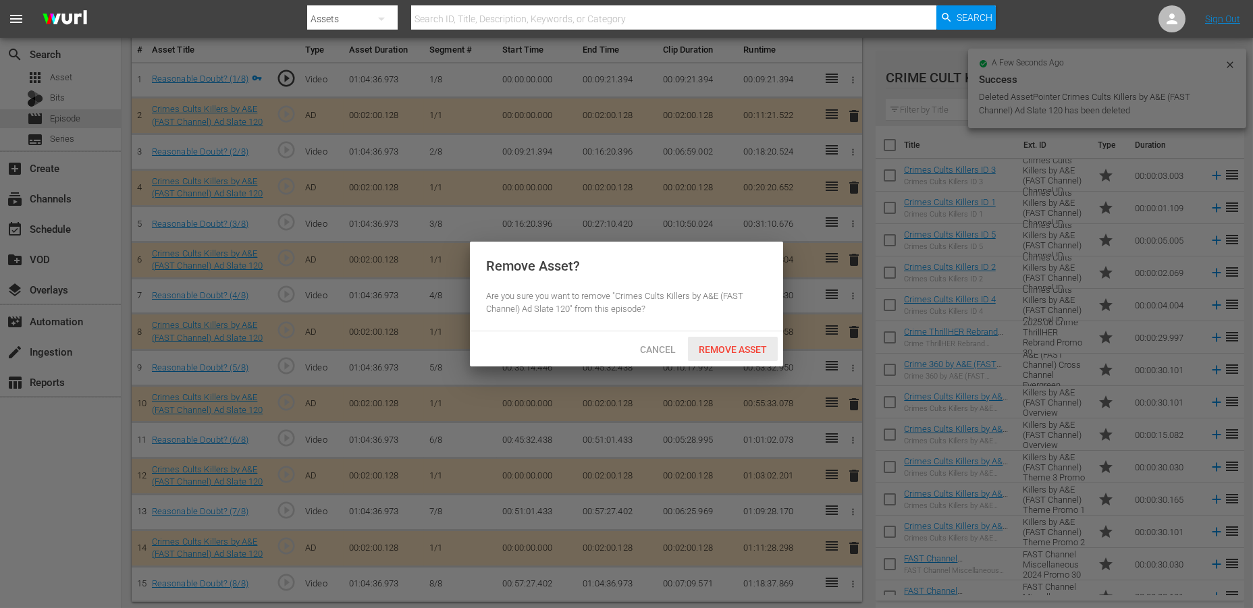
click at [746, 344] on span "Remove Asset" at bounding box center [733, 349] width 90 height 11
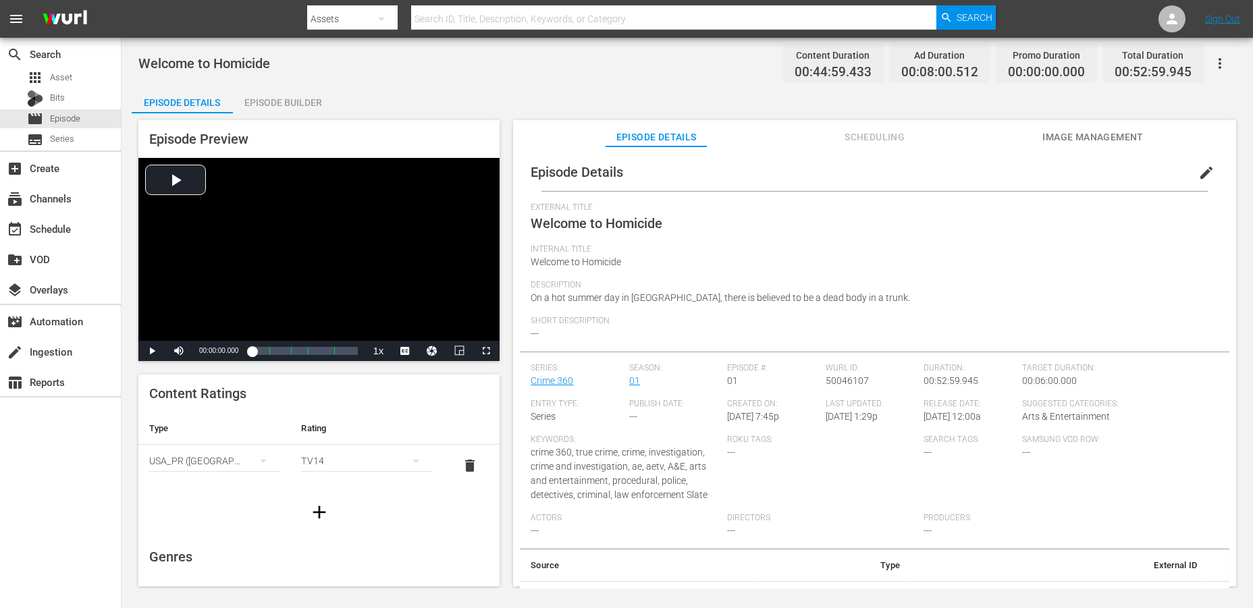
click at [271, 100] on div "Episode Builder" at bounding box center [283, 102] width 101 height 32
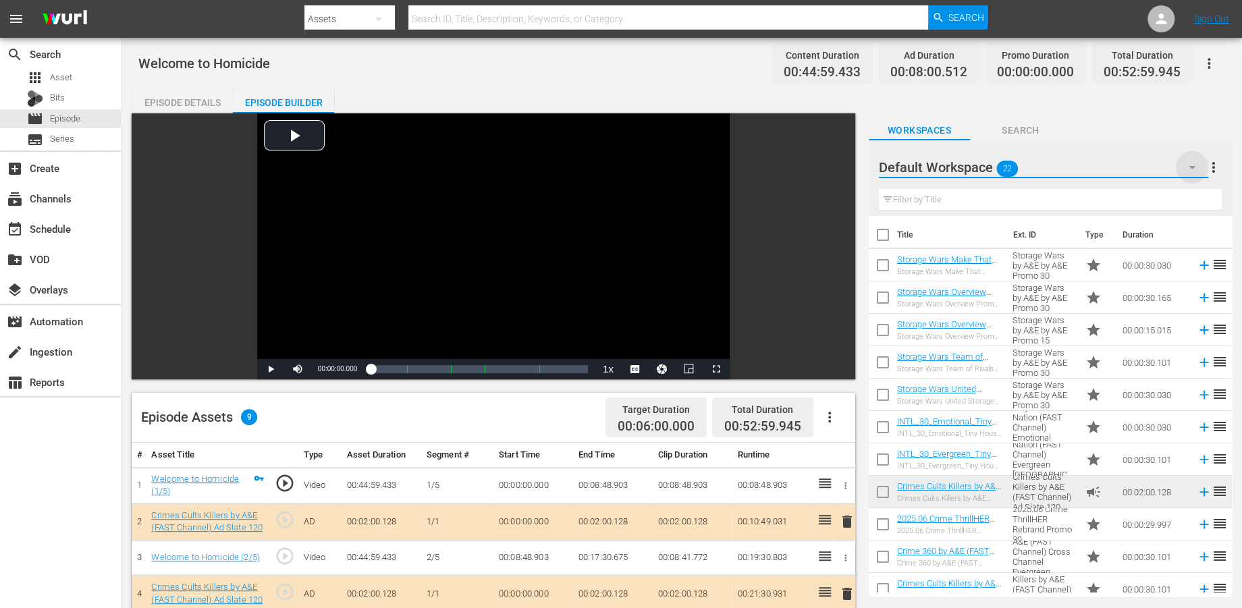
click at [1127, 171] on icon "button" at bounding box center [1192, 167] width 16 height 16
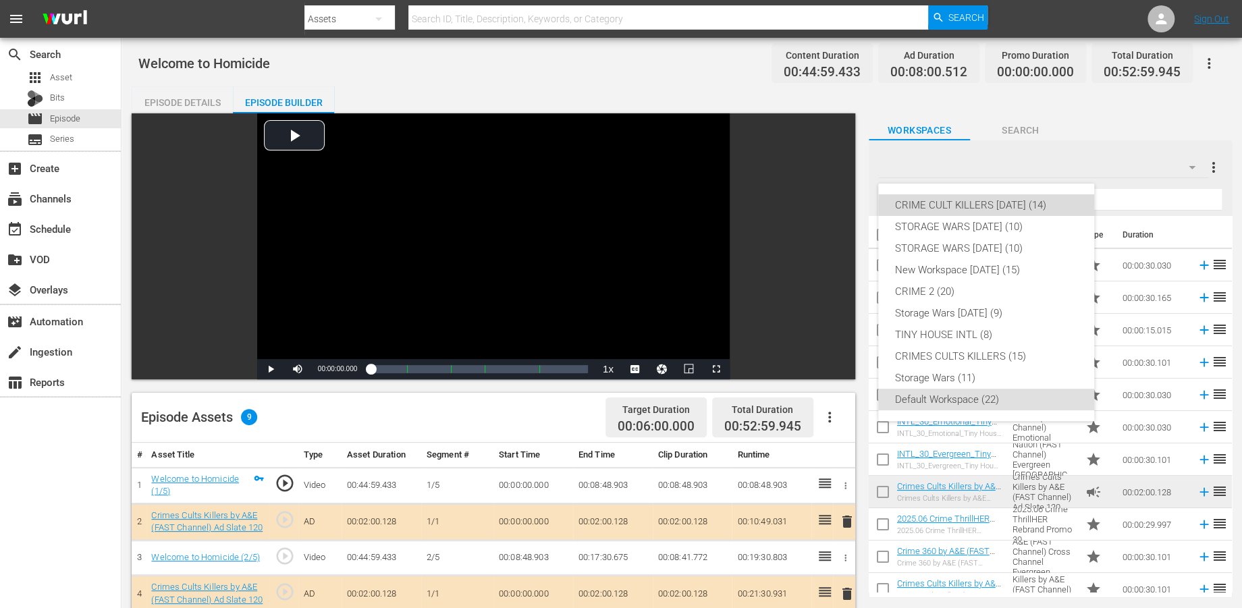
click at [1057, 207] on div "CRIME CULT KILLERS [DATE] (14)" at bounding box center [987, 205] width 184 height 22
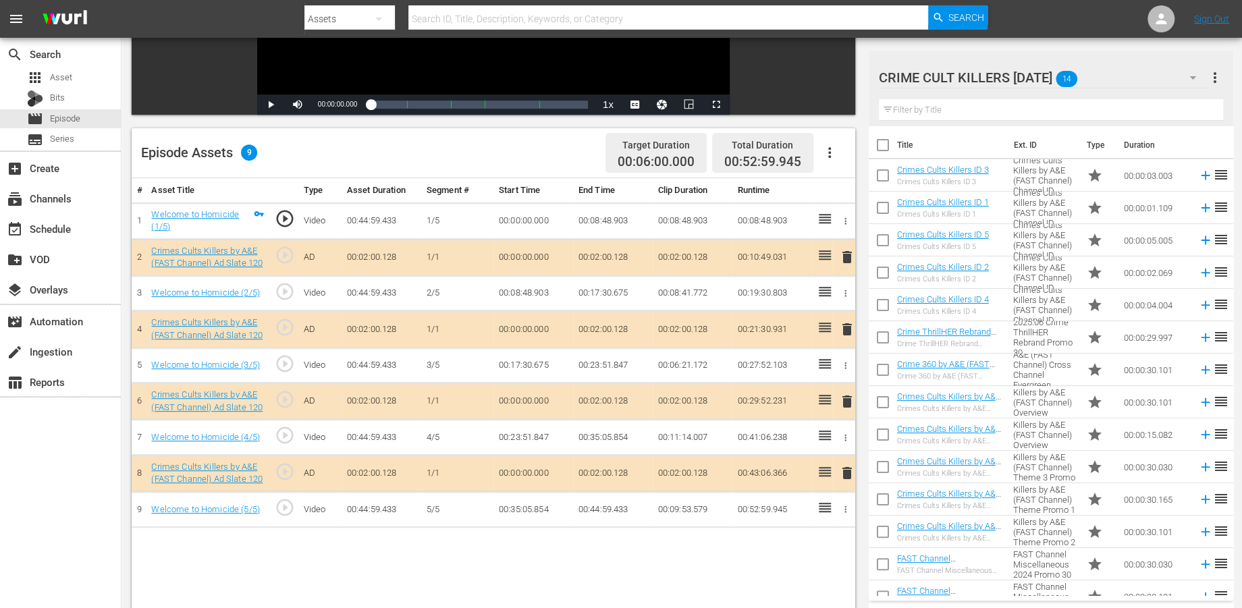
scroll to position [350, 0]
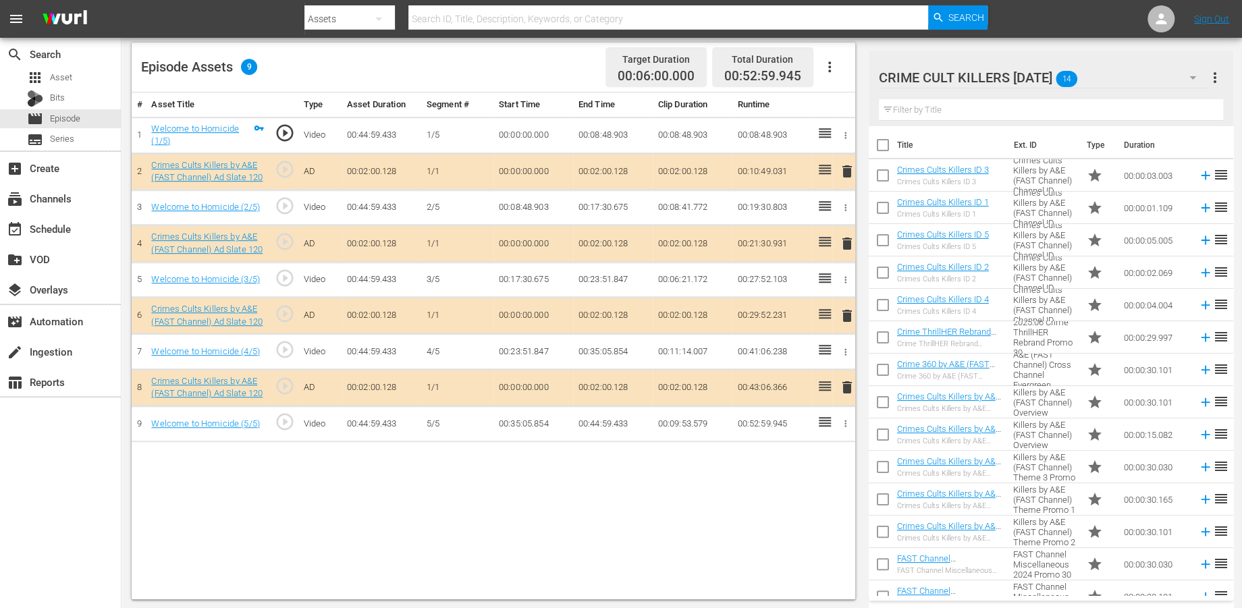
click at [845, 169] on span "delete" at bounding box center [846, 171] width 16 height 16
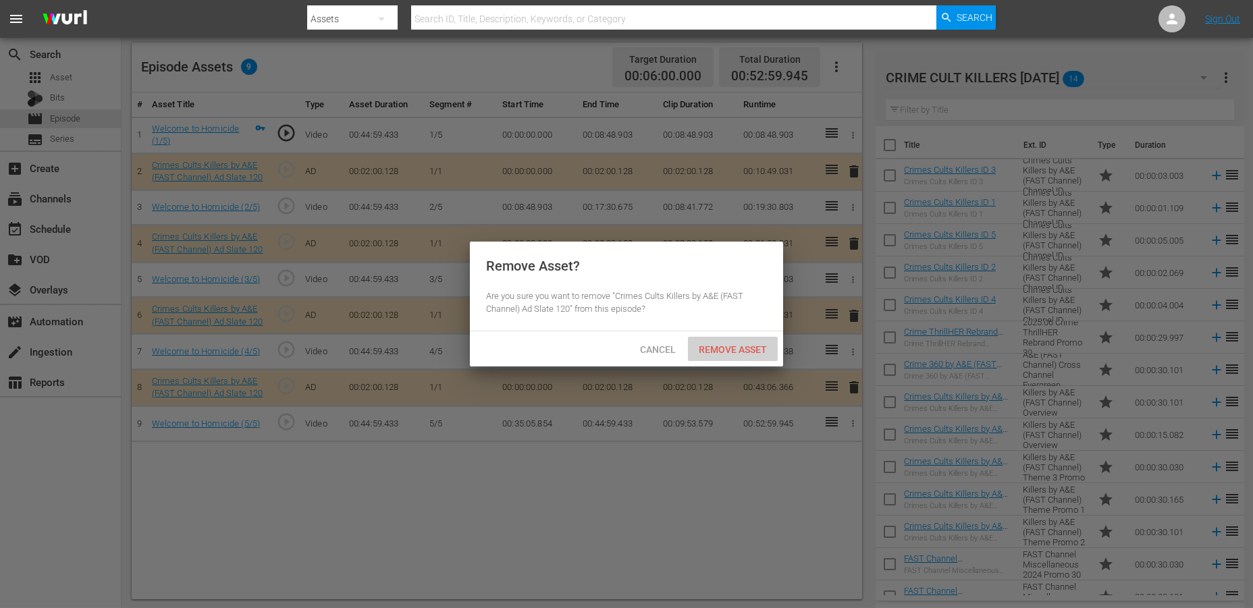
click at [732, 346] on span "Remove Asset" at bounding box center [733, 349] width 90 height 11
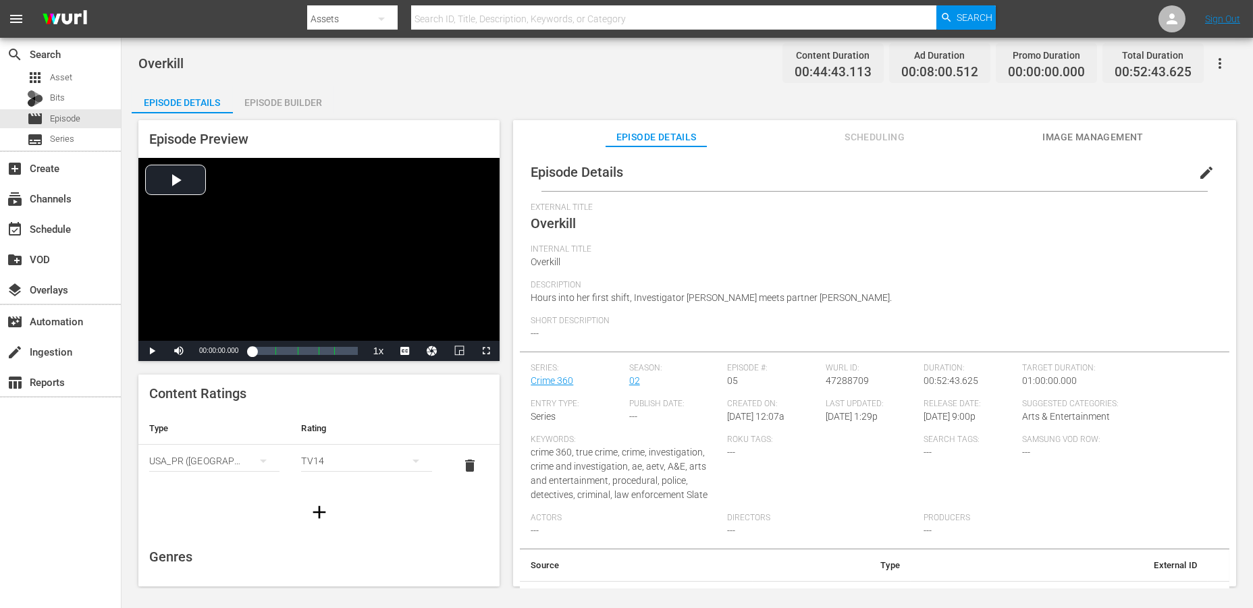
click at [290, 98] on div "Episode Builder" at bounding box center [283, 102] width 101 height 32
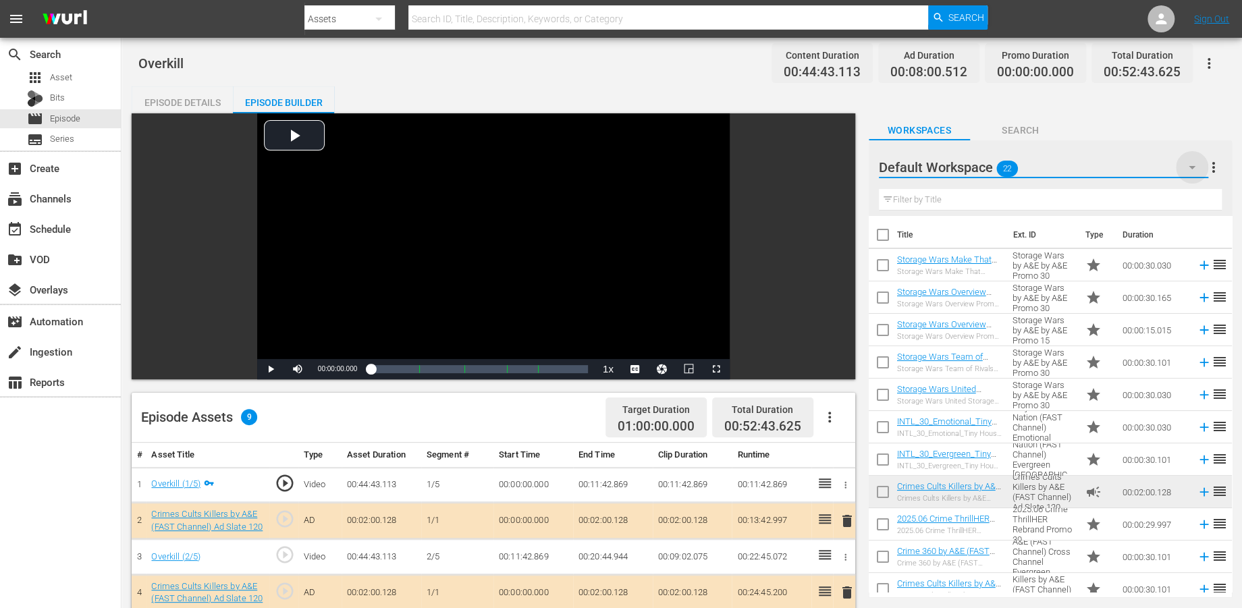
click at [1127, 167] on icon "button" at bounding box center [1192, 167] width 16 height 16
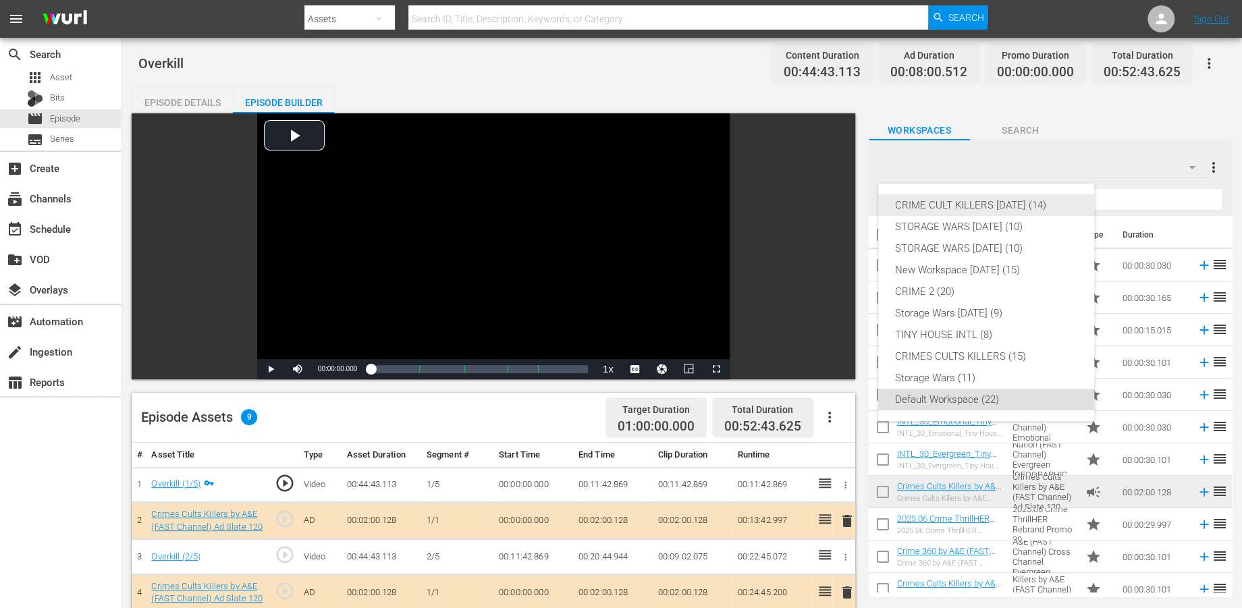
click at [1002, 207] on div "CRIME CULT KILLERS [DATE] (14)" at bounding box center [987, 205] width 184 height 22
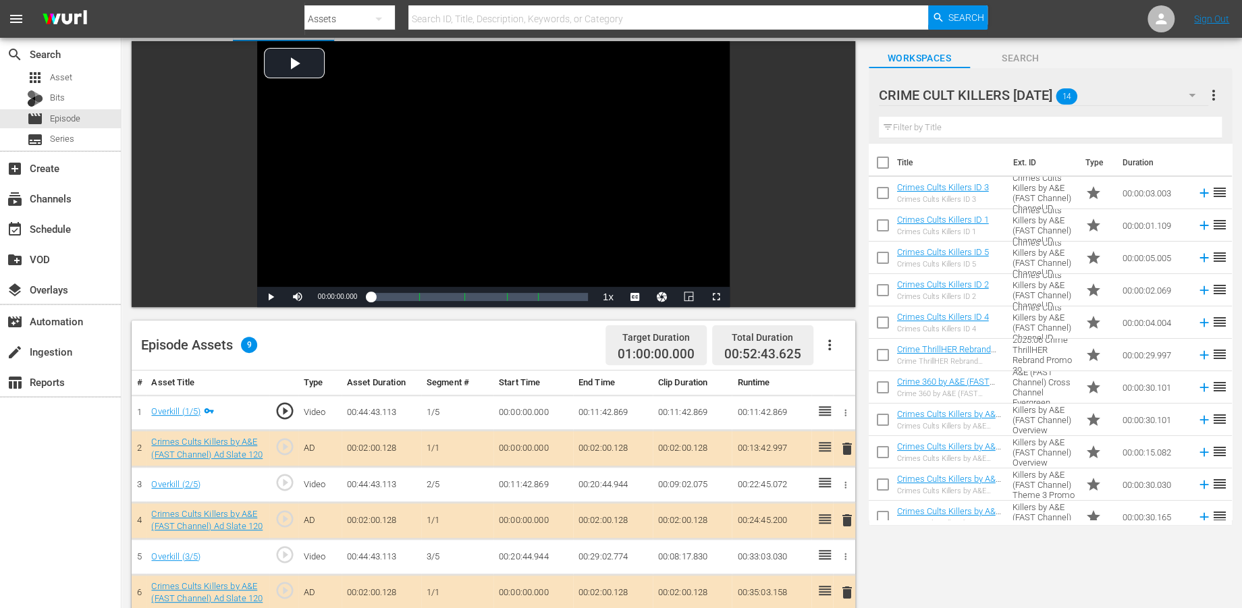
scroll to position [225, 0]
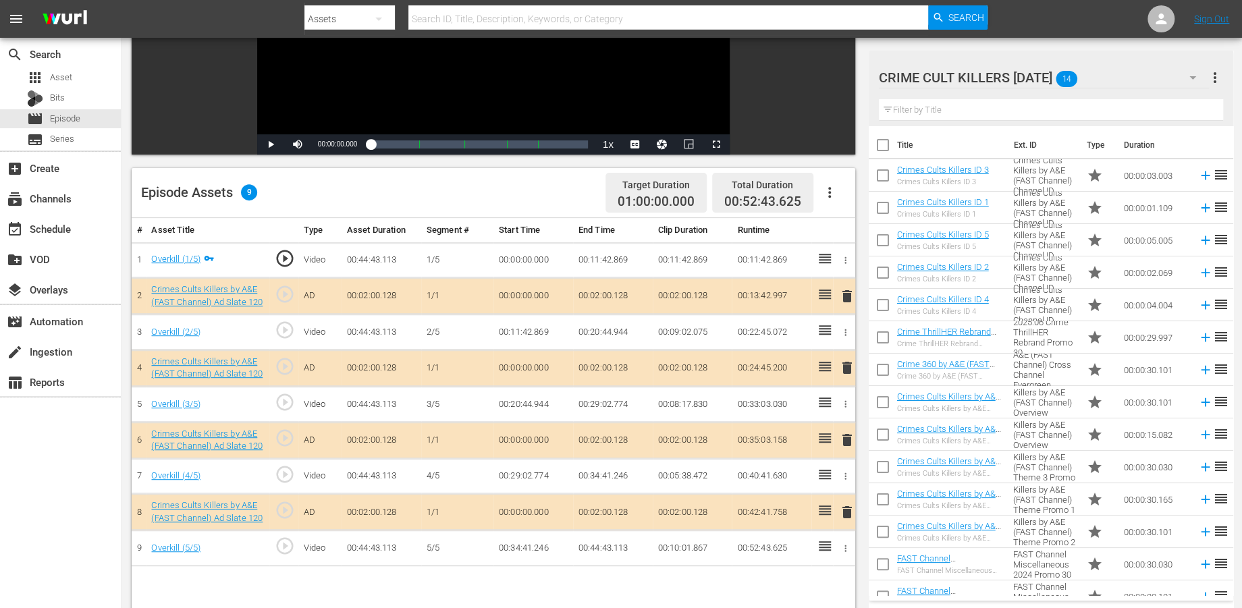
click at [847, 370] on span "delete" at bounding box center [846, 368] width 16 height 16
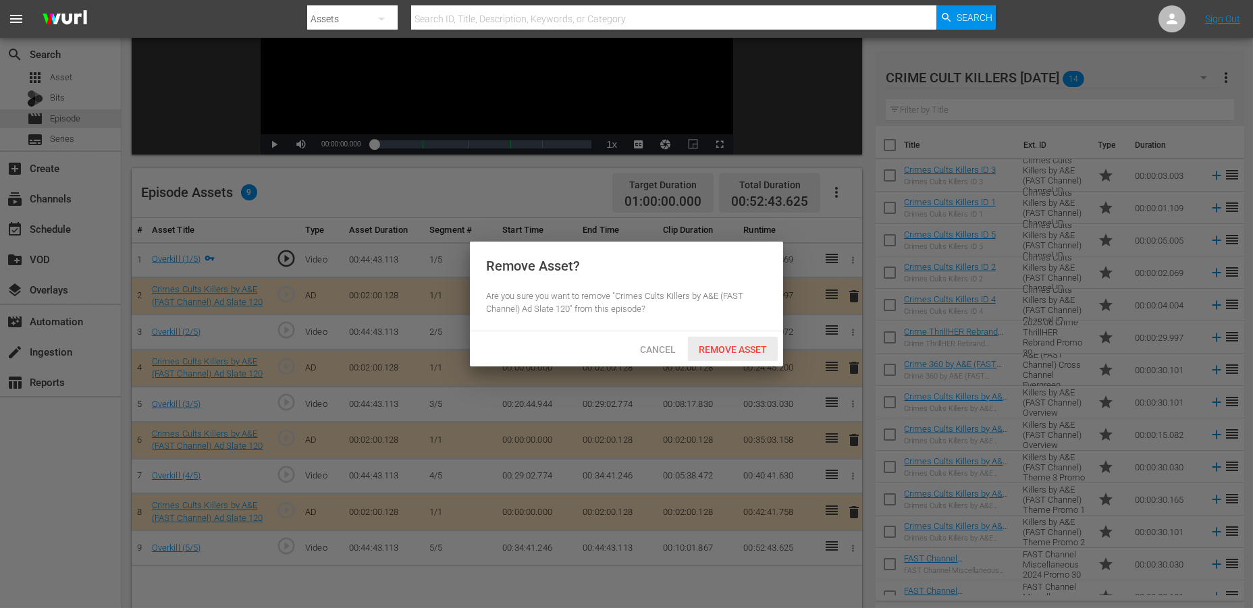
click at [739, 348] on span "Remove Asset" at bounding box center [733, 349] width 90 height 11
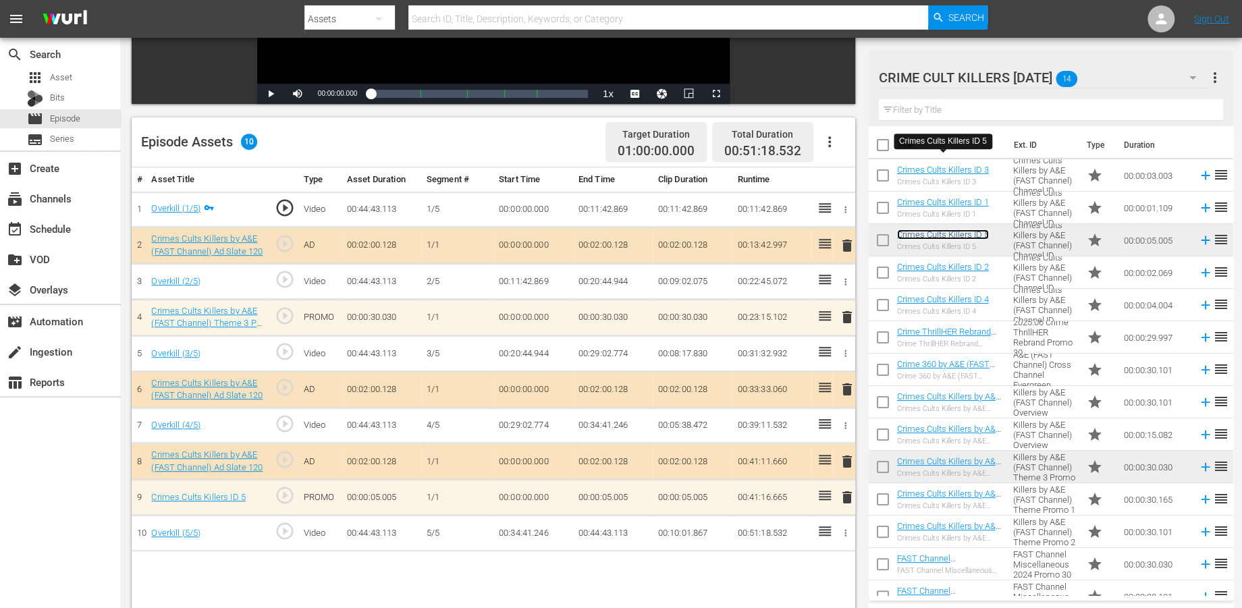
scroll to position [350, 0]
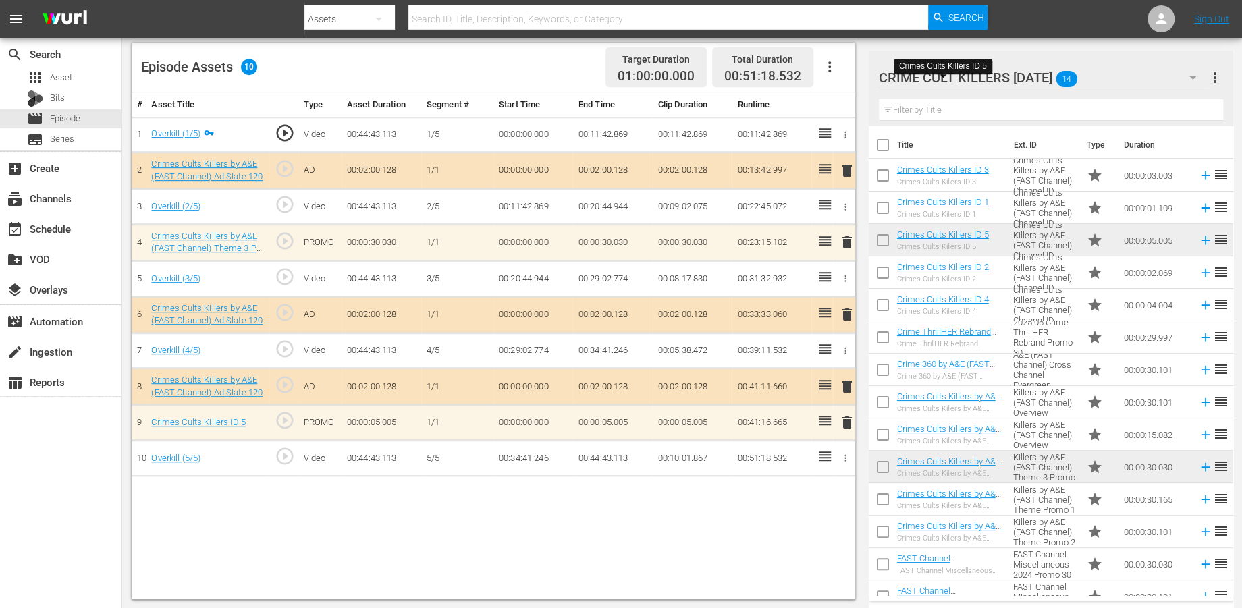
click at [845, 415] on span "delete" at bounding box center [846, 423] width 16 height 16
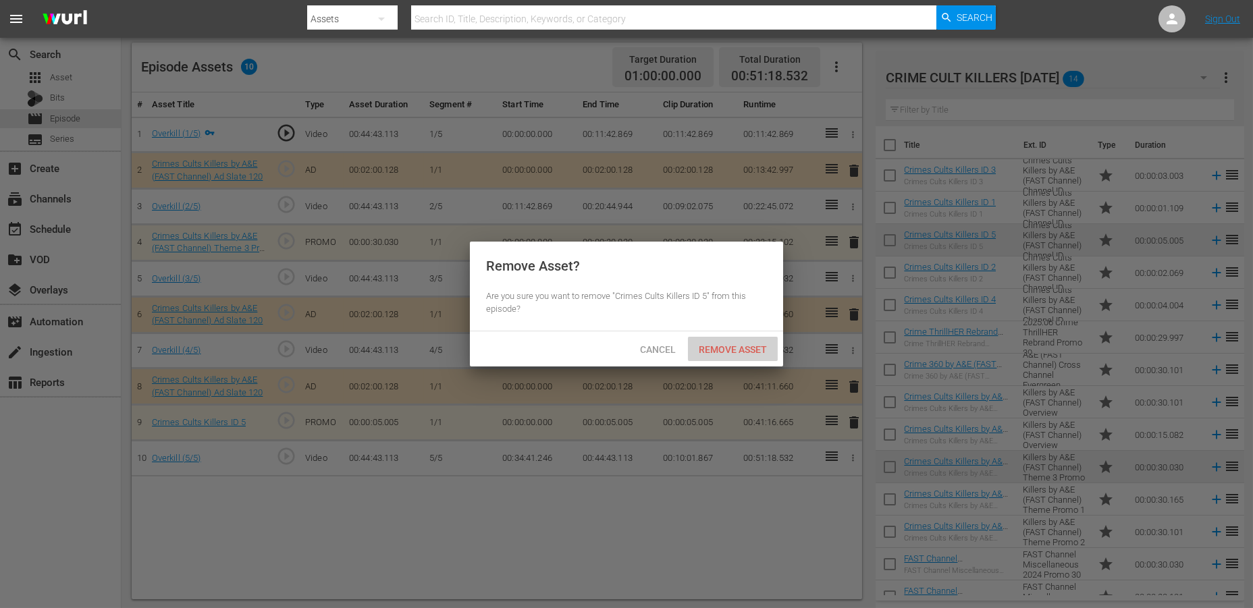
click at [731, 344] on div "Remove Asset" at bounding box center [733, 349] width 90 height 25
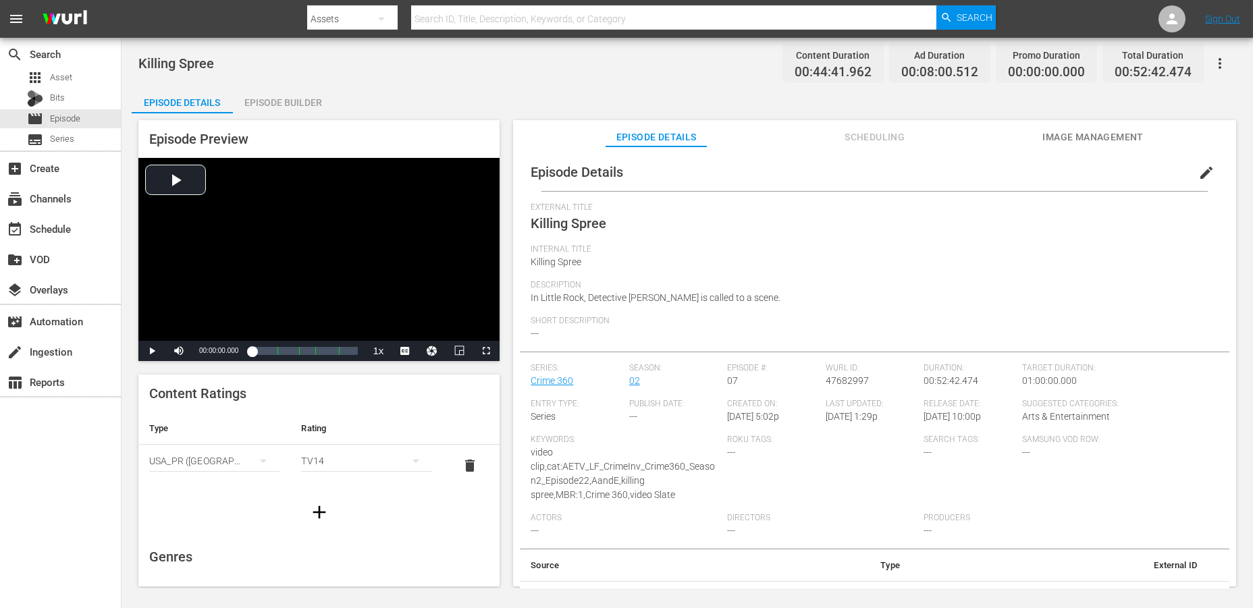
click at [286, 106] on div "Episode Builder" at bounding box center [283, 102] width 101 height 32
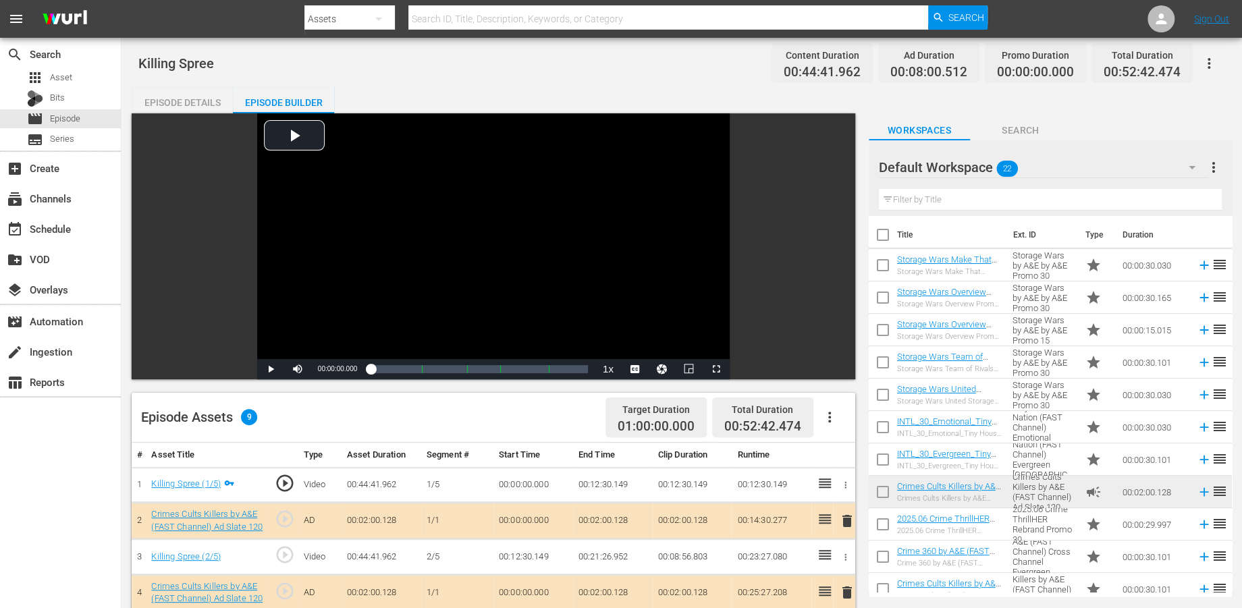
click at [1127, 168] on icon "button" at bounding box center [1192, 167] width 16 height 16
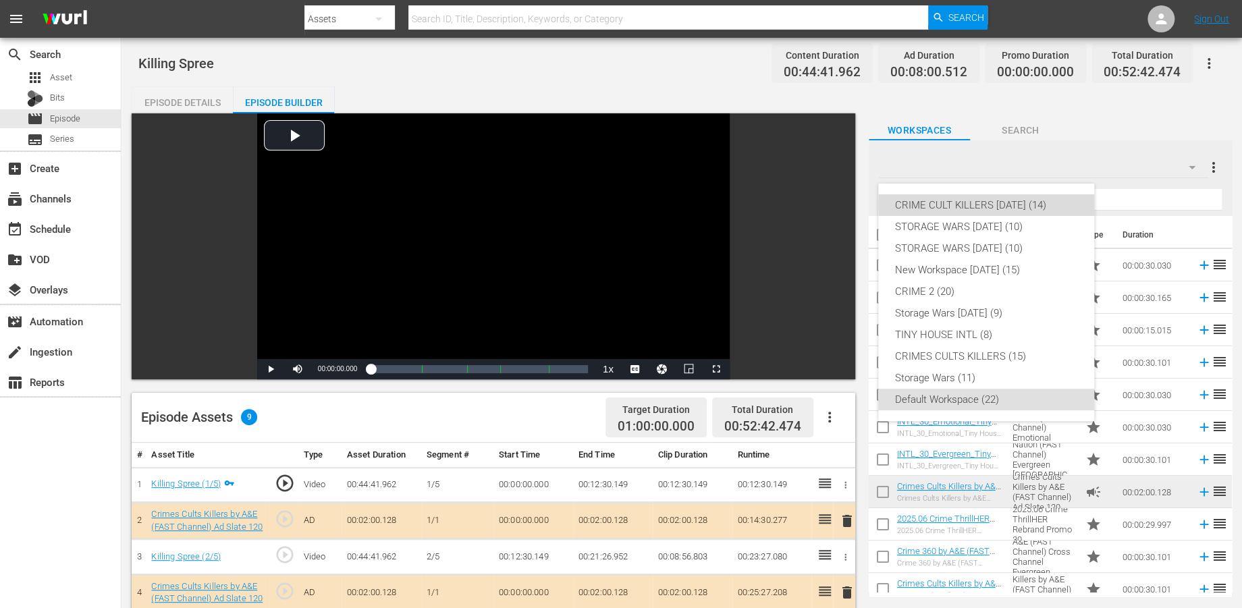
click at [1000, 205] on div "CRIME CULT KILLERS [DATE] (14)" at bounding box center [987, 205] width 184 height 22
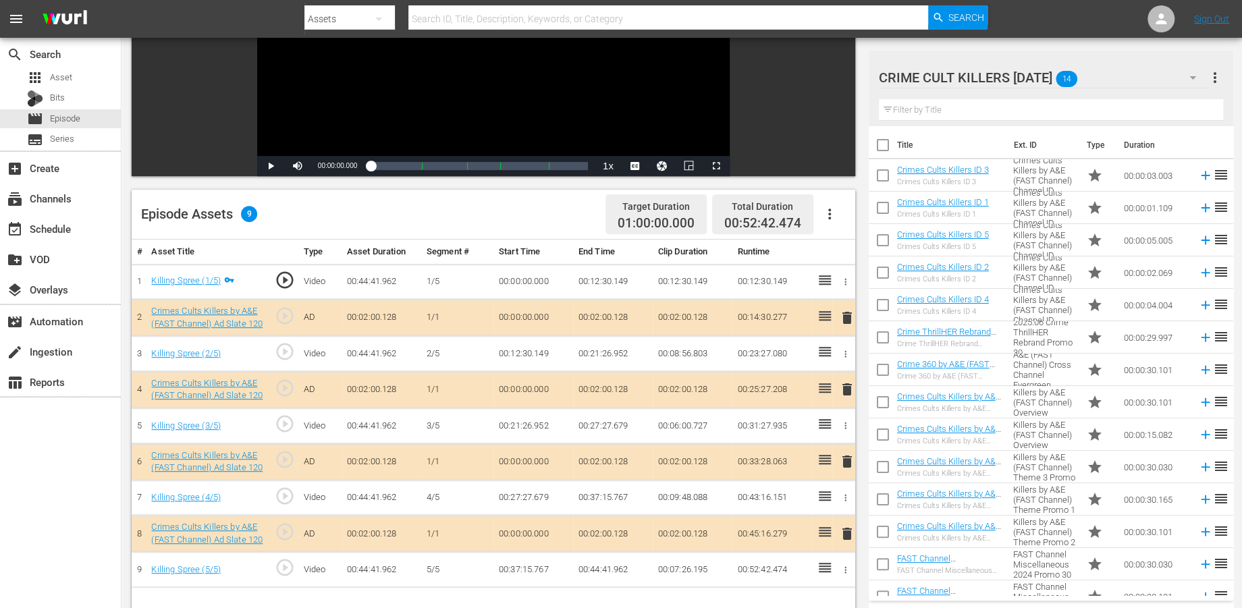
scroll to position [225, 0]
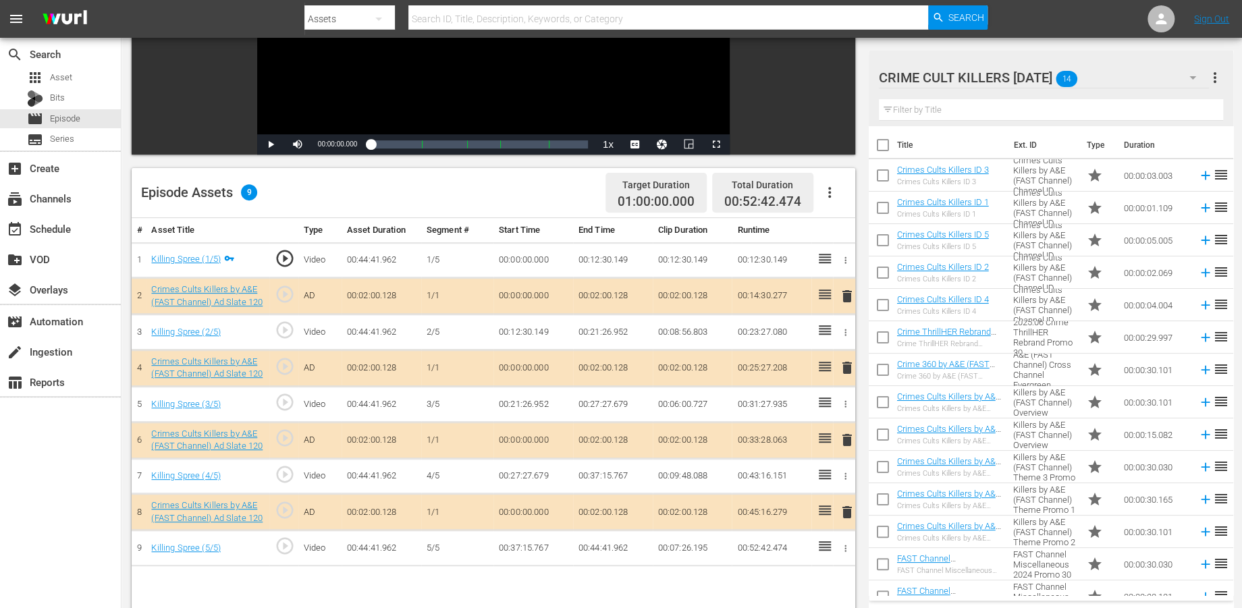
click at [848, 438] on span "delete" at bounding box center [846, 440] width 16 height 16
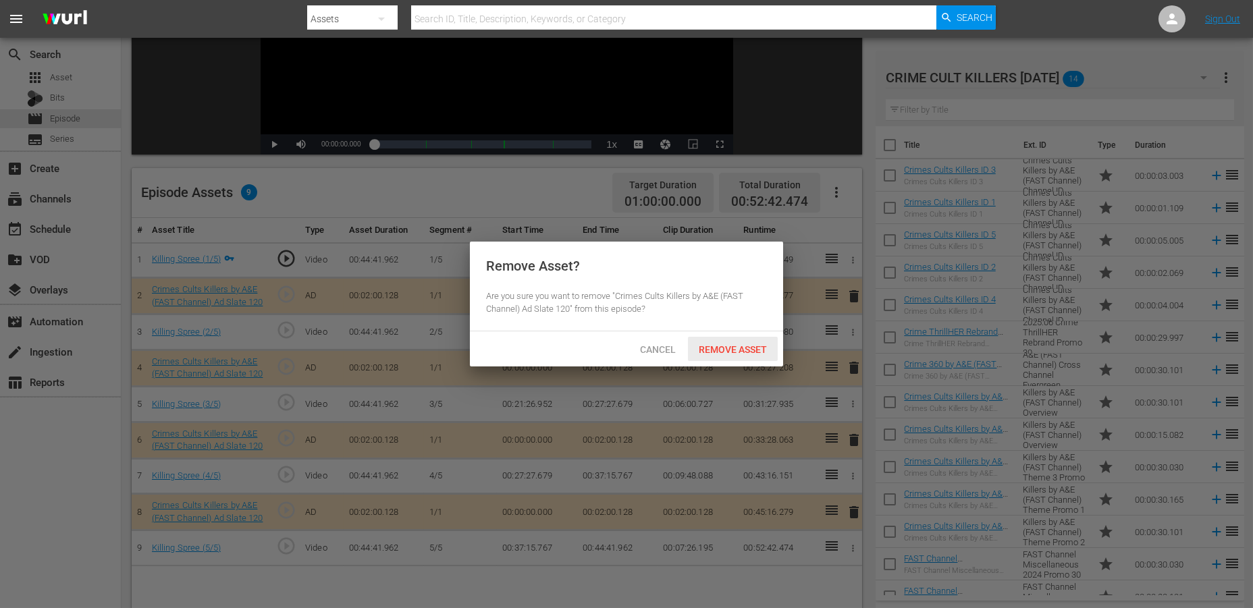
click at [751, 351] on span "Remove Asset" at bounding box center [733, 349] width 90 height 11
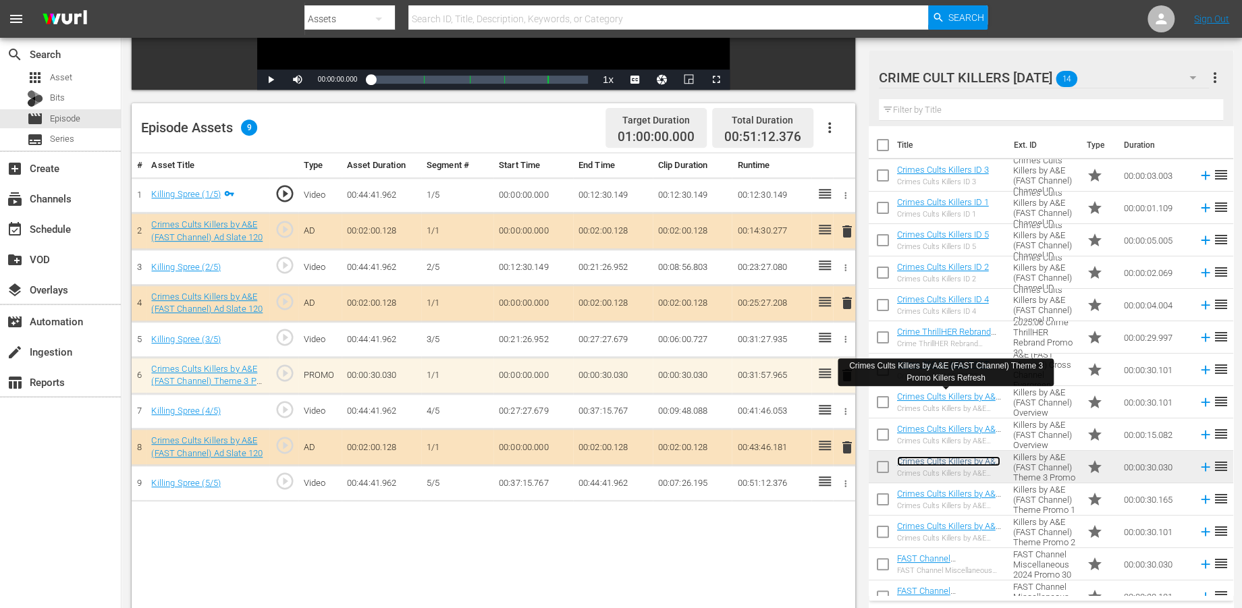
scroll to position [350, 0]
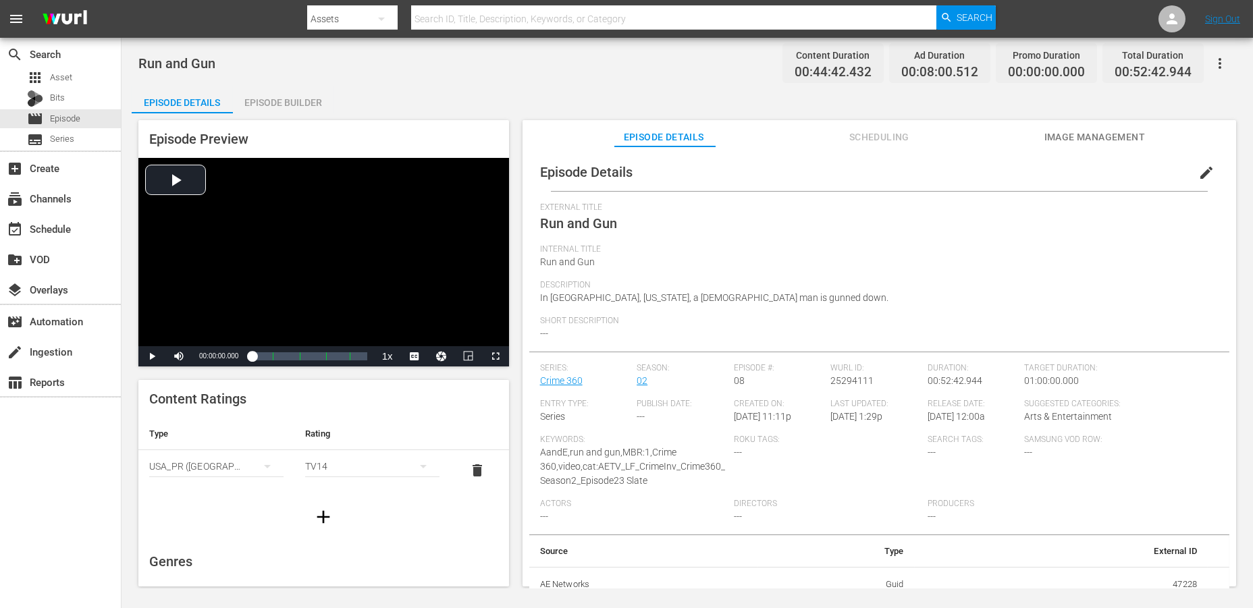
click at [298, 103] on div "Episode Builder" at bounding box center [283, 102] width 101 height 32
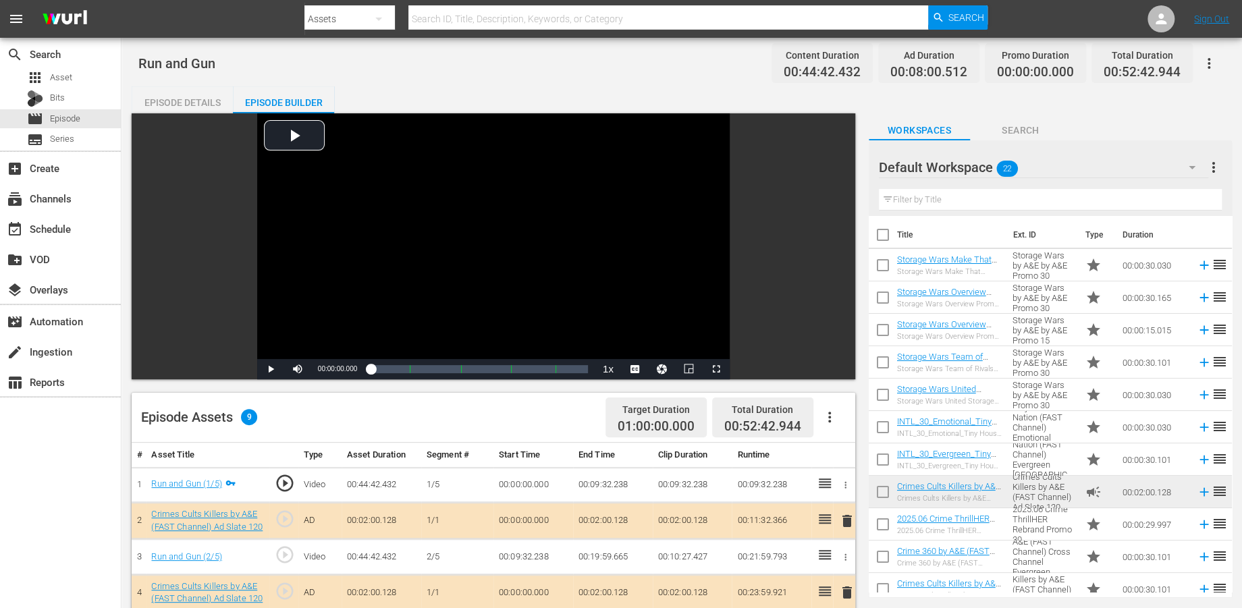
click at [1127, 160] on icon "button" at bounding box center [1192, 167] width 16 height 16
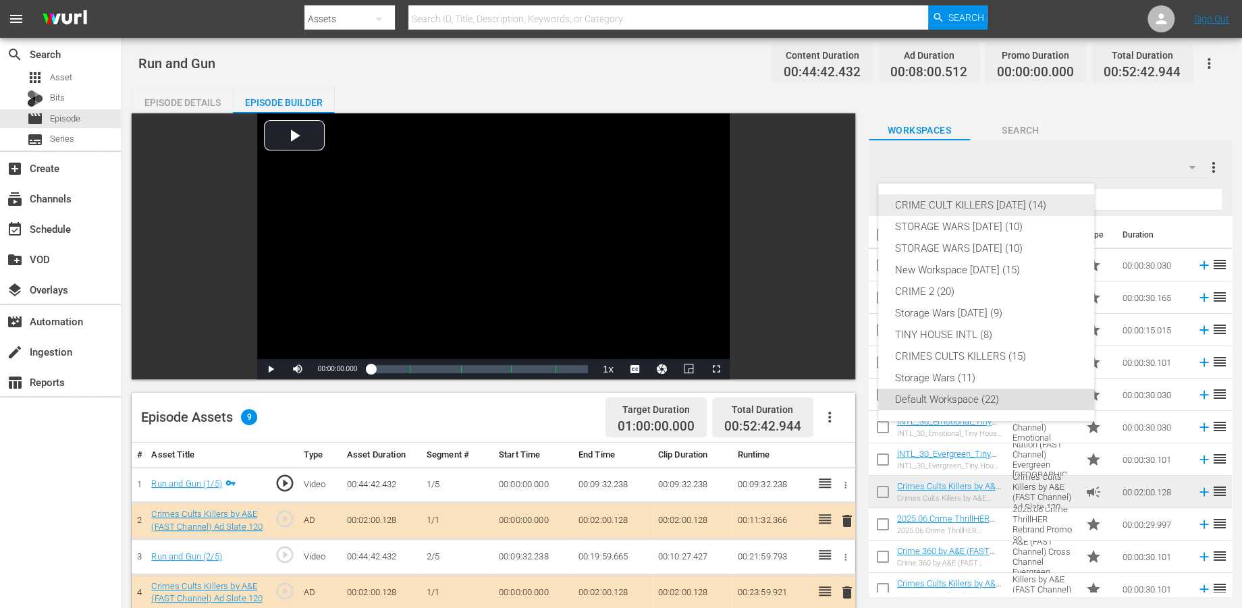
click at [1036, 204] on div "CRIME CULT KILLERS [DATE] (14)" at bounding box center [987, 205] width 184 height 22
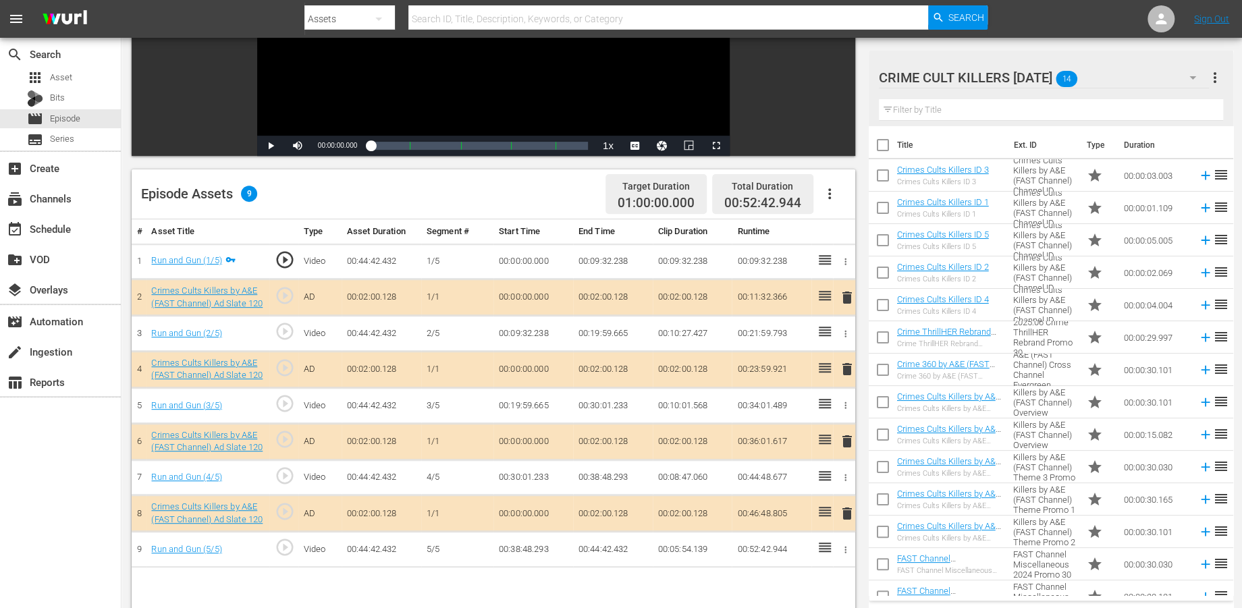
scroll to position [225, 0]
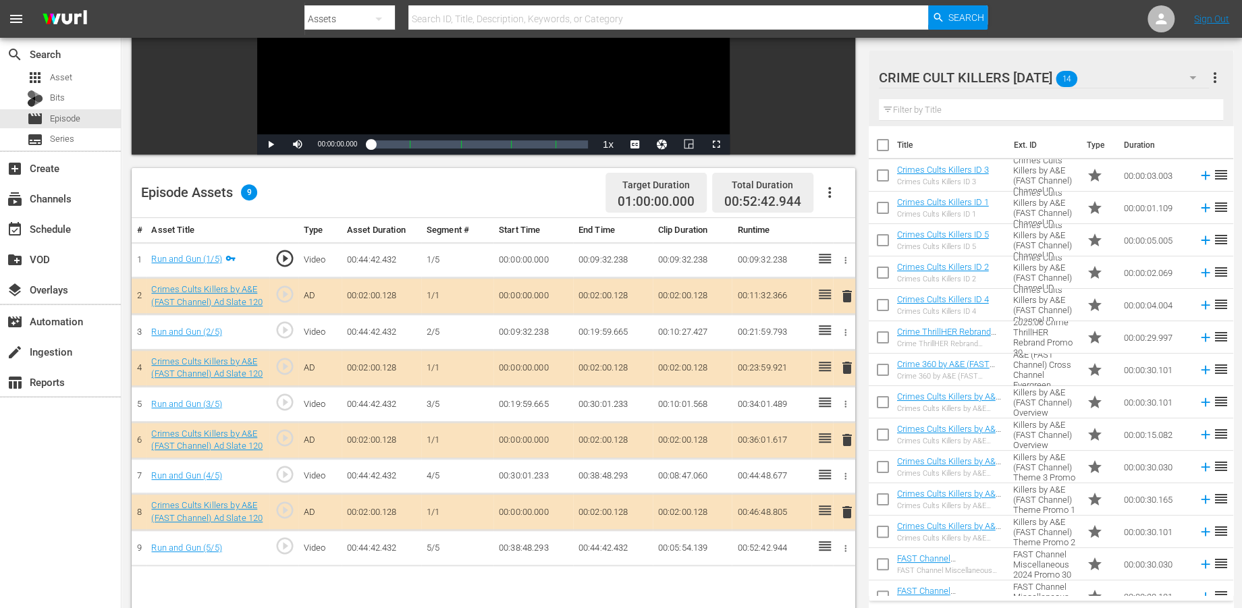
click at [843, 507] on span "delete" at bounding box center [846, 512] width 16 height 16
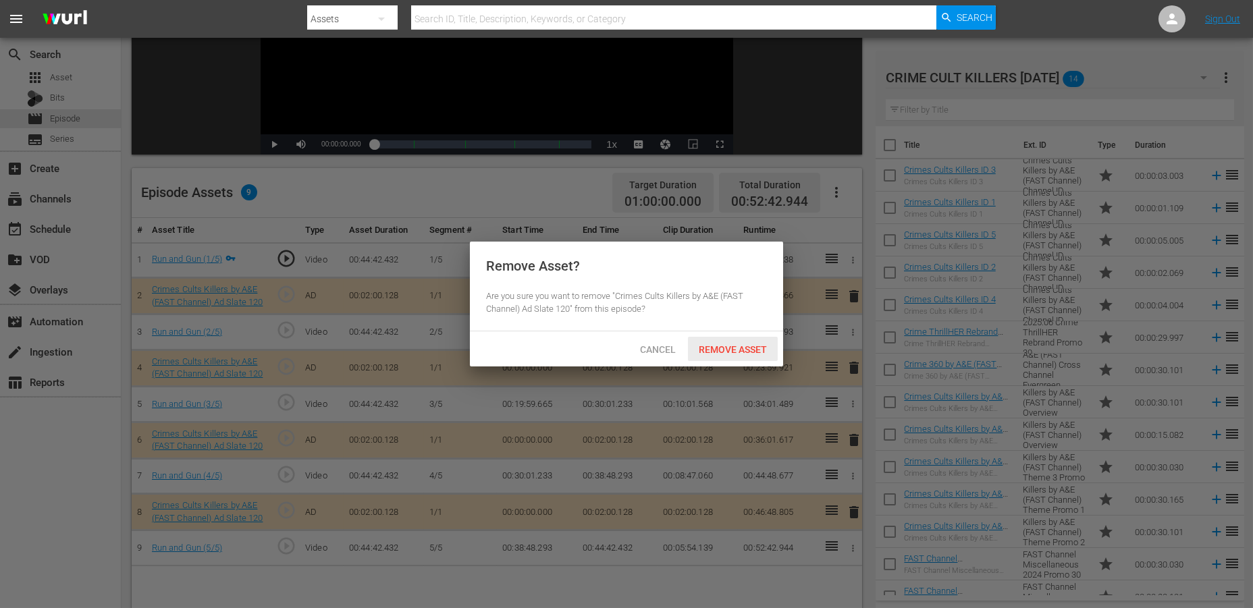
click at [720, 348] on span "Remove Asset" at bounding box center [733, 349] width 90 height 11
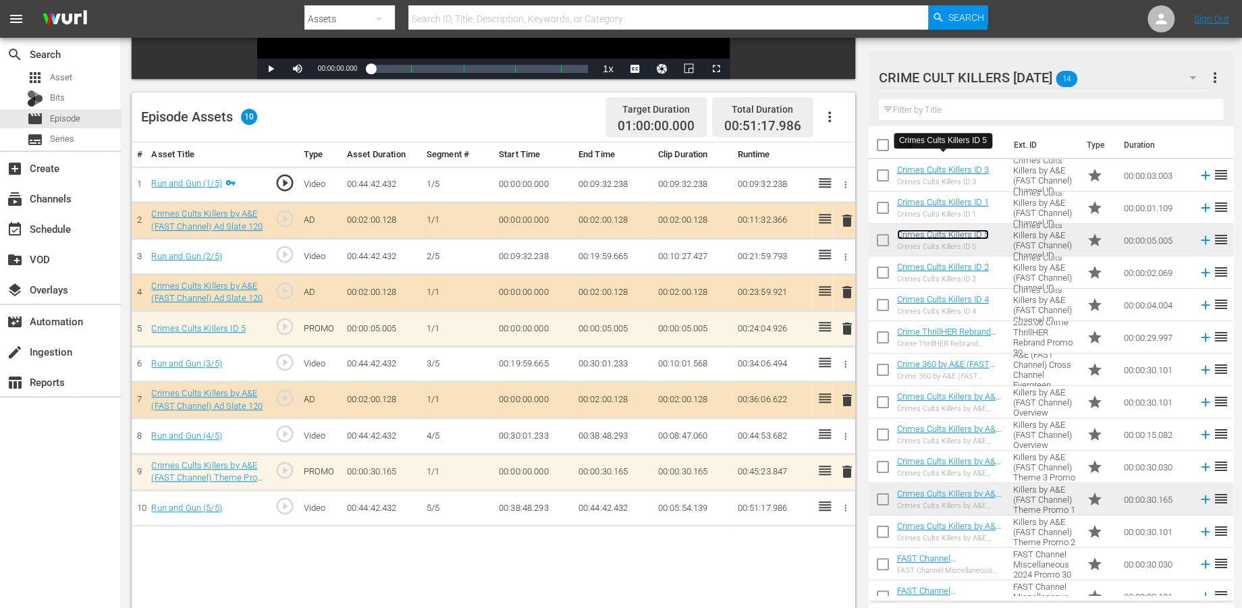
scroll to position [275, 0]
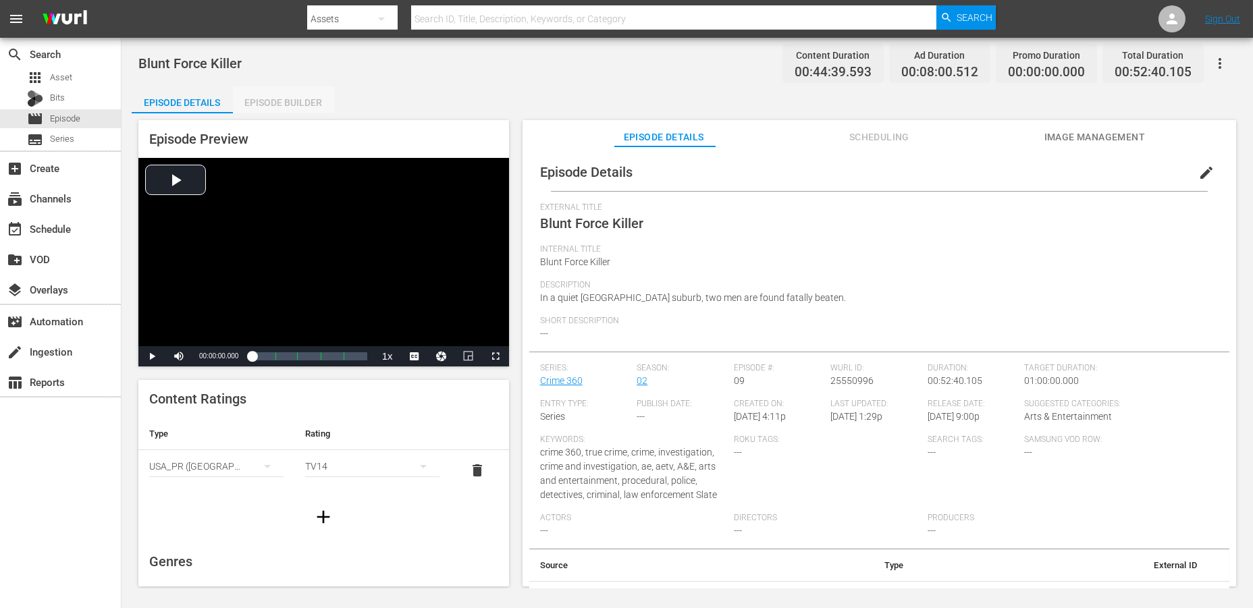
click at [292, 108] on div "Episode Builder" at bounding box center [283, 102] width 101 height 32
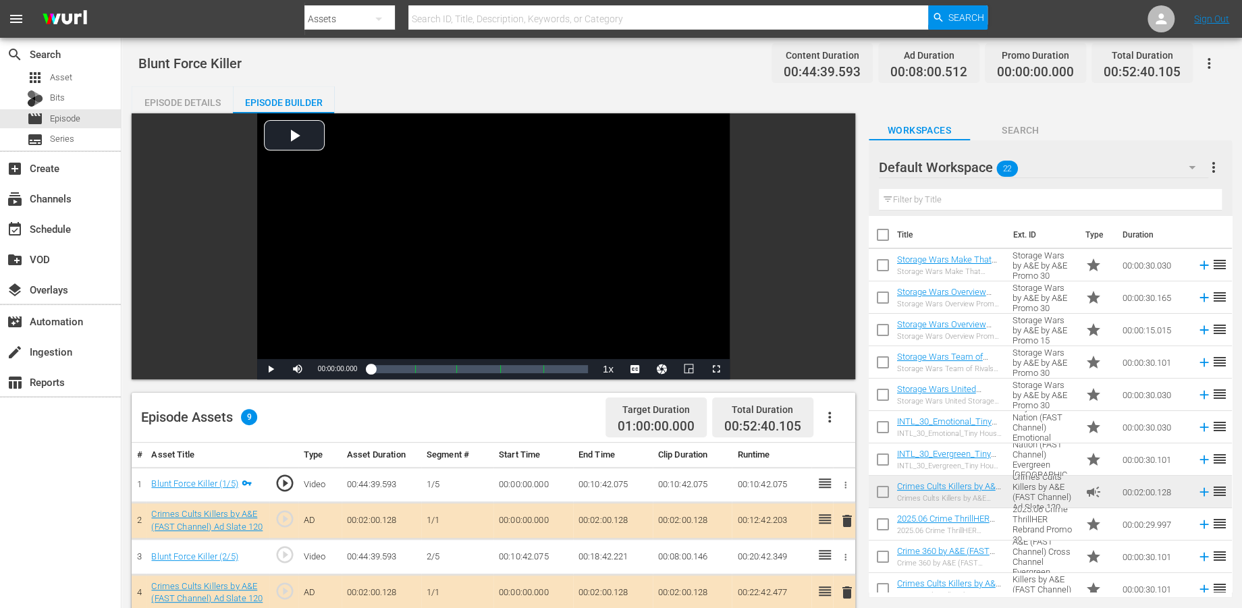
click at [1127, 166] on icon "button" at bounding box center [1192, 167] width 7 height 3
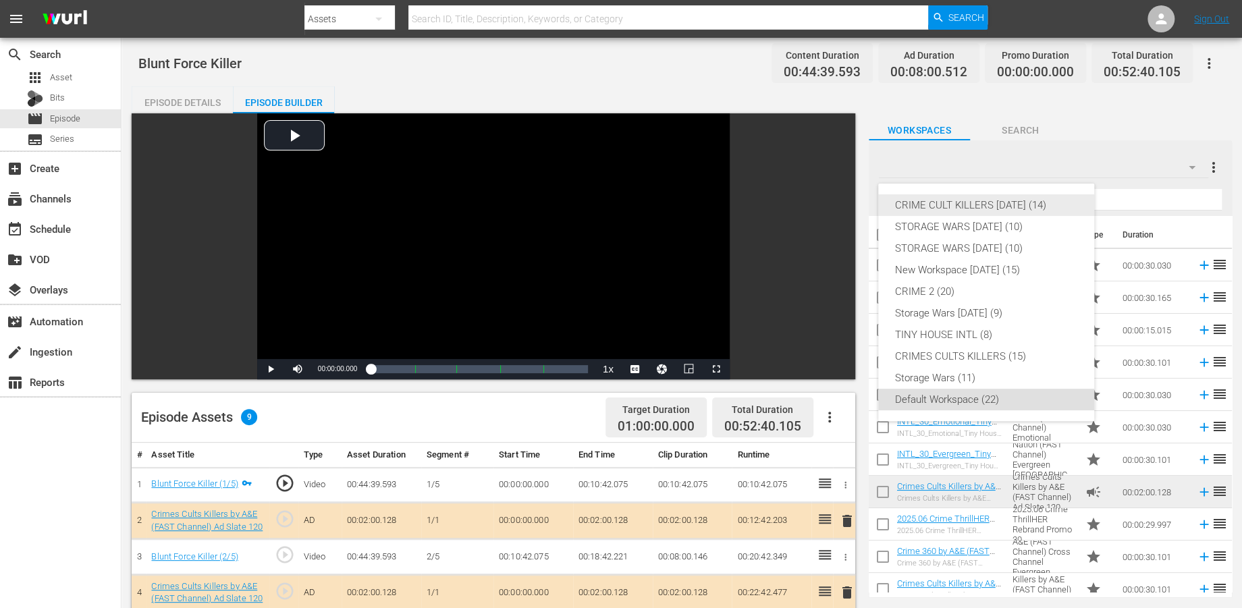
click at [1017, 205] on div "CRIME CULT KILLERS [DATE] (14)" at bounding box center [987, 205] width 184 height 22
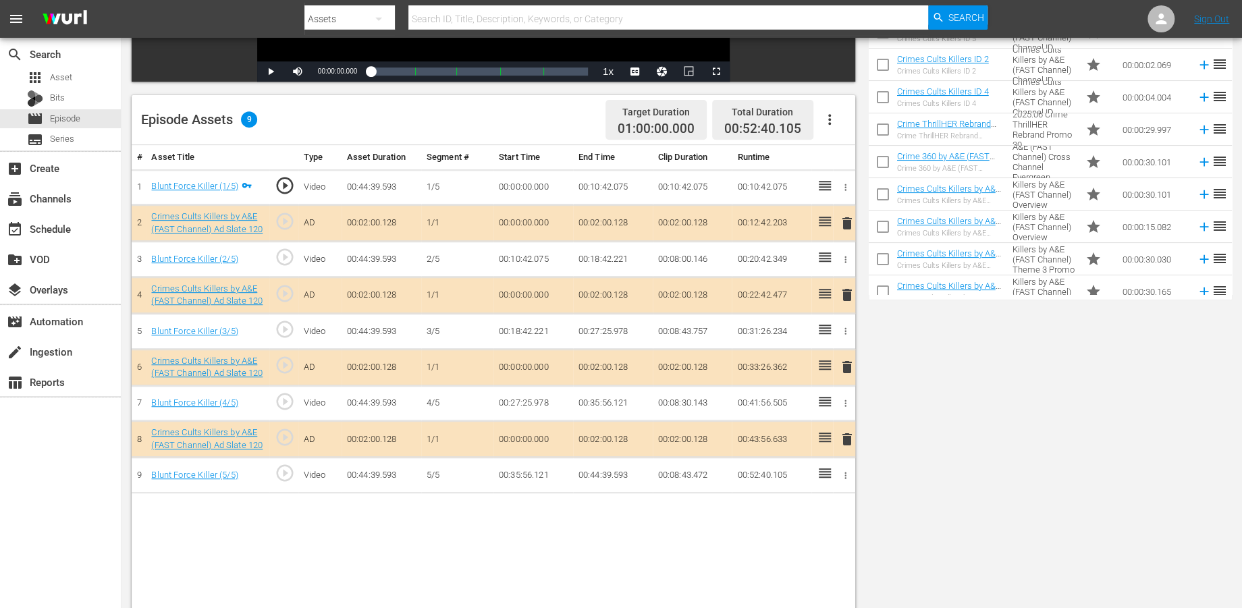
scroll to position [300, 0]
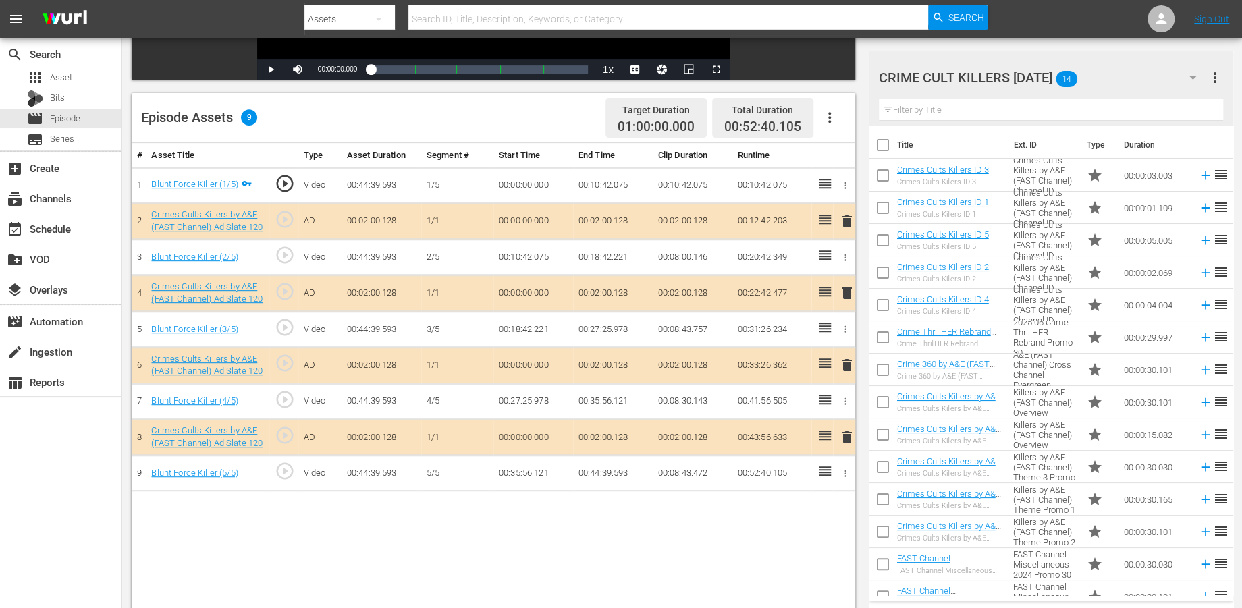
click at [843, 213] on span "delete" at bounding box center [846, 221] width 16 height 16
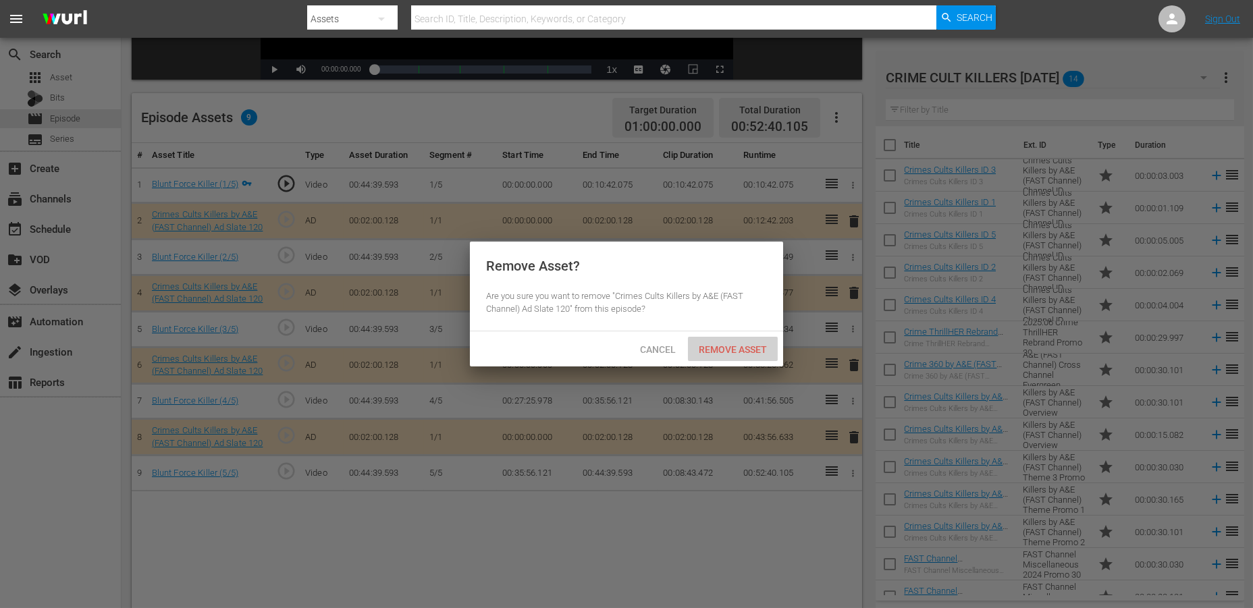
click at [733, 349] on span "Remove Asset" at bounding box center [733, 349] width 90 height 11
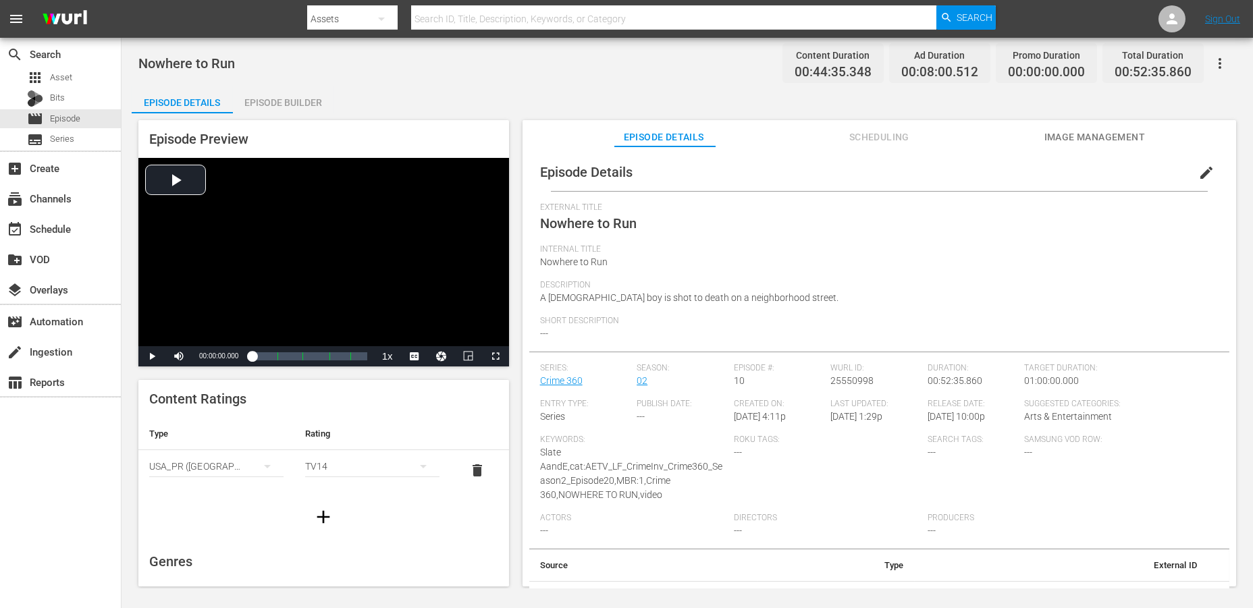
click at [300, 103] on div "Episode Builder" at bounding box center [283, 102] width 101 height 32
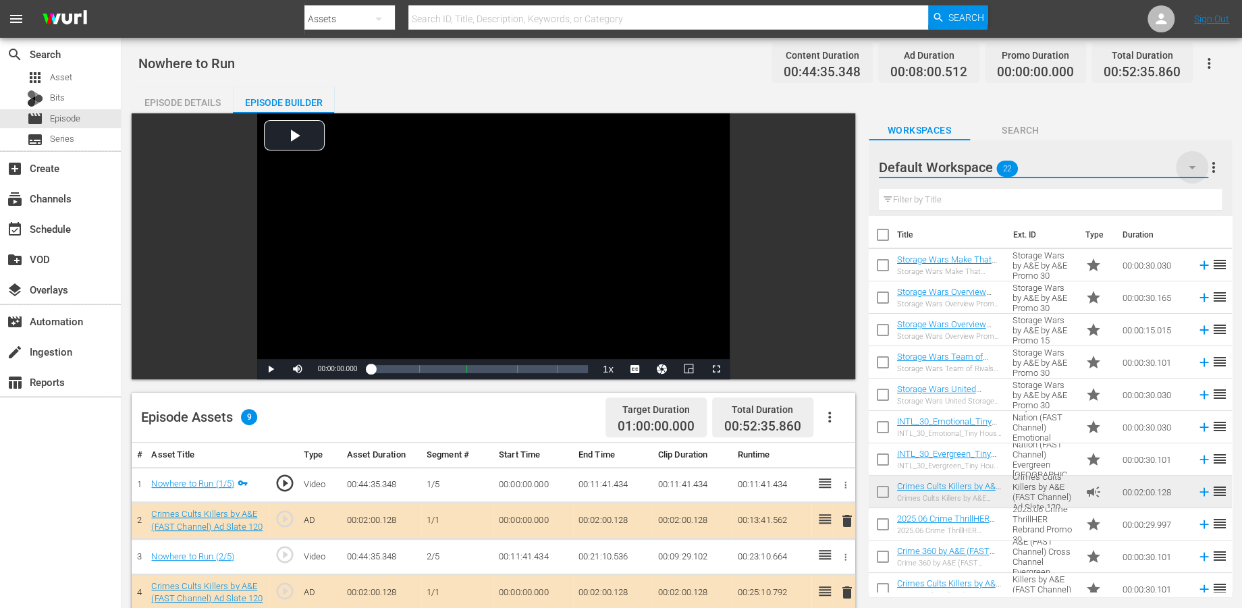
click at [1127, 167] on icon "button" at bounding box center [1192, 167] width 16 height 16
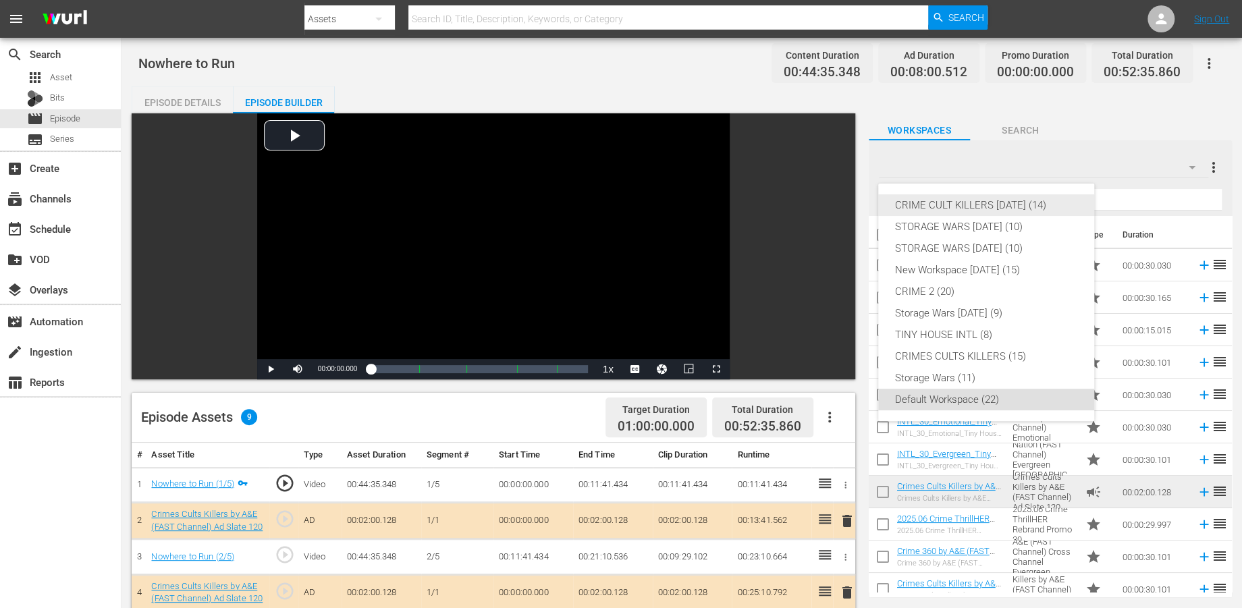
click at [996, 203] on div "CRIME CULT KILLERS [DATE] (14)" at bounding box center [987, 205] width 184 height 22
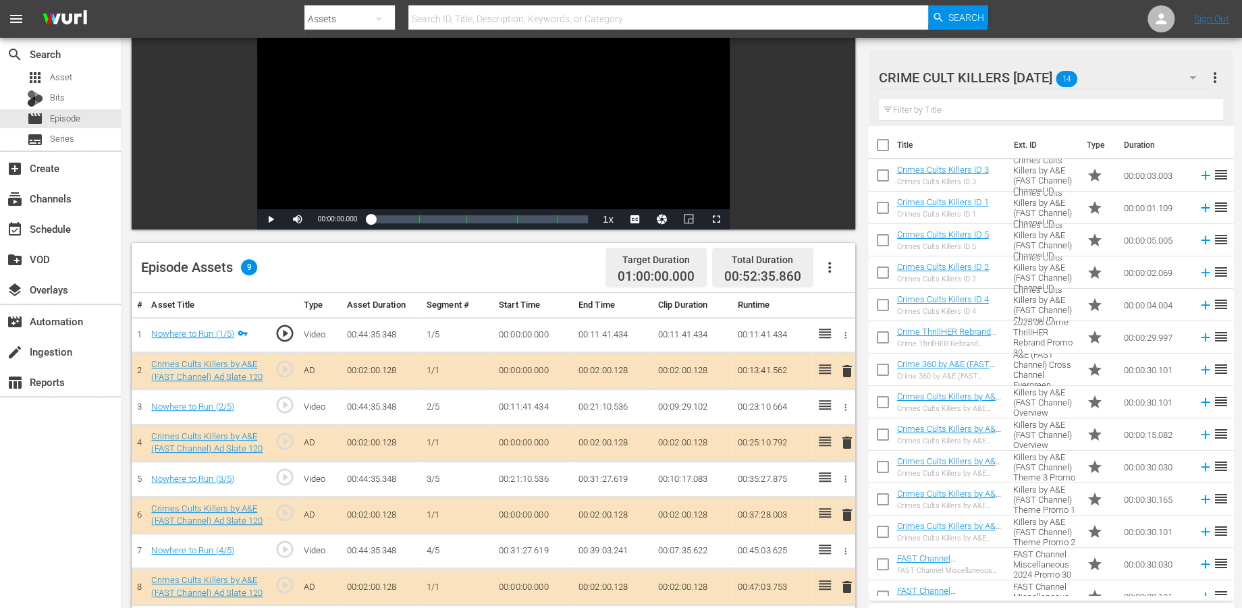
scroll to position [225, 0]
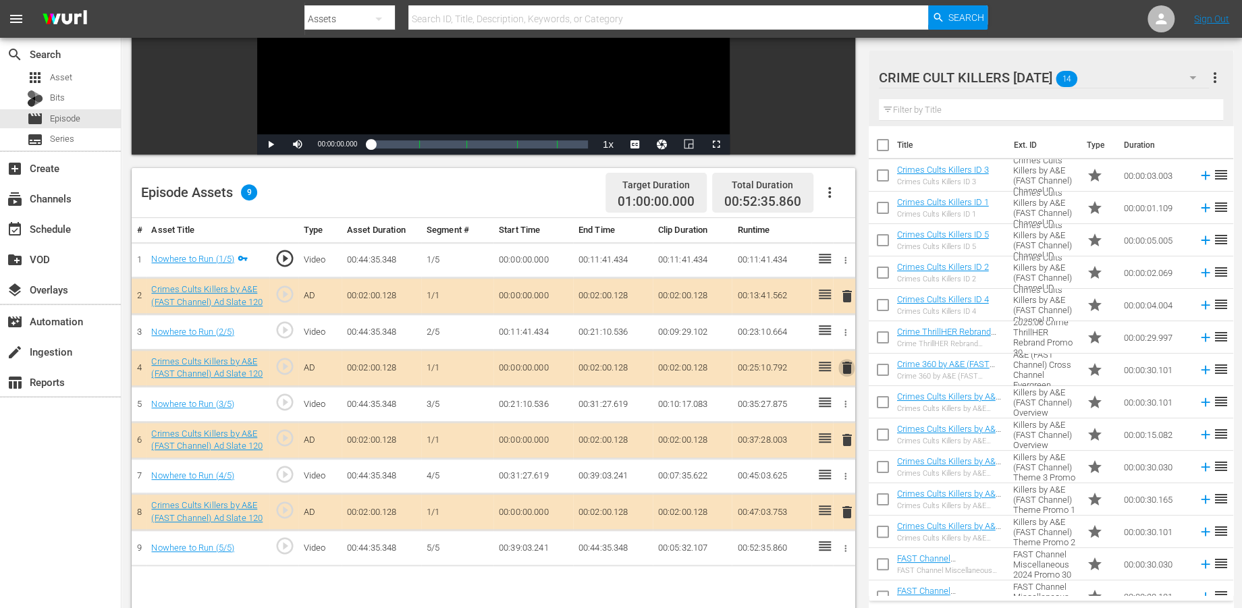
click at [847, 367] on span "delete" at bounding box center [846, 368] width 16 height 16
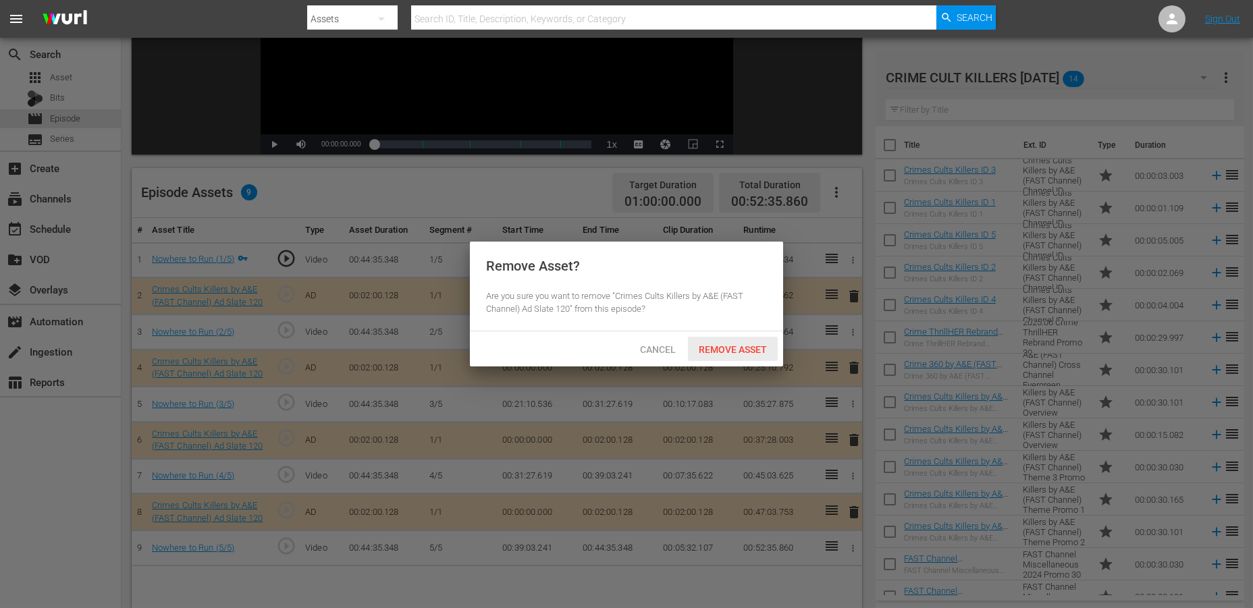
click at [716, 348] on span "Remove Asset" at bounding box center [733, 349] width 90 height 11
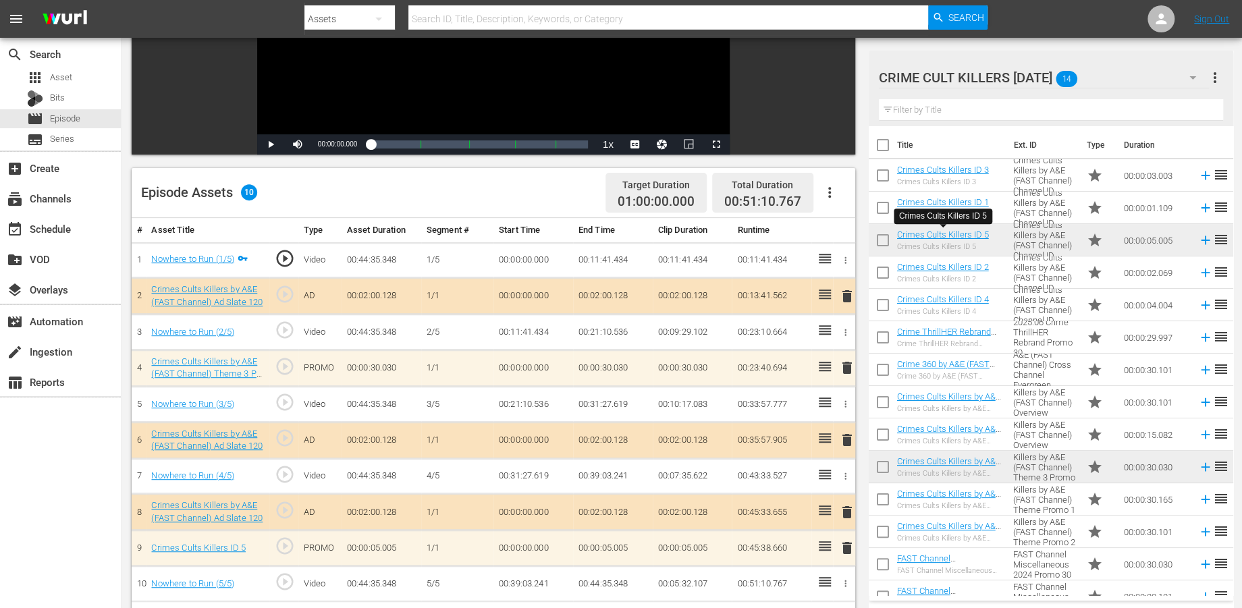
click at [844, 543] on span "delete" at bounding box center [846, 548] width 16 height 16
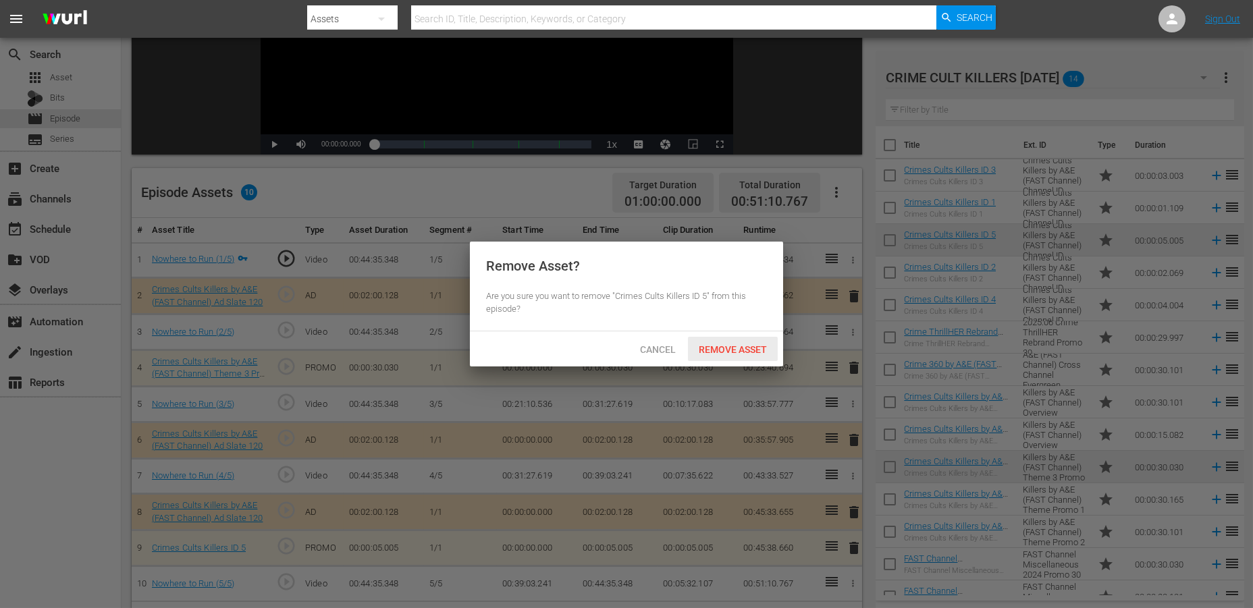
click at [722, 350] on span "Remove Asset" at bounding box center [733, 349] width 90 height 11
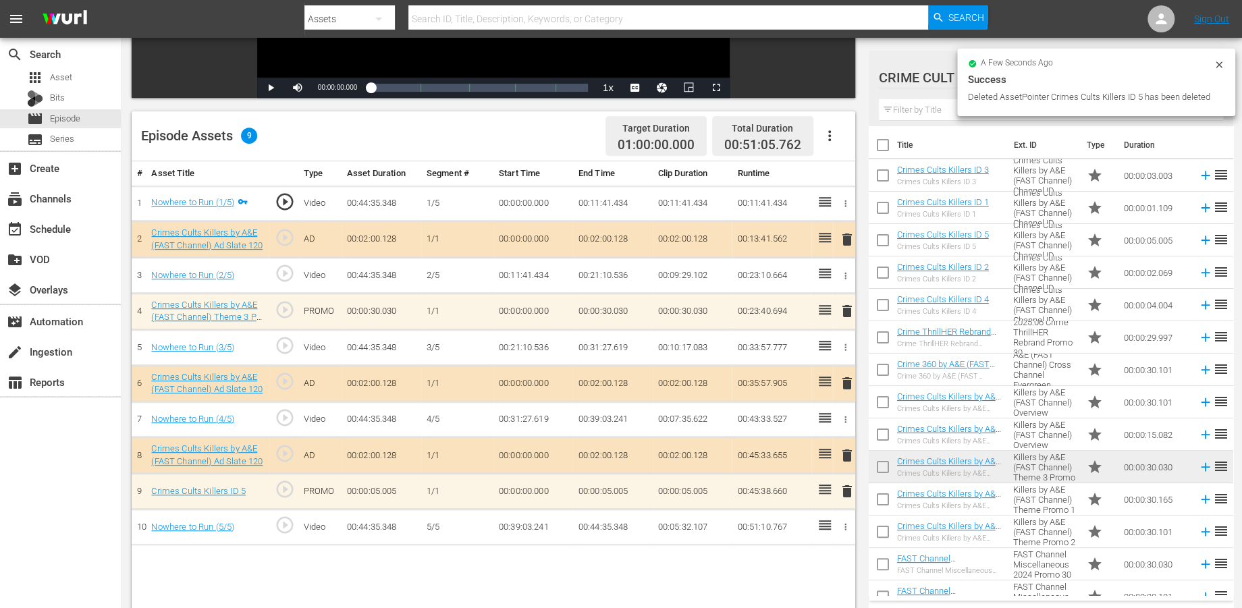
scroll to position [350, 0]
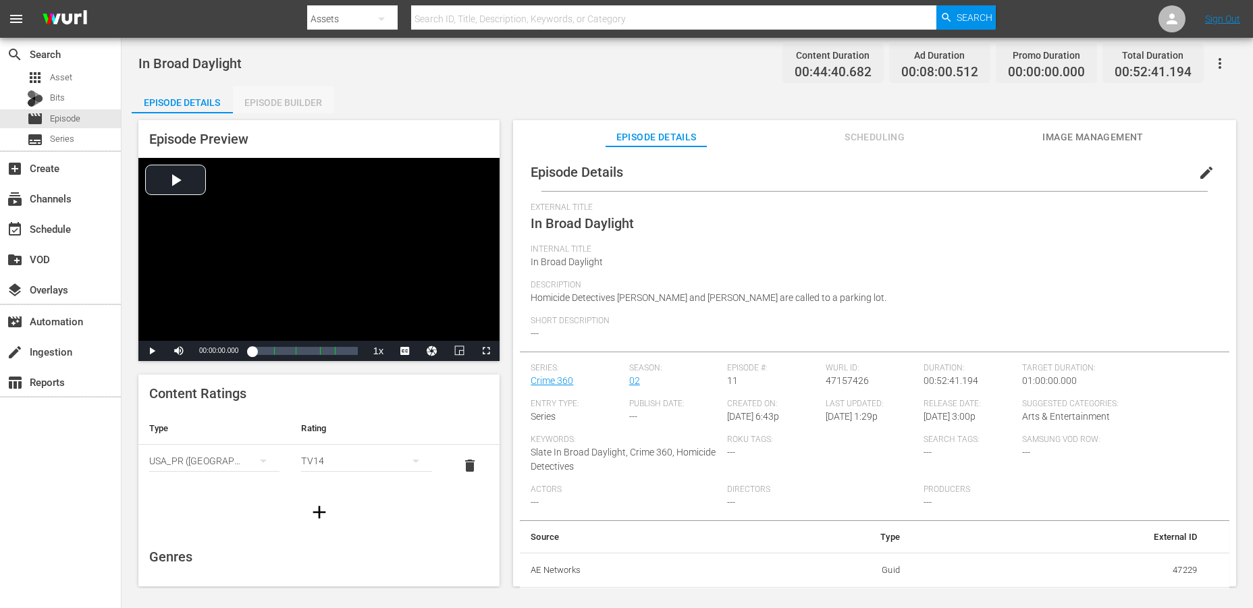
click at [299, 106] on div "Episode Builder" at bounding box center [283, 102] width 101 height 32
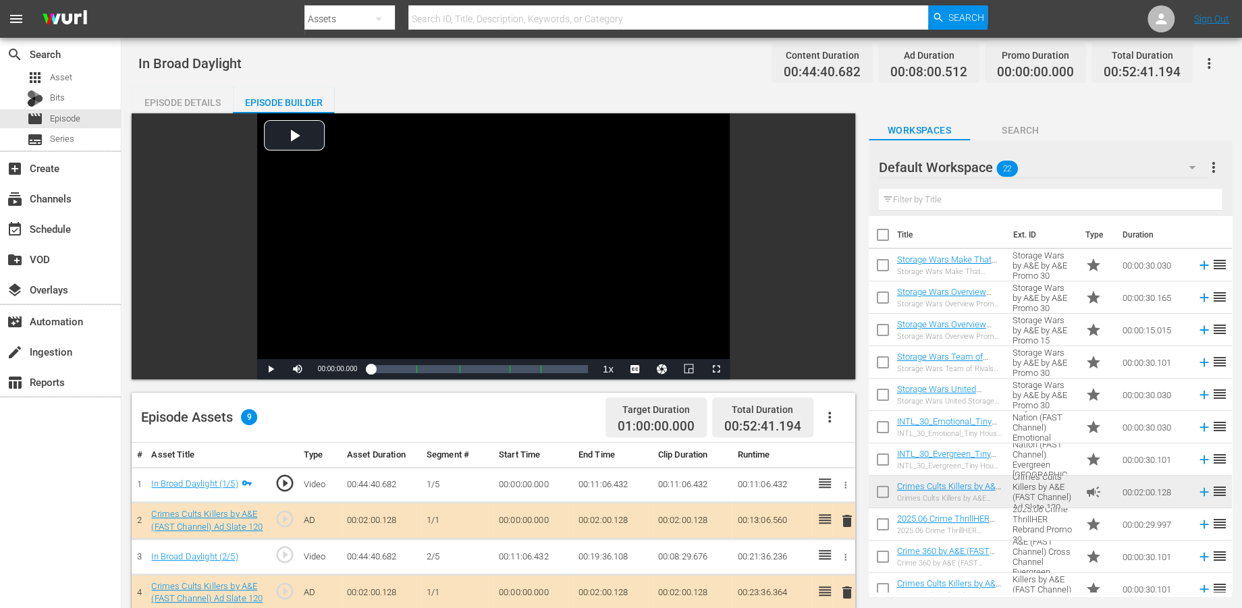
click at [1127, 159] on icon "button" at bounding box center [1192, 167] width 16 height 16
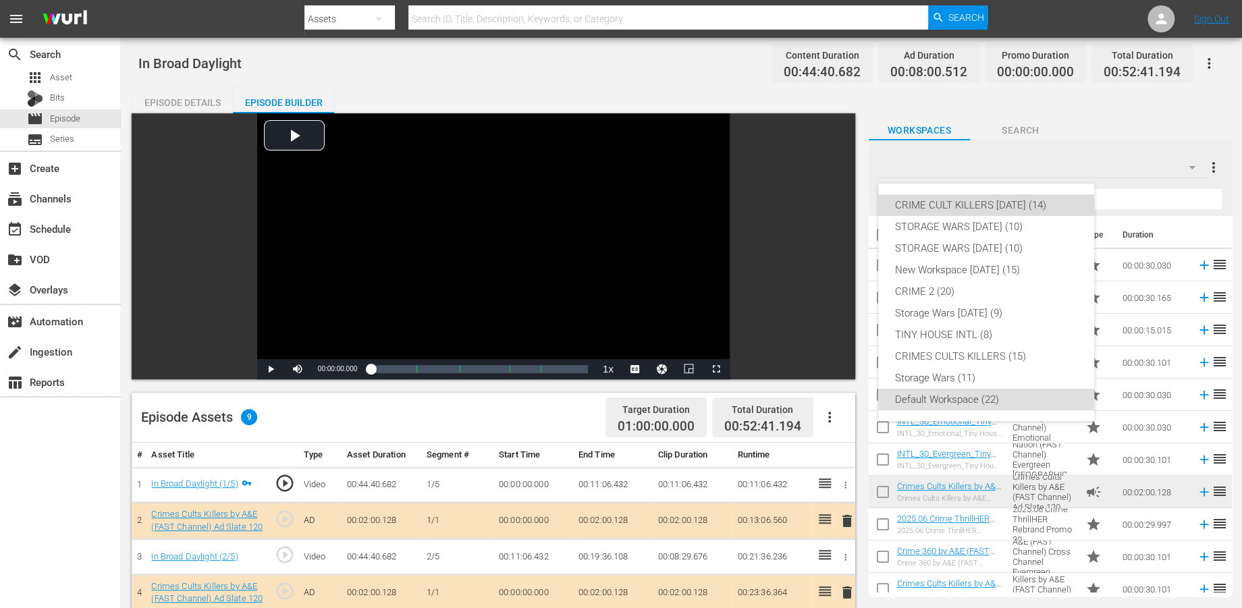
click at [1031, 200] on div "CRIME CULT KILLERS [DATE] (14)" at bounding box center [987, 205] width 184 height 22
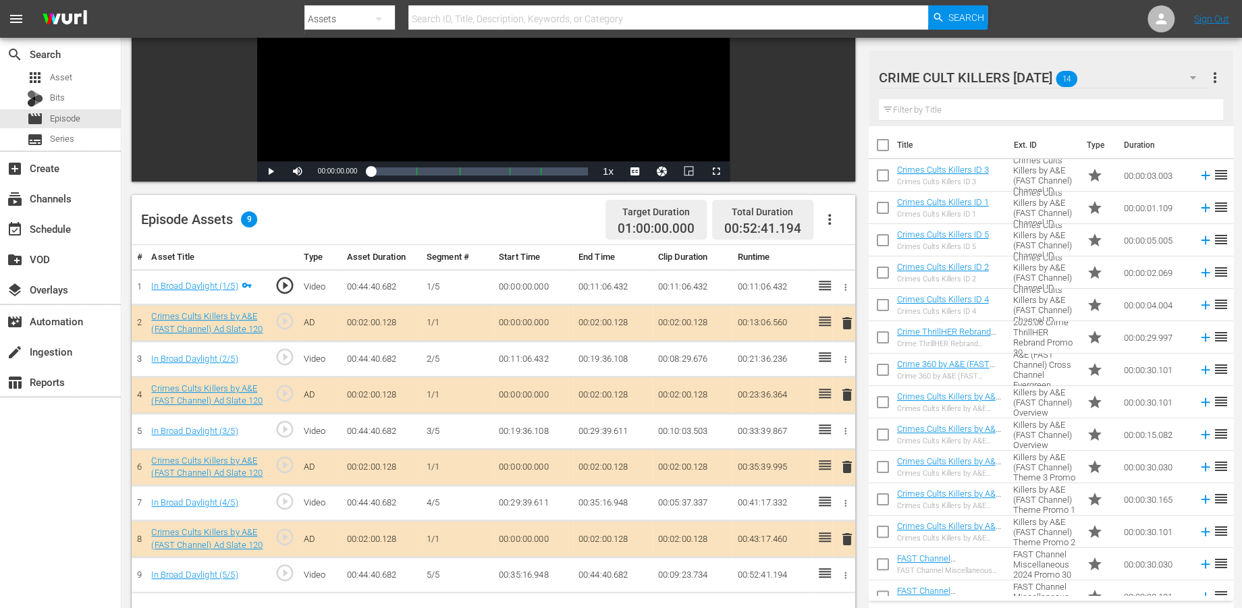
scroll to position [300, 0]
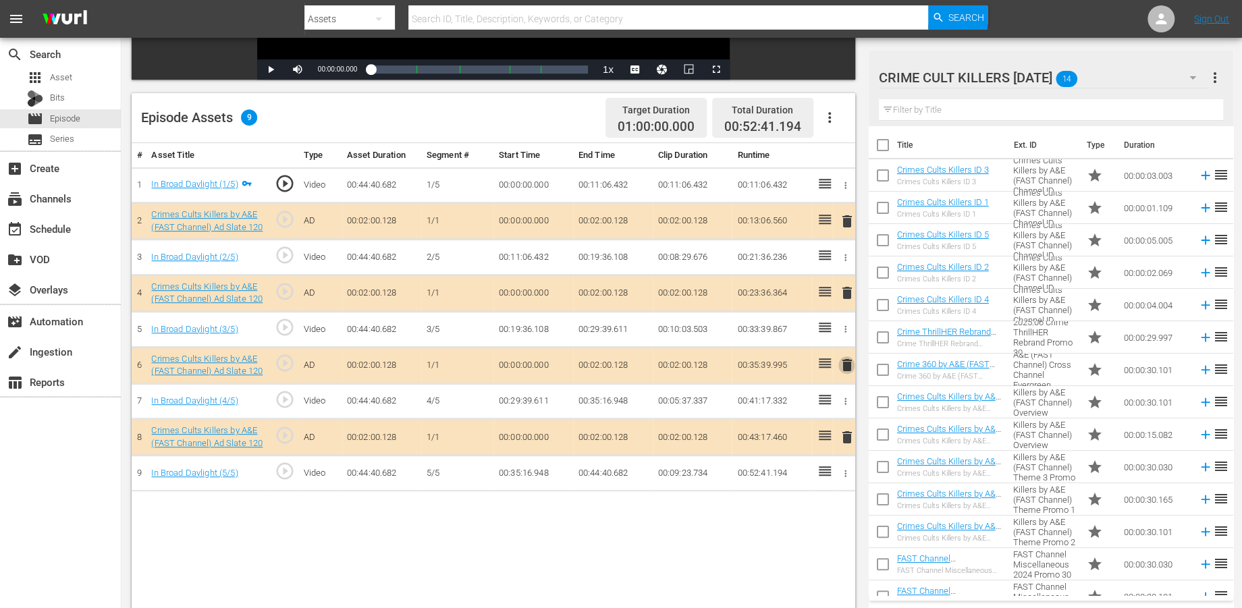
click at [849, 361] on span "delete" at bounding box center [846, 365] width 16 height 16
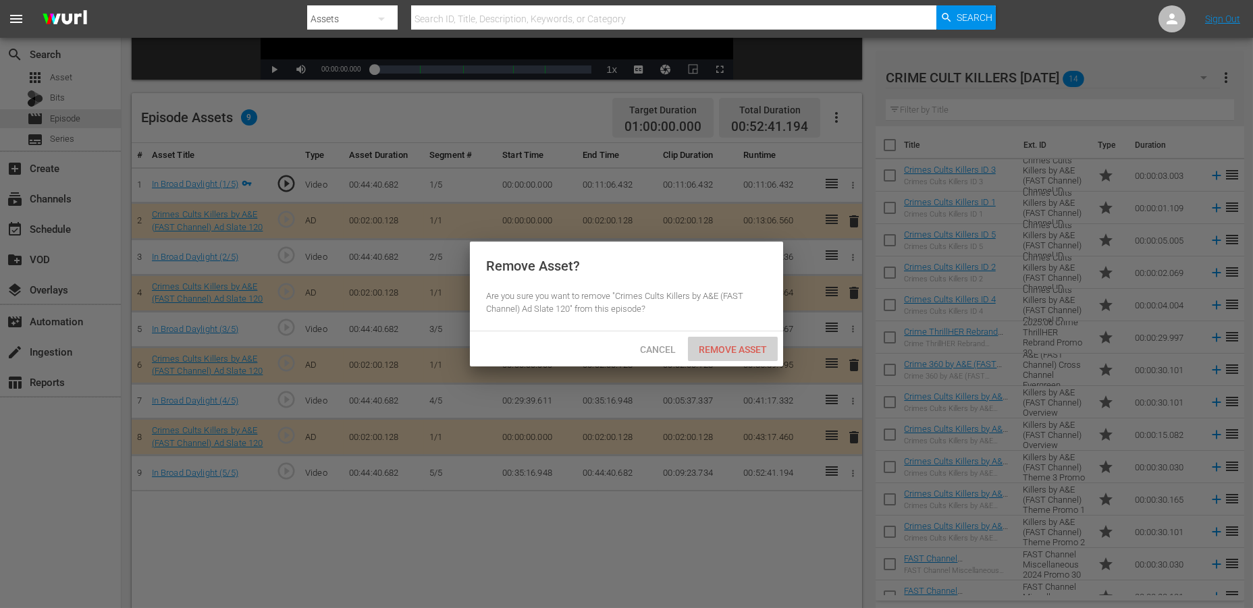
click at [705, 346] on span "Remove Asset" at bounding box center [733, 349] width 90 height 11
